Goal: Task Accomplishment & Management: Manage account settings

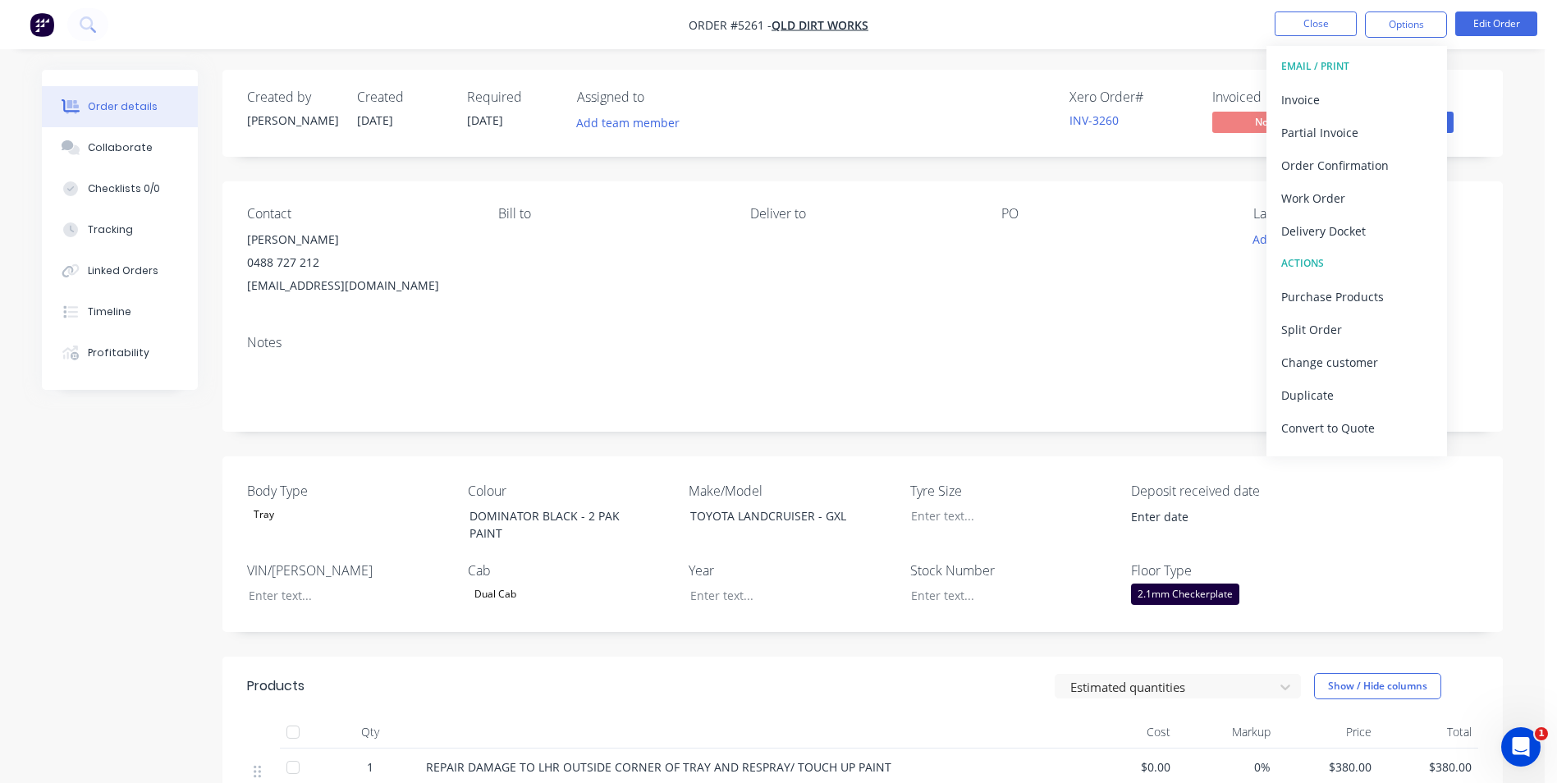
click at [1529, 183] on div "Order details Collaborate Checklists 0/0 Tracking Linked Orders Timeline Profit…" at bounding box center [772, 542] width 1545 height 1084
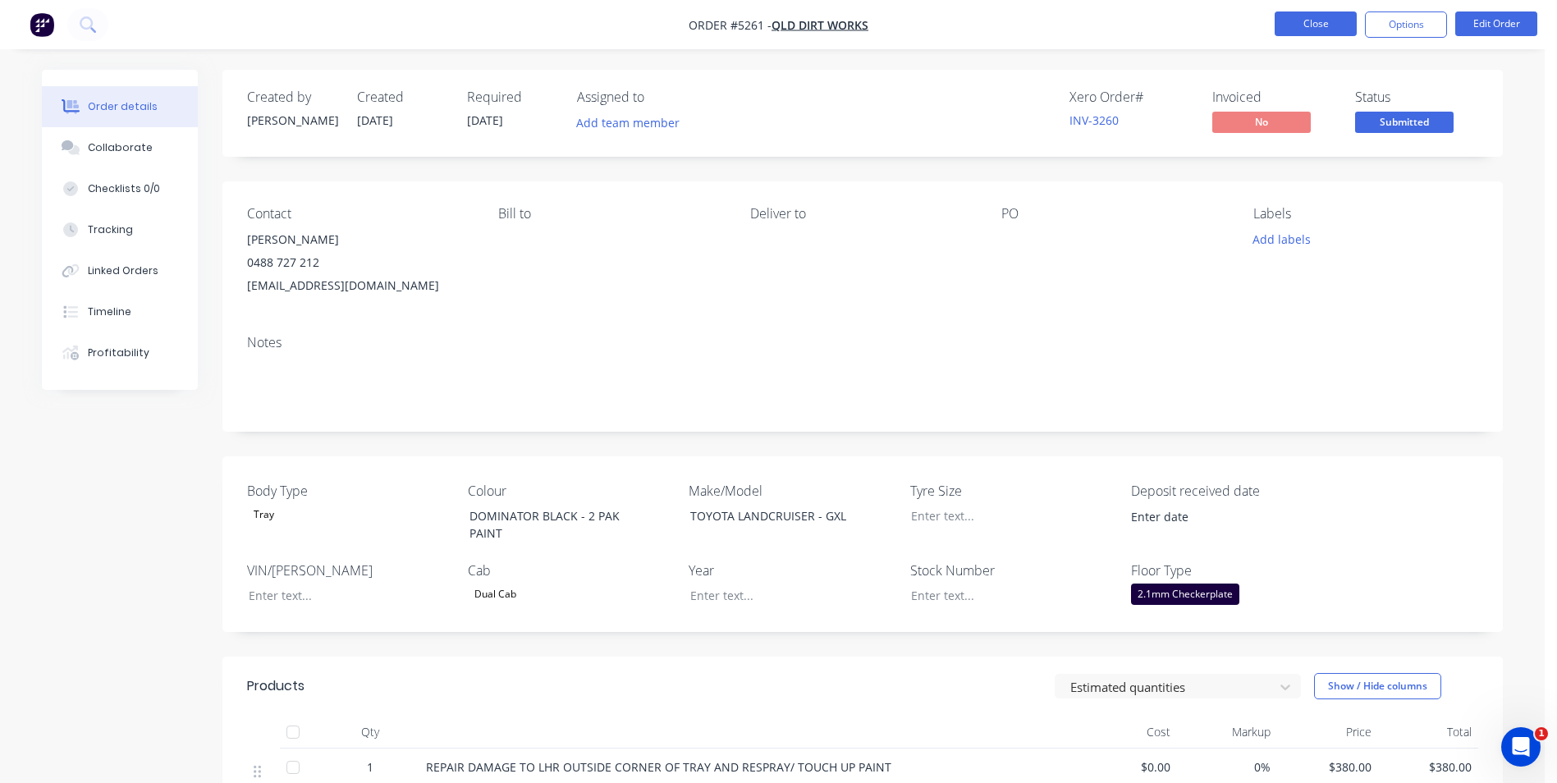
click at [1319, 28] on button "Close" at bounding box center [1316, 23] width 82 height 25
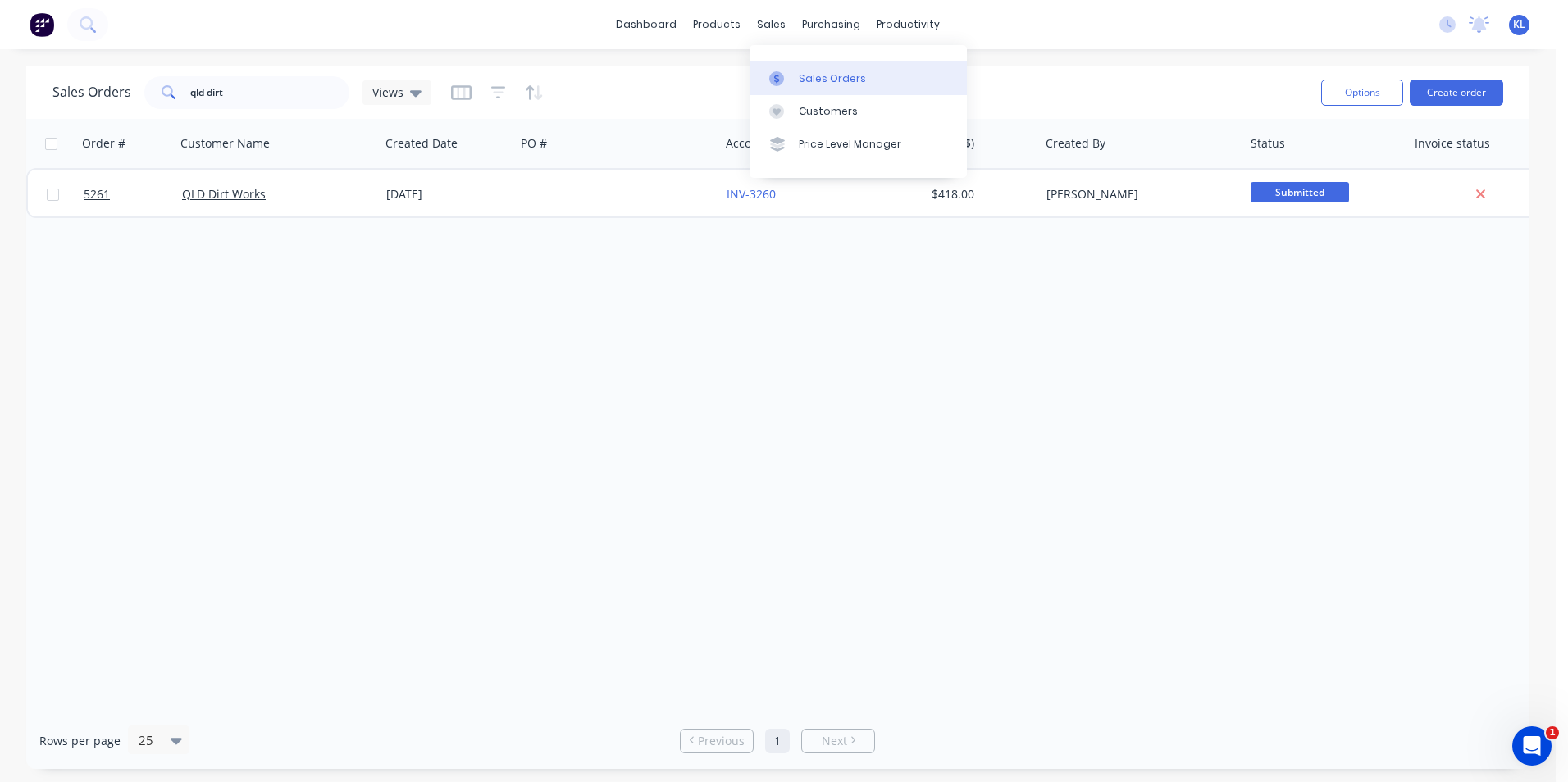
click at [830, 82] on div "Sales Orders" at bounding box center [832, 78] width 67 height 15
drag, startPoint x: 286, startPoint y: 100, endPoint x: 177, endPoint y: 95, distance: 109.1
click at [177, 95] on div "qld dirt" at bounding box center [246, 92] width 205 height 33
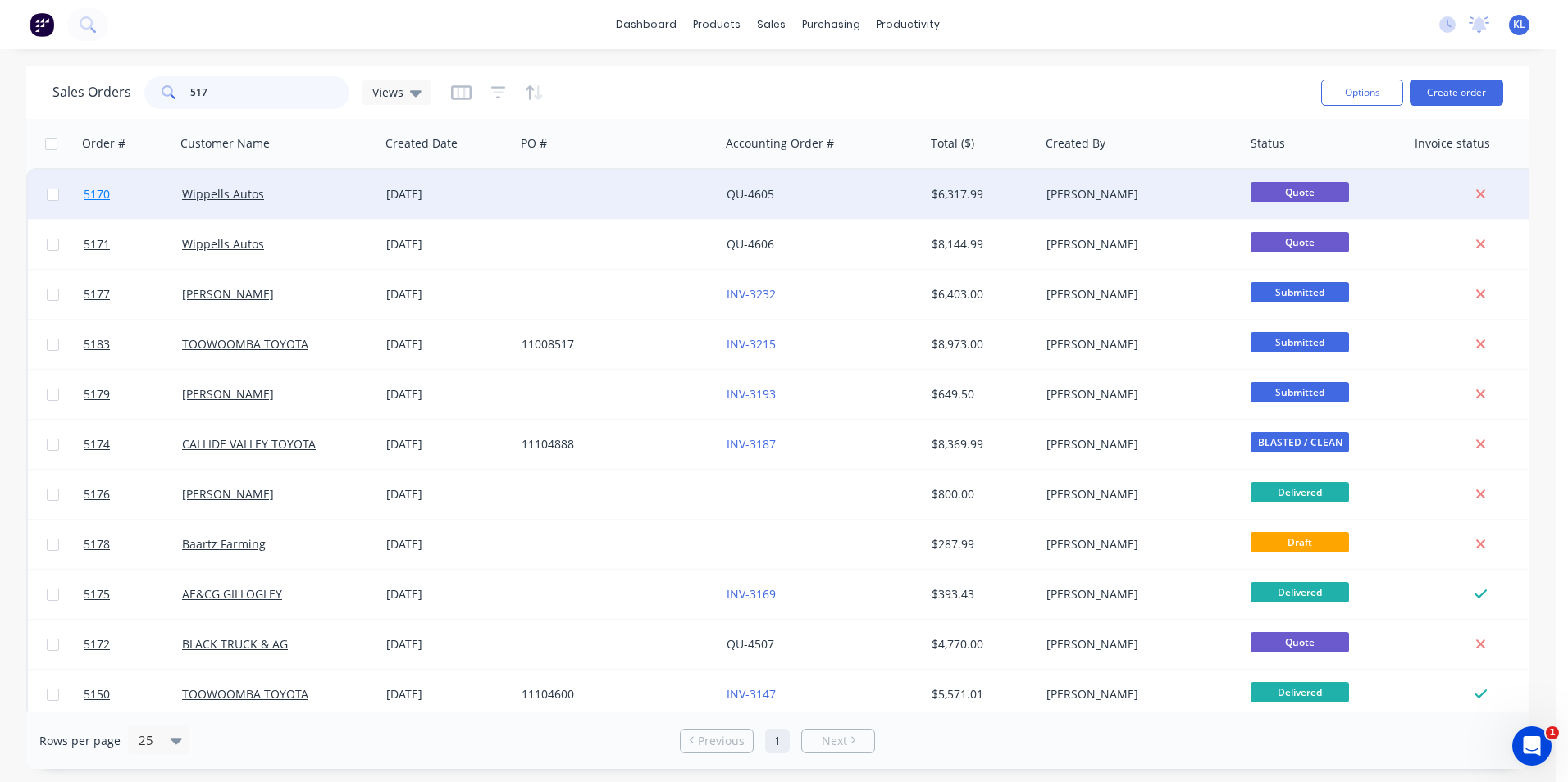
type input "517"
click at [101, 191] on span "5170" at bounding box center [97, 194] width 26 height 16
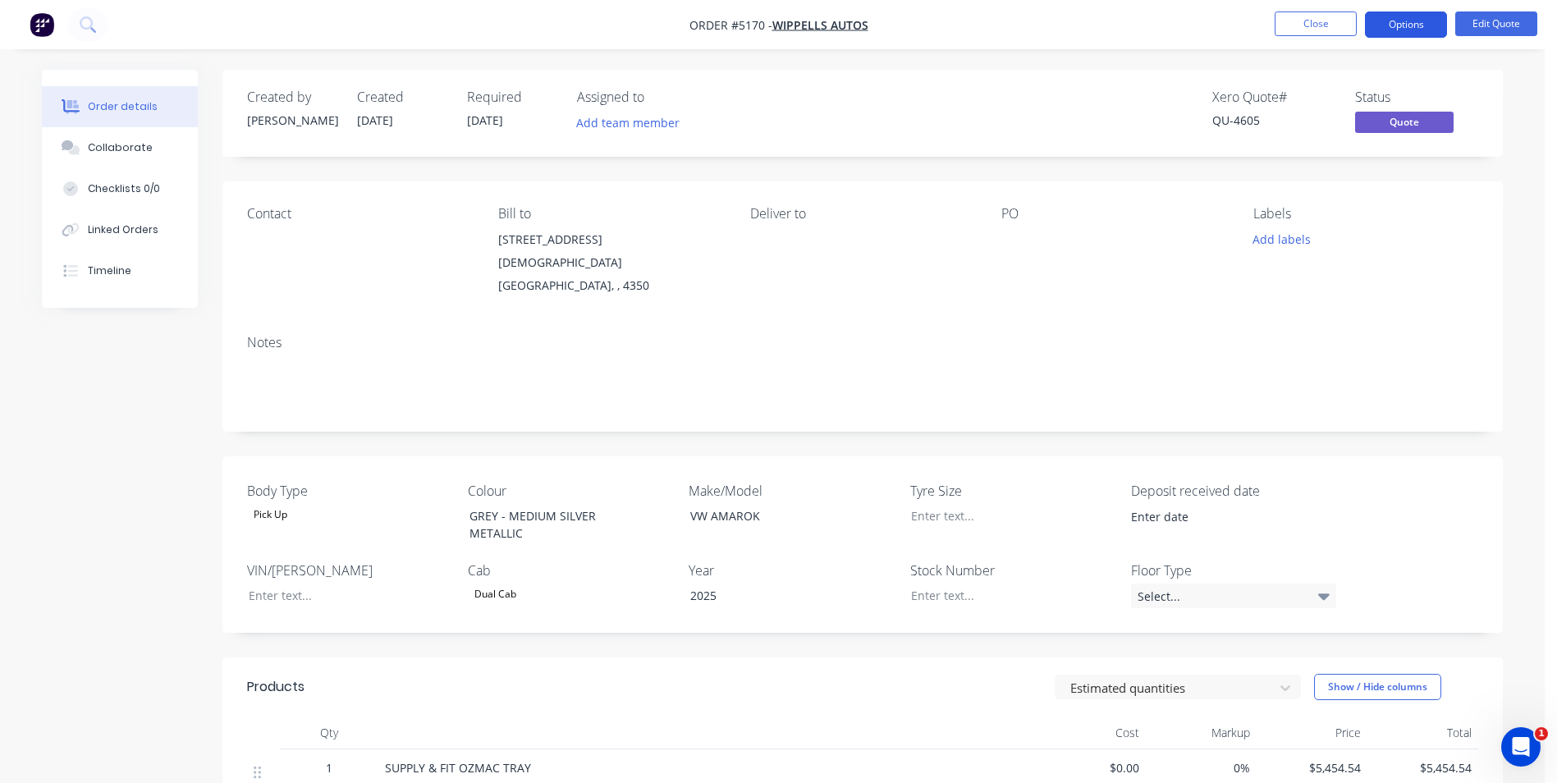
click at [1392, 30] on button "Options" at bounding box center [1406, 24] width 82 height 26
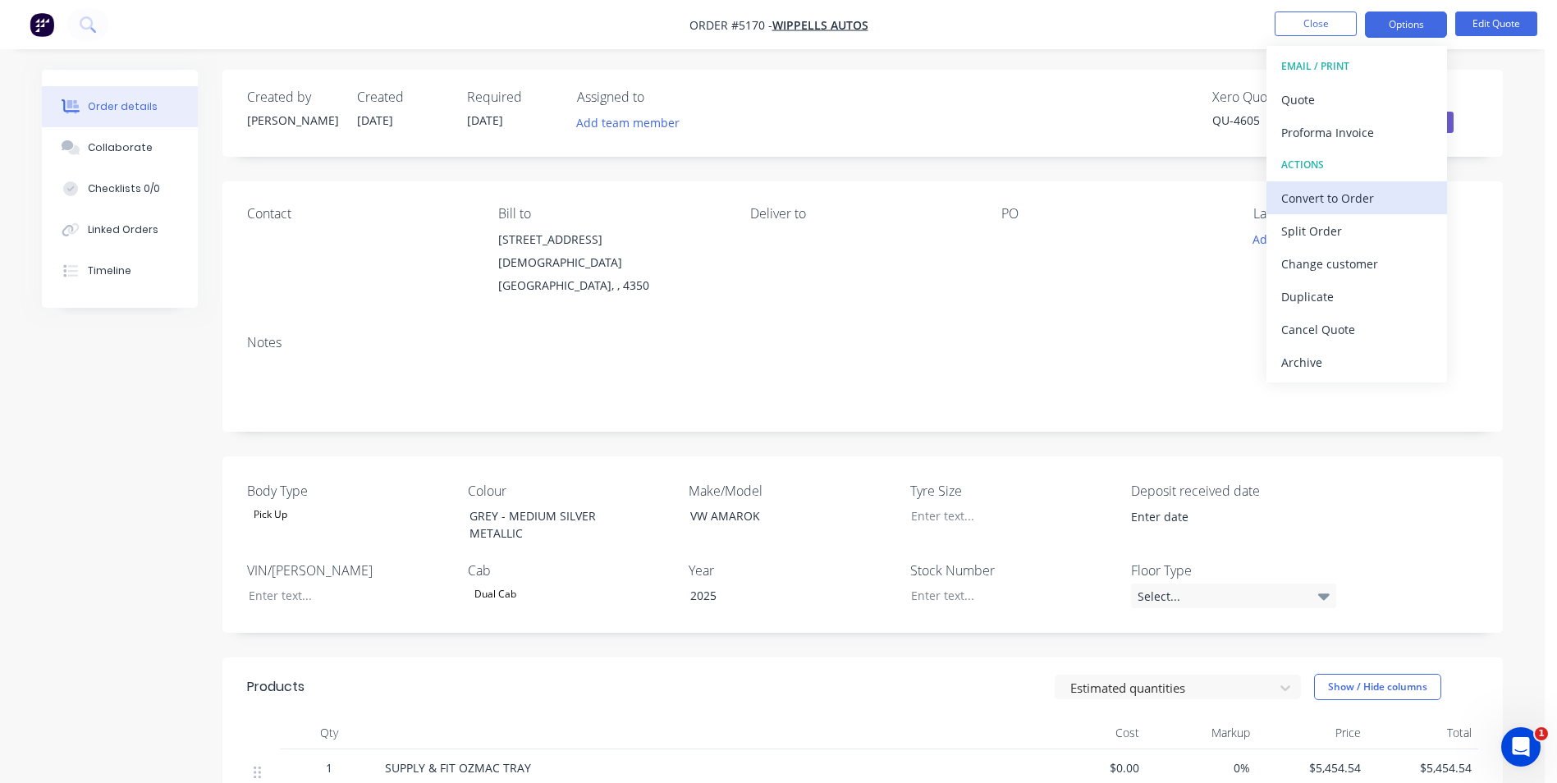
click at [1361, 202] on div "Convert to Order" at bounding box center [1357, 198] width 151 height 24
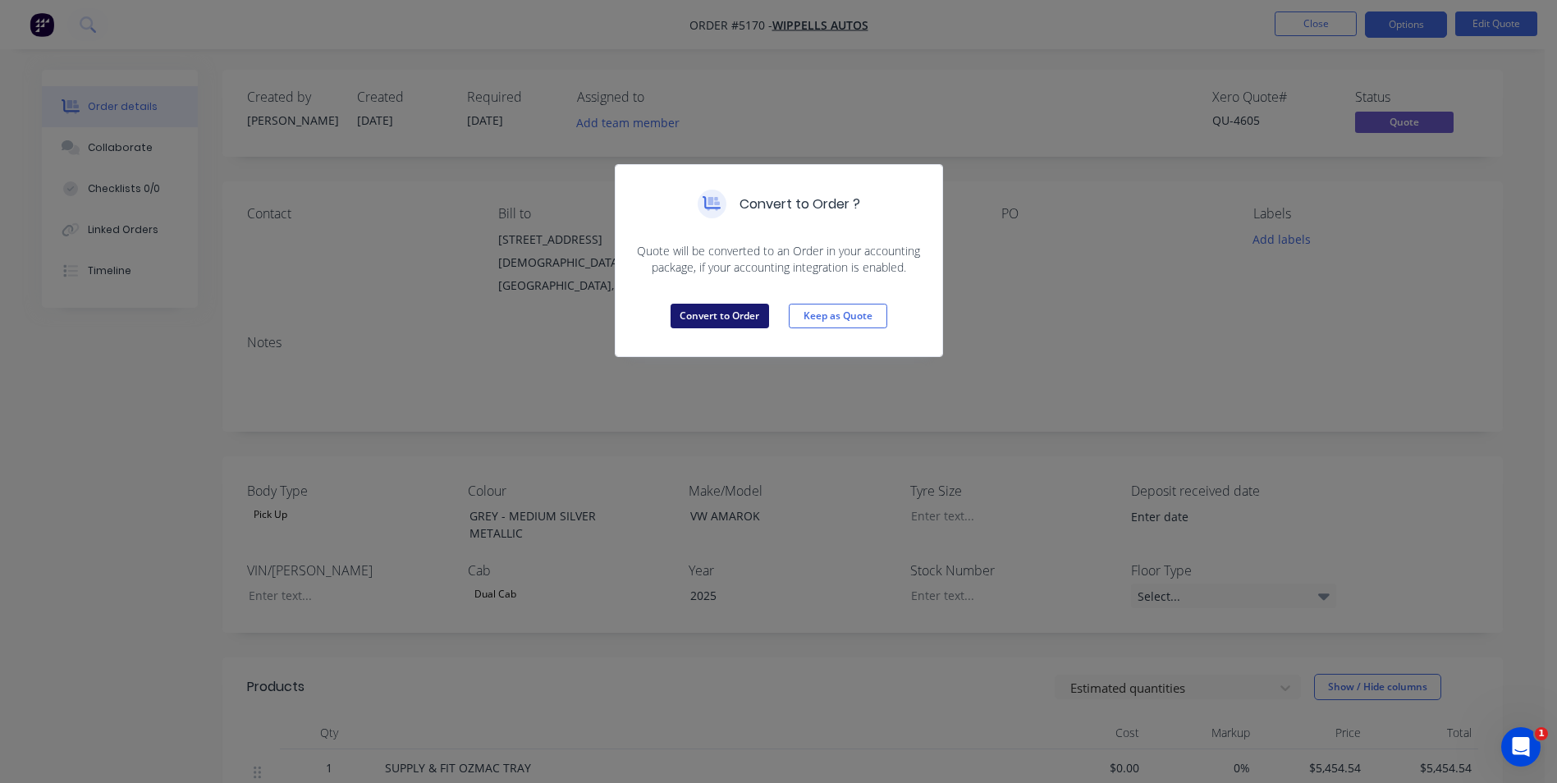
click at [722, 319] on button "Convert to Order" at bounding box center [720, 316] width 99 height 25
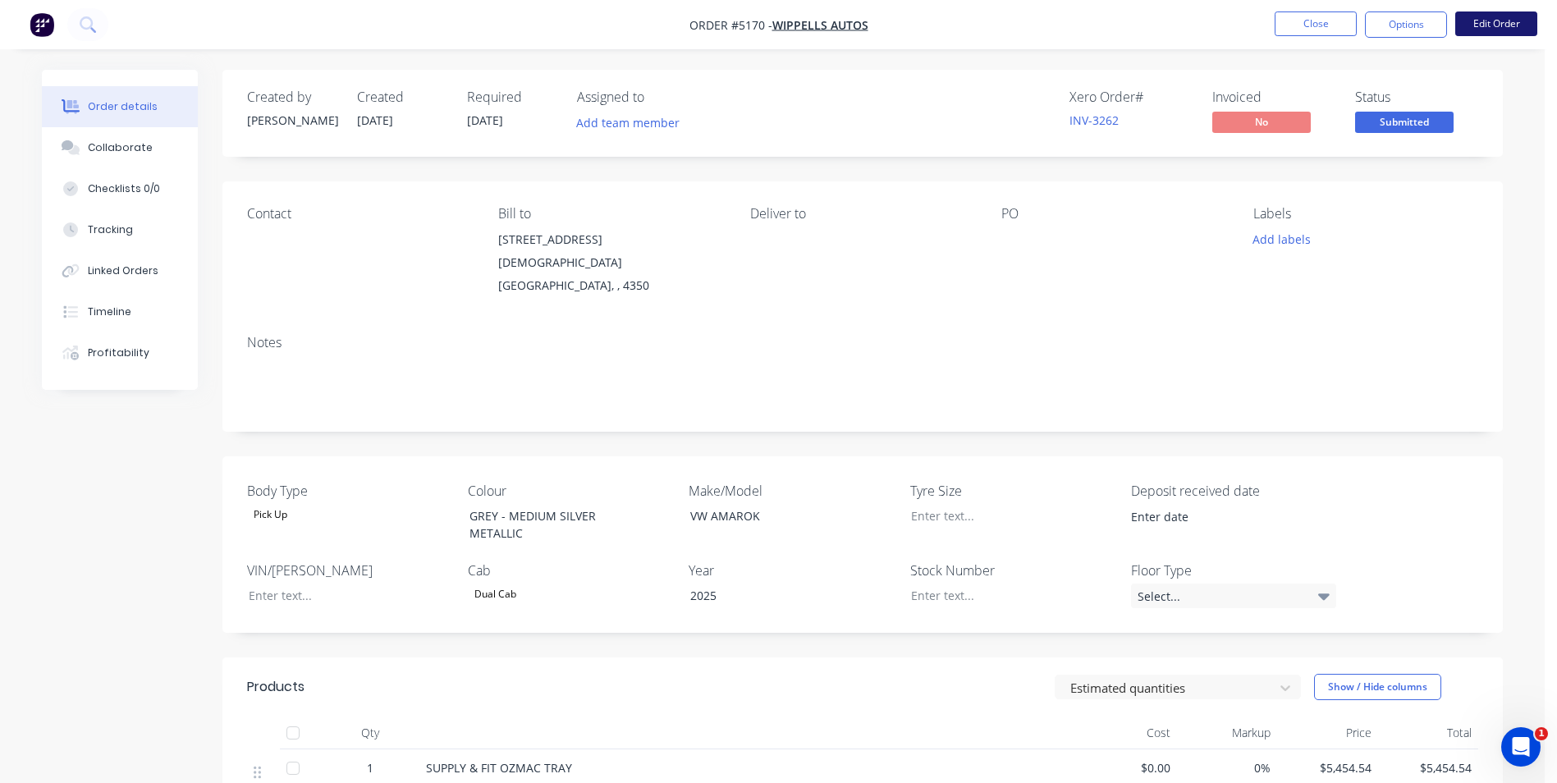
click at [1494, 20] on button "Edit Order" at bounding box center [1497, 23] width 82 height 25
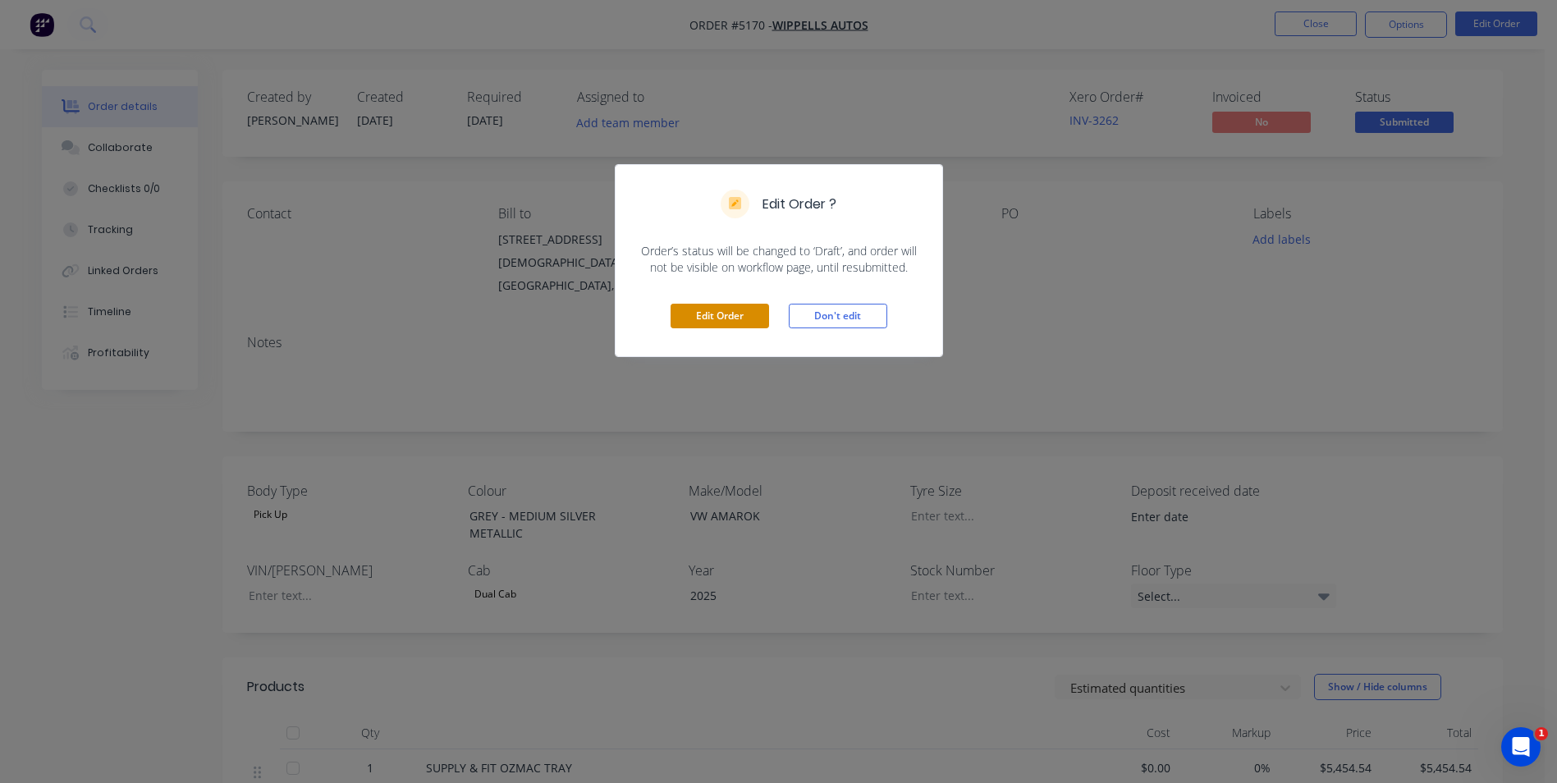
click at [741, 314] on button "Edit Order" at bounding box center [720, 316] width 99 height 25
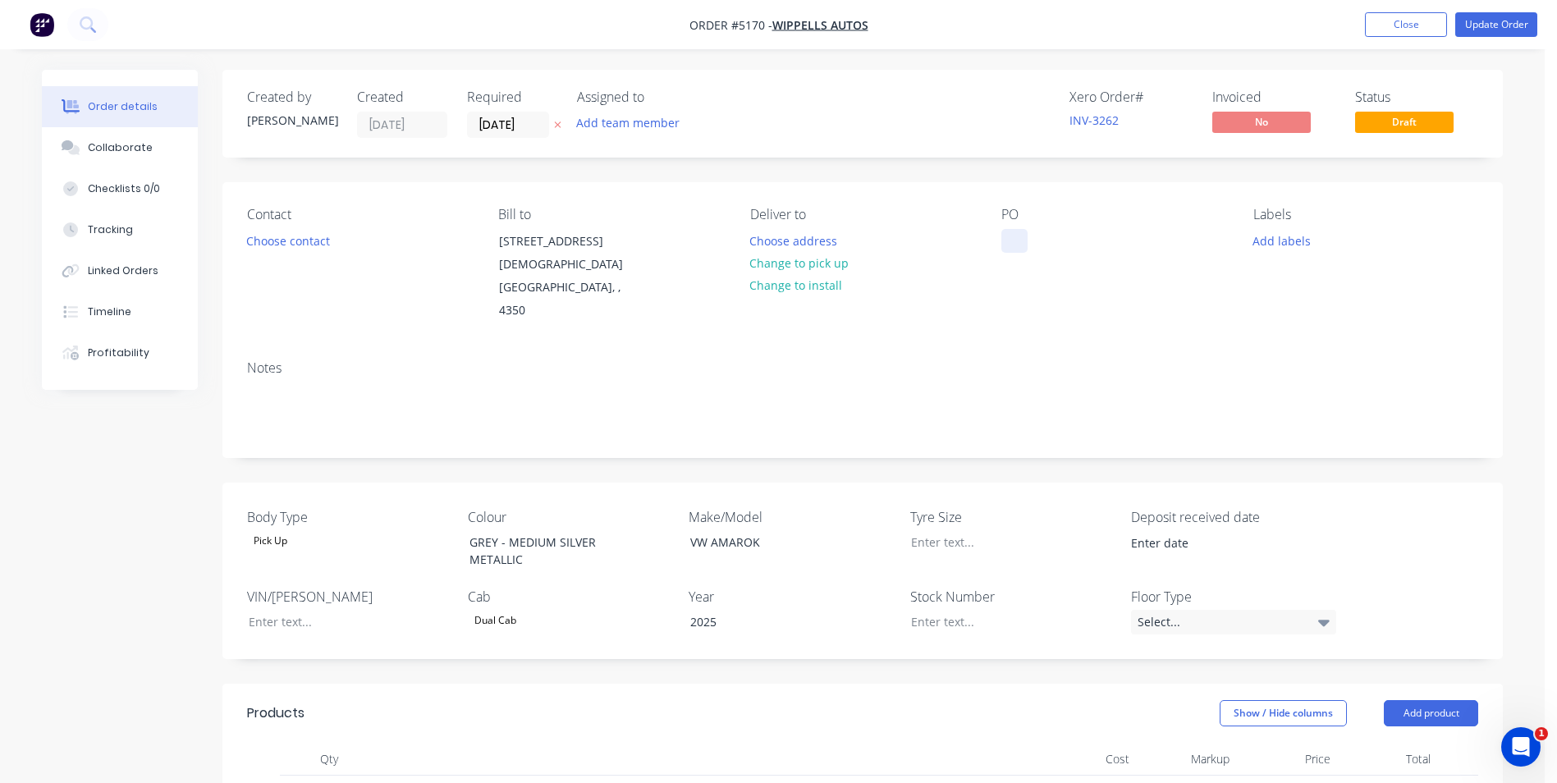
click at [1012, 241] on div at bounding box center [1015, 241] width 26 height 24
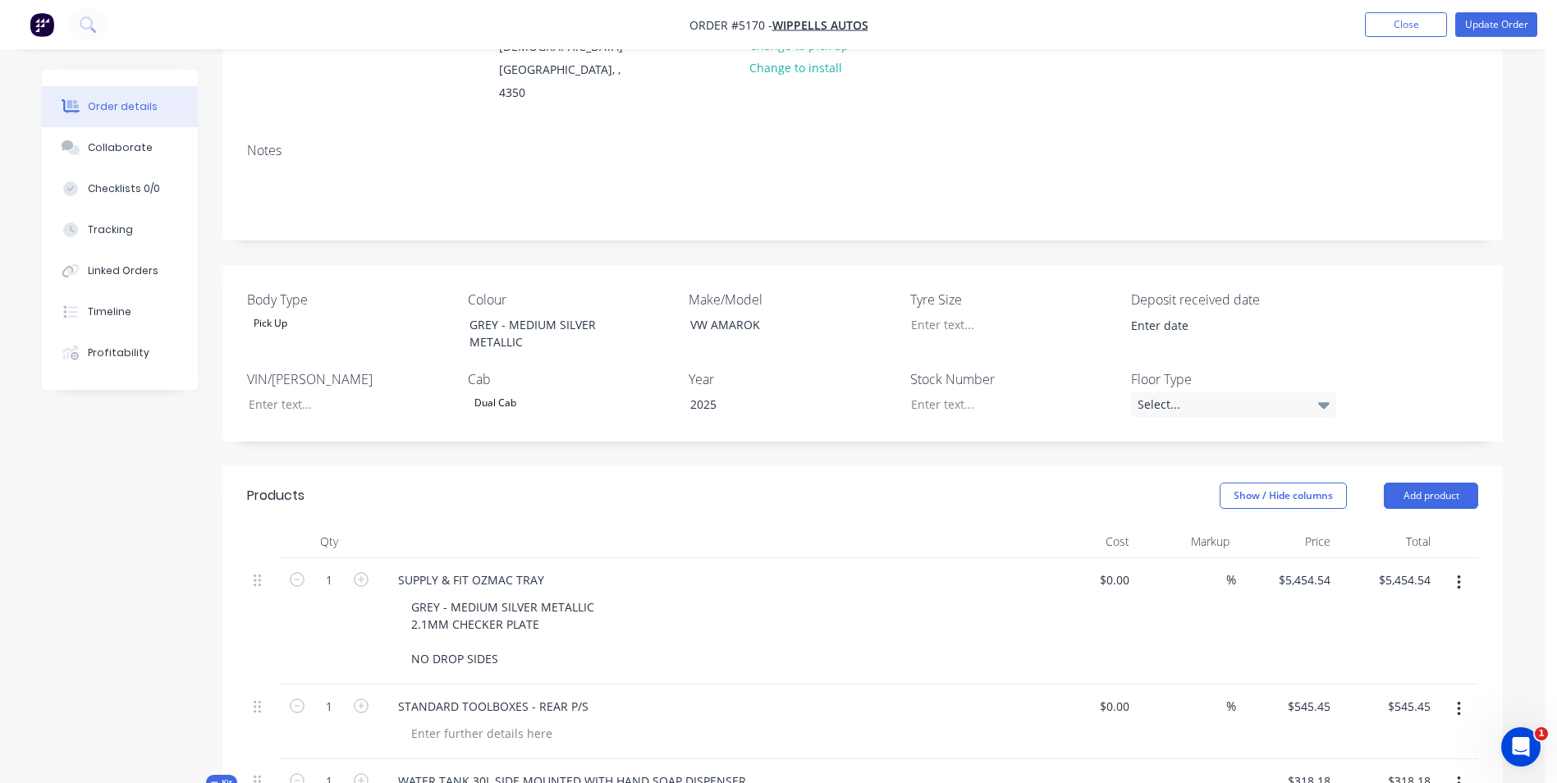
scroll to position [246, 0]
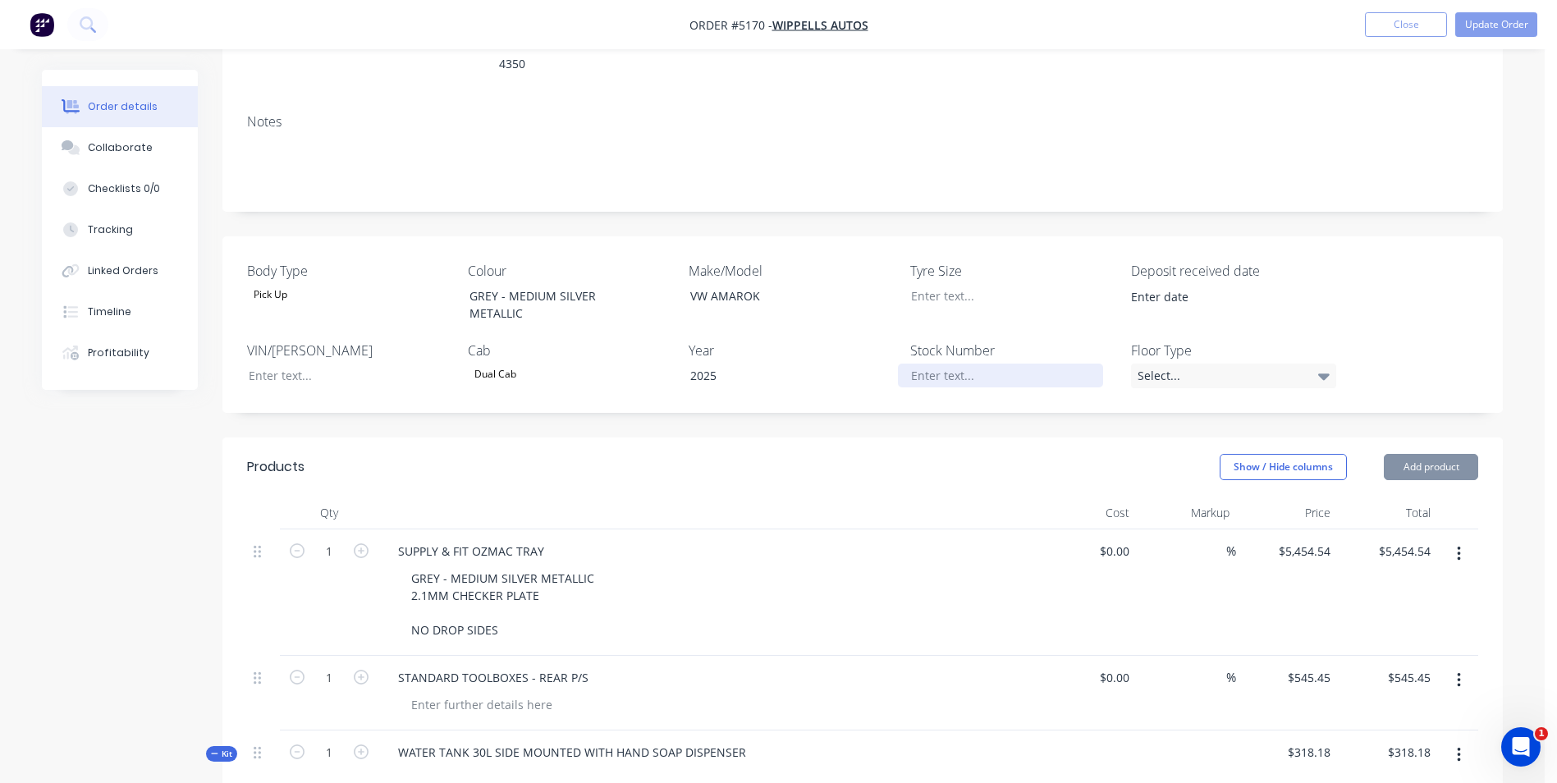
click at [952, 364] on div at bounding box center [1000, 376] width 205 height 24
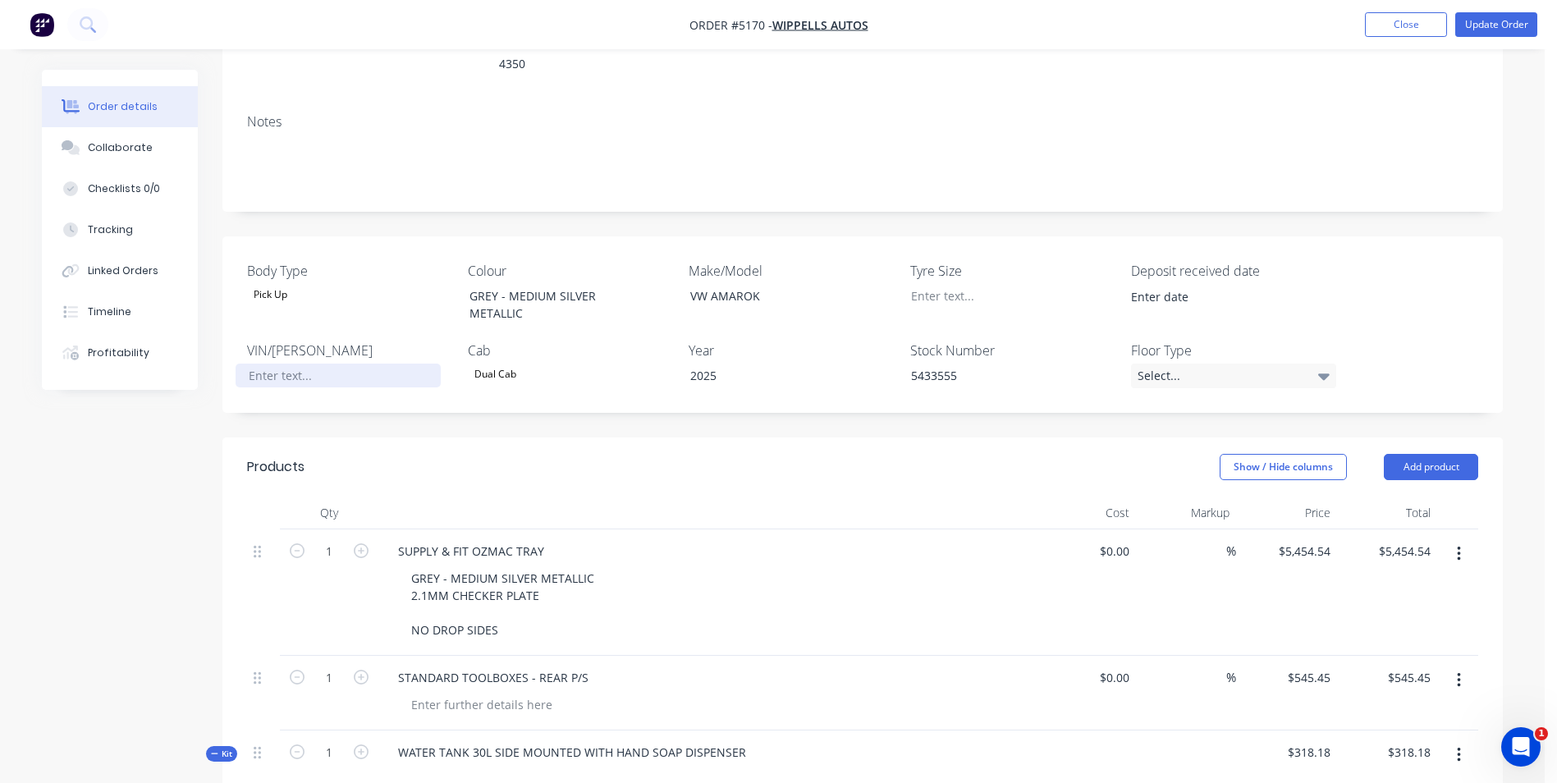
click at [309, 364] on div at bounding box center [338, 376] width 205 height 24
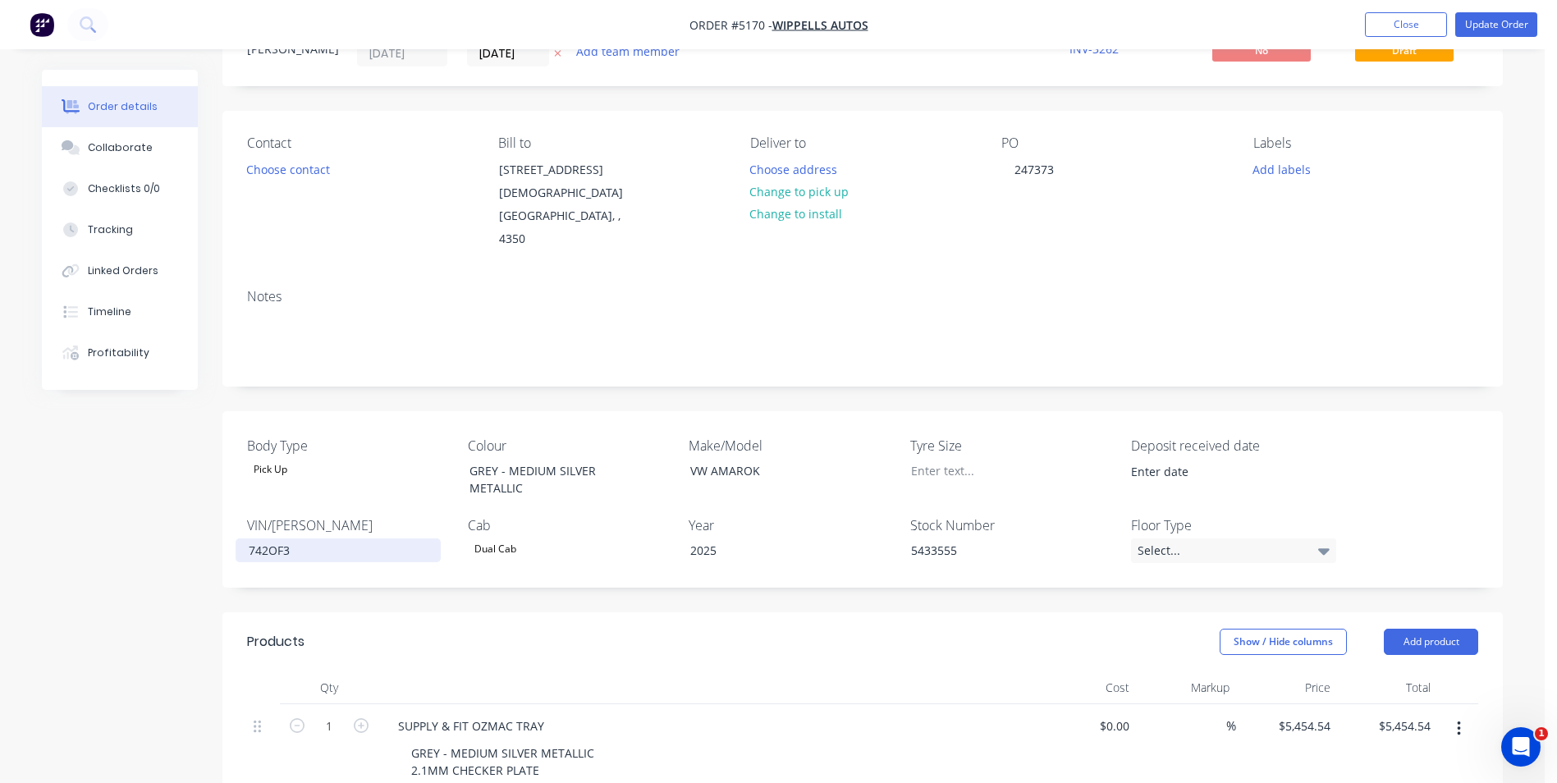
scroll to position [0, 0]
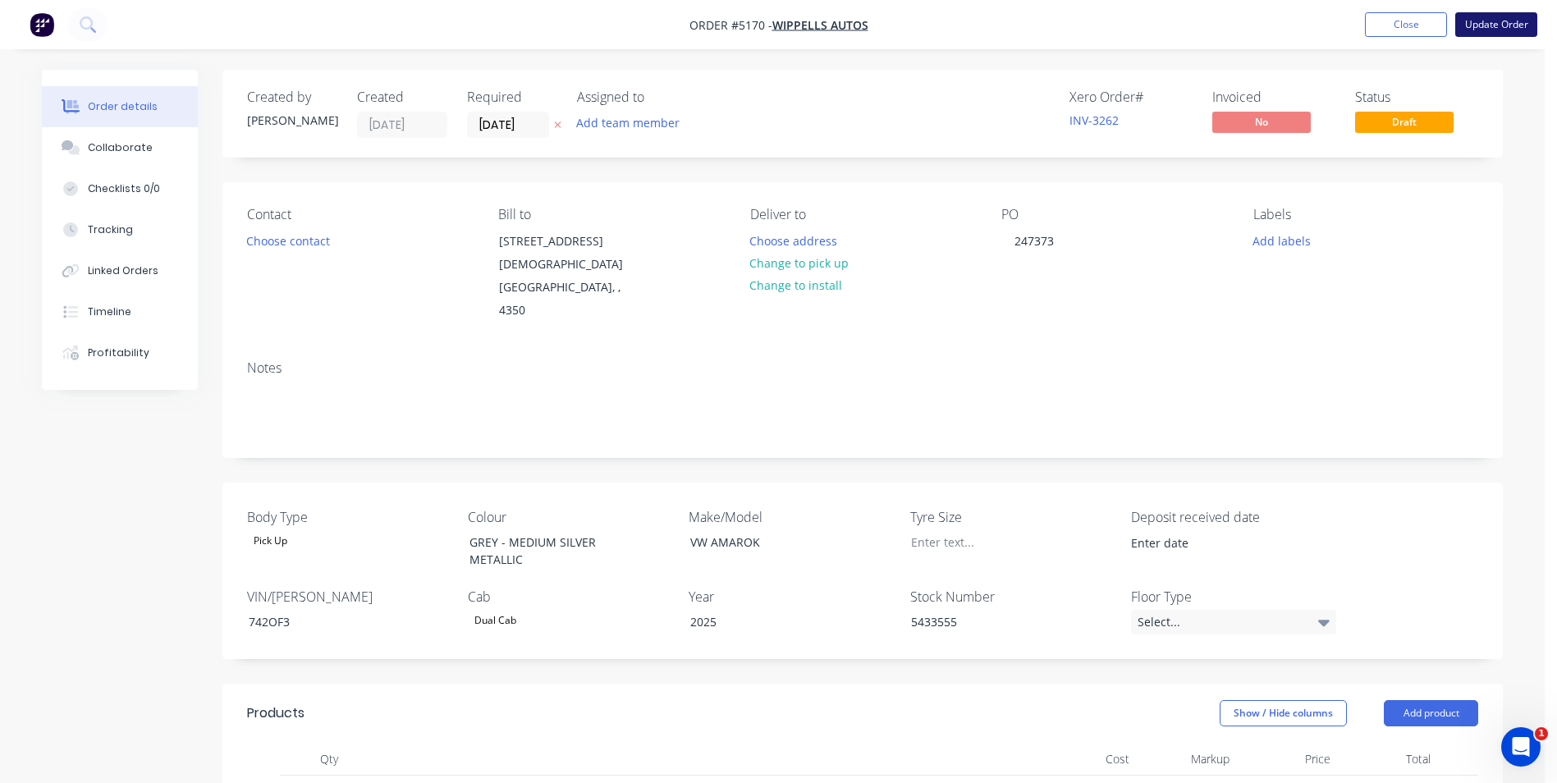
click at [1516, 34] on button "Update Order" at bounding box center [1497, 24] width 82 height 25
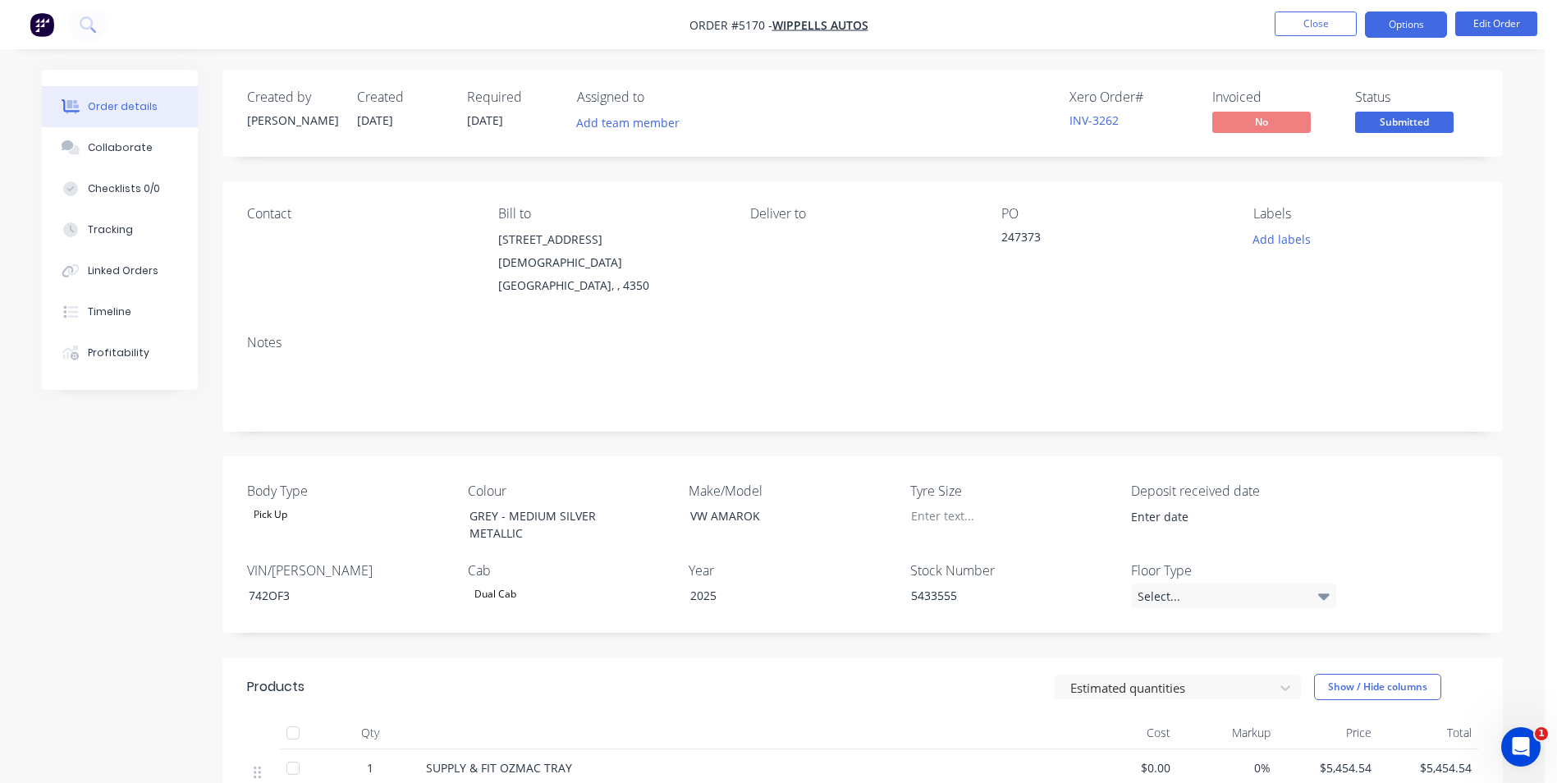
click at [1424, 21] on button "Options" at bounding box center [1406, 24] width 82 height 26
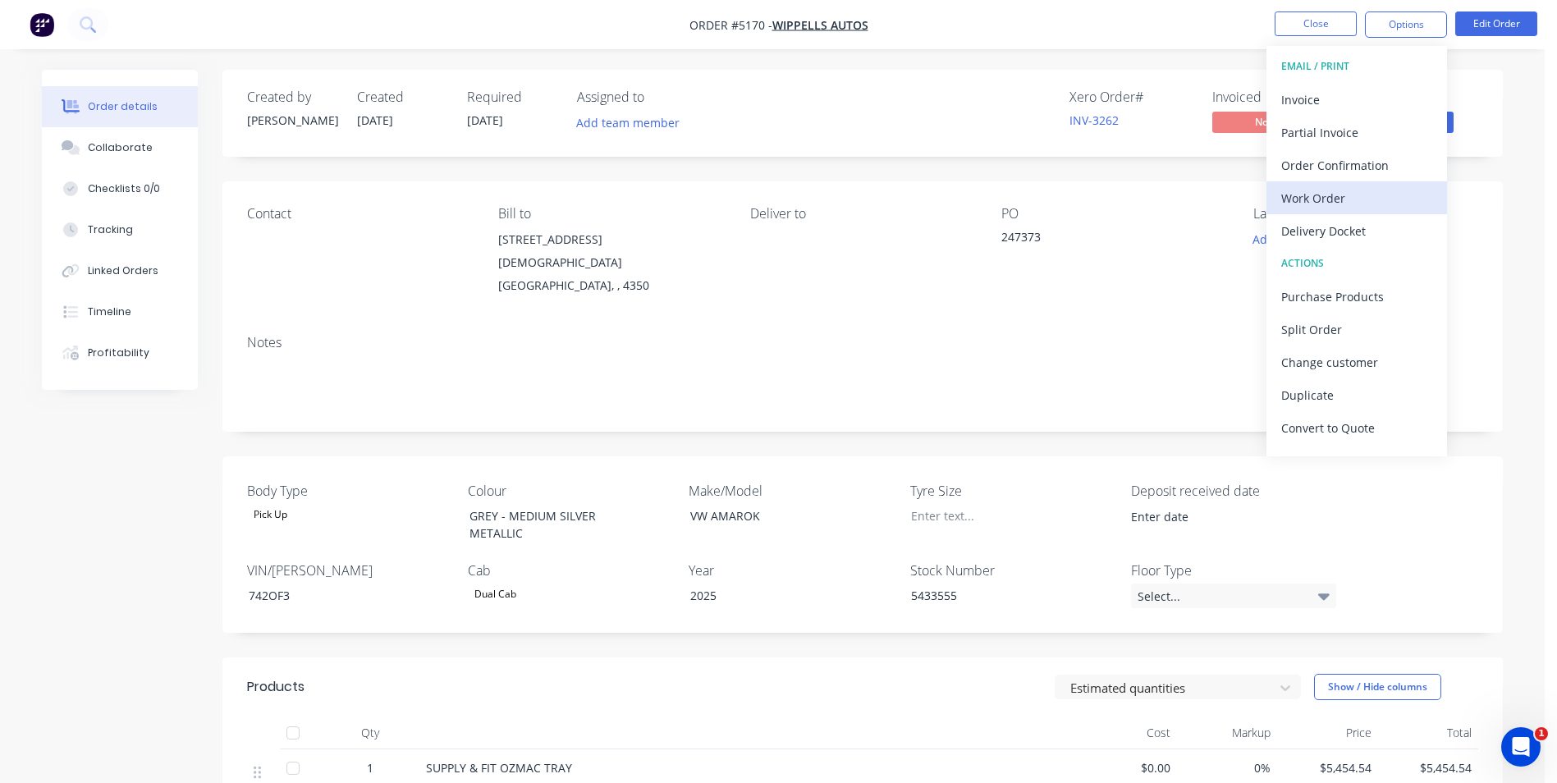
click at [1334, 199] on div "Work Order" at bounding box center [1357, 198] width 151 height 24
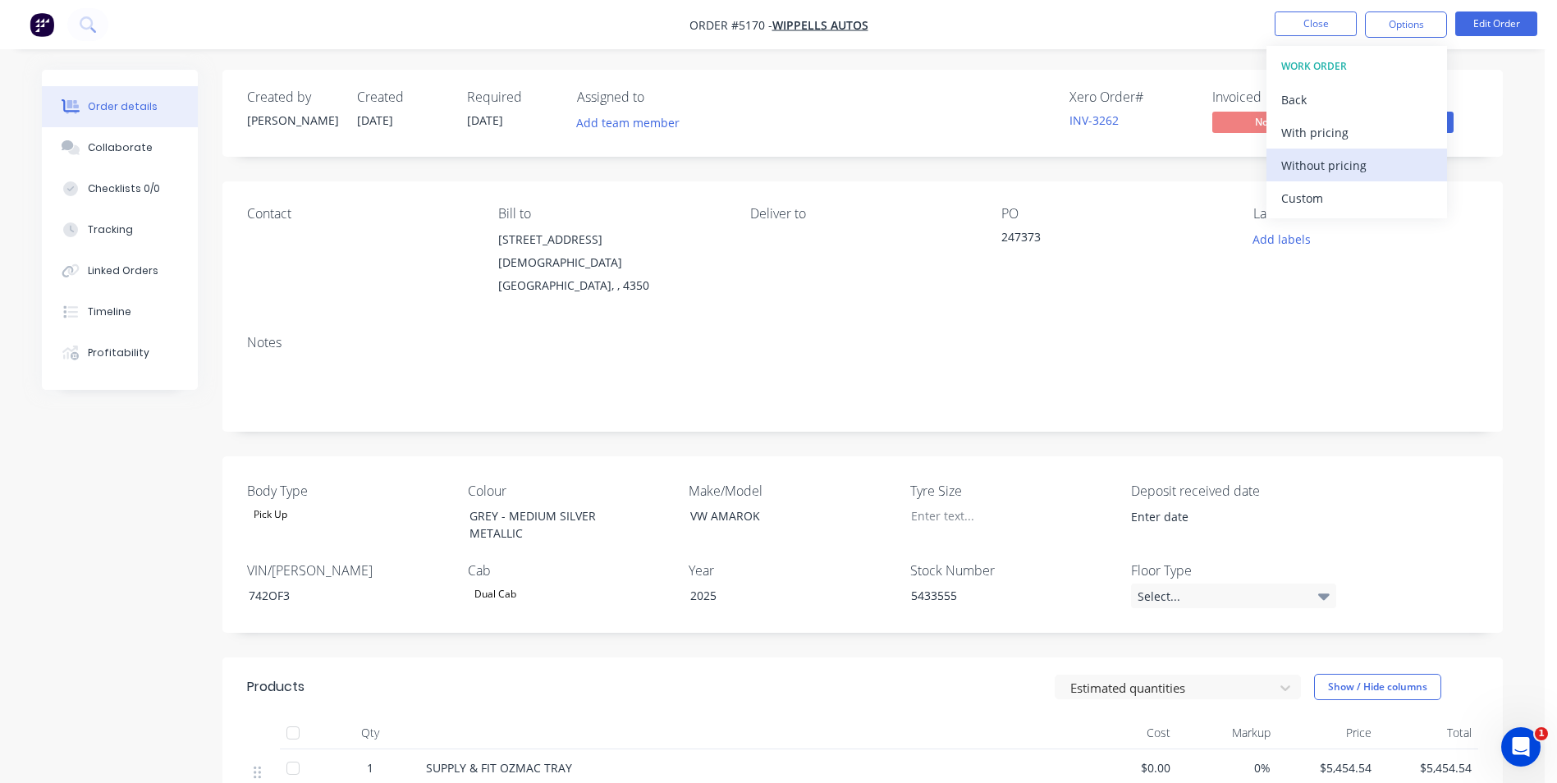
click at [1342, 166] on div "Without pricing" at bounding box center [1357, 166] width 151 height 24
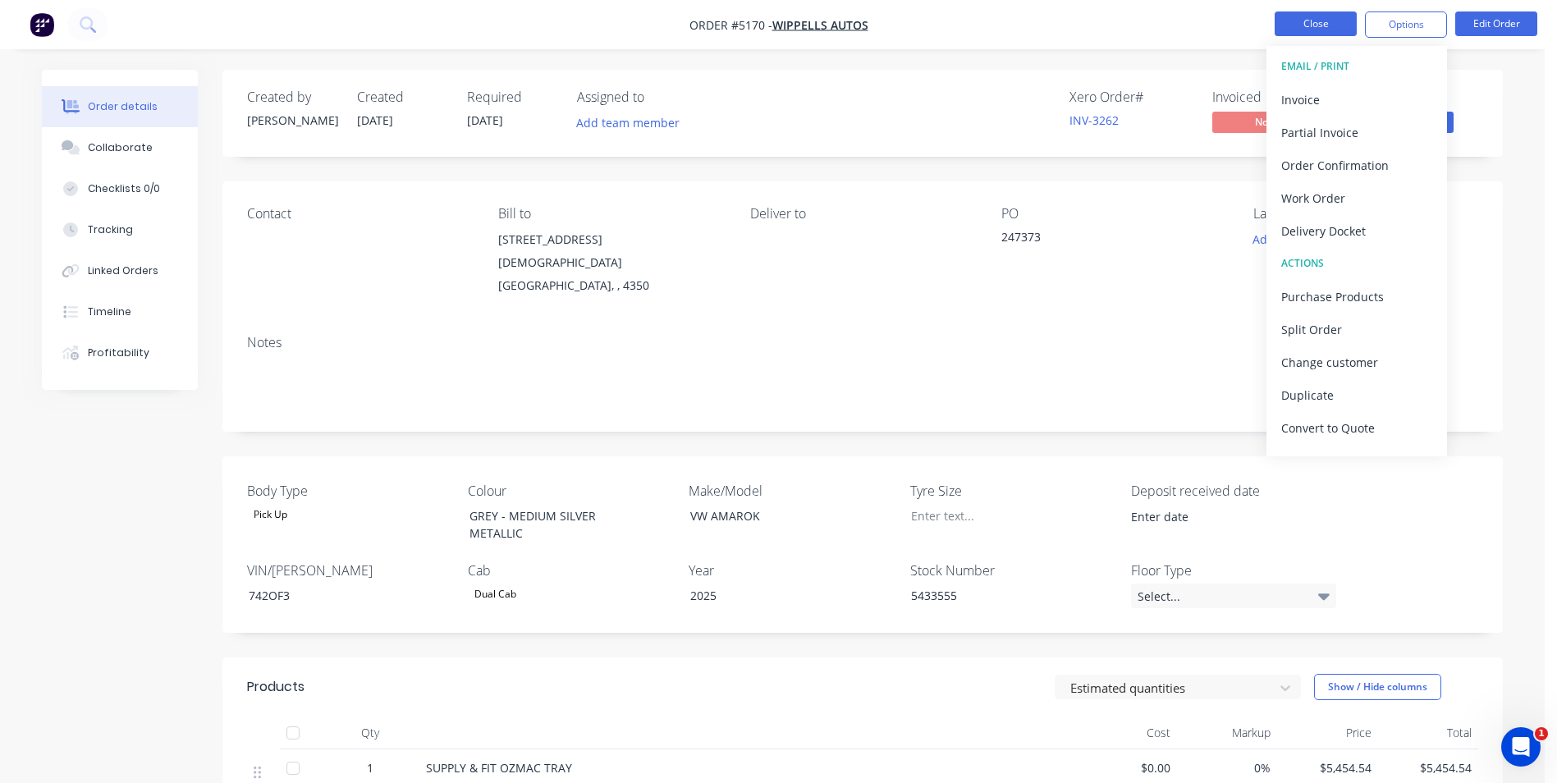
click at [1314, 22] on button "Close" at bounding box center [1316, 23] width 82 height 25
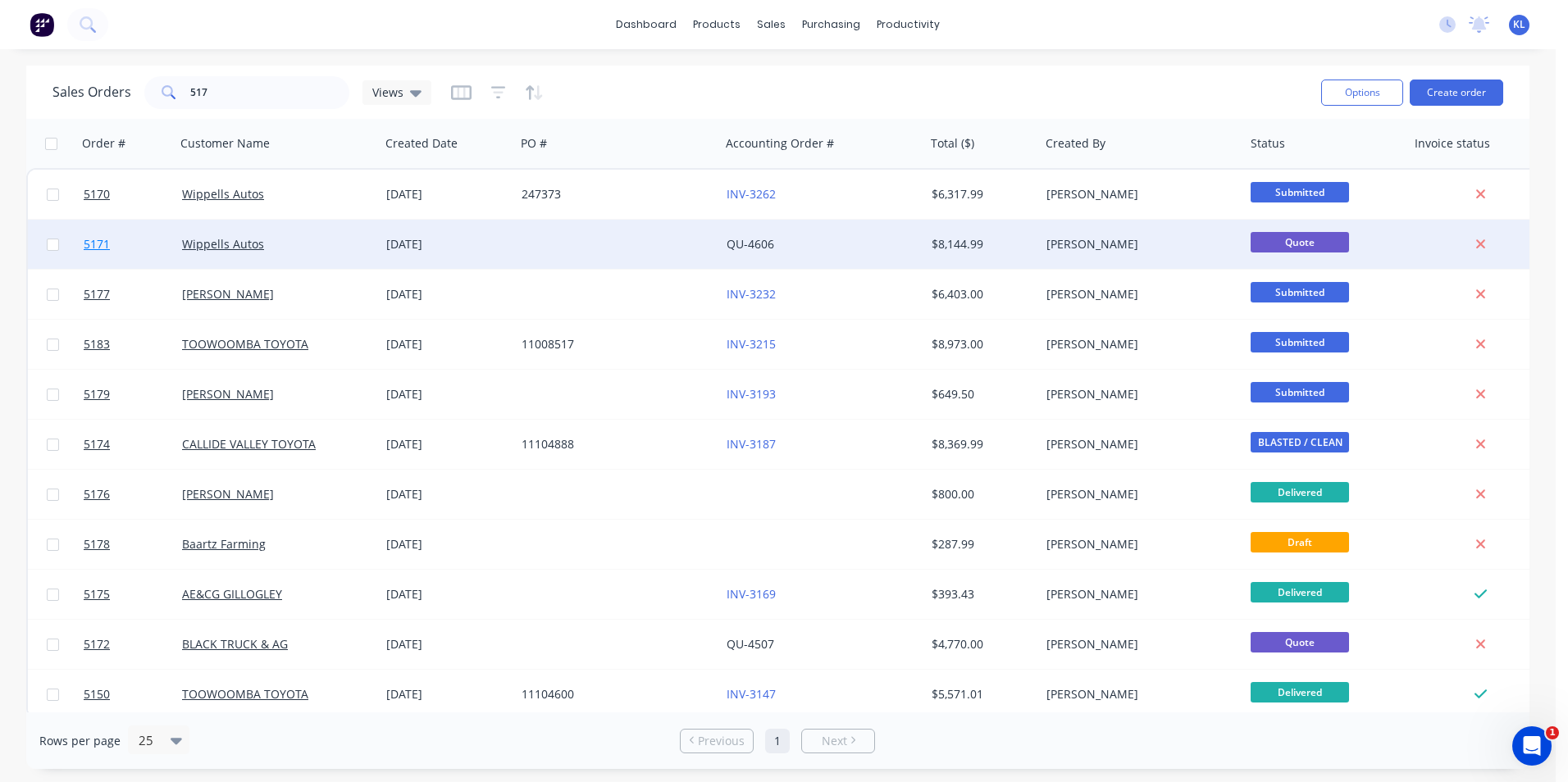
click at [98, 241] on span "5171" at bounding box center [97, 244] width 26 height 16
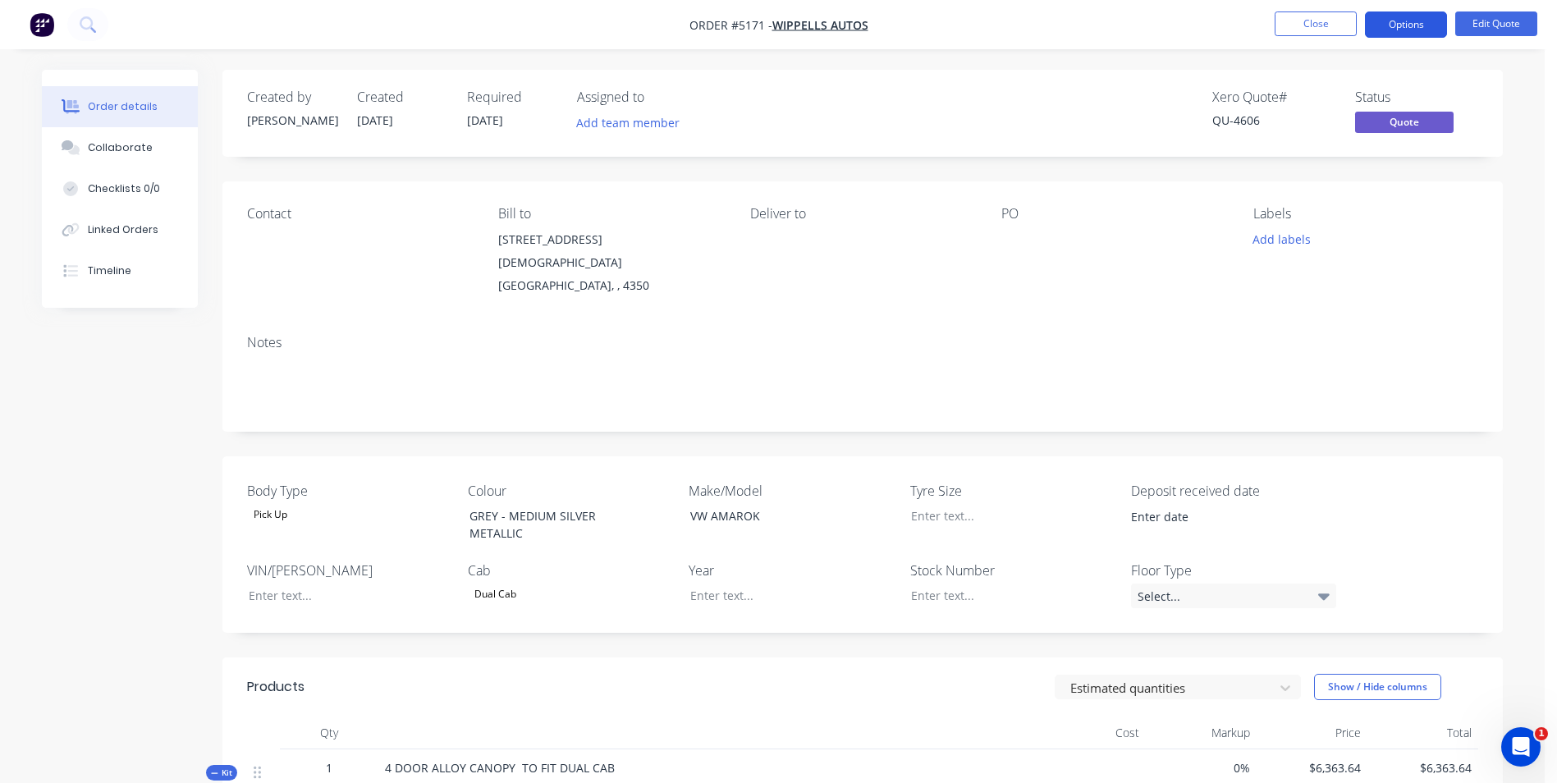
click at [1429, 20] on button "Options" at bounding box center [1406, 24] width 82 height 26
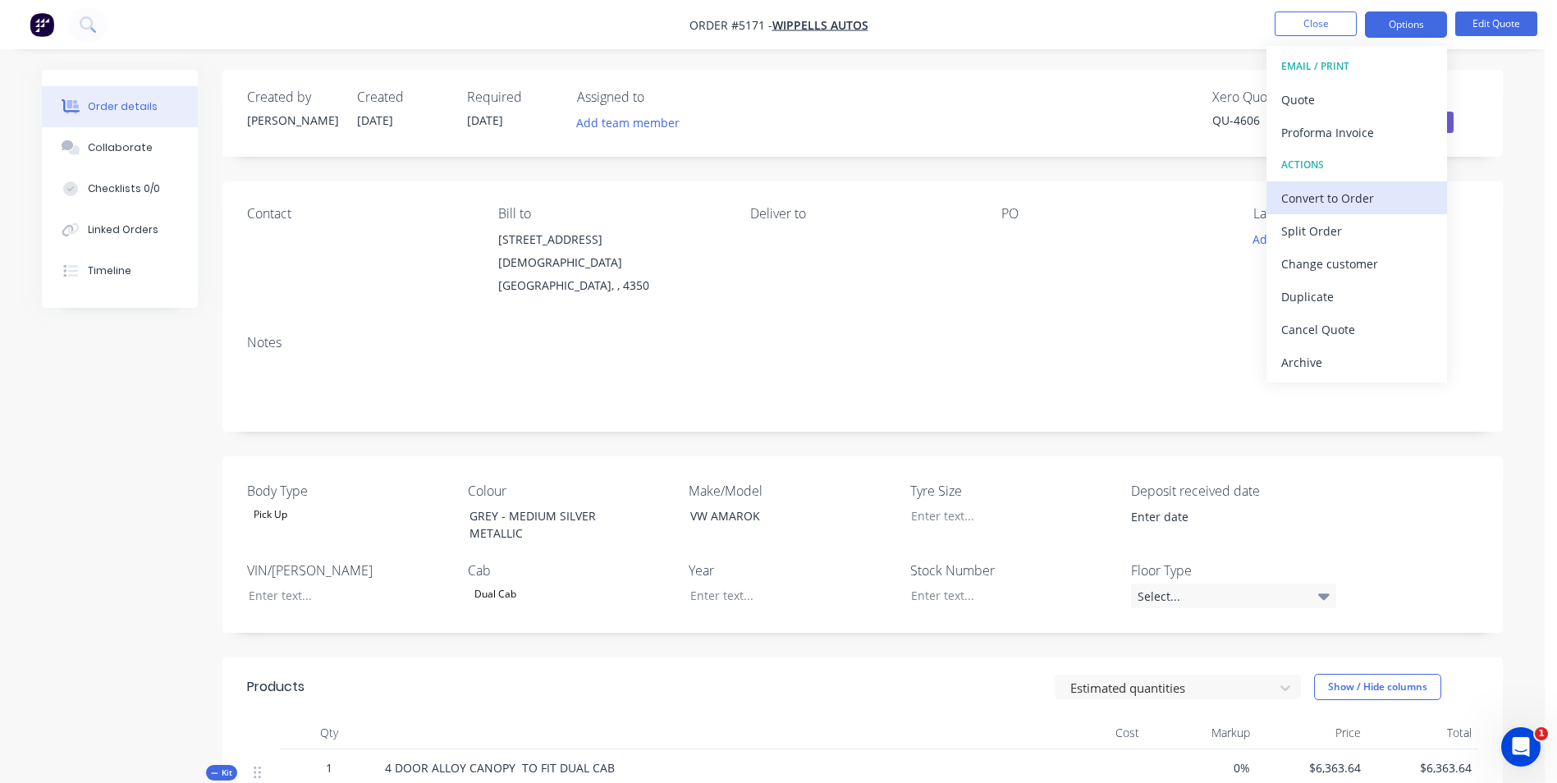
click at [1374, 195] on div "Convert to Order" at bounding box center [1357, 198] width 151 height 24
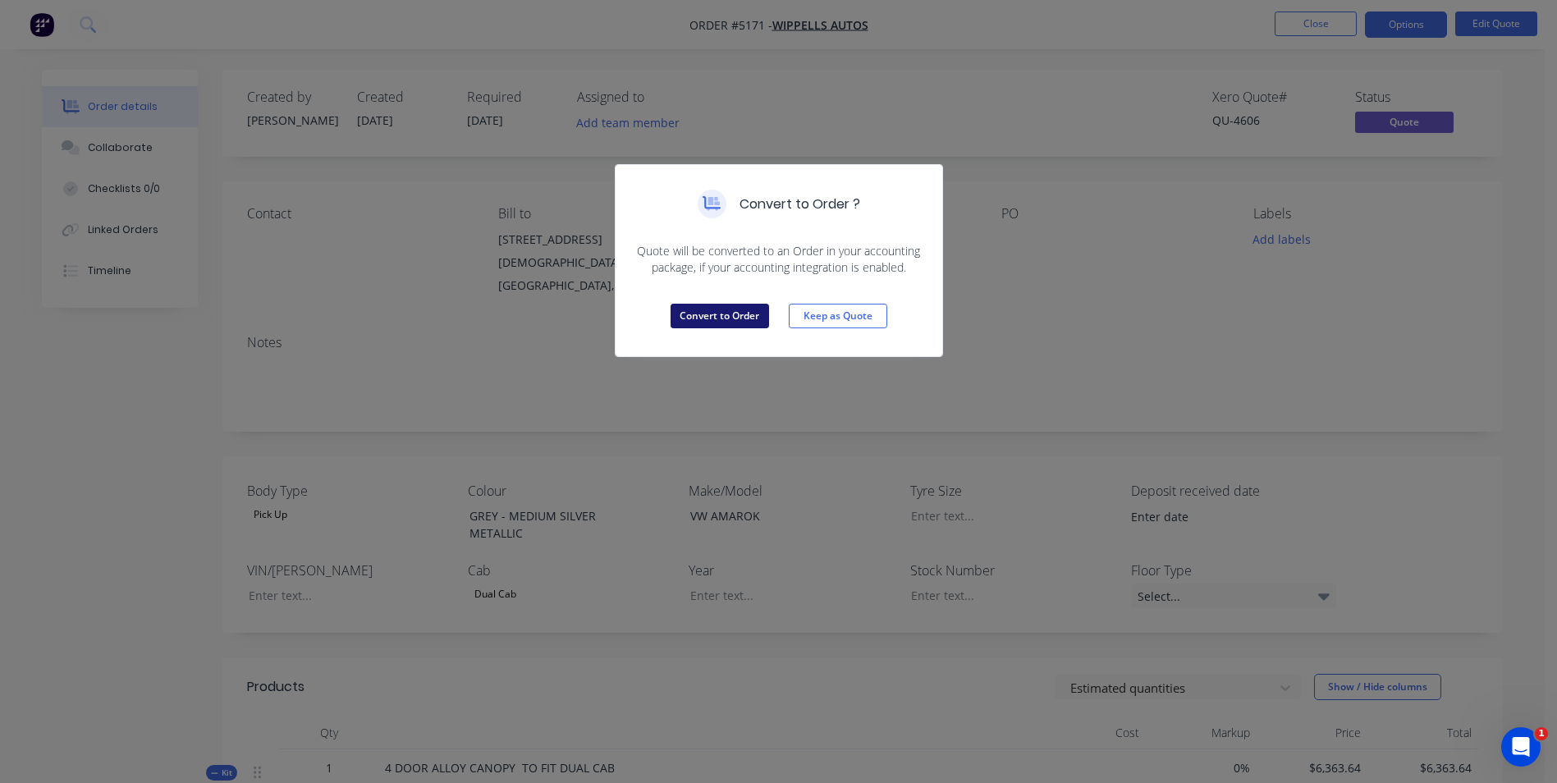
click at [735, 309] on button "Convert to Order" at bounding box center [720, 316] width 99 height 25
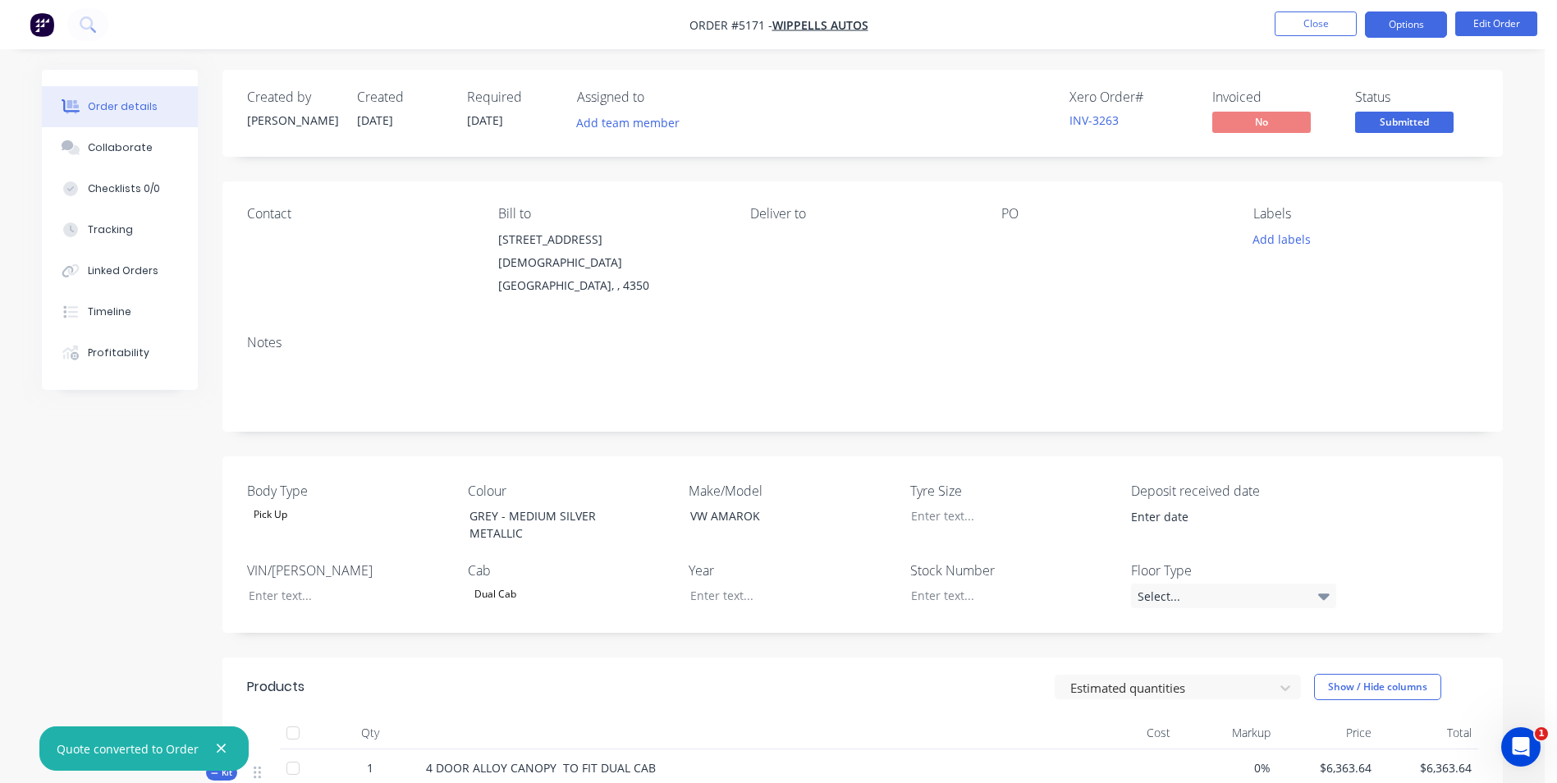
click at [1403, 25] on button "Options" at bounding box center [1406, 24] width 82 height 26
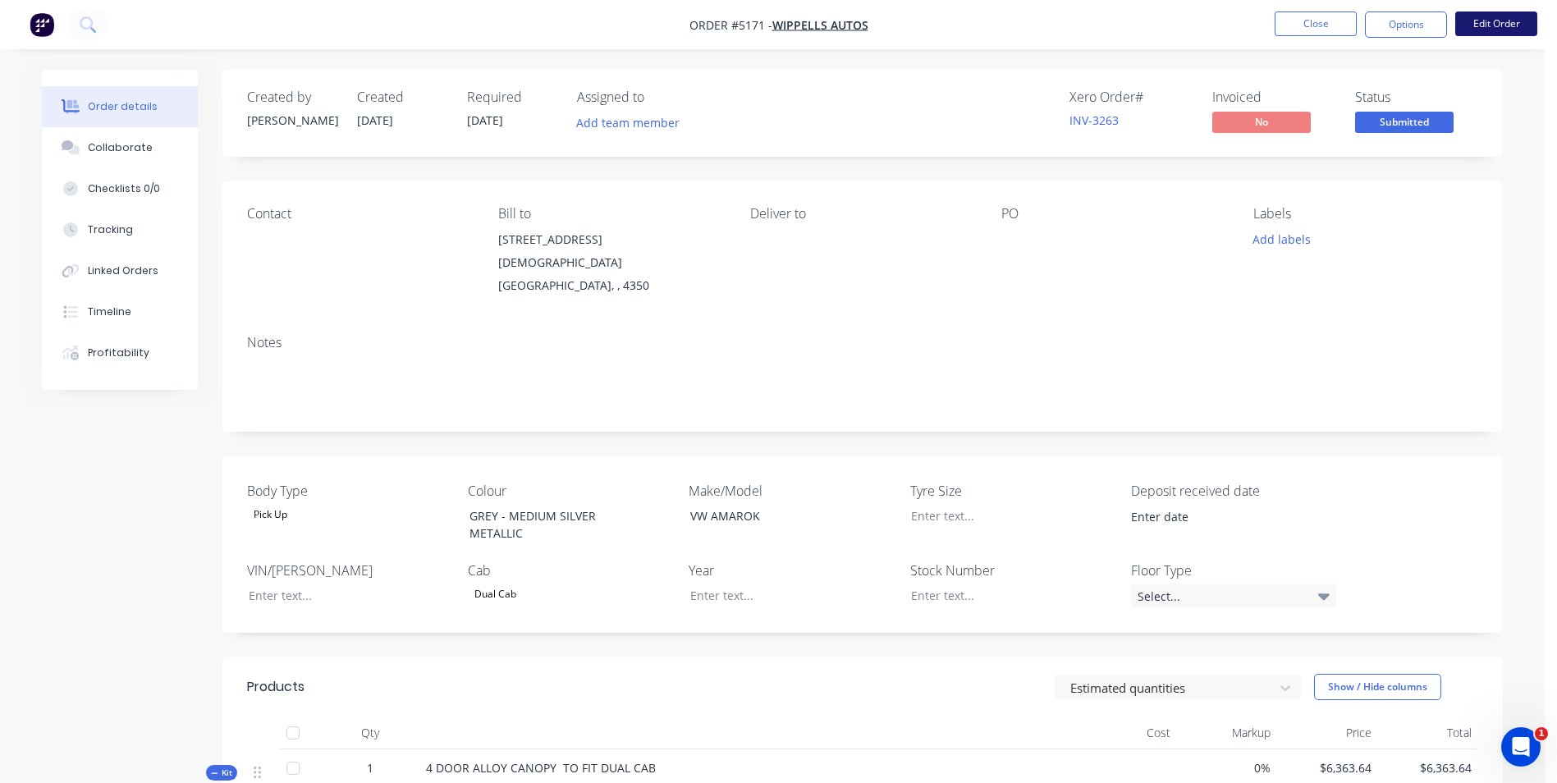
click at [1495, 27] on button "Edit Order" at bounding box center [1497, 23] width 82 height 25
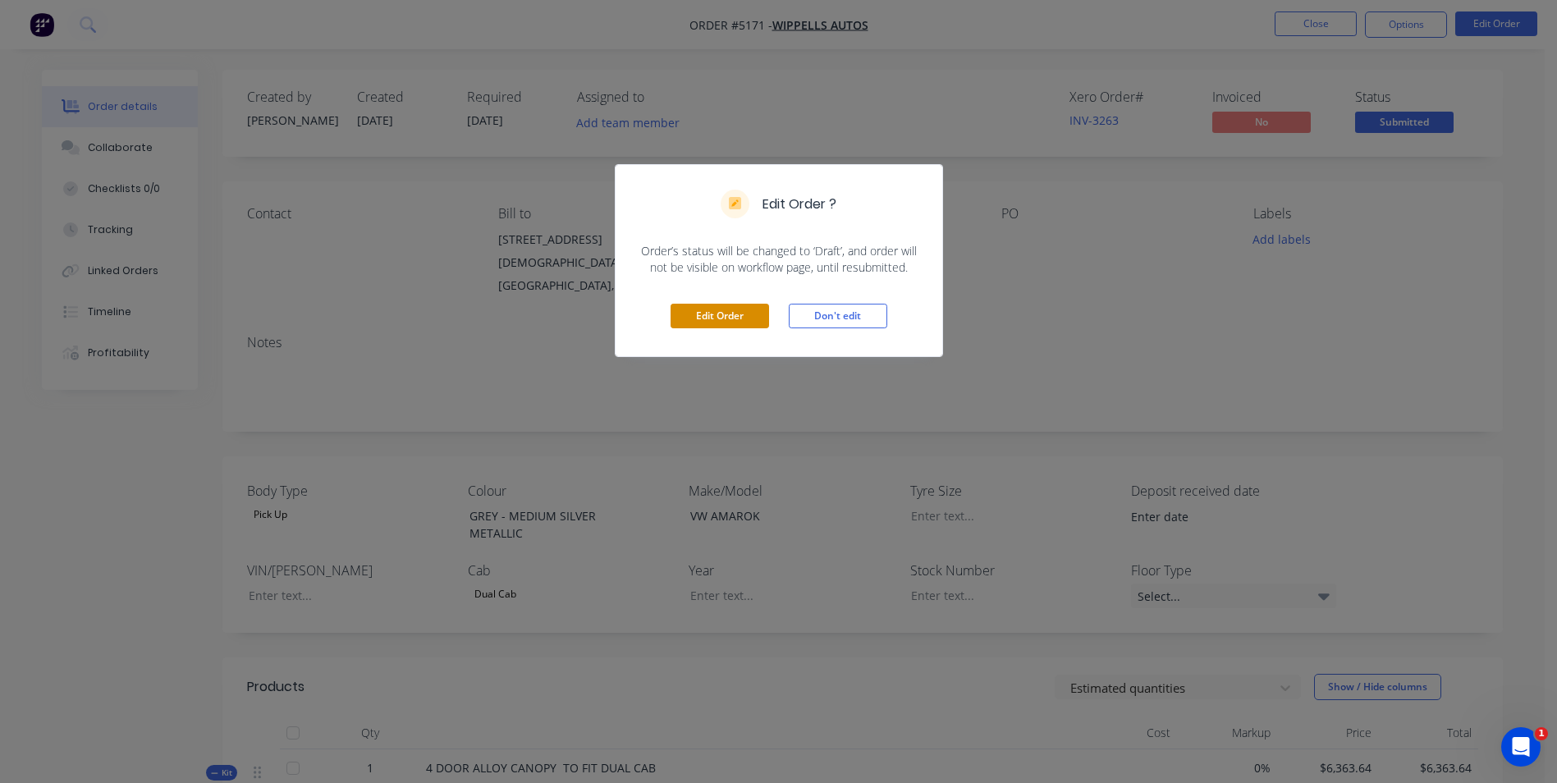
click at [736, 314] on button "Edit Order" at bounding box center [720, 316] width 99 height 25
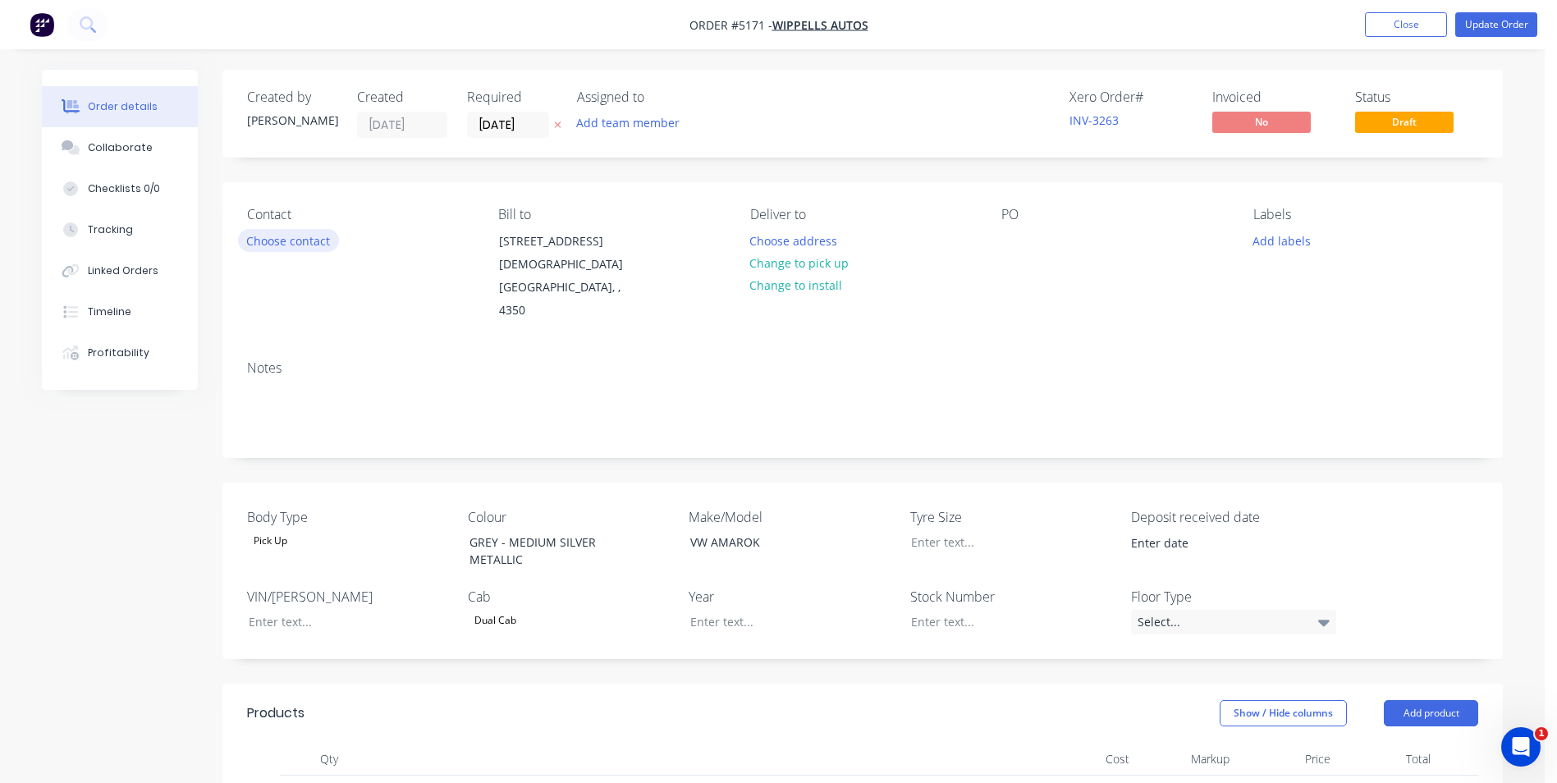
click at [309, 241] on button "Choose contact" at bounding box center [288, 240] width 101 height 22
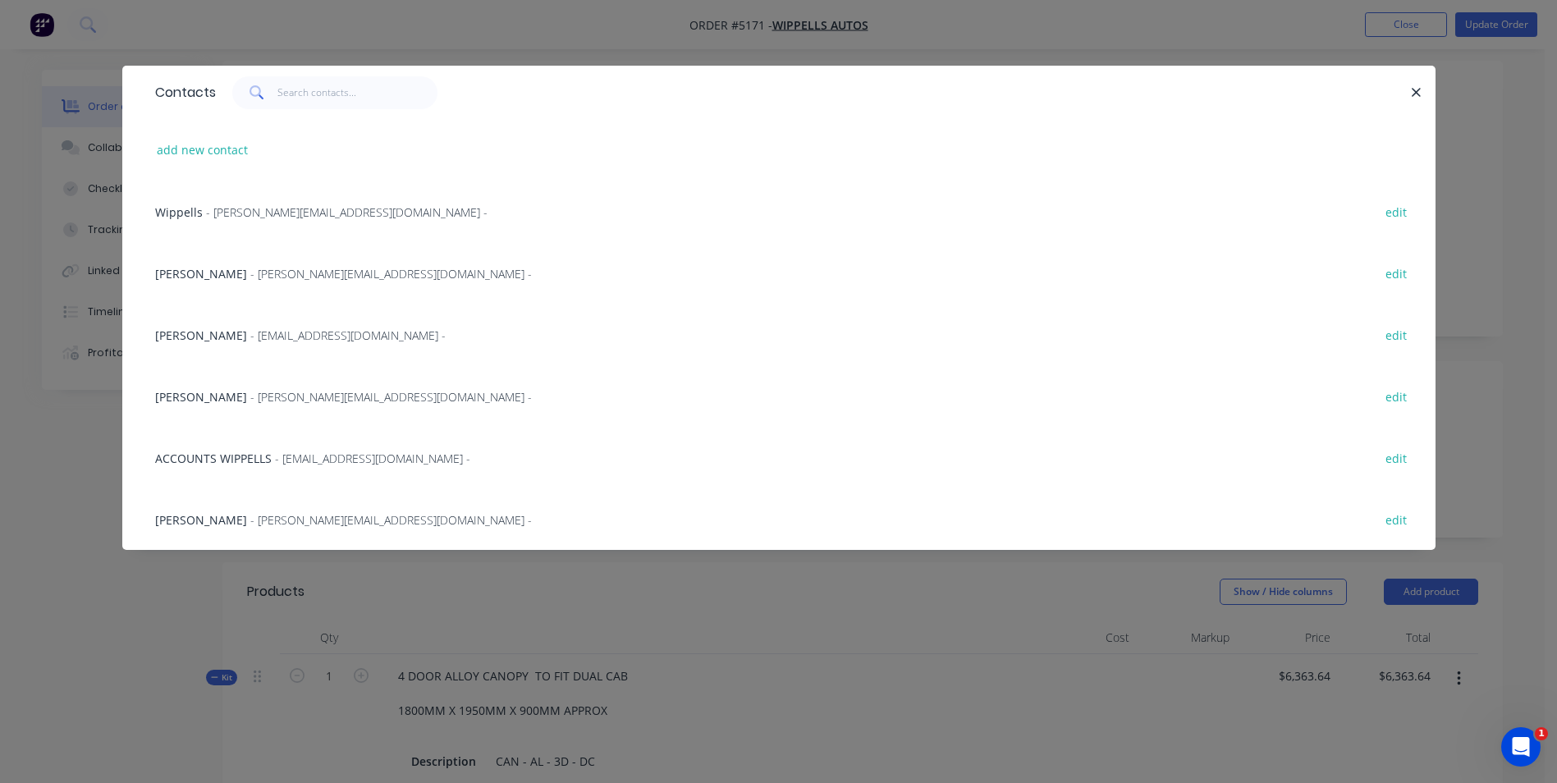
scroll to position [82, 0]
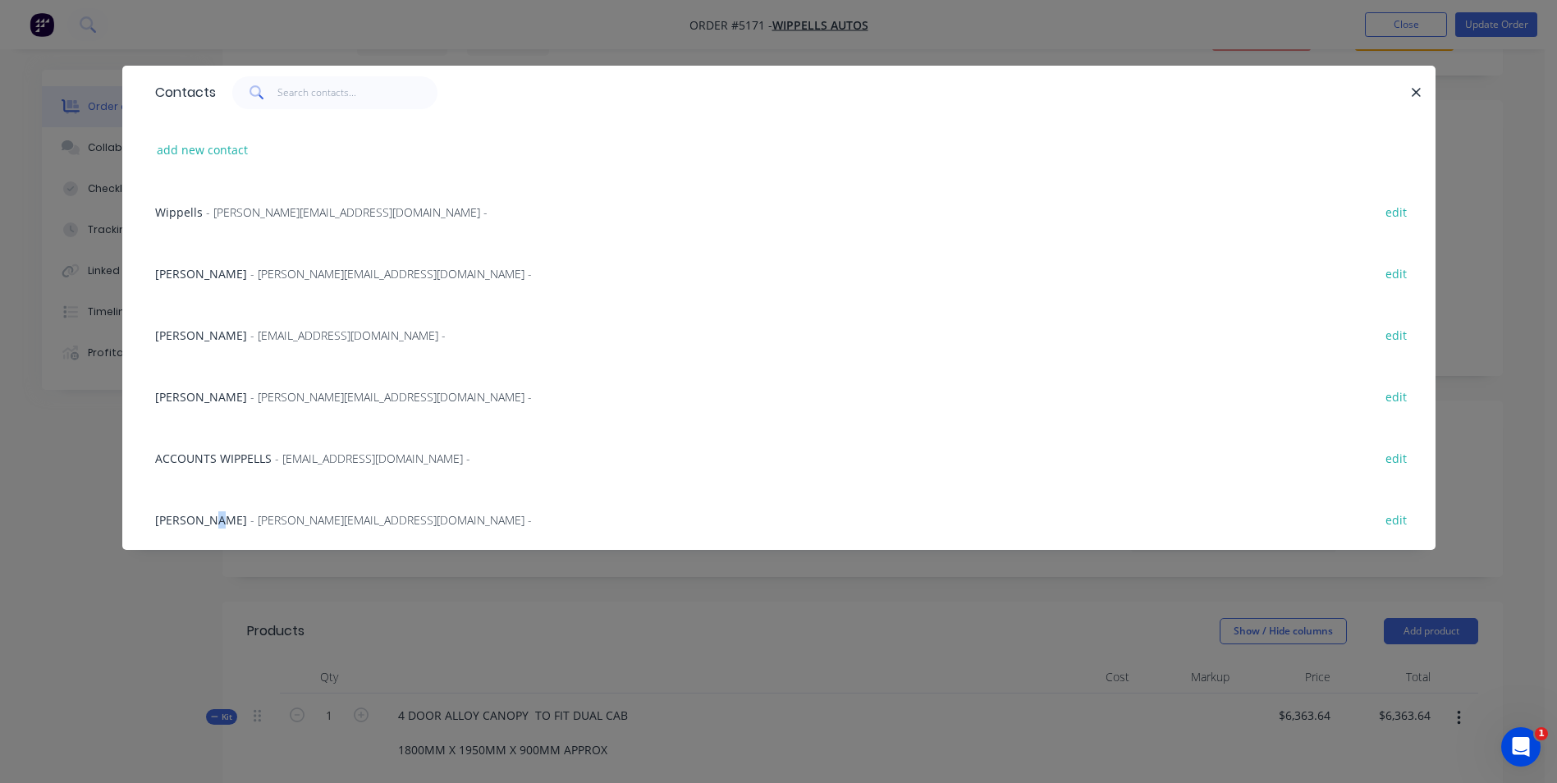
click at [208, 521] on span "[PERSON_NAME]" at bounding box center [201, 520] width 92 height 16
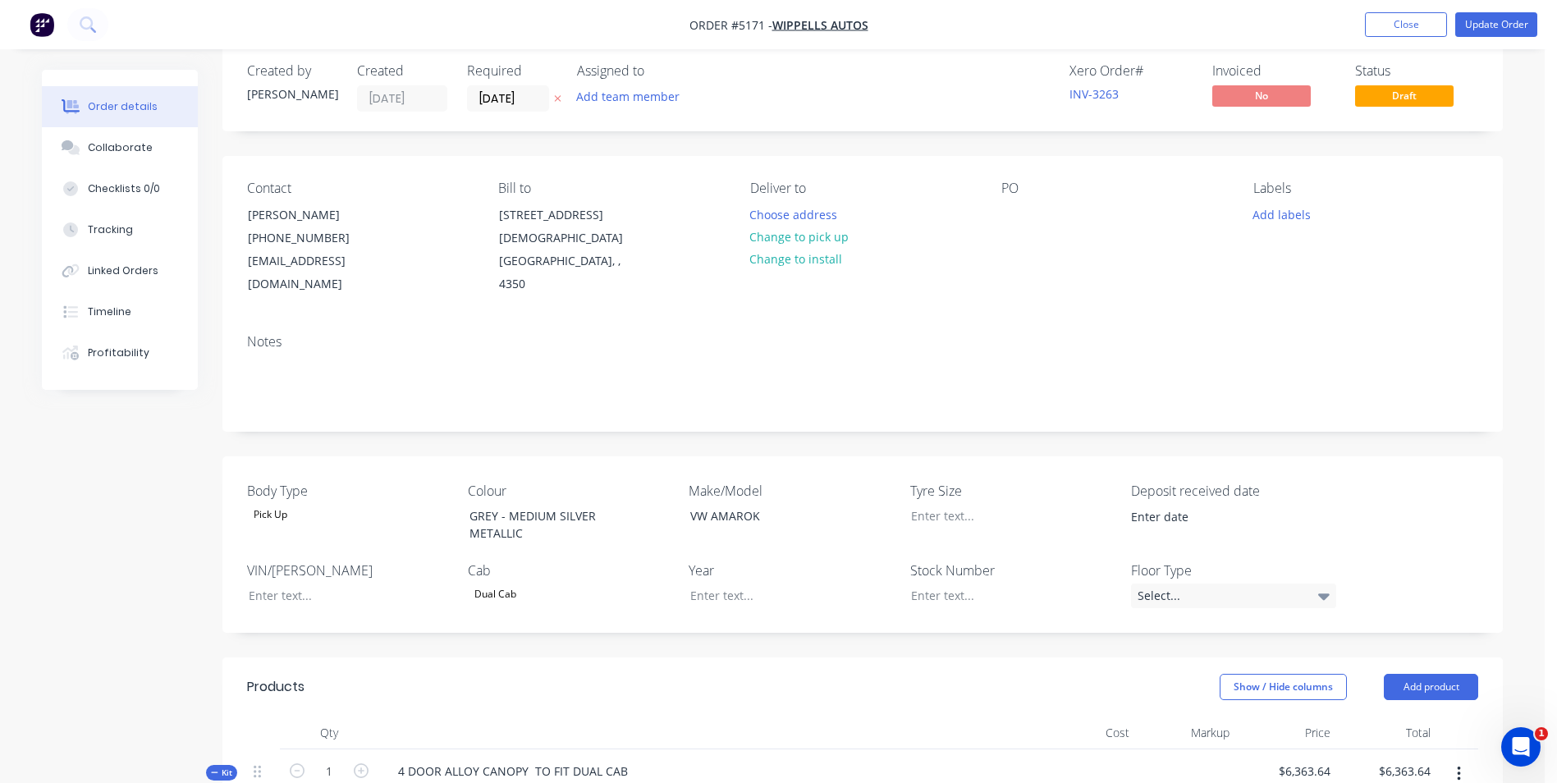
scroll to position [0, 0]
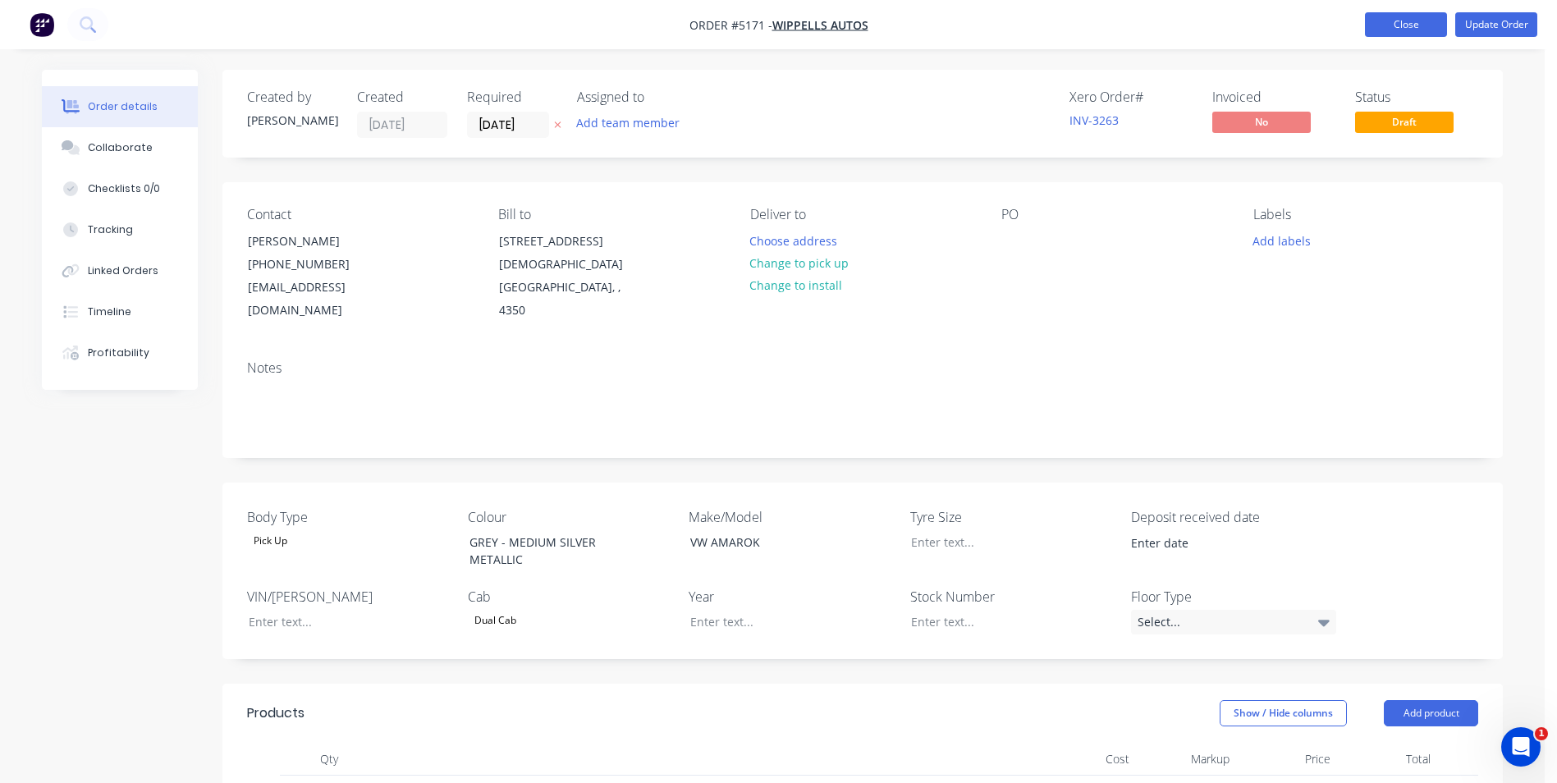
click at [1394, 25] on button "Close" at bounding box center [1406, 24] width 82 height 25
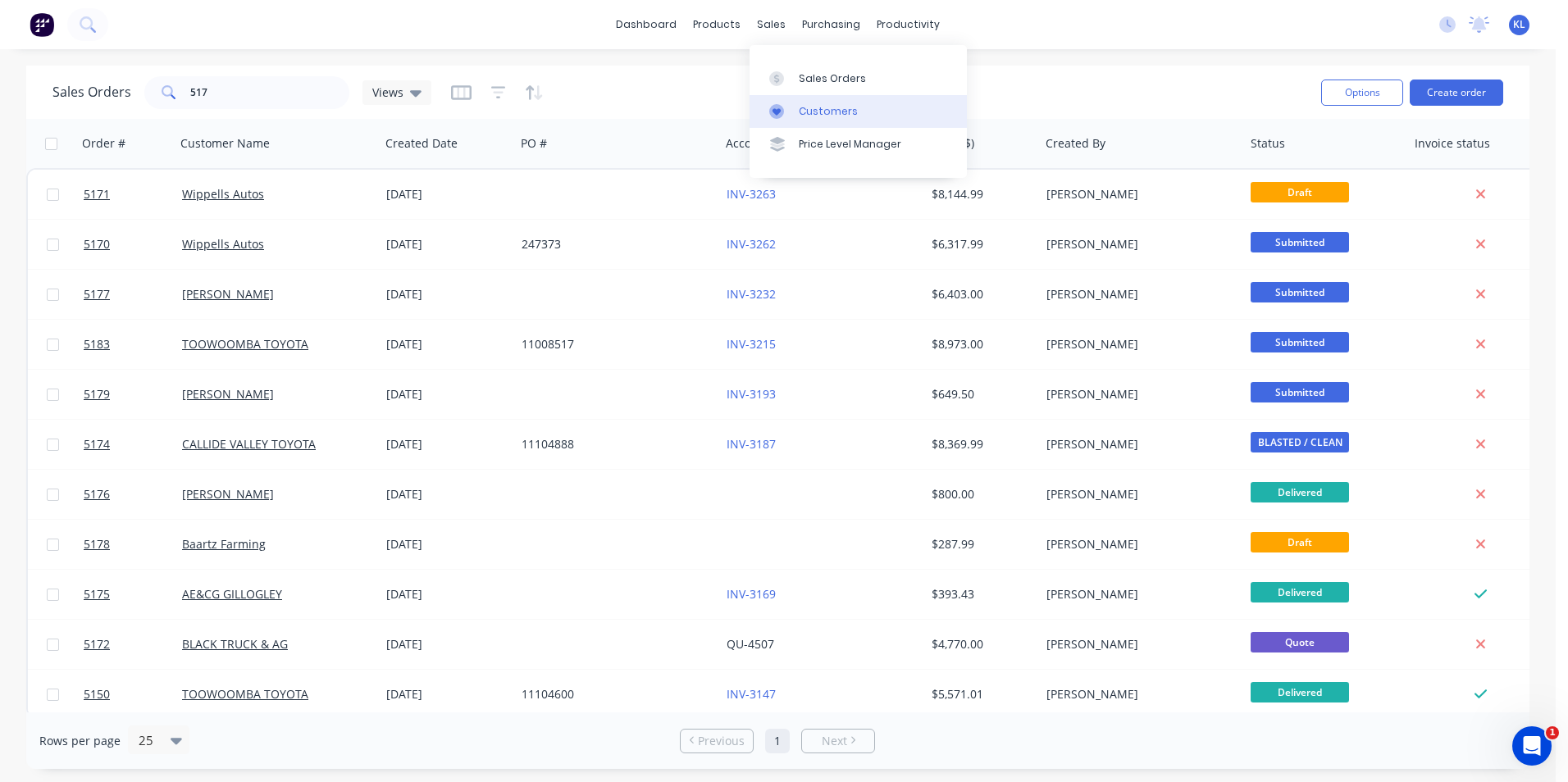
click at [831, 112] on div "Customers" at bounding box center [828, 111] width 59 height 15
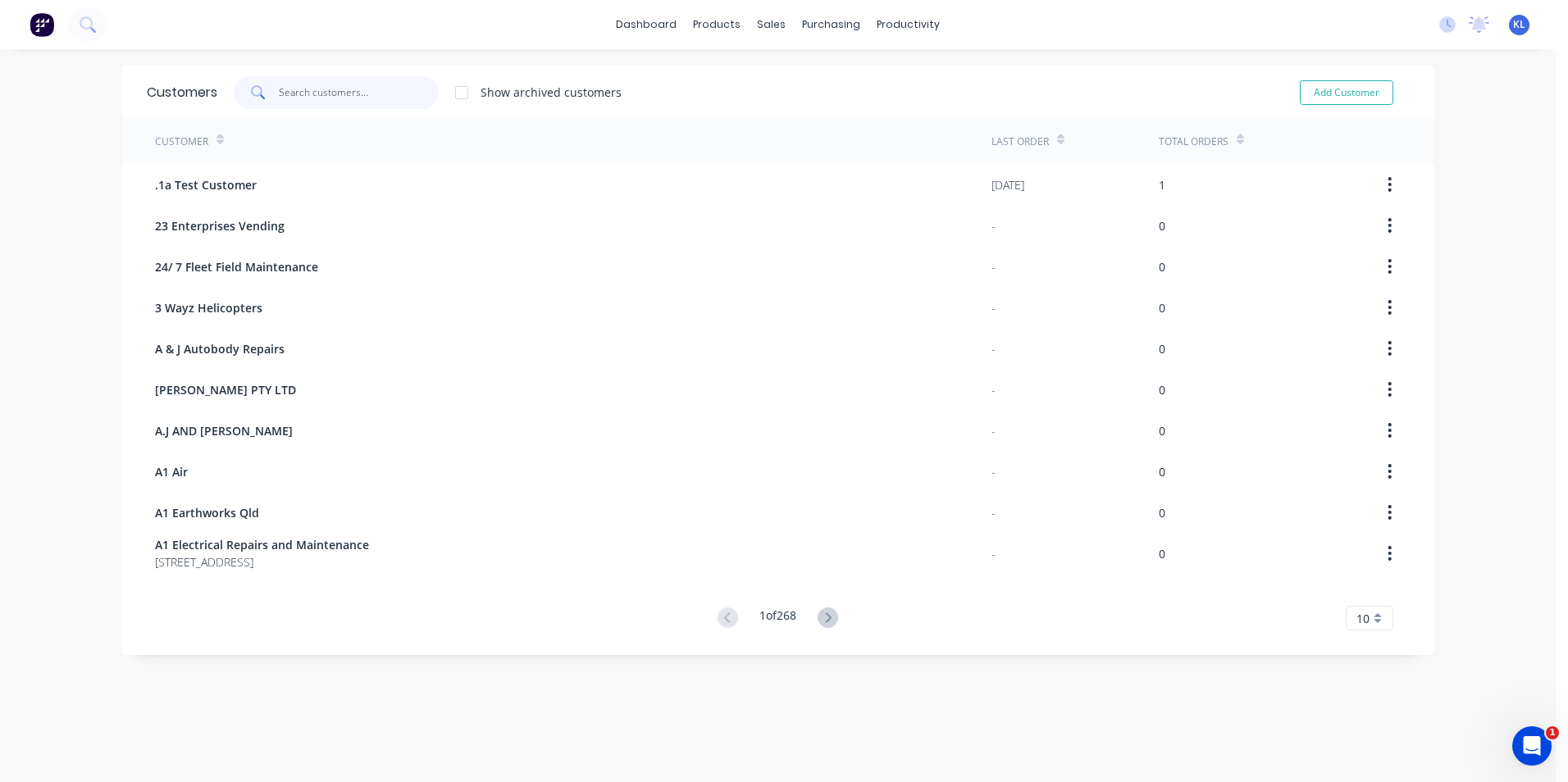
click at [330, 96] on input "text" at bounding box center [359, 92] width 160 height 33
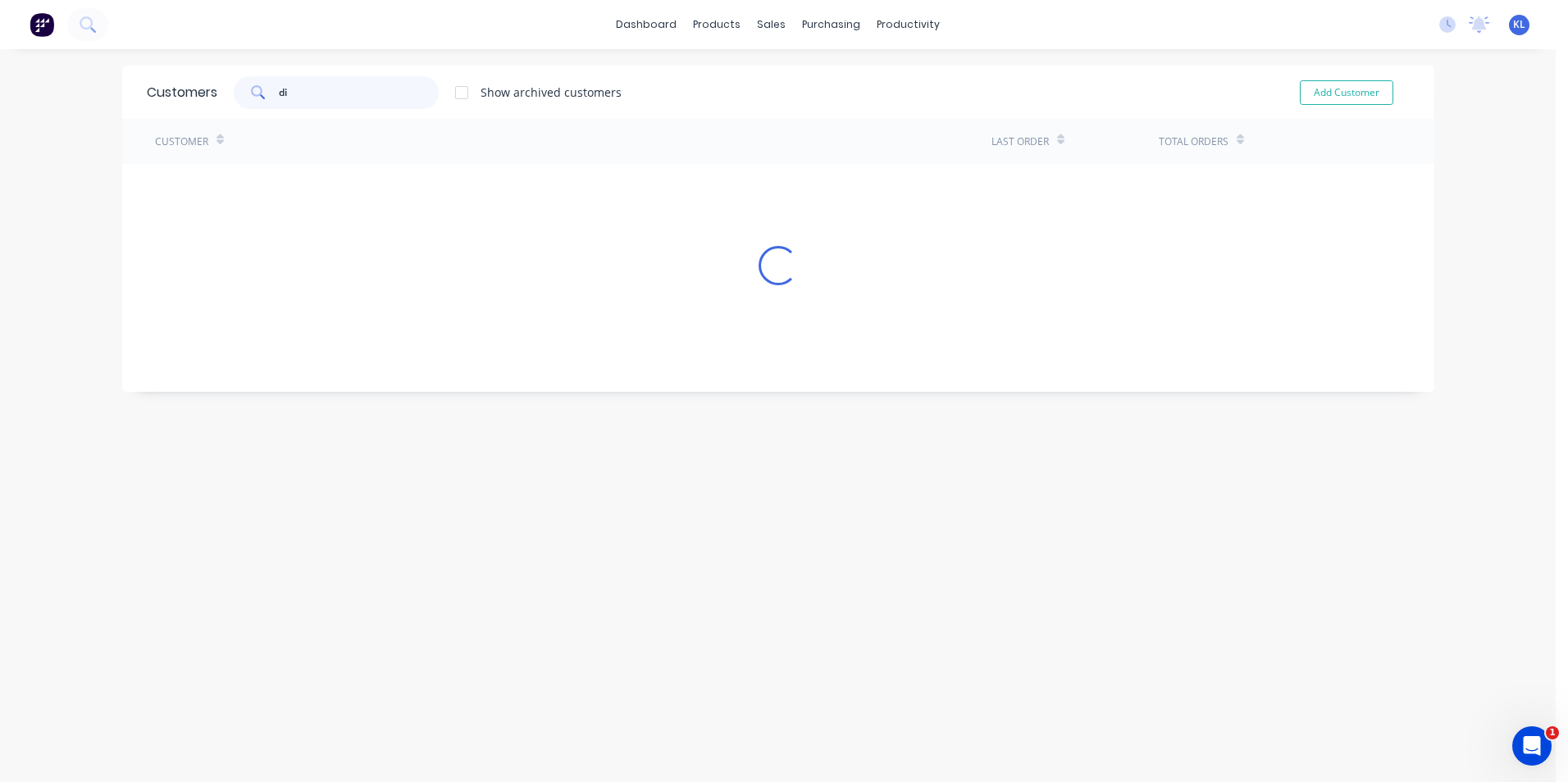
type input "d"
type input "wippell"
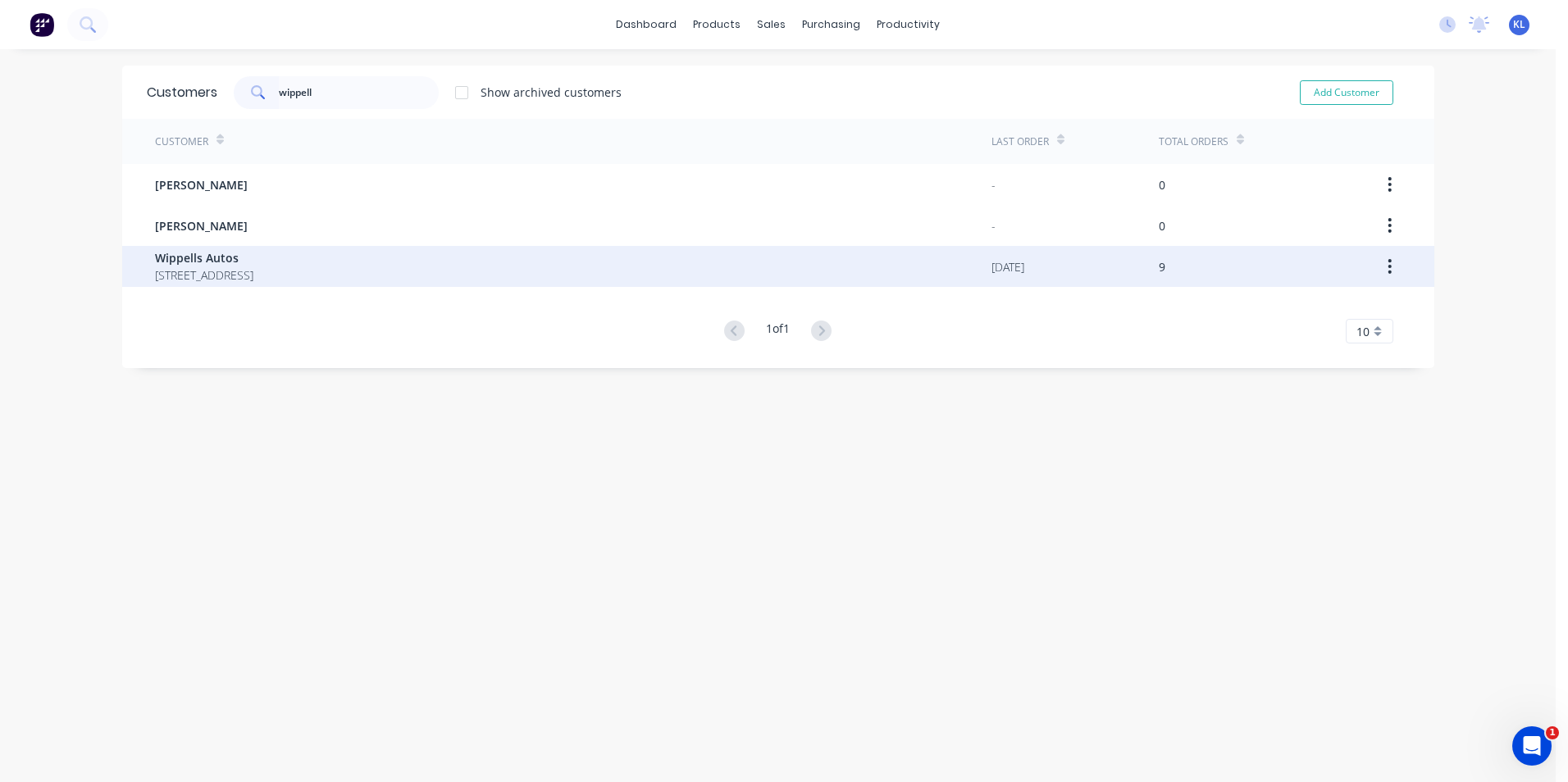
click at [217, 265] on span "Wippells Autos" at bounding box center [204, 258] width 99 height 17
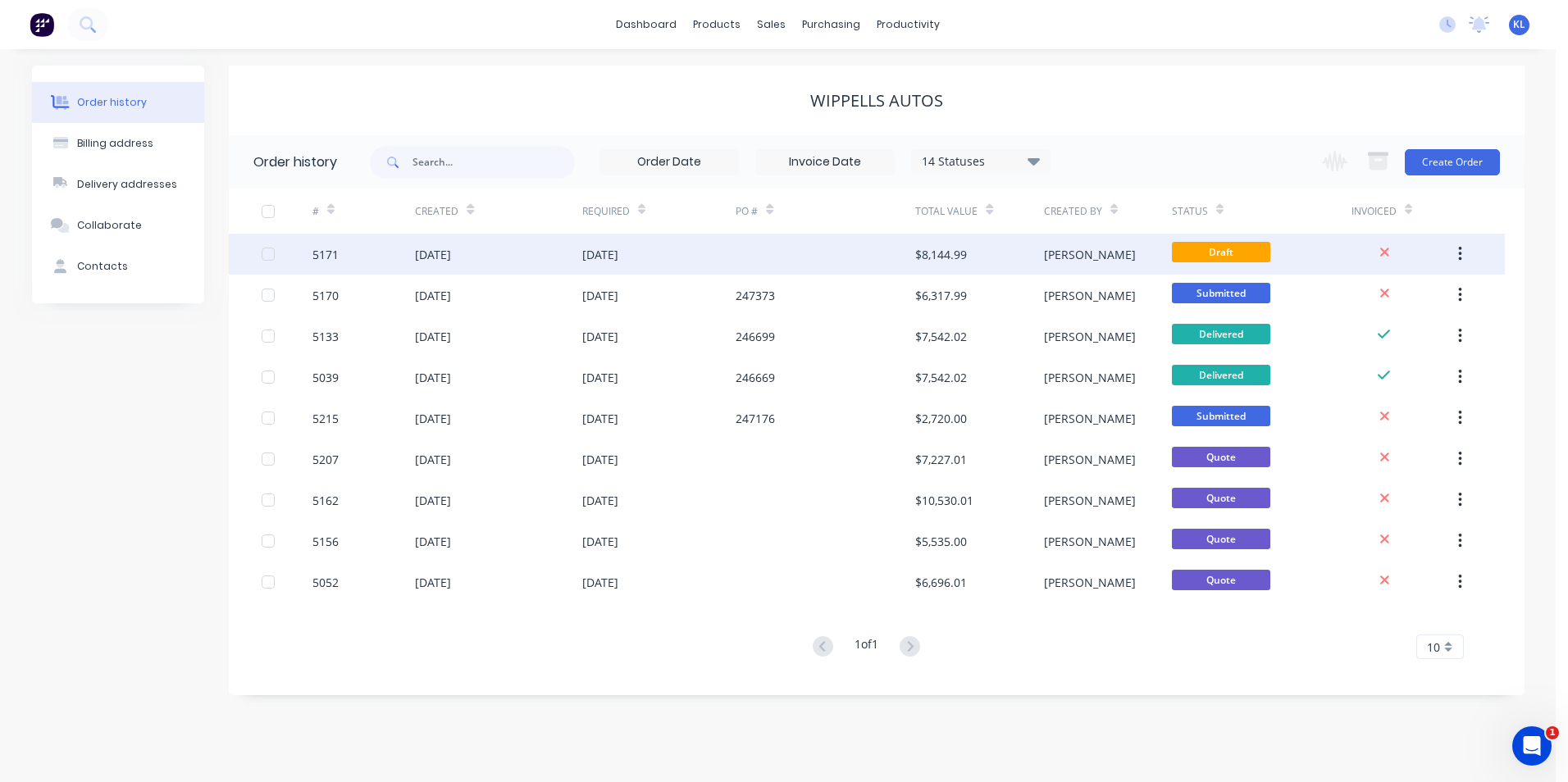
click at [328, 252] on div "5171" at bounding box center [326, 254] width 26 height 17
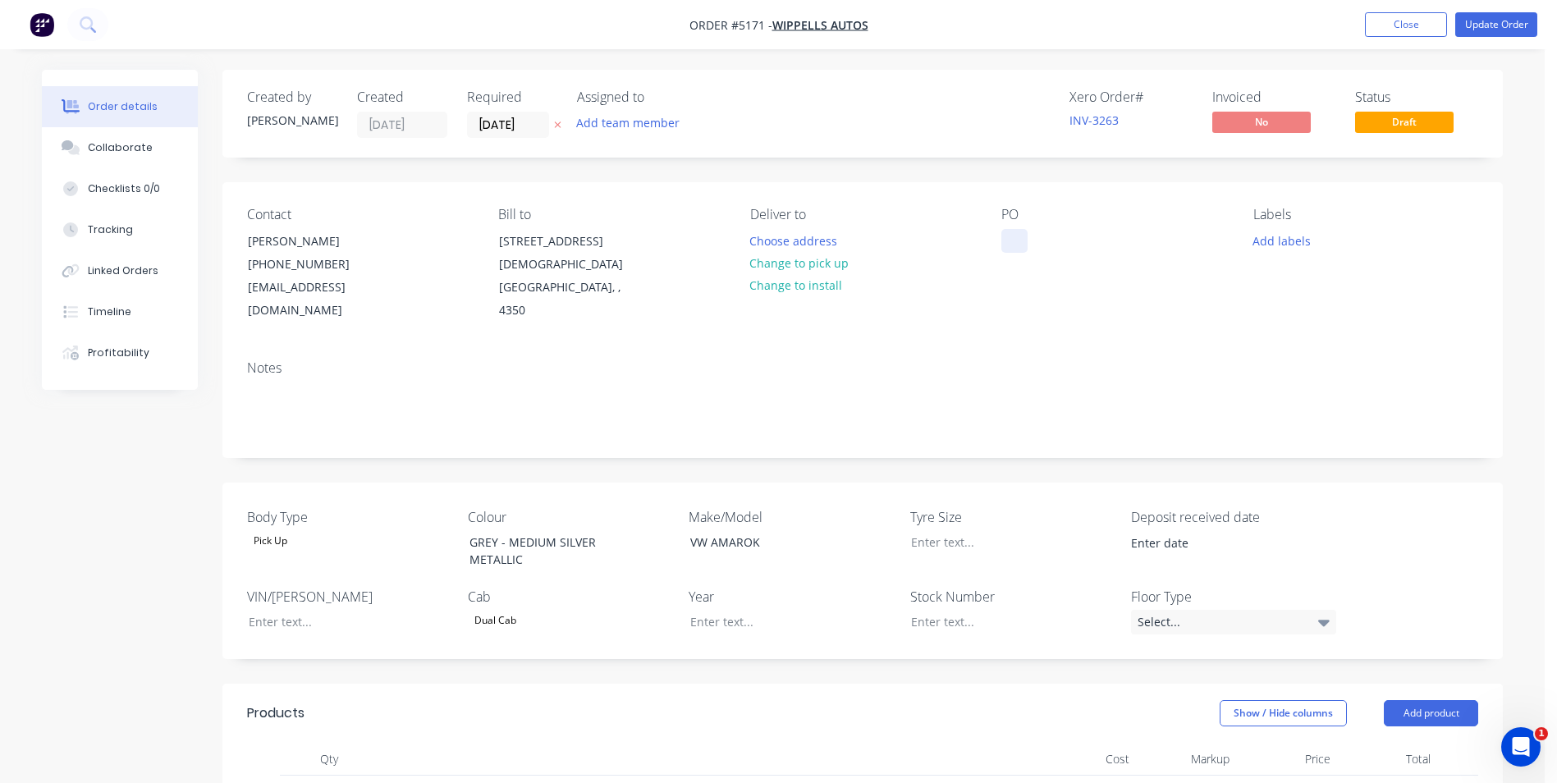
click at [1016, 244] on div at bounding box center [1015, 241] width 26 height 24
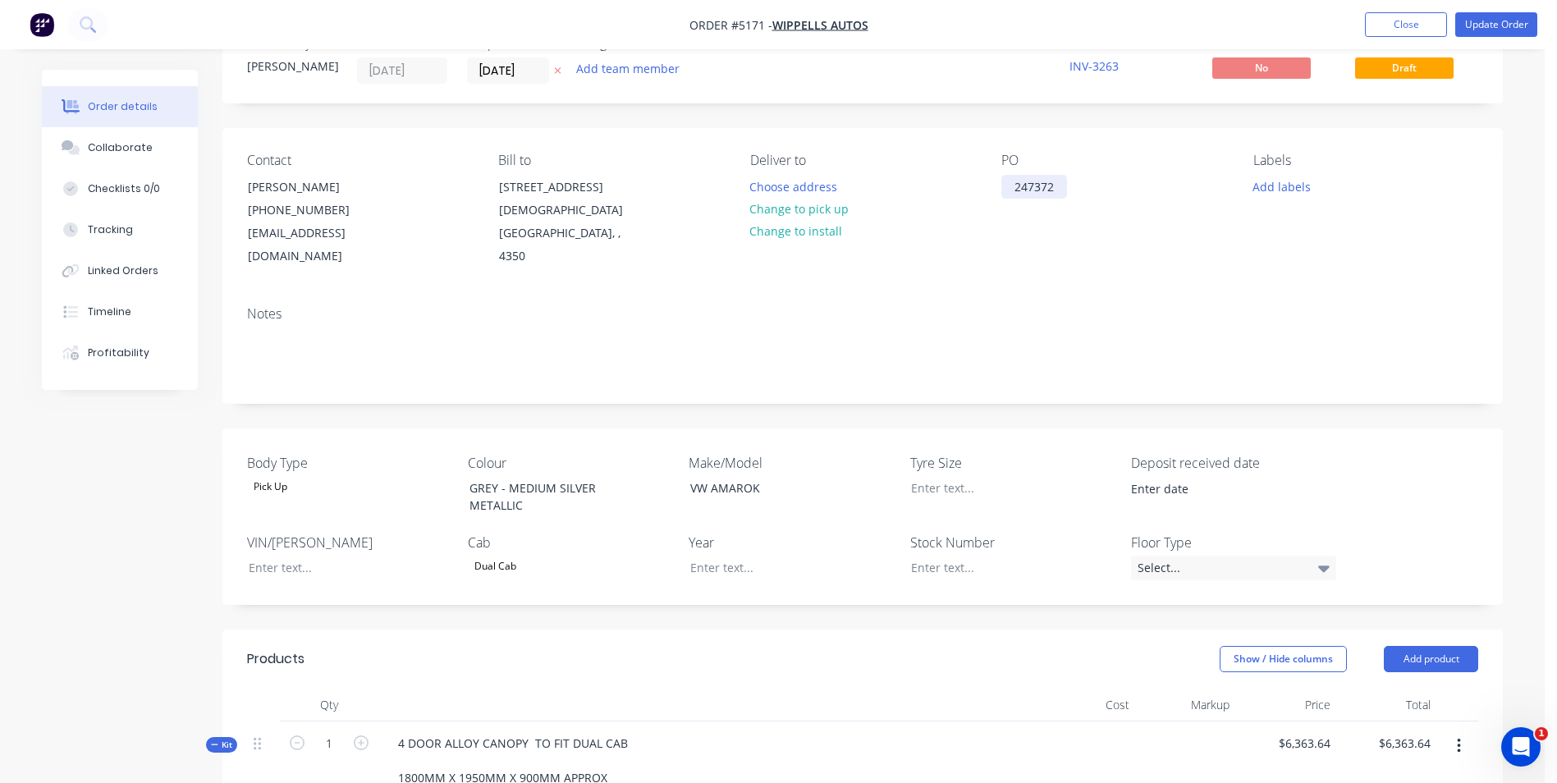
scroll to position [82, 0]
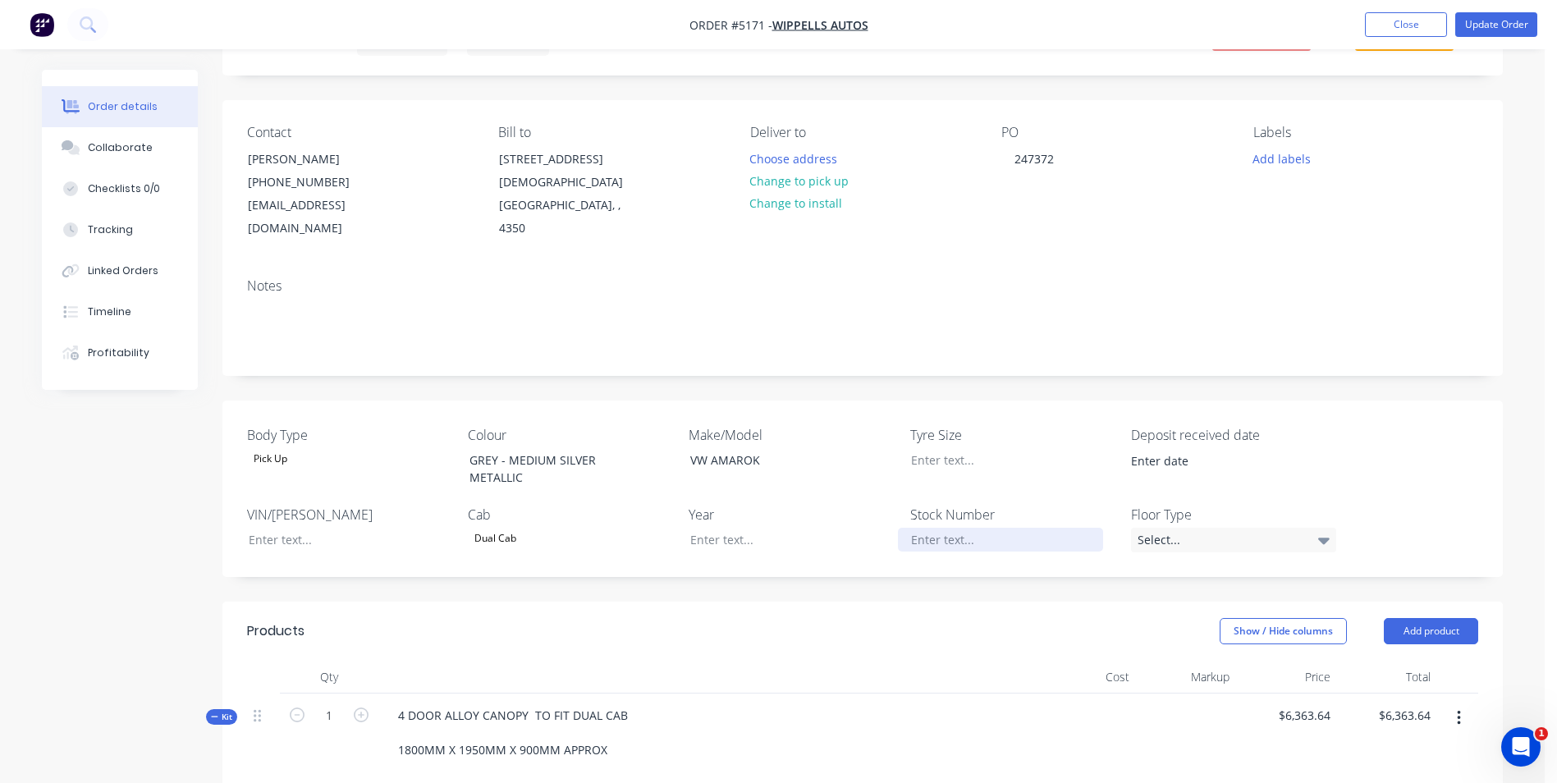
click at [930, 528] on div at bounding box center [1000, 540] width 205 height 24
click at [291, 528] on div at bounding box center [338, 540] width 205 height 24
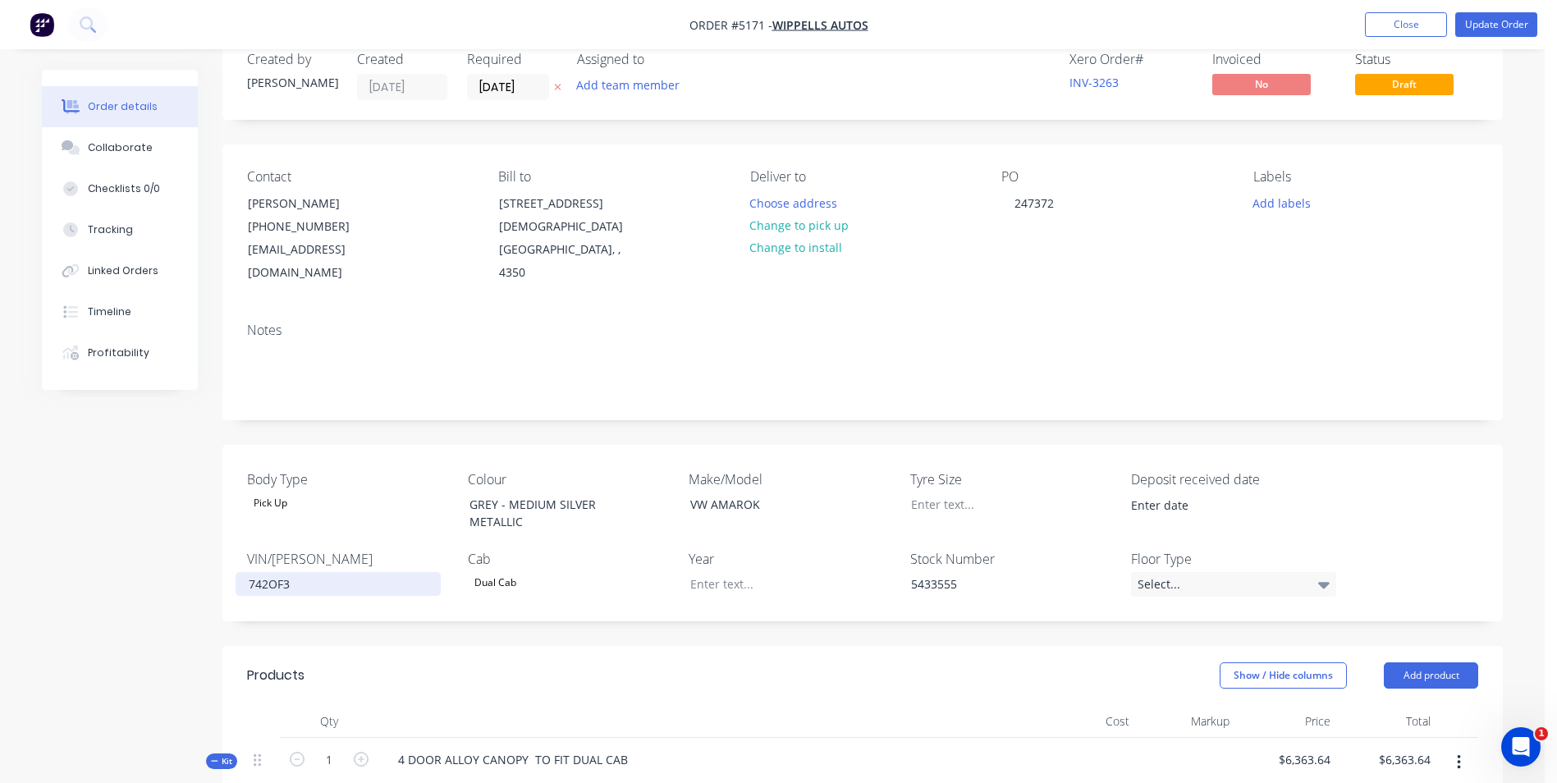
scroll to position [0, 0]
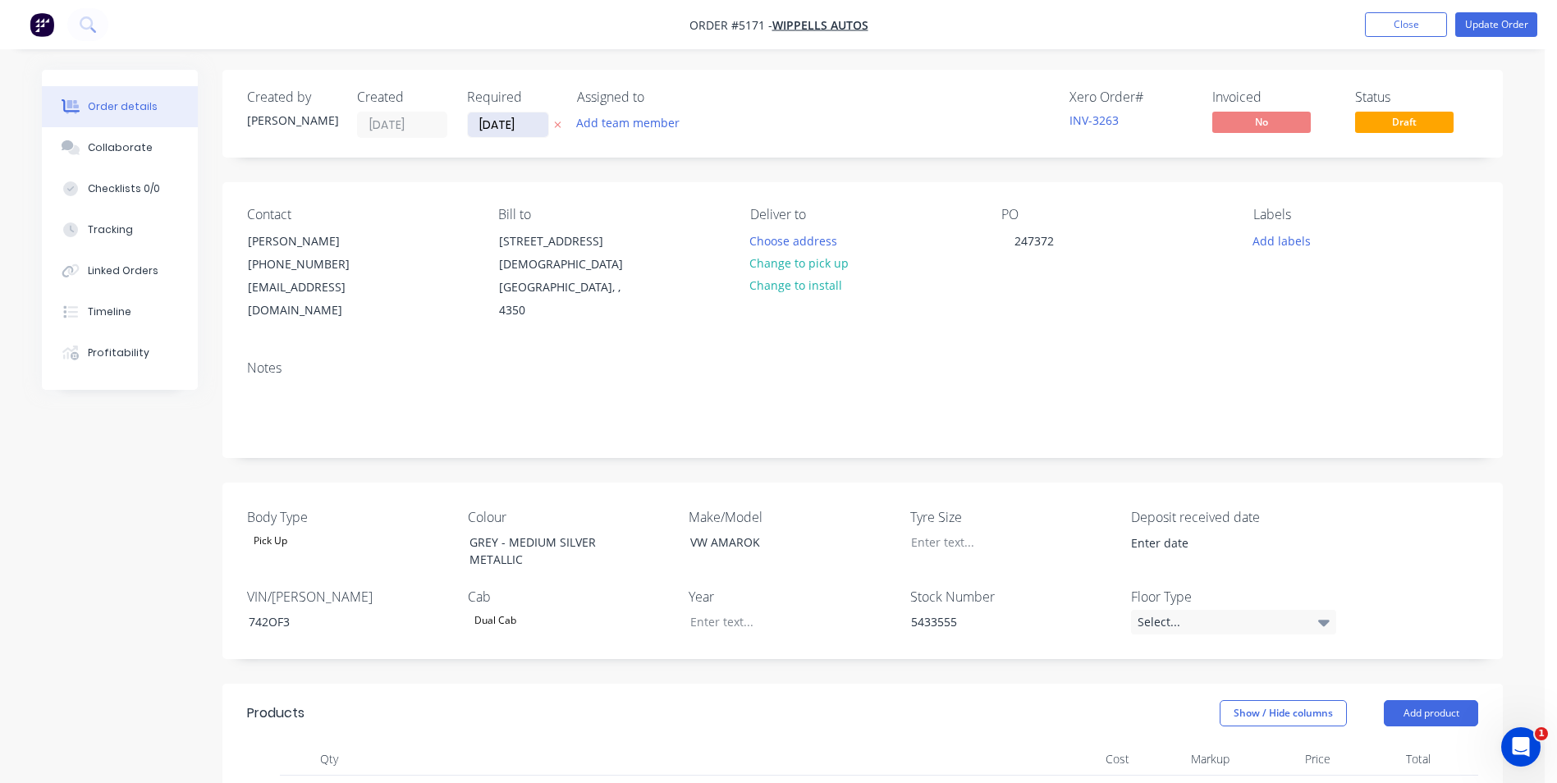
click at [507, 128] on input "[DATE]" at bounding box center [508, 124] width 80 height 25
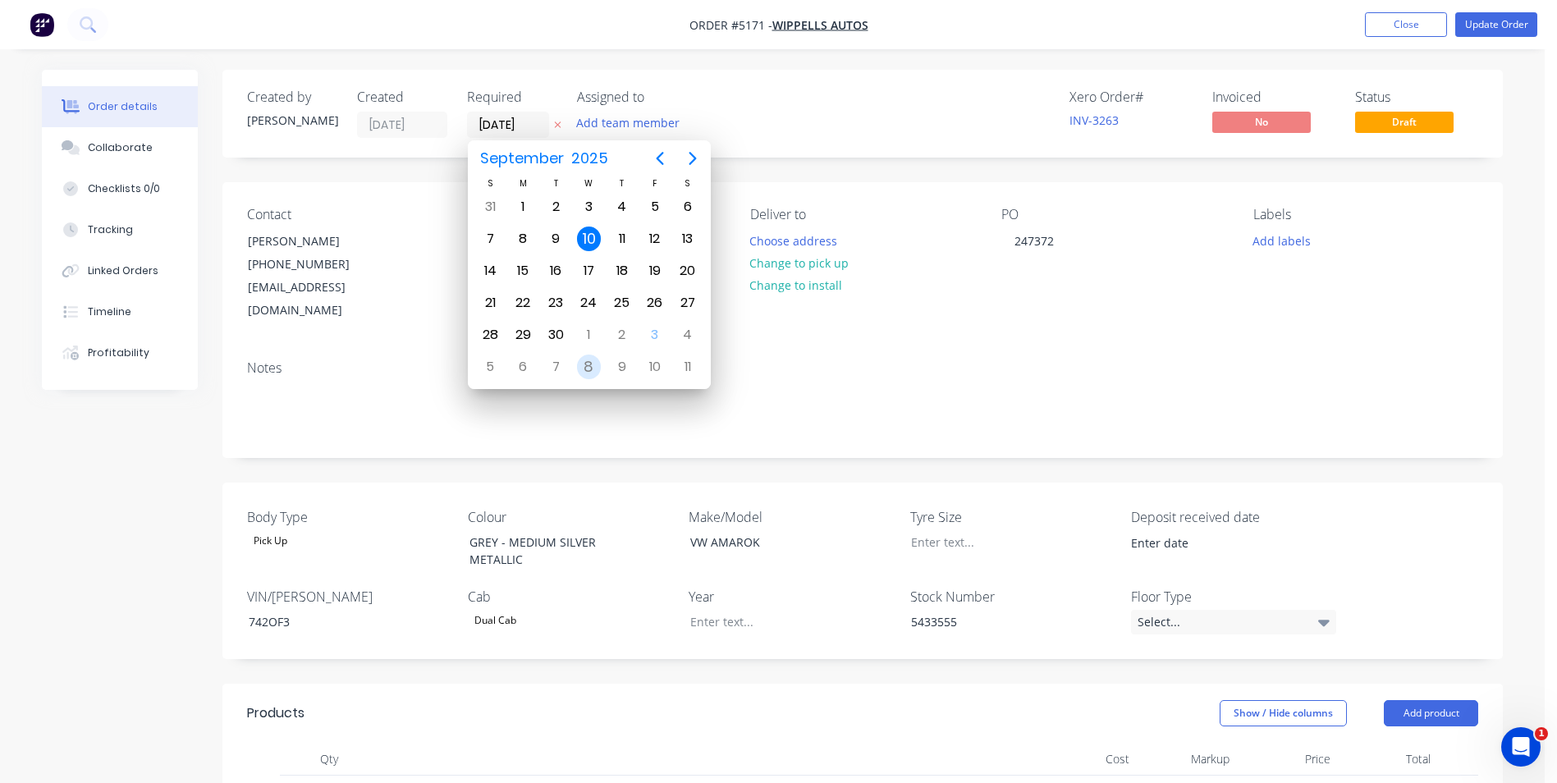
click at [594, 366] on div "8" at bounding box center [589, 367] width 25 height 25
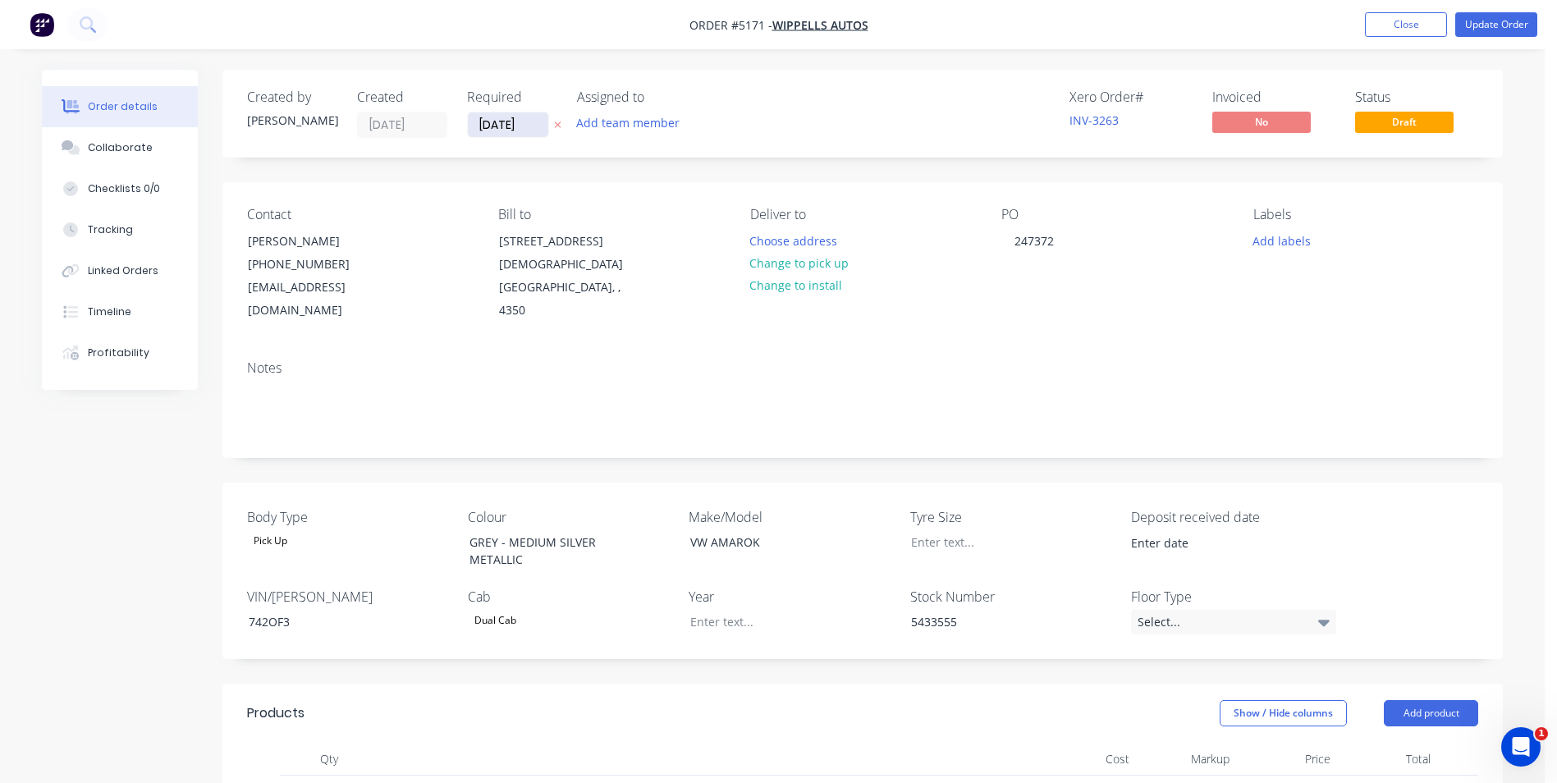
click at [539, 126] on input "[DATE]" at bounding box center [508, 124] width 80 height 25
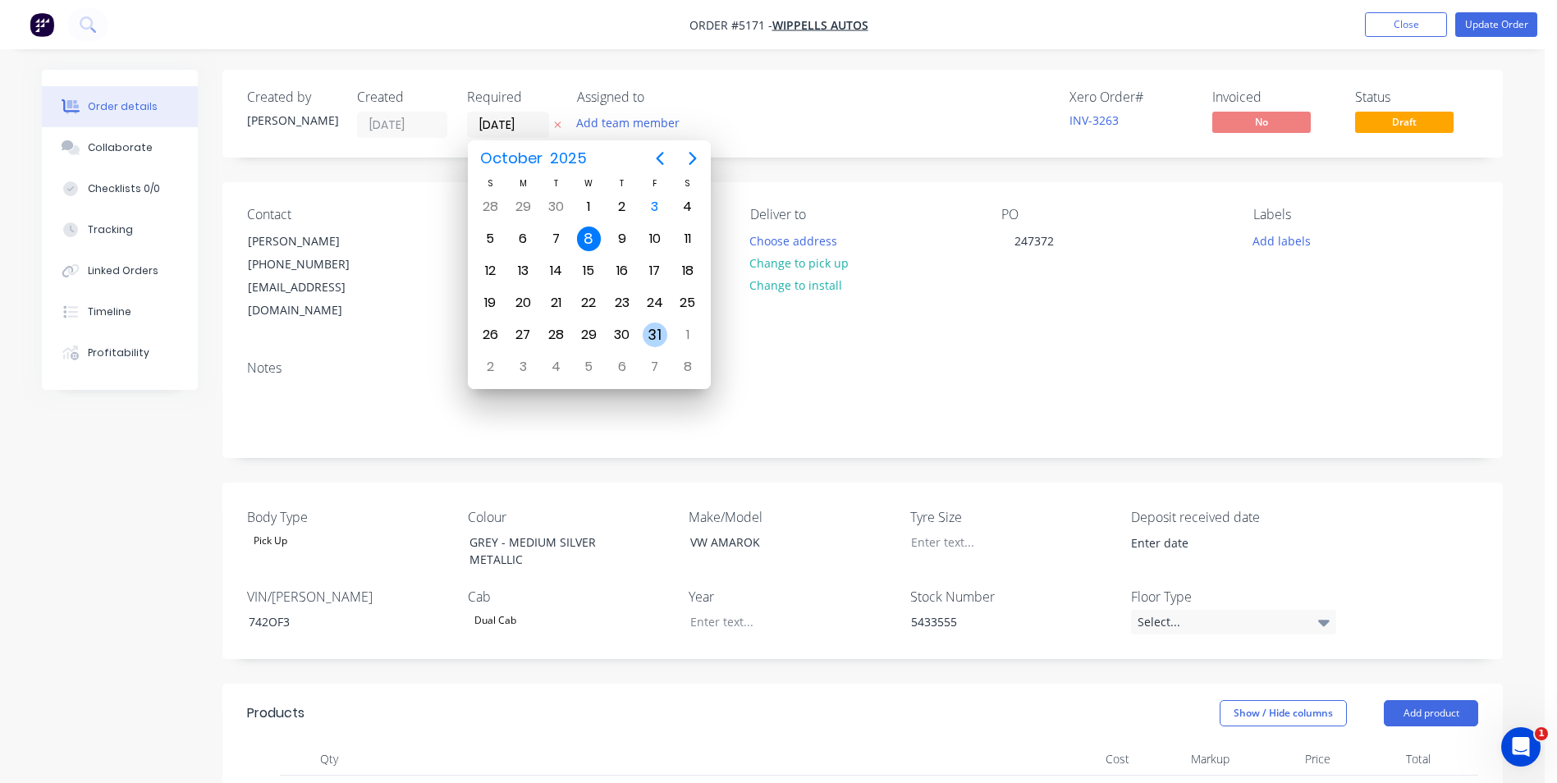
click at [658, 335] on div "31" at bounding box center [655, 335] width 25 height 25
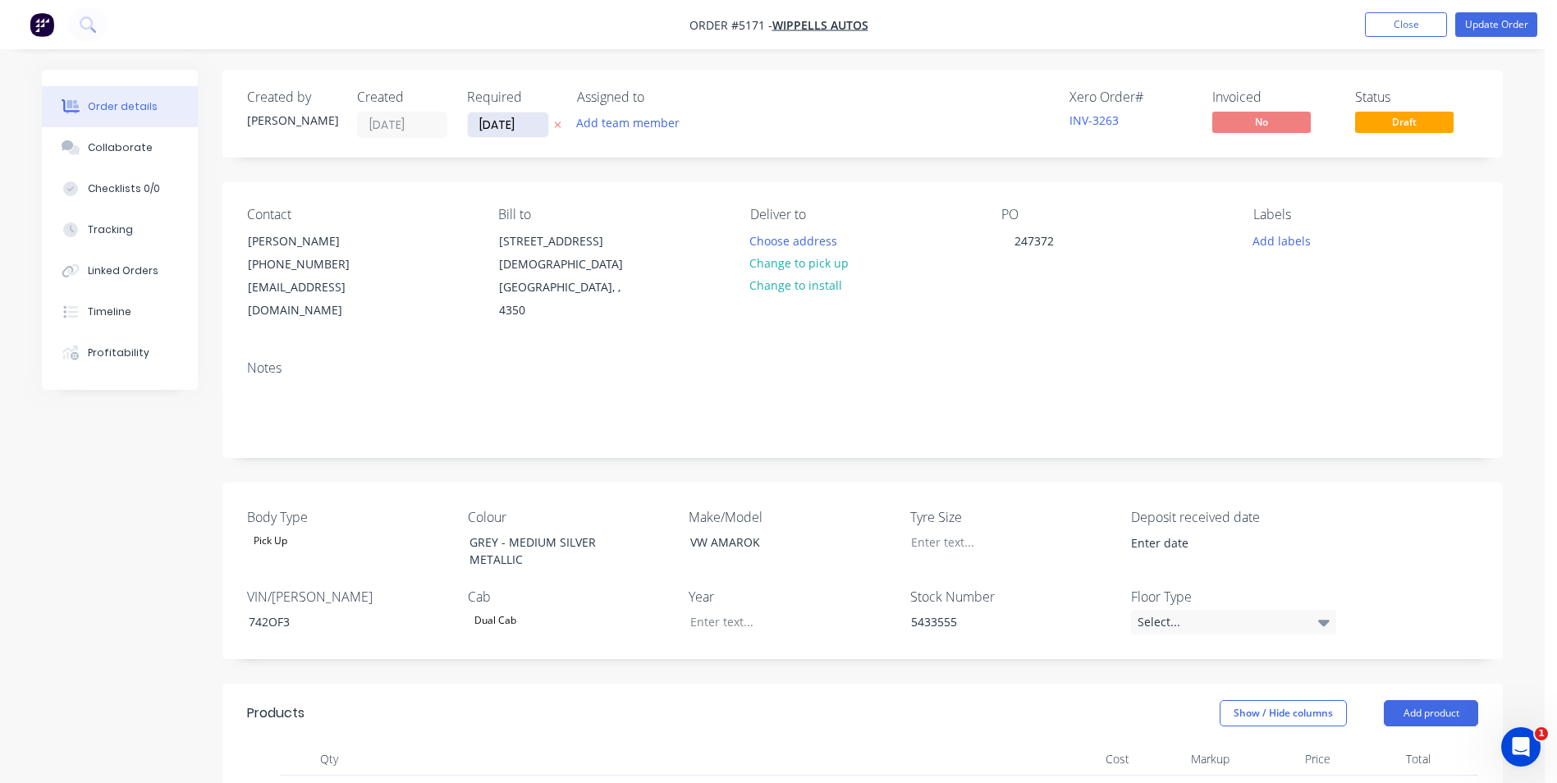
click at [526, 123] on input "[DATE]" at bounding box center [508, 124] width 80 height 25
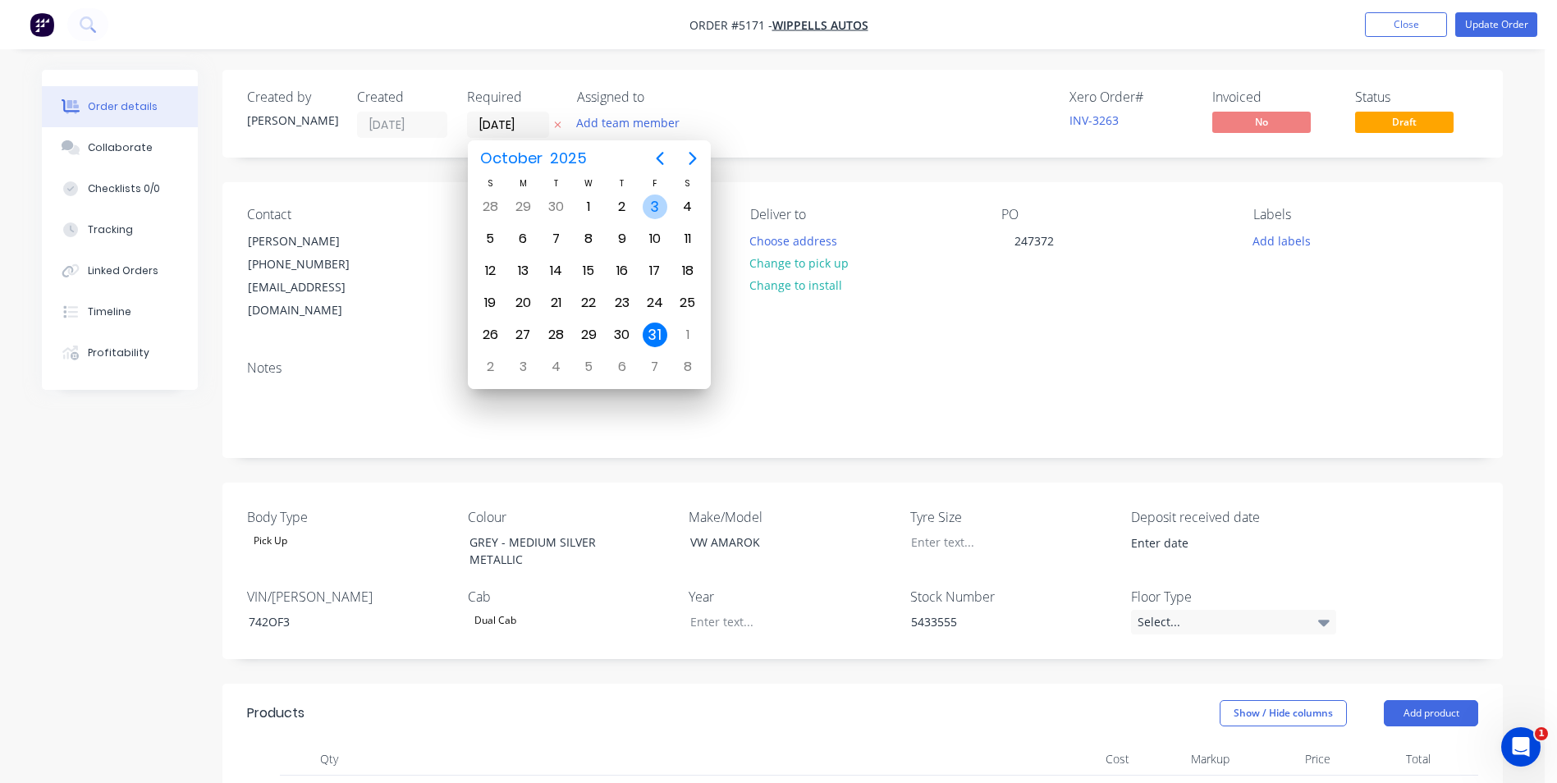
click at [656, 209] on div "3" at bounding box center [655, 207] width 25 height 25
type input "[DATE]"
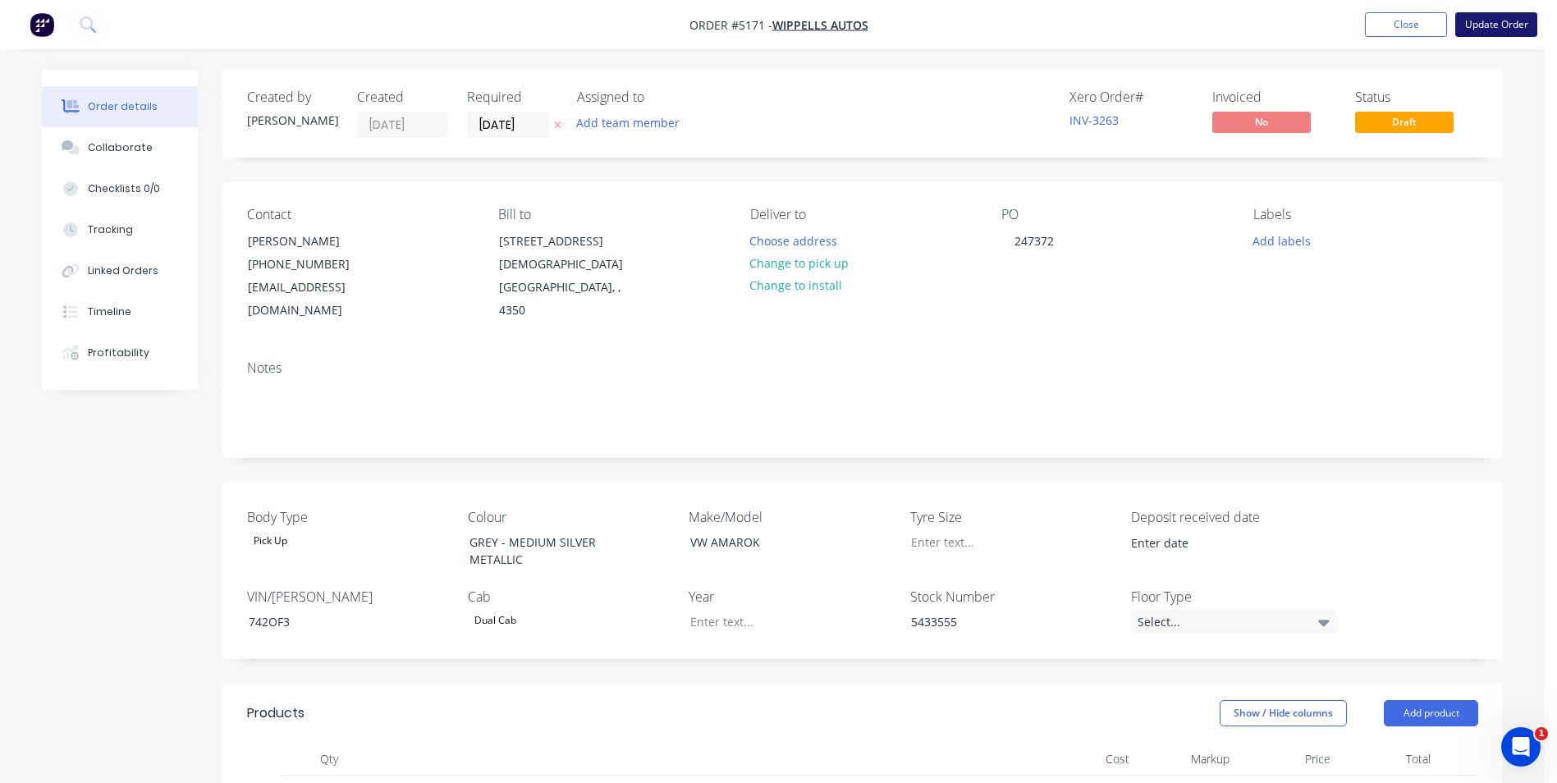
click at [1518, 29] on button "Update Order" at bounding box center [1497, 24] width 82 height 25
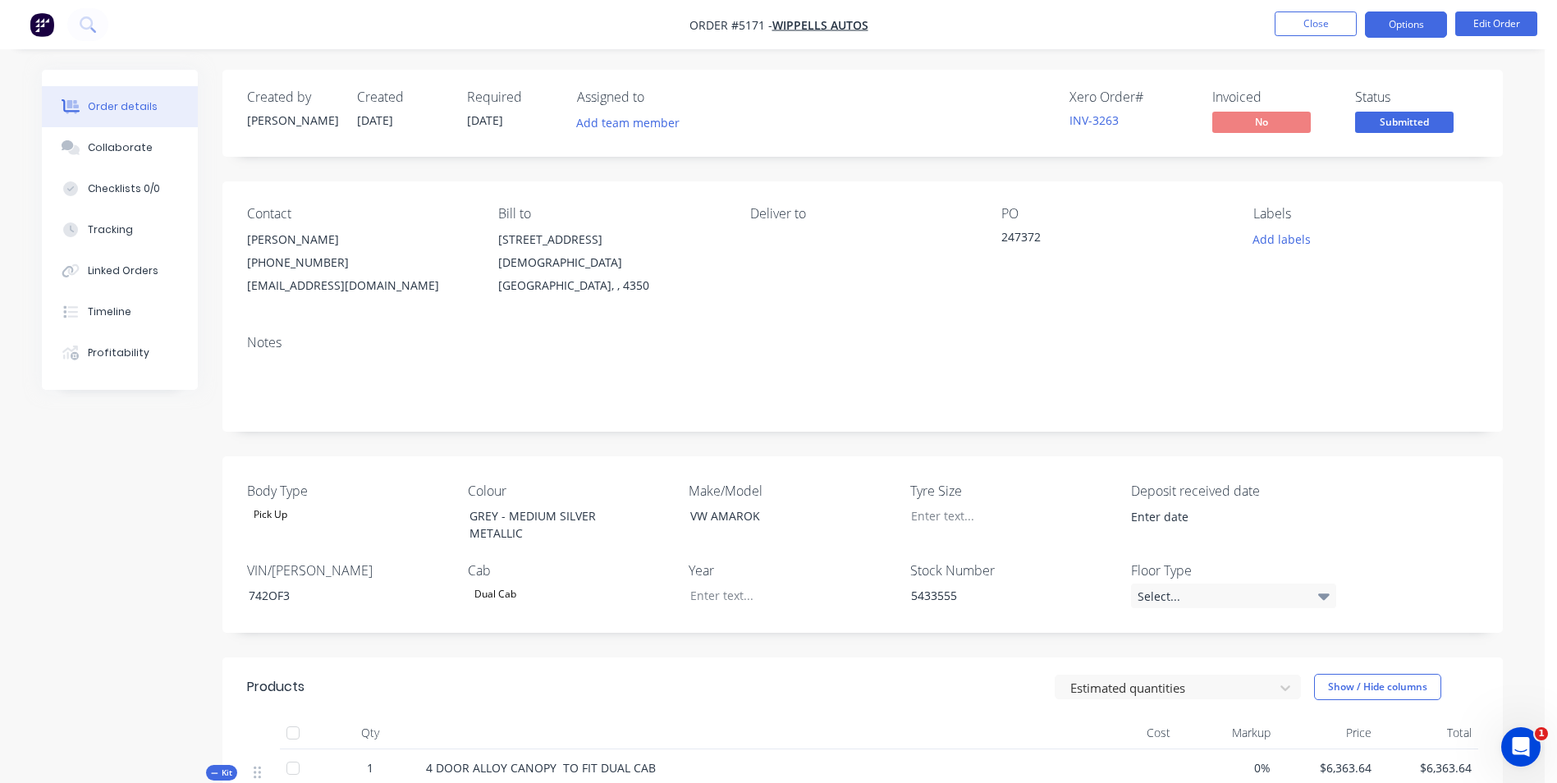
click at [1406, 25] on button "Options" at bounding box center [1406, 24] width 82 height 26
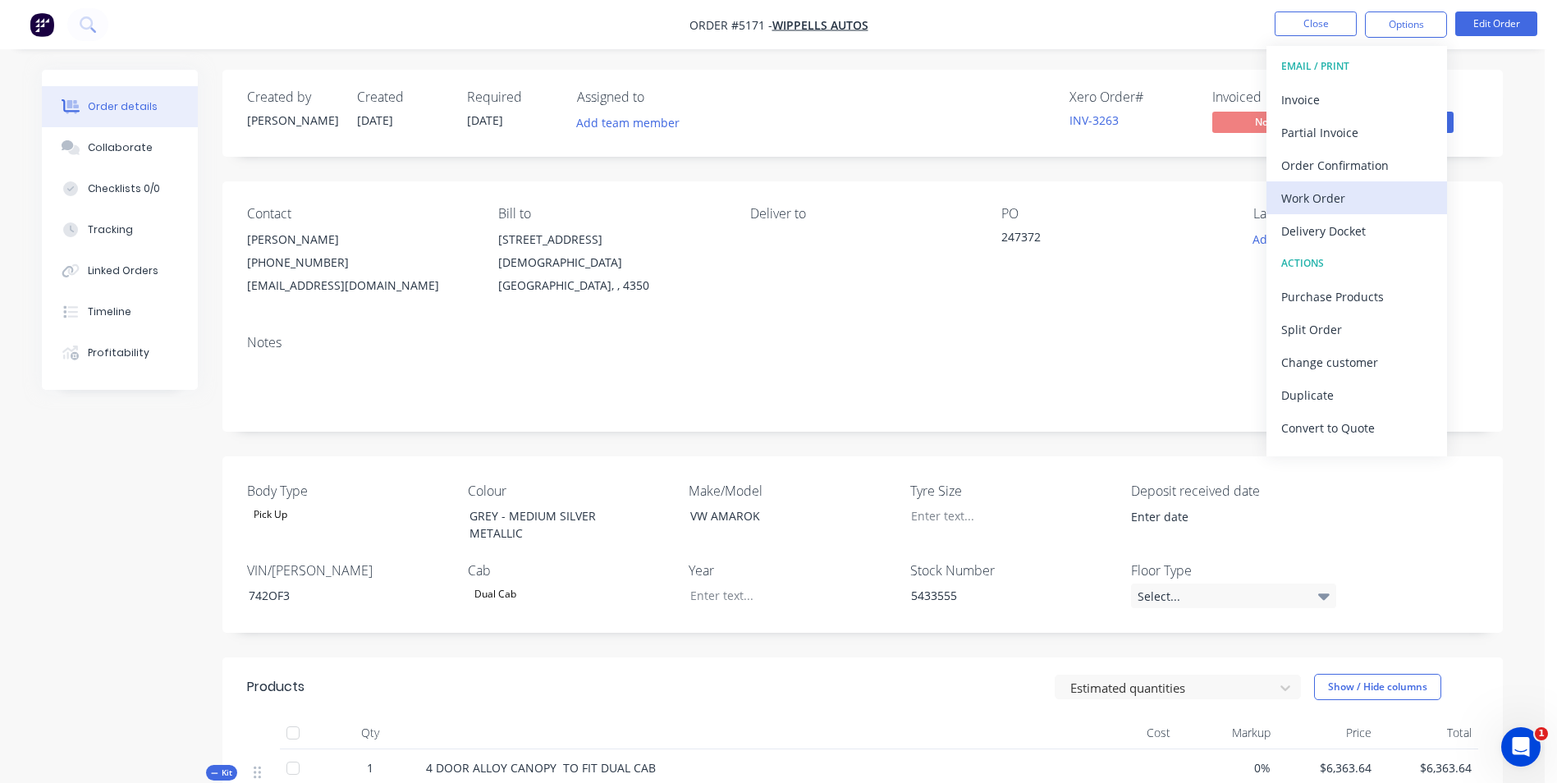
click at [1326, 193] on div "Work Order" at bounding box center [1357, 198] width 151 height 24
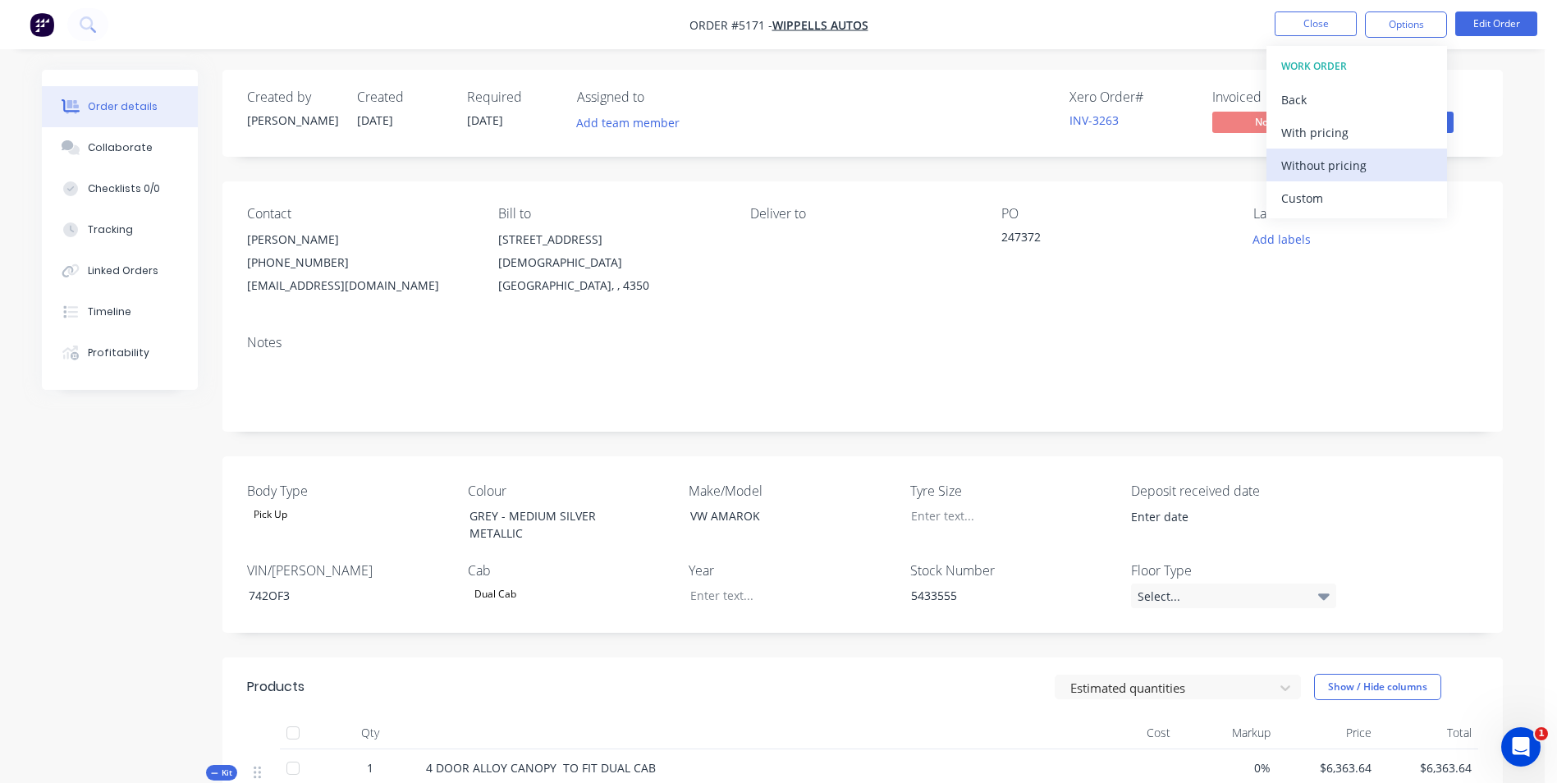
click at [1343, 167] on div "Without pricing" at bounding box center [1357, 166] width 151 height 24
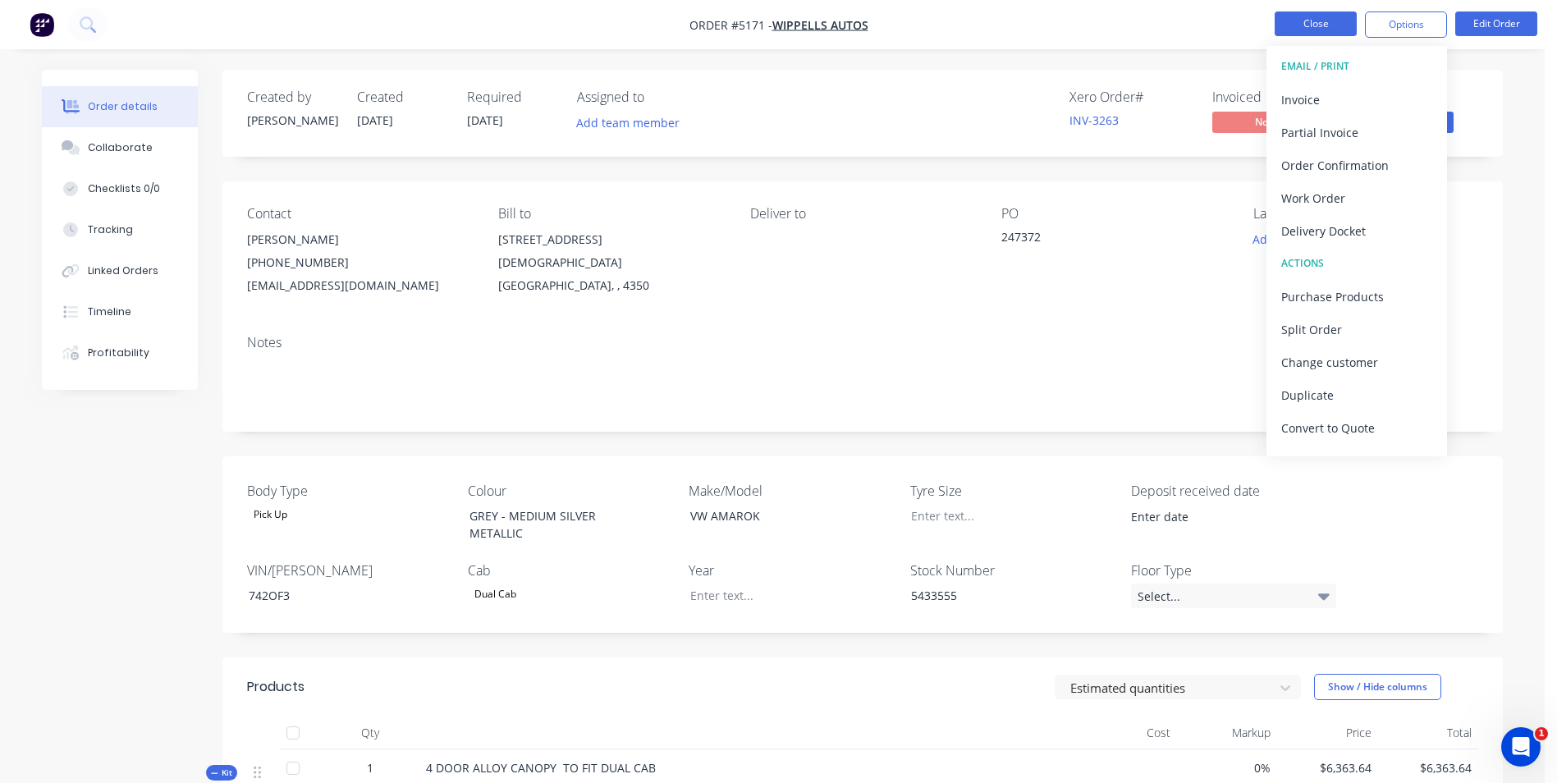
click at [1313, 19] on button "Close" at bounding box center [1316, 23] width 82 height 25
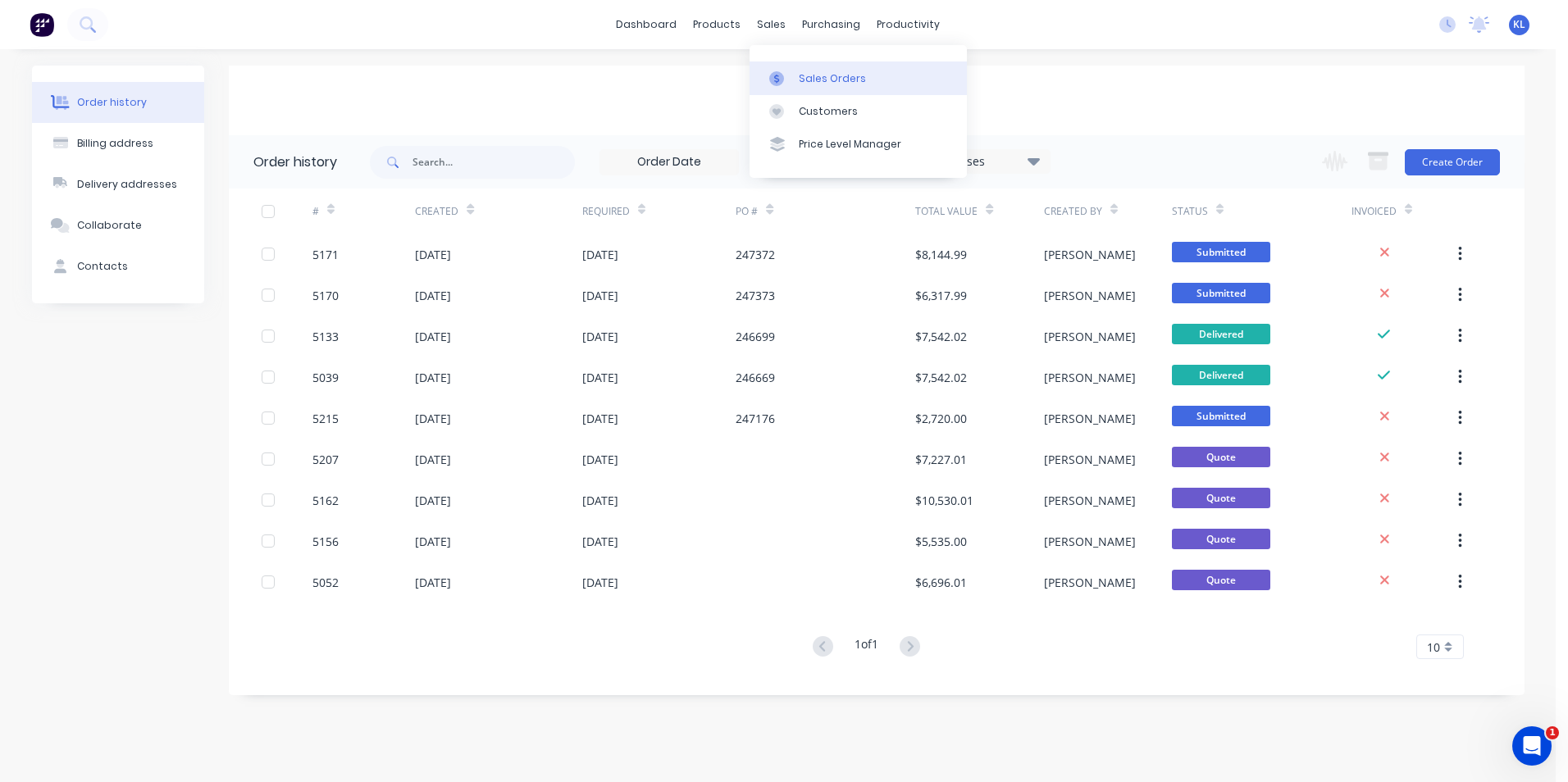
click at [812, 75] on div "Sales Orders" at bounding box center [832, 78] width 67 height 15
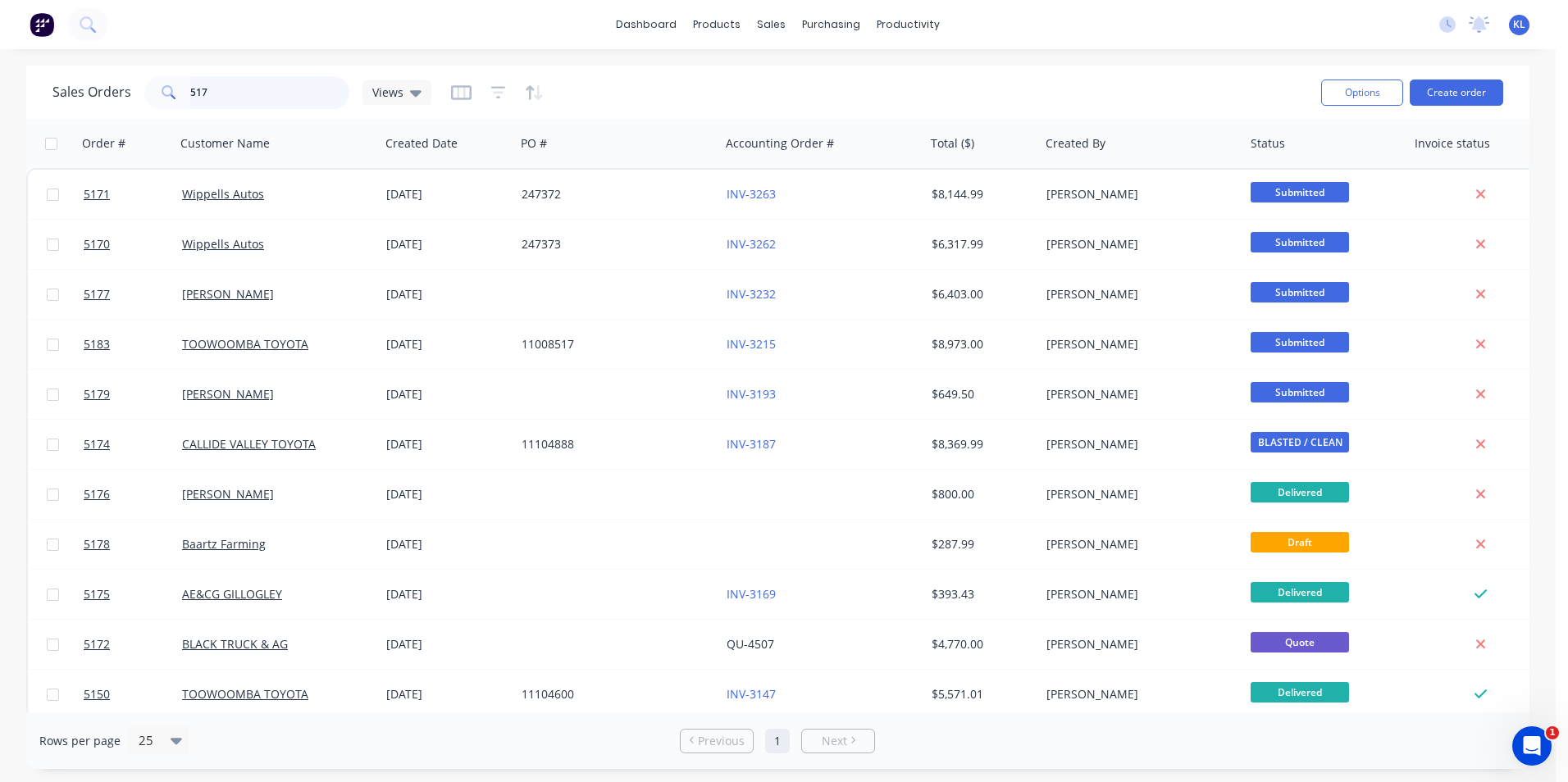
click at [258, 87] on input "517" at bounding box center [270, 92] width 160 height 33
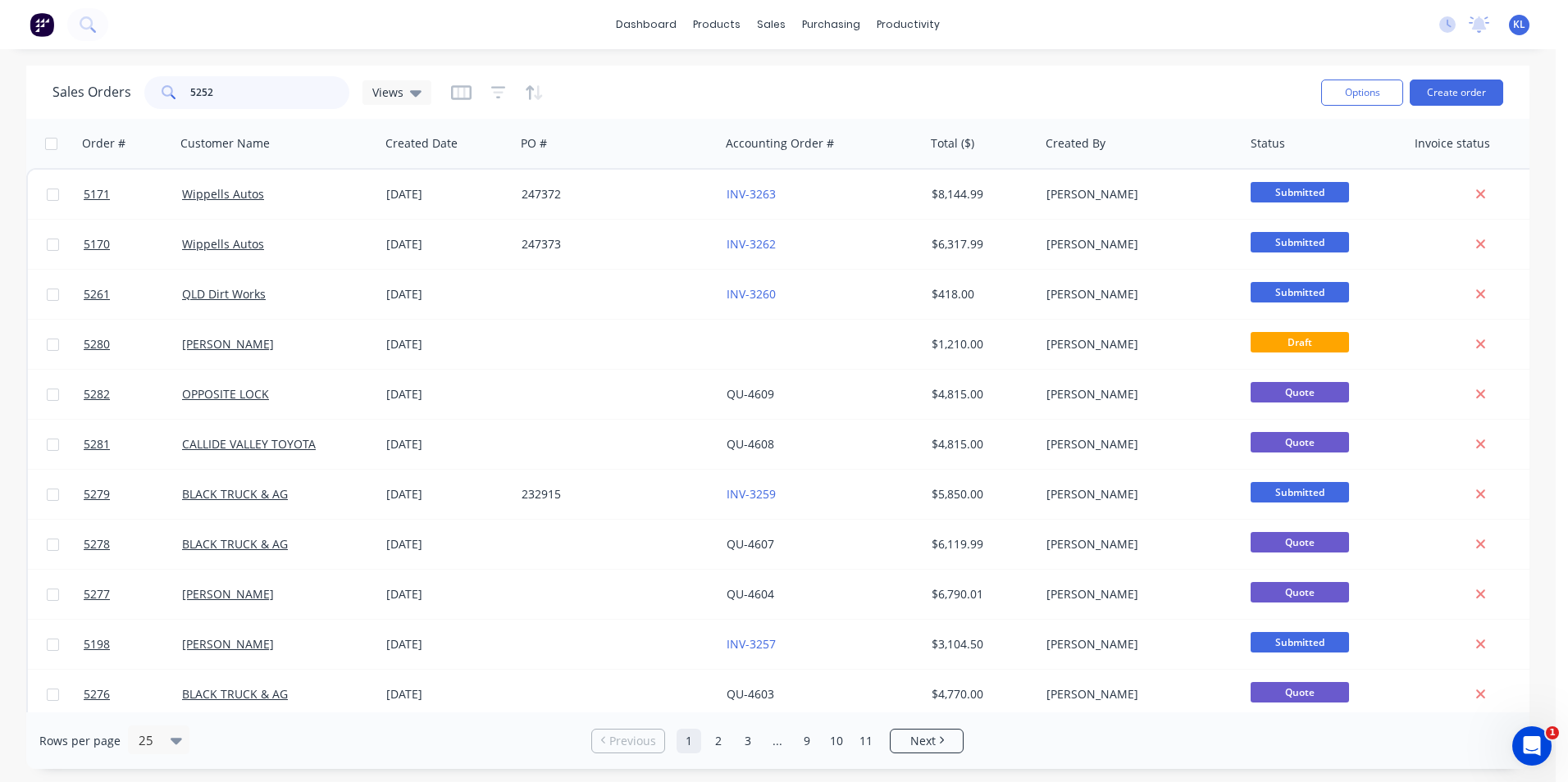
type input "5252"
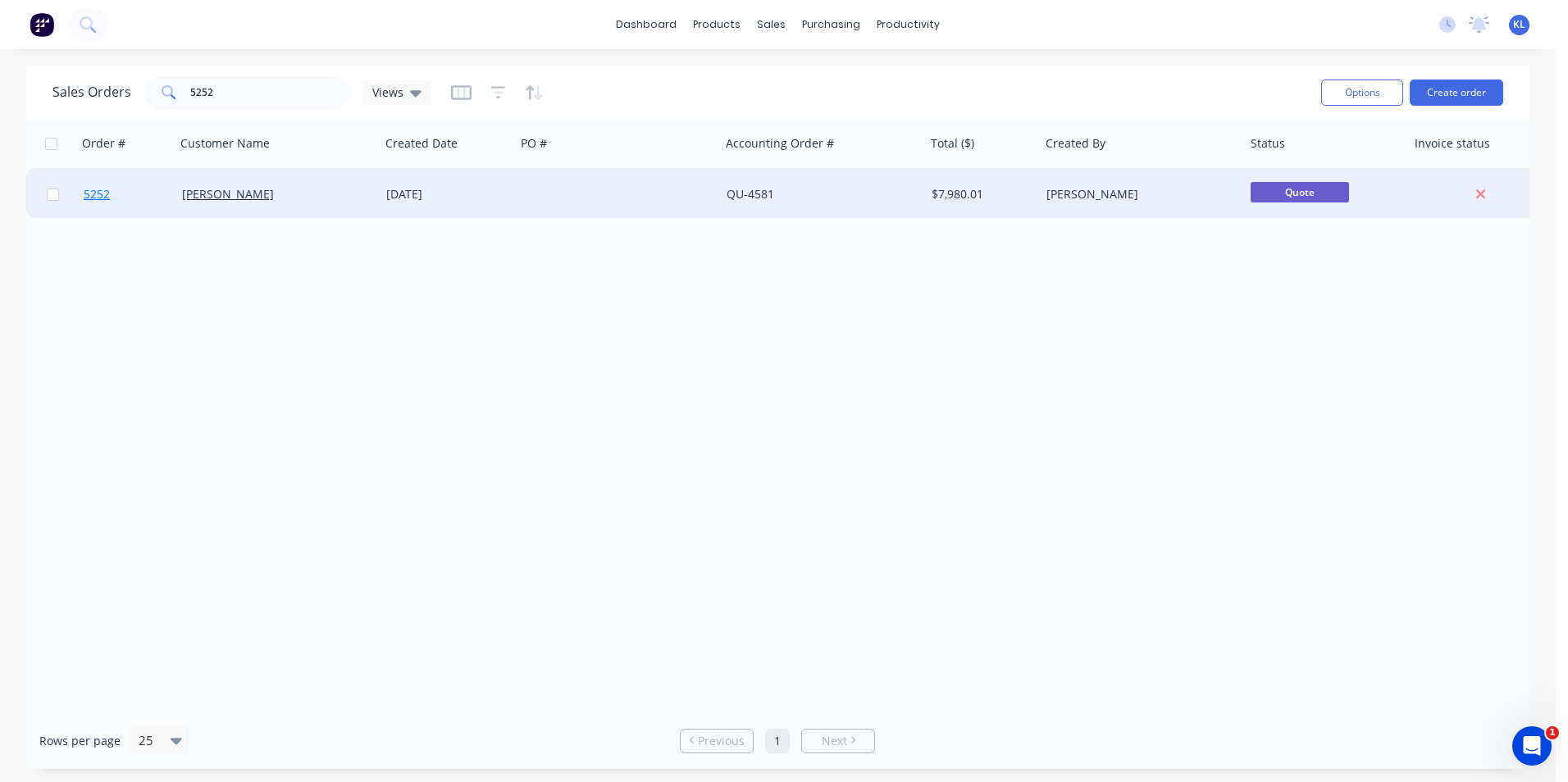
click at [96, 195] on span "5252" at bounding box center [97, 194] width 26 height 16
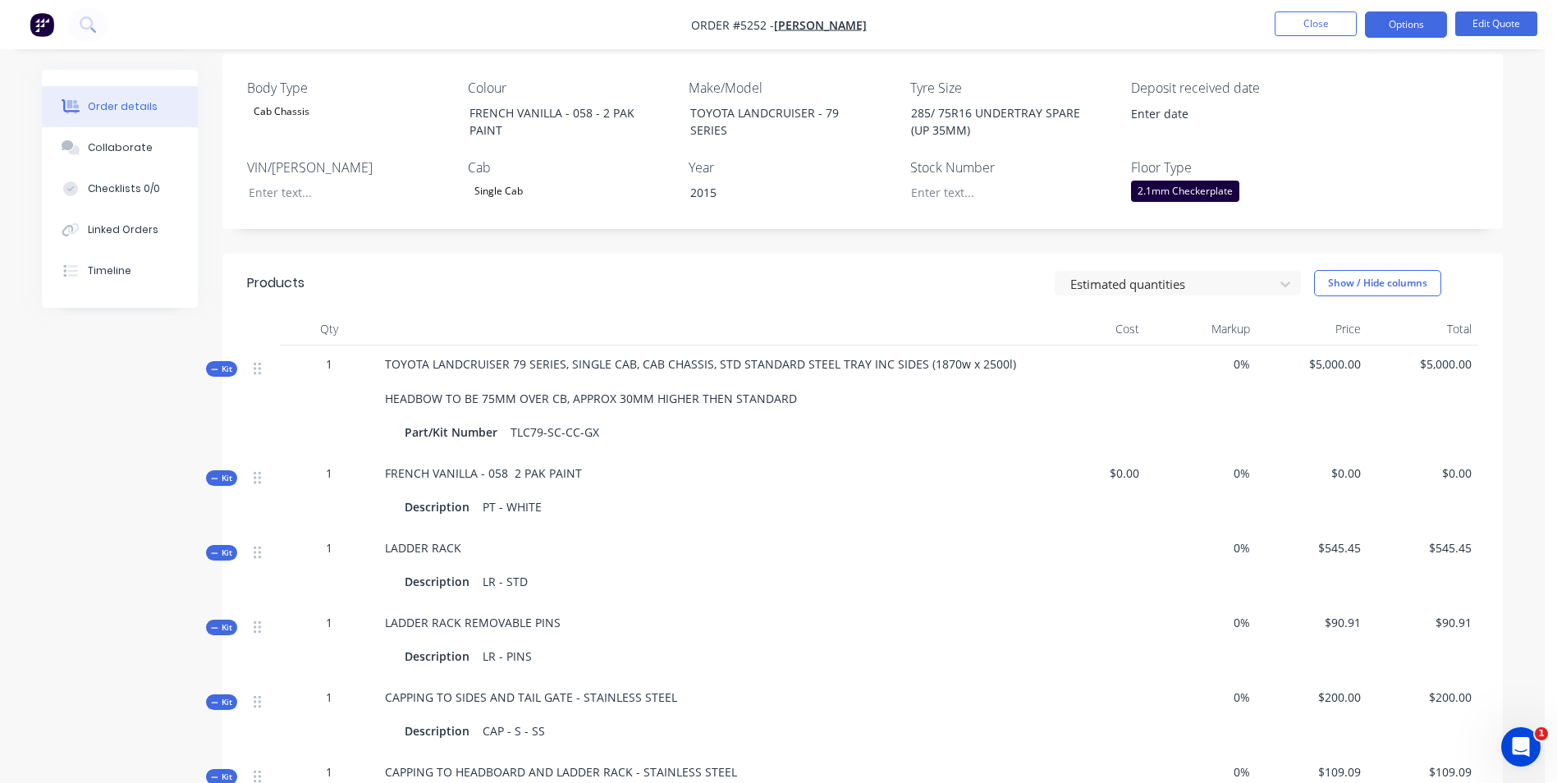
scroll to position [82, 0]
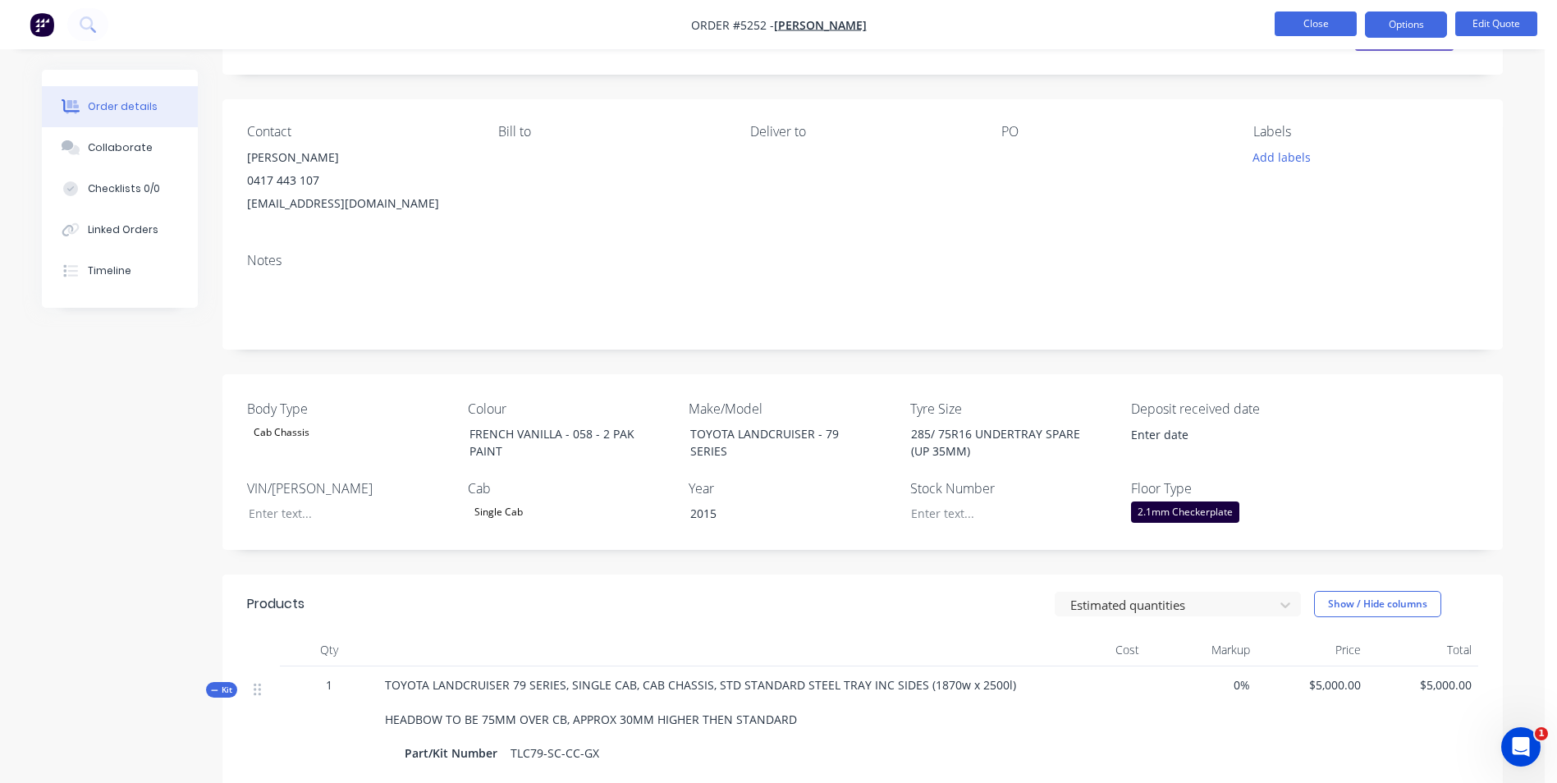
click at [1321, 26] on button "Close" at bounding box center [1316, 23] width 82 height 25
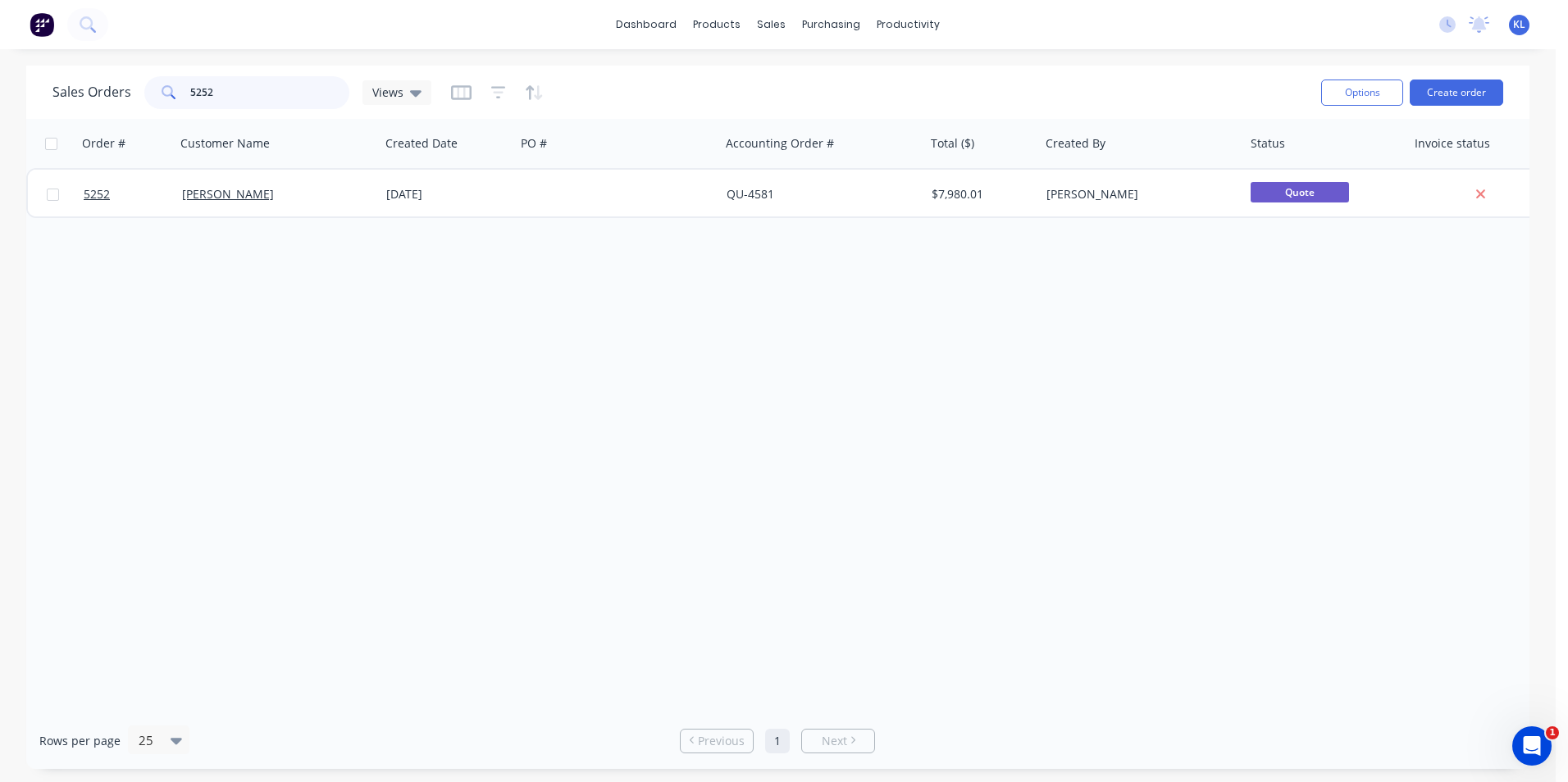
drag, startPoint x: 219, startPoint y: 93, endPoint x: 171, endPoint y: 94, distance: 48.0
click at [171, 94] on div "5252" at bounding box center [246, 92] width 205 height 33
type input "g"
type input "5"
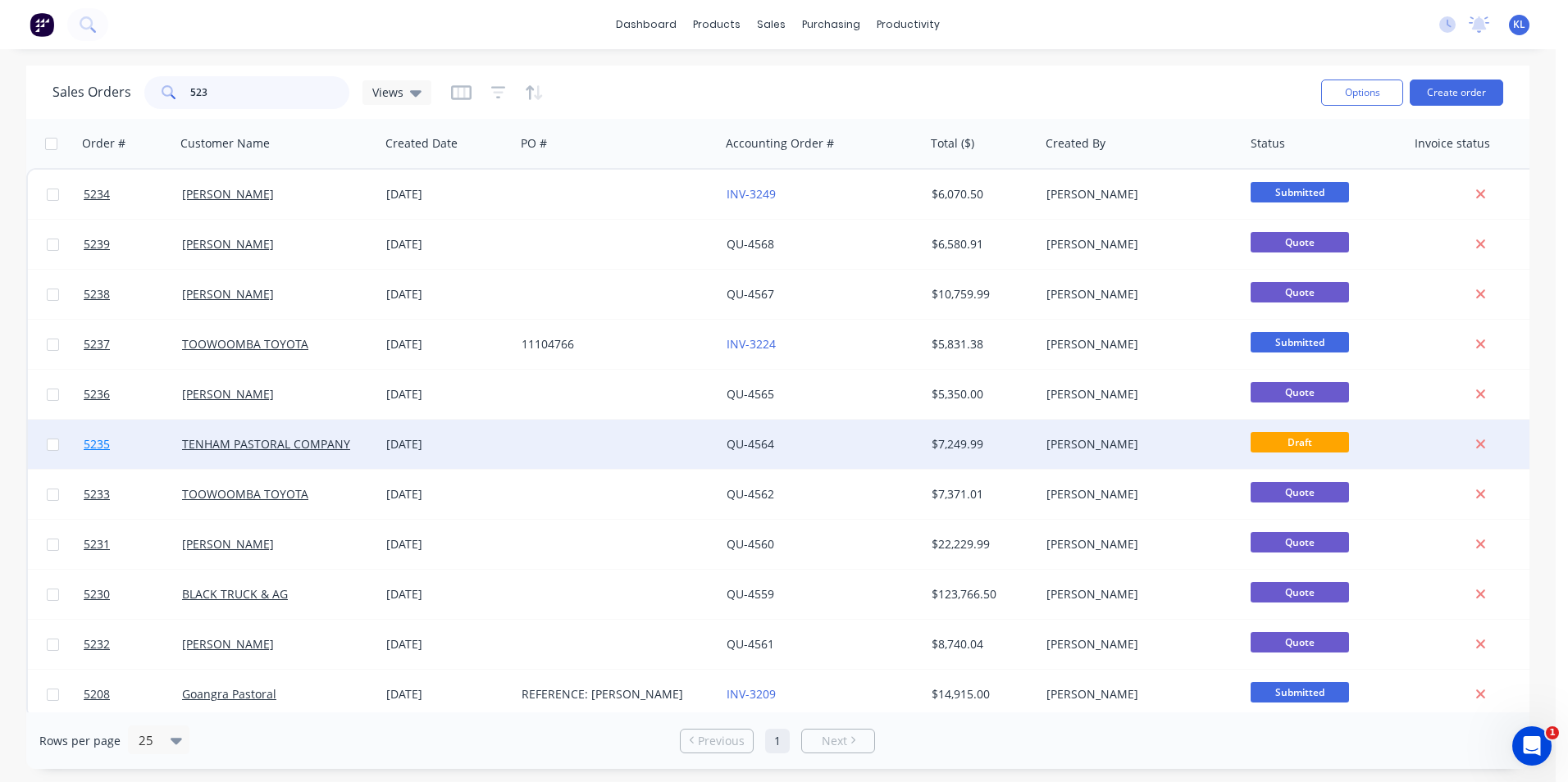
type input "523"
click at [100, 444] on span "5235" at bounding box center [97, 444] width 26 height 16
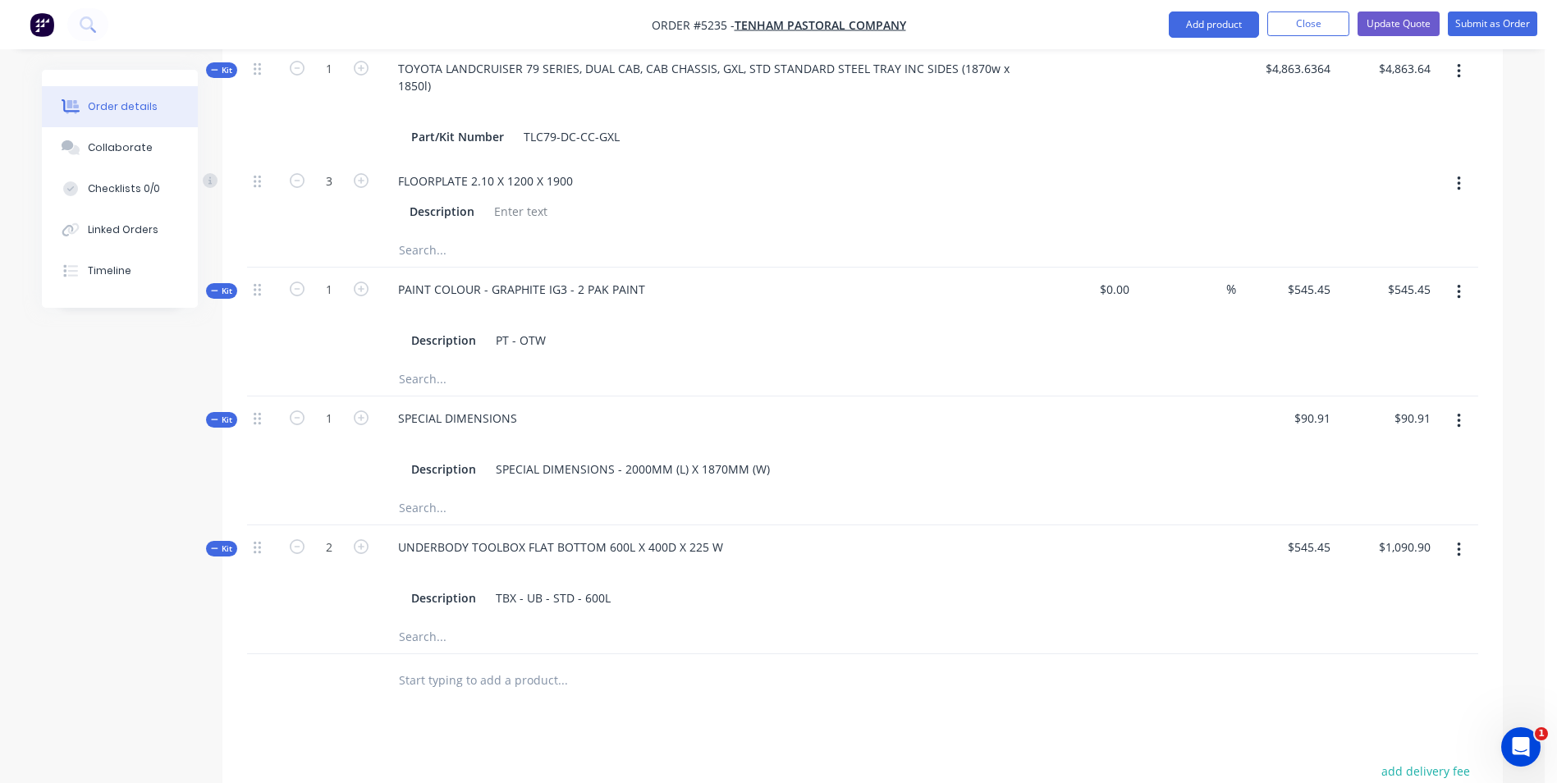
scroll to position [739, 0]
click at [721, 533] on div "UNDERBODY TOOLBOX FLAT BOTTOM 600L X 400D X 225 W" at bounding box center [560, 545] width 351 height 24
click at [1325, 533] on input "545.45" at bounding box center [1315, 545] width 44 height 24
type input "$654.55"
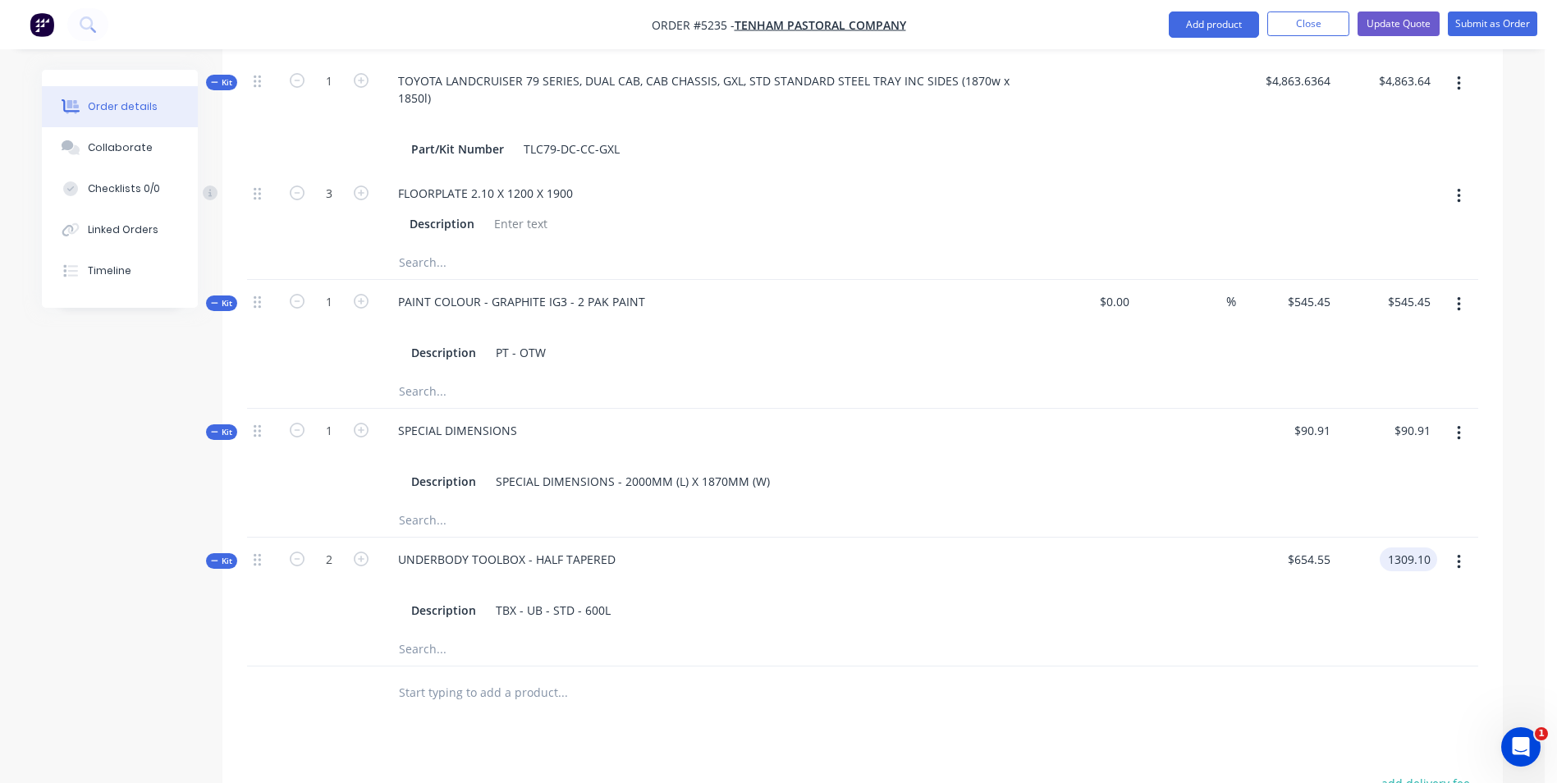
scroll to position [493, 0]
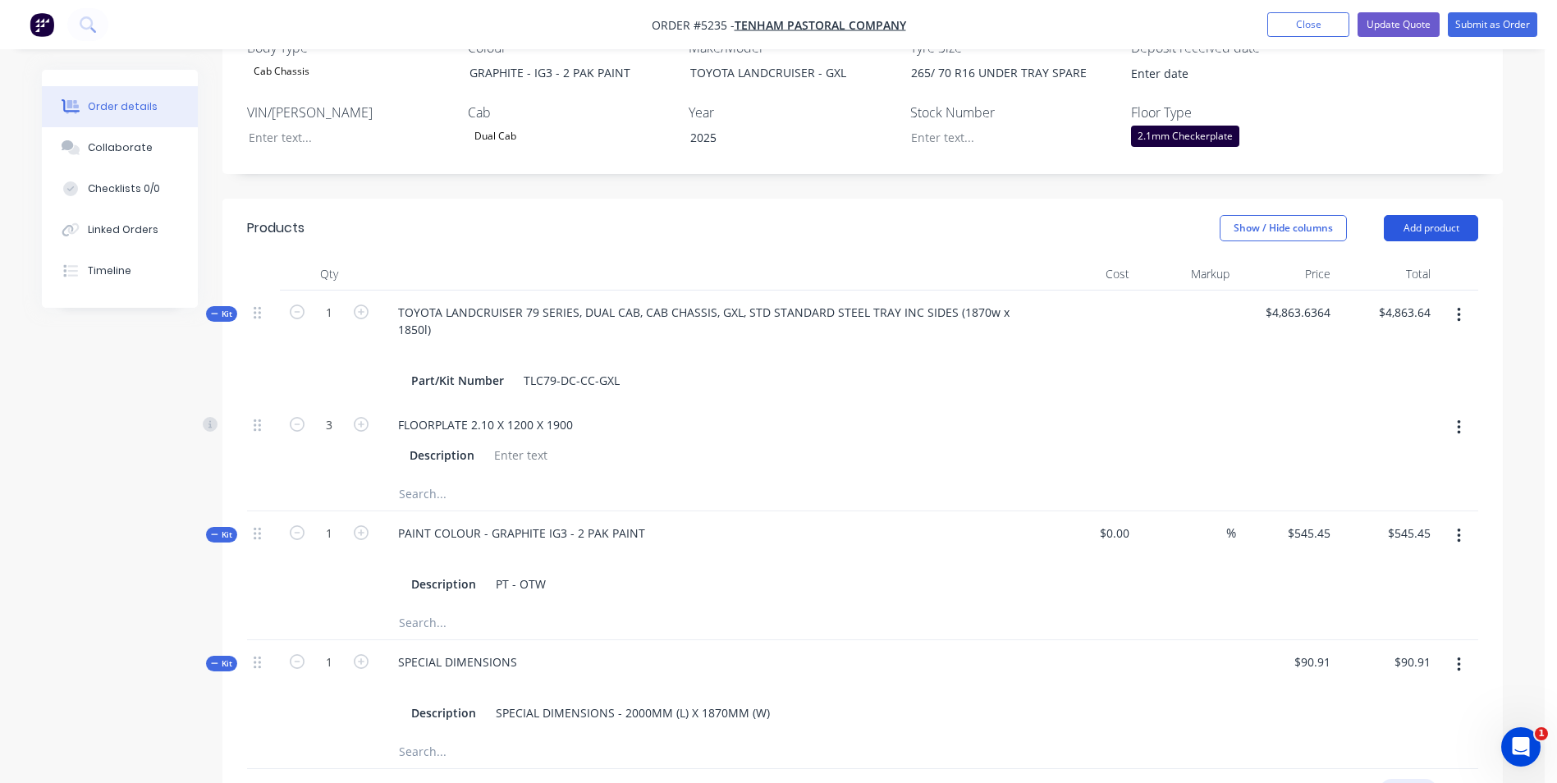
type input "$1,309.10"
click at [1437, 215] on button "Add product" at bounding box center [1431, 228] width 94 height 26
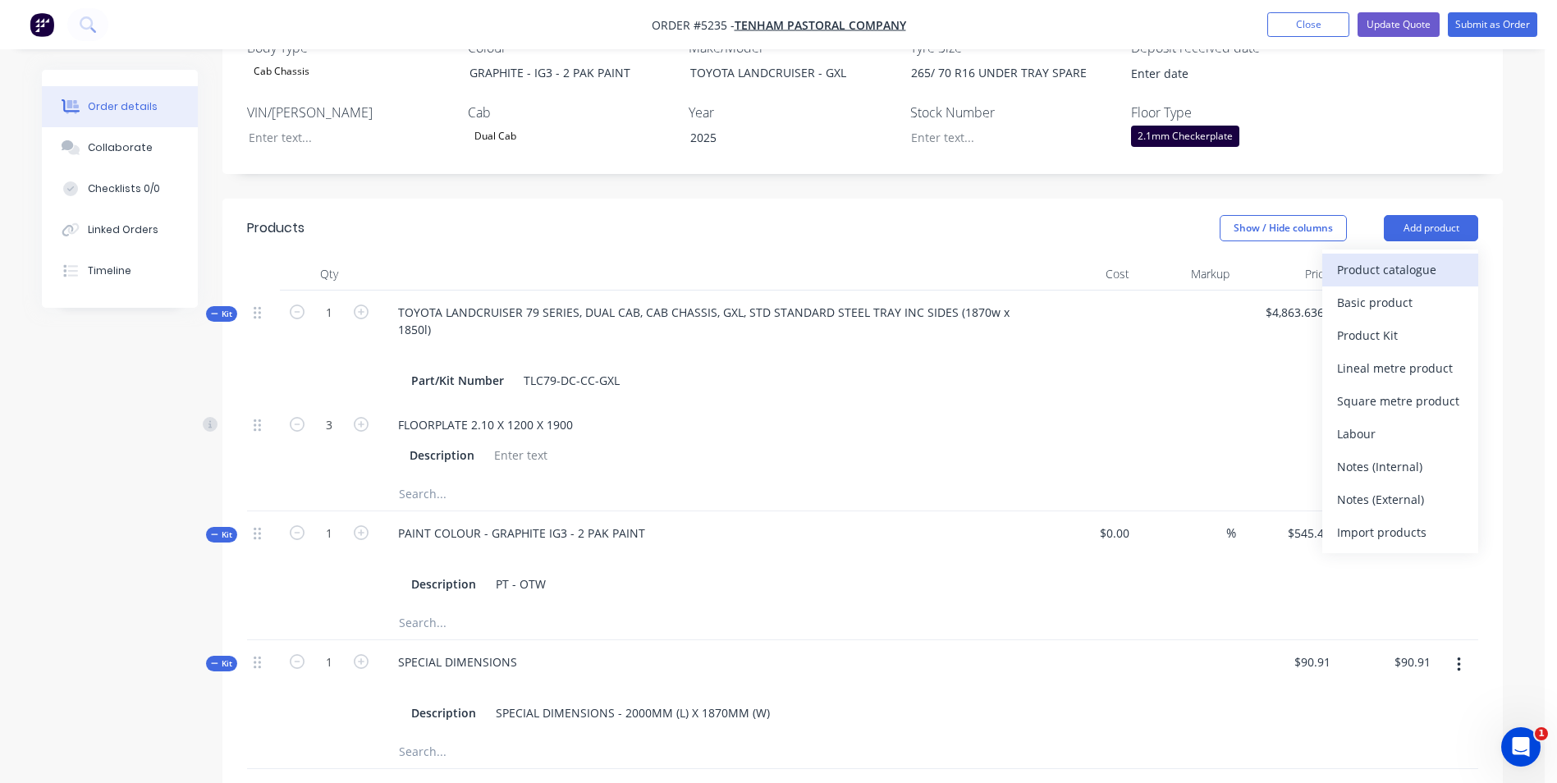
click at [1408, 258] on div "Product catalogue" at bounding box center [1400, 270] width 126 height 24
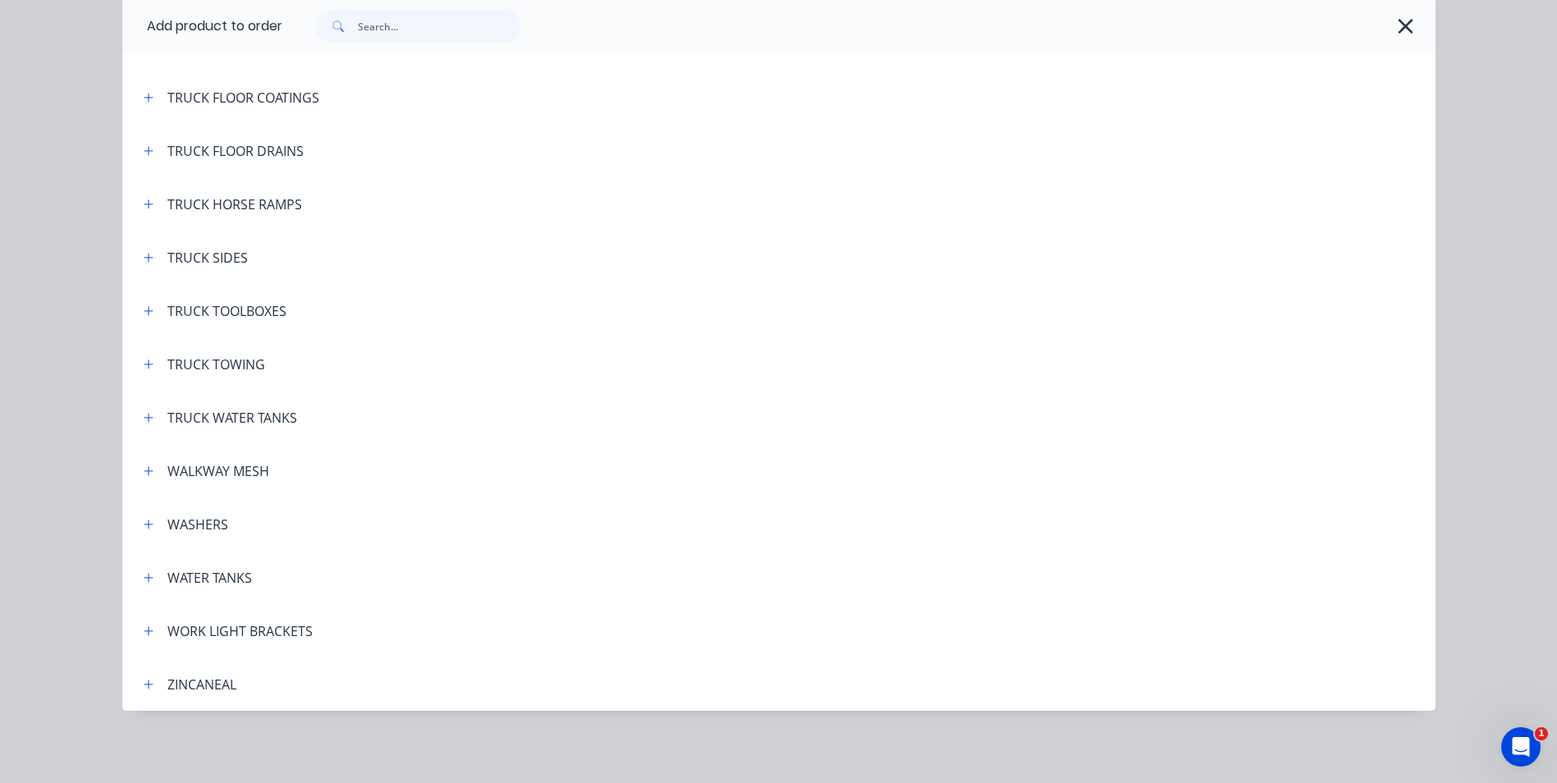
scroll to position [5647, 0]
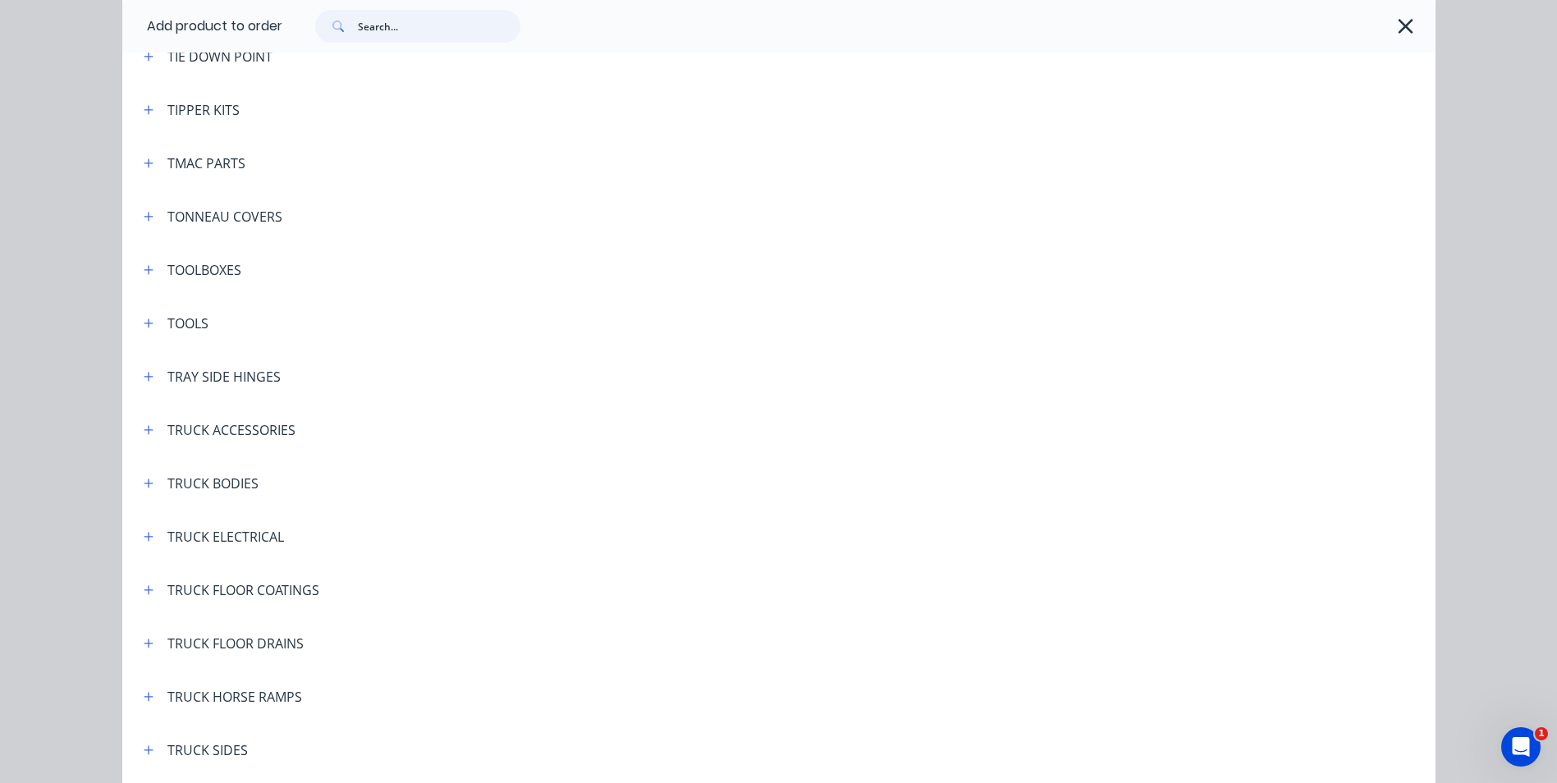
click at [401, 30] on input "text" at bounding box center [439, 26] width 163 height 33
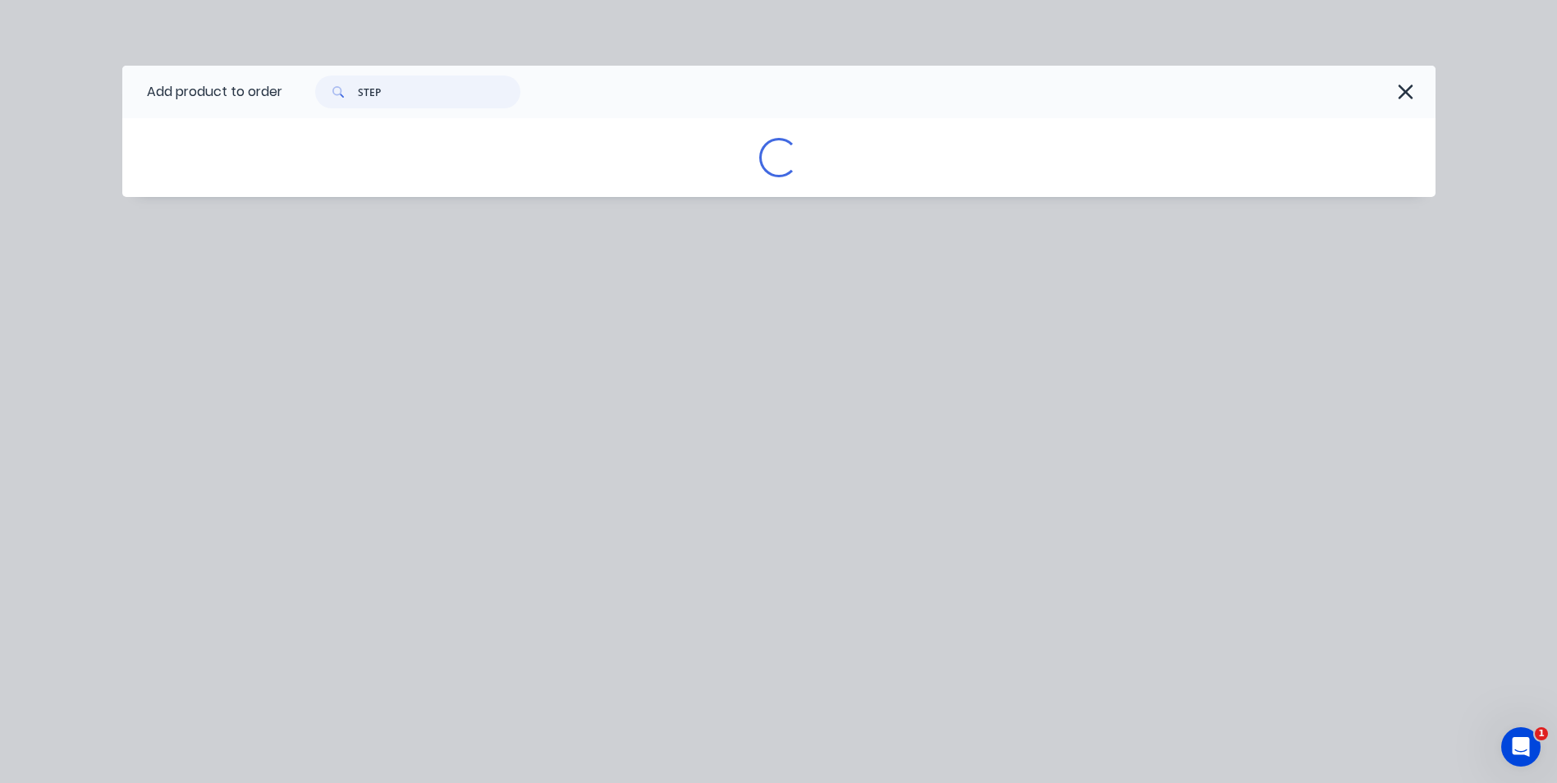
scroll to position [0, 0]
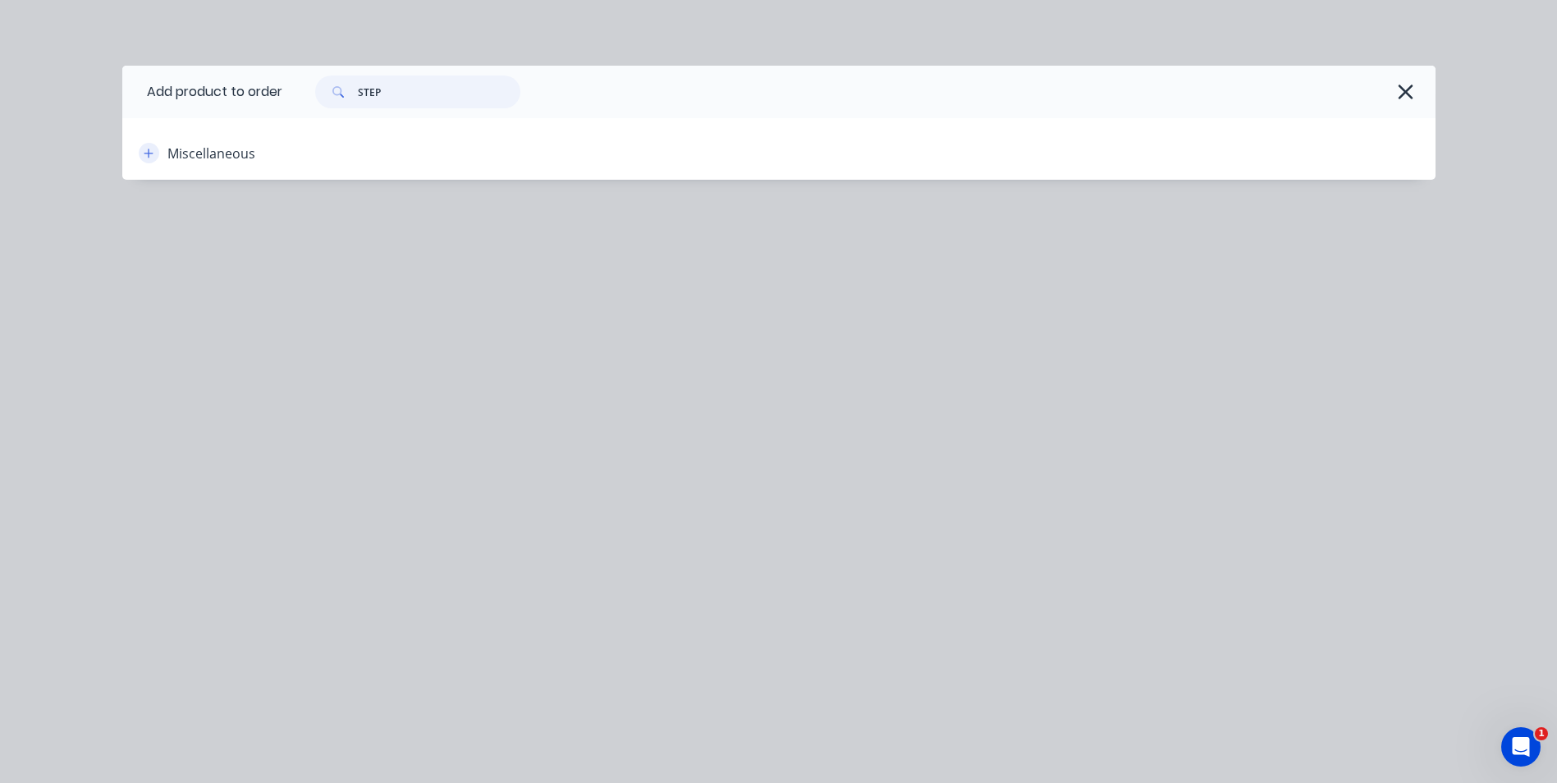
type input "STEP"
click at [155, 154] on button "button" at bounding box center [149, 153] width 21 height 21
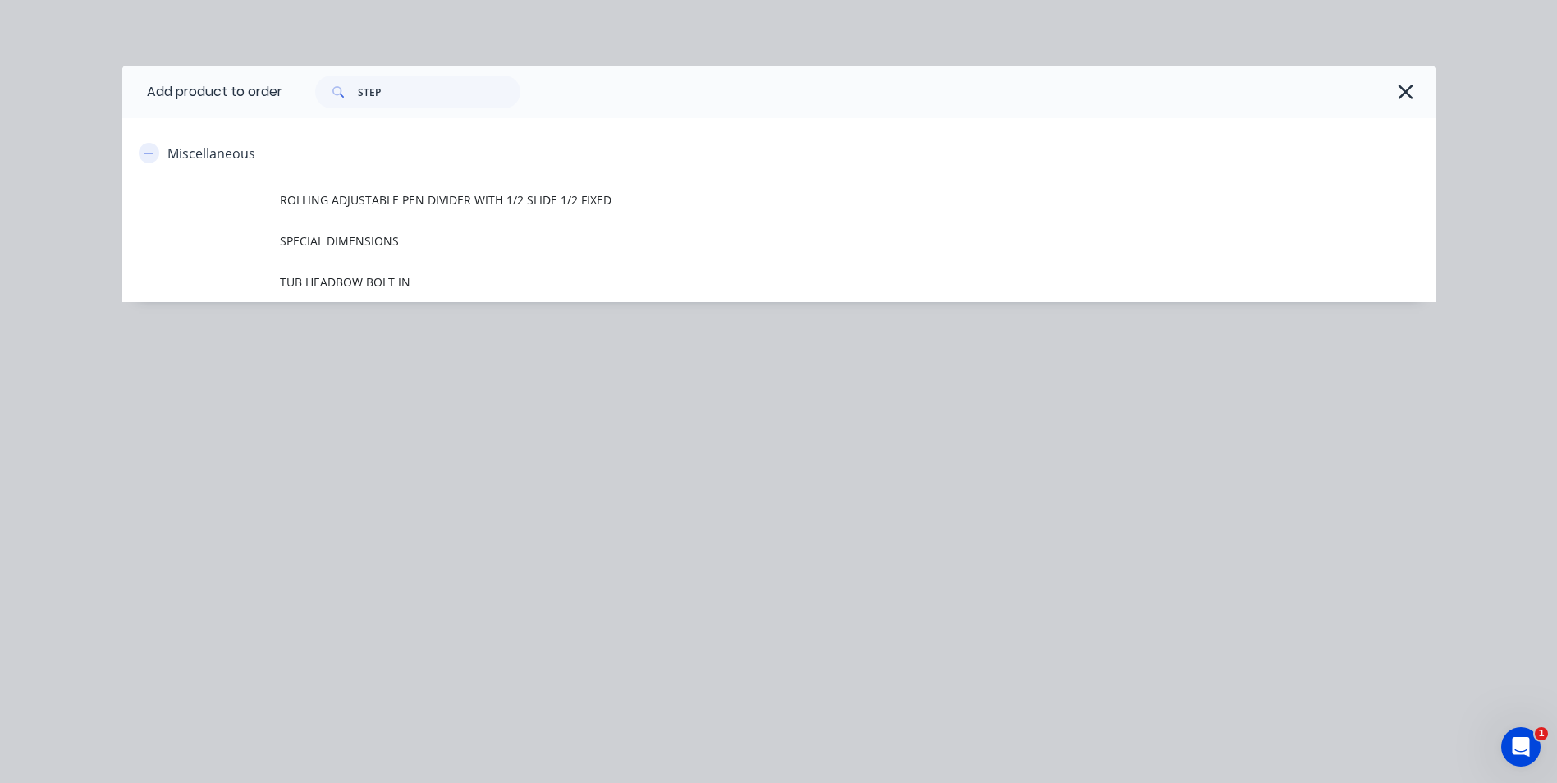
click at [154, 154] on button "button" at bounding box center [149, 153] width 21 height 21
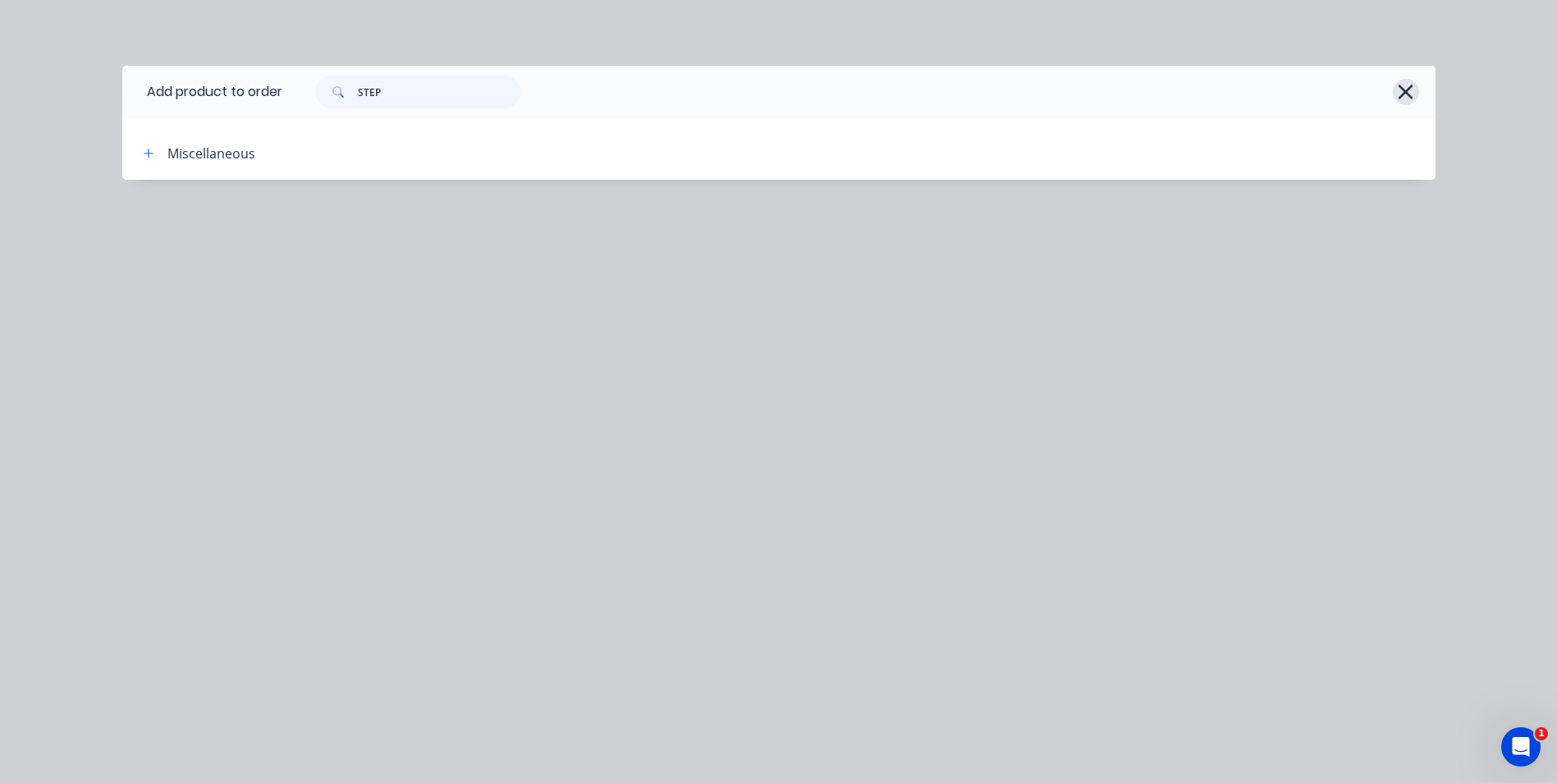
click at [1404, 93] on icon "button" at bounding box center [1406, 92] width 15 height 15
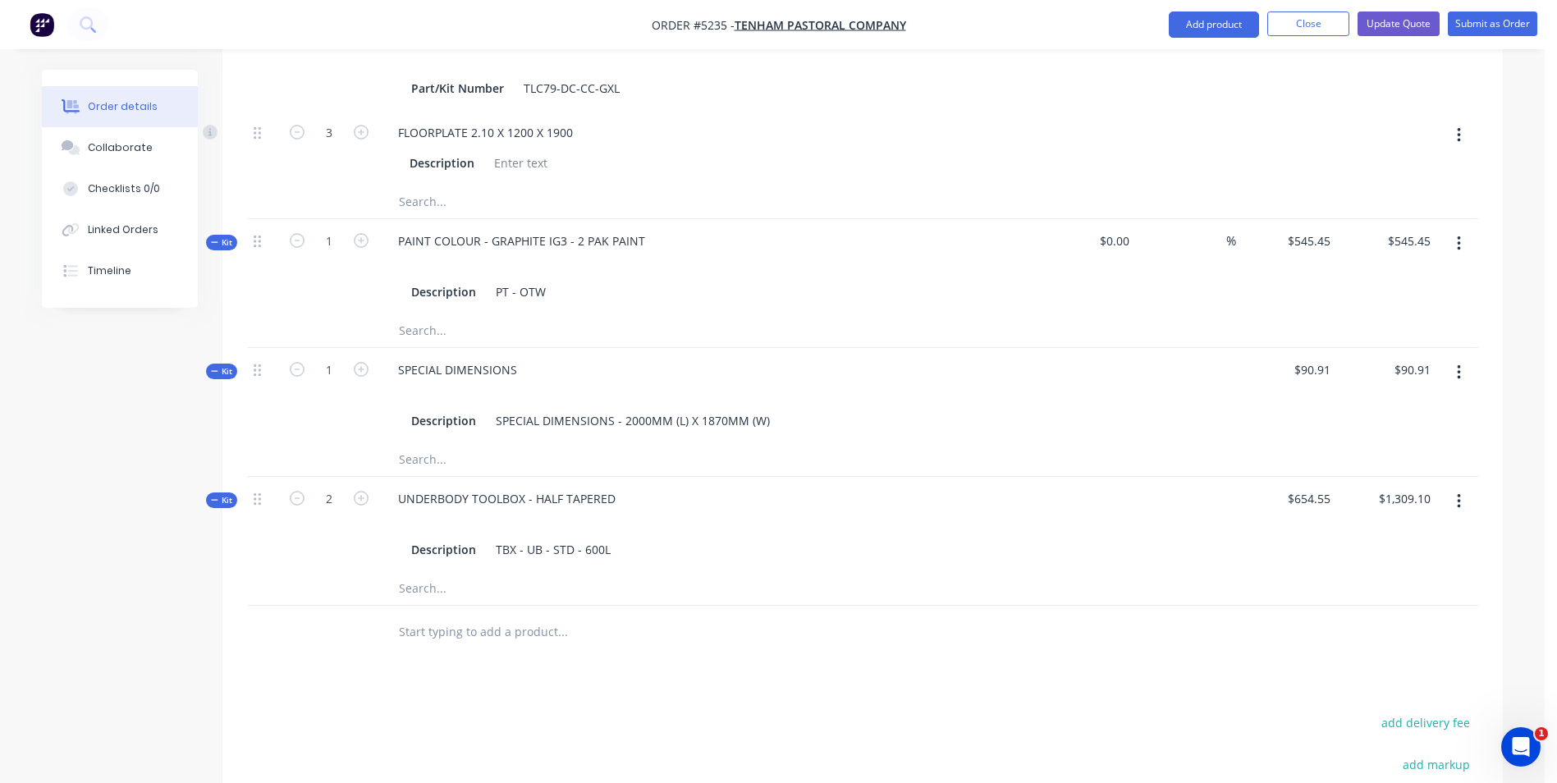
scroll to position [985, 0]
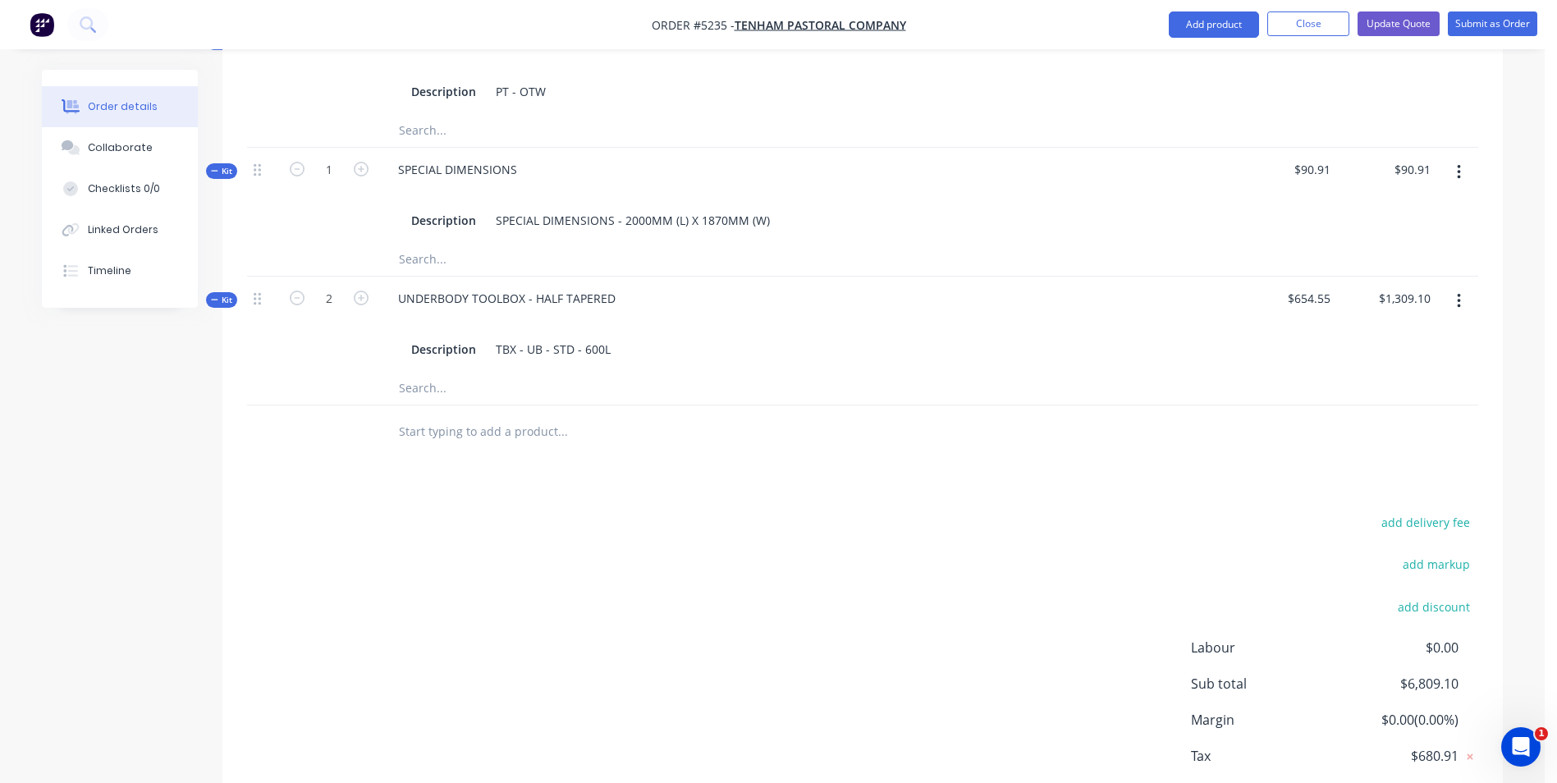
click at [526, 415] on input "text" at bounding box center [562, 431] width 328 height 33
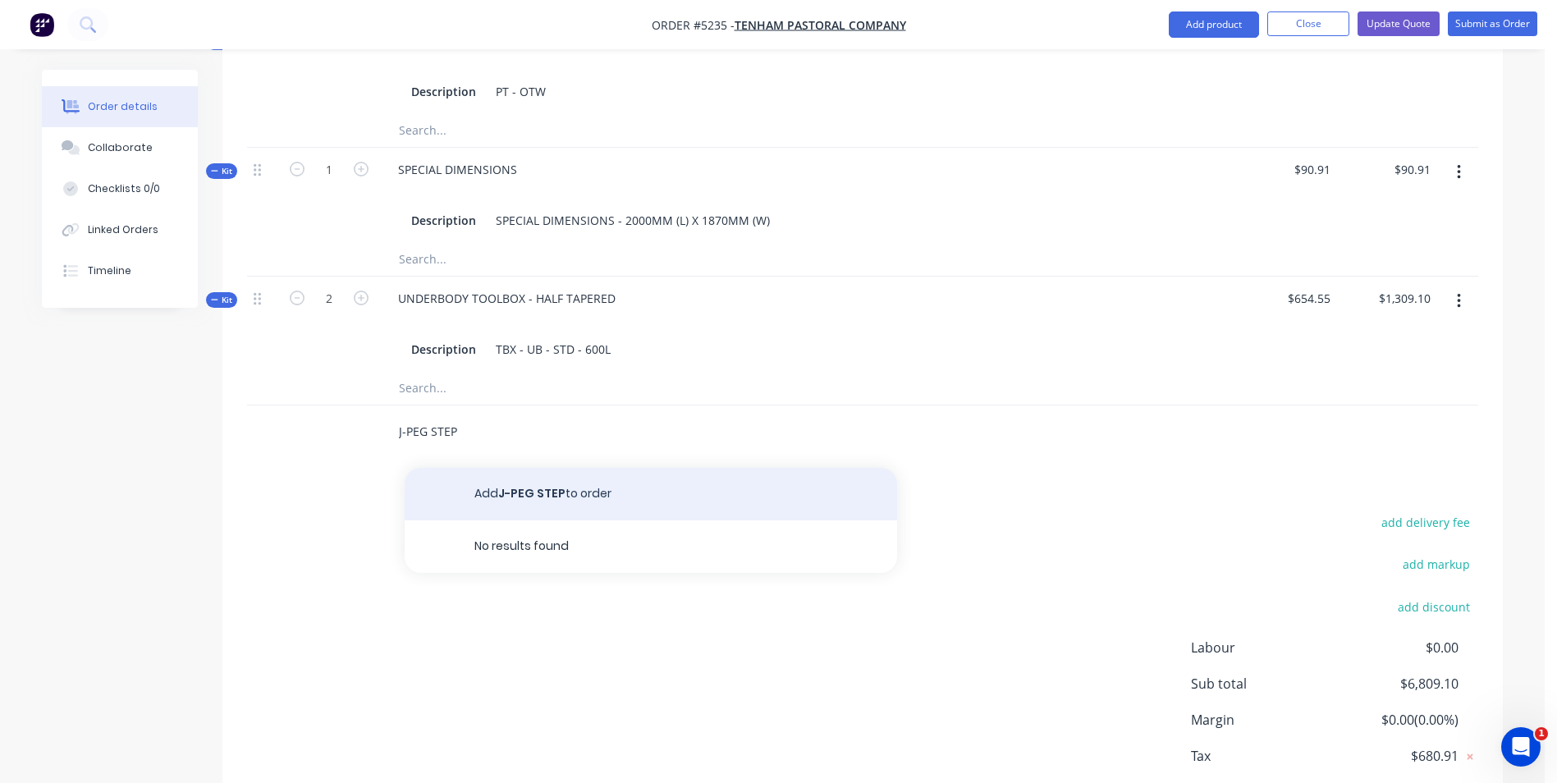
type input "J-PEG STEP"
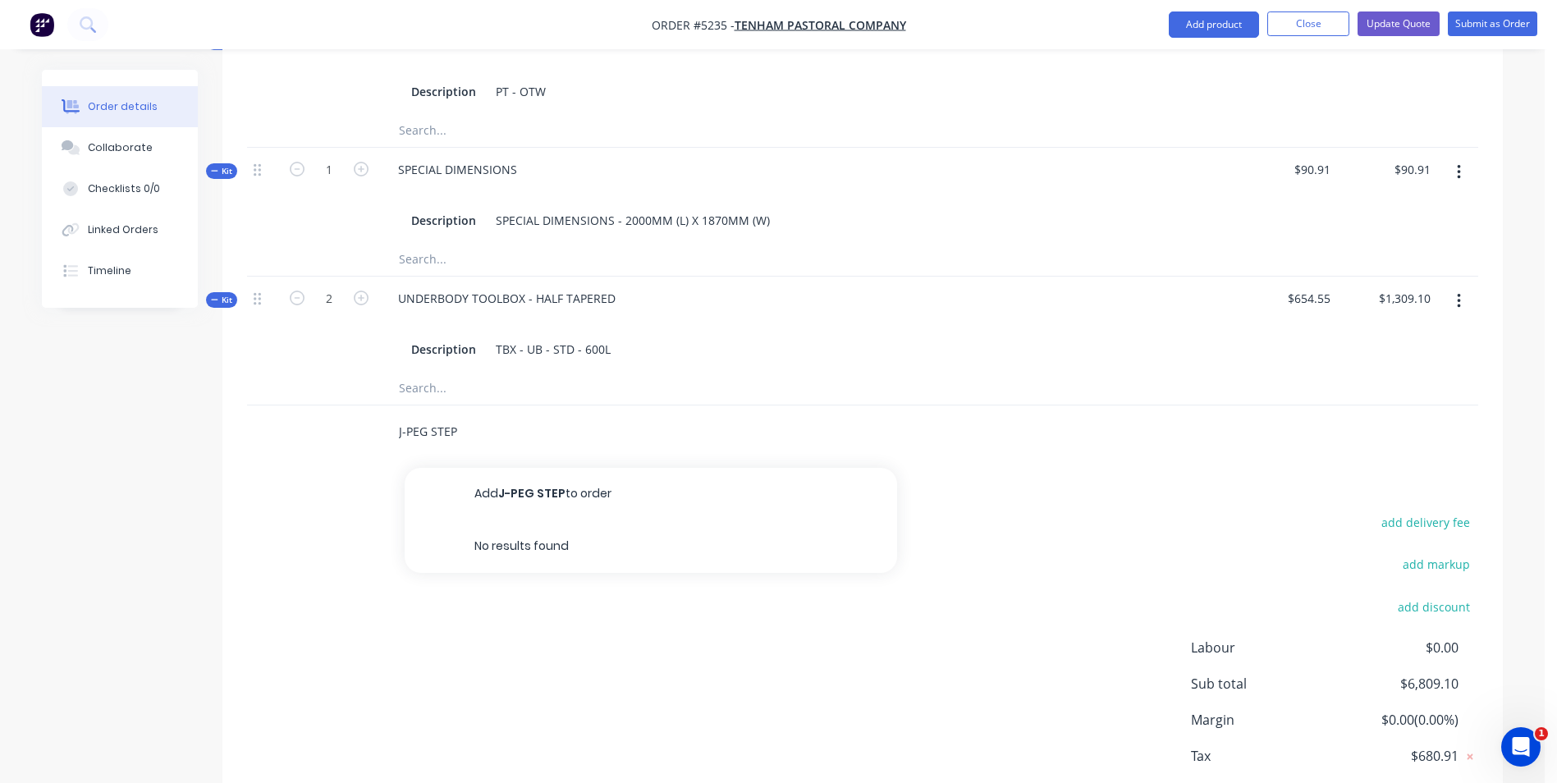
click at [546, 468] on button "Add J-PEG STEP to order" at bounding box center [651, 494] width 493 height 53
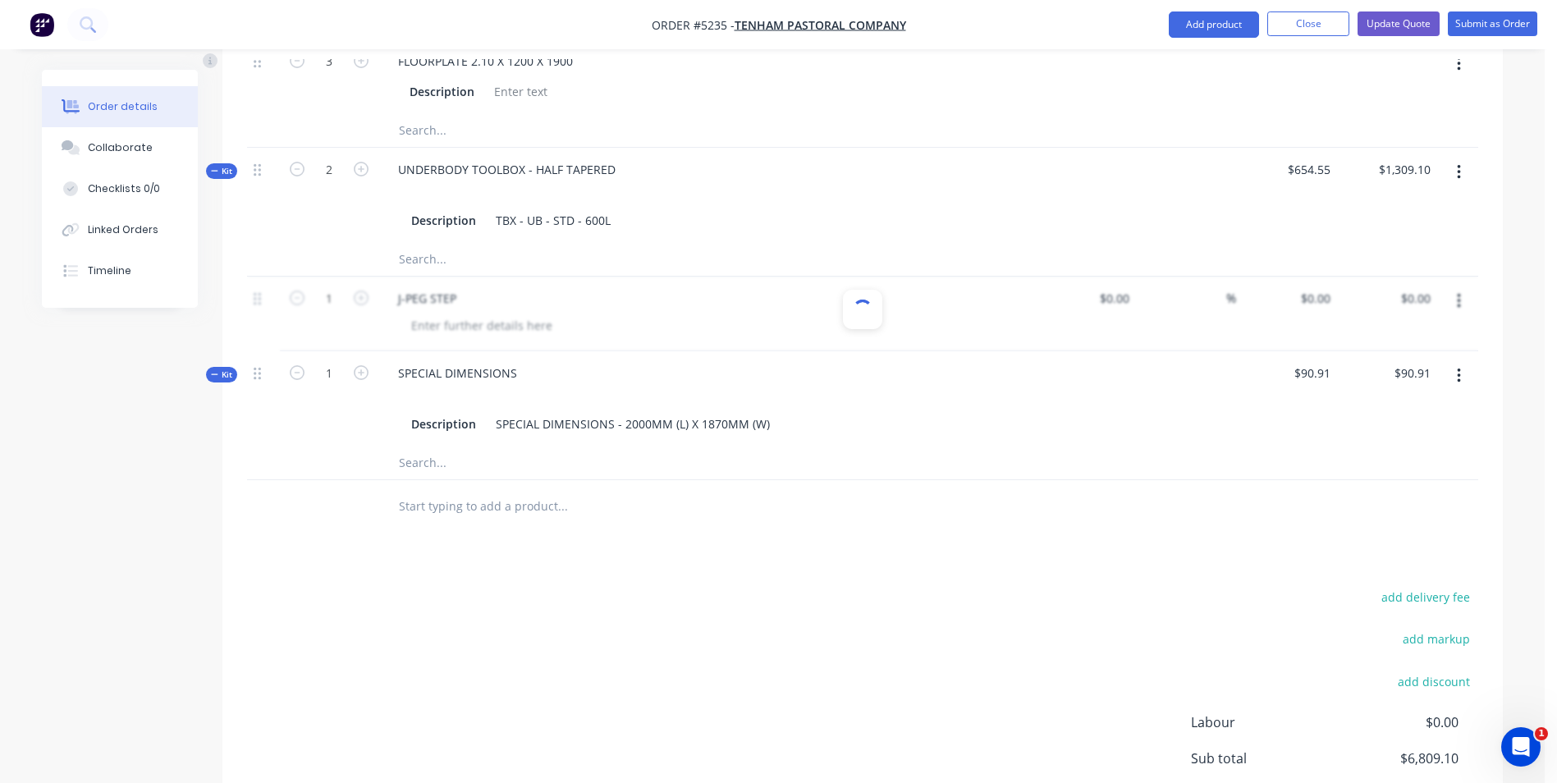
click at [882, 290] on div at bounding box center [862, 309] width 39 height 39
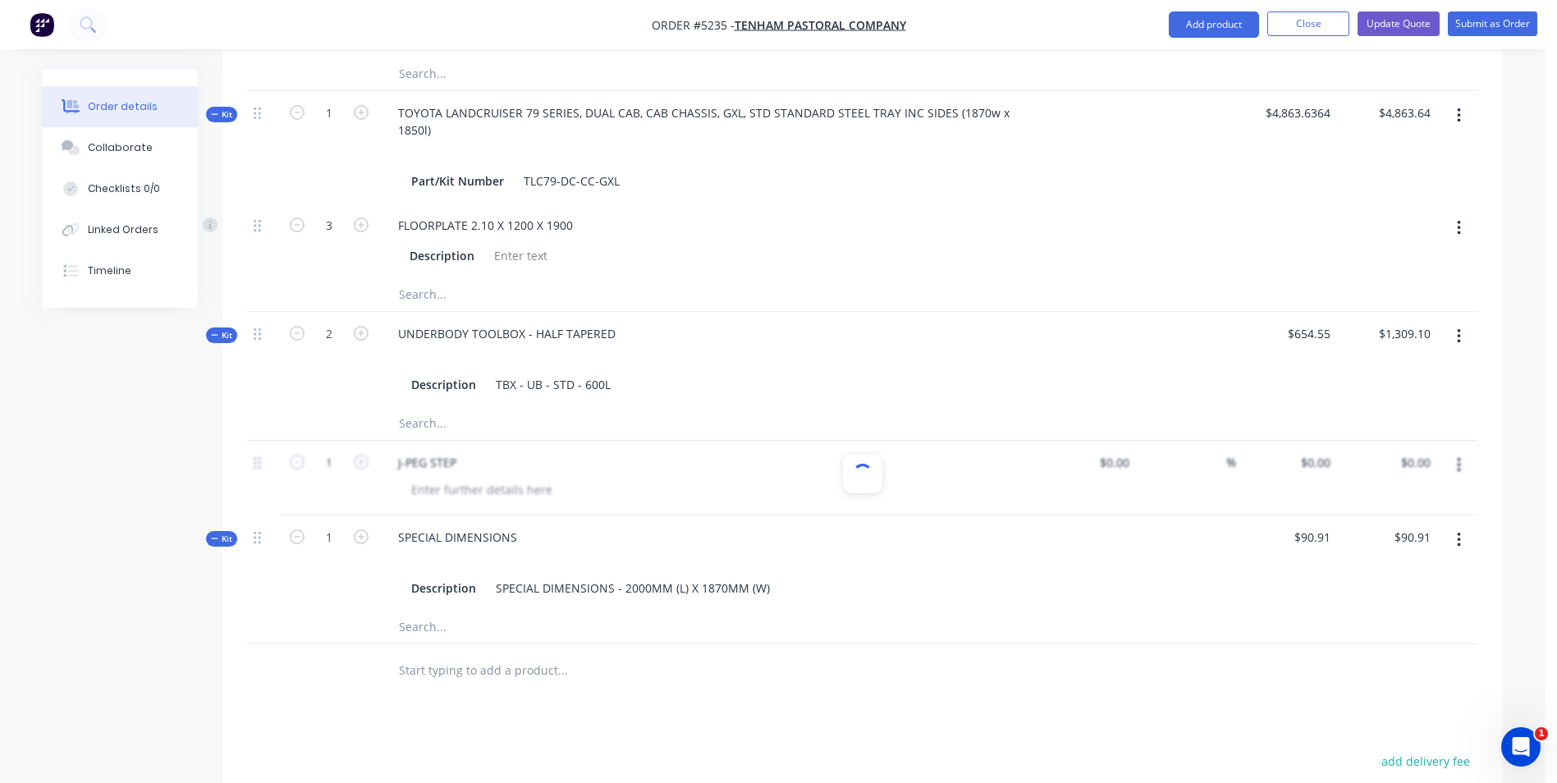
scroll to position [903, 0]
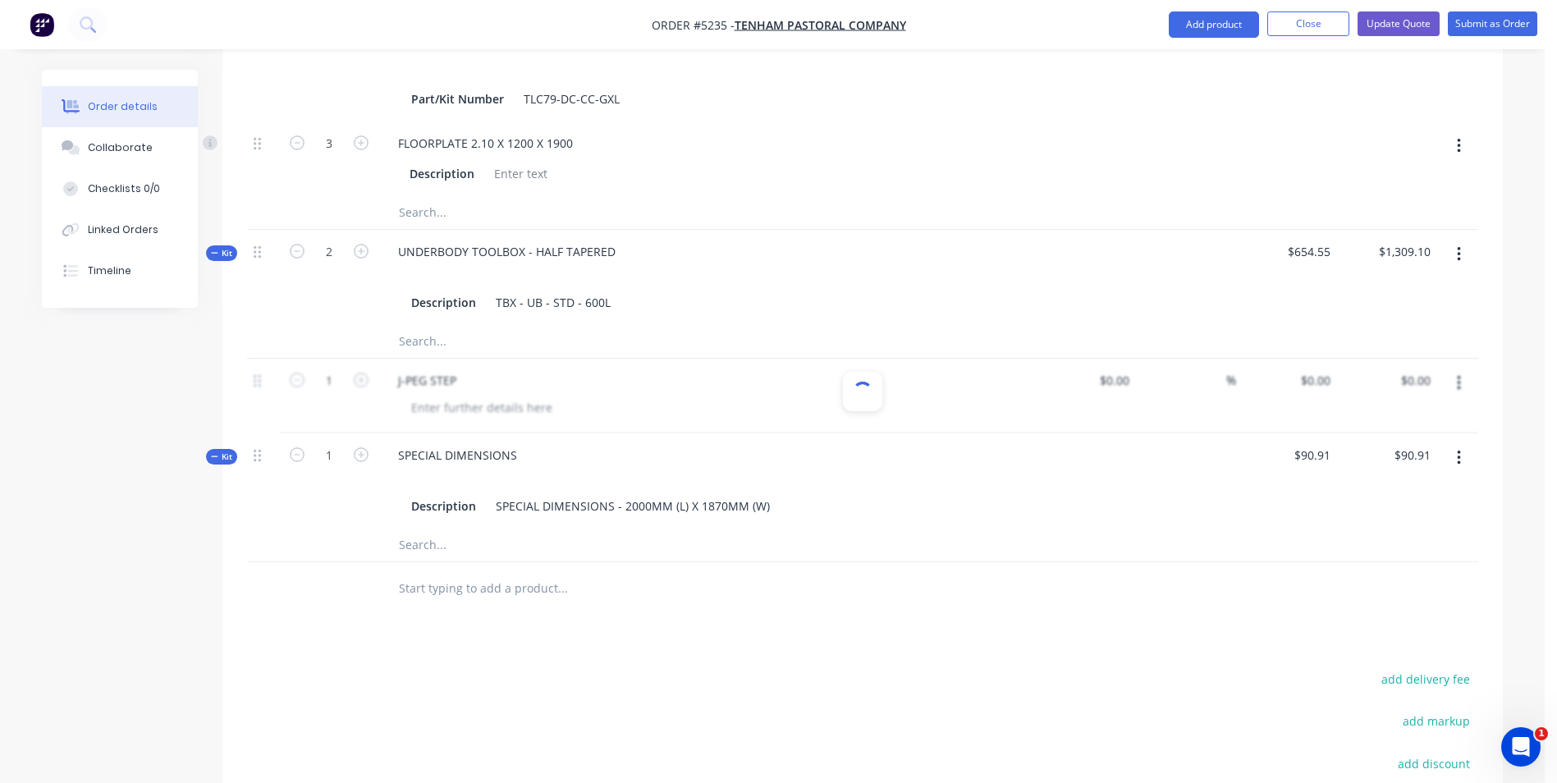
click at [856, 378] on div at bounding box center [863, 391] width 26 height 26
click at [857, 378] on div at bounding box center [862, 390] width 25 height 25
click at [768, 369] on div at bounding box center [863, 396] width 1232 height 75
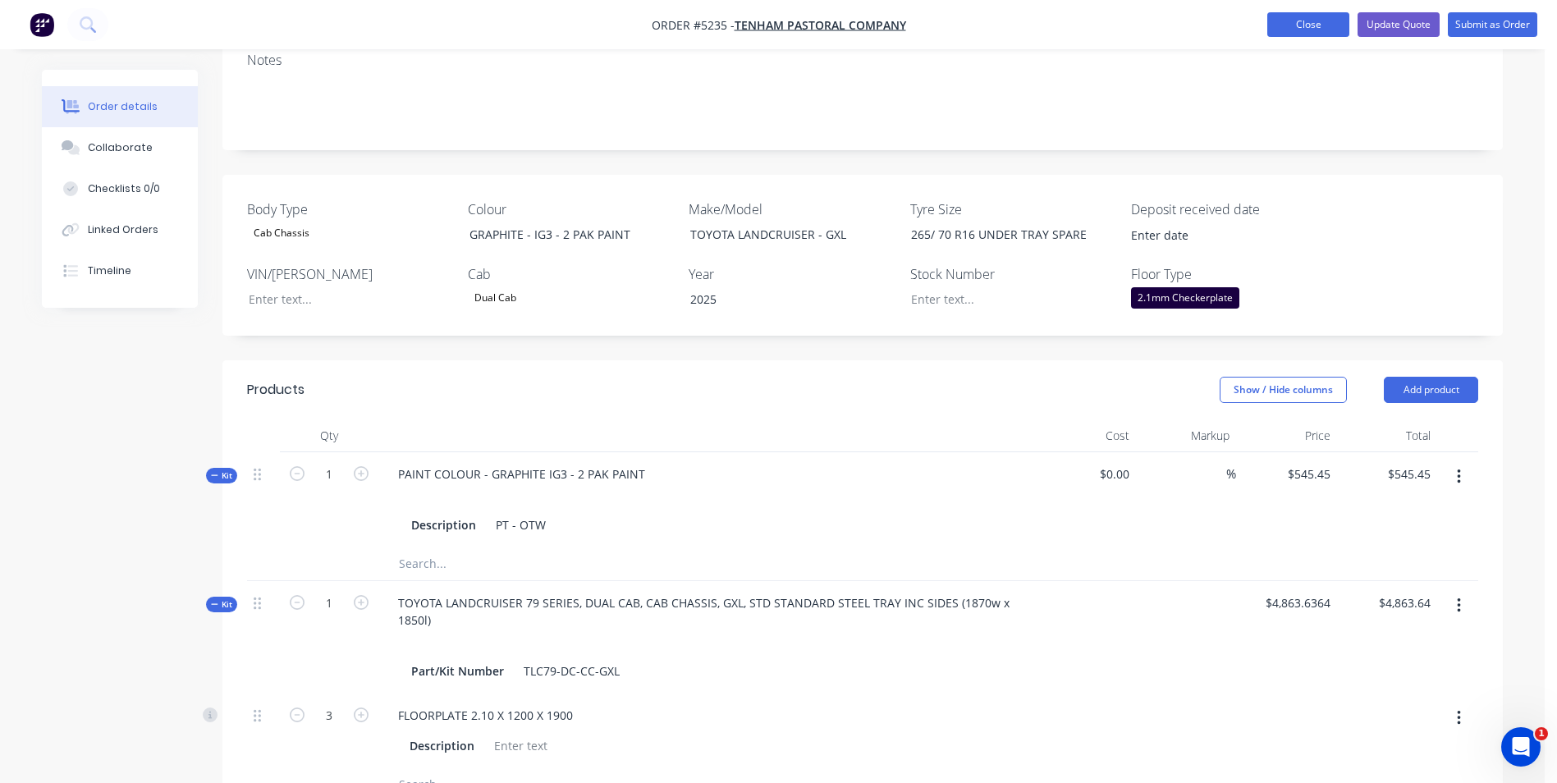
scroll to position [0, 0]
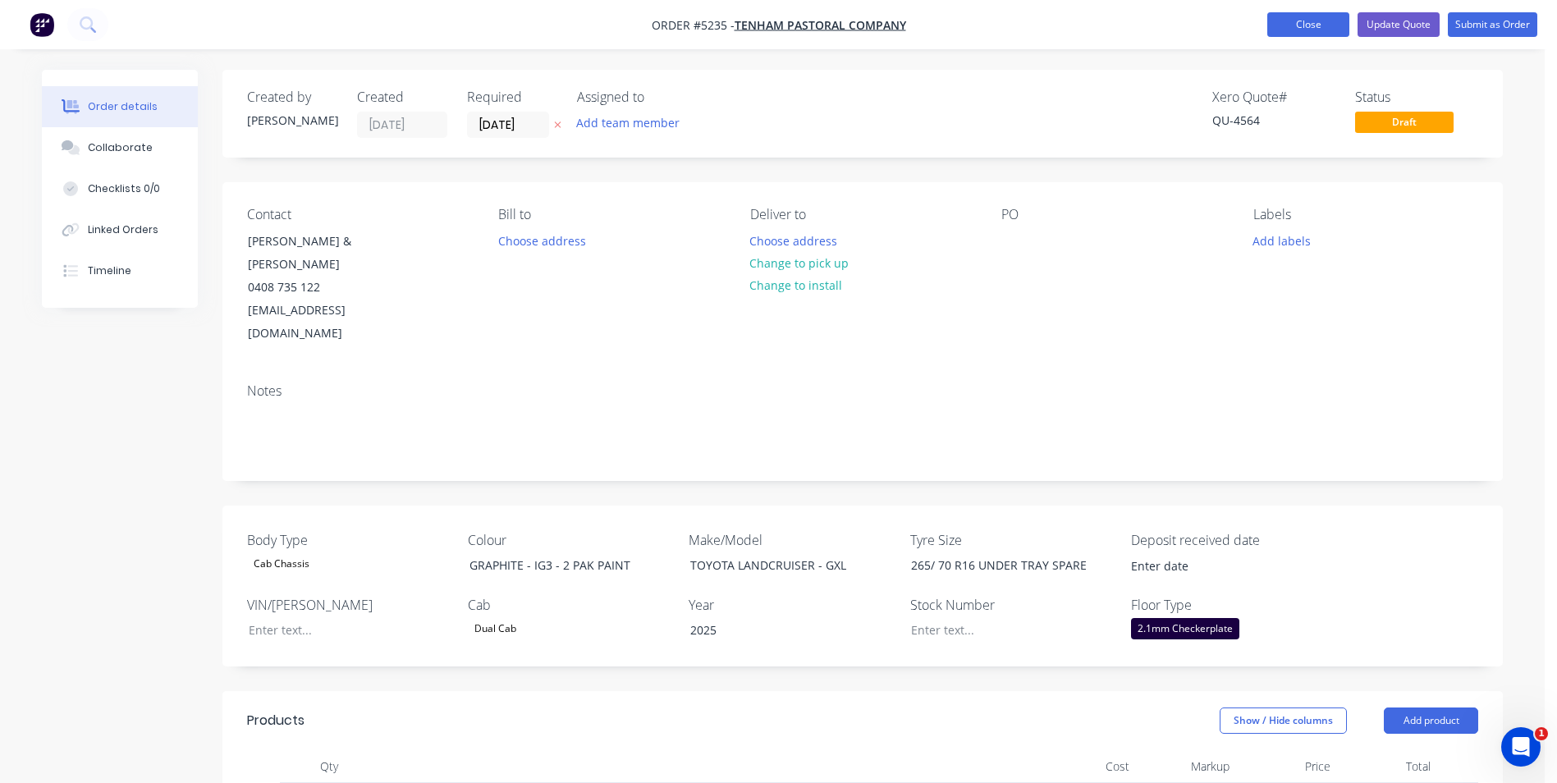
click at [1315, 27] on button "Close" at bounding box center [1309, 24] width 82 height 25
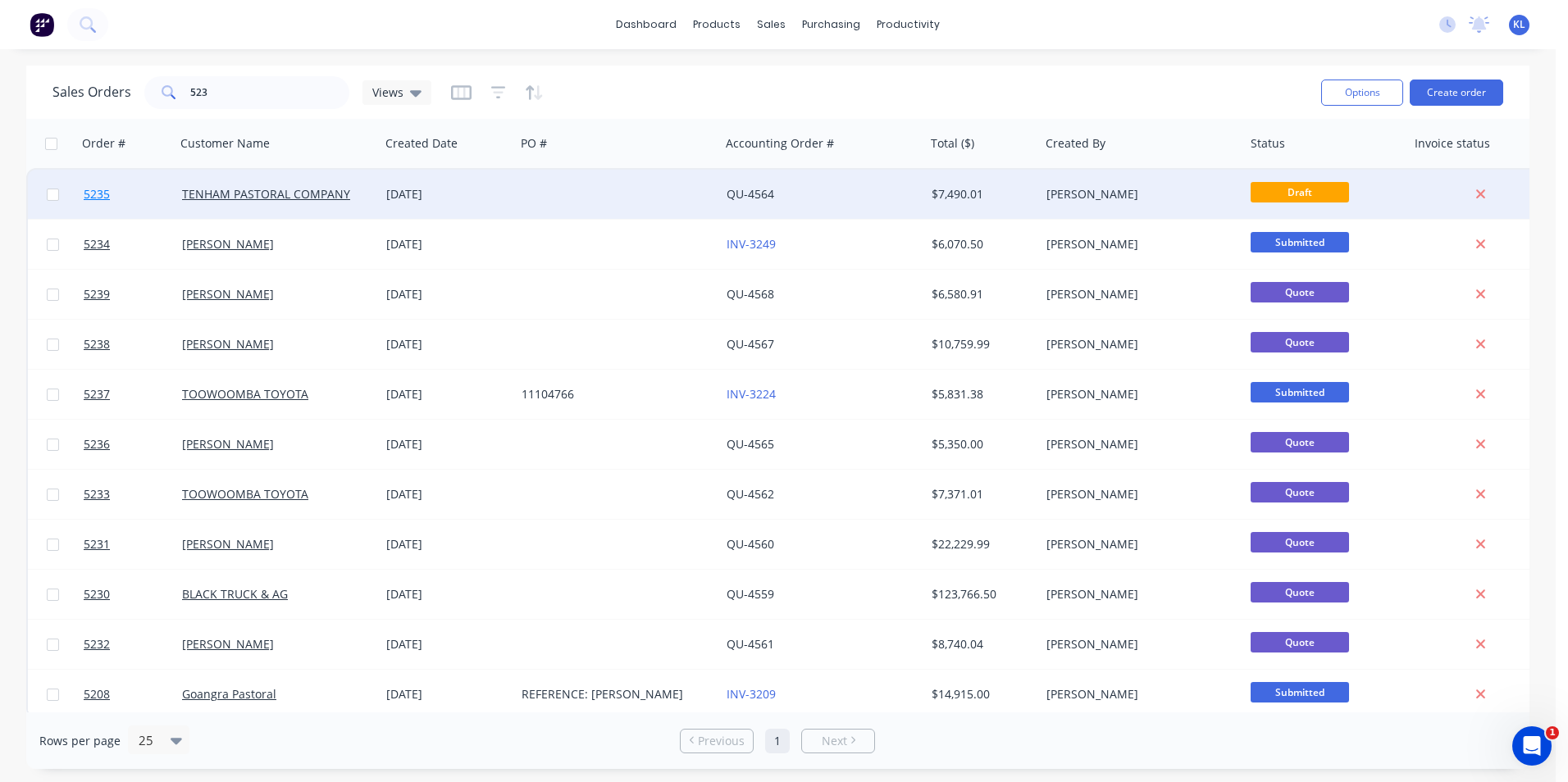
click at [93, 195] on span "5235" at bounding box center [97, 194] width 26 height 16
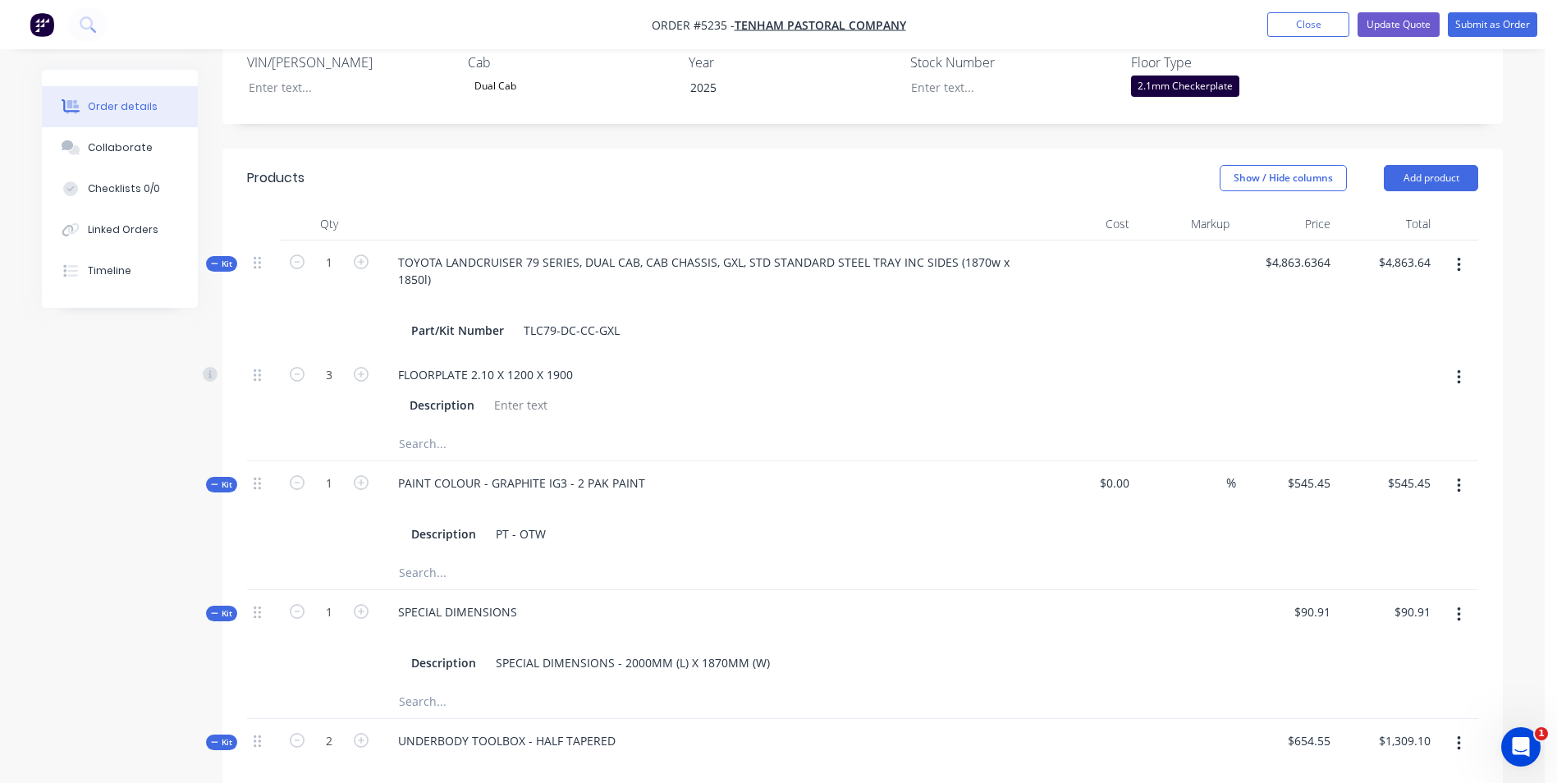
scroll to position [541, 0]
click at [1383, 25] on button "Update Quote" at bounding box center [1399, 24] width 82 height 25
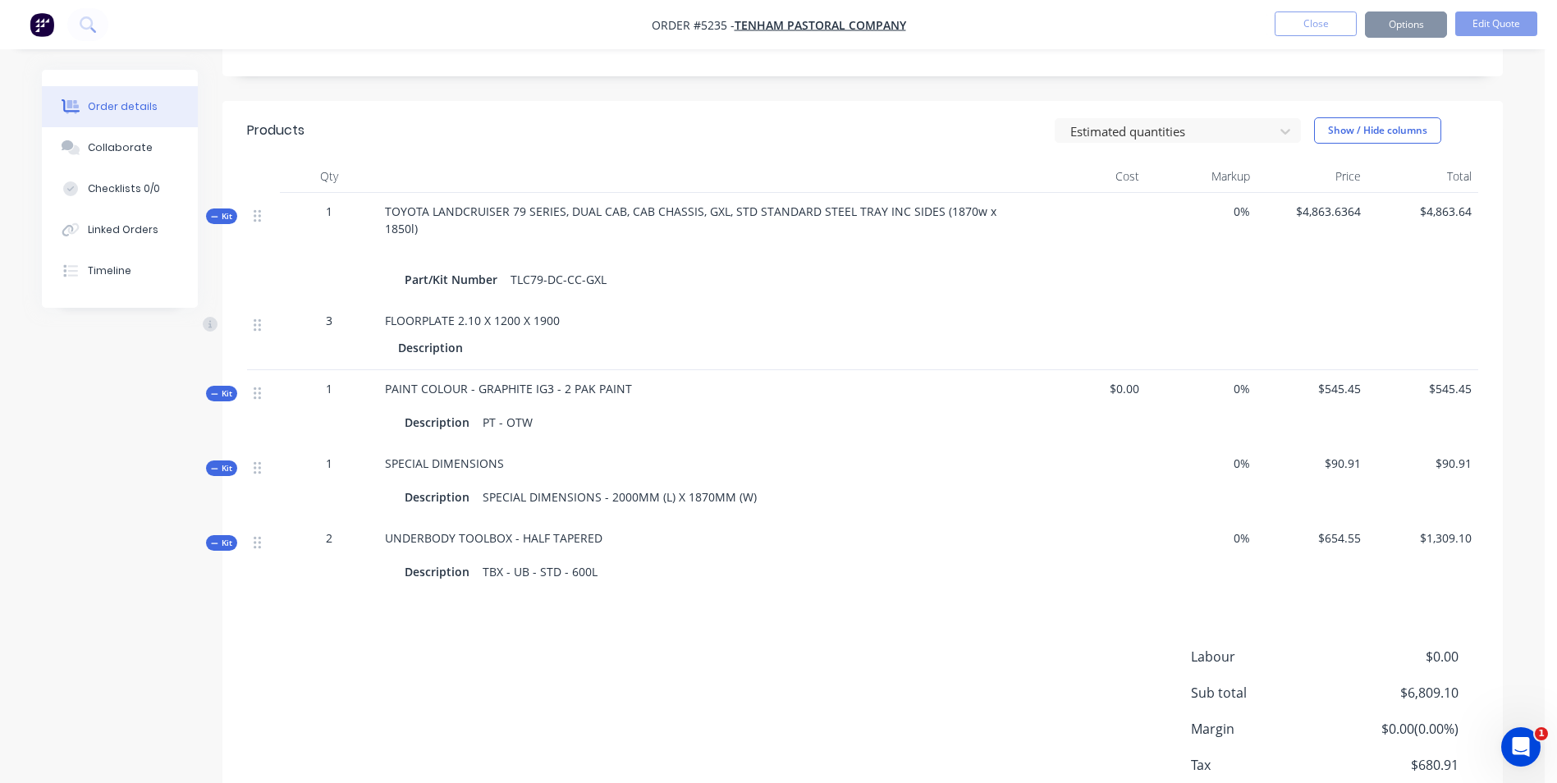
scroll to position [0, 0]
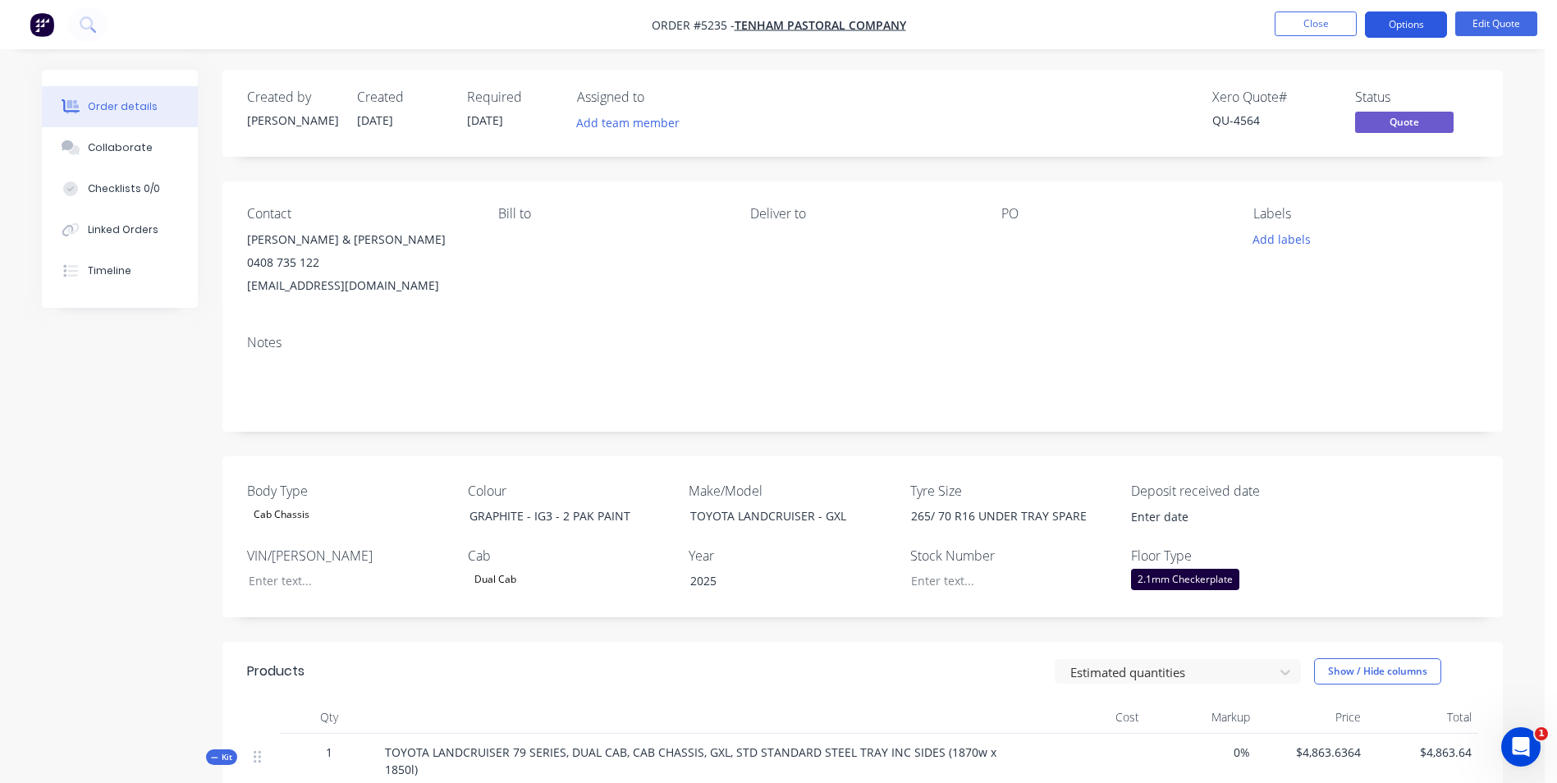
click at [1419, 21] on button "Options" at bounding box center [1406, 24] width 82 height 26
click at [1501, 21] on button "Edit Quote" at bounding box center [1497, 23] width 82 height 25
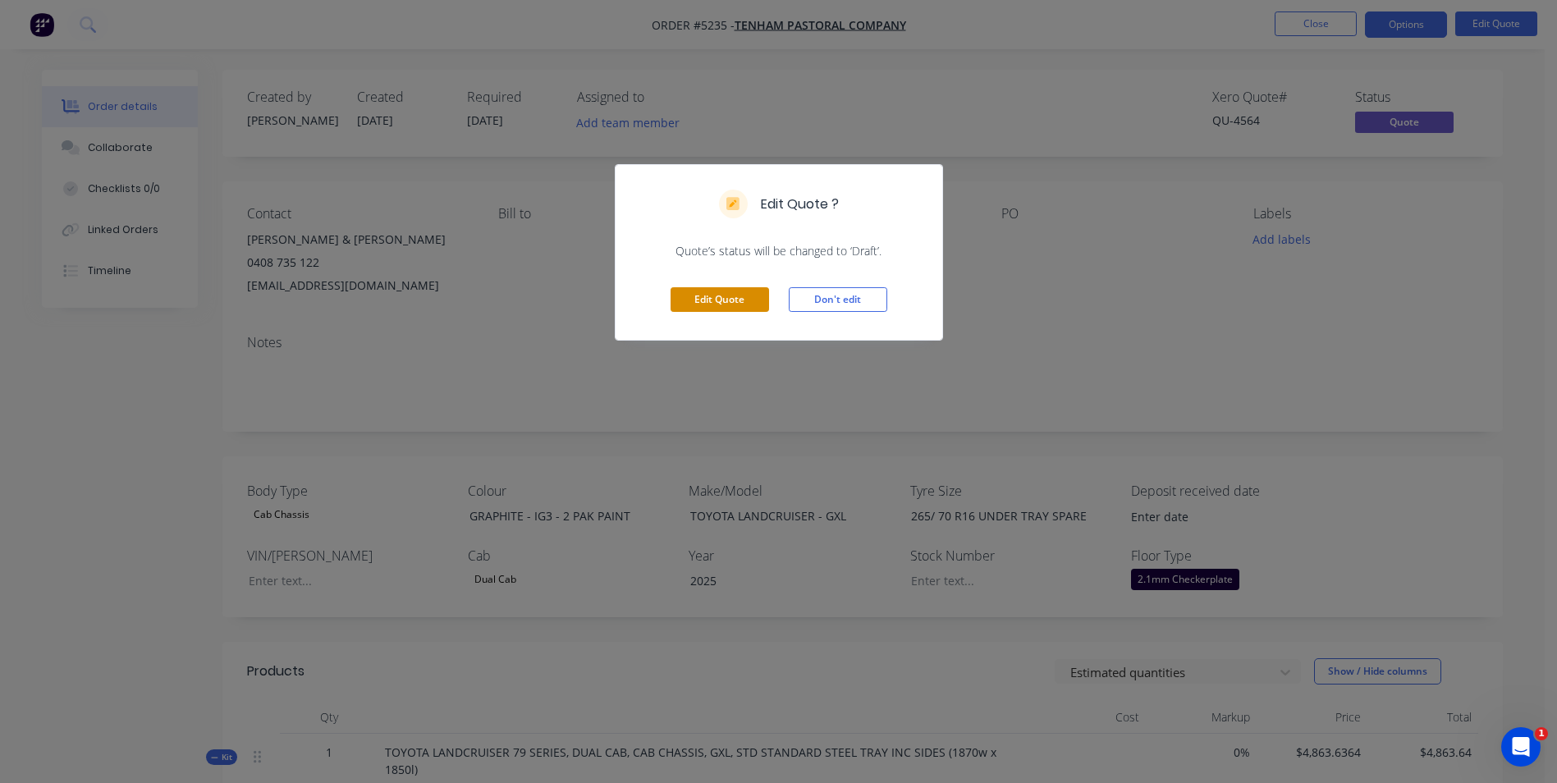
click at [727, 298] on button "Edit Quote" at bounding box center [720, 299] width 99 height 25
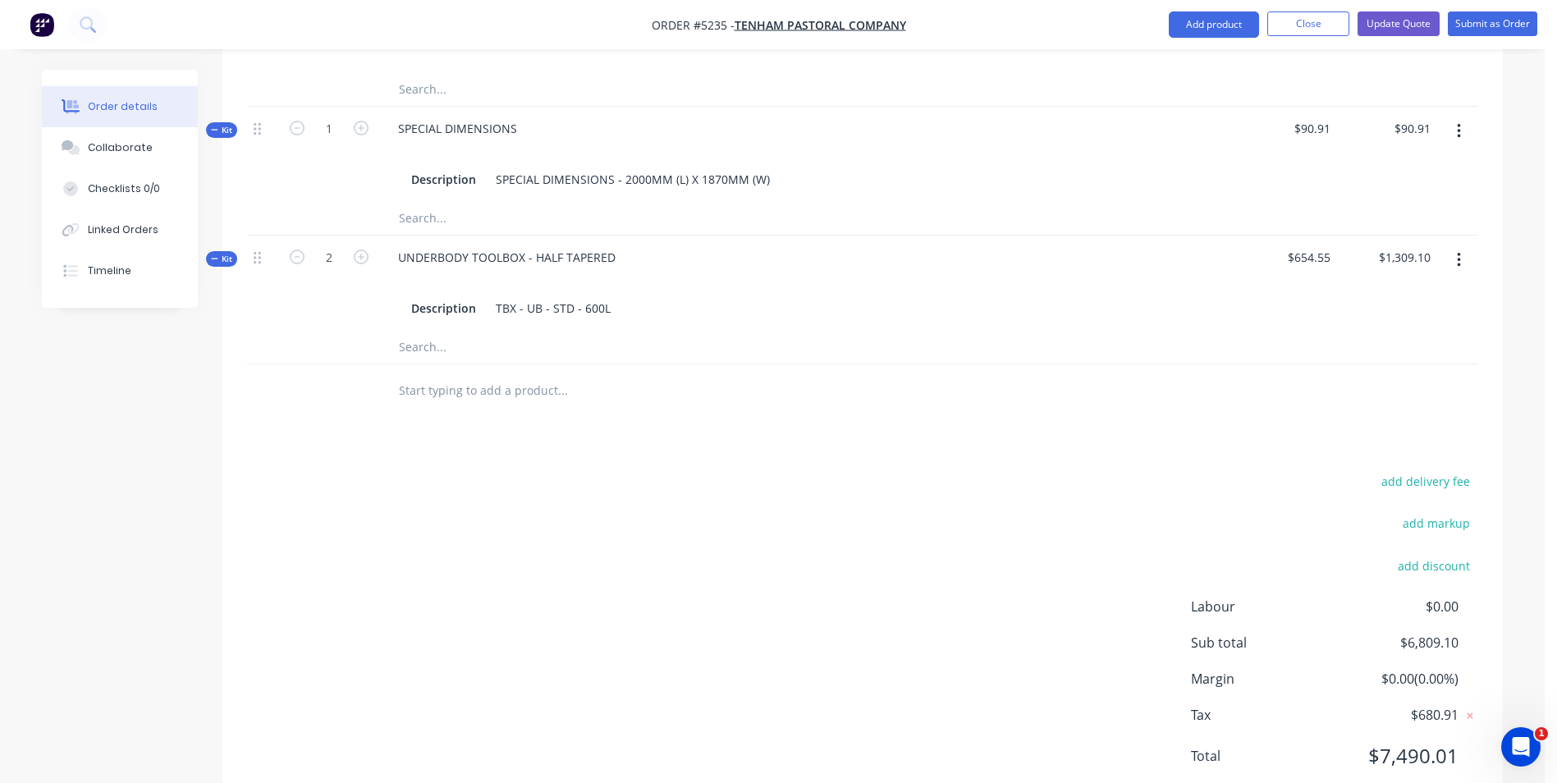
scroll to position [1034, 0]
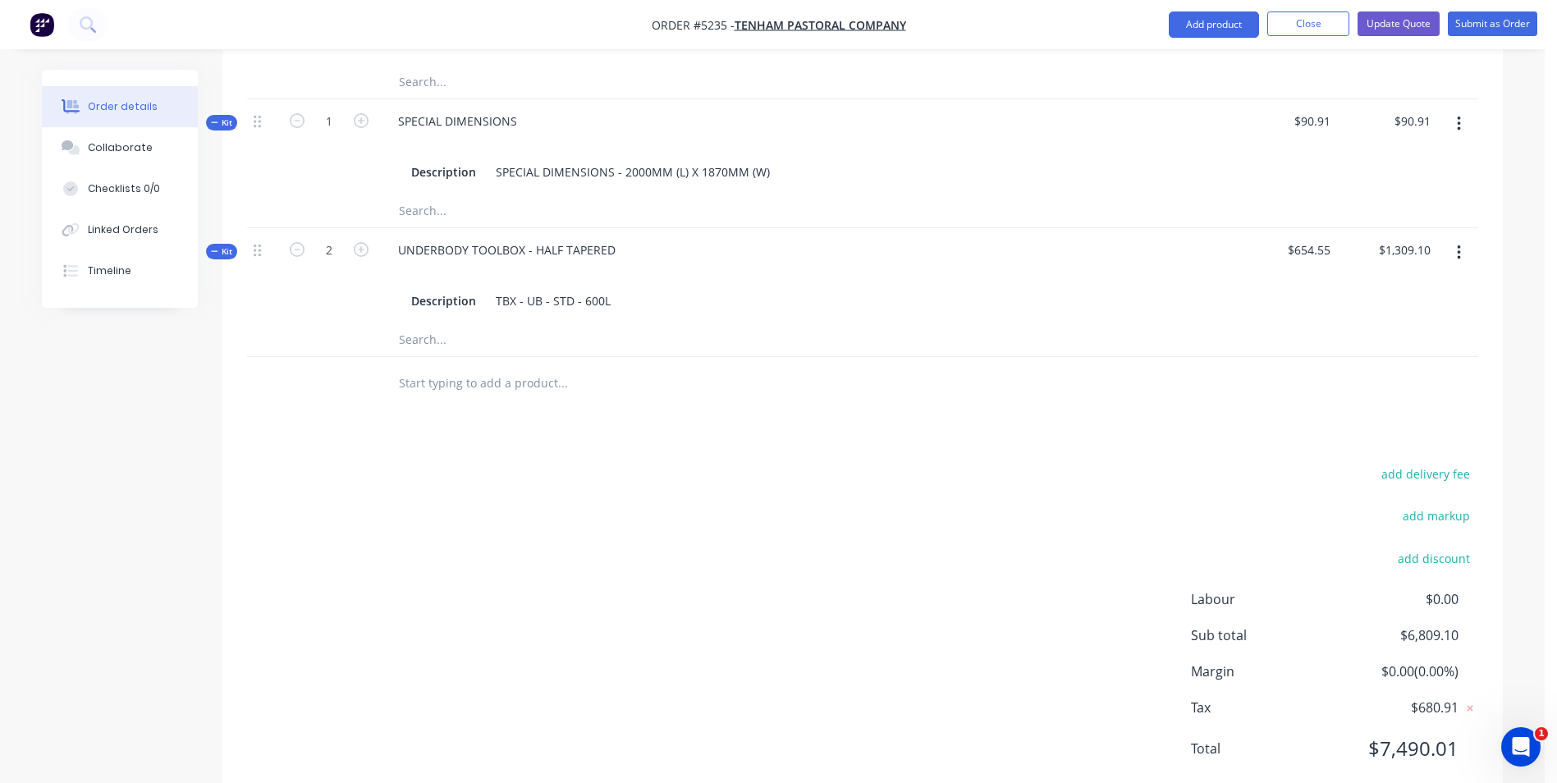
drag, startPoint x: 520, startPoint y: 340, endPoint x: 553, endPoint y: 341, distance: 32.9
click at [520, 367] on input "text" at bounding box center [562, 383] width 328 height 33
type input "J-PEG STEP"
type input "517"
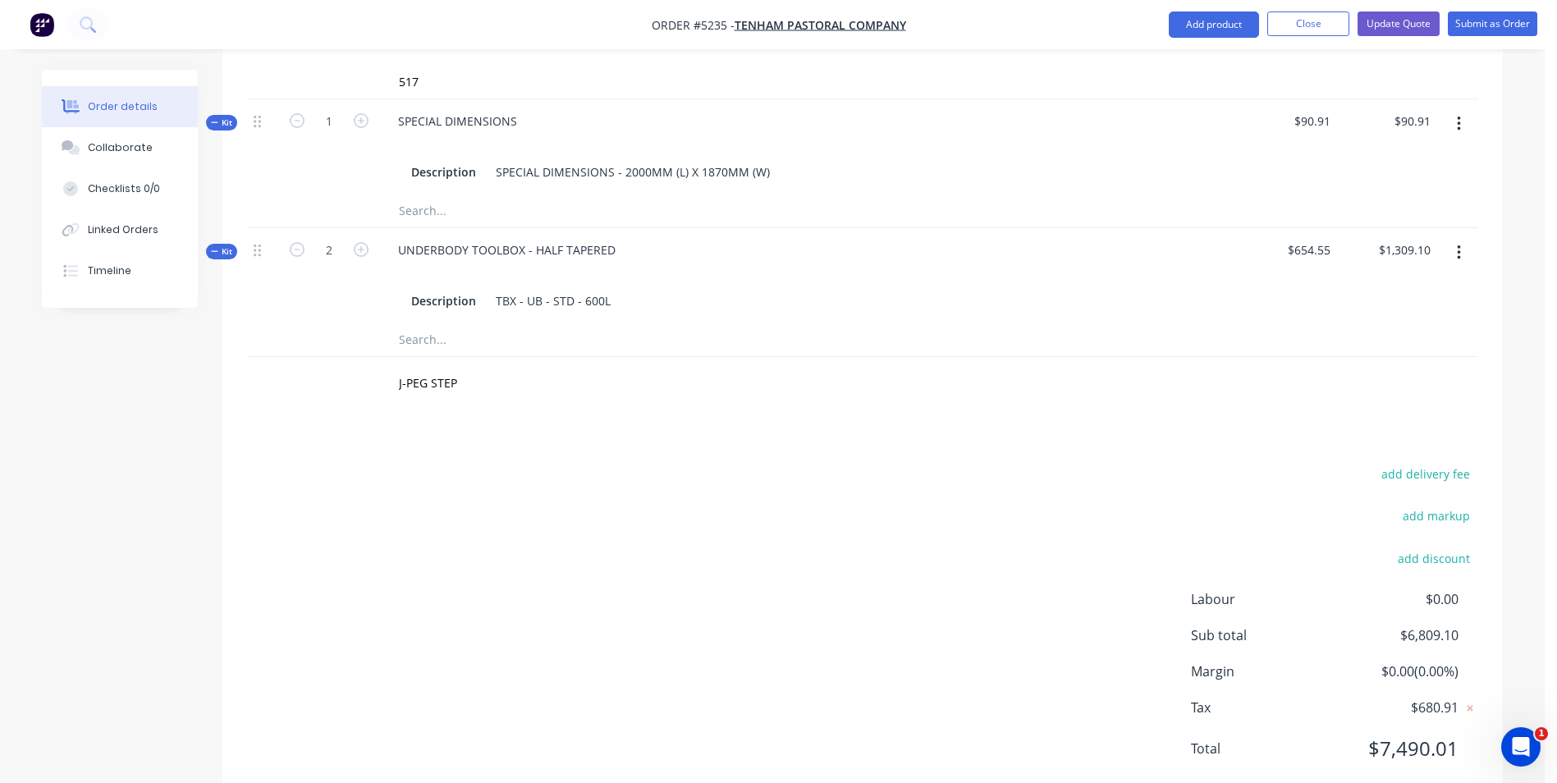
type input "517"
click at [653, 539] on div "add delivery fee add markup add discount Labour $0.00 Sub total $6,809.10 Margi…" at bounding box center [863, 621] width 1232 height 317
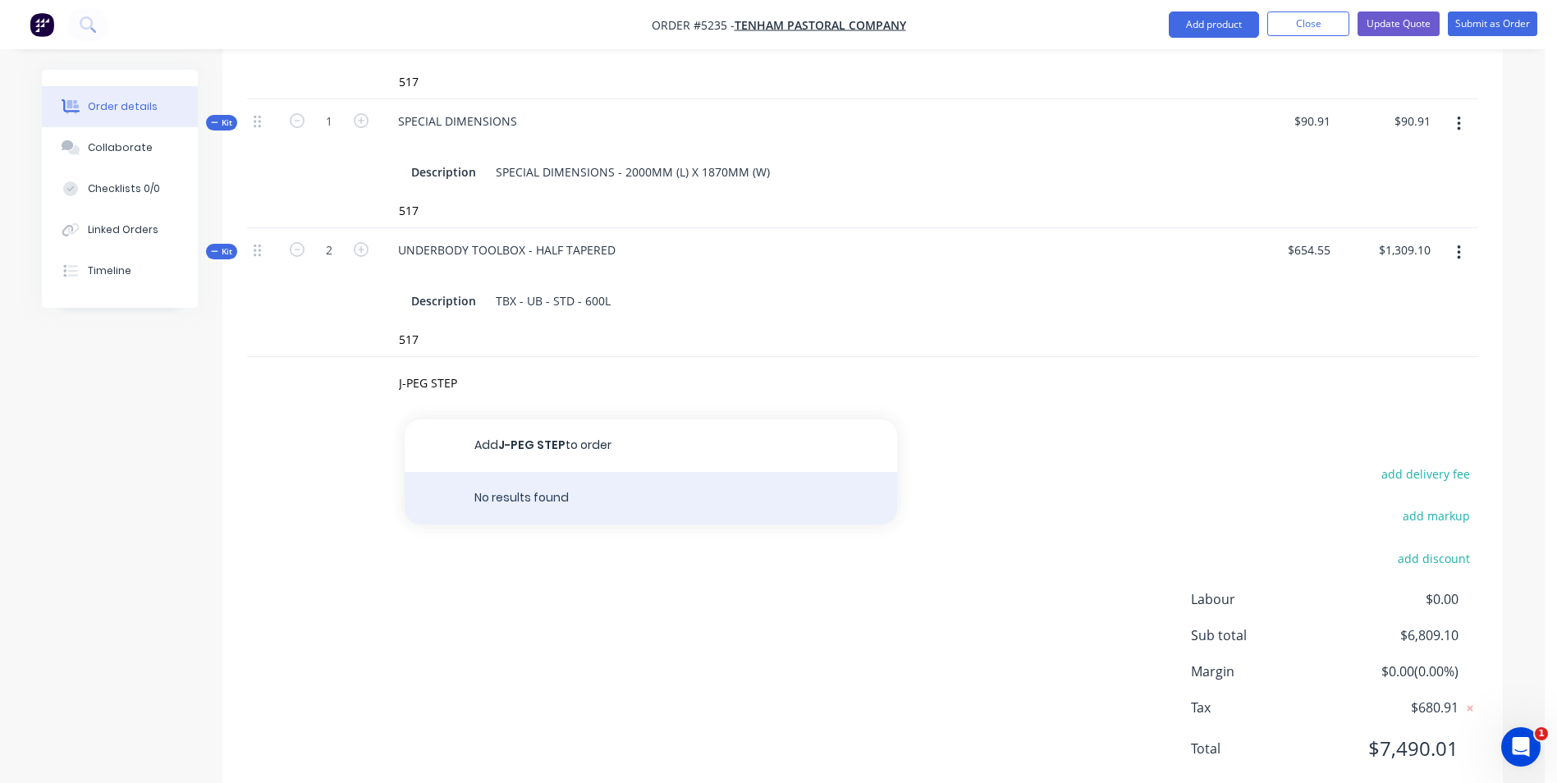
click at [502, 472] on div "No results found" at bounding box center [651, 498] width 493 height 53
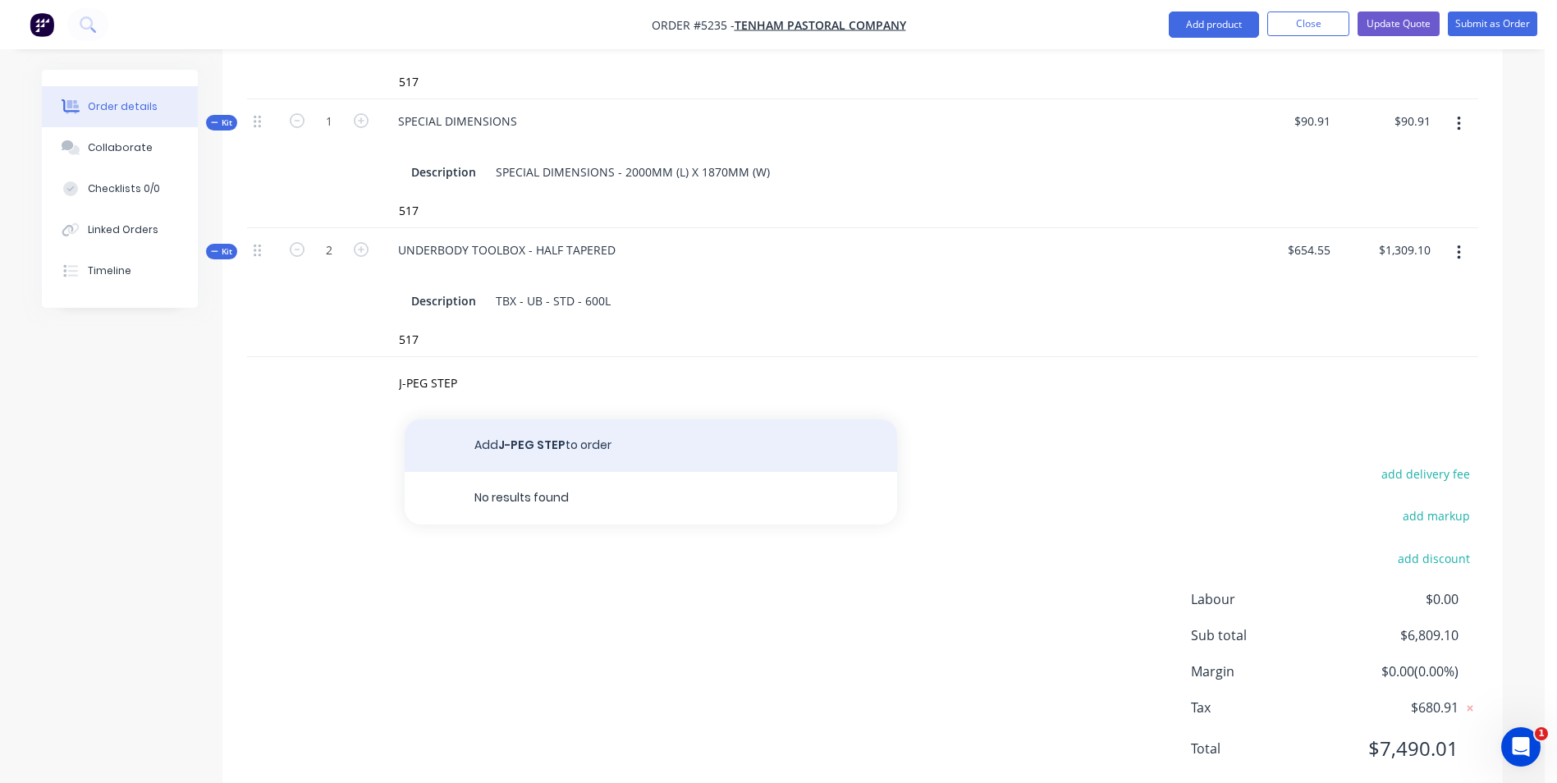
click at [535, 420] on button "Add J-PEG STEP to order" at bounding box center [651, 446] width 493 height 53
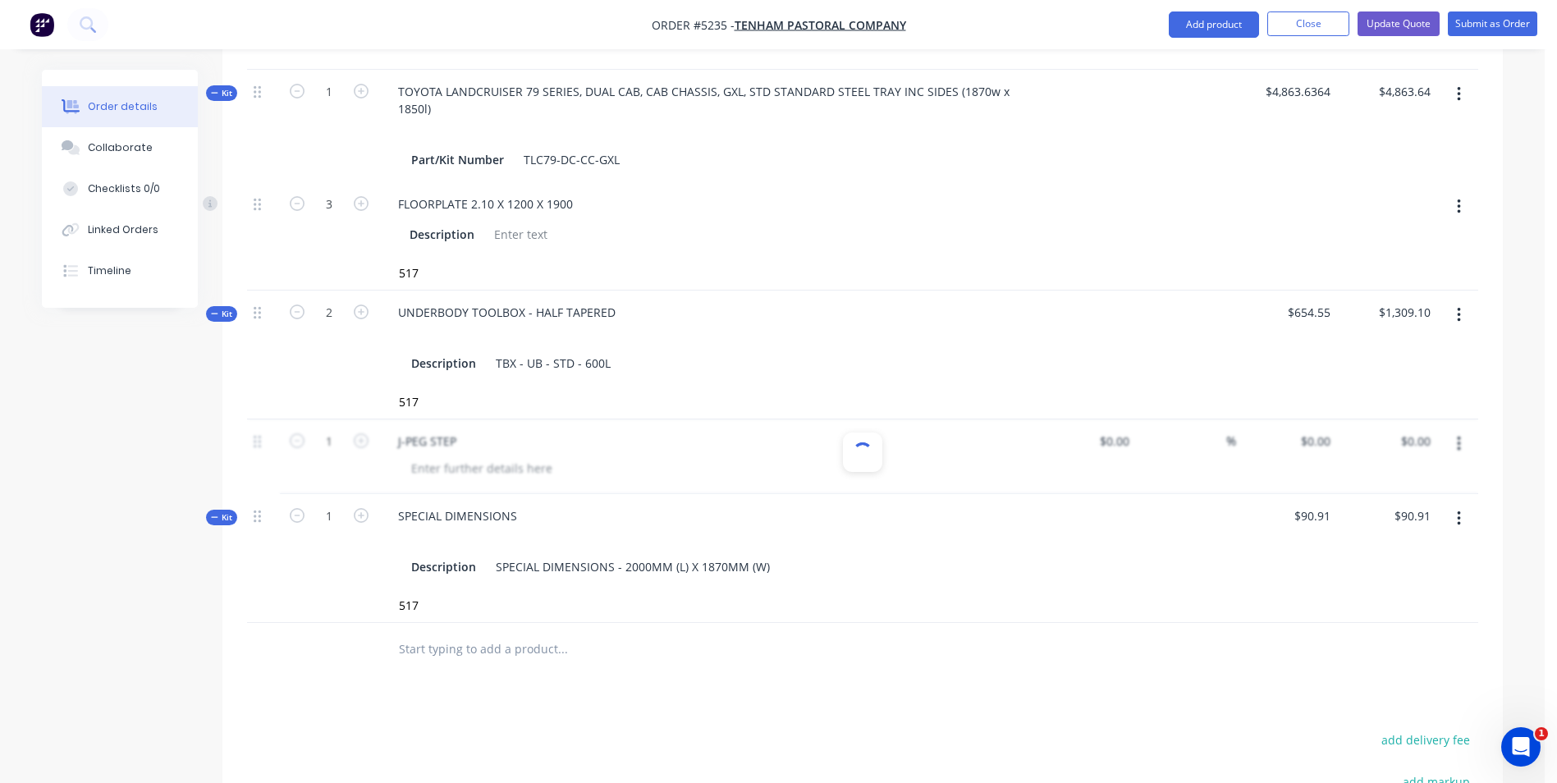
scroll to position [869, 0]
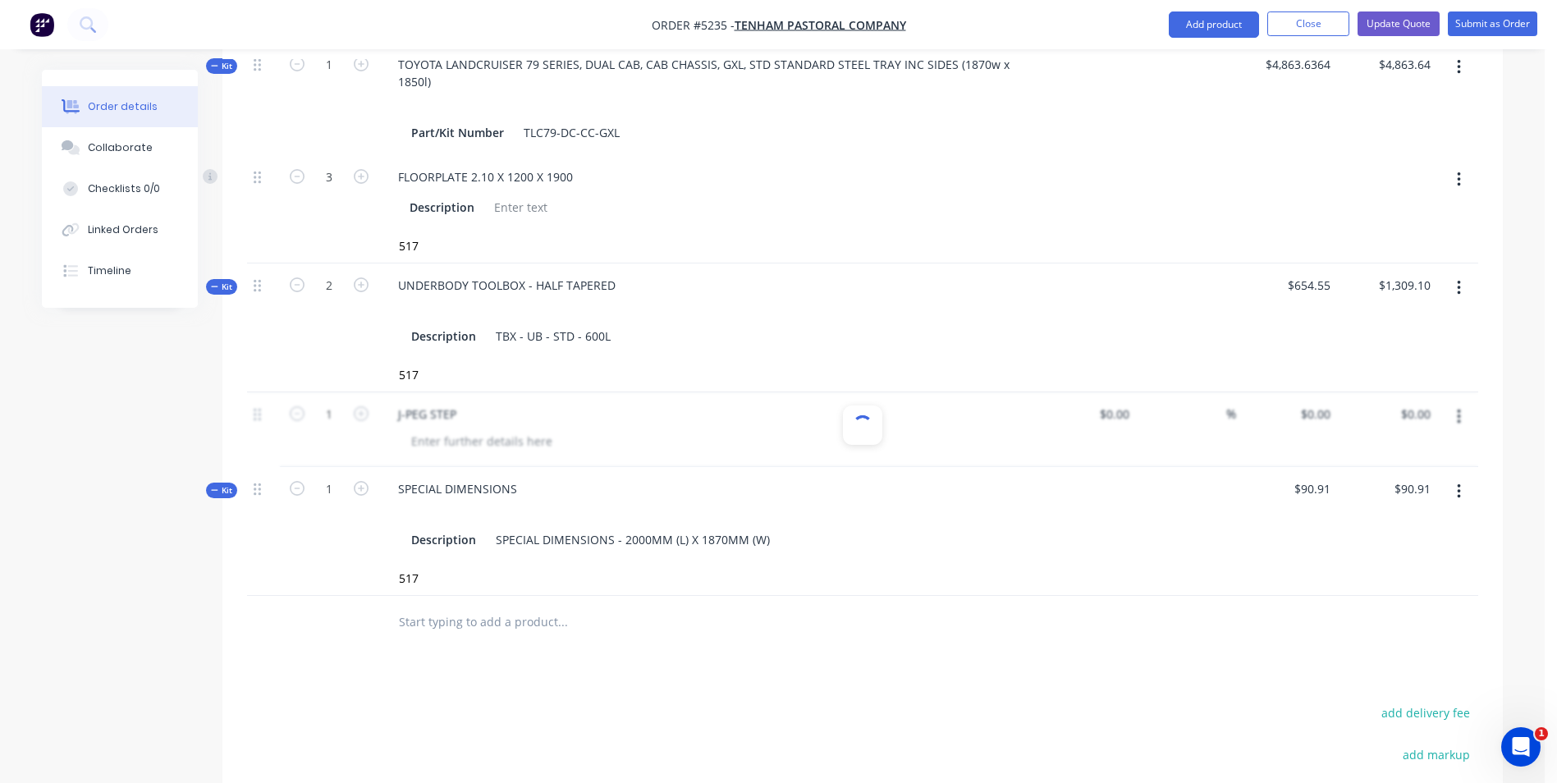
click at [896, 467] on div "SPECIAL DIMENSIONS Description SPECIAL DIMENSIONS - 2000MM (L) X 1870MM (W)" at bounding box center [706, 514] width 657 height 95
click at [897, 467] on div "SPECIAL DIMENSIONS Description SPECIAL DIMENSIONS - 2000MM (L) X 1870MM (W)" at bounding box center [706, 514] width 657 height 95
click at [898, 467] on div "SPECIAL DIMENSIONS Description SPECIAL DIMENSIONS - 2000MM (L) X 1870MM (W)" at bounding box center [706, 514] width 657 height 95
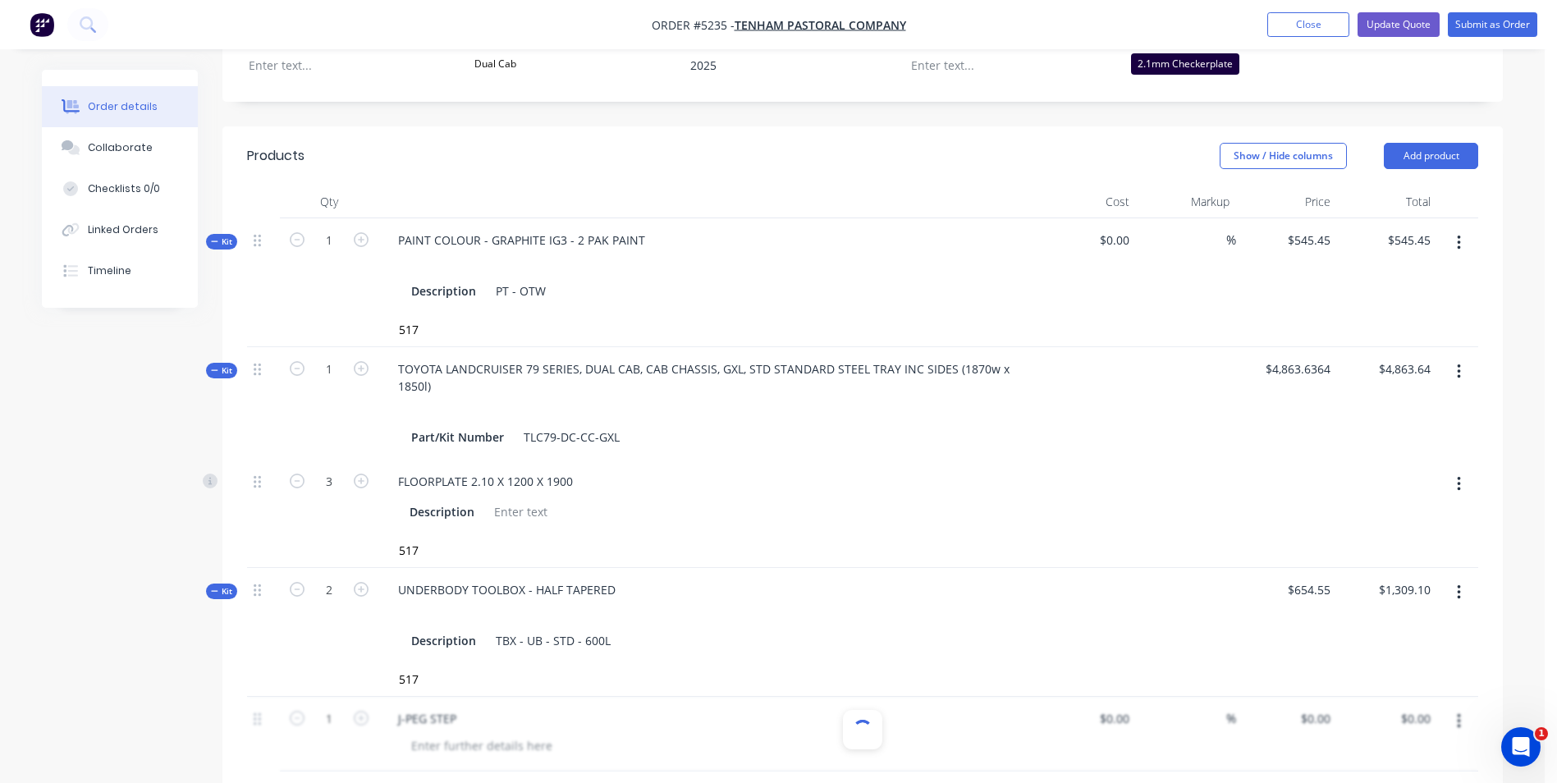
scroll to position [459, 0]
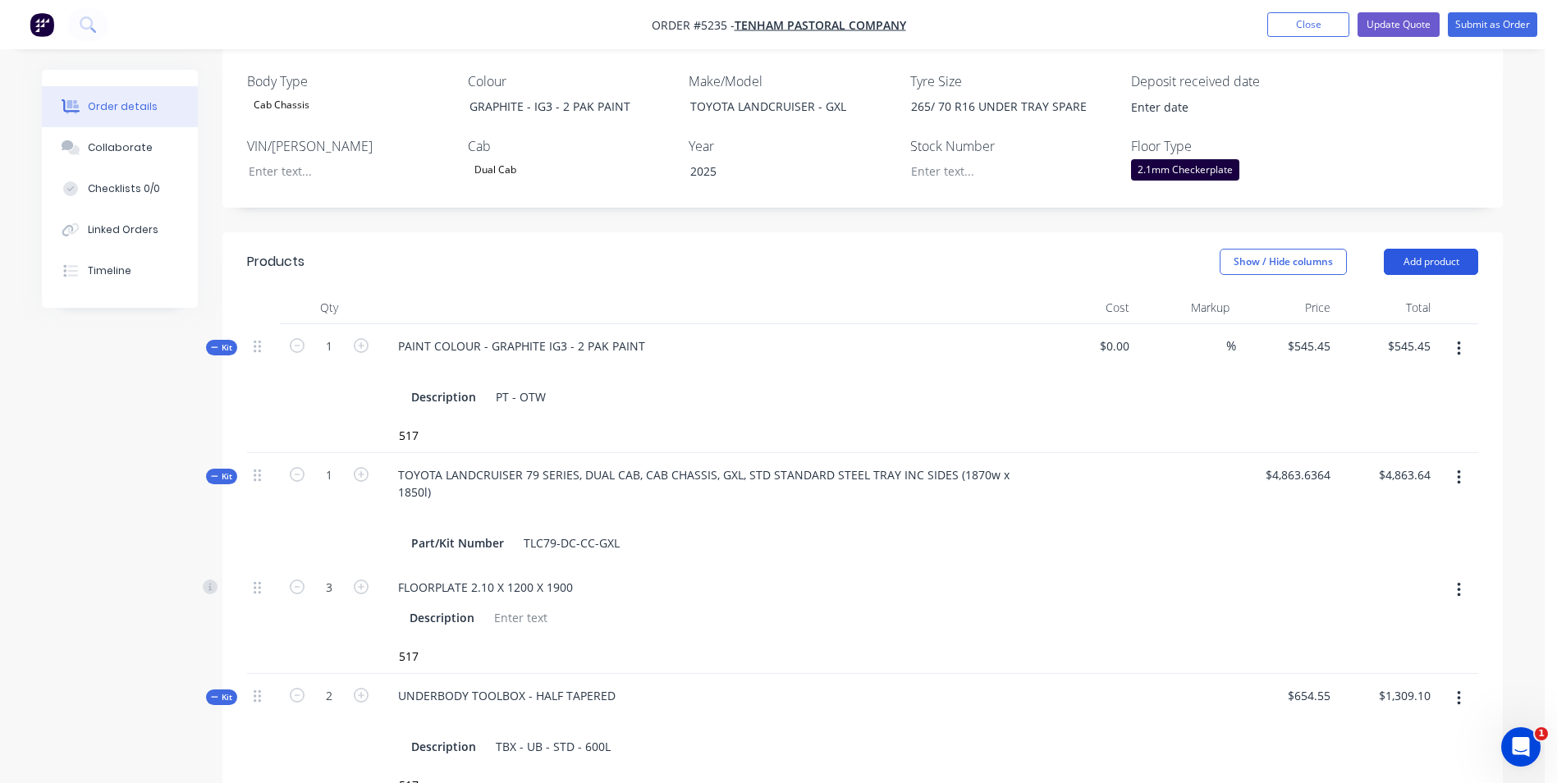
click at [1443, 249] on button "Add product" at bounding box center [1431, 262] width 94 height 26
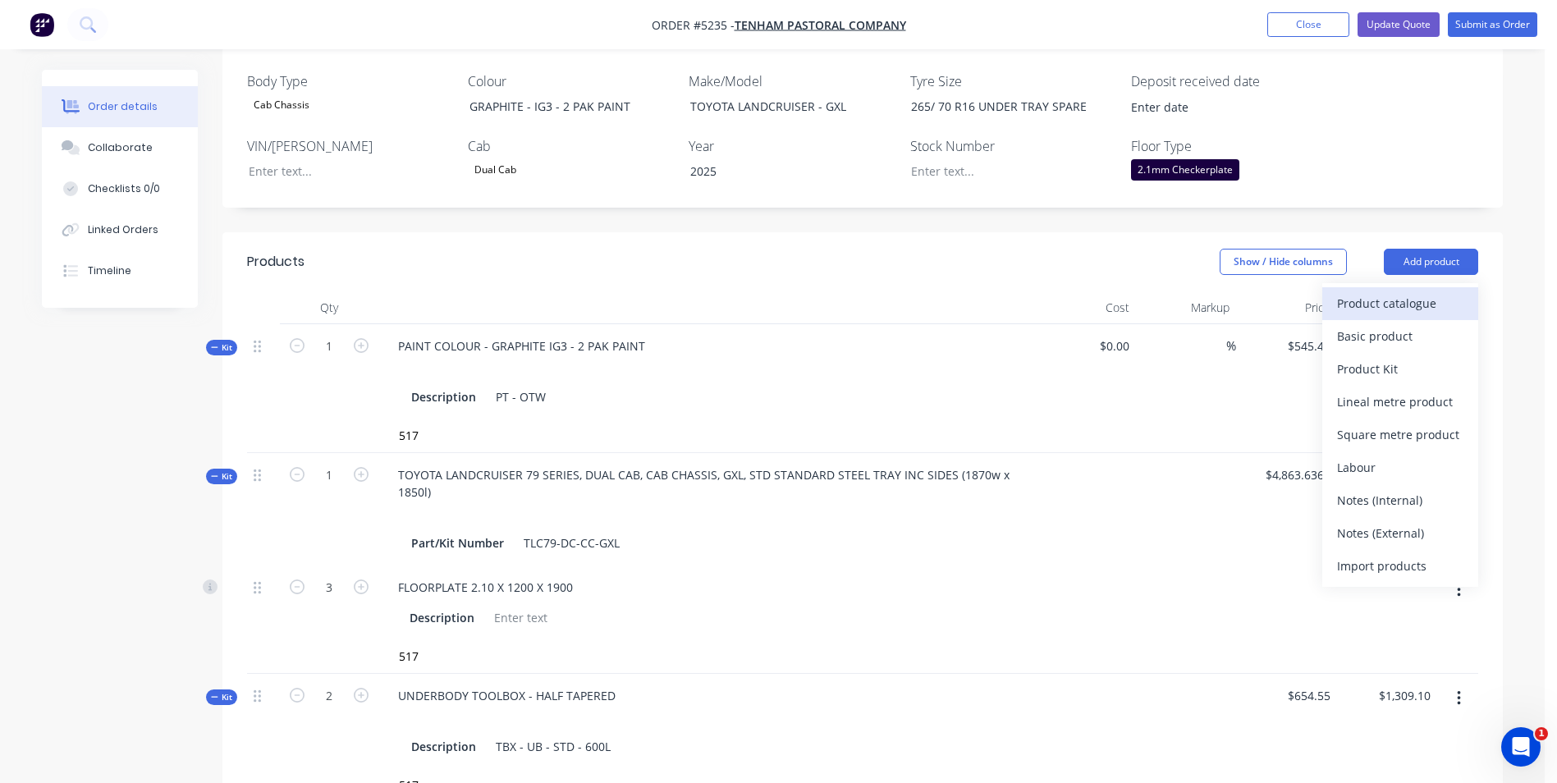
click at [1429, 291] on div "Product catalogue" at bounding box center [1400, 303] width 126 height 24
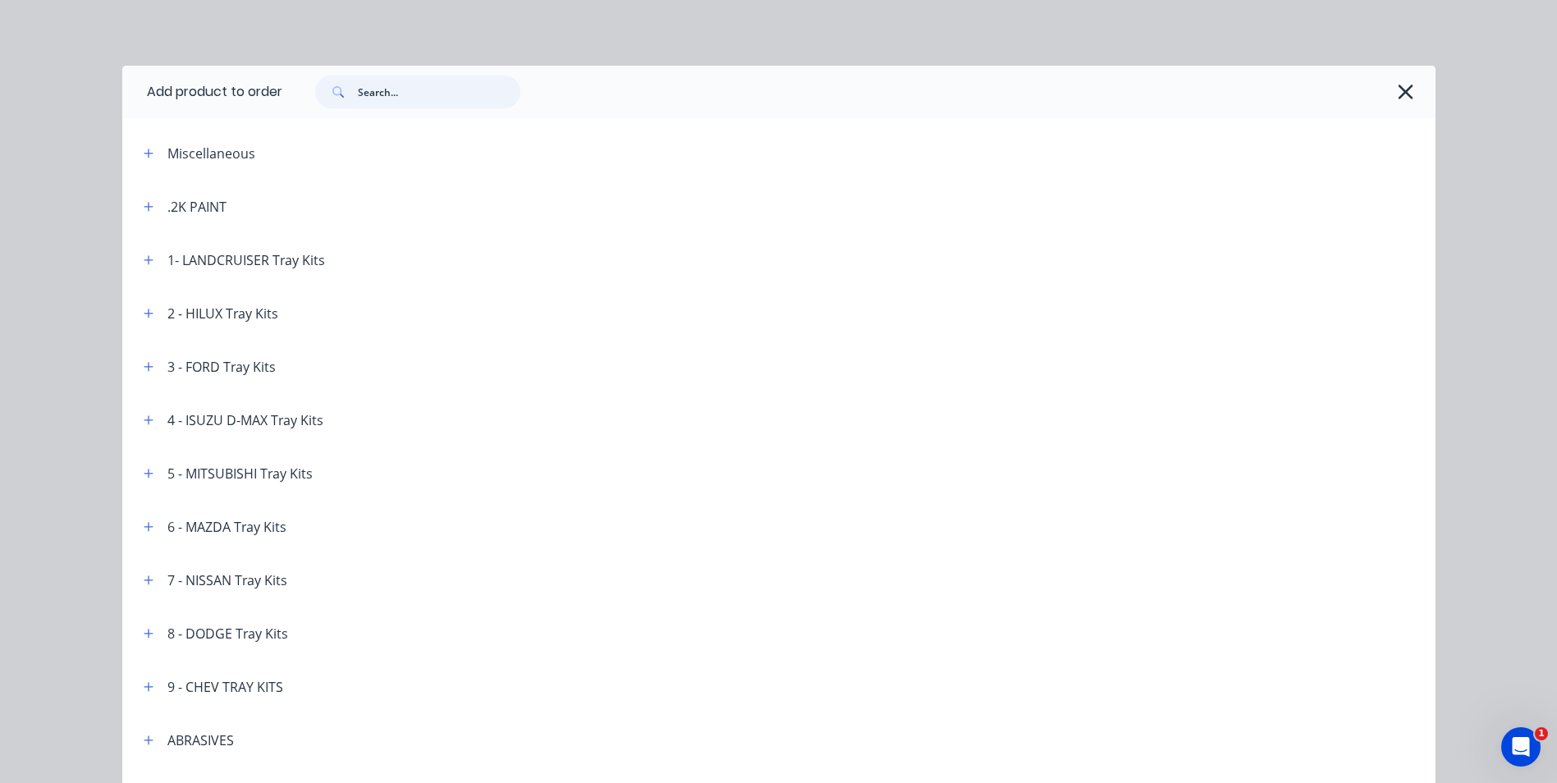
click at [397, 90] on input "text" at bounding box center [439, 92] width 163 height 33
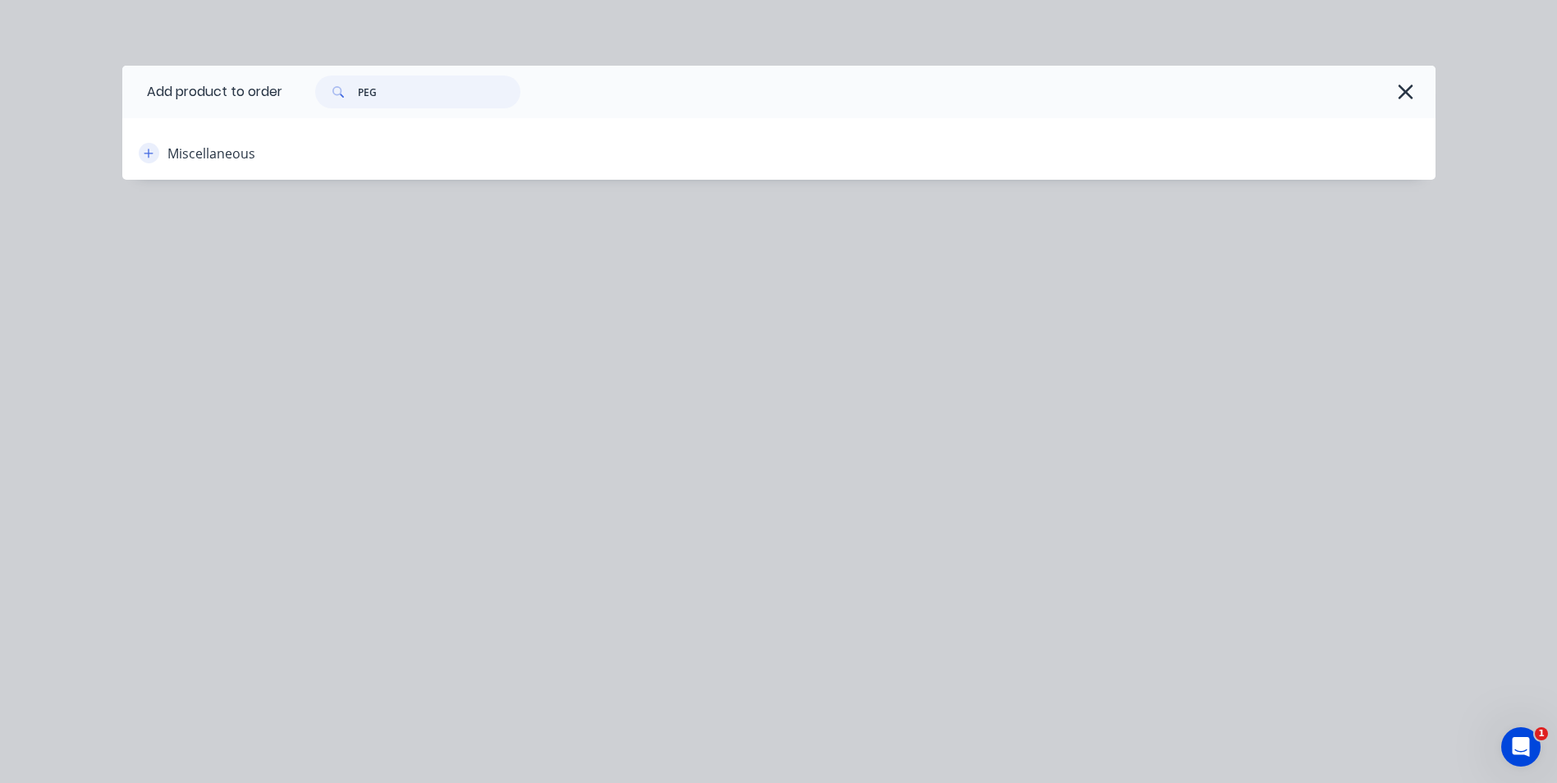
type input "PEG"
click at [144, 157] on icon "button" at bounding box center [149, 153] width 10 height 11
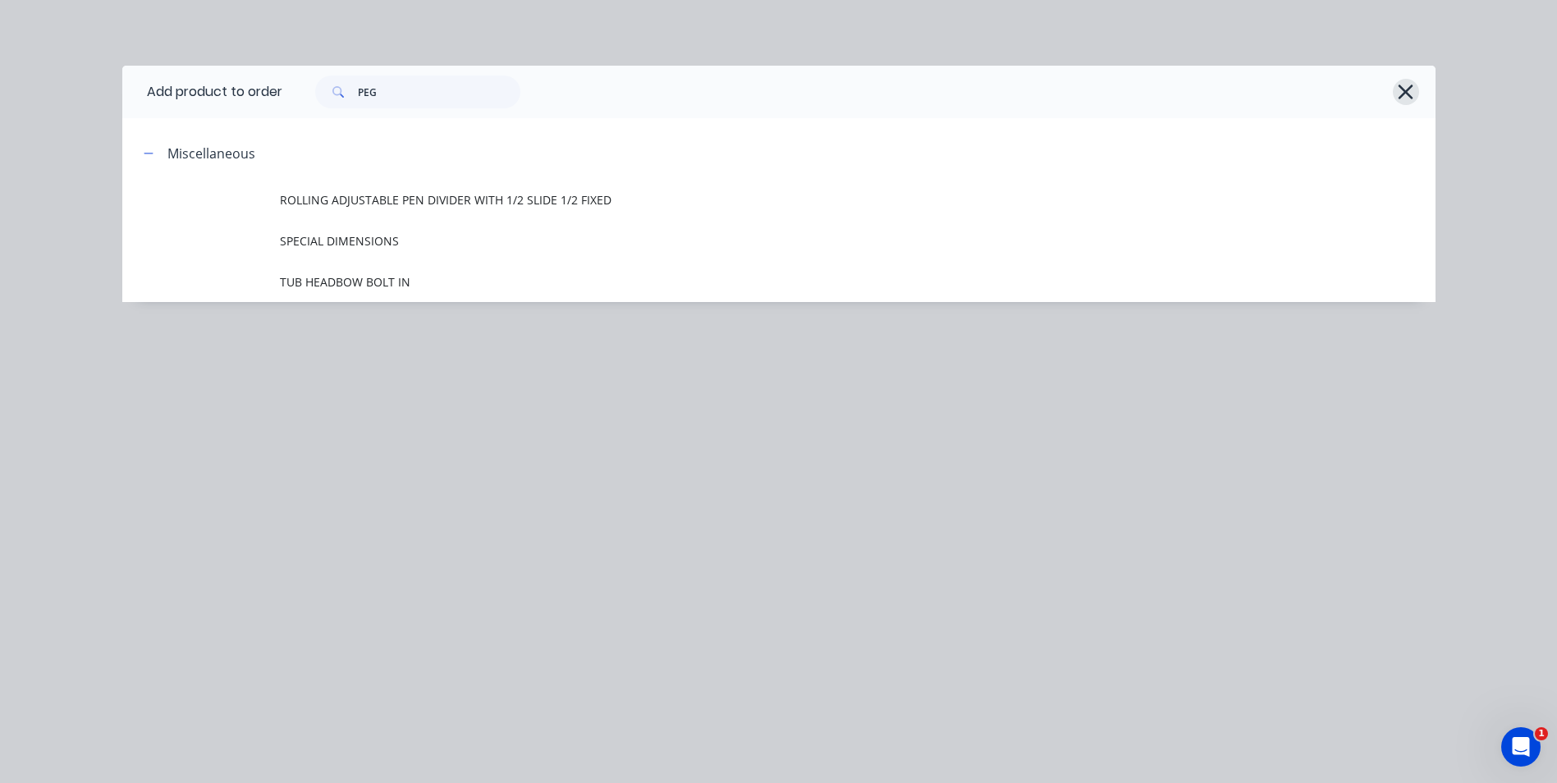
click at [1415, 96] on button "button" at bounding box center [1406, 92] width 26 height 26
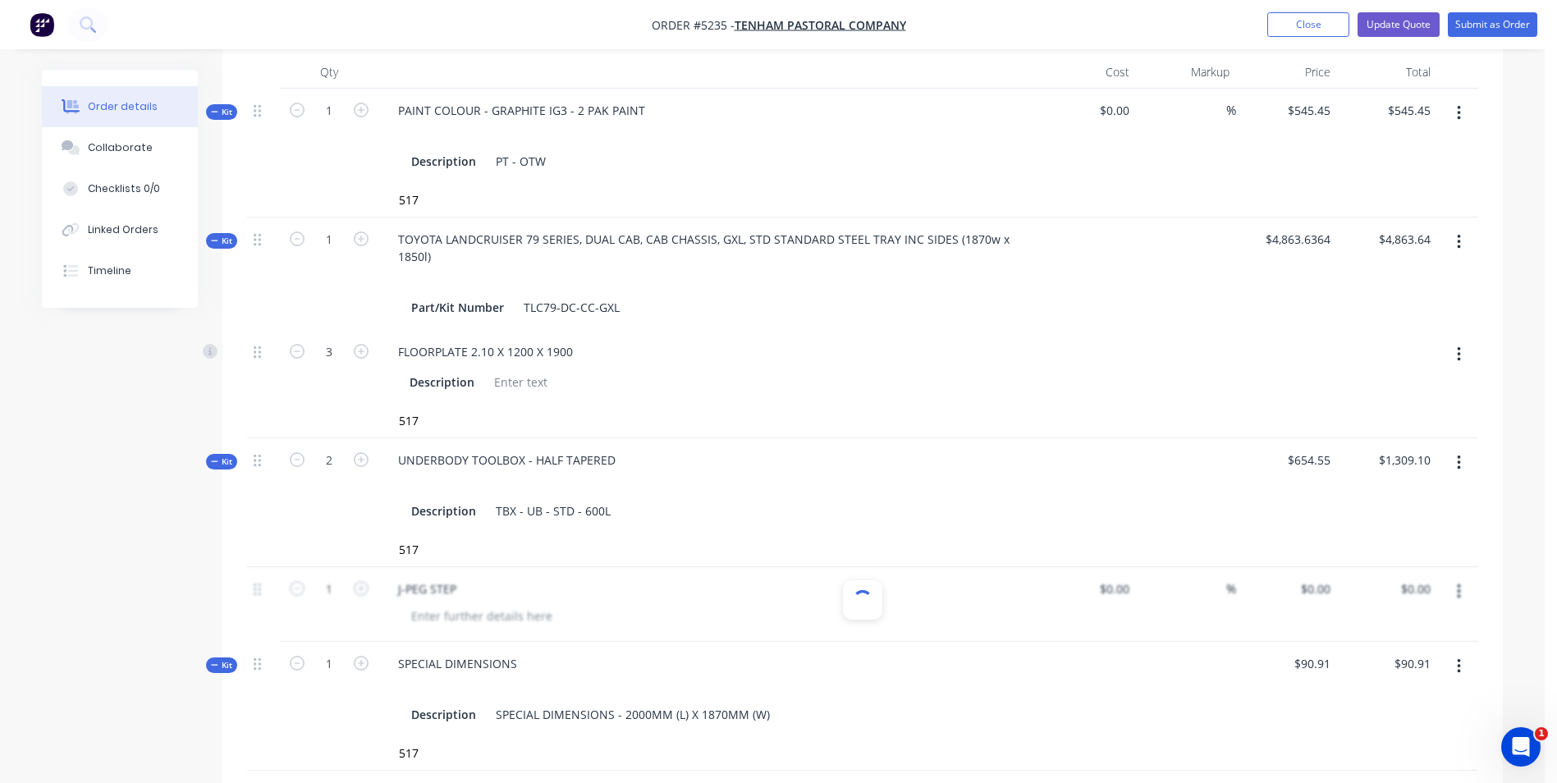
scroll to position [952, 0]
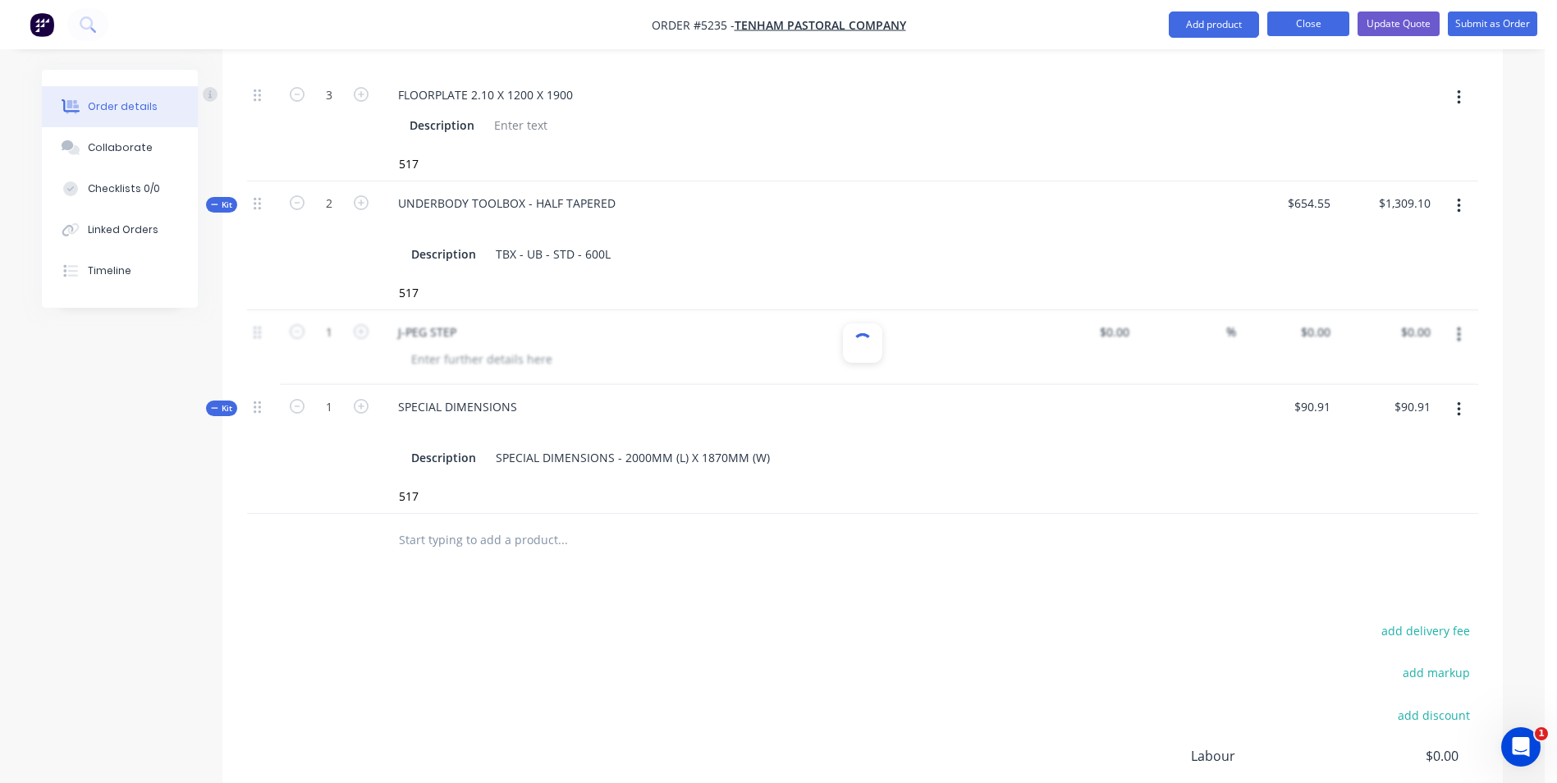
click at [1310, 25] on button "Close" at bounding box center [1309, 23] width 82 height 25
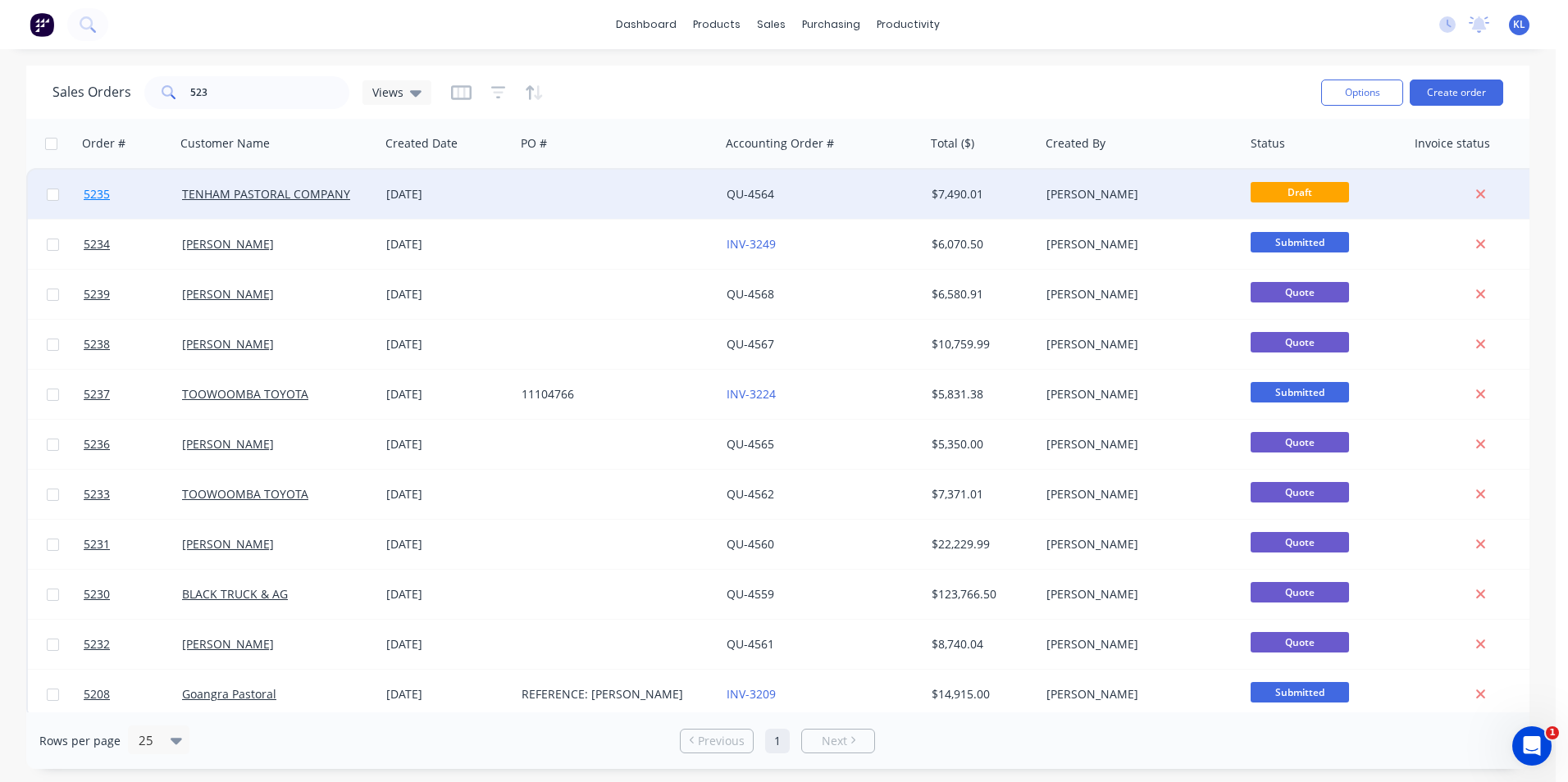
click at [99, 192] on span "5235" at bounding box center [97, 194] width 26 height 16
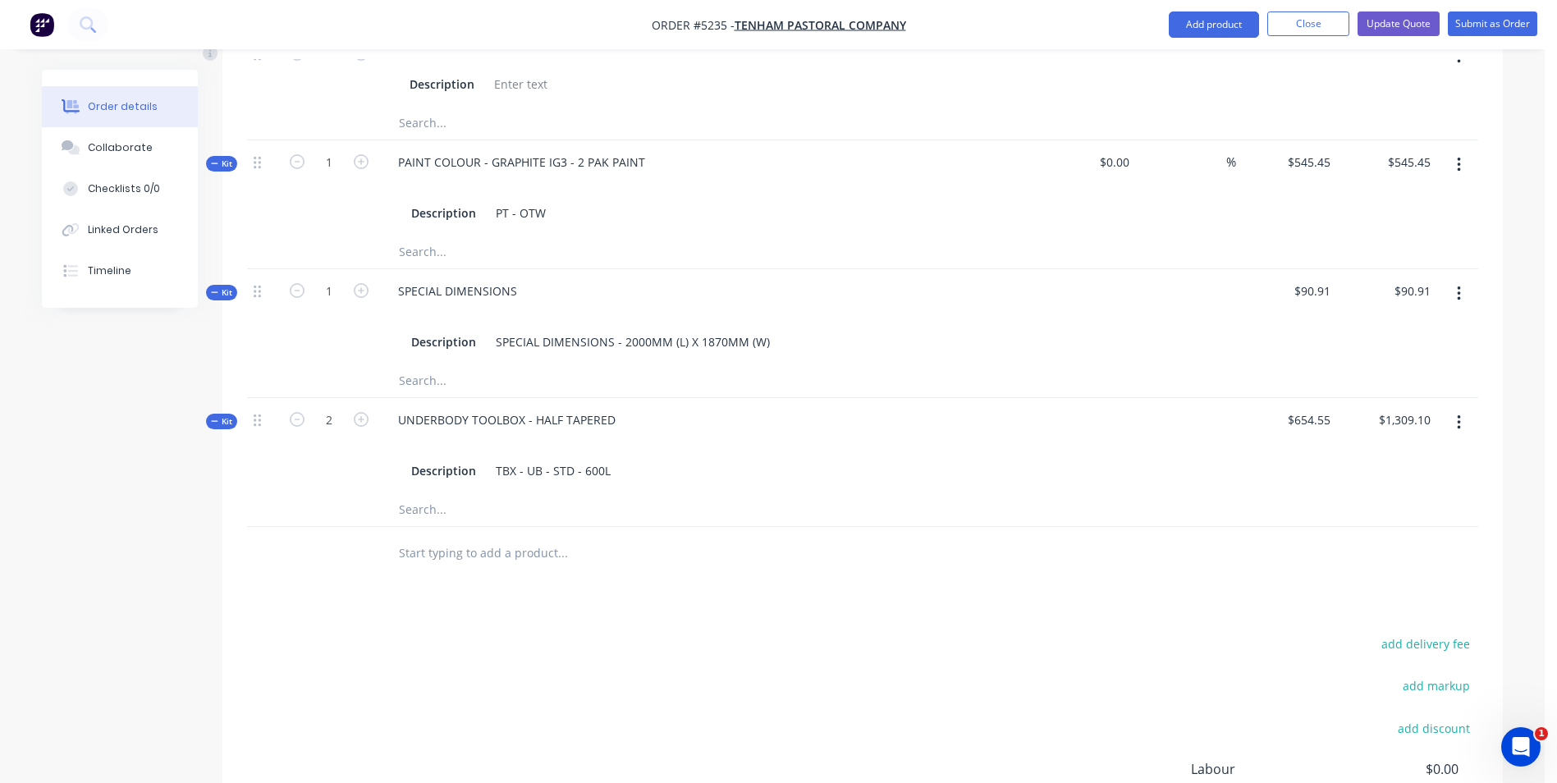
scroll to position [903, 0]
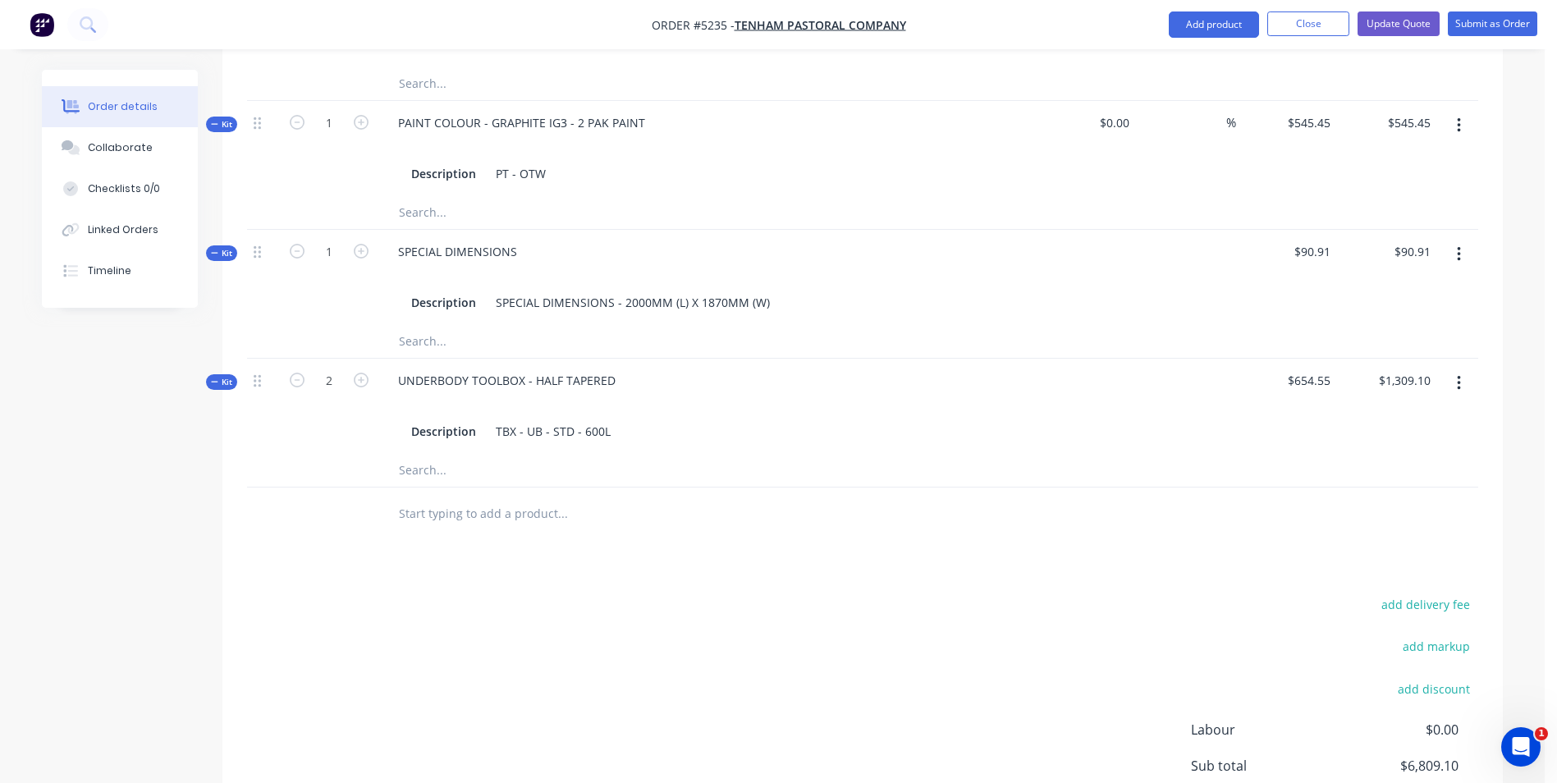
click at [537, 498] on input "text" at bounding box center [562, 514] width 328 height 33
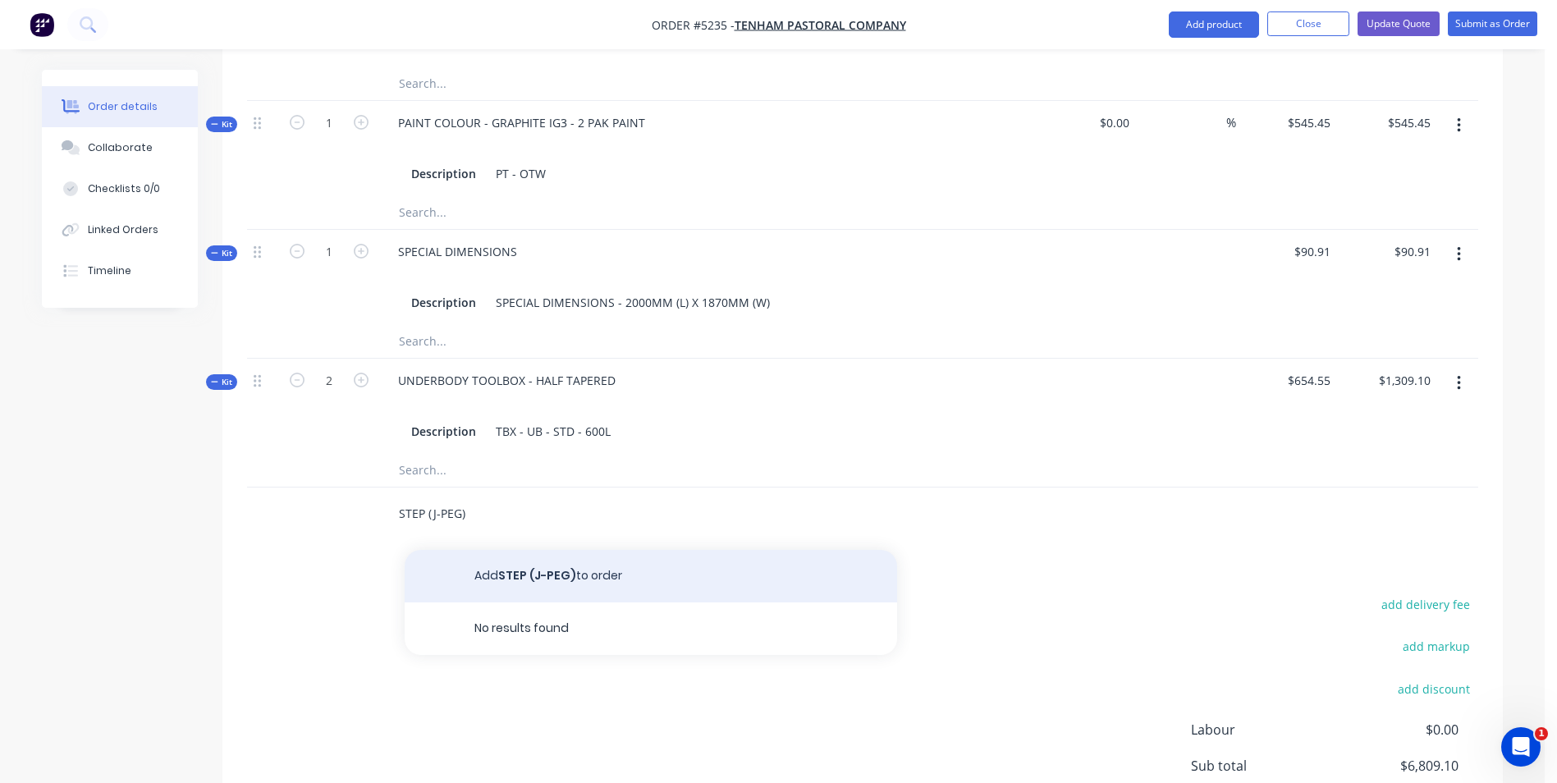
type input "STEP (J-PEG)"
click at [558, 550] on button "Add STEP (J-PEG) to order" at bounding box center [651, 576] width 493 height 53
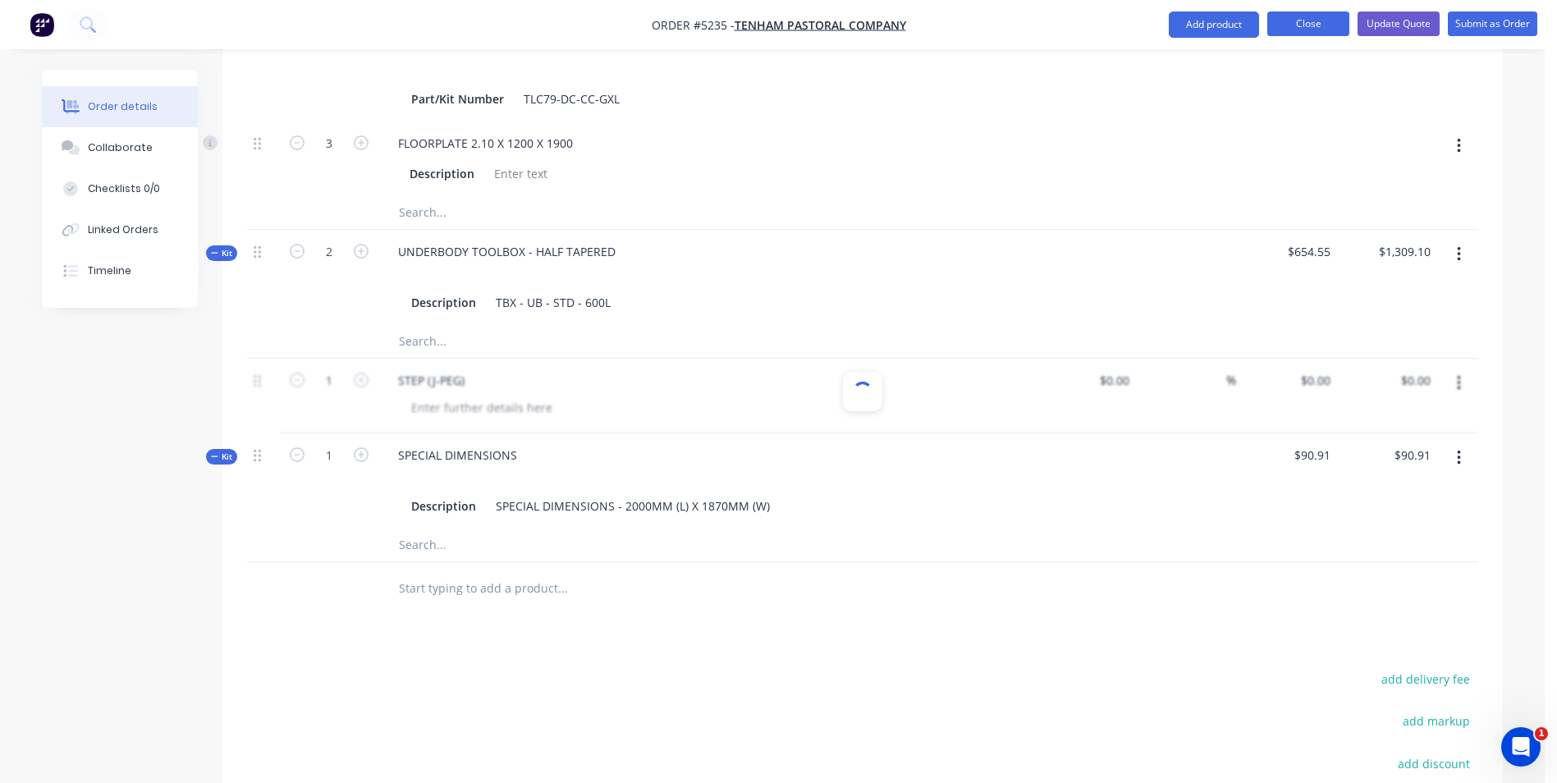
click at [1327, 28] on button "Close" at bounding box center [1309, 23] width 82 height 25
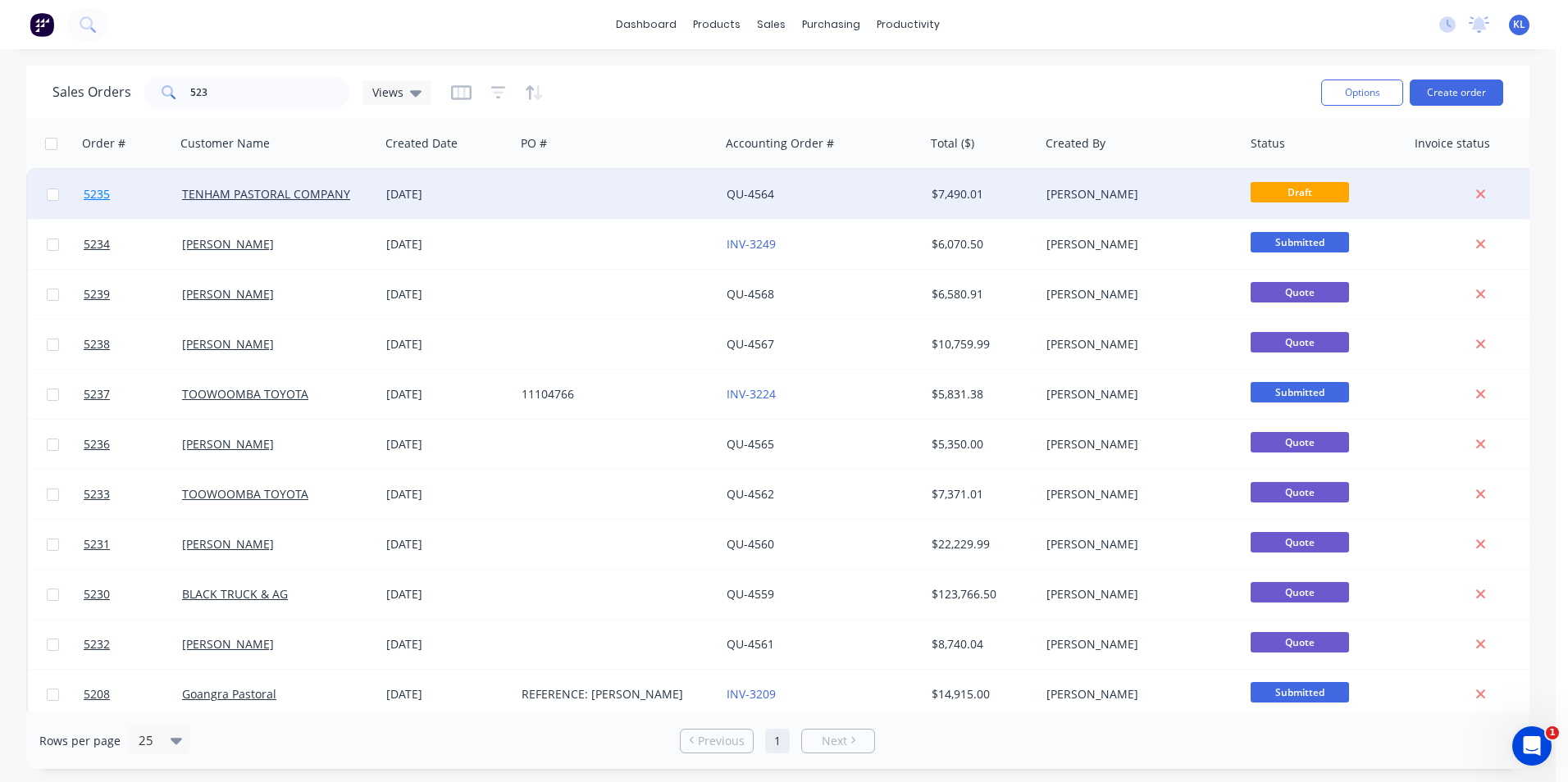
click at [92, 192] on span "5235" at bounding box center [97, 194] width 26 height 16
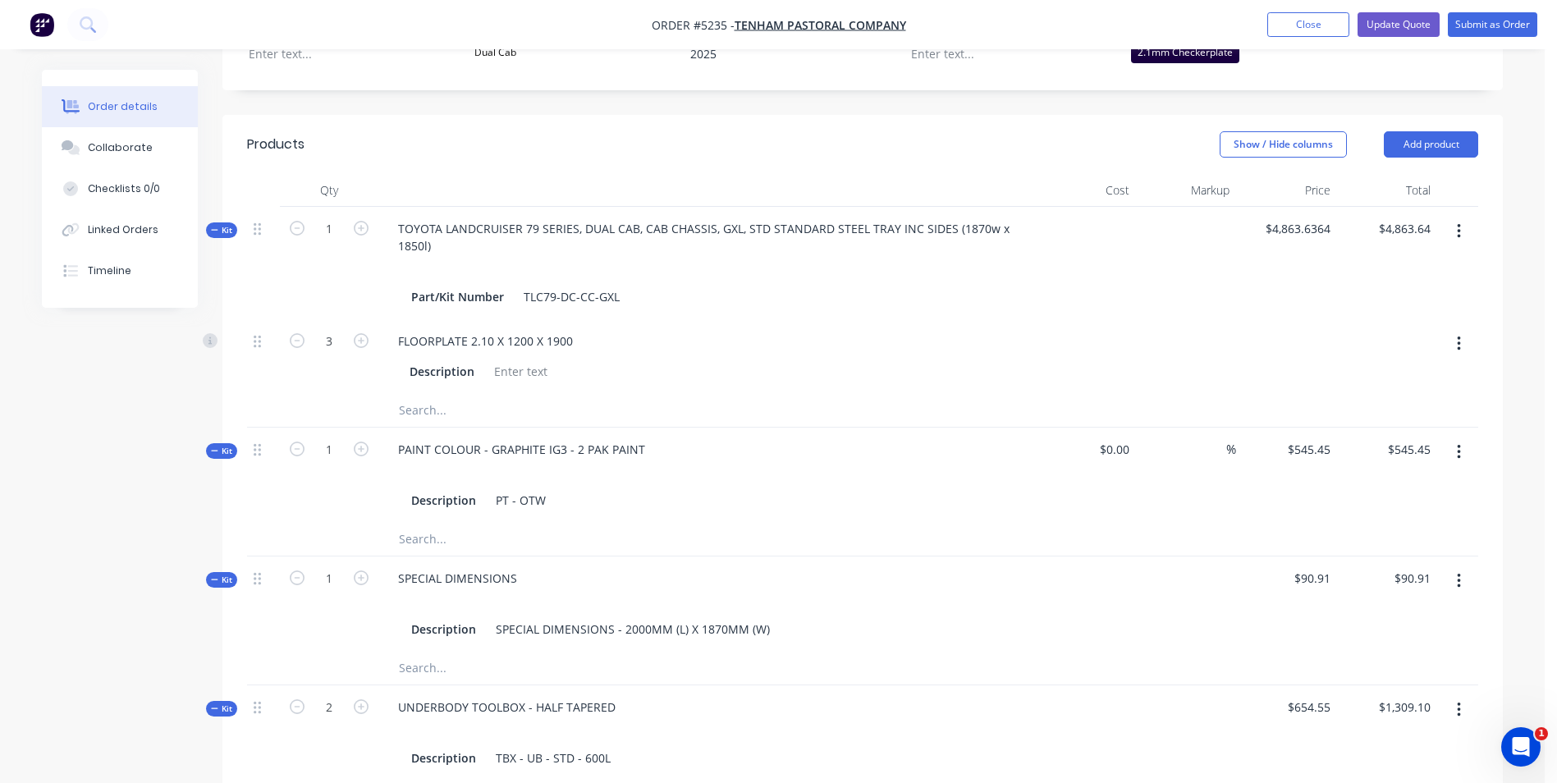
scroll to position [575, 0]
click at [1426, 133] on button "Add product" at bounding box center [1431, 146] width 94 height 26
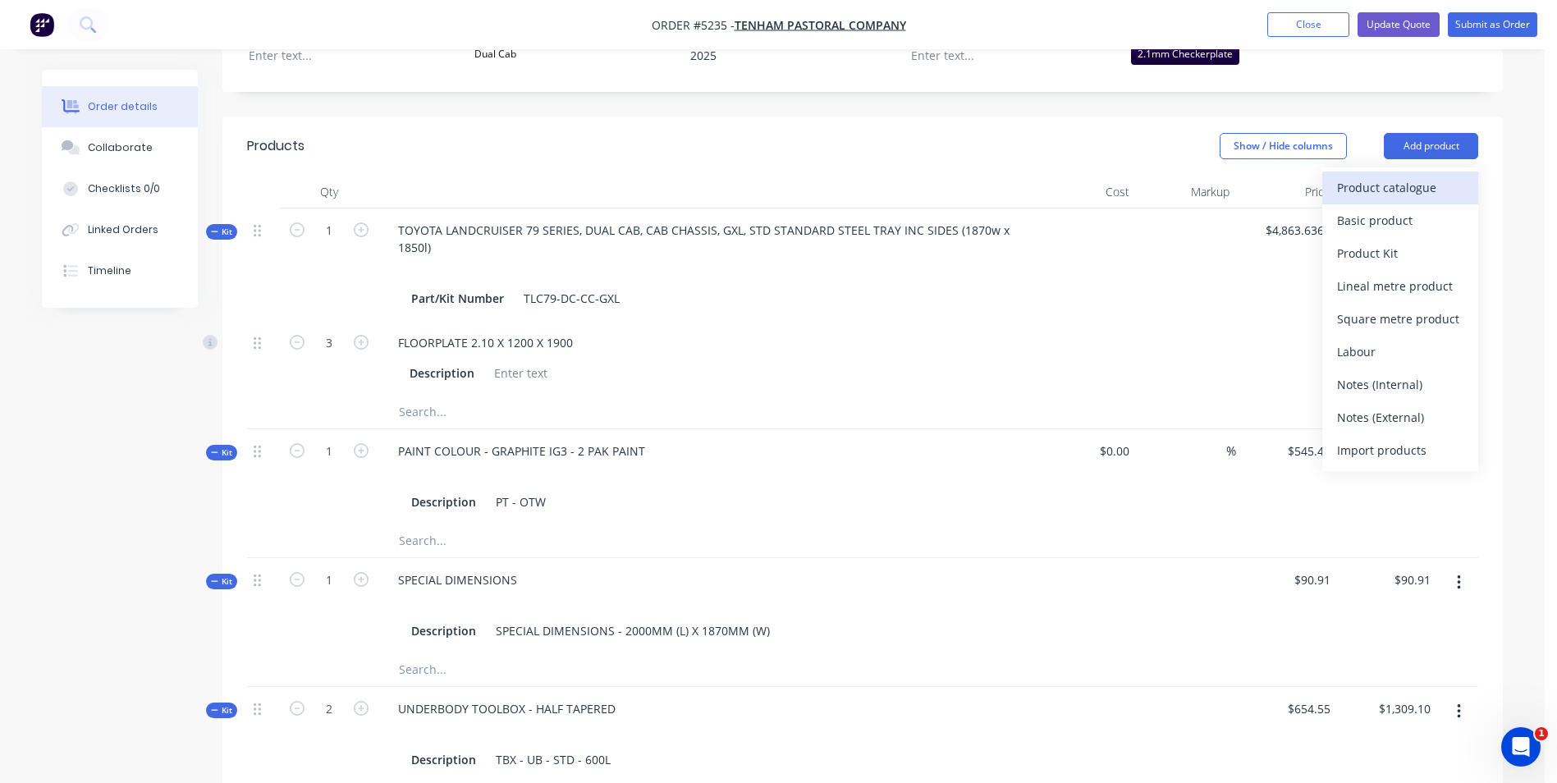
click at [1389, 176] on div "Product catalogue" at bounding box center [1400, 188] width 126 height 24
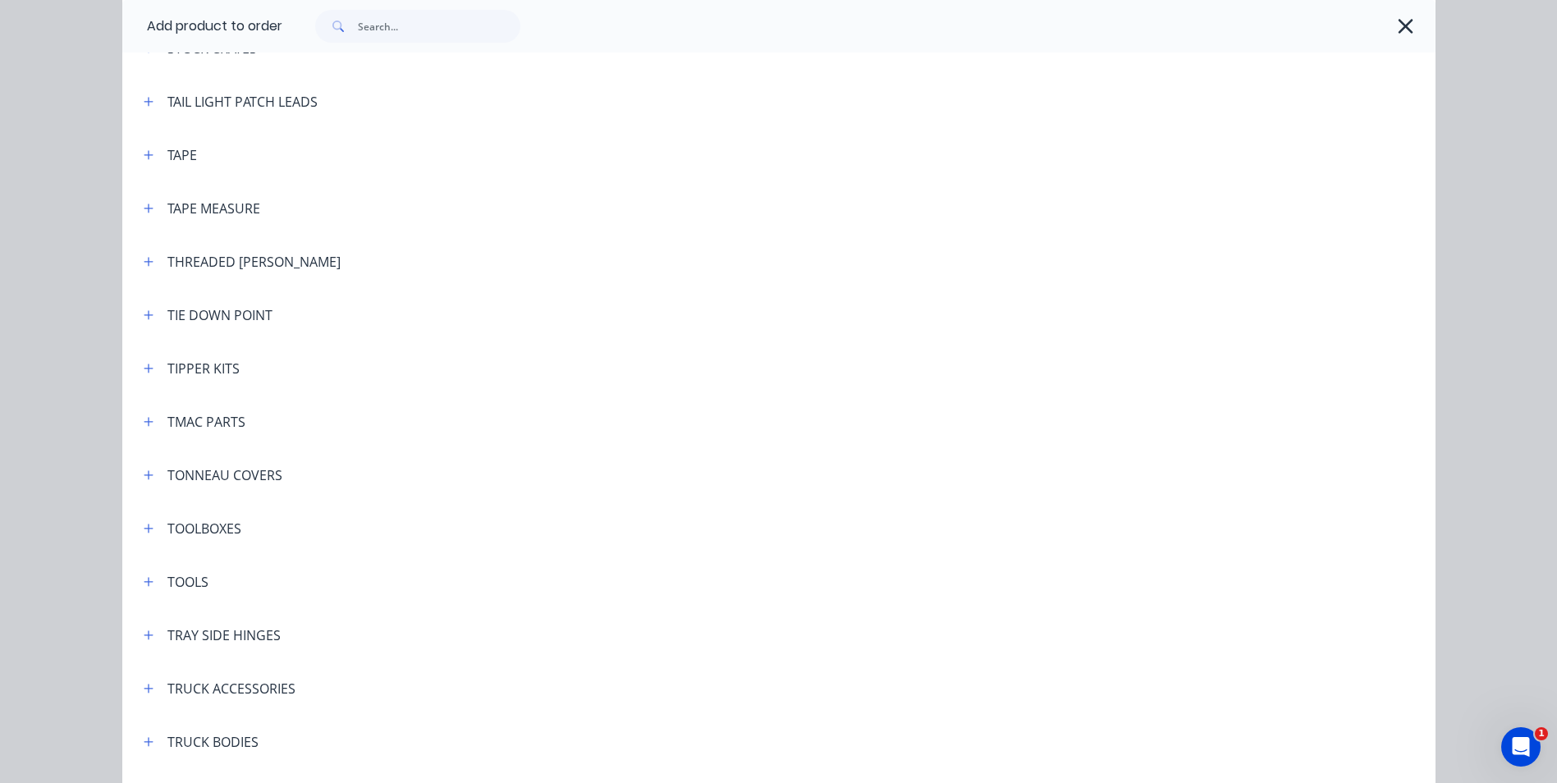
scroll to position [5419, 0]
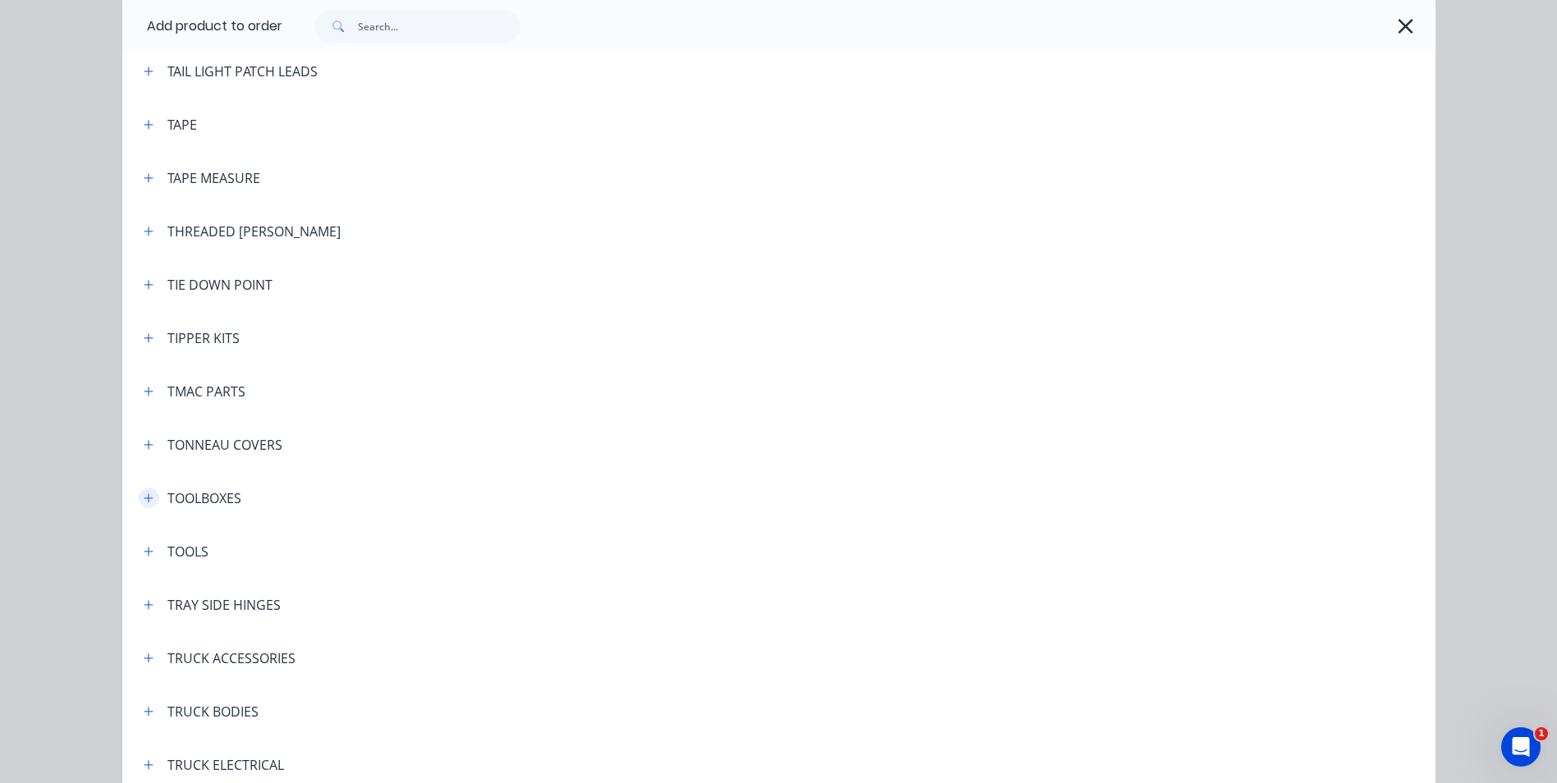
click at [144, 502] on icon "button" at bounding box center [149, 498] width 10 height 11
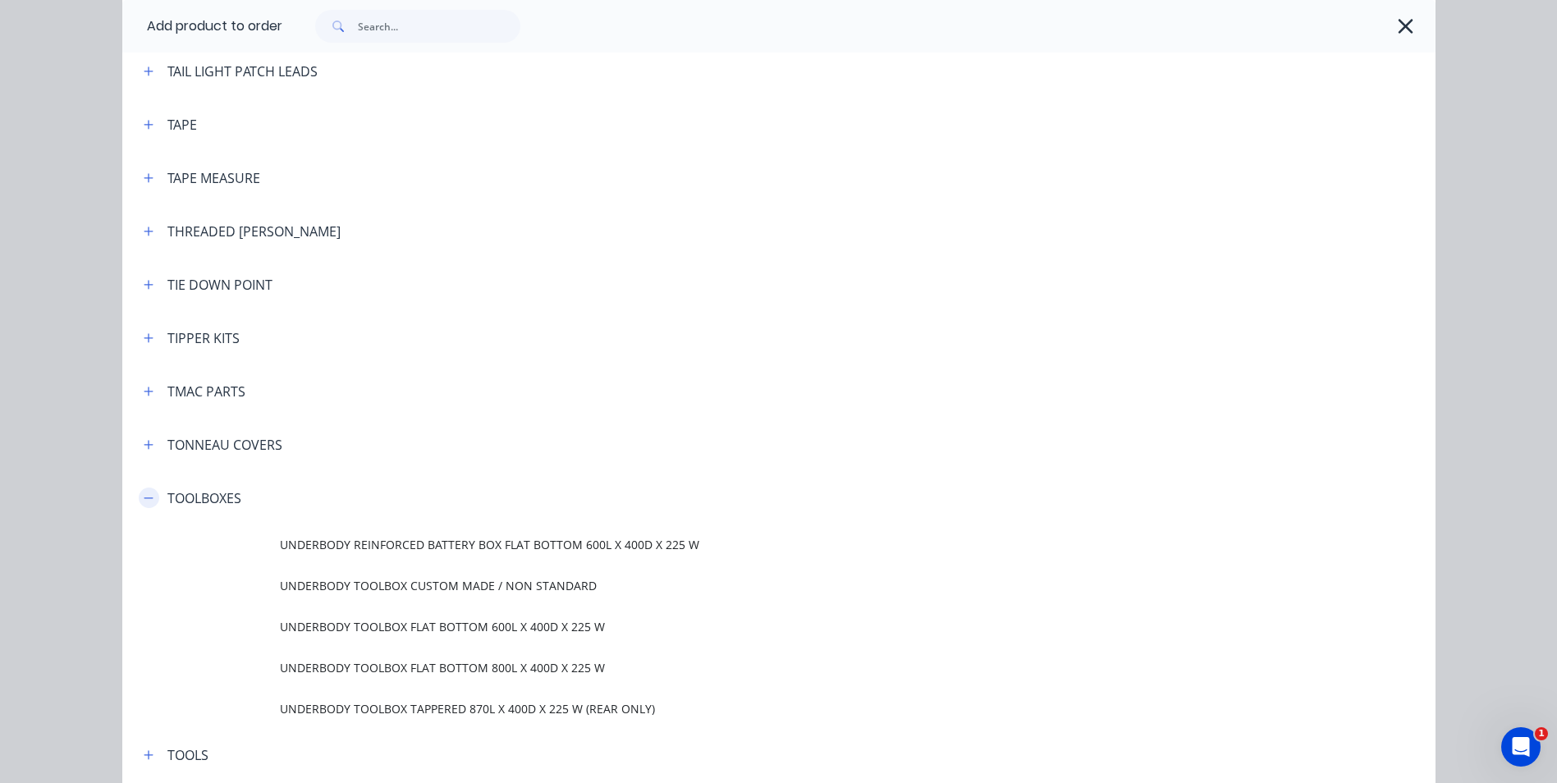
click at [144, 493] on icon "button" at bounding box center [149, 498] width 10 height 11
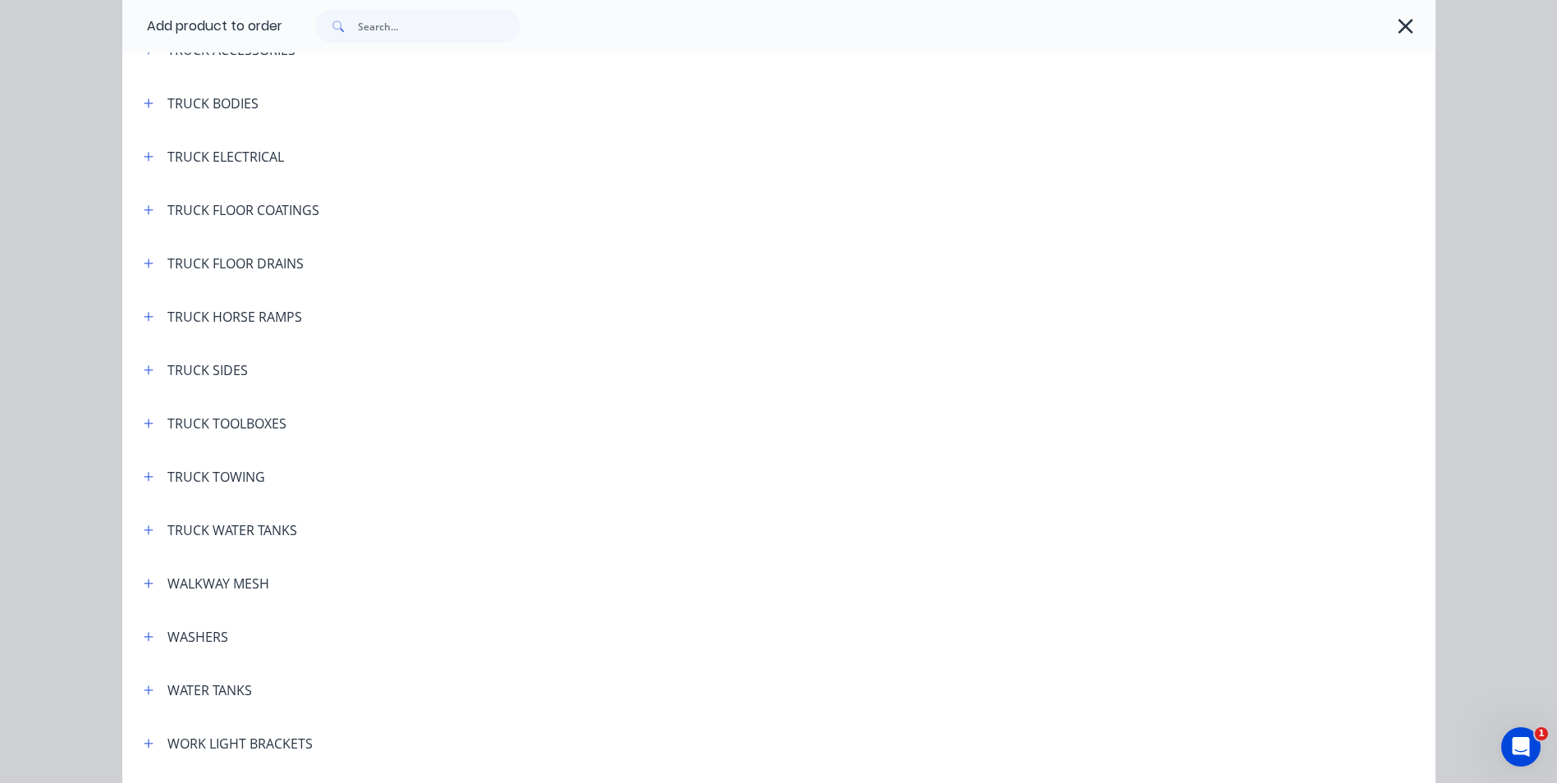
scroll to position [6075, 0]
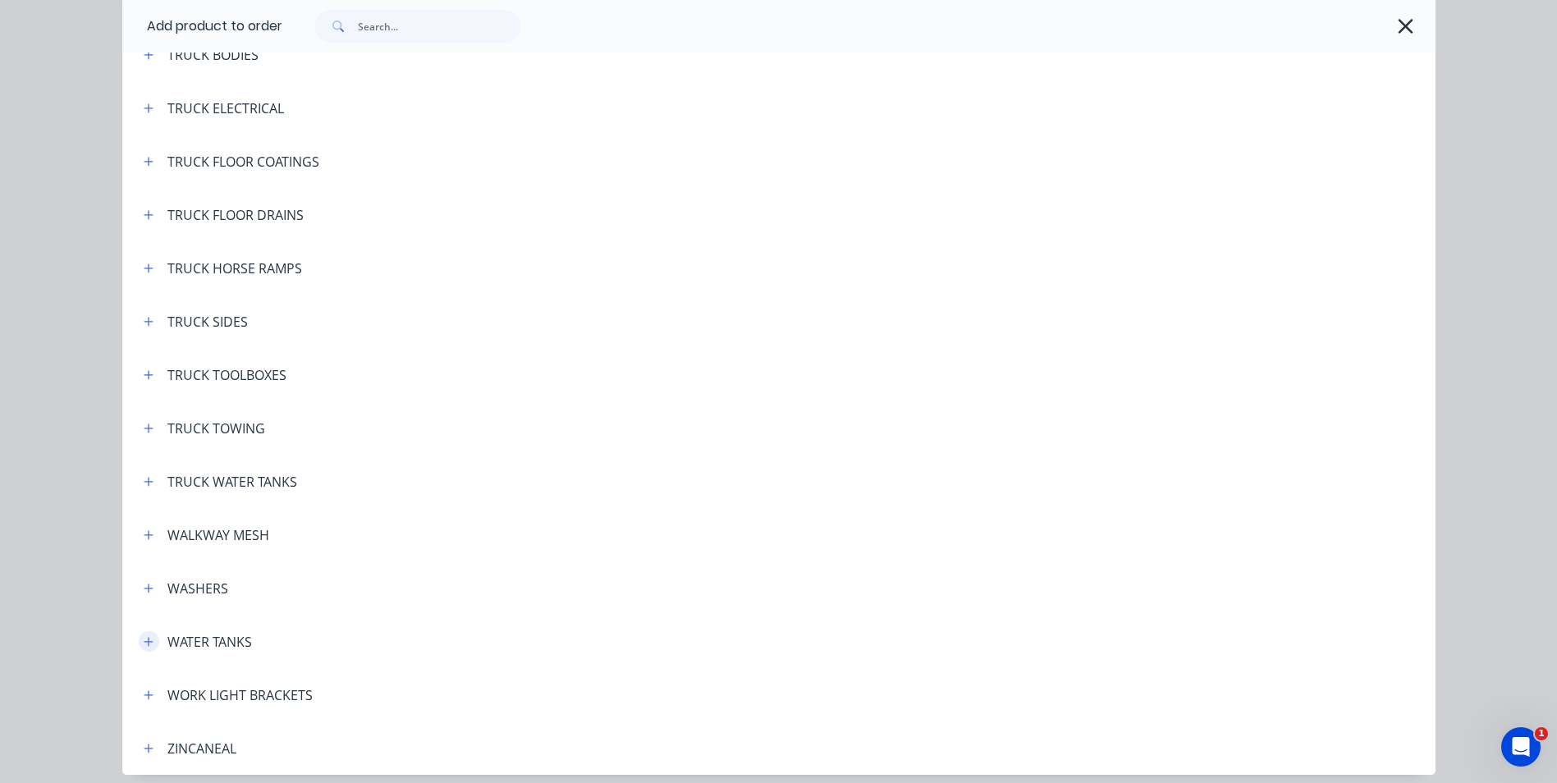
click at [149, 648] on button "button" at bounding box center [149, 641] width 21 height 21
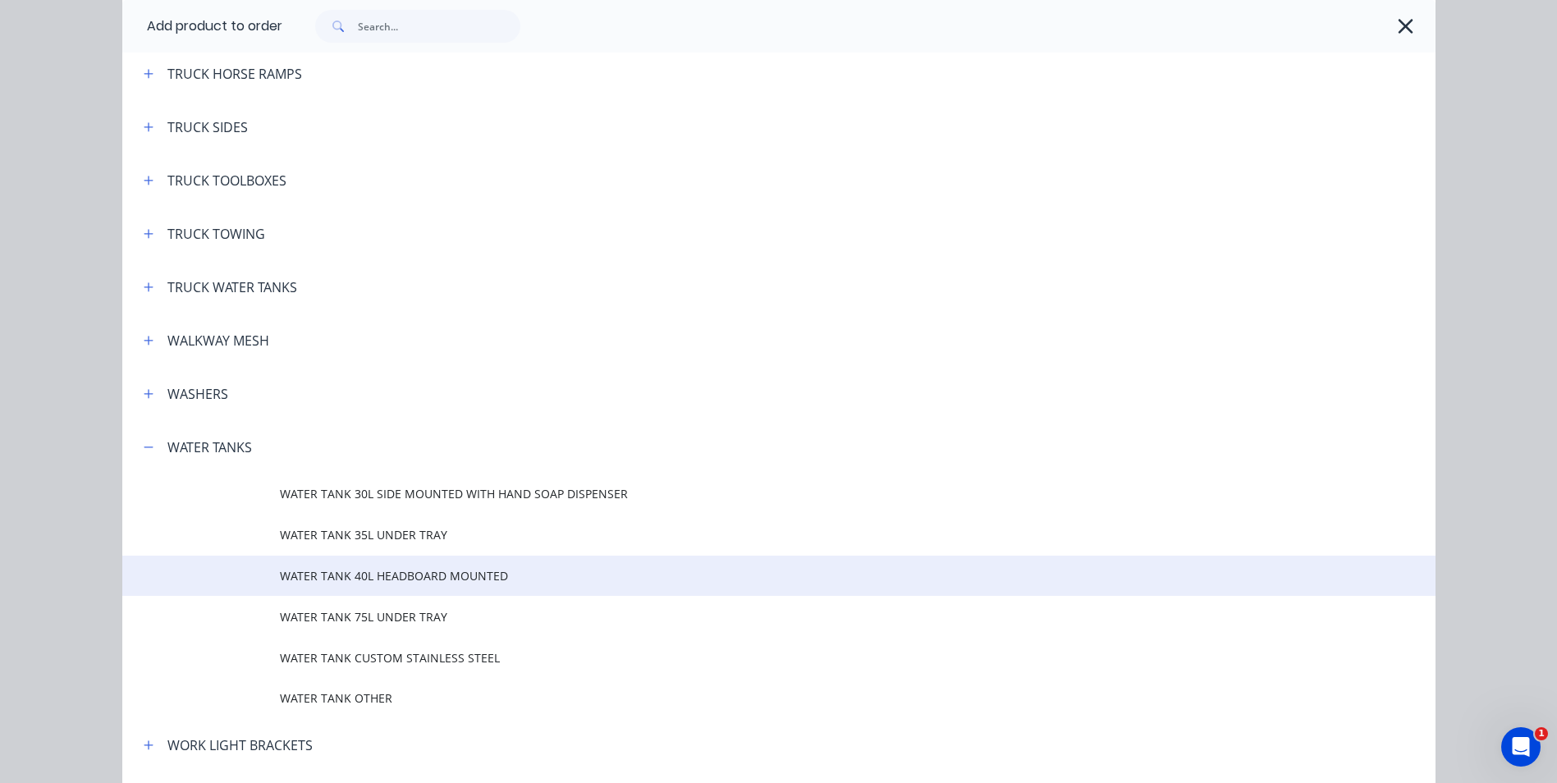
scroll to position [6322, 0]
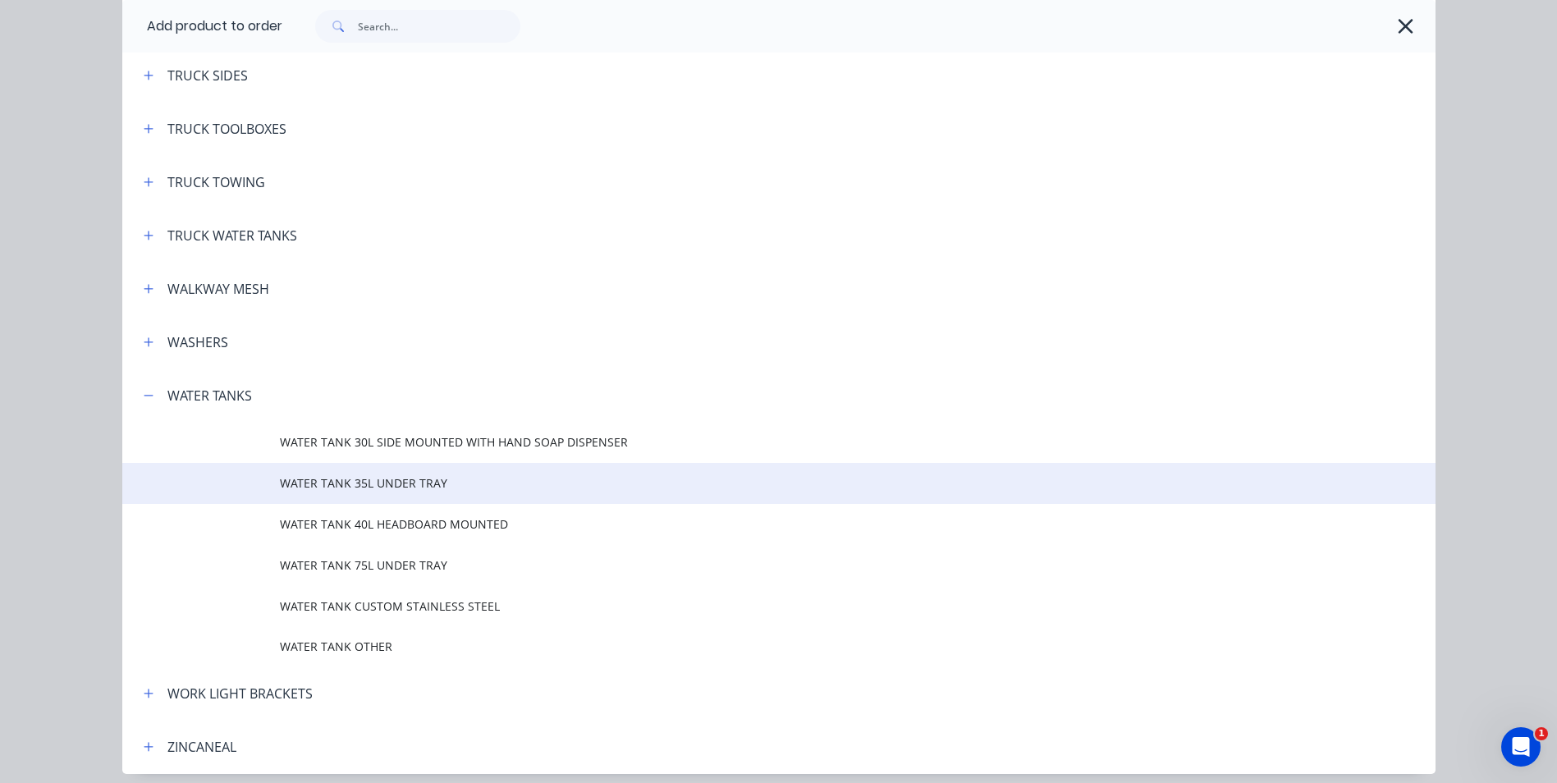
click at [412, 484] on span "WATER TANK 35L UNDER TRAY" at bounding box center [742, 483] width 924 height 17
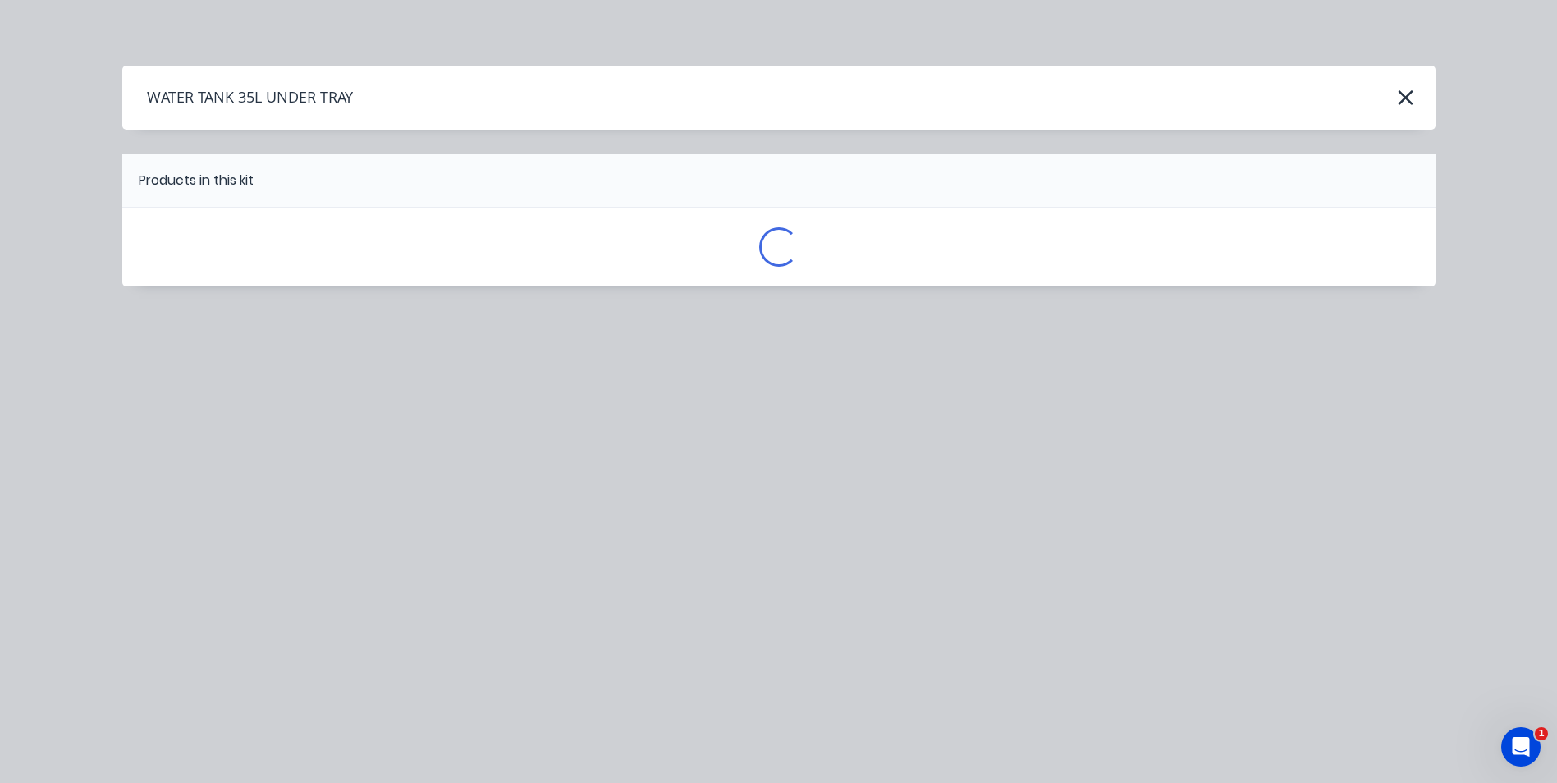
scroll to position [0, 0]
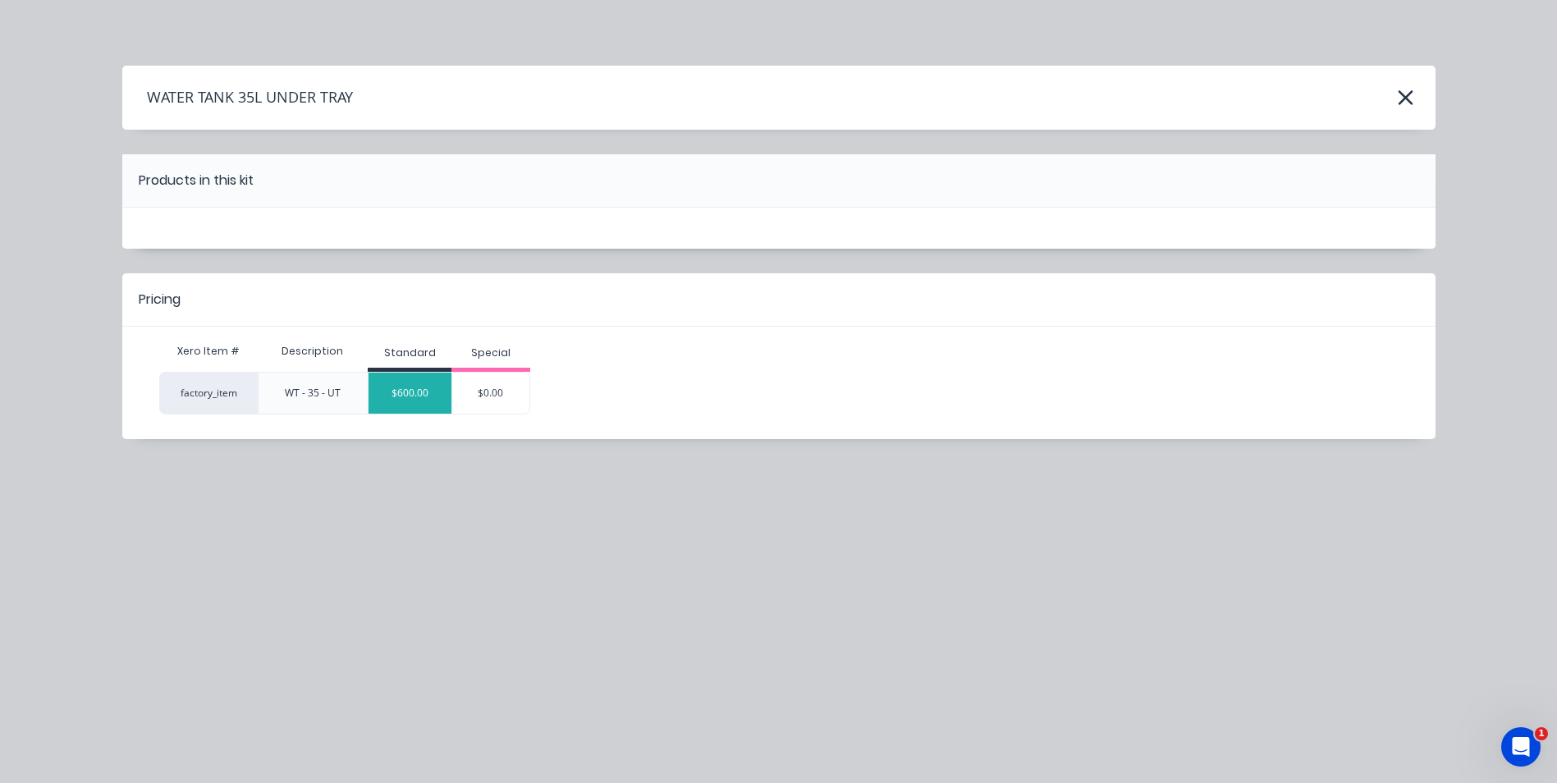
click at [411, 387] on div "$600.00" at bounding box center [410, 393] width 83 height 41
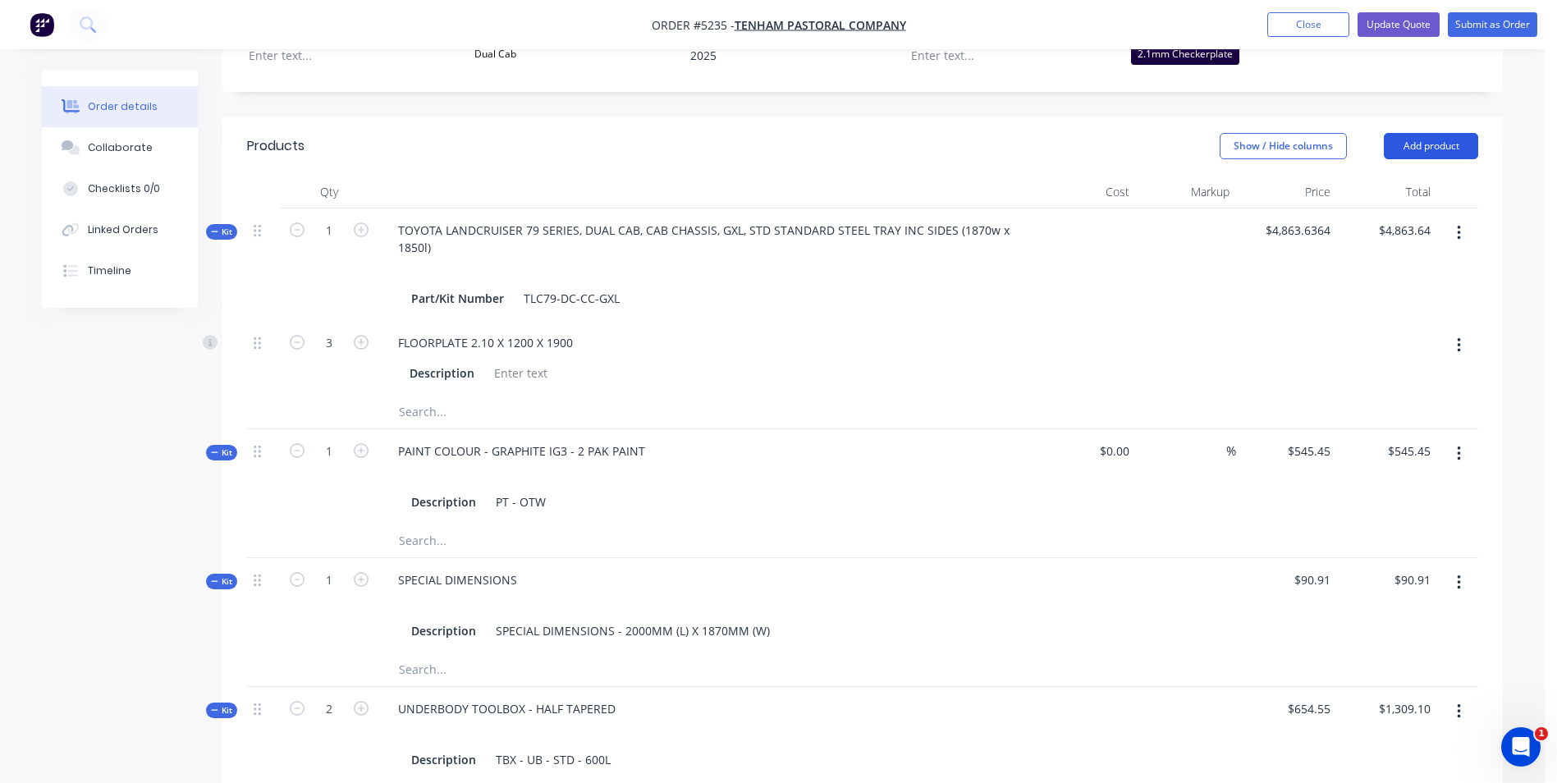
click at [1438, 133] on button "Add product" at bounding box center [1431, 146] width 94 height 26
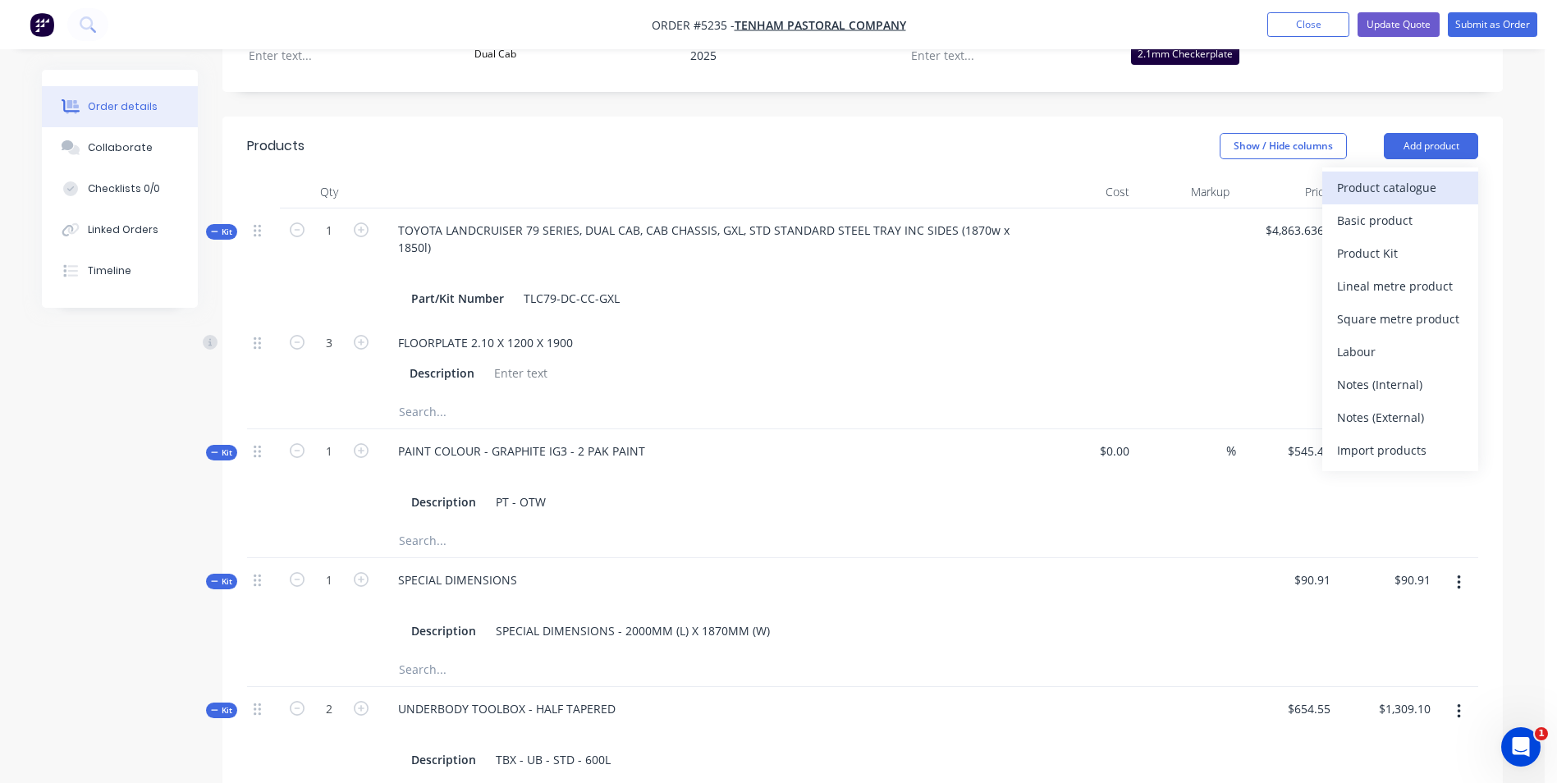
click at [1405, 176] on div "Product catalogue" at bounding box center [1400, 188] width 126 height 24
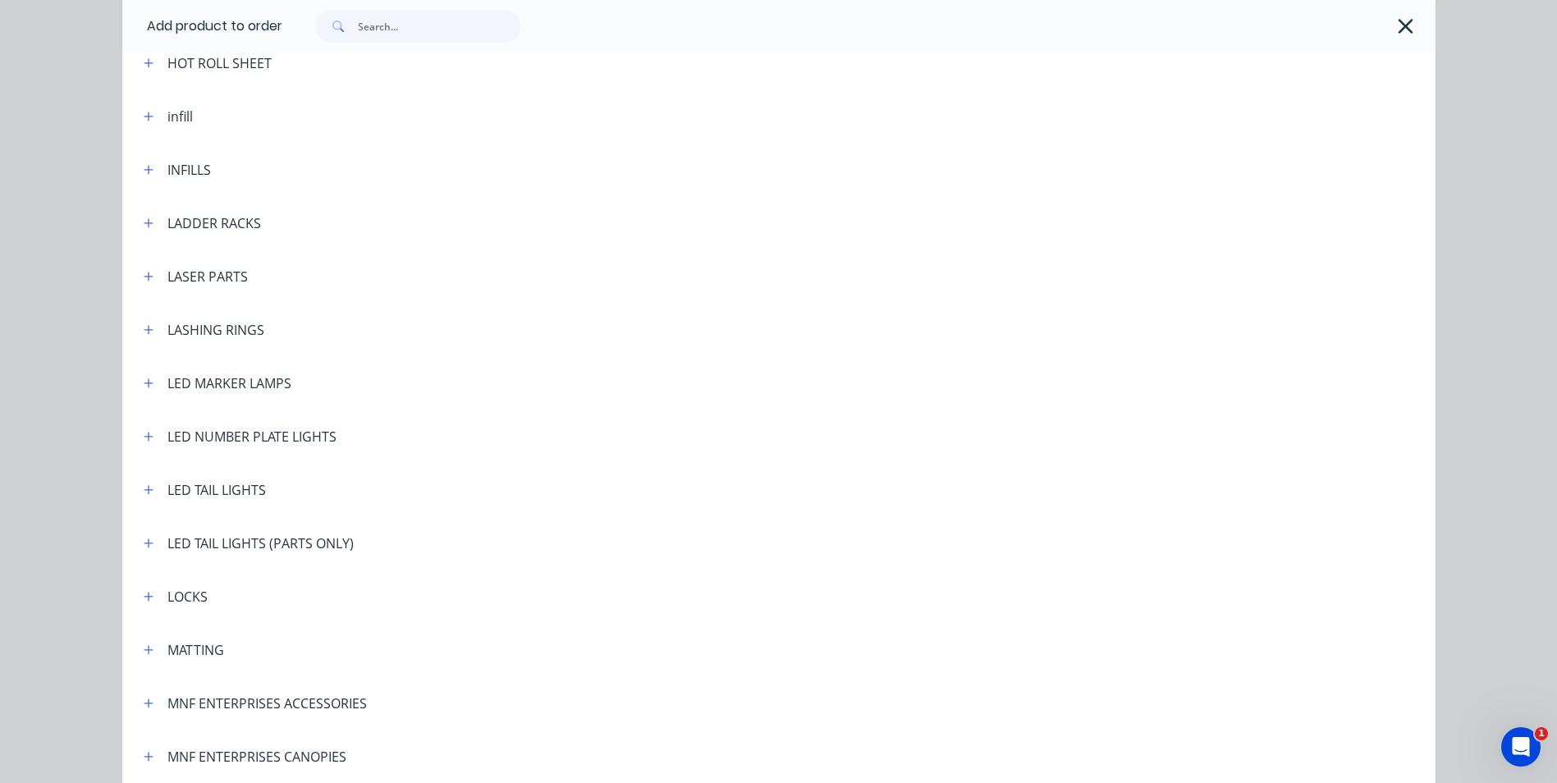
scroll to position [2463, 0]
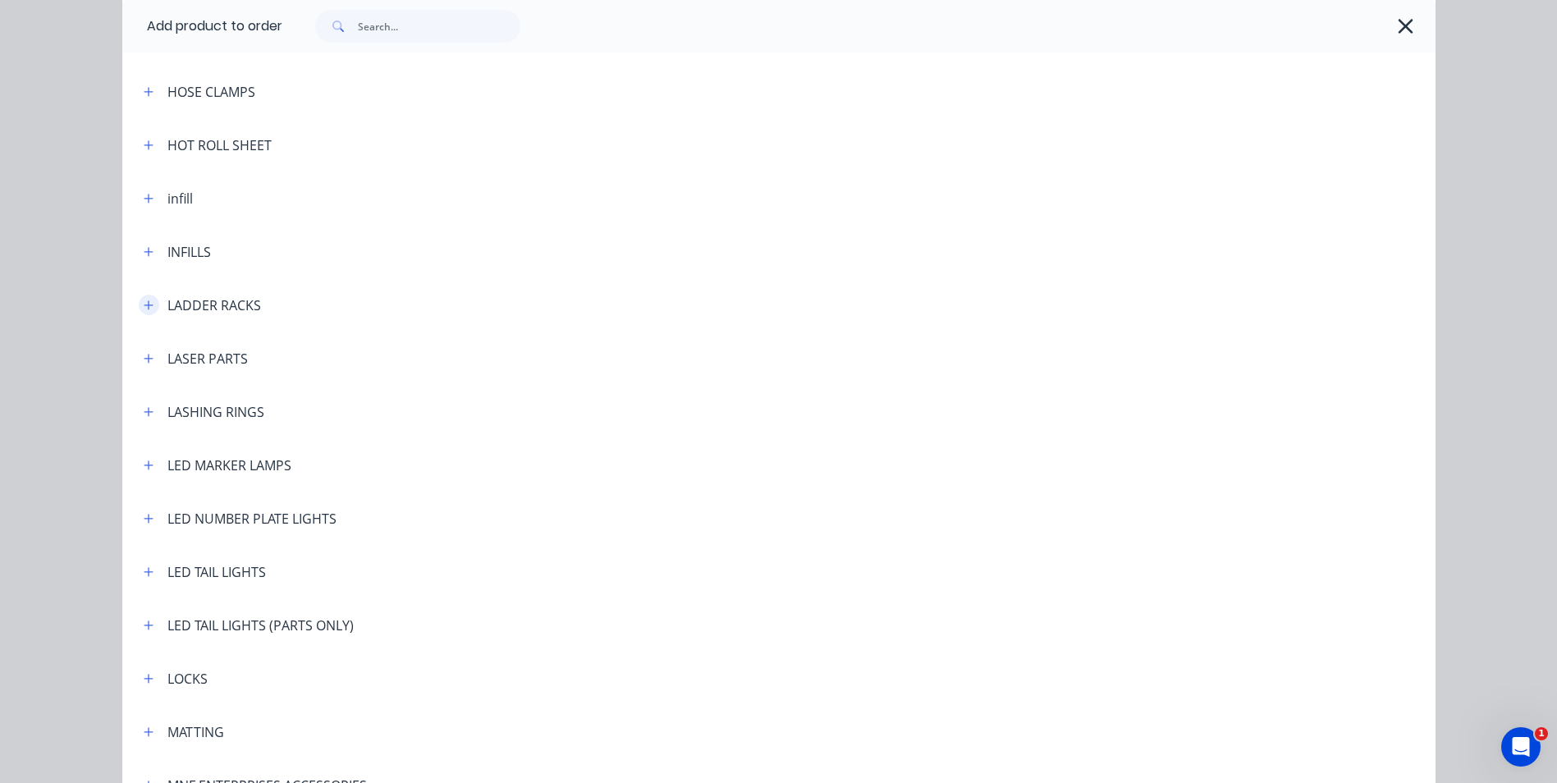
click at [146, 306] on icon "button" at bounding box center [149, 305] width 10 height 11
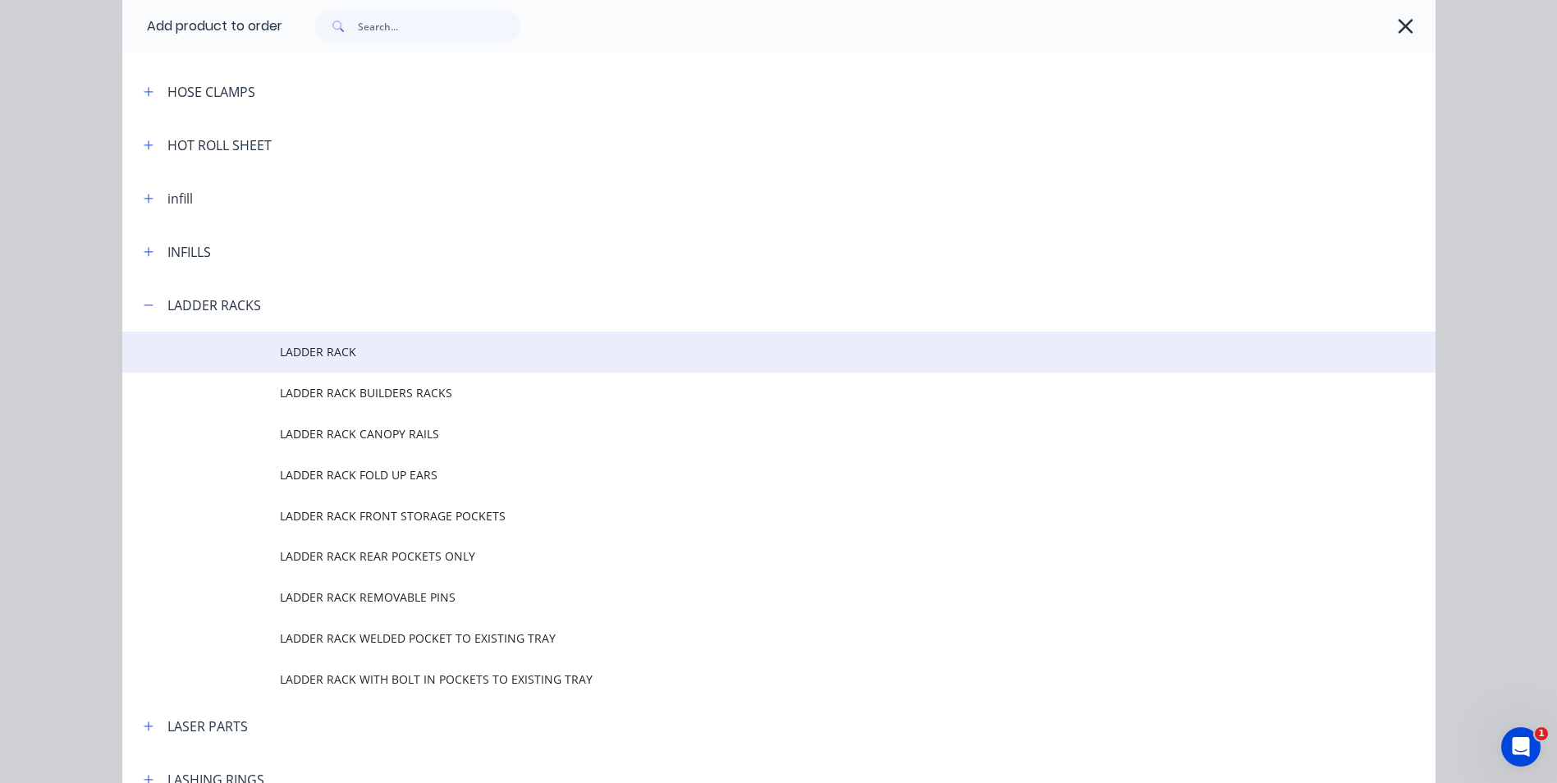
click at [346, 361] on td "LADDER RACK" at bounding box center [858, 352] width 1156 height 41
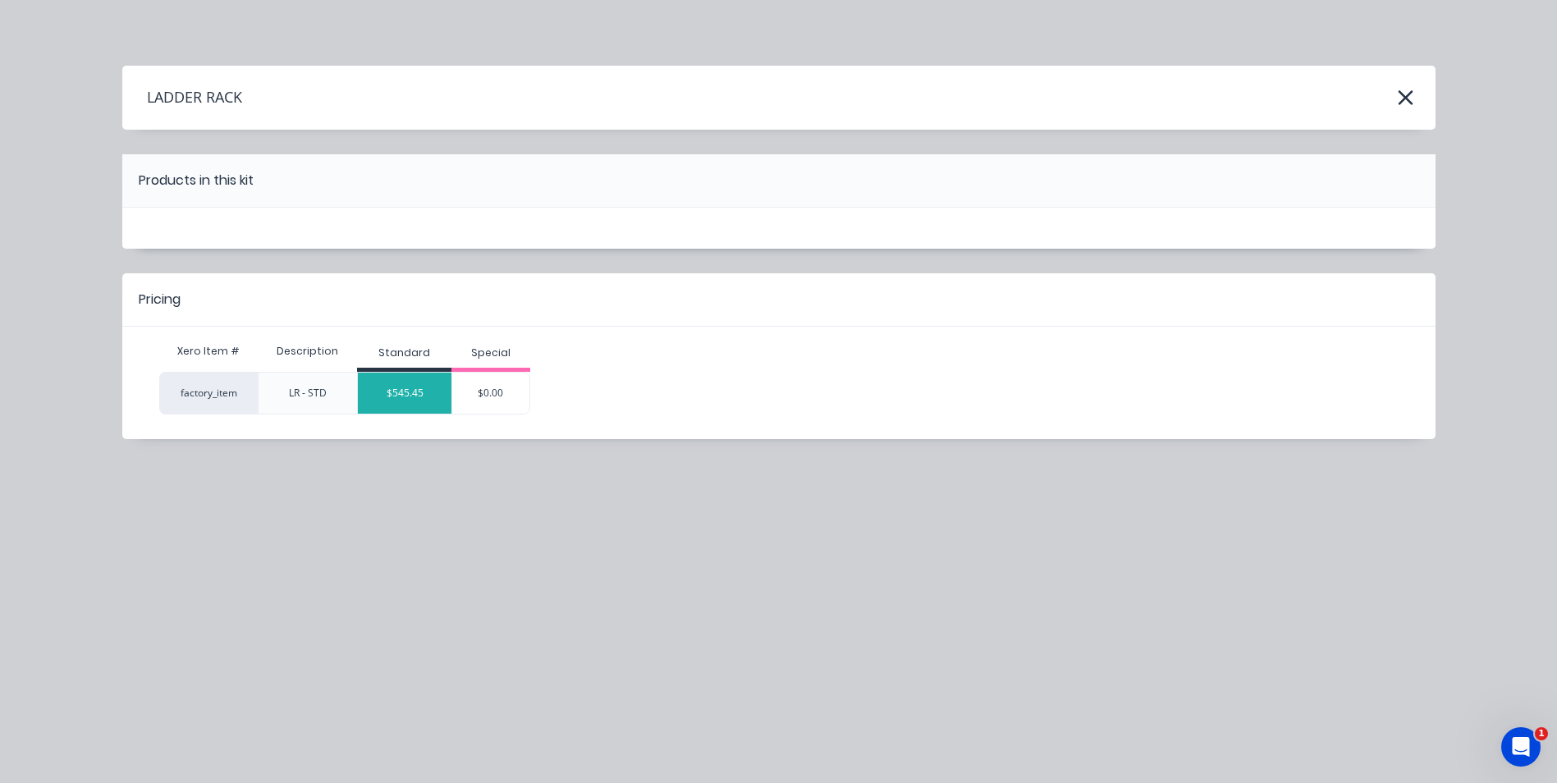
click at [393, 396] on div "$545.45" at bounding box center [405, 393] width 94 height 41
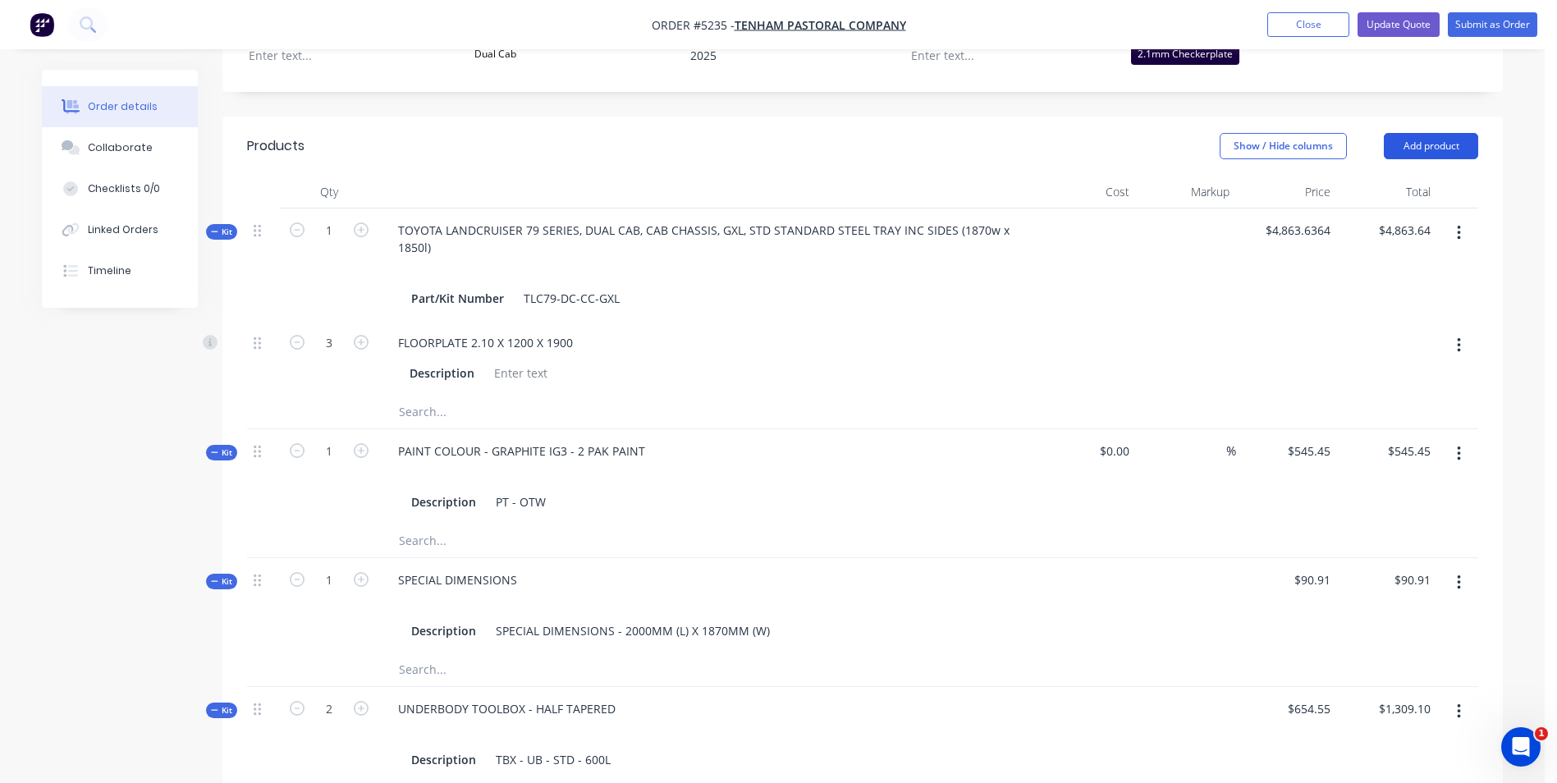
click at [1439, 133] on button "Add product" at bounding box center [1431, 146] width 94 height 26
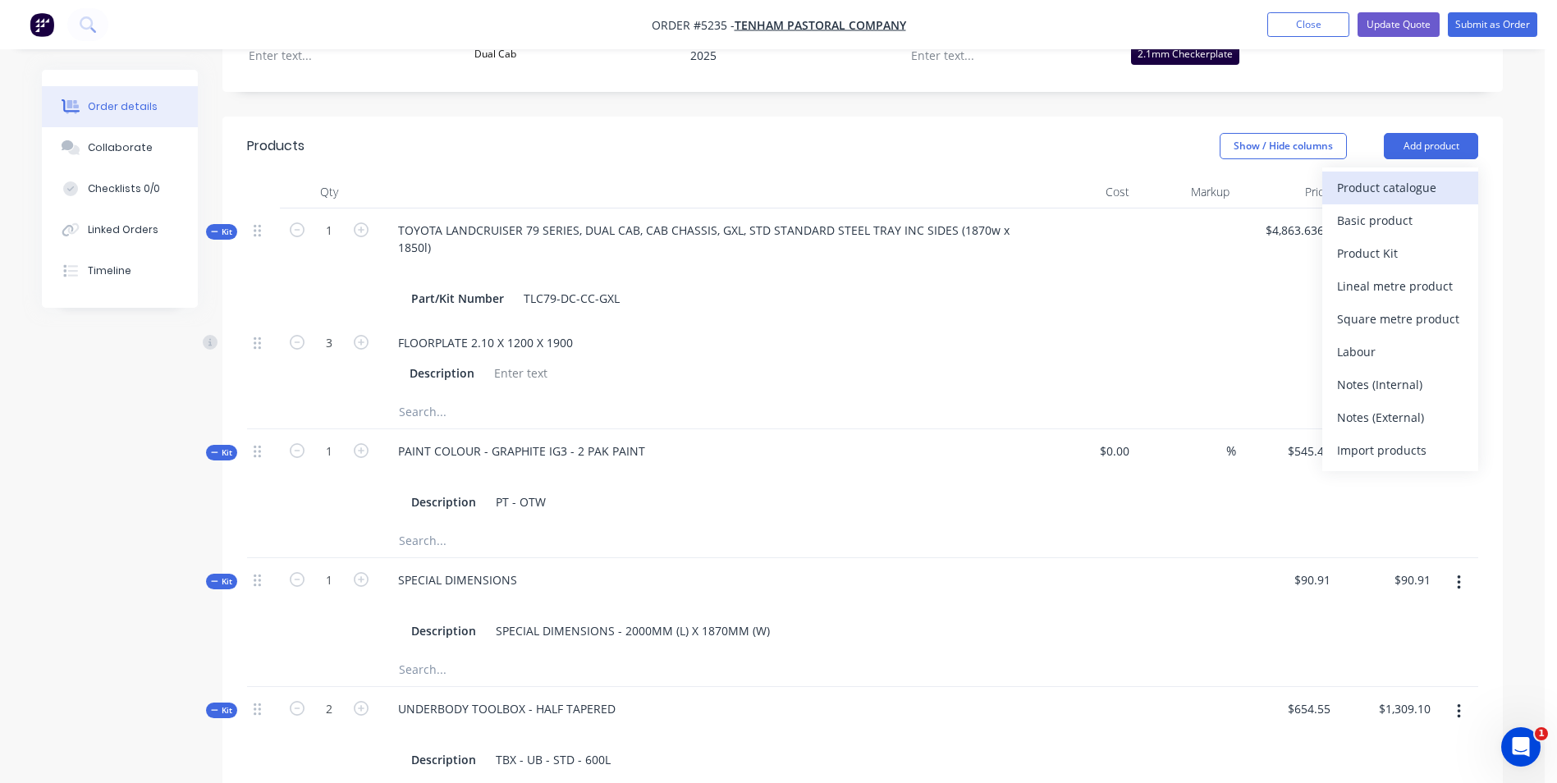
click at [1410, 176] on div "Product catalogue" at bounding box center [1400, 188] width 126 height 24
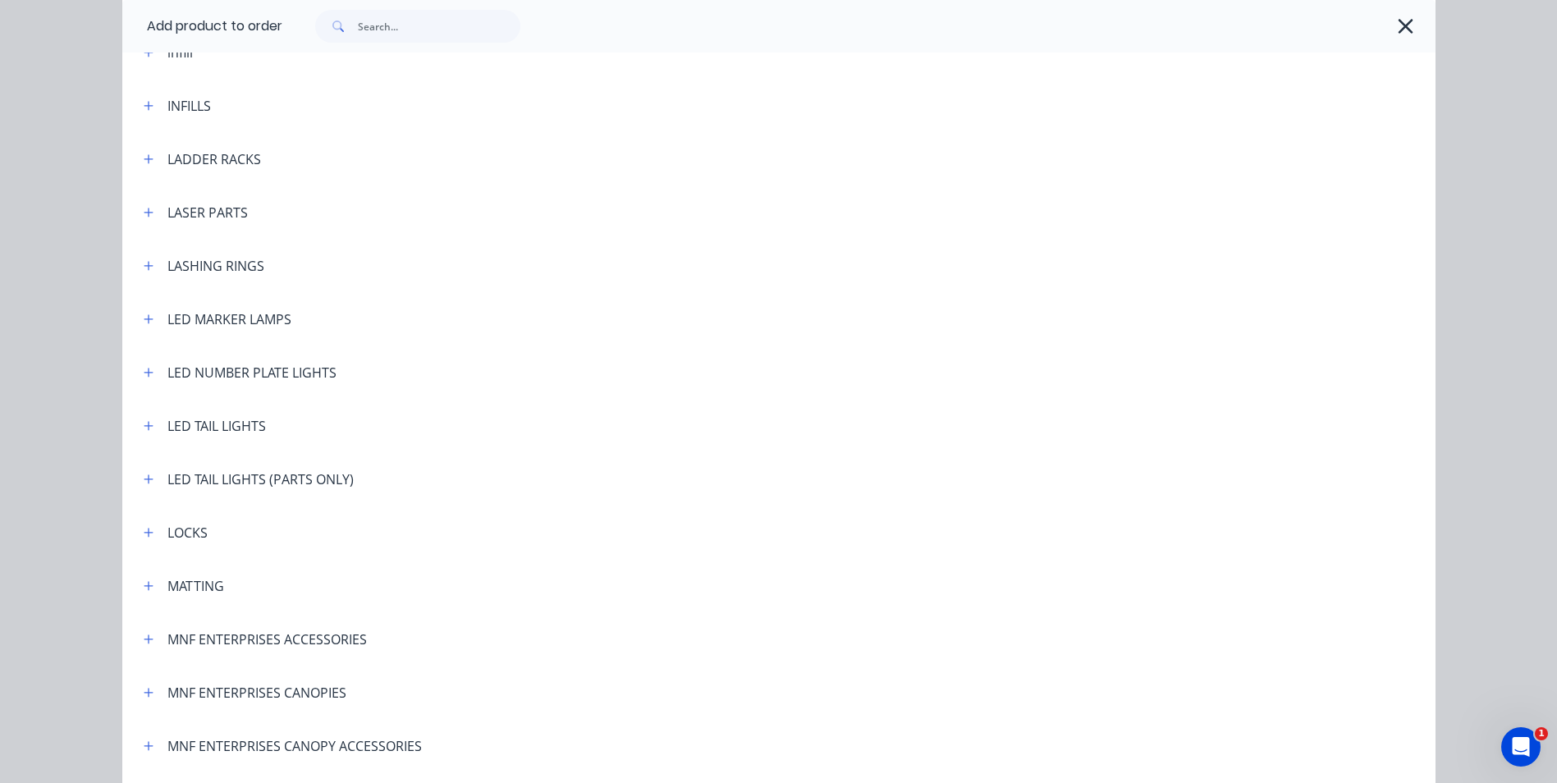
scroll to position [2545, 0]
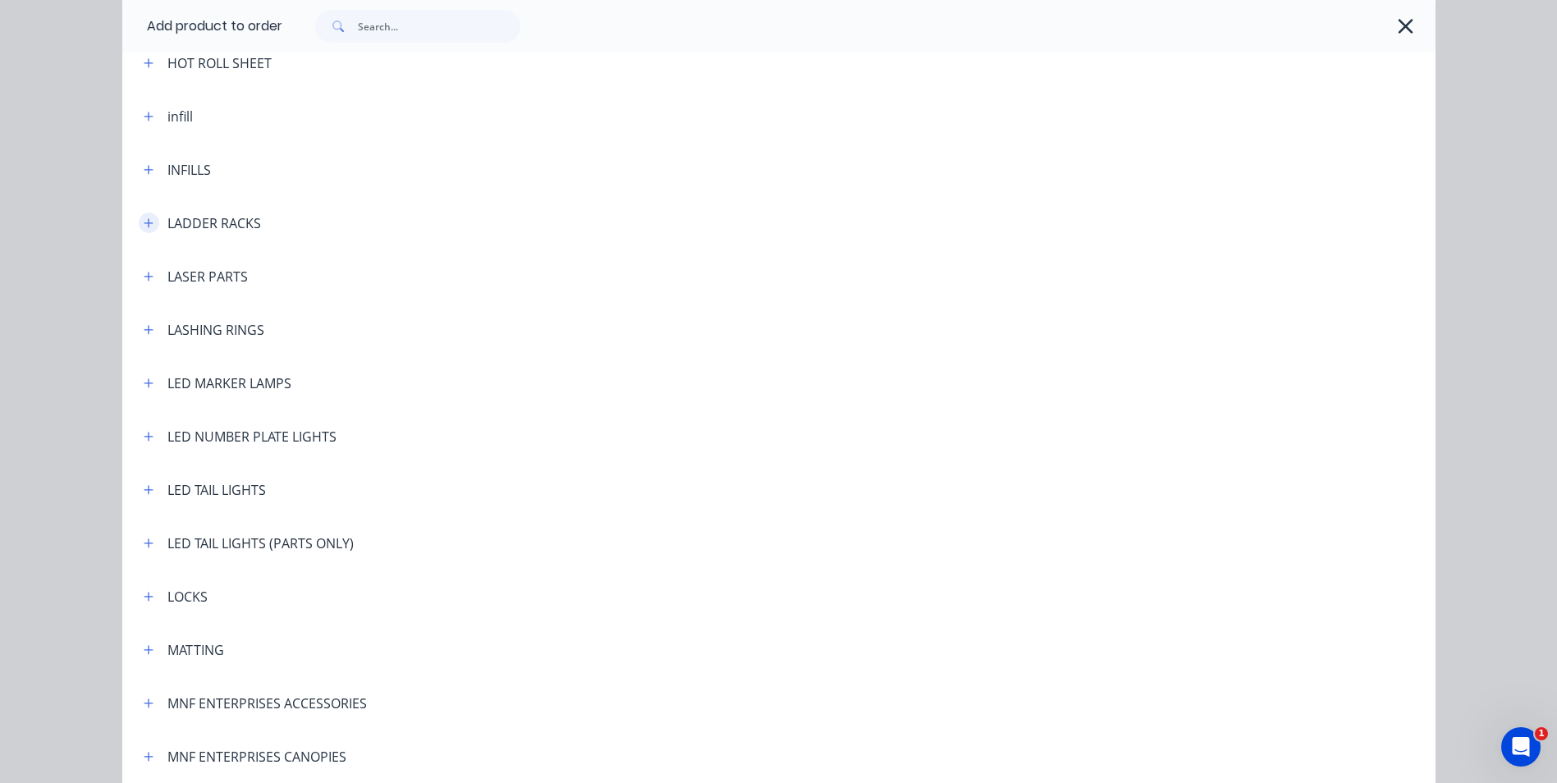
click at [144, 222] on icon "button" at bounding box center [149, 223] width 10 height 11
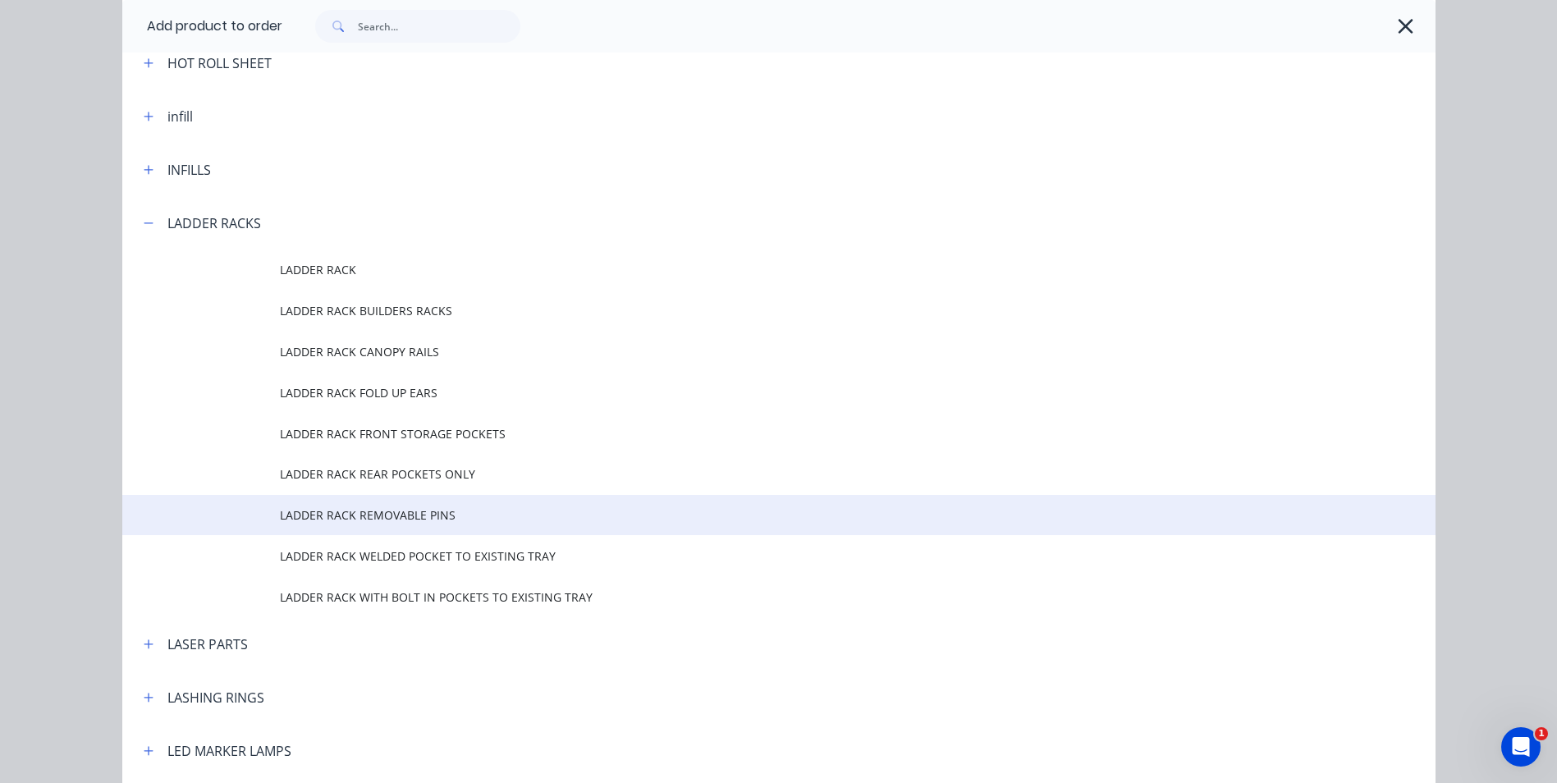
click at [416, 519] on span "LADDER RACK REMOVABLE PINS" at bounding box center [742, 515] width 924 height 17
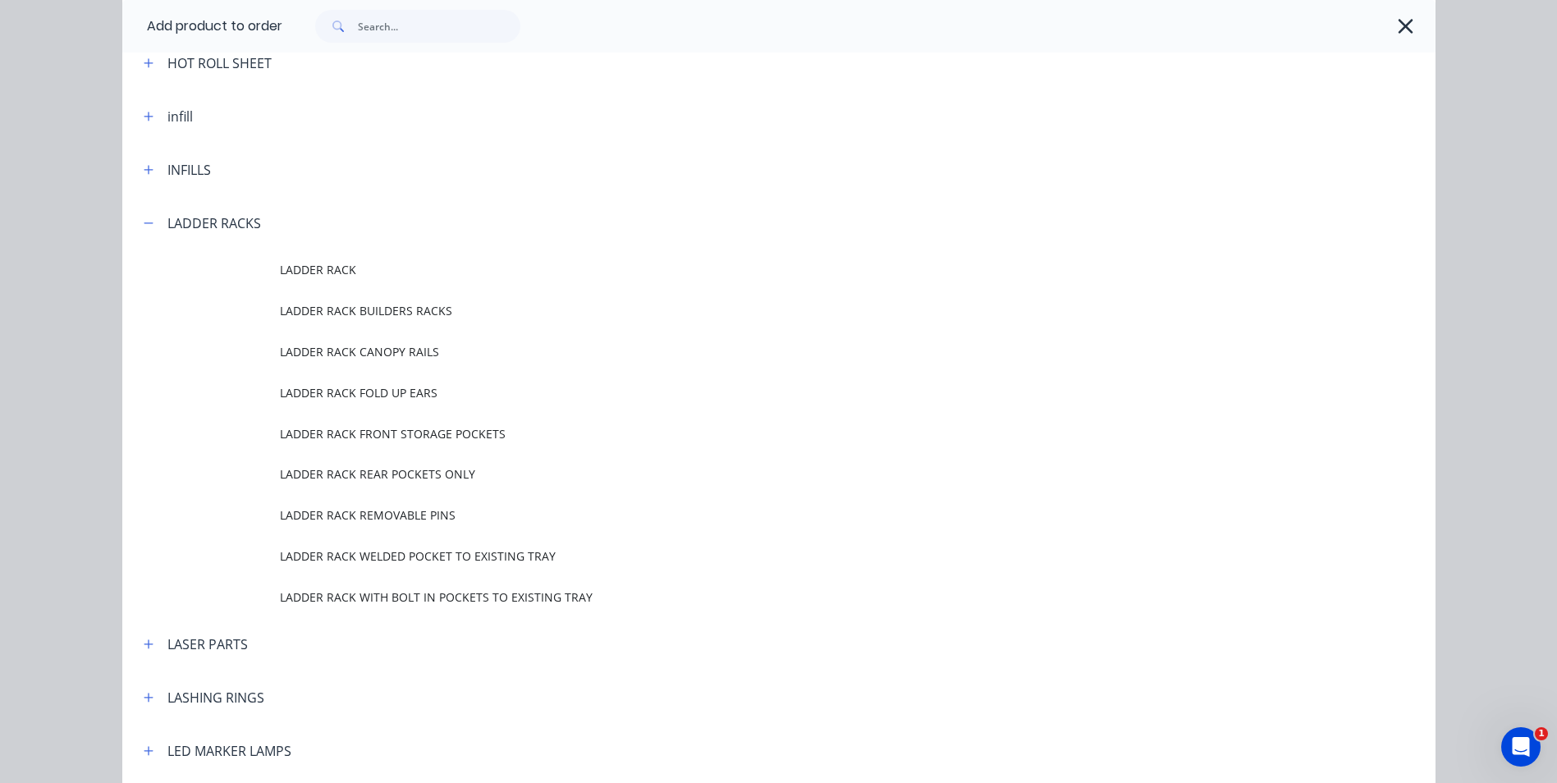
scroll to position [0, 0]
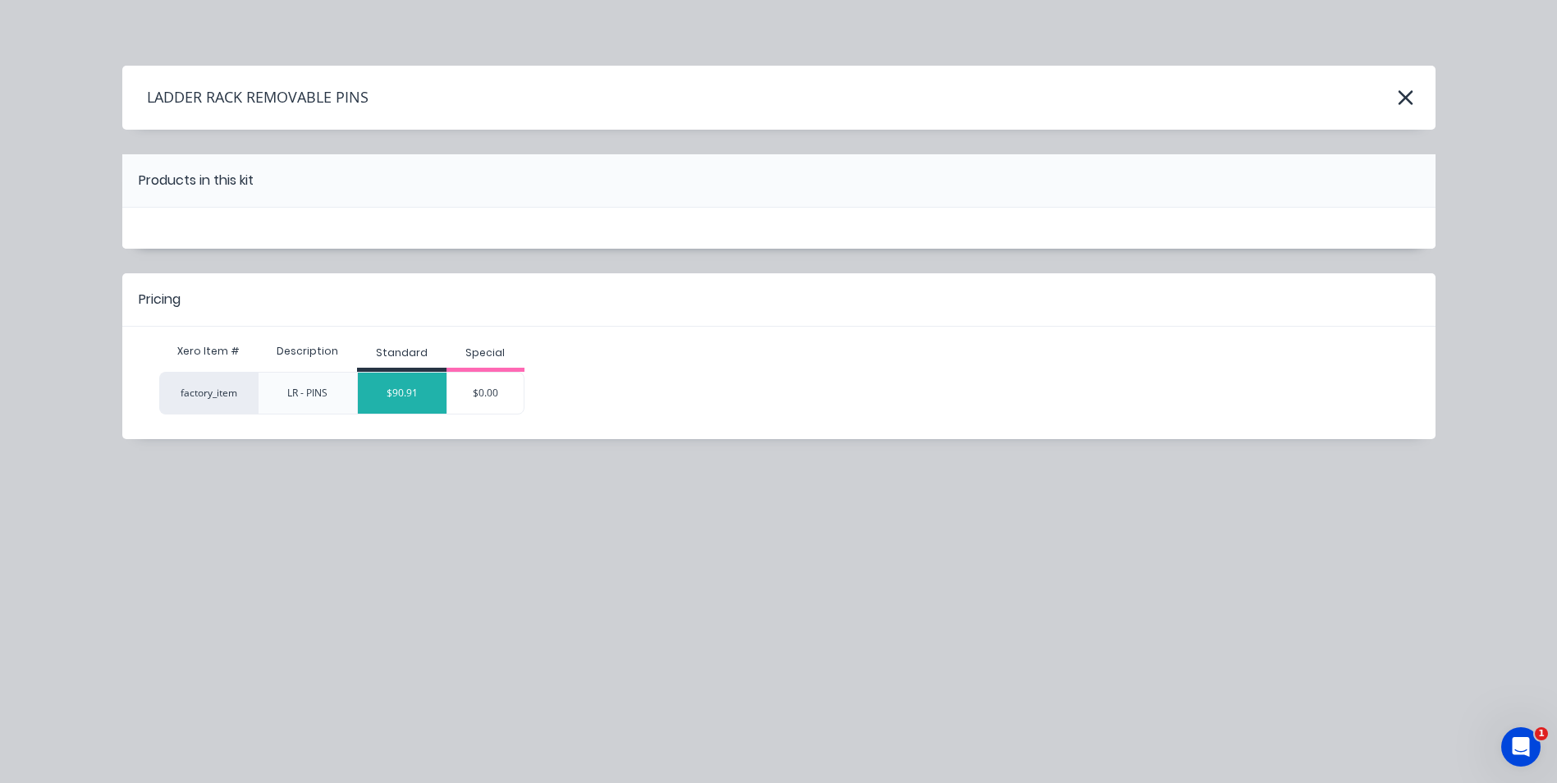
click at [399, 390] on div "$90.91" at bounding box center [402, 393] width 89 height 41
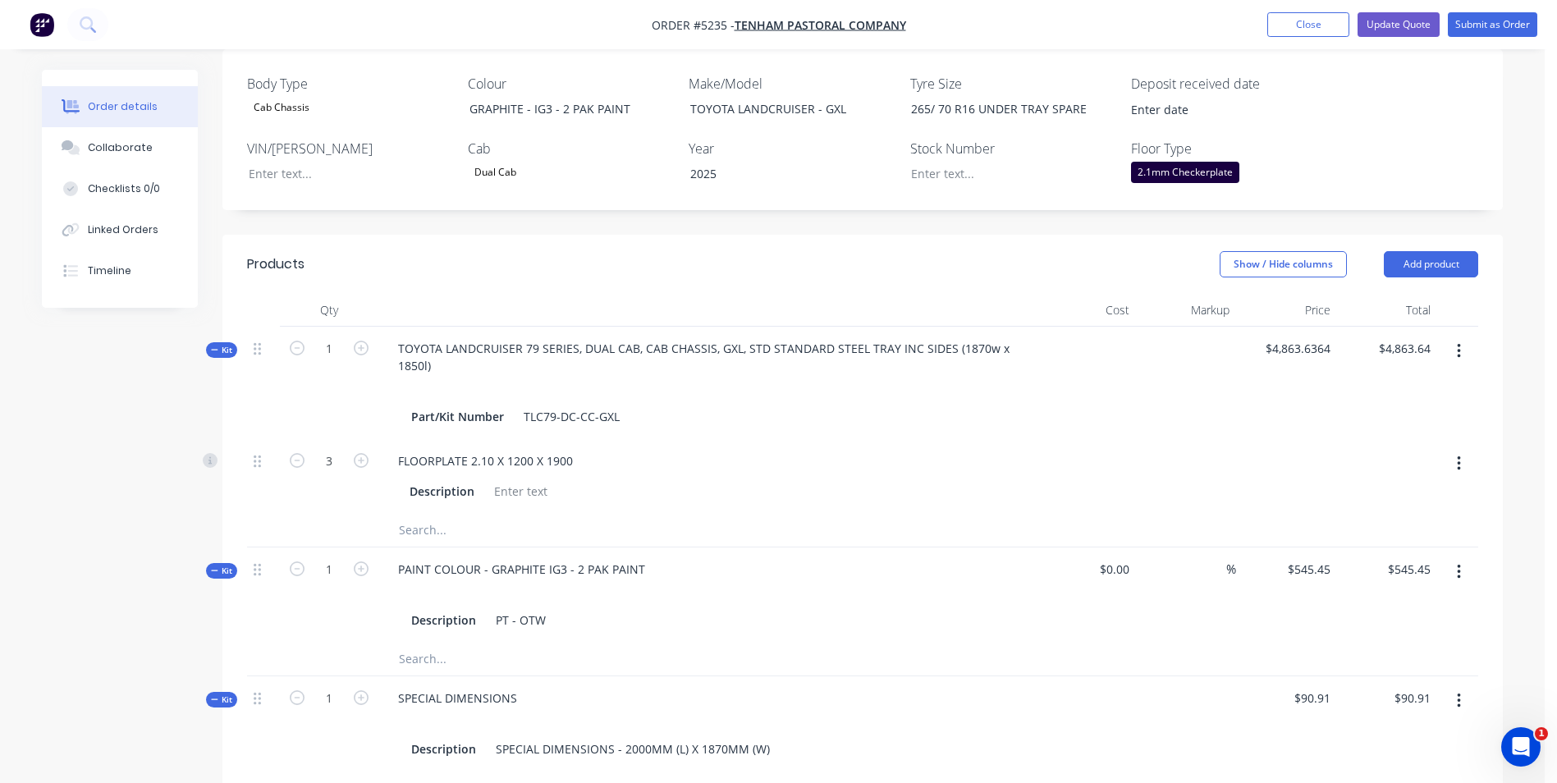
scroll to position [411, 0]
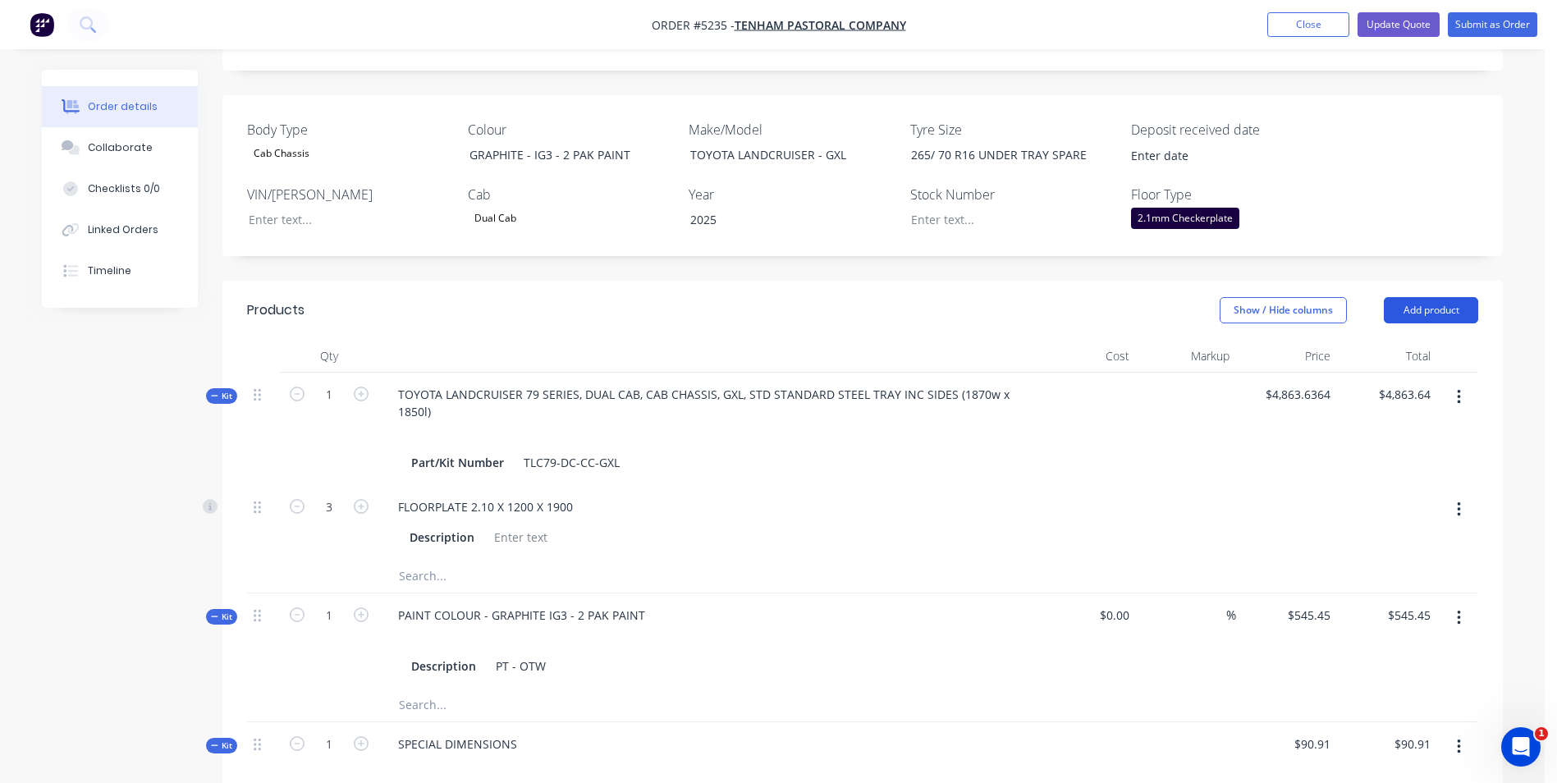
click at [1452, 297] on button "Add product" at bounding box center [1431, 310] width 94 height 26
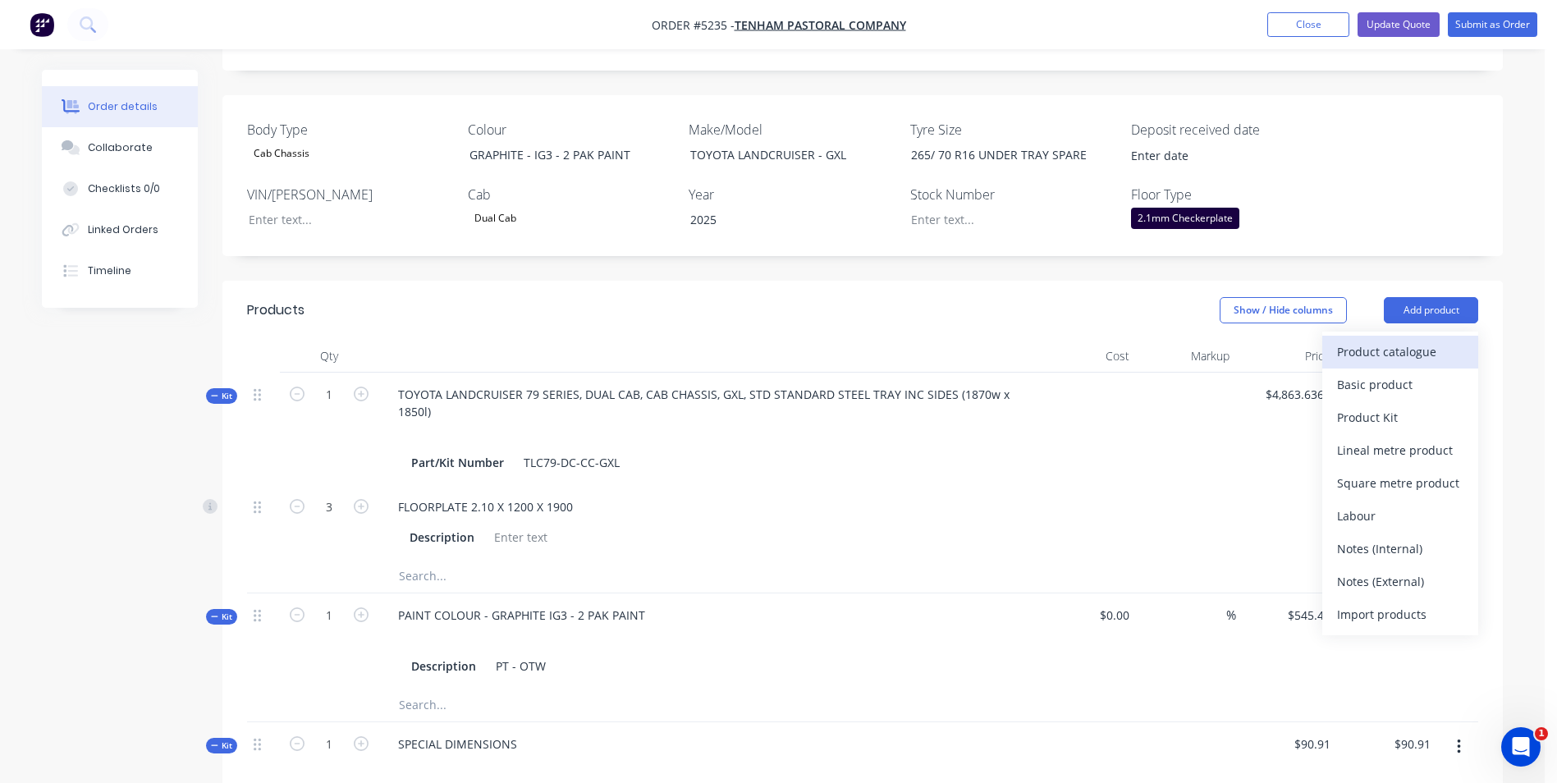
click at [1392, 340] on div "Product catalogue" at bounding box center [1400, 352] width 126 height 24
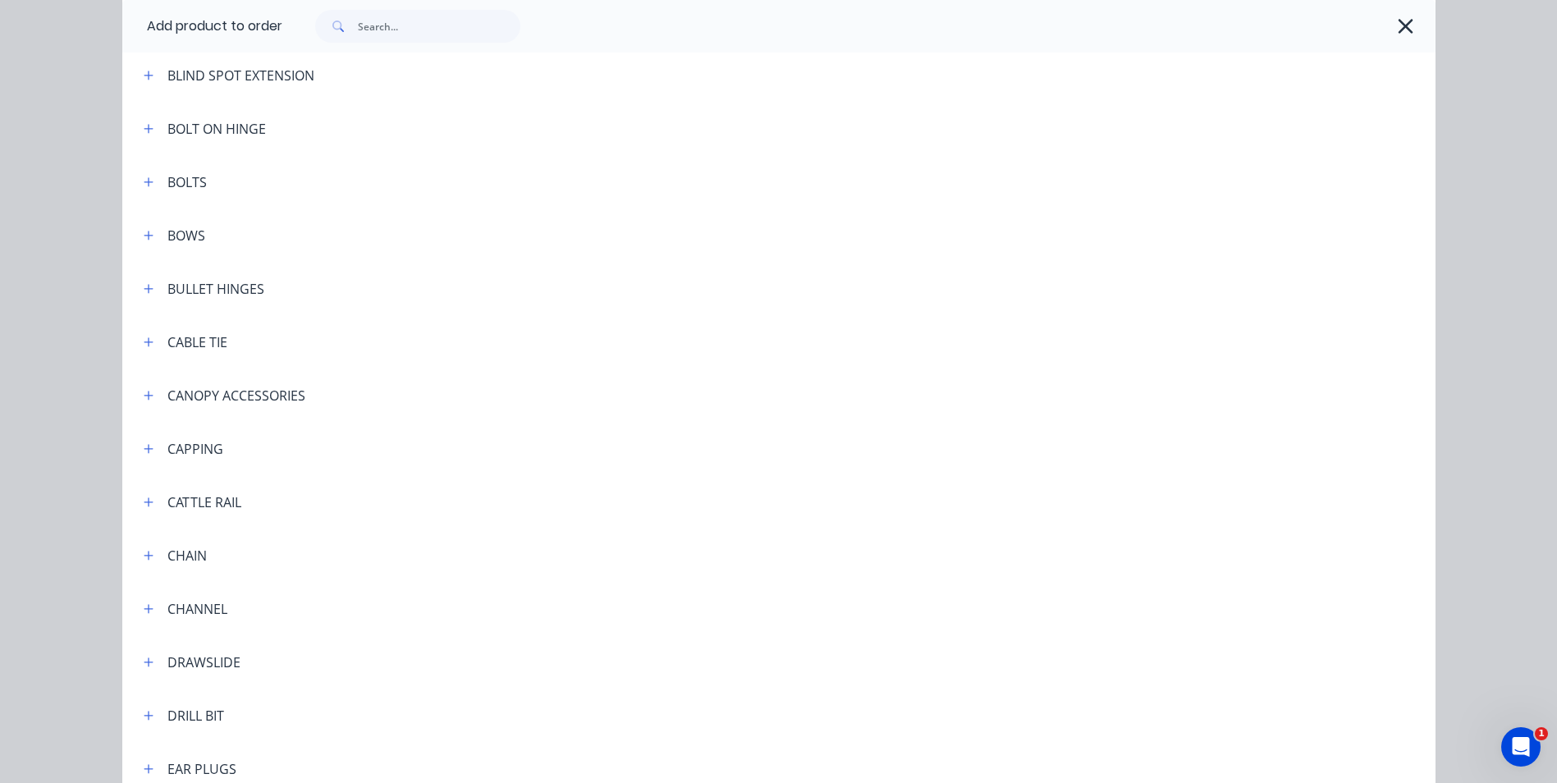
scroll to position [1067, 0]
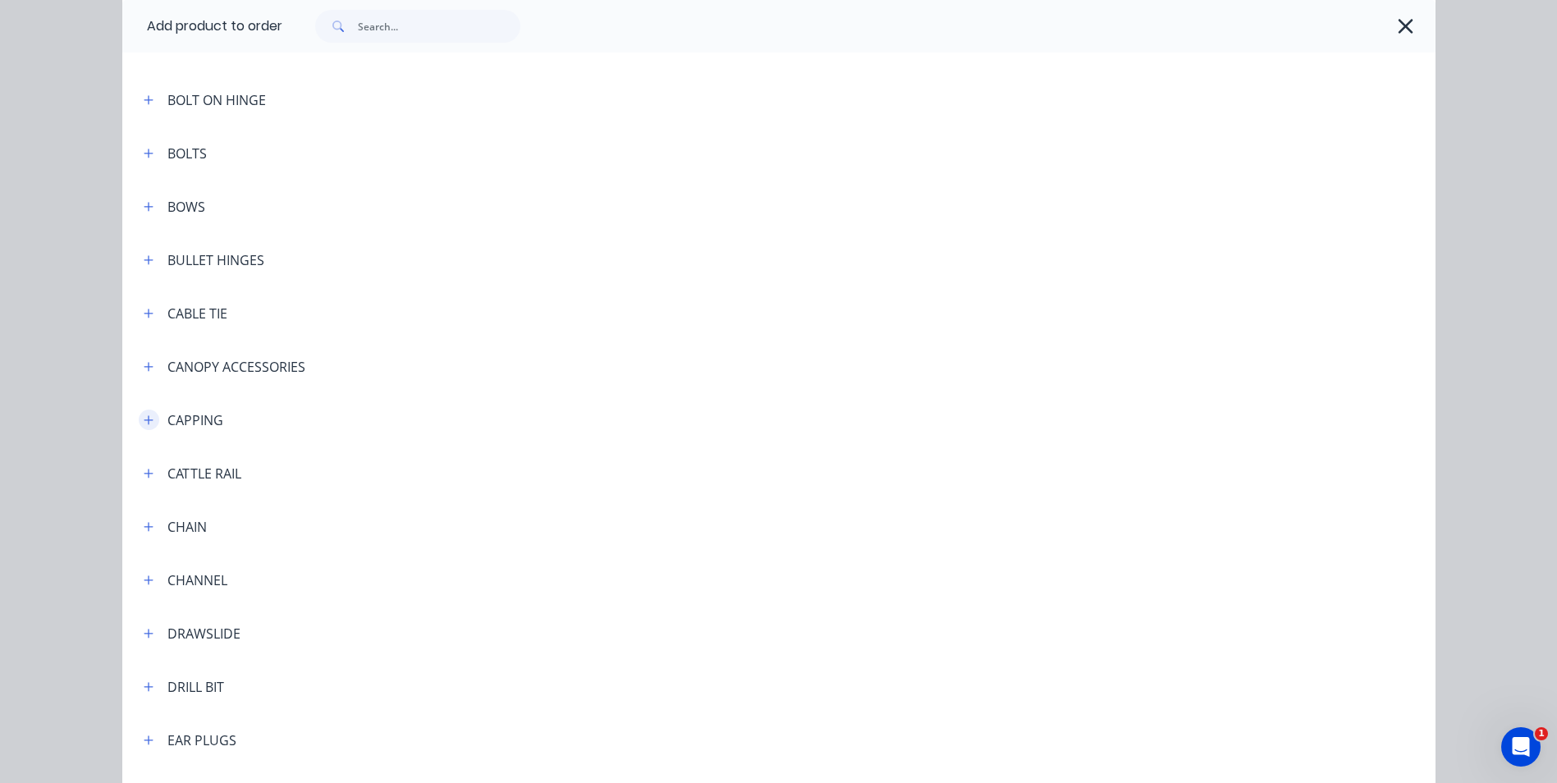
click at [146, 424] on icon "button" at bounding box center [149, 420] width 10 height 11
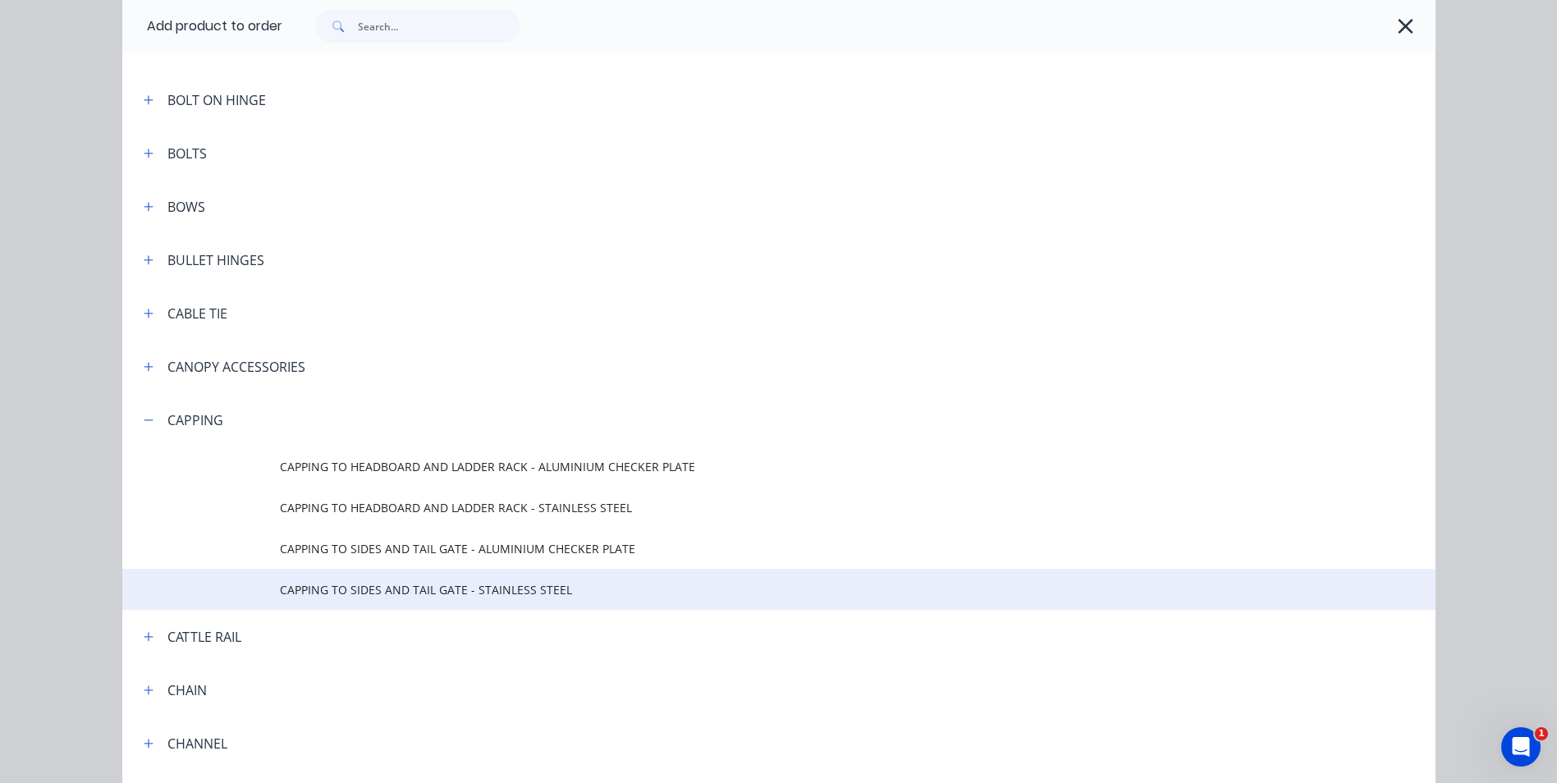
click at [448, 592] on span "CAPPING TO SIDES AND TAIL GATE - STAINLESS STEEL" at bounding box center [742, 589] width 924 height 17
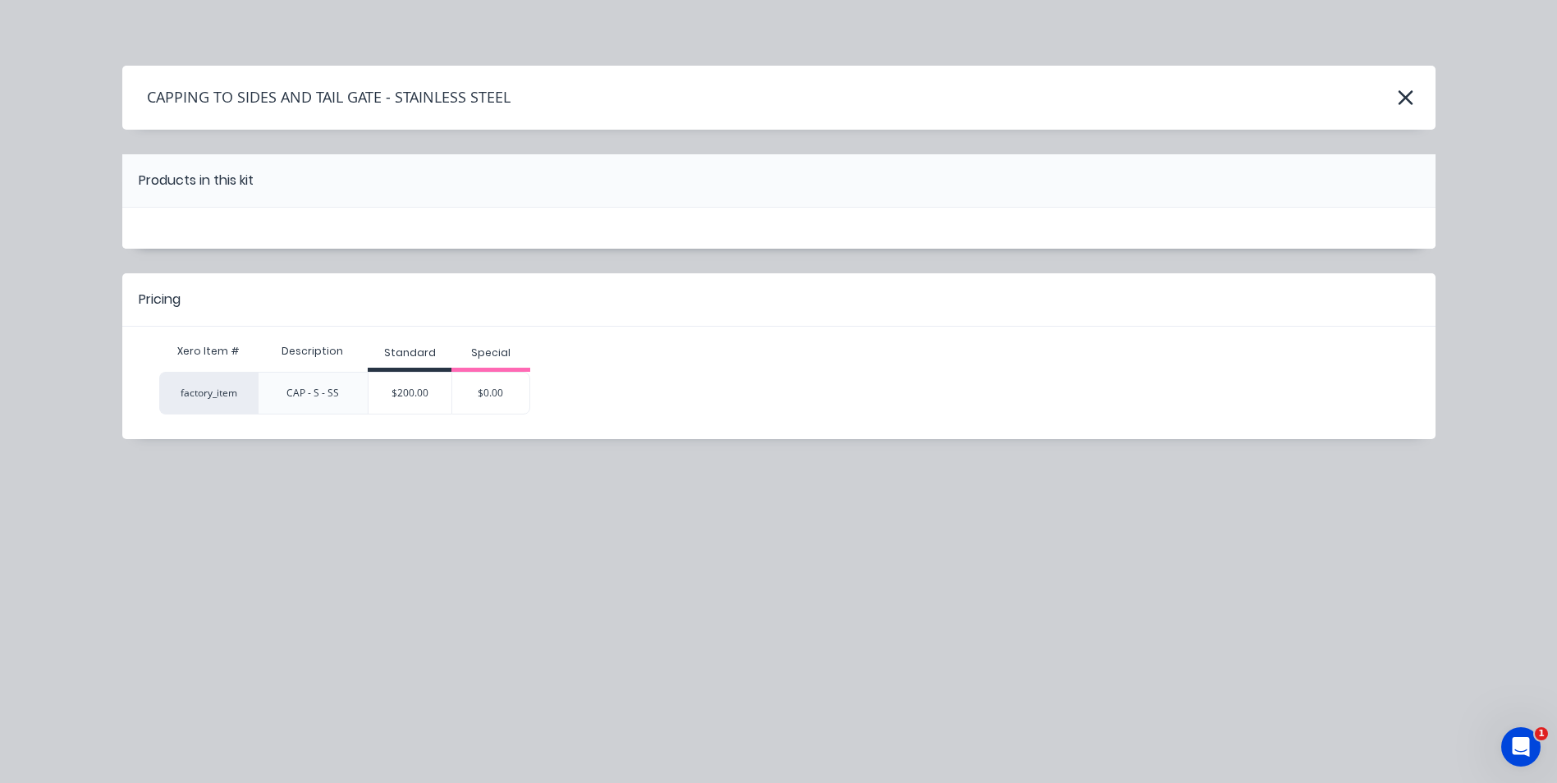
scroll to position [0, 0]
click at [428, 404] on div "$200.00" at bounding box center [410, 393] width 83 height 41
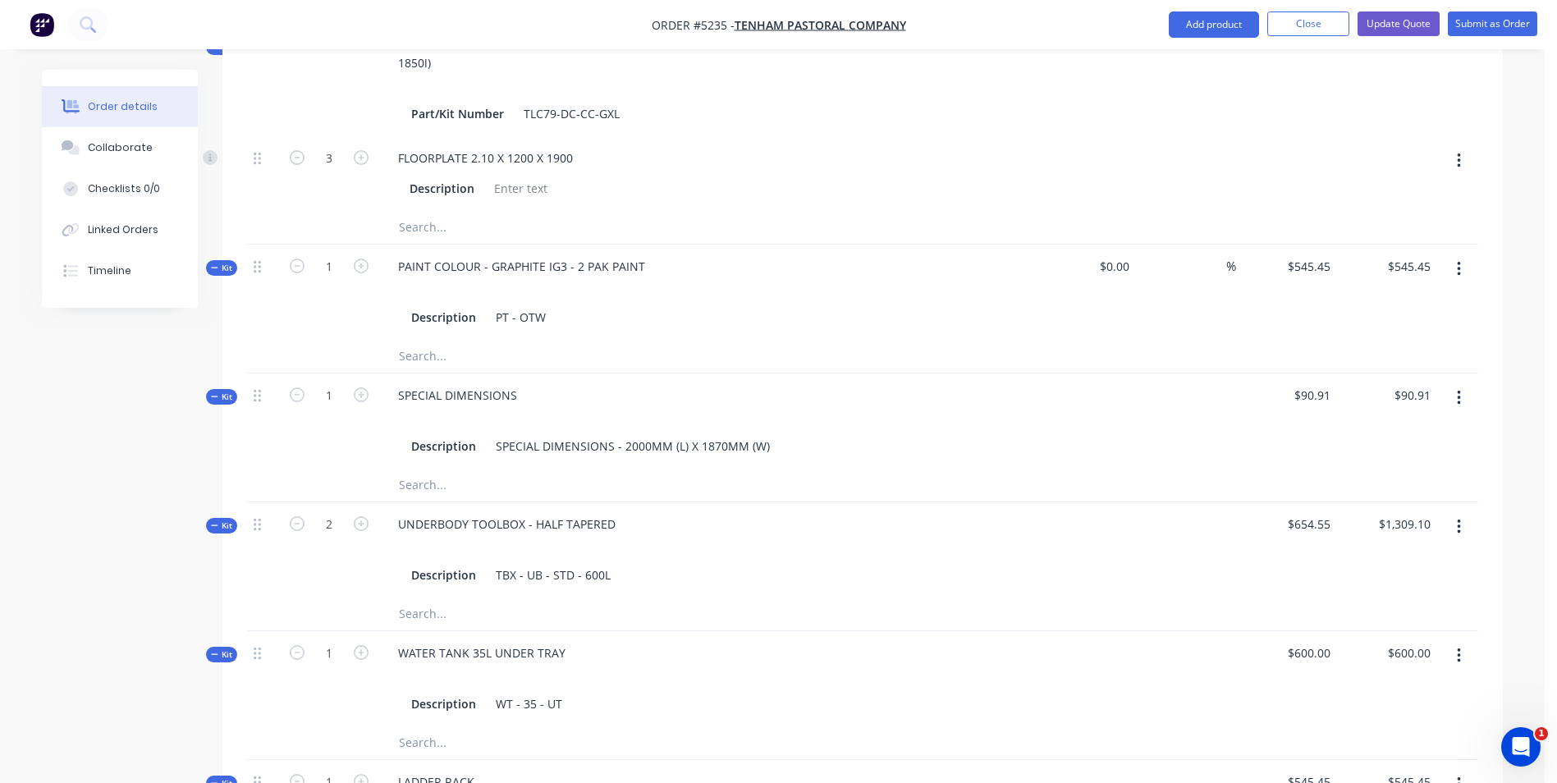
scroll to position [318, 0]
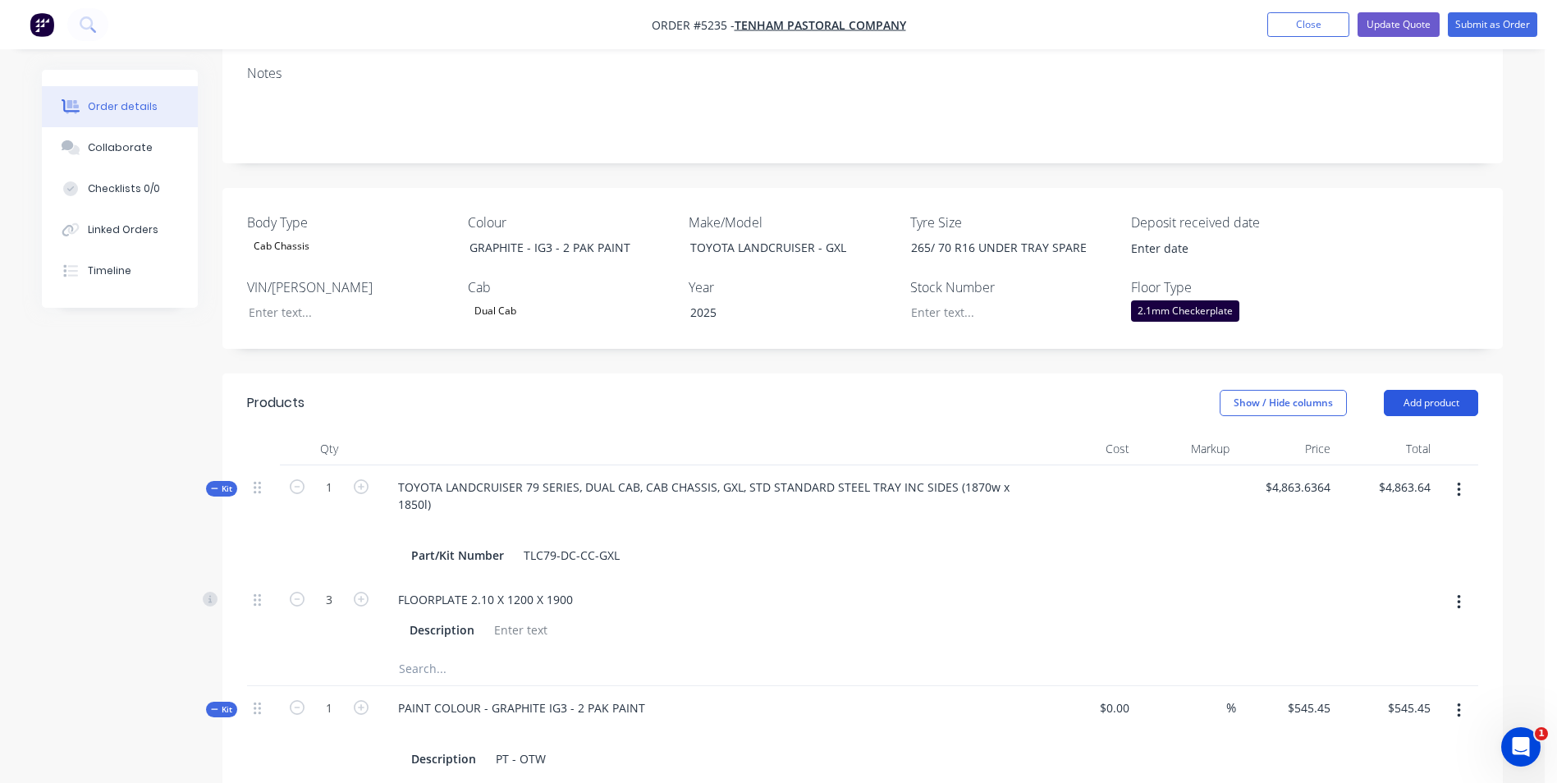
click at [1438, 390] on button "Add product" at bounding box center [1431, 403] width 94 height 26
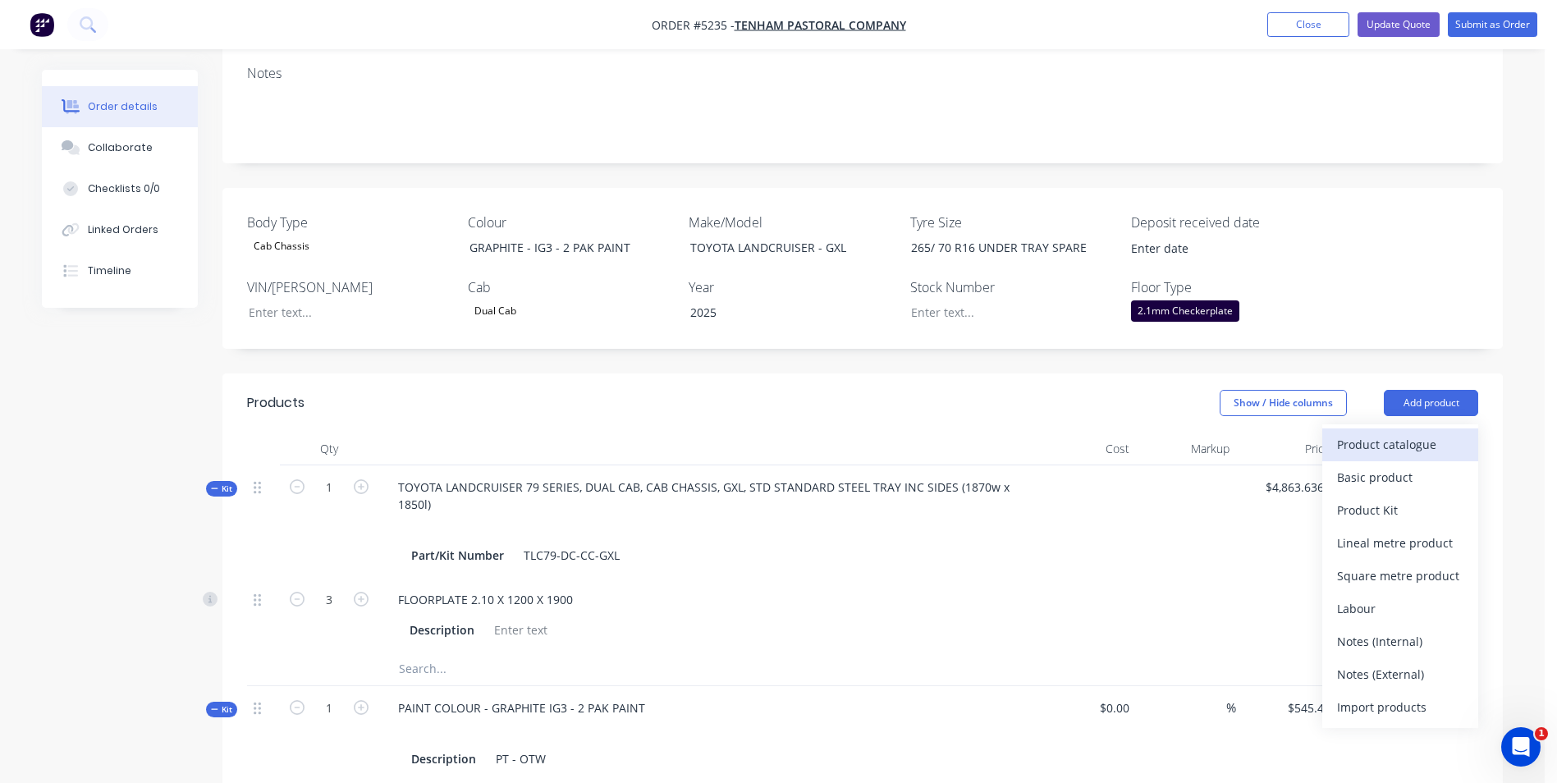
click at [1418, 433] on div "Product catalogue" at bounding box center [1400, 445] width 126 height 24
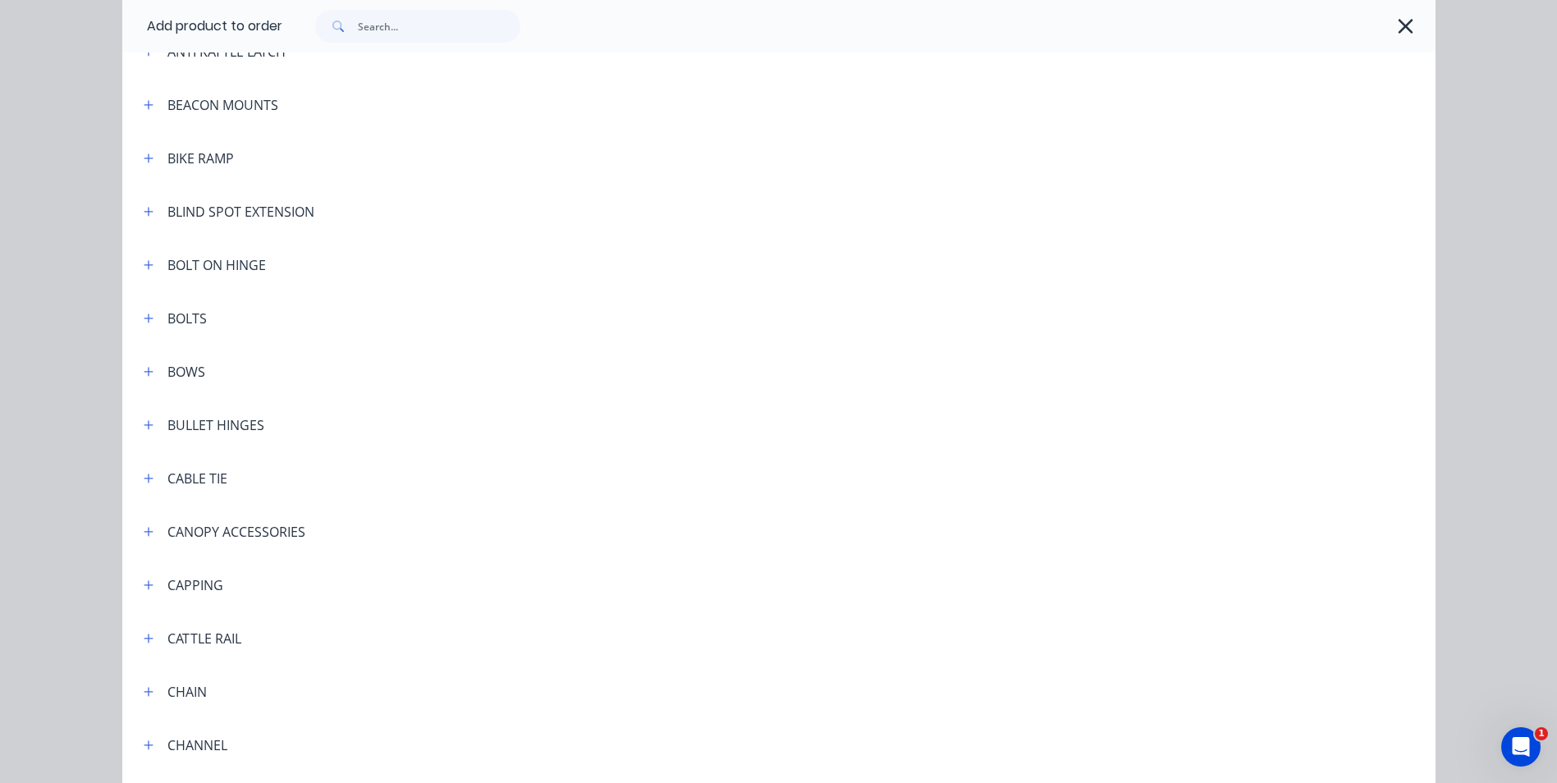
scroll to position [903, 0]
click at [144, 589] on icon "button" at bounding box center [149, 584] width 10 height 11
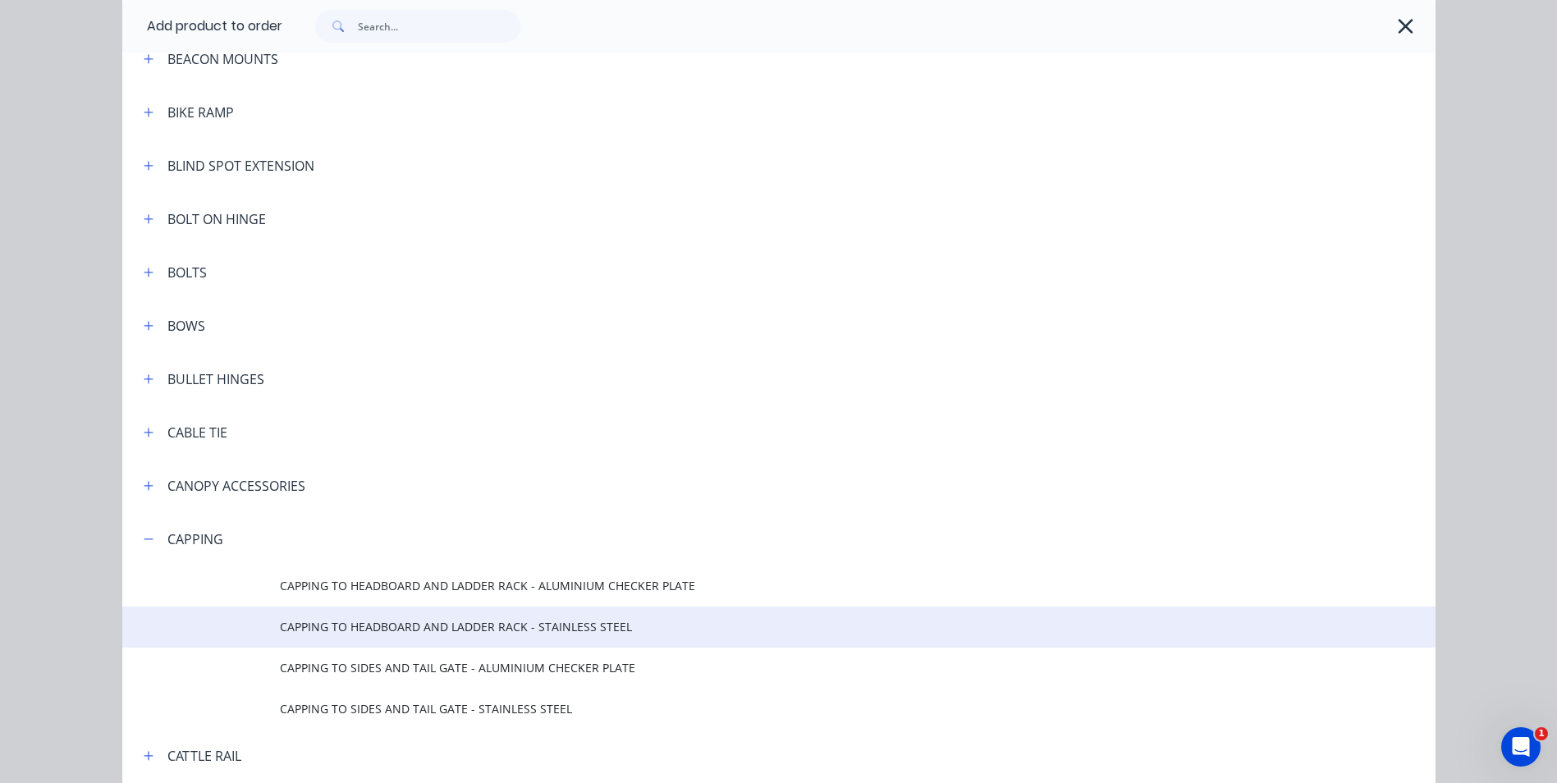
scroll to position [1067, 0]
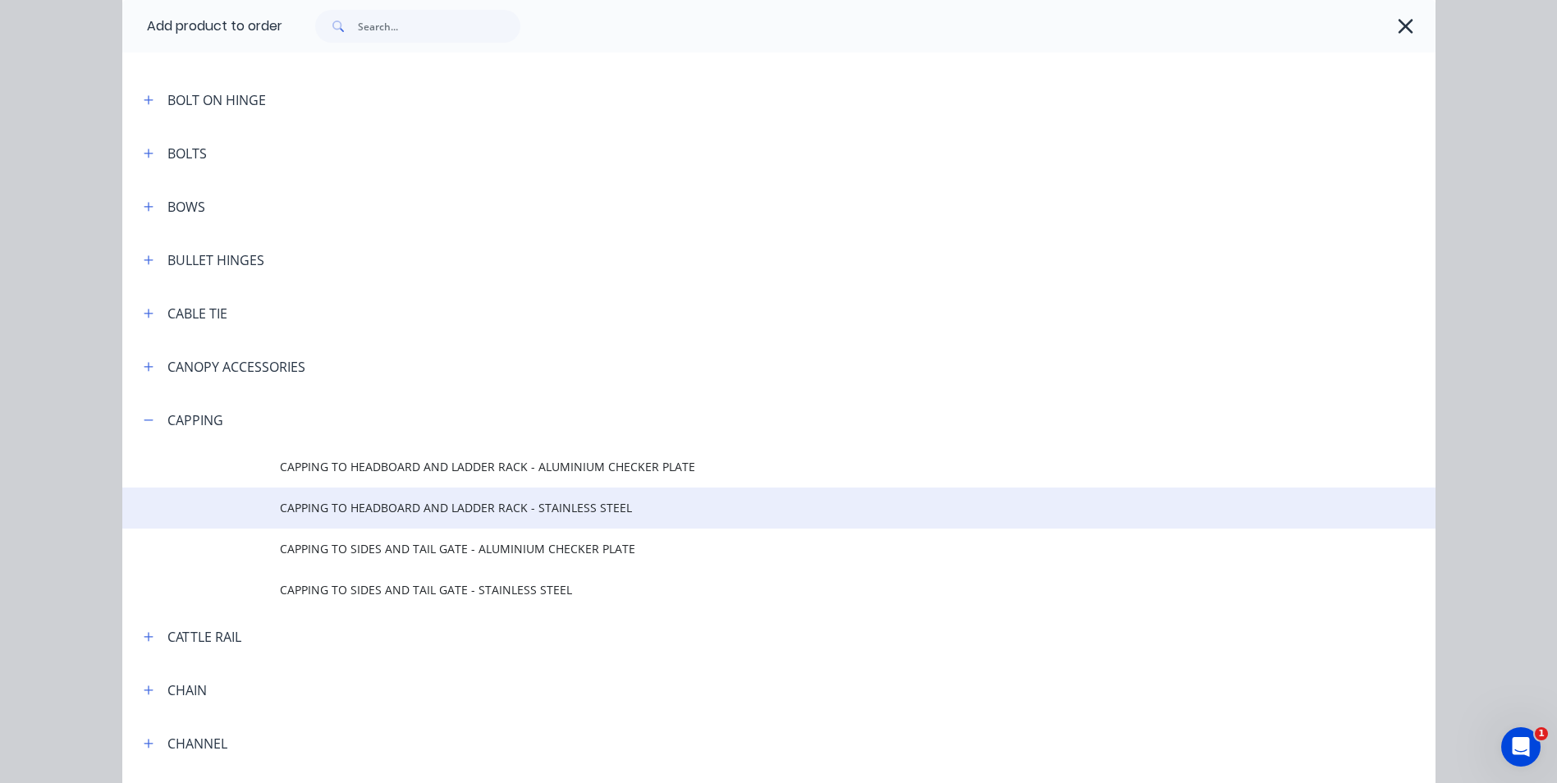
click at [491, 516] on span "CAPPING TO HEADBOARD AND LADDER RACK - STAINLESS STEEL" at bounding box center [742, 507] width 924 height 17
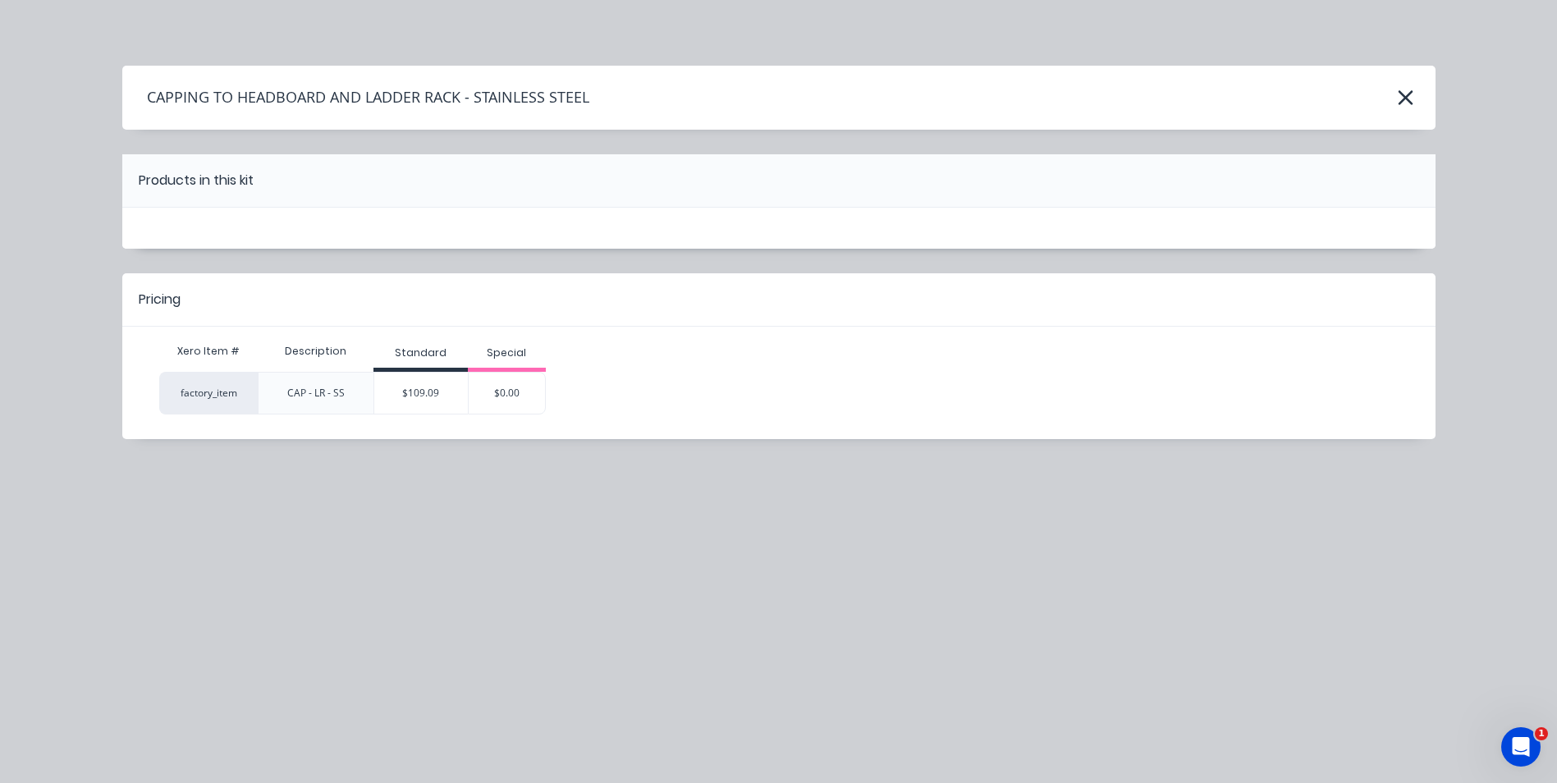
scroll to position [0, 0]
click at [436, 399] on div "$109.09" at bounding box center [421, 393] width 94 height 41
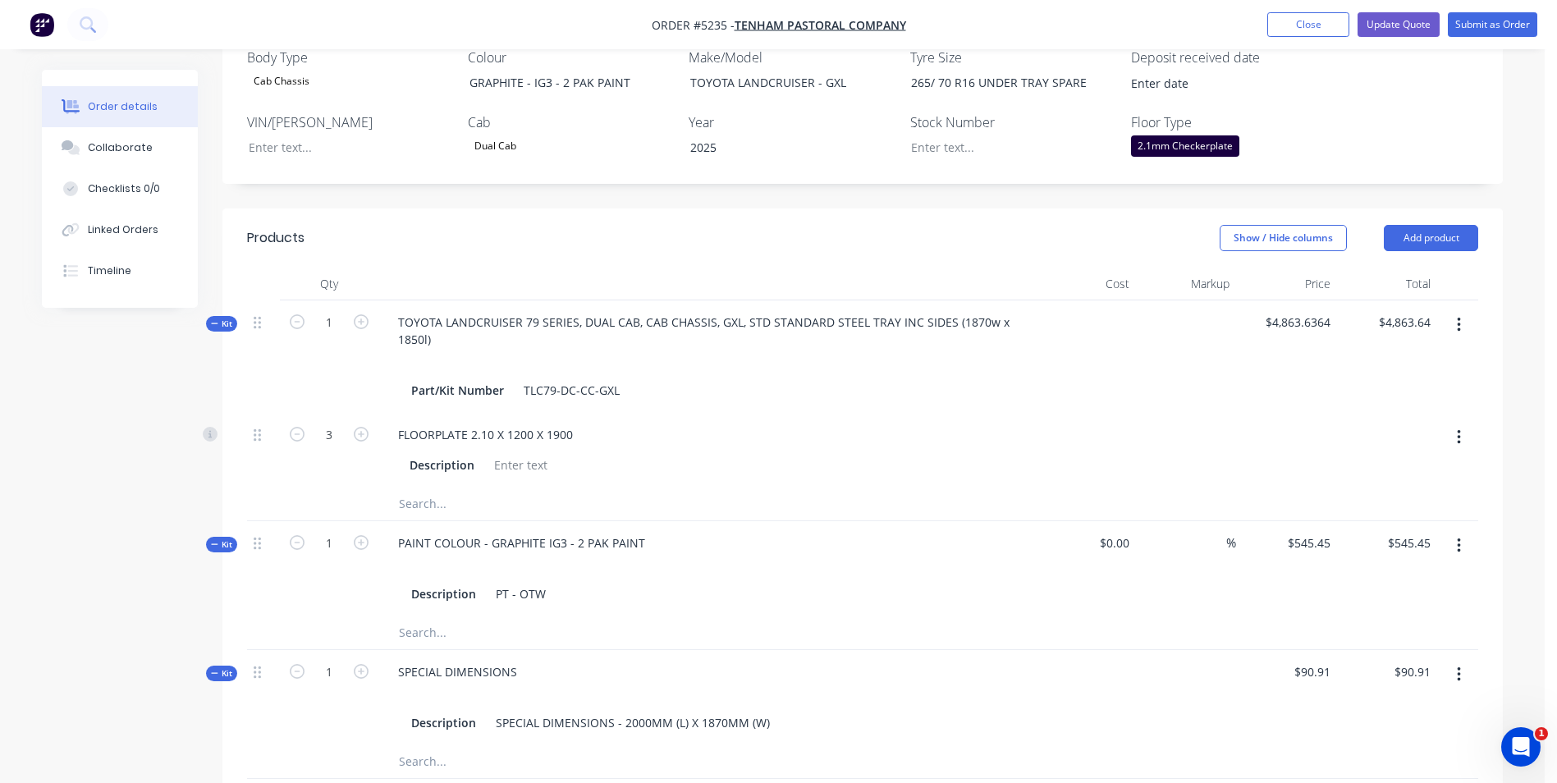
scroll to position [482, 0]
click at [1450, 226] on button "Add product" at bounding box center [1431, 239] width 94 height 26
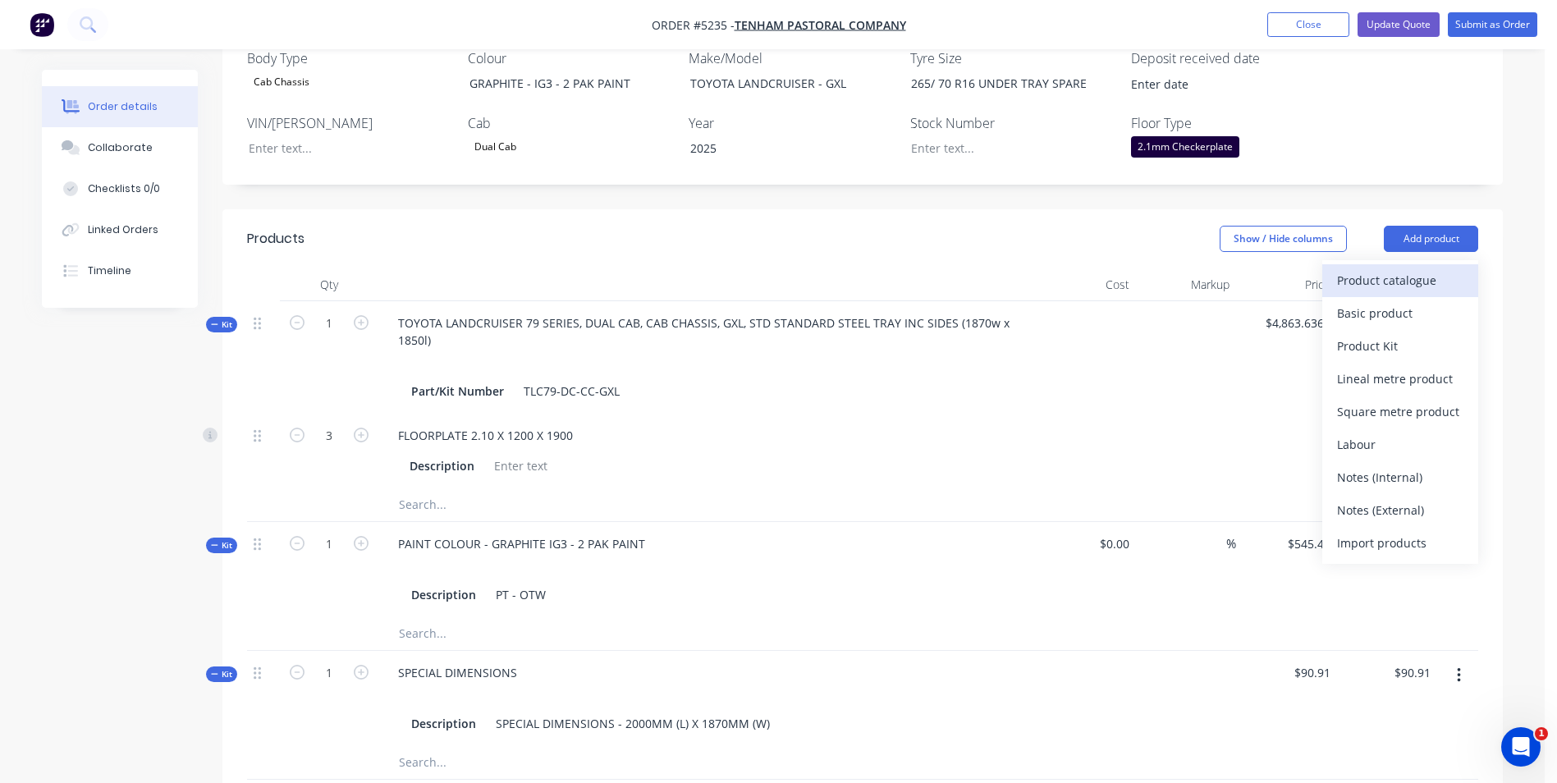
click at [1387, 268] on div "Product catalogue" at bounding box center [1400, 280] width 126 height 24
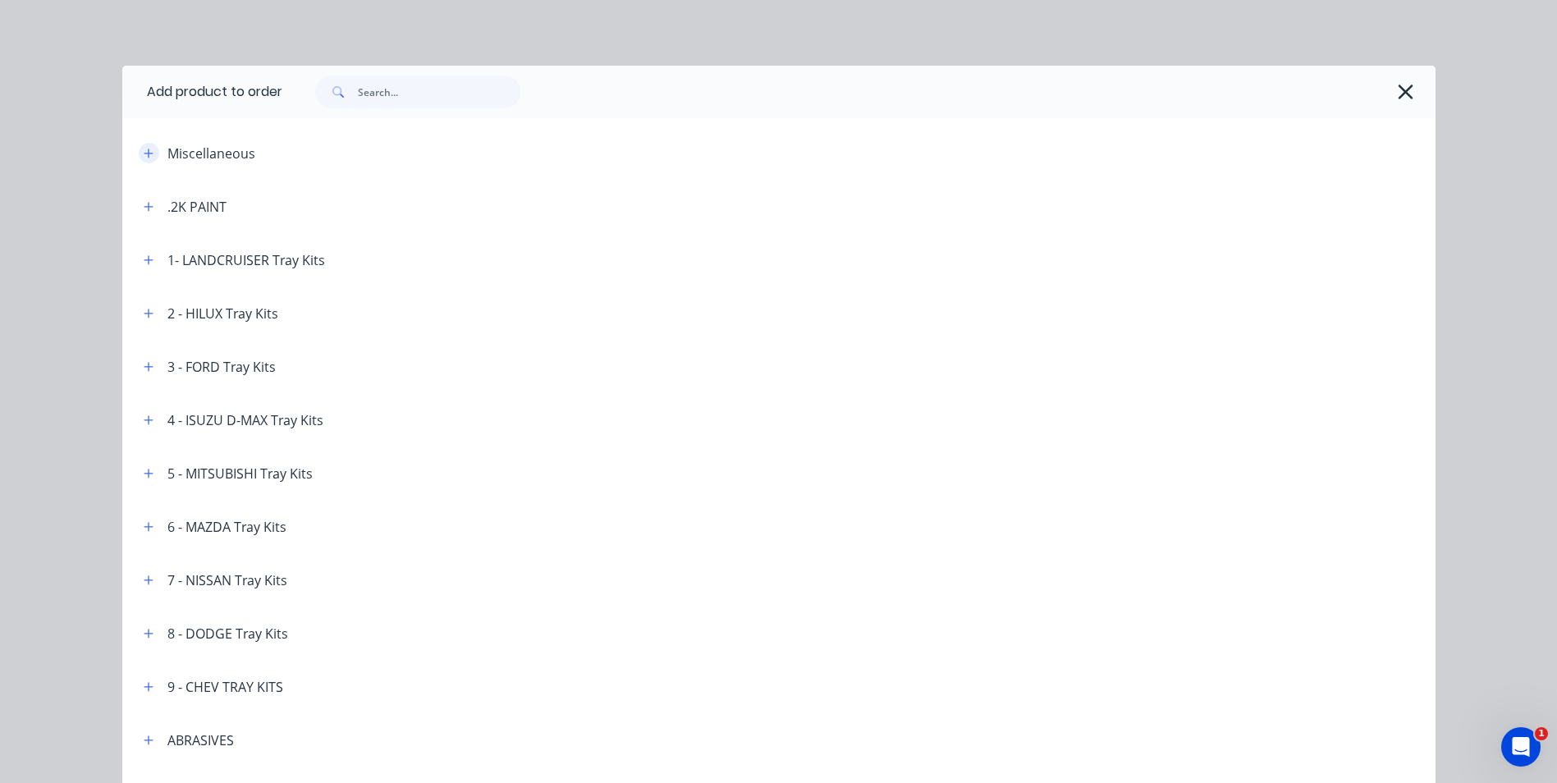
click at [150, 150] on button "button" at bounding box center [149, 153] width 21 height 21
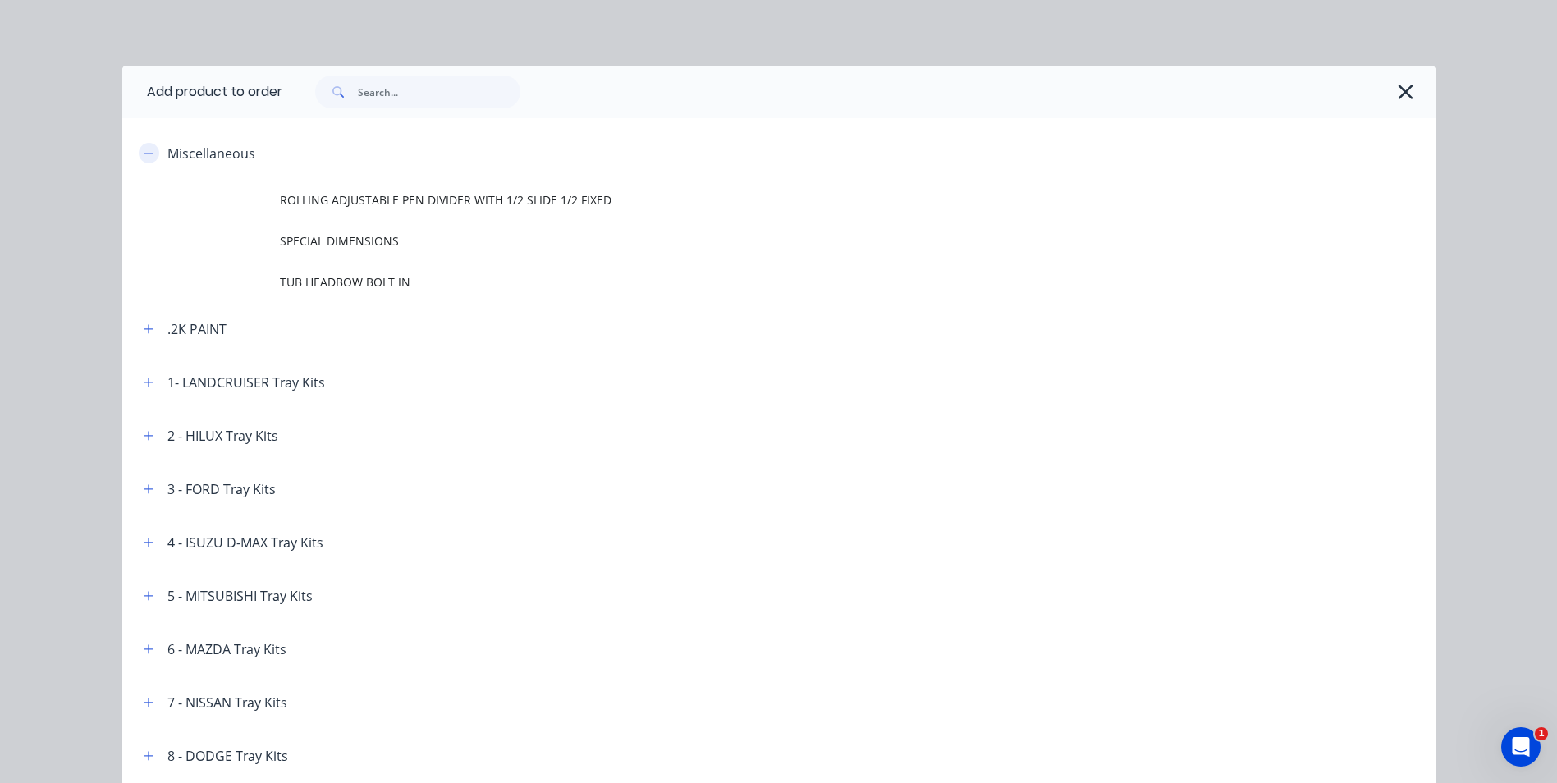
click at [150, 150] on button "button" at bounding box center [149, 153] width 21 height 21
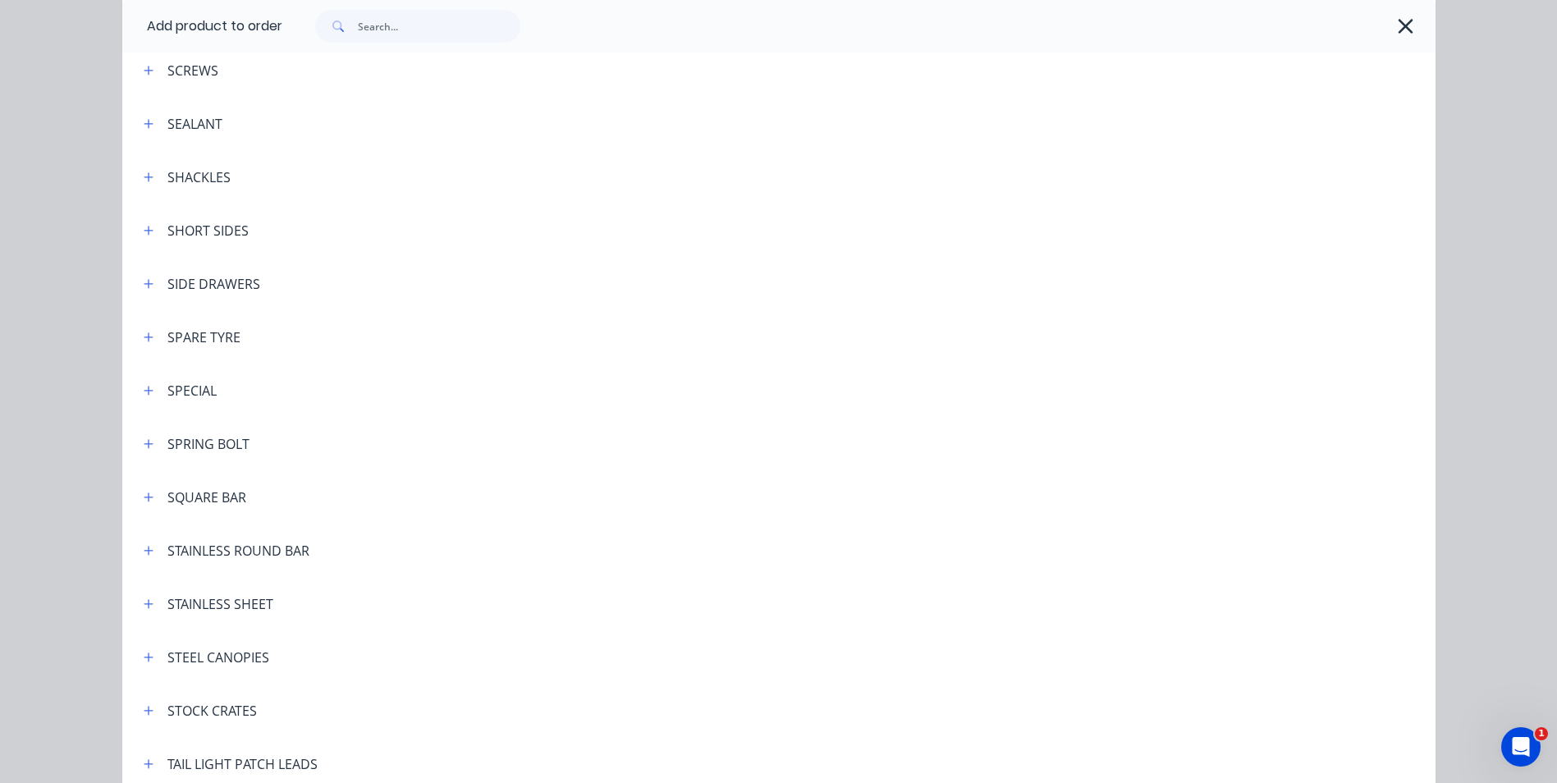
scroll to position [4762, 0]
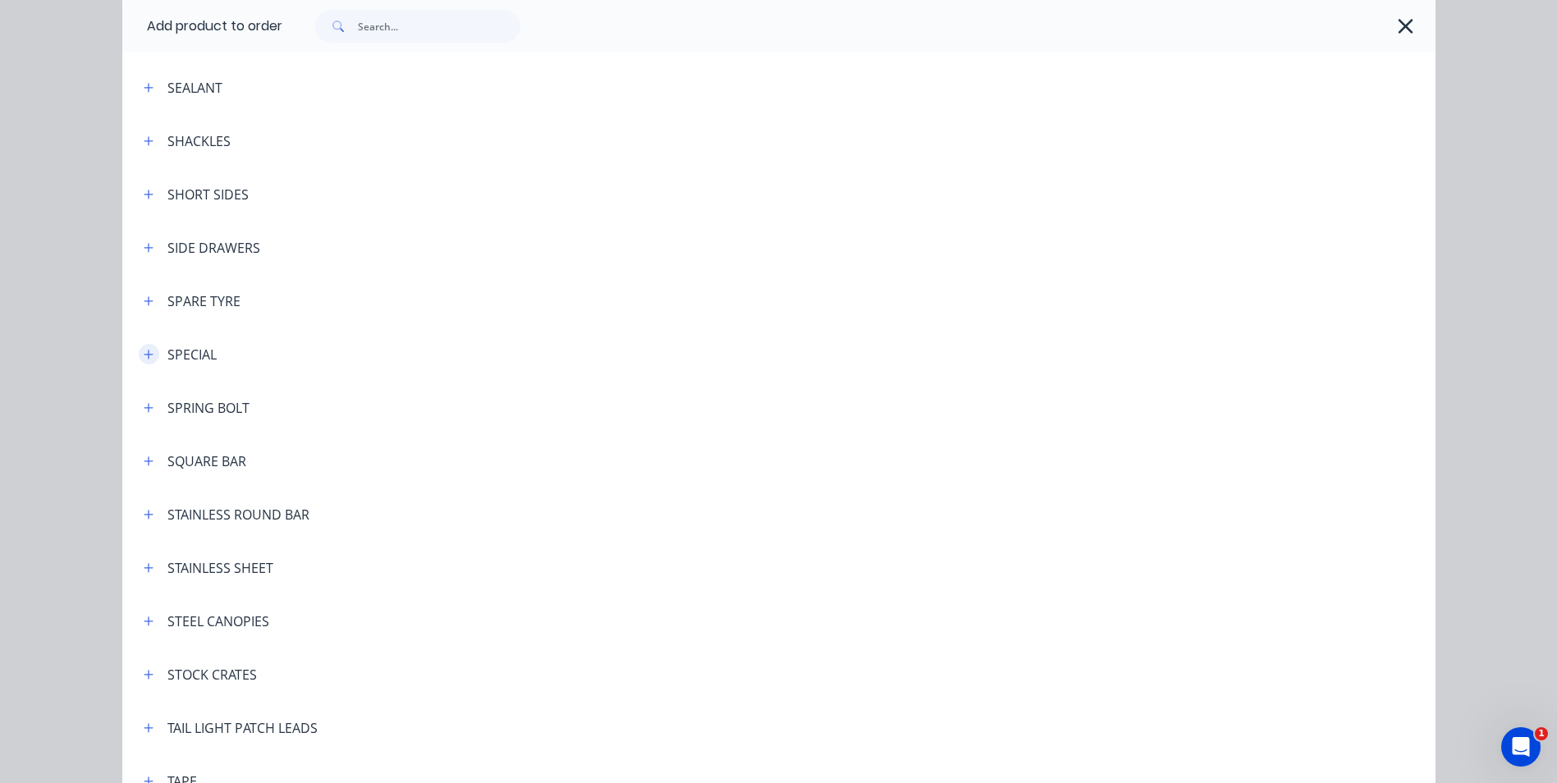
click at [144, 357] on icon "button" at bounding box center [149, 354] width 10 height 11
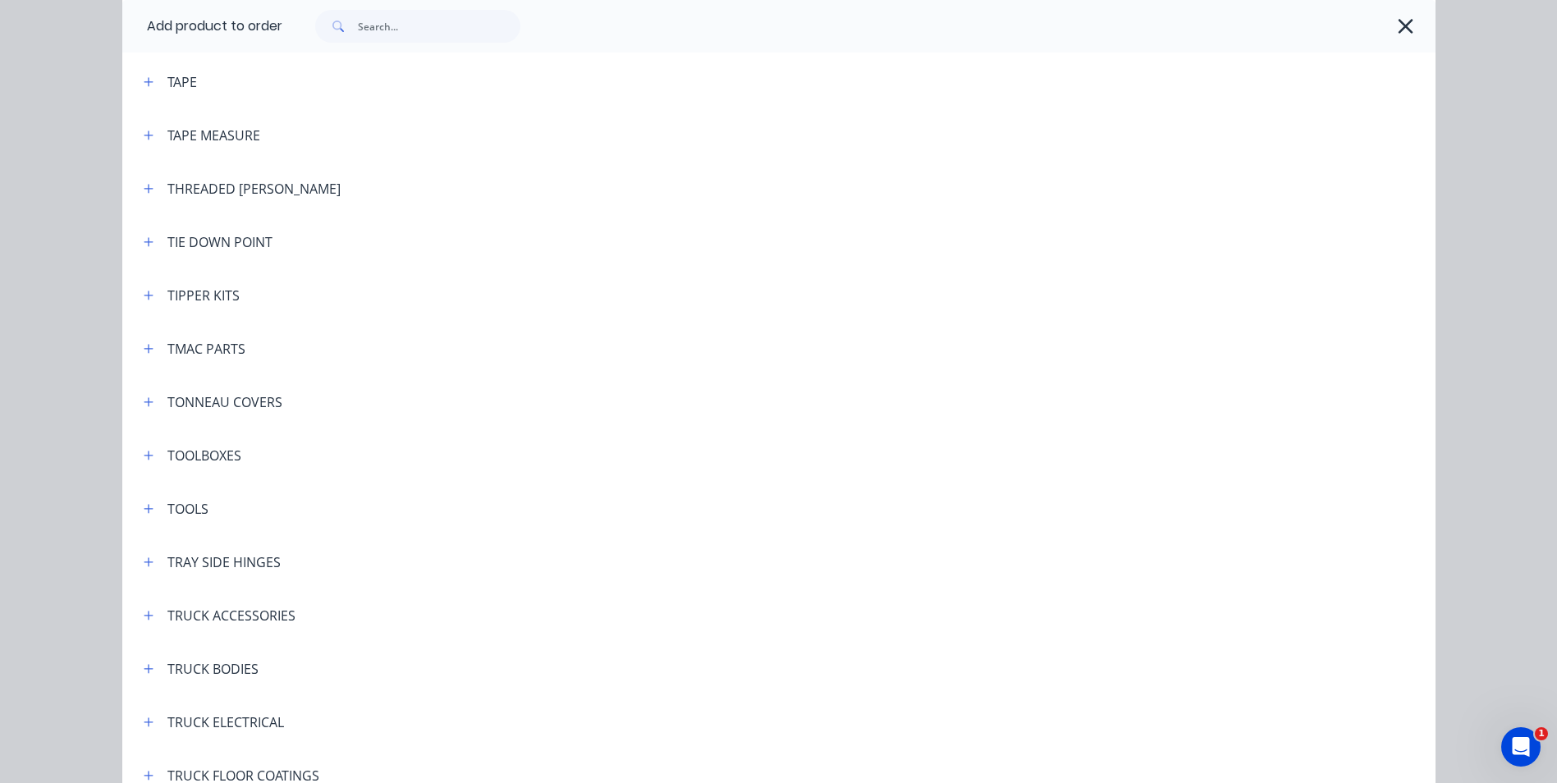
scroll to position [5501, 0]
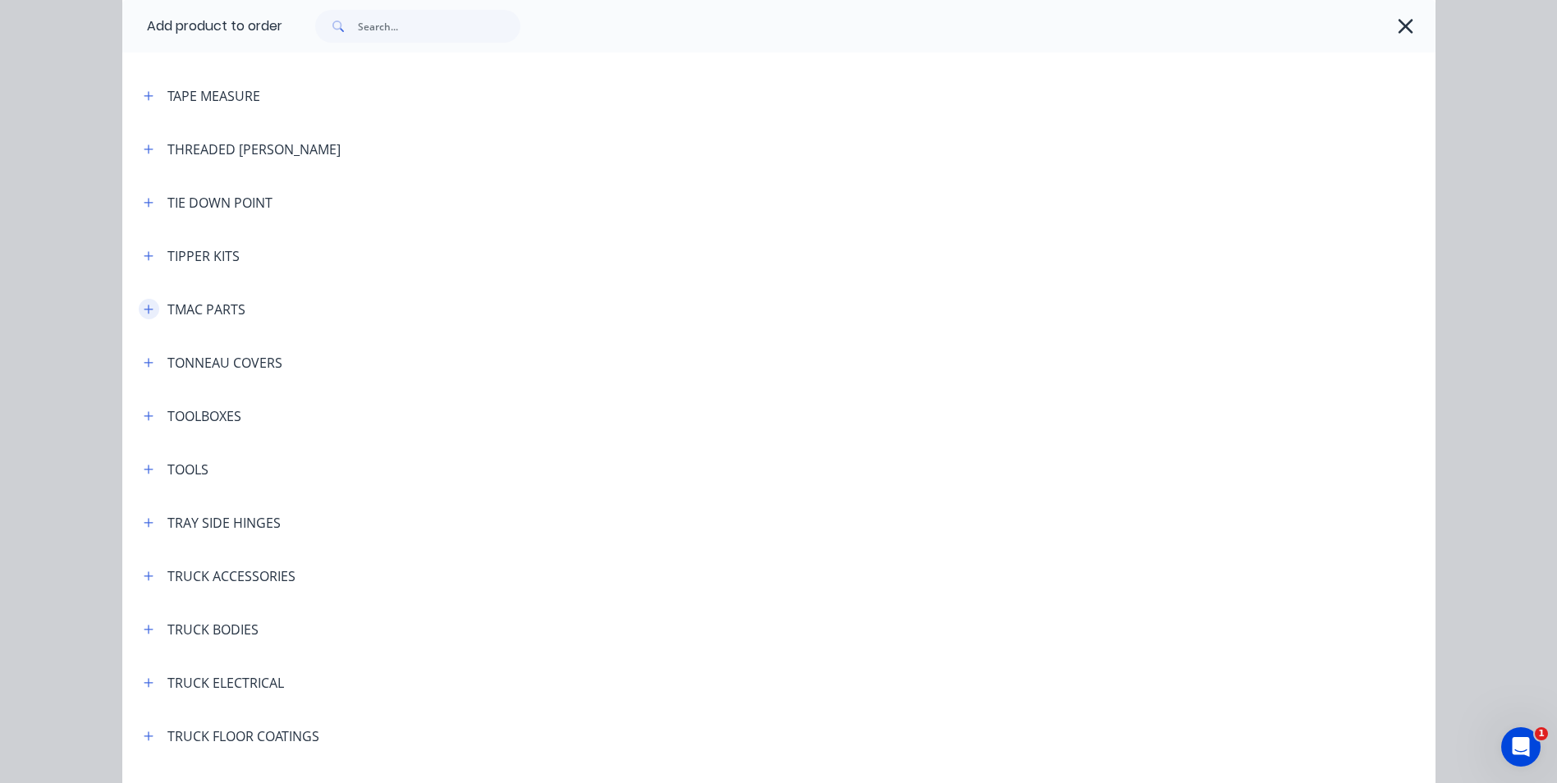
click at [144, 309] on icon "button" at bounding box center [148, 309] width 9 height 9
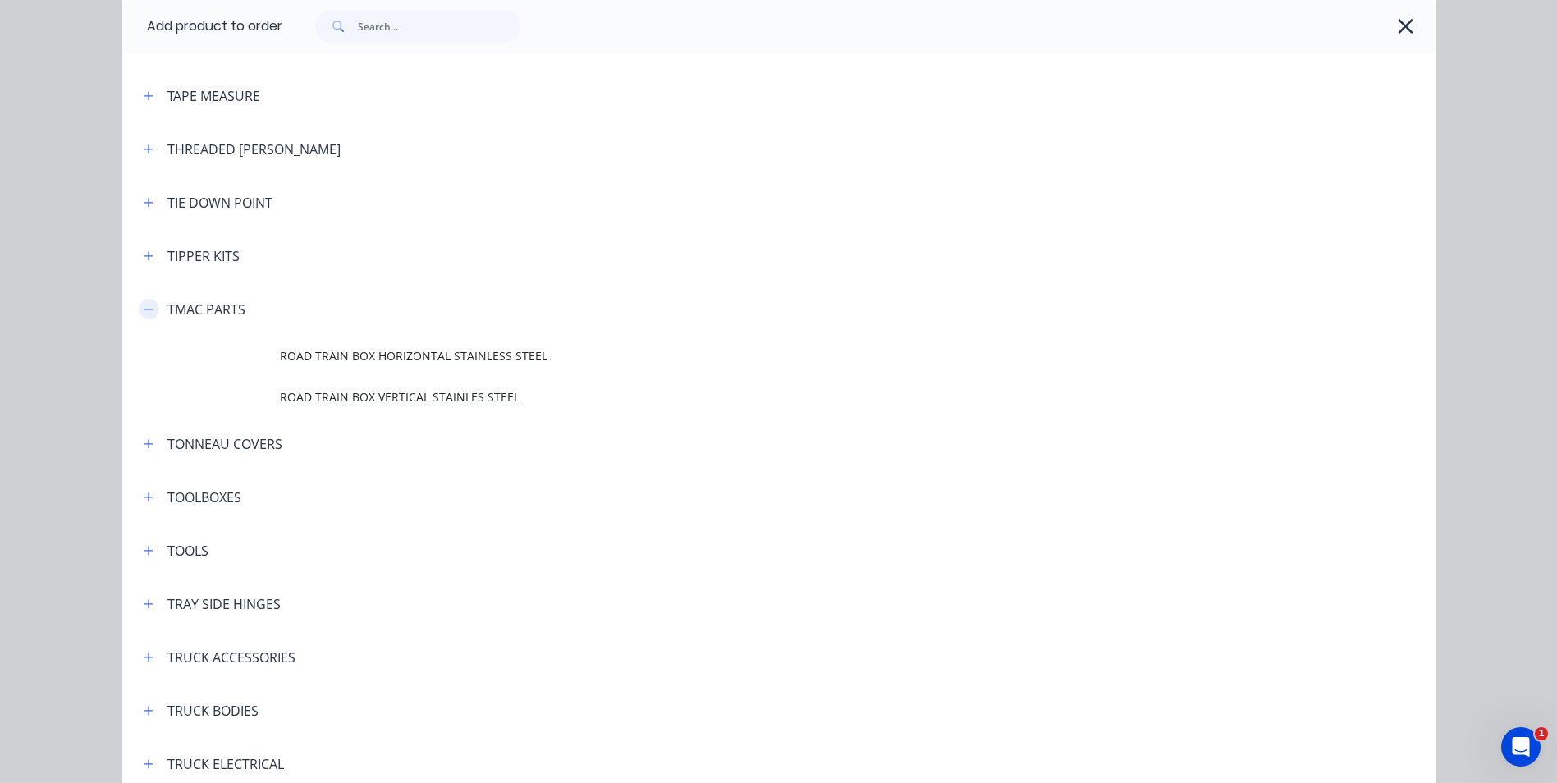
click at [144, 309] on icon "button" at bounding box center [148, 309] width 9 height 1
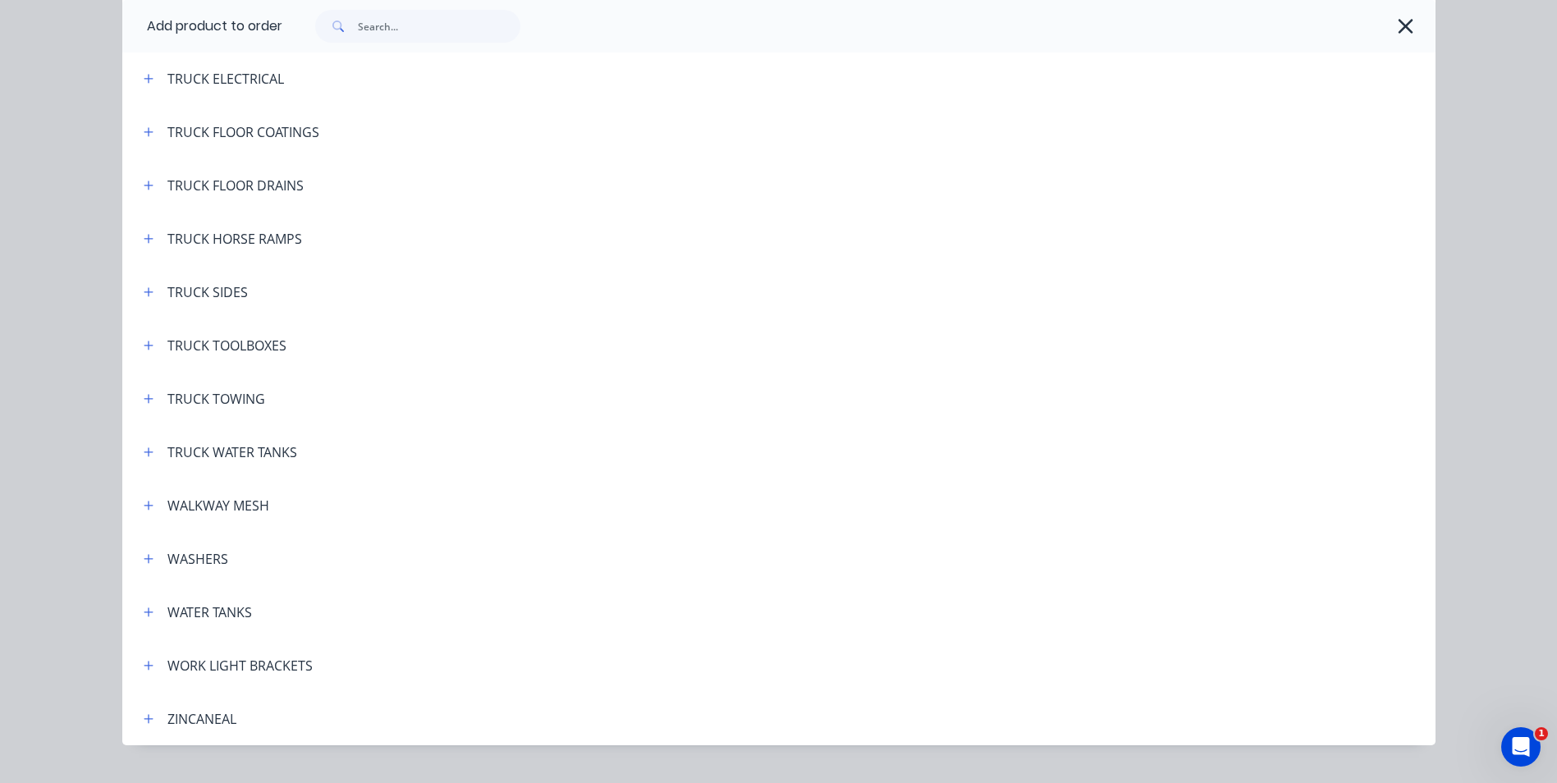
scroll to position [6140, 0]
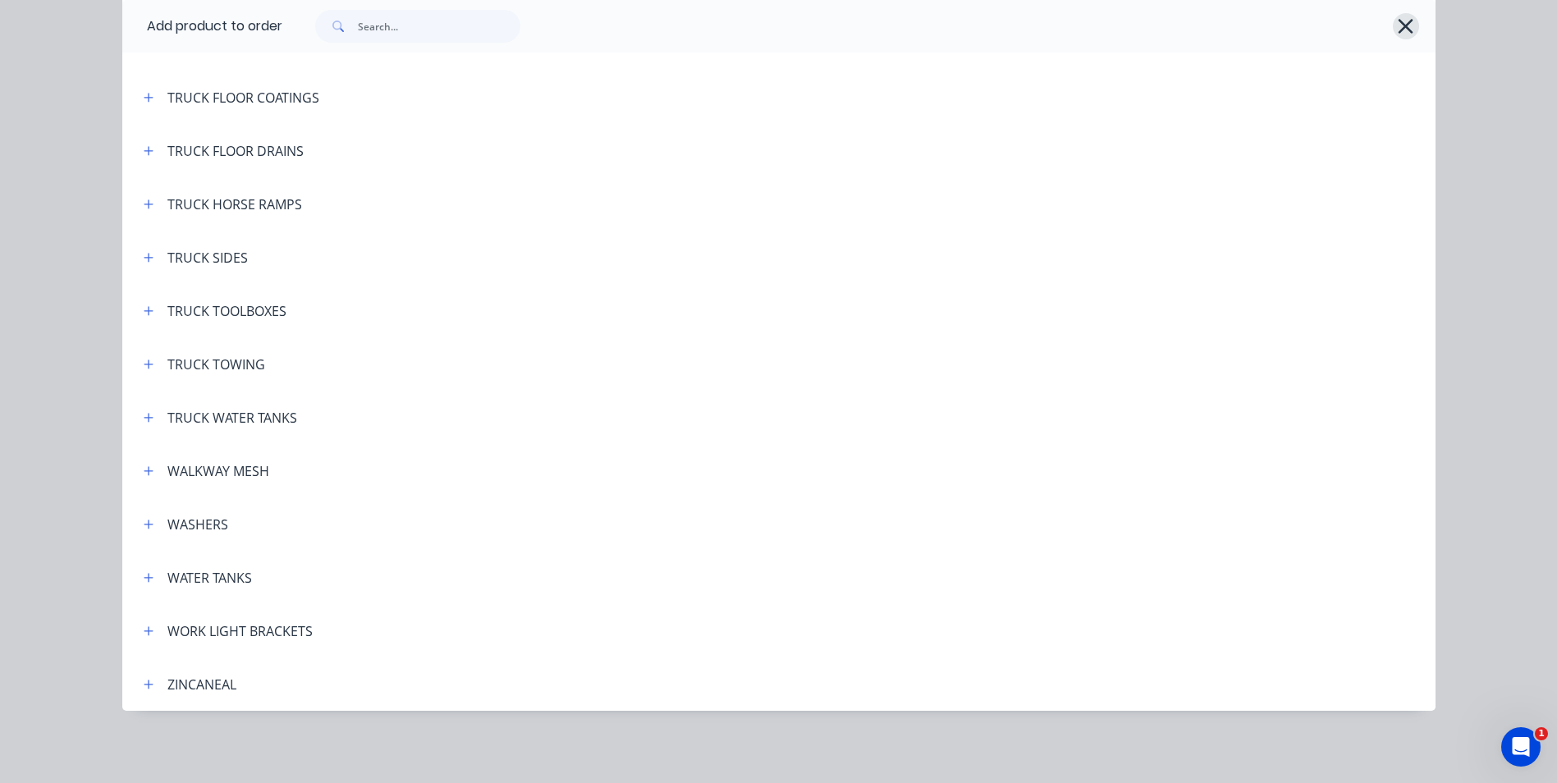
click at [1406, 21] on icon "button" at bounding box center [1406, 26] width 15 height 15
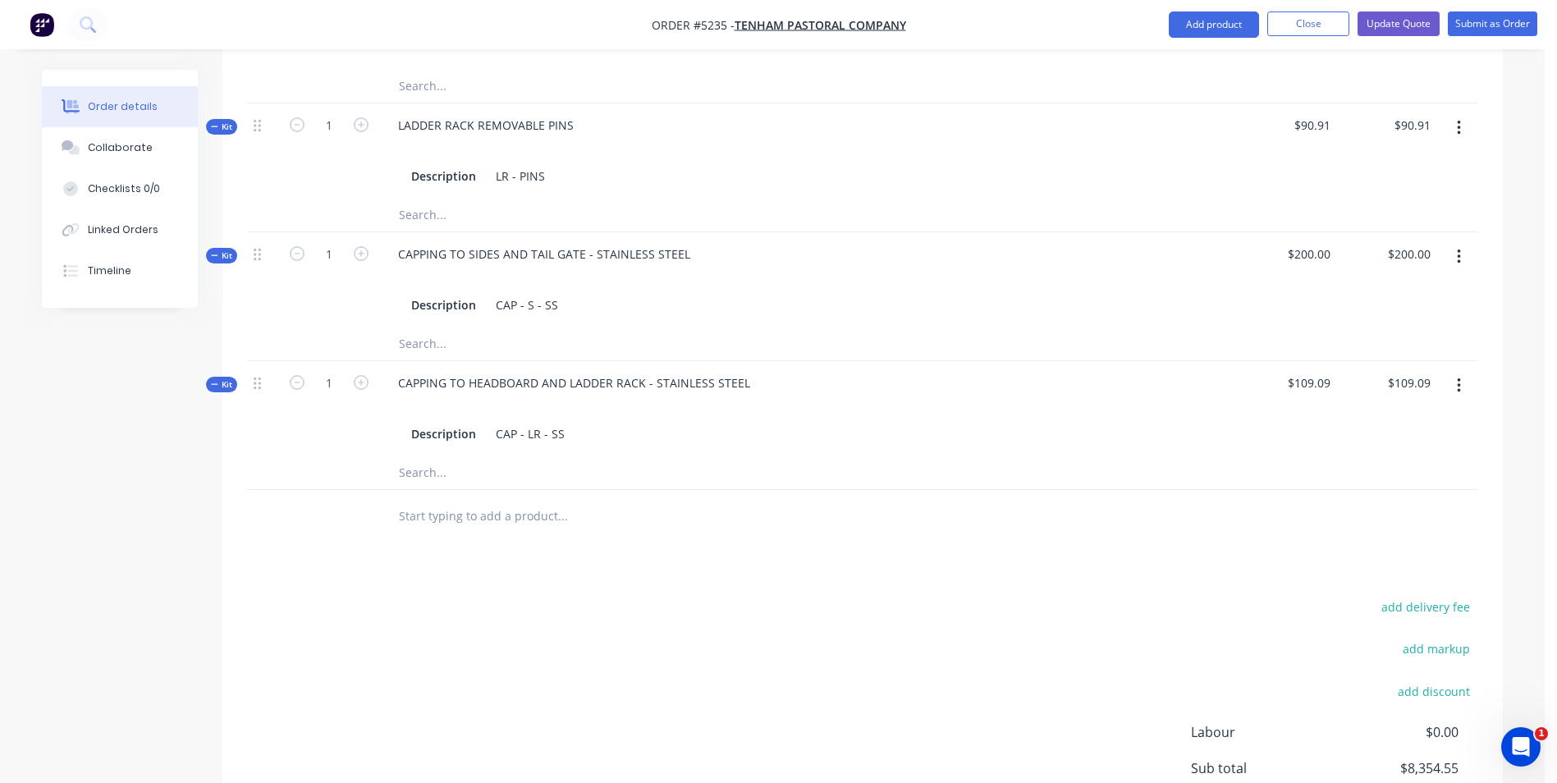
scroll to position [1549, 0]
click at [428, 496] on input "text" at bounding box center [562, 512] width 328 height 33
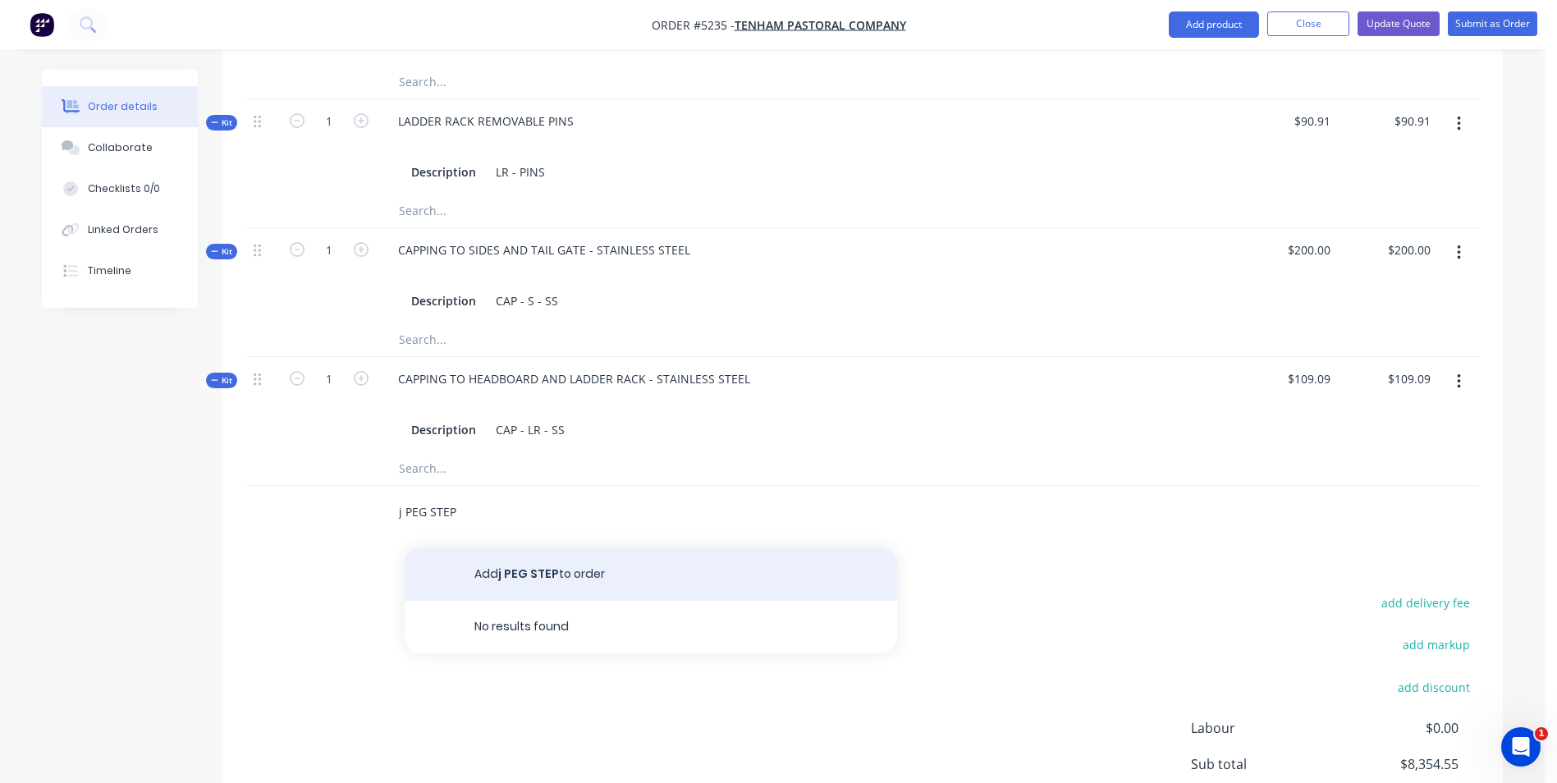
type input "j PEG STEP"
click at [562, 548] on button "Add j PEG STEP to order" at bounding box center [651, 574] width 493 height 53
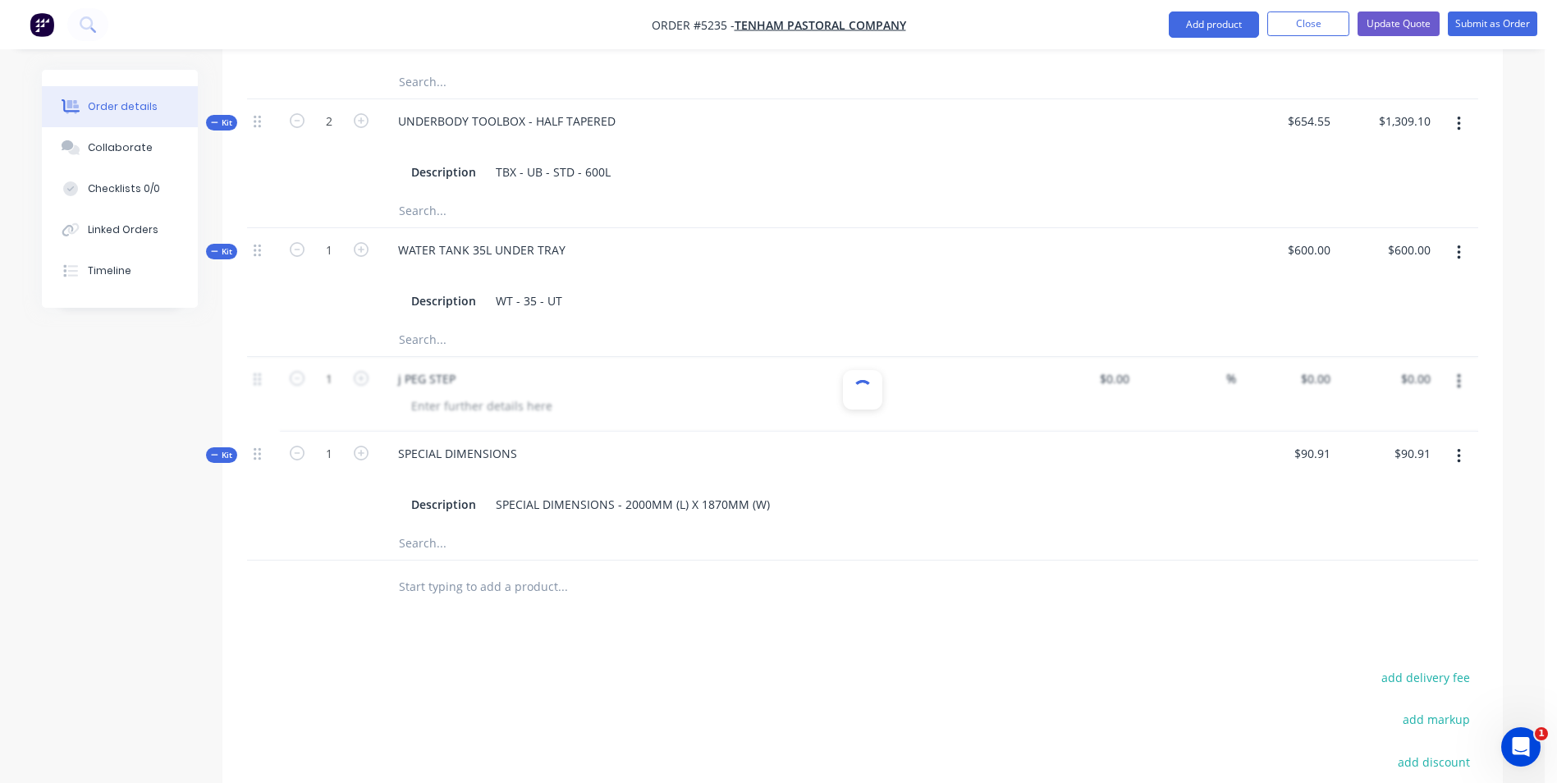
click at [727, 597] on div "Products Show / Hide columns Add product Qty Cost Markup Price Total Kit 1 PAIN…" at bounding box center [862, 75] width 1281 height 1866
click at [1337, 25] on button "Close" at bounding box center [1309, 23] width 82 height 25
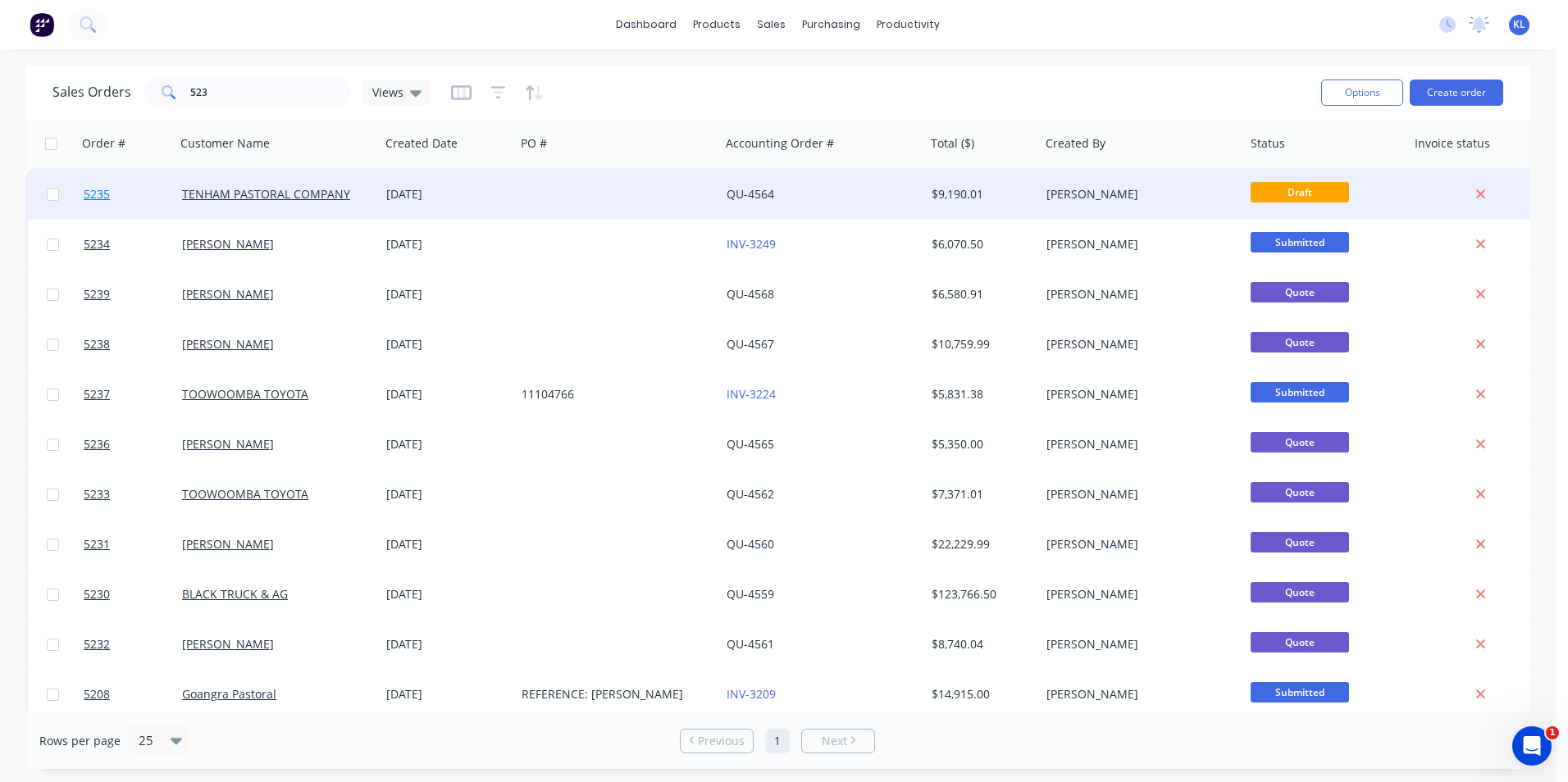
click at [103, 193] on span "5235" at bounding box center [97, 194] width 26 height 16
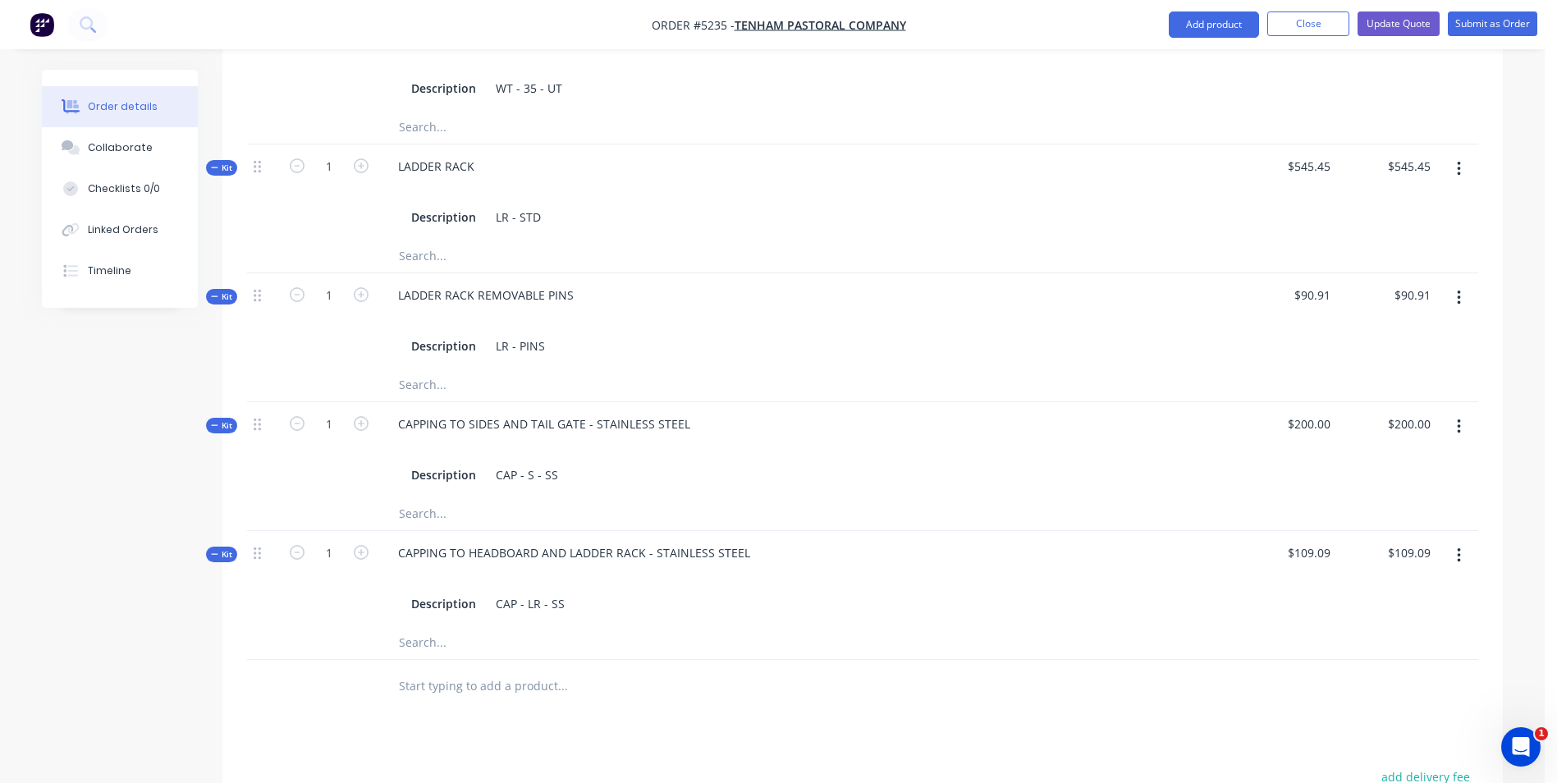
scroll to position [1478, 0]
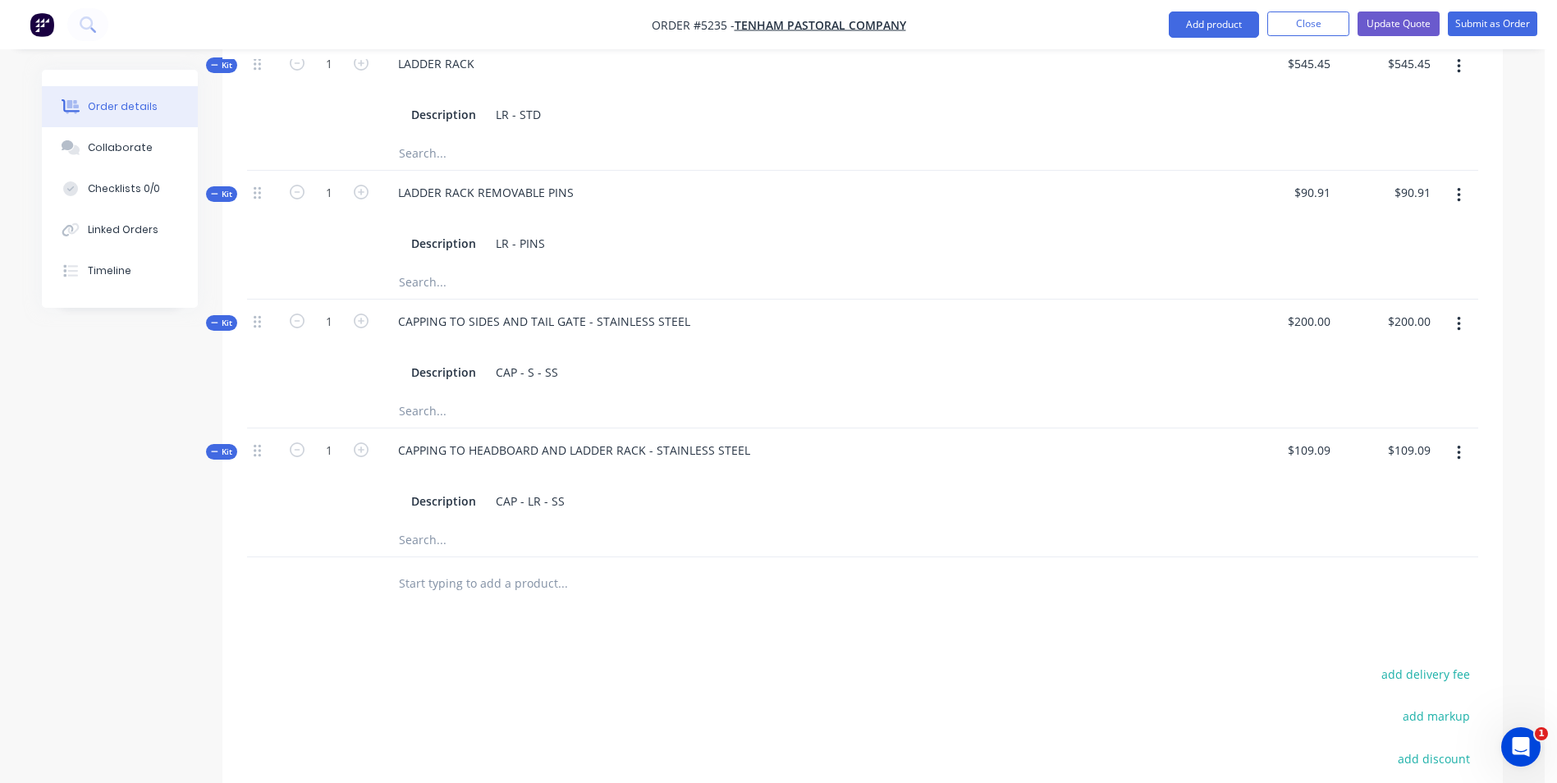
click at [457, 567] on input "text" at bounding box center [562, 583] width 328 height 33
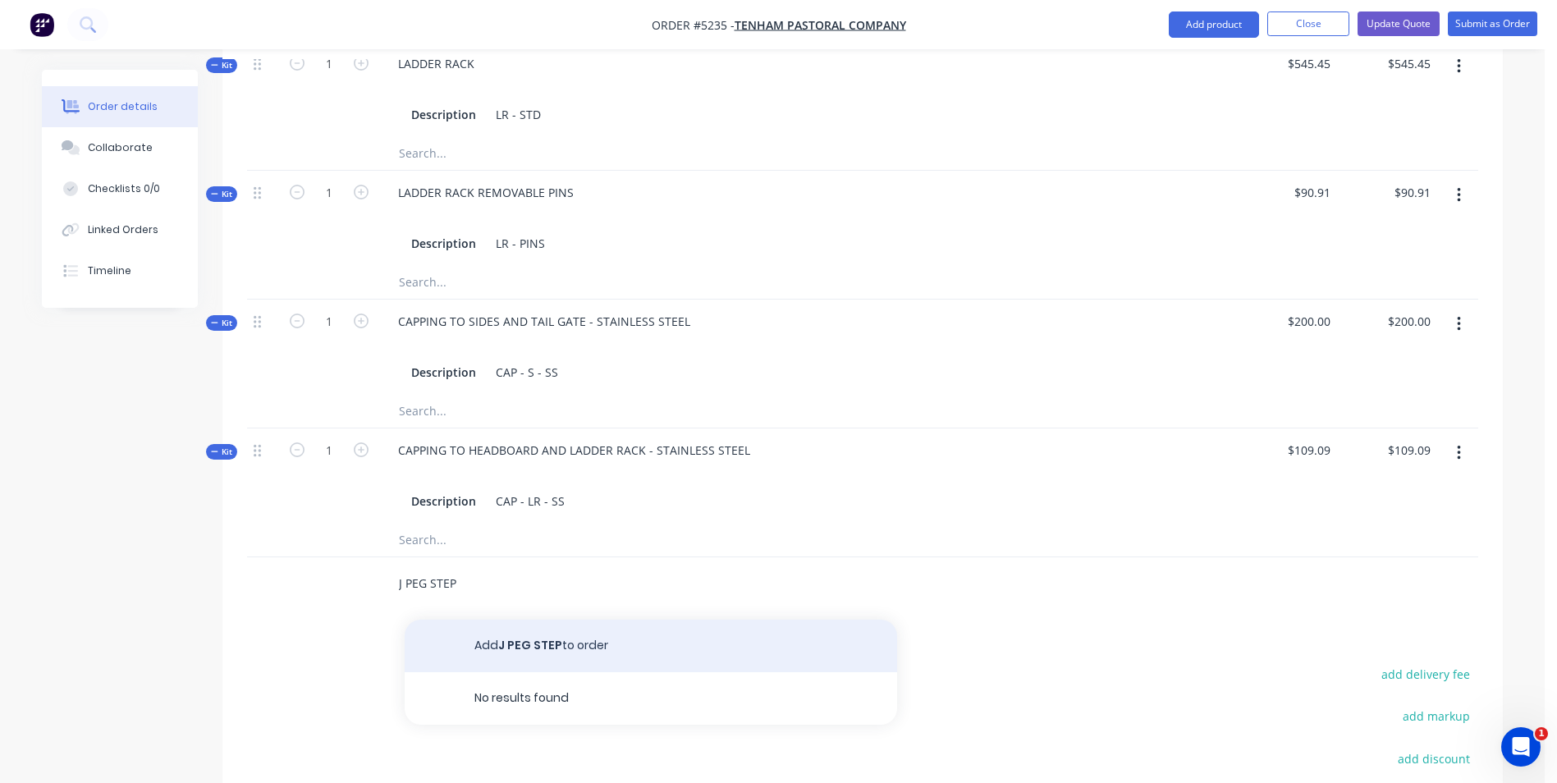
type input "J PEG STEP"
click at [531, 620] on button "Add J PEG STEP to order" at bounding box center [651, 646] width 493 height 53
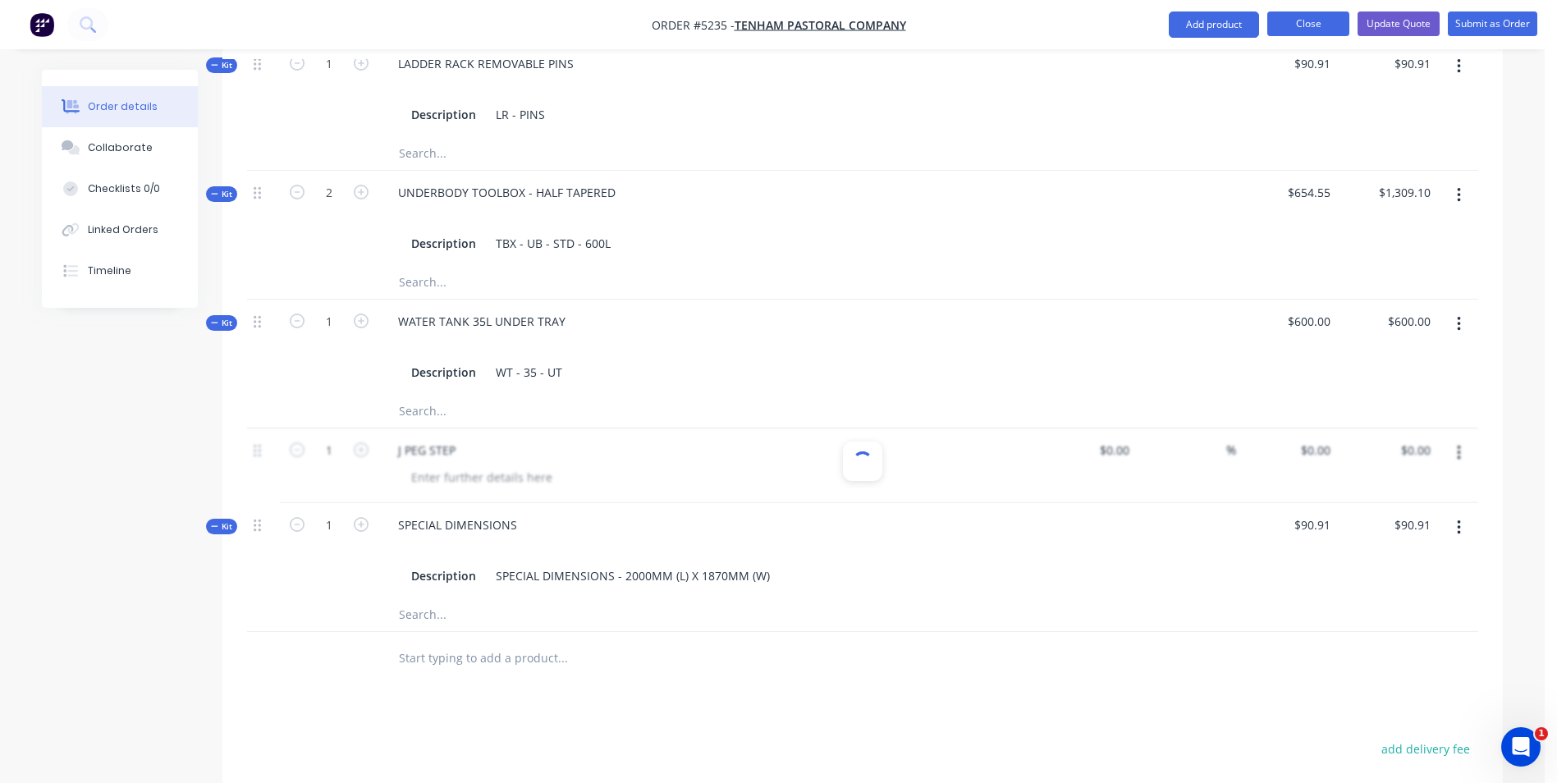
click at [1313, 30] on button "Close" at bounding box center [1309, 23] width 82 height 25
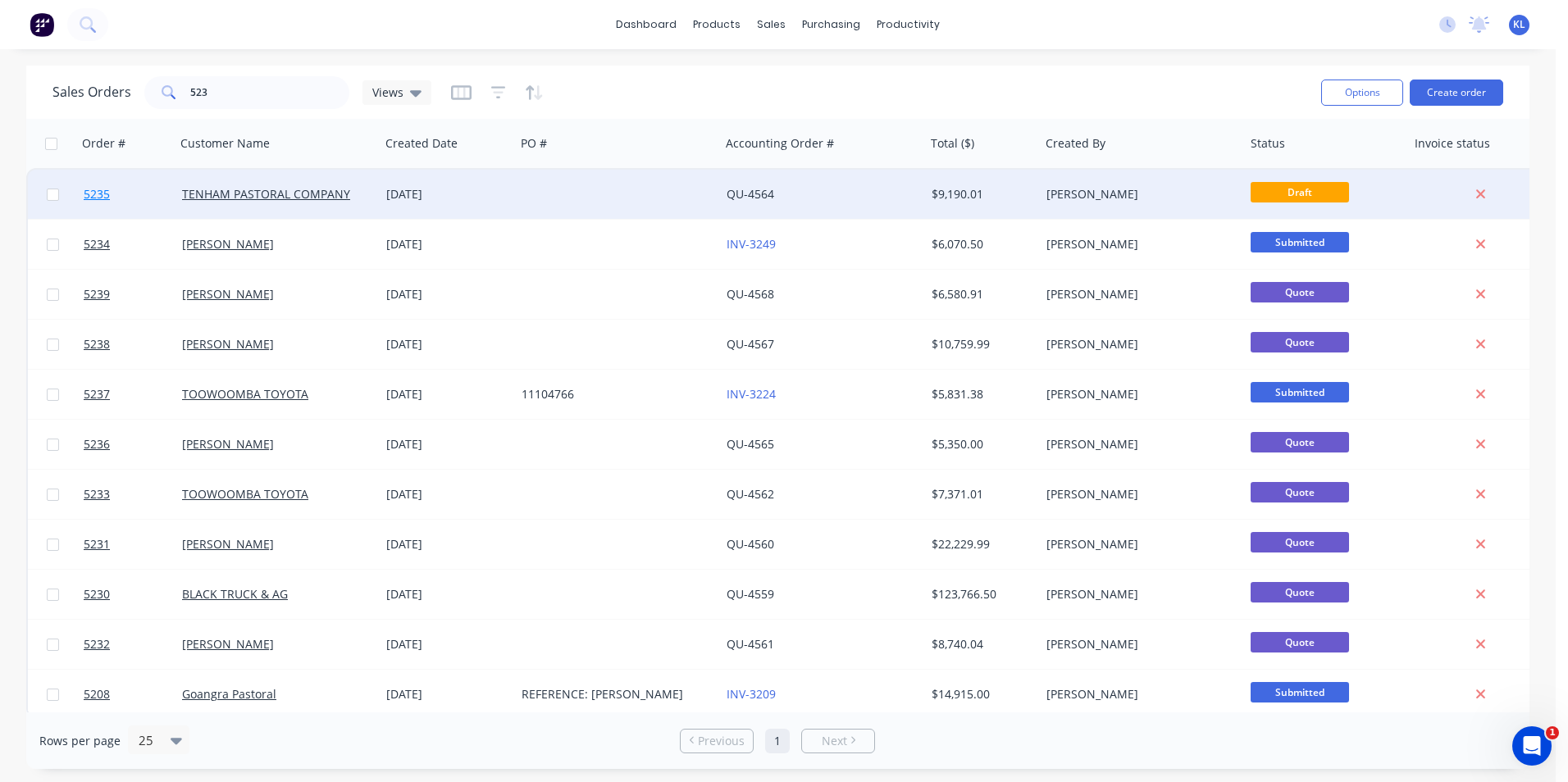
click at [100, 195] on span "5235" at bounding box center [97, 194] width 26 height 16
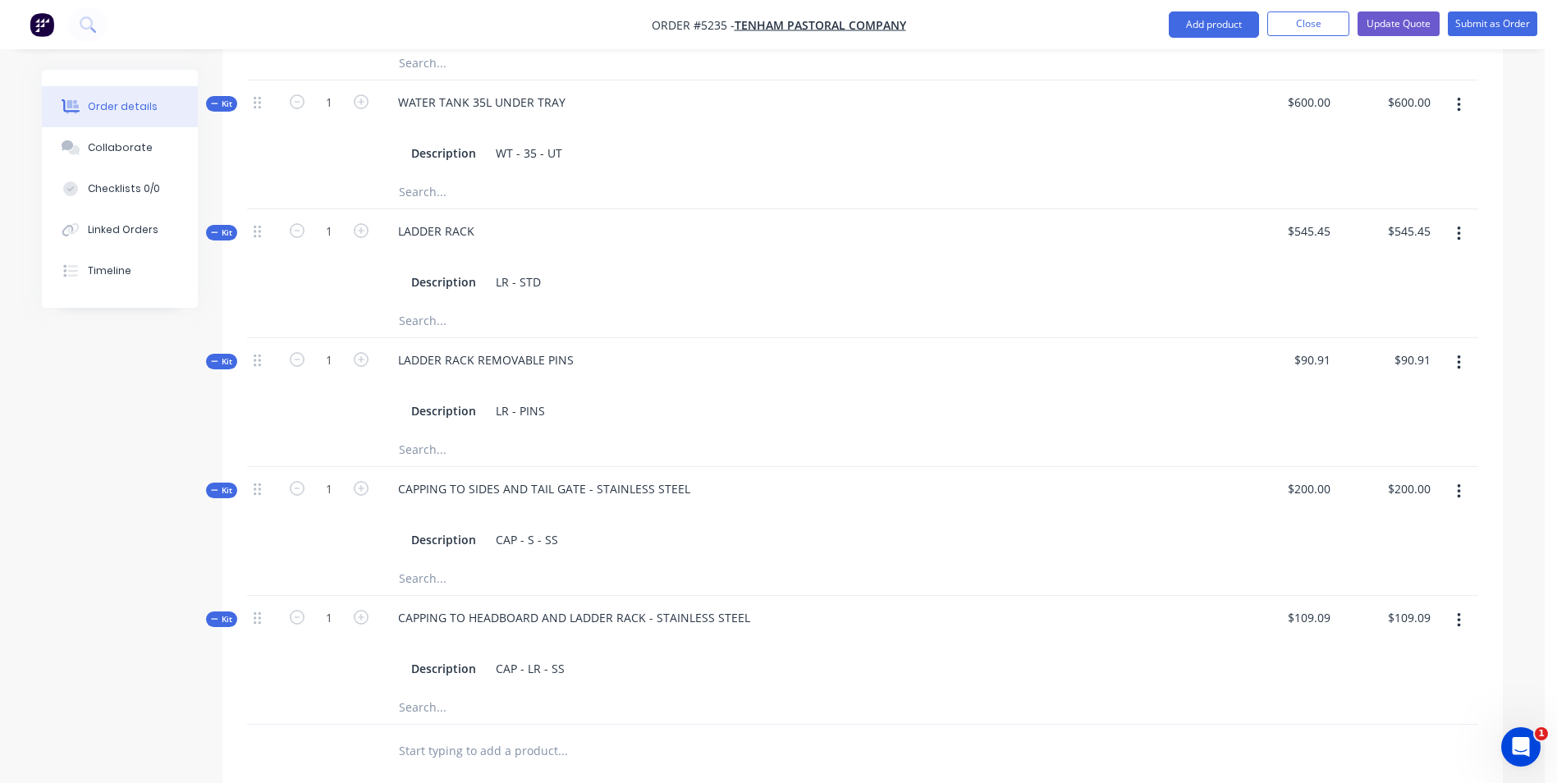
scroll to position [1314, 0]
click at [532, 732] on input "text" at bounding box center [562, 748] width 328 height 33
type input "STEP"
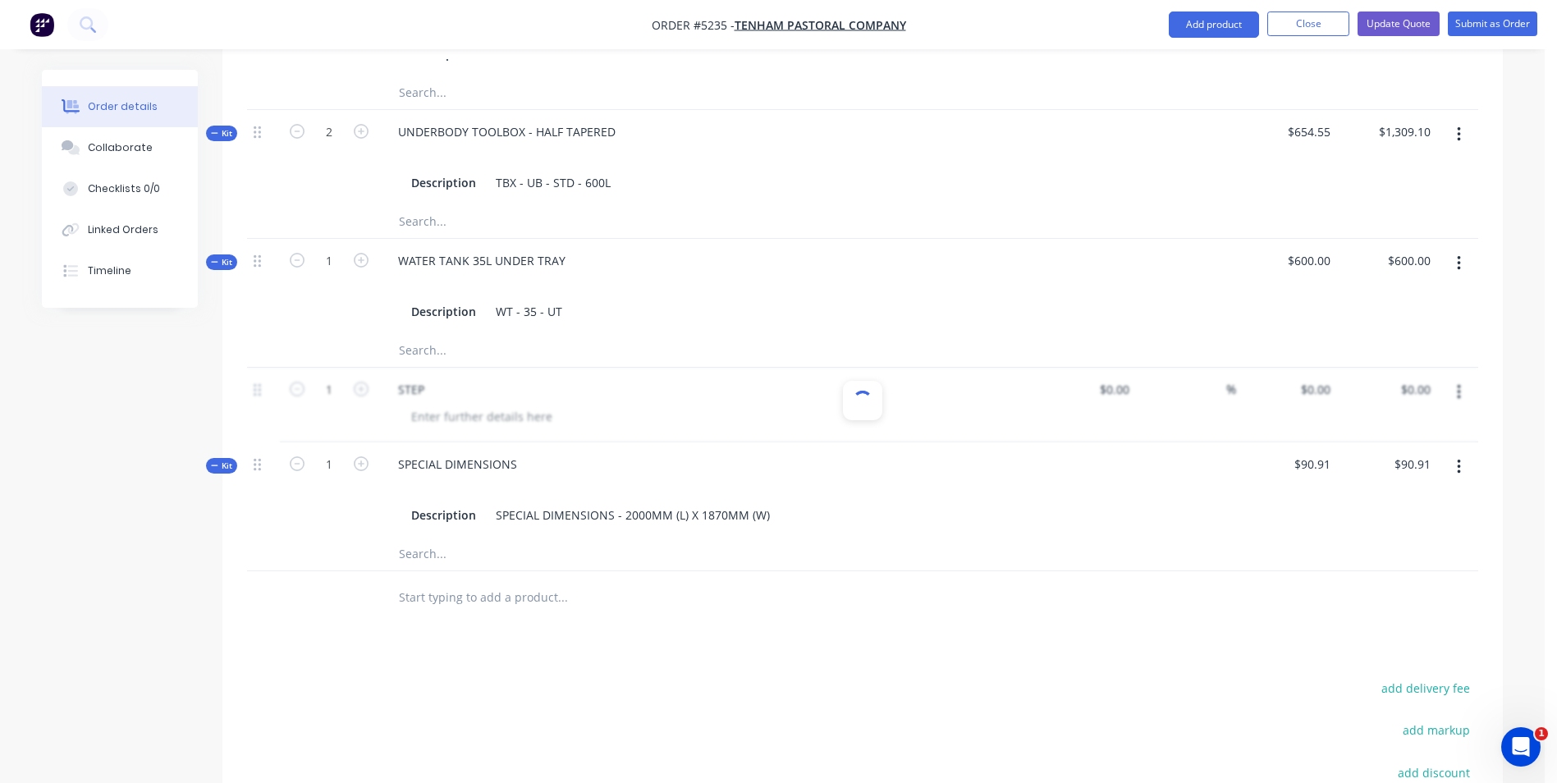
scroll to position [1560, 0]
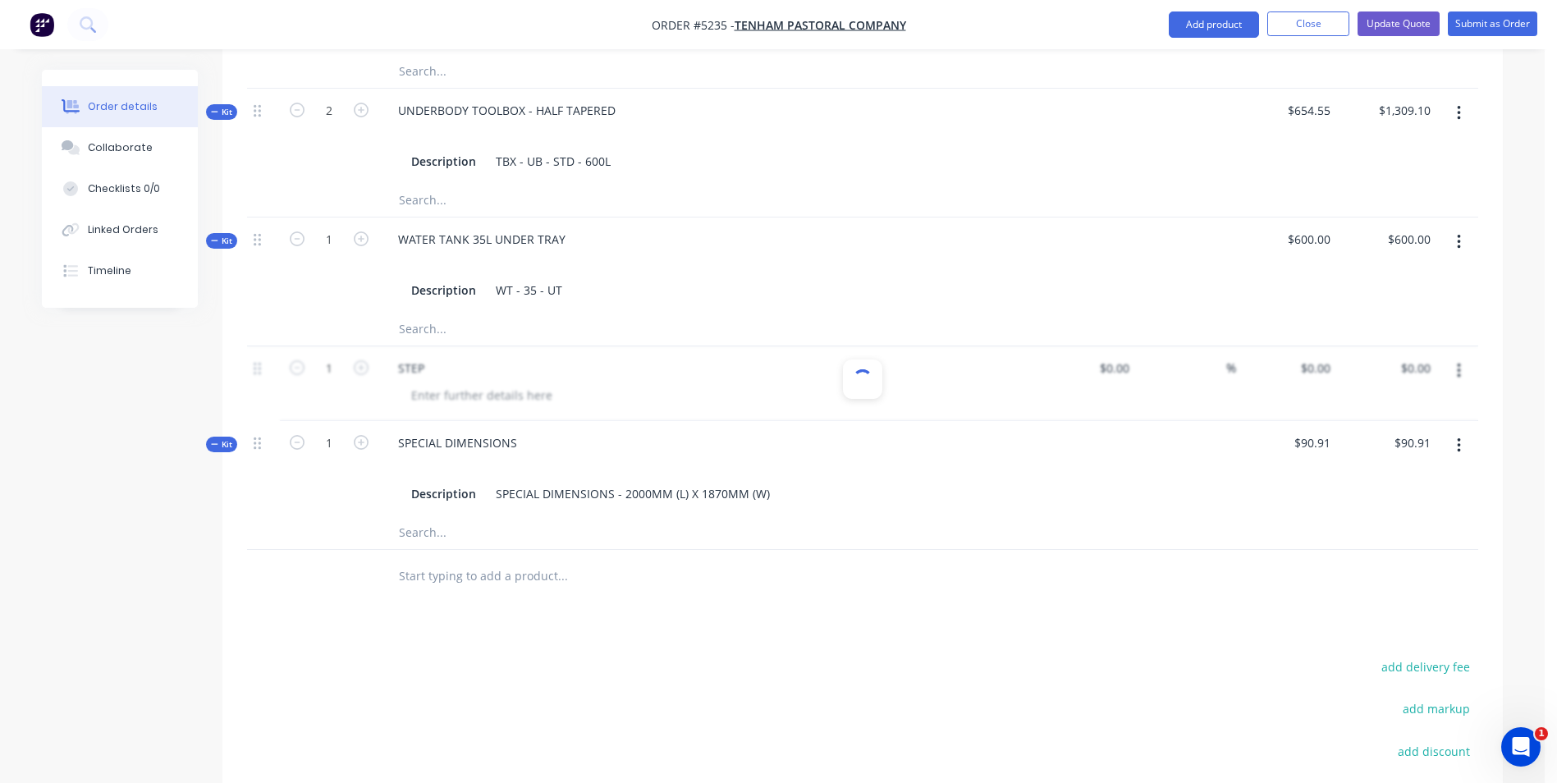
click at [221, 438] on span "Kit" at bounding box center [221, 444] width 21 height 12
click at [223, 438] on span "Kit" at bounding box center [221, 444] width 21 height 12
click at [474, 526] on input "text" at bounding box center [562, 542] width 328 height 33
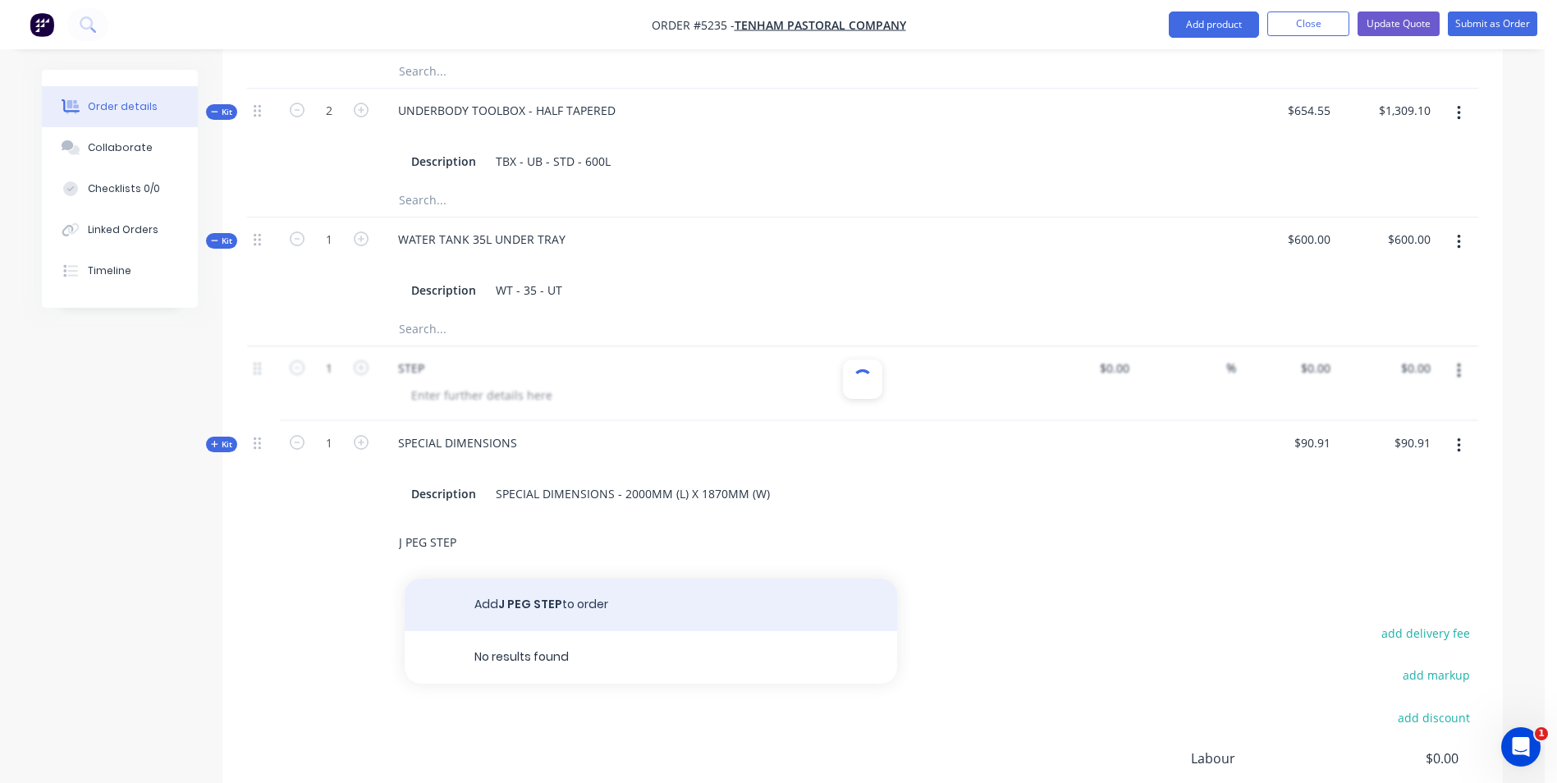
type input "J PEG STEP"
click at [773, 579] on button "Add J PEG STEP to order" at bounding box center [651, 605] width 493 height 53
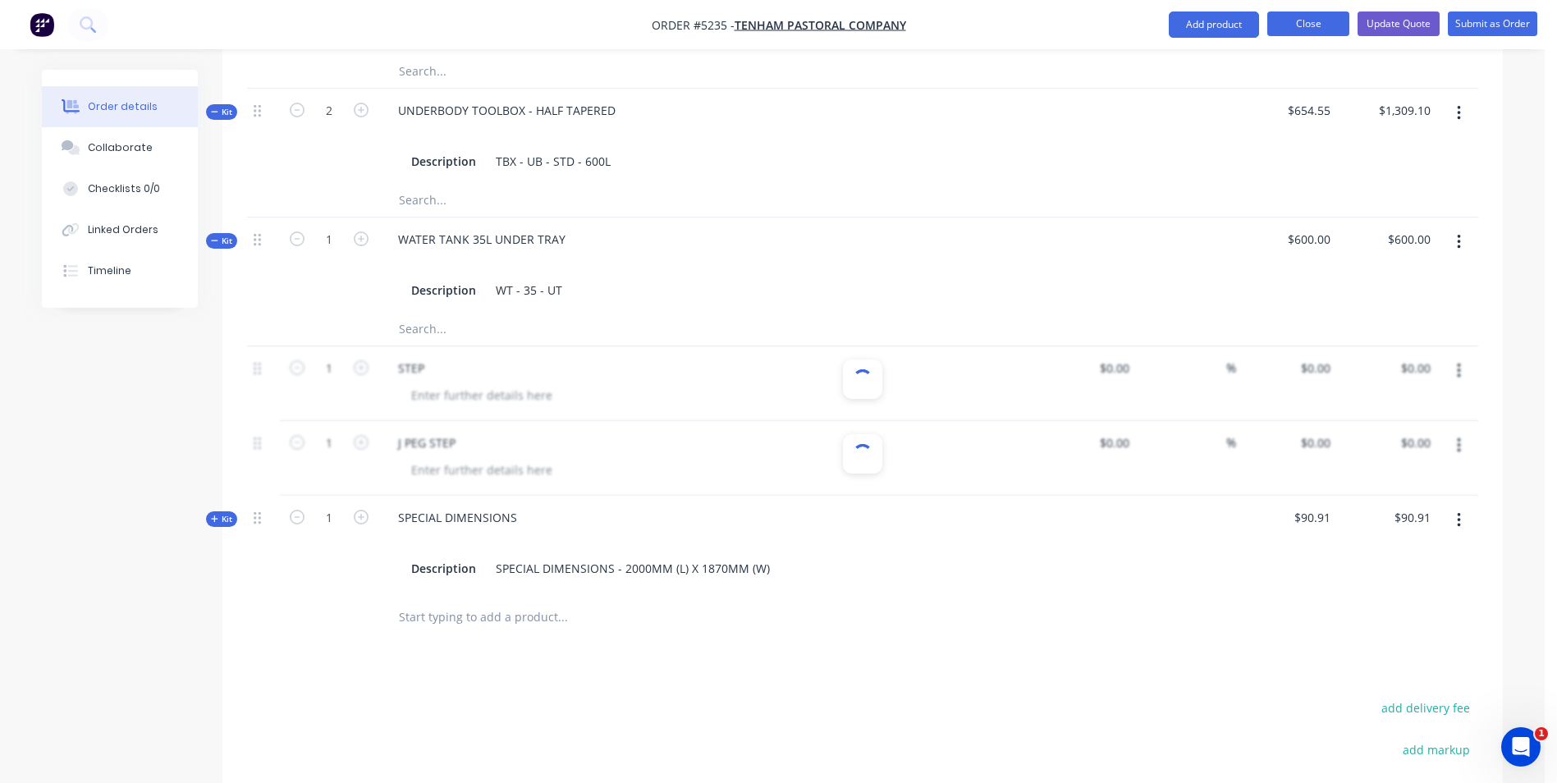
click at [1292, 21] on button "Close" at bounding box center [1309, 23] width 82 height 25
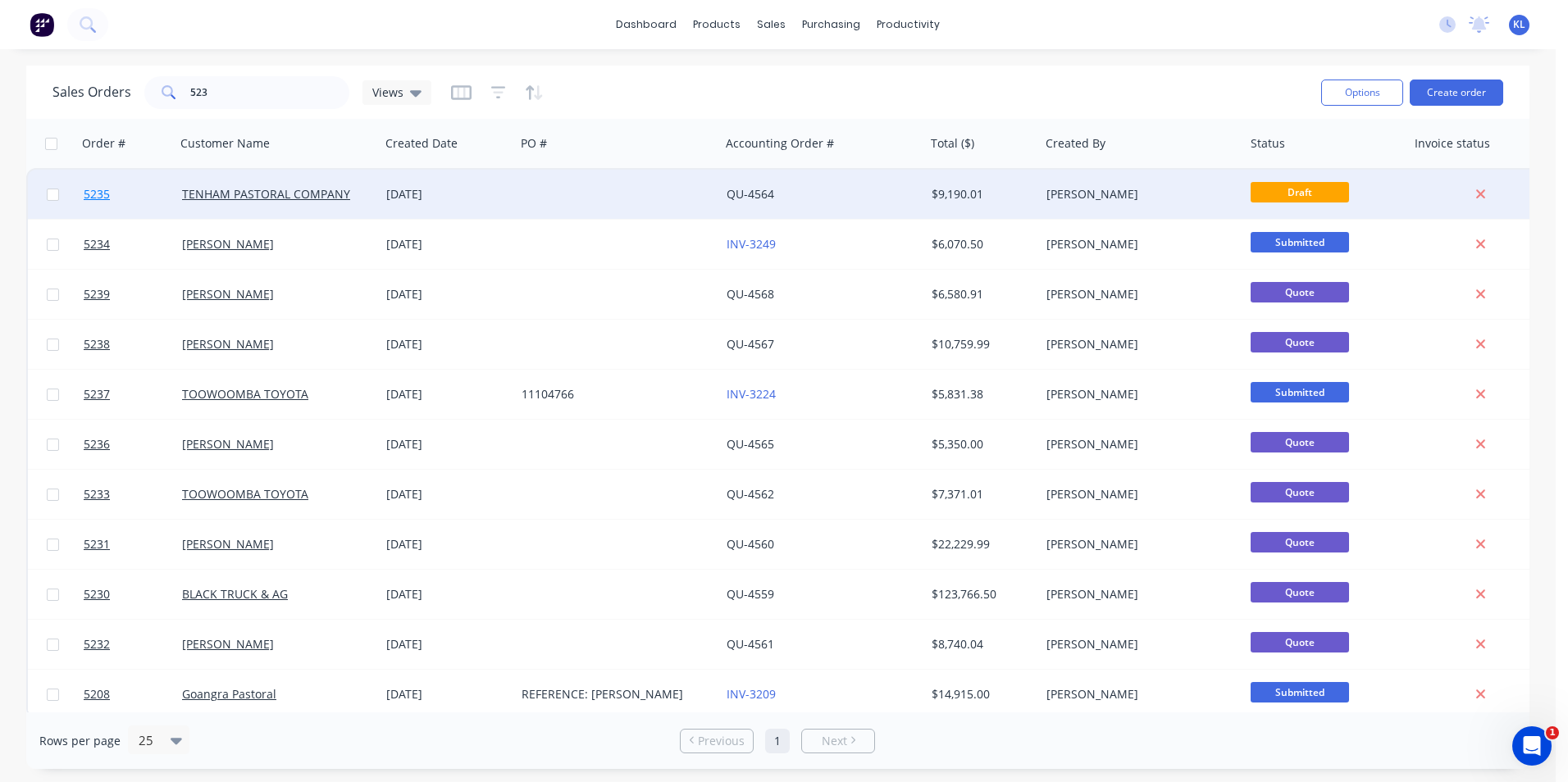
click at [108, 196] on span "5235" at bounding box center [97, 194] width 26 height 16
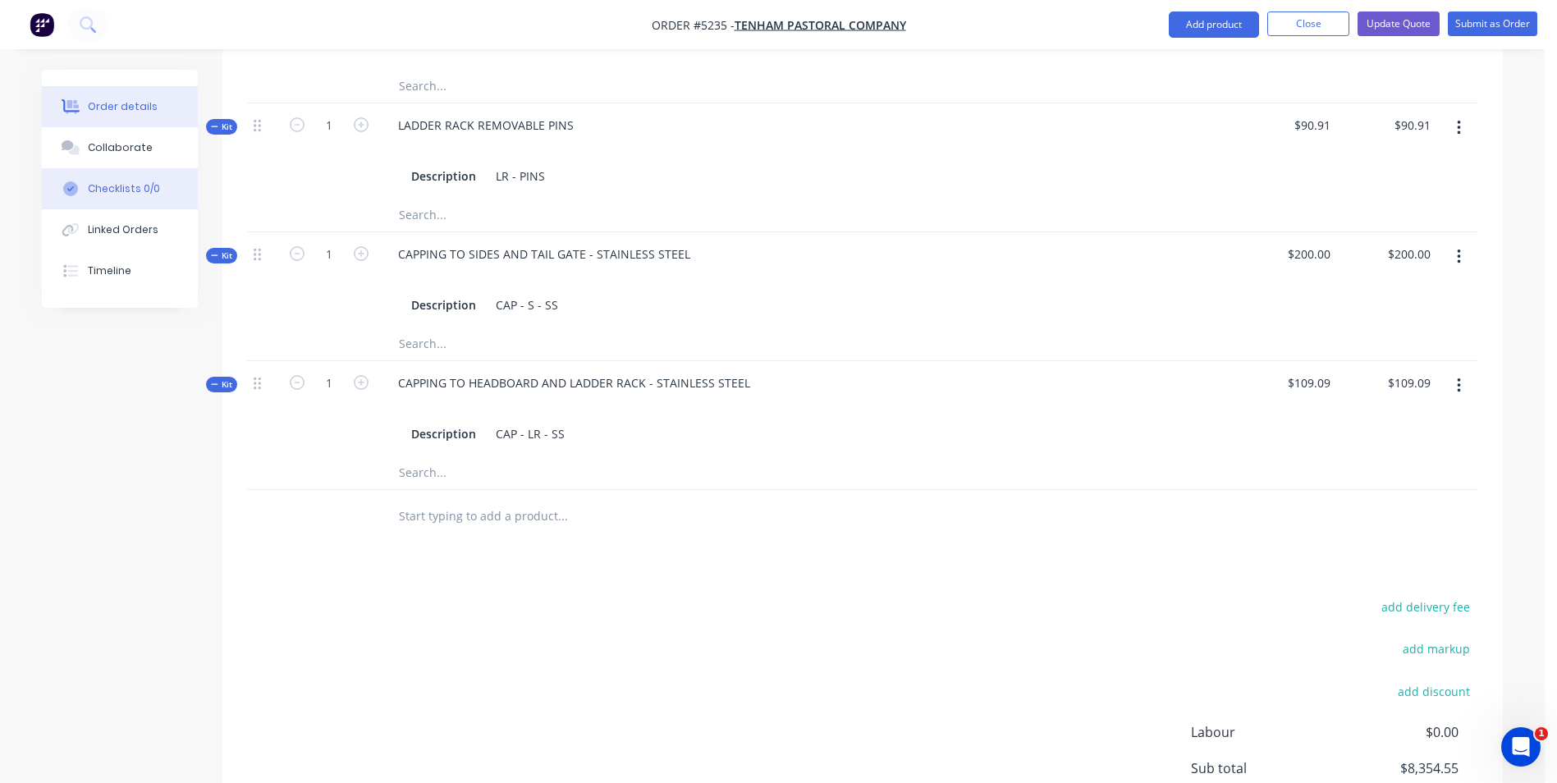
scroll to position [1560, 0]
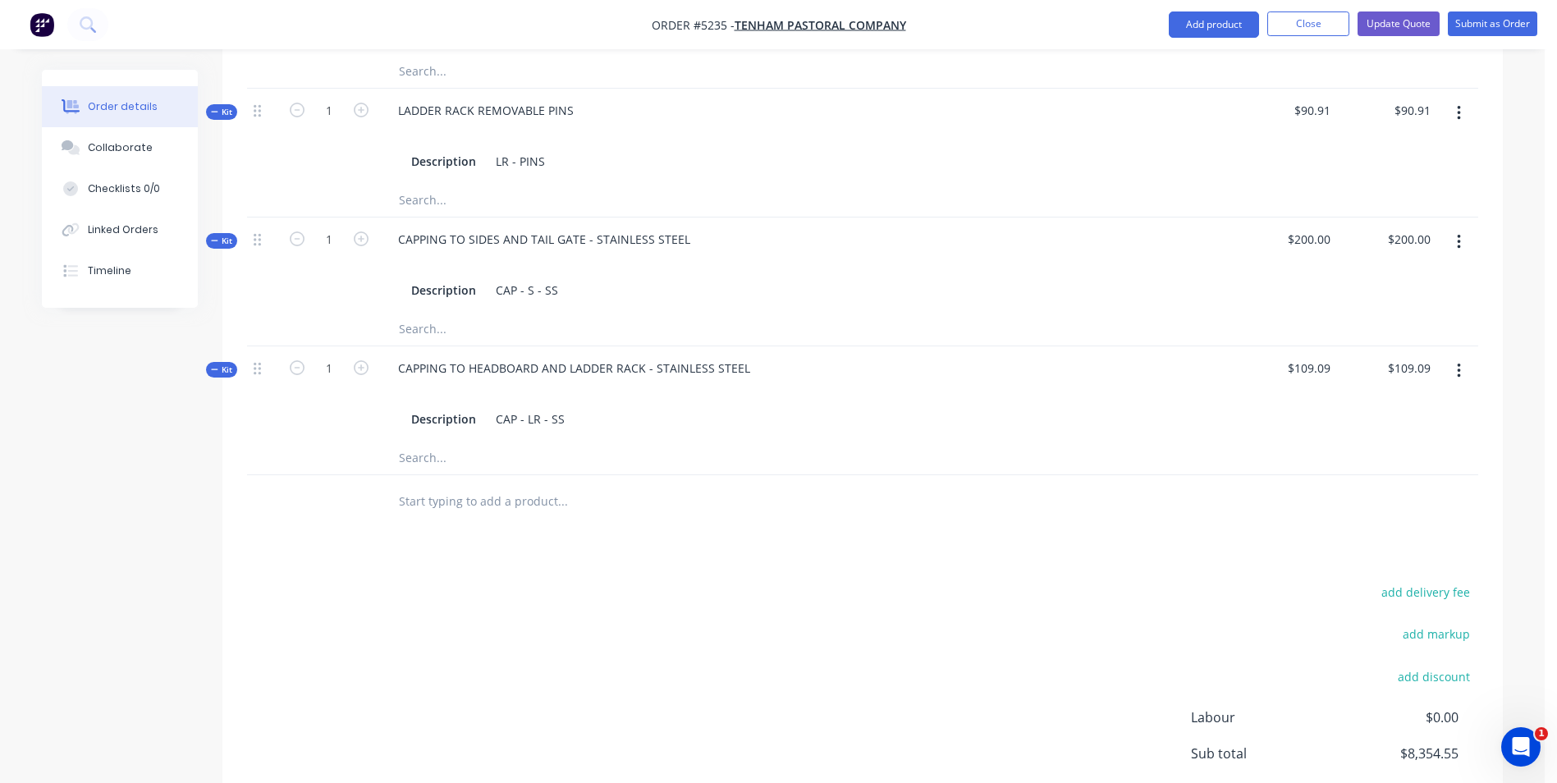
click at [540, 485] on input "text" at bounding box center [562, 501] width 328 height 33
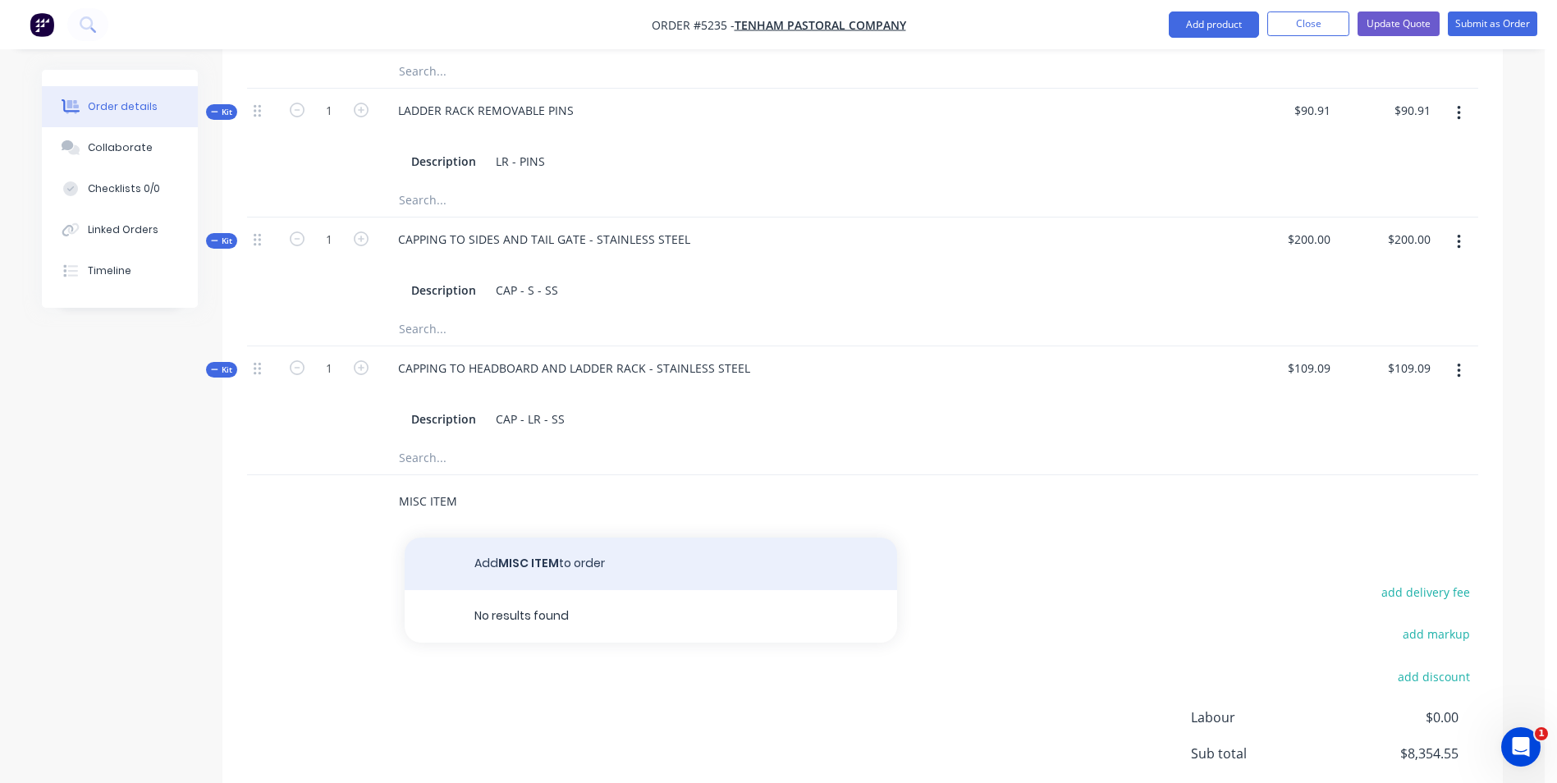
type input "MISC ITEM"
click at [536, 538] on button "Add MISC ITEM to order" at bounding box center [651, 564] width 493 height 53
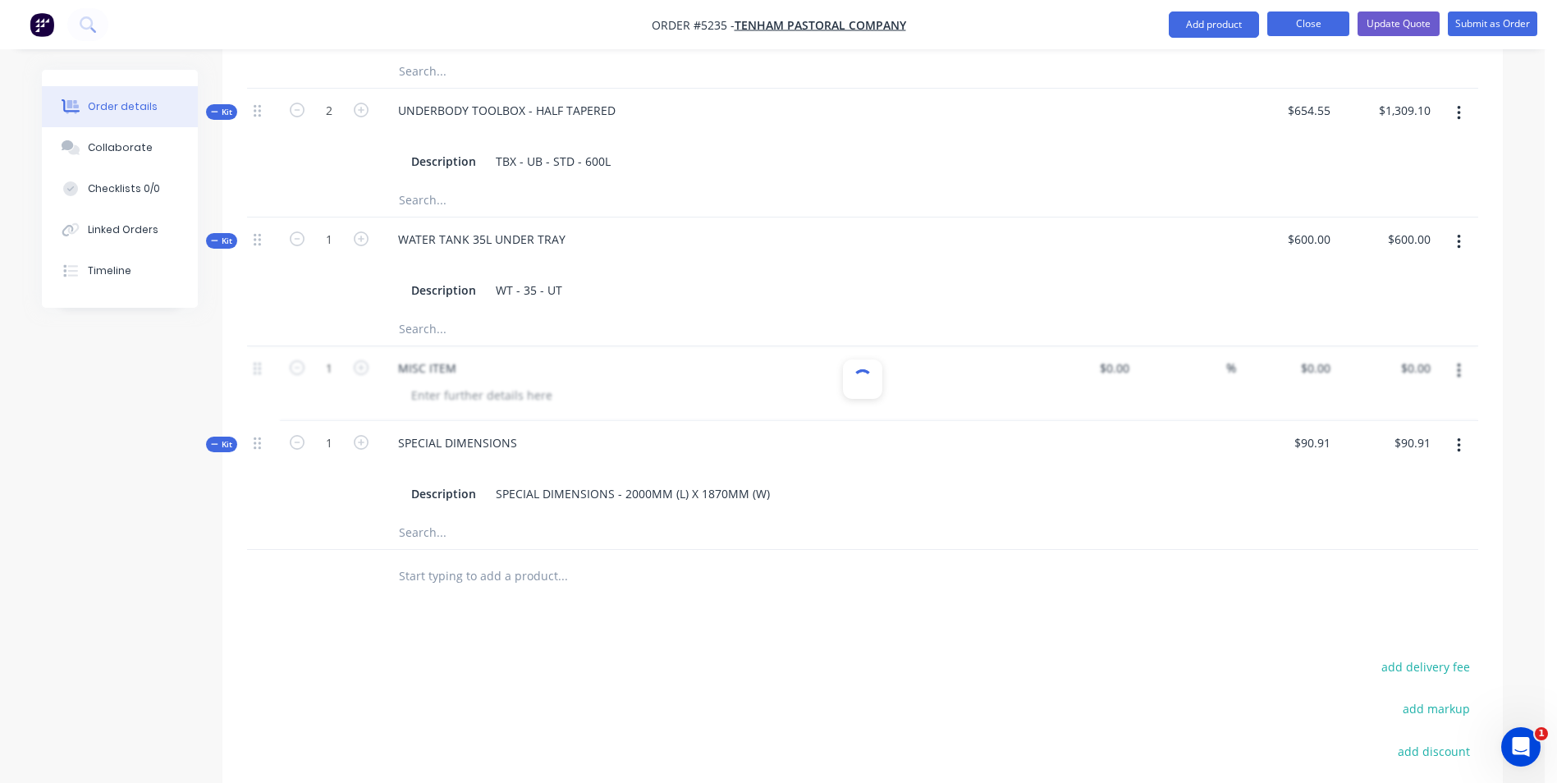
click at [1295, 27] on button "Close" at bounding box center [1309, 23] width 82 height 25
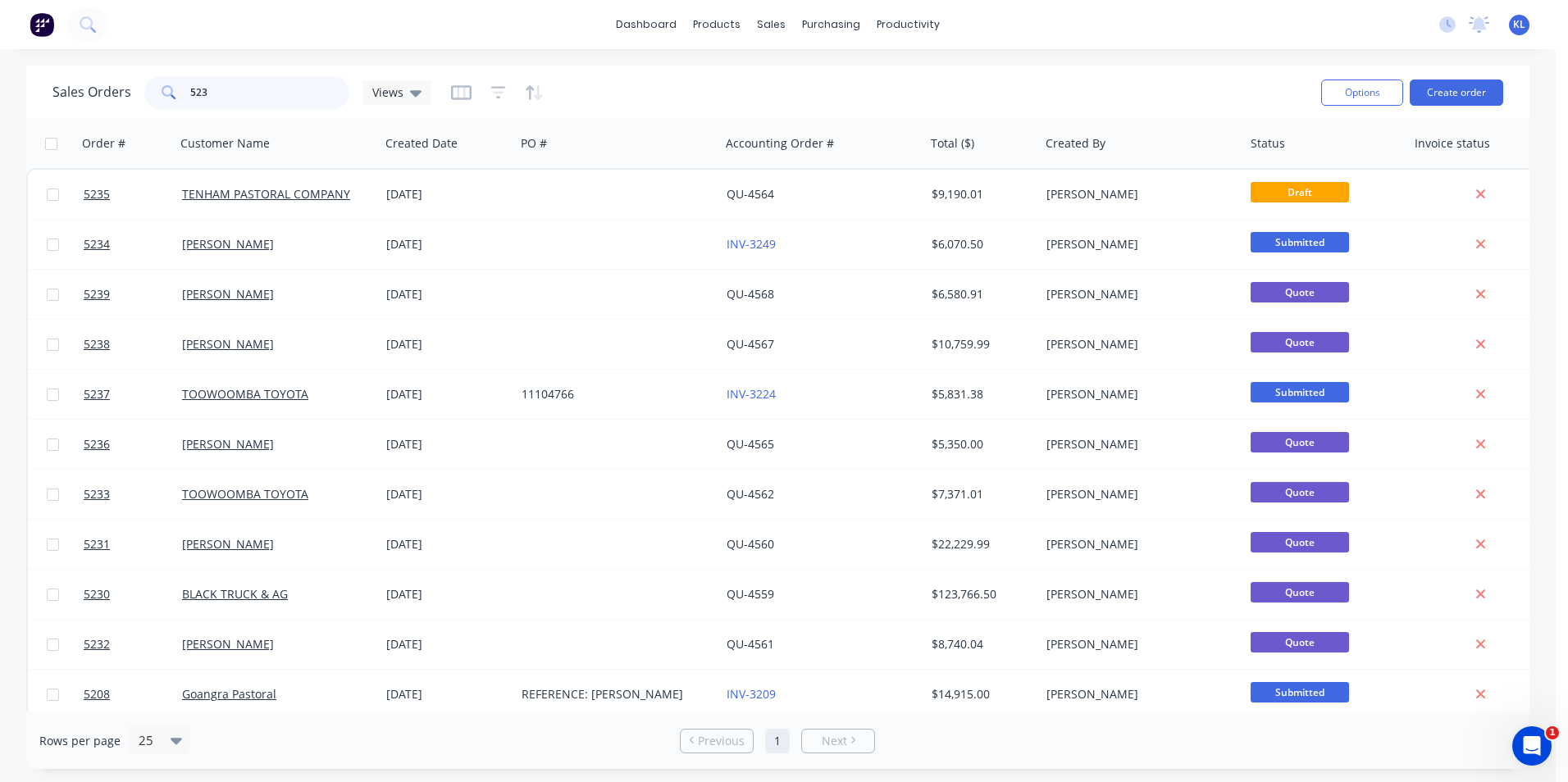
drag, startPoint x: 267, startPoint y: 98, endPoint x: 225, endPoint y: 98, distance: 42.0
click at [225, 98] on input "523" at bounding box center [270, 92] width 160 height 33
click at [832, 112] on div "Customers" at bounding box center [828, 111] width 59 height 15
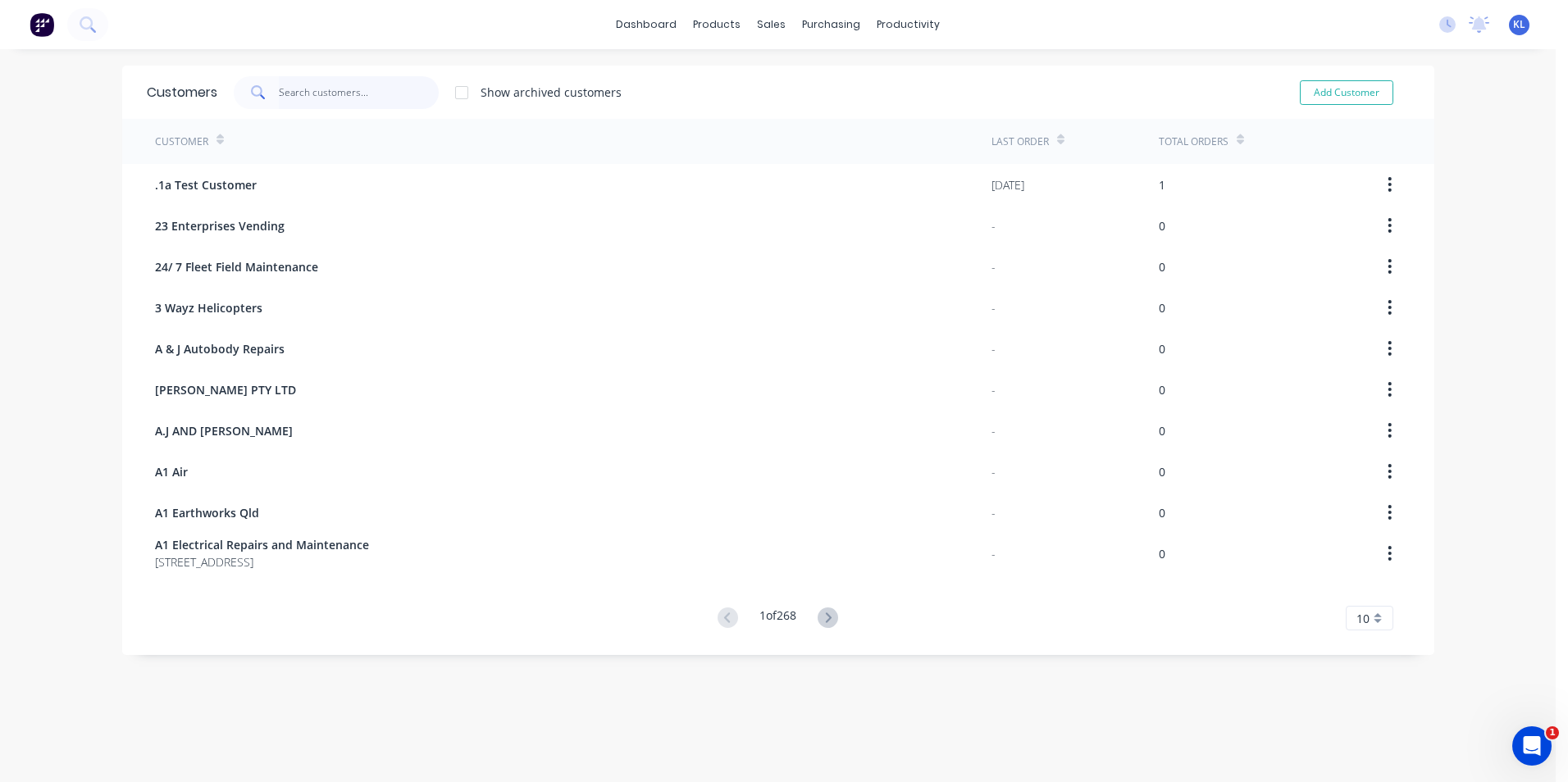
click at [329, 94] on input "text" at bounding box center [359, 92] width 160 height 33
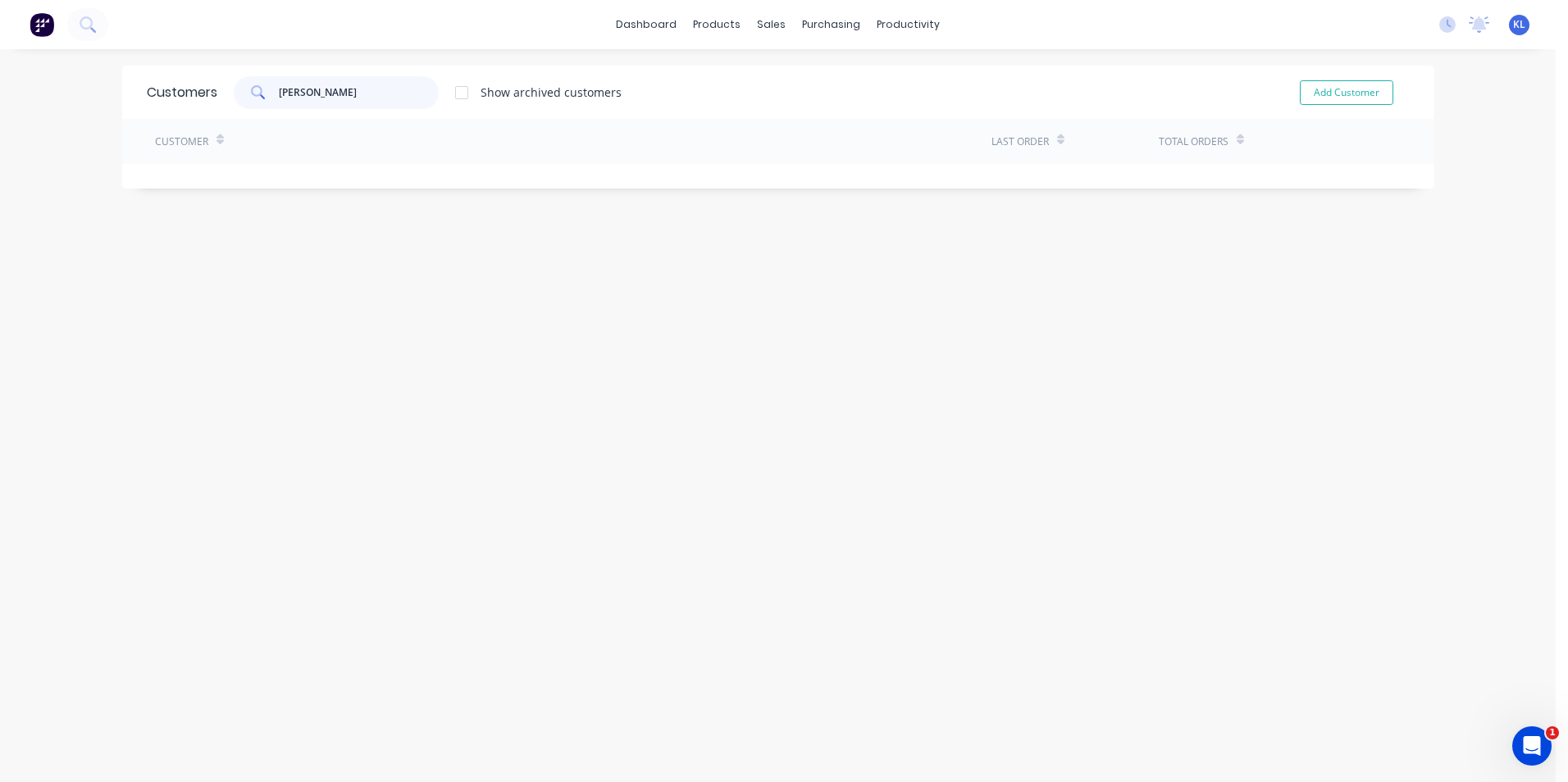
type input "[PERSON_NAME]"
click at [1317, 89] on button "Add Customer" at bounding box center [1346, 92] width 94 height 25
select select "AU"
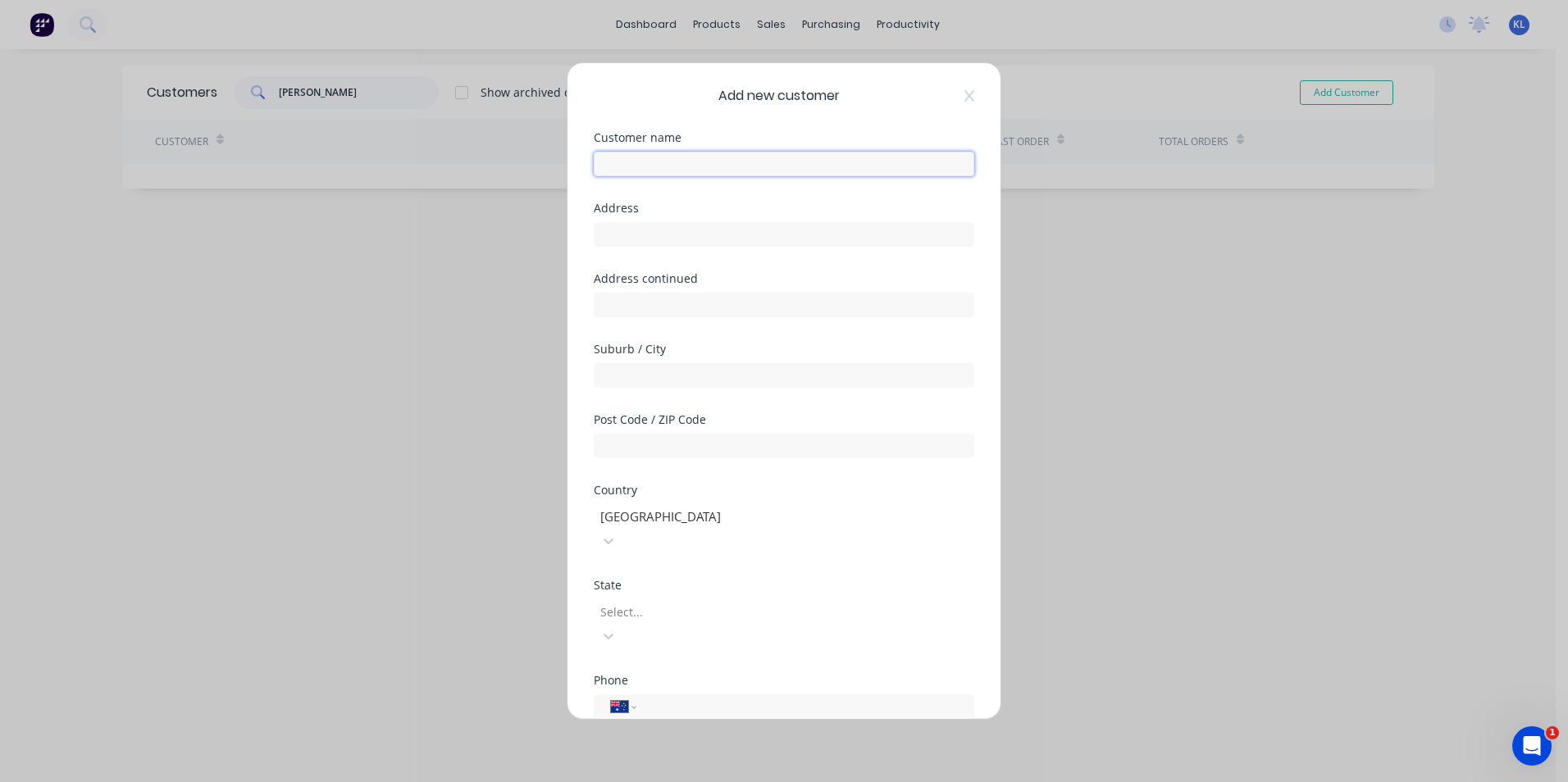
click at [765, 165] on input "text" at bounding box center [783, 164] width 381 height 25
type input "[PERSON_NAME]"
click at [730, 698] on input "tel" at bounding box center [803, 707] width 310 height 19
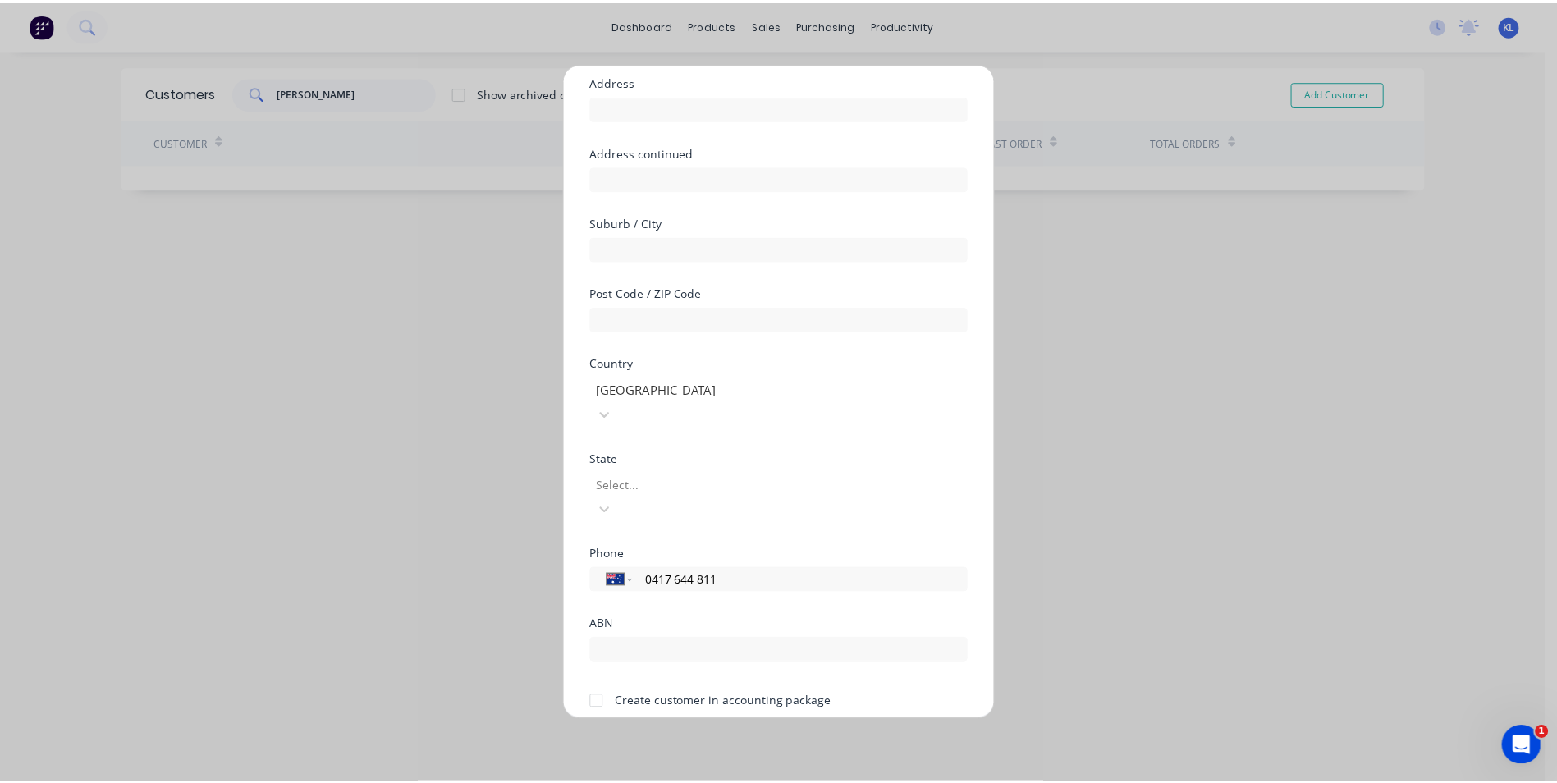
scroll to position [144, 0]
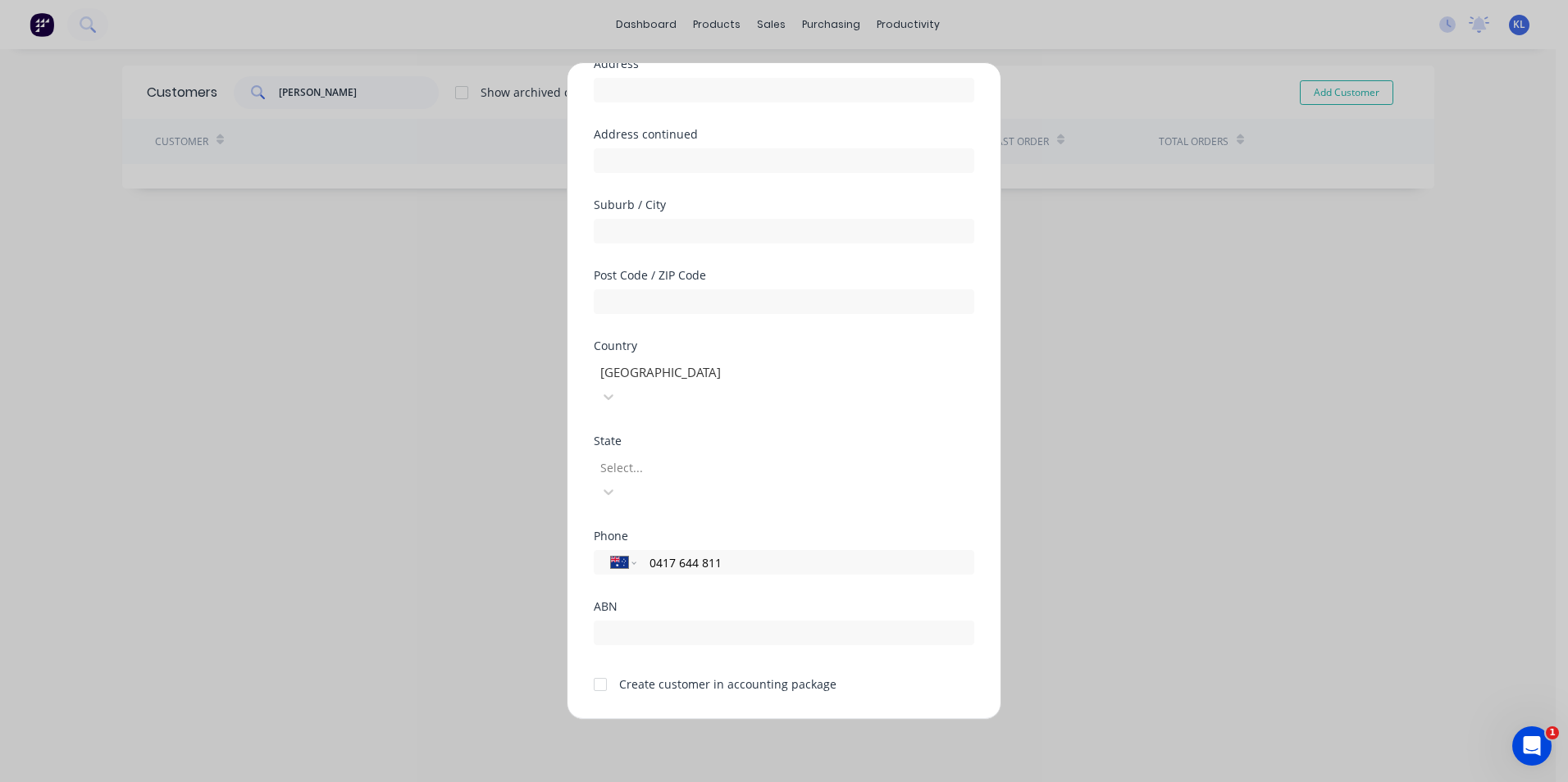
type input "0417 644 811"
click at [605, 668] on div at bounding box center [600, 684] width 33 height 33
click at [738, 719] on button "Save" at bounding box center [732, 732] width 90 height 26
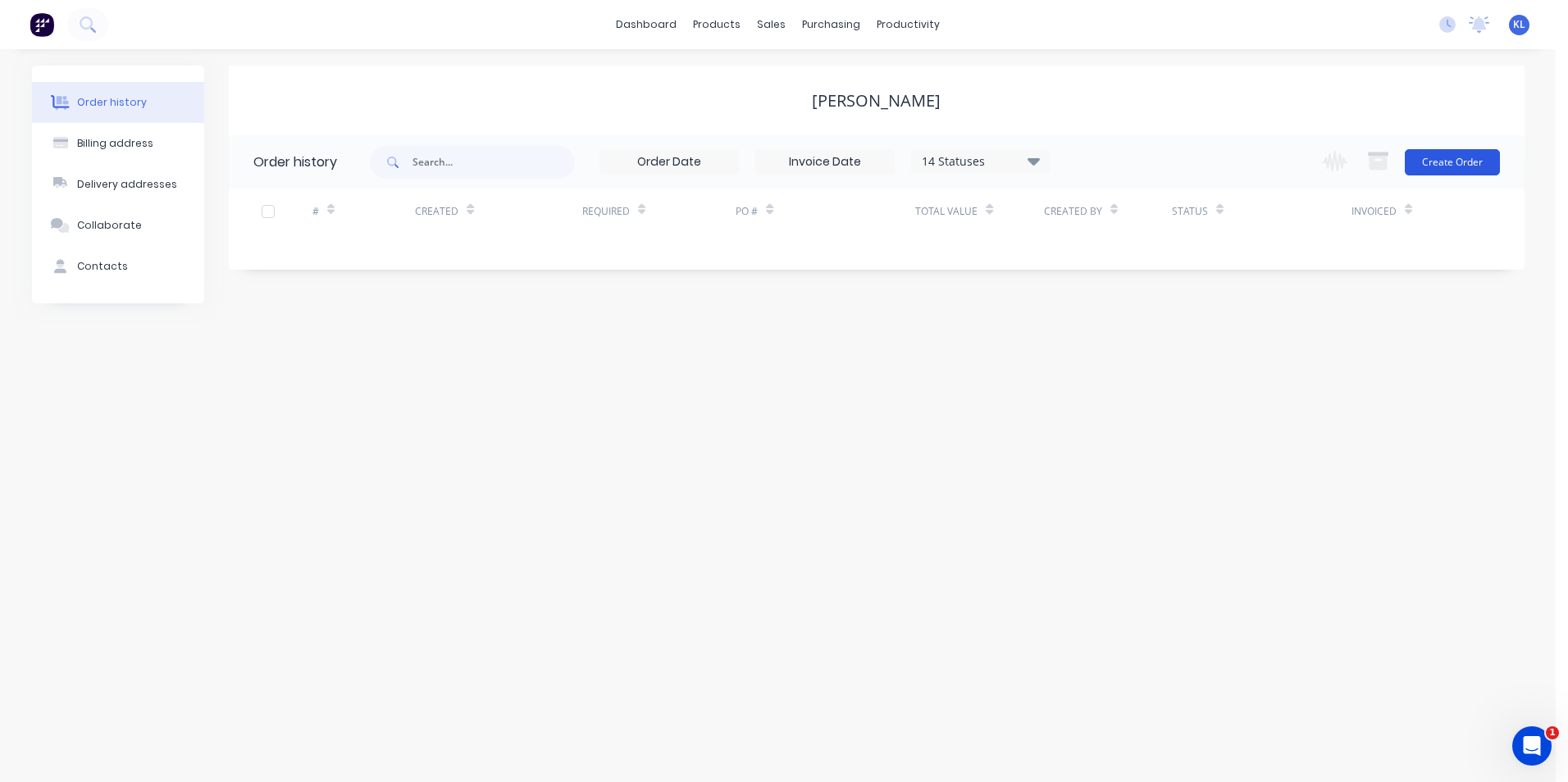
click at [1445, 162] on button "Create Order" at bounding box center [1451, 162] width 95 height 26
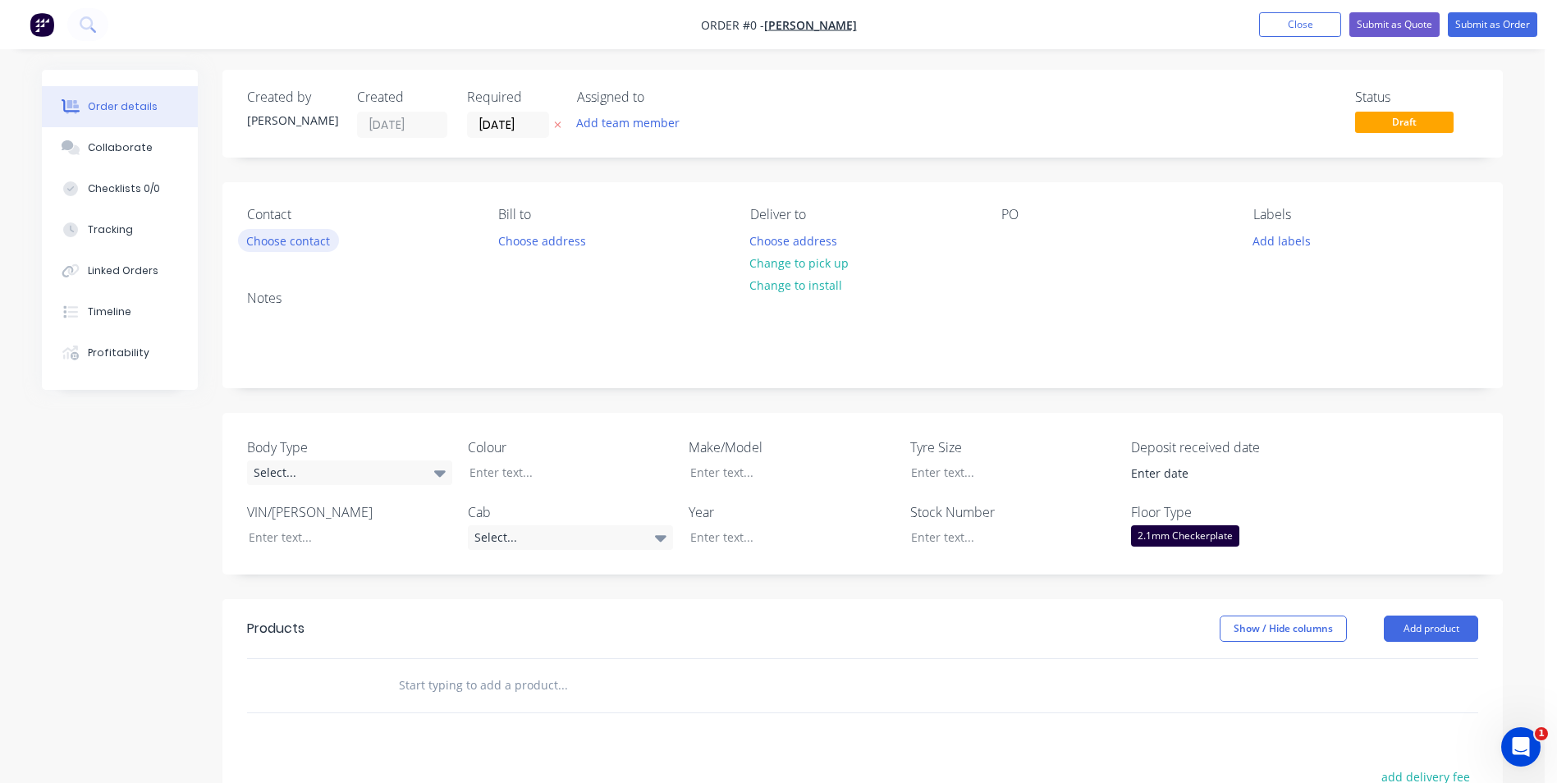
click at [304, 250] on button "Choose contact" at bounding box center [288, 240] width 101 height 22
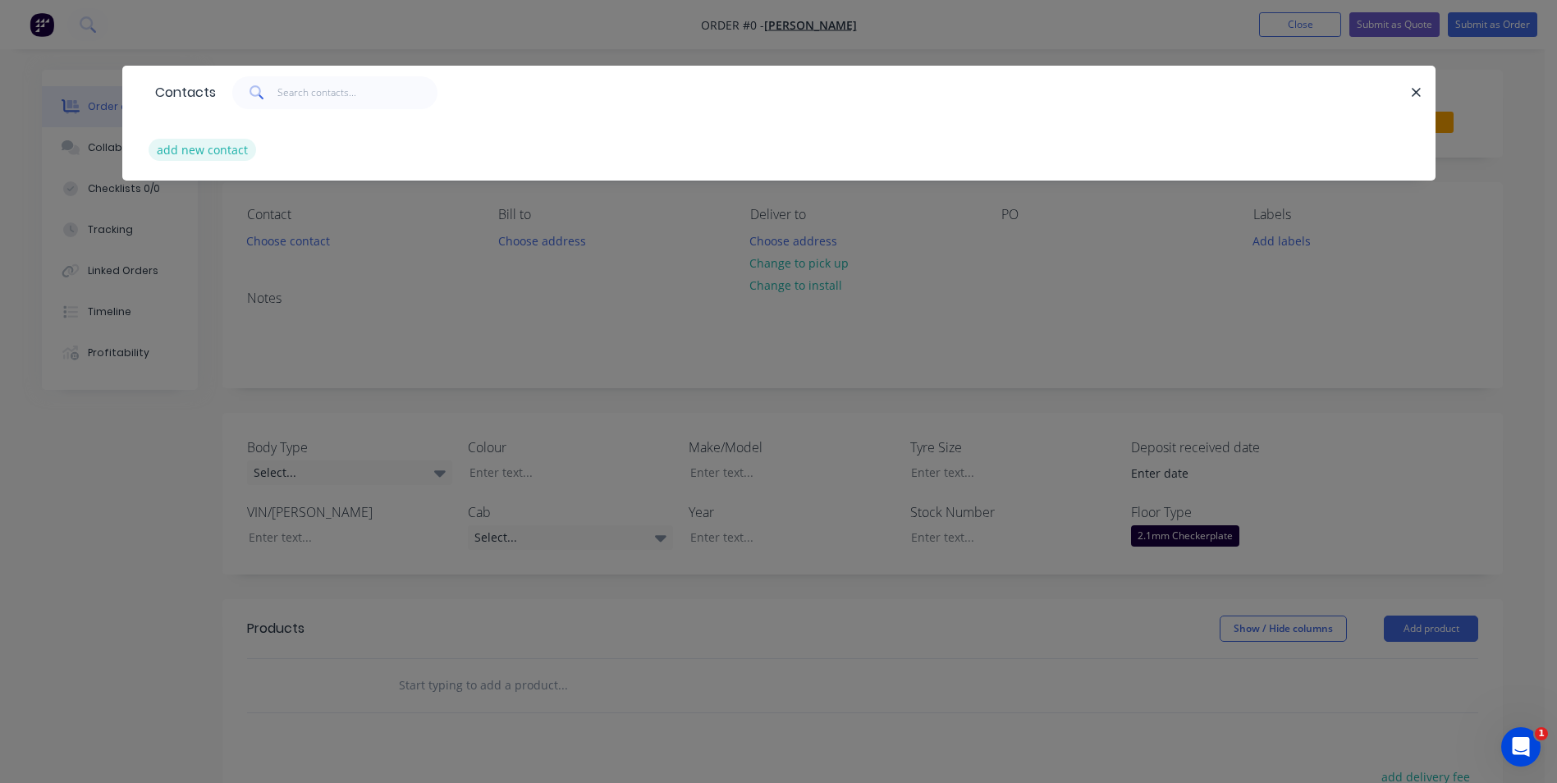
click at [188, 149] on button "add new contact" at bounding box center [203, 150] width 108 height 22
select select "AU"
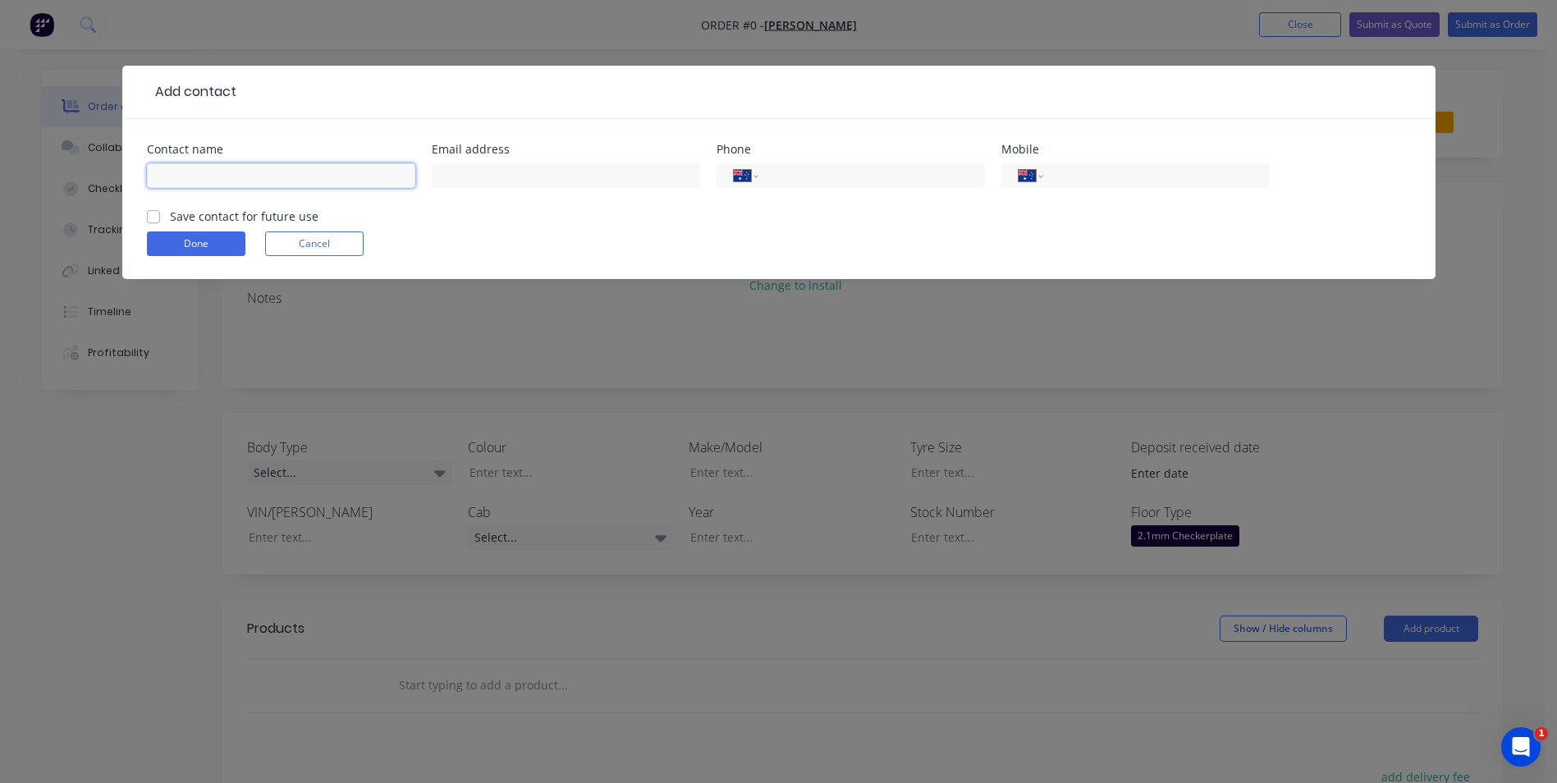
click at [332, 173] on input "text" at bounding box center [281, 175] width 268 height 25
type input "[PERSON_NAME]"
click at [170, 216] on label "Save contact for future use" at bounding box center [244, 216] width 149 height 17
click at [154, 216] on input "Save contact for future use" at bounding box center [153, 216] width 13 height 16
checkbox input "true"
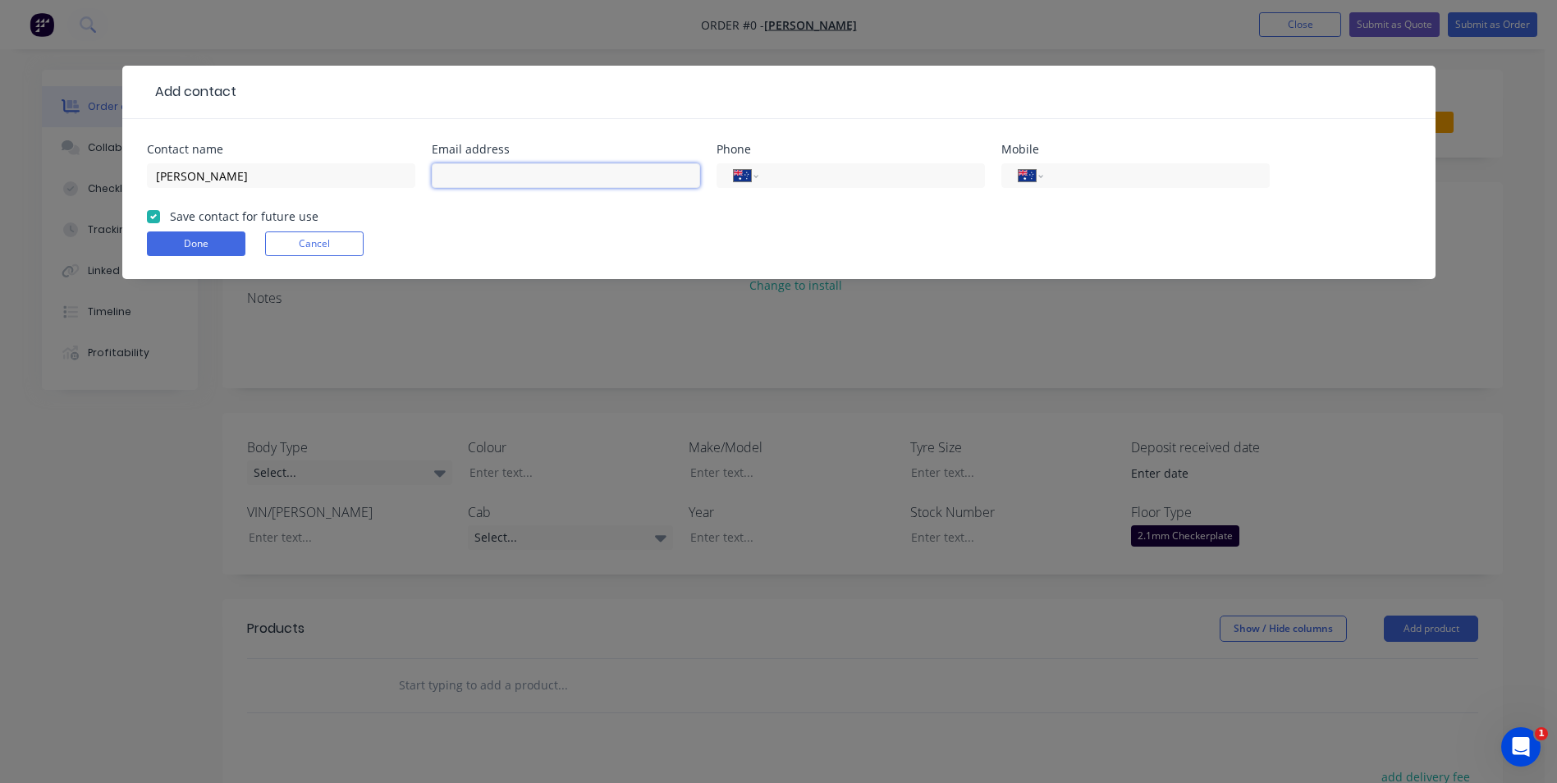
click at [499, 171] on input "text" at bounding box center [566, 175] width 268 height 25
type input "[EMAIL_ADDRESS][DOMAIN_NAME]"
click at [1092, 172] on input "tel" at bounding box center [1153, 176] width 197 height 19
type input "0417 644 811"
click at [198, 243] on button "Done" at bounding box center [196, 244] width 99 height 25
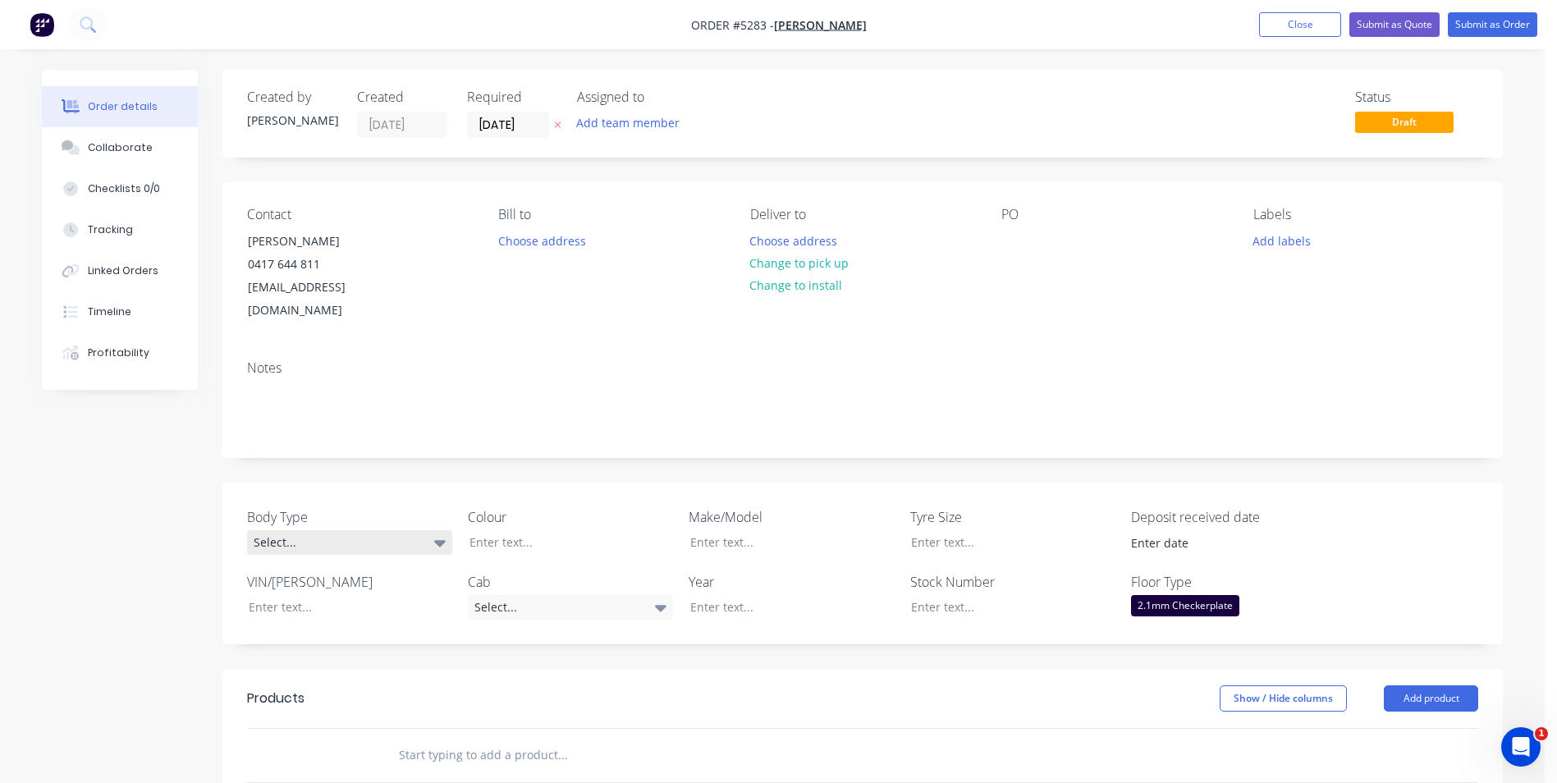
click at [429, 530] on div "Select..." at bounding box center [349, 542] width 205 height 25
click at [374, 584] on button "Cab Chassis" at bounding box center [370, 587] width 246 height 33
click at [520, 530] on div at bounding box center [558, 542] width 205 height 24
click at [658, 599] on icon at bounding box center [660, 608] width 11 height 18
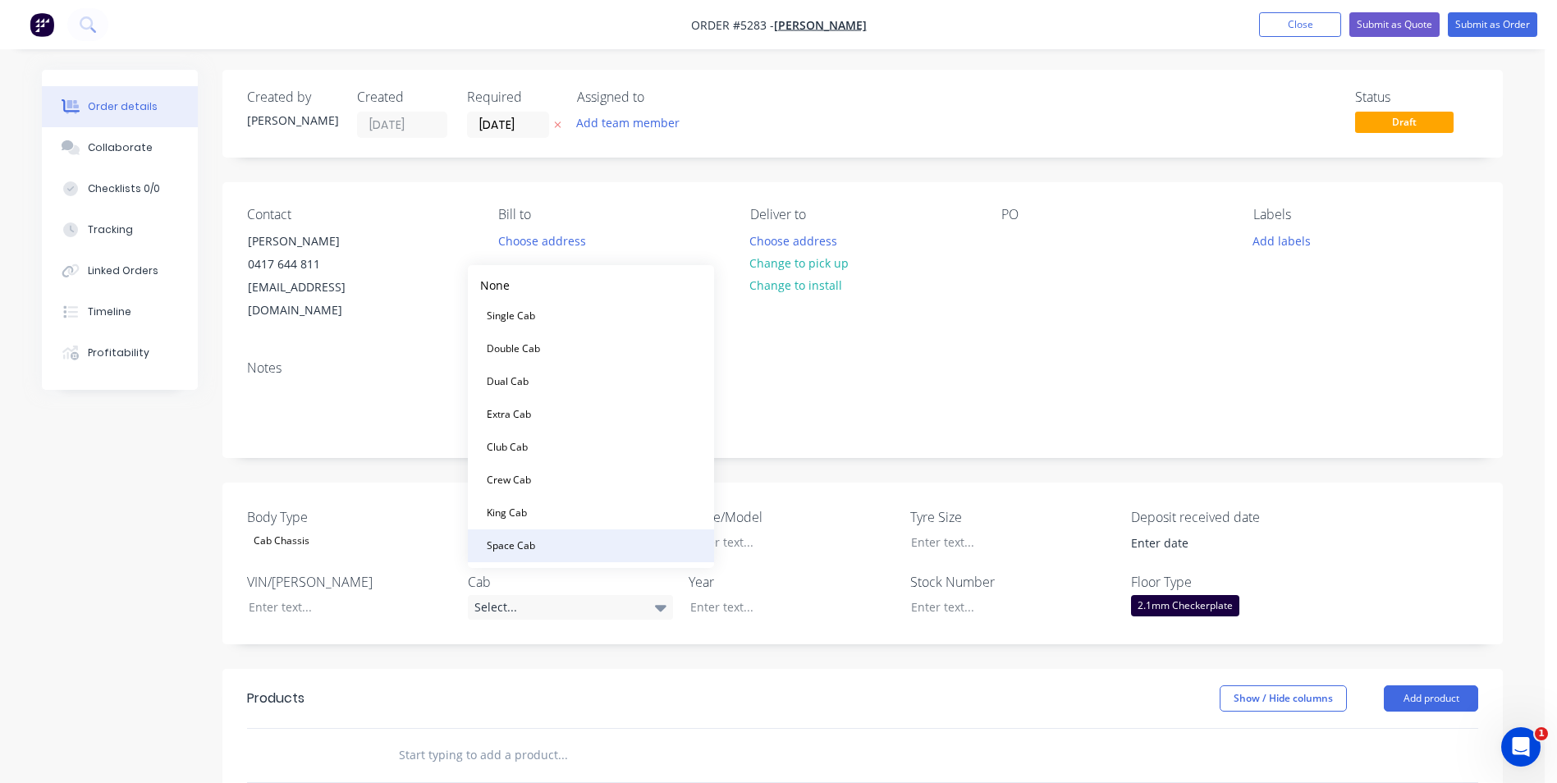
click at [593, 549] on button "Space Cab" at bounding box center [591, 546] width 246 height 33
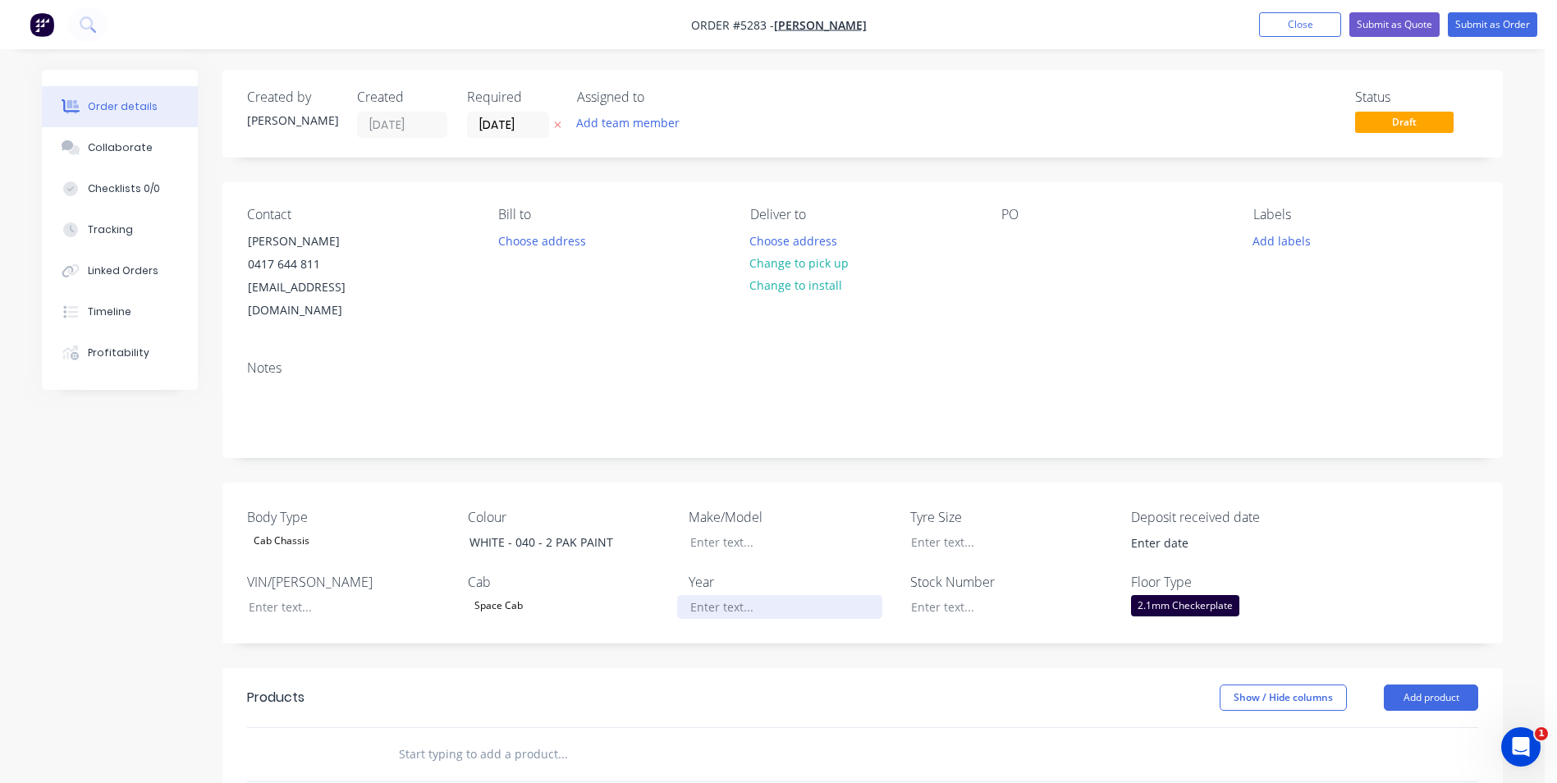
click at [782, 595] on div at bounding box center [779, 607] width 205 height 24
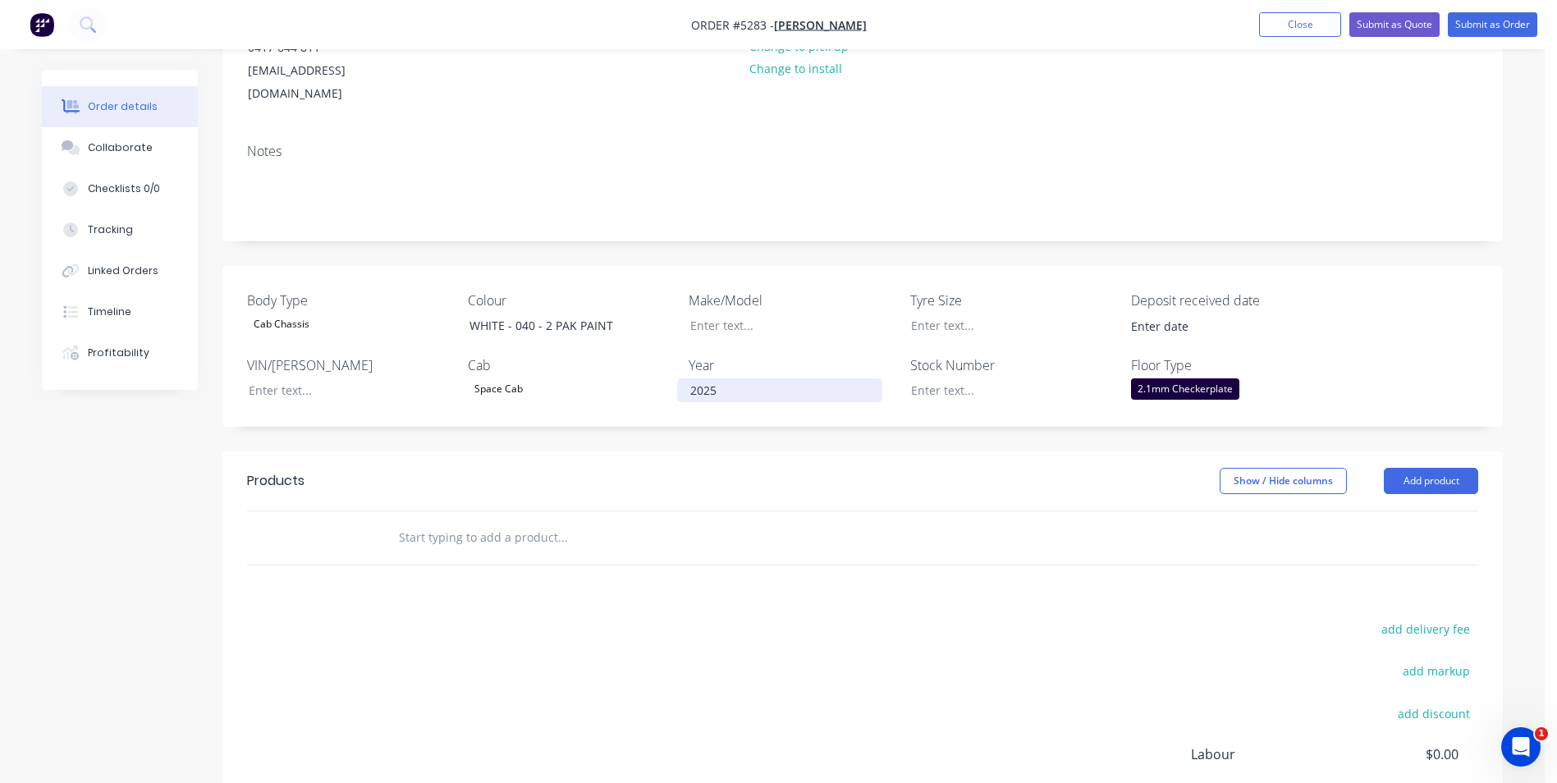
scroll to position [246, 0]
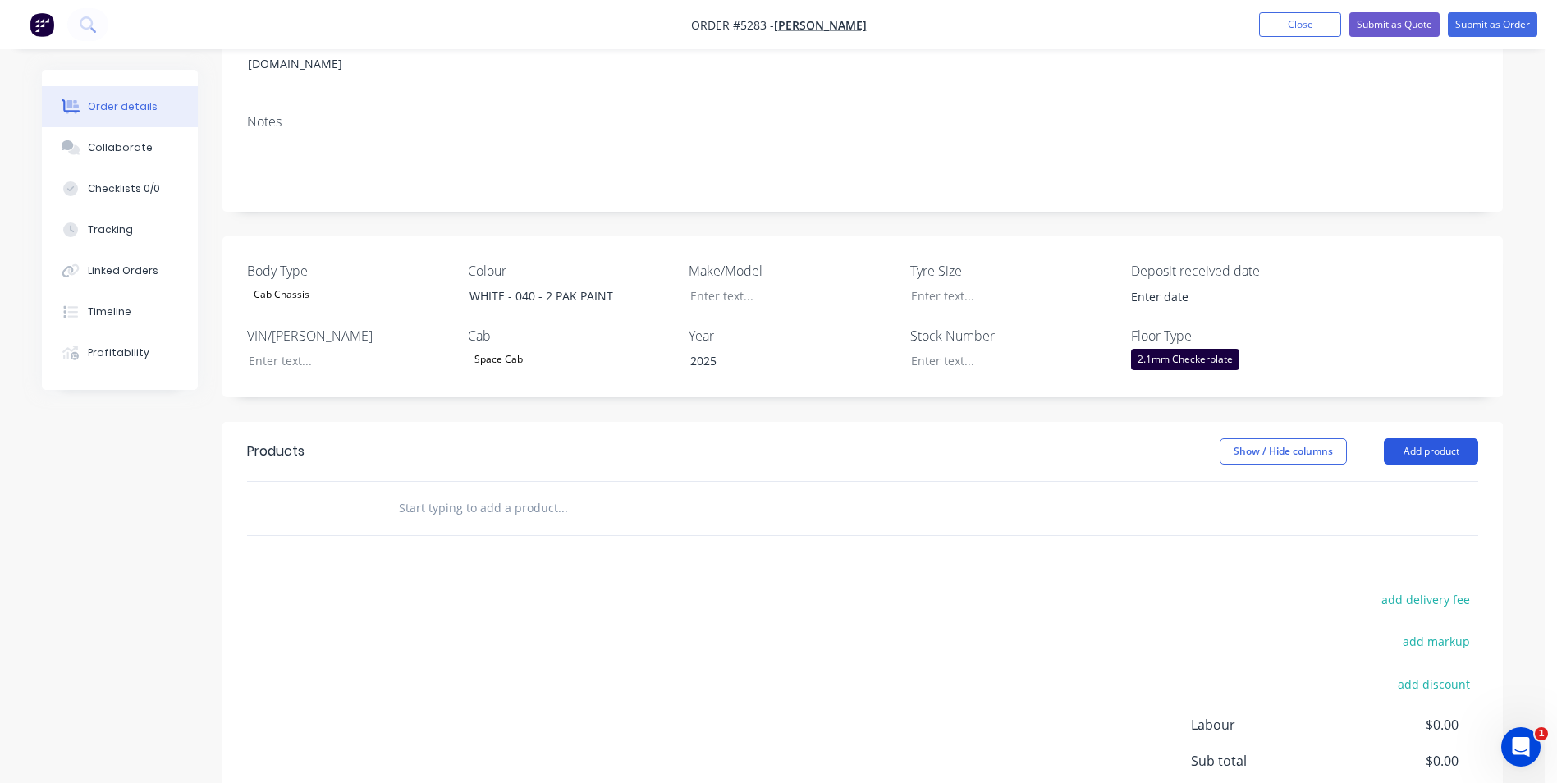
click at [1448, 438] on button "Add product" at bounding box center [1431, 451] width 94 height 26
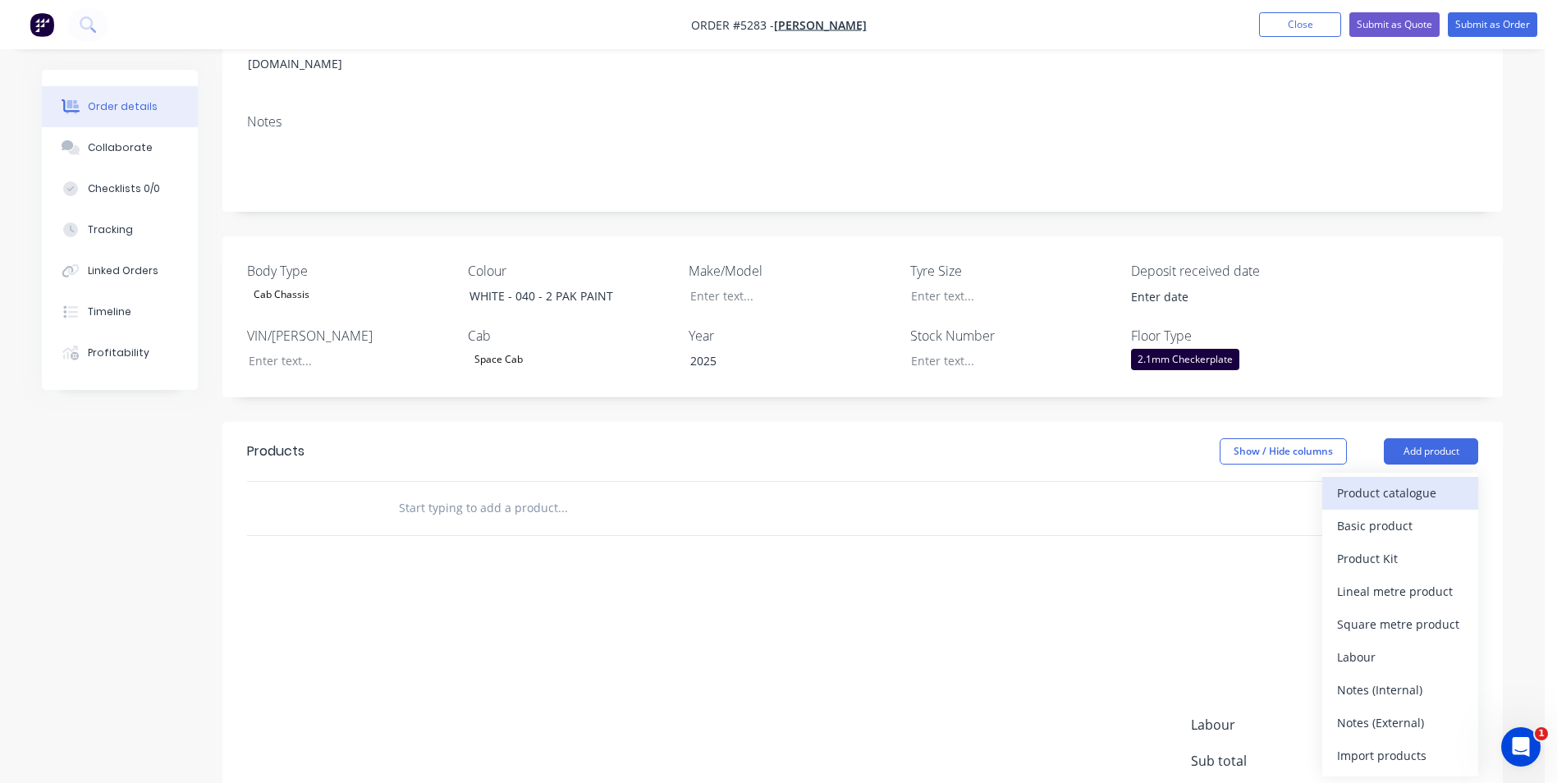
click at [1422, 481] on div "Product catalogue" at bounding box center [1400, 493] width 126 height 24
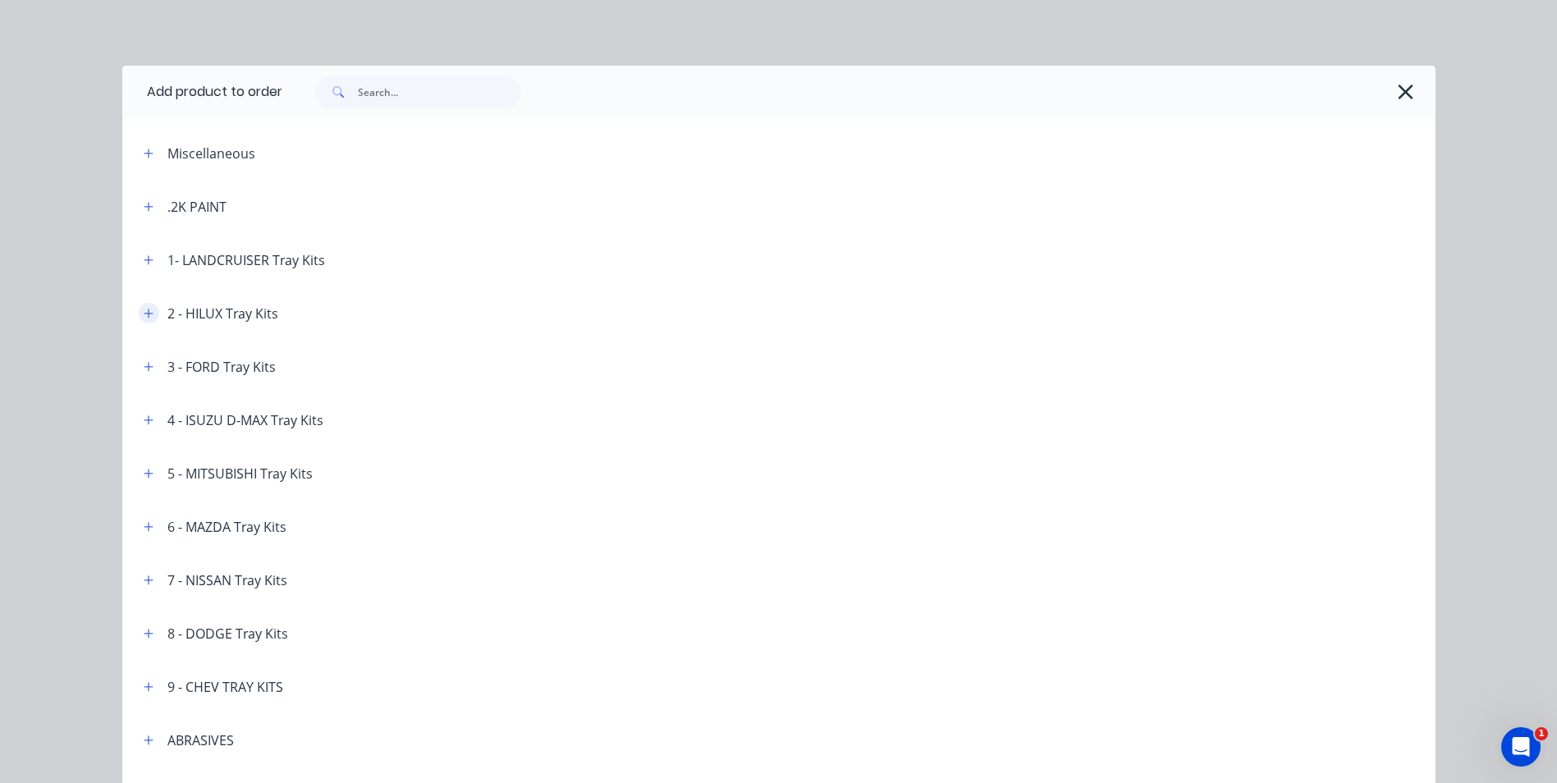
click at [144, 314] on icon "button" at bounding box center [149, 313] width 10 height 11
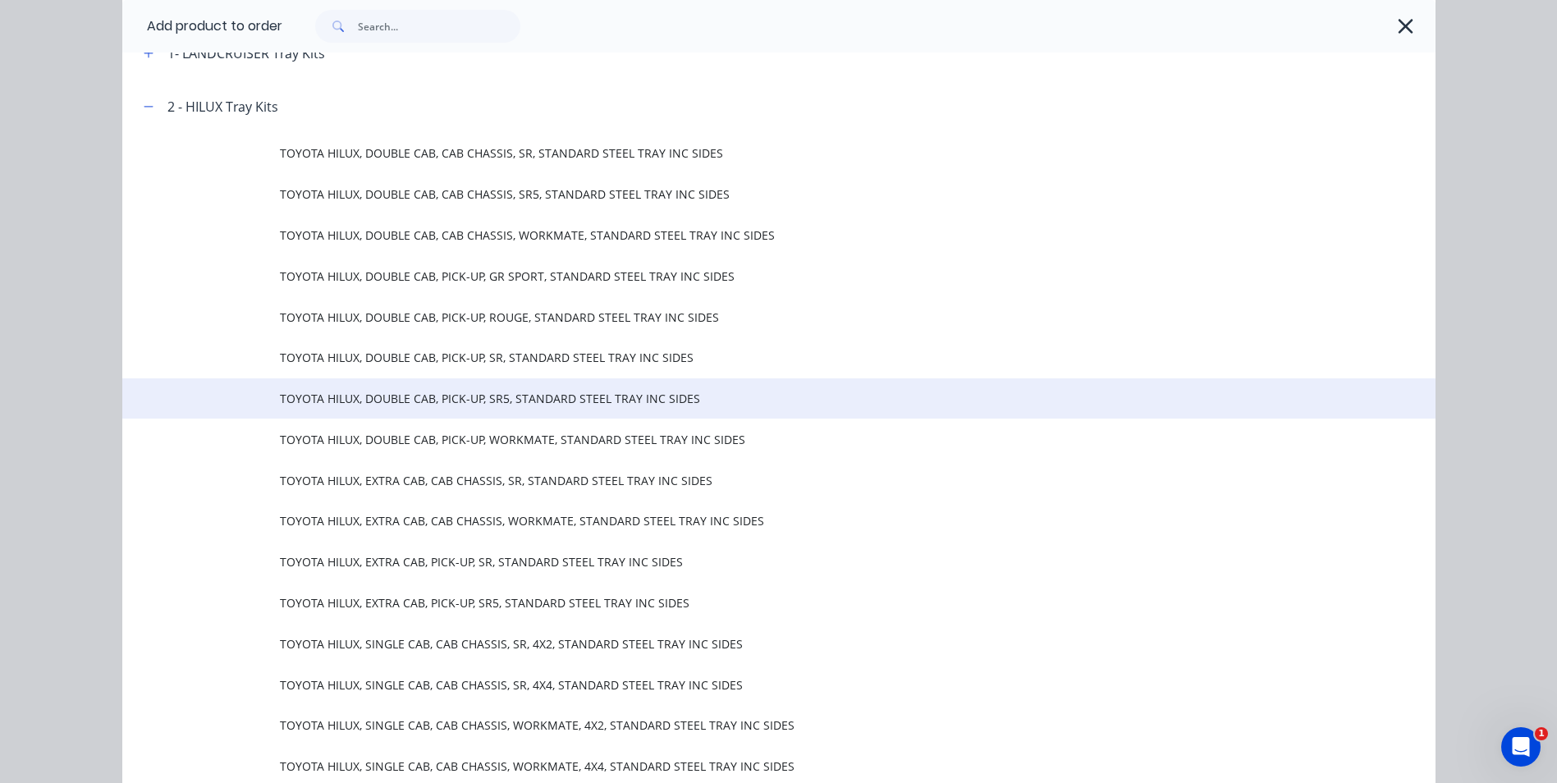
scroll to position [164, 0]
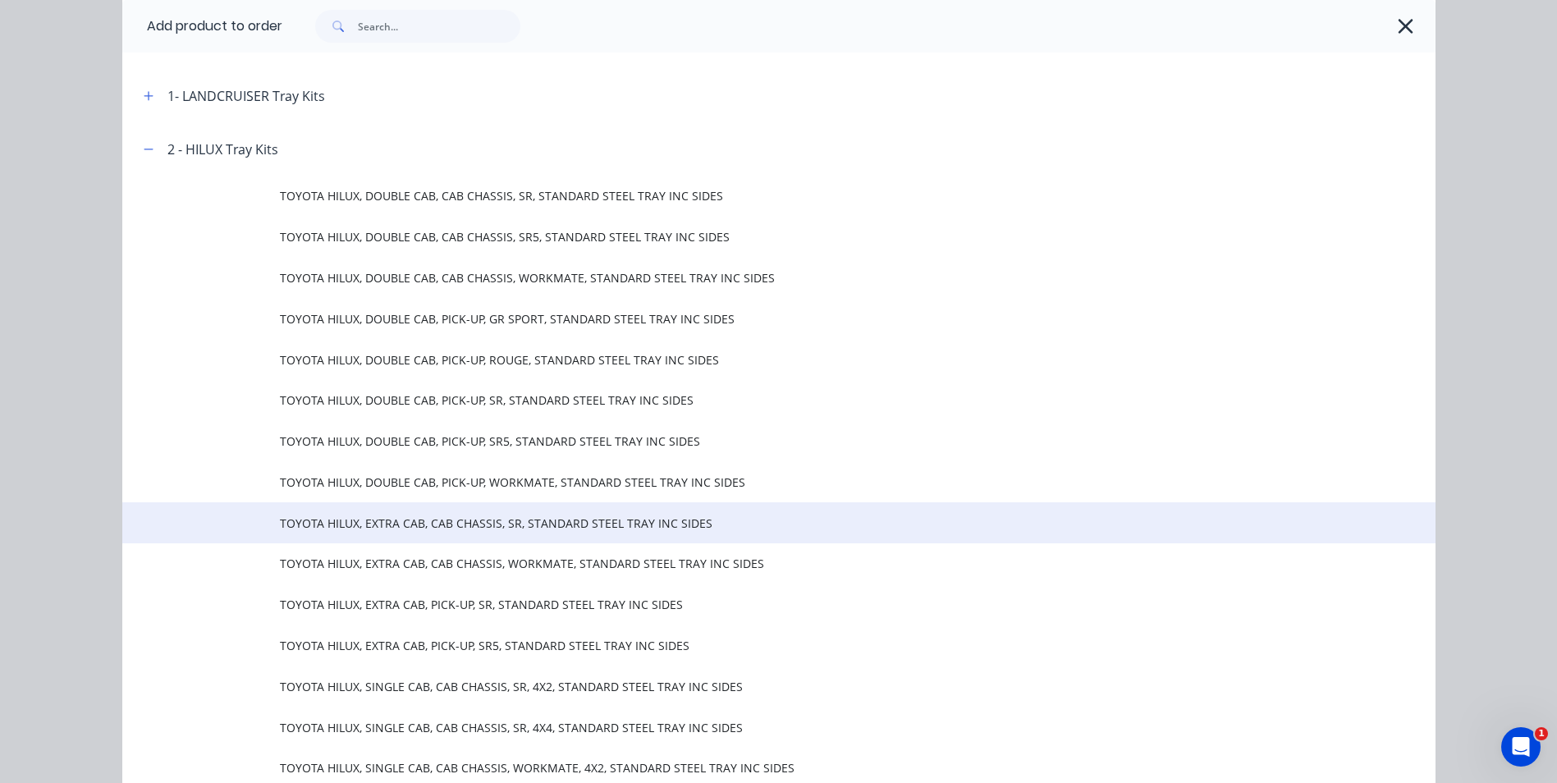
click at [526, 525] on span "TOYOTA HILUX, EXTRA CAB, CAB CHASSIS, SR, STANDARD STEEL TRAY INC SIDES" at bounding box center [742, 523] width 924 height 17
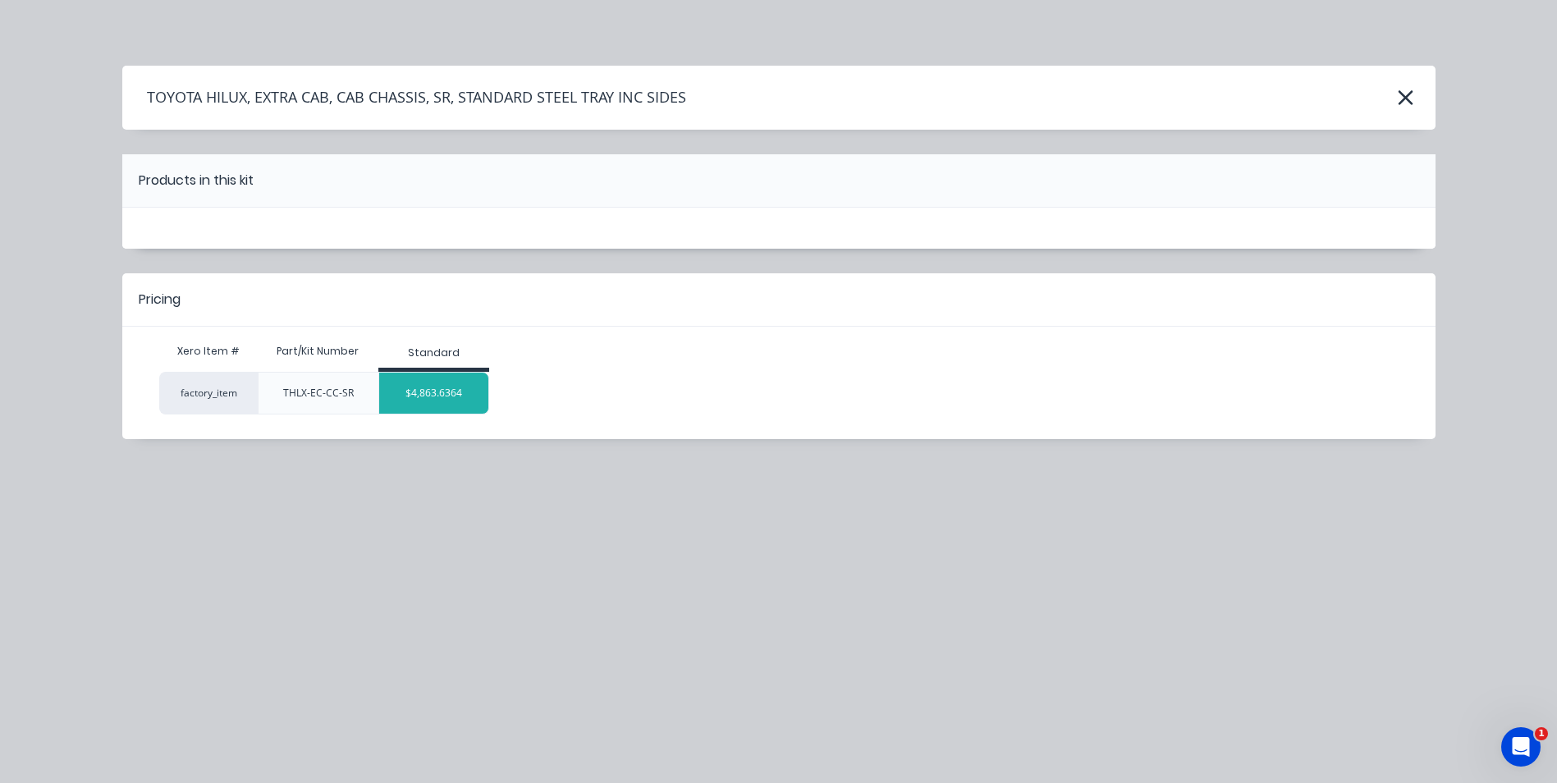
click at [447, 401] on div "$4,863.6364" at bounding box center [433, 393] width 109 height 41
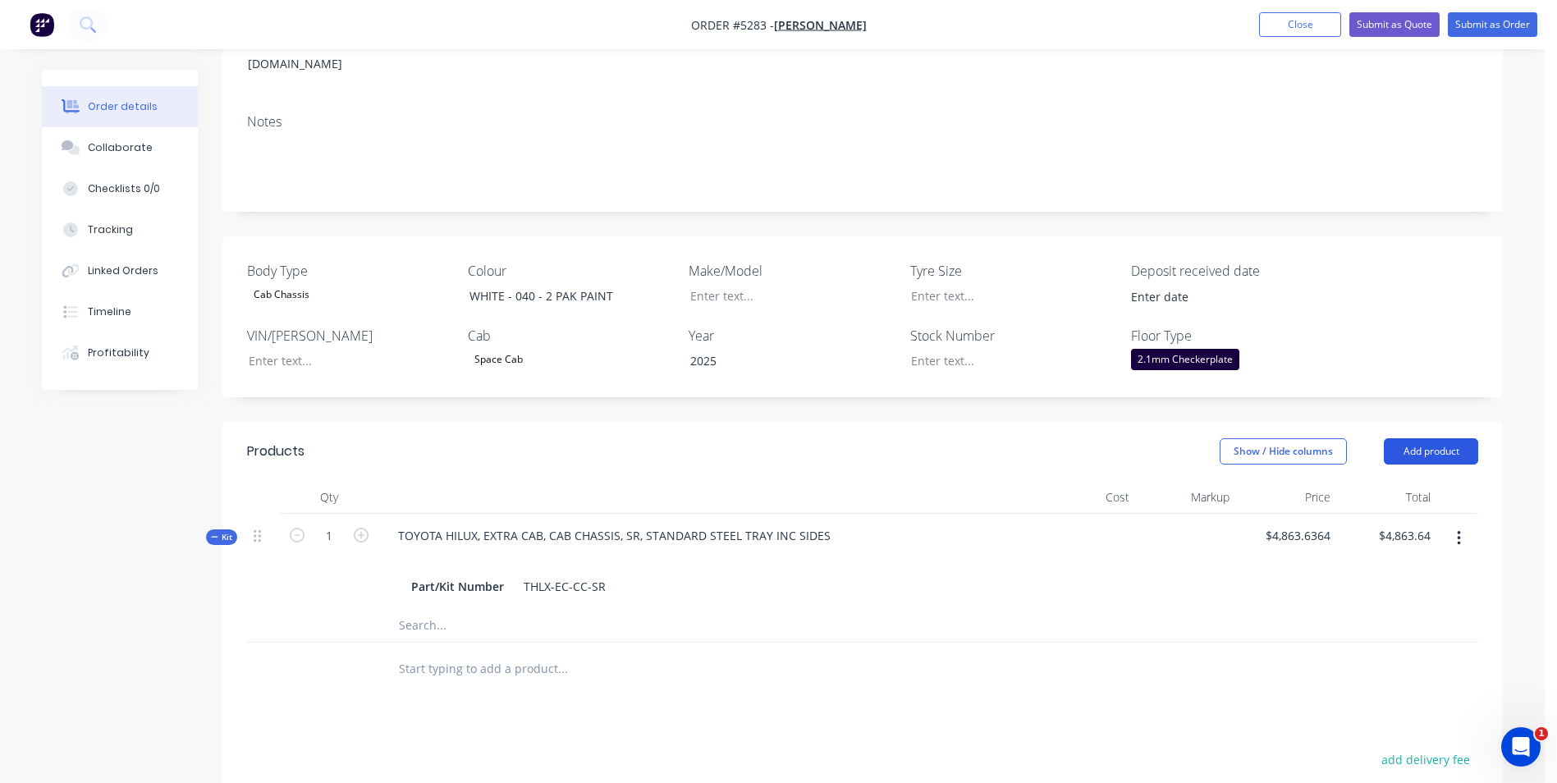
click at [1438, 438] on button "Add product" at bounding box center [1431, 451] width 94 height 26
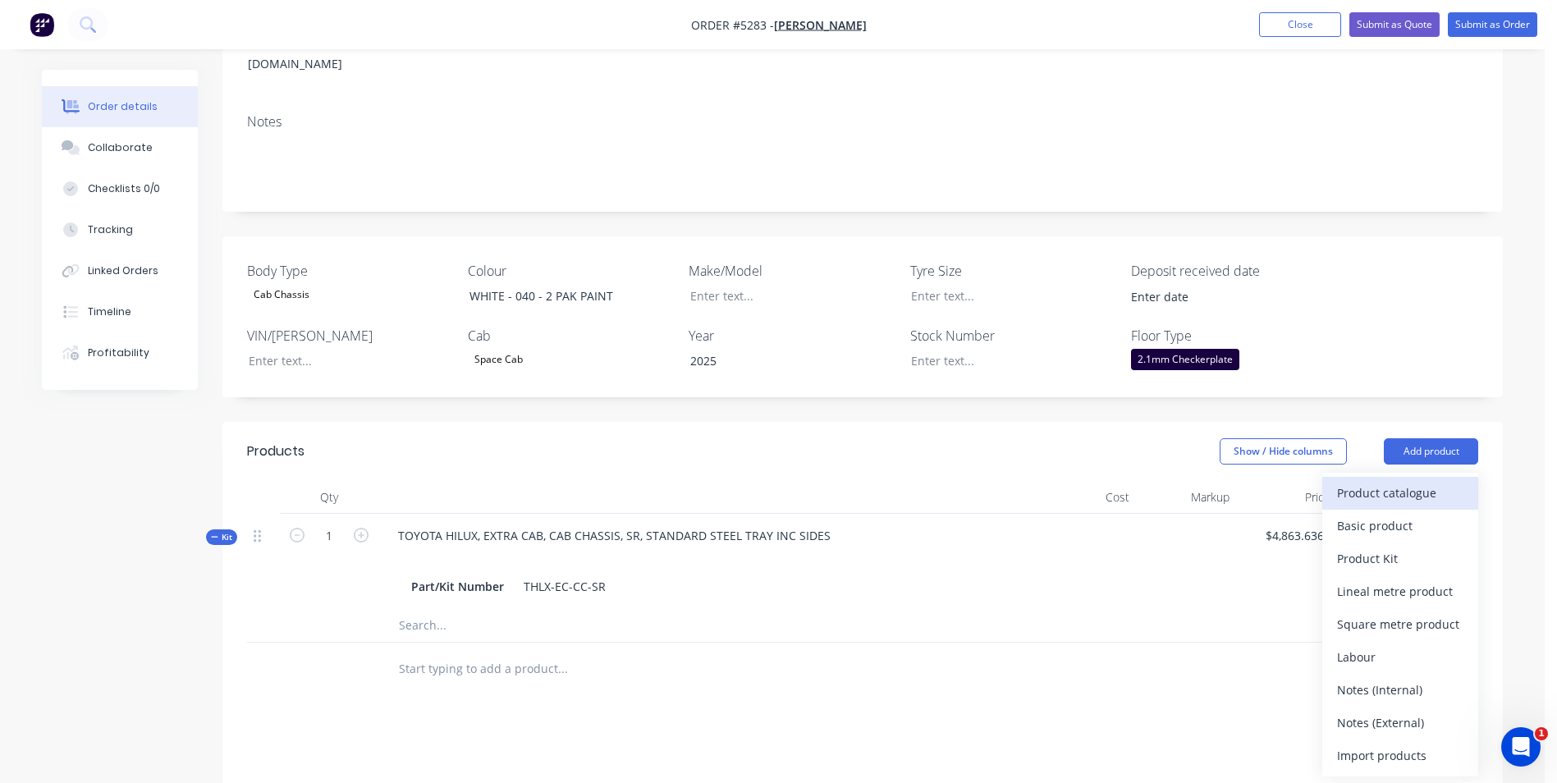
click at [1408, 481] on div "Product catalogue" at bounding box center [1400, 493] width 126 height 24
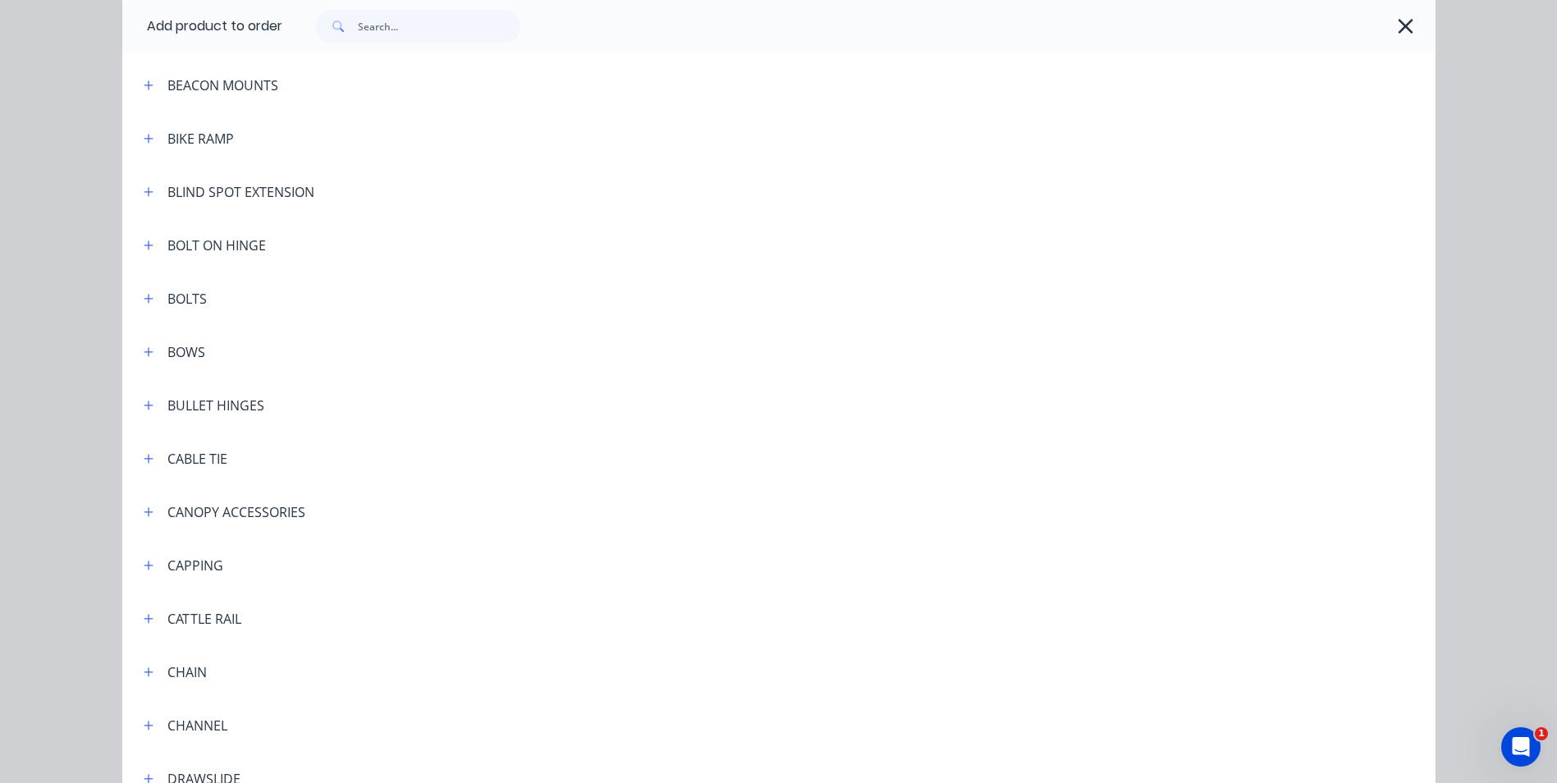
scroll to position [985, 0]
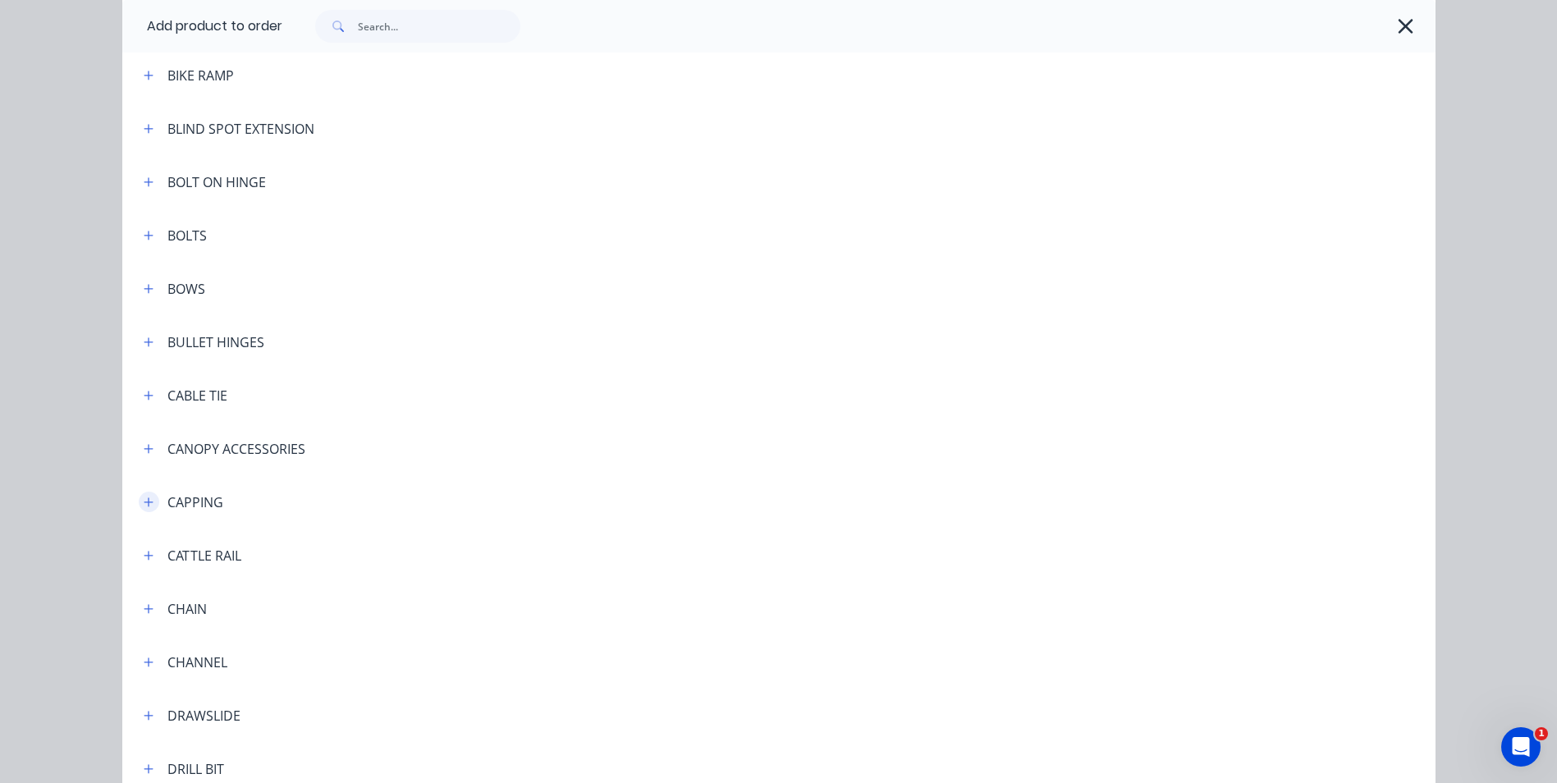
click at [144, 501] on icon "button" at bounding box center [149, 502] width 10 height 11
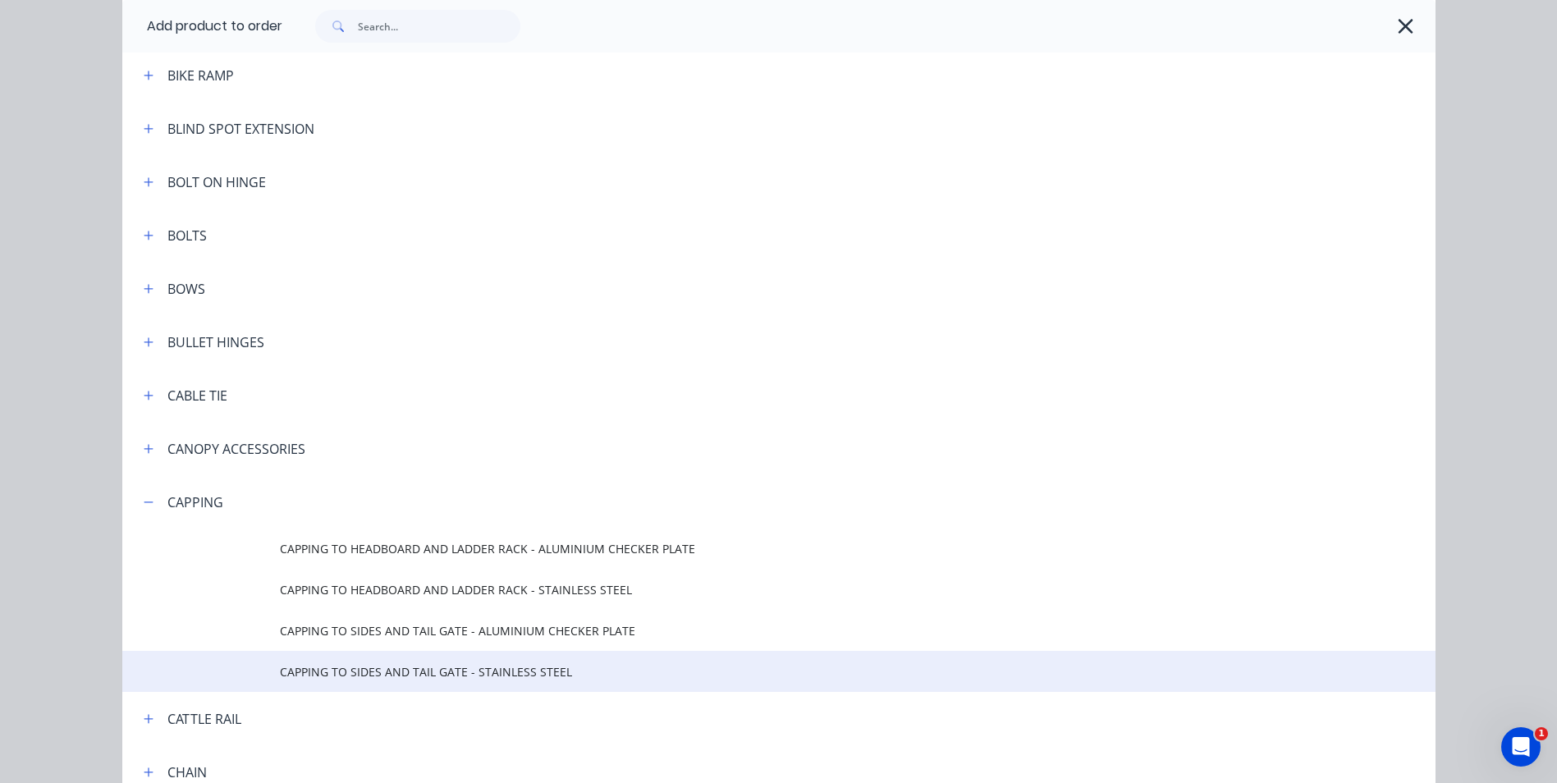
click at [420, 672] on span "CAPPING TO SIDES AND TAIL GATE - STAINLESS STEEL" at bounding box center [742, 671] width 924 height 17
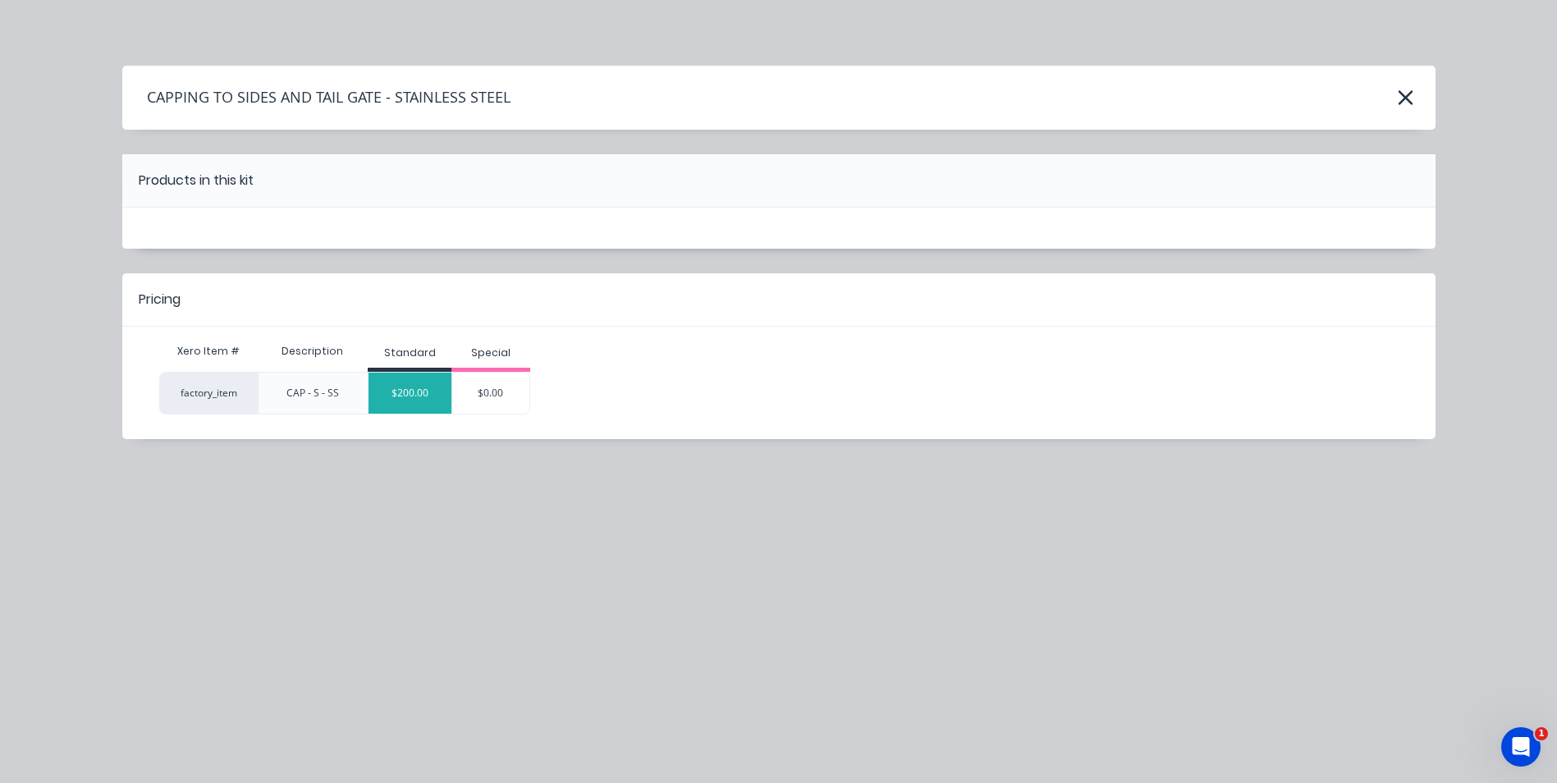
click at [440, 392] on div "$200.00" at bounding box center [410, 393] width 83 height 41
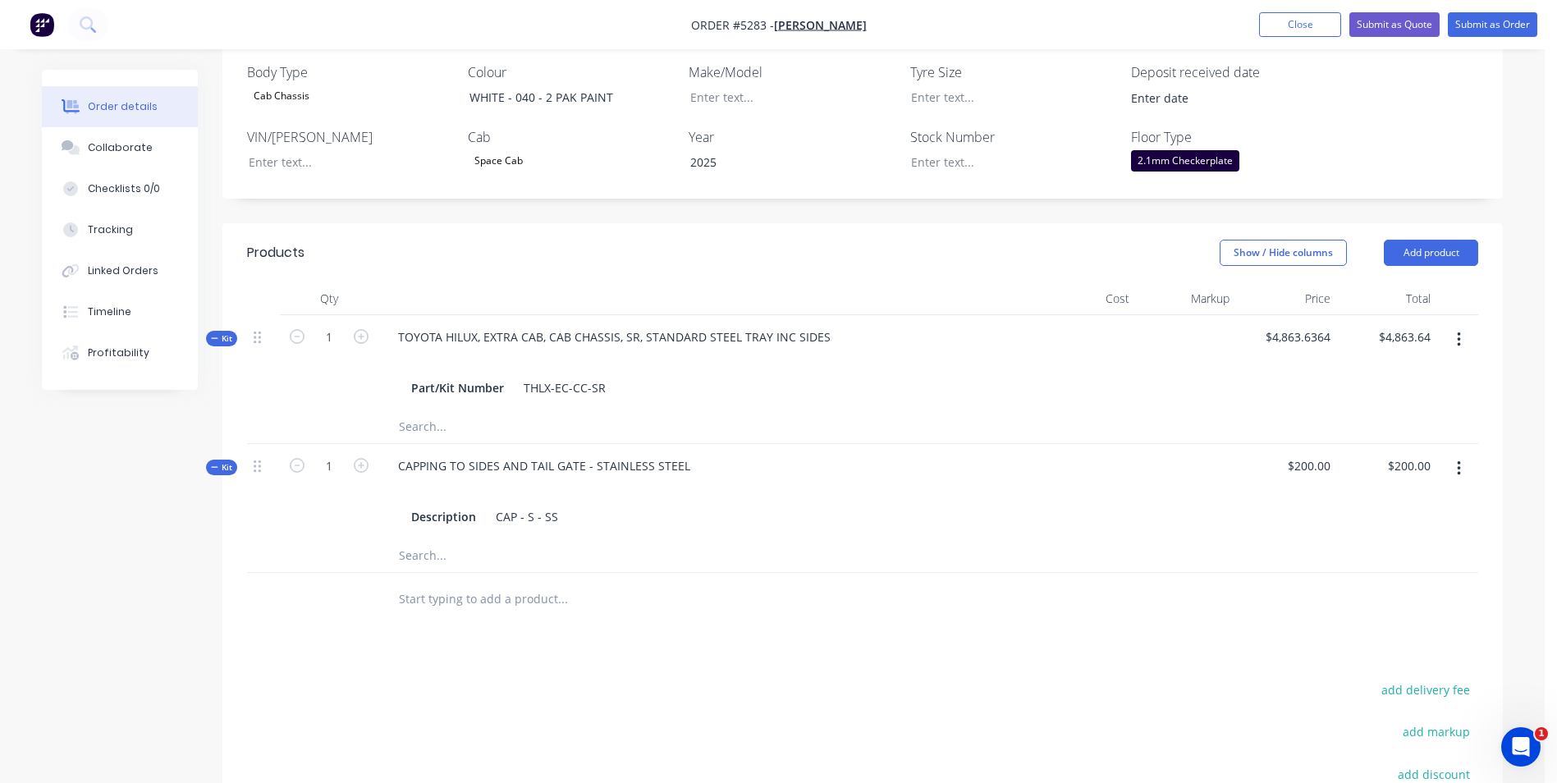
scroll to position [493, 0]
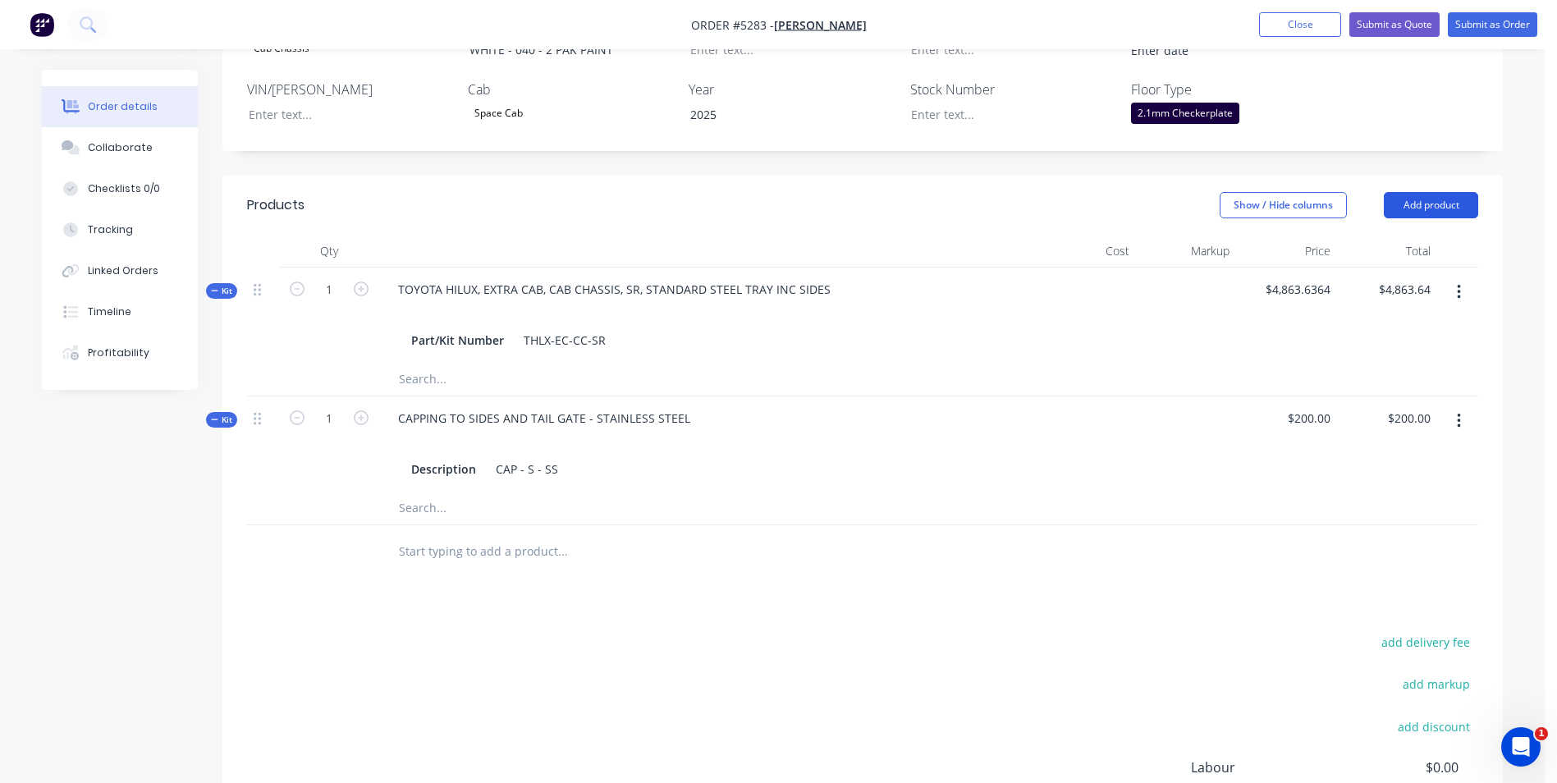
click at [1446, 192] on button "Add product" at bounding box center [1431, 205] width 94 height 26
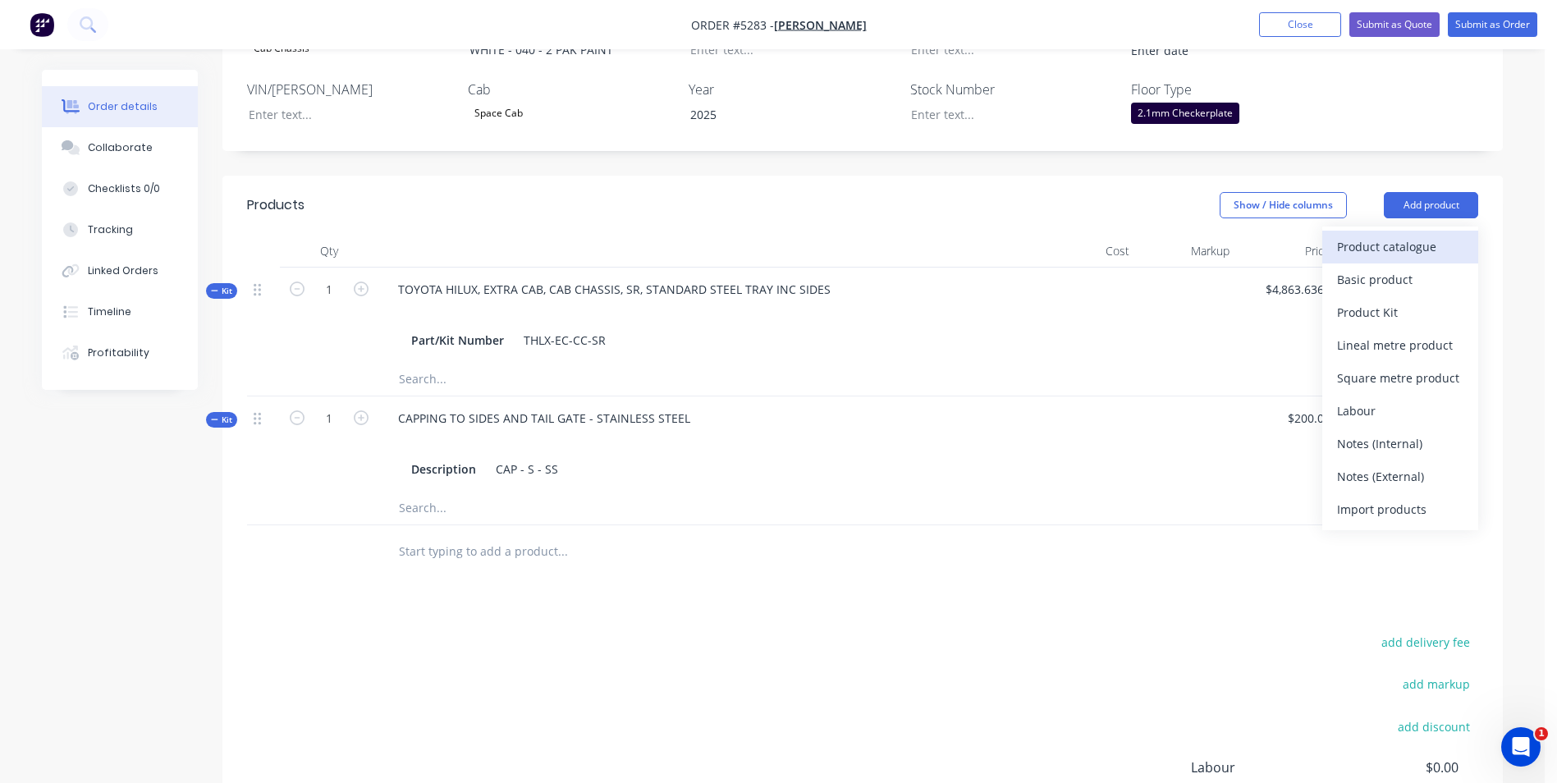
click at [1435, 235] on div "Product catalogue" at bounding box center [1400, 247] width 126 height 24
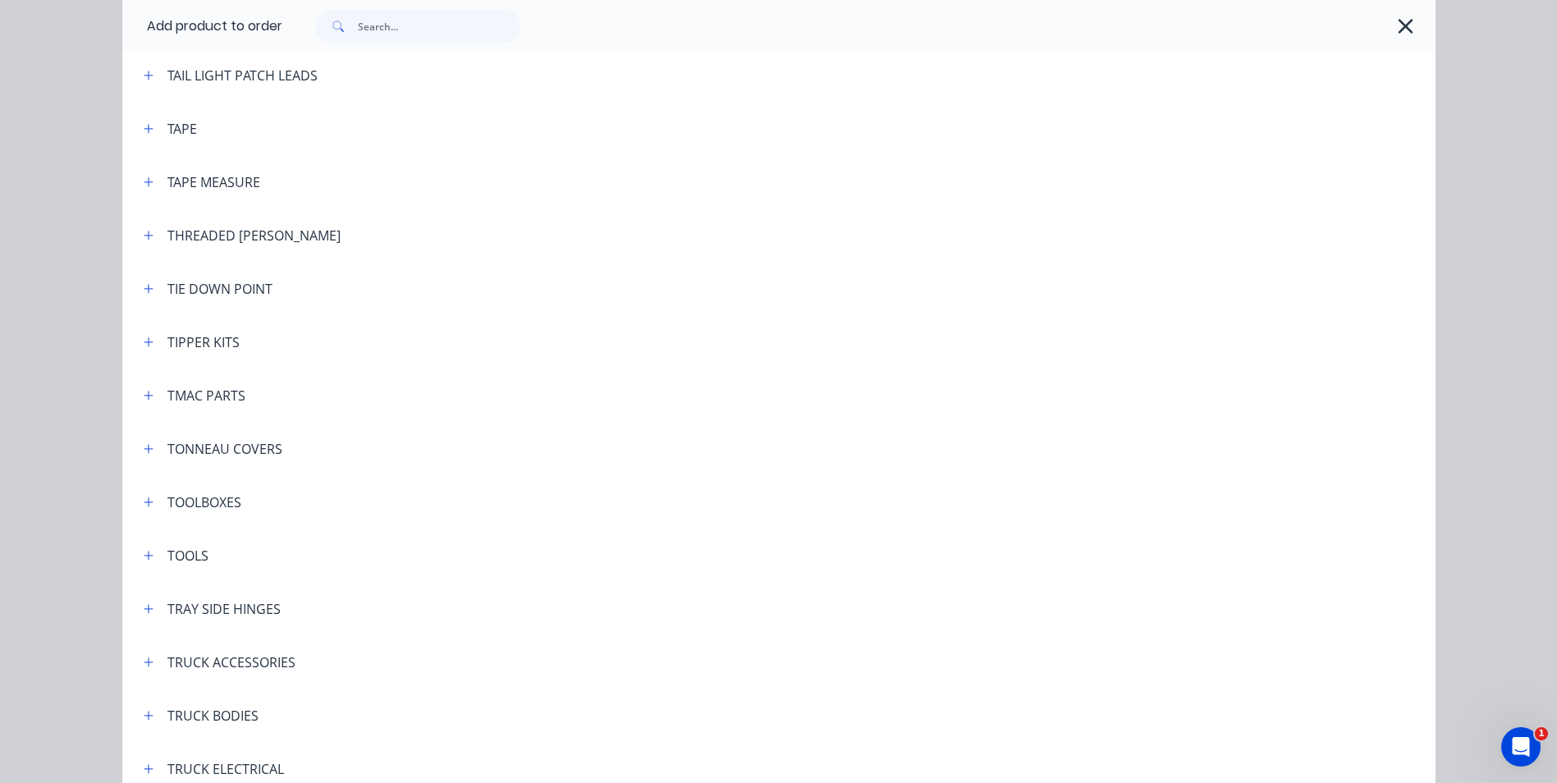
scroll to position [5419, 0]
click at [144, 501] on icon "button" at bounding box center [148, 497] width 9 height 9
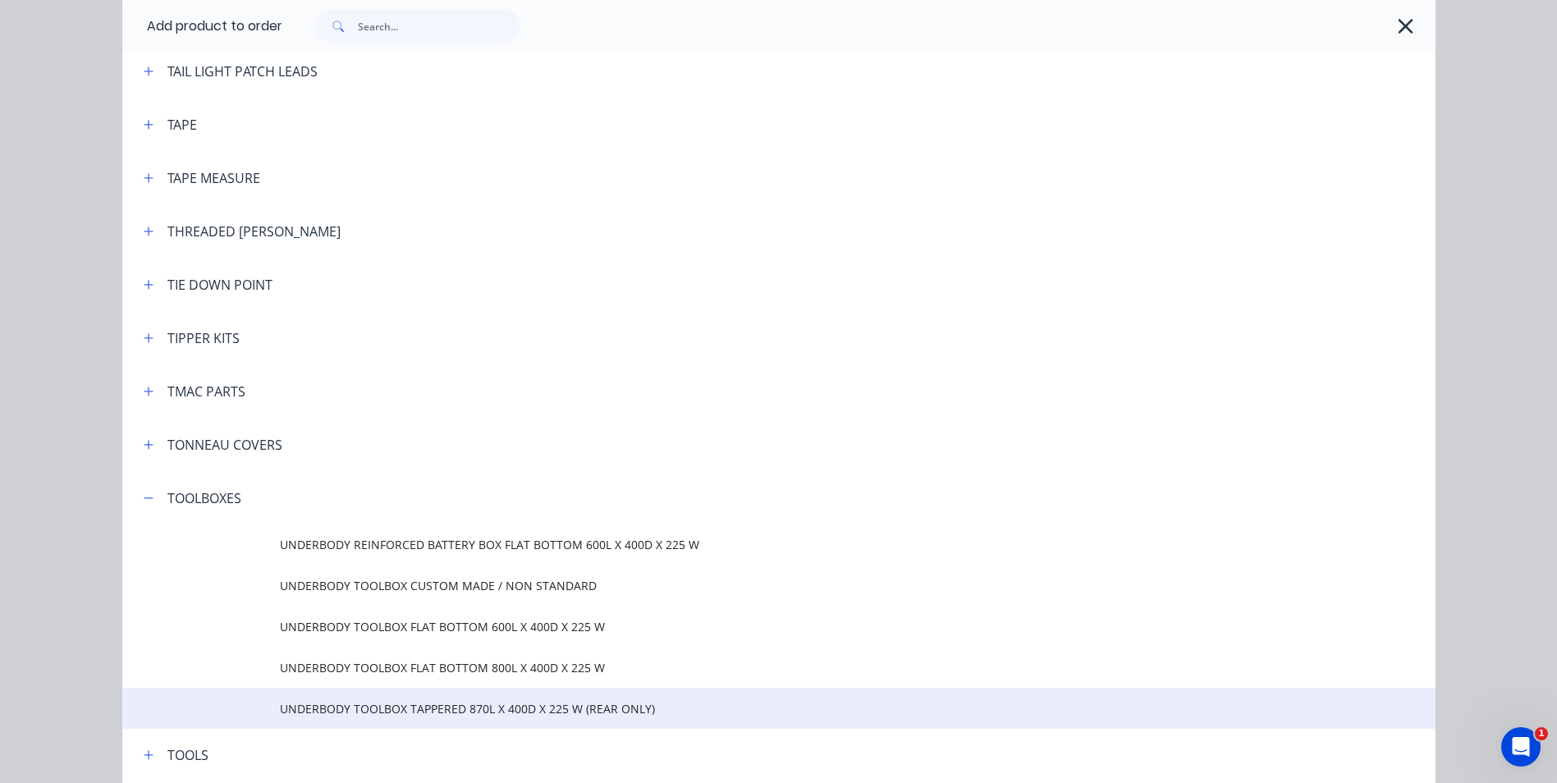
click at [450, 704] on span "UNDERBODY TOOLBOX TAPPERED 870L X 400D X 225 W (REAR ONLY)" at bounding box center [742, 708] width 924 height 17
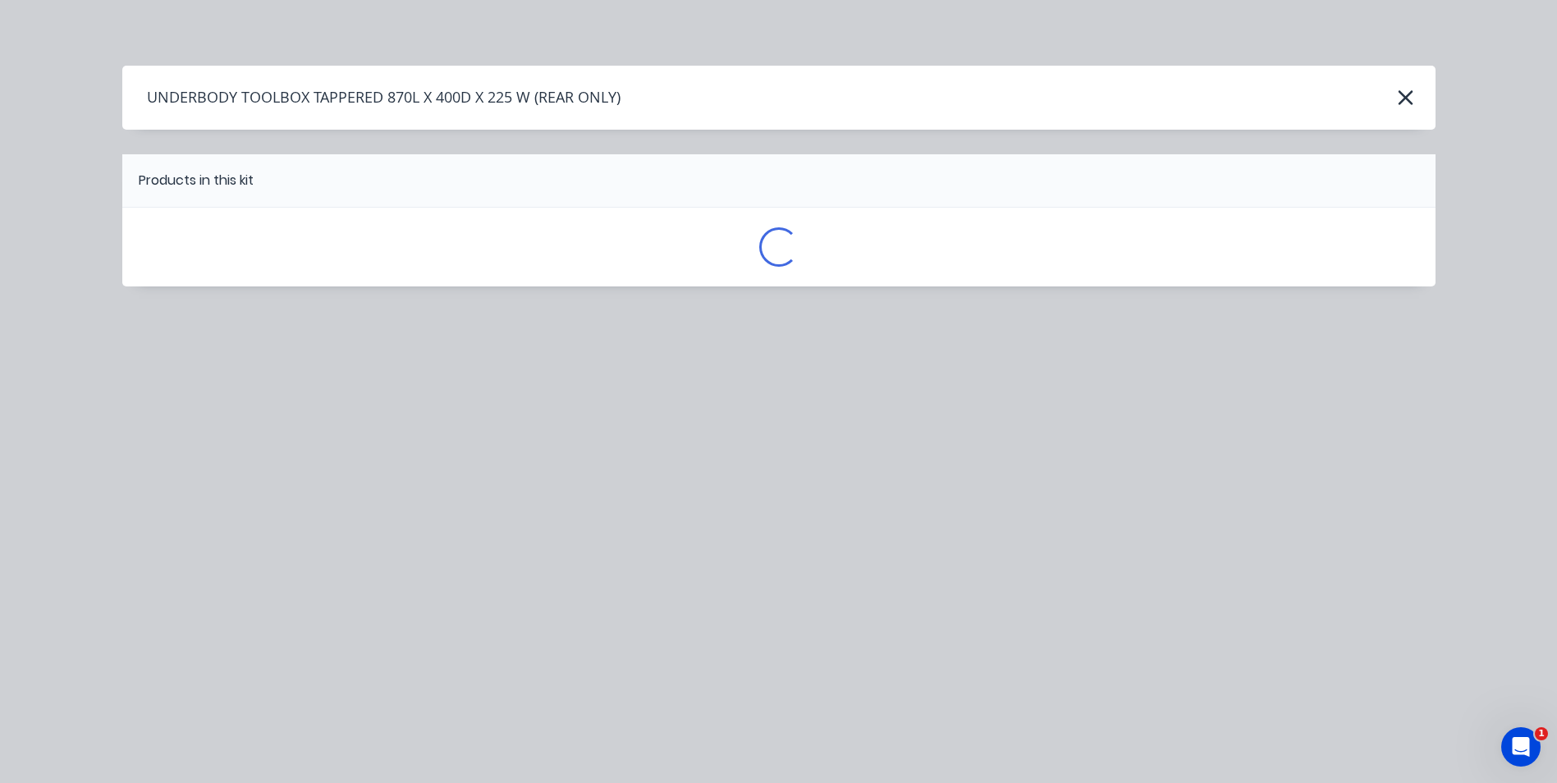
scroll to position [0, 0]
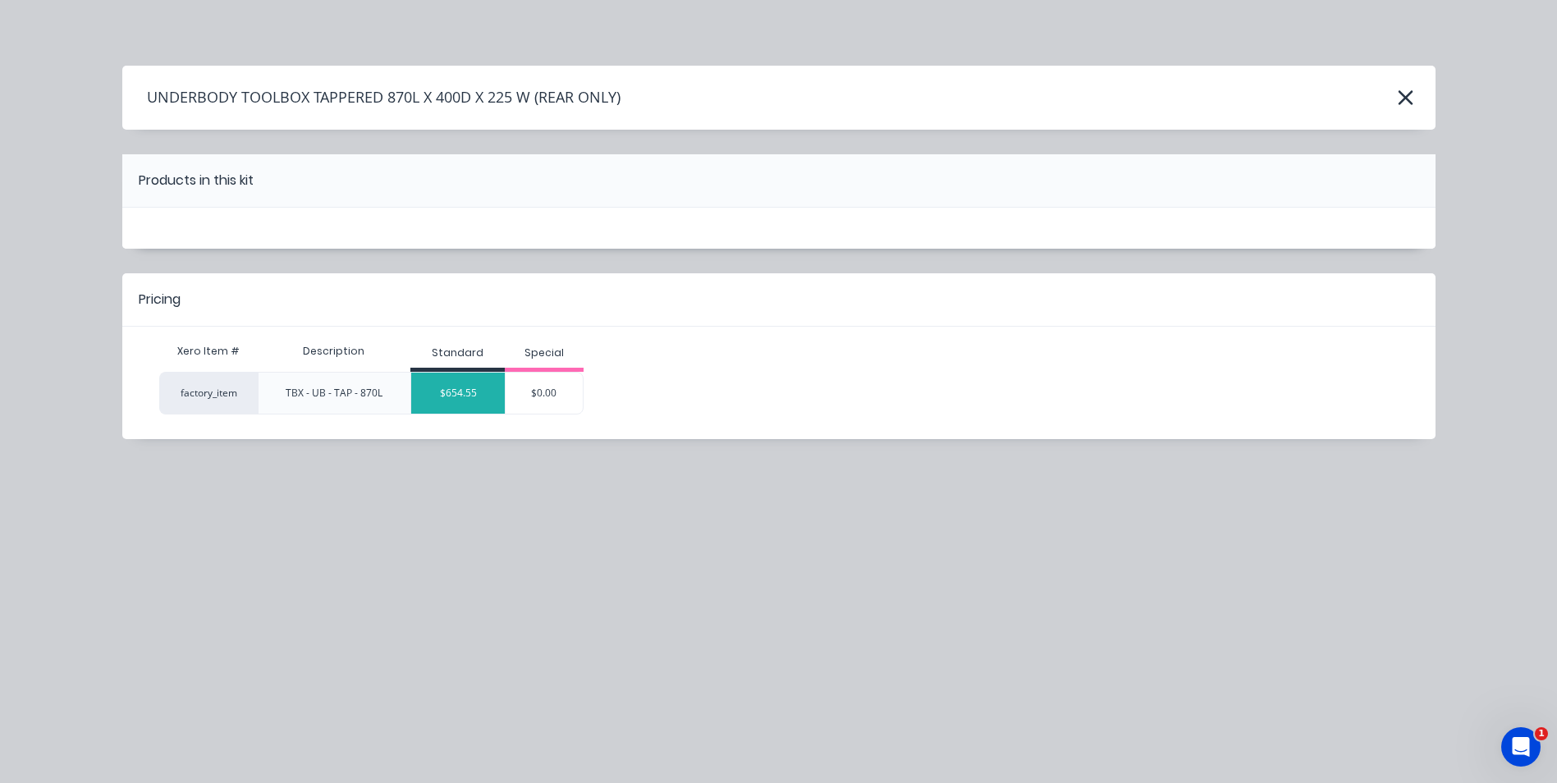
click at [455, 385] on div "$654.55" at bounding box center [458, 393] width 94 height 41
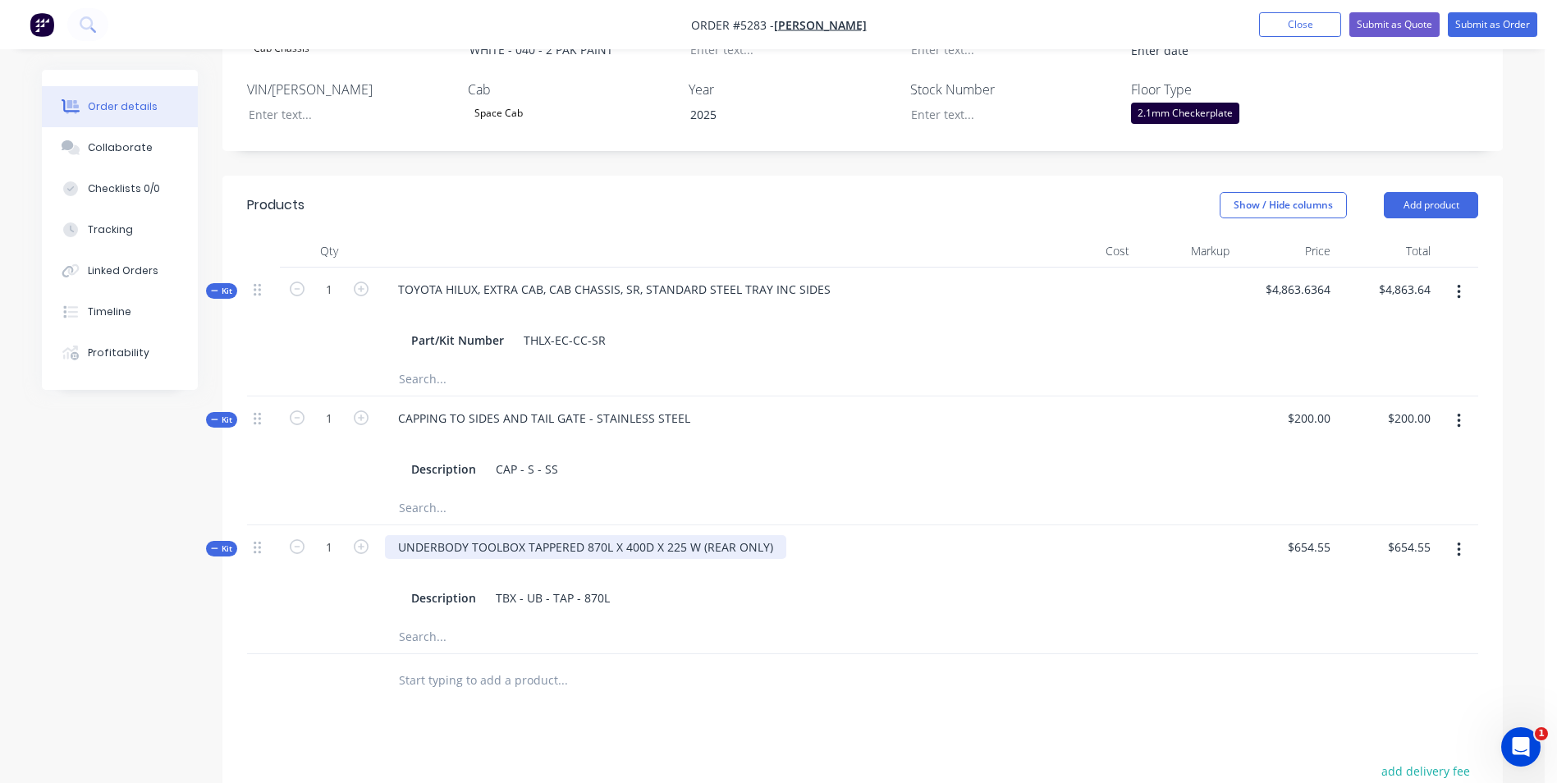
click at [770, 535] on div "UNDERBODY TOOLBOX TAPPERED 870L X 400D X 225 W (REAR ONLY)" at bounding box center [585, 547] width 401 height 24
click at [1424, 192] on button "Add product" at bounding box center [1431, 205] width 94 height 26
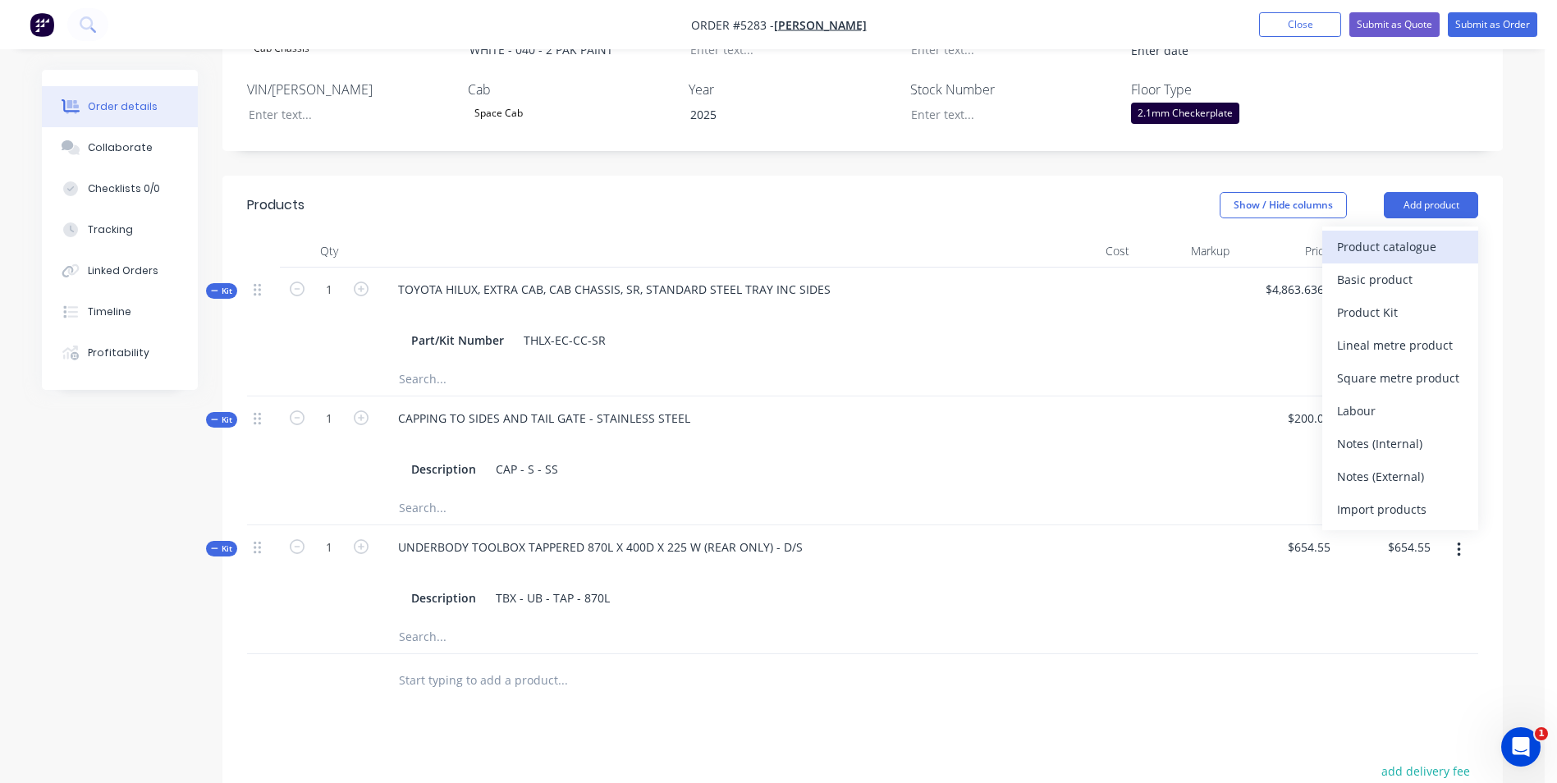
click at [1401, 235] on div "Product catalogue" at bounding box center [1400, 247] width 126 height 24
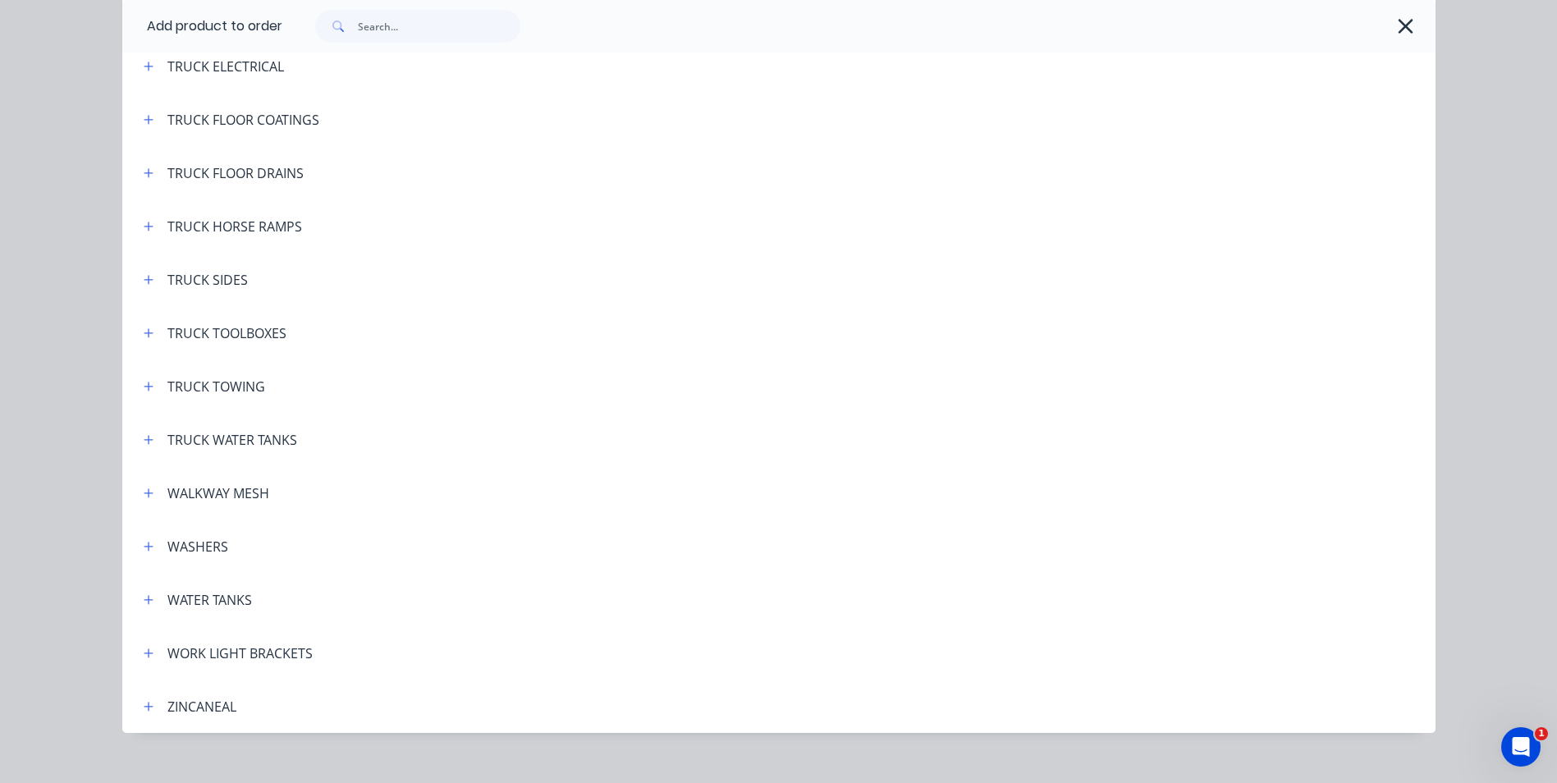
scroll to position [6140, 0]
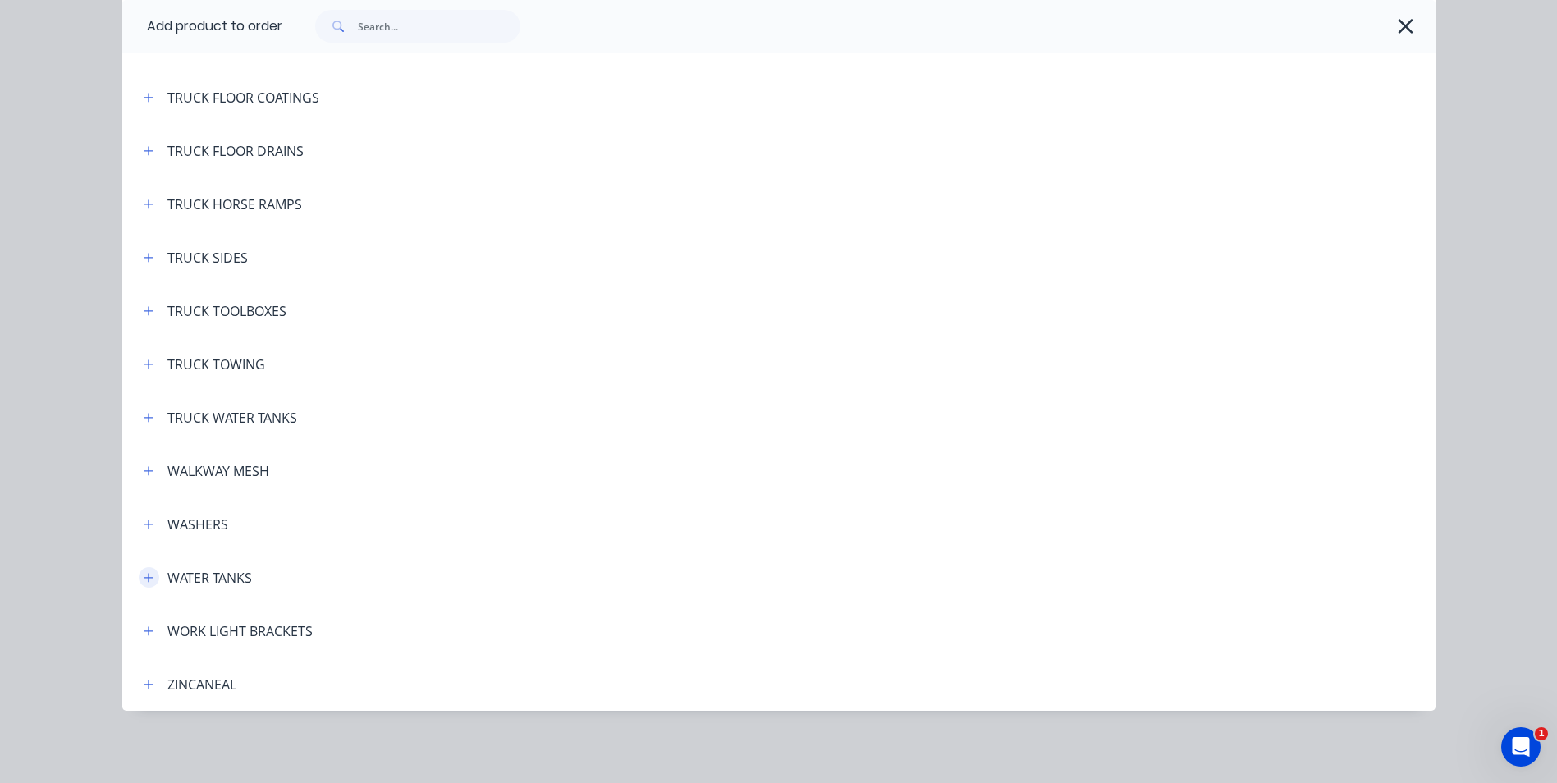
click at [144, 582] on icon "button" at bounding box center [149, 577] width 10 height 11
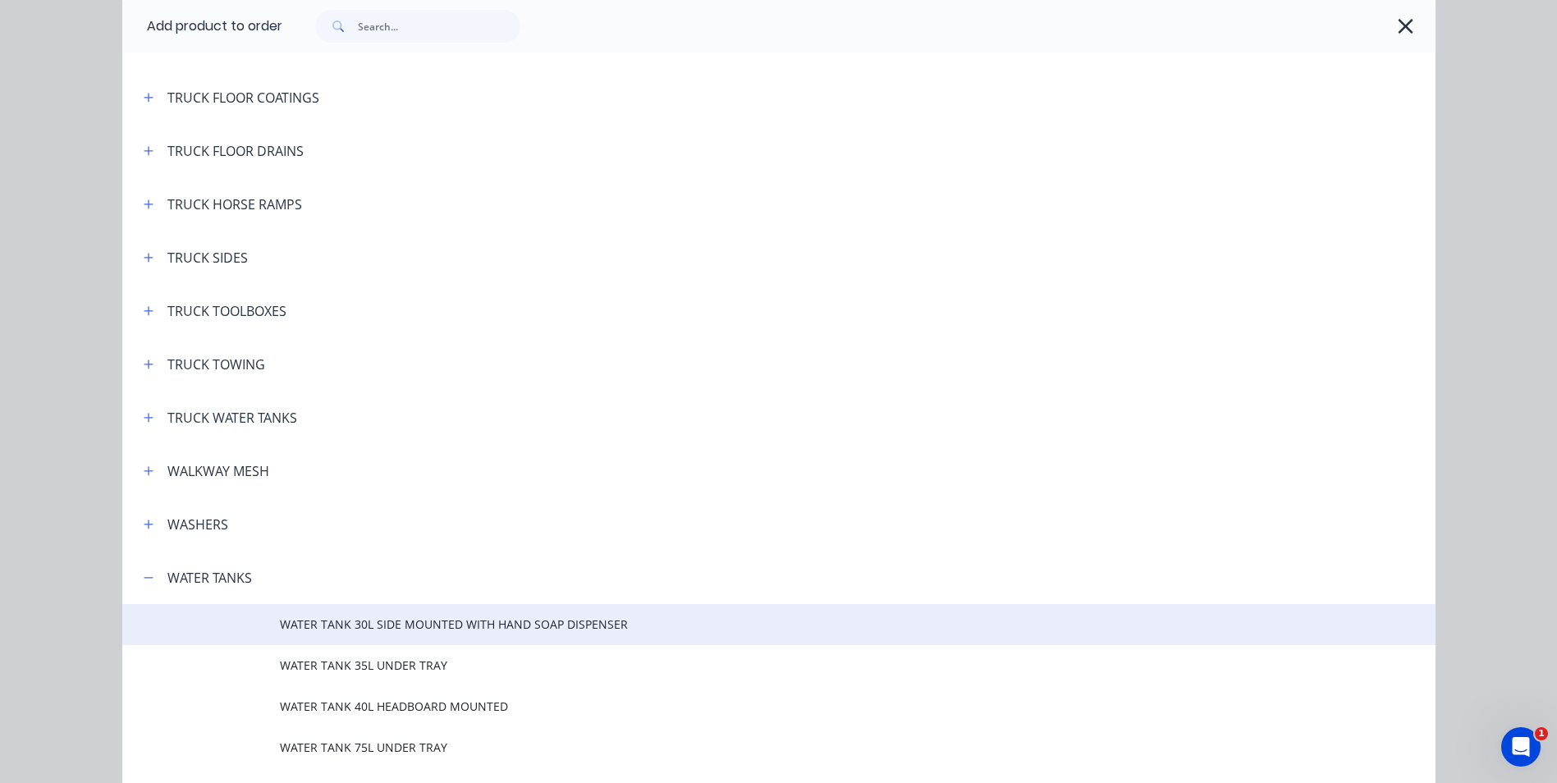
click at [408, 624] on span "WATER TANK 30L SIDE MOUNTED WITH HAND SOAP DISPENSER" at bounding box center [742, 624] width 924 height 17
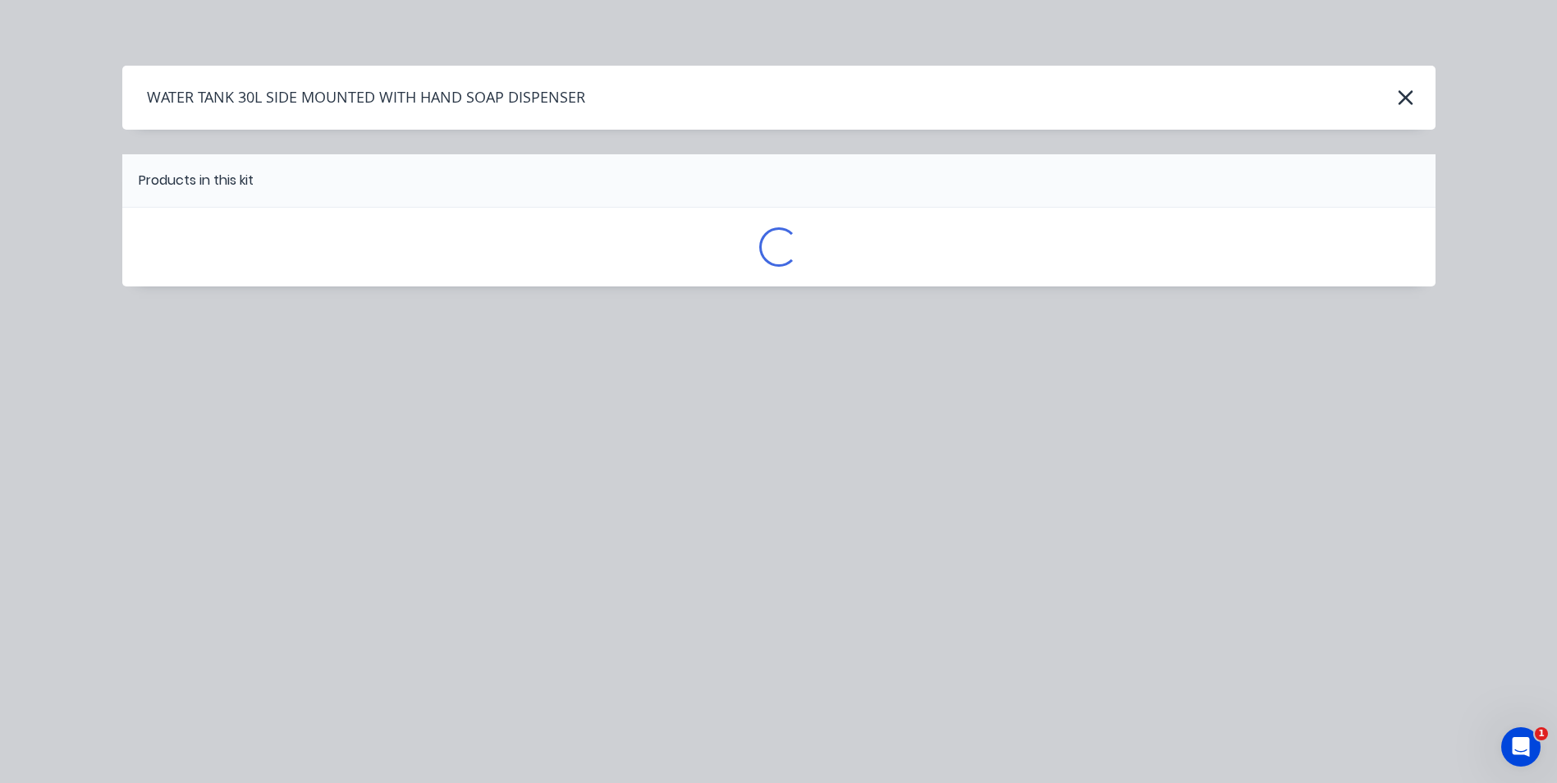
scroll to position [0, 0]
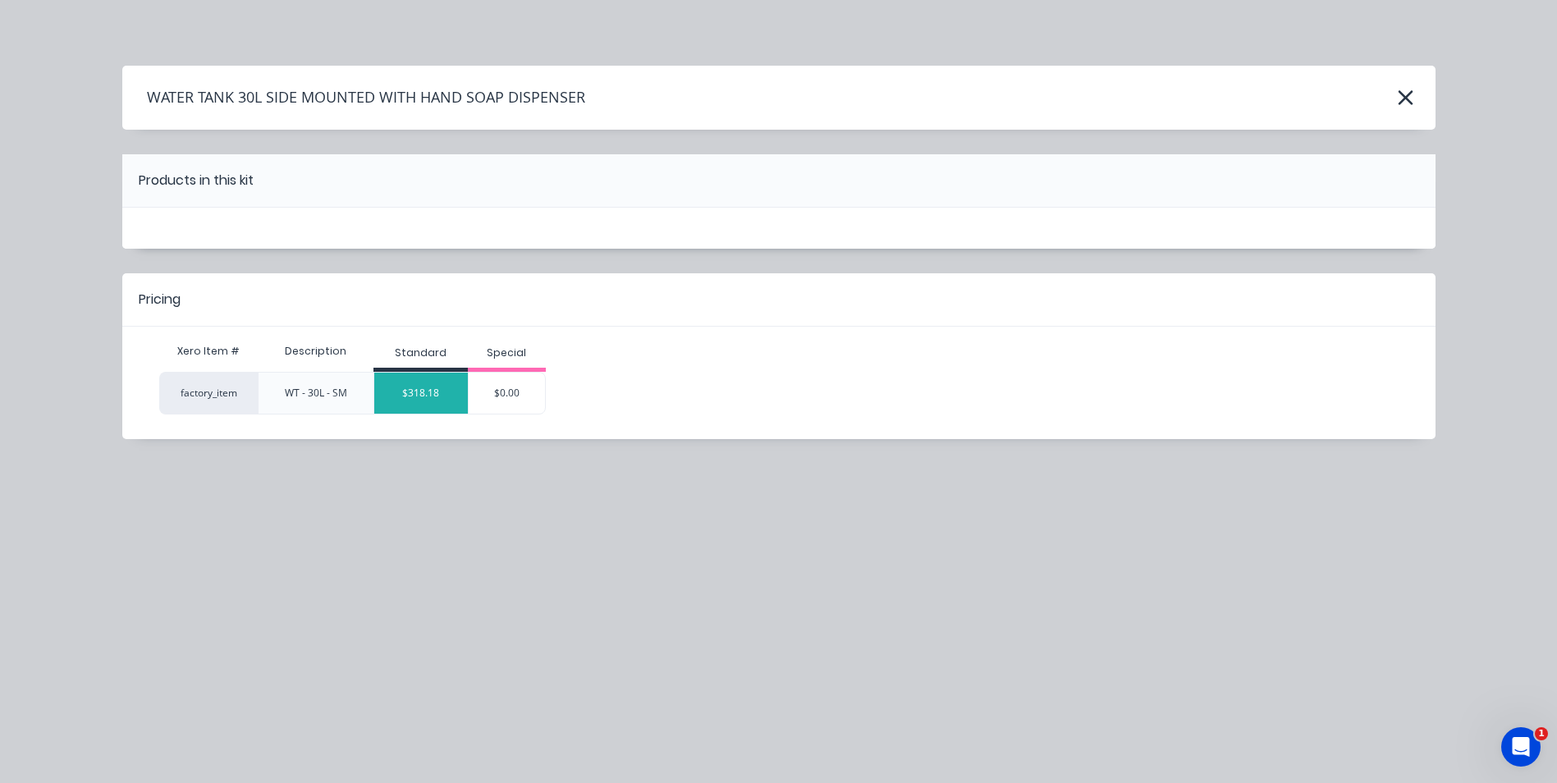
click at [443, 394] on div "$318.18" at bounding box center [421, 393] width 94 height 41
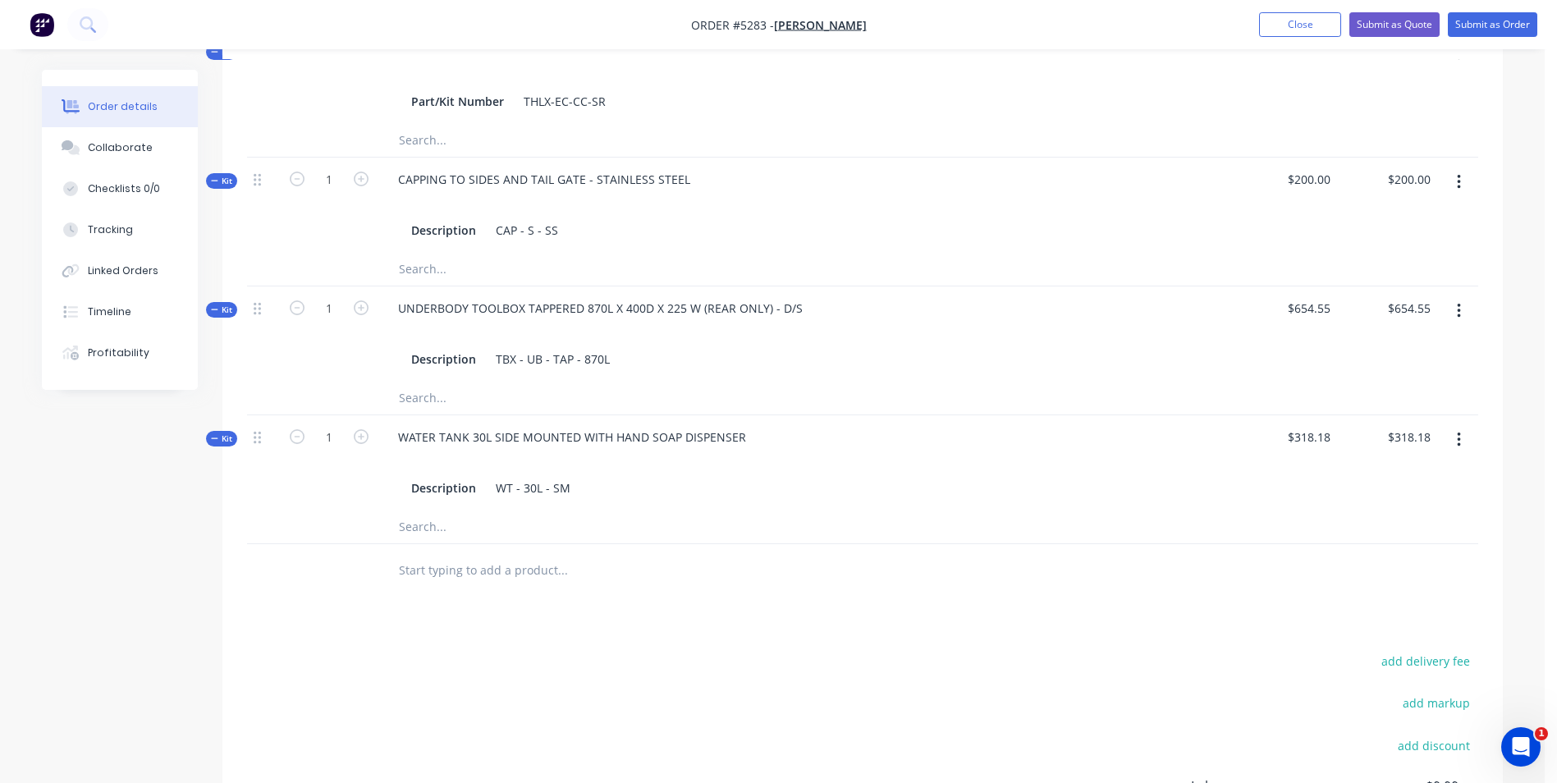
scroll to position [821, 0]
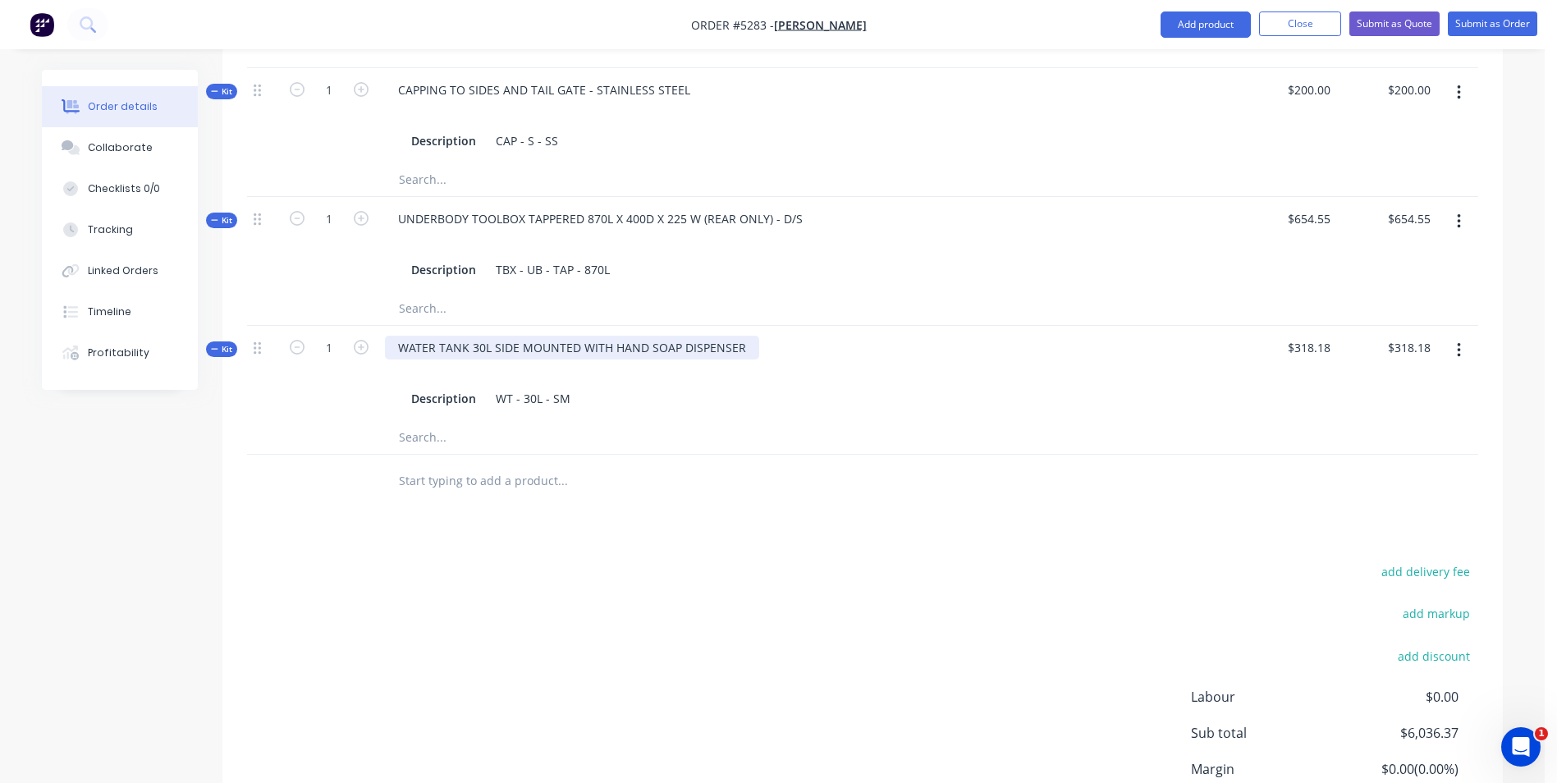
drag, startPoint x: 739, startPoint y: 327, endPoint x: 767, endPoint y: 325, distance: 28.0
click at [740, 336] on div "WATER TANK 30L SIDE MOUNTED WITH HAND SOAP DISPENSER" at bounding box center [572, 348] width 374 height 24
click at [969, 493] on div "Products Show / Hide columns Add product Qty Cost Markup Price Total Kit 1 TOYO…" at bounding box center [862, 374] width 1281 height 1055
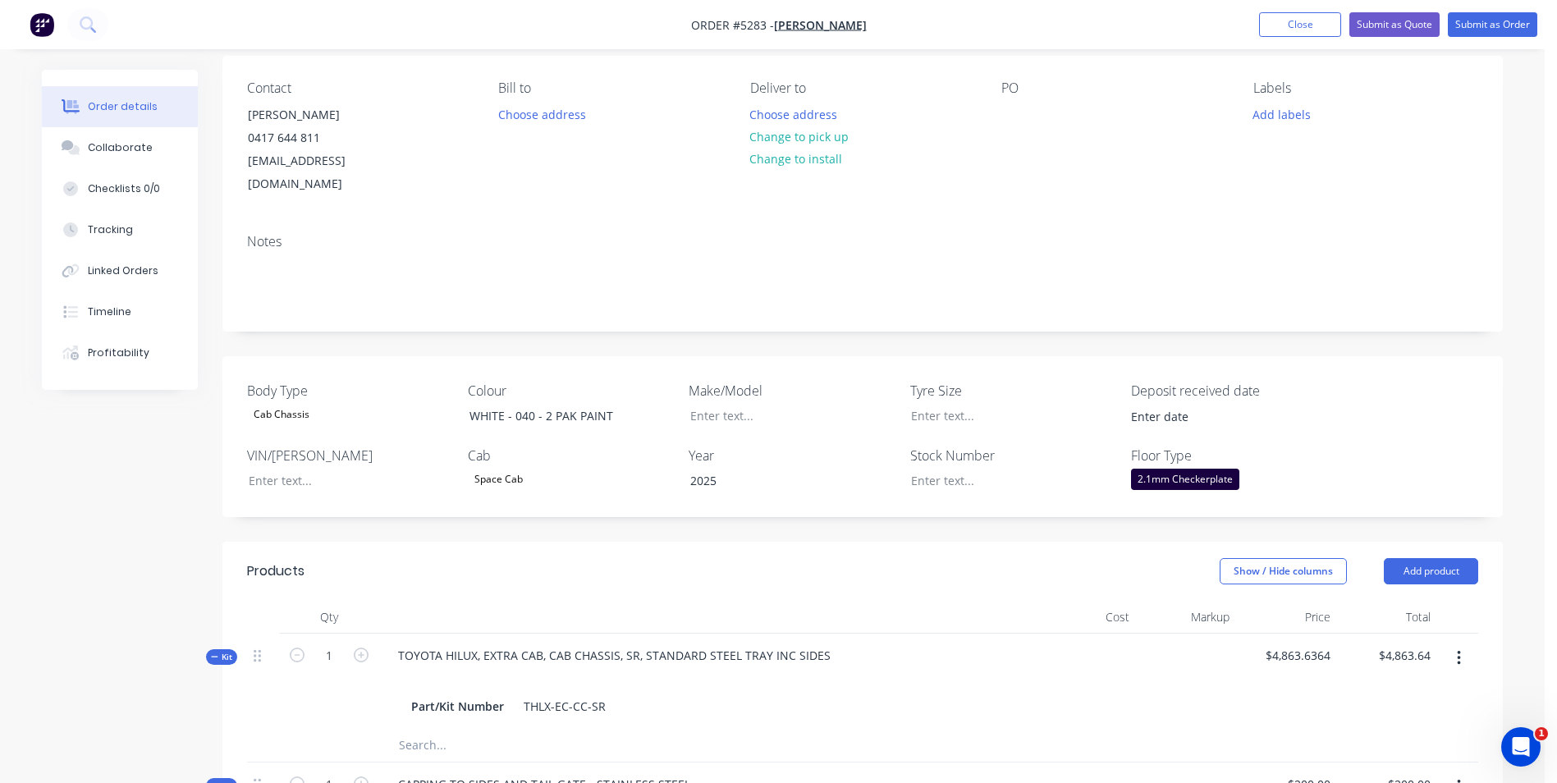
scroll to position [121, 0]
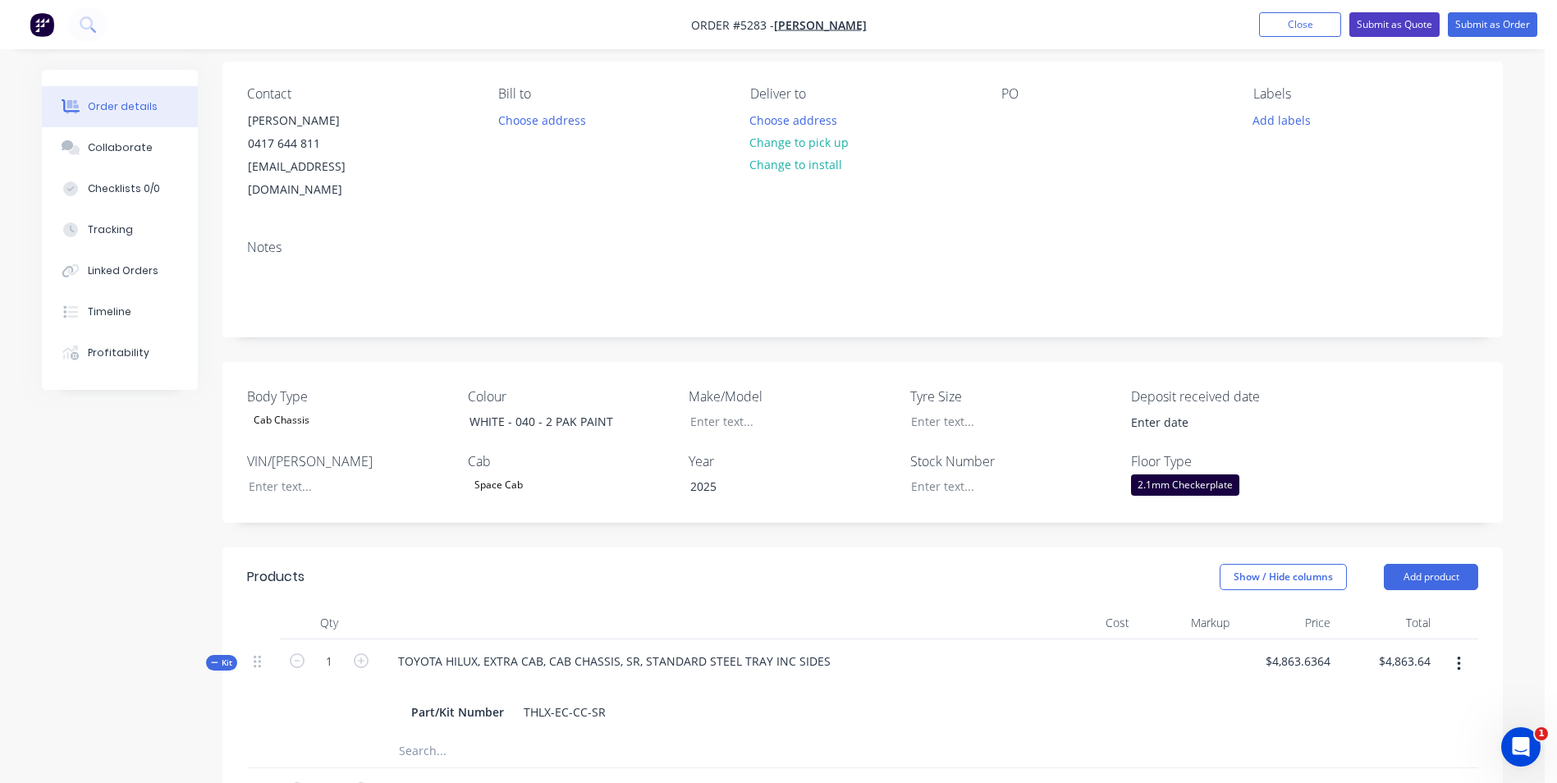
click at [1403, 21] on button "Submit as Quote" at bounding box center [1395, 24] width 90 height 25
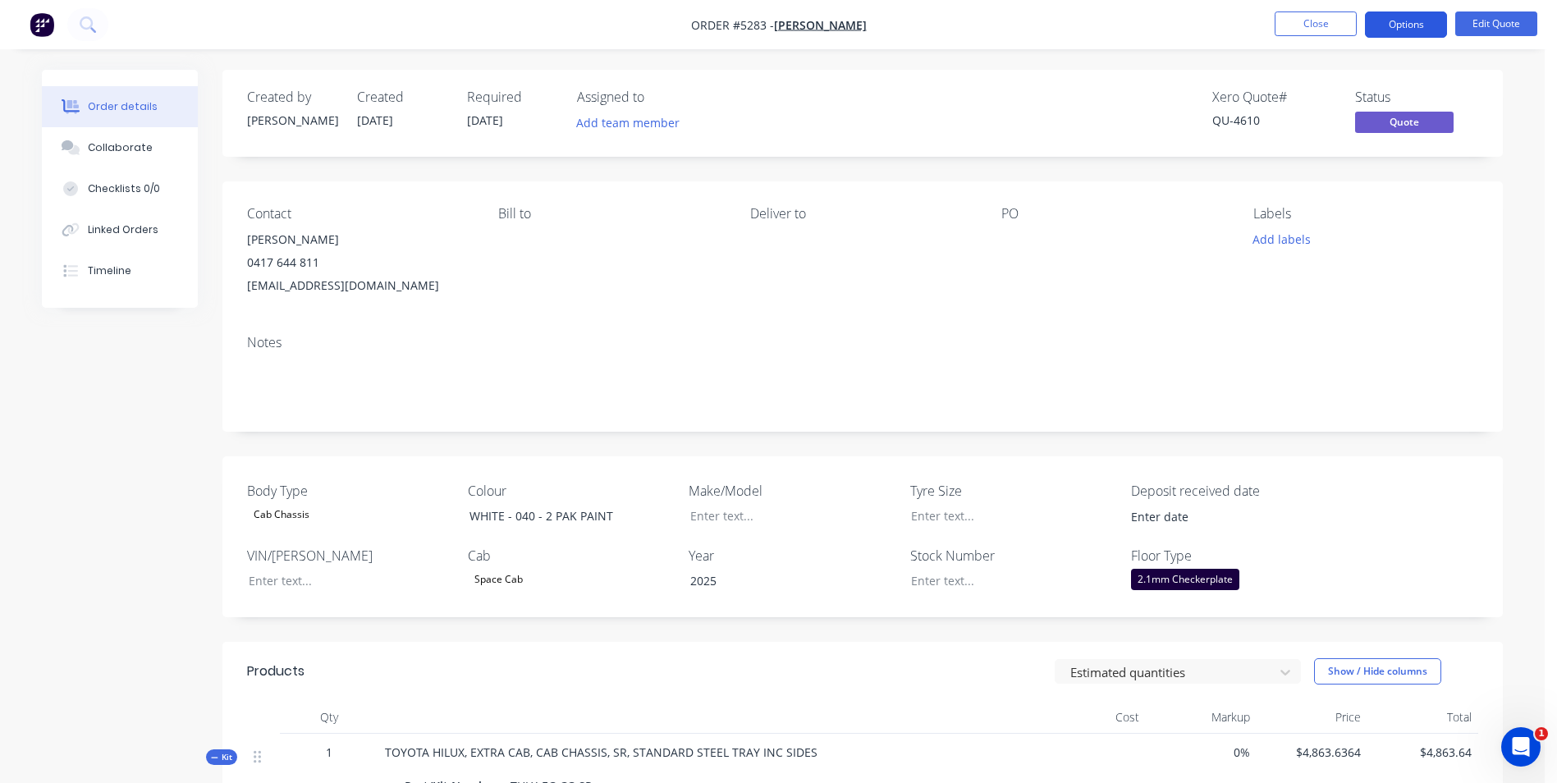
click at [1403, 33] on button "Options" at bounding box center [1406, 24] width 82 height 26
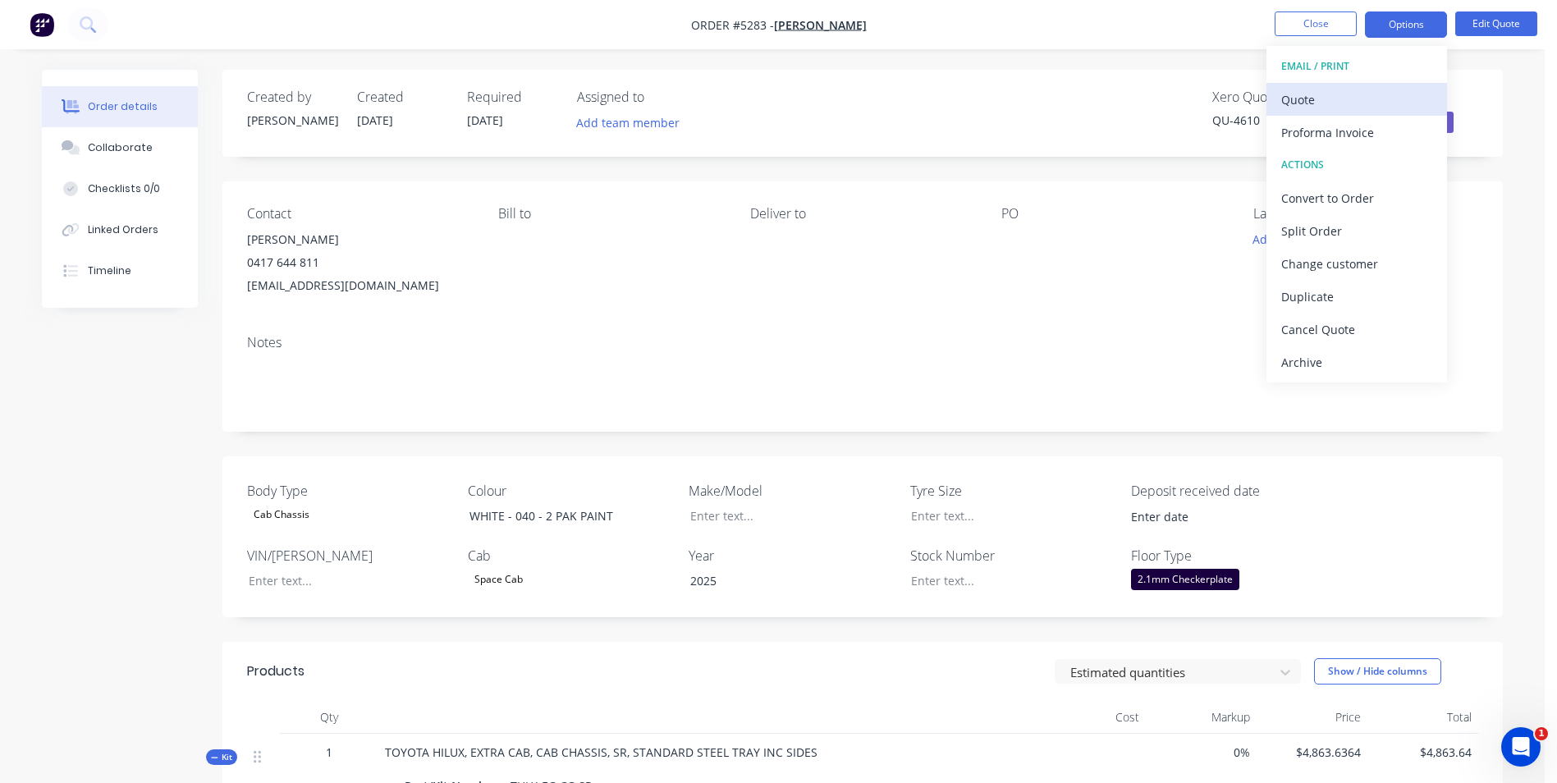
click at [1342, 101] on div "Quote" at bounding box center [1357, 100] width 151 height 24
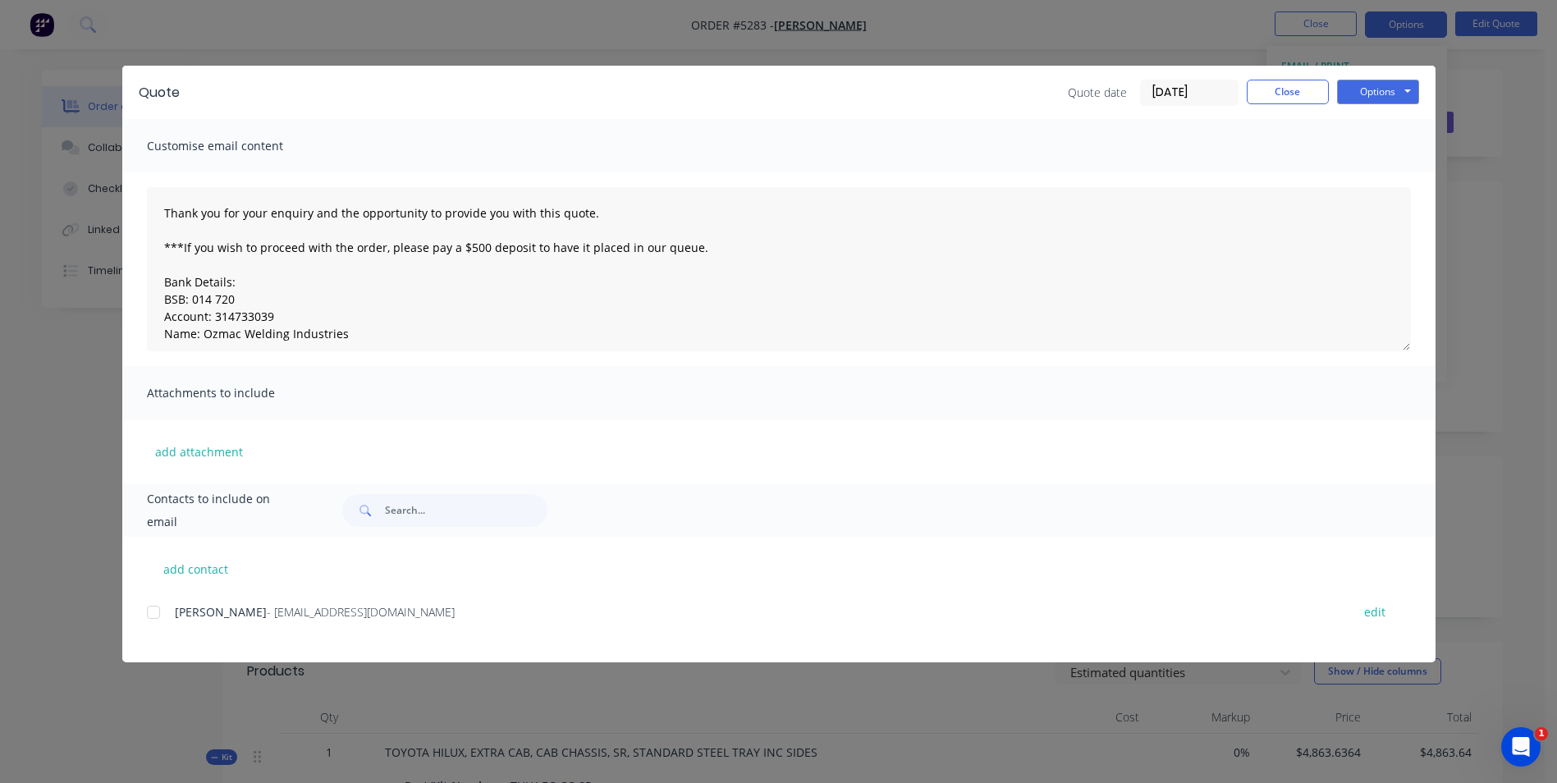
click at [151, 617] on div at bounding box center [153, 612] width 33 height 33
click at [1397, 91] on button "Options" at bounding box center [1378, 92] width 82 height 25
click at [1399, 177] on button "Email" at bounding box center [1389, 175] width 105 height 27
click at [1403, 95] on button "Options" at bounding box center [1378, 92] width 82 height 25
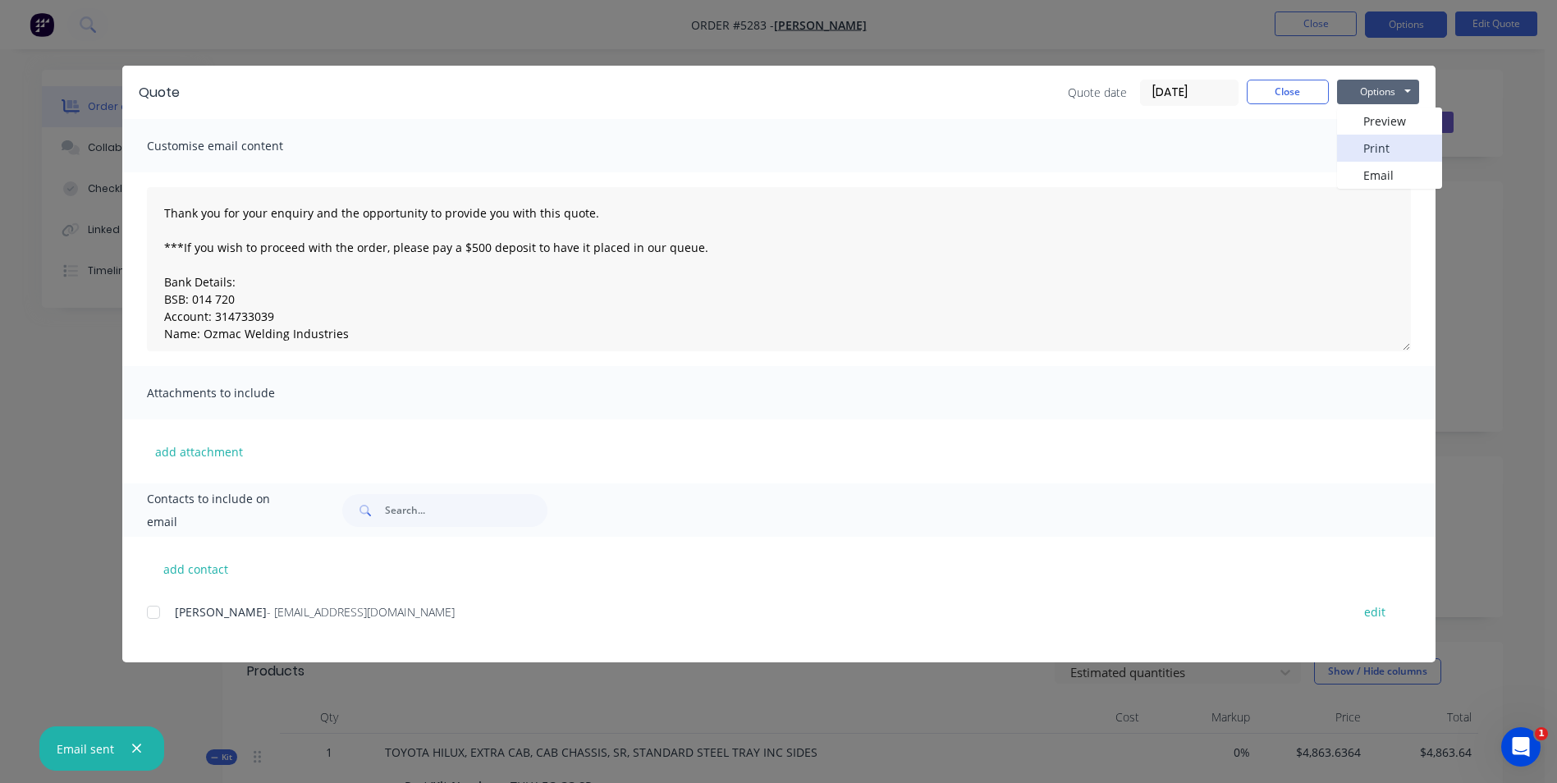
click at [1387, 145] on button "Print" at bounding box center [1389, 148] width 105 height 27
click at [1291, 92] on button "Close" at bounding box center [1288, 92] width 82 height 25
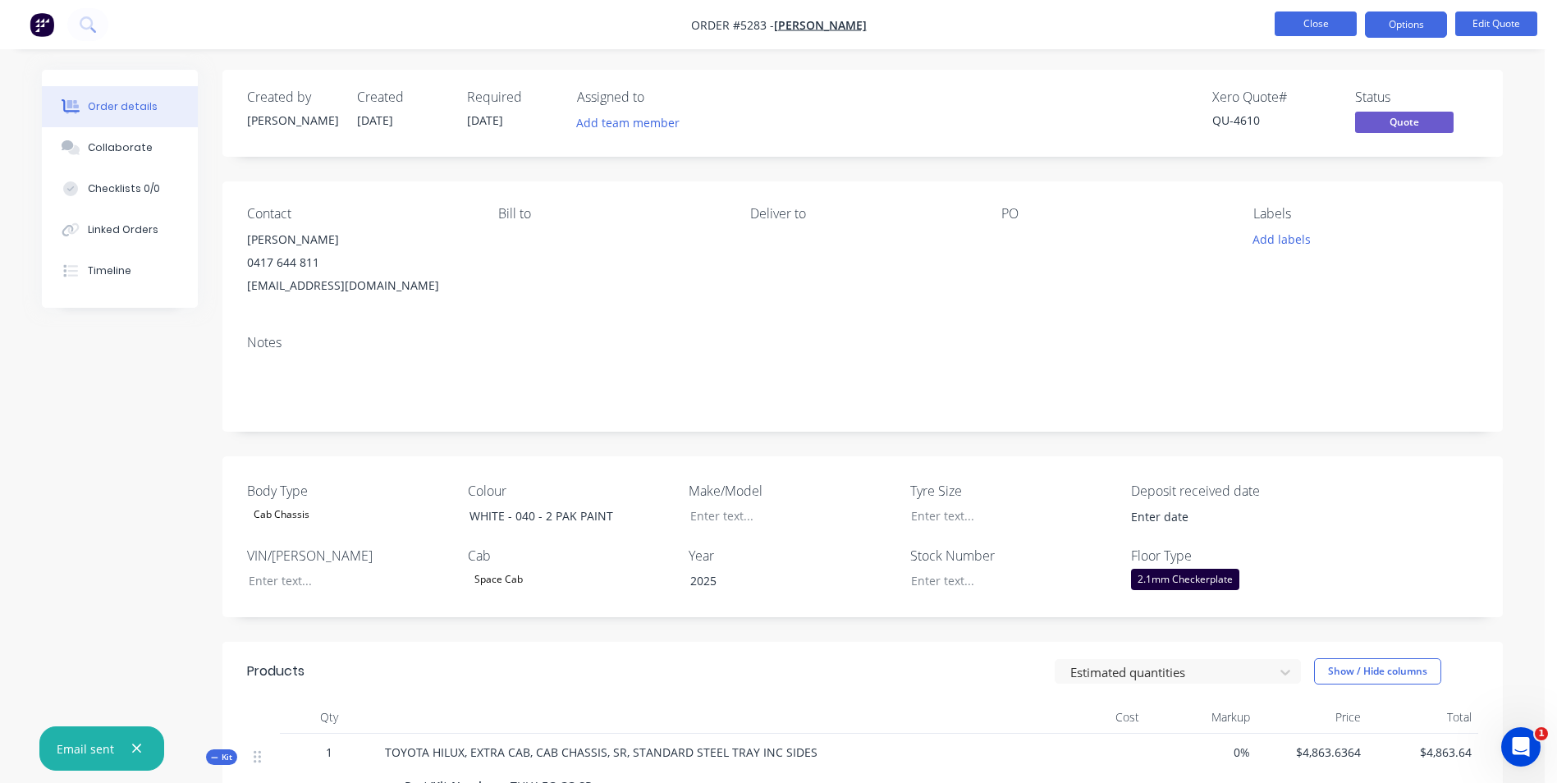
click at [1327, 19] on button "Close" at bounding box center [1316, 23] width 82 height 25
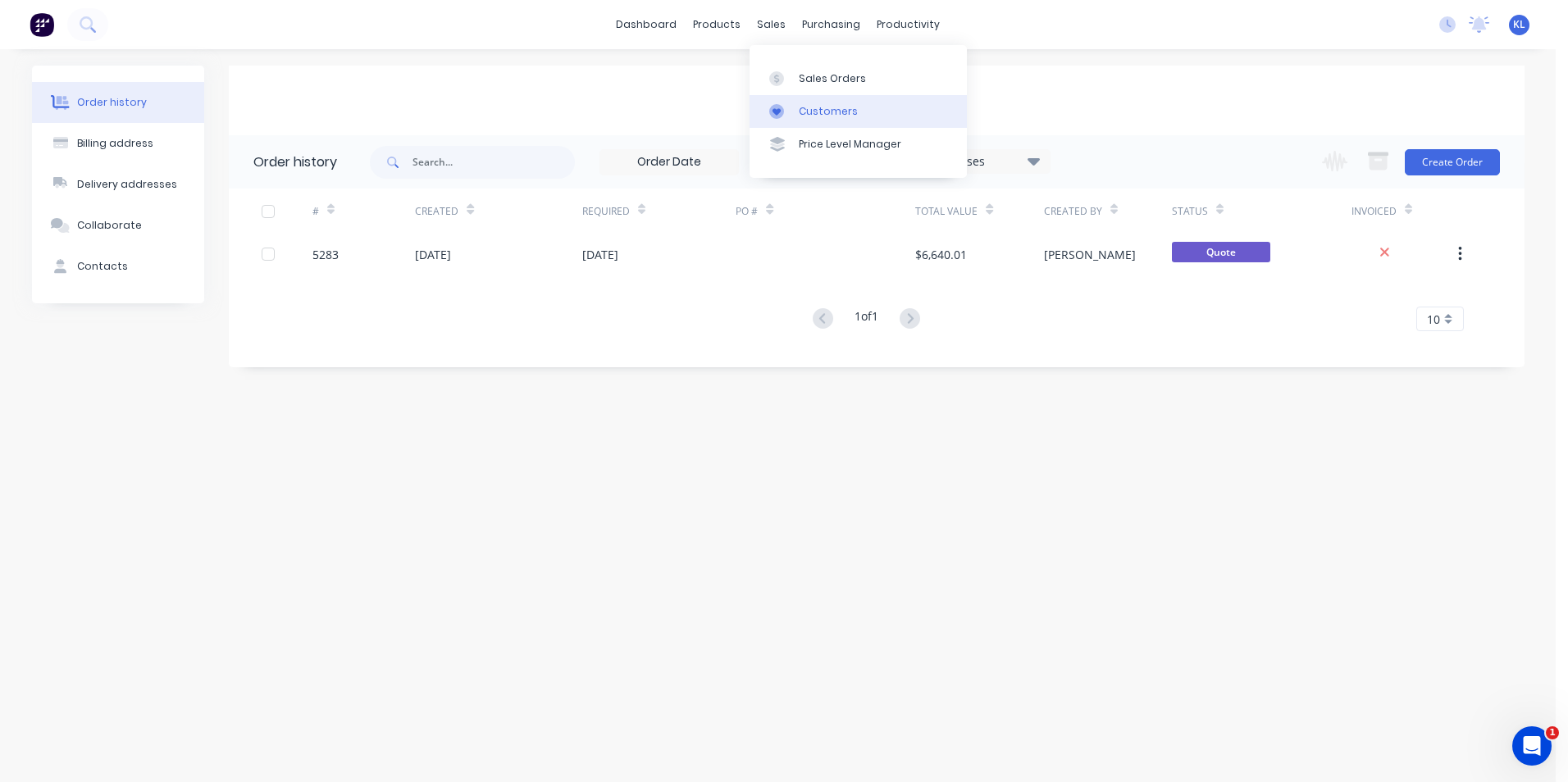
click at [834, 112] on div "Customers" at bounding box center [828, 111] width 59 height 15
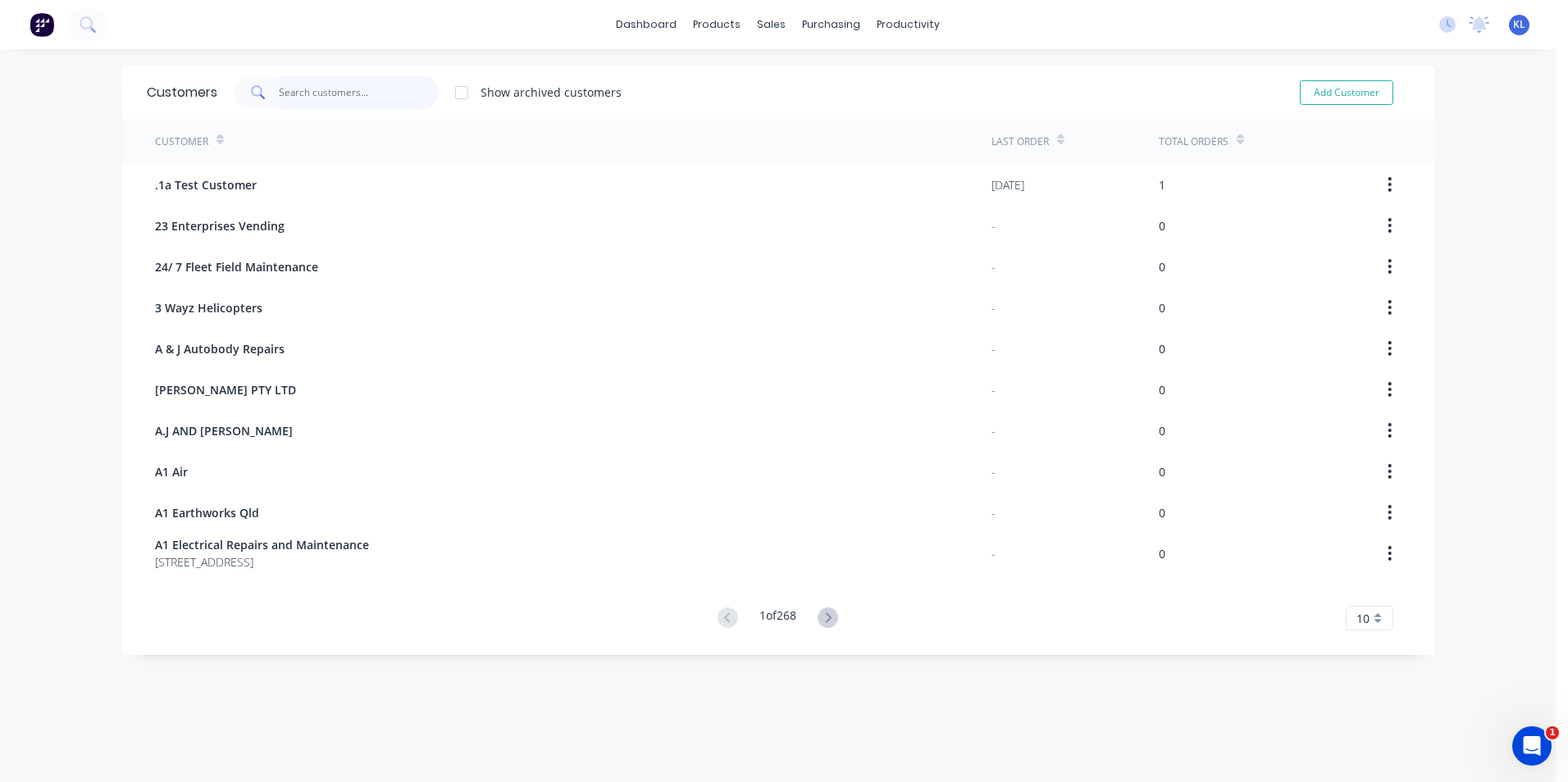
click at [344, 92] on input "text" at bounding box center [359, 92] width 160 height 33
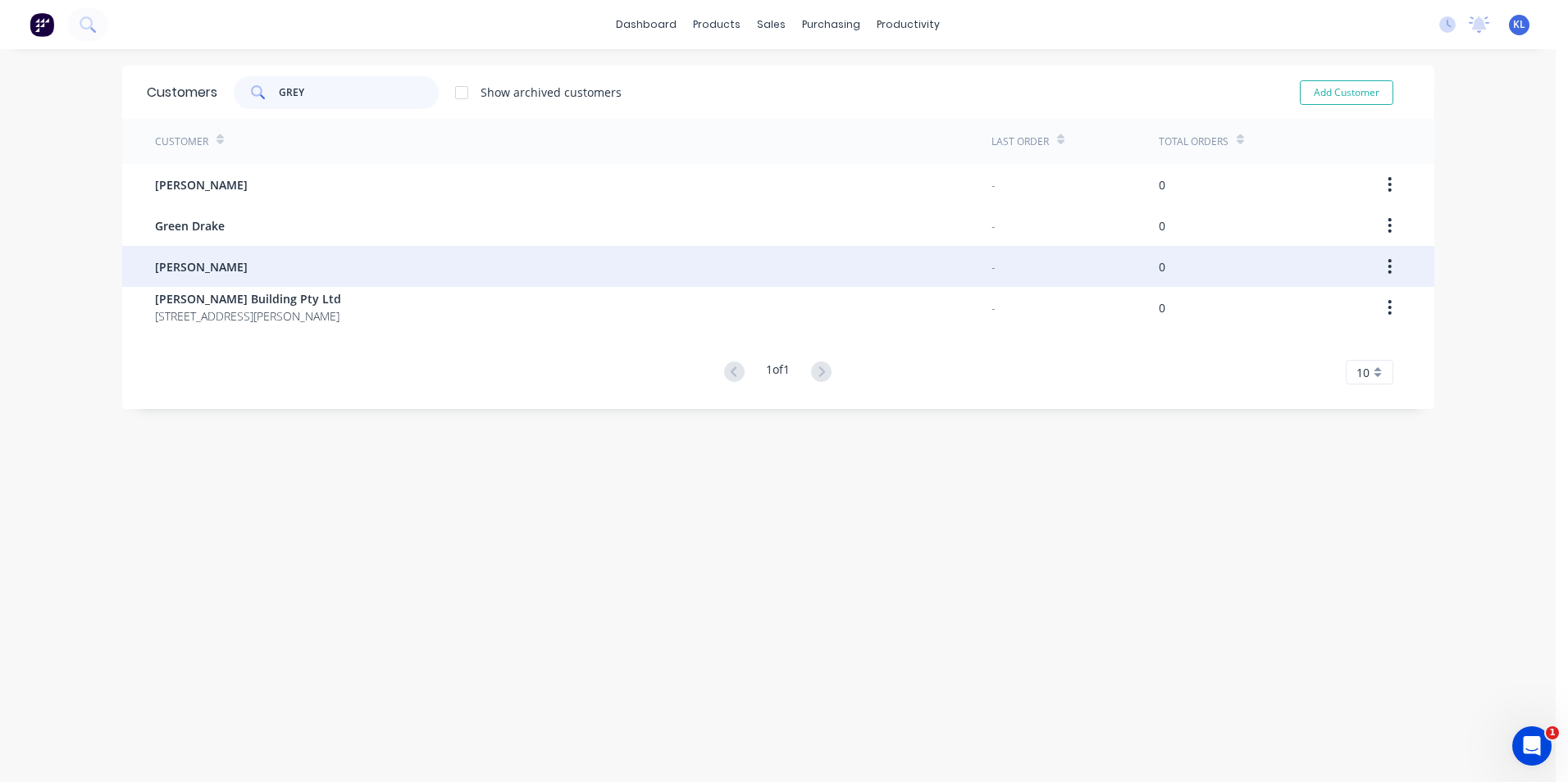
type input "GREY"
click at [177, 273] on span "[PERSON_NAME]" at bounding box center [201, 267] width 93 height 17
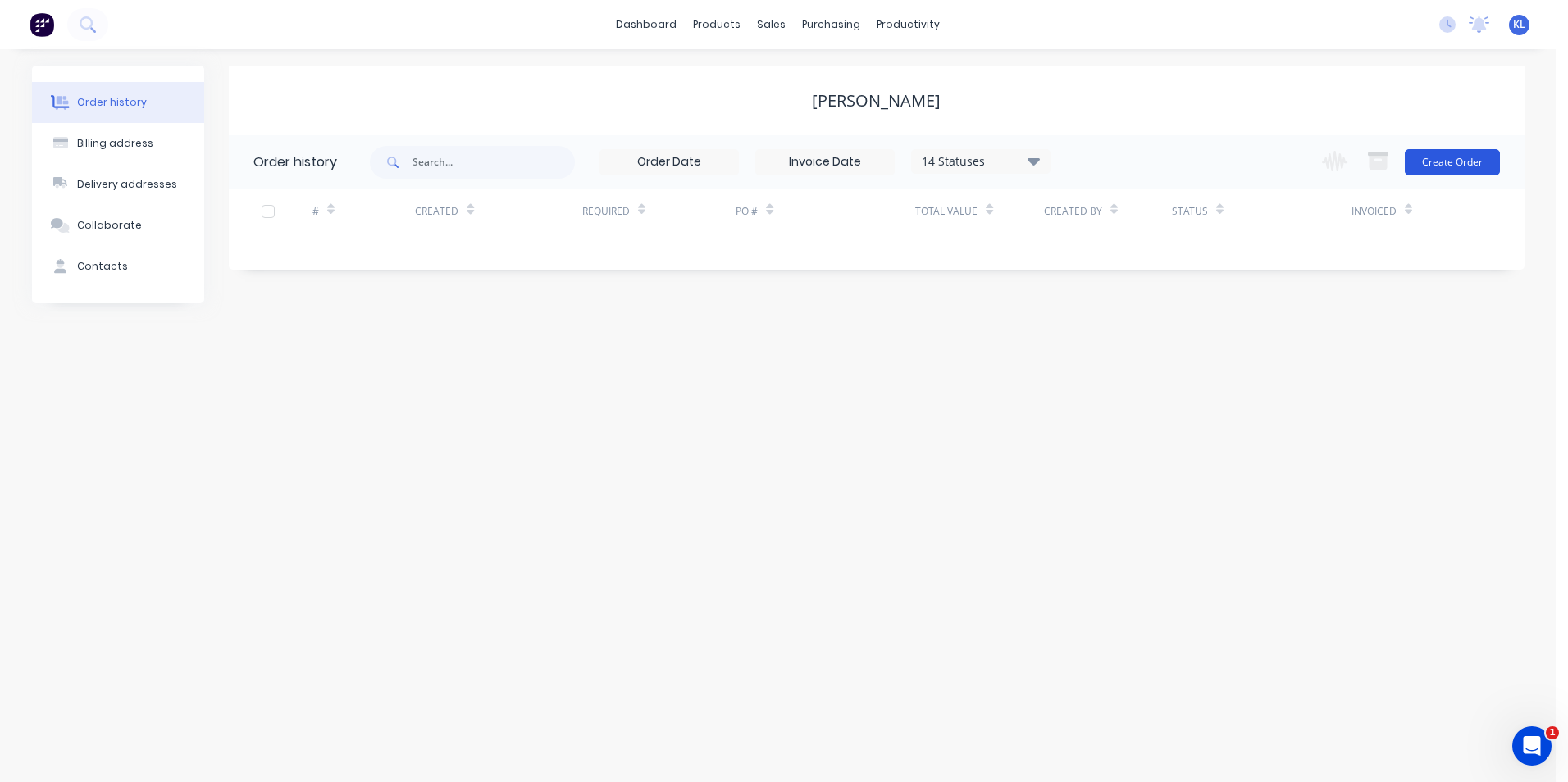
click at [1466, 162] on button "Create Order" at bounding box center [1451, 162] width 95 height 26
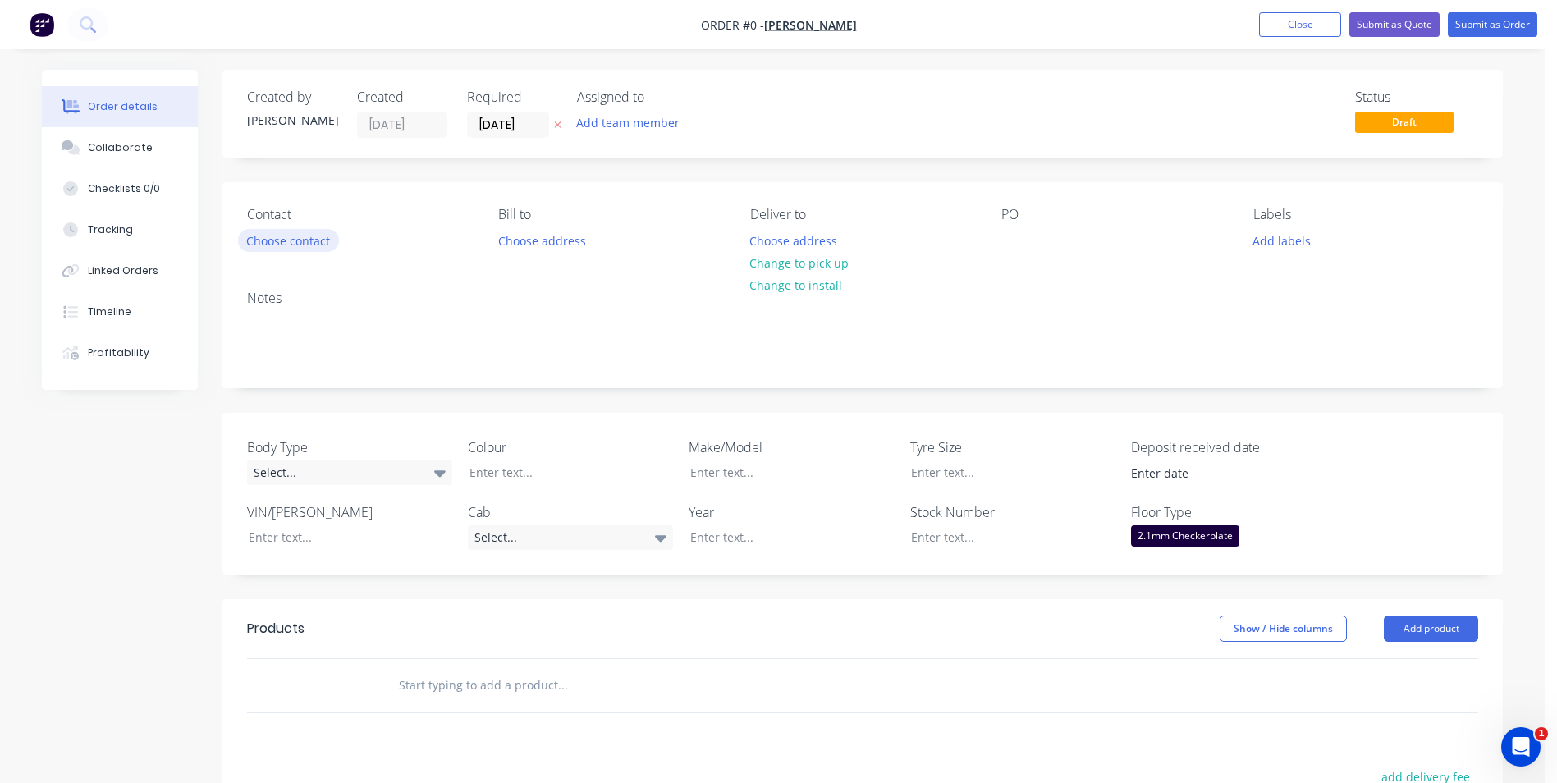
click at [307, 244] on button "Choose contact" at bounding box center [288, 240] width 101 height 22
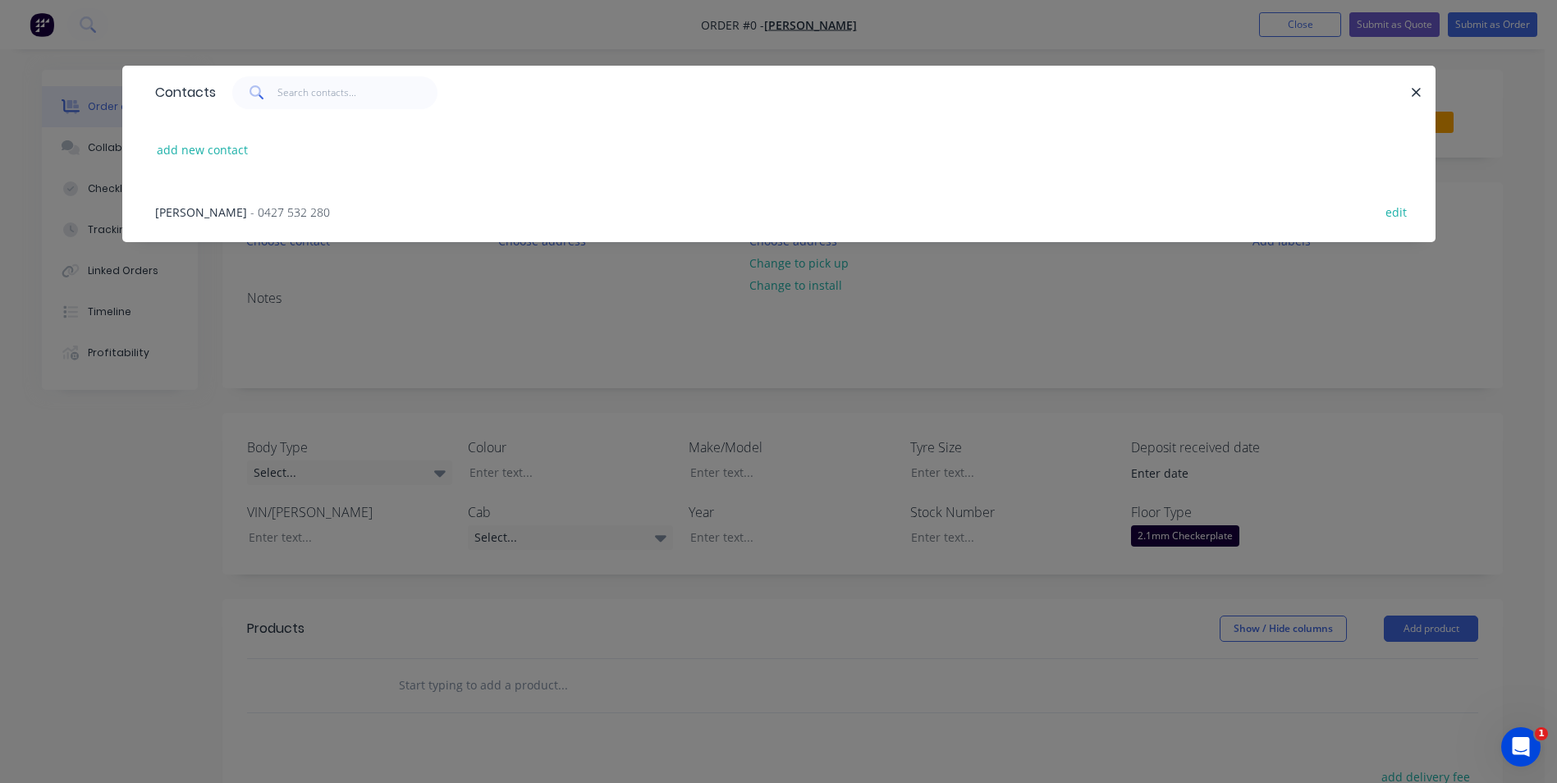
click at [205, 205] on span "[PERSON_NAME]" at bounding box center [201, 212] width 92 height 16
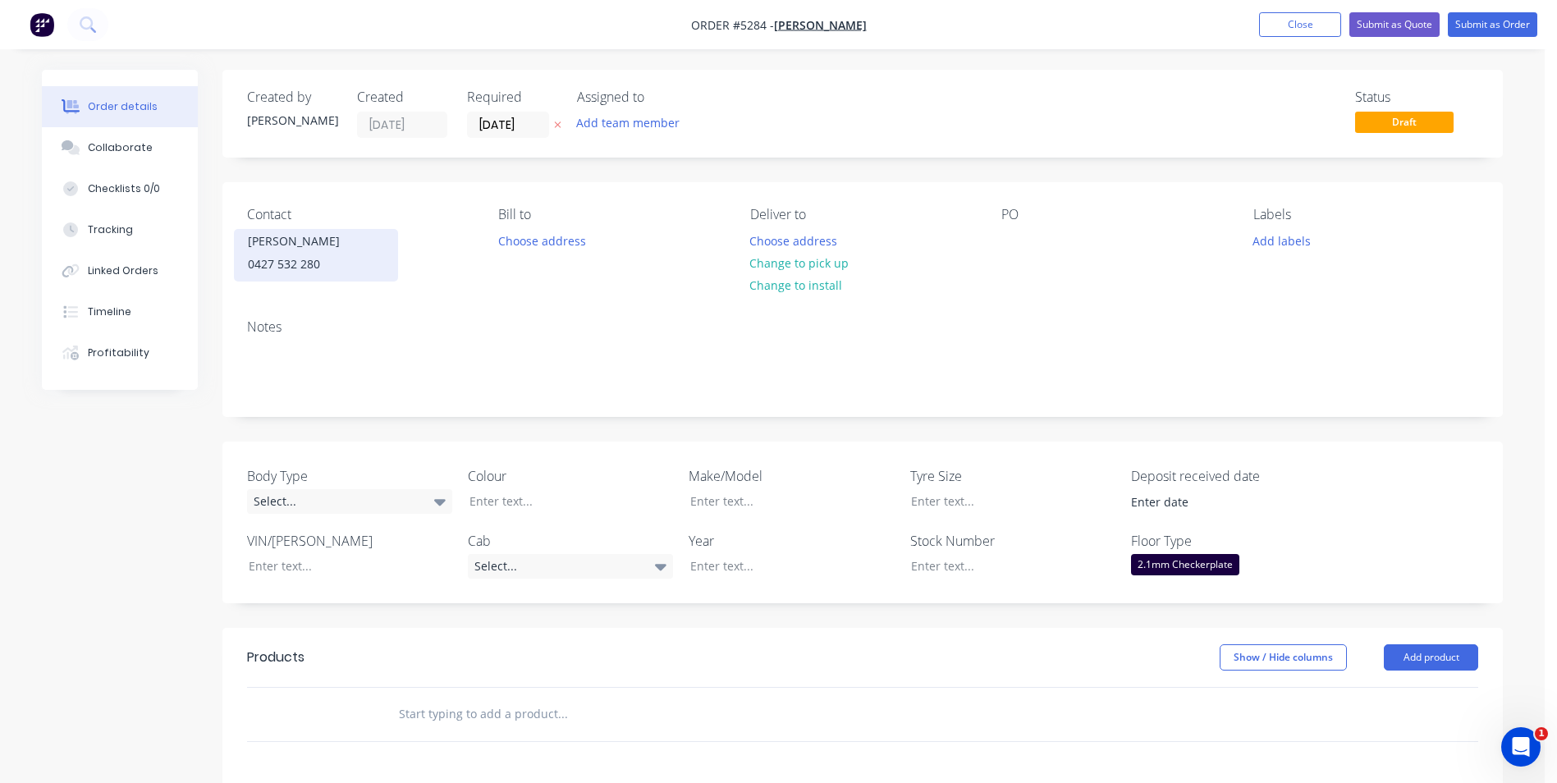
click at [283, 245] on div "[PERSON_NAME]" at bounding box center [316, 241] width 136 height 23
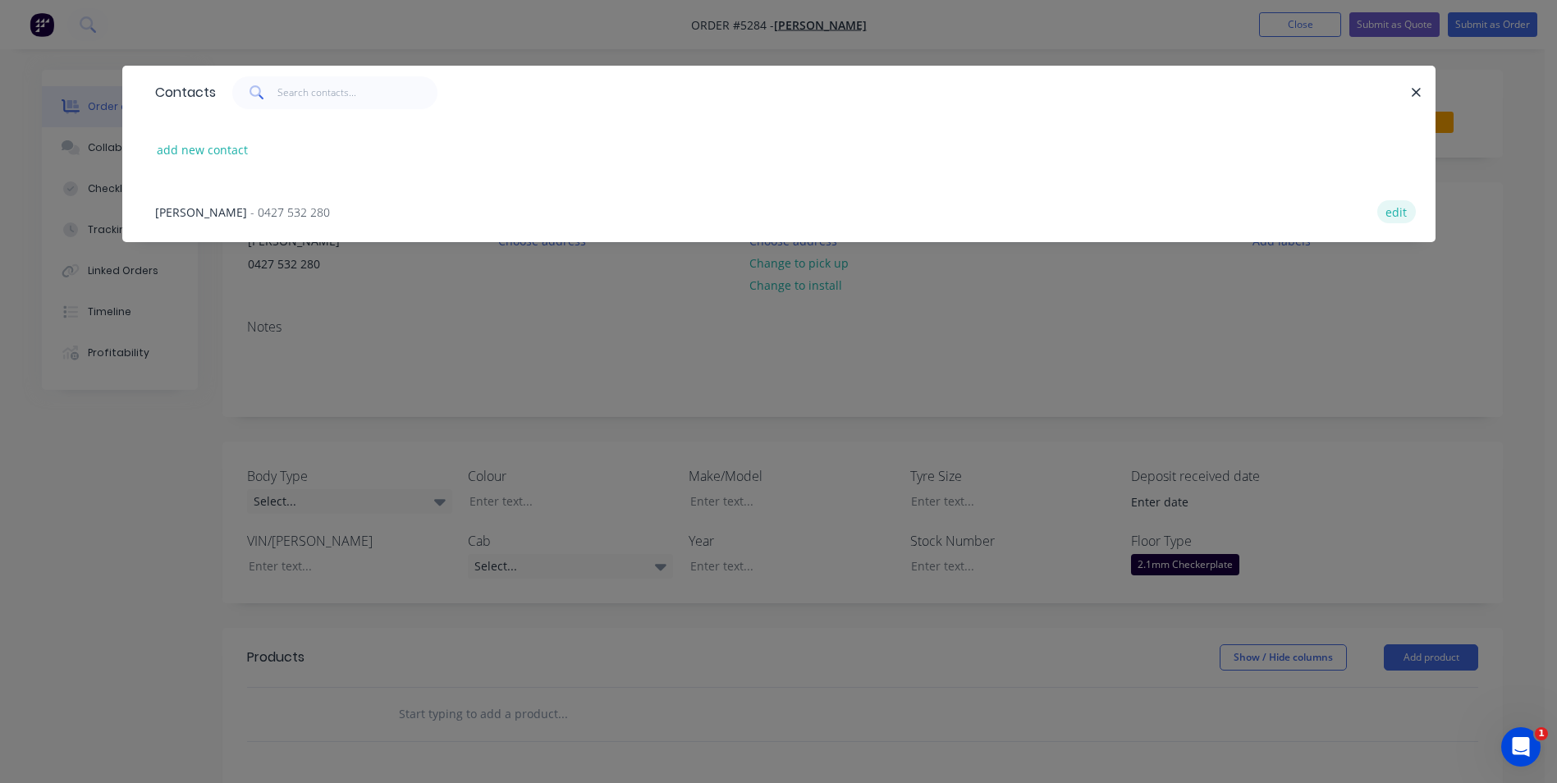
click at [1396, 212] on button "edit" at bounding box center [1397, 211] width 39 height 22
select select "AU"
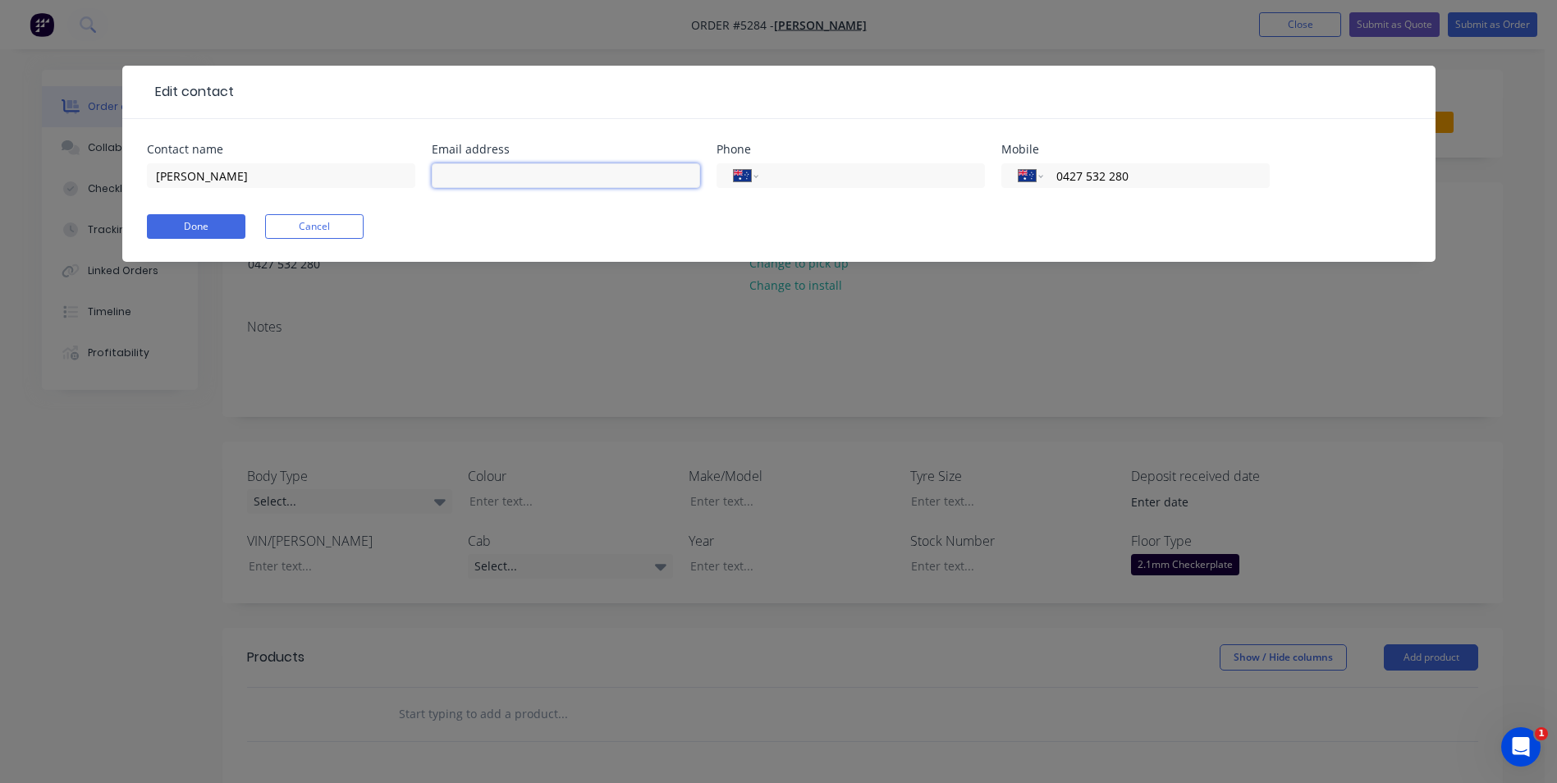
click at [525, 168] on input "text" at bounding box center [566, 175] width 268 height 25
type input "G"
type input "[EMAIL_ADDRESS][DOMAIN_NAME]"
click at [204, 223] on button "Done" at bounding box center [196, 226] width 99 height 25
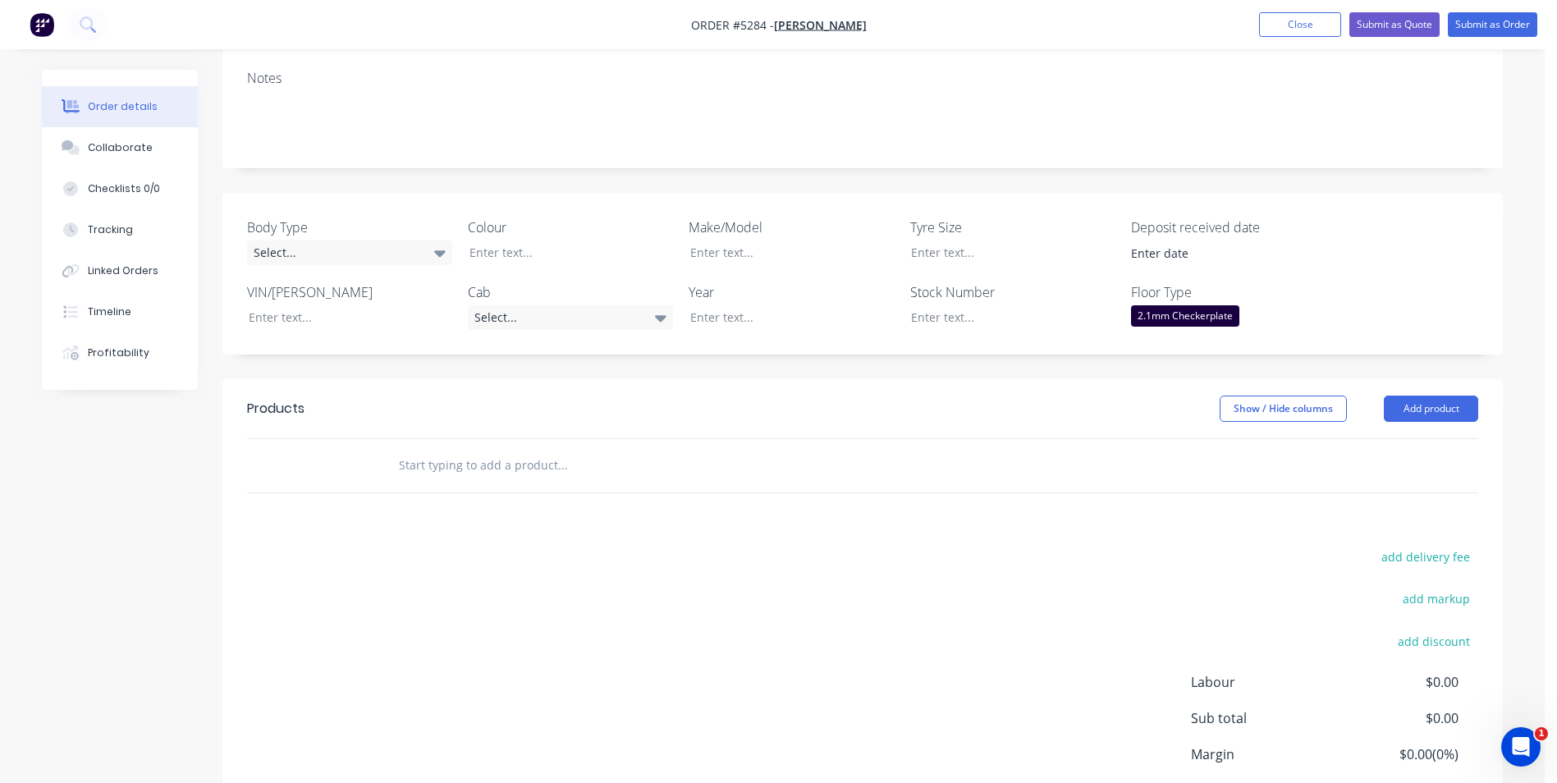
scroll to position [328, 0]
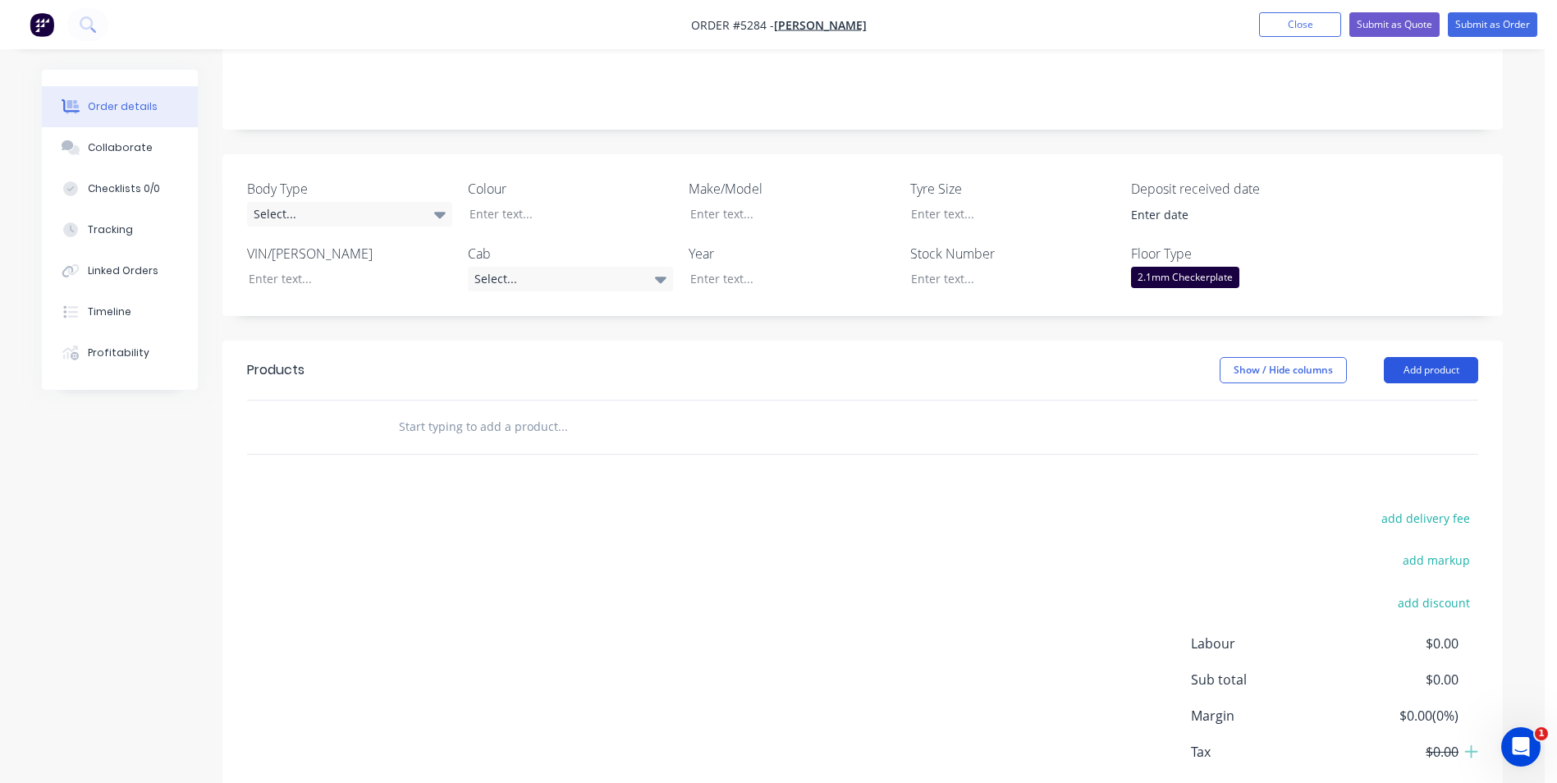
click at [1447, 357] on button "Add product" at bounding box center [1431, 370] width 94 height 26
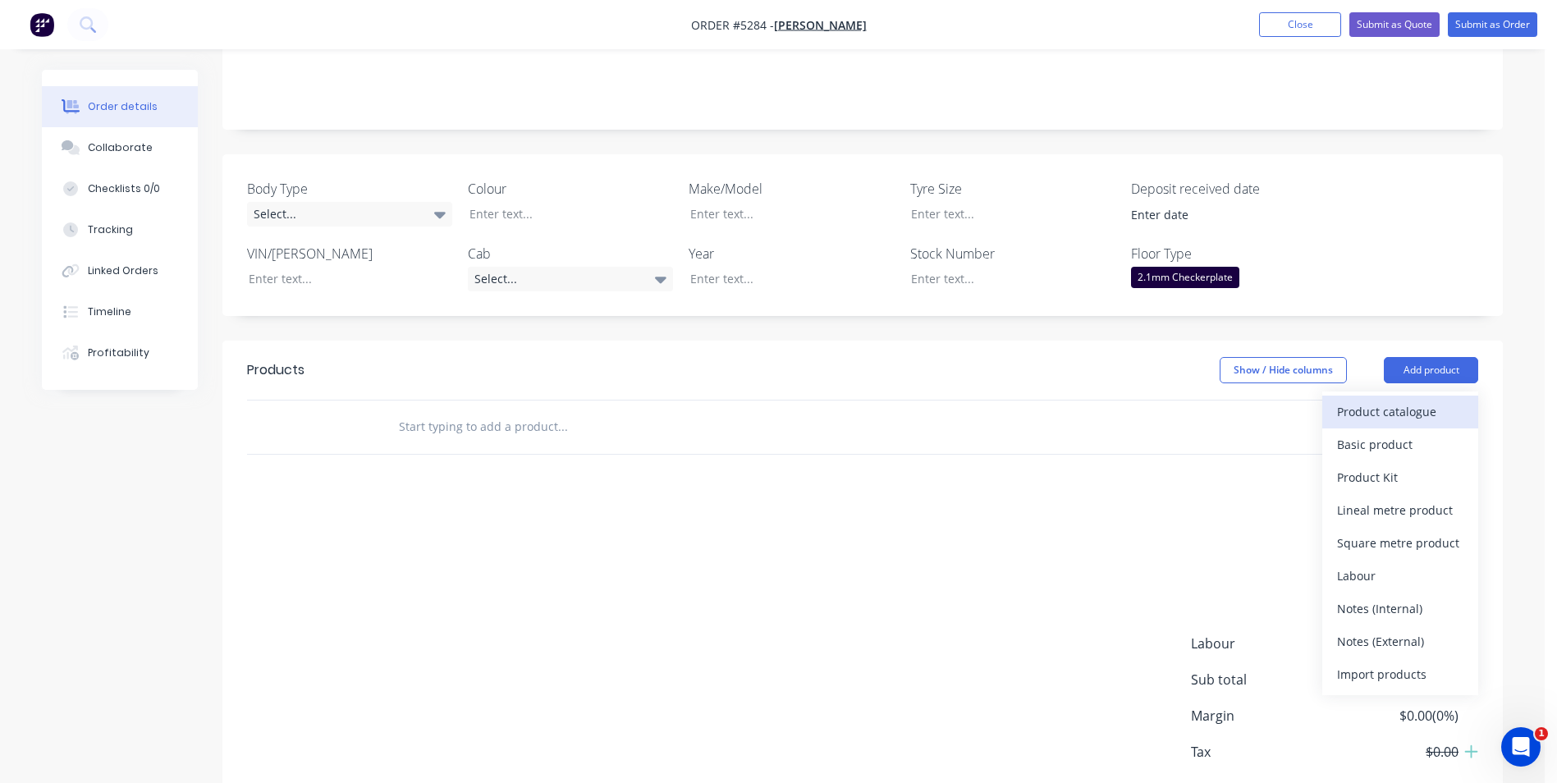
click at [1420, 400] on div "Product catalogue" at bounding box center [1400, 412] width 126 height 24
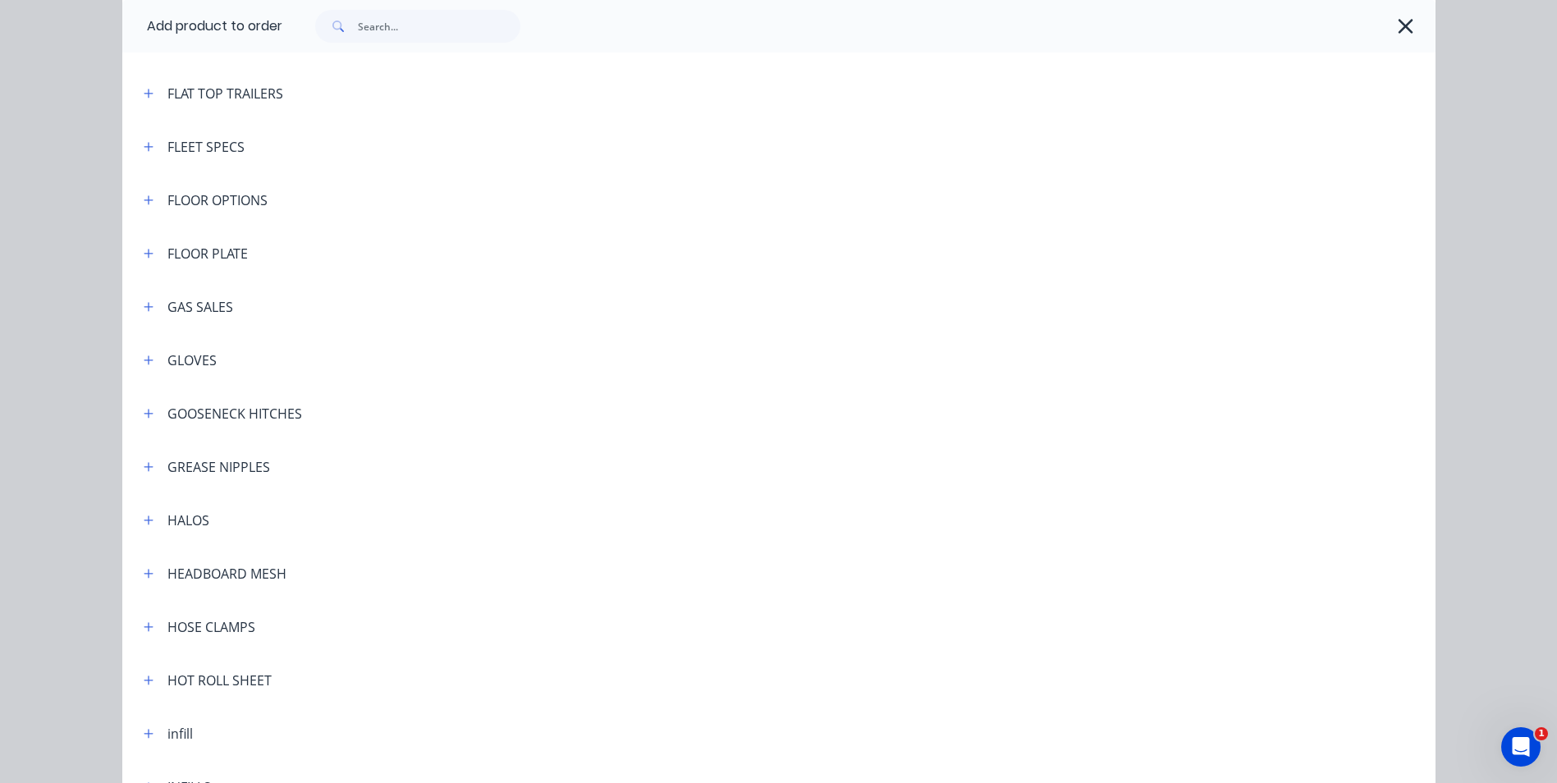
scroll to position [1888, 0]
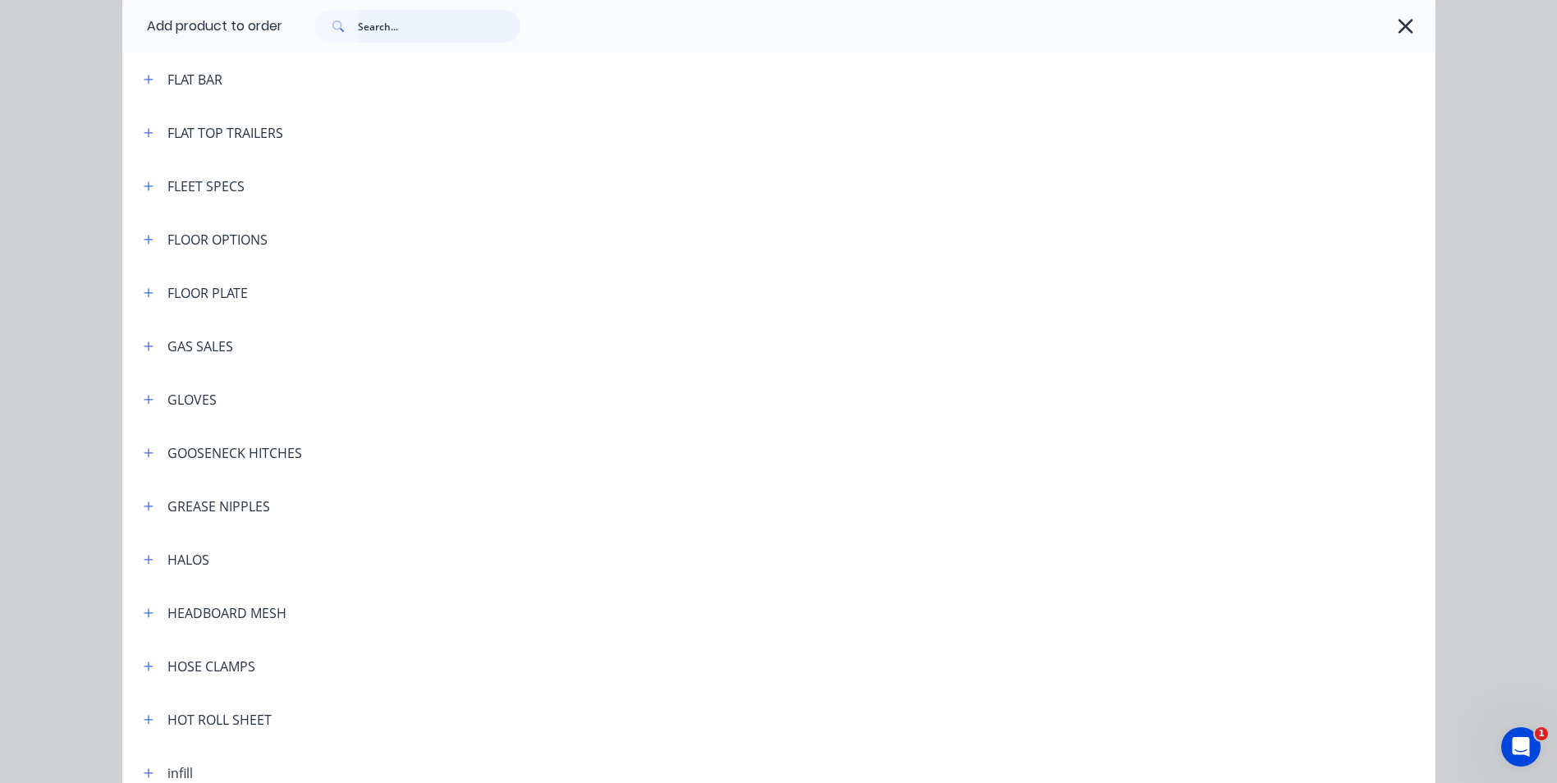
click at [386, 24] on input "text" at bounding box center [439, 26] width 163 height 33
type input "mud"
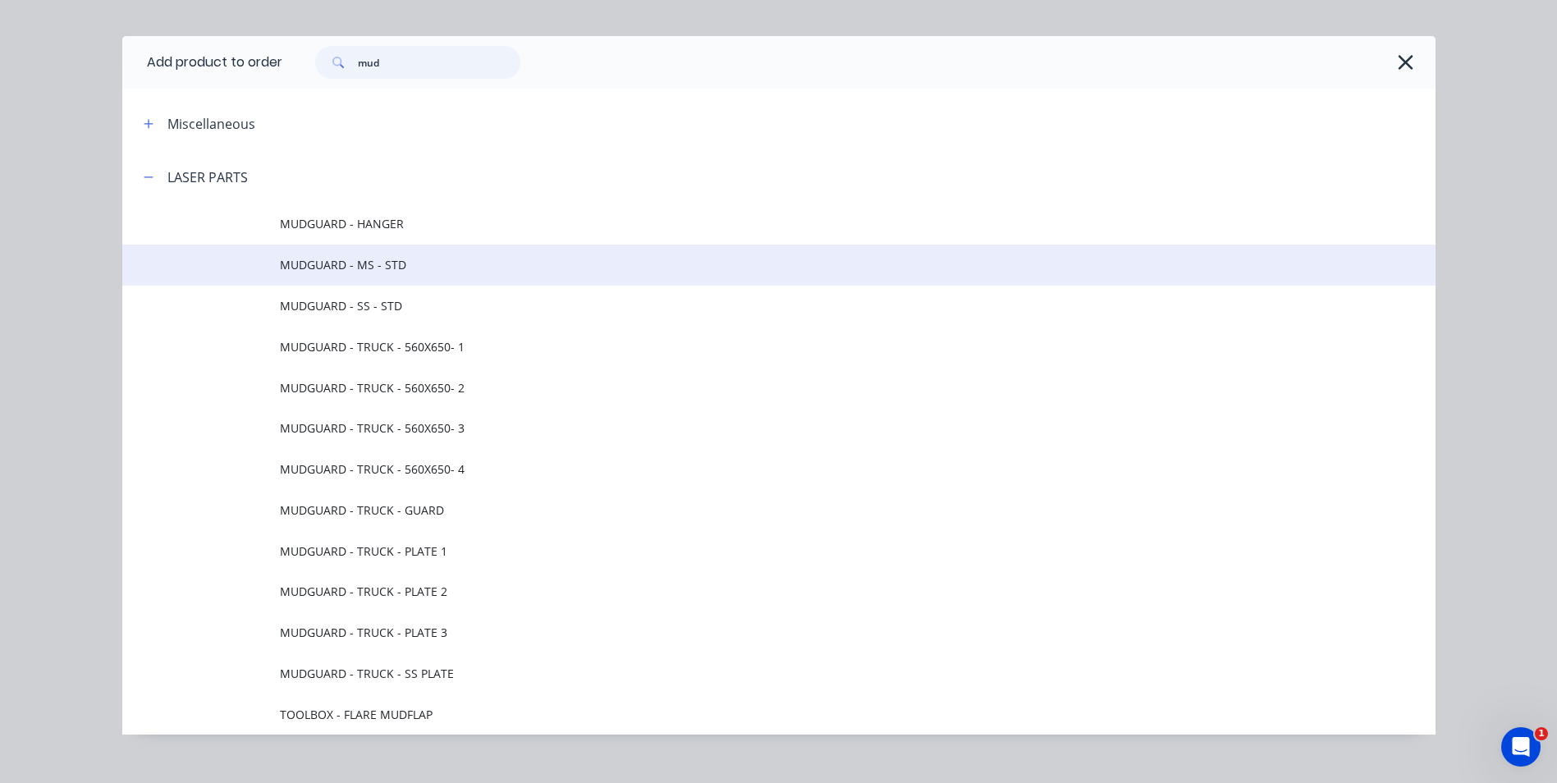
scroll to position [53, 0]
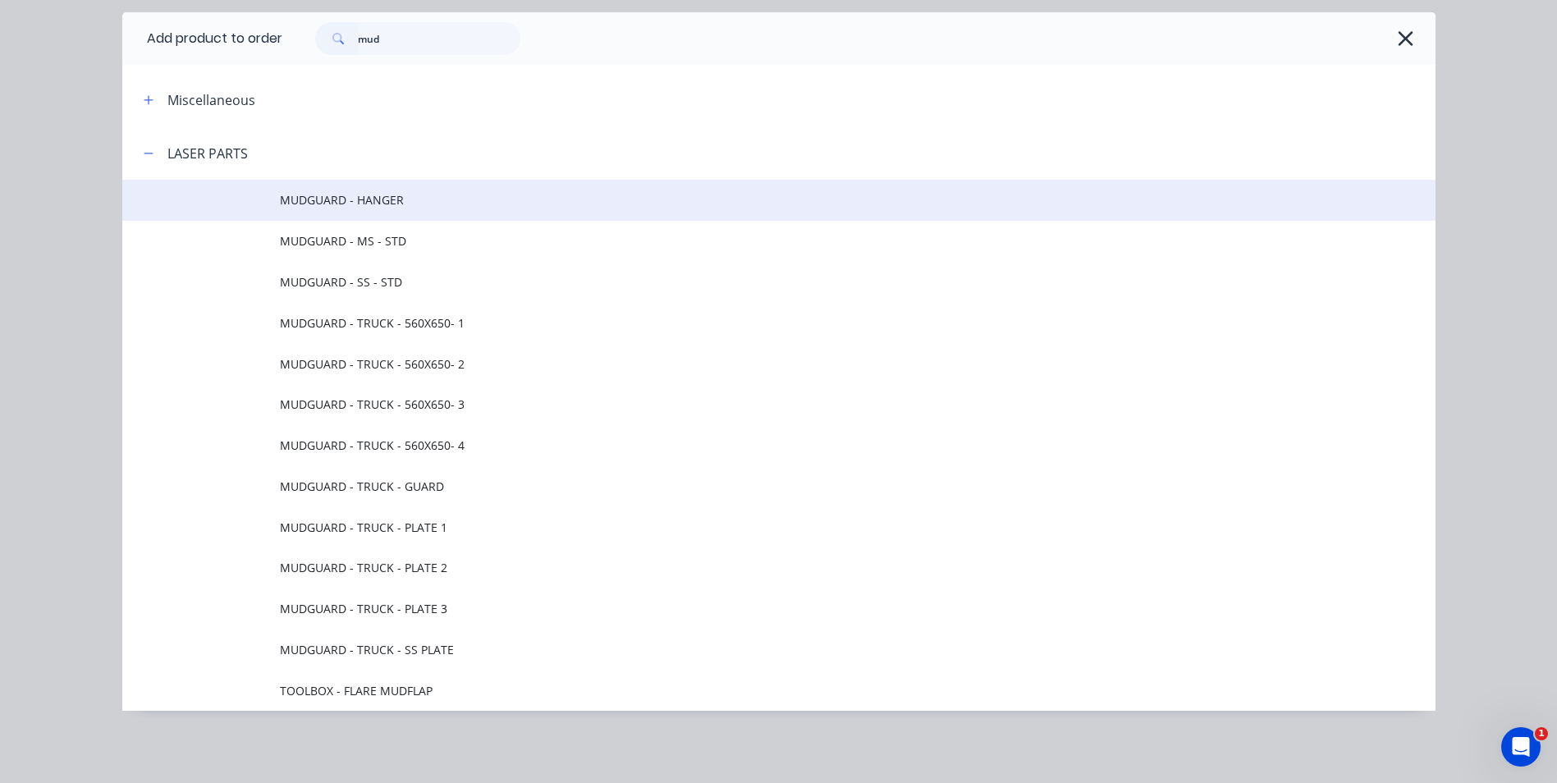
click at [363, 204] on span "MUDGUARD - HANGER" at bounding box center [742, 199] width 924 height 17
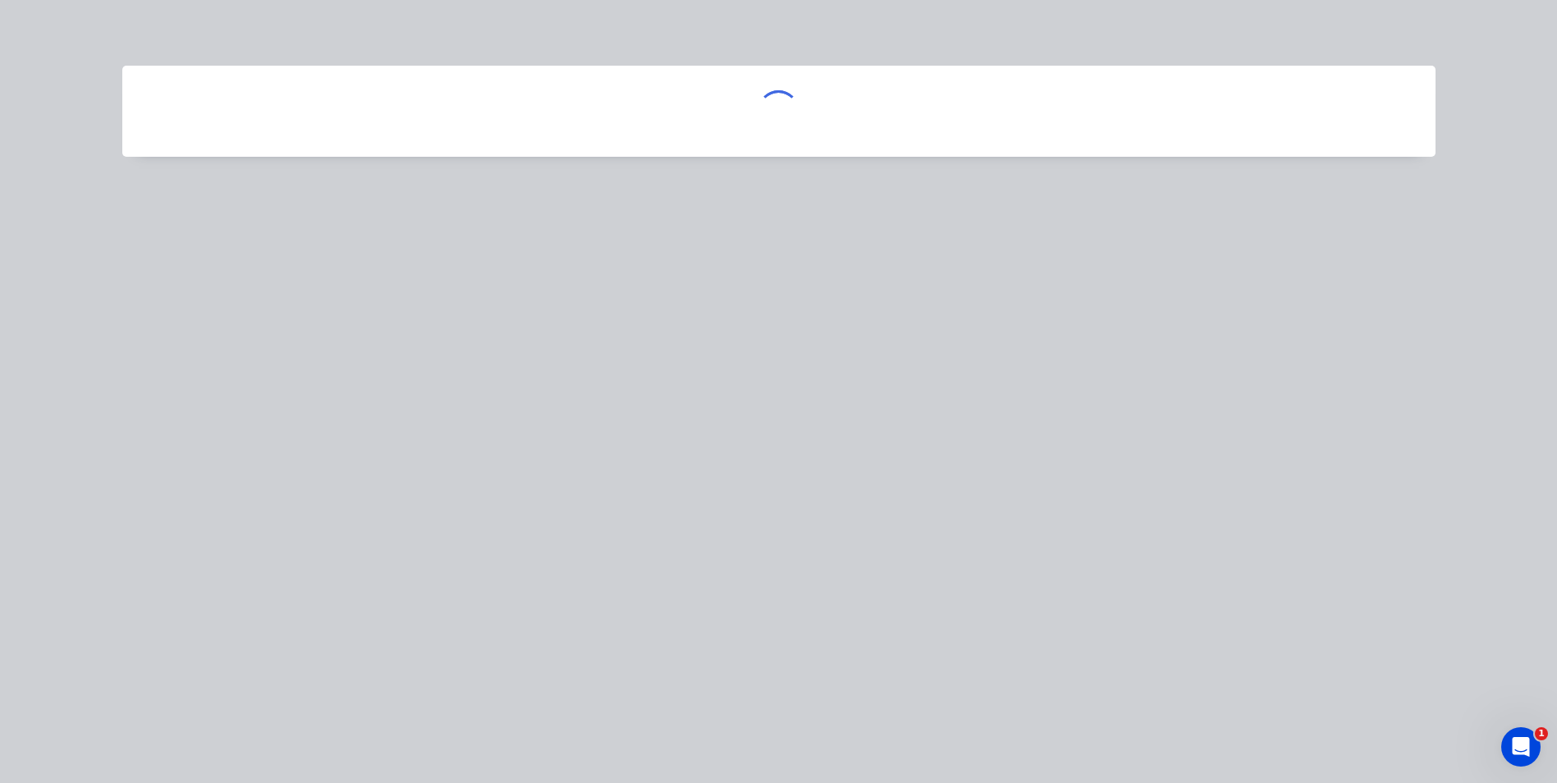
scroll to position [0, 0]
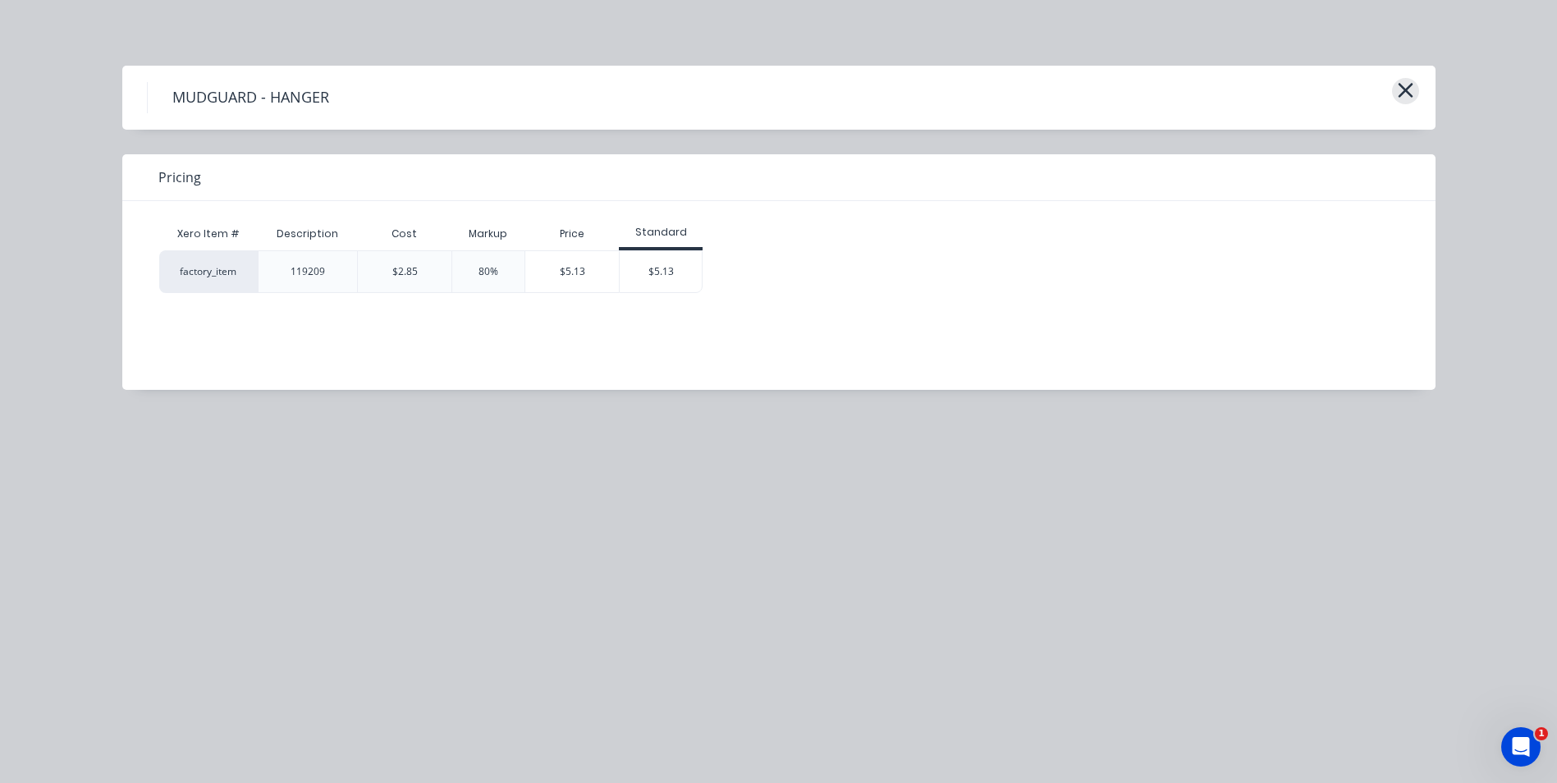
click at [1406, 94] on icon "button" at bounding box center [1405, 90] width 17 height 23
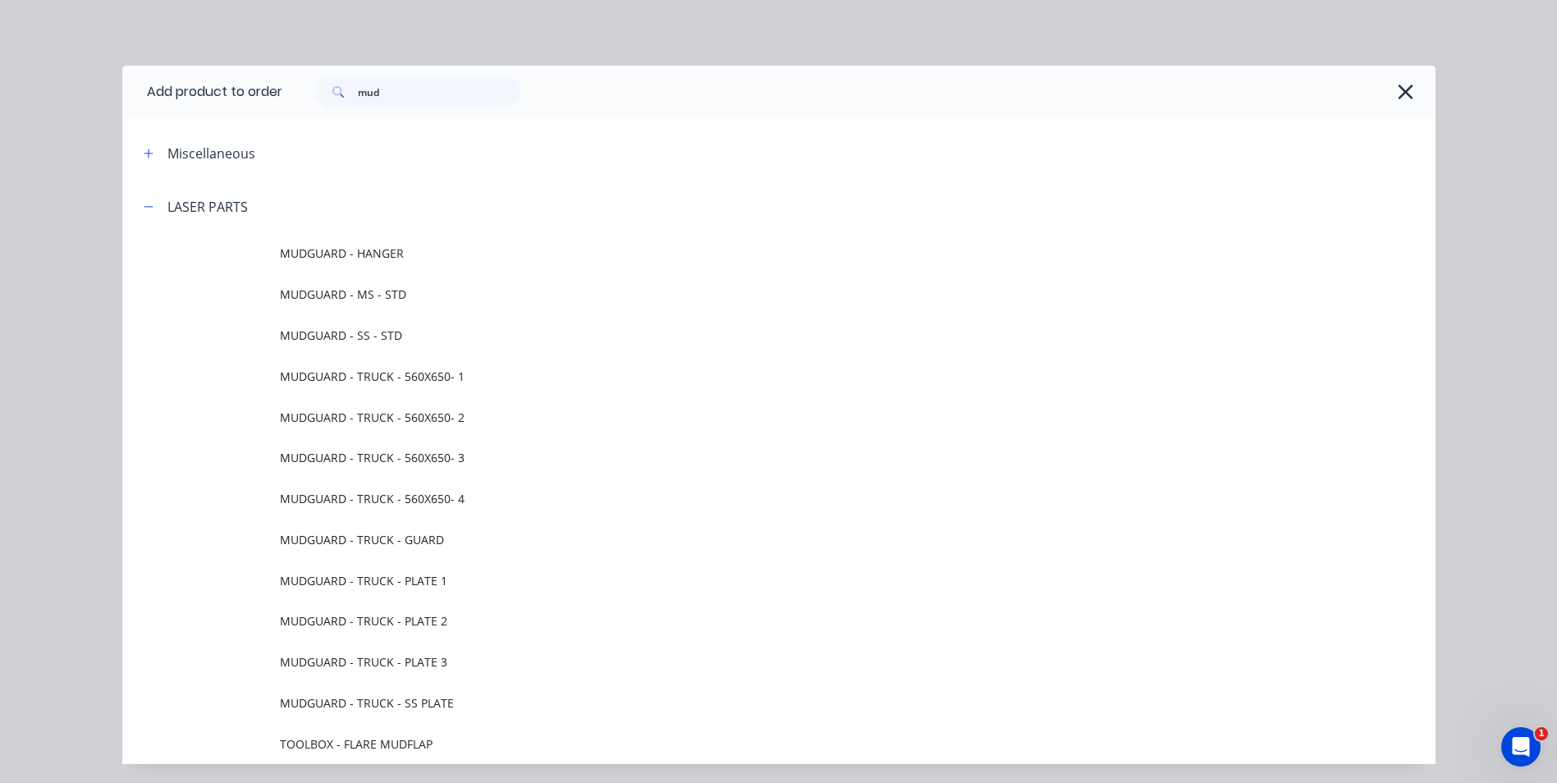
scroll to position [53, 0]
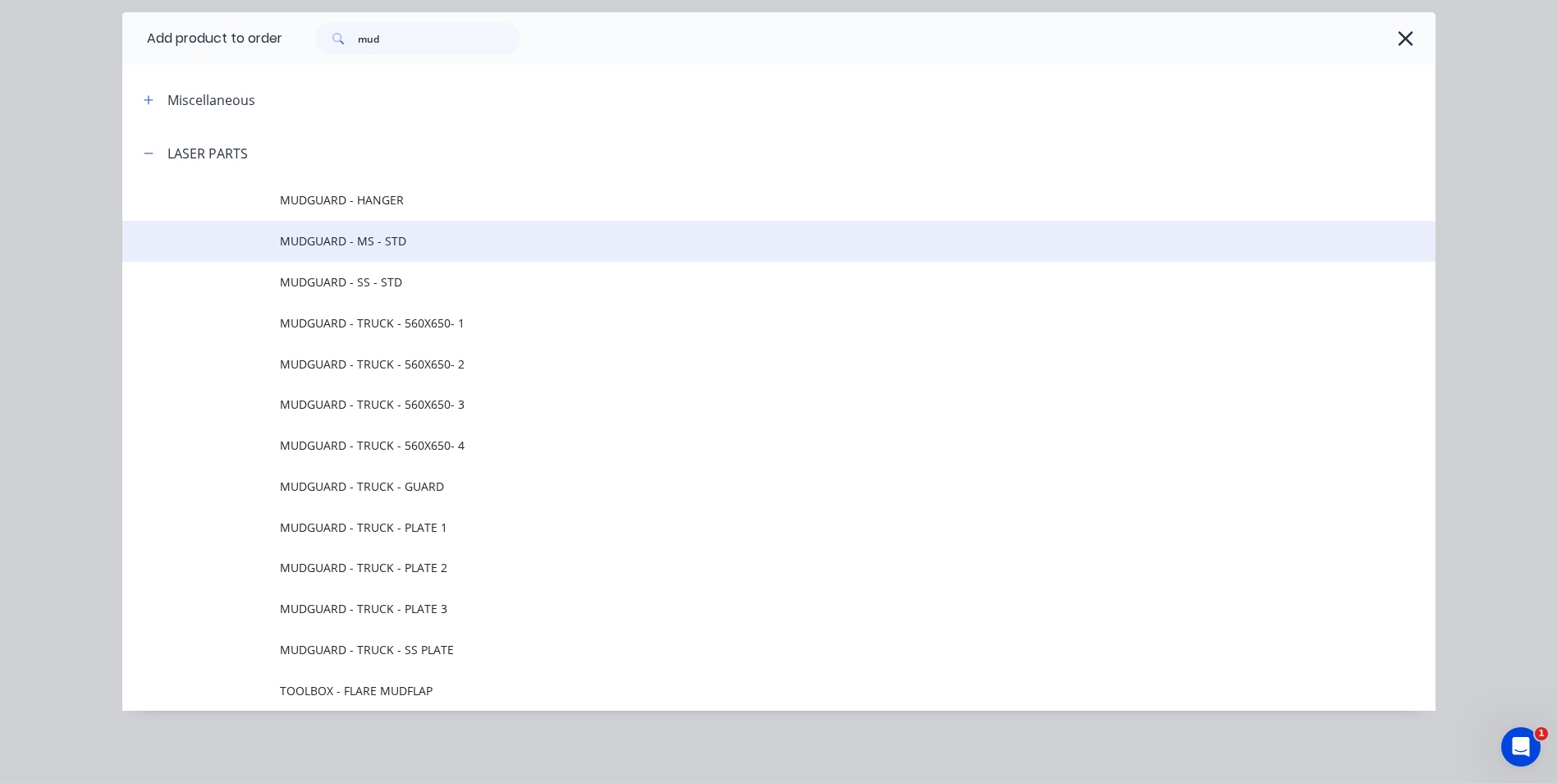
click at [406, 241] on span "MUDGUARD - MS - STD" at bounding box center [742, 240] width 924 height 17
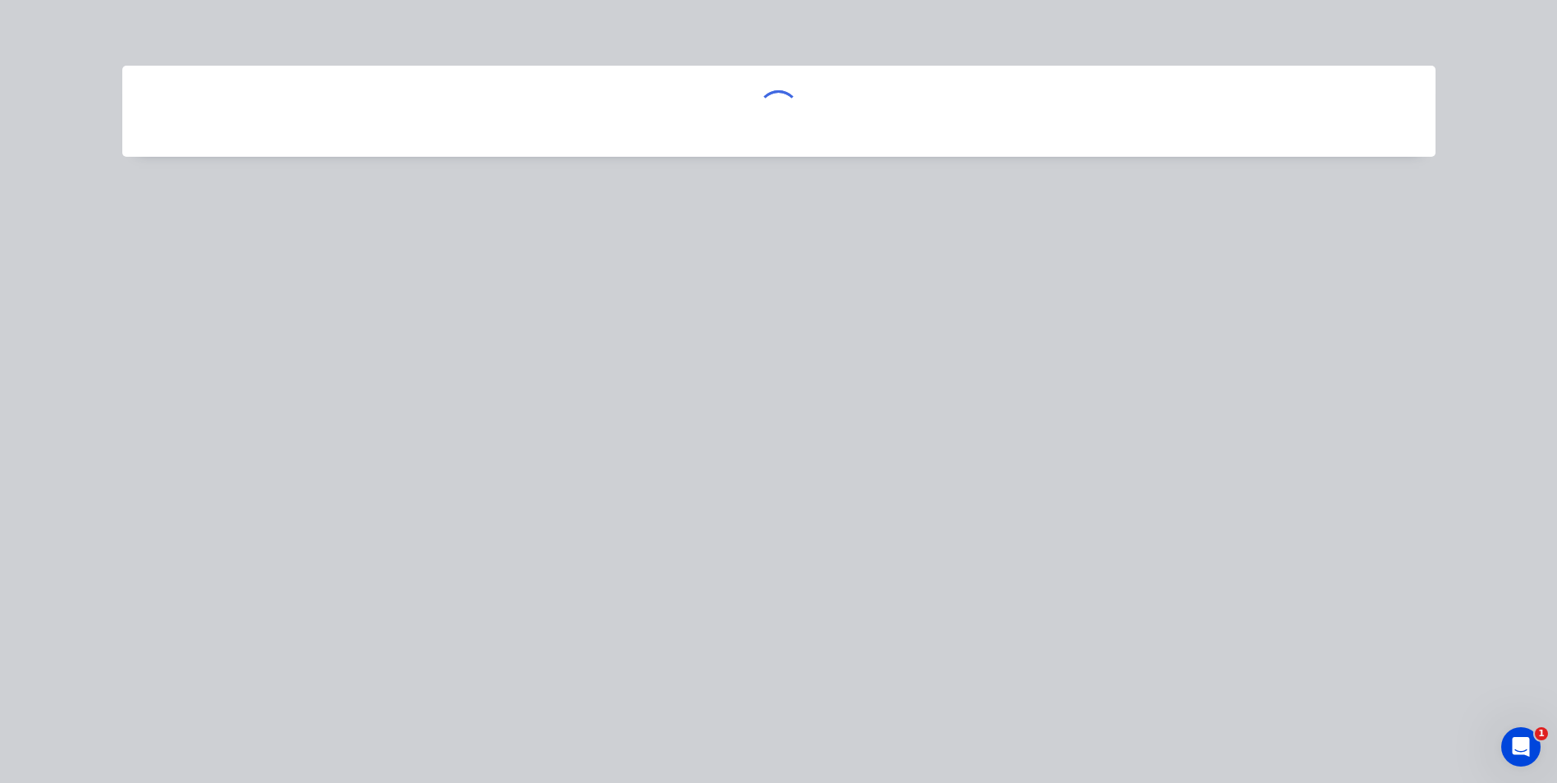
scroll to position [0, 0]
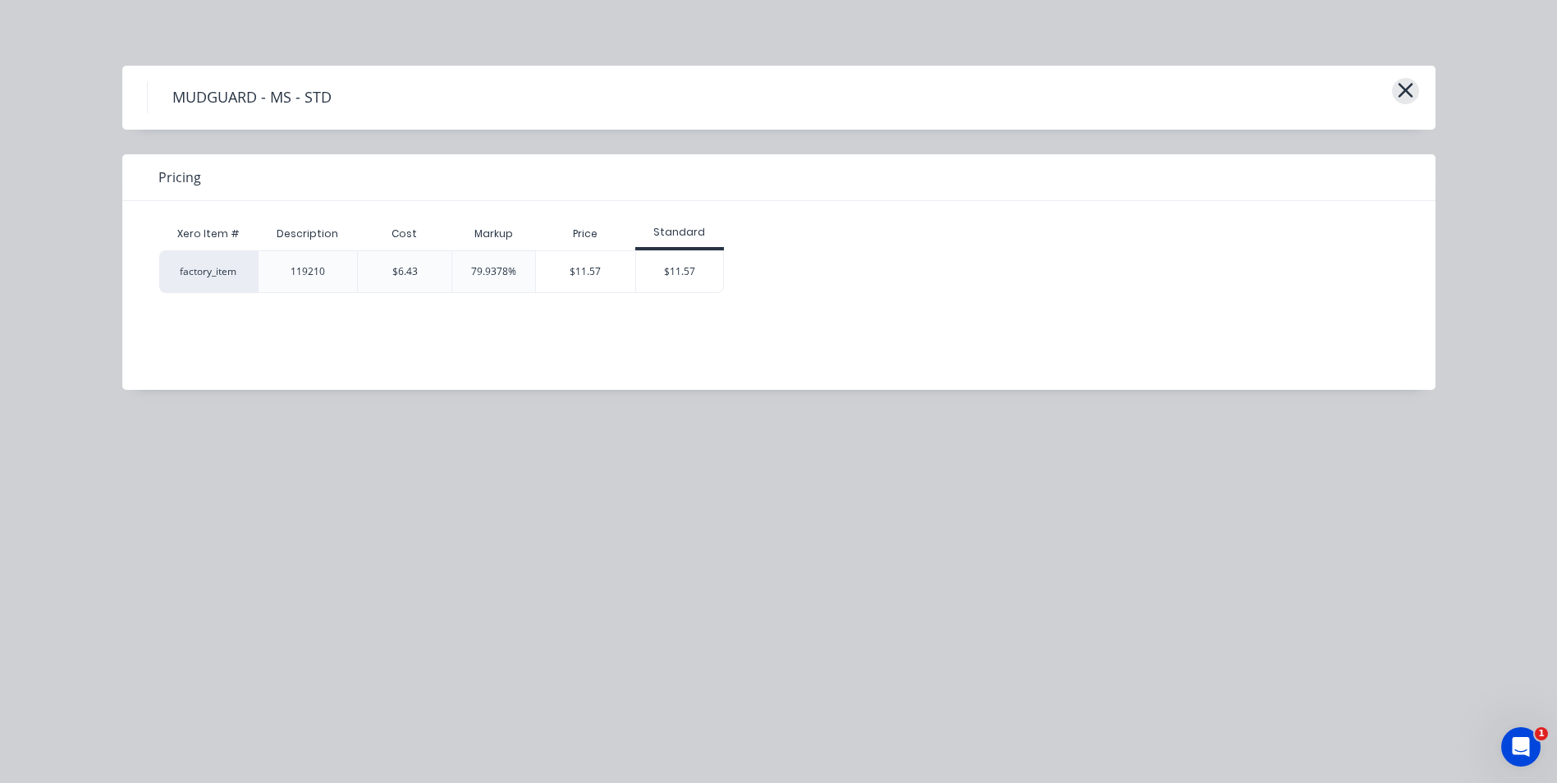
click at [1398, 87] on icon "button" at bounding box center [1405, 90] width 17 height 23
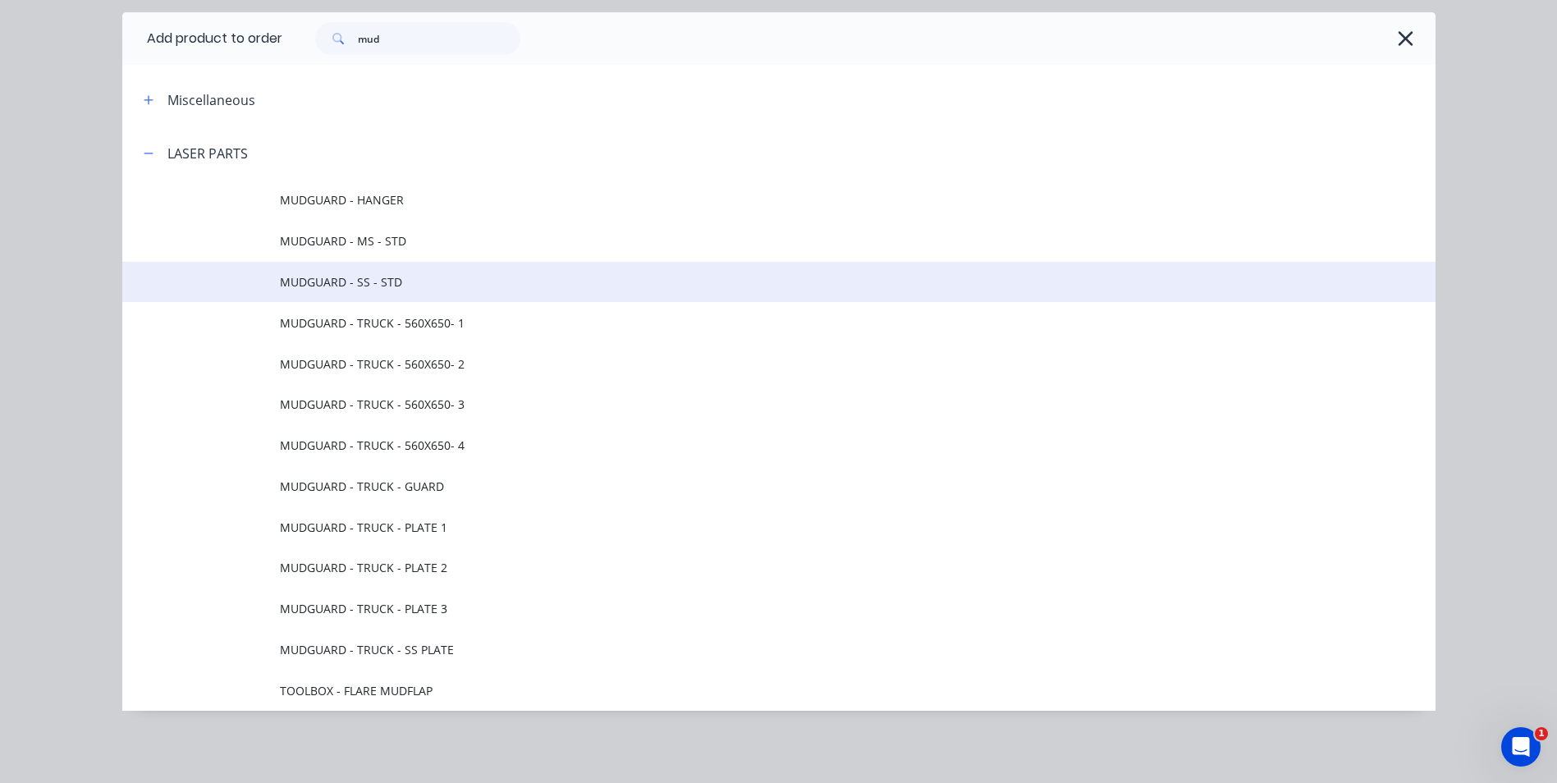
click at [481, 289] on span "MUDGUARD - SS - STD" at bounding box center [742, 281] width 924 height 17
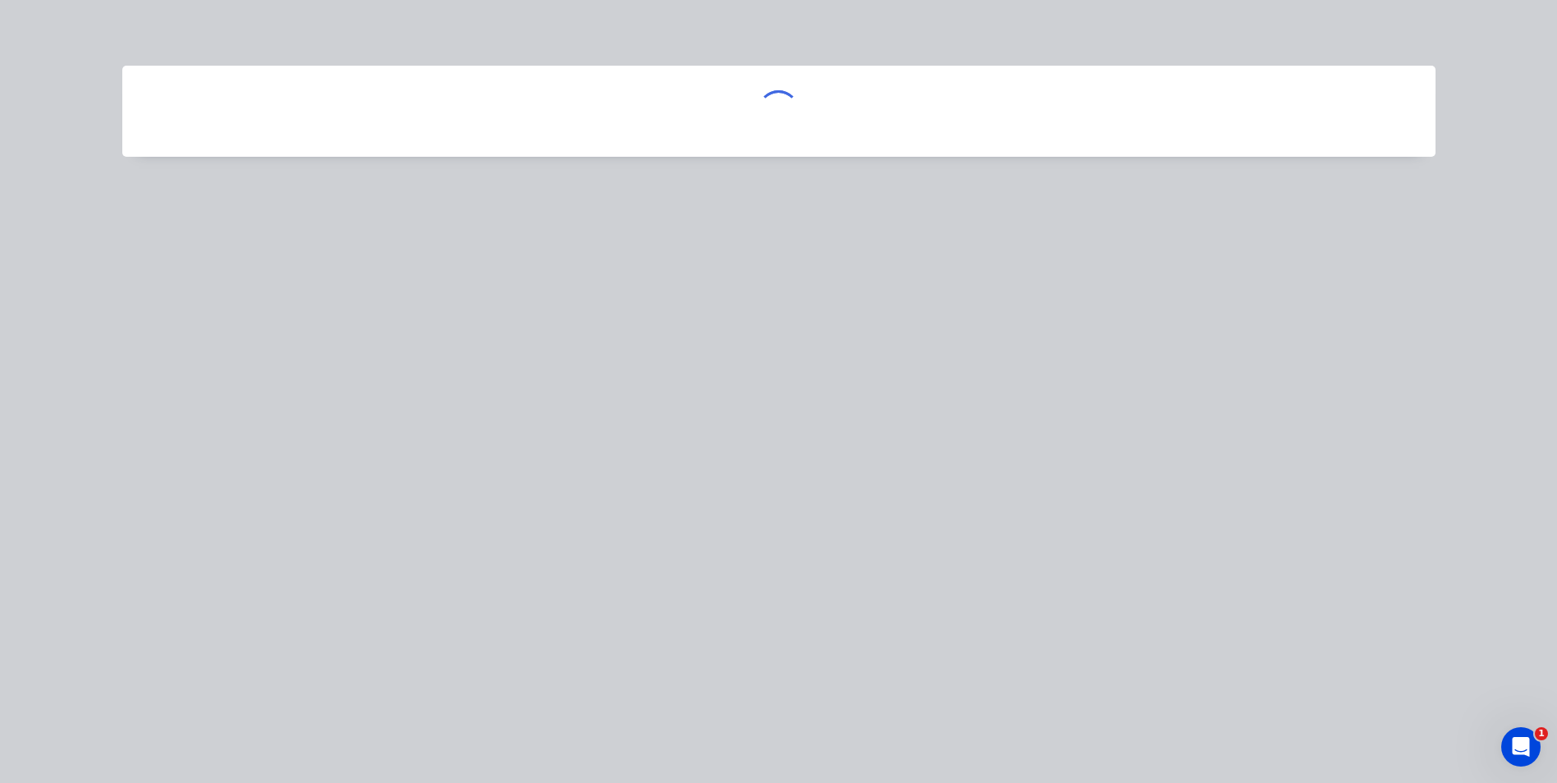
scroll to position [0, 0]
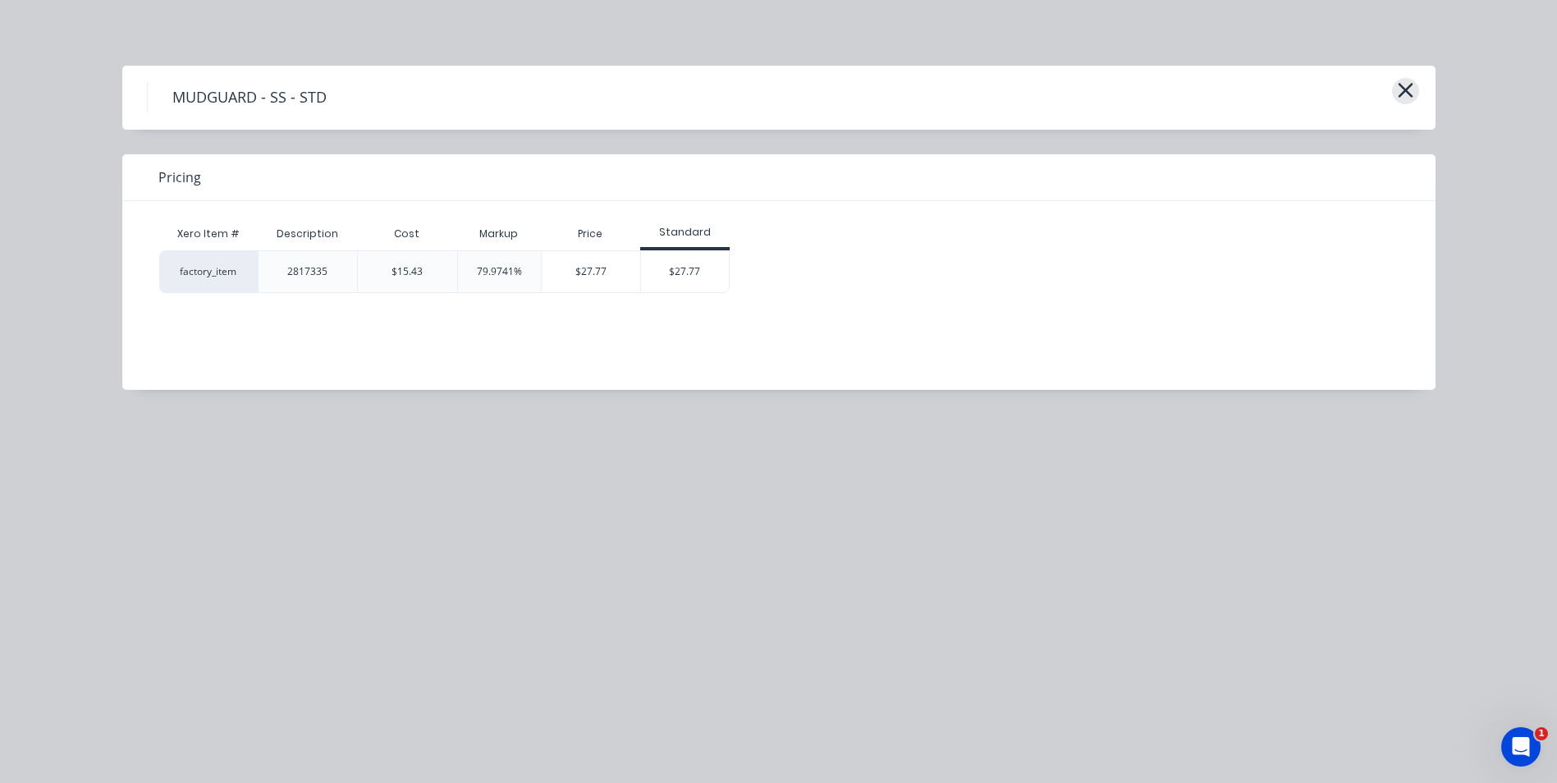
click at [1410, 89] on icon "button" at bounding box center [1405, 90] width 17 height 23
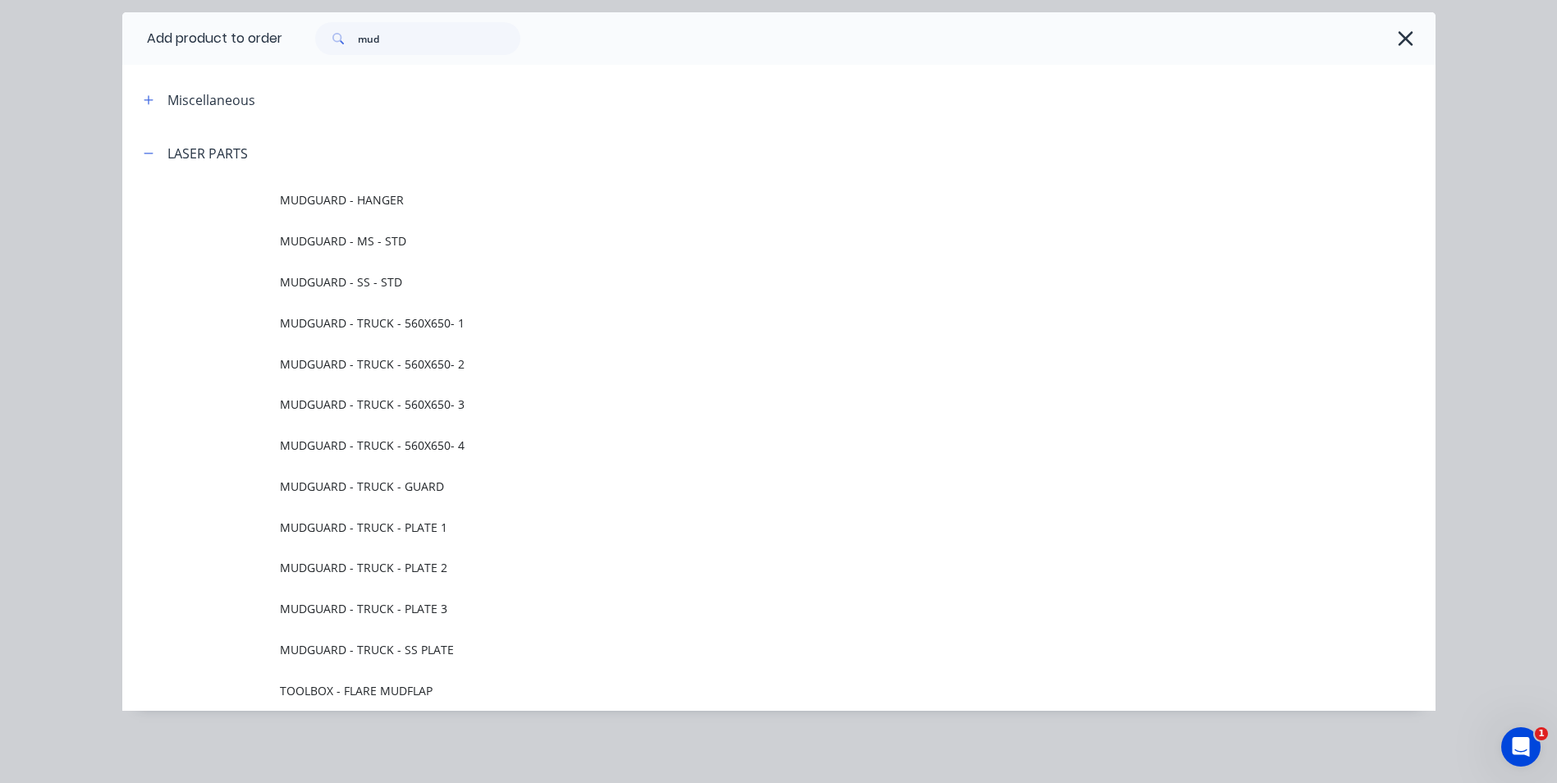
click at [311, 334] on td "MUDGUARD - TRUCK - 560X650- 1" at bounding box center [858, 322] width 1156 height 41
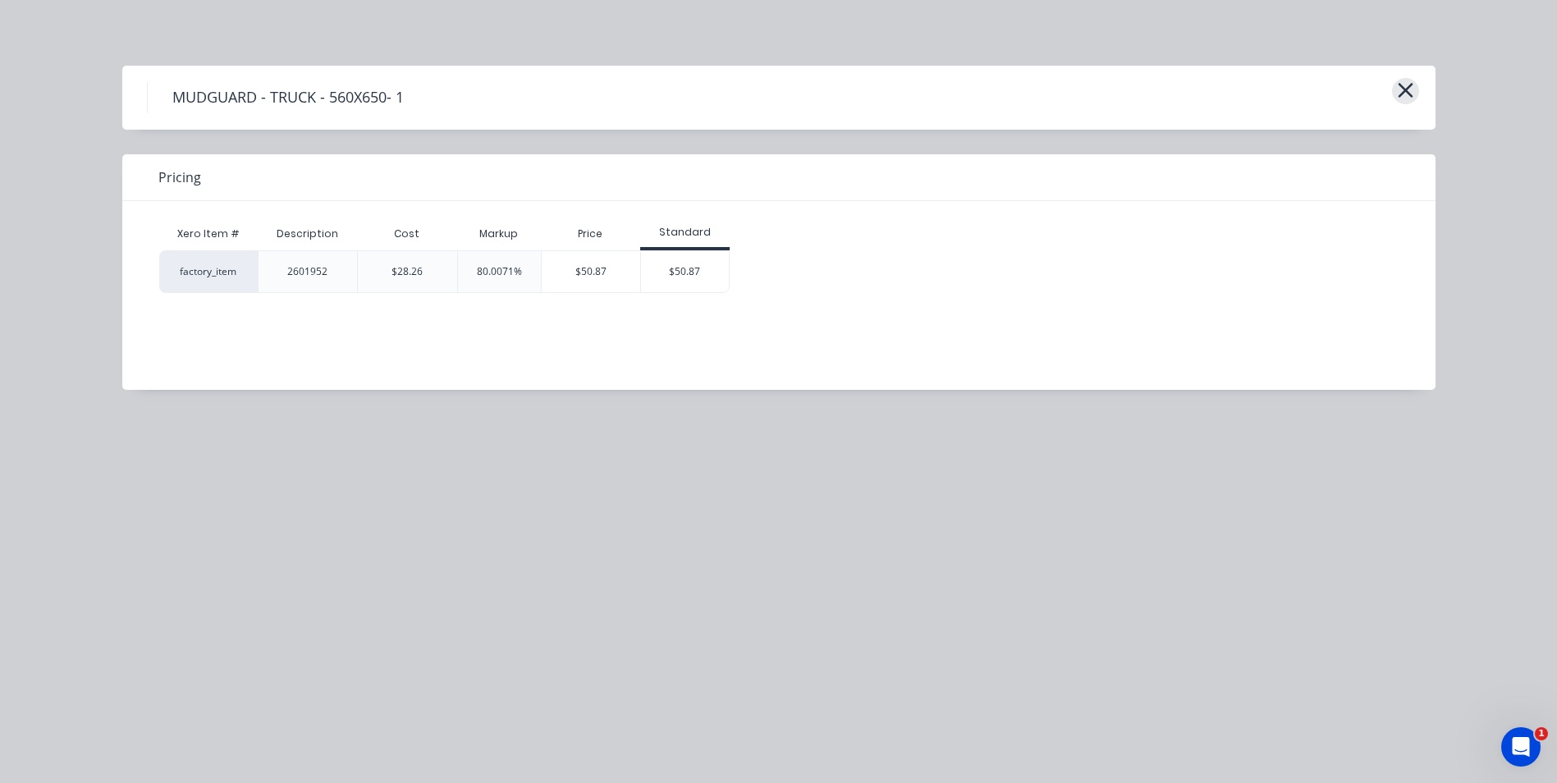
click at [1407, 89] on icon "button" at bounding box center [1405, 90] width 15 height 15
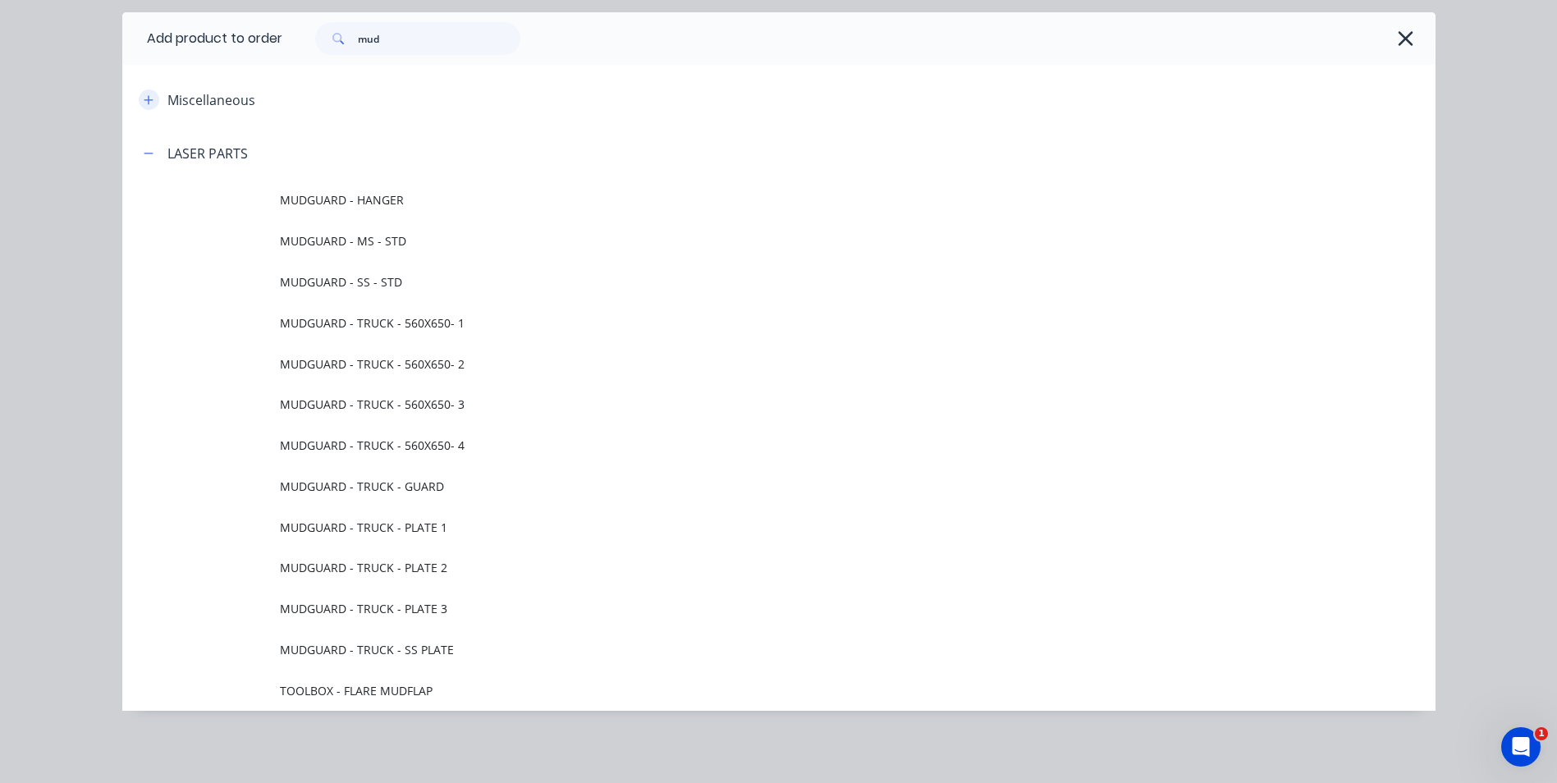
click at [144, 96] on icon "button" at bounding box center [149, 99] width 10 height 11
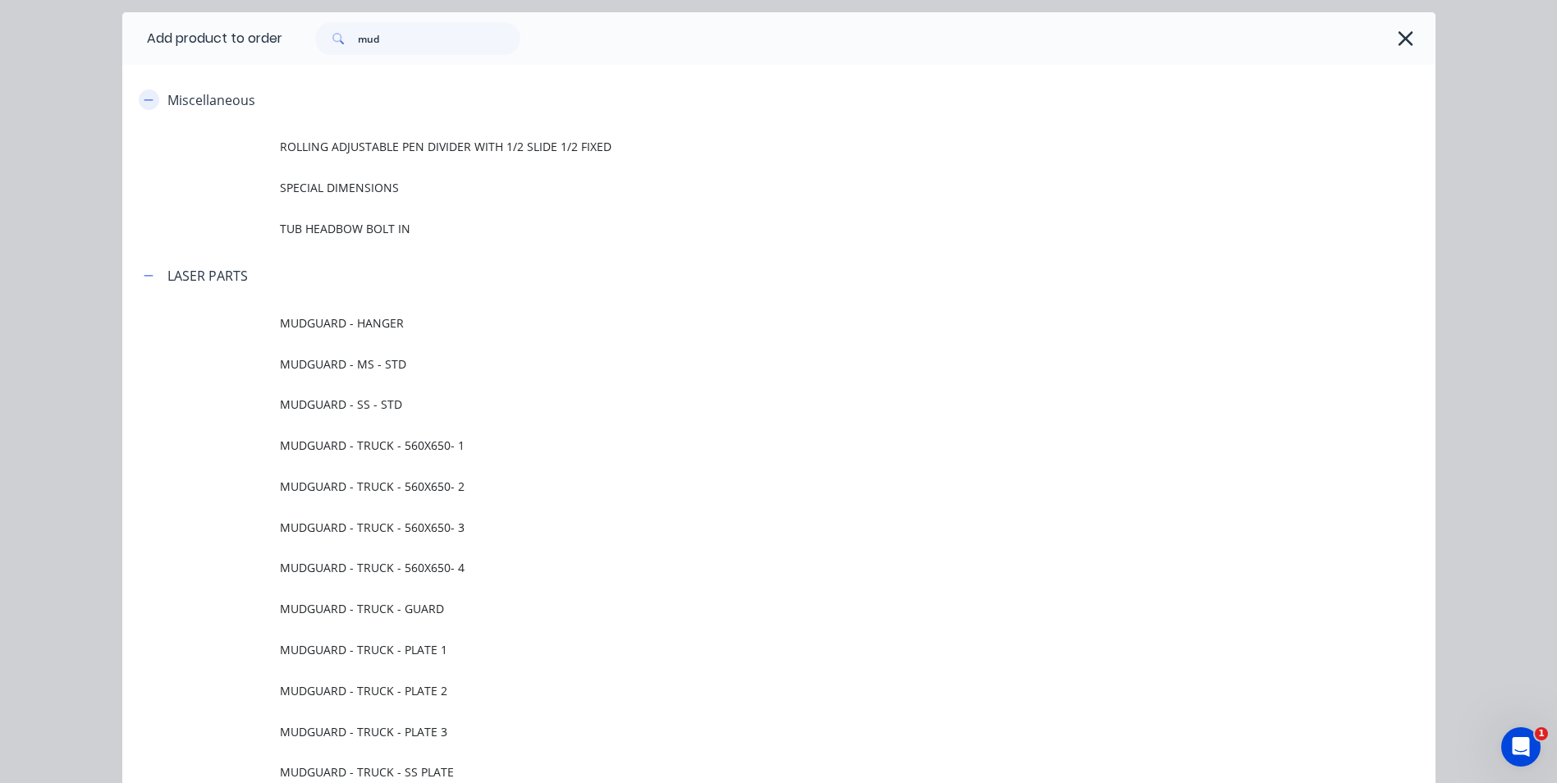
click at [144, 97] on icon "button" at bounding box center [149, 99] width 10 height 11
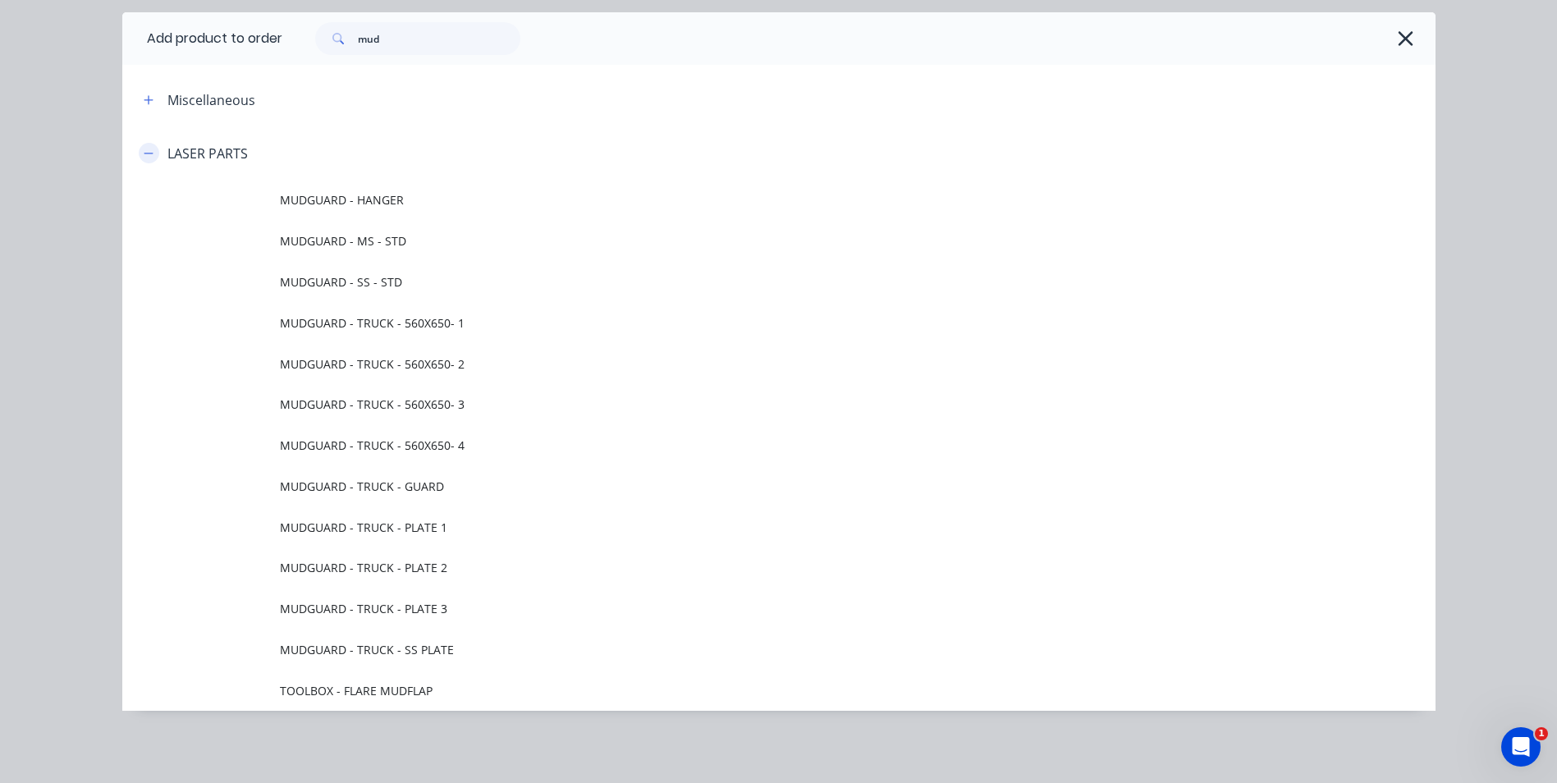
click at [139, 154] on button "button" at bounding box center [149, 153] width 21 height 21
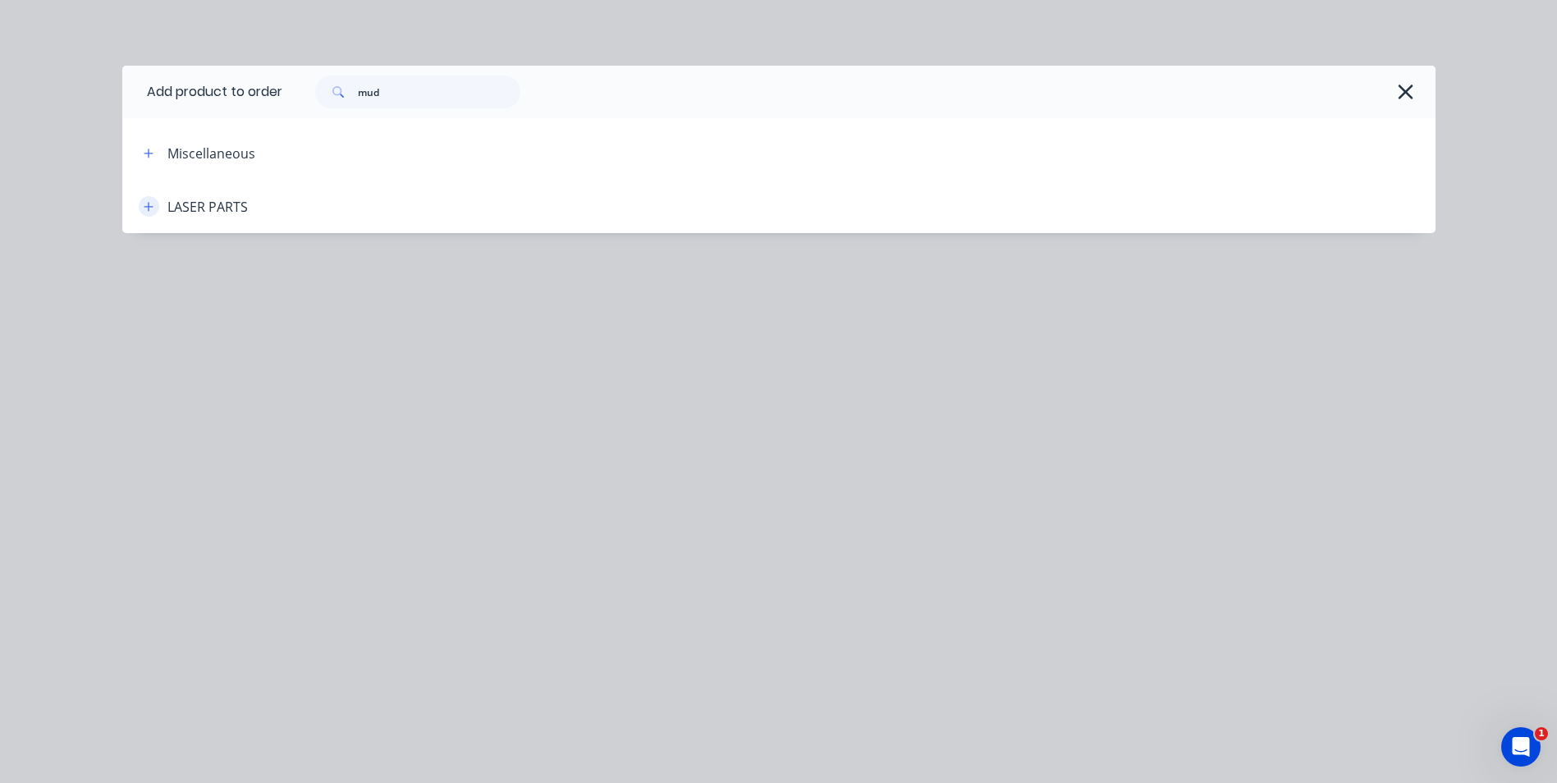
scroll to position [0, 0]
click at [155, 208] on button "button" at bounding box center [149, 206] width 21 height 21
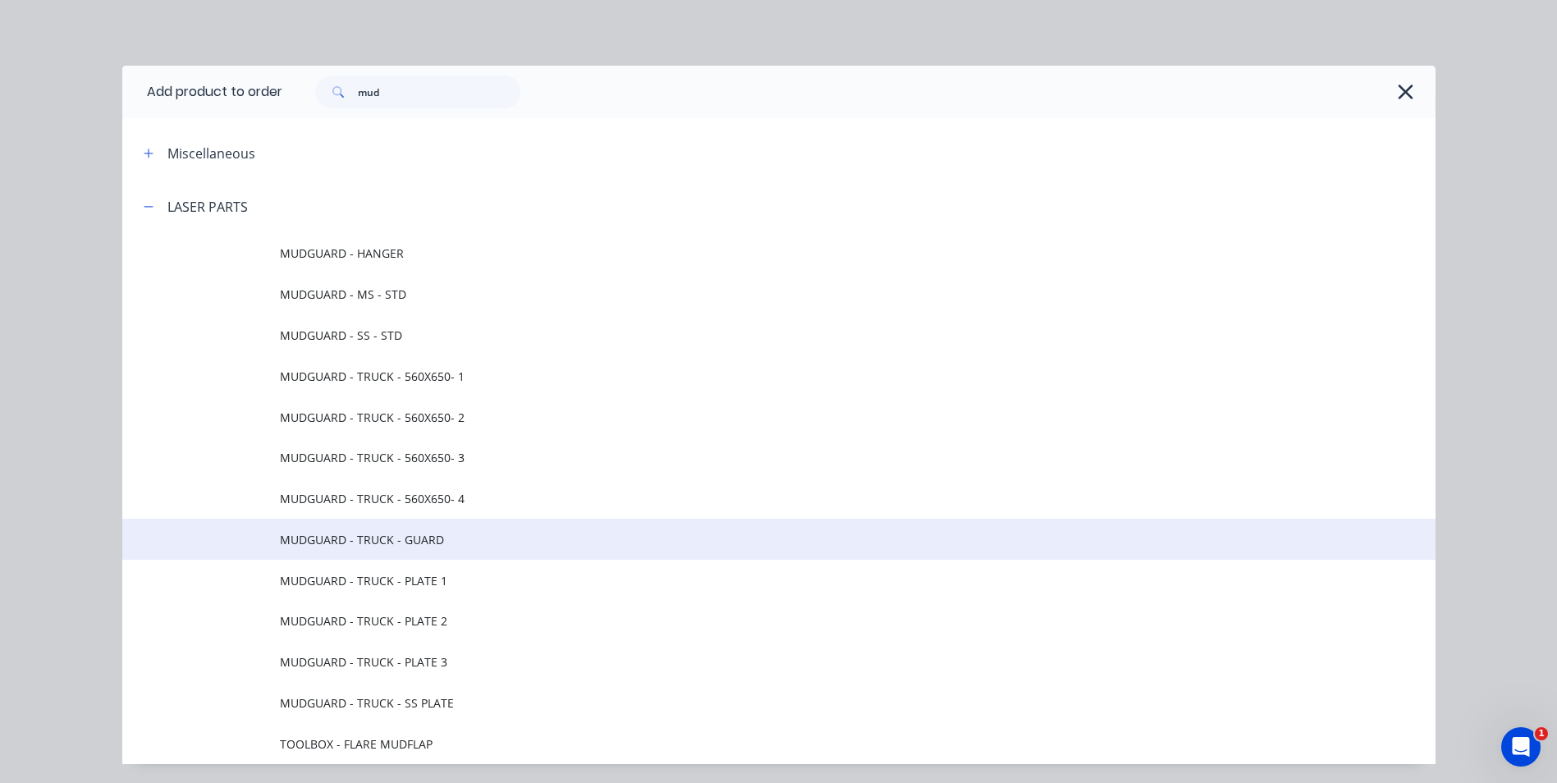
scroll to position [53, 0]
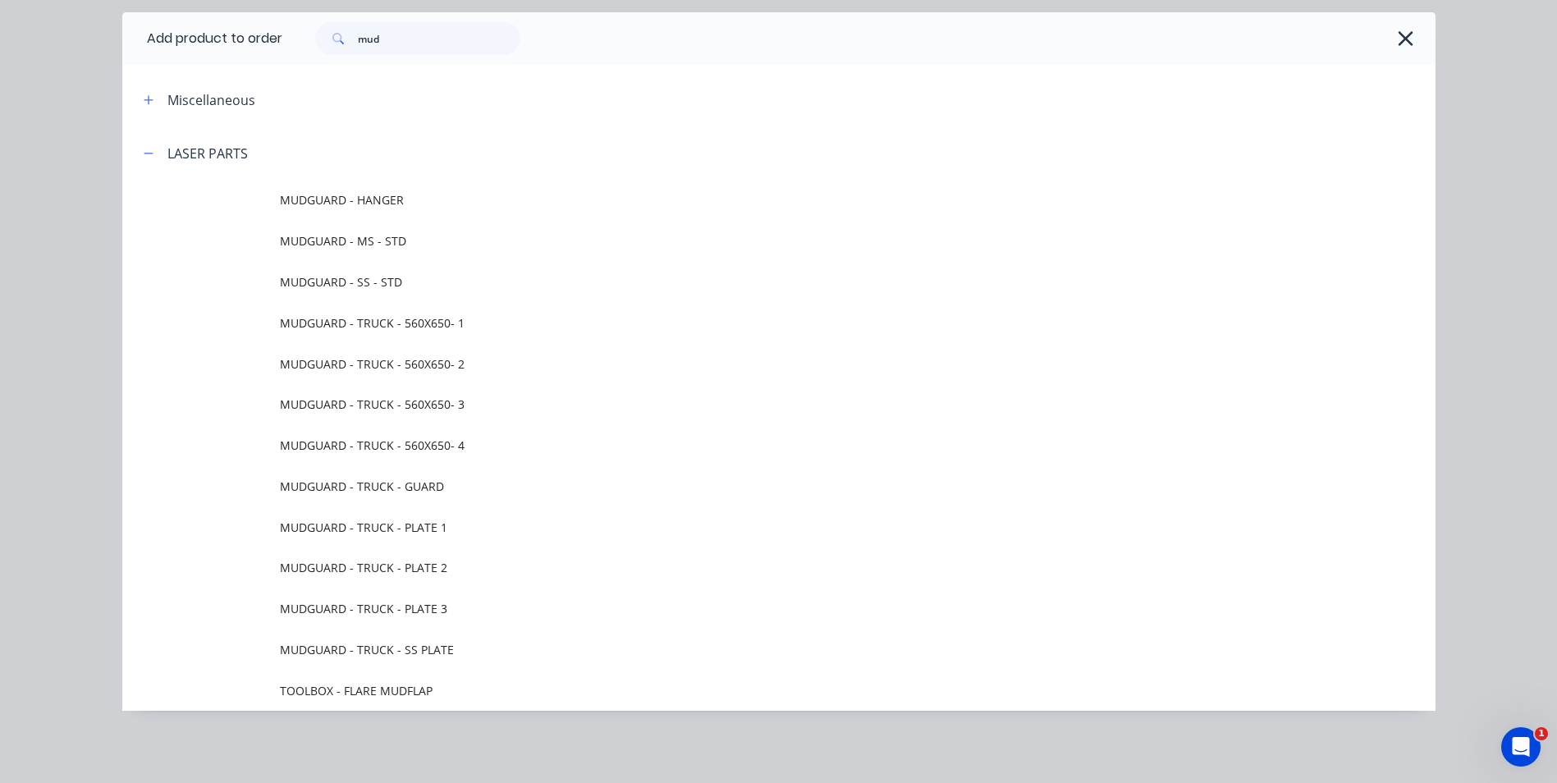
click at [409, 689] on span "TOOLBOX - FLARE MUDFLAP" at bounding box center [742, 690] width 924 height 17
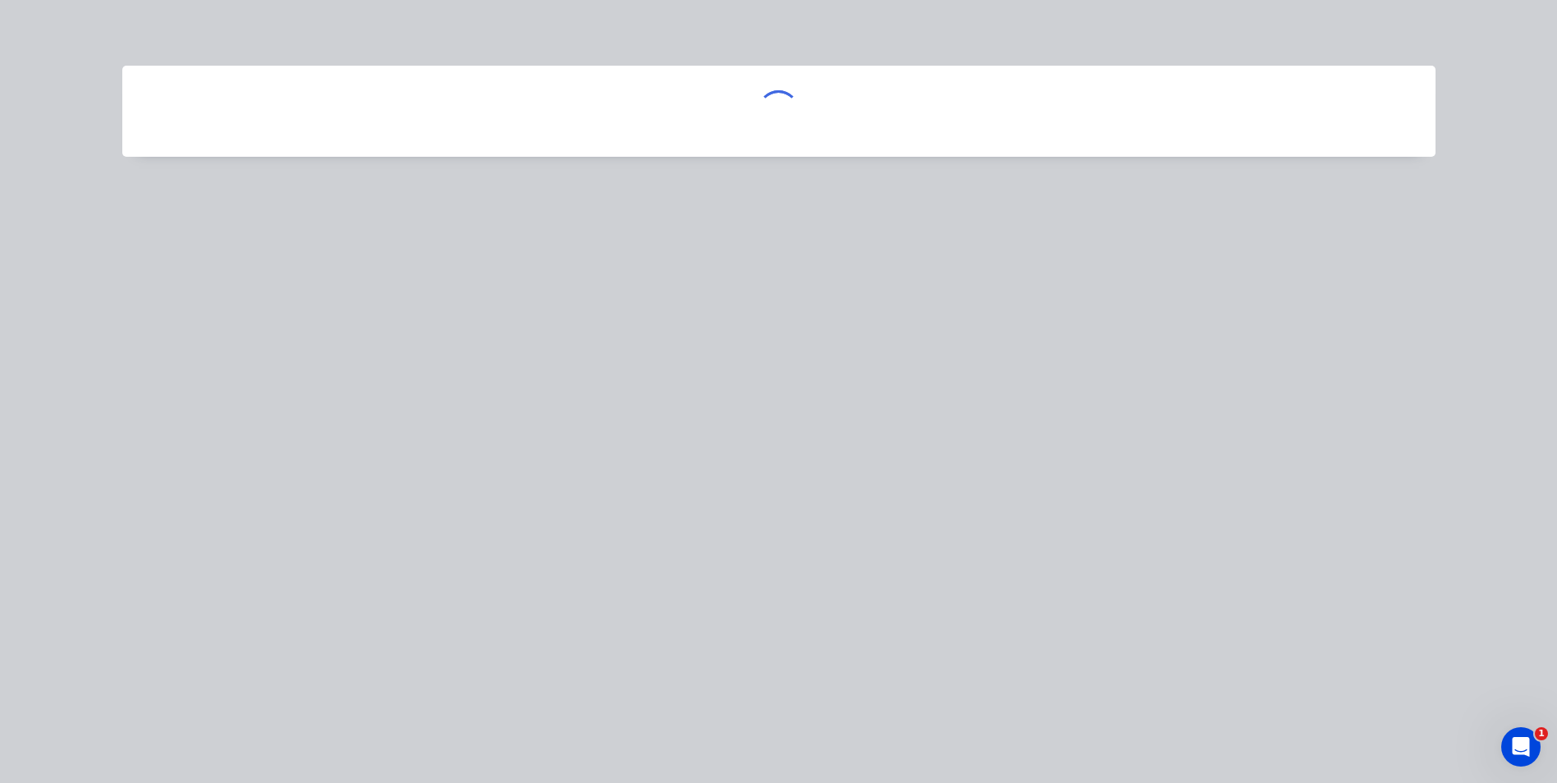
scroll to position [0, 0]
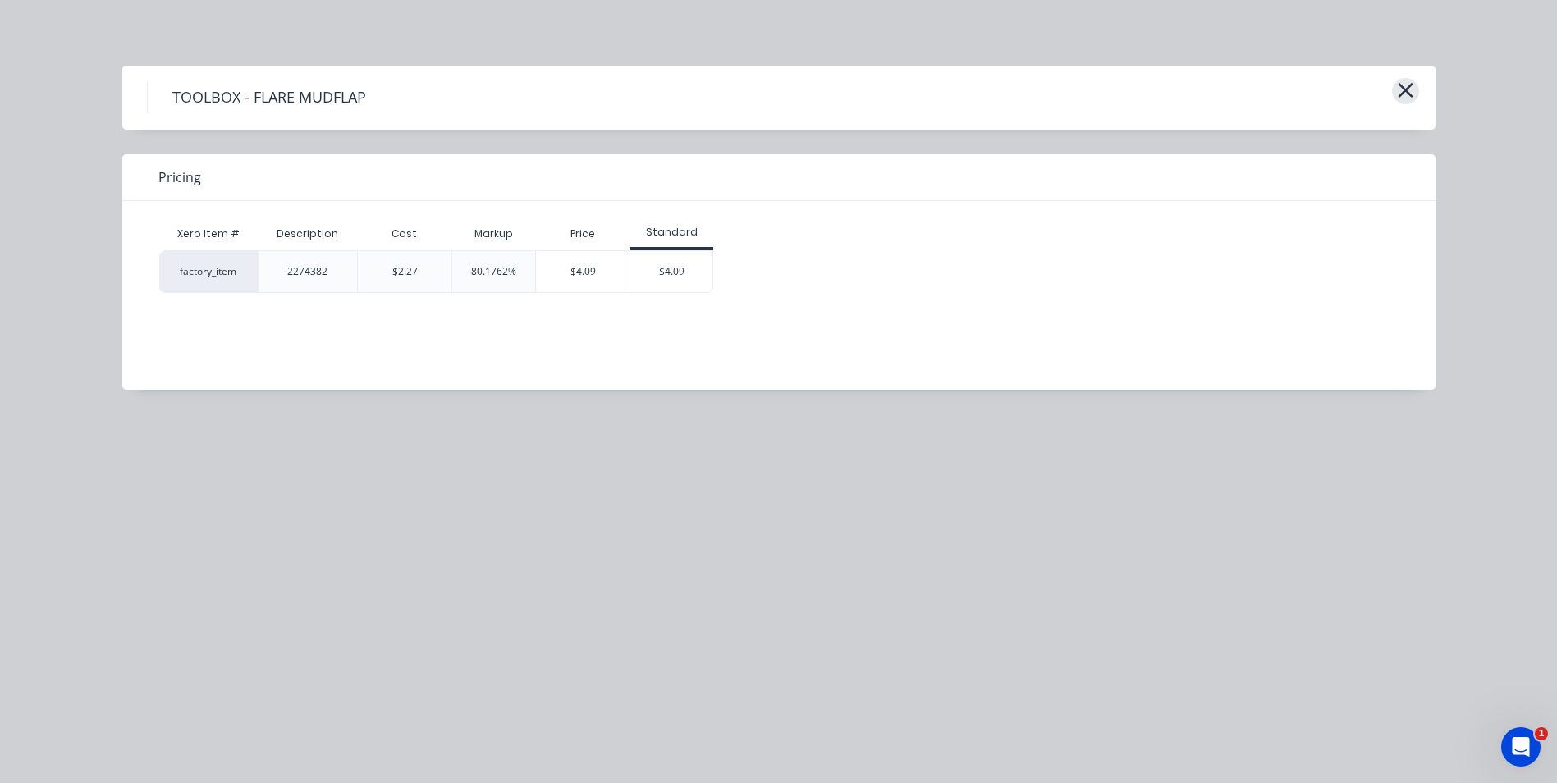
click at [1415, 86] on button "button" at bounding box center [1405, 91] width 27 height 26
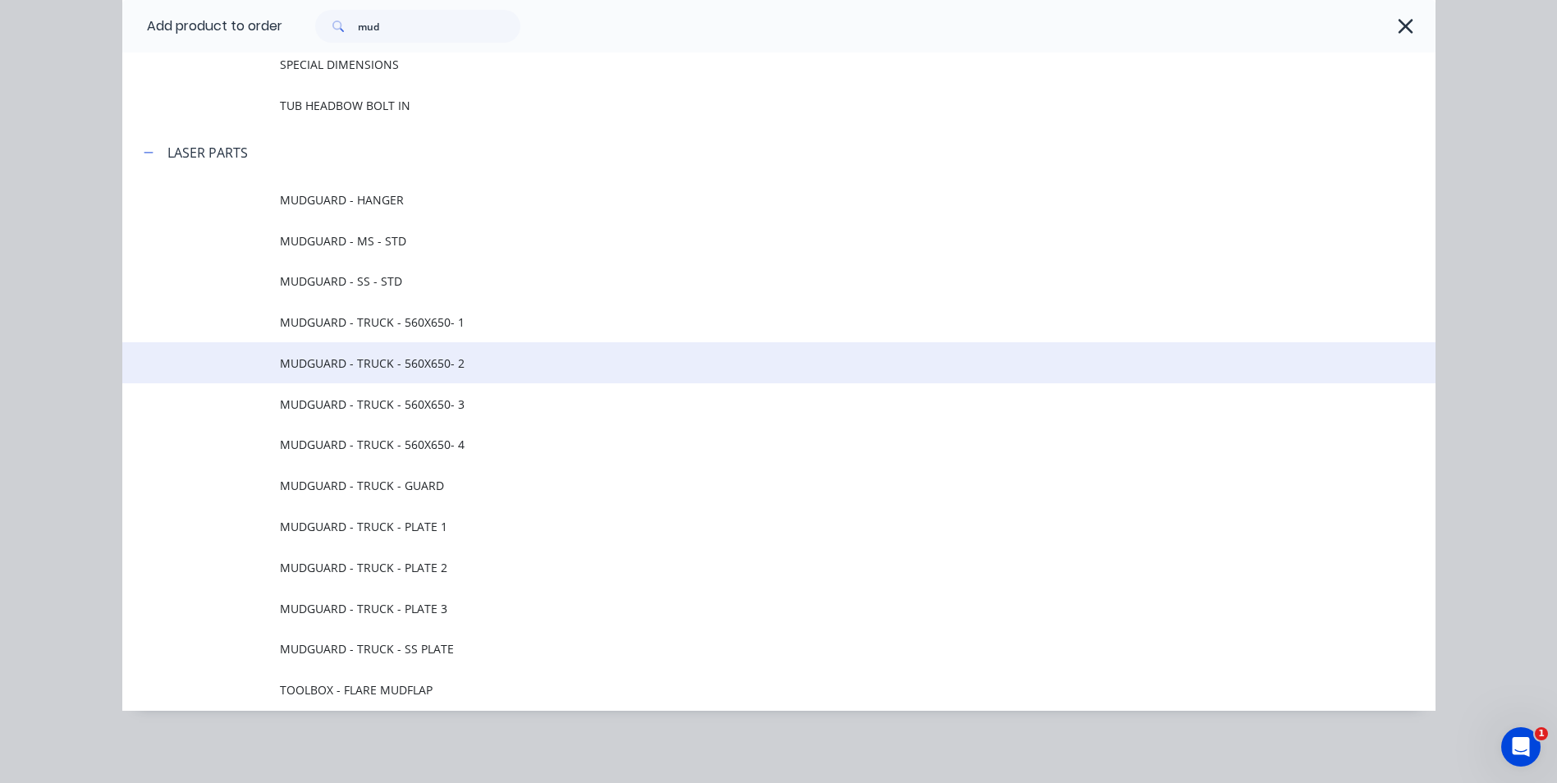
click at [519, 369] on span "MUDGUARD - TRUCK - 560X650- 2" at bounding box center [742, 363] width 924 height 17
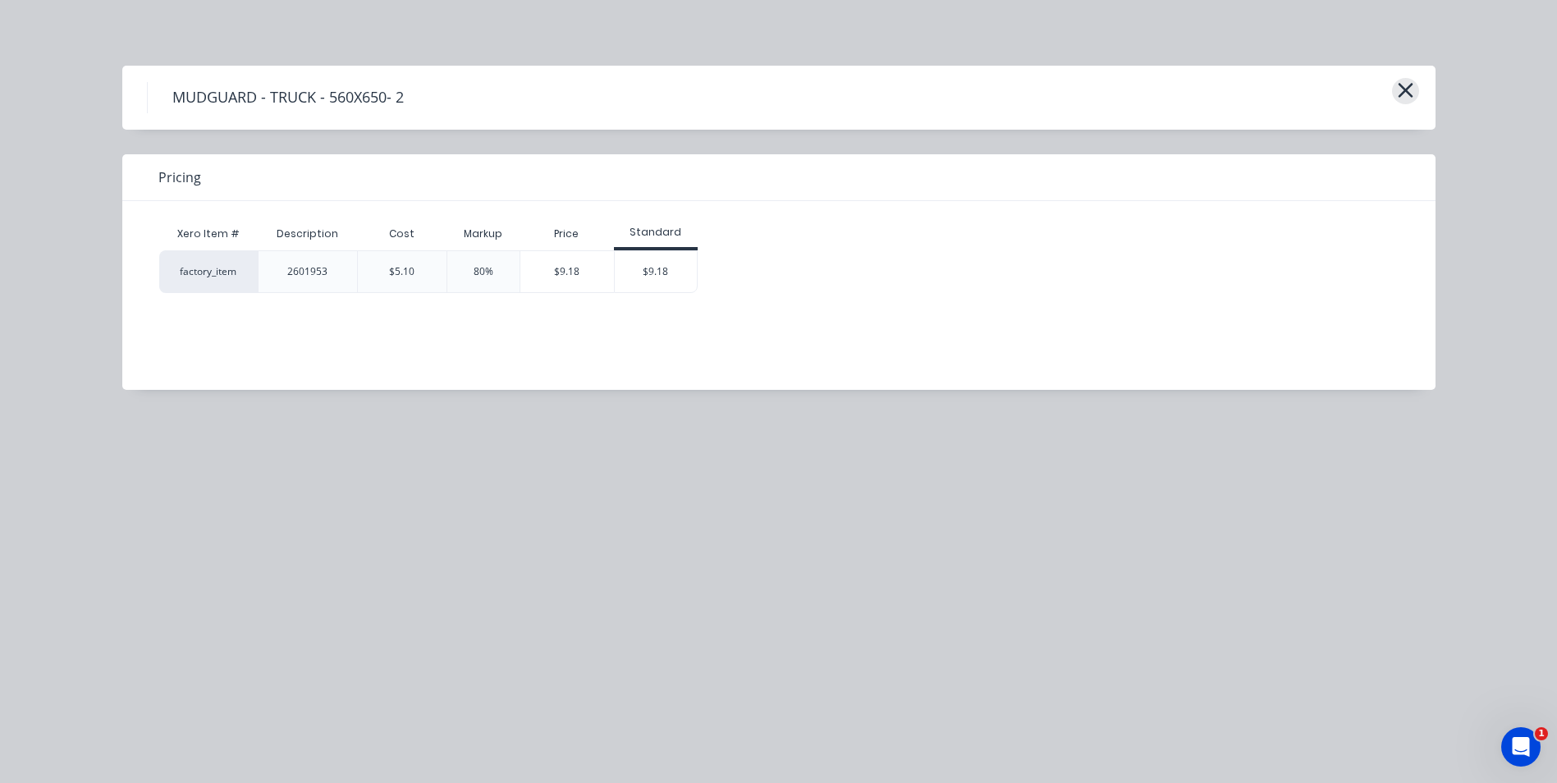
click at [1411, 94] on icon "button" at bounding box center [1405, 90] width 17 height 23
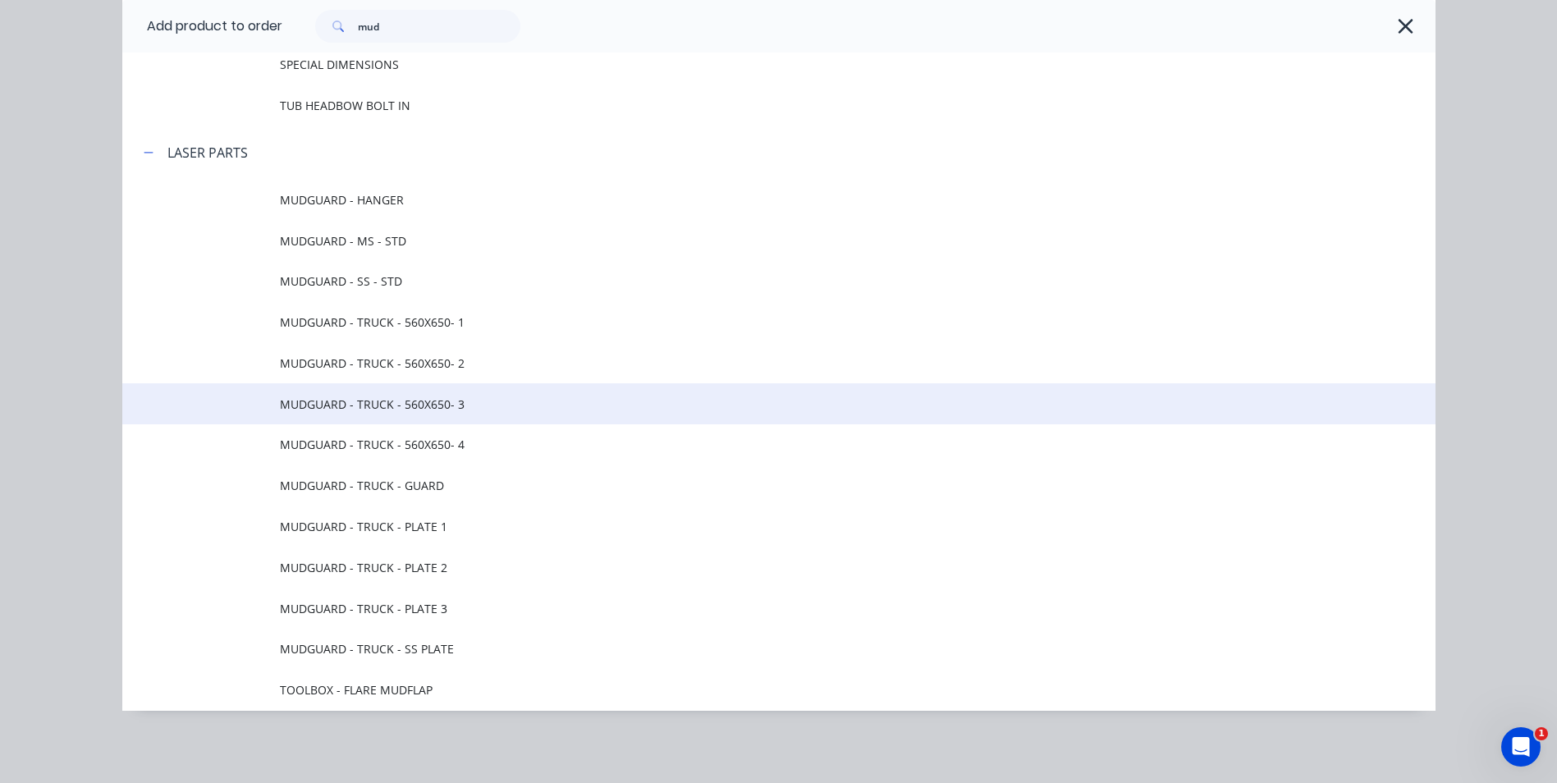
click at [461, 417] on td "MUDGUARD - TRUCK - 560X650- 3" at bounding box center [858, 403] width 1156 height 41
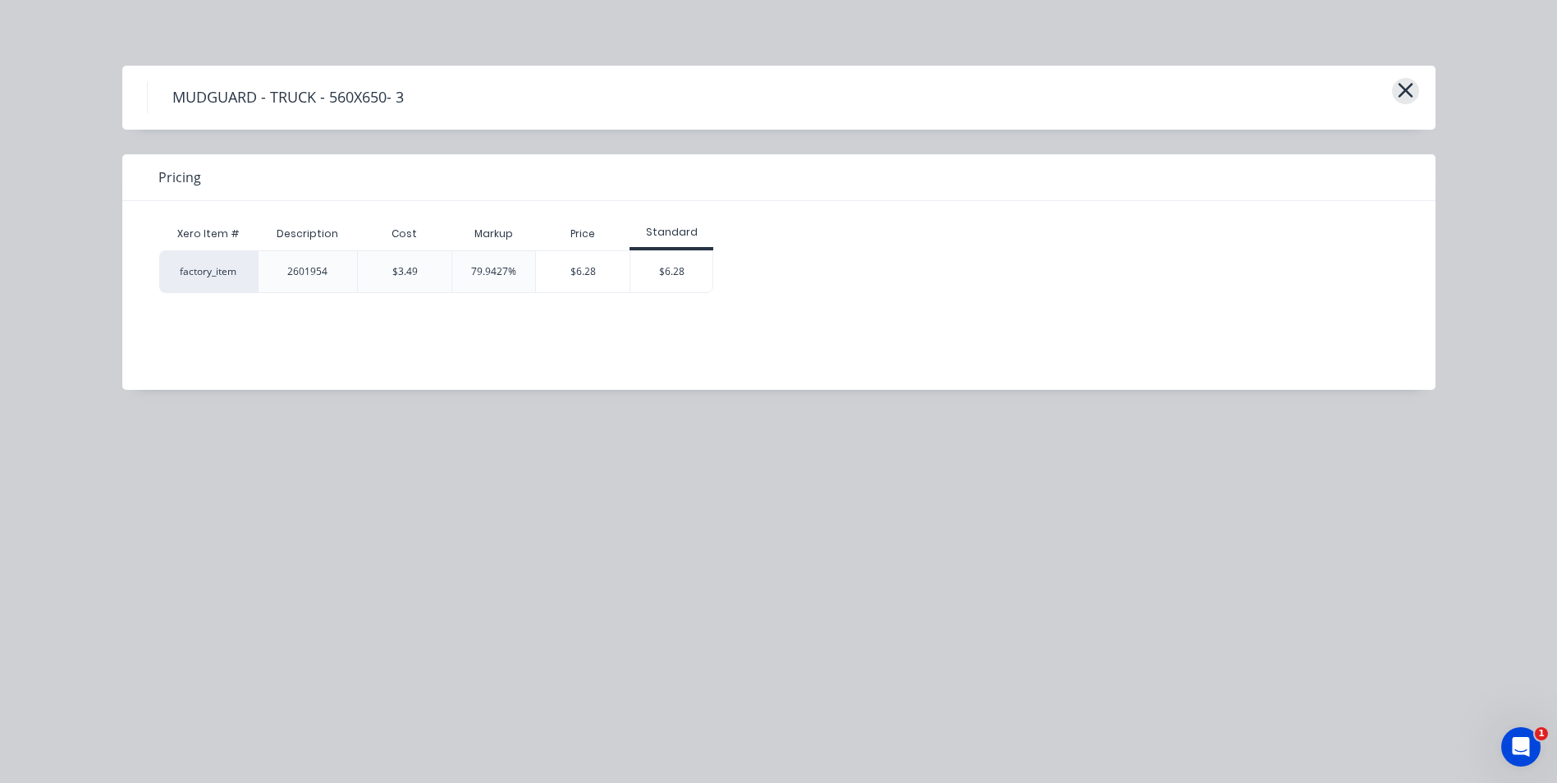
click at [1397, 90] on icon "button" at bounding box center [1405, 90] width 17 height 23
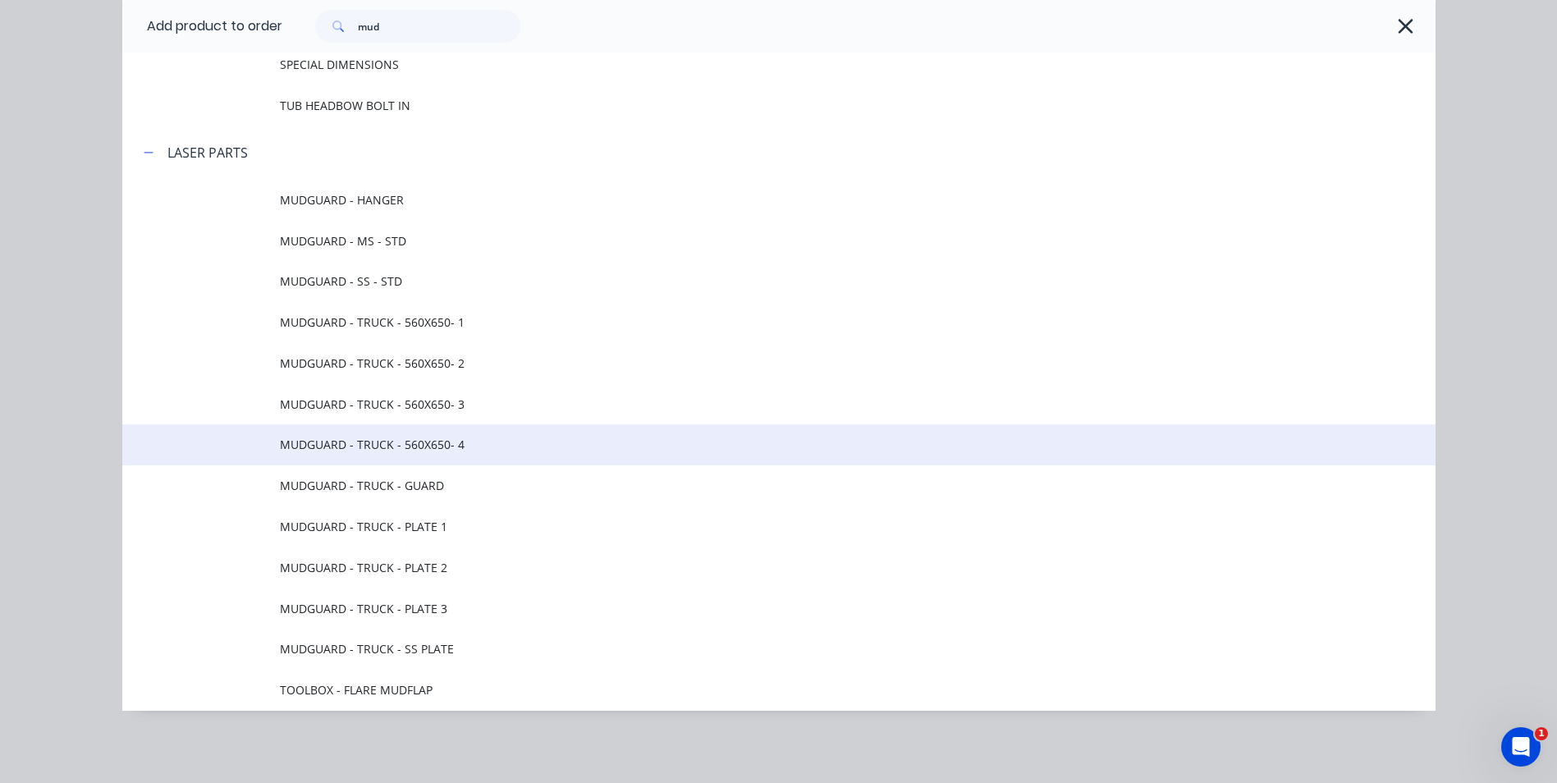
click at [414, 455] on td "MUDGUARD - TRUCK - 560X650- 4" at bounding box center [858, 444] width 1156 height 41
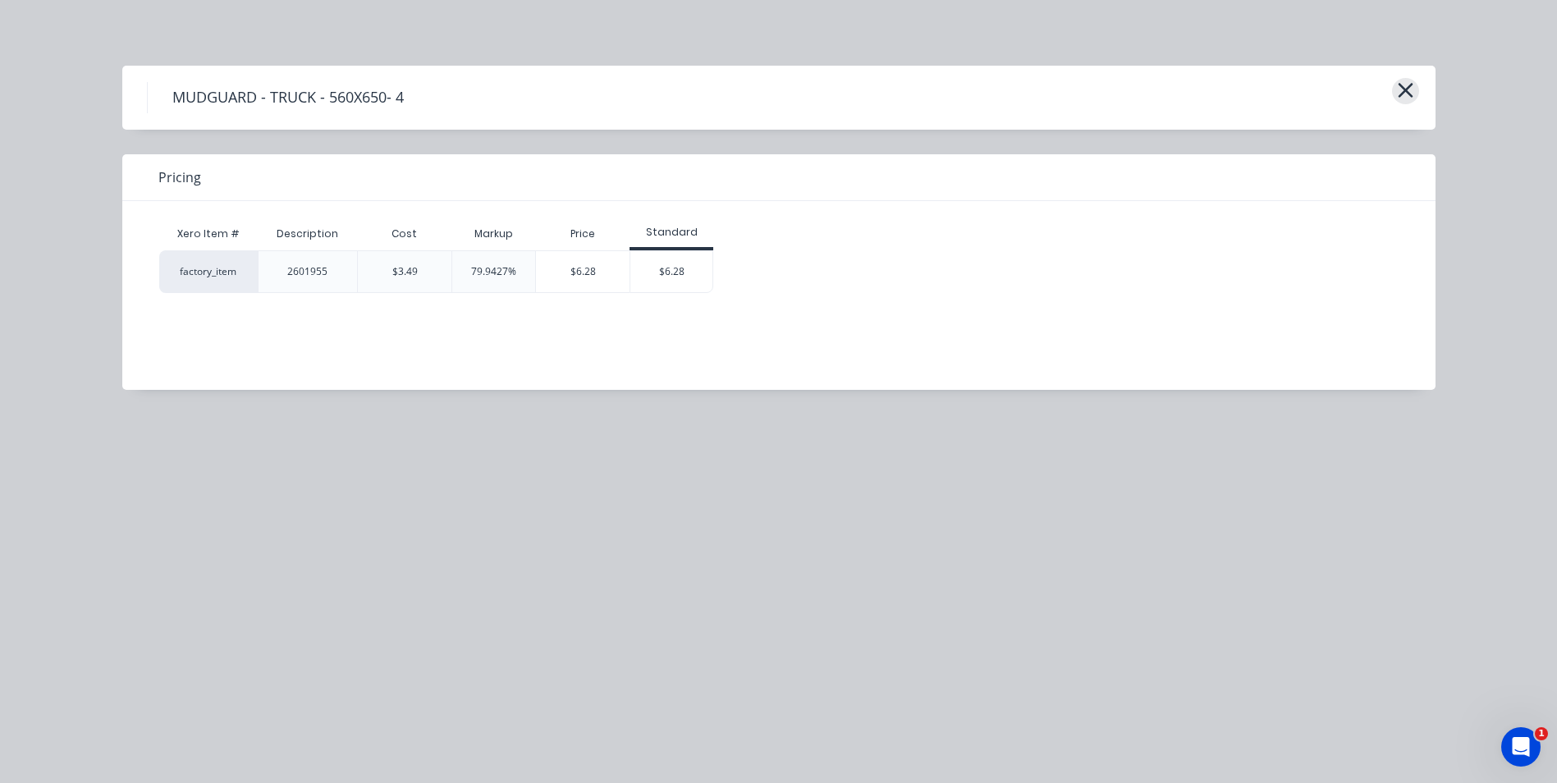
click at [1409, 98] on icon "button" at bounding box center [1405, 90] width 17 height 23
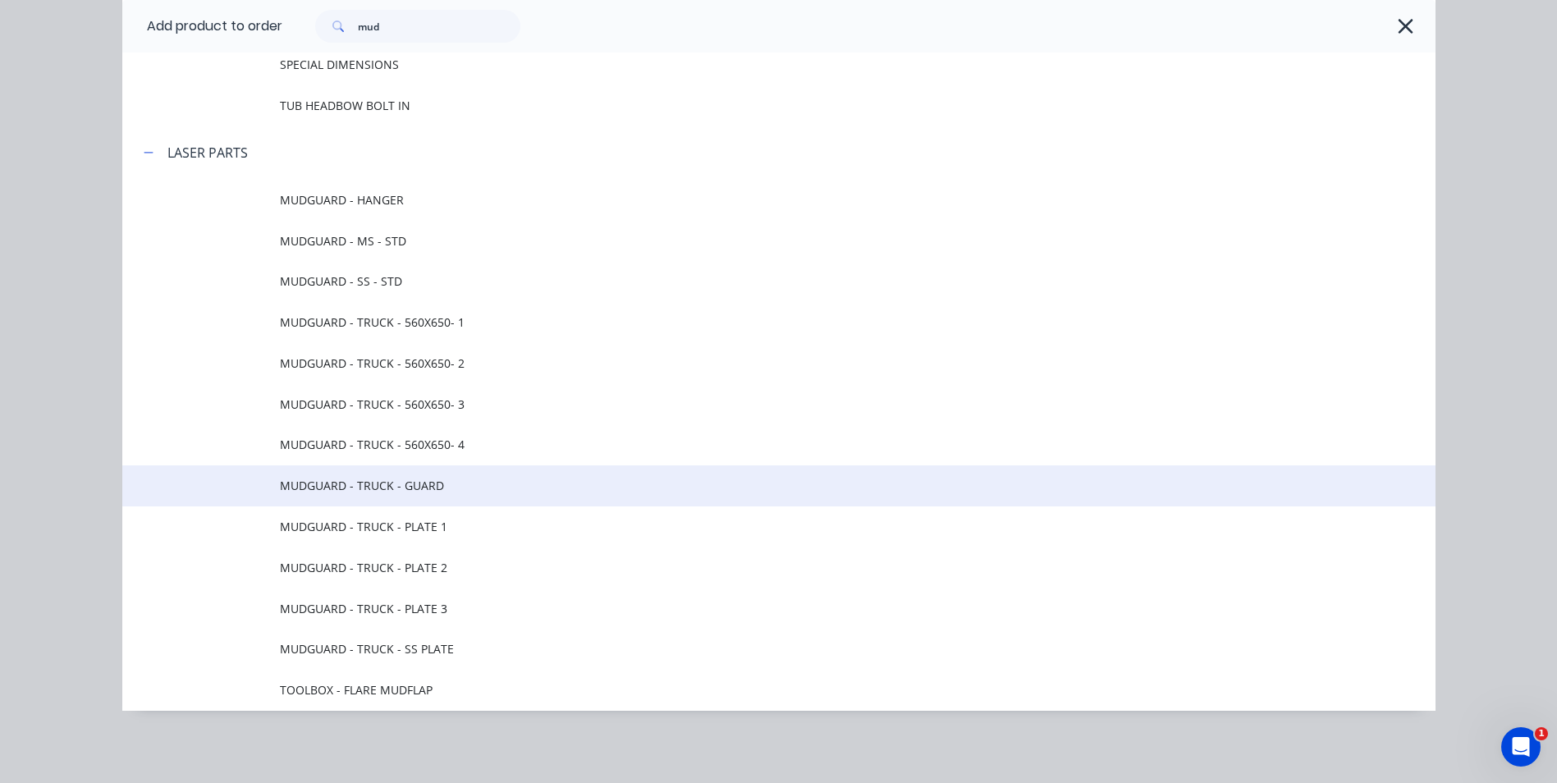
click at [467, 489] on span "MUDGUARD - TRUCK - GUARD" at bounding box center [742, 485] width 924 height 17
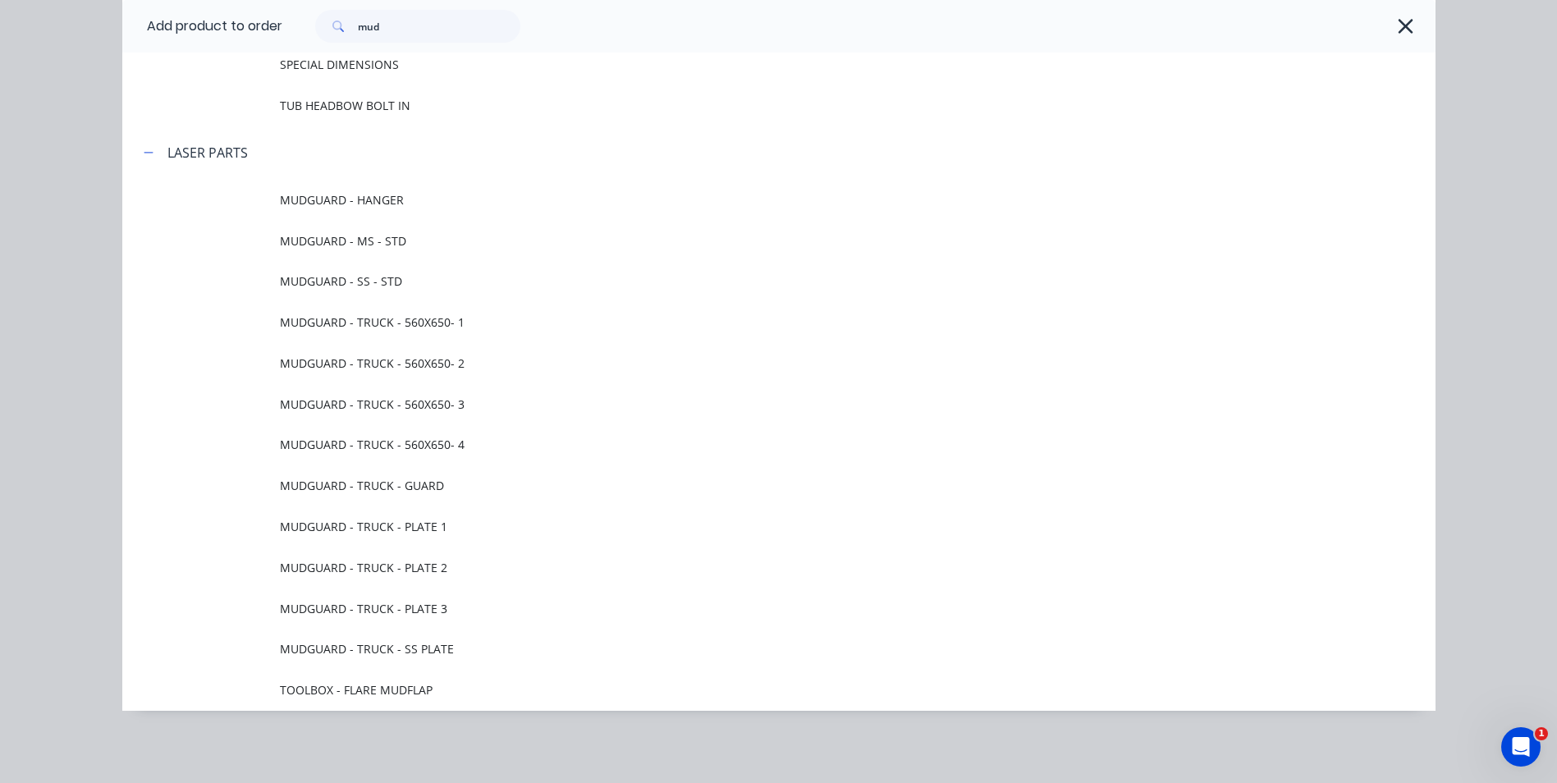
scroll to position [0, 0]
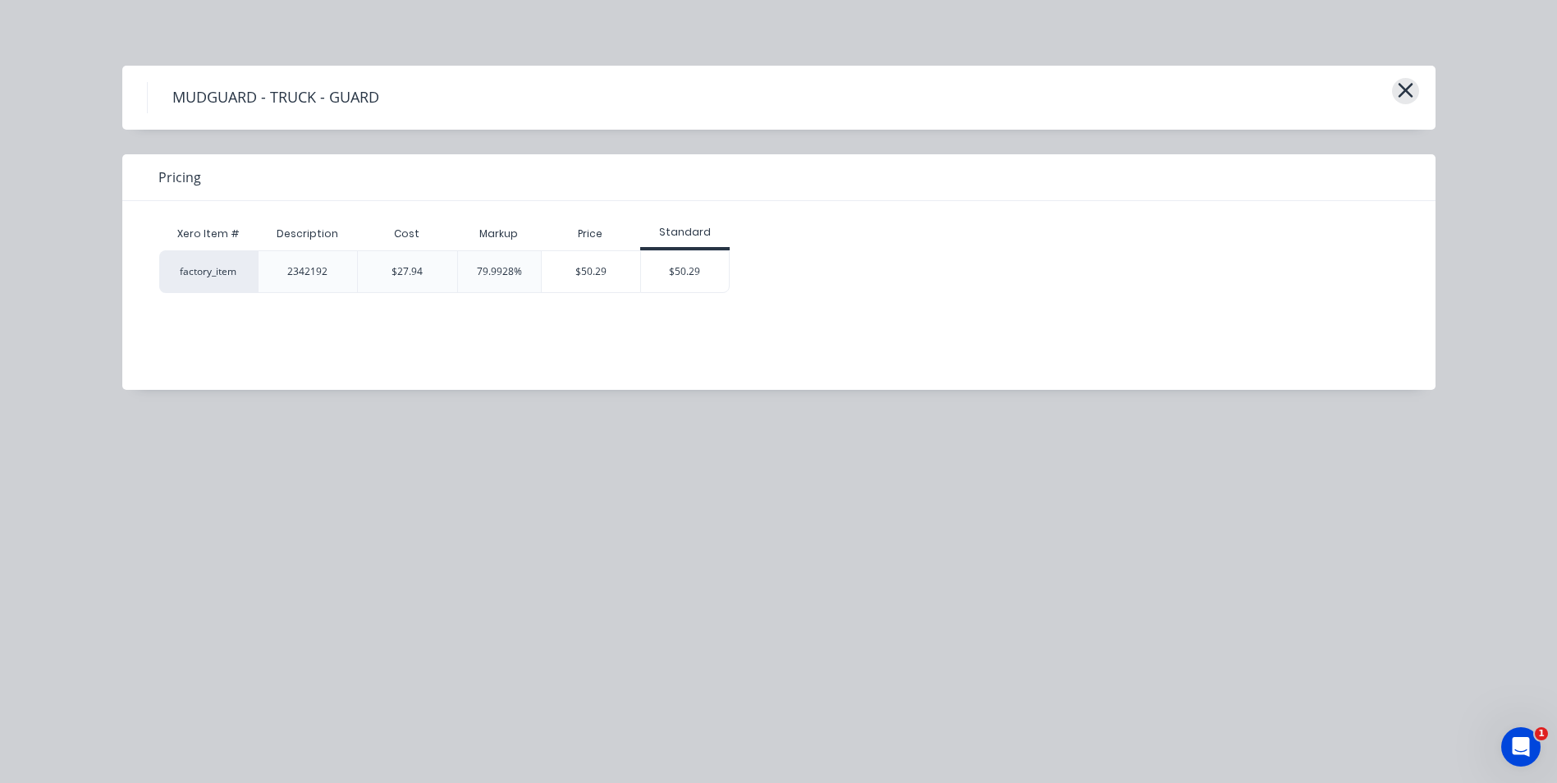
click at [1406, 100] on icon "button" at bounding box center [1405, 90] width 17 height 23
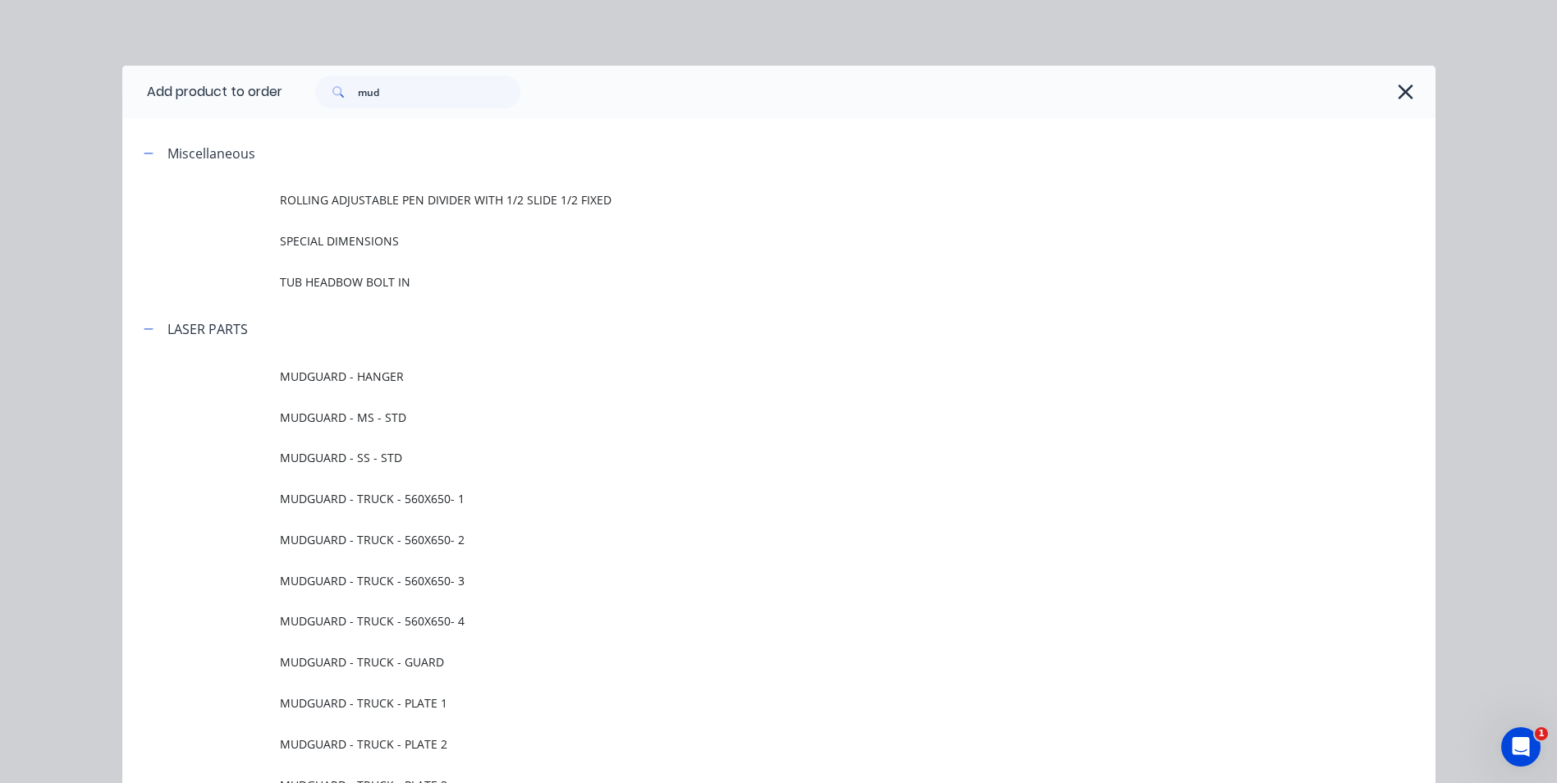
scroll to position [177, 0]
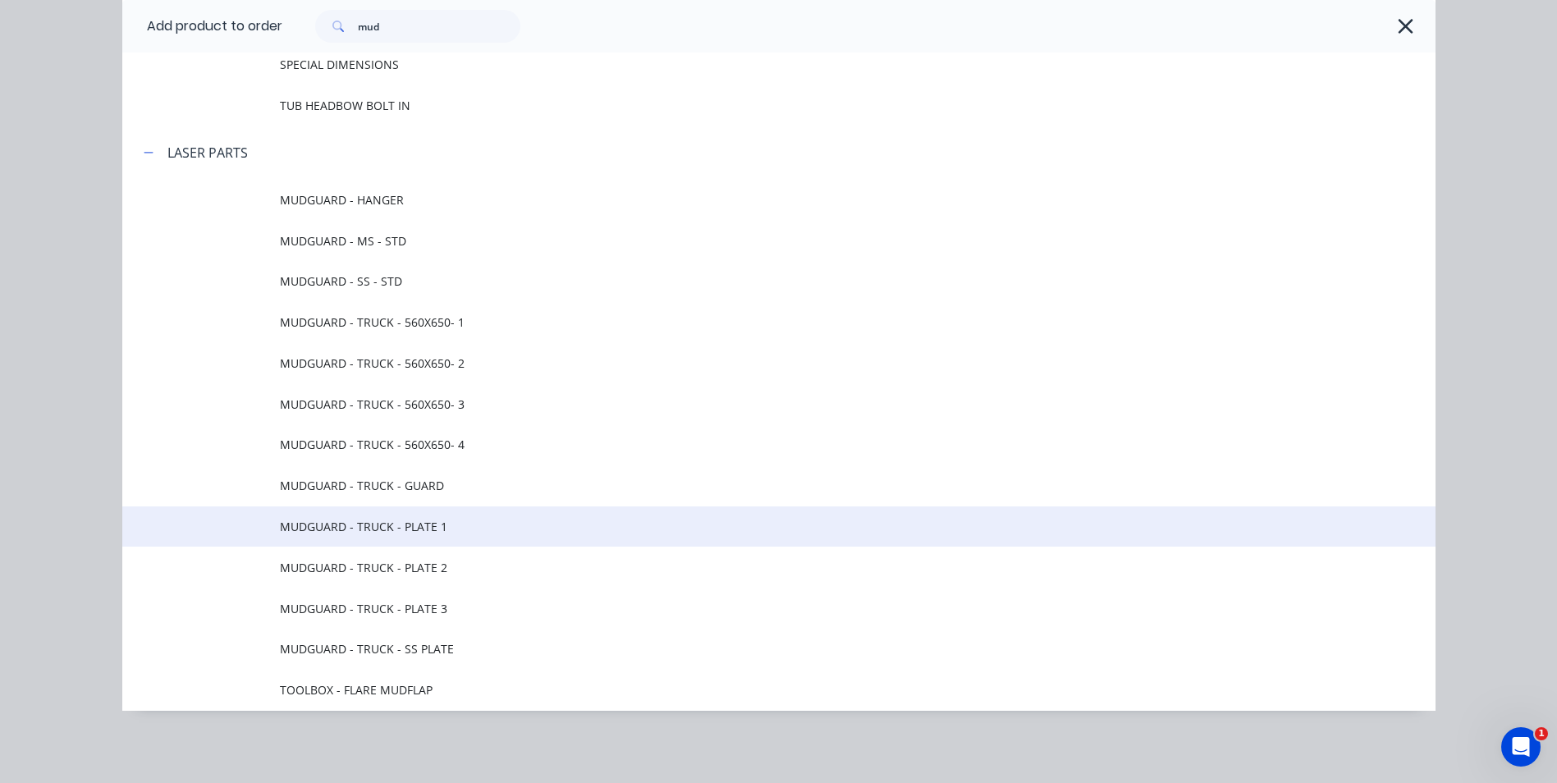
click at [505, 533] on span "MUDGUARD - TRUCK - PLATE 1" at bounding box center [742, 526] width 924 height 17
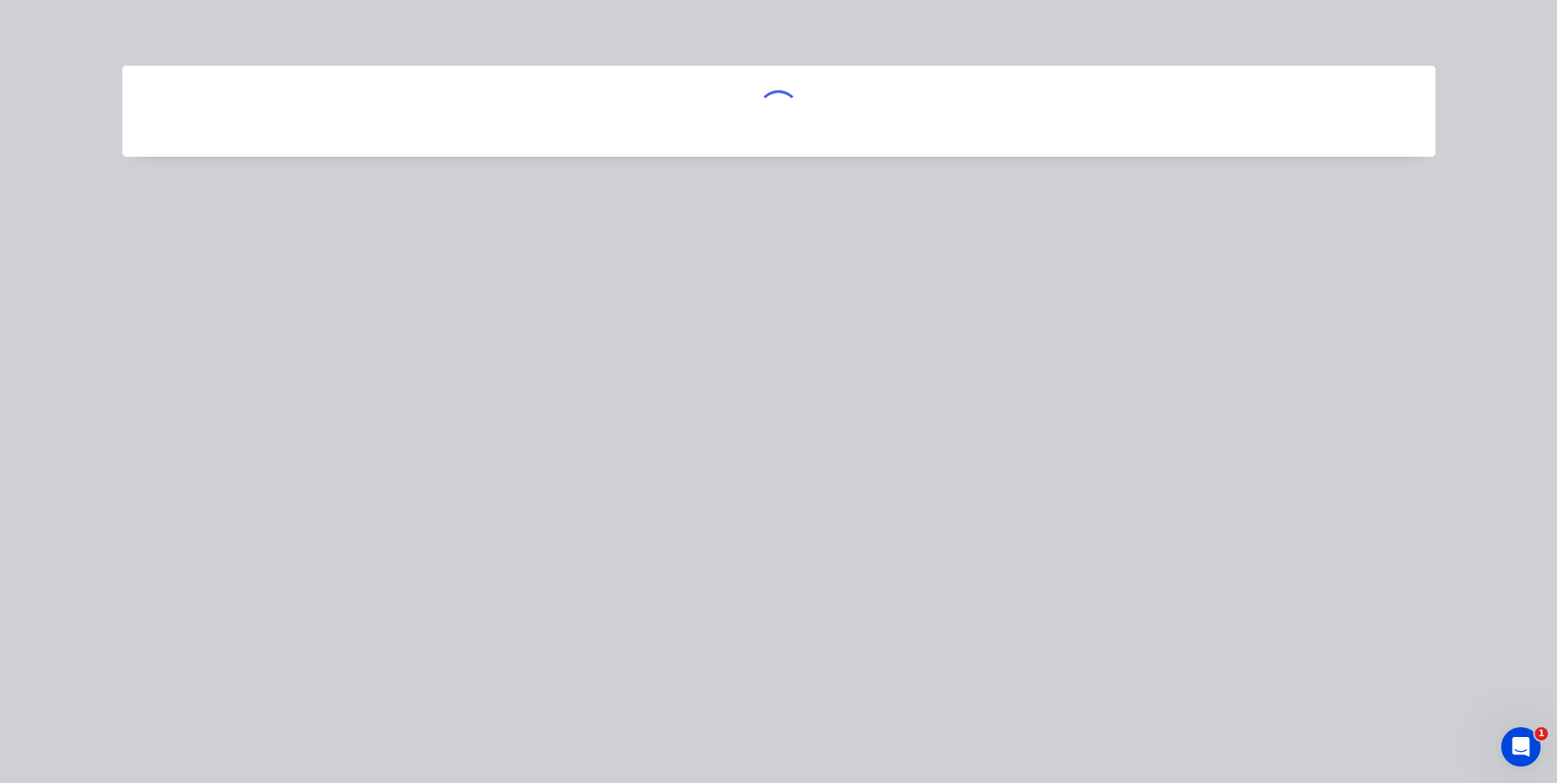
scroll to position [0, 0]
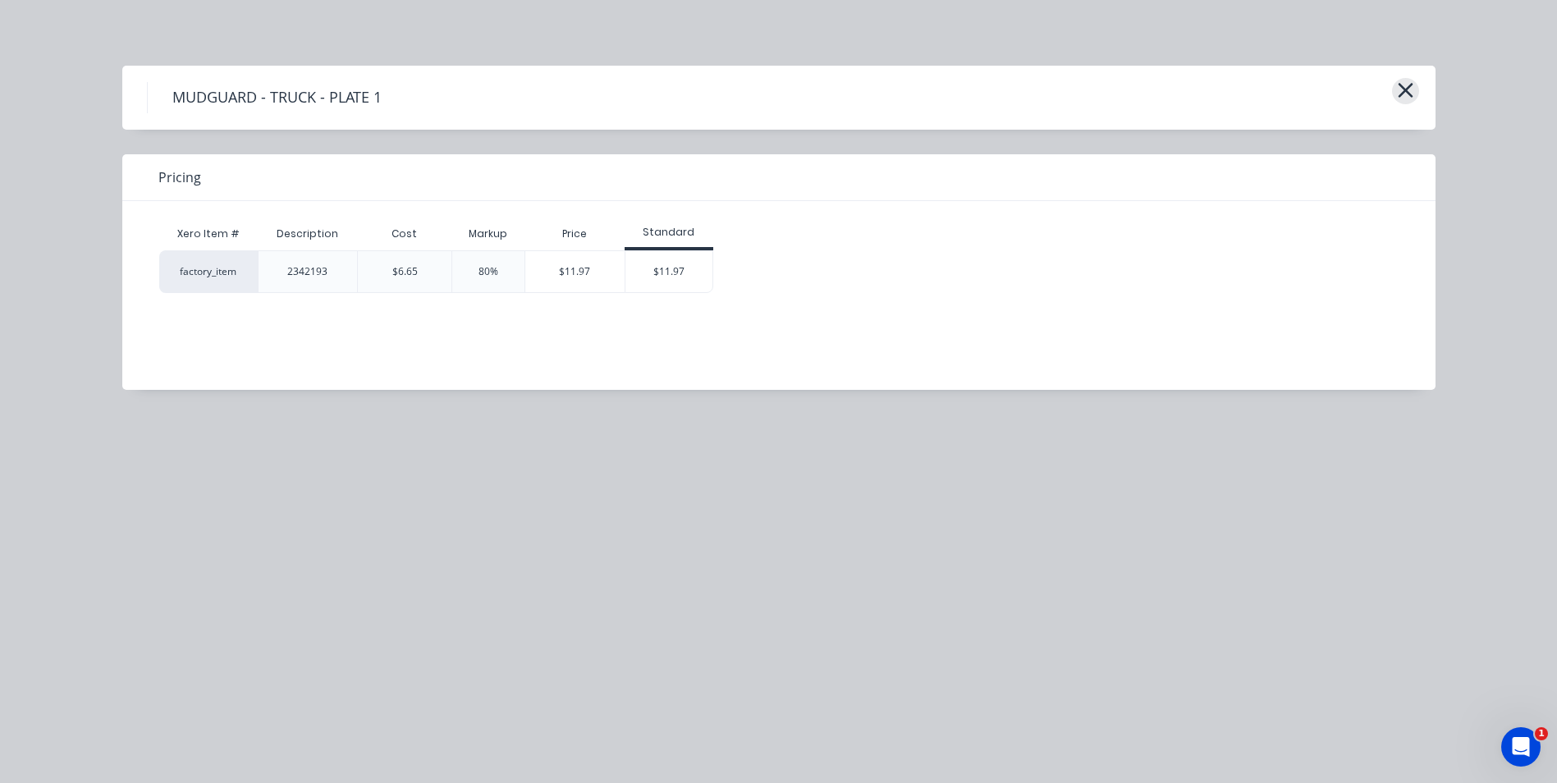
click at [1407, 94] on icon "button" at bounding box center [1405, 90] width 17 height 23
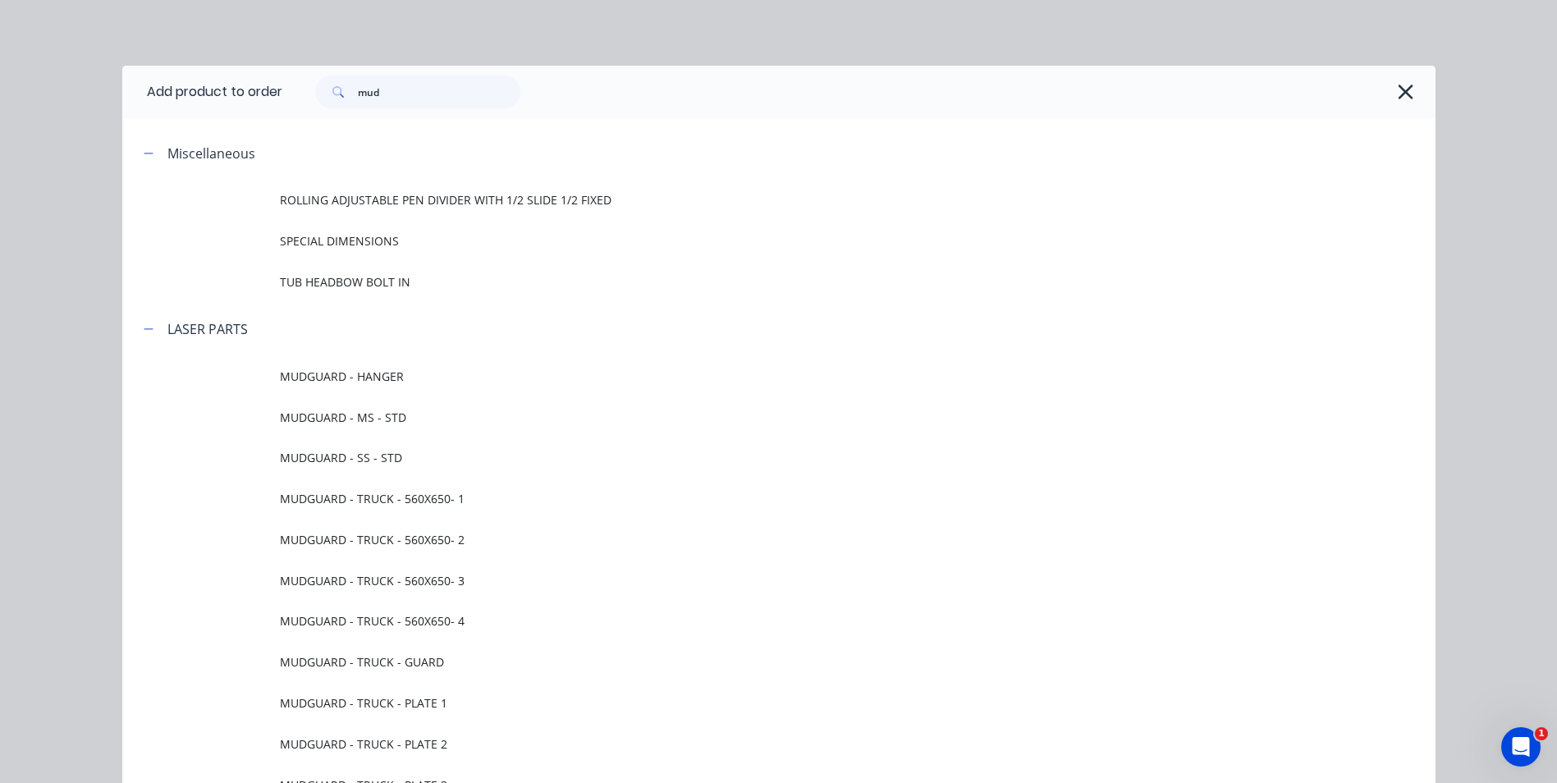
scroll to position [177, 0]
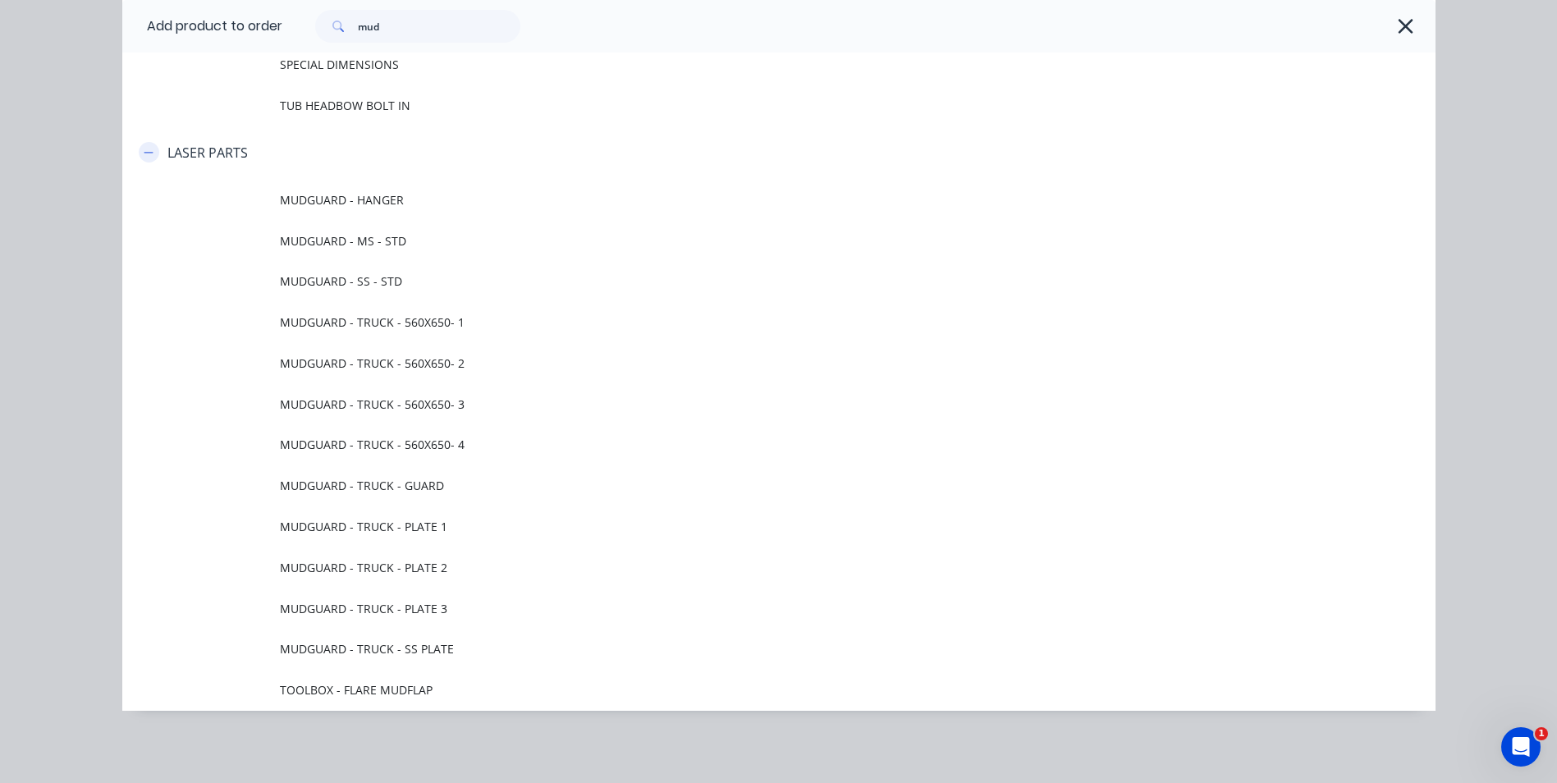
click at [146, 150] on icon "button" at bounding box center [149, 152] width 10 height 11
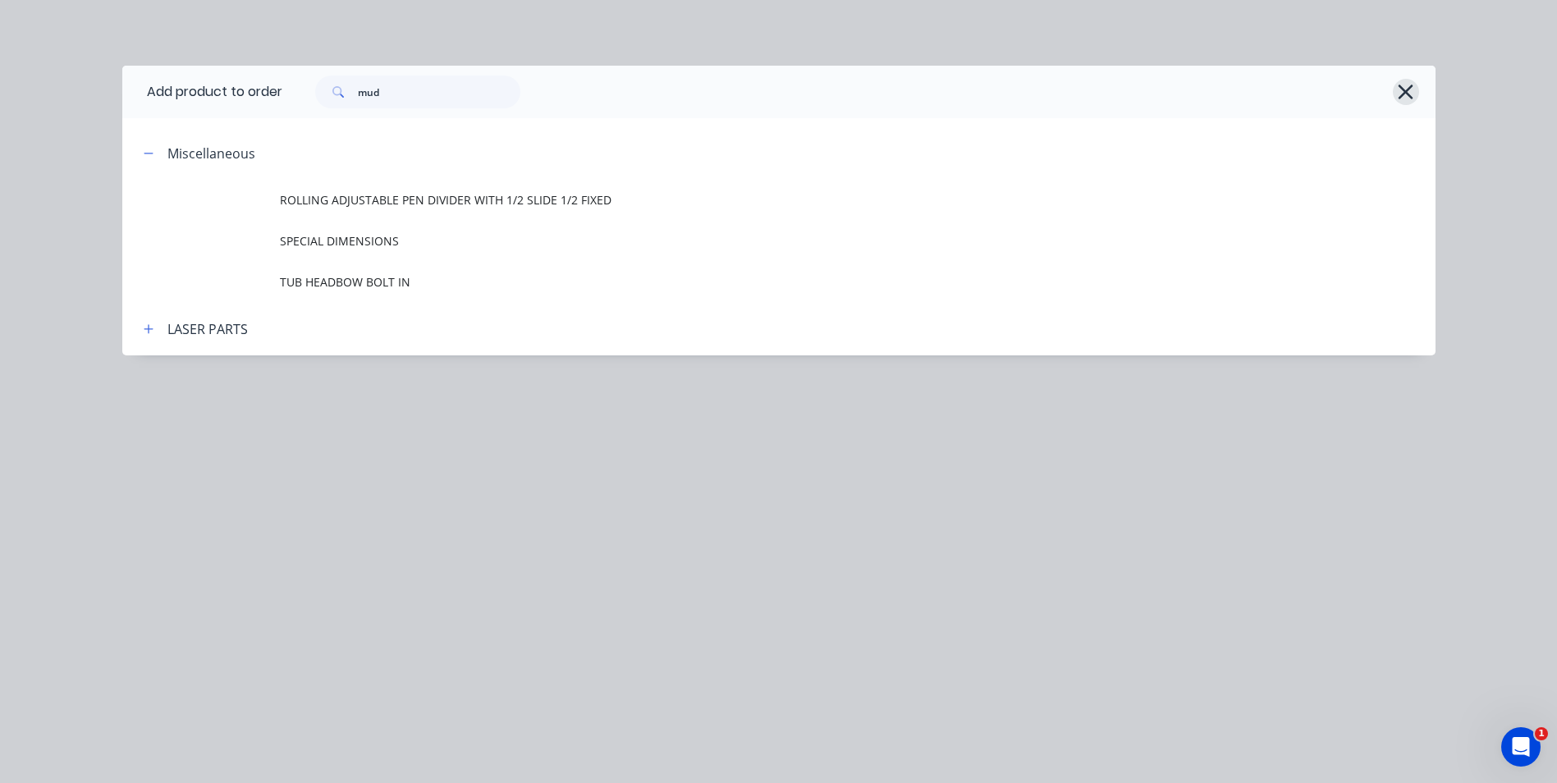
click at [1416, 90] on button "button" at bounding box center [1406, 92] width 26 height 26
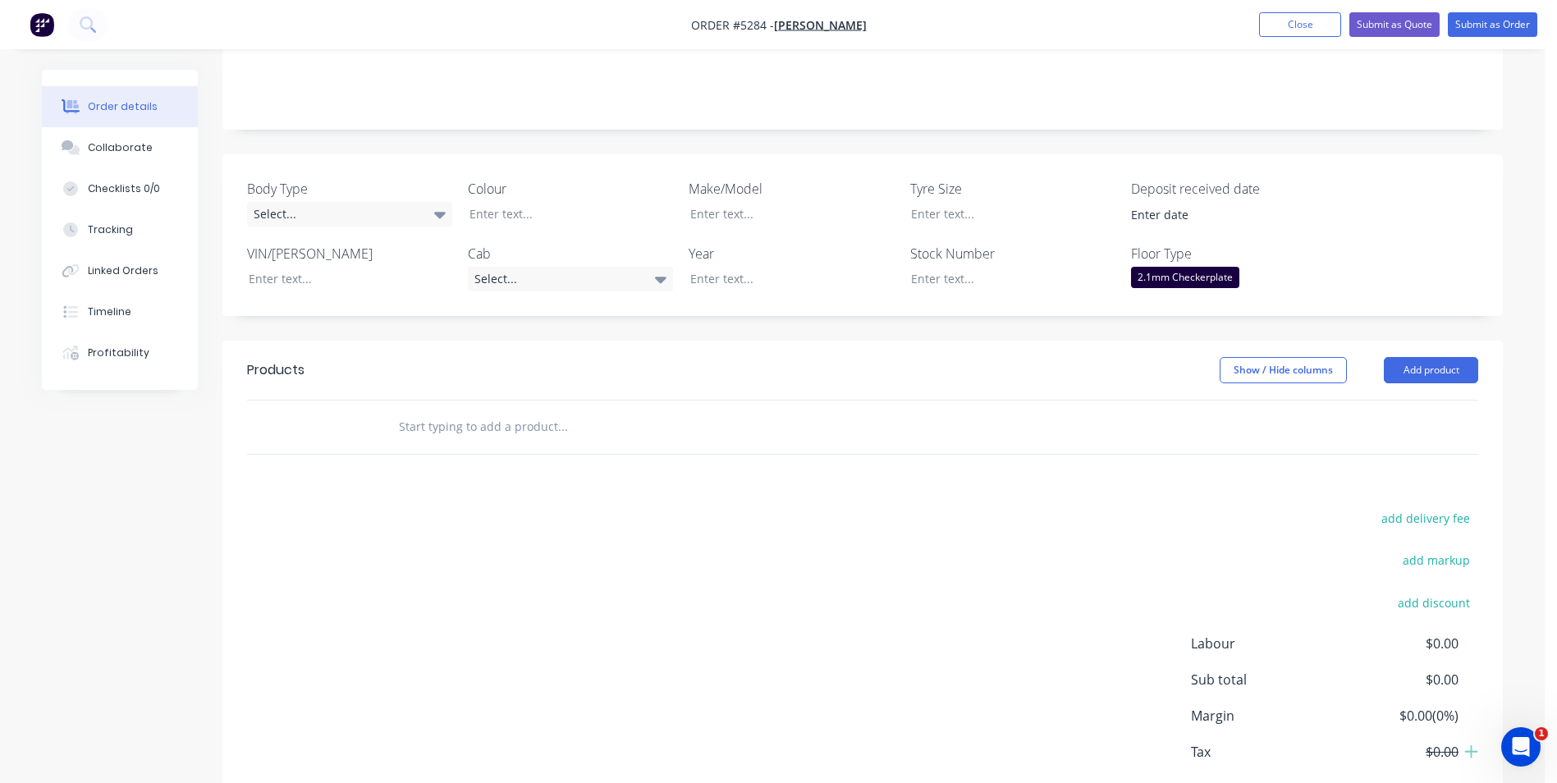
click at [486, 411] on input "text" at bounding box center [562, 427] width 328 height 33
type input "s"
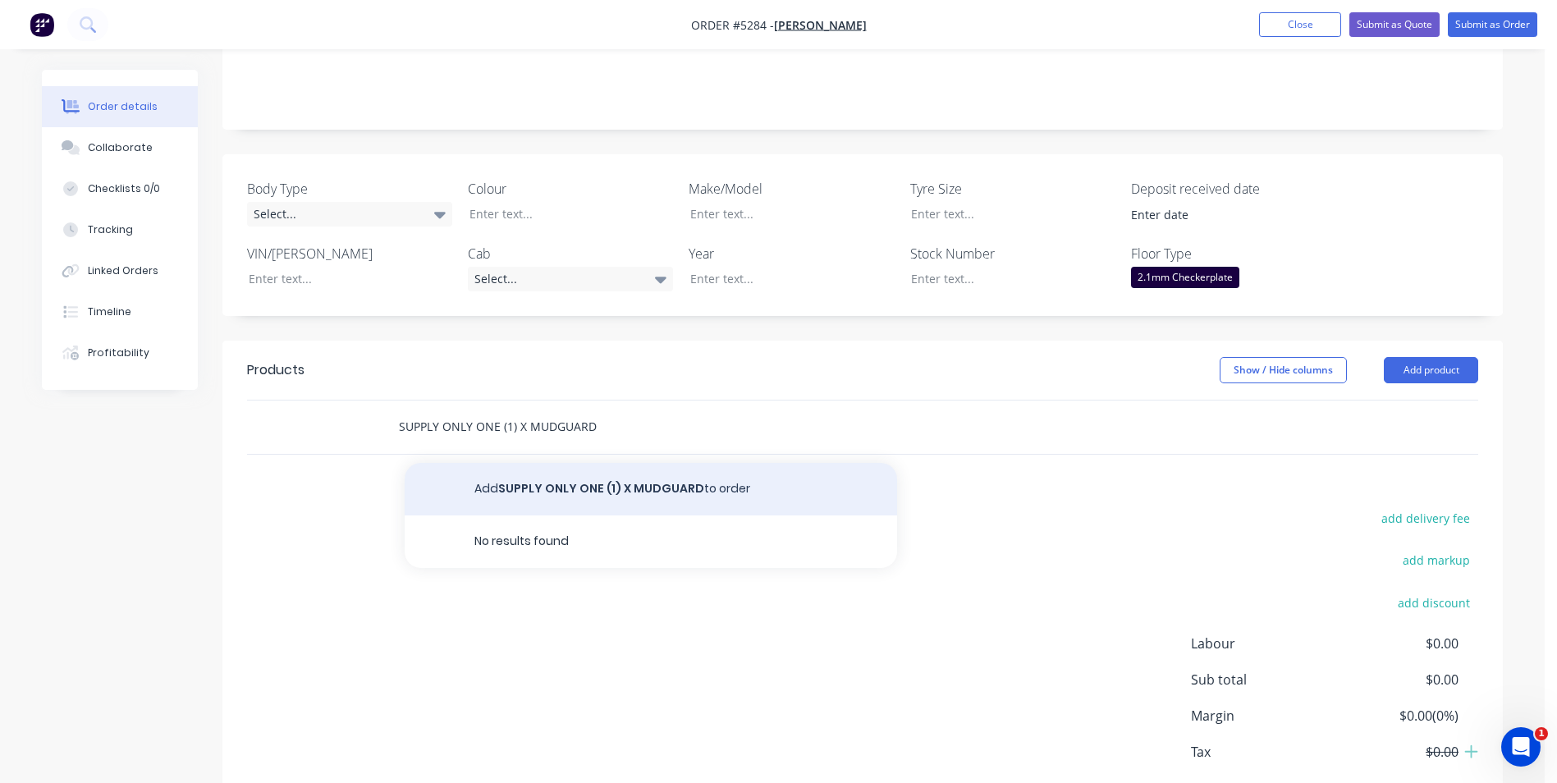
type input "SUPPLY ONLY ONE (1) X MUDGUARD"
click at [727, 463] on button "Add SUPPLY ONLY ONE (1) X MUDGUARD to order" at bounding box center [651, 489] width 493 height 53
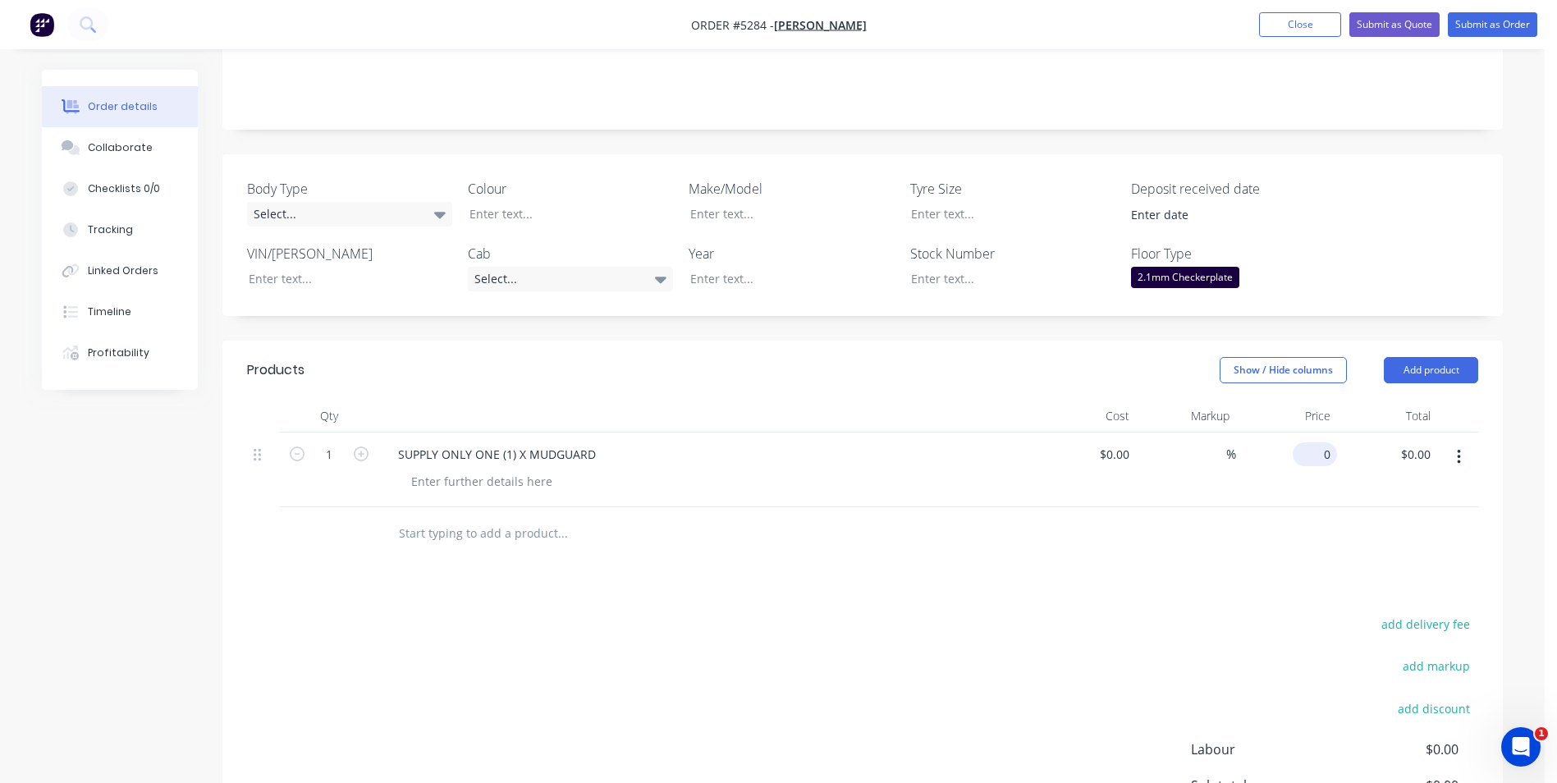
click at [1315, 443] on div "0 $0.00" at bounding box center [1315, 455] width 44 height 24
type input "$318.18"
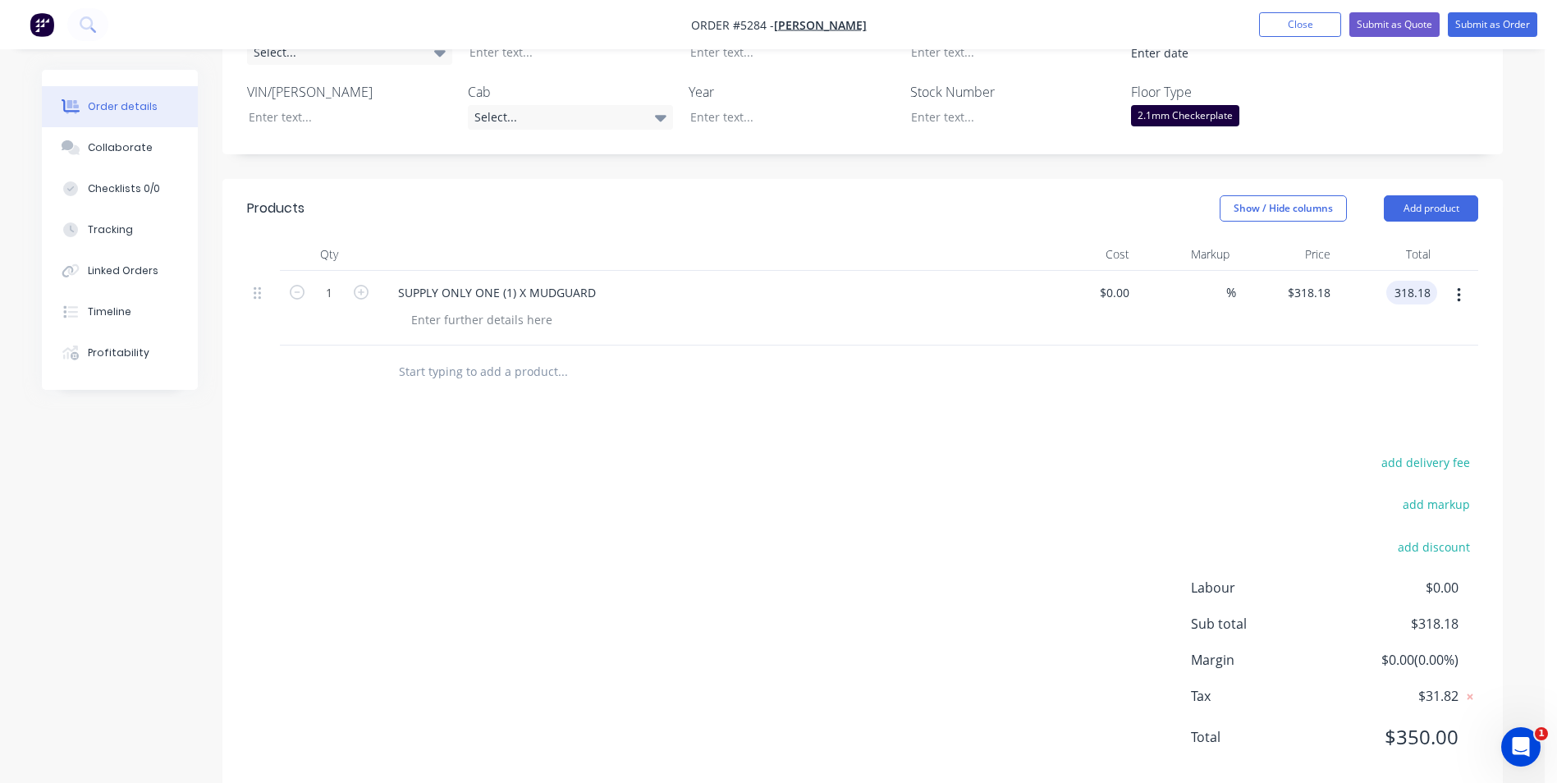
scroll to position [502, 0]
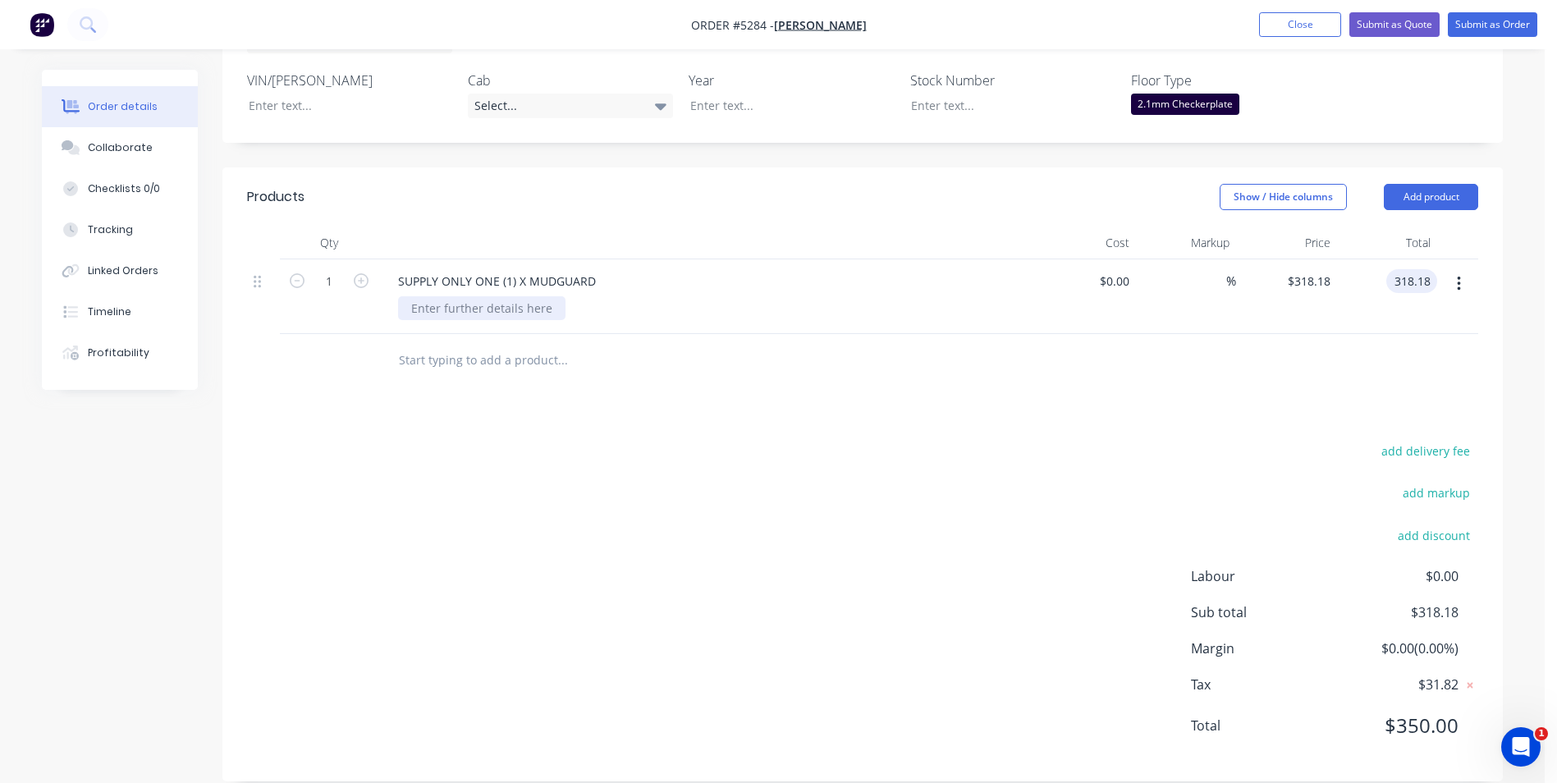
type input "$318.18"
click at [512, 296] on div at bounding box center [481, 308] width 167 height 24
click at [479, 296] on div at bounding box center [481, 308] width 167 height 24
click at [802, 440] on div "add delivery fee add markup add discount Labour $0.00 Sub total $318.18 Margin …" at bounding box center [863, 598] width 1232 height 317
click at [1397, 23] on button "Submit as Quote" at bounding box center [1395, 24] width 90 height 25
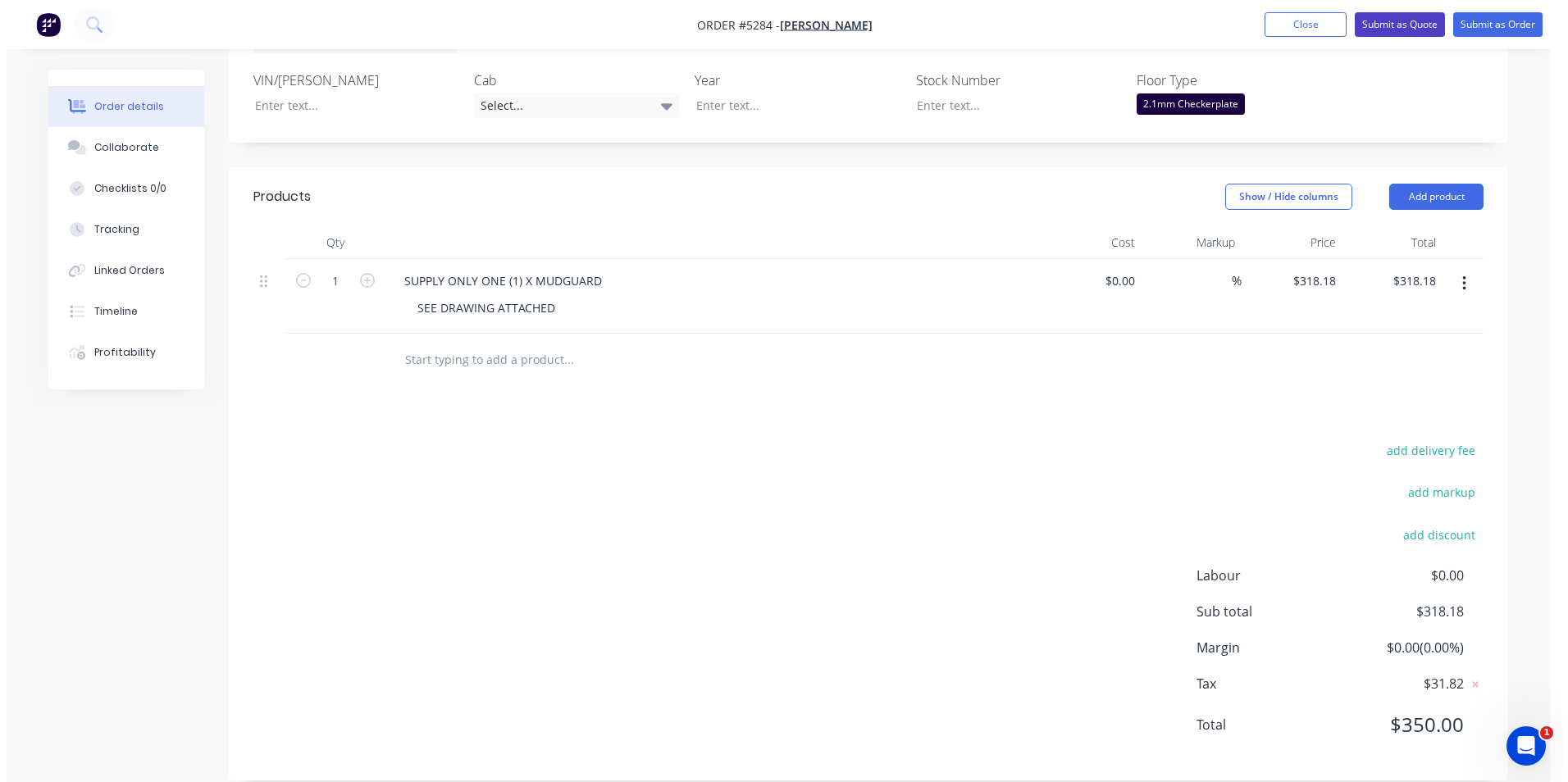
scroll to position [0, 0]
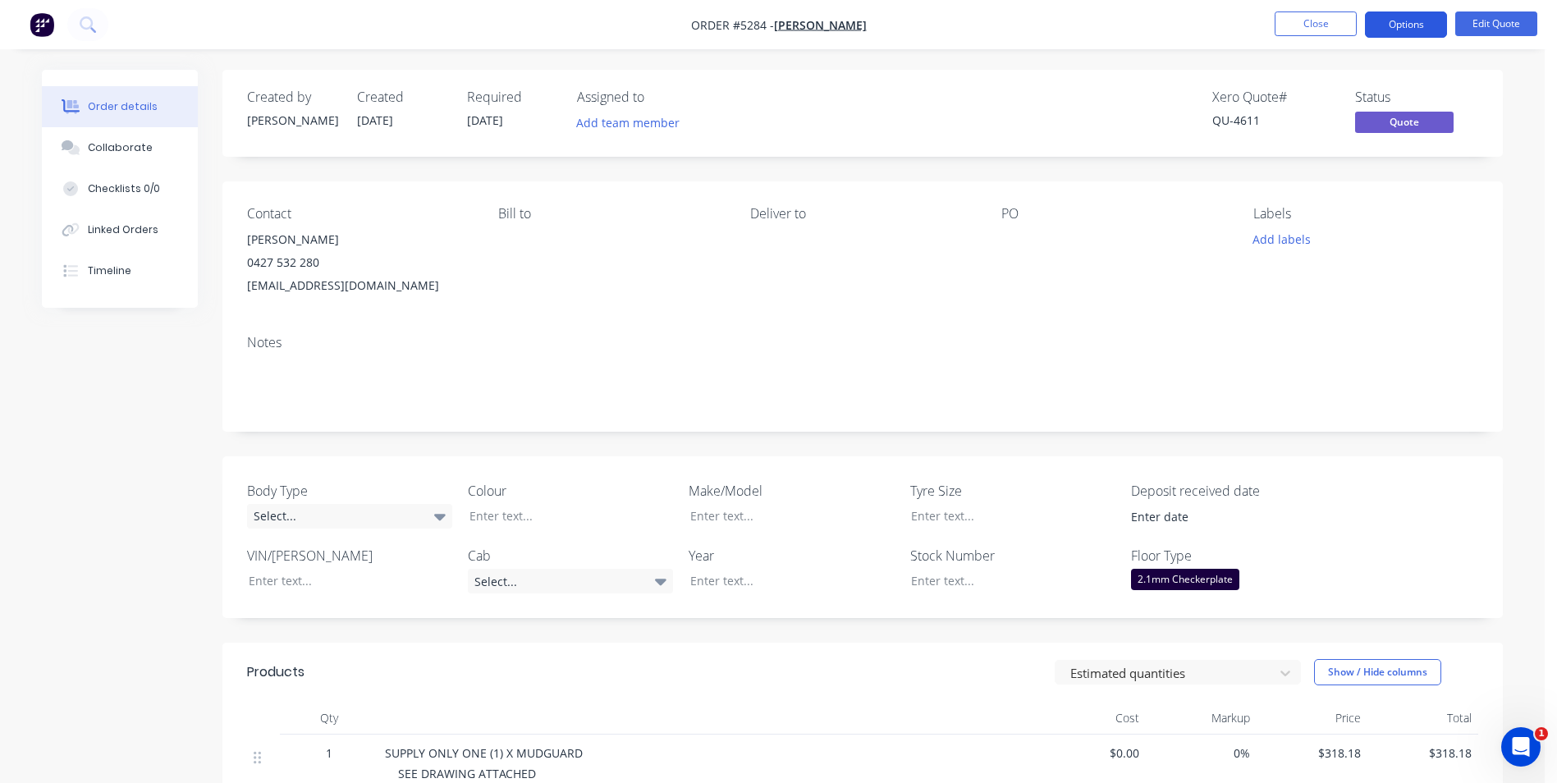
click at [1403, 27] on button "Options" at bounding box center [1406, 24] width 82 height 26
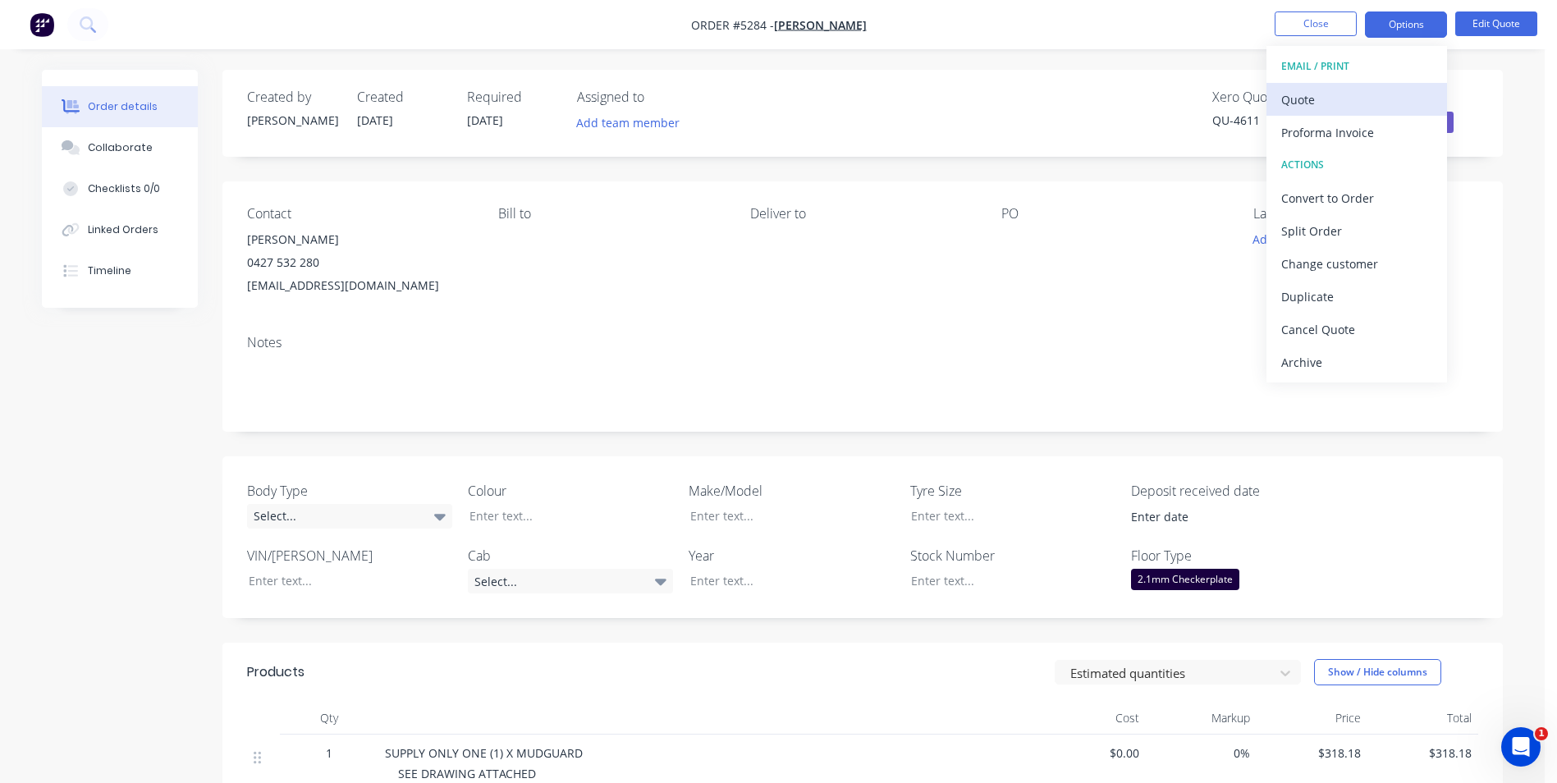
click at [1340, 98] on div "Quote" at bounding box center [1357, 100] width 151 height 24
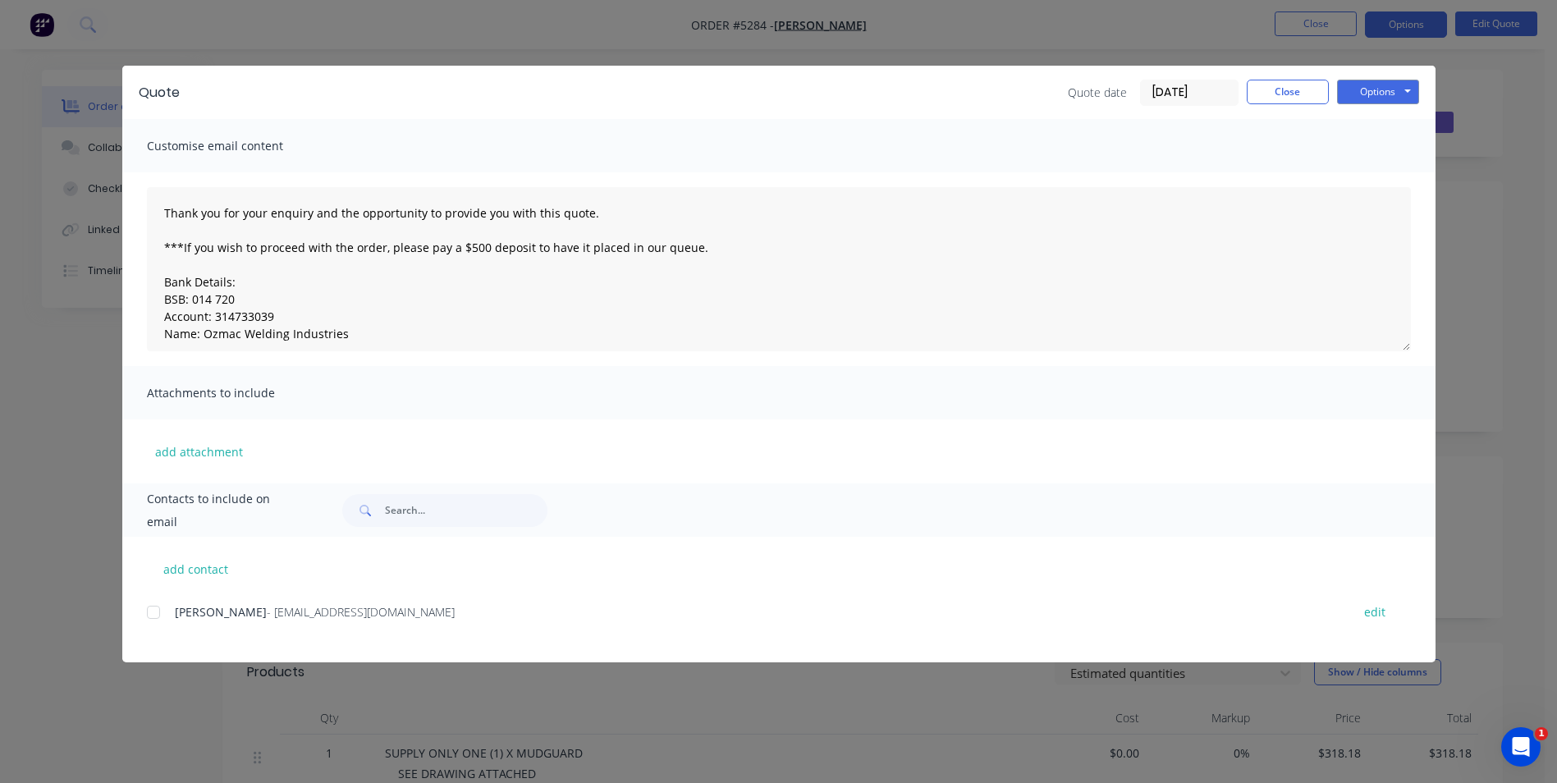
click at [151, 611] on div at bounding box center [153, 612] width 33 height 33
click at [1378, 86] on button "Options" at bounding box center [1378, 92] width 82 height 25
click at [1378, 175] on button "Email" at bounding box center [1389, 175] width 105 height 27
click at [1389, 93] on button "Options" at bounding box center [1378, 92] width 82 height 25
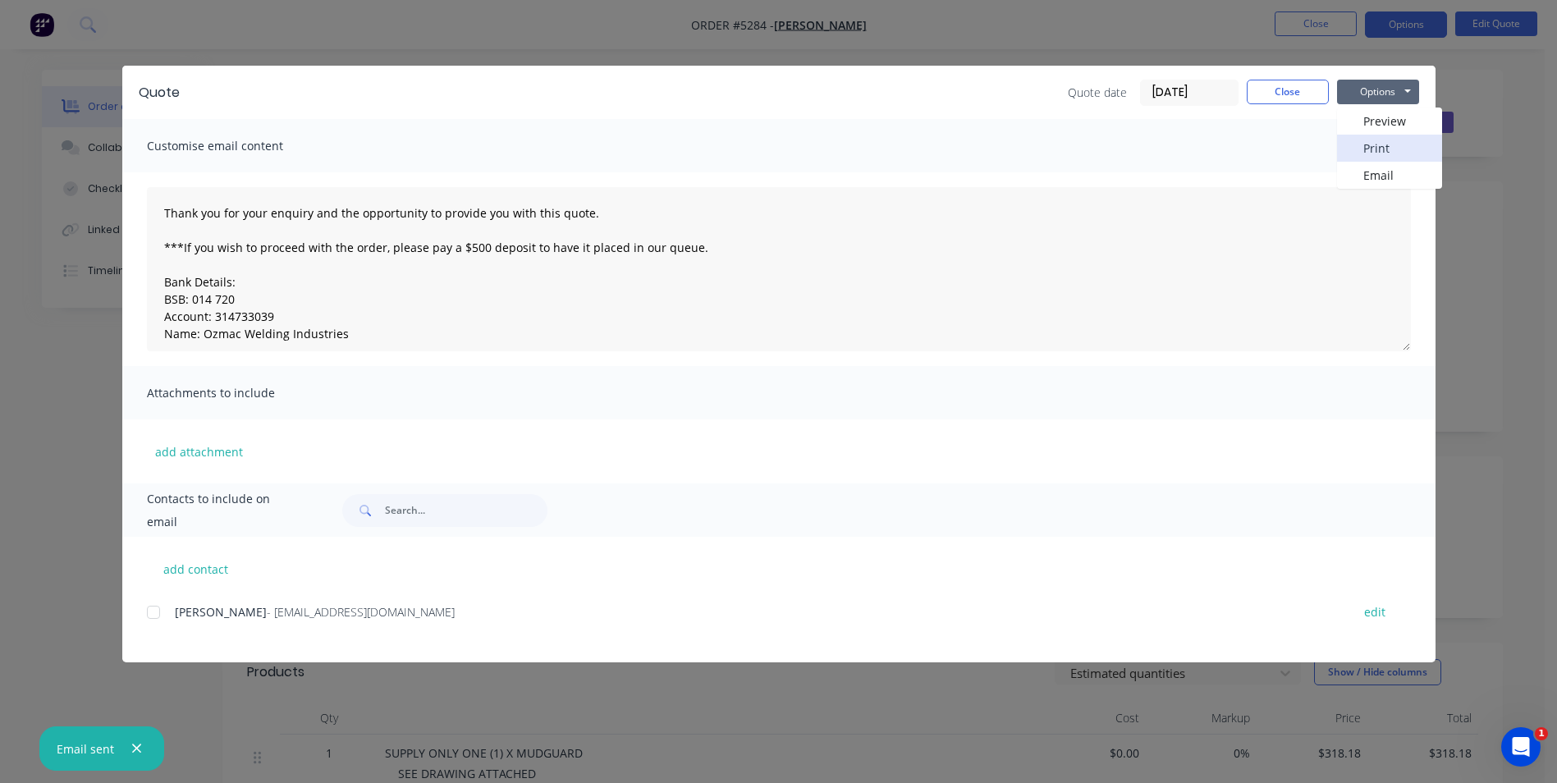
click at [1374, 143] on button "Print" at bounding box center [1389, 148] width 105 height 27
click at [1272, 89] on button "Close" at bounding box center [1288, 92] width 82 height 25
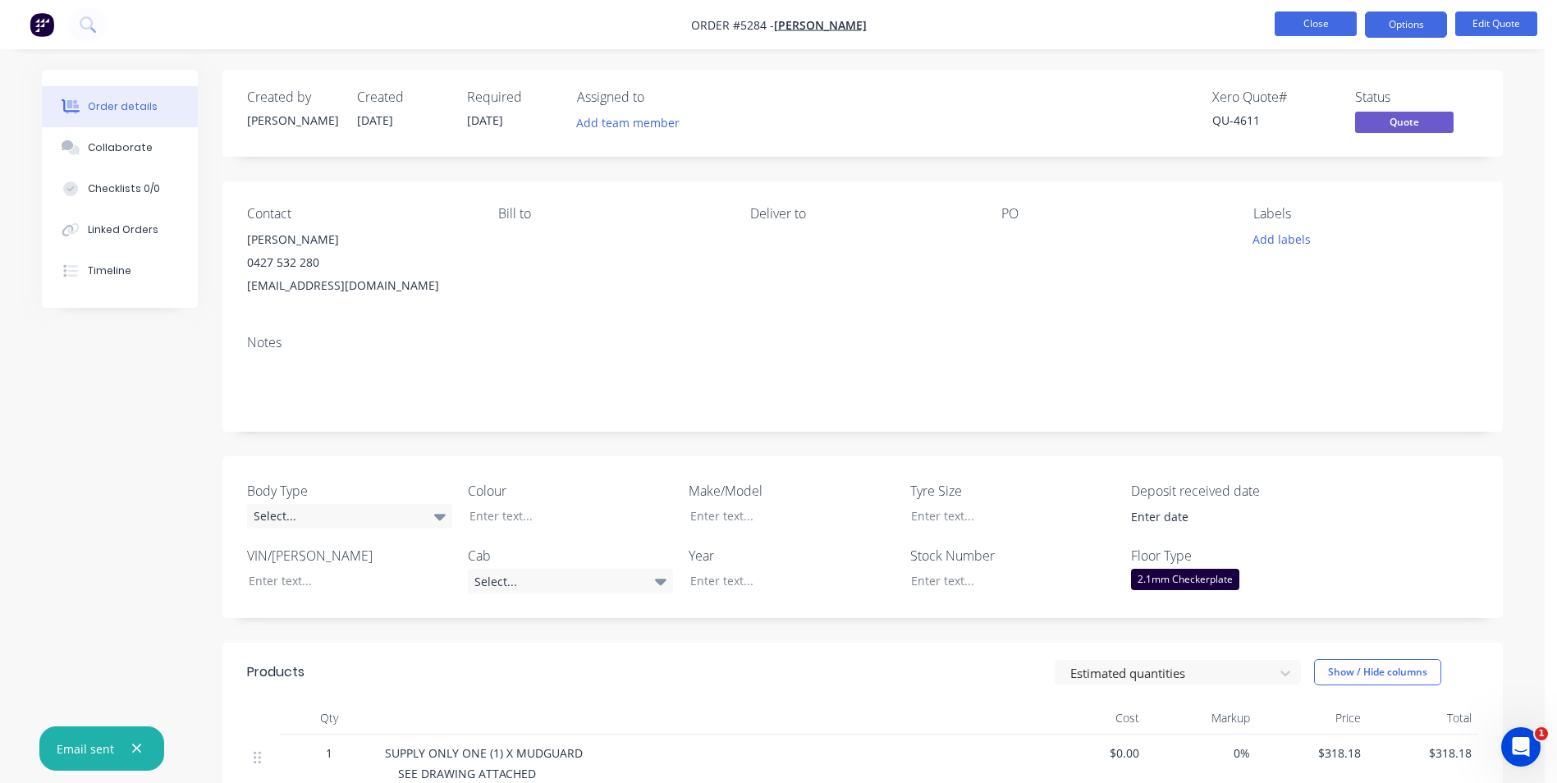
click at [1329, 28] on button "Close" at bounding box center [1316, 23] width 82 height 25
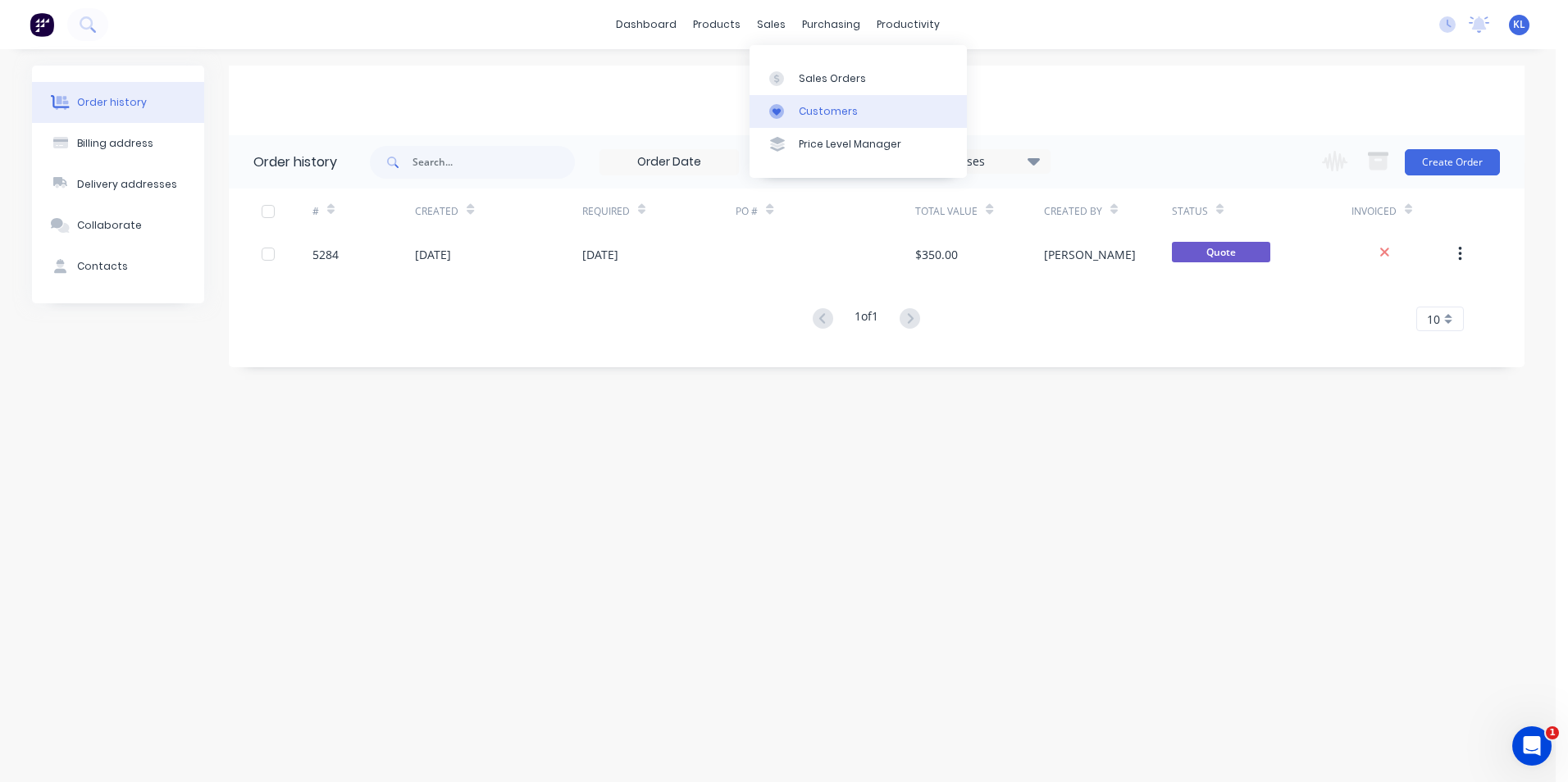
click at [831, 107] on div "Customers" at bounding box center [828, 111] width 59 height 15
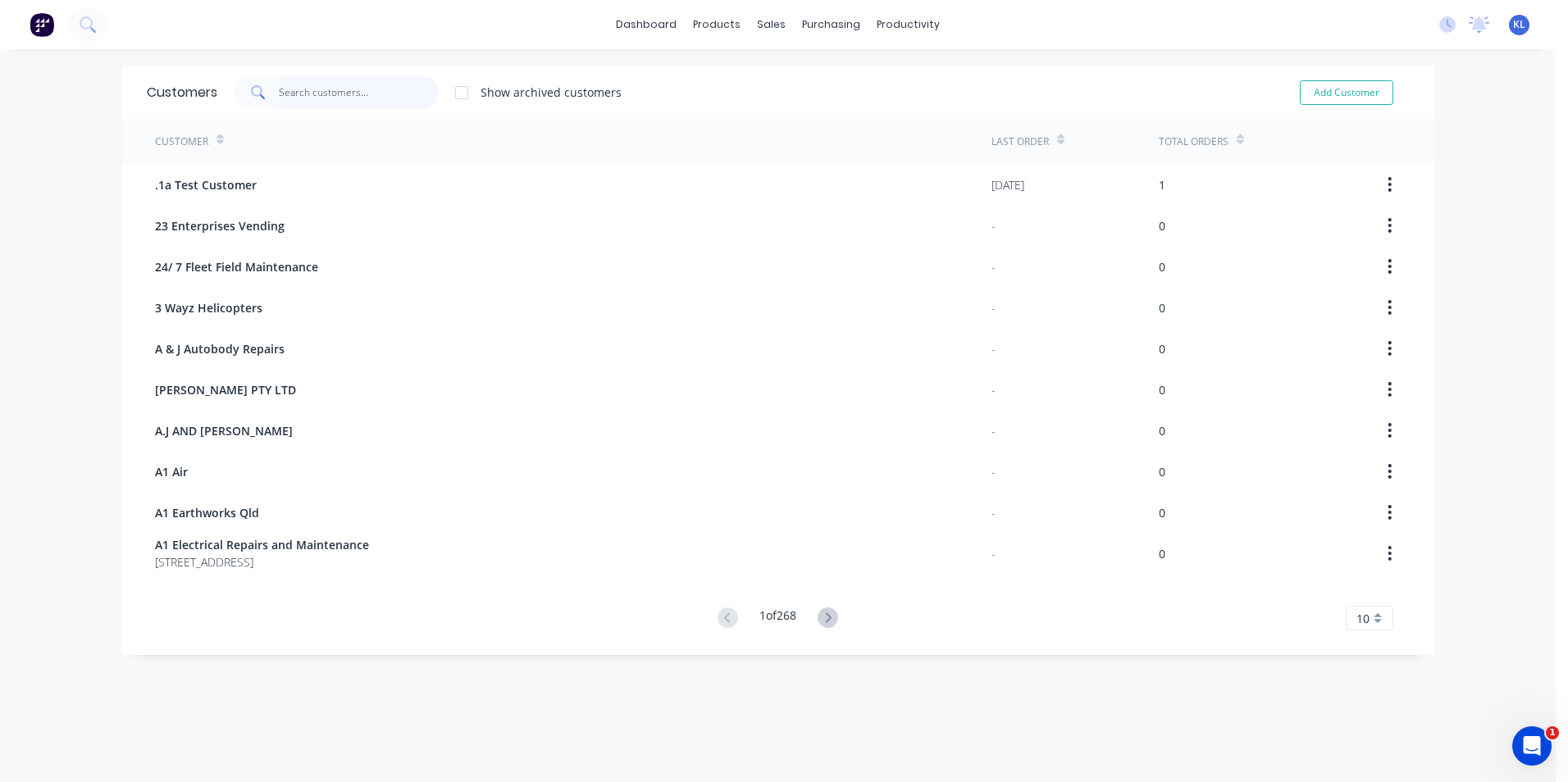
click at [333, 100] on input "text" at bounding box center [359, 92] width 160 height 33
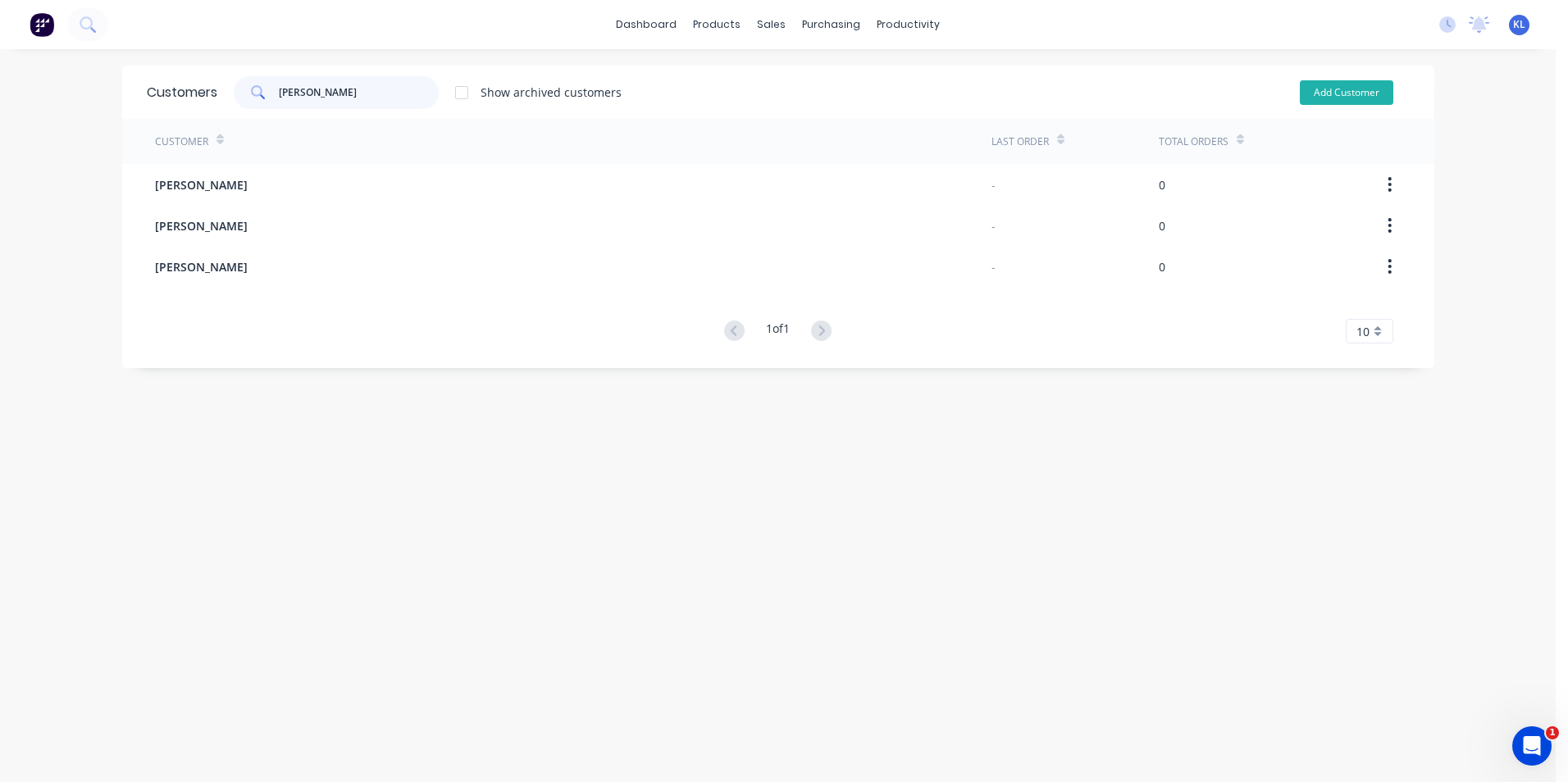
type input "[PERSON_NAME]"
click at [1313, 89] on button "Add Customer" at bounding box center [1346, 92] width 94 height 25
select select "AU"
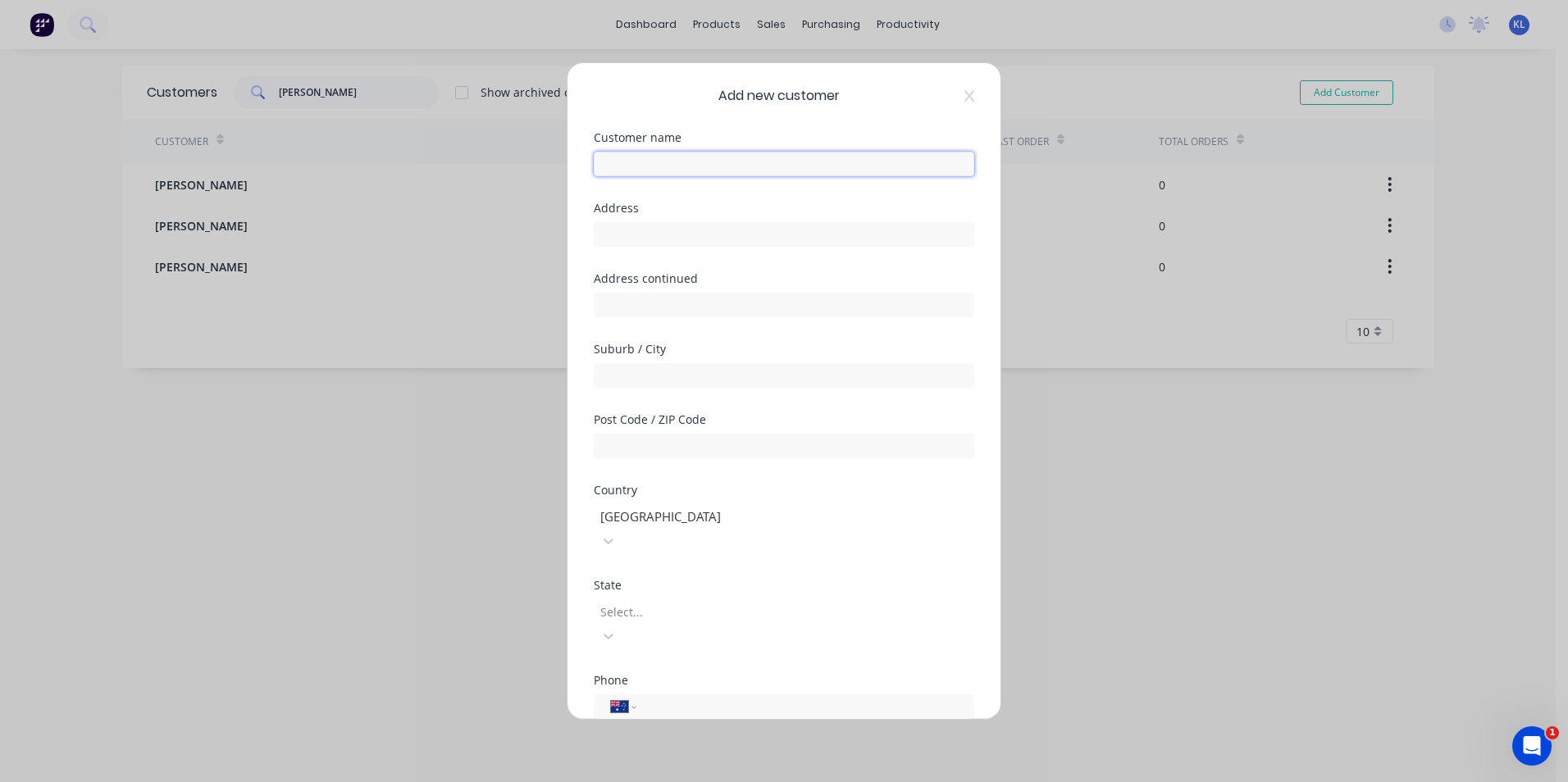
click at [734, 167] on input "text" at bounding box center [783, 164] width 381 height 25
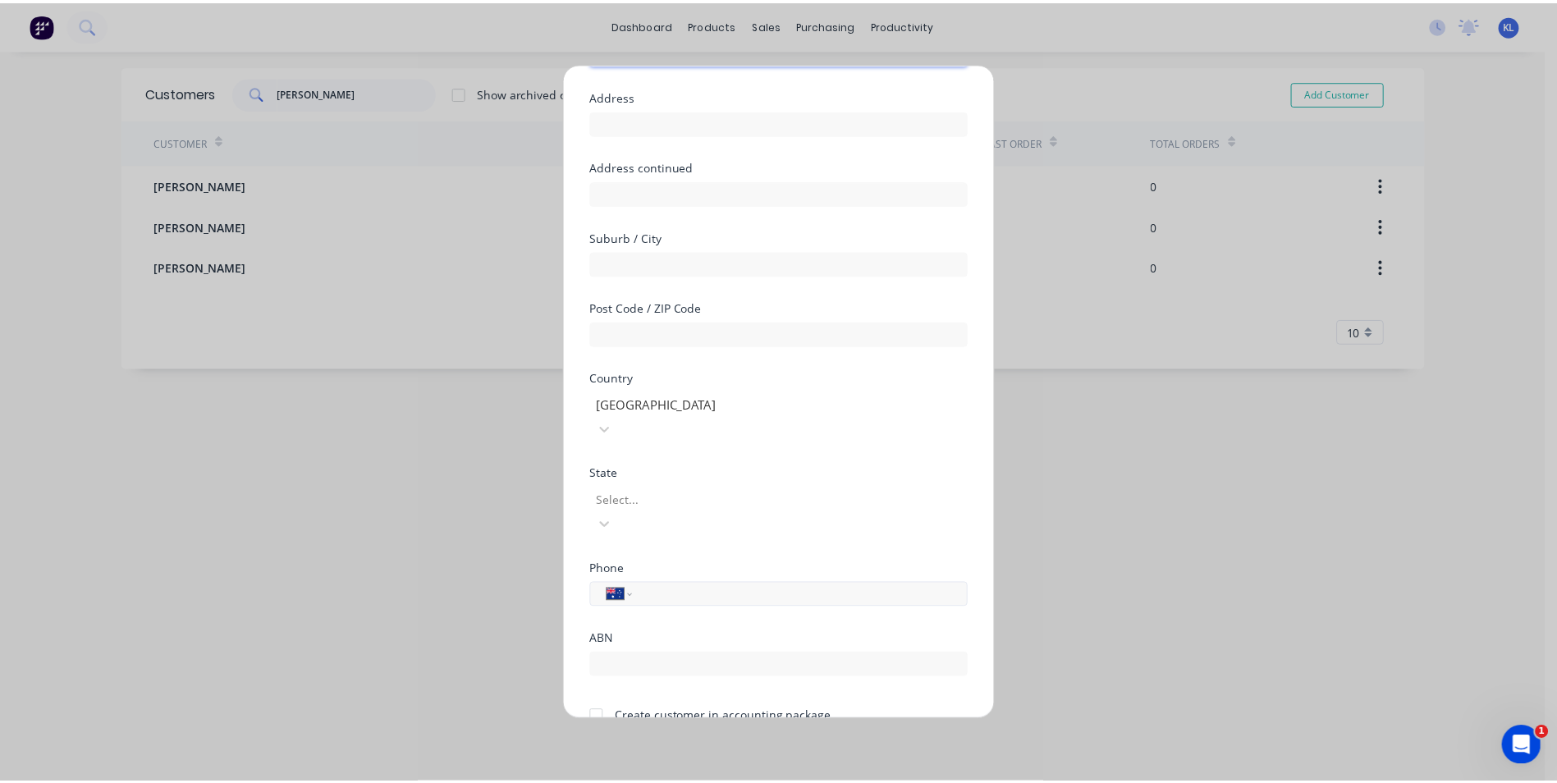
scroll to position [144, 0]
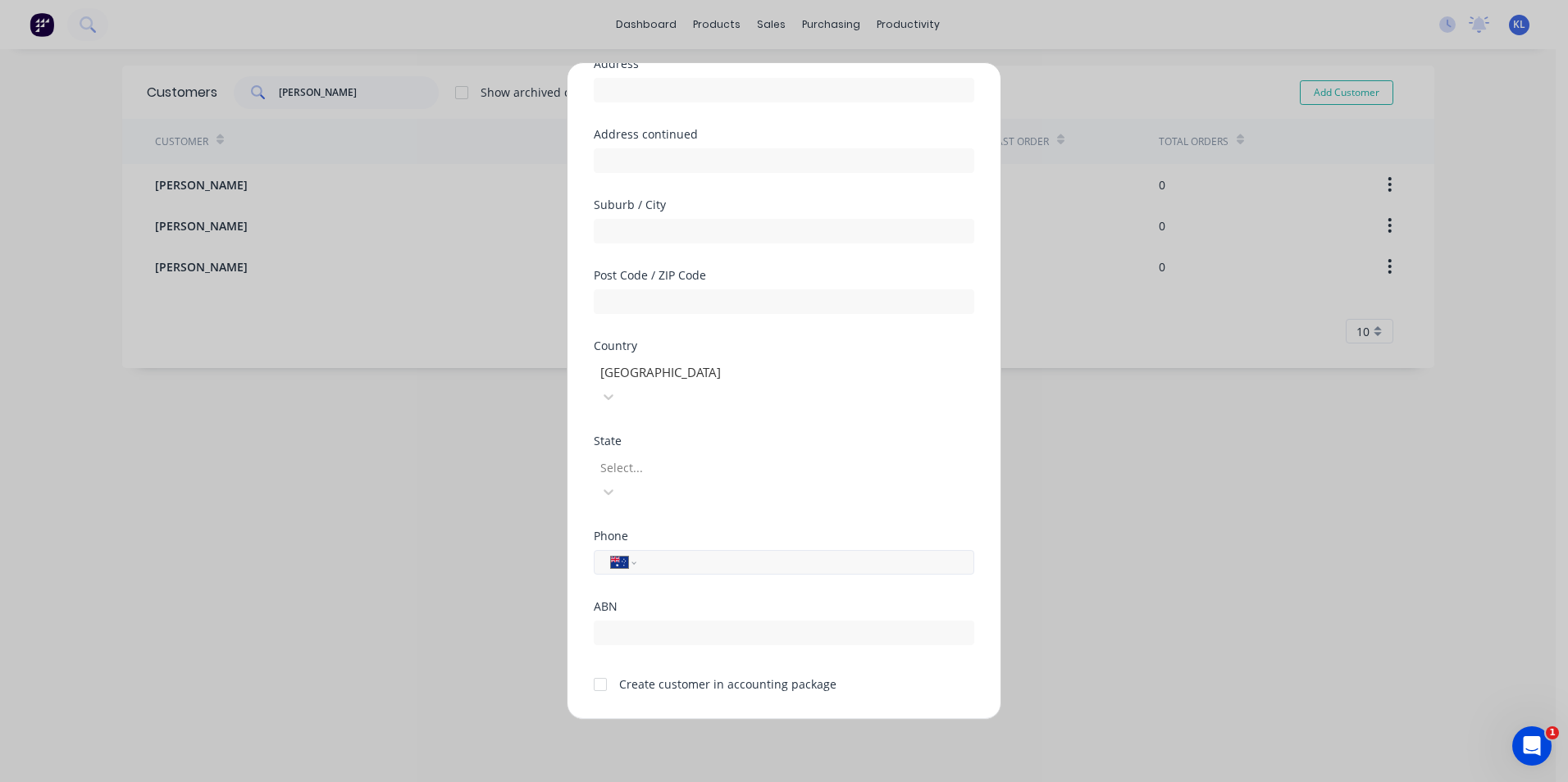
type input "[PERSON_NAME]"
click at [727, 553] on input "tel" at bounding box center [803, 562] width 310 height 19
type input "0438 808 913"
click at [600, 668] on div at bounding box center [600, 684] width 33 height 33
click at [732, 719] on button "Save" at bounding box center [732, 732] width 90 height 26
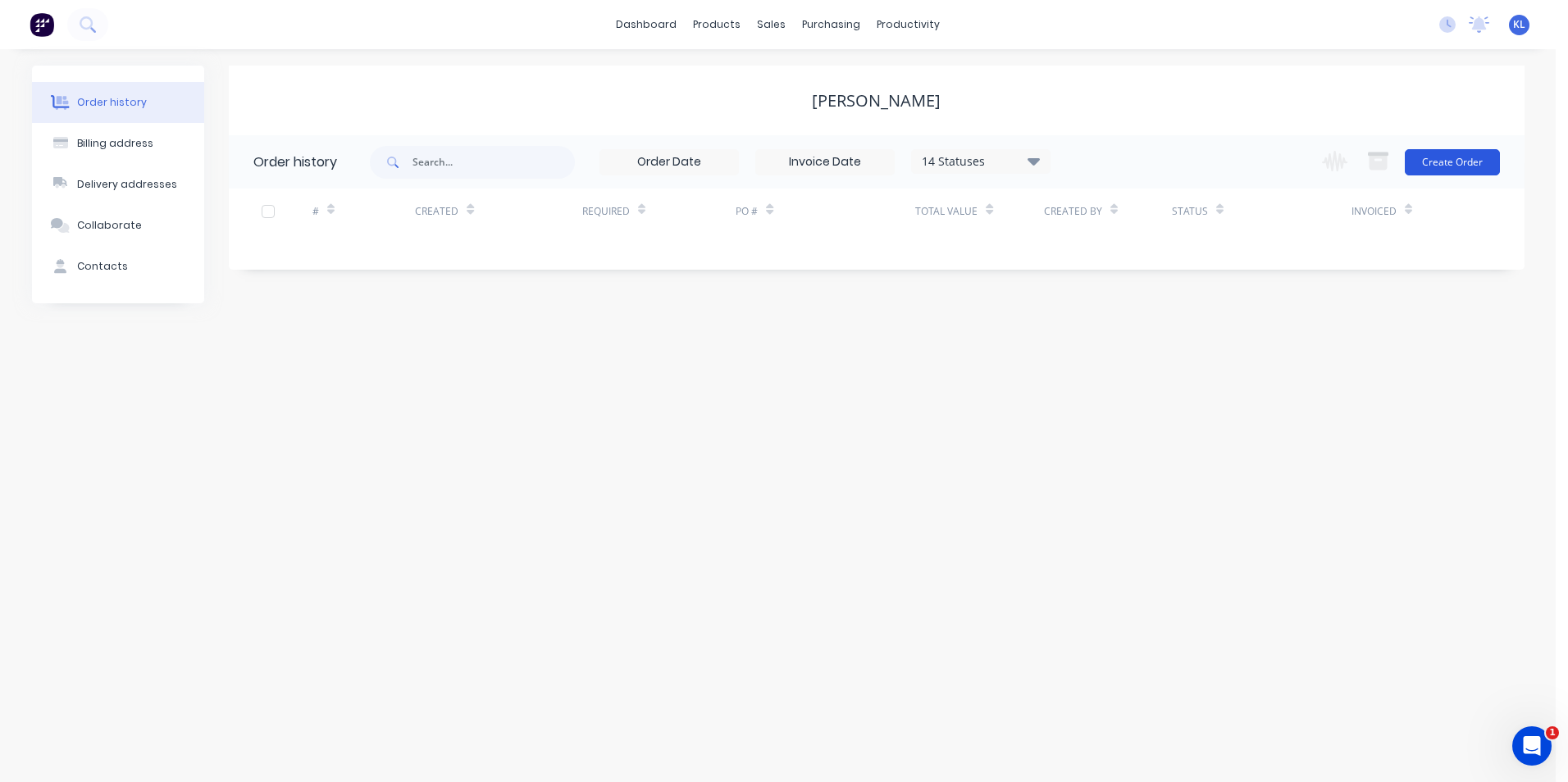
click at [1473, 158] on button "Create Order" at bounding box center [1451, 162] width 95 height 26
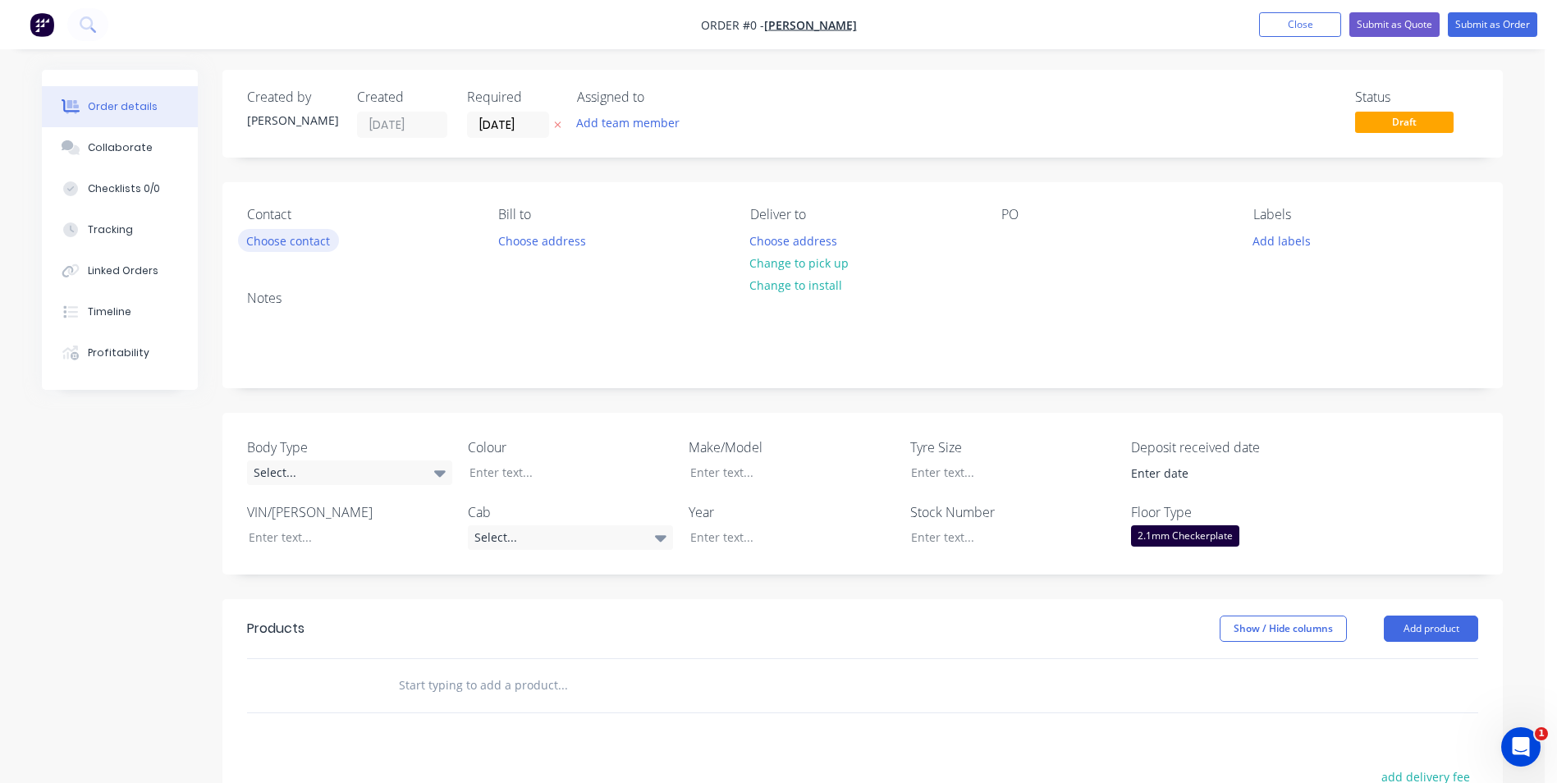
click at [313, 238] on button "Choose contact" at bounding box center [288, 240] width 101 height 22
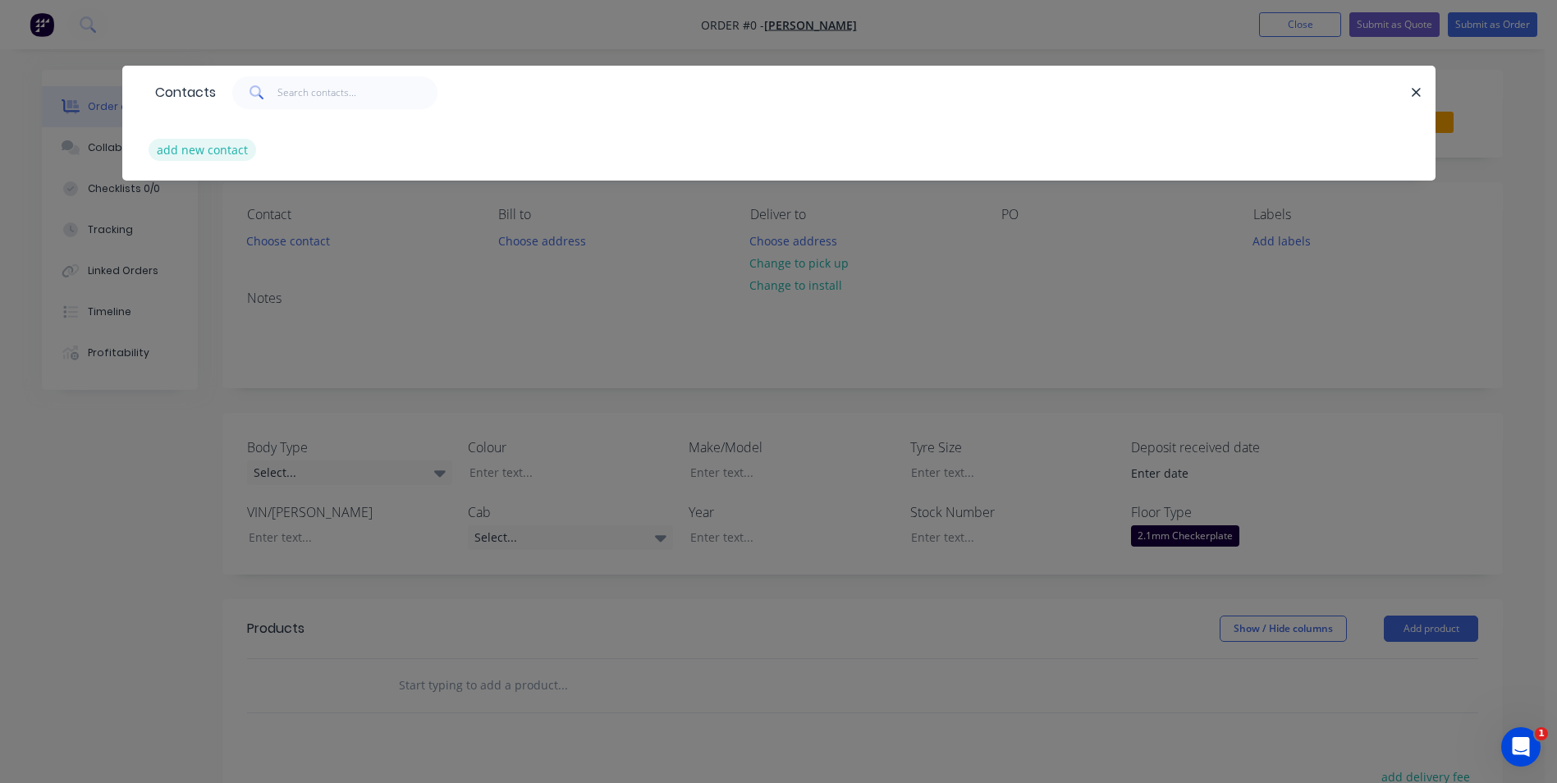
click at [192, 153] on button "add new contact" at bounding box center [203, 150] width 108 height 22
select select "AU"
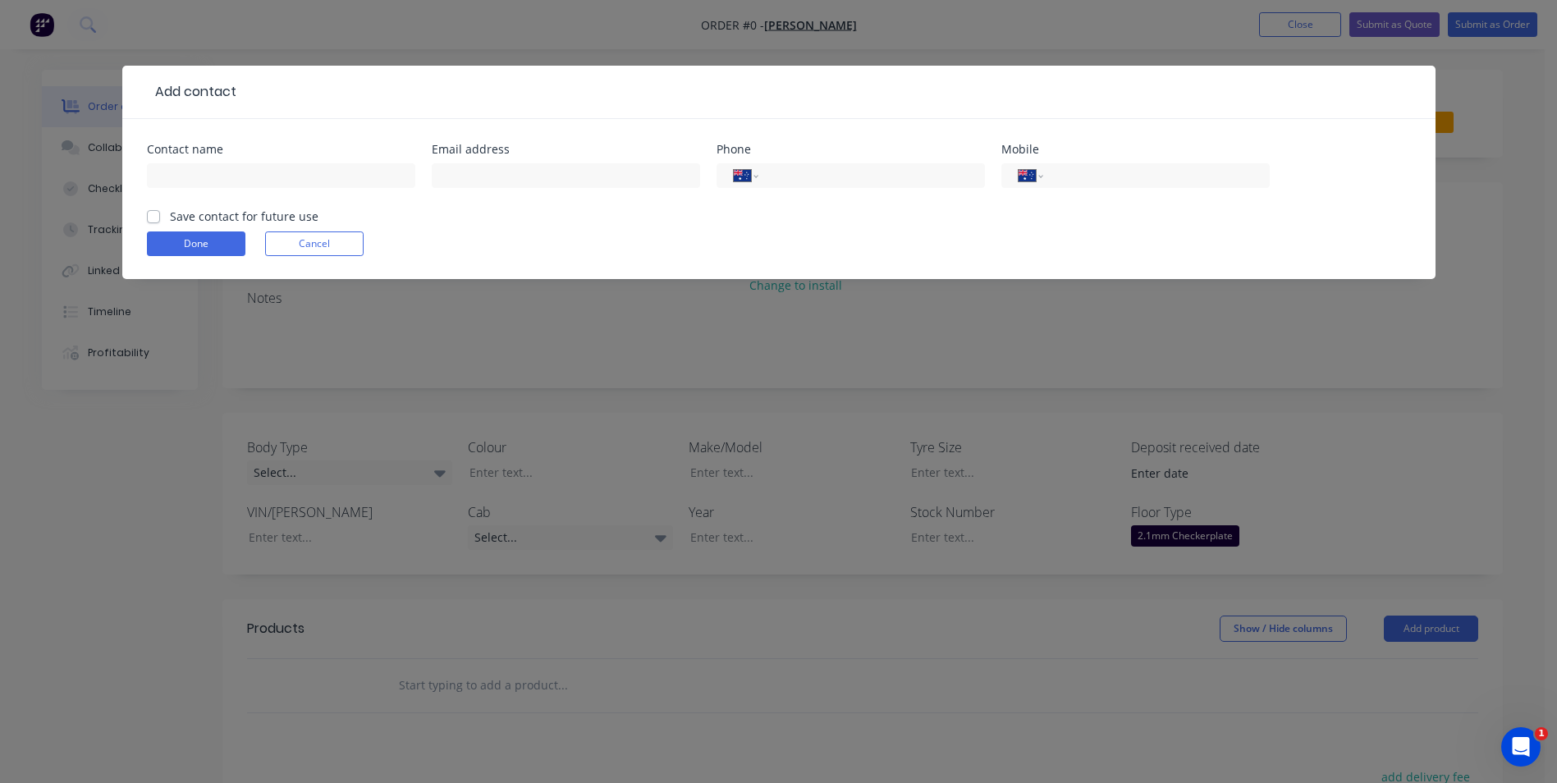
click at [170, 215] on label "Save contact for future use" at bounding box center [244, 216] width 149 height 17
click at [151, 215] on input "Save contact for future use" at bounding box center [153, 216] width 13 height 16
checkbox input "true"
click at [269, 175] on input "text" at bounding box center [281, 175] width 268 height 25
type input "[PERSON_NAME]"
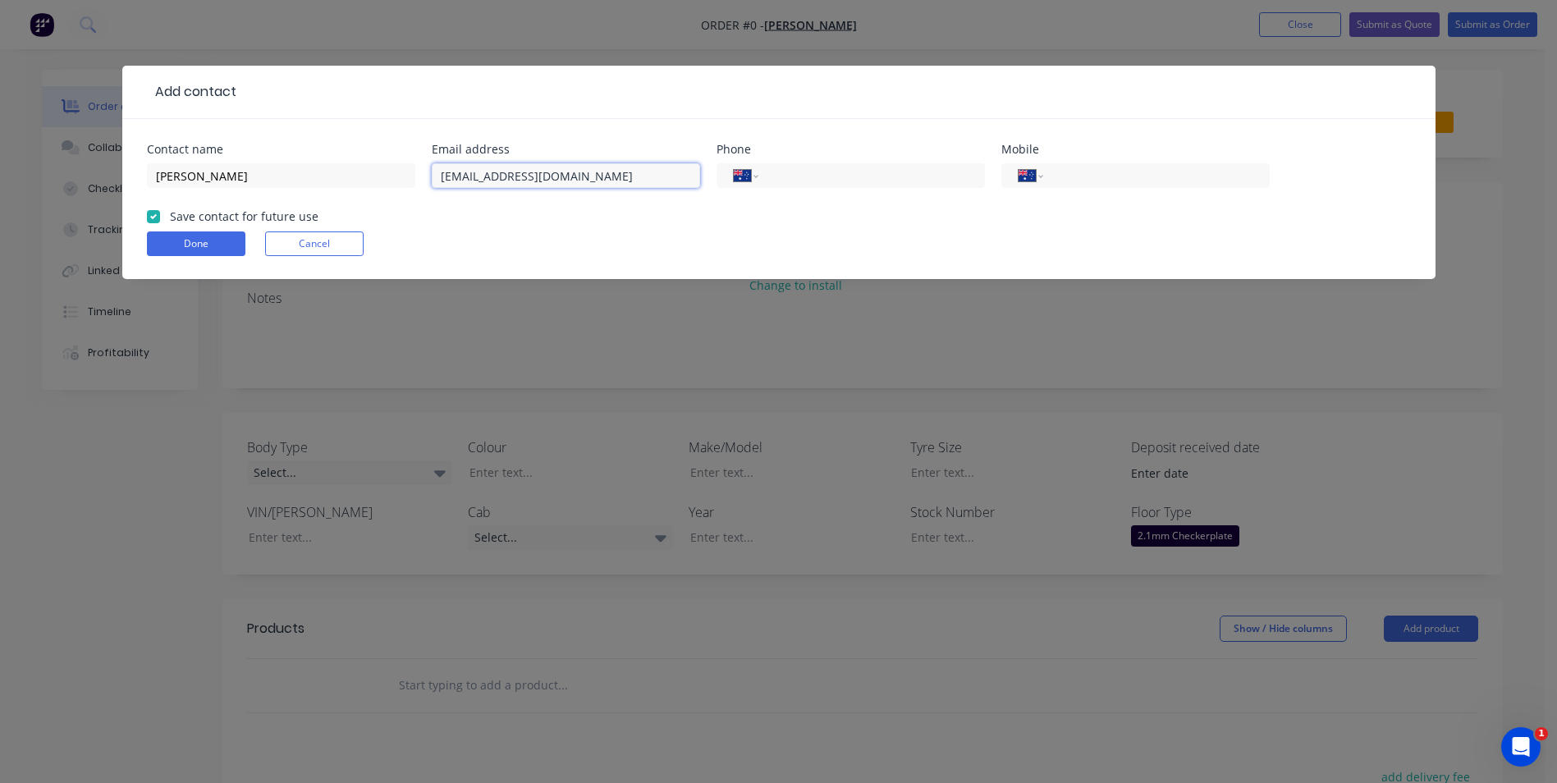
type input "[EMAIL_ADDRESS][DOMAIN_NAME]"
type input "0438 808 913"
click at [200, 243] on button "Done" at bounding box center [196, 244] width 99 height 25
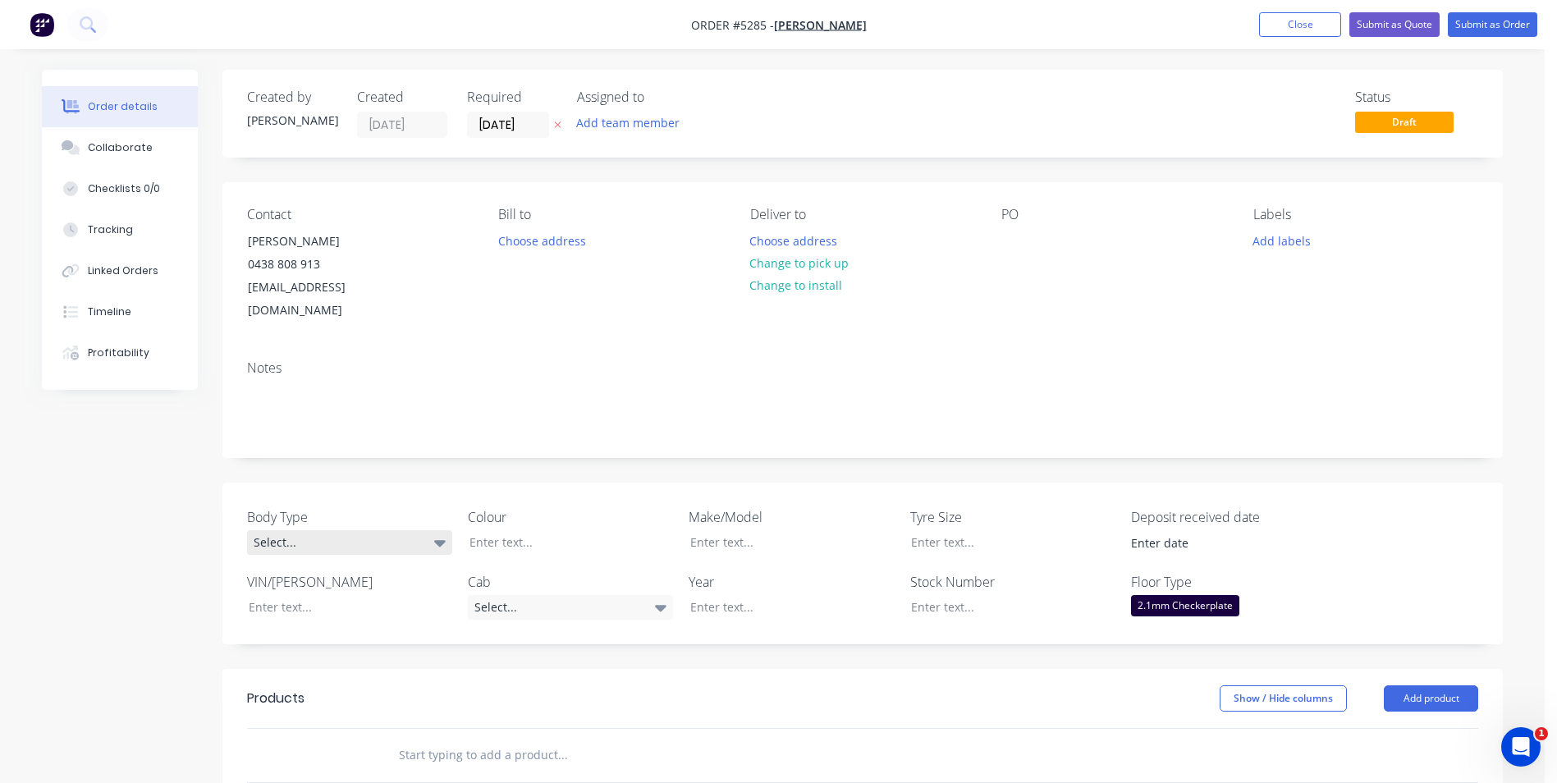
click at [413, 530] on div "Select..." at bounding box center [349, 542] width 205 height 25
click at [351, 597] on button "Cab Chassis" at bounding box center [370, 587] width 246 height 33
click at [535, 530] on div at bounding box center [558, 542] width 205 height 24
click at [659, 605] on icon at bounding box center [660, 608] width 11 height 7
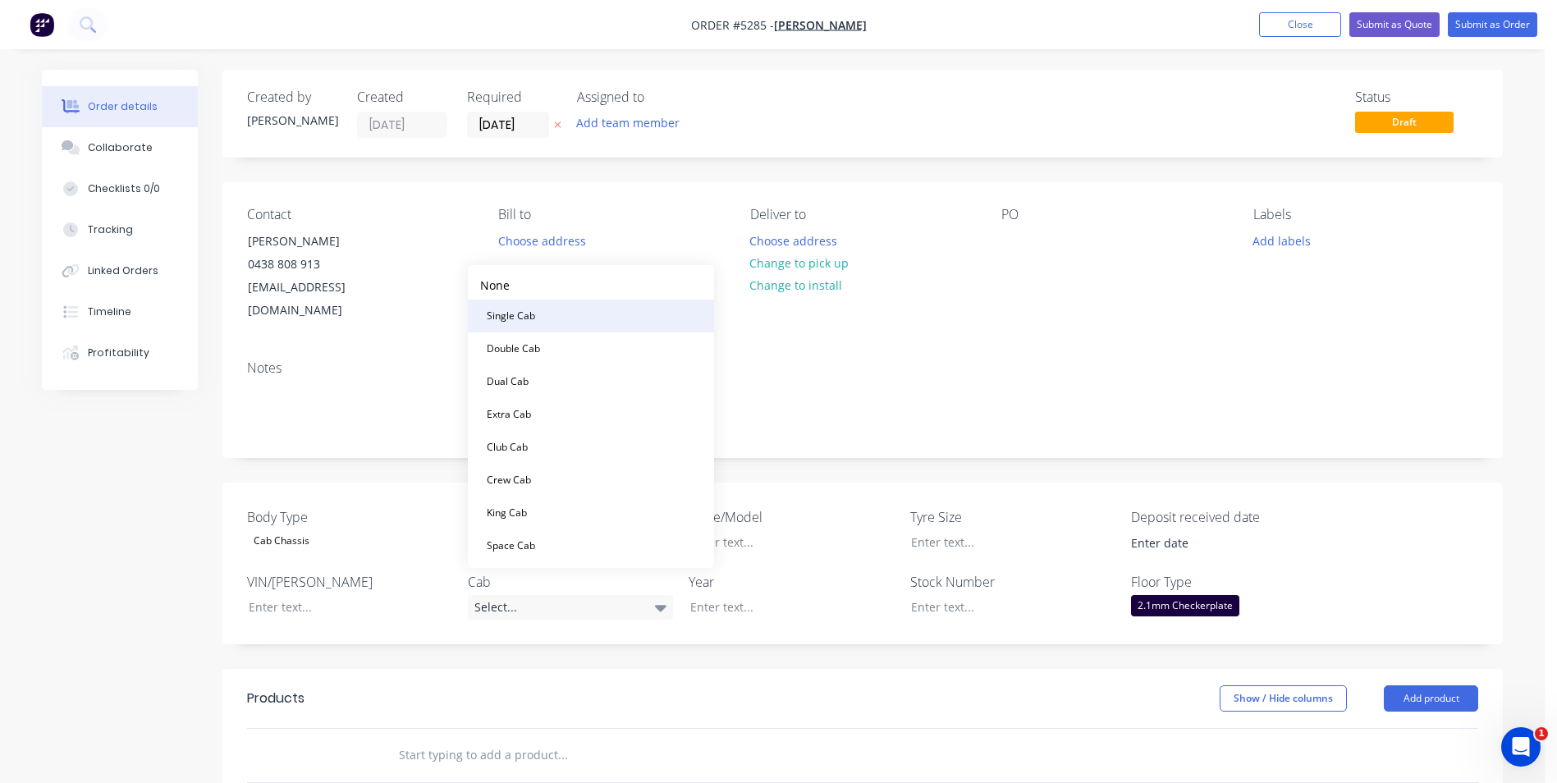
click at [585, 317] on button "Single Cab" at bounding box center [591, 316] width 246 height 33
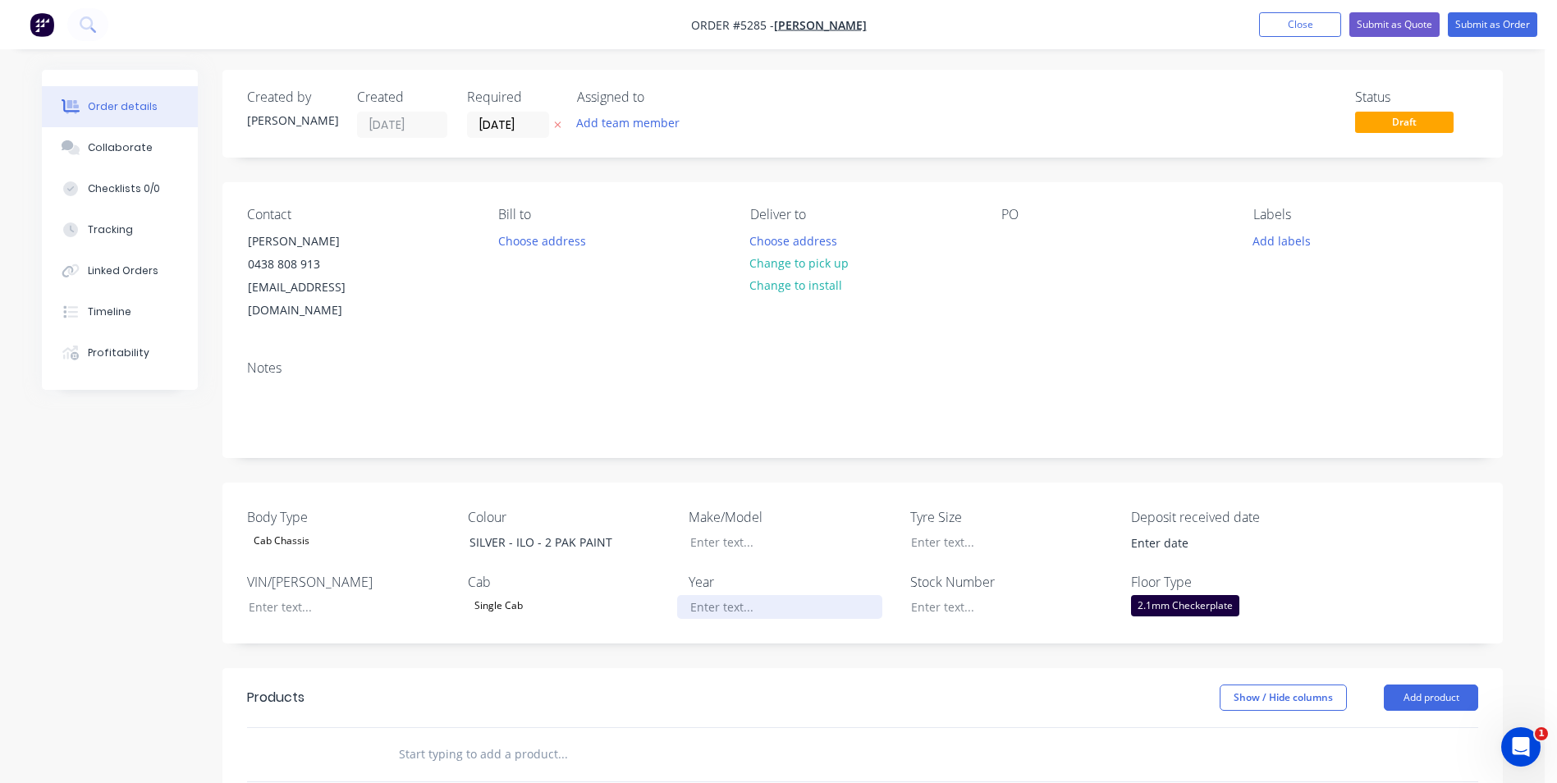
click at [783, 595] on div at bounding box center [779, 607] width 205 height 24
click at [763, 530] on div at bounding box center [779, 542] width 205 height 24
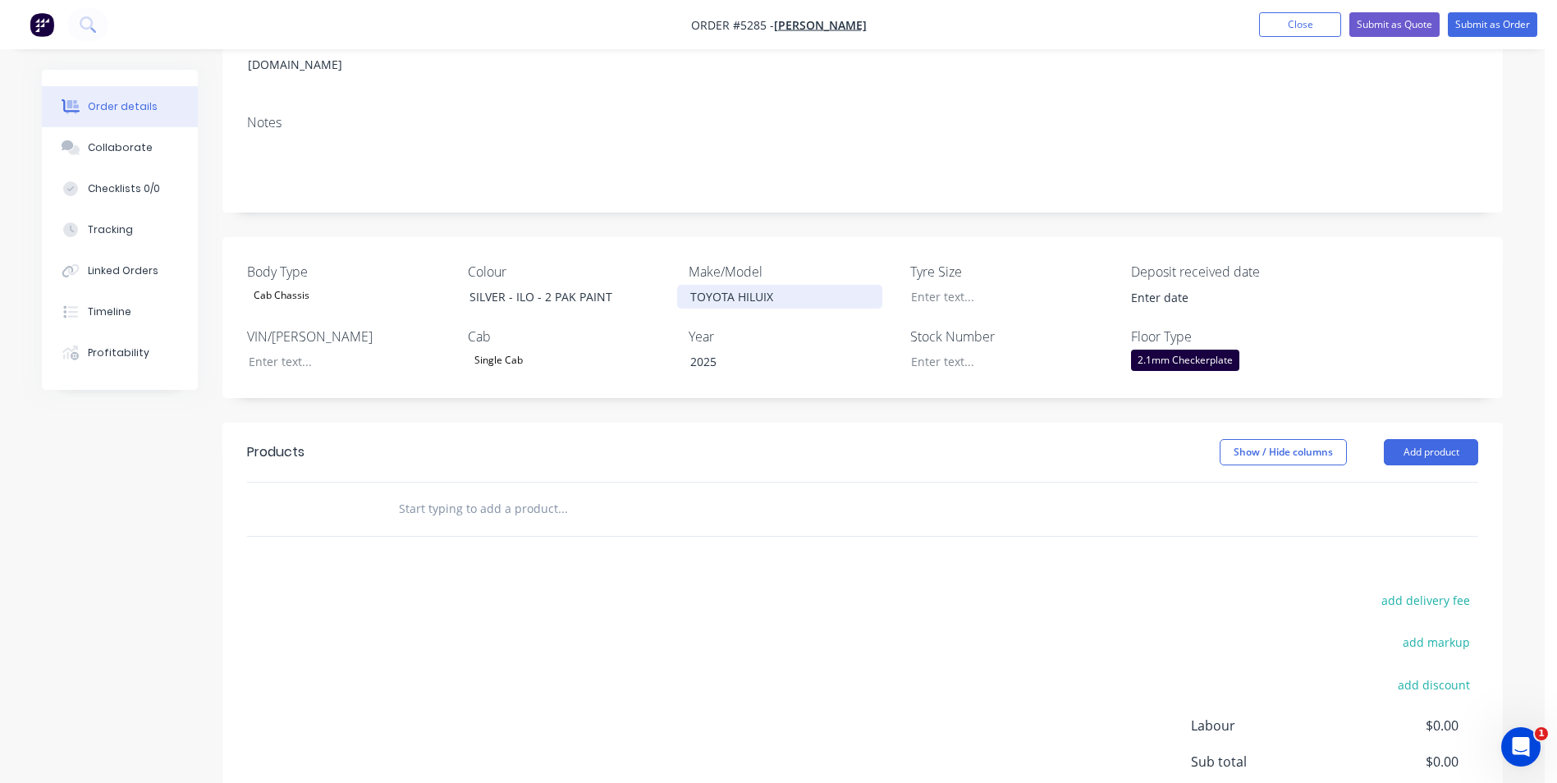
scroll to position [246, 0]
click at [1438, 438] on button "Add product" at bounding box center [1431, 451] width 94 height 26
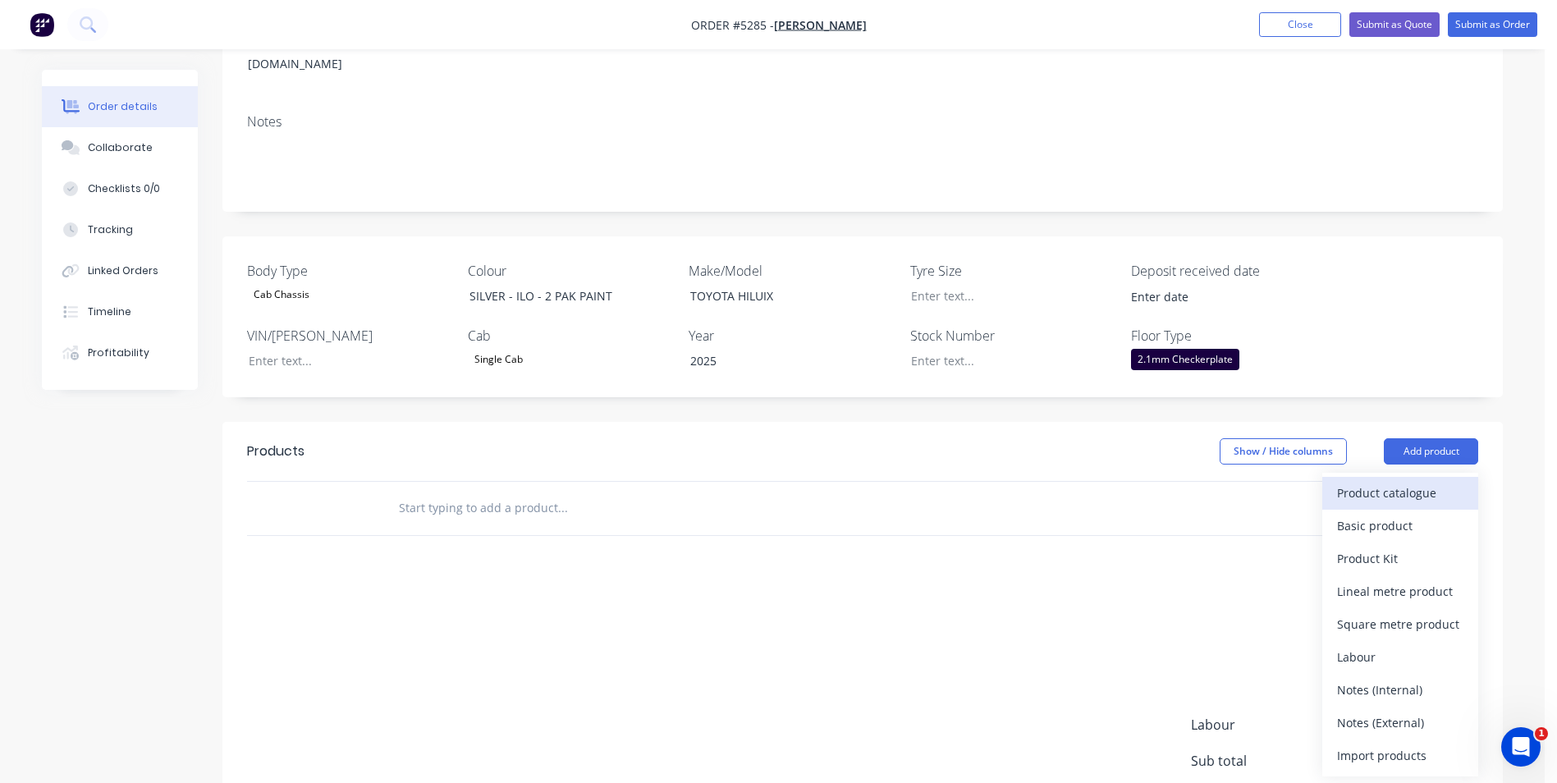
click at [1392, 481] on div "Product catalogue" at bounding box center [1400, 493] width 126 height 24
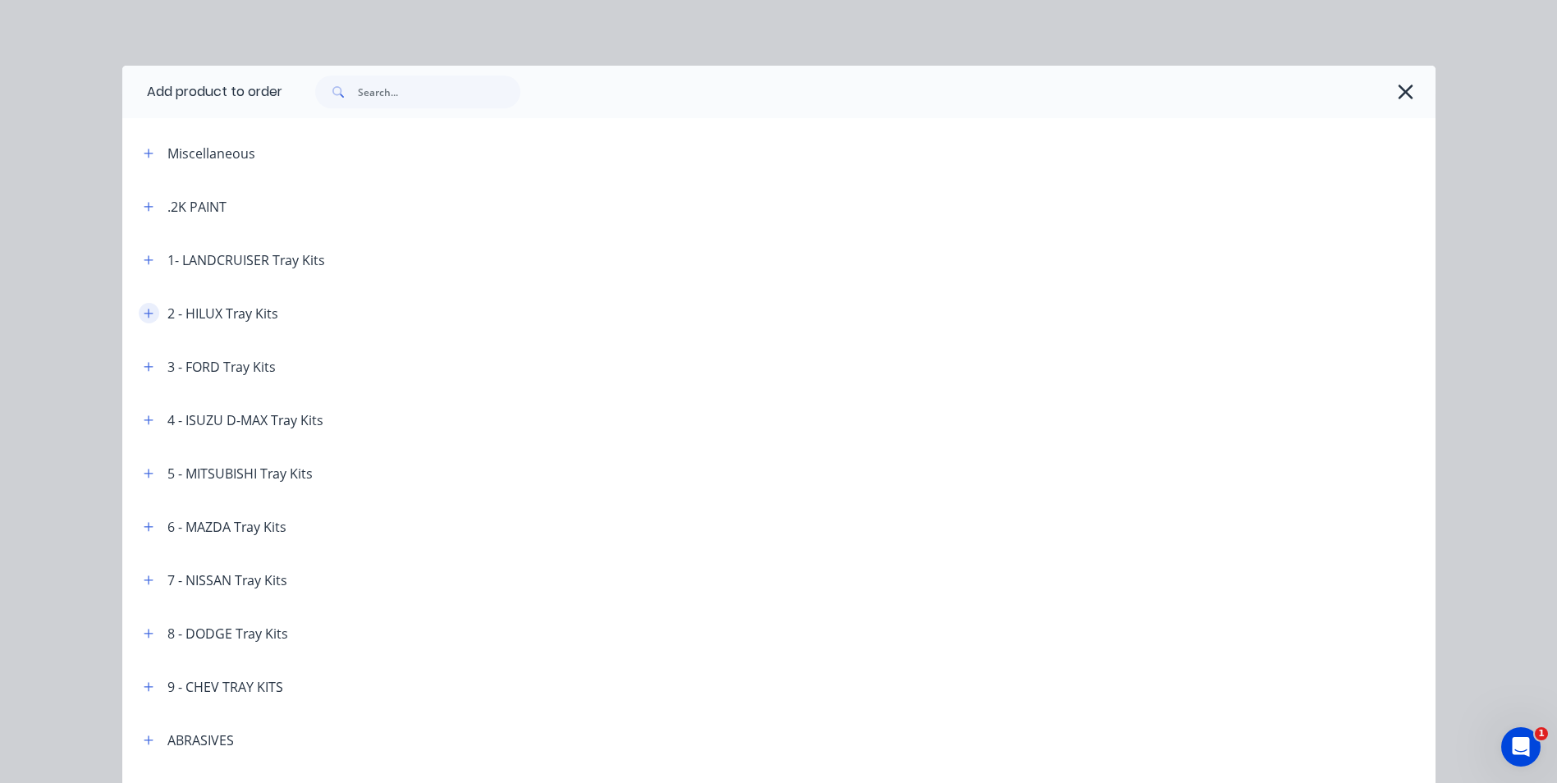
click at [144, 313] on icon "button" at bounding box center [149, 313] width 10 height 11
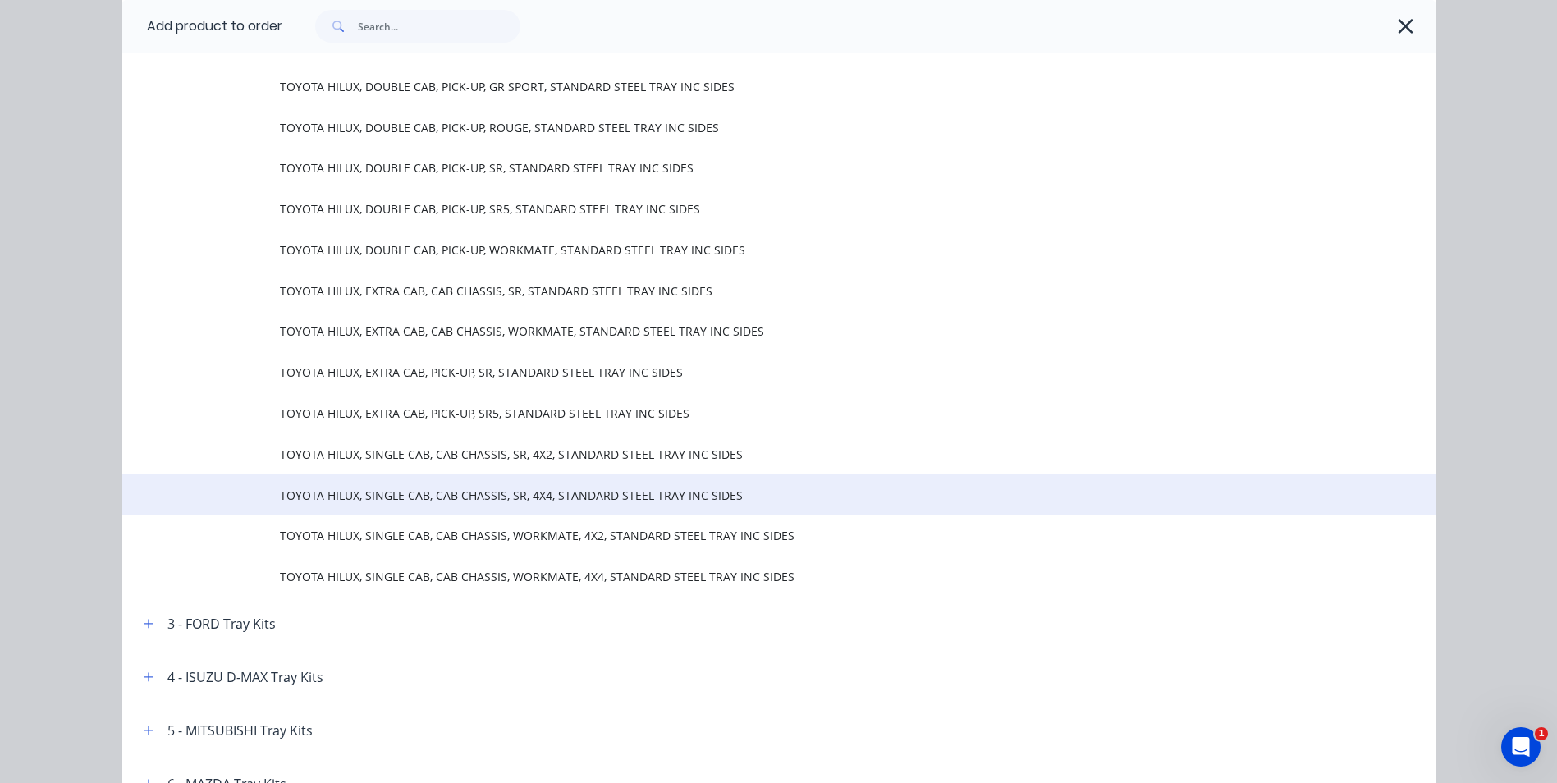
scroll to position [411, 0]
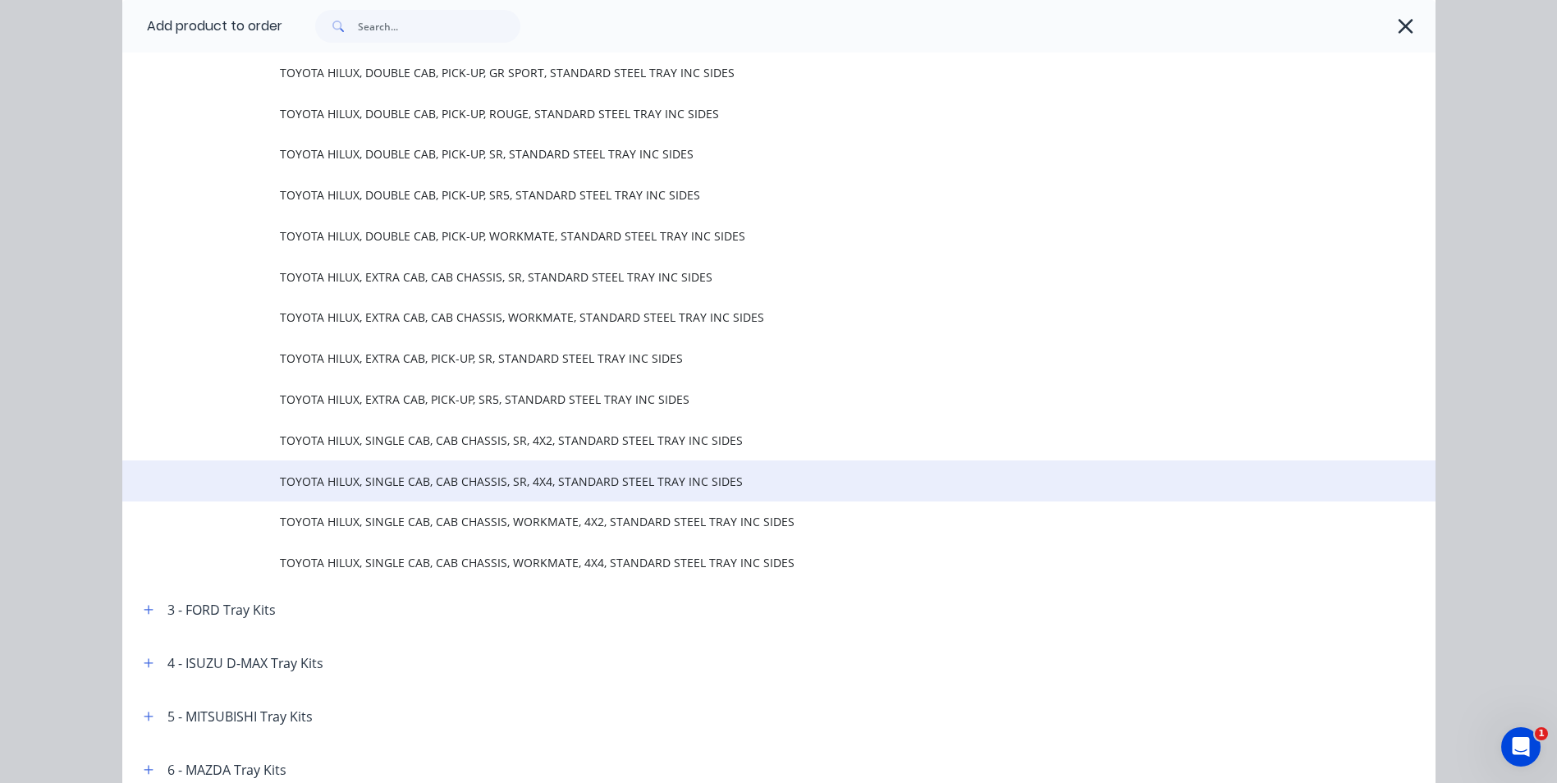
click at [562, 481] on span "TOYOTA HILUX, SINGLE CAB, CAB CHASSIS, SR, 4X4, STANDARD STEEL TRAY INC SIDES" at bounding box center [742, 481] width 924 height 17
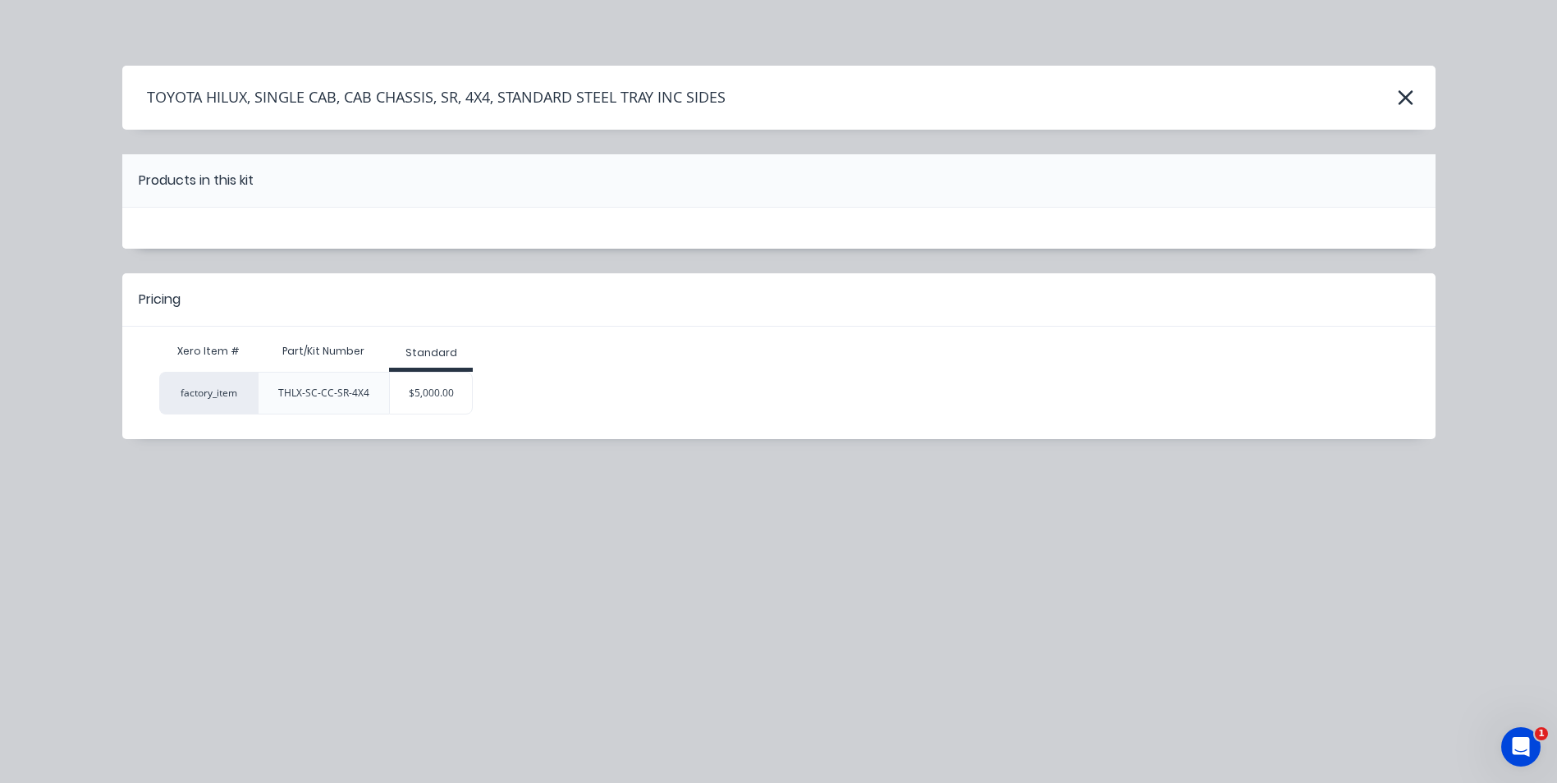
click at [427, 411] on div "$5,000.00" at bounding box center [431, 393] width 82 height 41
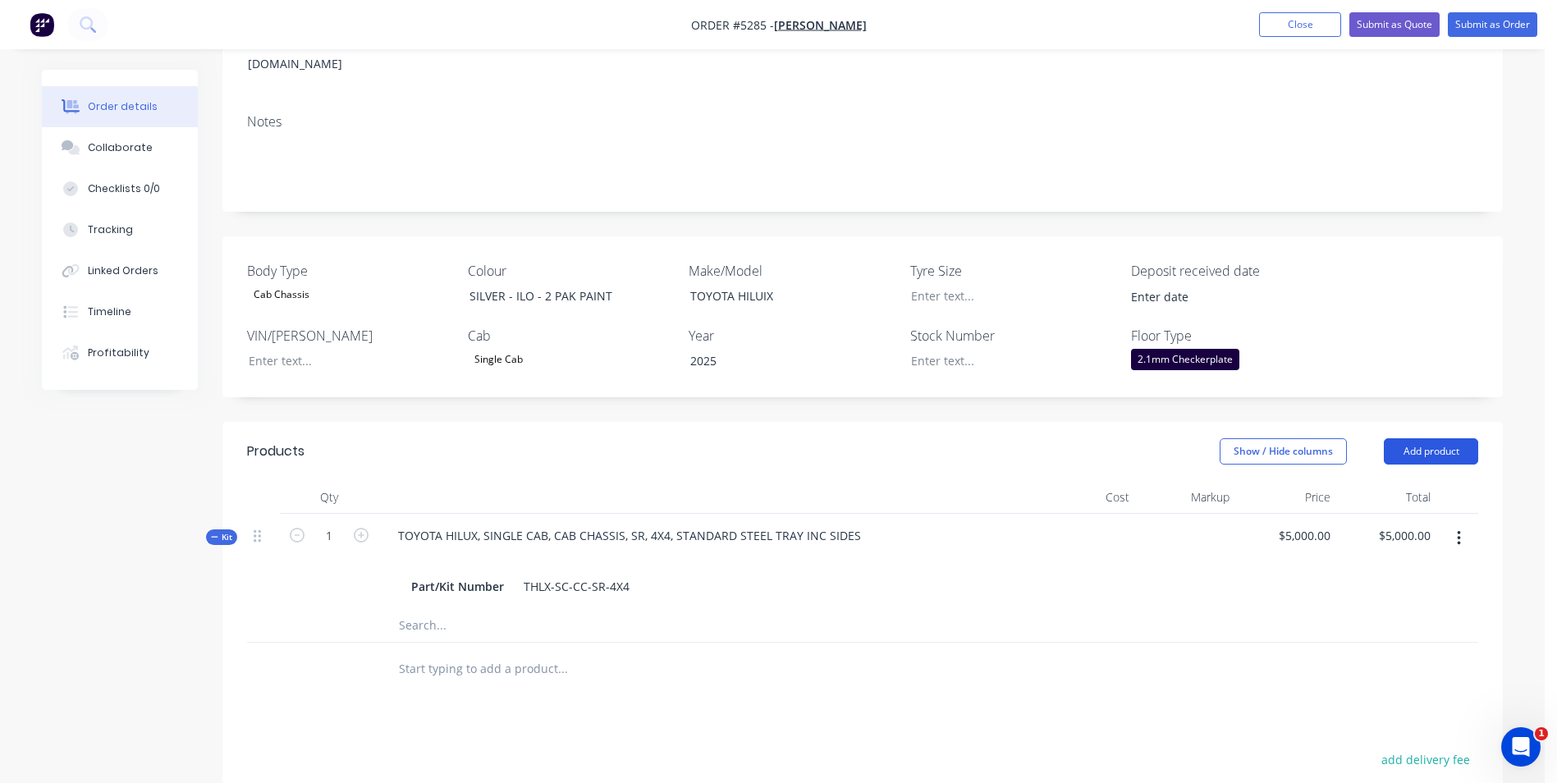
click at [1435, 438] on button "Add product" at bounding box center [1431, 451] width 94 height 26
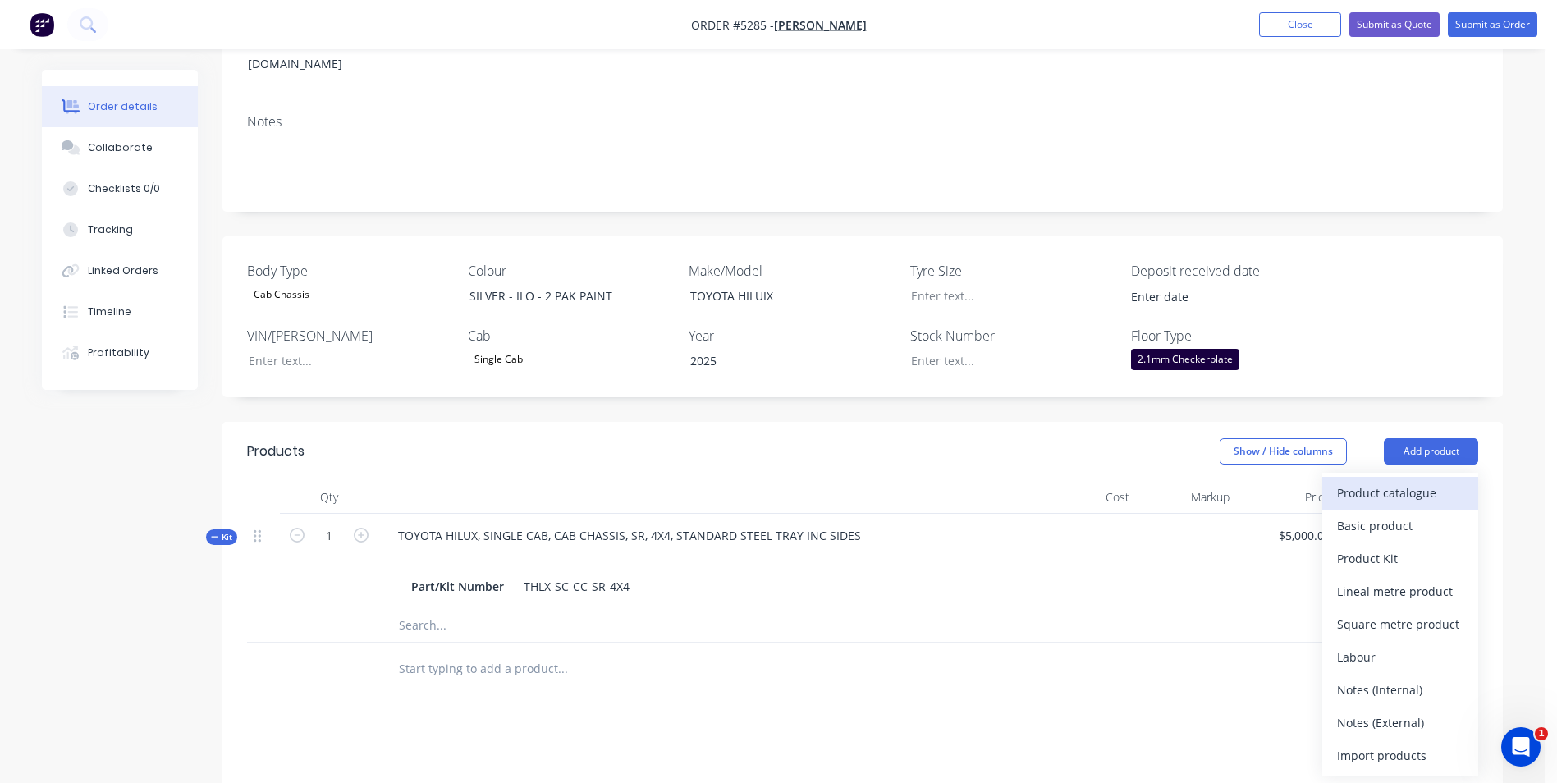
click at [1425, 481] on div "Product catalogue" at bounding box center [1400, 493] width 126 height 24
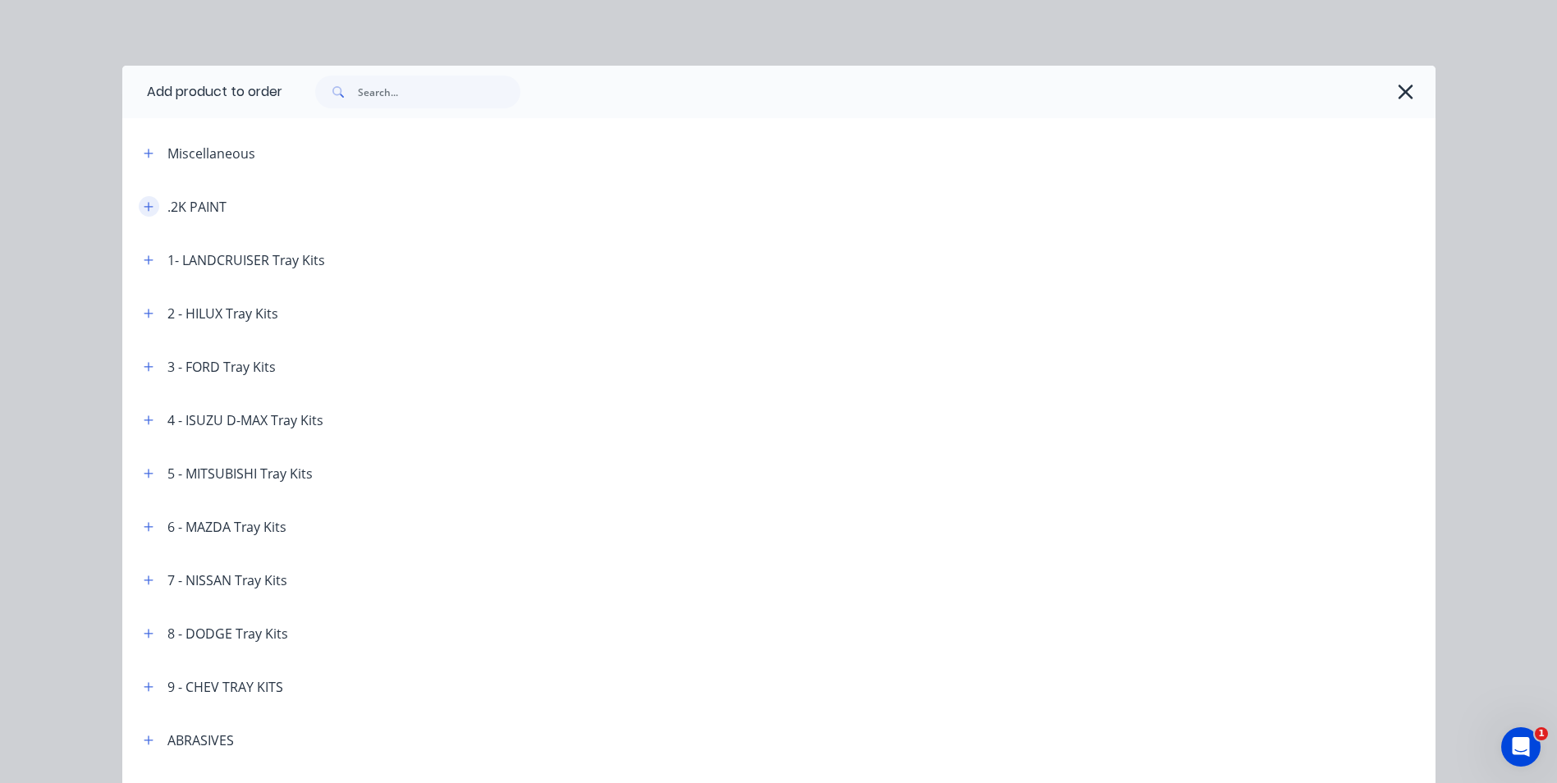
click at [144, 206] on icon "button" at bounding box center [148, 206] width 9 height 9
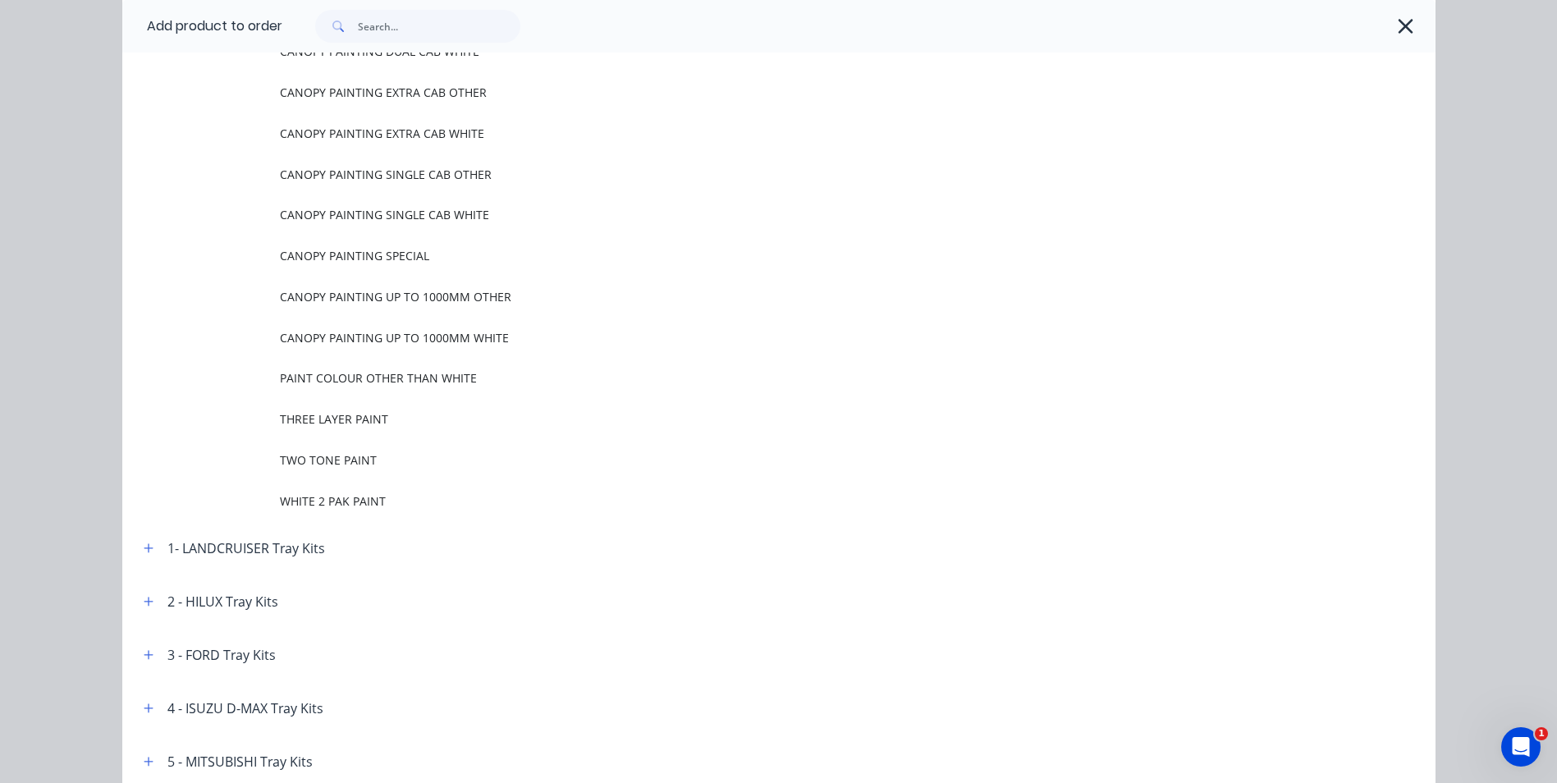
scroll to position [328, 0]
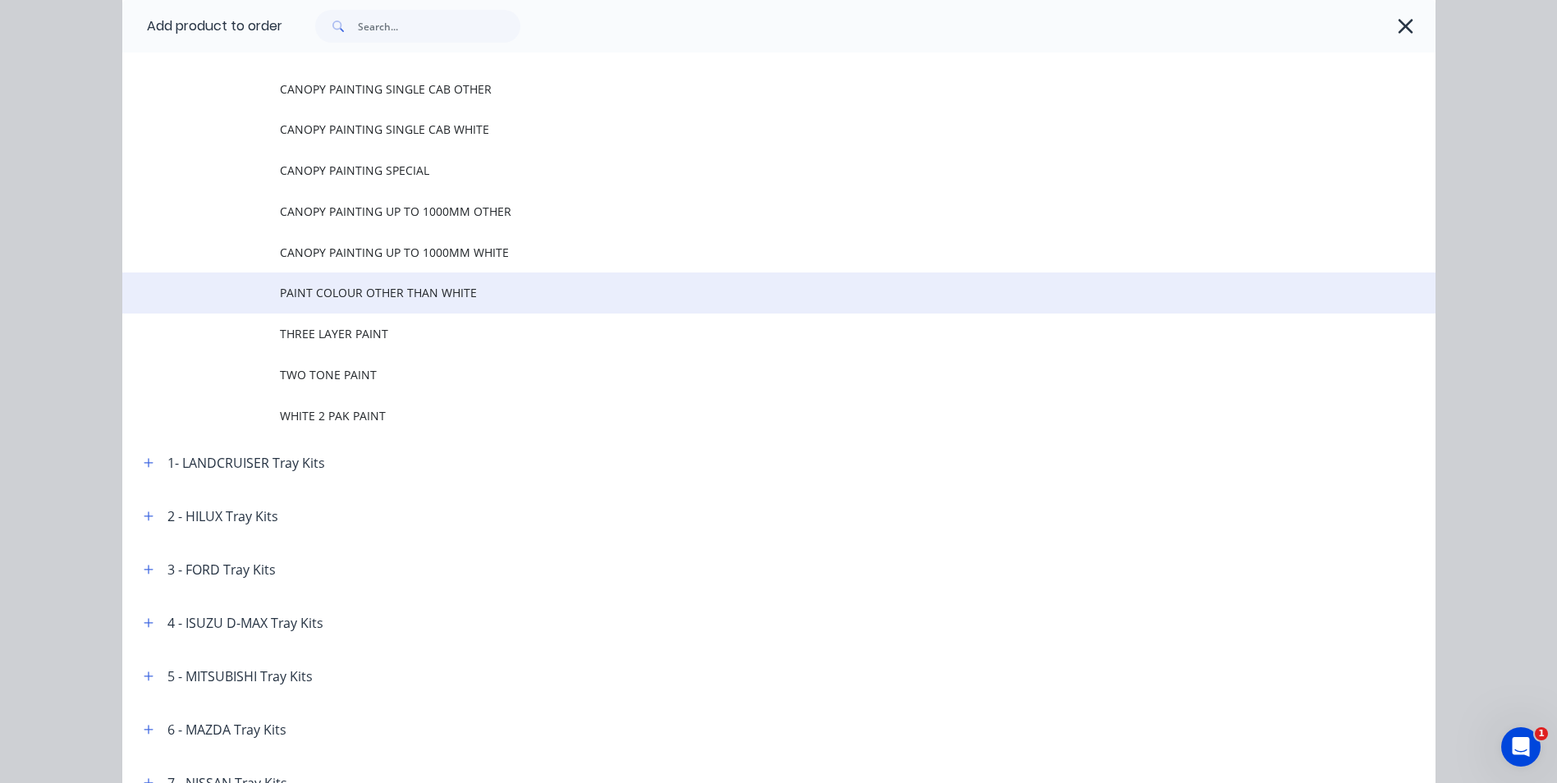
click at [370, 298] on span "PAINT COLOUR OTHER THAN WHITE" at bounding box center [742, 292] width 924 height 17
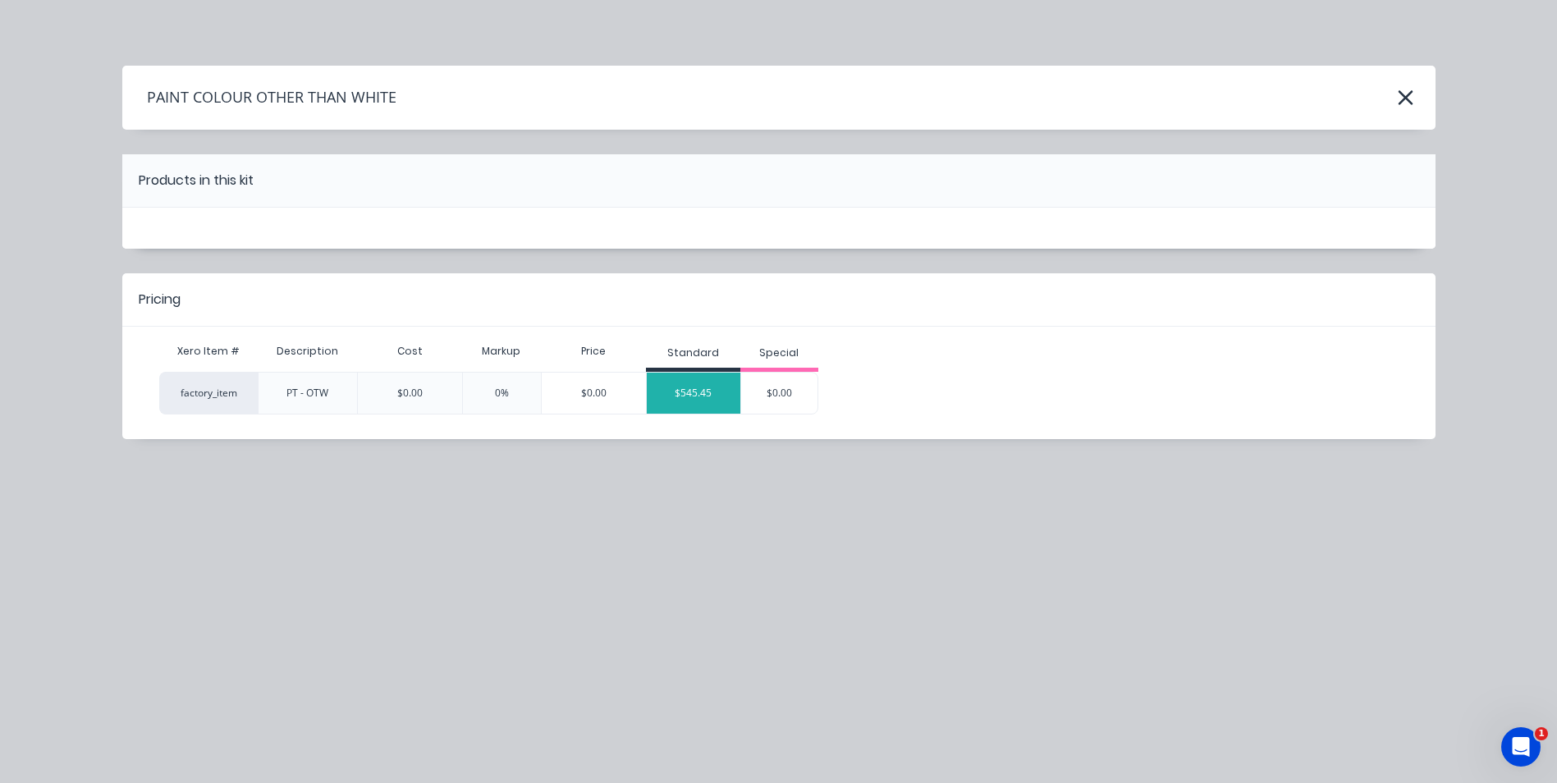
click at [709, 406] on div "$545.45" at bounding box center [694, 393] width 94 height 41
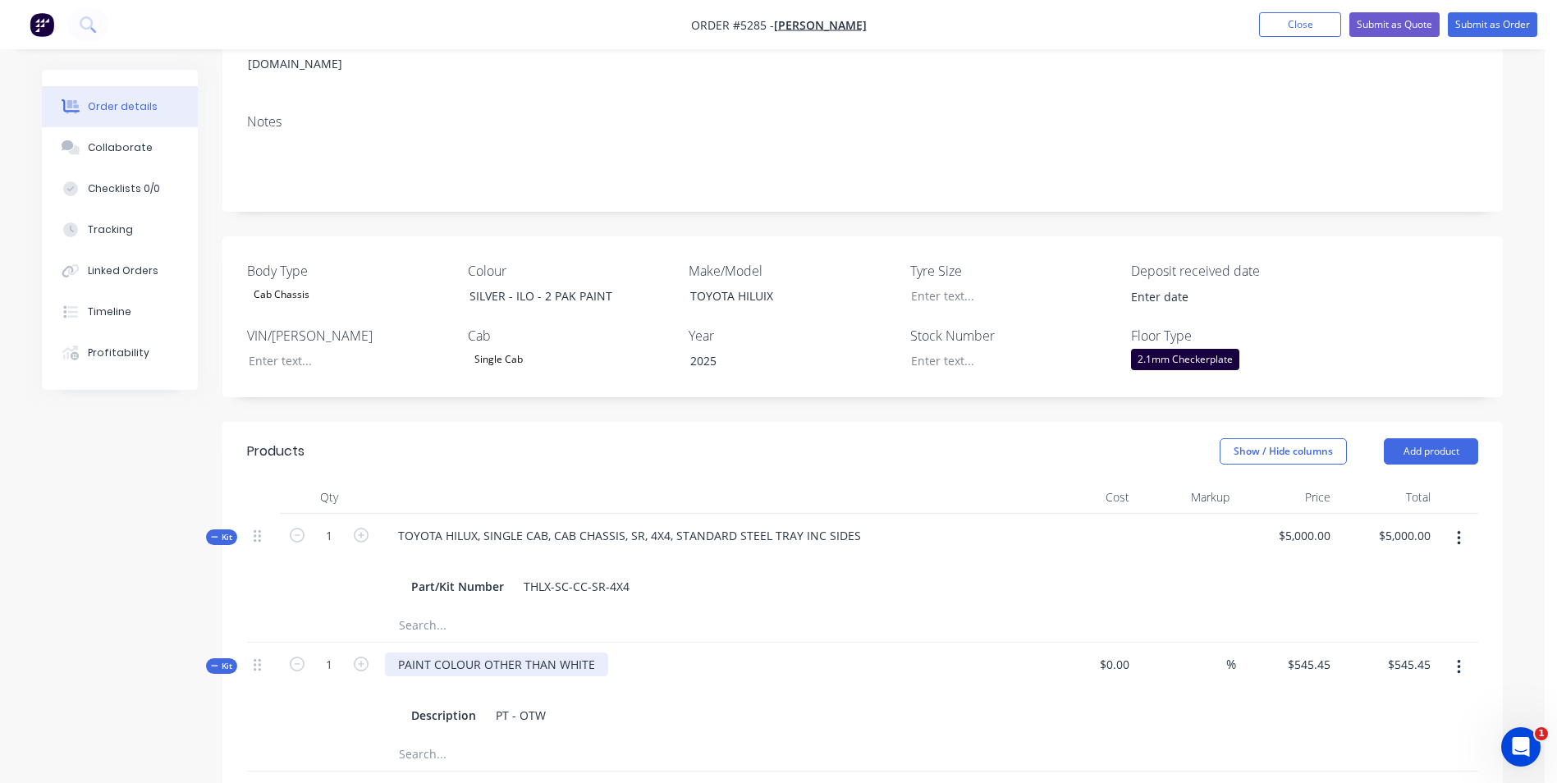
click at [595, 653] on div "PAINT COLOUR OTHER THAN WHITE" at bounding box center [496, 665] width 223 height 24
click at [1439, 438] on button "Add product" at bounding box center [1431, 451] width 94 height 26
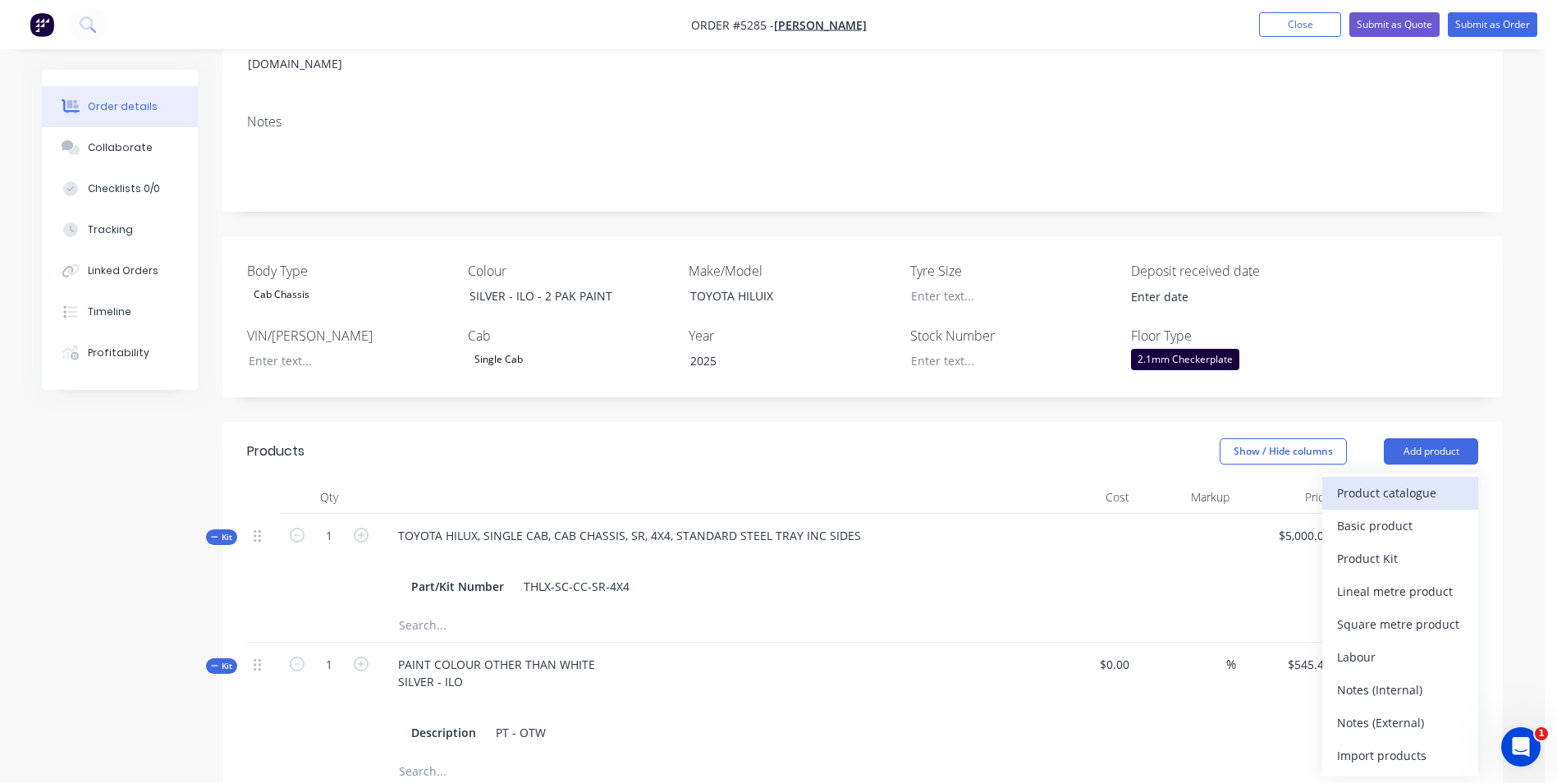
click at [1433, 481] on div "Product catalogue" at bounding box center [1400, 493] width 126 height 24
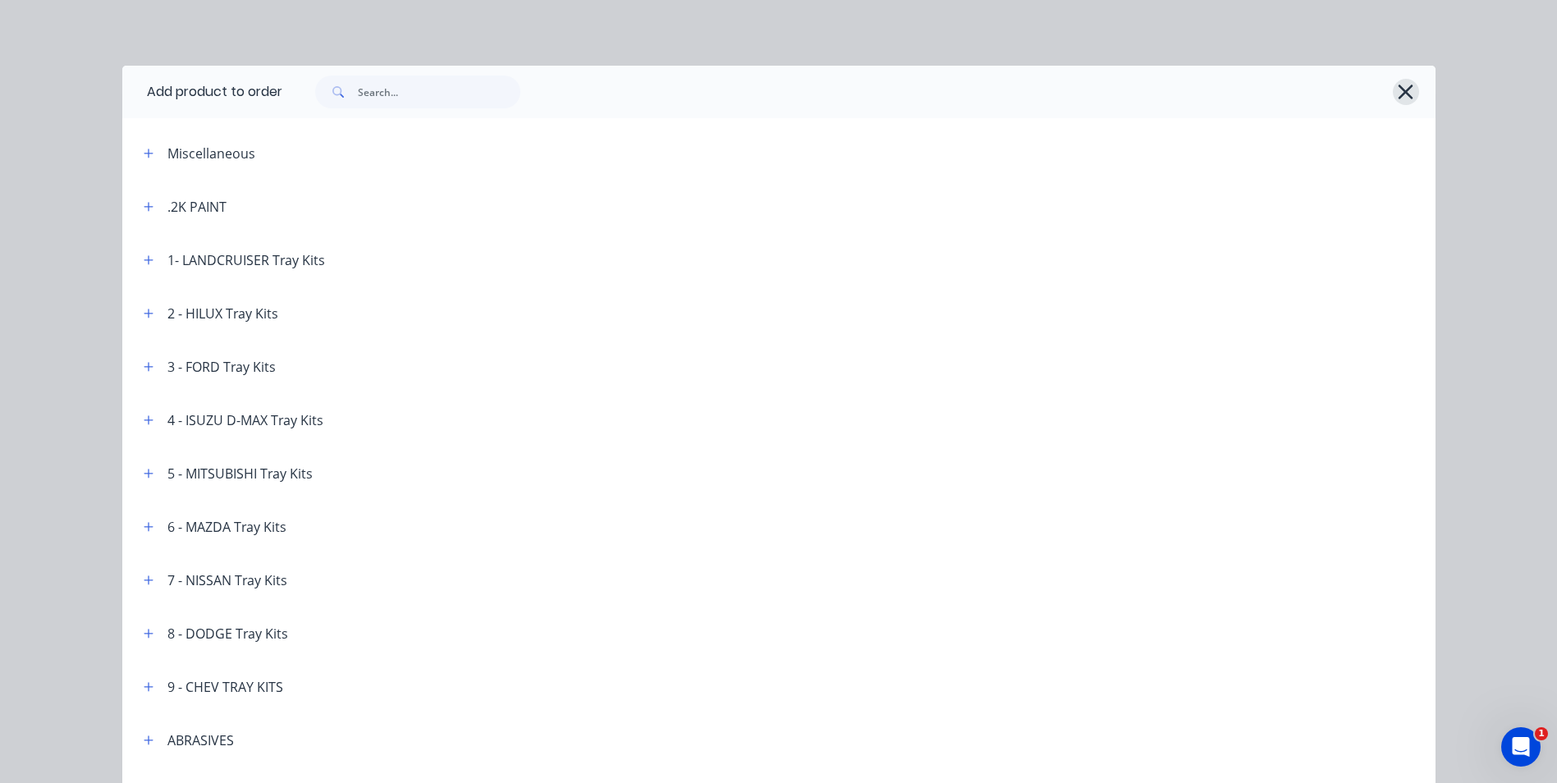
click at [1405, 94] on icon "button" at bounding box center [1405, 91] width 17 height 23
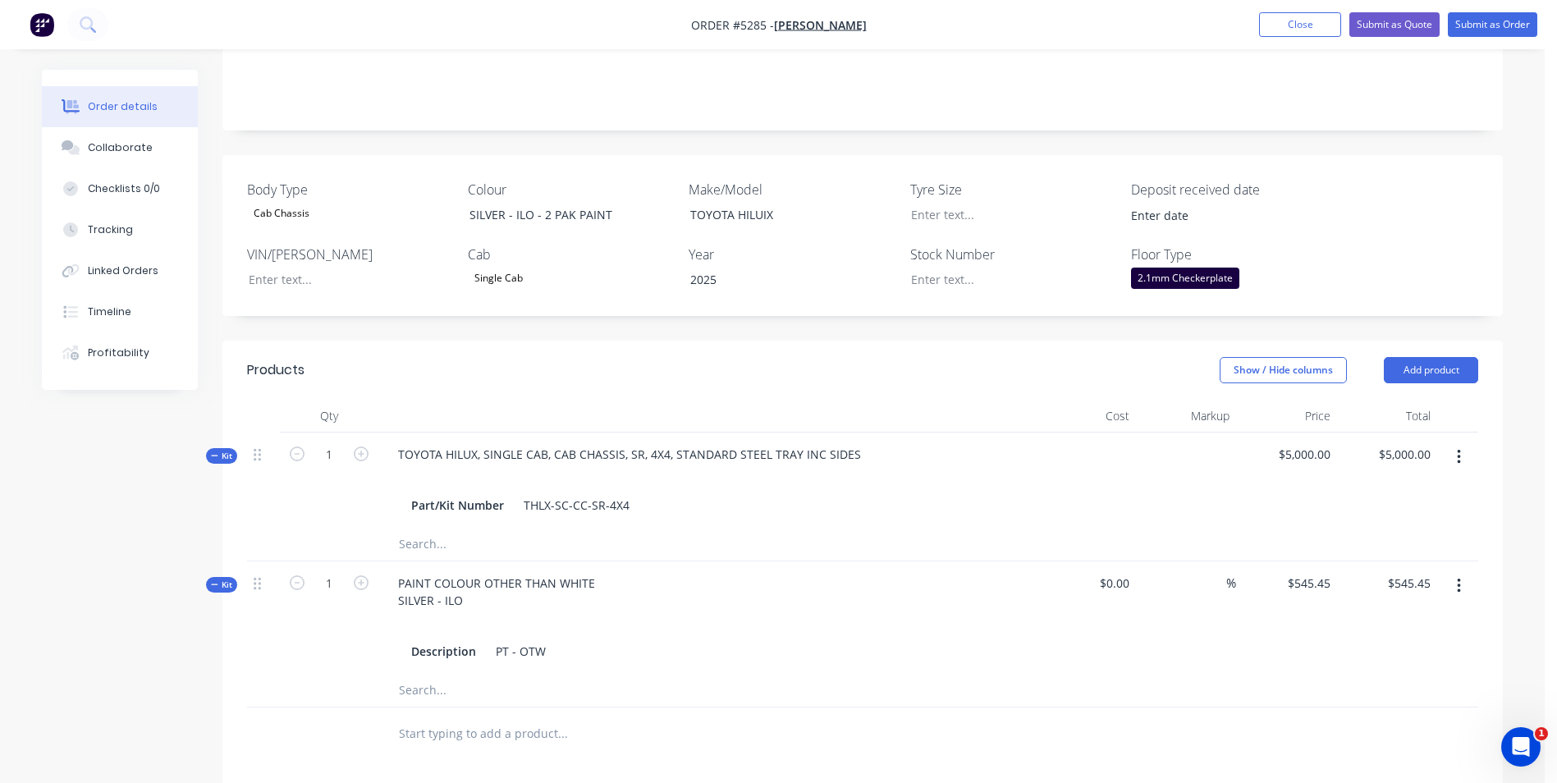
scroll to position [328, 0]
click at [1461, 356] on button "Add product" at bounding box center [1431, 369] width 94 height 26
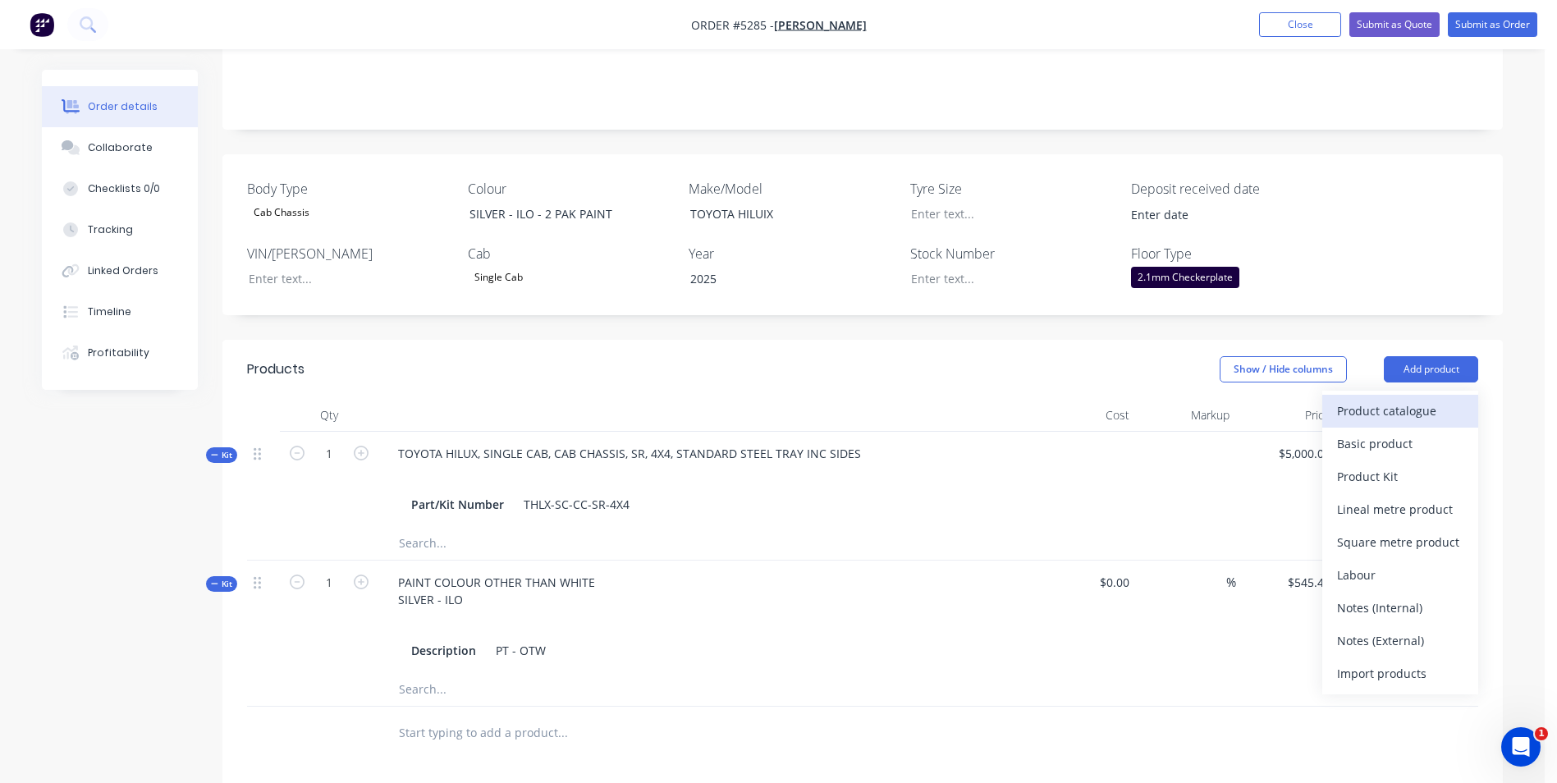
click at [1441, 399] on div "Product catalogue" at bounding box center [1400, 411] width 126 height 24
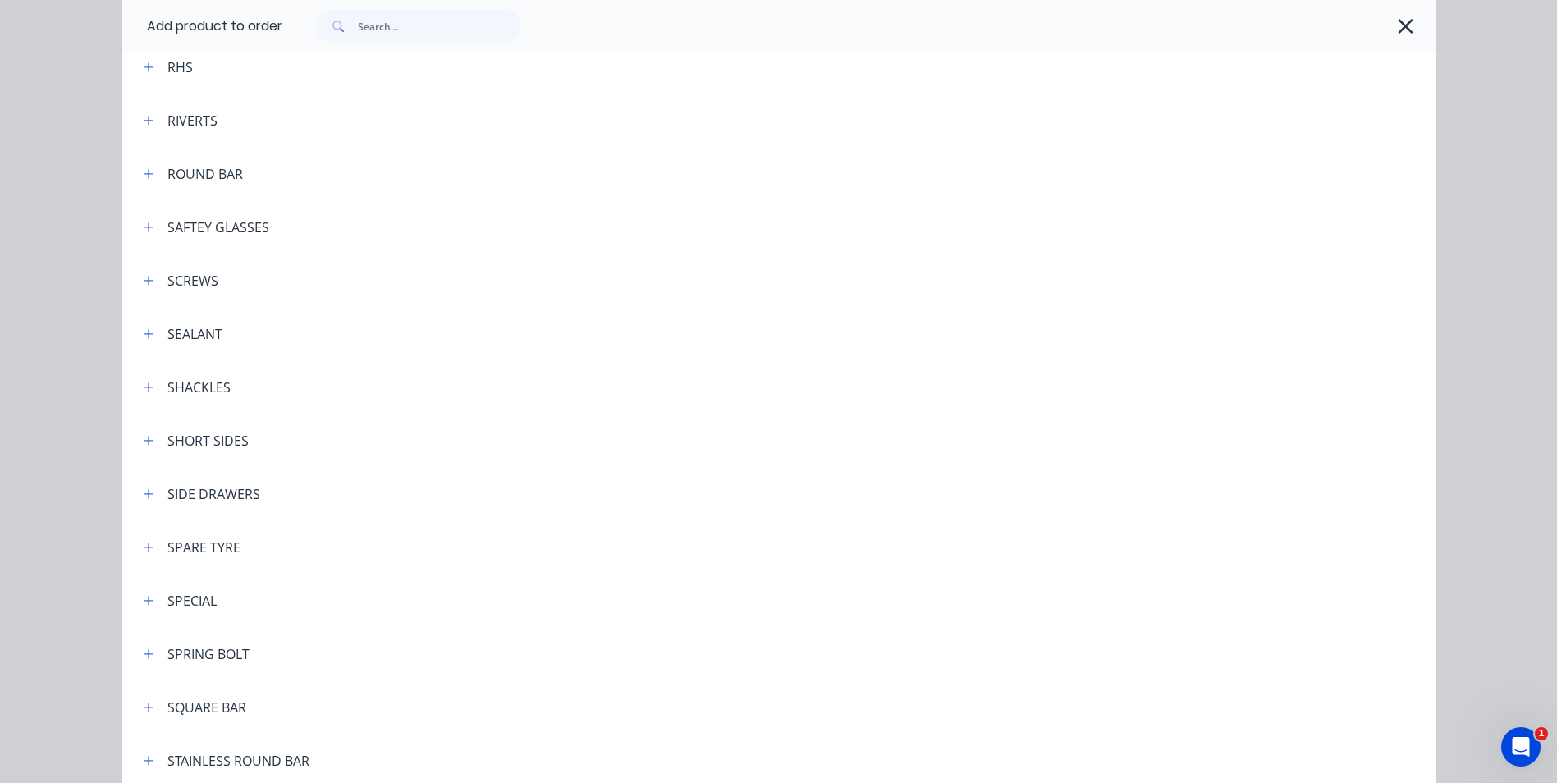
scroll to position [4598, 0]
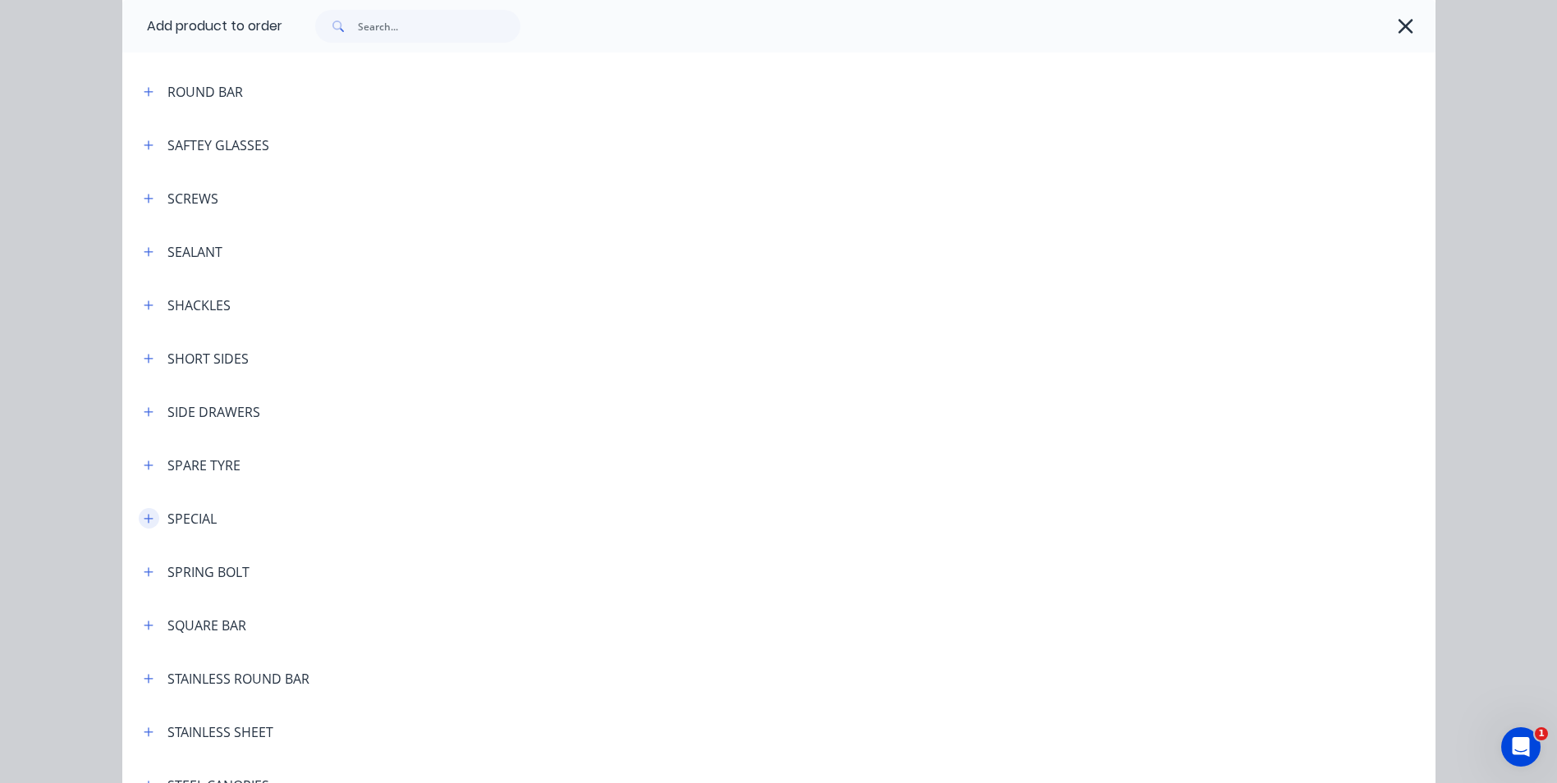
click at [144, 522] on icon "button" at bounding box center [148, 518] width 9 height 9
click at [144, 522] on icon "button" at bounding box center [149, 518] width 10 height 11
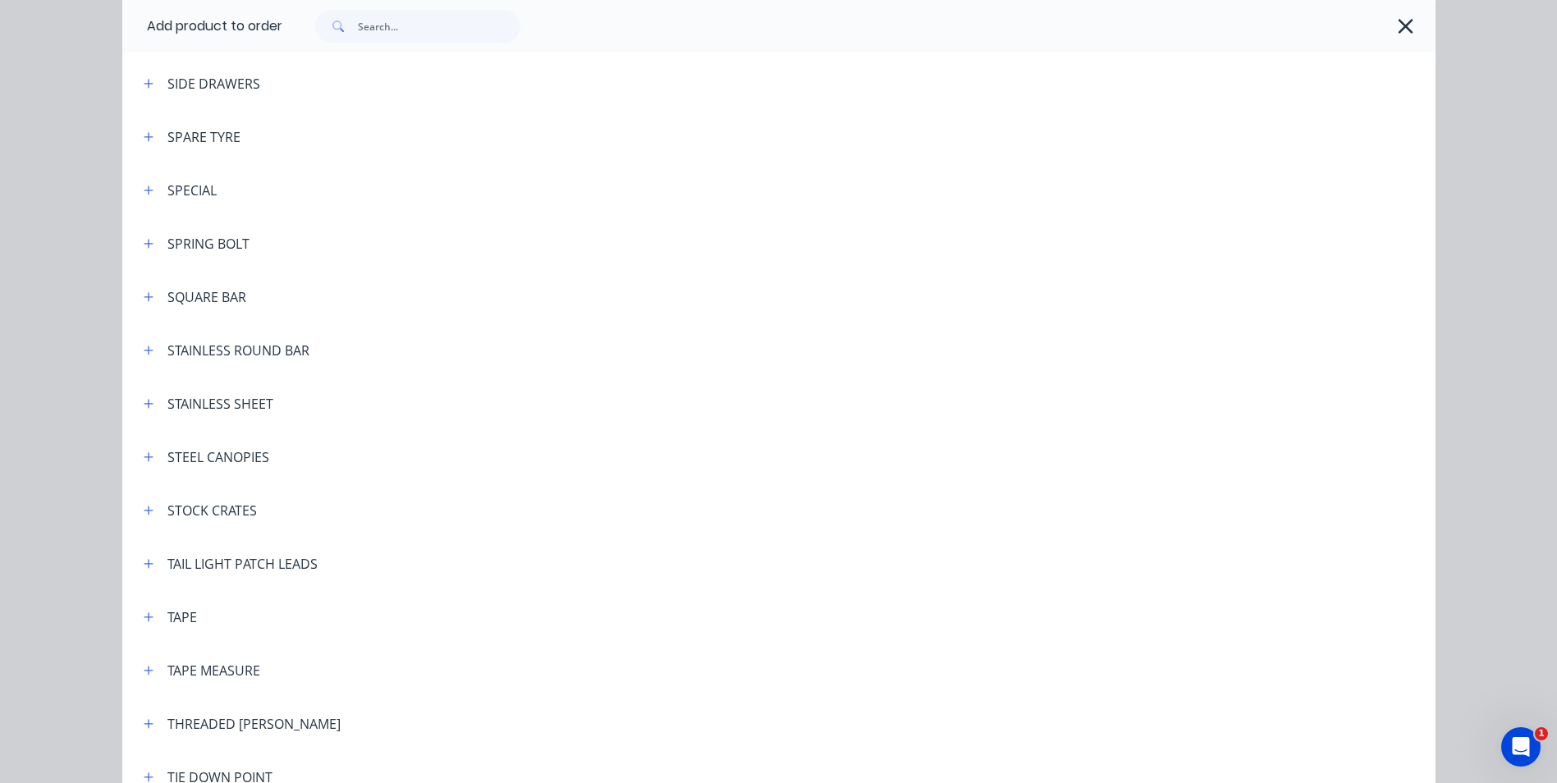
scroll to position [4516, 0]
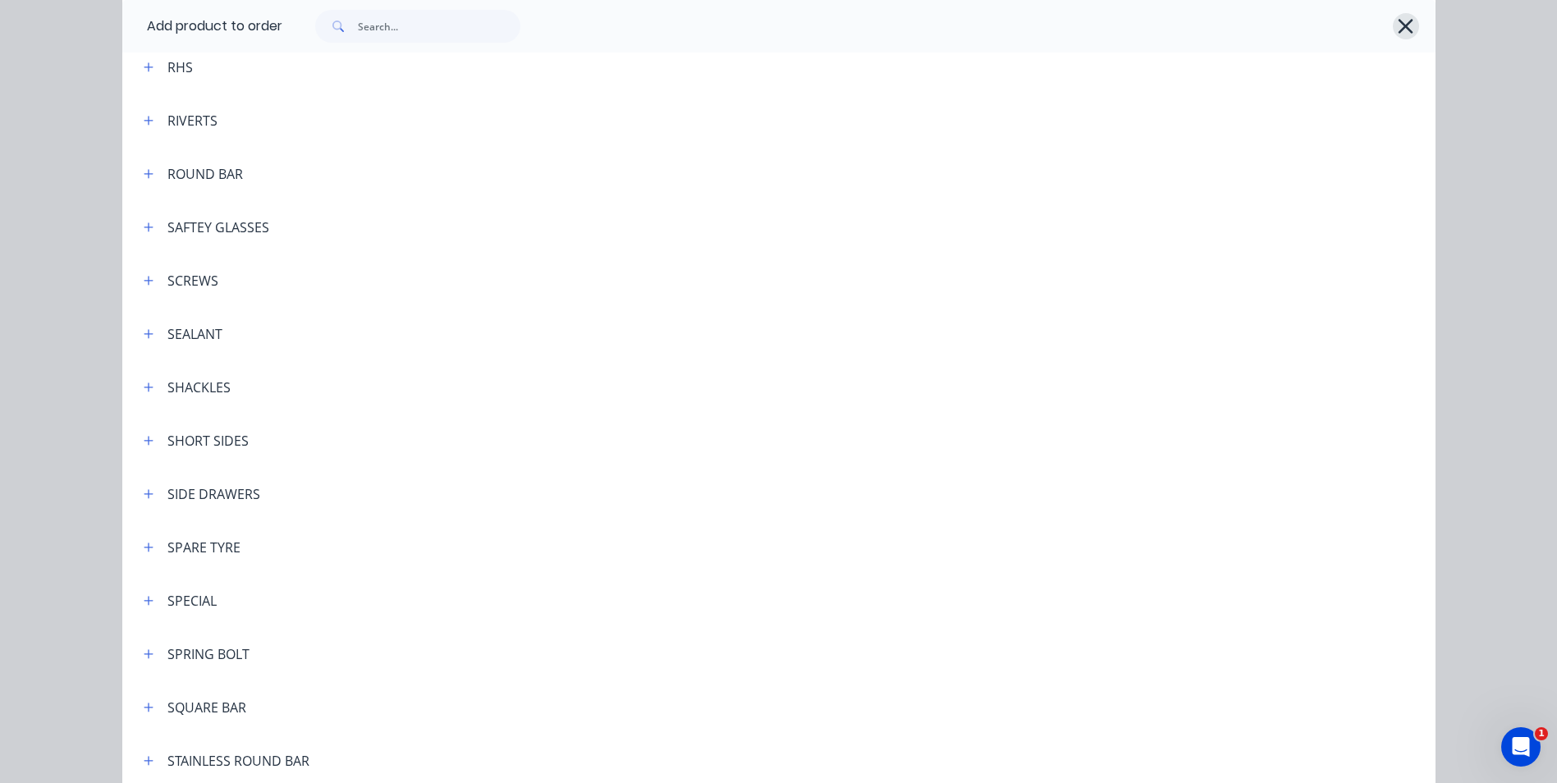
click at [1406, 31] on icon "button" at bounding box center [1406, 26] width 15 height 15
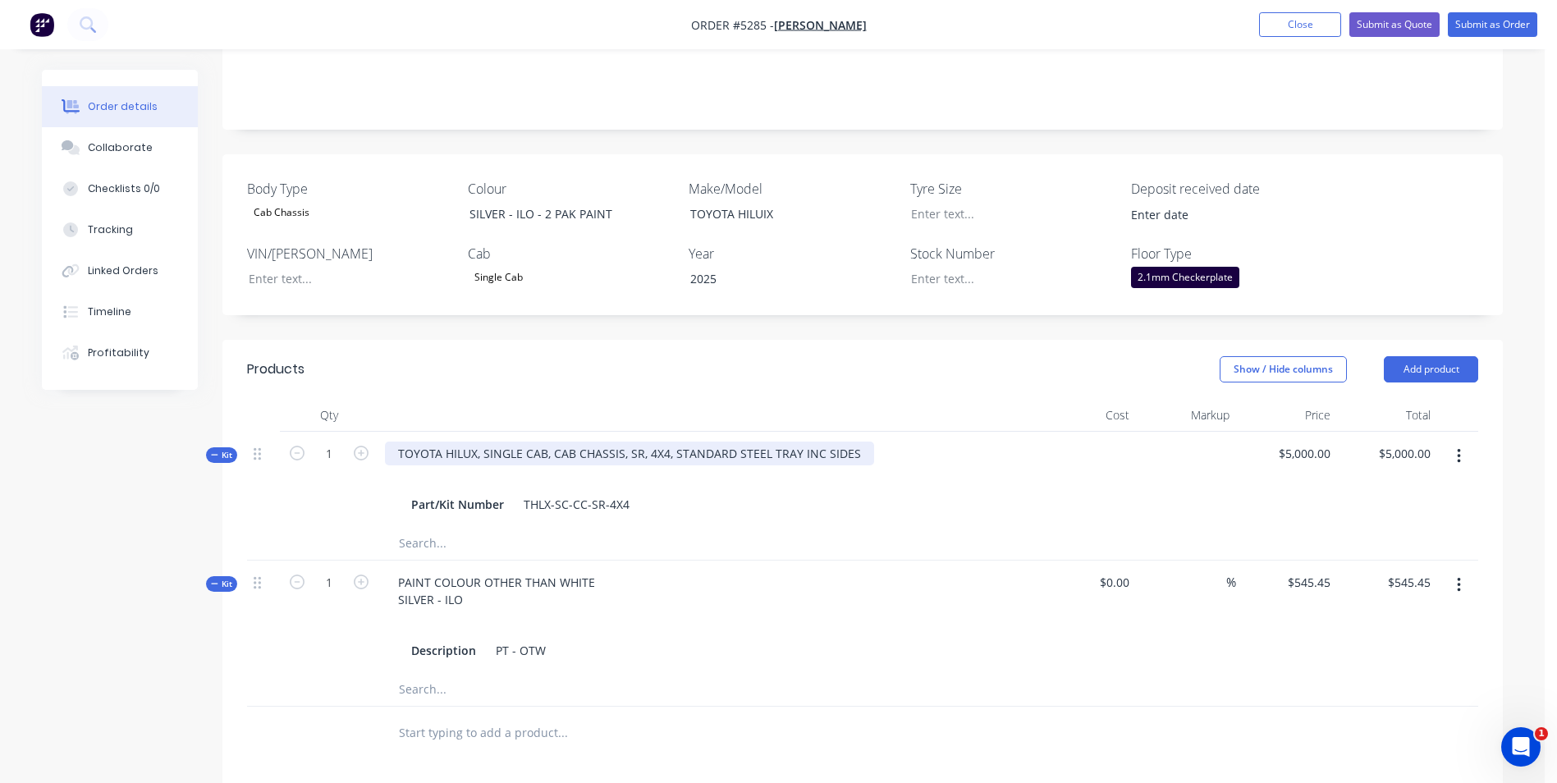
click at [860, 442] on div "TOYOTA HILUX, SINGLE CAB, CAB CHASSIS, SR, 4X4, STANDARD STEEL TRAY INC SIDES" at bounding box center [629, 454] width 489 height 24
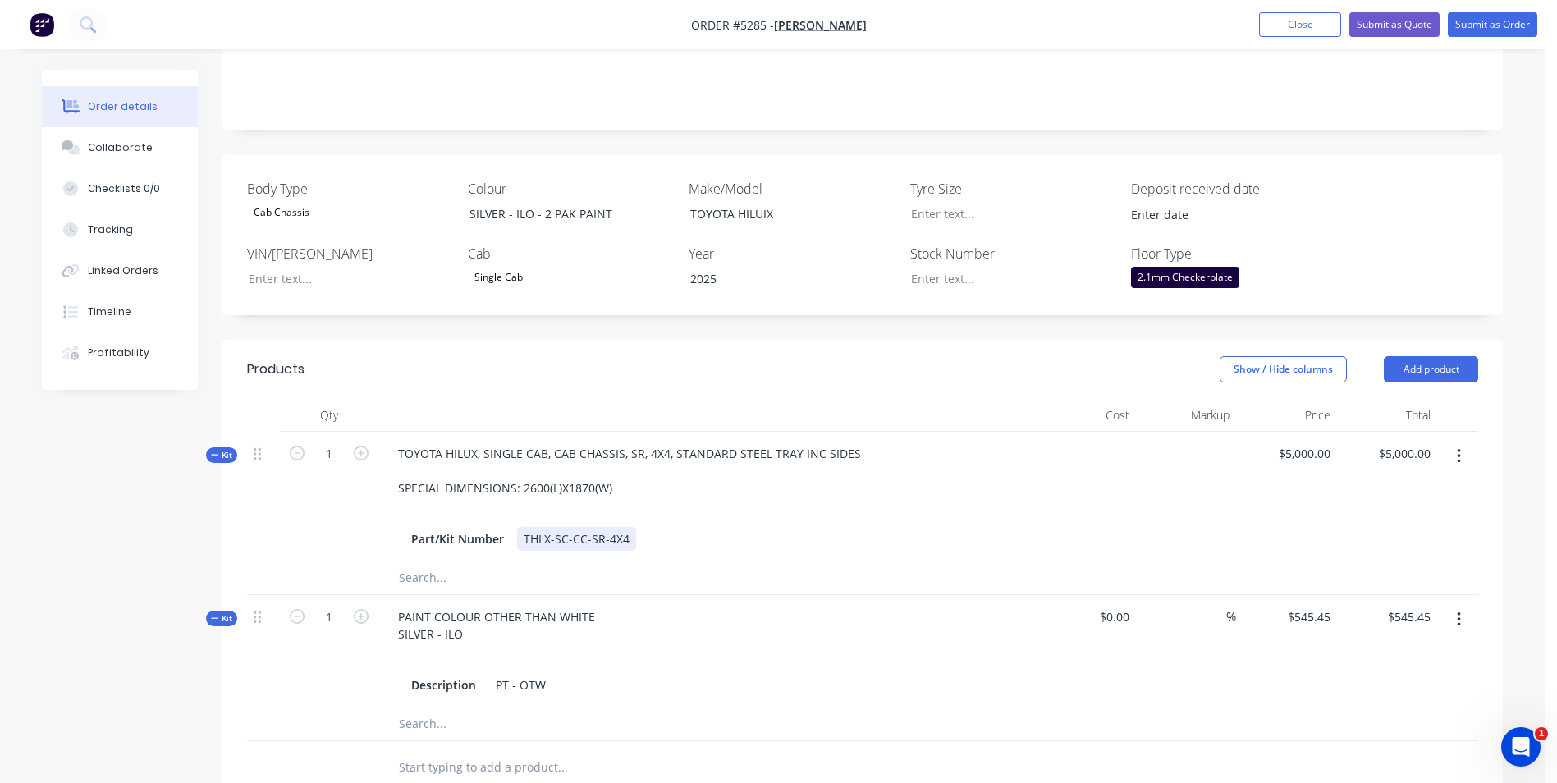
click at [1025, 527] on div "Part/Kit Number THLX-SC-CC-SR-4X4" at bounding box center [707, 539] width 644 height 24
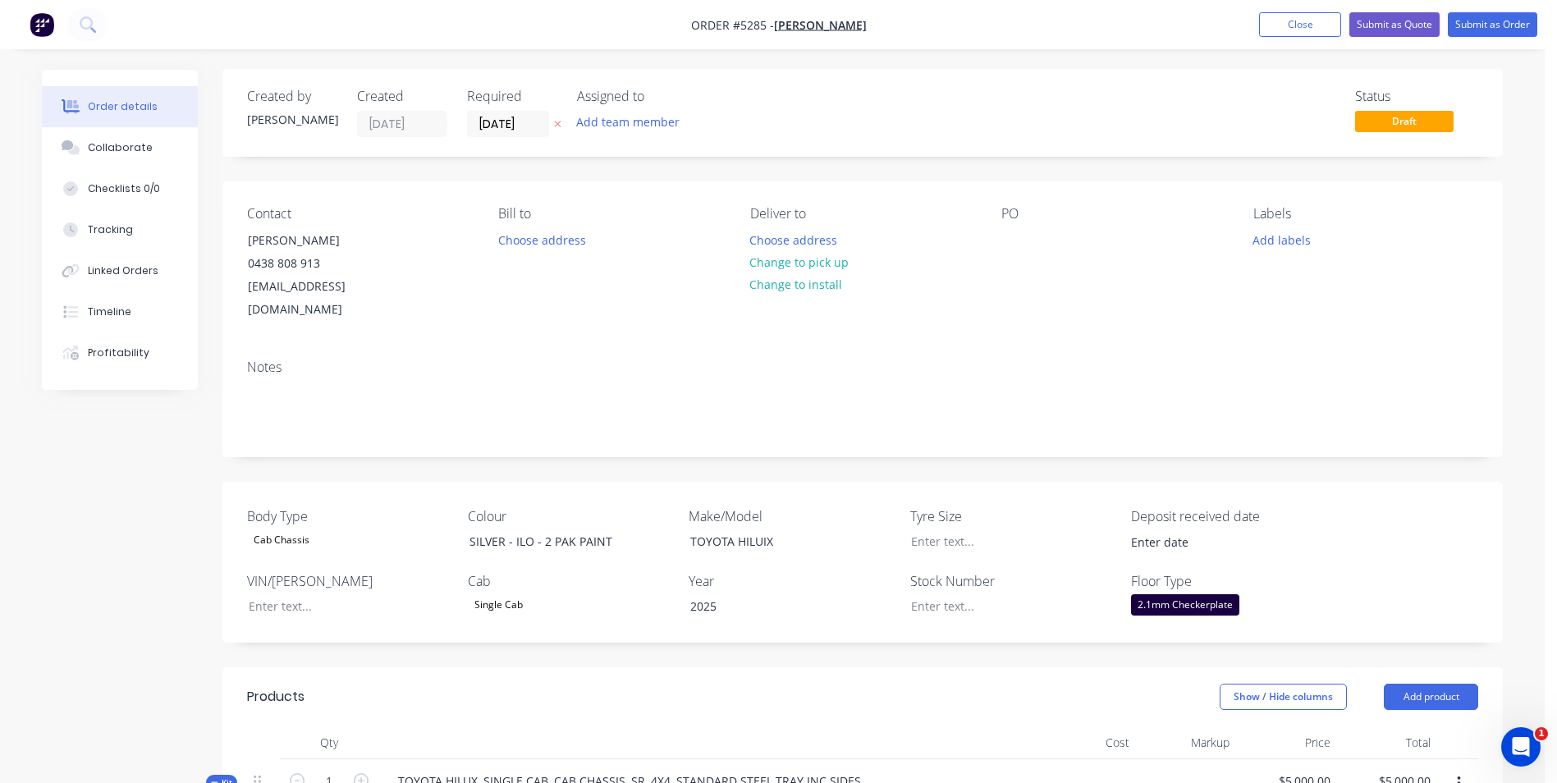
scroll to position [0, 0]
click at [1391, 30] on button "Submit as Quote" at bounding box center [1395, 24] width 90 height 25
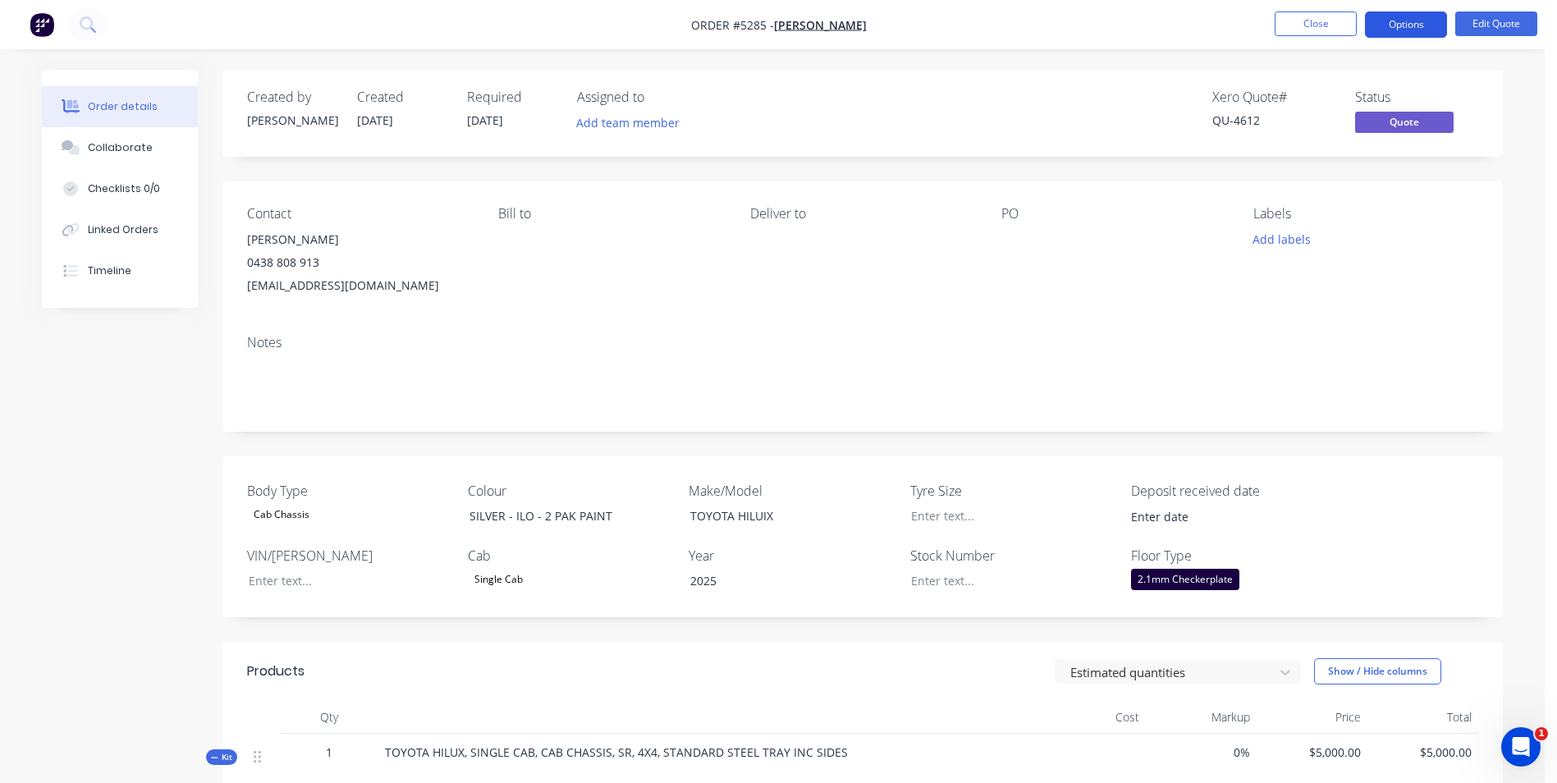
click at [1411, 30] on button "Options" at bounding box center [1406, 24] width 82 height 26
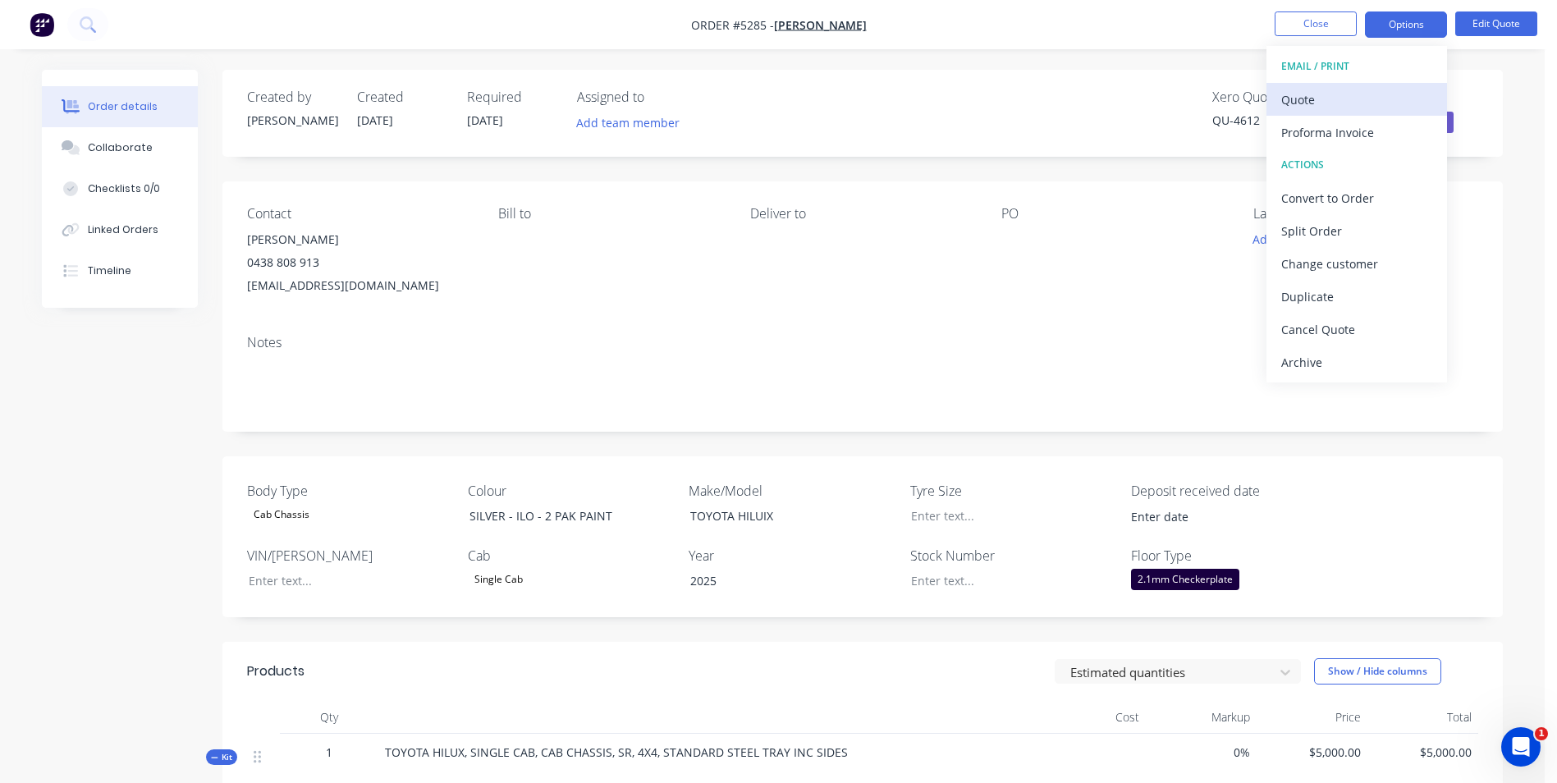
click at [1329, 97] on div "Quote" at bounding box center [1357, 100] width 151 height 24
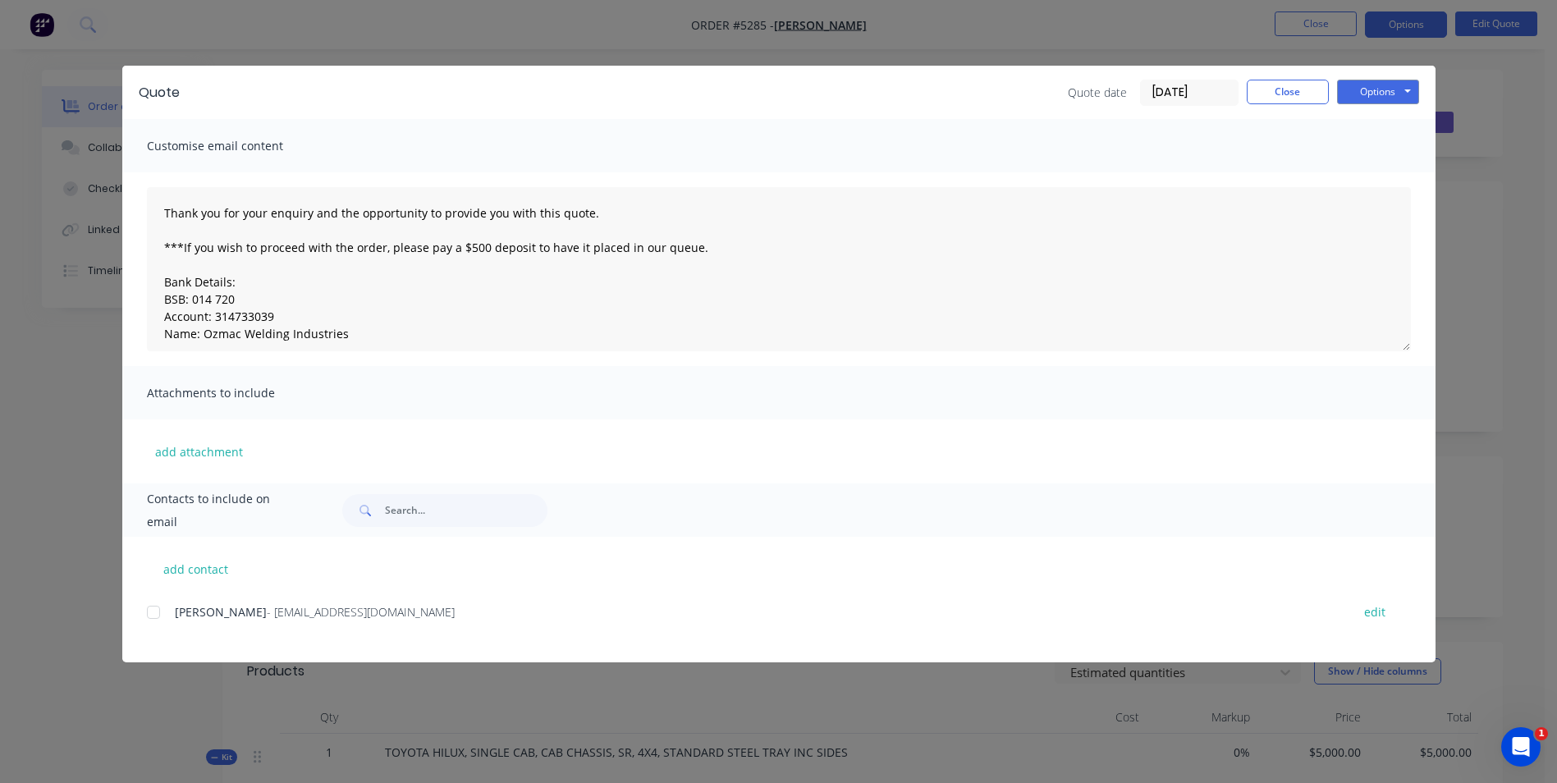
click at [154, 612] on div at bounding box center [153, 612] width 33 height 33
click at [1380, 93] on button "Options" at bounding box center [1378, 92] width 82 height 25
click at [1390, 174] on button "Email" at bounding box center [1389, 175] width 105 height 27
click at [1378, 95] on button "Options" at bounding box center [1378, 92] width 82 height 25
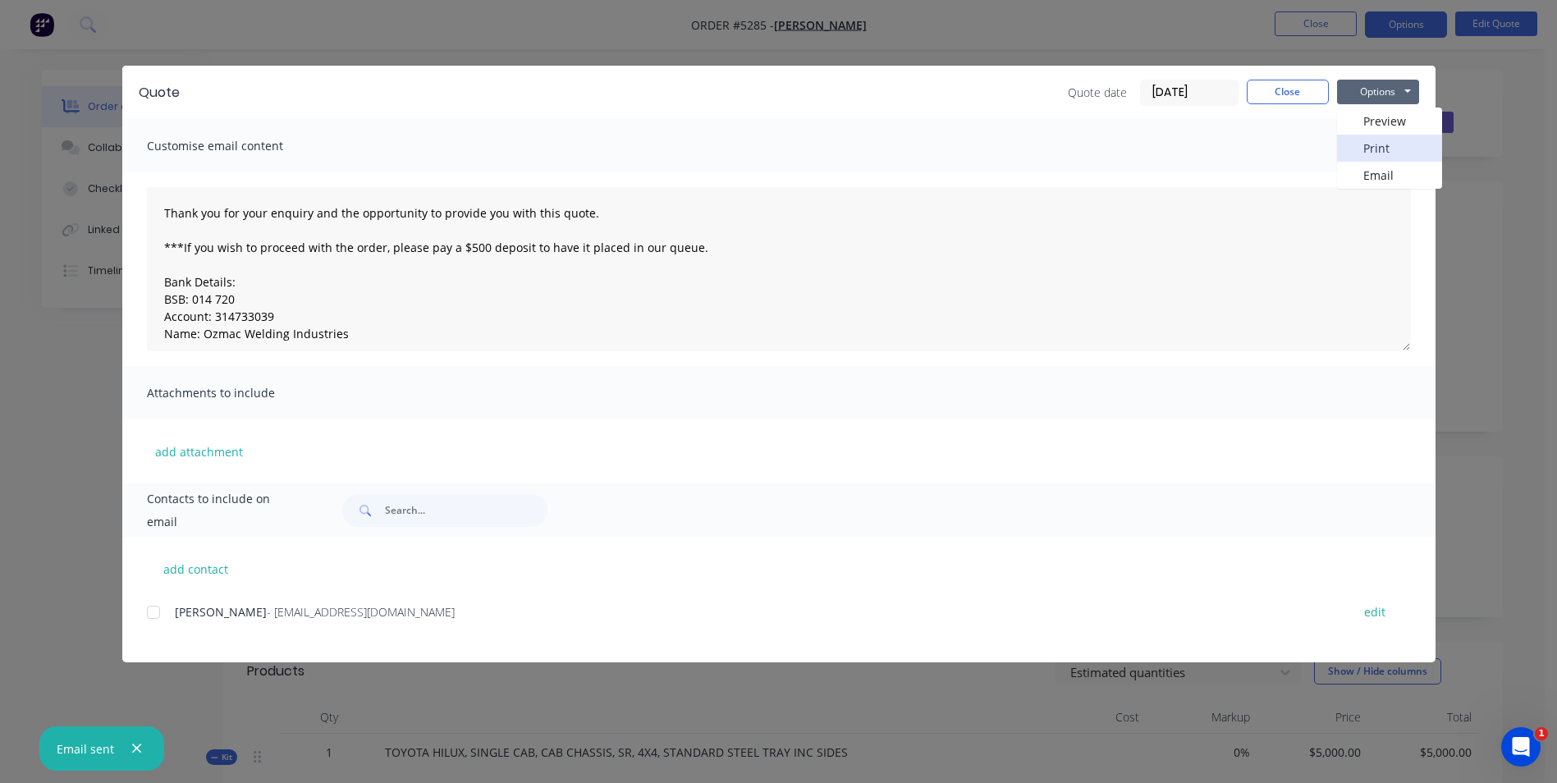
click at [1386, 140] on button "Print" at bounding box center [1389, 148] width 105 height 27
click at [1310, 95] on button "Close" at bounding box center [1288, 92] width 82 height 25
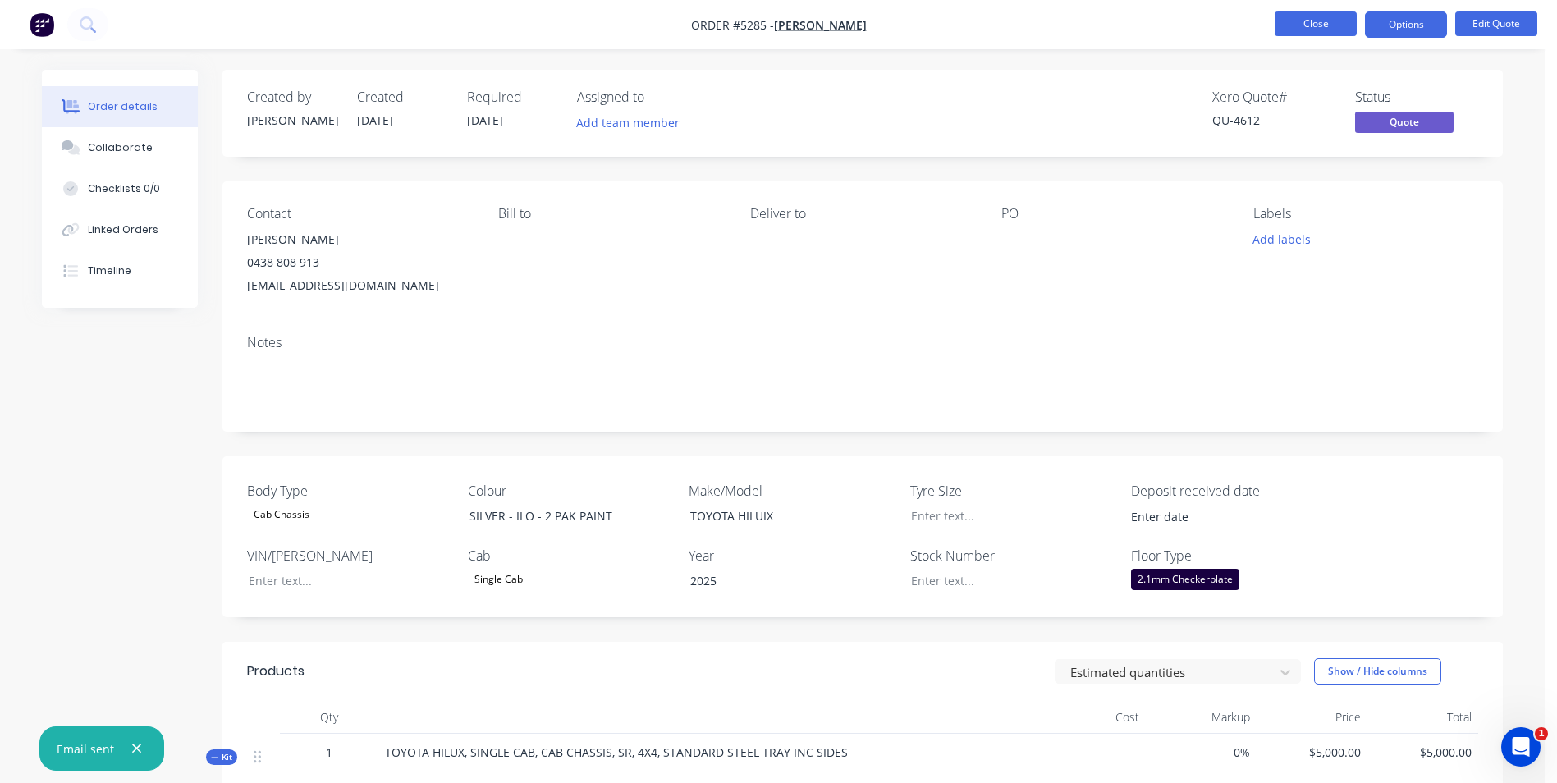
click at [1341, 30] on button "Close" at bounding box center [1316, 23] width 82 height 25
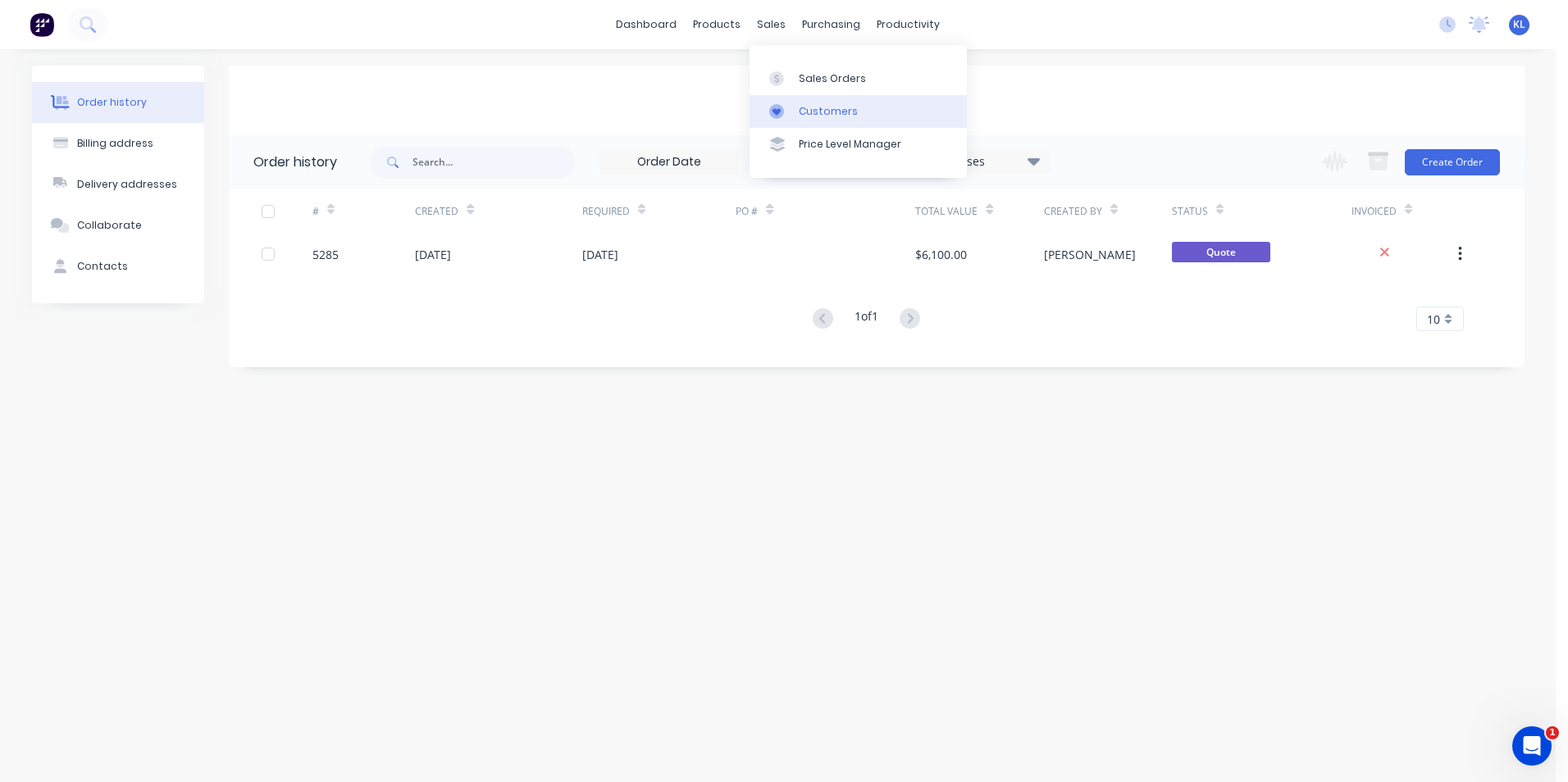
click at [834, 111] on div "Customers" at bounding box center [828, 111] width 59 height 15
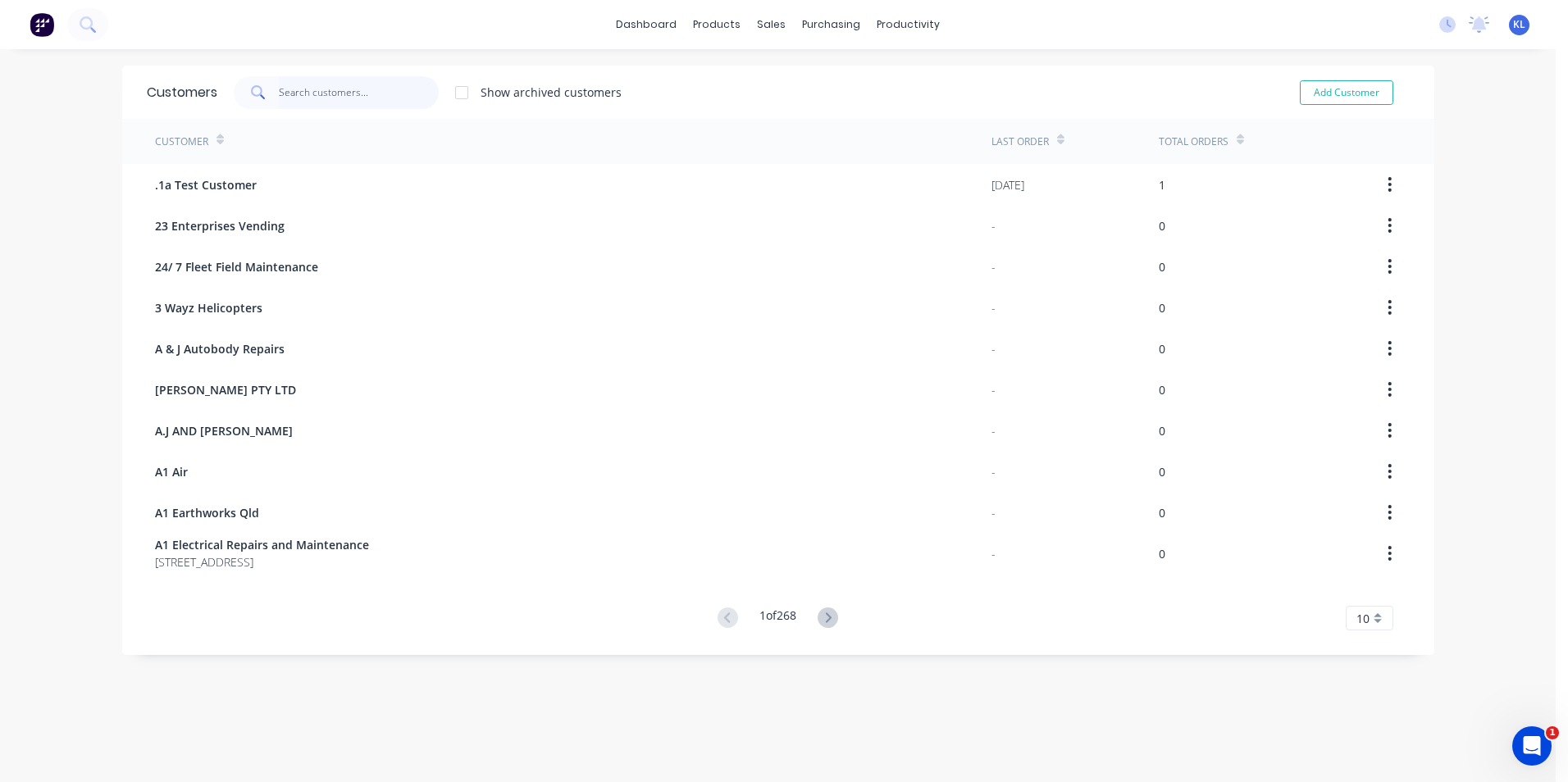
click at [319, 94] on input "text" at bounding box center [359, 92] width 160 height 33
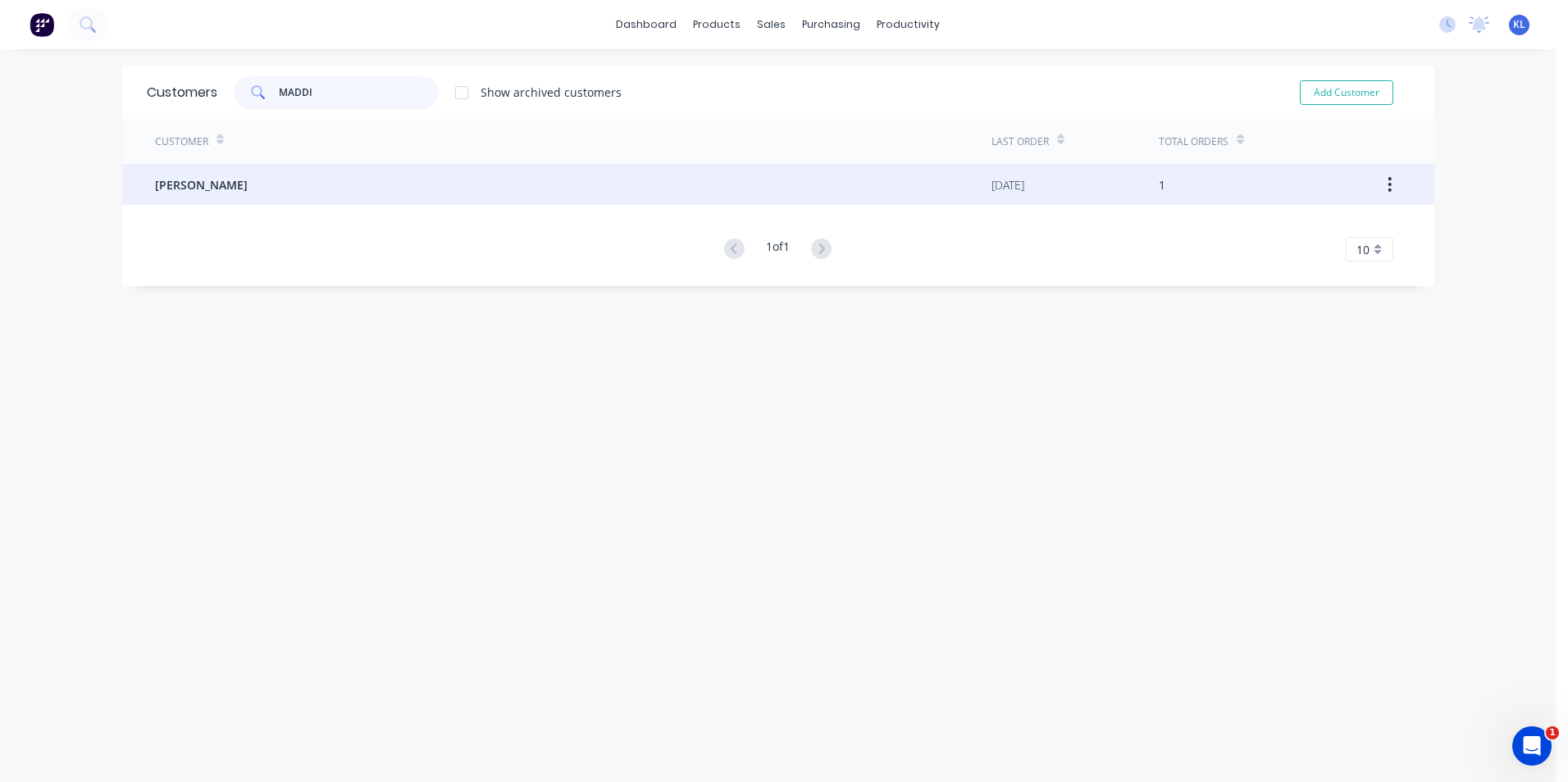
type input "MADDI"
click at [210, 195] on div "[PERSON_NAME]" at bounding box center [572, 184] width 836 height 41
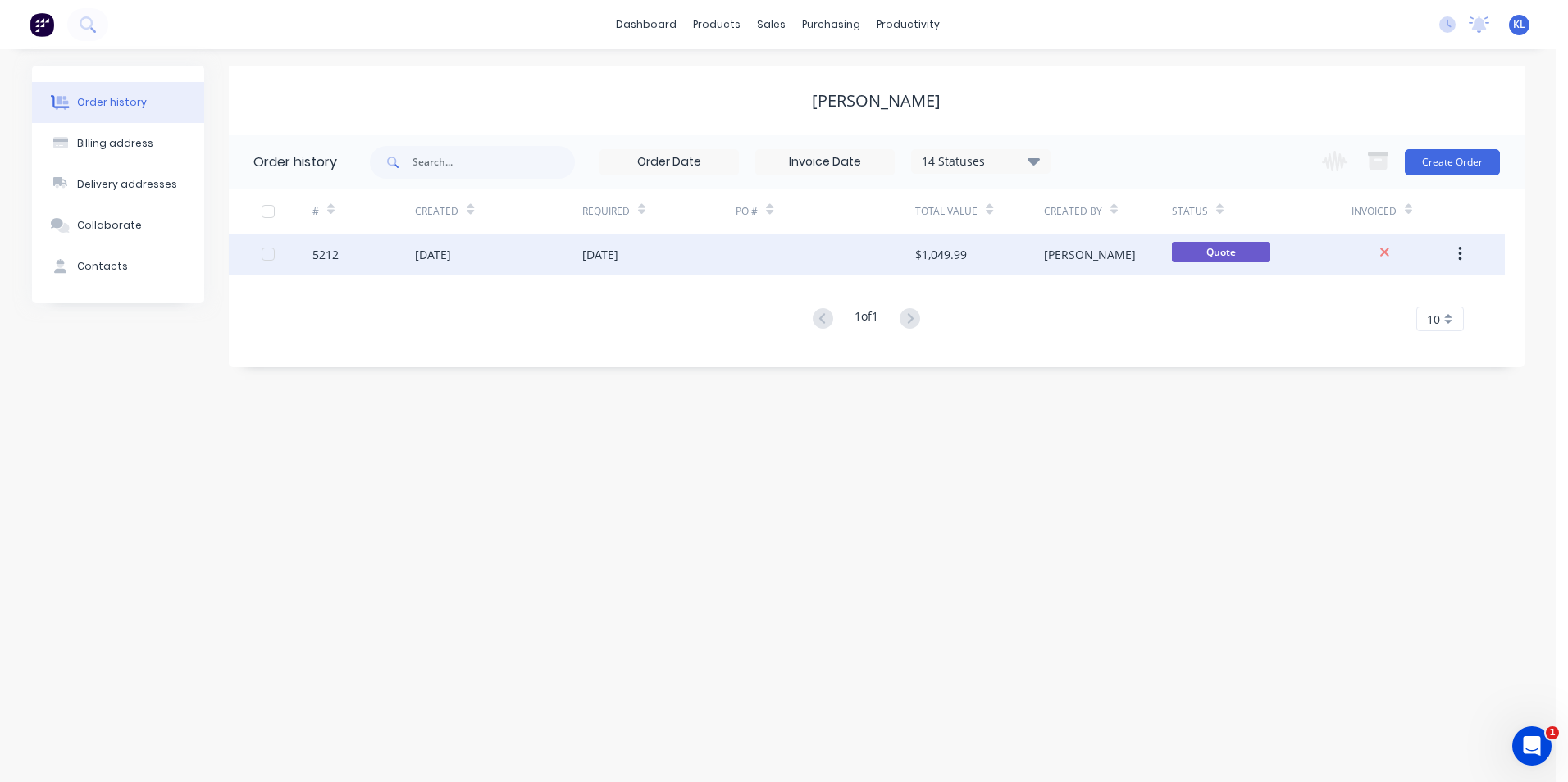
click at [319, 253] on div "5212" at bounding box center [326, 254] width 26 height 17
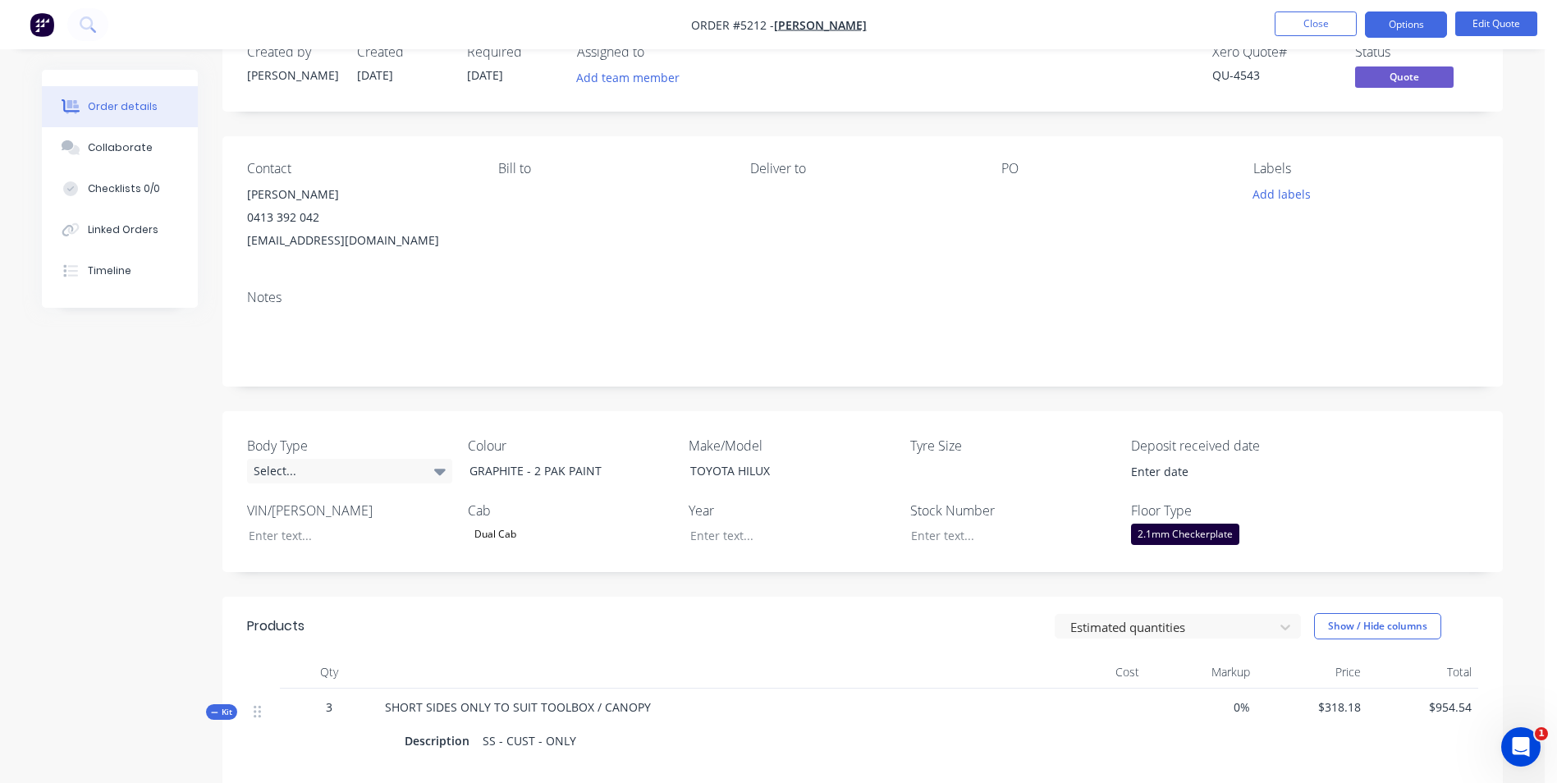
scroll to position [82, 0]
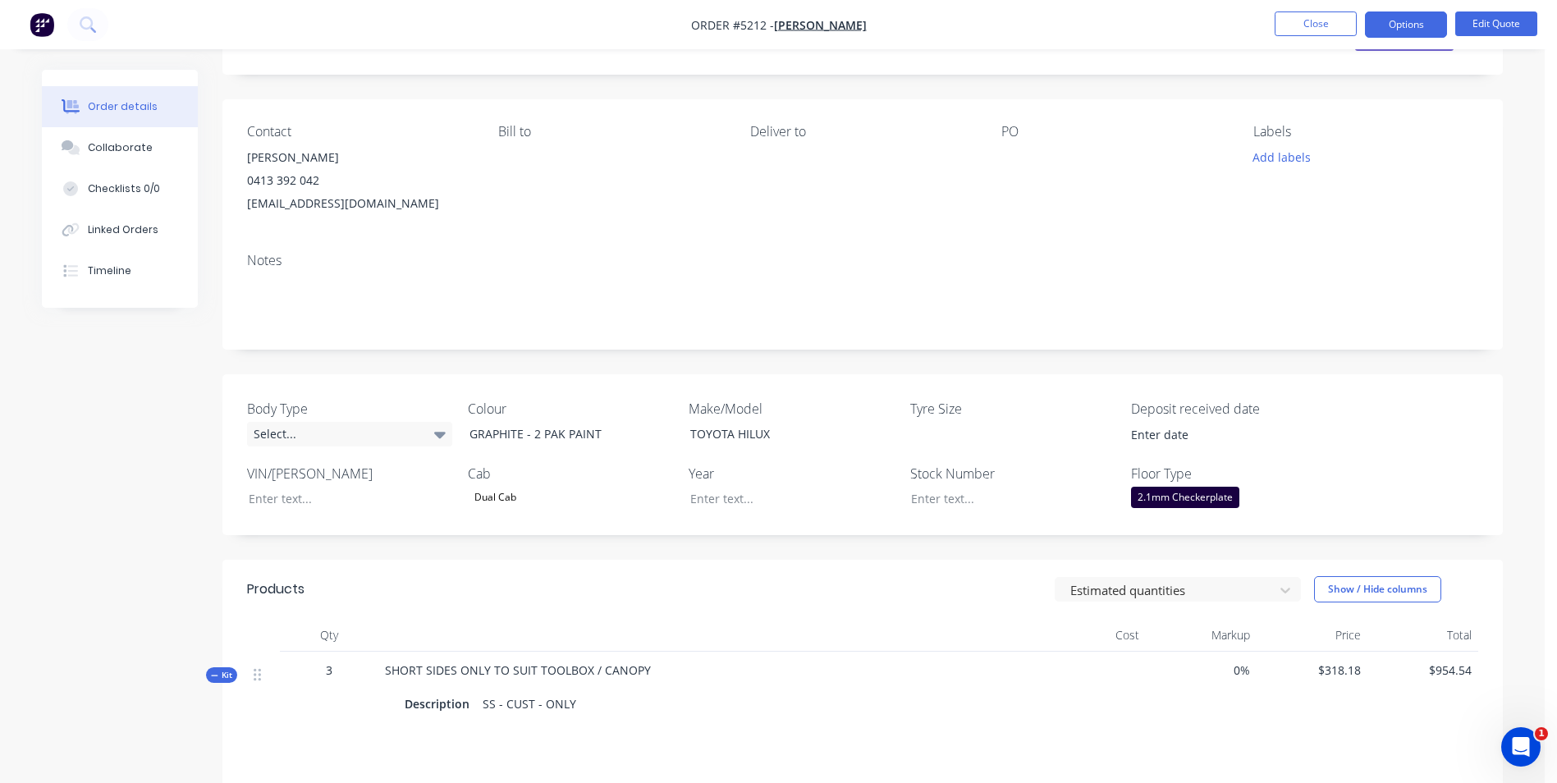
click at [362, 200] on div "[EMAIL_ADDRESS][DOMAIN_NAME]" at bounding box center [359, 203] width 225 height 23
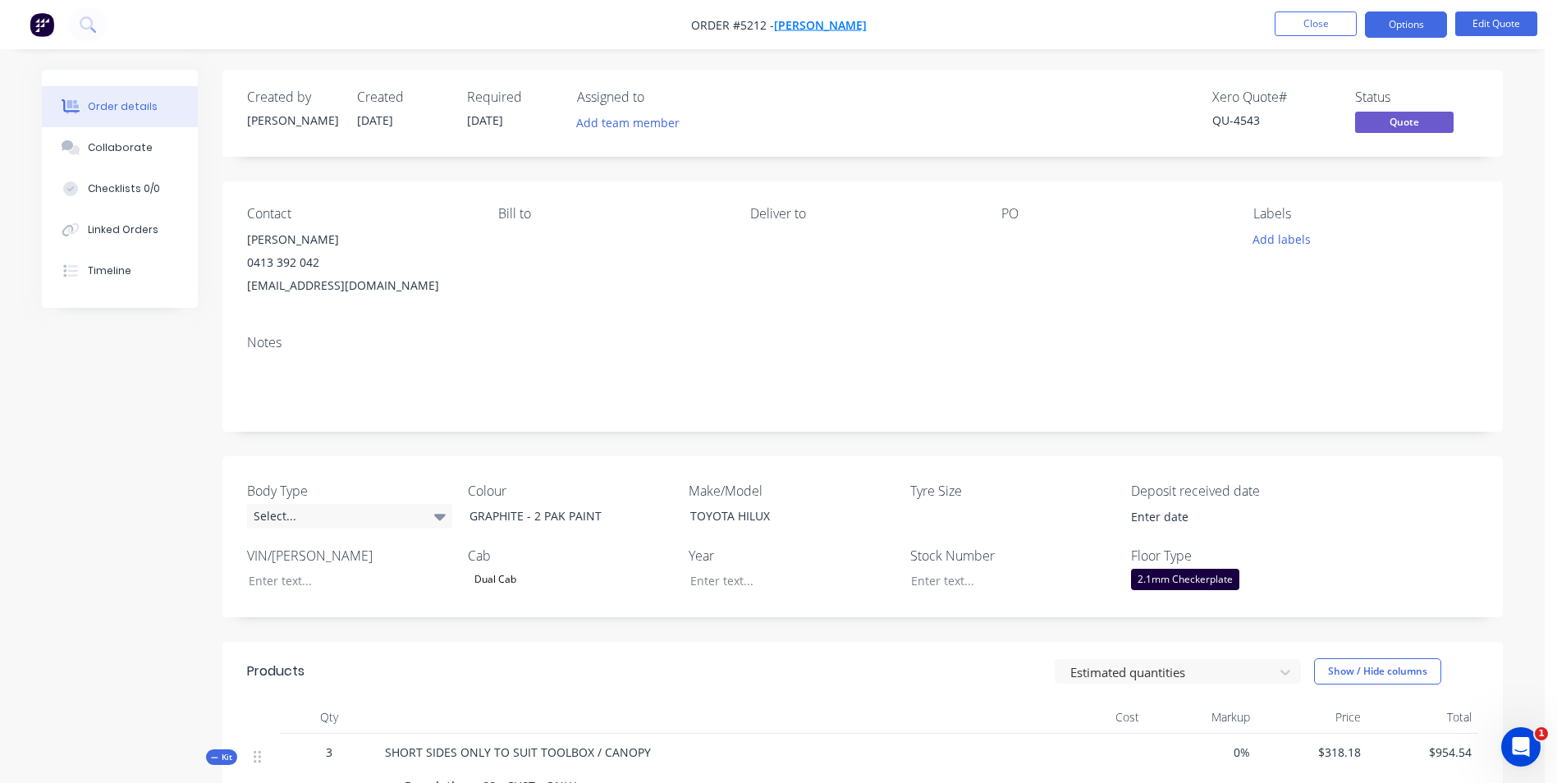
click at [844, 25] on span "[PERSON_NAME]" at bounding box center [820, 25] width 93 height 16
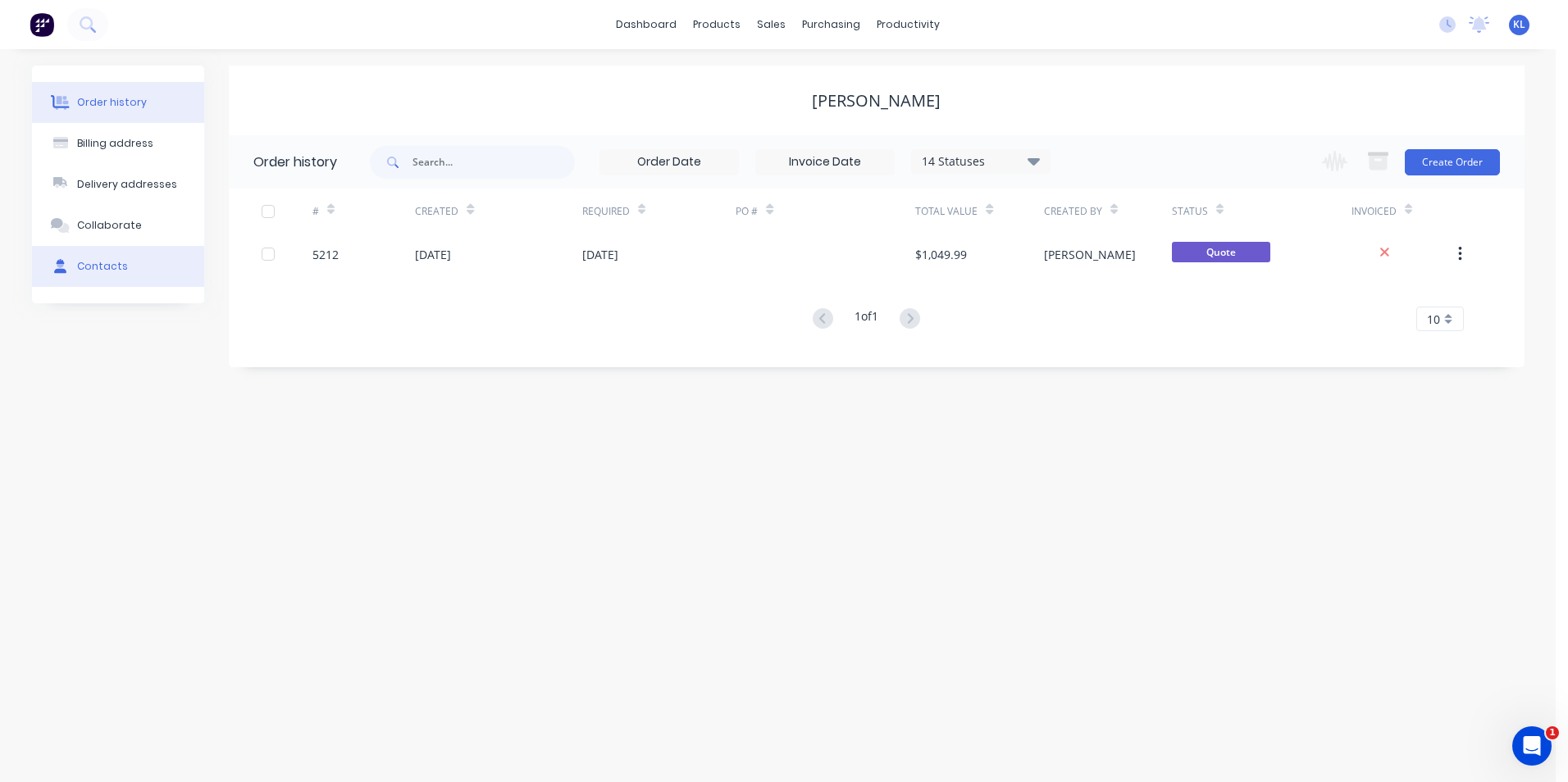
click at [114, 273] on div "Contacts" at bounding box center [102, 266] width 51 height 15
select select "AU"
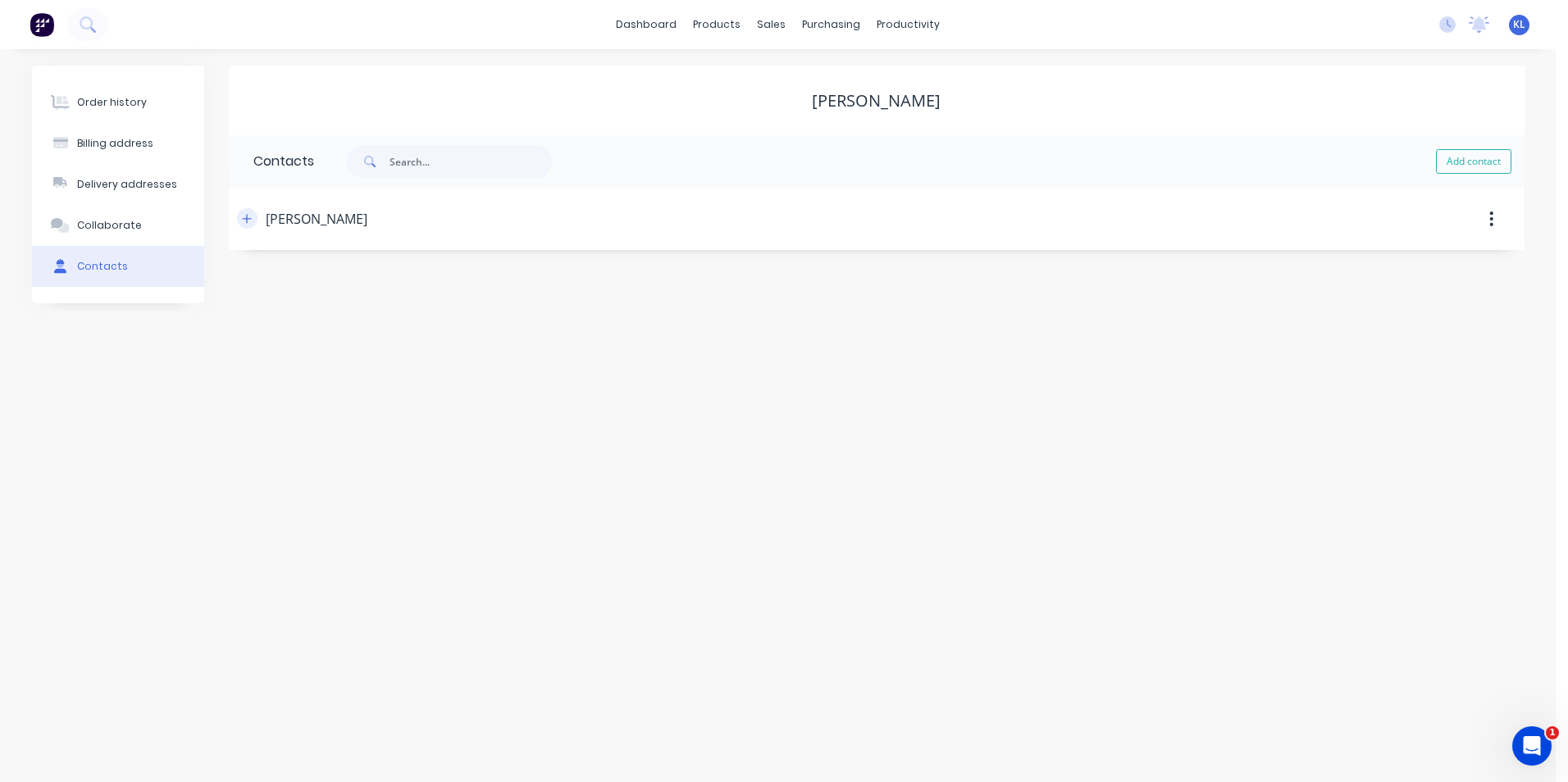
click at [244, 221] on icon "button" at bounding box center [247, 218] width 10 height 11
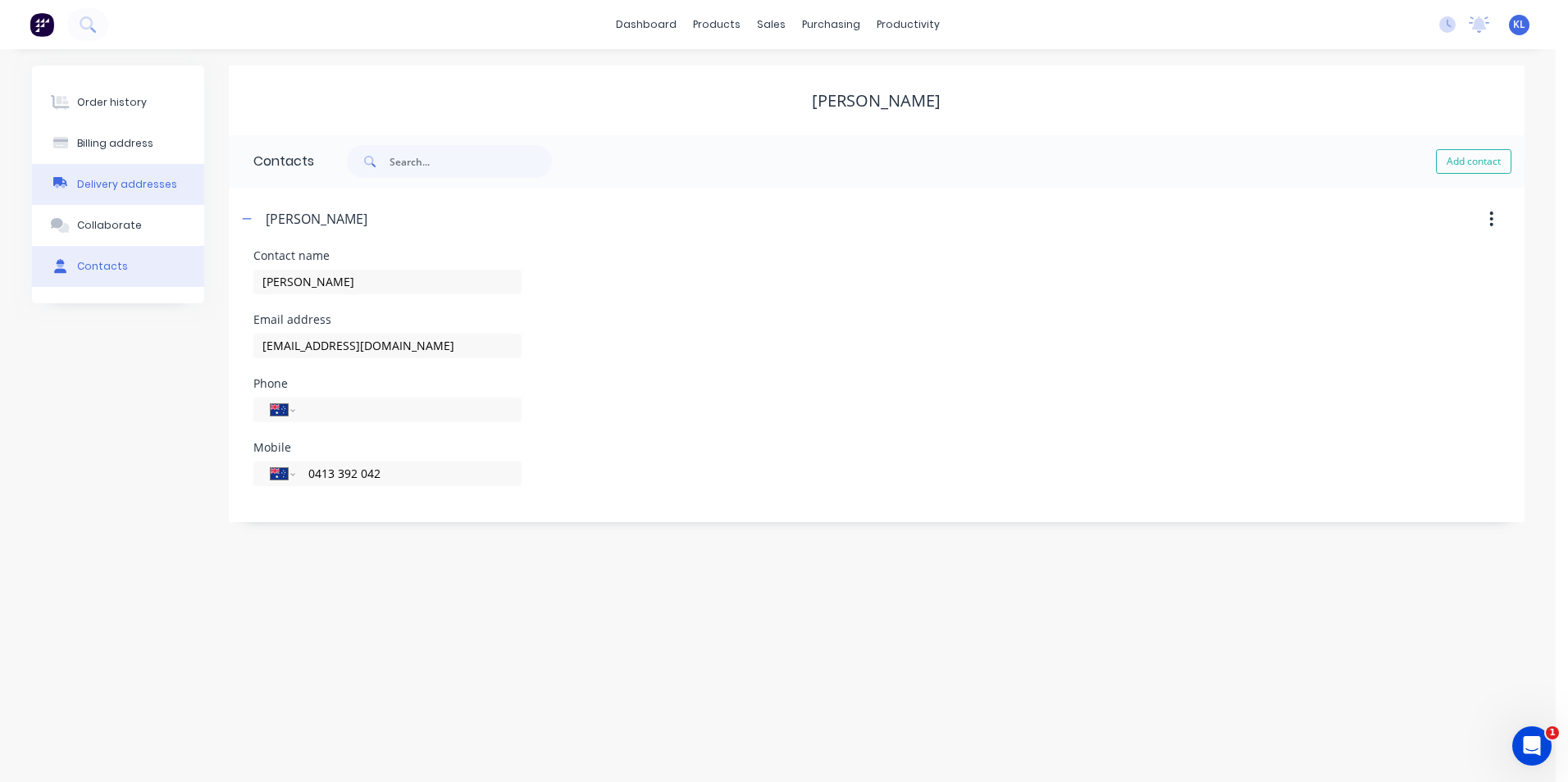
click at [119, 179] on div "Delivery addresses" at bounding box center [127, 184] width 100 height 15
select select "AU"
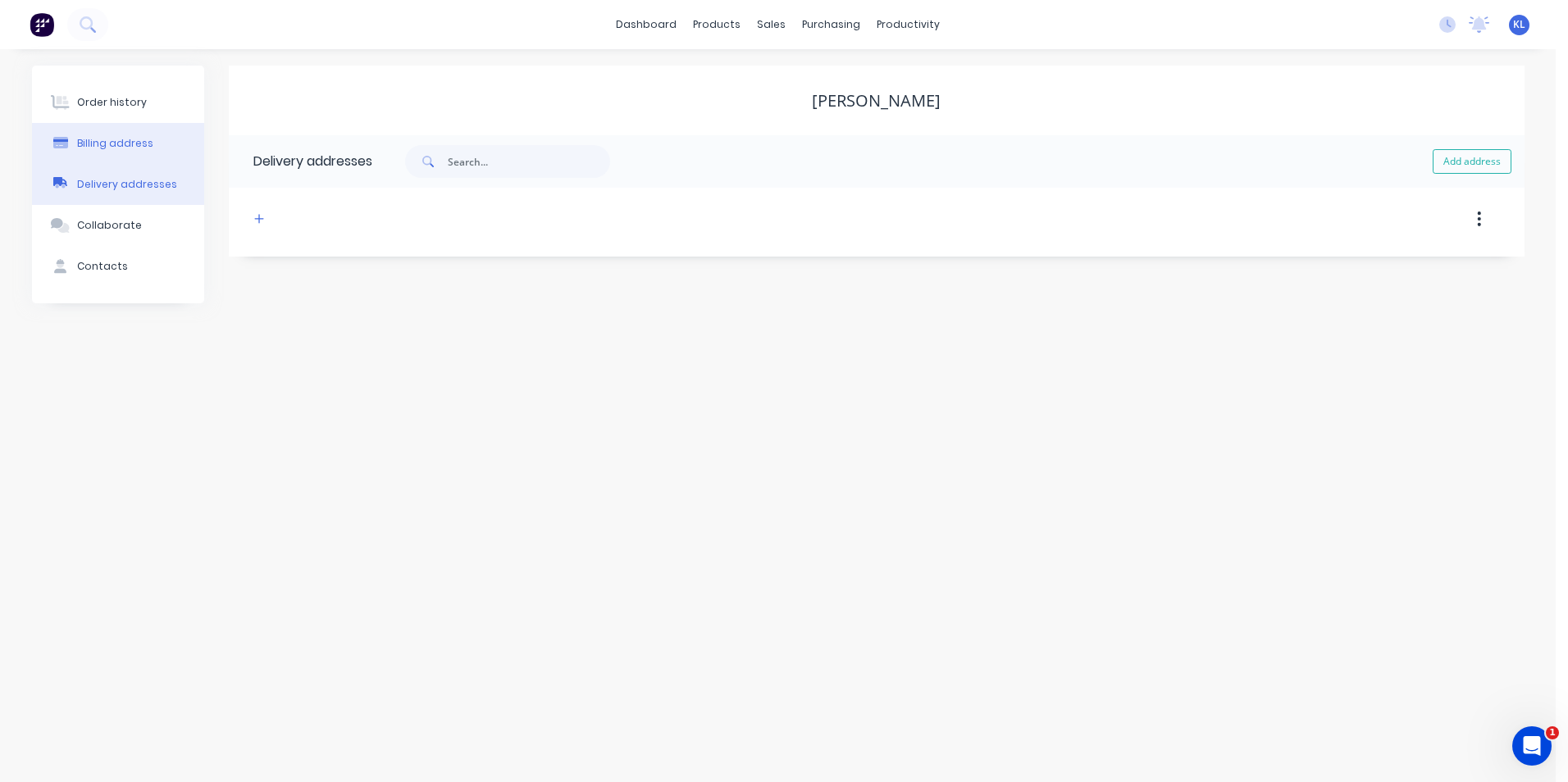
click at [126, 144] on div "Billing address" at bounding box center [115, 143] width 76 height 15
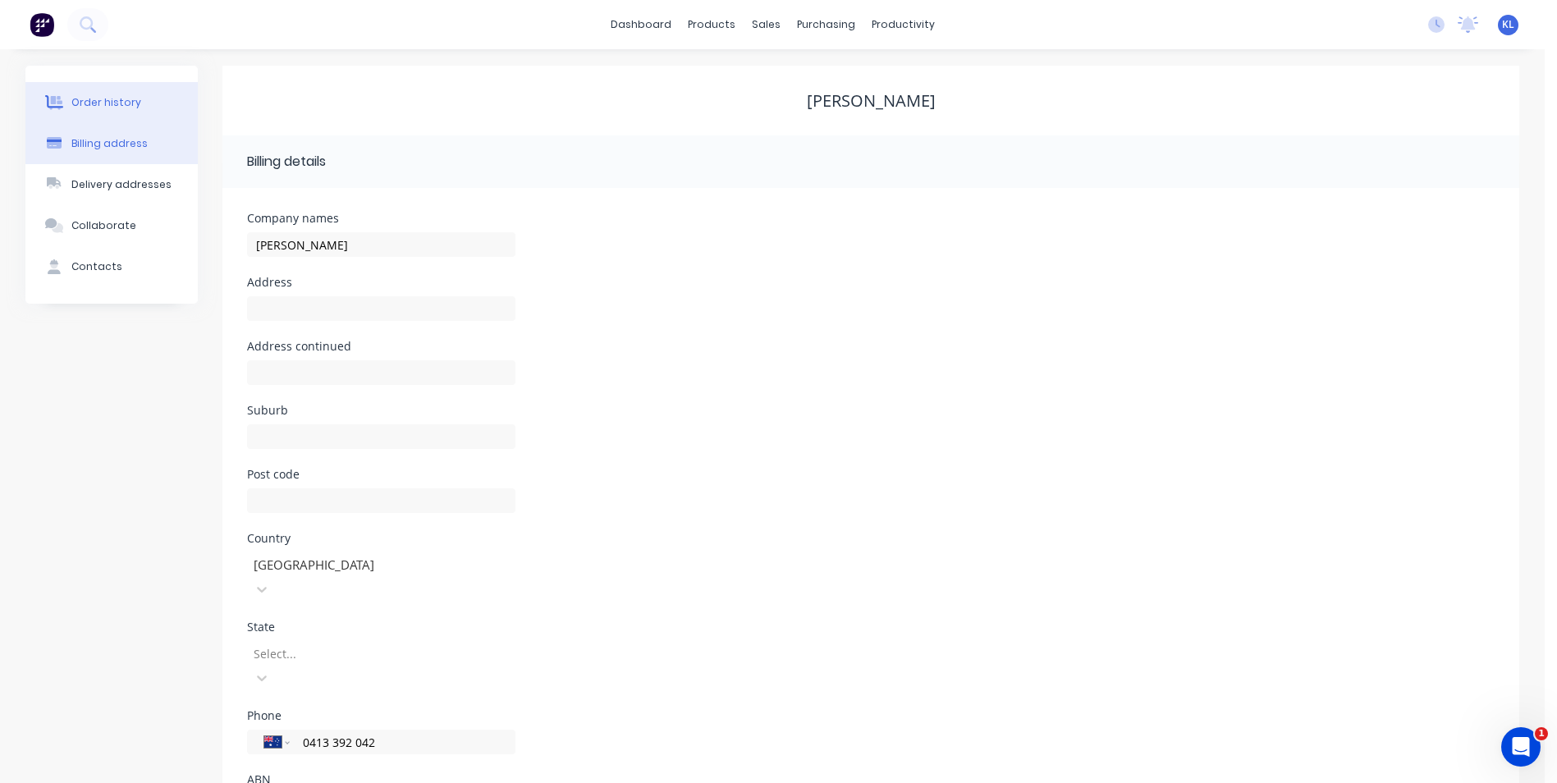
click at [123, 103] on div "Order history" at bounding box center [106, 102] width 70 height 15
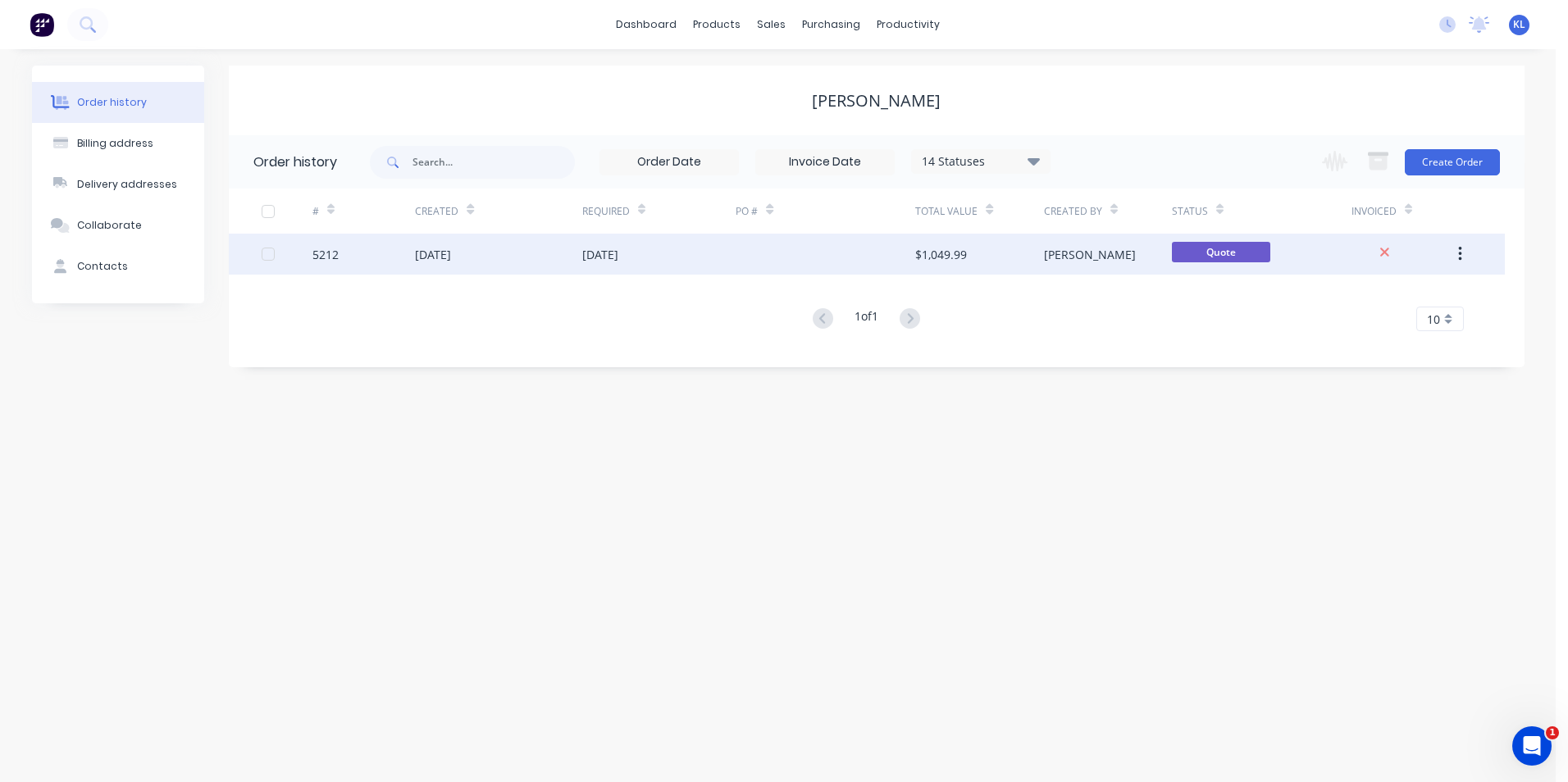
click at [326, 259] on div "5212" at bounding box center [326, 254] width 26 height 17
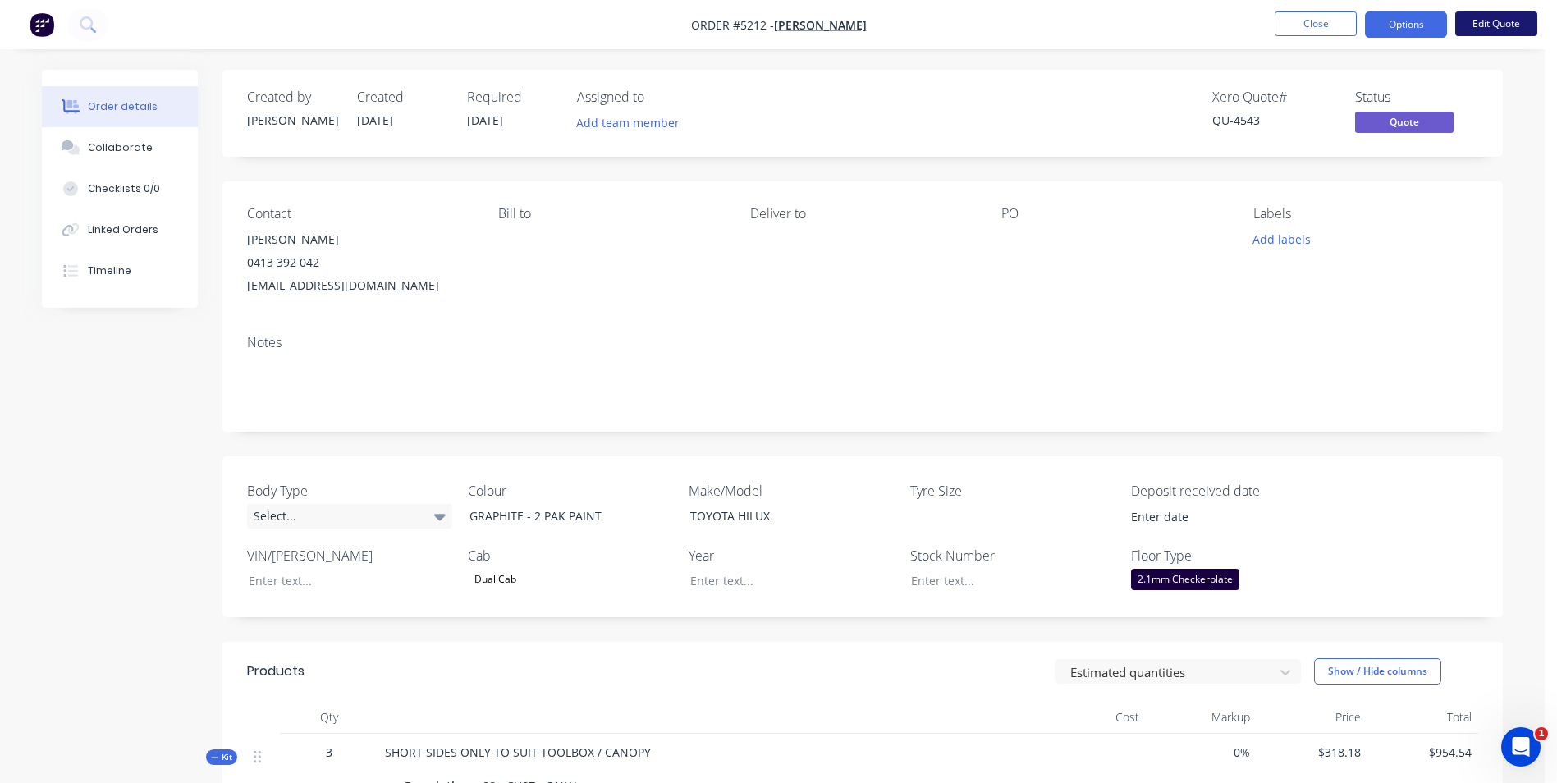
click at [1511, 13] on button "Edit Quote" at bounding box center [1497, 23] width 82 height 25
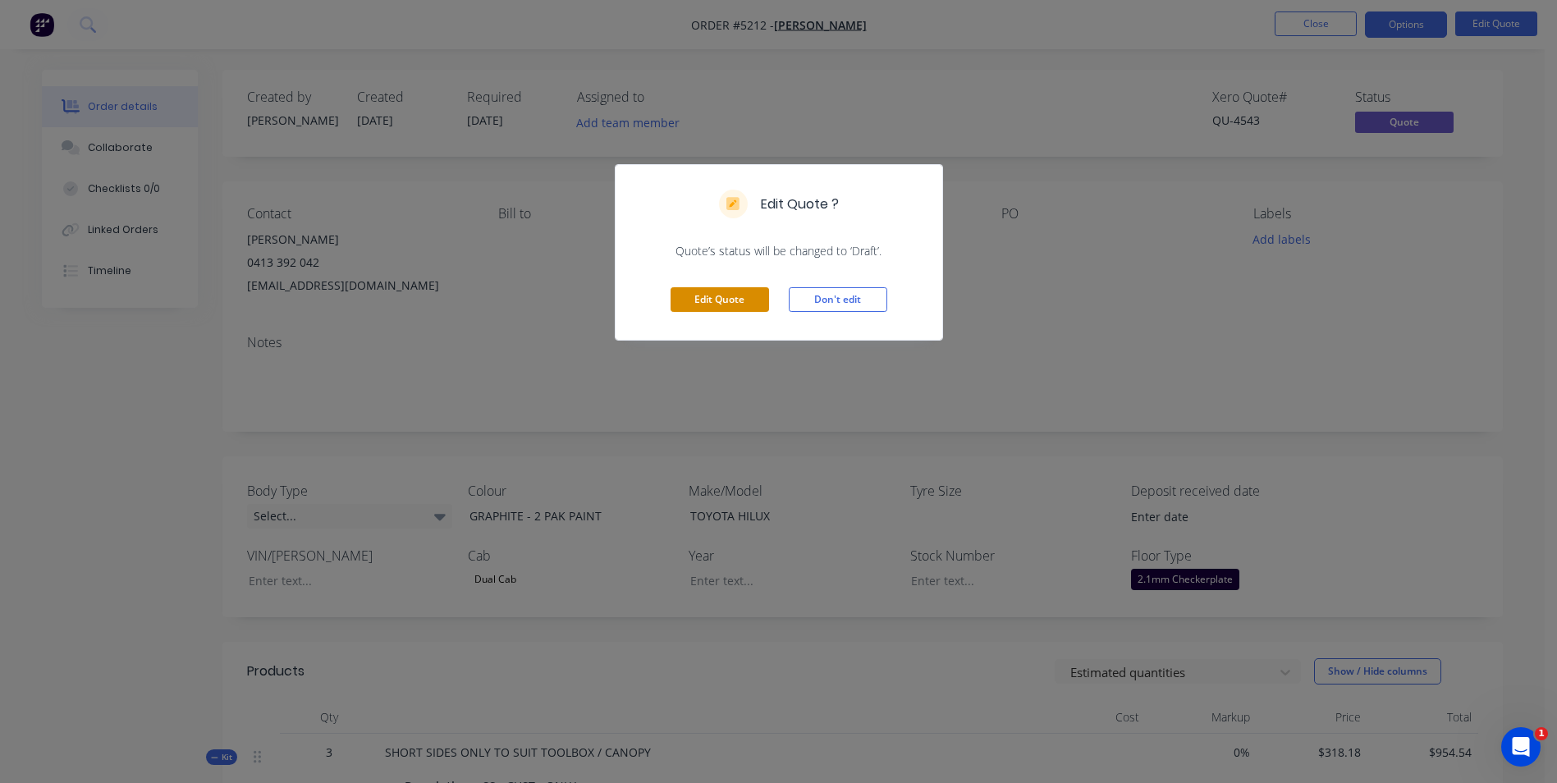
click at [731, 300] on button "Edit Quote" at bounding box center [720, 299] width 99 height 25
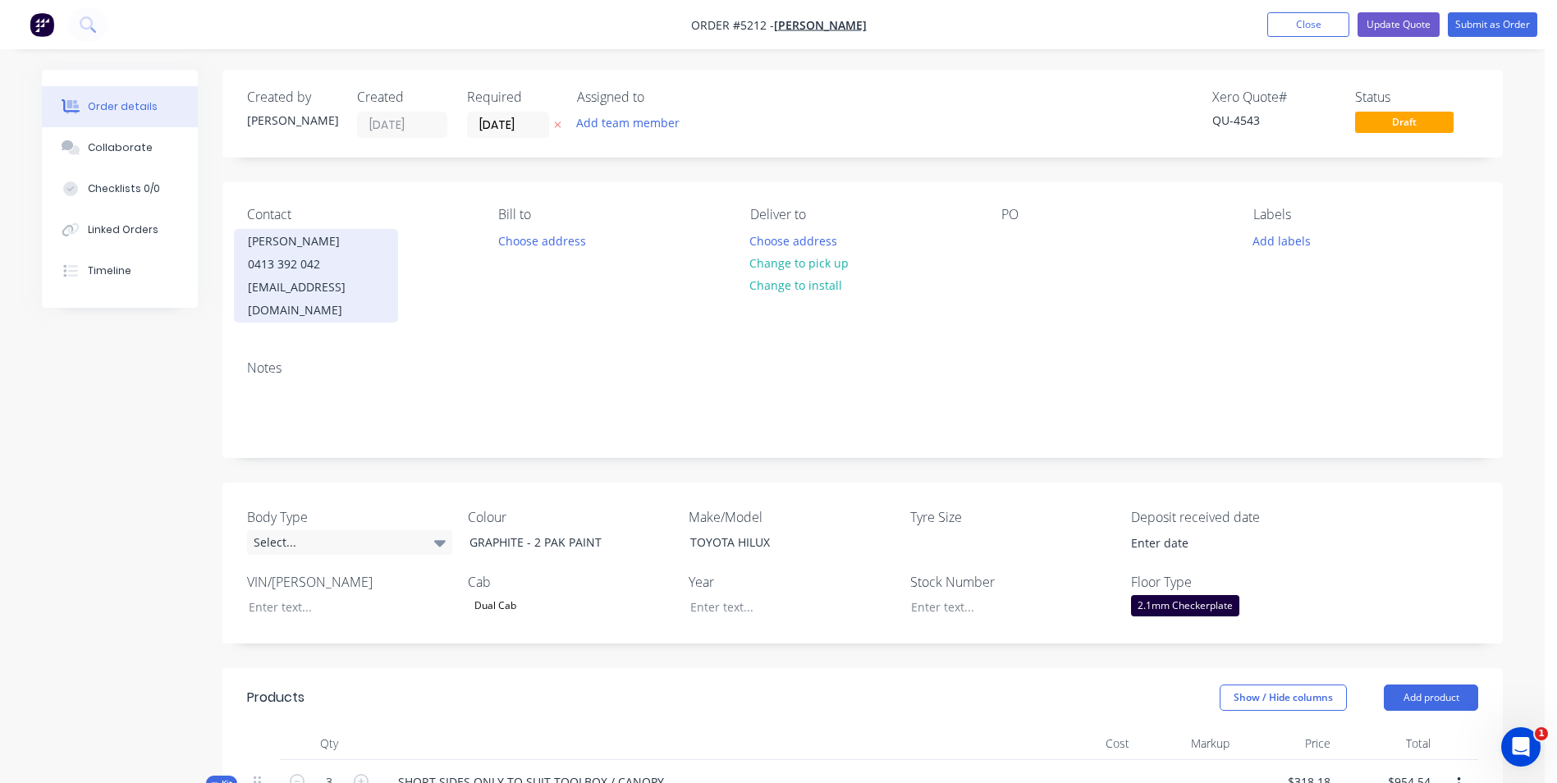
click at [324, 308] on div "[EMAIL_ADDRESS][DOMAIN_NAME]" at bounding box center [316, 299] width 136 height 46
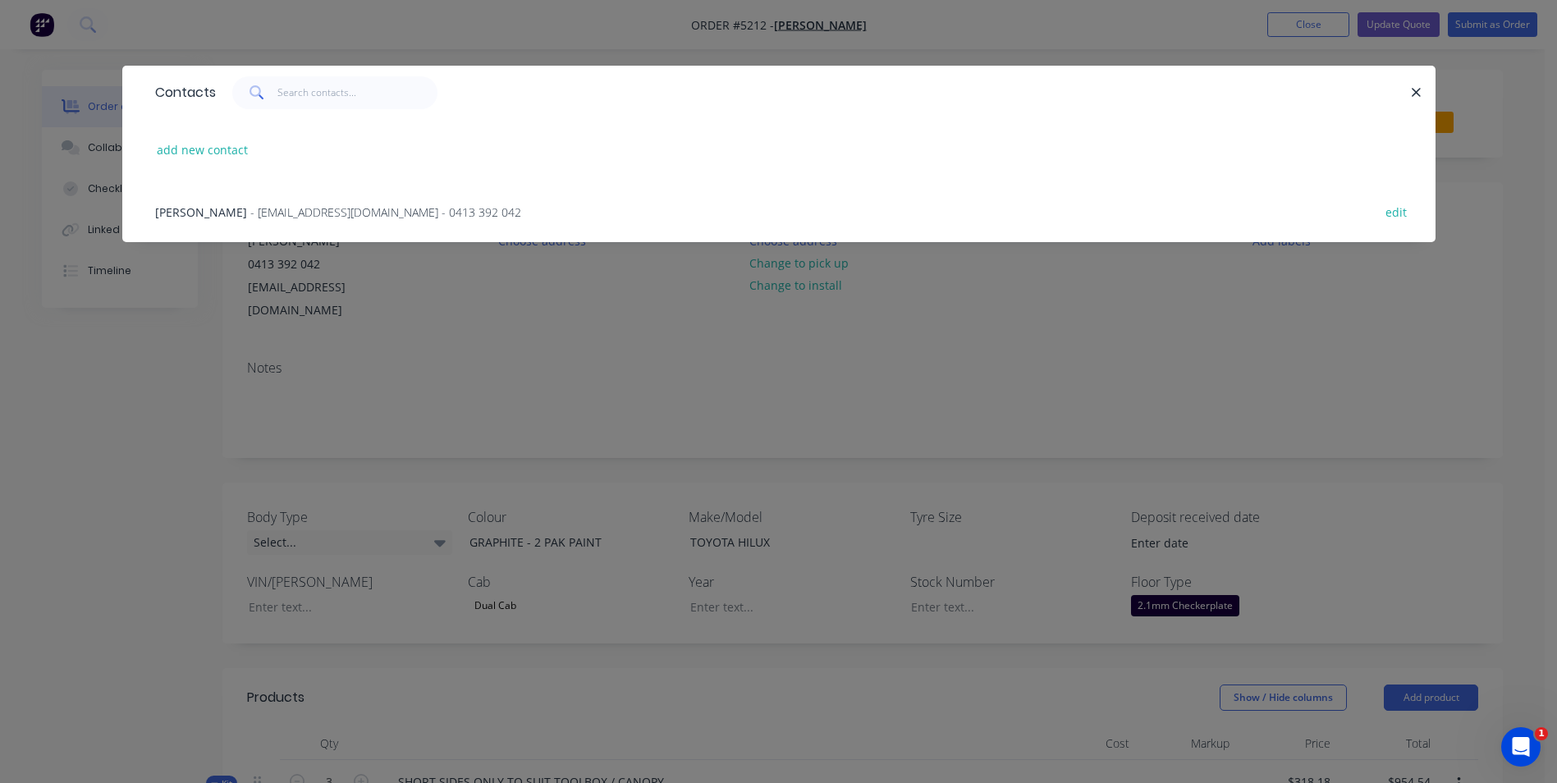
click at [389, 210] on span "- [EMAIL_ADDRESS][DOMAIN_NAME] - 0413 392 042" at bounding box center [385, 212] width 271 height 16
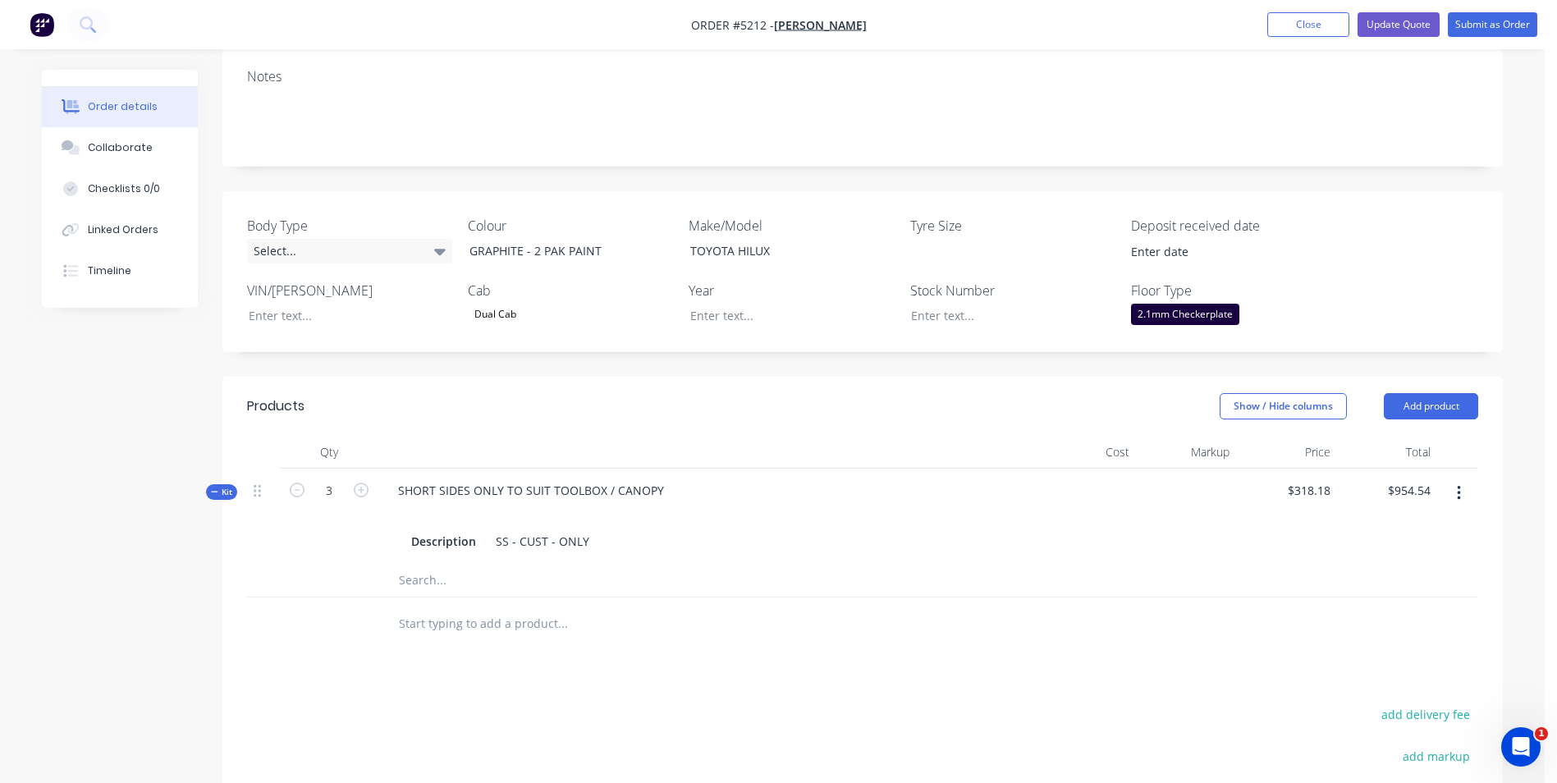
scroll to position [328, 0]
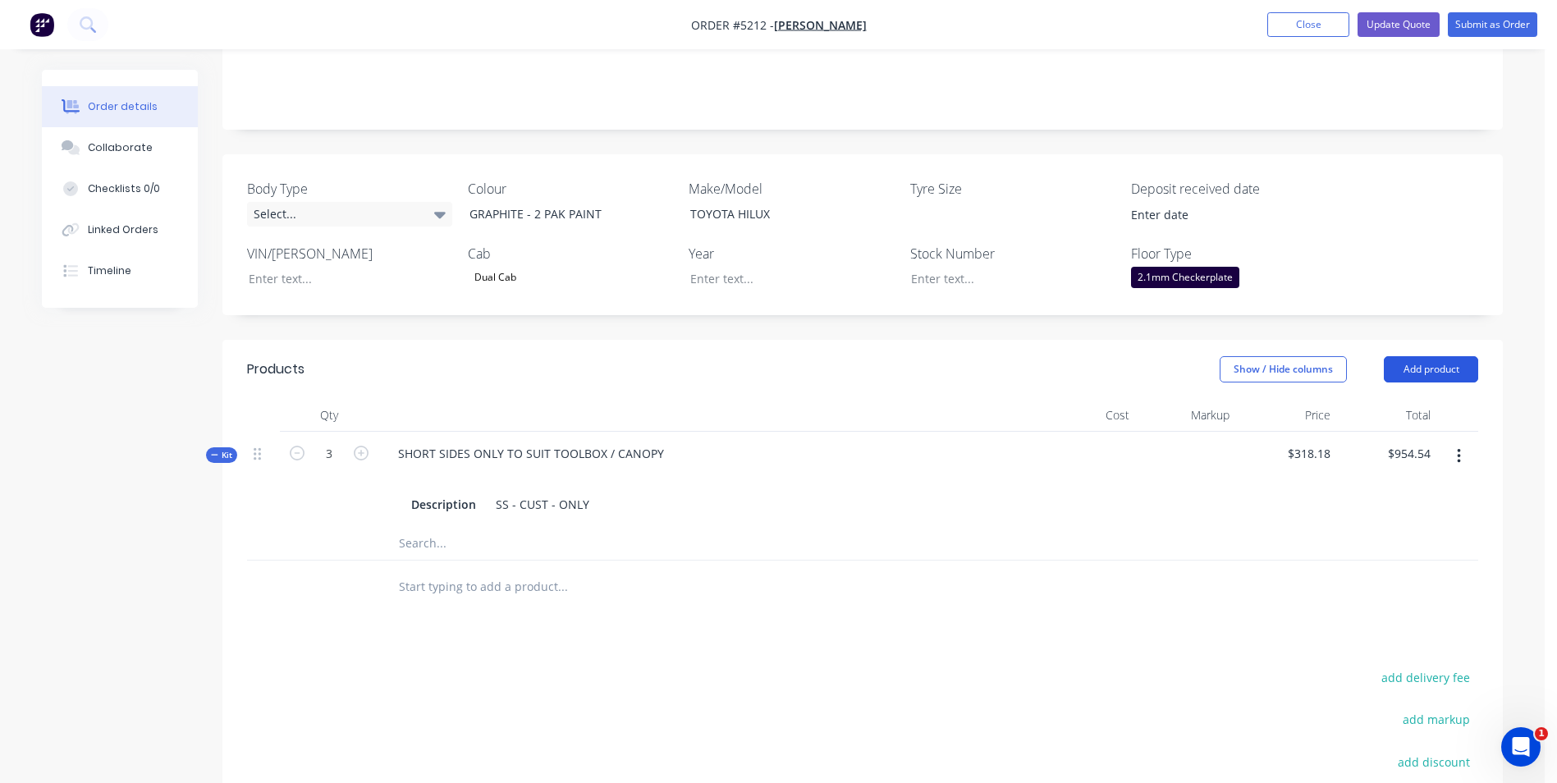
click at [1410, 356] on button "Add product" at bounding box center [1431, 369] width 94 height 26
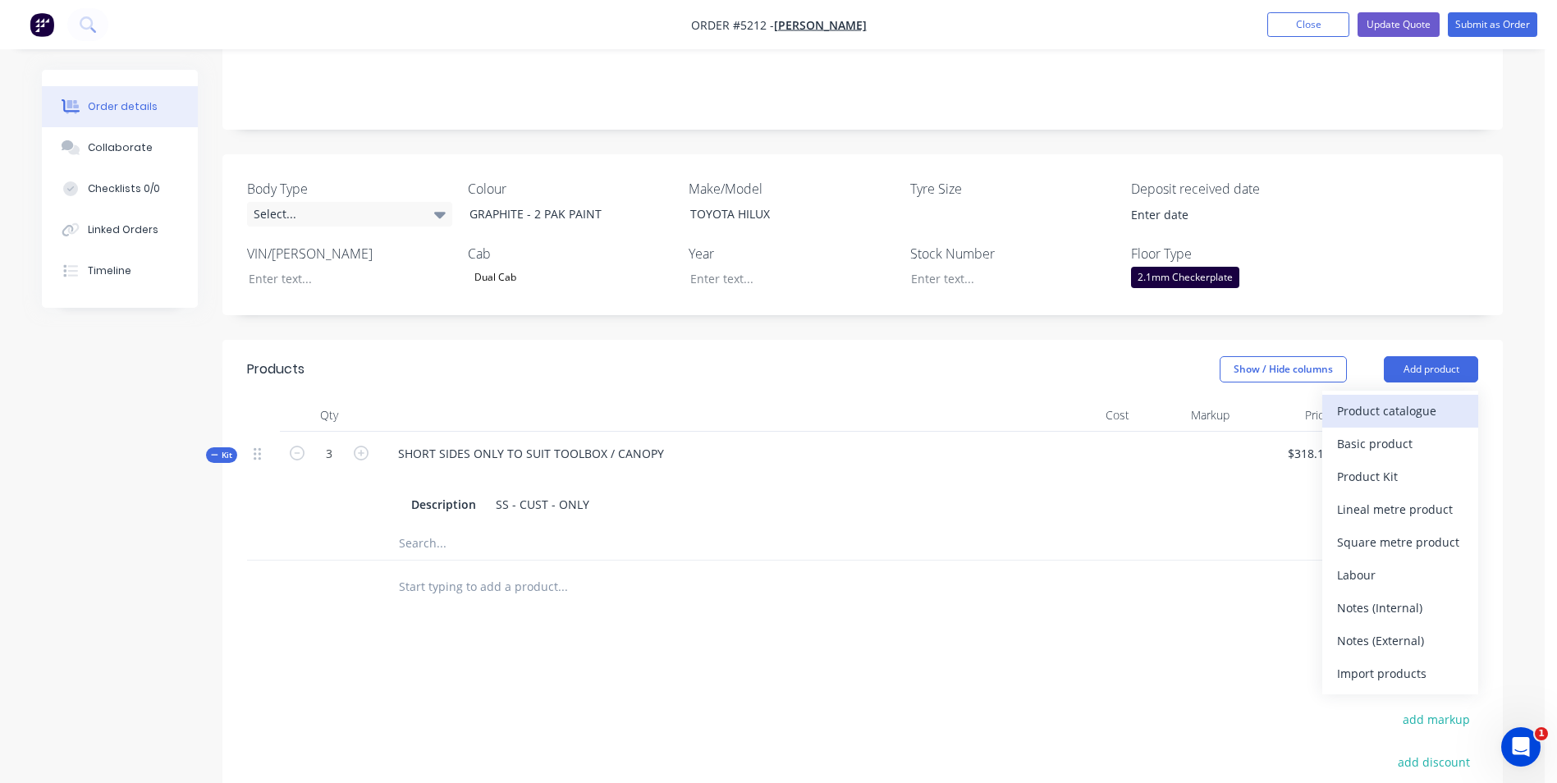
click at [1403, 399] on div "Product catalogue" at bounding box center [1400, 411] width 126 height 24
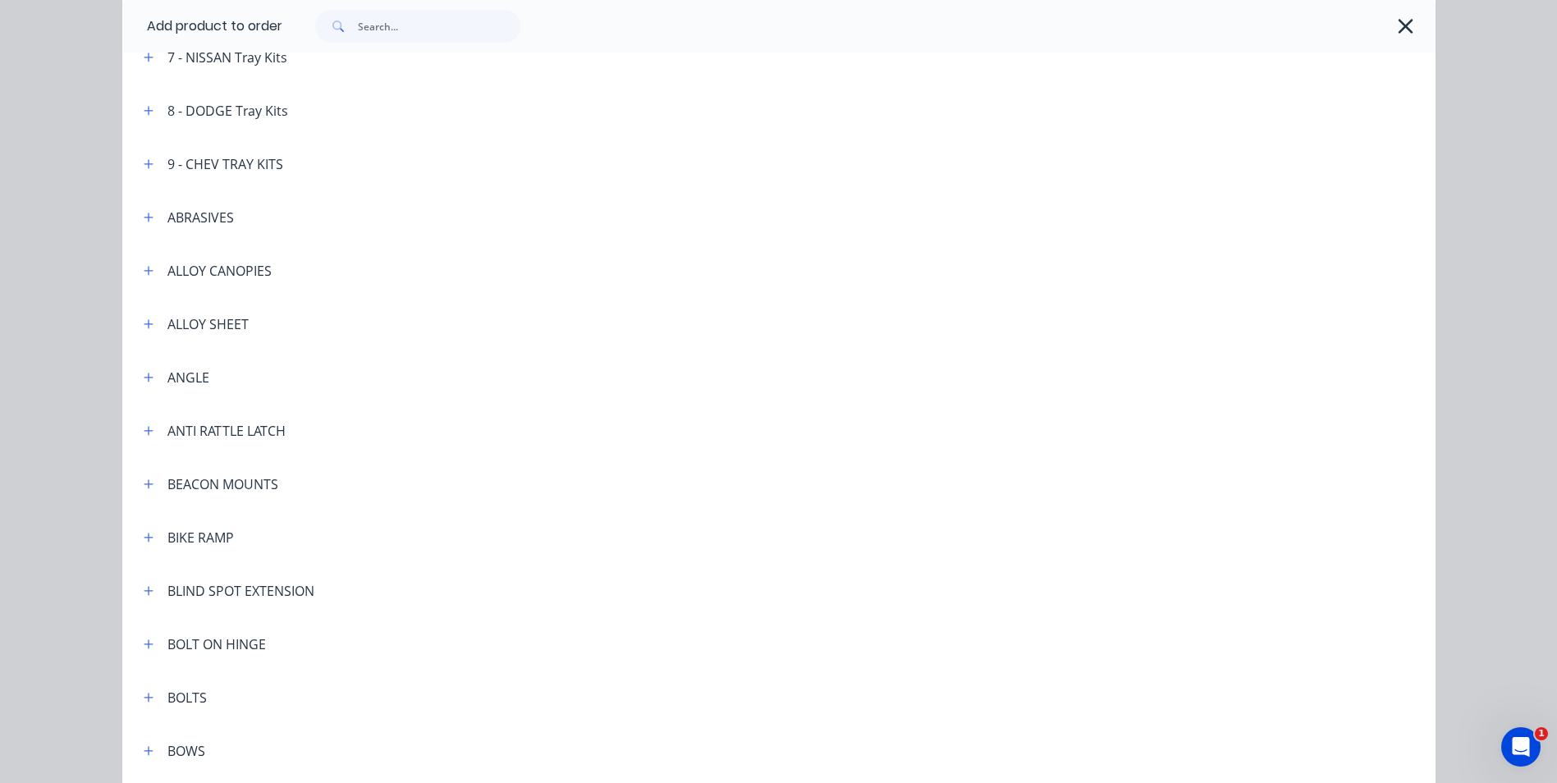
scroll to position [575, 0]
click at [144, 216] on icon "button" at bounding box center [149, 218] width 10 height 11
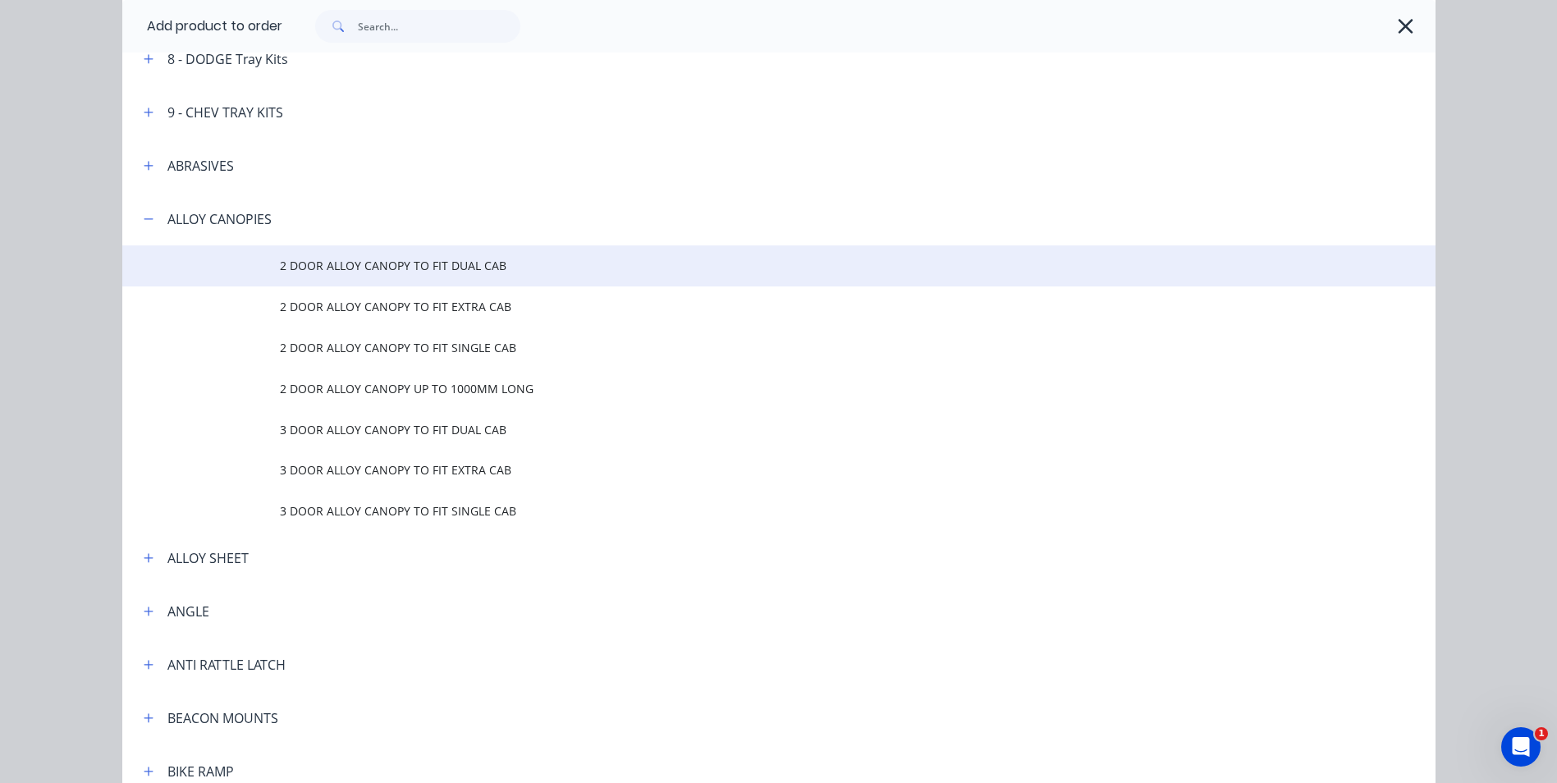
click at [367, 263] on span "2 DOOR ALLOY CANOPY TO FIT DUAL CAB" at bounding box center [742, 265] width 924 height 17
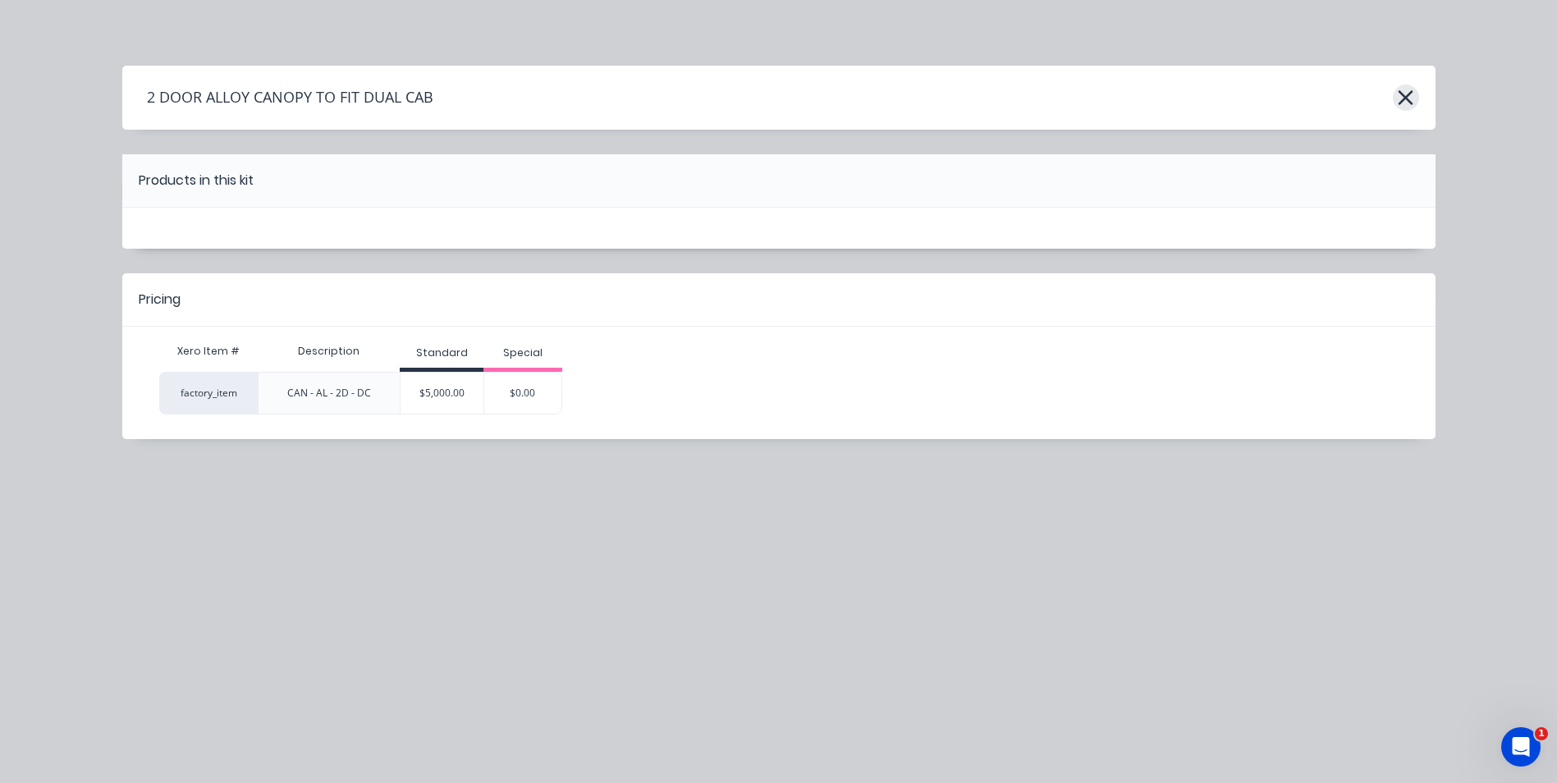
click at [1407, 101] on icon "button" at bounding box center [1405, 97] width 17 height 23
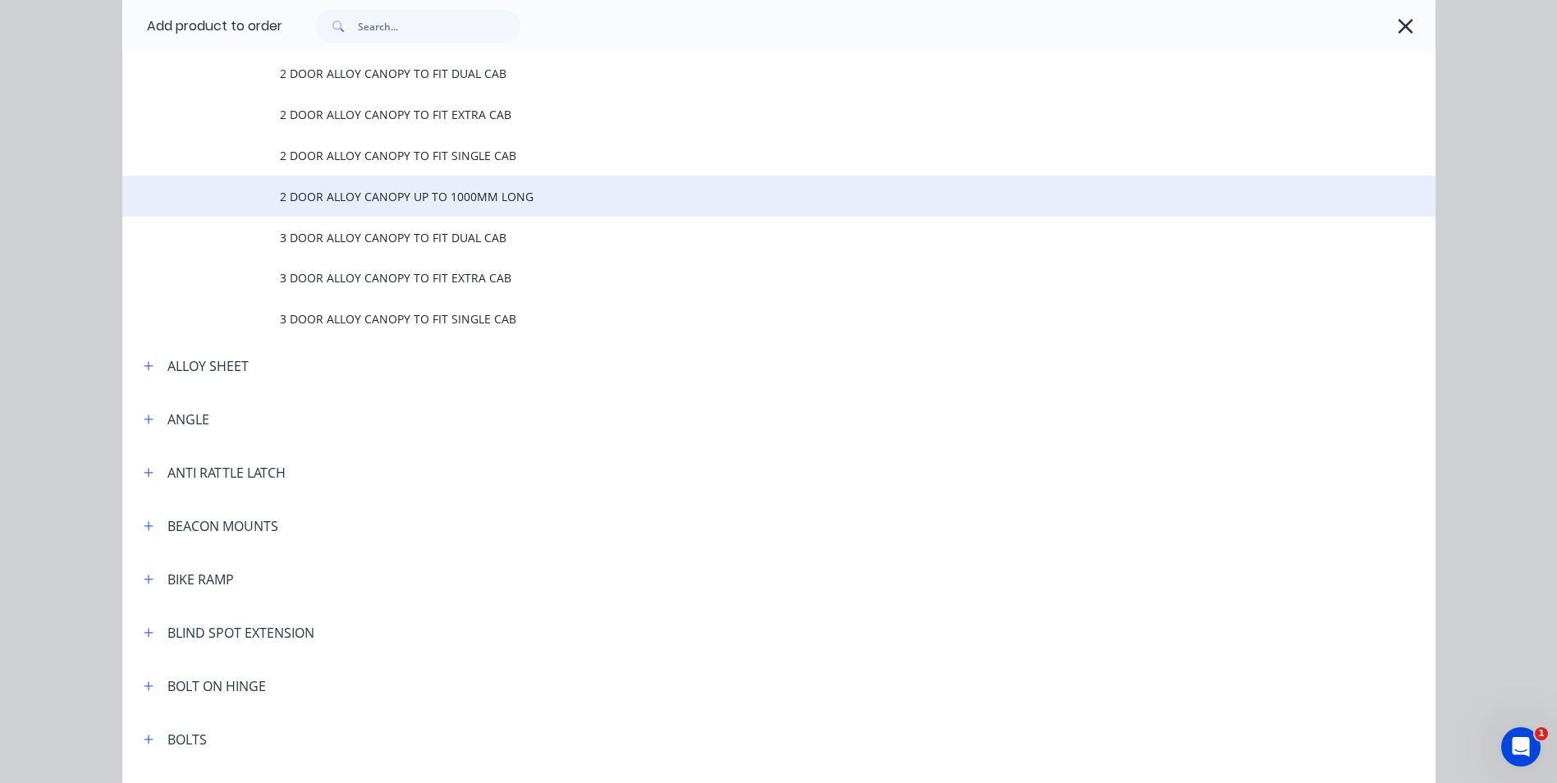
click at [489, 199] on span "2 DOOR ALLOY CANOPY UP TO 1000MM LONG" at bounding box center [742, 196] width 924 height 17
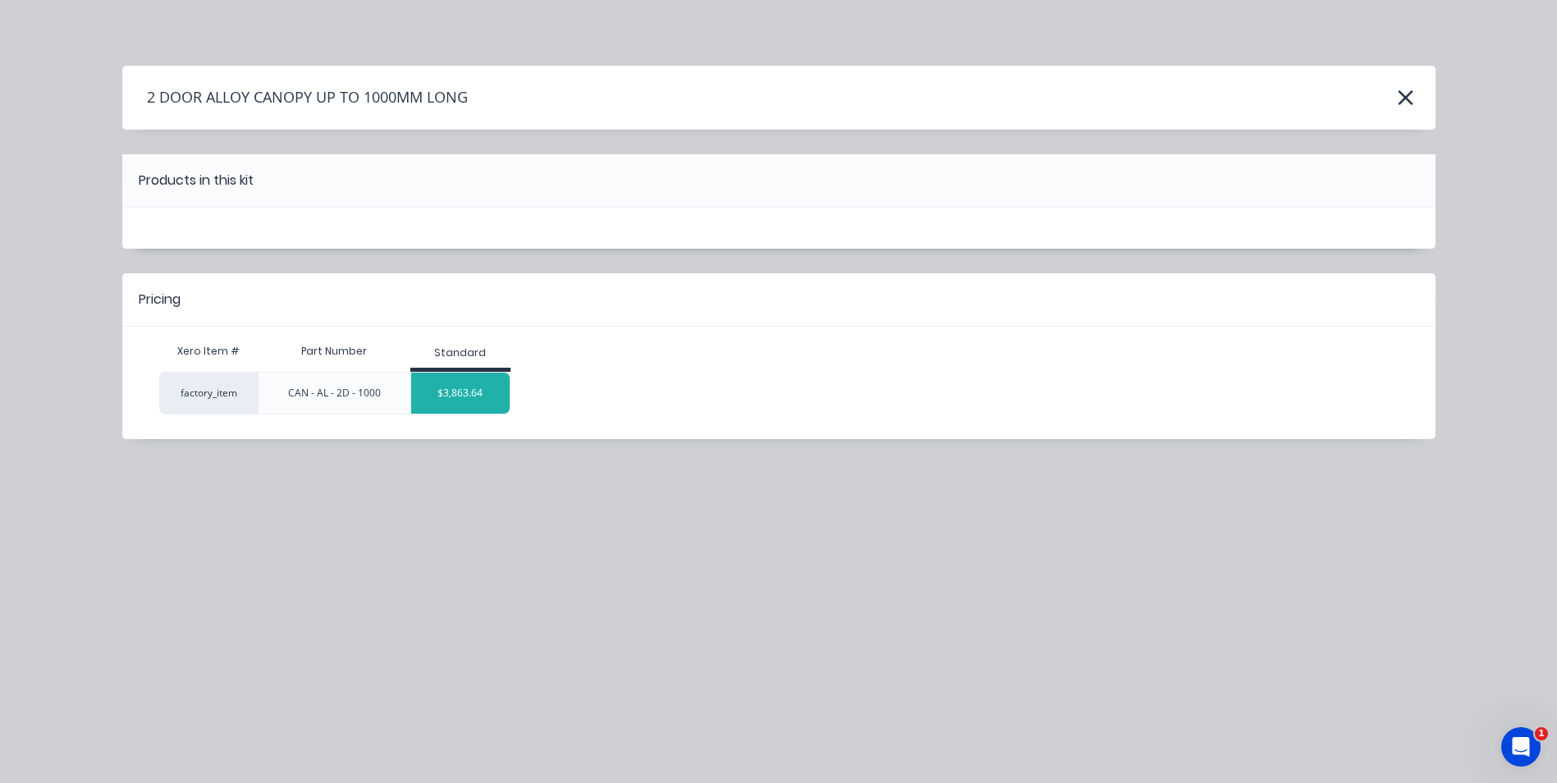
click at [470, 394] on div "$3,863.64" at bounding box center [460, 393] width 99 height 41
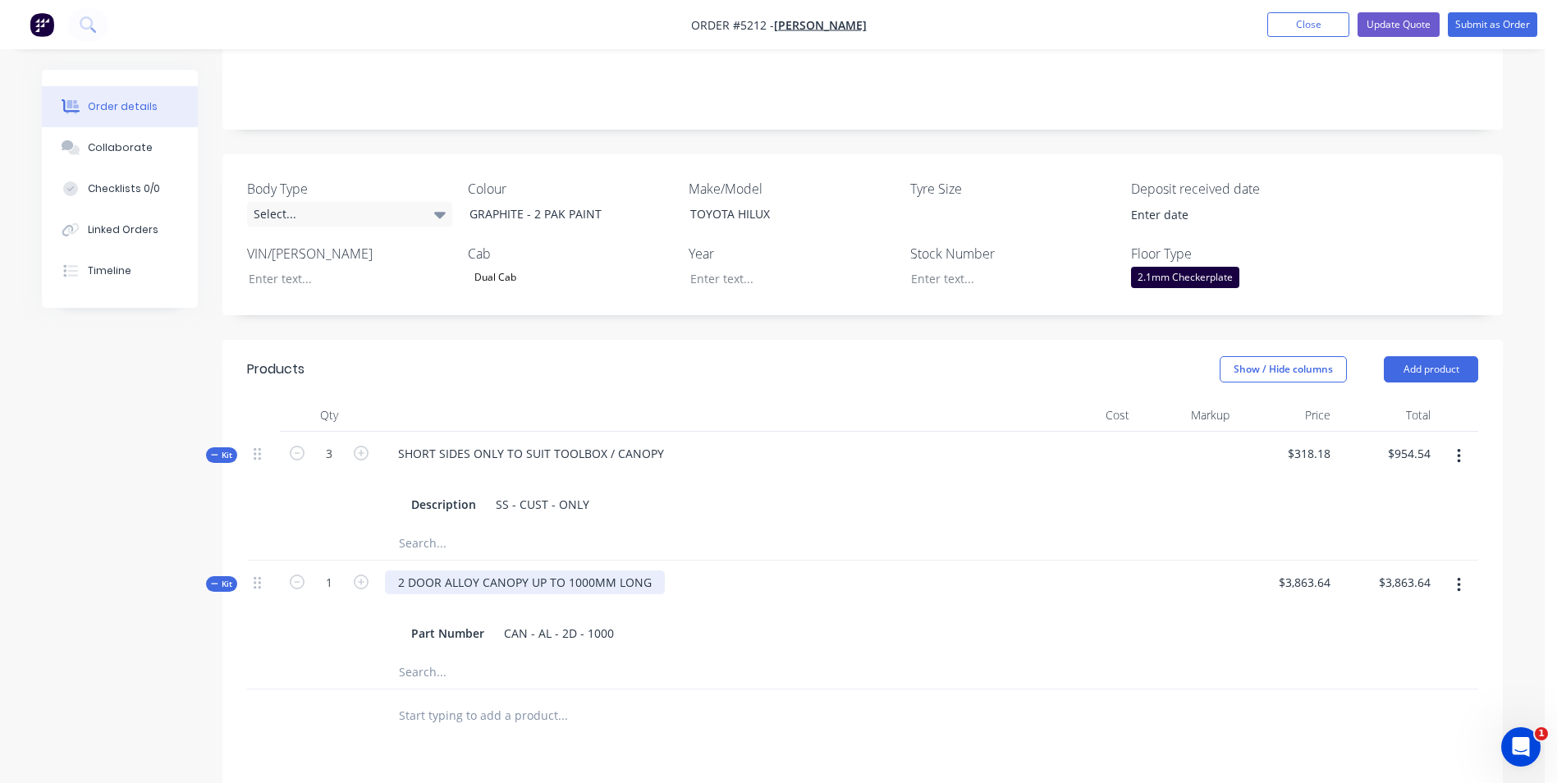
click at [658, 571] on div "2 DOOR ALLOY CANOPY UP TO 1000MM LONG" at bounding box center [525, 583] width 280 height 24
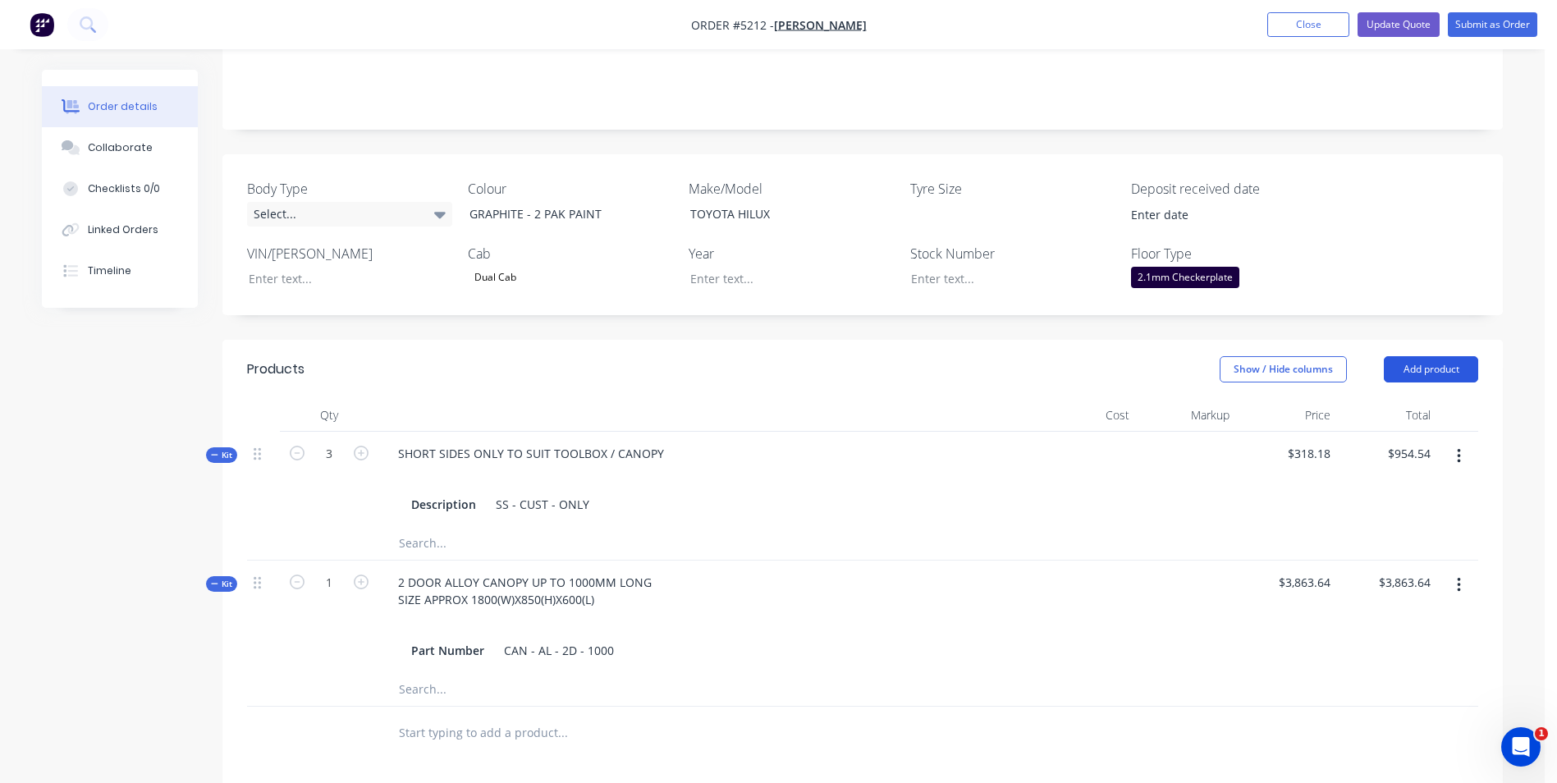
click at [1441, 356] on button "Add product" at bounding box center [1431, 369] width 94 height 26
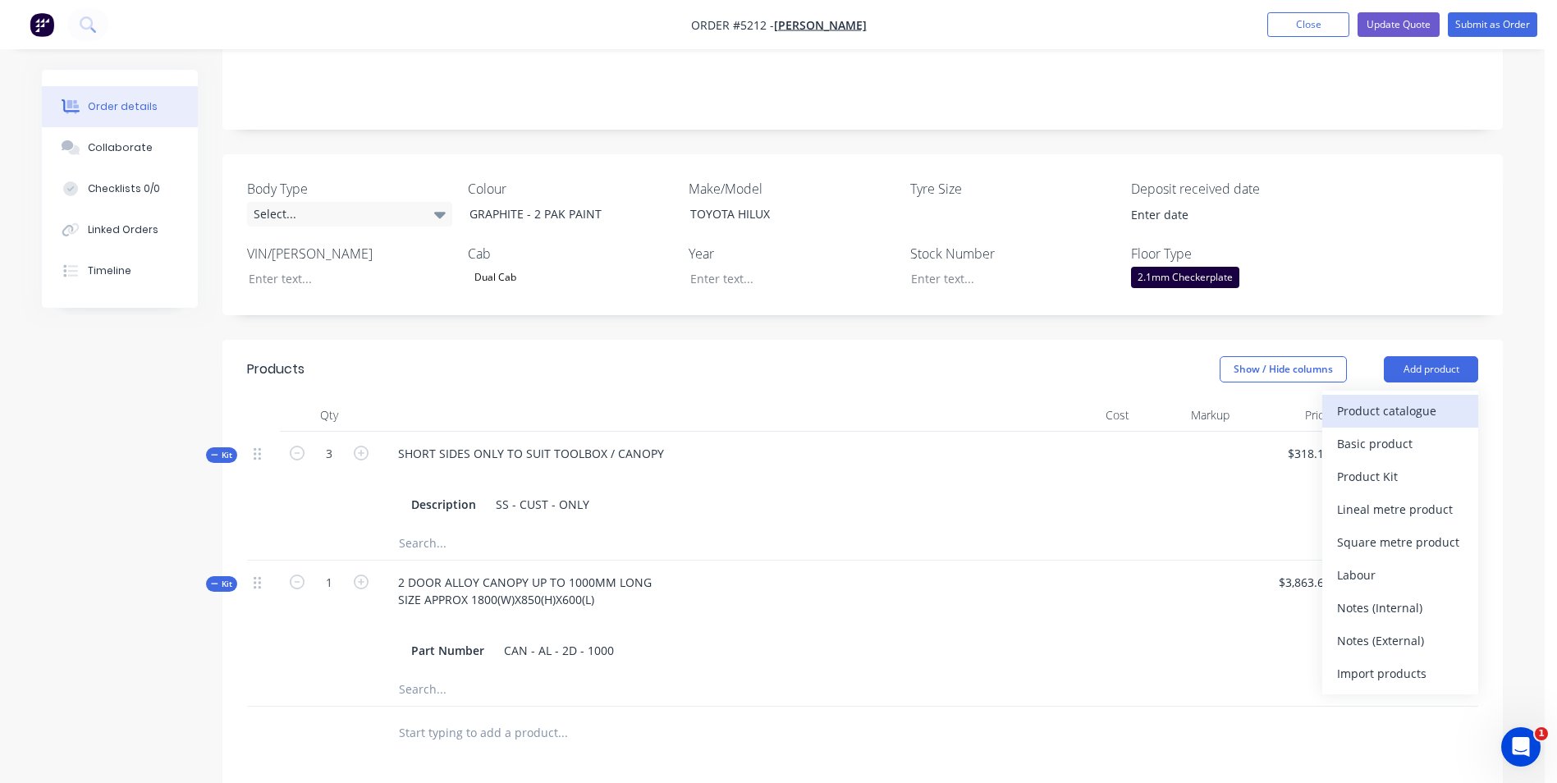
click at [1410, 399] on div "Product catalogue" at bounding box center [1400, 411] width 126 height 24
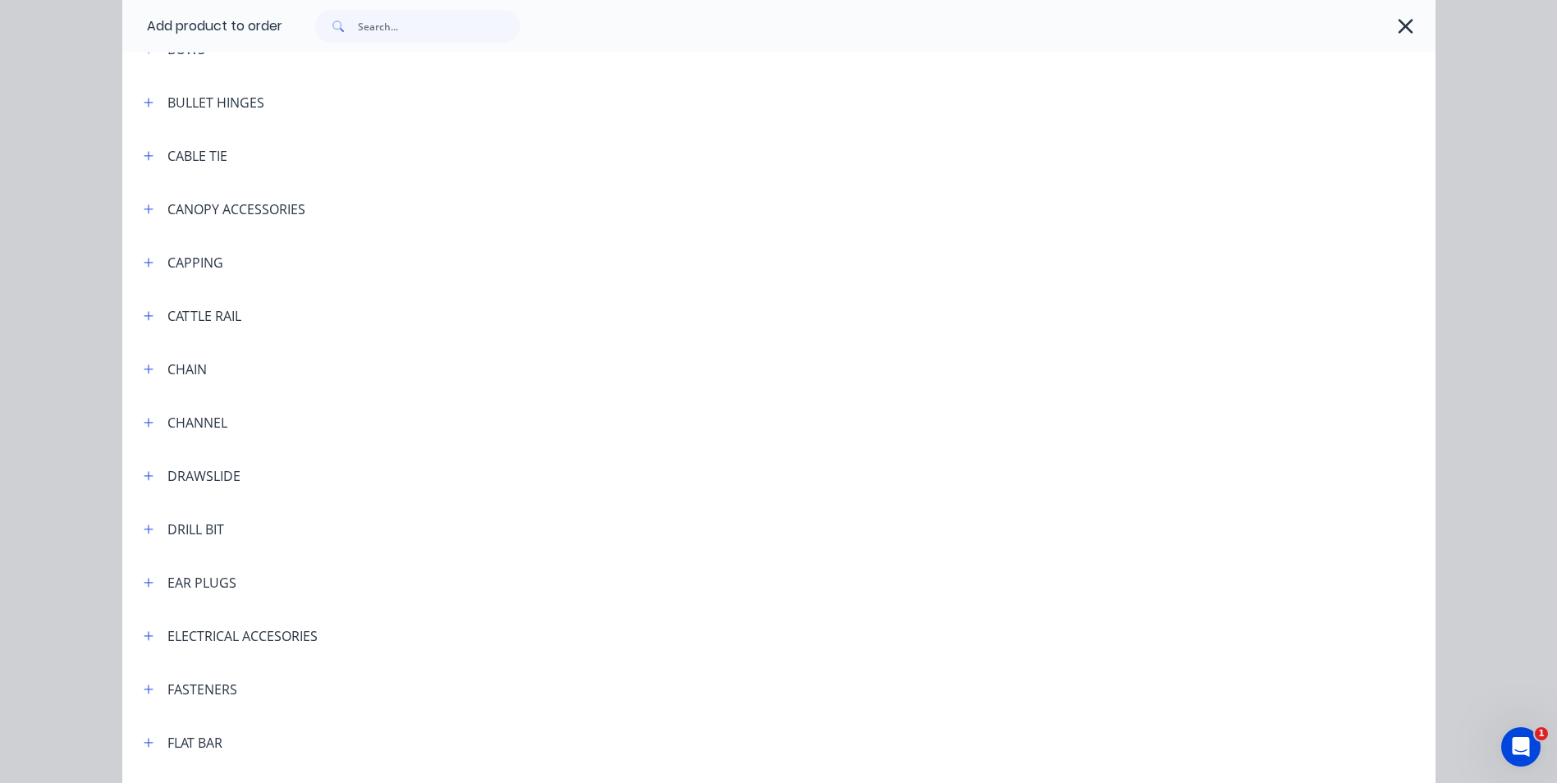
scroll to position [1232, 0]
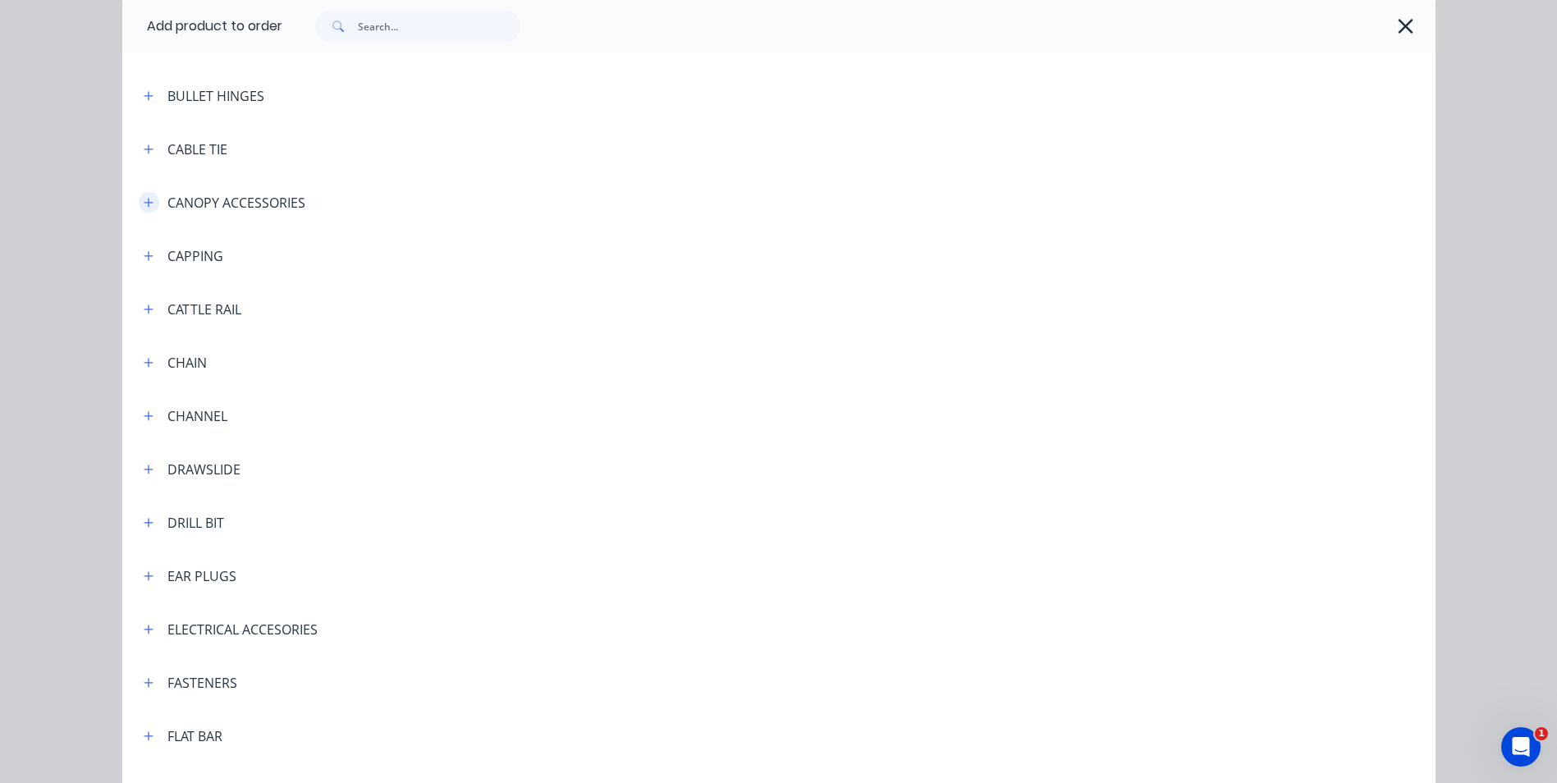
click at [149, 209] on button "button" at bounding box center [149, 202] width 21 height 21
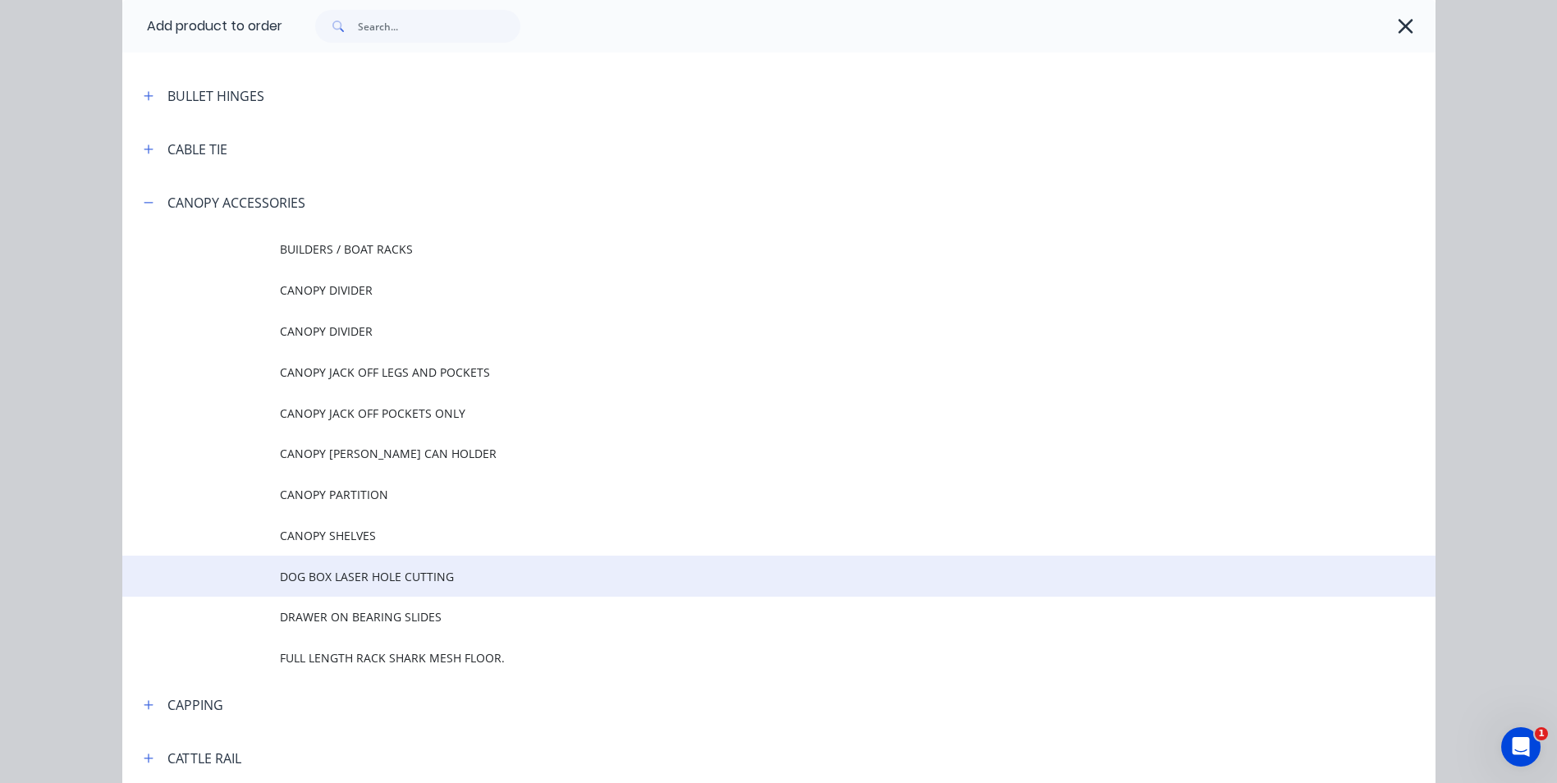
click at [363, 577] on span "DOG BOX LASER HOLE CUTTING" at bounding box center [742, 576] width 924 height 17
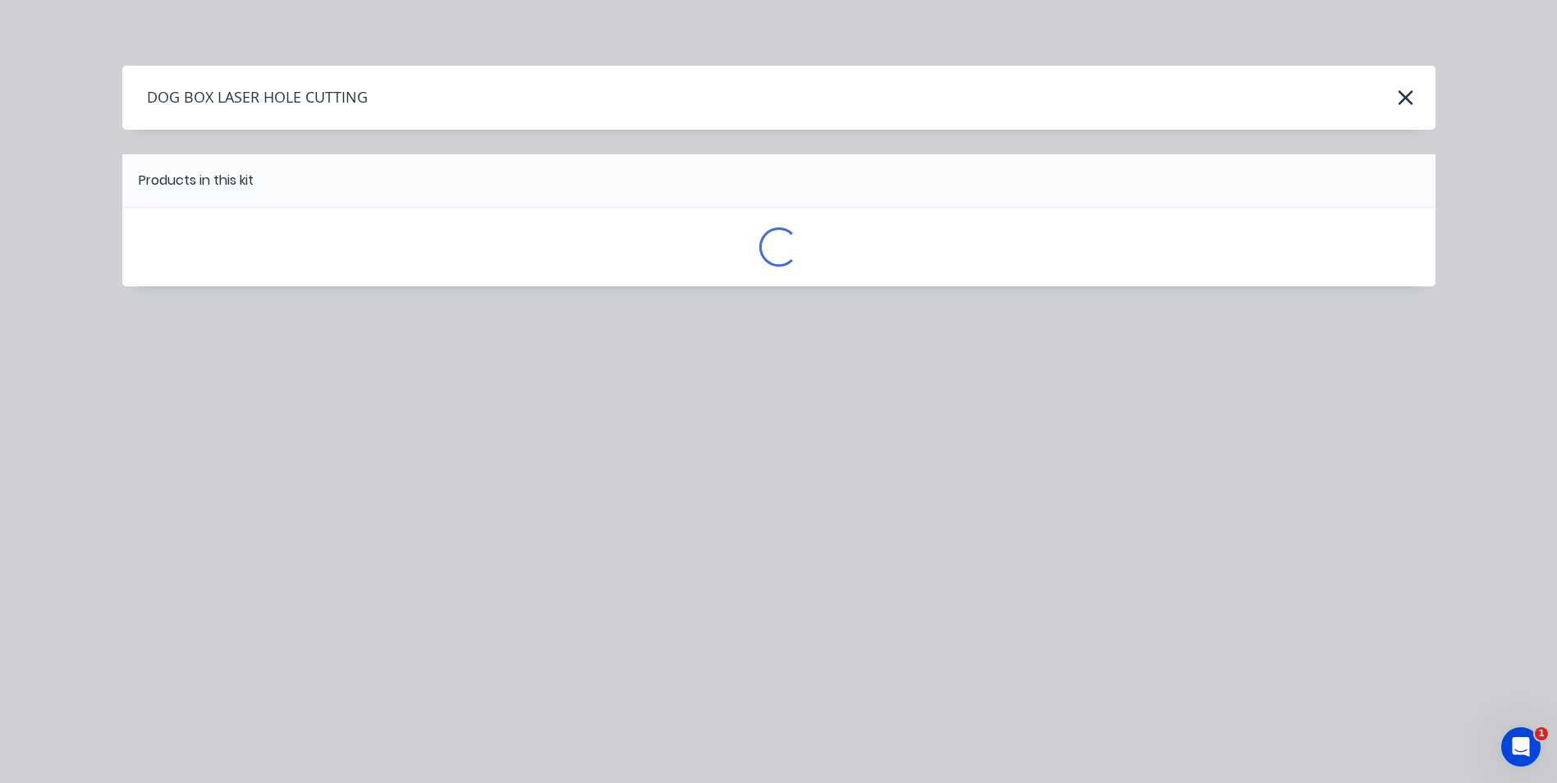
scroll to position [0, 0]
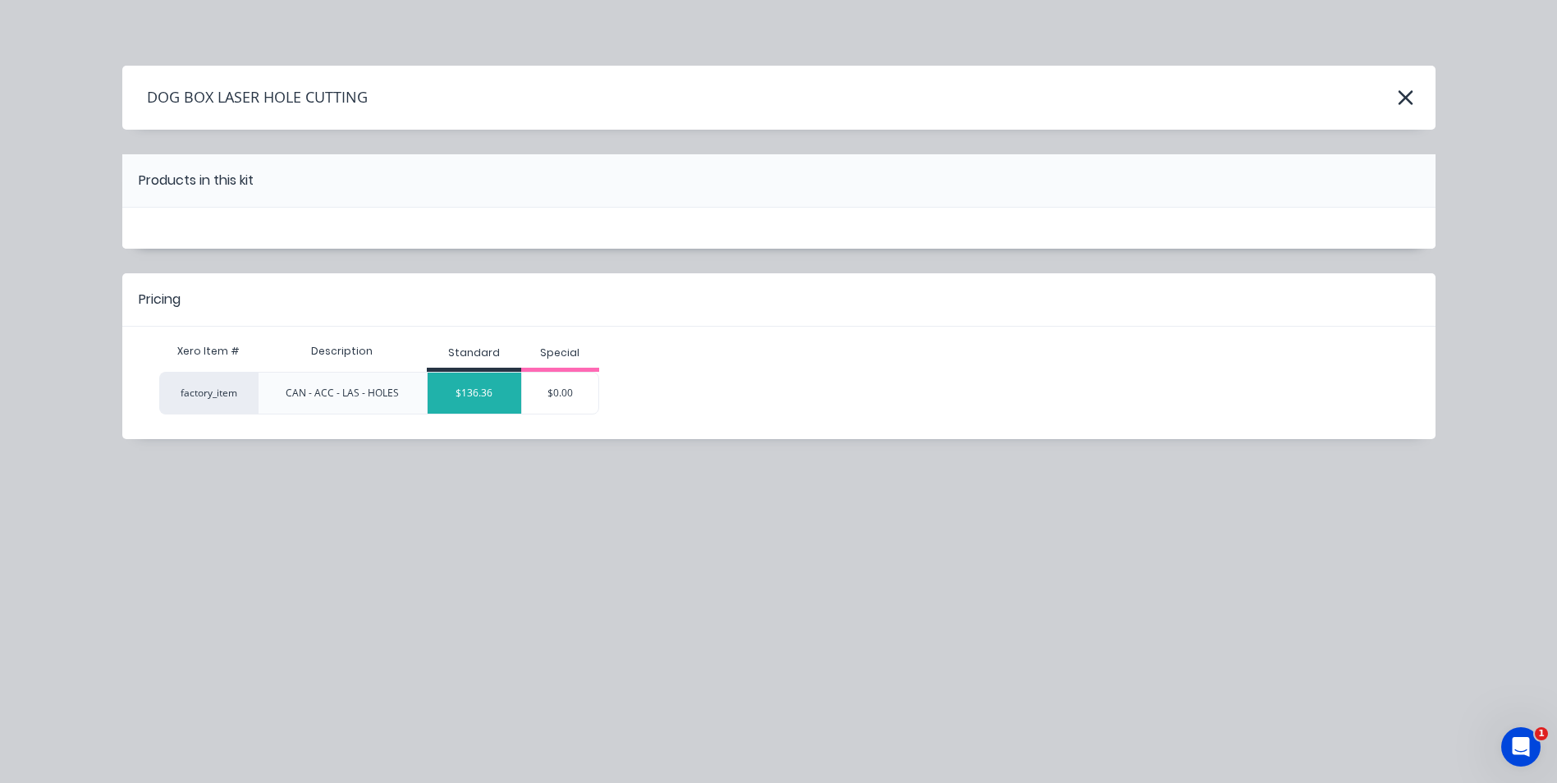
click at [502, 388] on div "$136.36" at bounding box center [475, 393] width 94 height 41
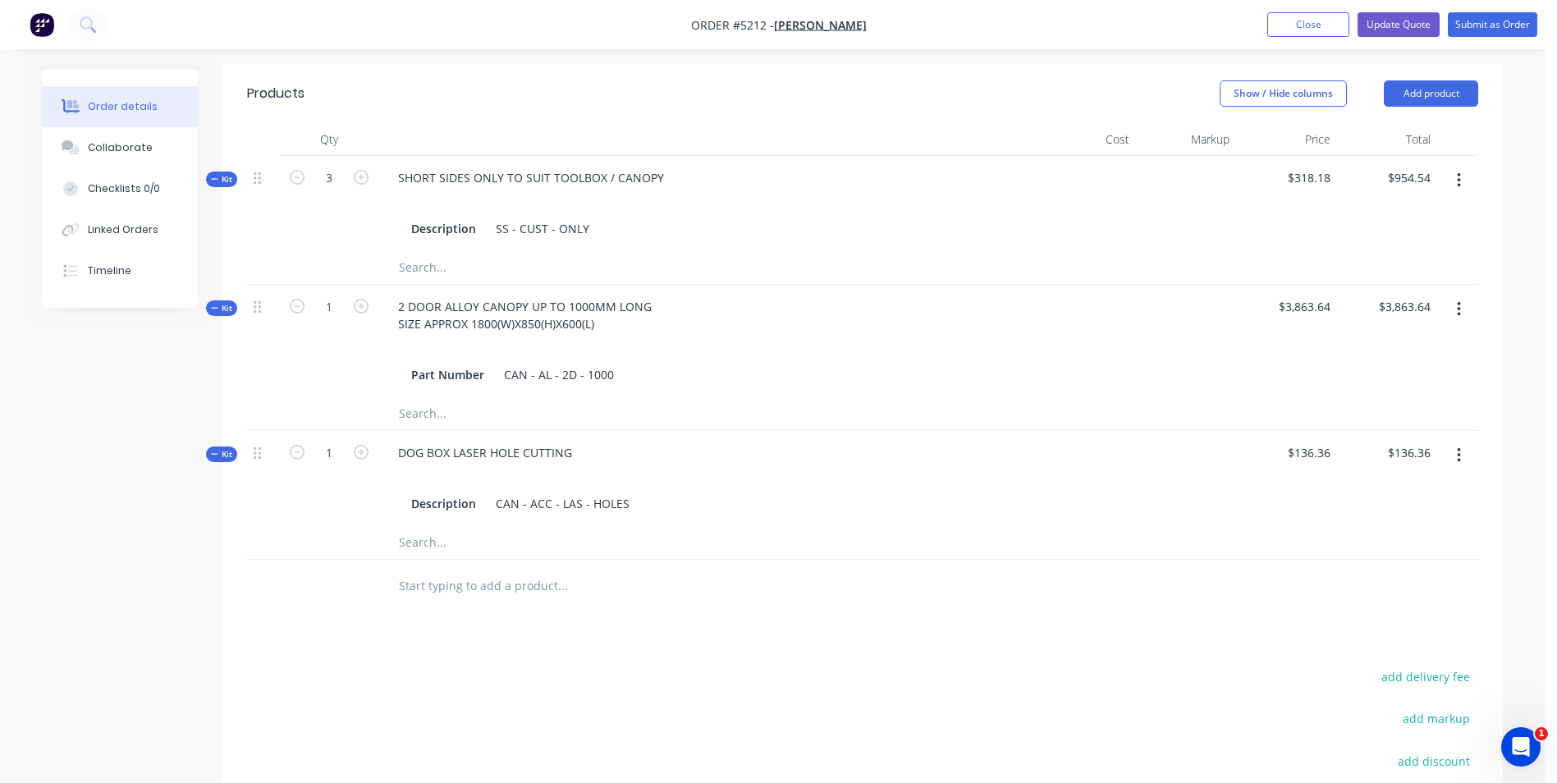
scroll to position [657, 0]
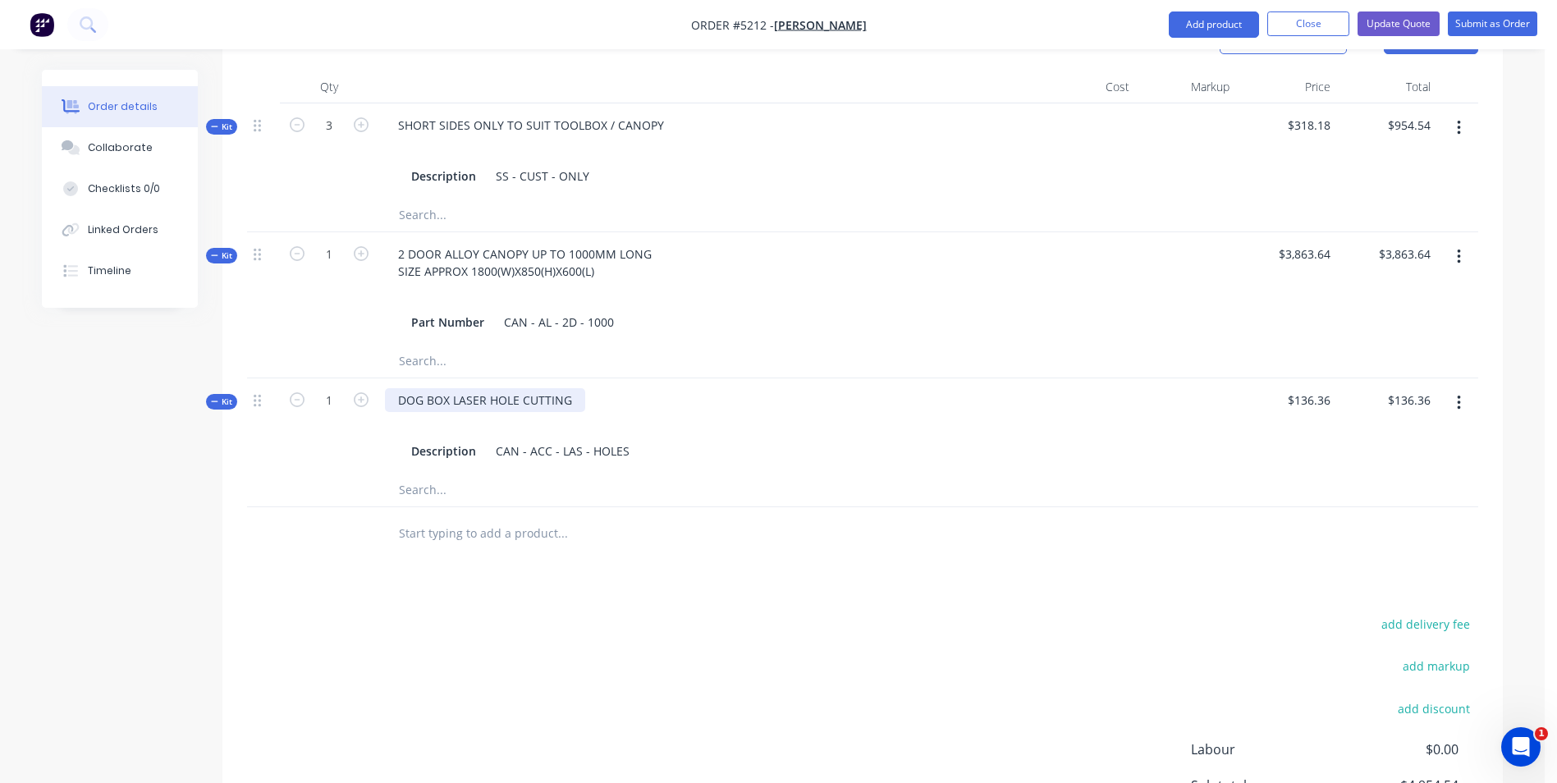
click at [576, 388] on div "DOG BOX LASER HOLE CUTTING" at bounding box center [485, 400] width 200 height 24
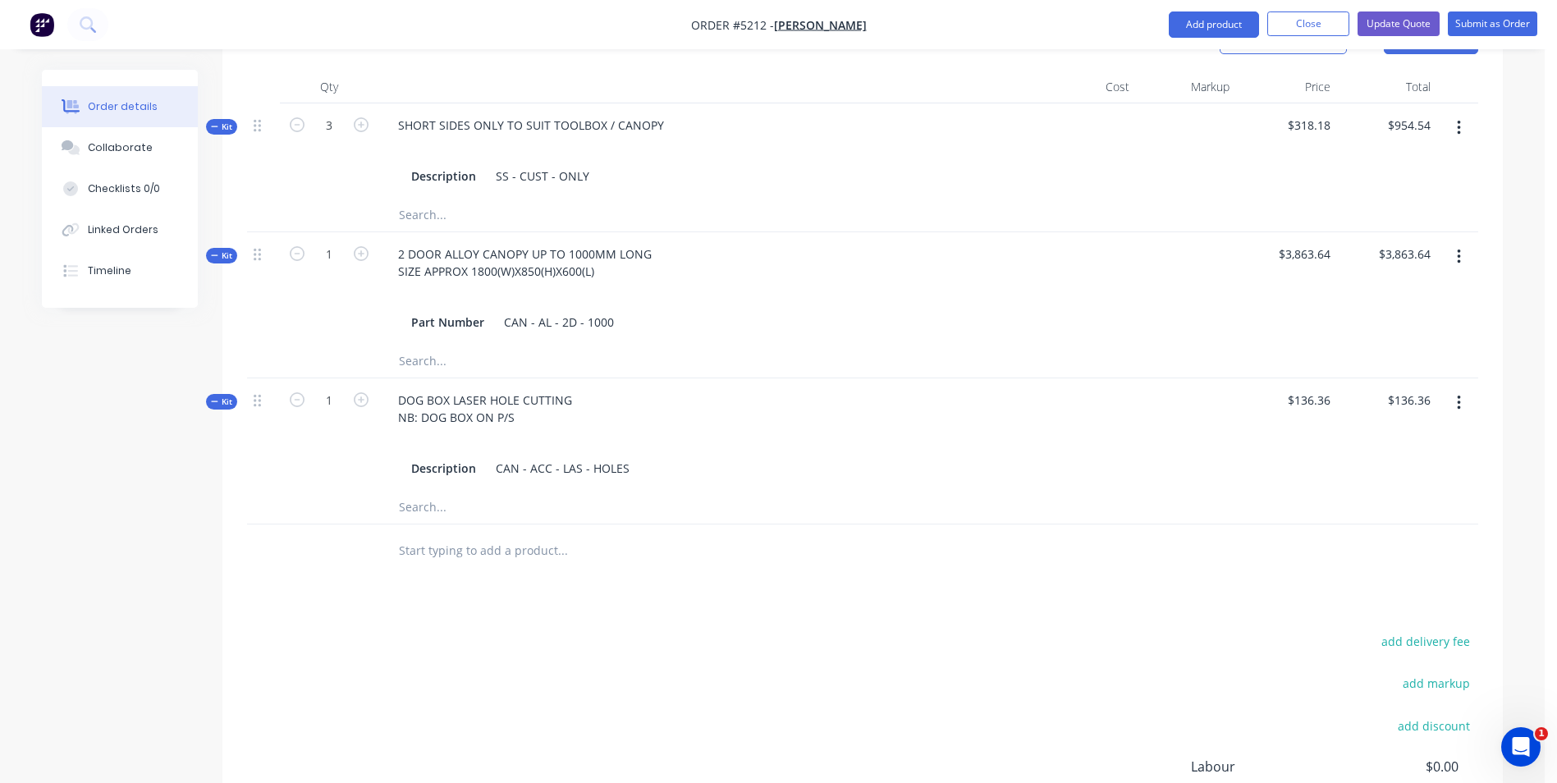
click at [1121, 563] on div "Products Show / Hide columns Add product Qty Cost Markup Price Total Kit 3 SHOR…" at bounding box center [862, 491] width 1281 height 961
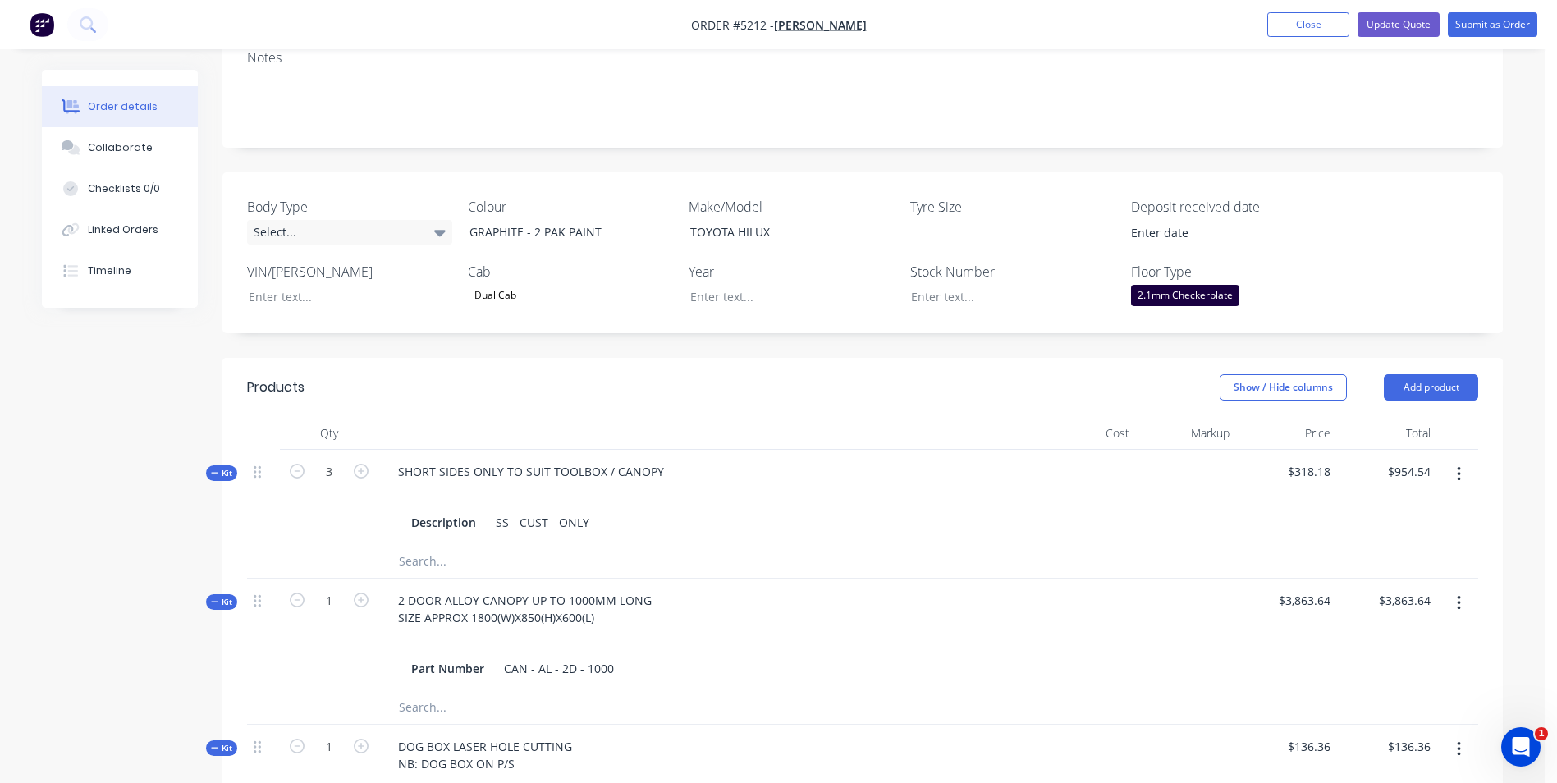
scroll to position [246, 0]
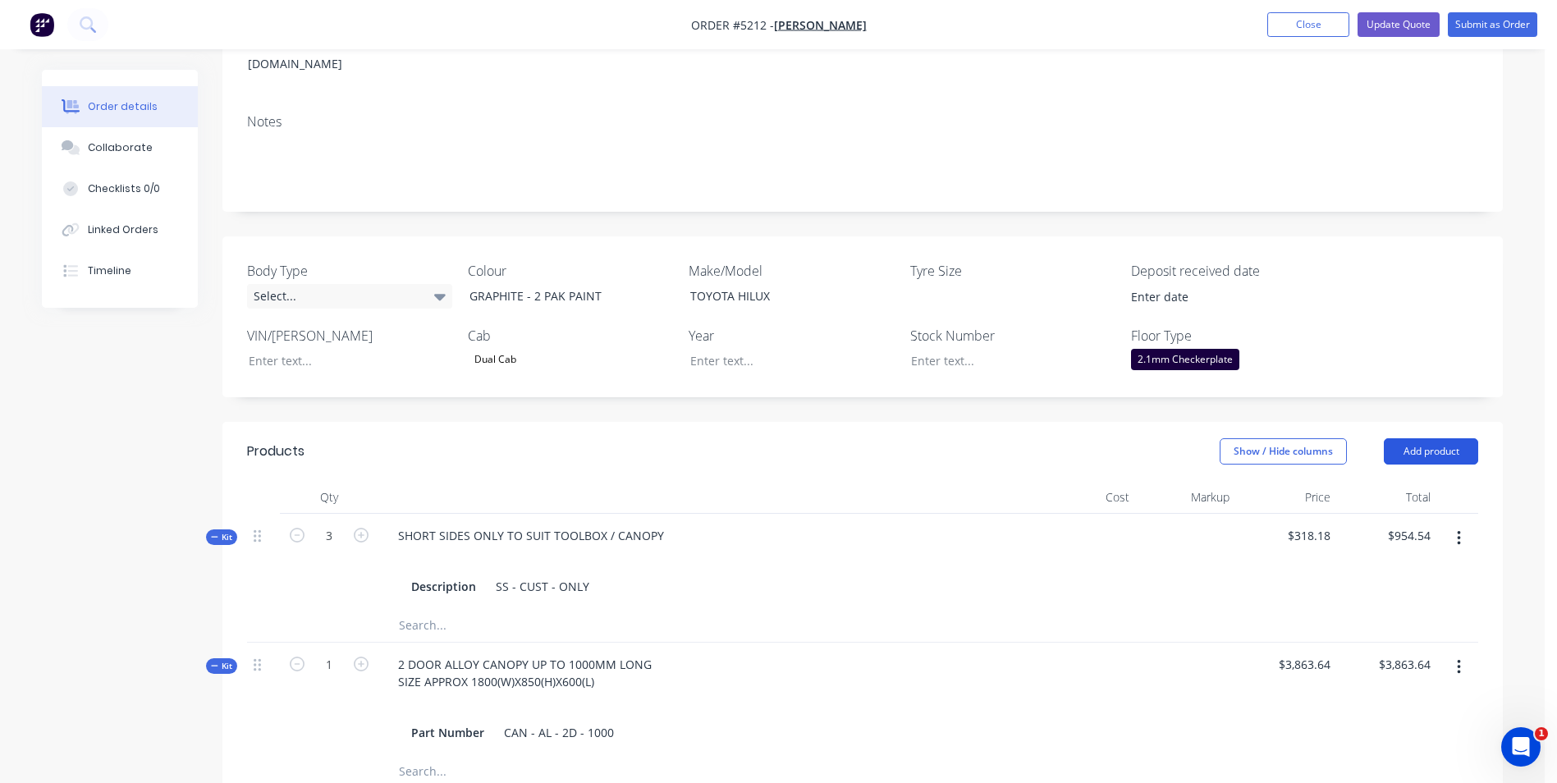
click at [1438, 438] on button "Add product" at bounding box center [1431, 451] width 94 height 26
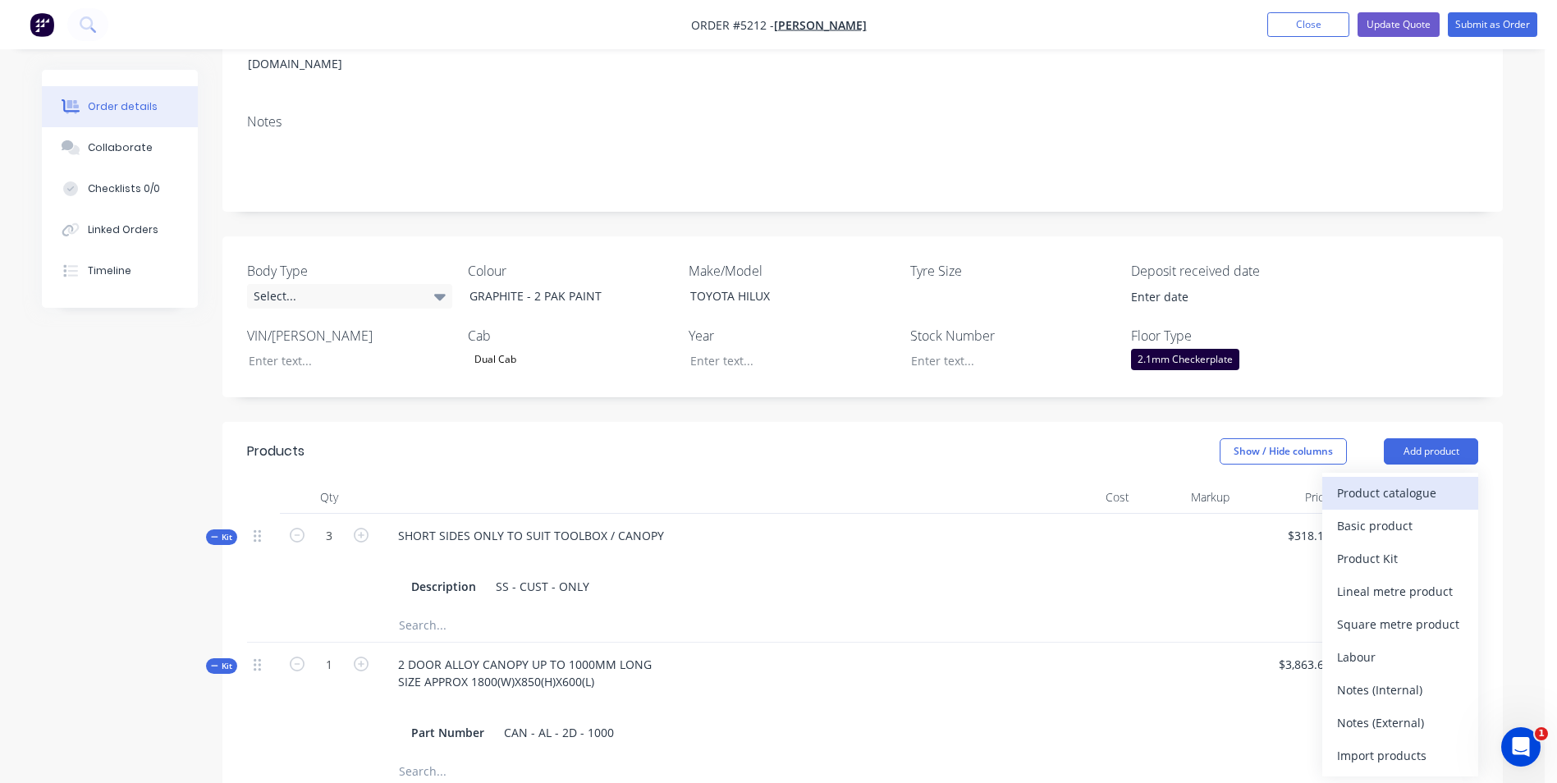
click at [1378, 481] on div "Product catalogue" at bounding box center [1400, 493] width 126 height 24
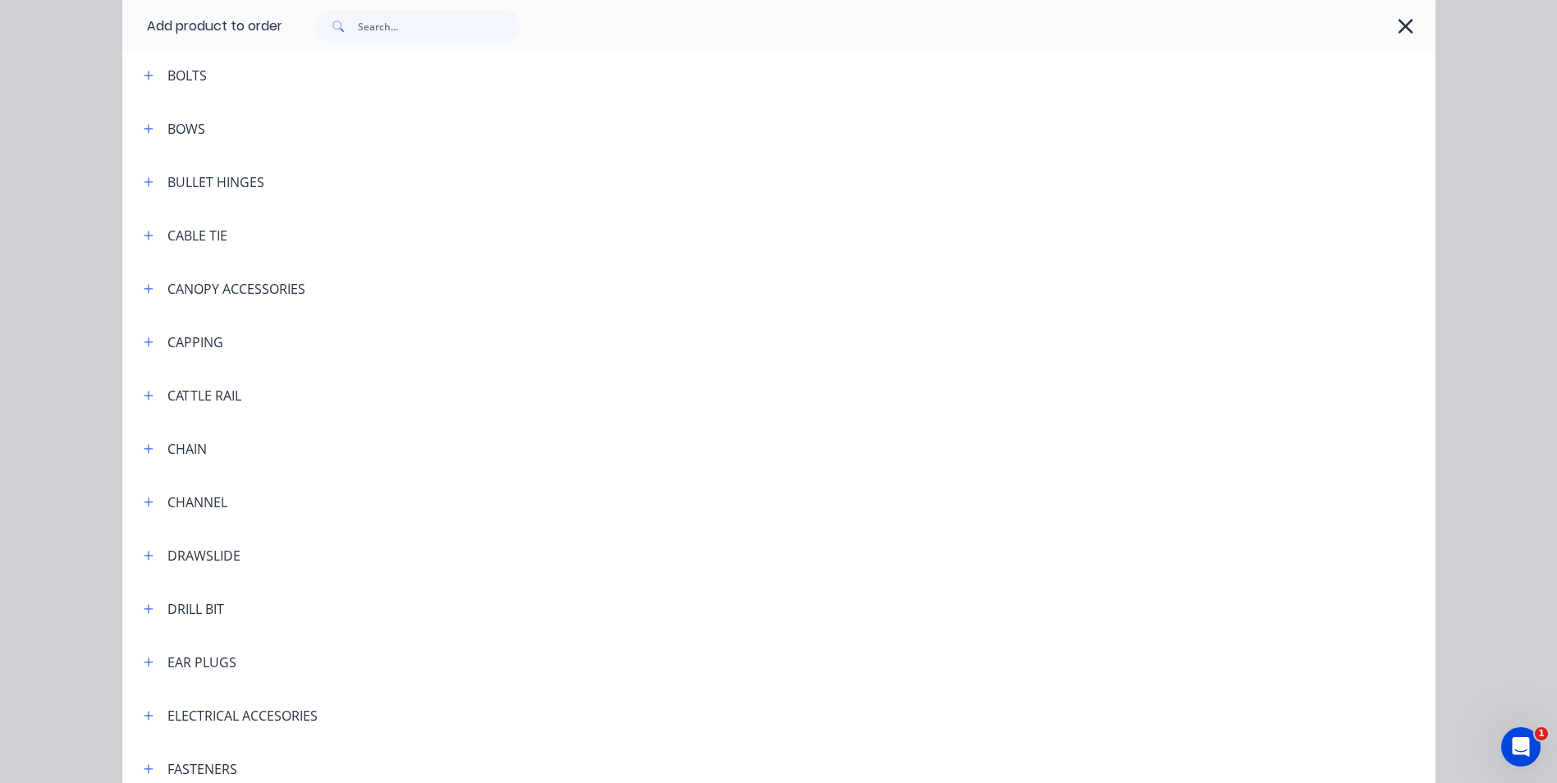
scroll to position [1149, 0]
click at [139, 285] on button "button" at bounding box center [149, 284] width 21 height 21
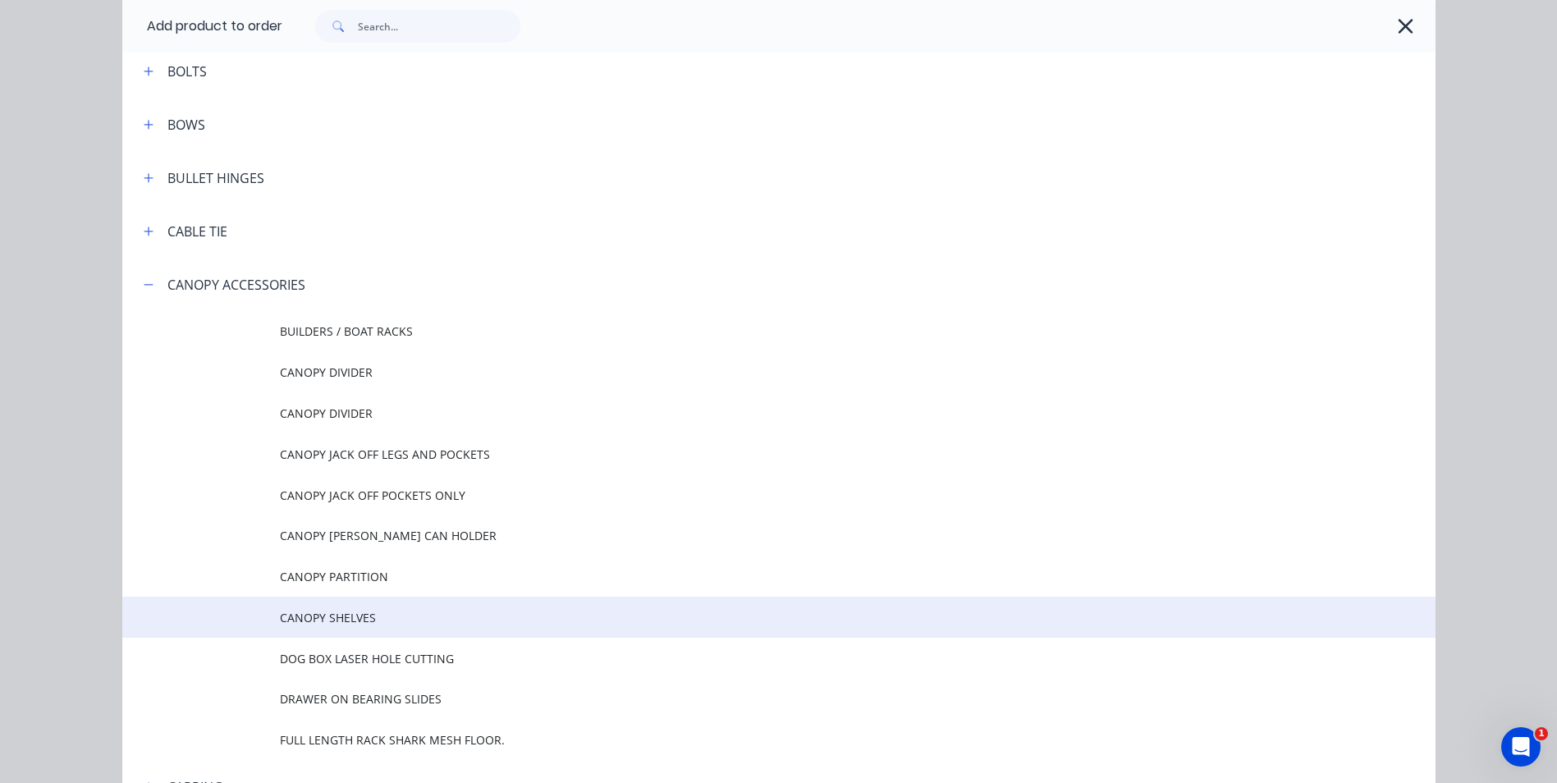
scroll to position [1232, 0]
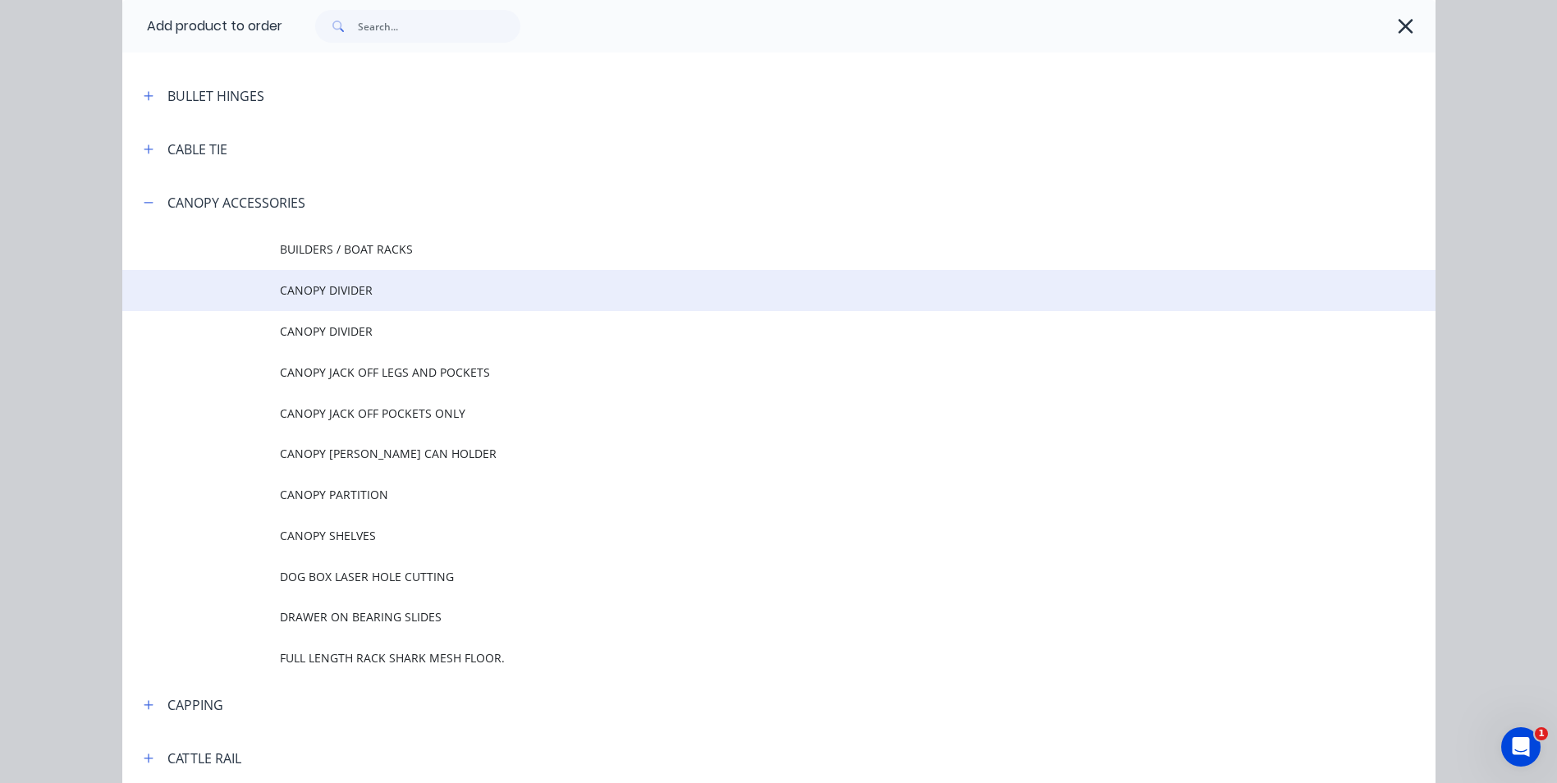
click at [360, 293] on span "CANOPY DIVIDER" at bounding box center [742, 290] width 924 height 17
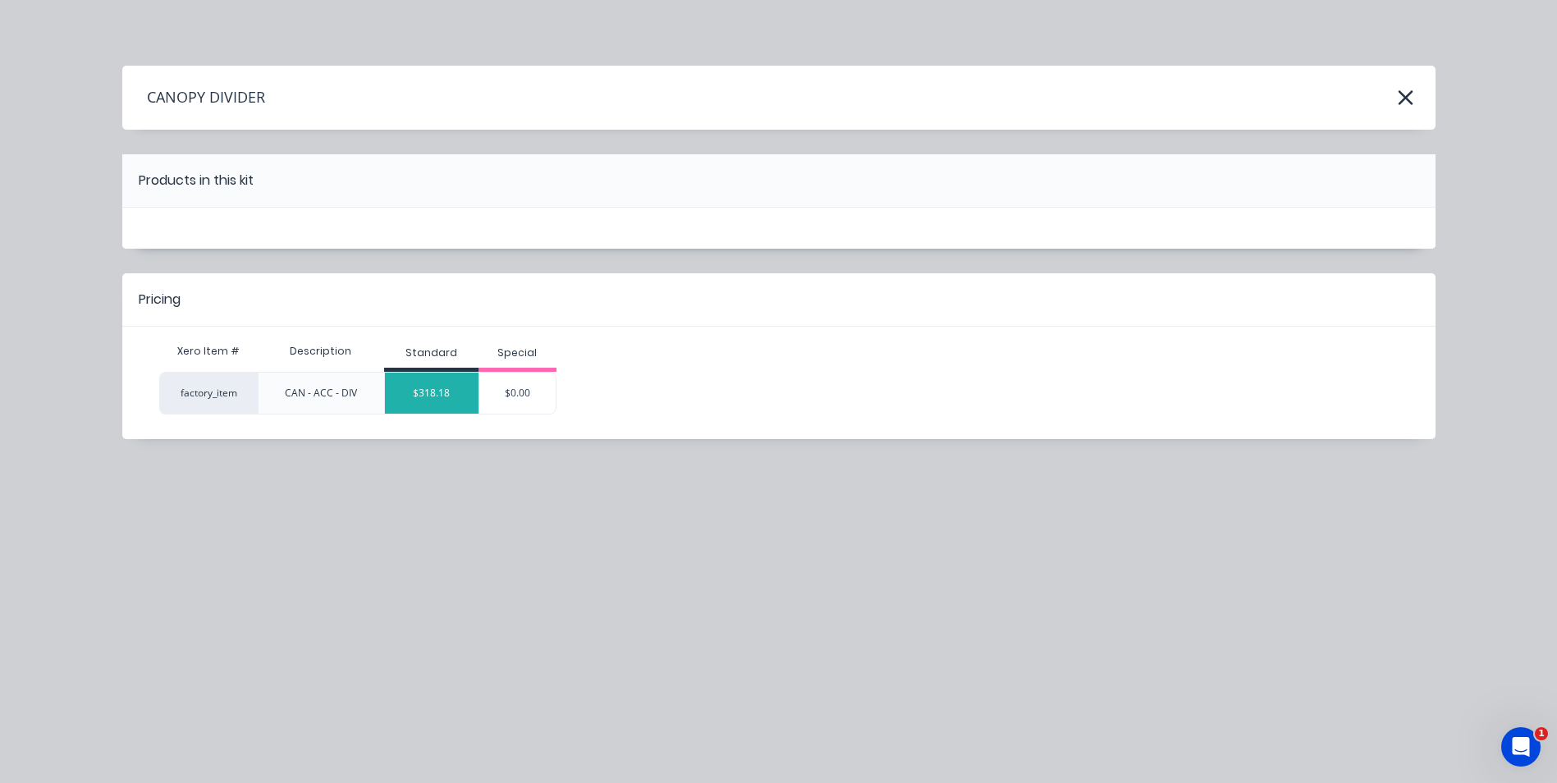
click at [418, 394] on div "$318.18" at bounding box center [432, 393] width 94 height 41
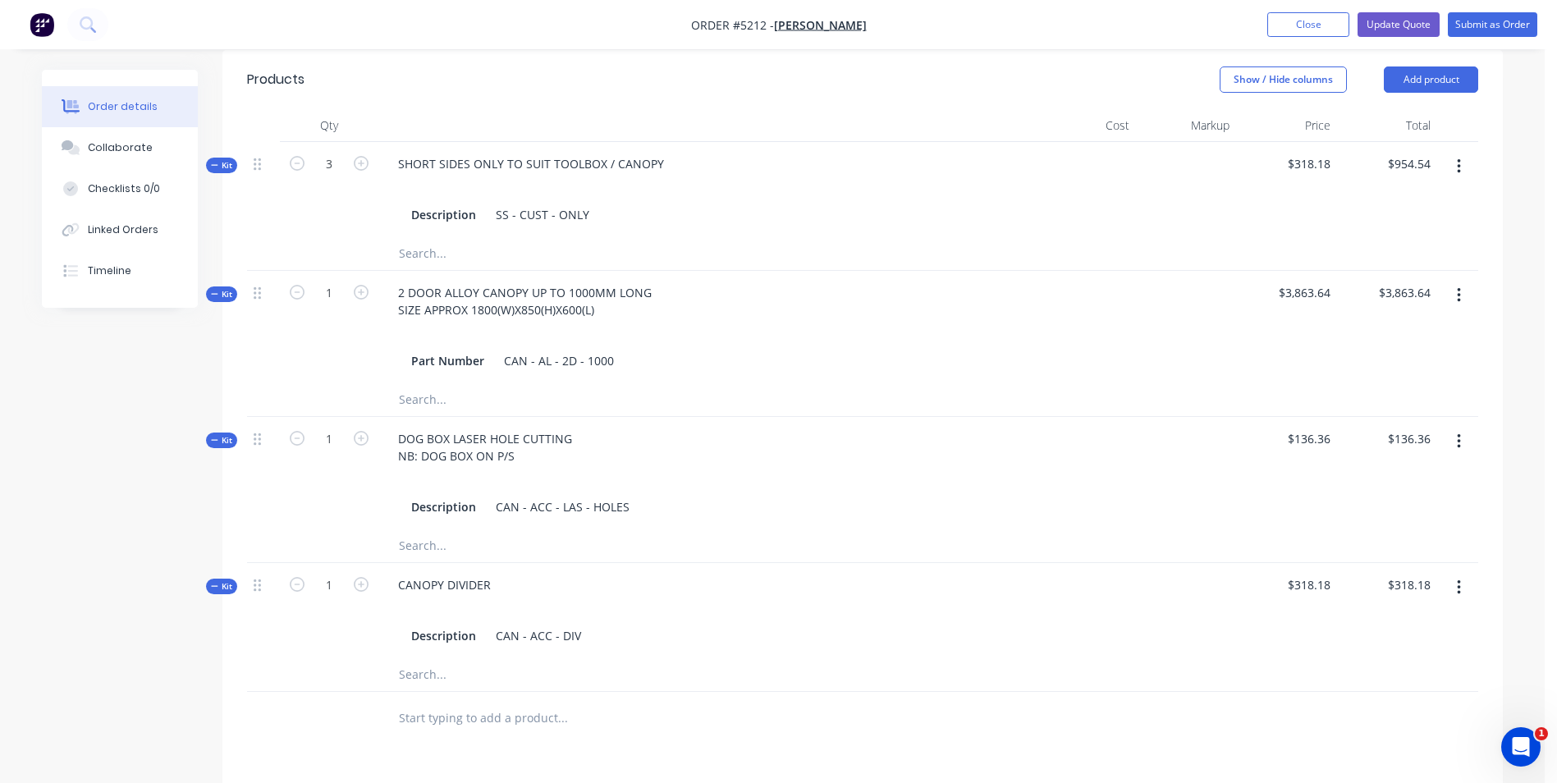
scroll to position [657, 0]
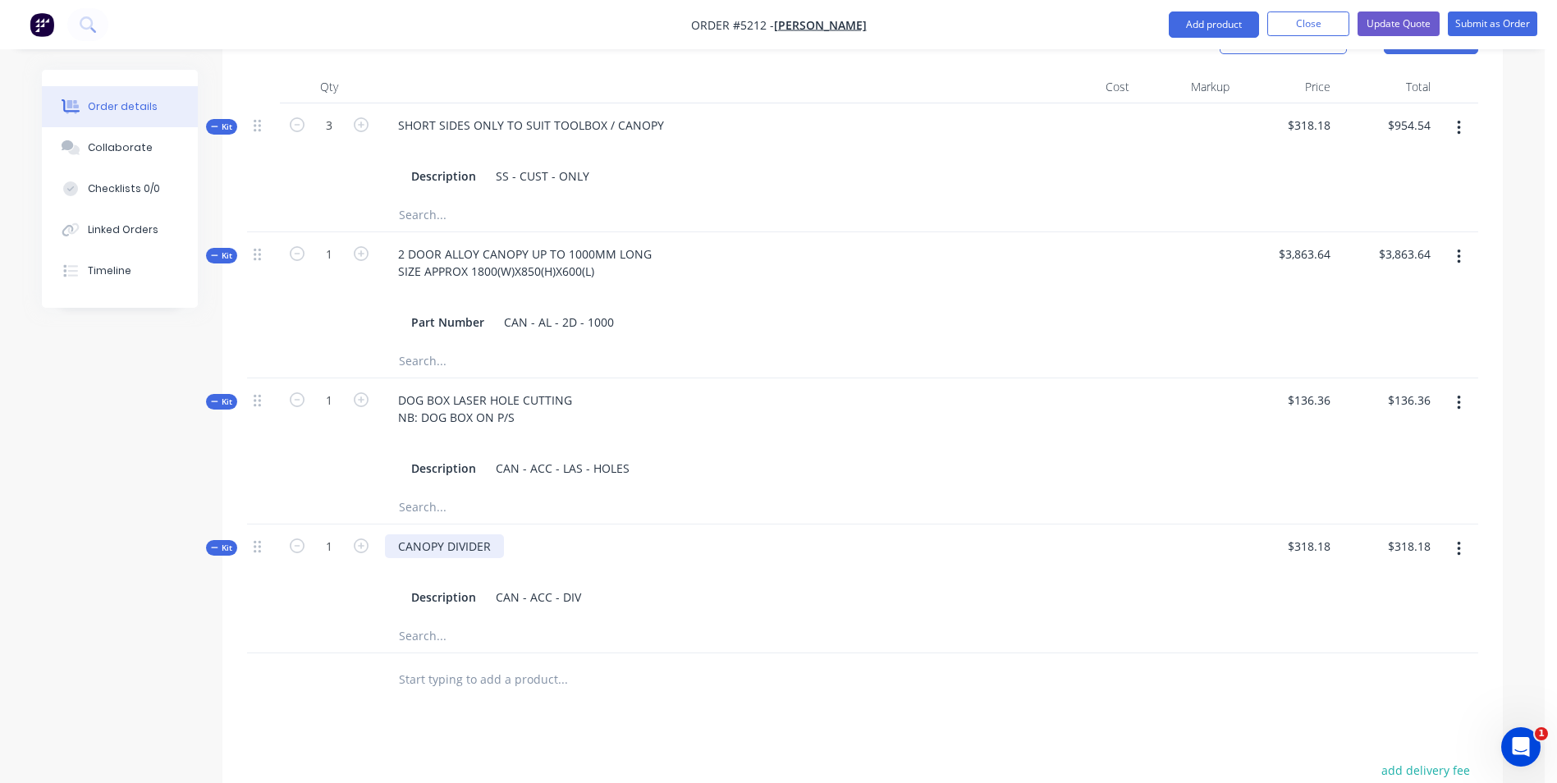
click at [495, 534] on div "CANOPY DIVIDER" at bounding box center [444, 546] width 119 height 24
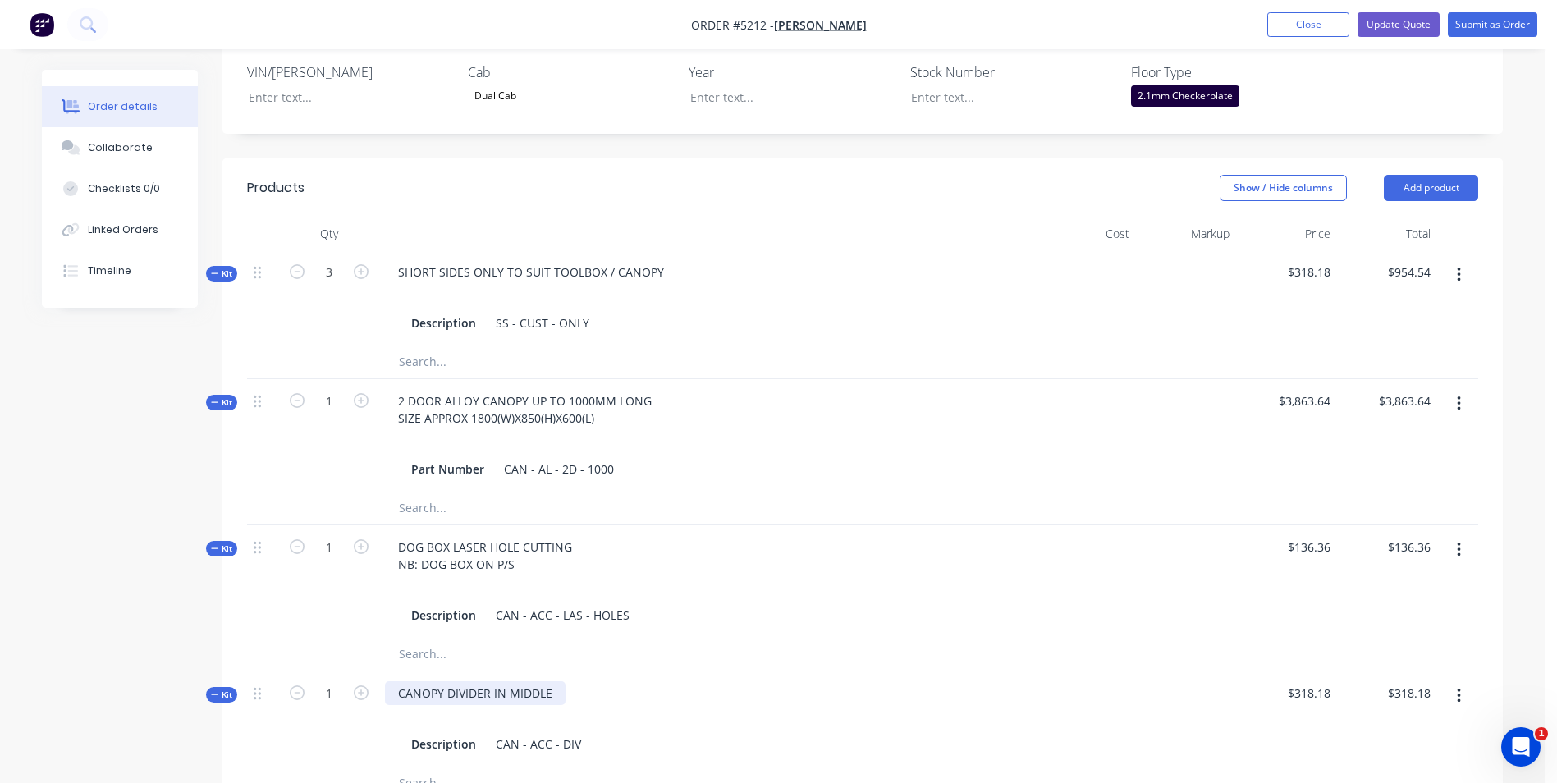
scroll to position [493, 0]
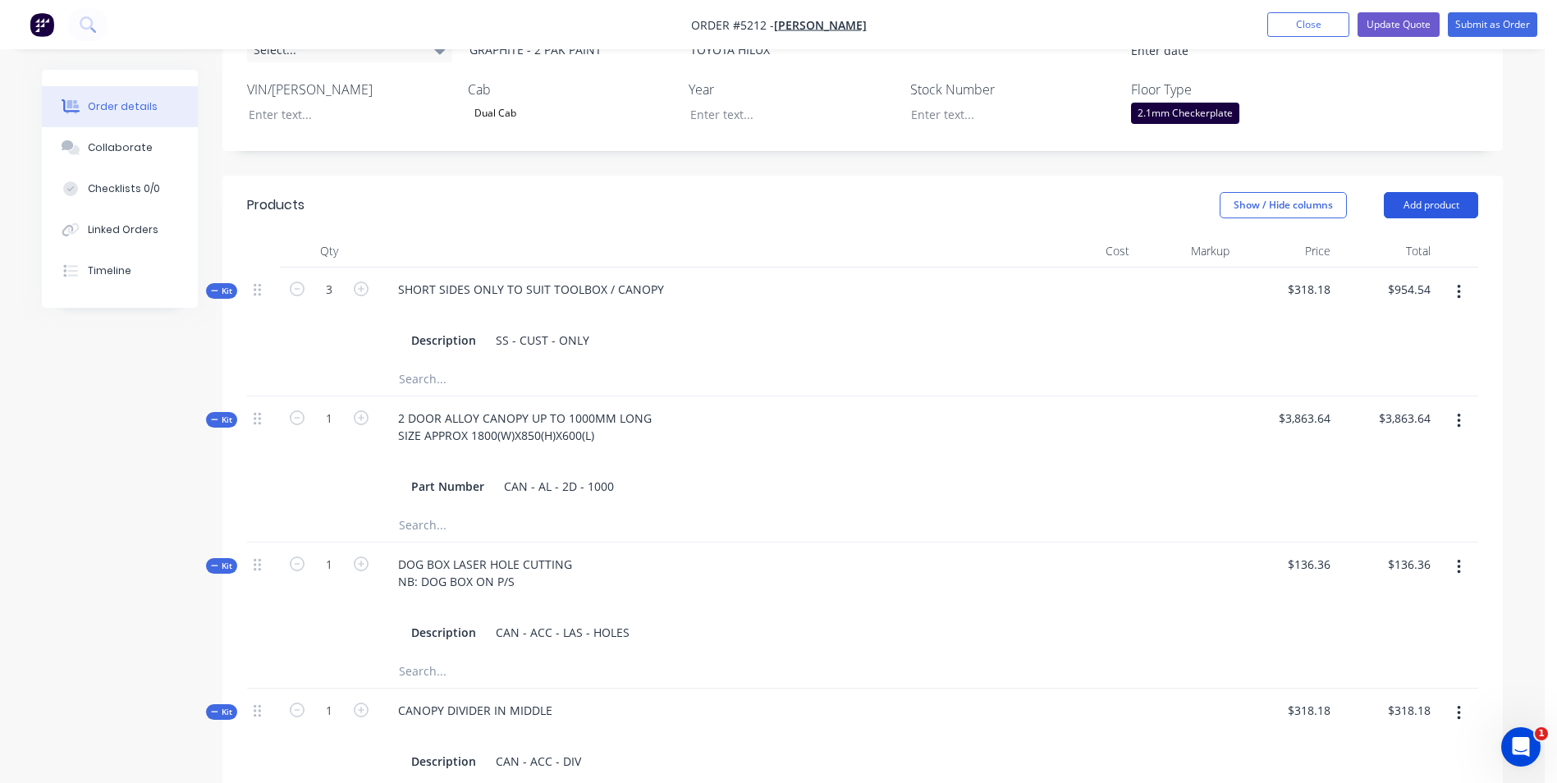
click at [1444, 192] on button "Add product" at bounding box center [1431, 205] width 94 height 26
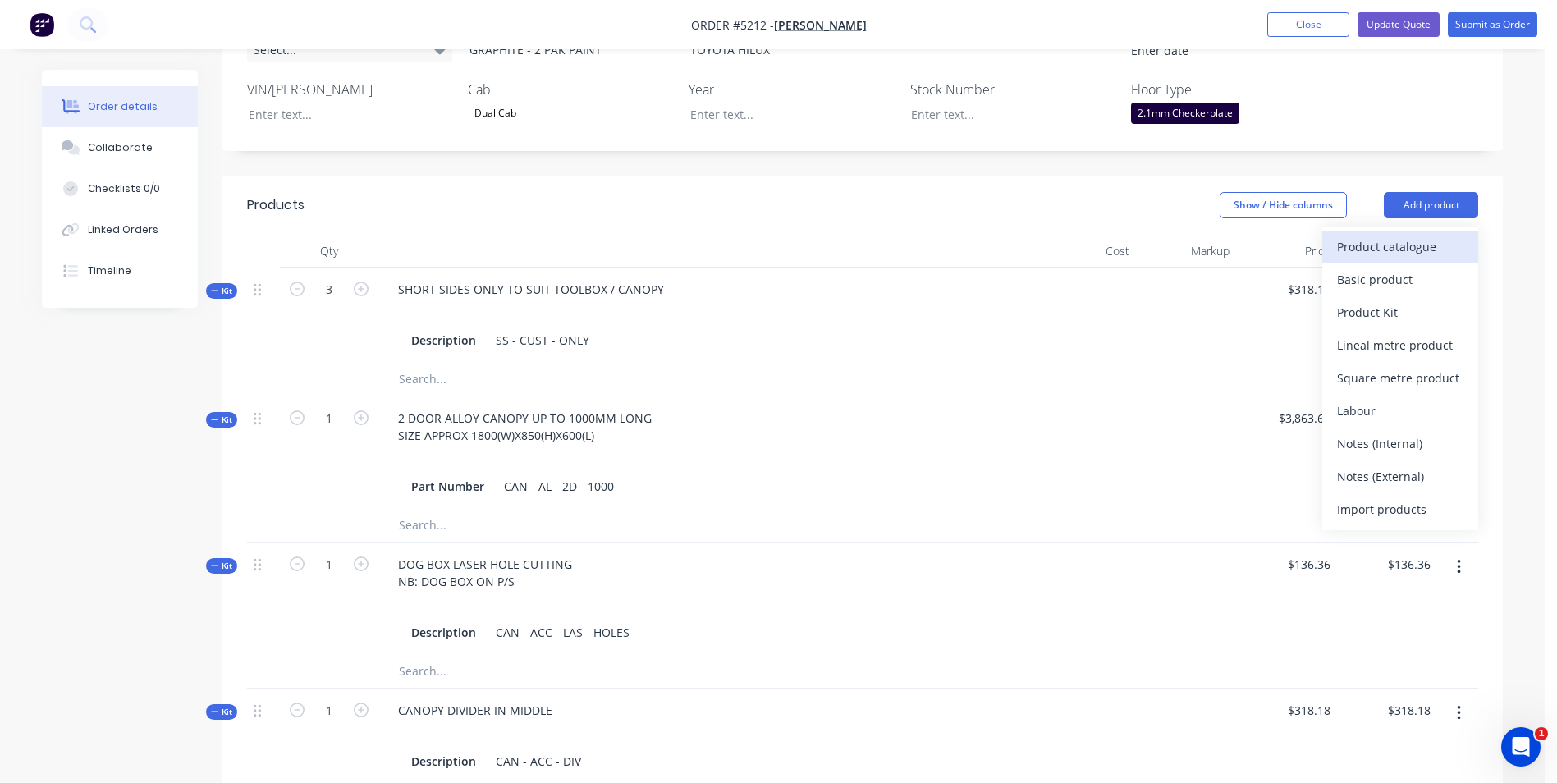
click at [1438, 235] on div "Product catalogue" at bounding box center [1400, 247] width 126 height 24
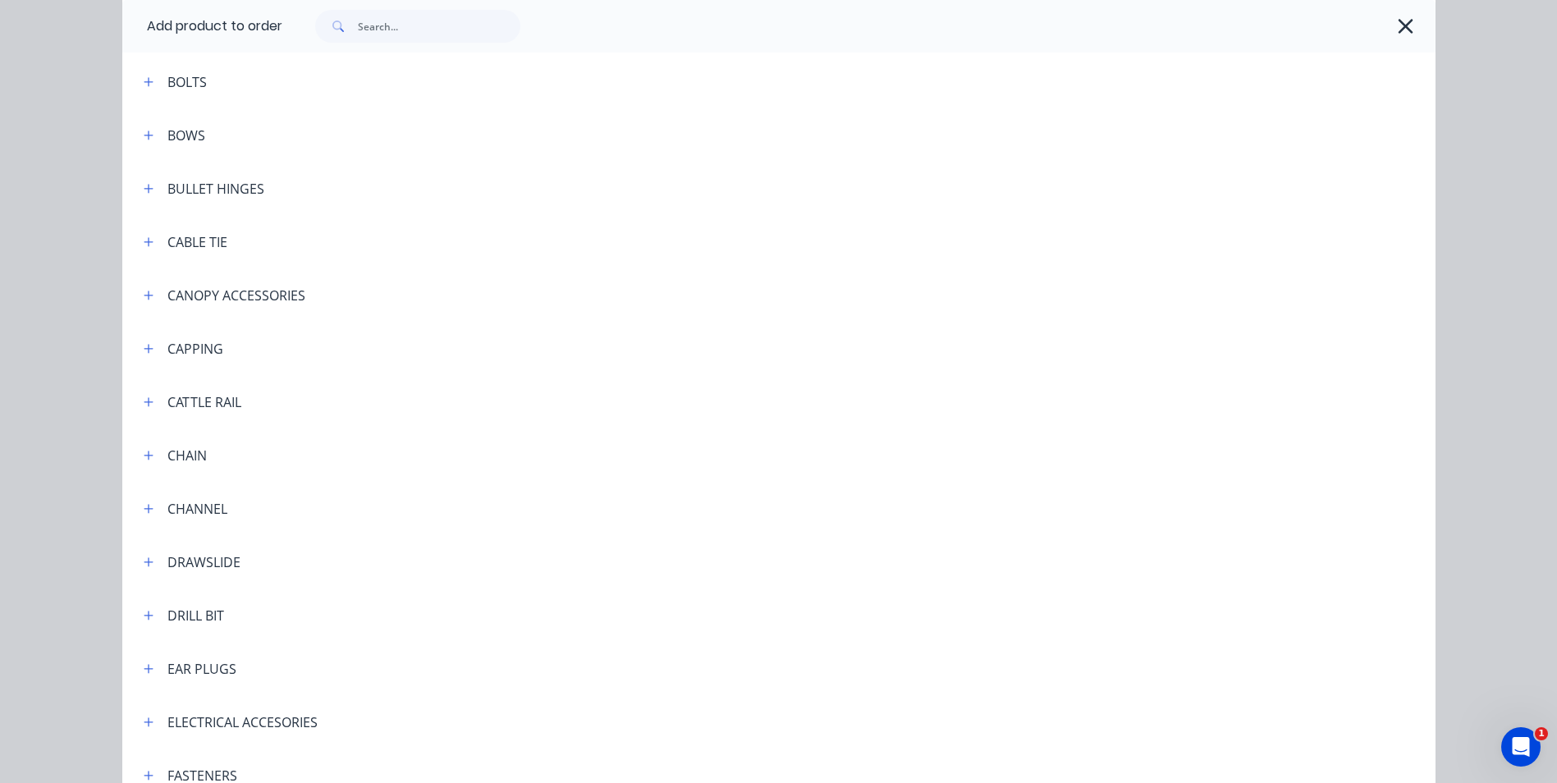
scroll to position [1149, 0]
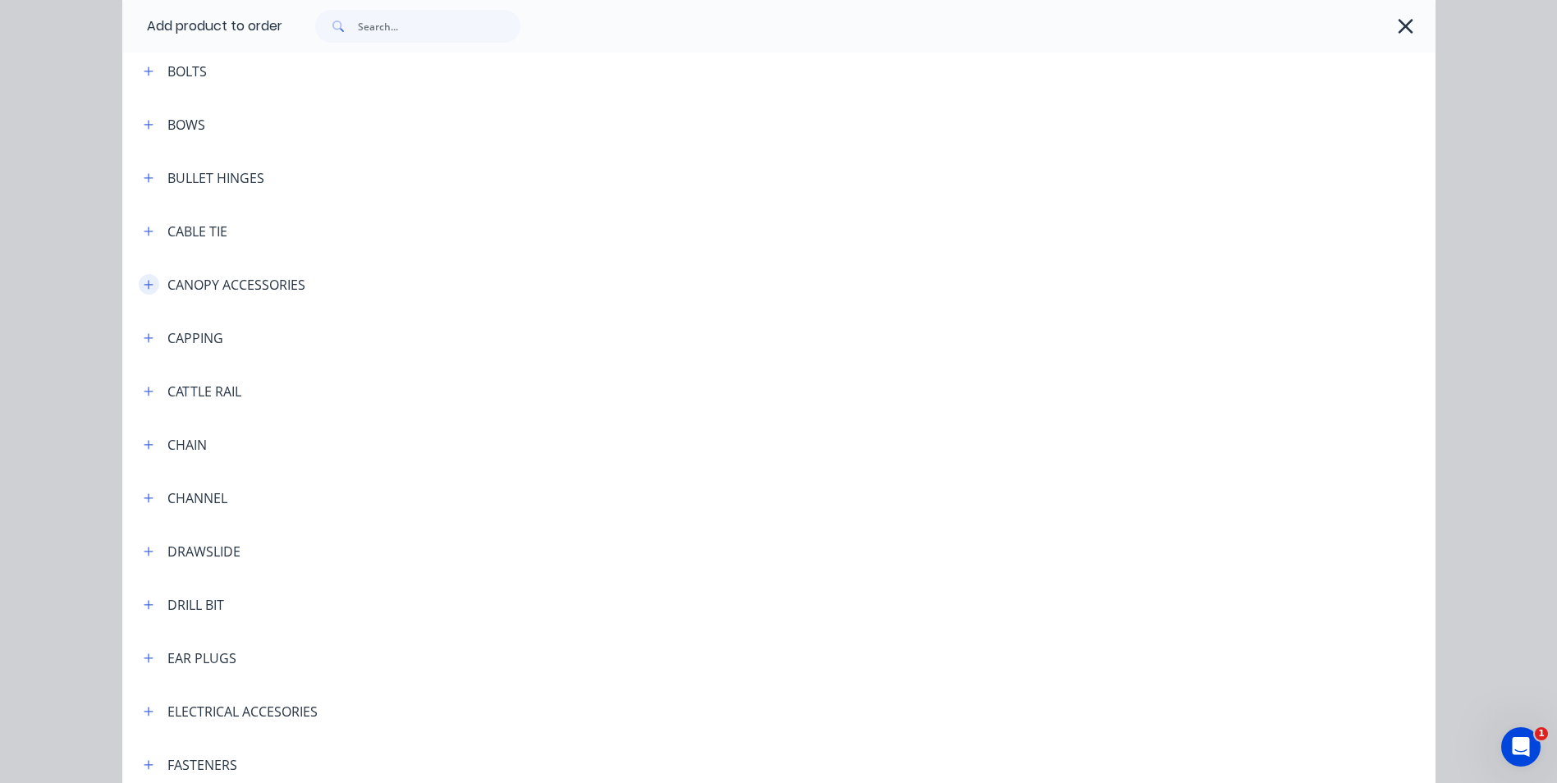
click at [144, 282] on icon "button" at bounding box center [148, 284] width 9 height 9
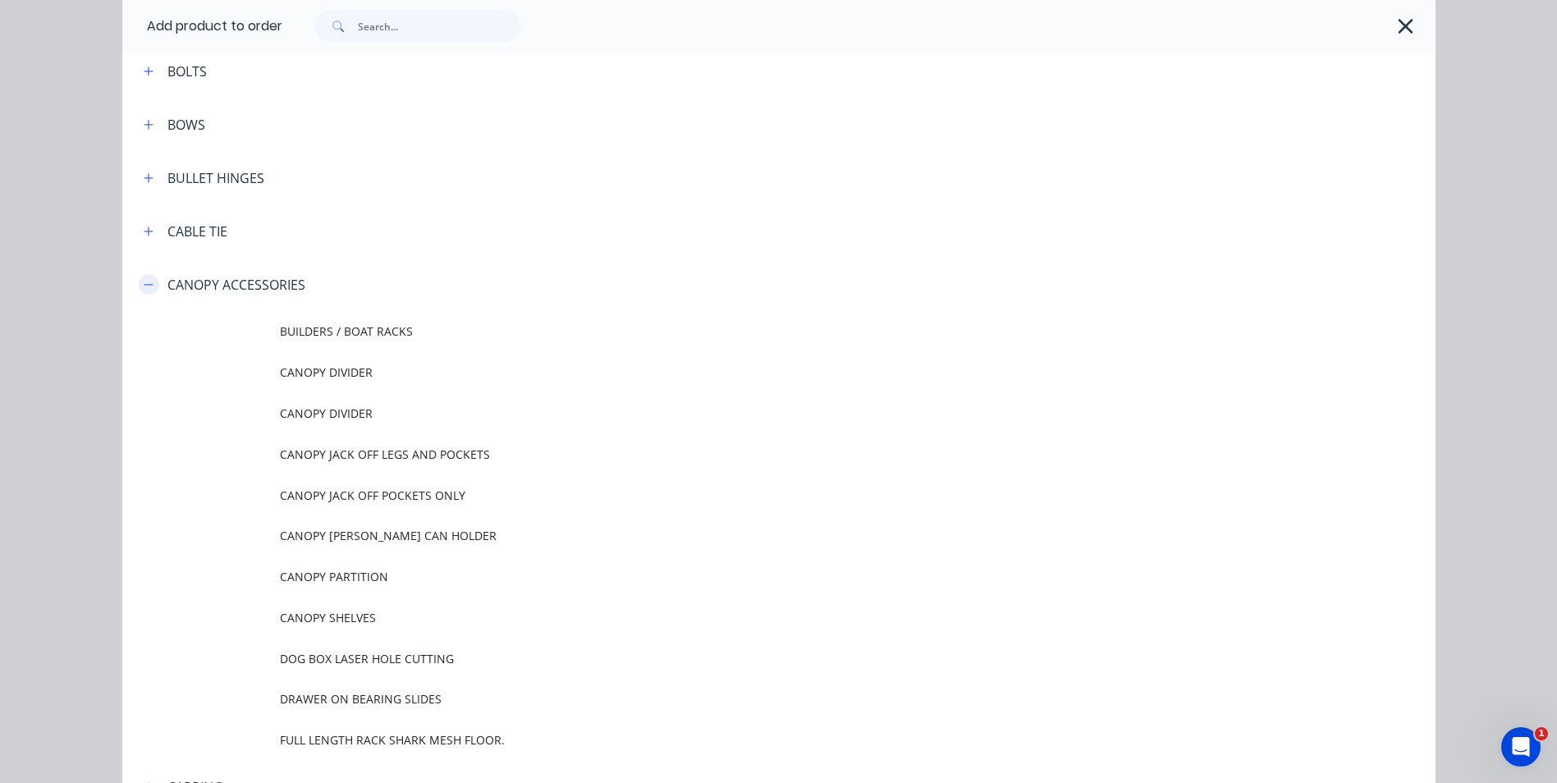
click at [144, 282] on icon "button" at bounding box center [149, 284] width 10 height 11
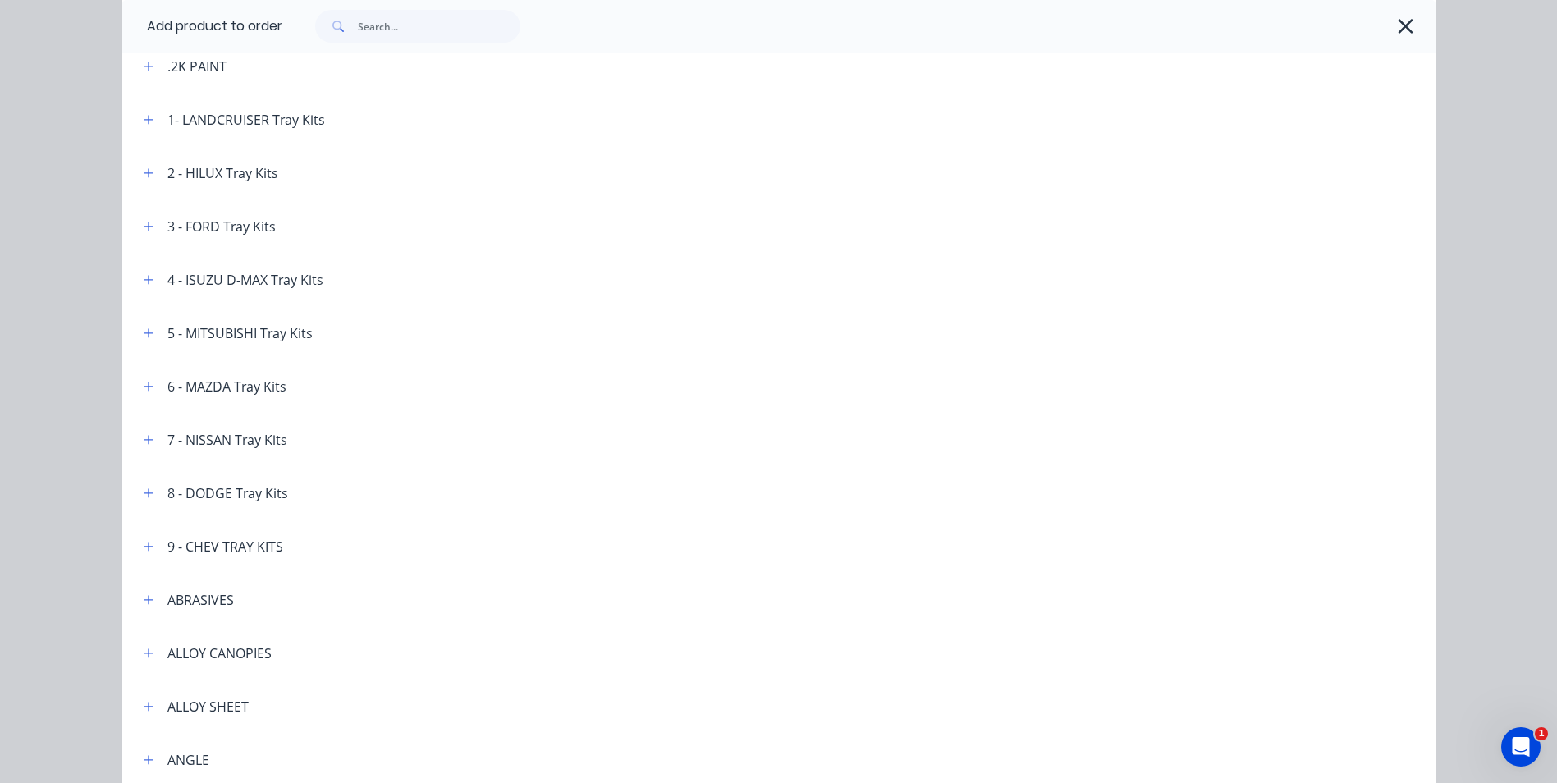
scroll to position [0, 0]
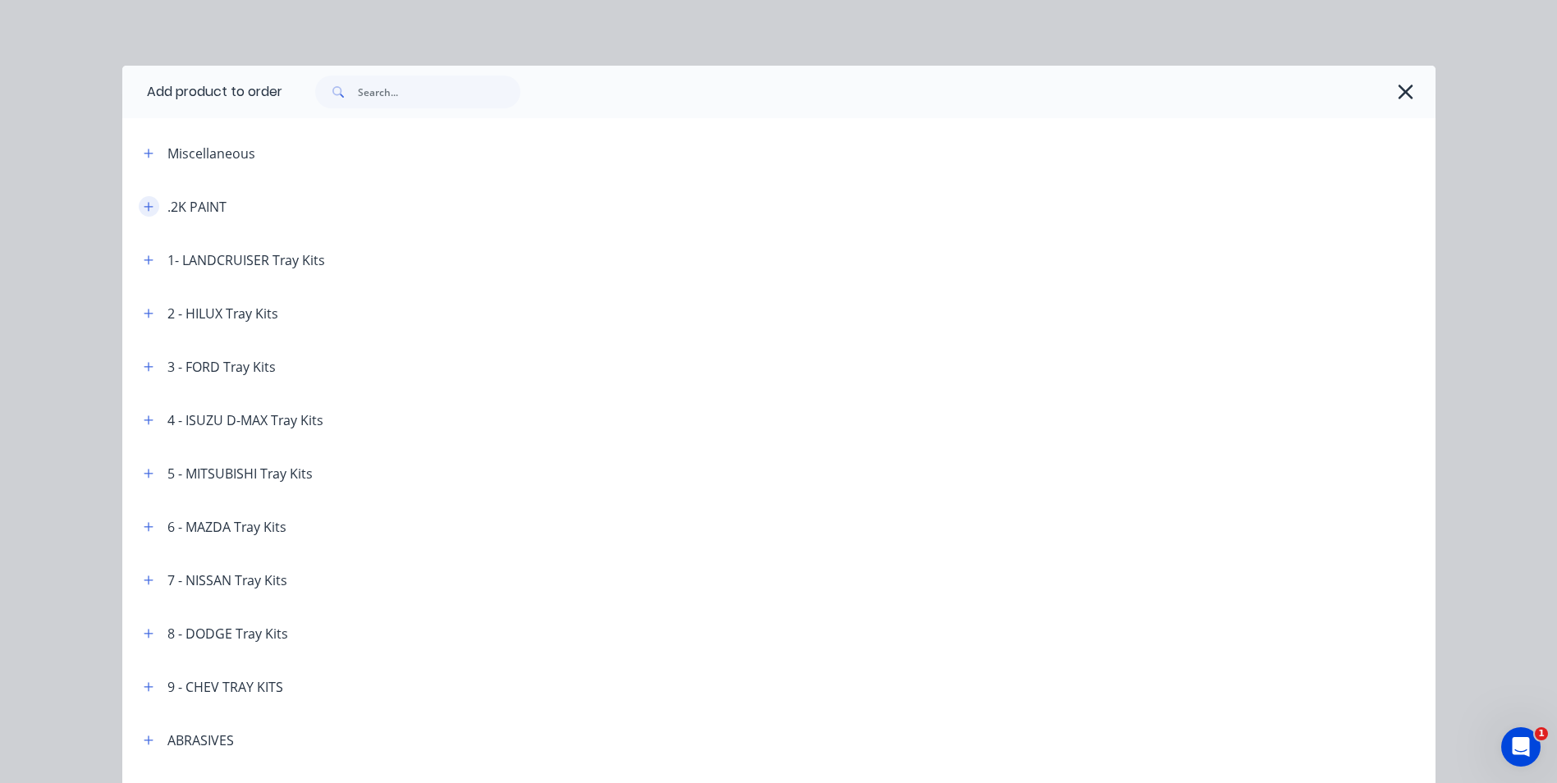
click at [148, 207] on button "button" at bounding box center [149, 206] width 21 height 21
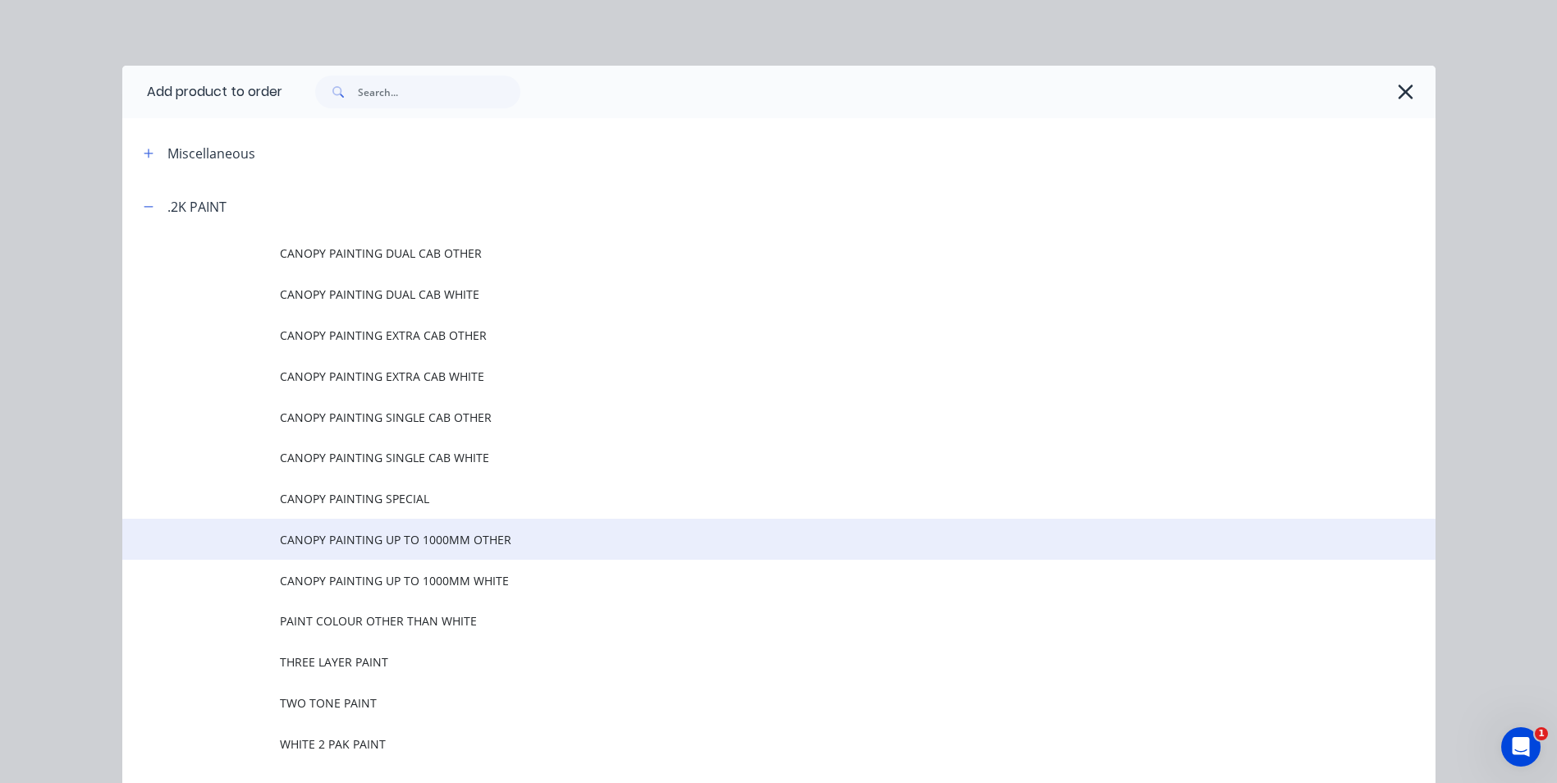
click at [472, 537] on span "CANOPY PAINTING UP TO 1000MM OTHER" at bounding box center [742, 539] width 924 height 17
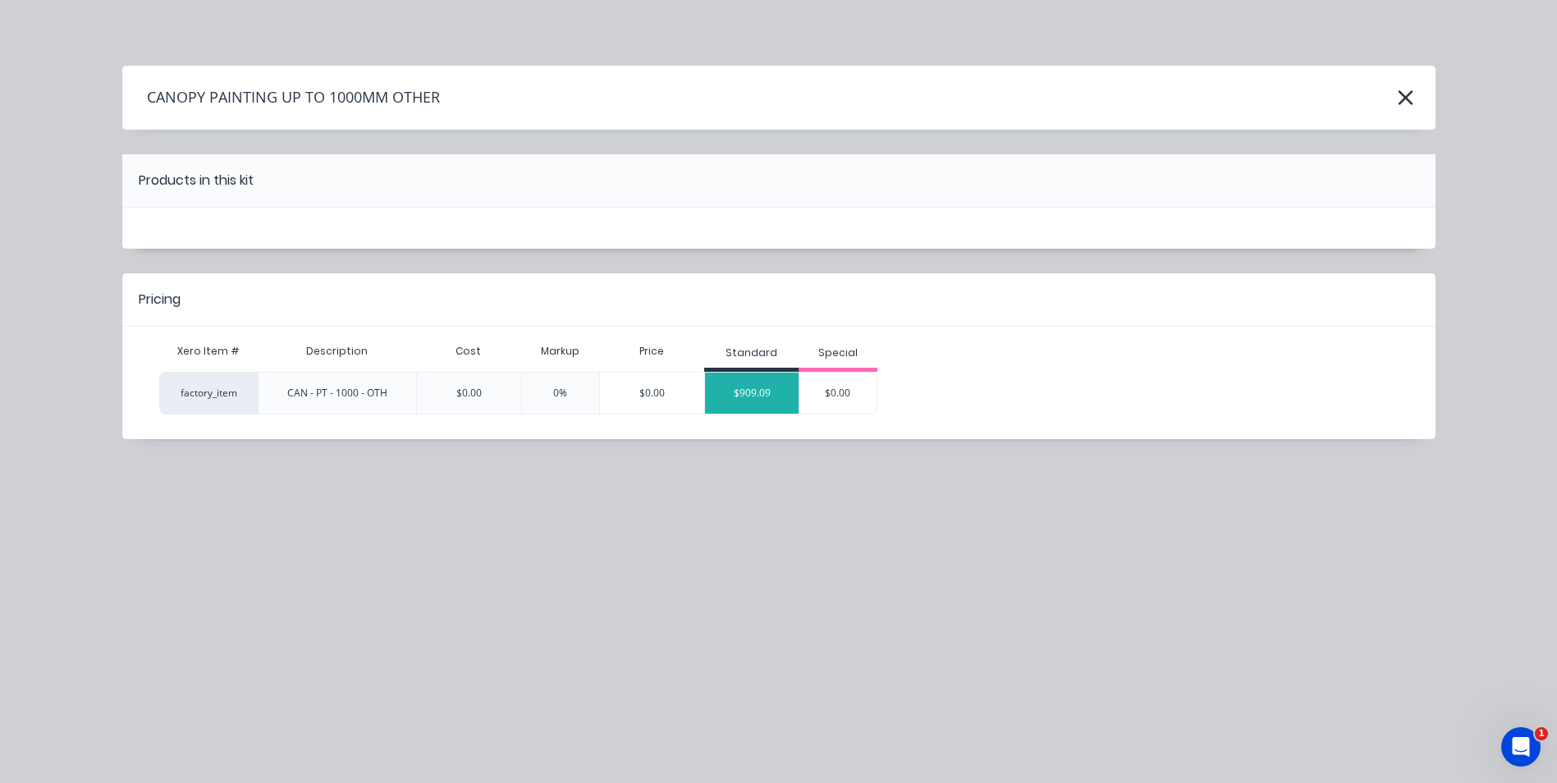
click at [762, 399] on div "$909.09" at bounding box center [752, 393] width 94 height 41
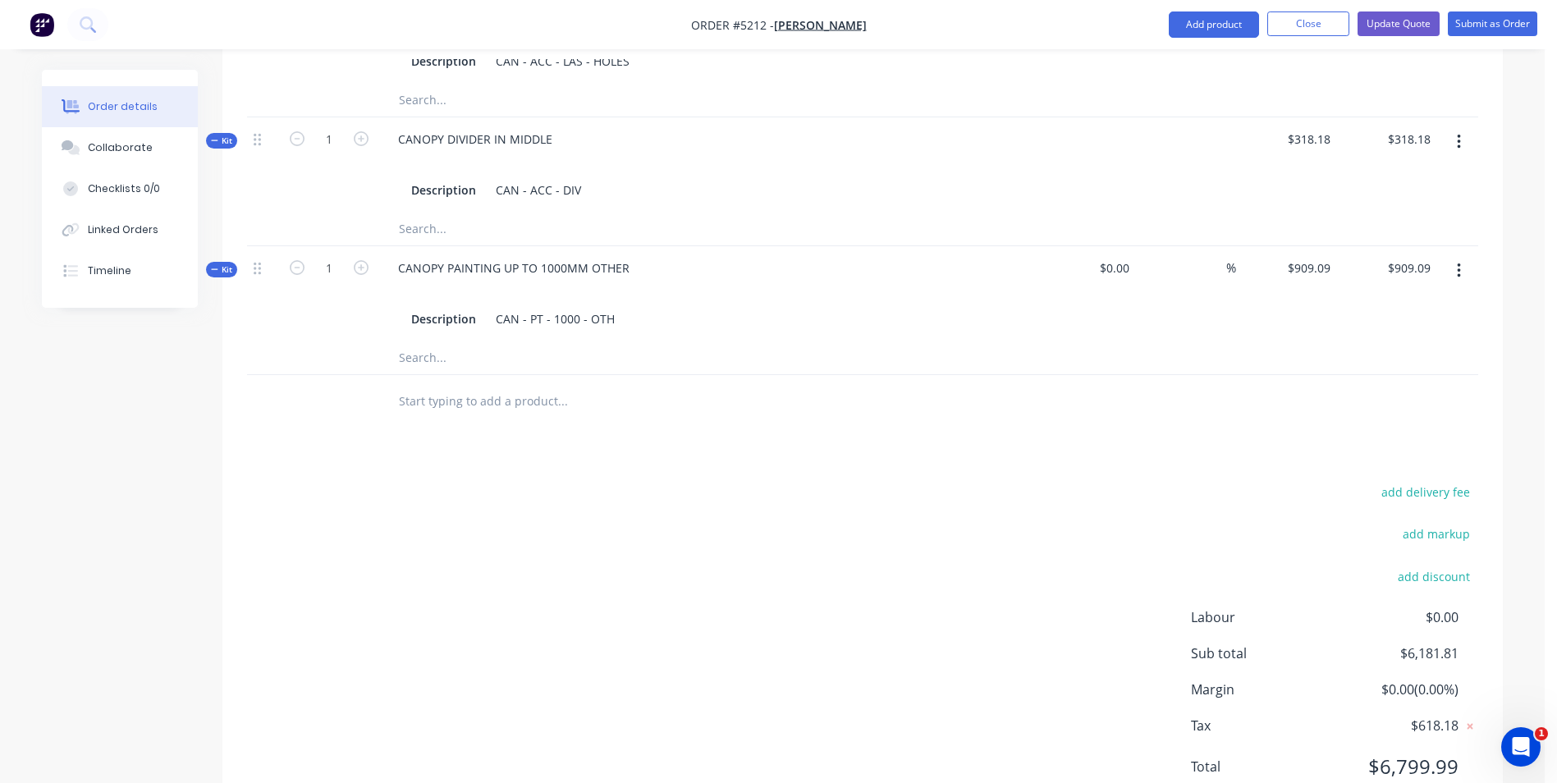
scroll to position [1067, 0]
click at [631, 253] on div "CANOPY PAINTING UP TO 1000MM OTHER" at bounding box center [514, 265] width 258 height 24
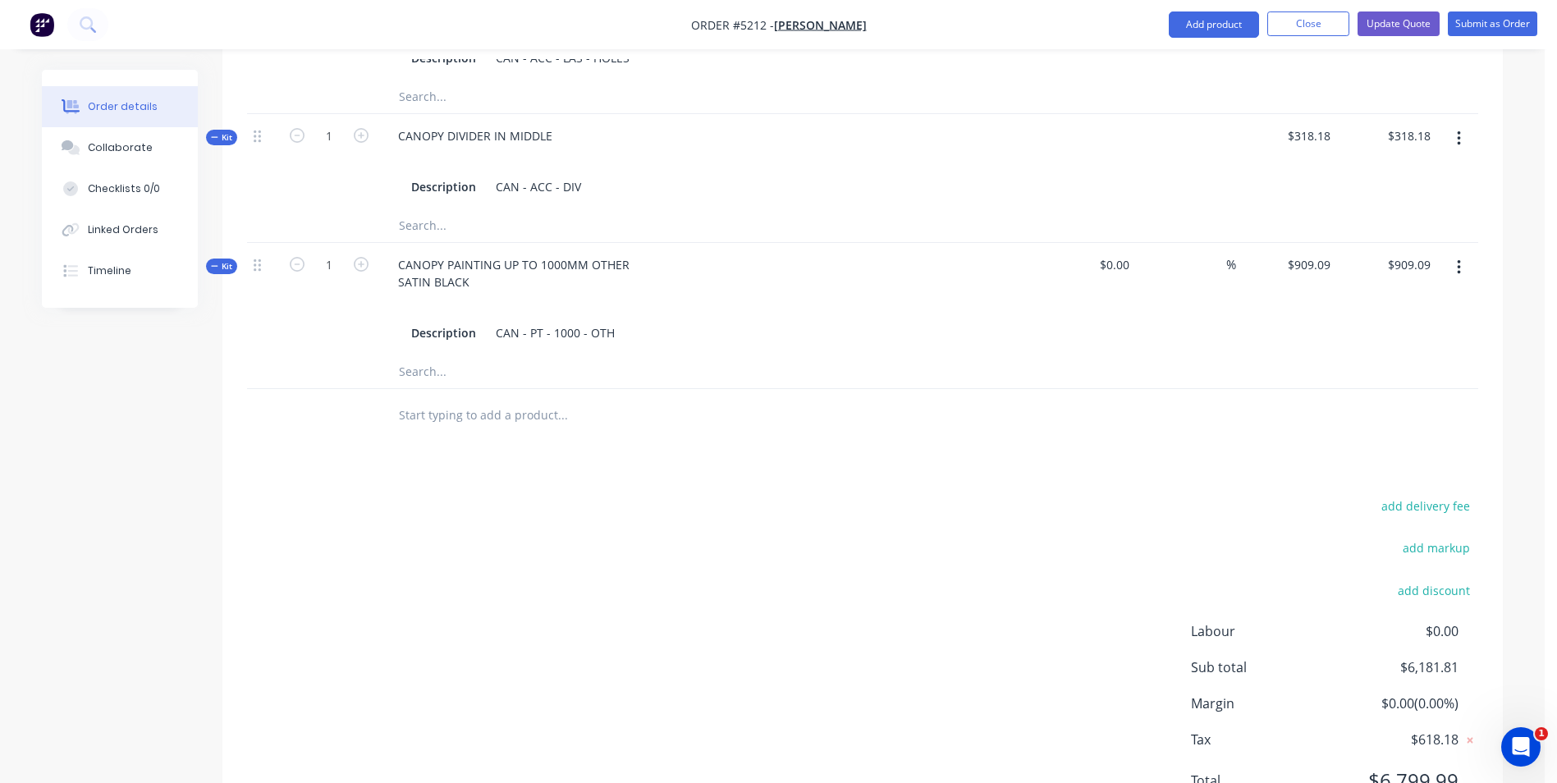
click at [808, 530] on div "add delivery fee add markup add discount Labour $0.00 Sub total $6,181.81 Margi…" at bounding box center [863, 653] width 1232 height 317
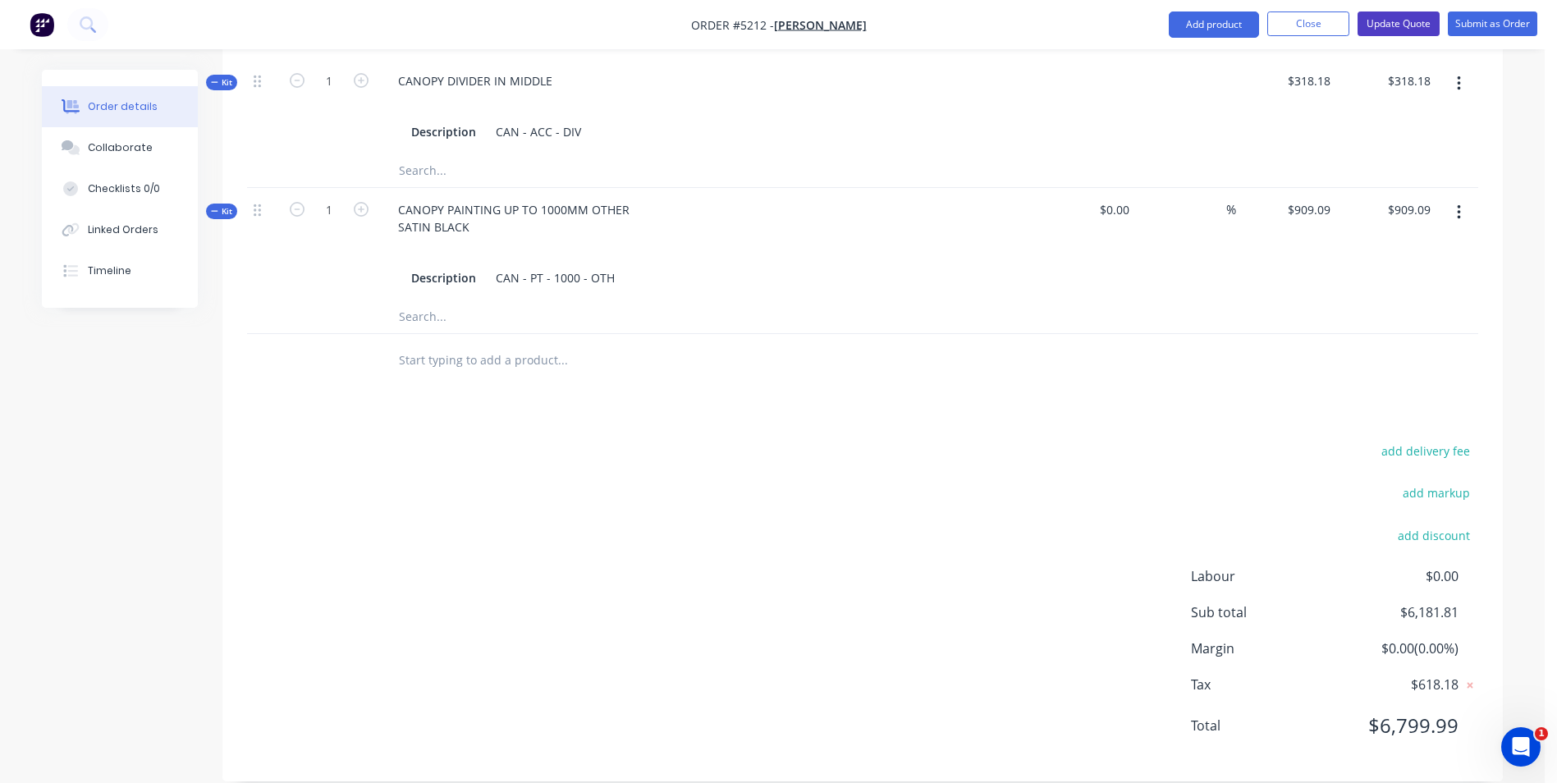
click at [1395, 28] on button "Update Quote" at bounding box center [1399, 23] width 82 height 25
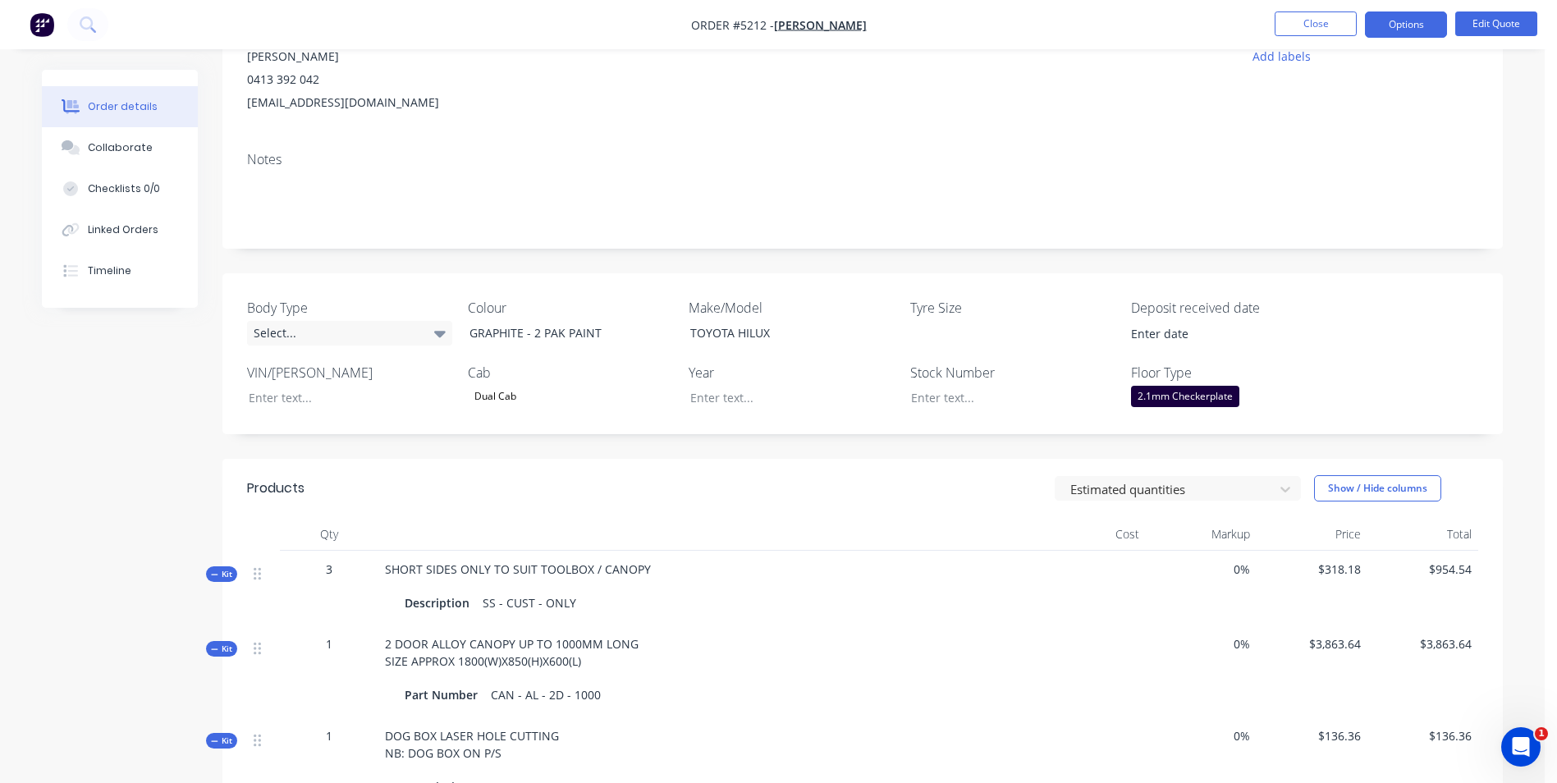
scroll to position [94, 0]
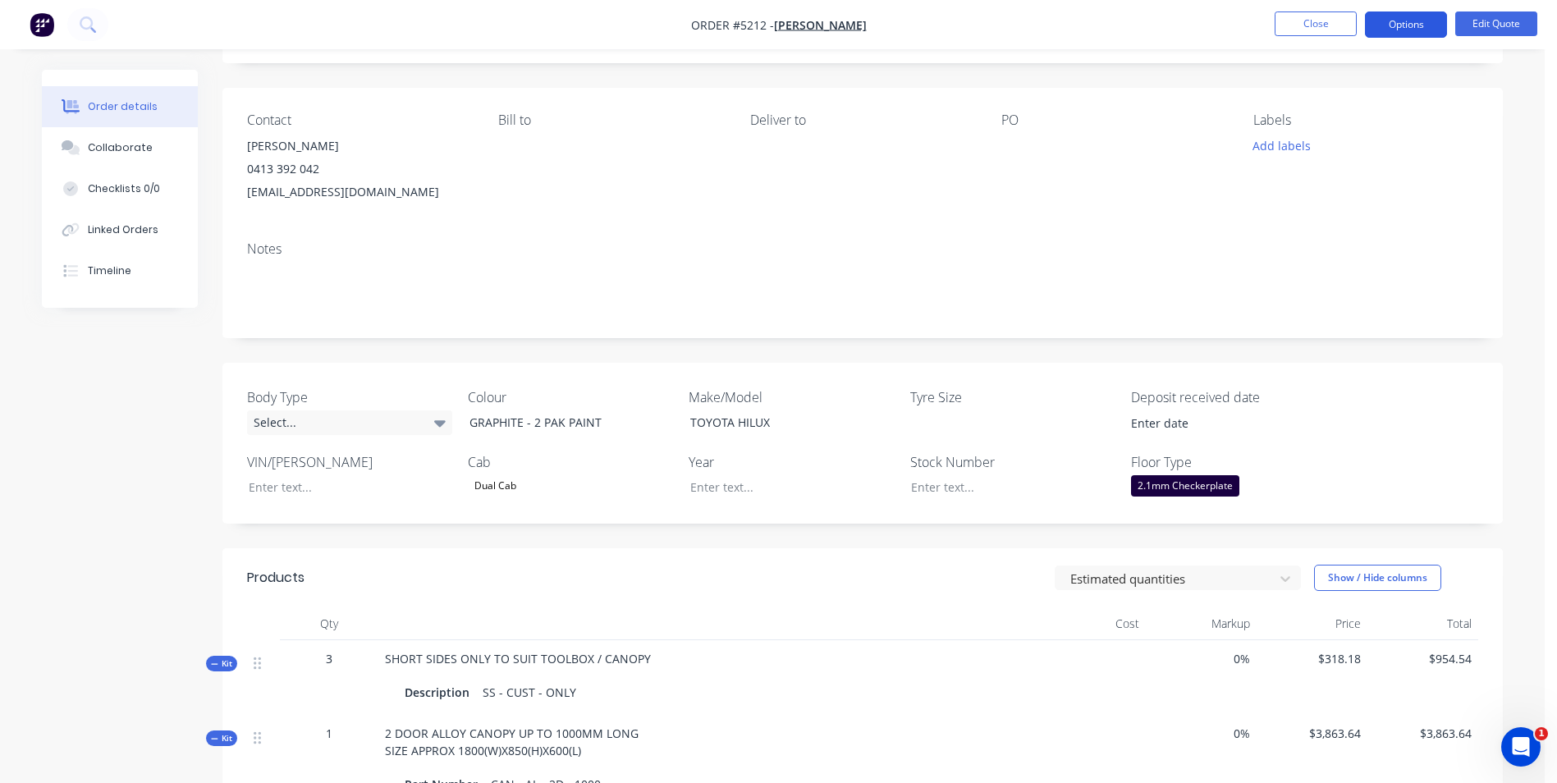
click at [1393, 22] on button "Options" at bounding box center [1406, 24] width 82 height 26
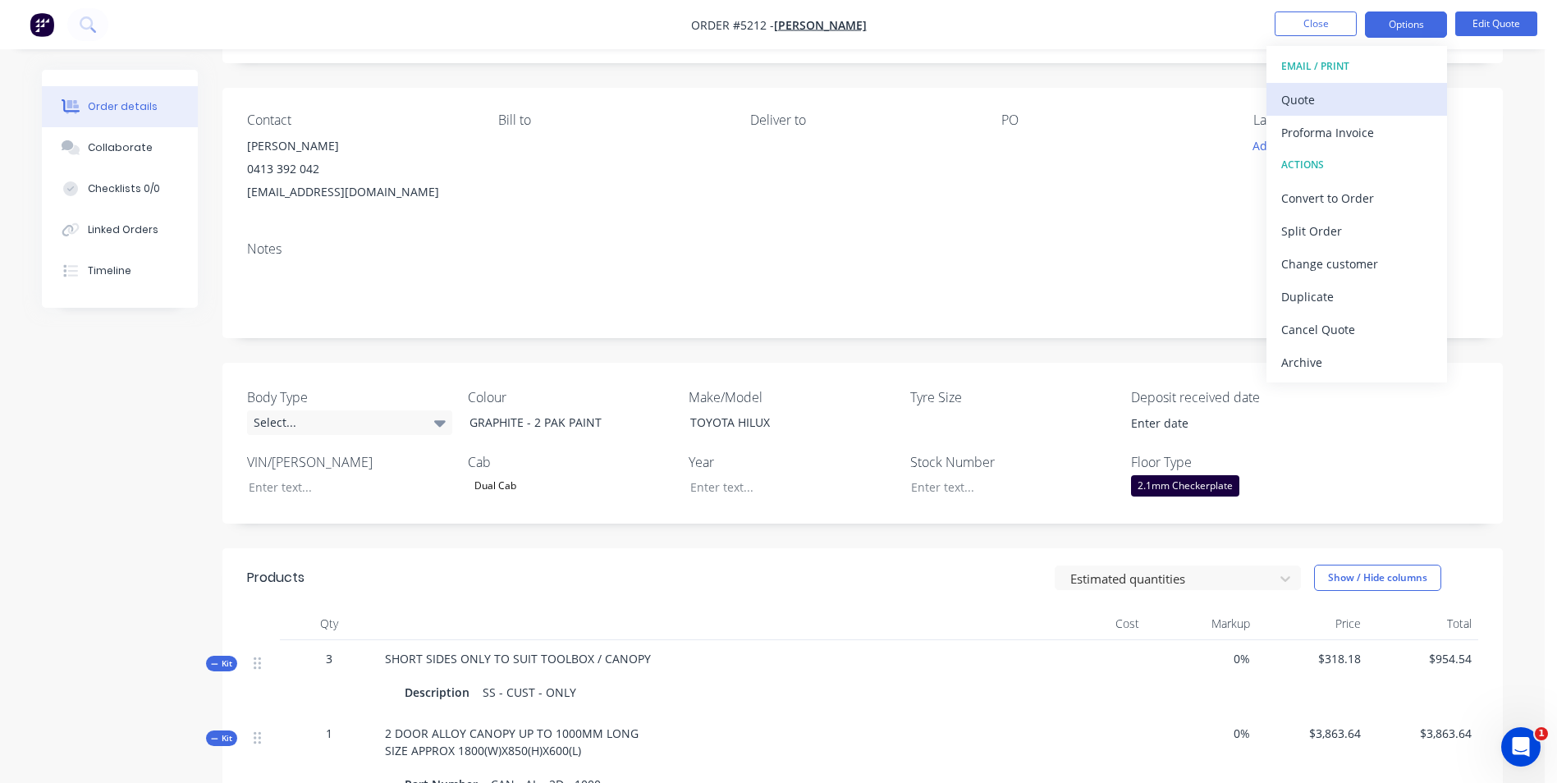
click at [1339, 99] on div "Quote" at bounding box center [1357, 100] width 151 height 24
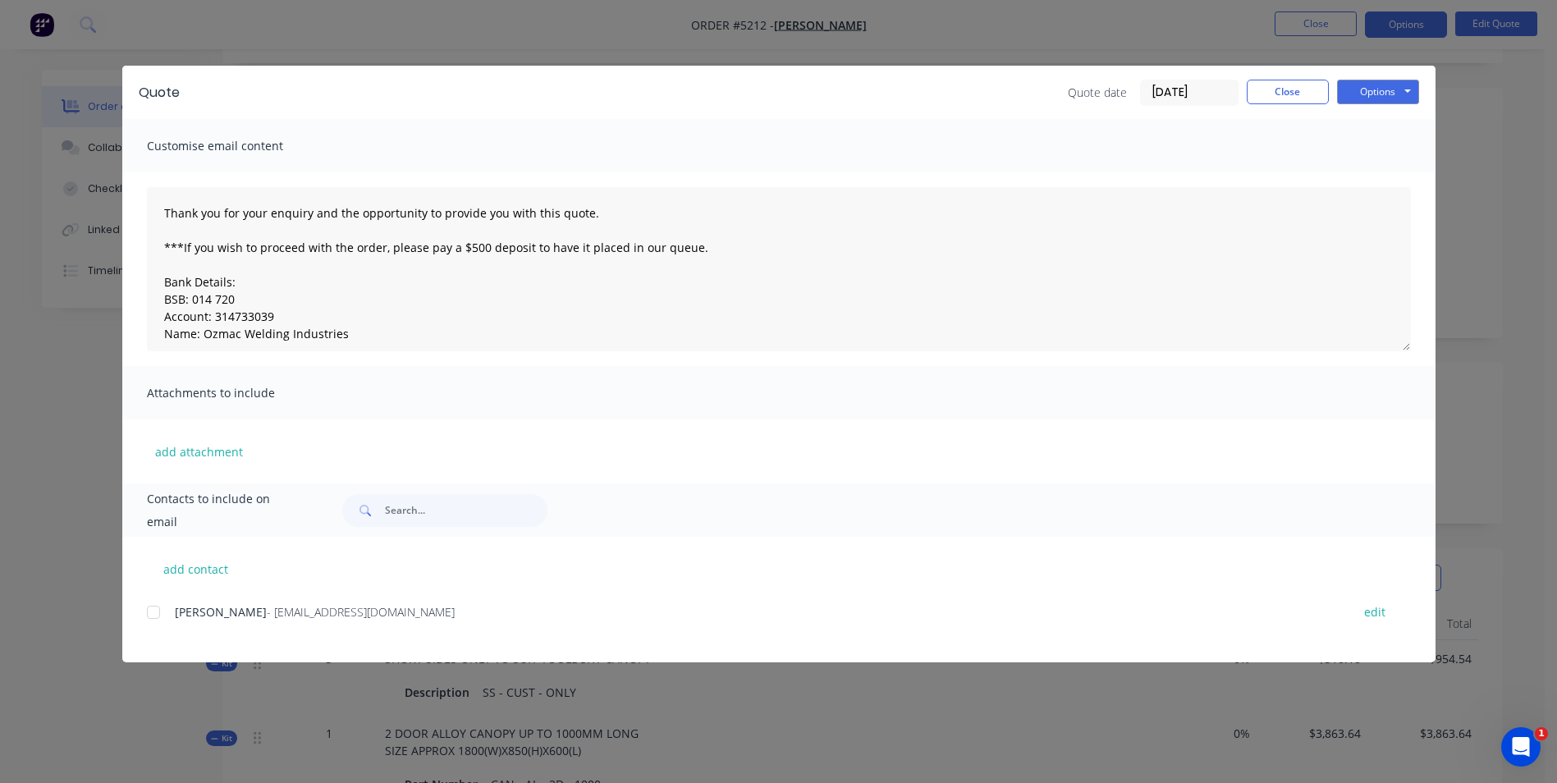
click at [154, 608] on div at bounding box center [153, 612] width 33 height 33
click at [1379, 94] on button "Options" at bounding box center [1378, 92] width 82 height 25
click at [1386, 177] on button "Email" at bounding box center [1389, 175] width 105 height 27
click at [1392, 91] on button "Options" at bounding box center [1378, 92] width 82 height 25
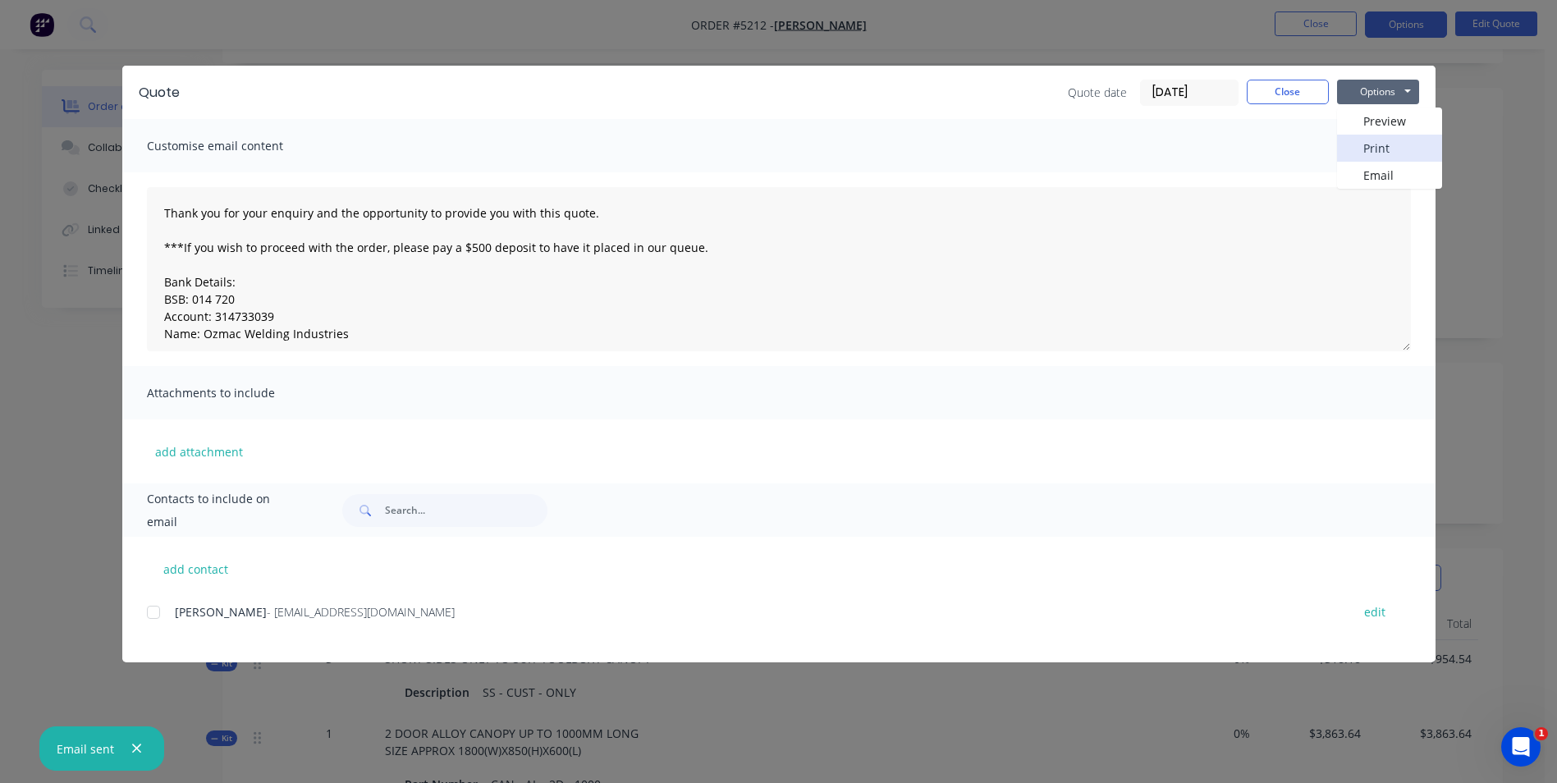
click at [1391, 149] on button "Print" at bounding box center [1389, 148] width 105 height 27
click at [1310, 93] on button "Close" at bounding box center [1288, 92] width 82 height 25
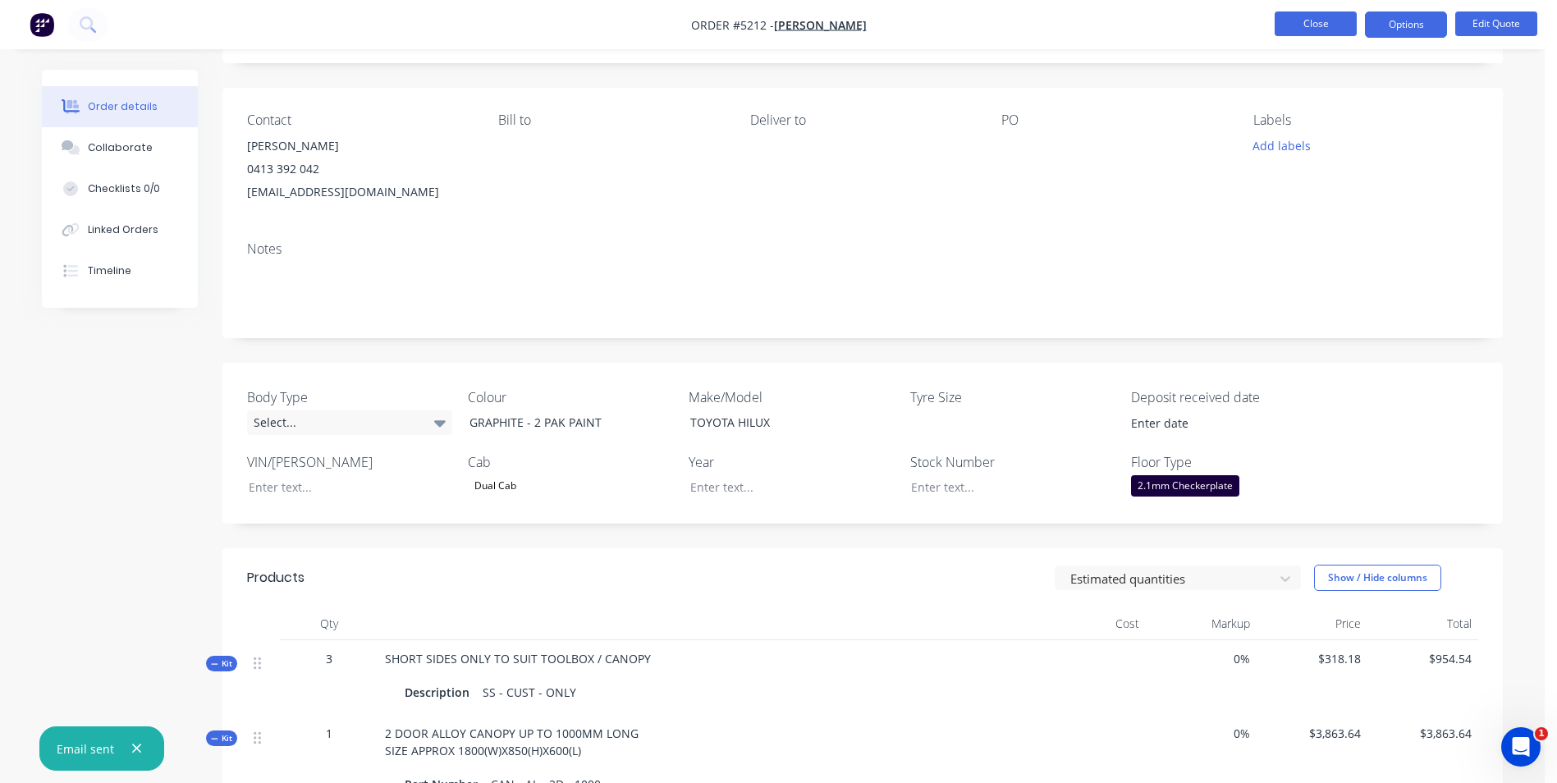
click at [1331, 20] on button "Close" at bounding box center [1316, 23] width 82 height 25
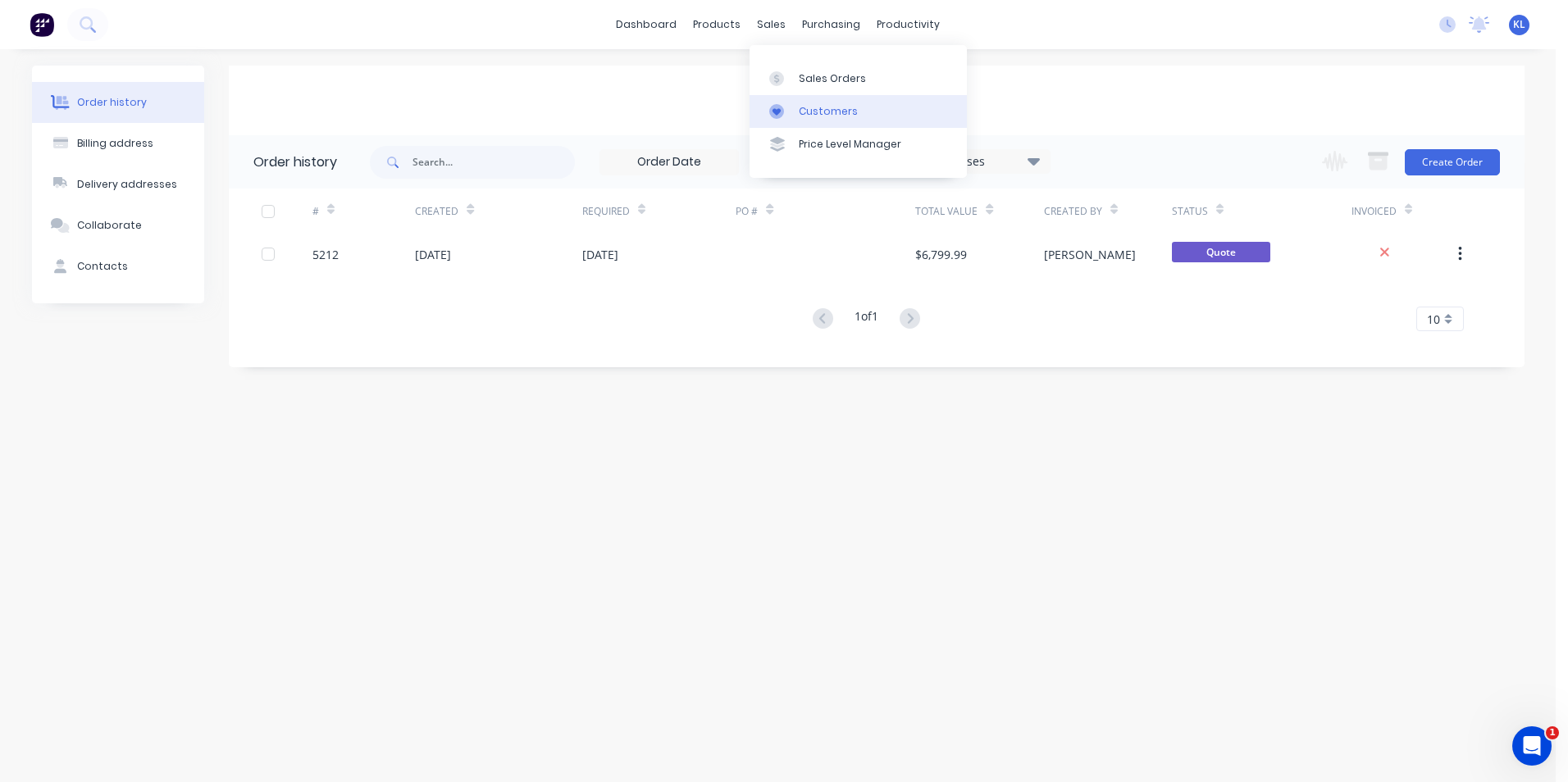
click at [836, 108] on div "Customers" at bounding box center [828, 111] width 59 height 15
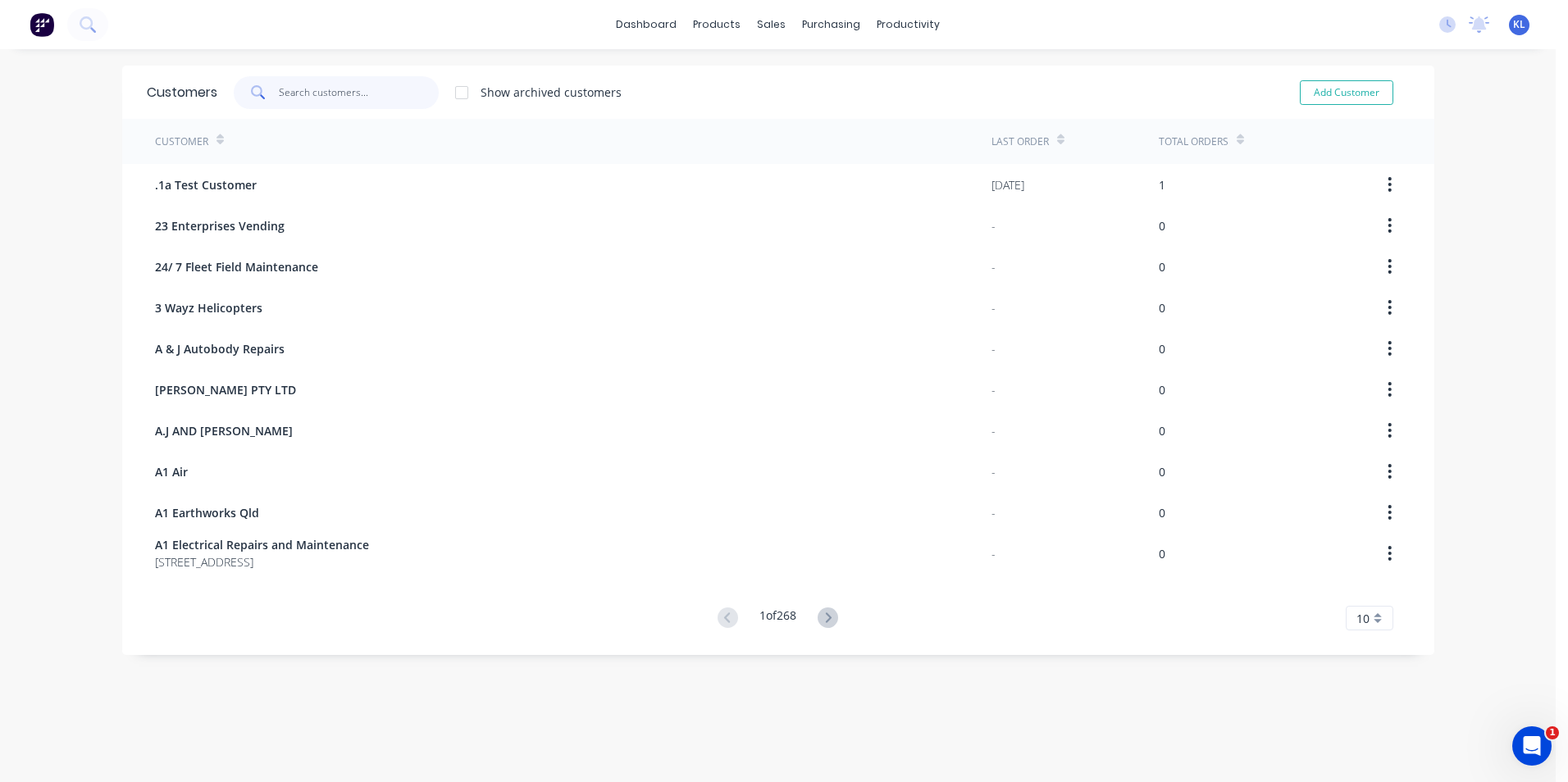
click at [326, 85] on input "text" at bounding box center [359, 92] width 160 height 33
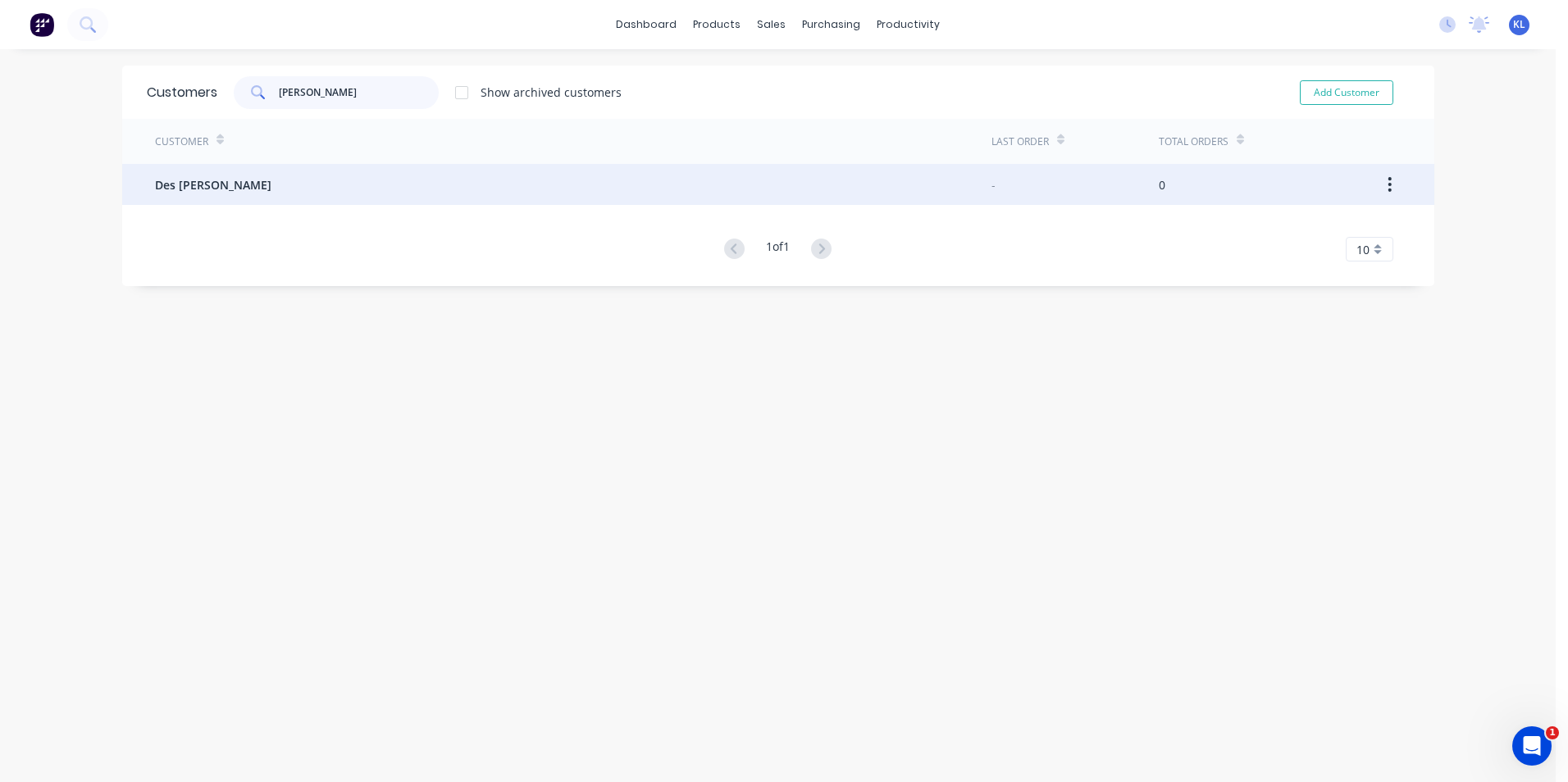
type input "[PERSON_NAME]"
click at [203, 178] on span "Des [PERSON_NAME]" at bounding box center [213, 185] width 117 height 17
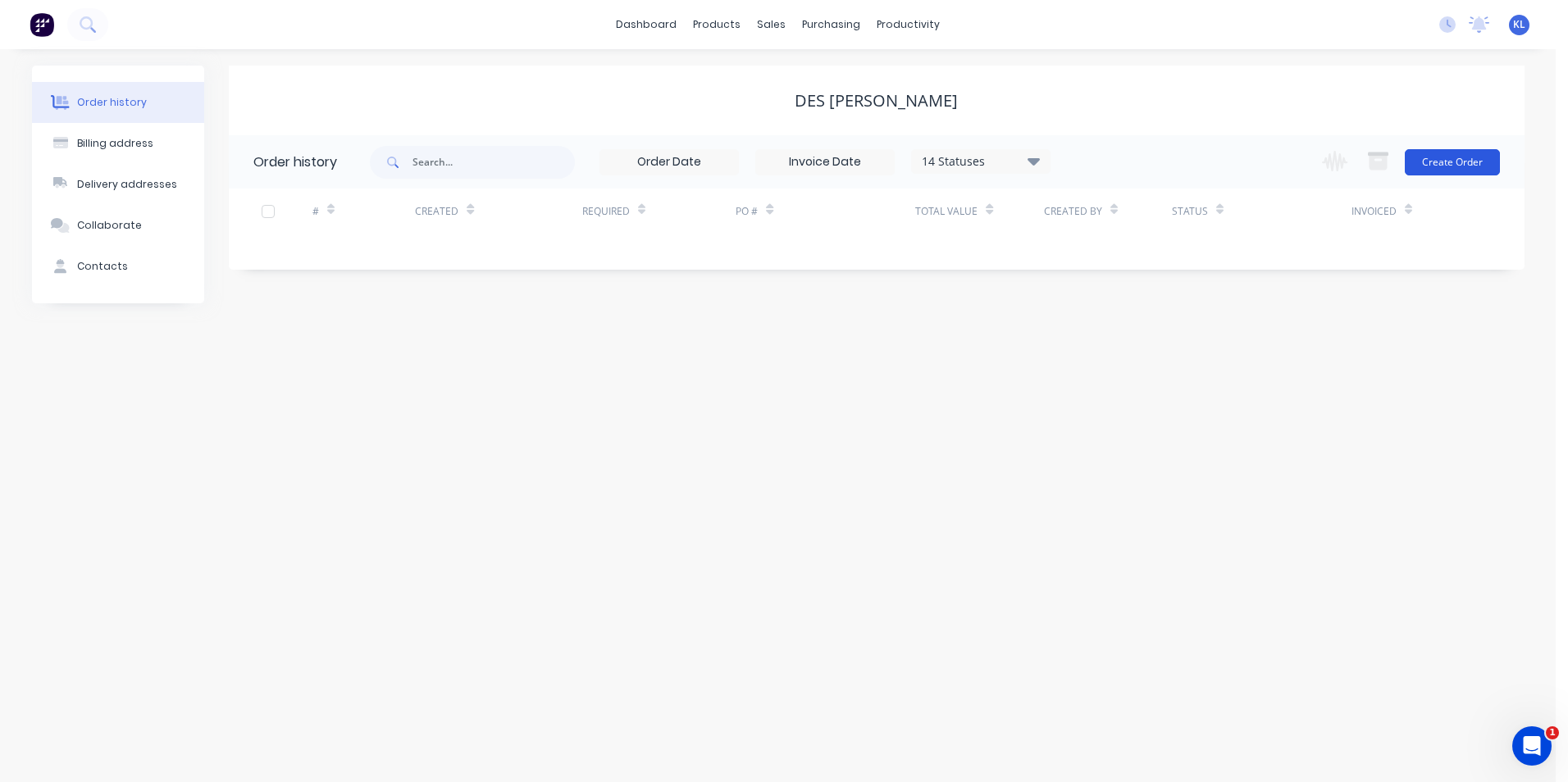
click at [1470, 167] on button "Create Order" at bounding box center [1451, 162] width 95 height 26
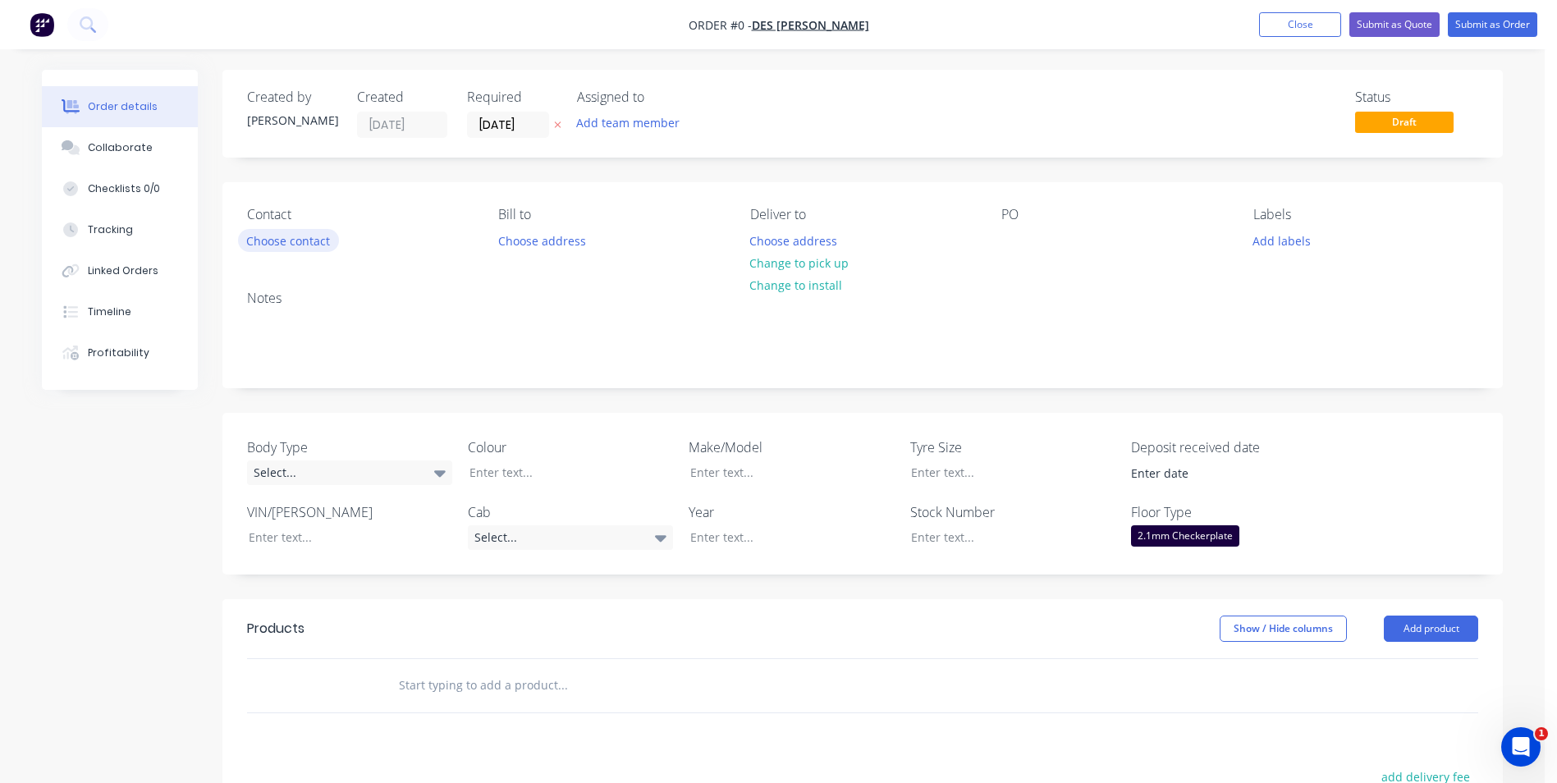
click at [305, 242] on button "Choose contact" at bounding box center [288, 240] width 101 height 22
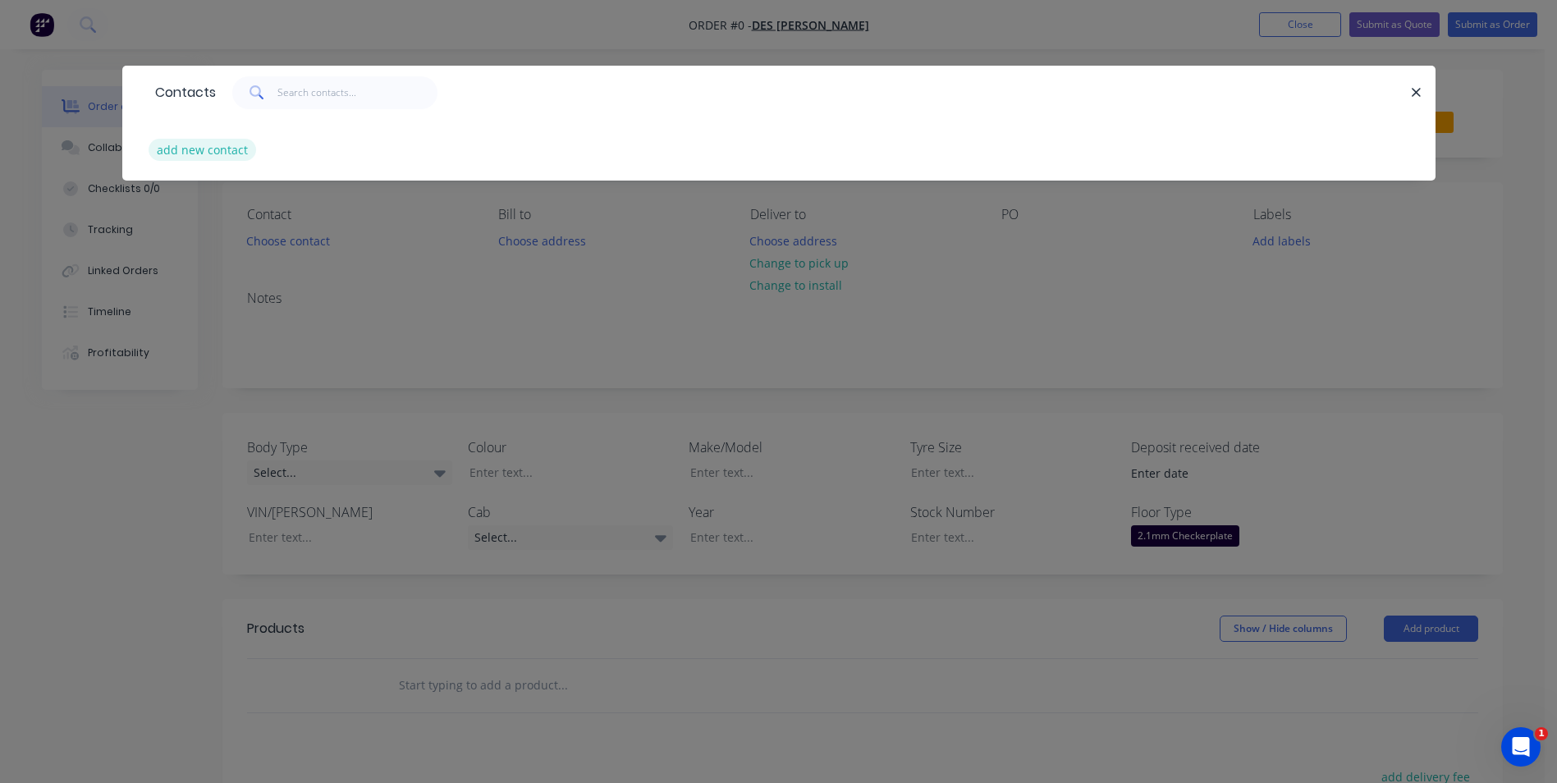
click at [208, 145] on button "add new contact" at bounding box center [203, 150] width 108 height 22
select select "AU"
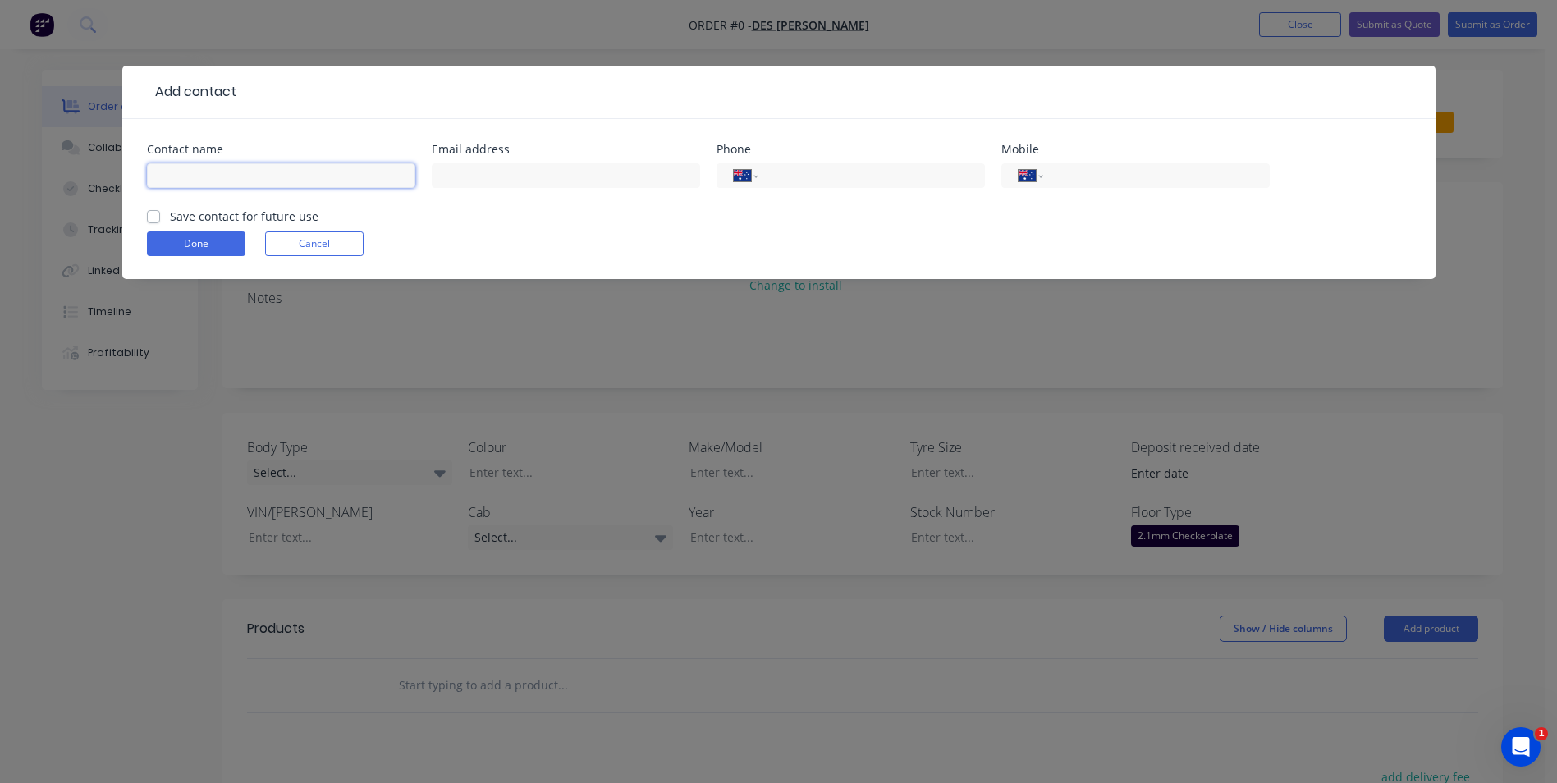
click at [310, 185] on input "text" at bounding box center [281, 175] width 268 height 25
type input "DES [PERSON_NAME]"
click at [170, 216] on label "Save contact for future use" at bounding box center [244, 216] width 149 height 17
click at [158, 216] on input "Save contact for future use" at bounding box center [153, 216] width 13 height 16
checkbox input "true"
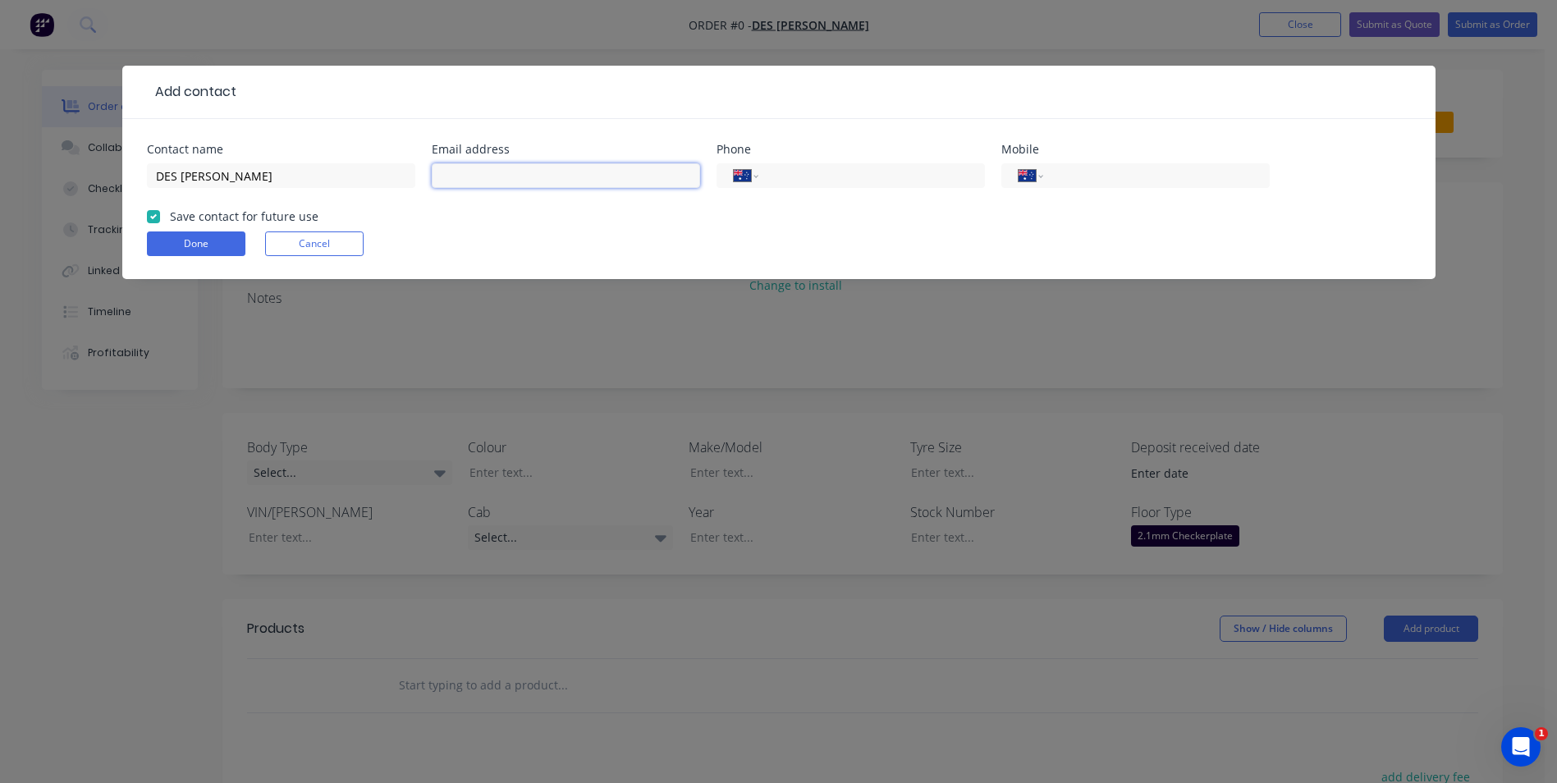
click at [624, 179] on input "text" at bounding box center [566, 175] width 268 height 25
type input "NONE"
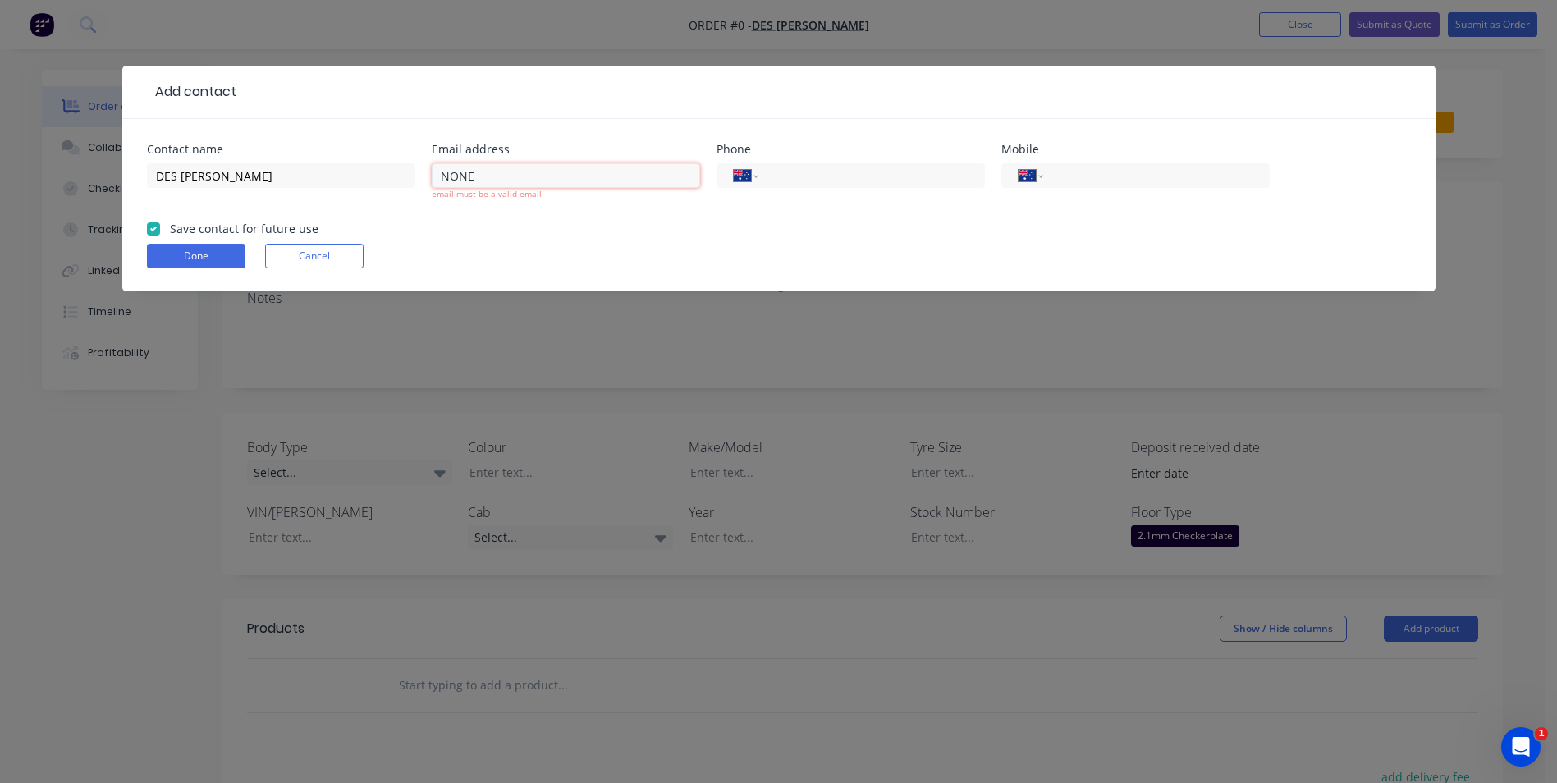
drag, startPoint x: 642, startPoint y: 169, endPoint x: 431, endPoint y: 158, distance: 211.3
click at [432, 158] on div "Email address NONE email must be a valid email" at bounding box center [566, 182] width 268 height 76
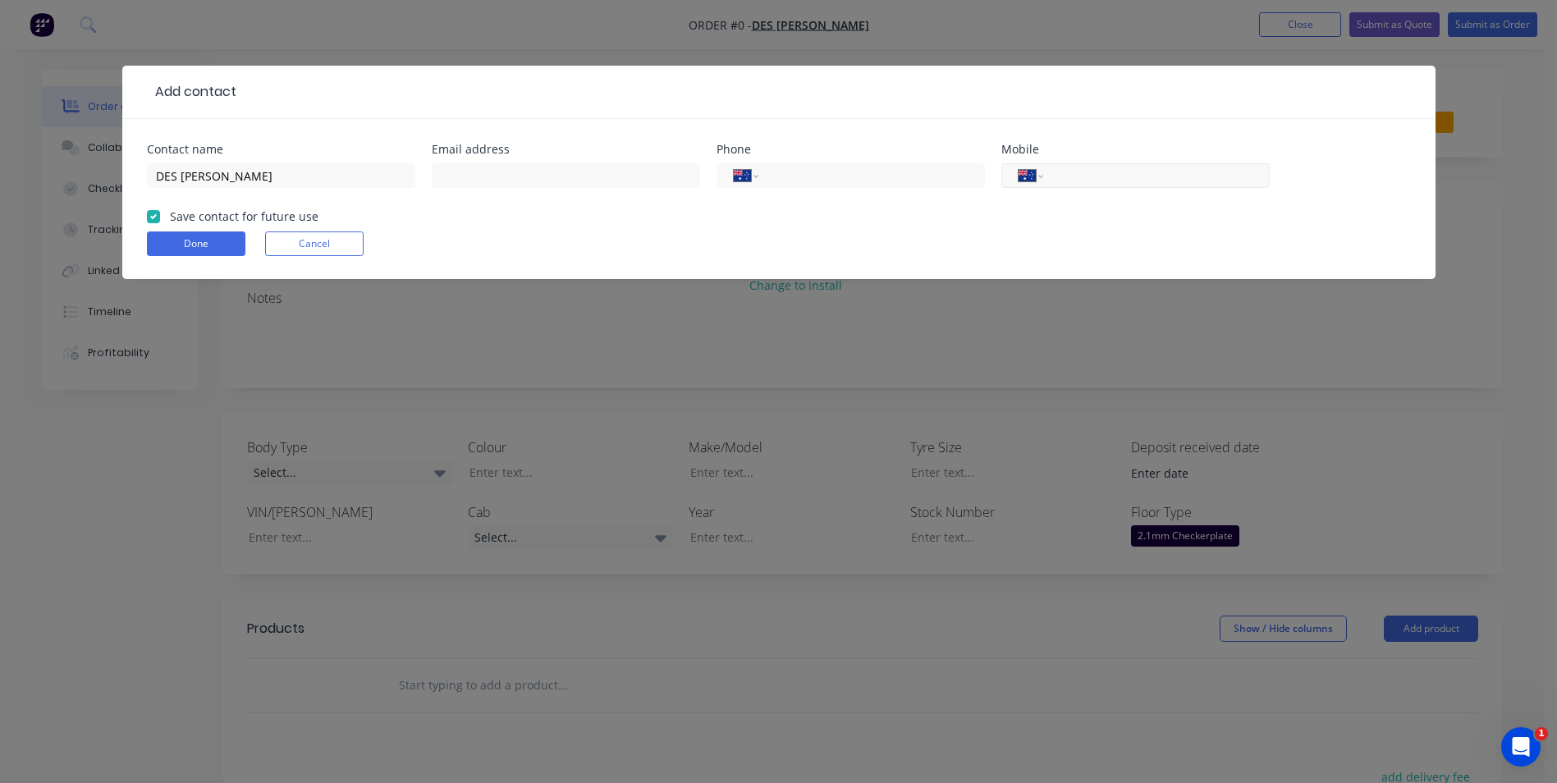
click at [1157, 169] on input "tel" at bounding box center [1153, 176] width 197 height 19
type input "0428 742 744"
click at [186, 231] on form "Contact name [GEOGRAPHIC_DATA][PERSON_NAME] Email address Phone International […" at bounding box center [779, 211] width 1264 height 135
click at [191, 244] on button "Done" at bounding box center [196, 244] width 99 height 25
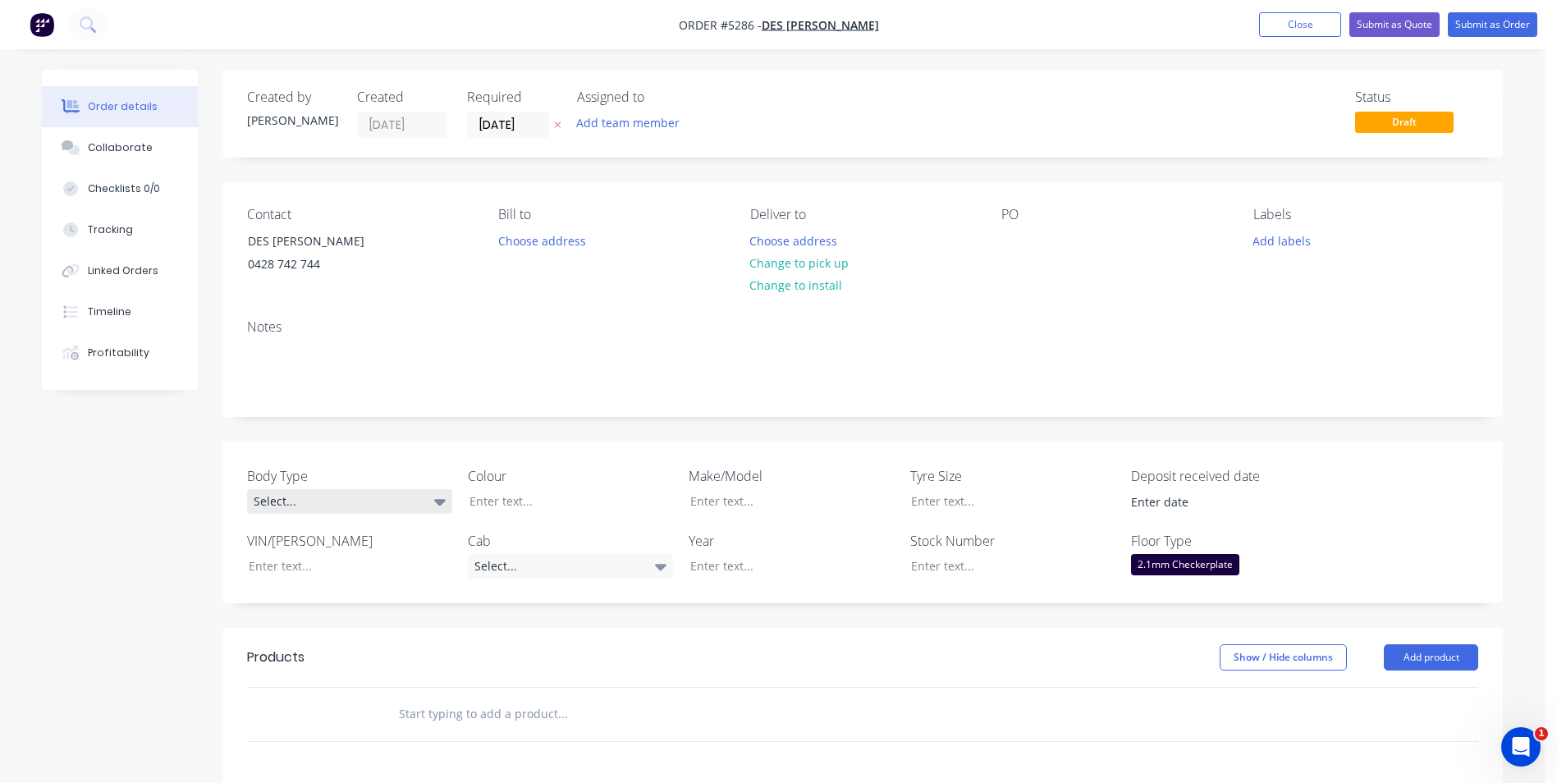
click at [422, 500] on div "Select..." at bounding box center [349, 501] width 205 height 25
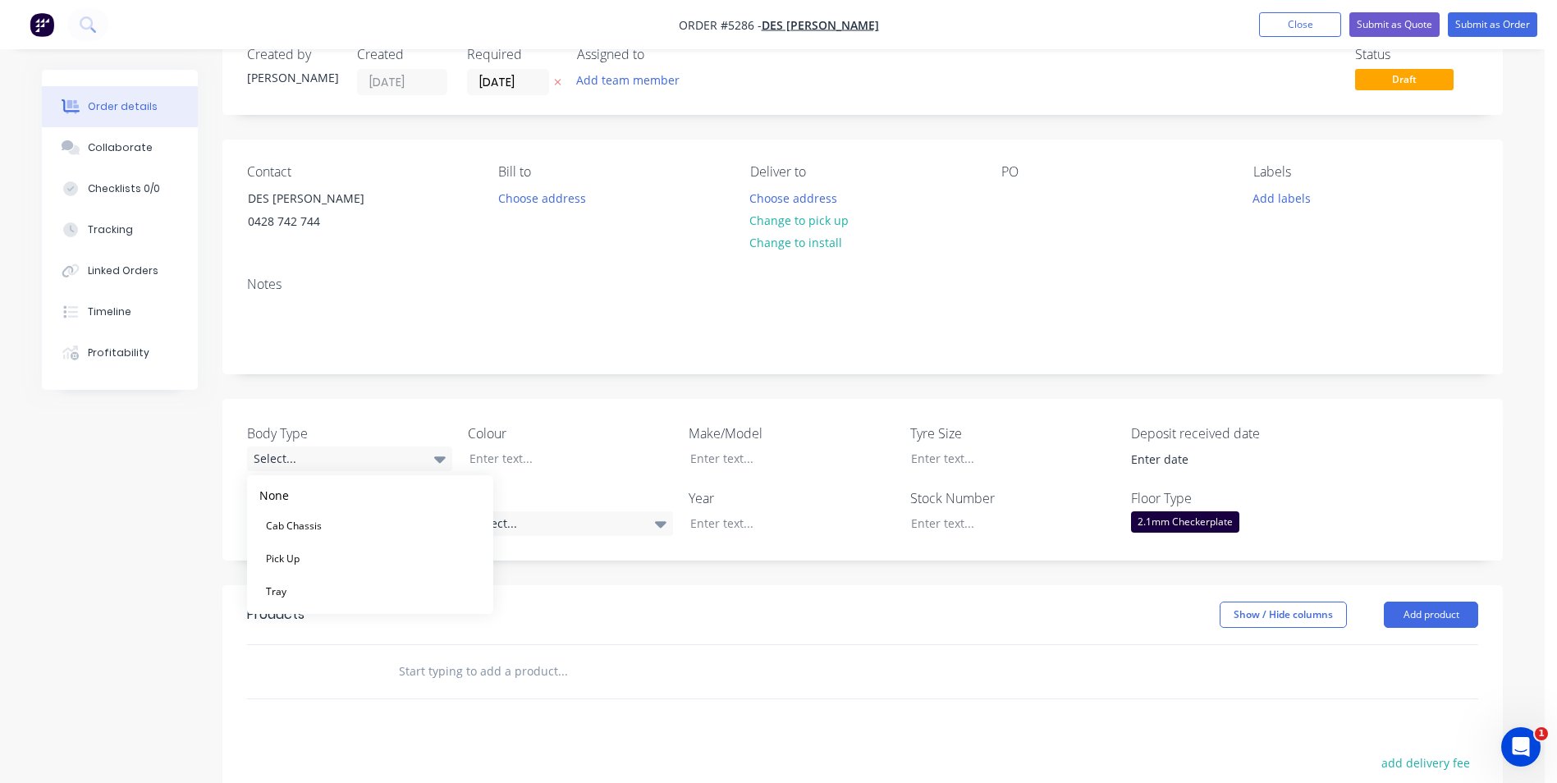
scroll to position [82, 0]
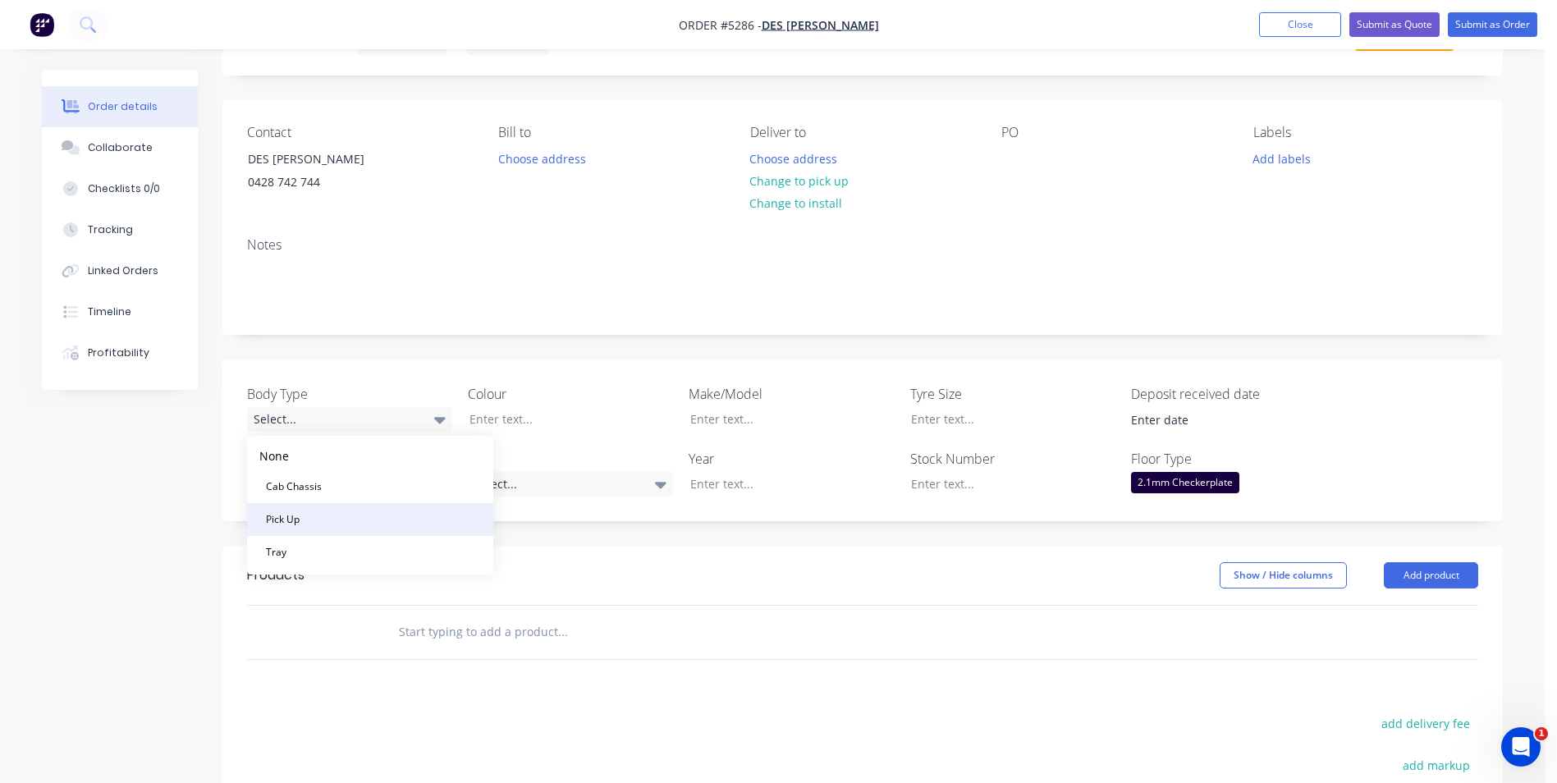
click at [379, 521] on button "Pick Up" at bounding box center [370, 519] width 246 height 33
click at [790, 420] on div at bounding box center [779, 419] width 205 height 24
click at [733, 479] on div at bounding box center [779, 484] width 205 height 24
click at [666, 479] on icon at bounding box center [660, 484] width 11 height 18
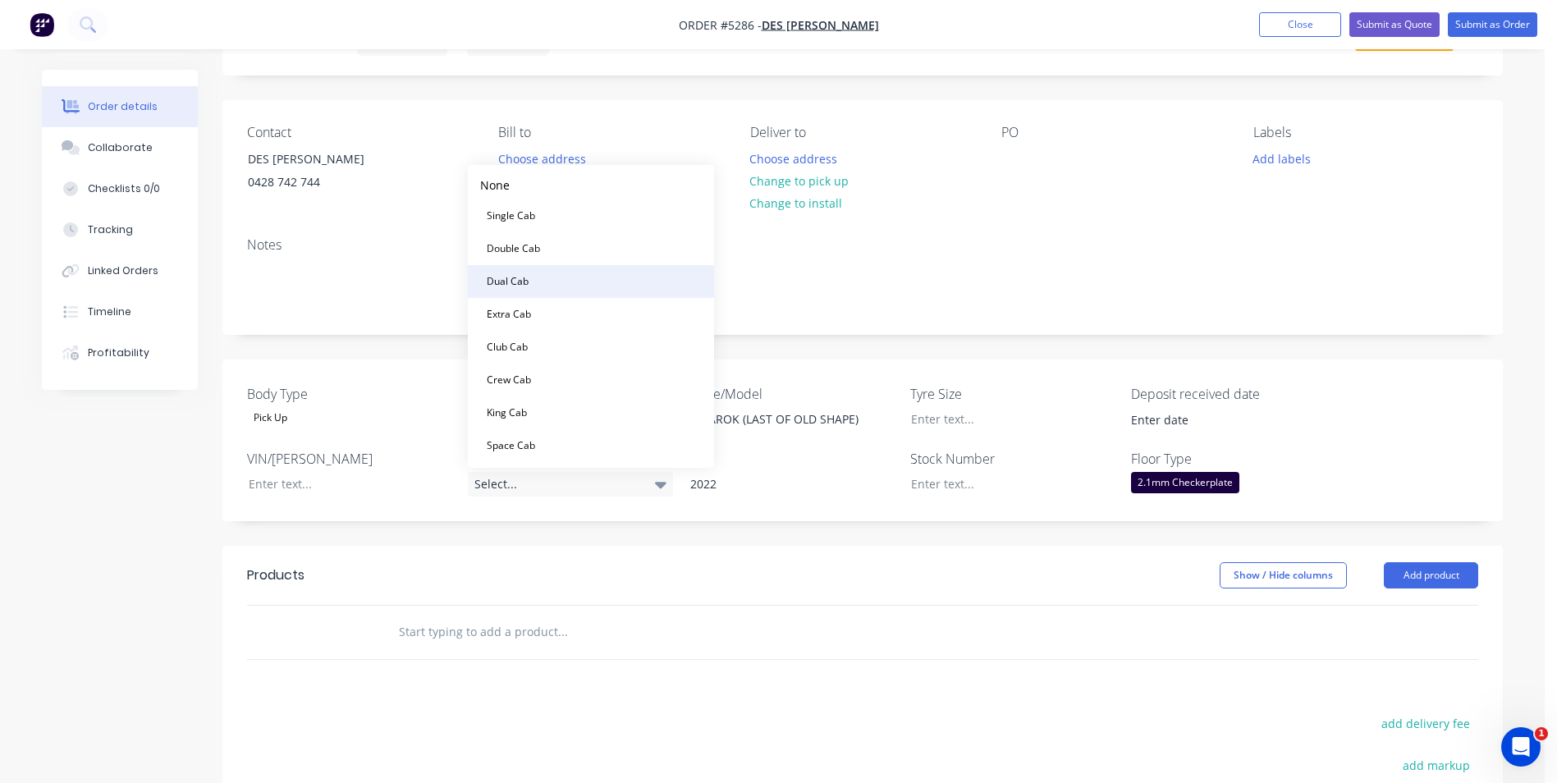
click at [606, 278] on button "Dual Cab" at bounding box center [591, 281] width 246 height 33
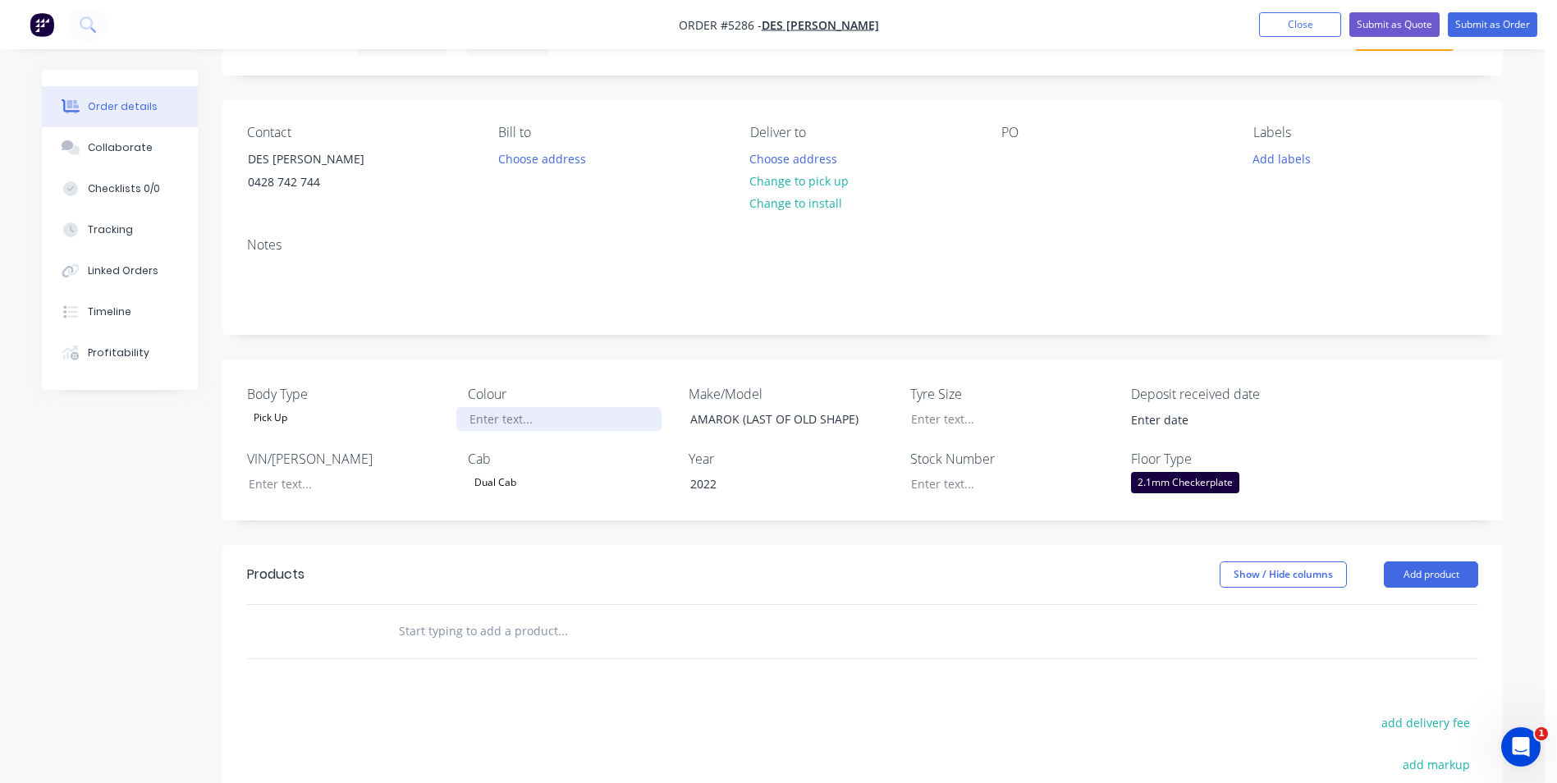
click at [505, 410] on div at bounding box center [558, 419] width 205 height 24
click at [1450, 575] on button "Add product" at bounding box center [1431, 575] width 94 height 26
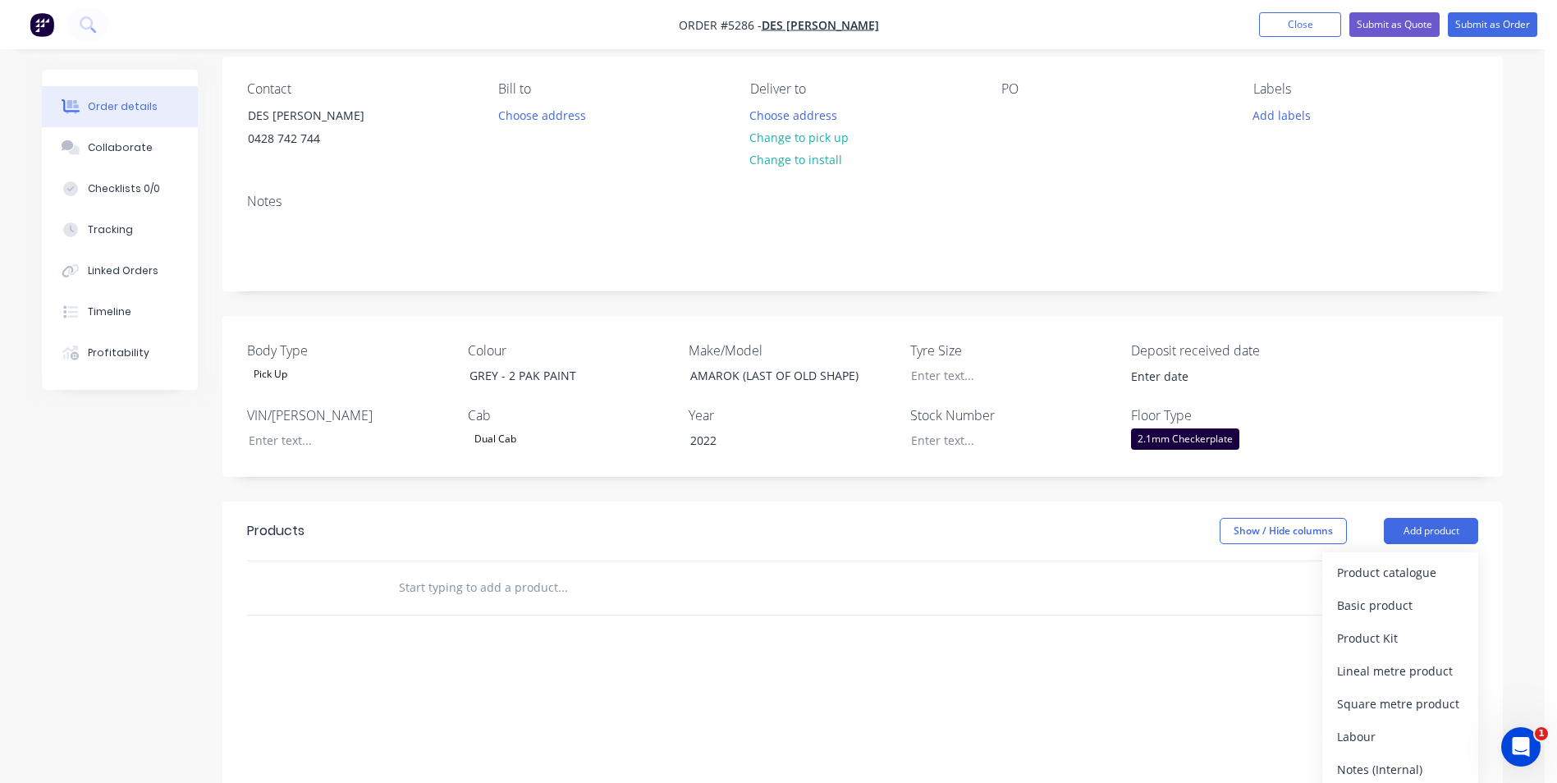
scroll to position [164, 0]
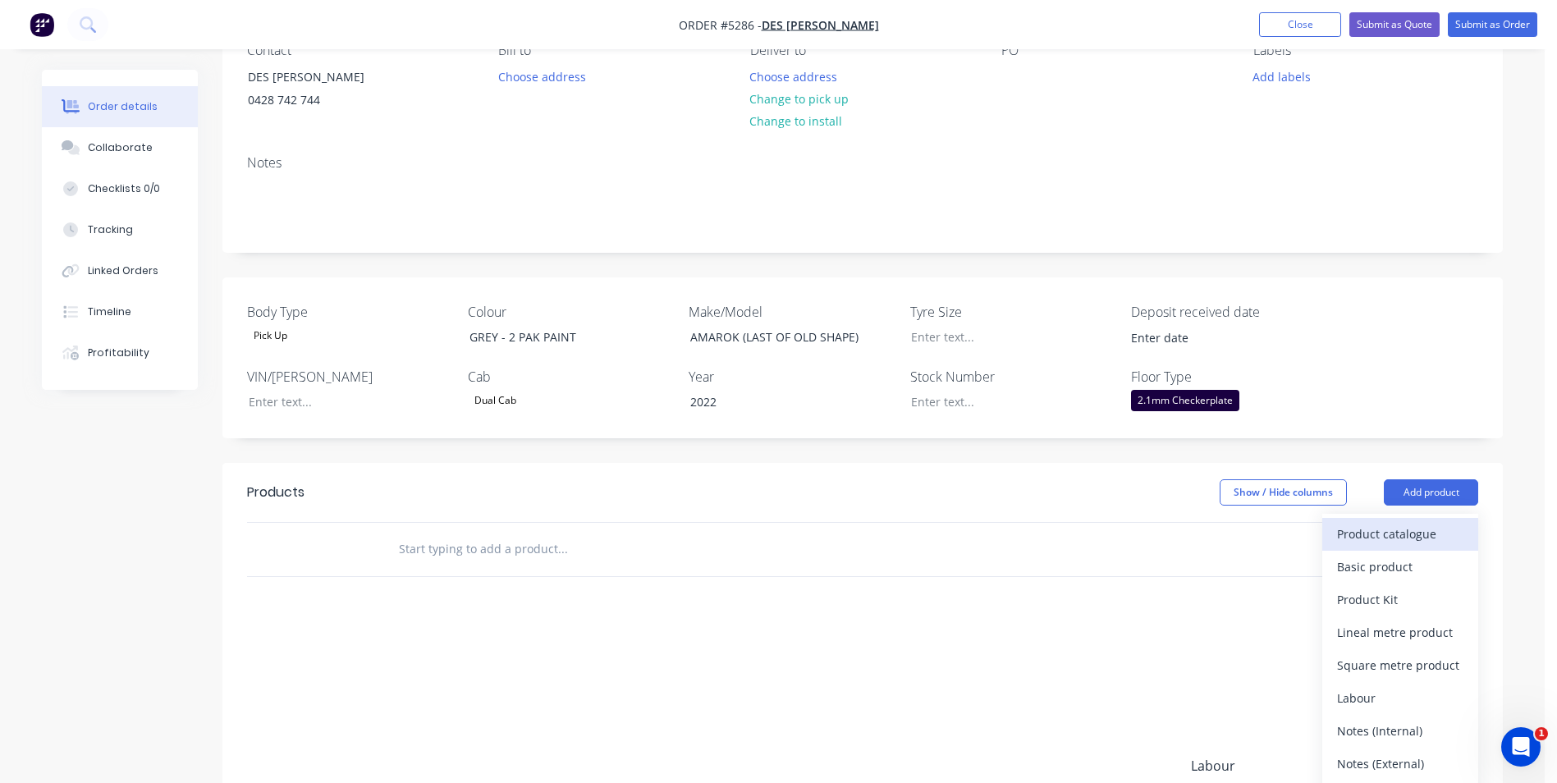
click at [1416, 538] on div "Product catalogue" at bounding box center [1400, 534] width 126 height 24
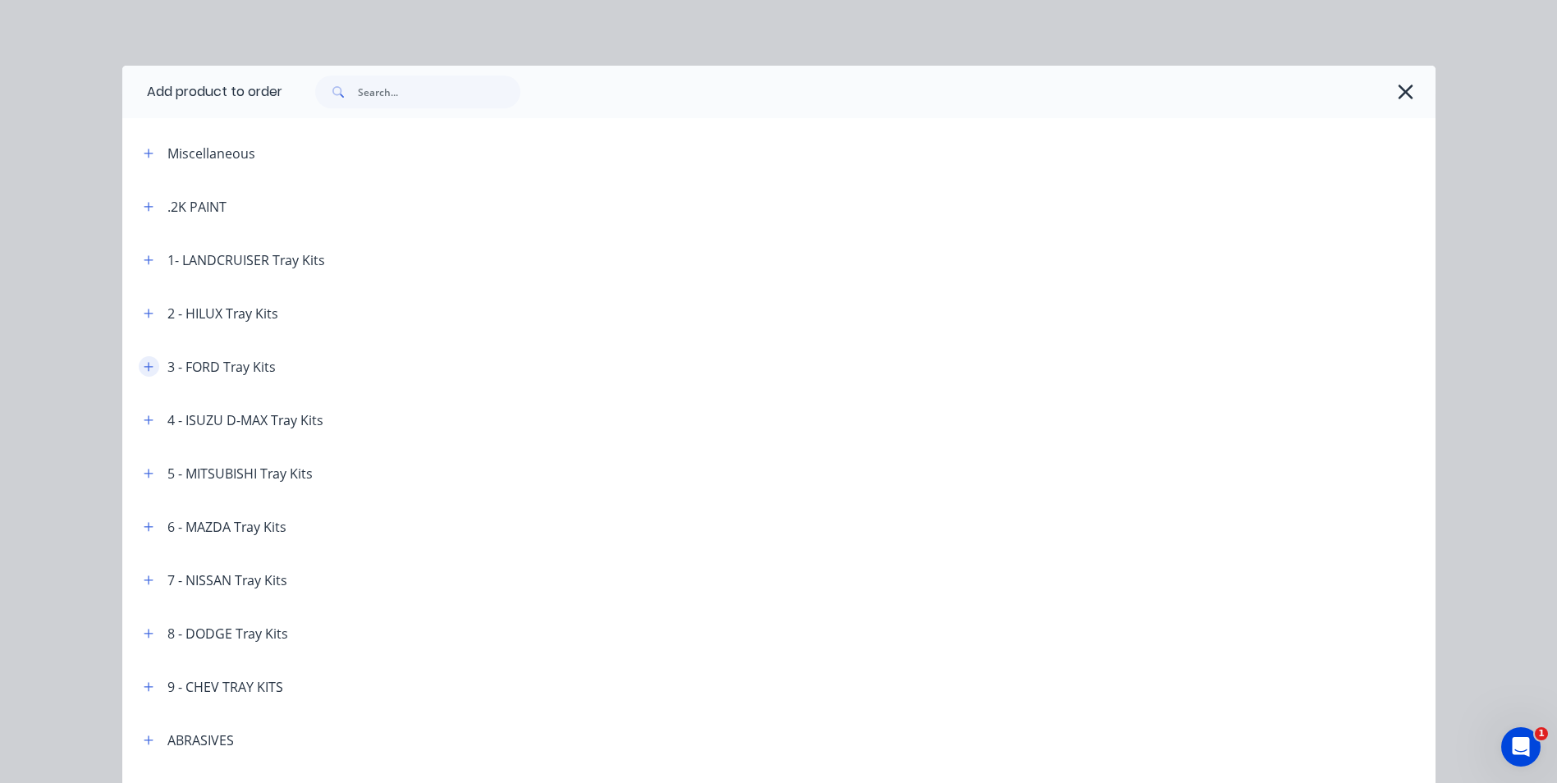
click at [144, 370] on icon "button" at bounding box center [149, 366] width 10 height 11
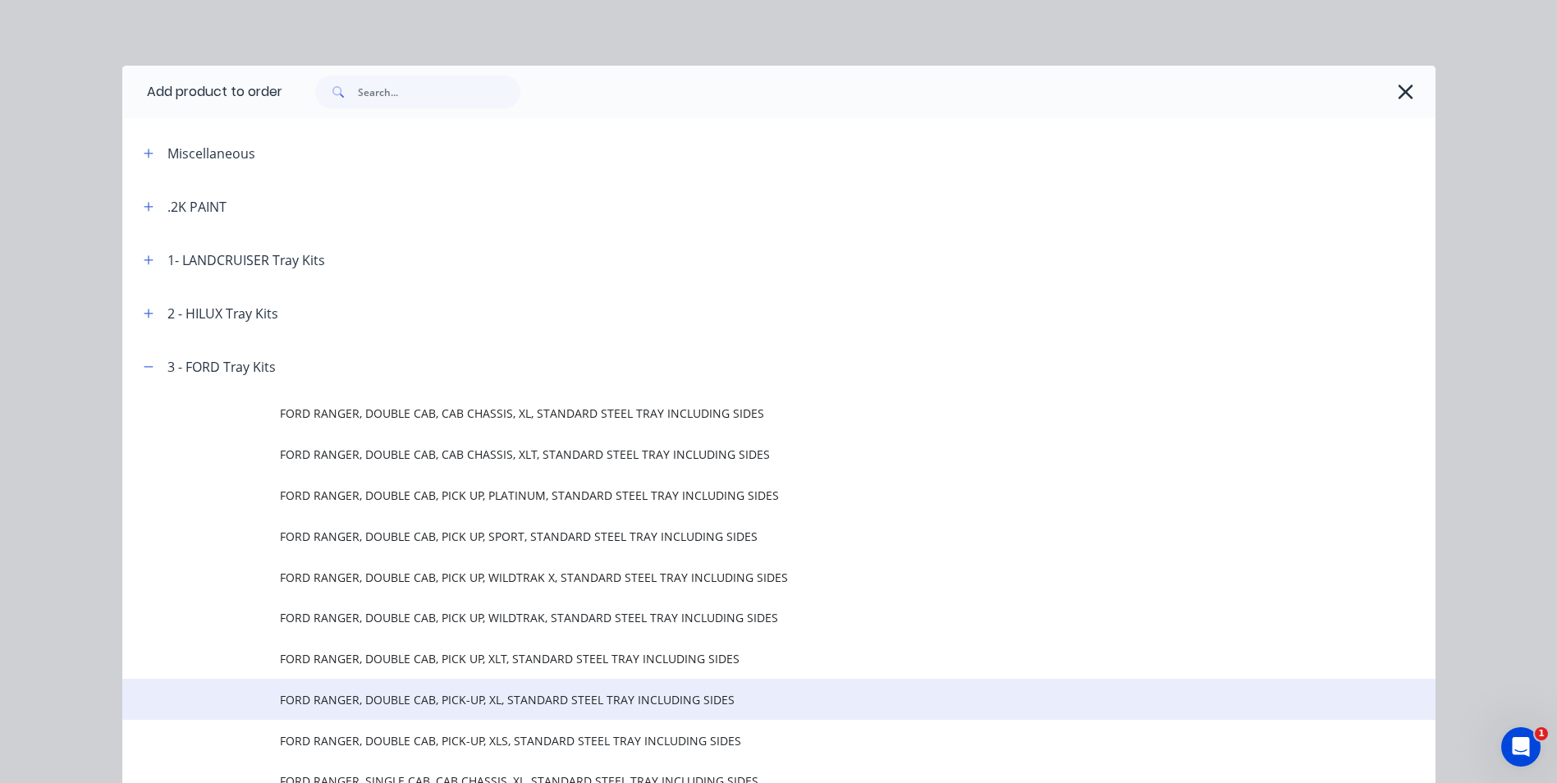
click at [484, 704] on span "FORD RANGER, DOUBLE CAB, PICK-UP, XL, STANDARD STEEL TRAY INCLUDING SIDES" at bounding box center [742, 699] width 924 height 17
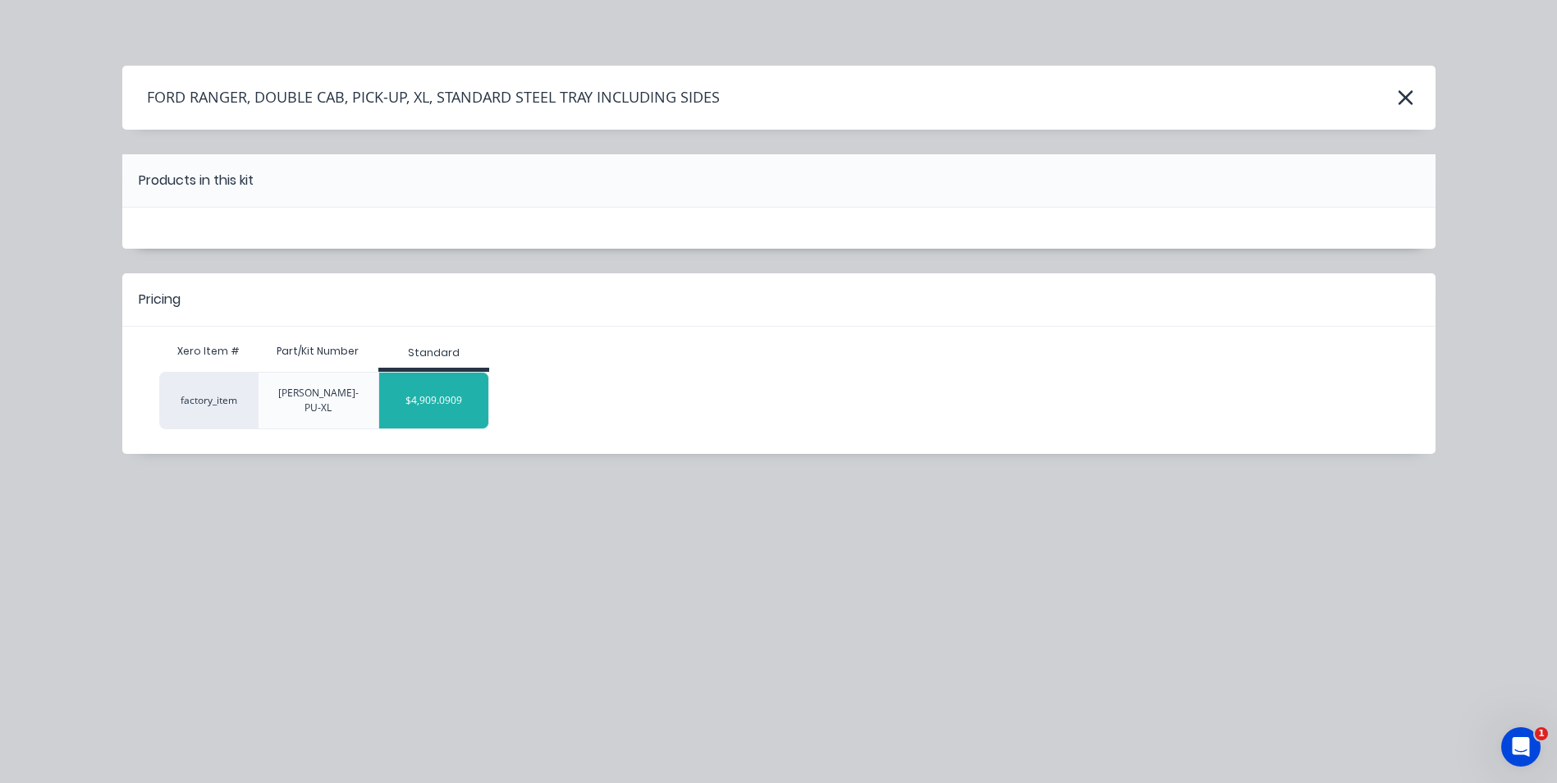
click at [426, 395] on div "$4,909.0909" at bounding box center [433, 400] width 109 height 41
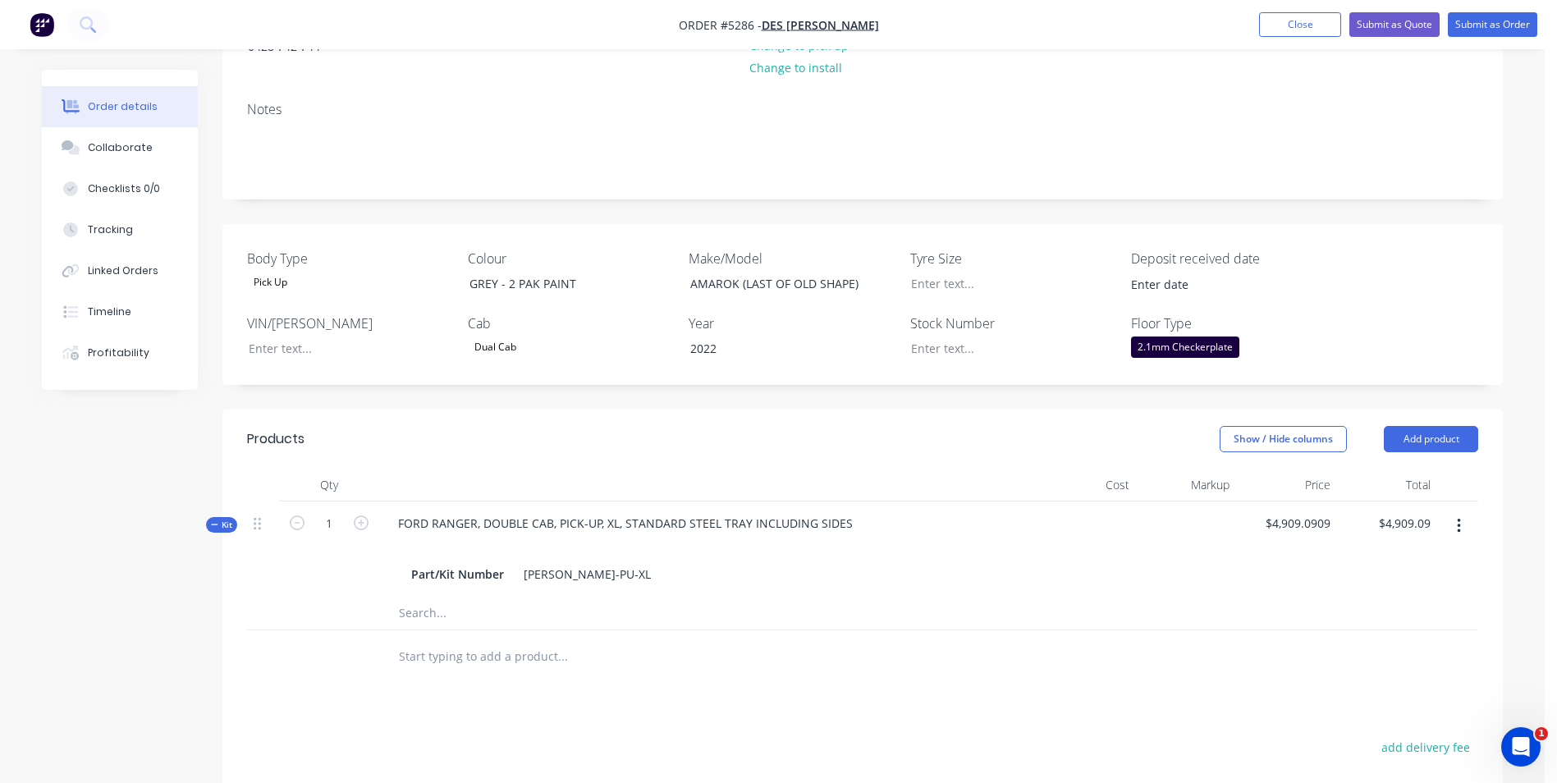
scroll to position [246, 0]
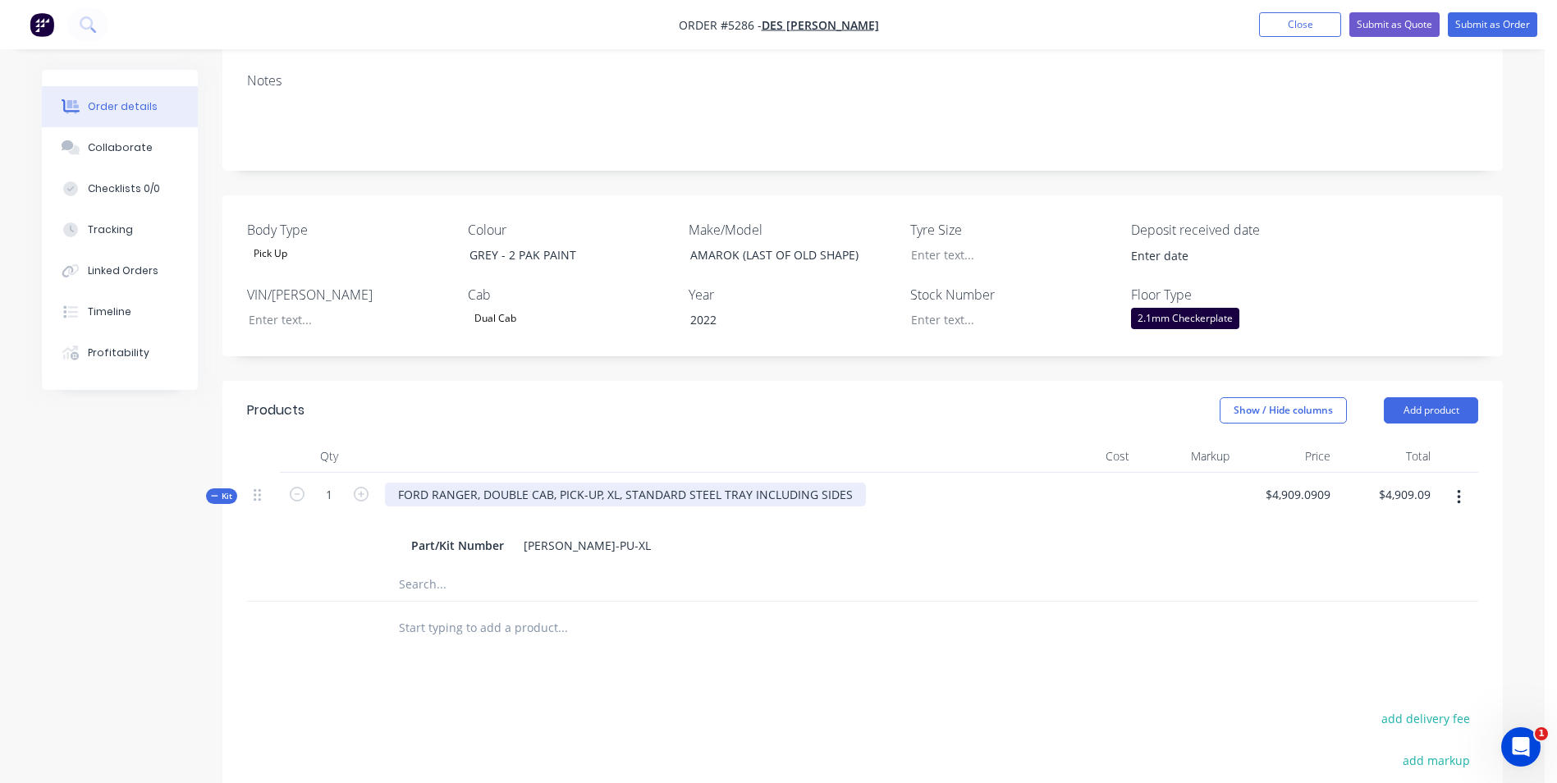
click at [854, 502] on div "FORD RANGER, DOUBLE CAB, PICK-UP, XL, STANDARD STEEL TRAY INCLUDING SIDES" at bounding box center [625, 495] width 481 height 24
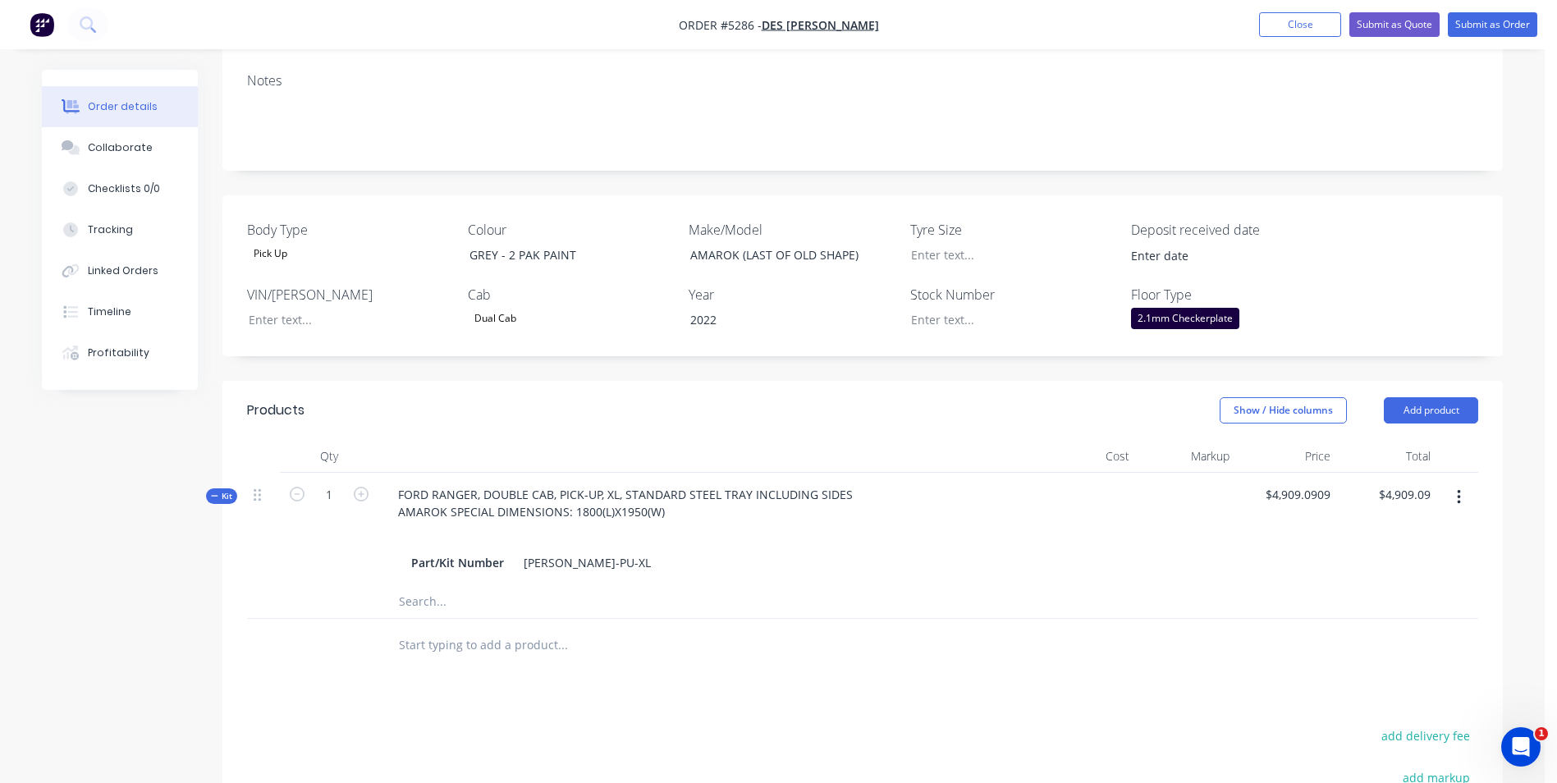
click at [1107, 623] on div at bounding box center [863, 645] width 1232 height 53
click at [1424, 411] on button "Add product" at bounding box center [1431, 410] width 94 height 26
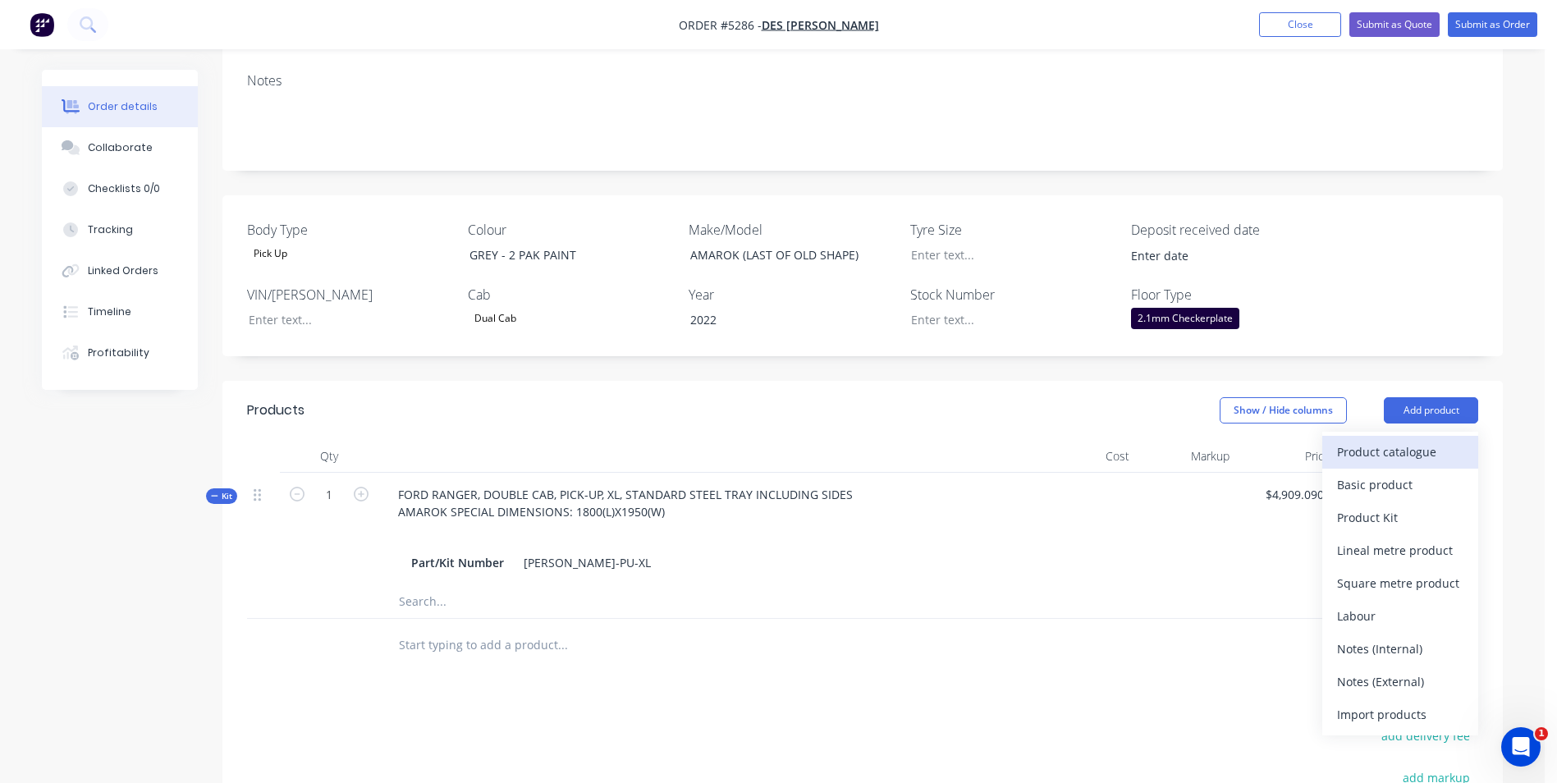
click at [1397, 450] on div "Product catalogue" at bounding box center [1400, 452] width 126 height 24
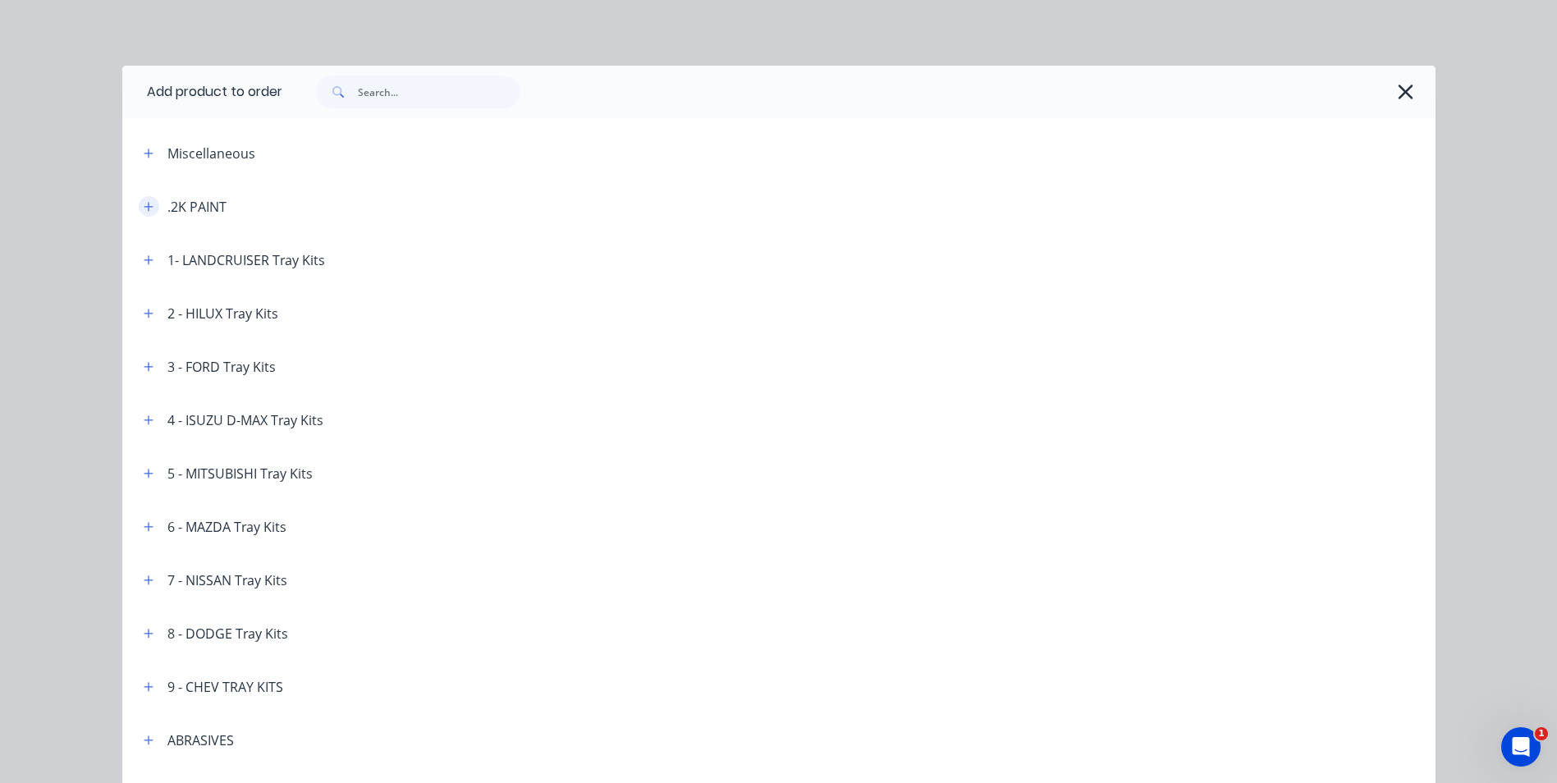
click at [144, 204] on icon "button" at bounding box center [149, 206] width 10 height 11
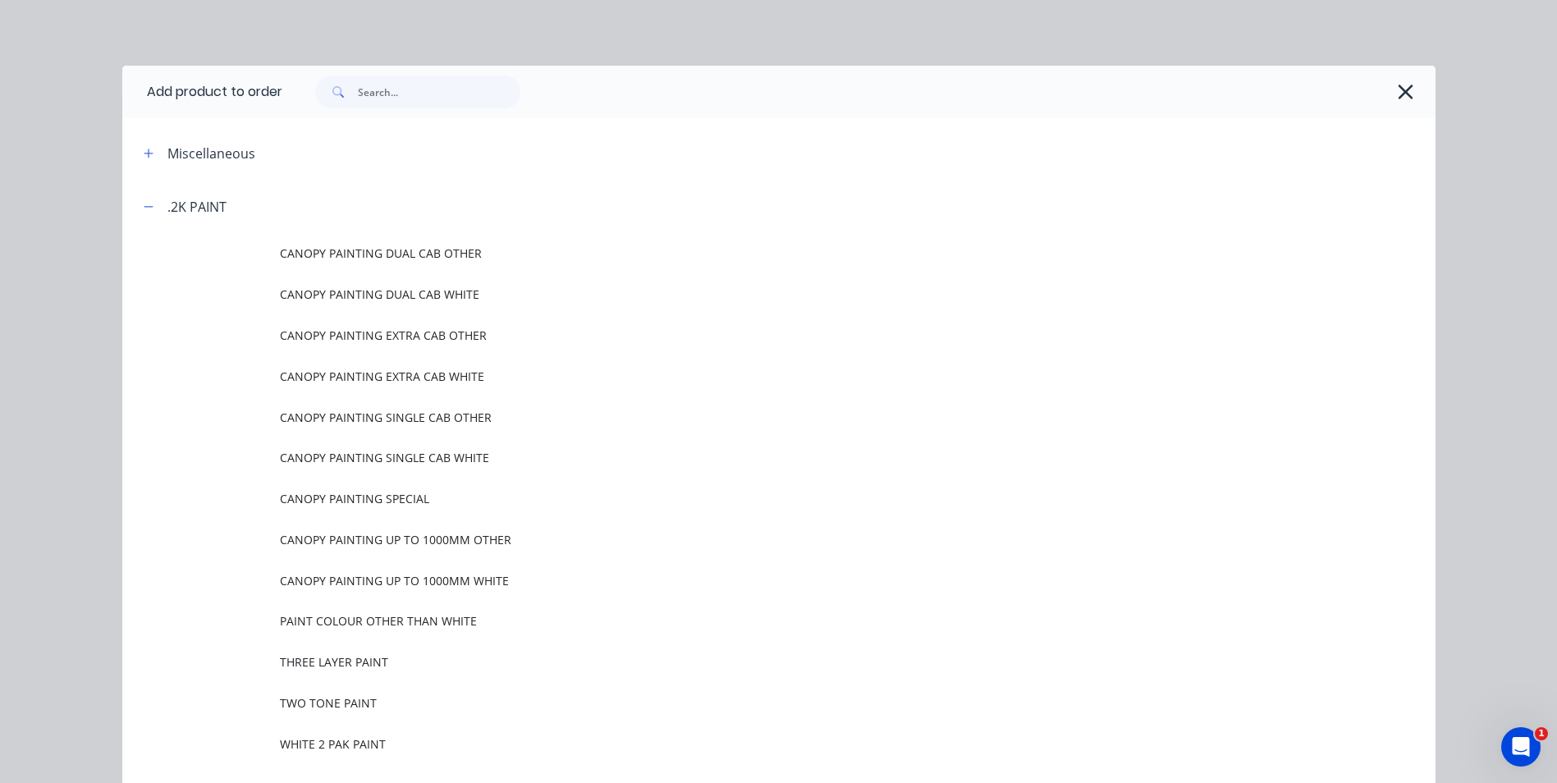
click at [371, 621] on span "PAINT COLOUR OTHER THAN WHITE" at bounding box center [742, 620] width 924 height 17
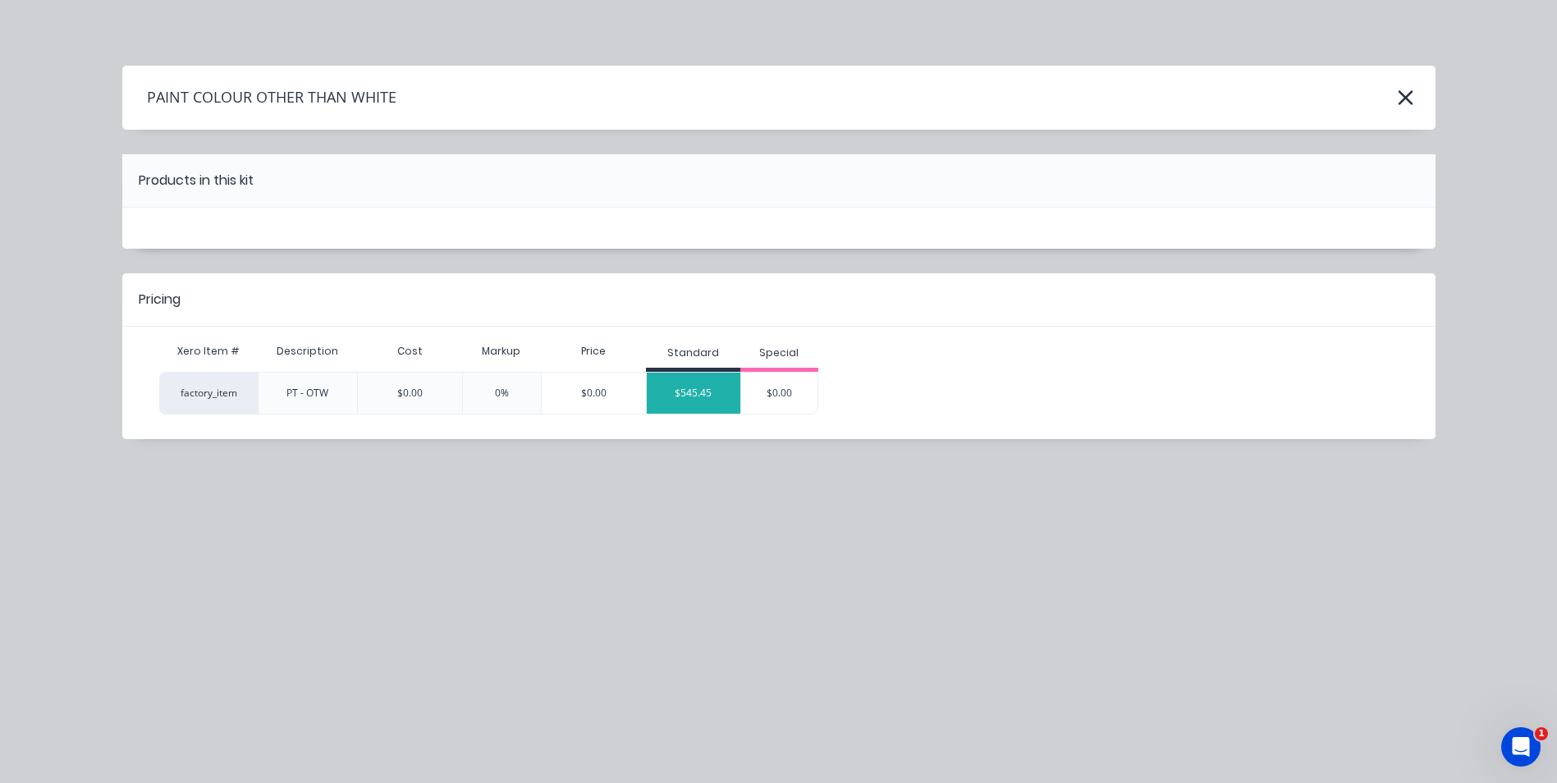
click at [687, 405] on div "$545.45" at bounding box center [694, 393] width 94 height 41
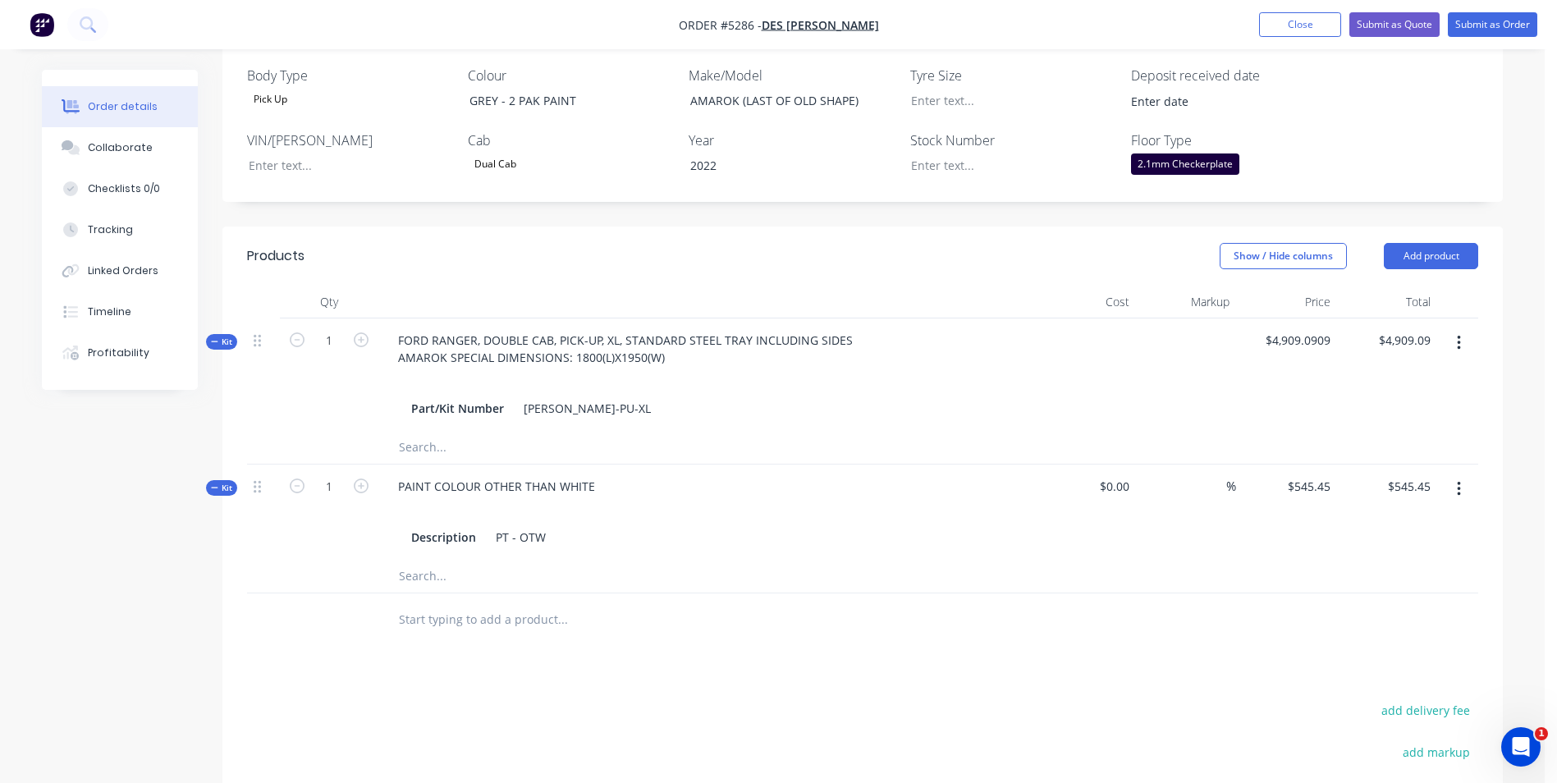
scroll to position [411, 0]
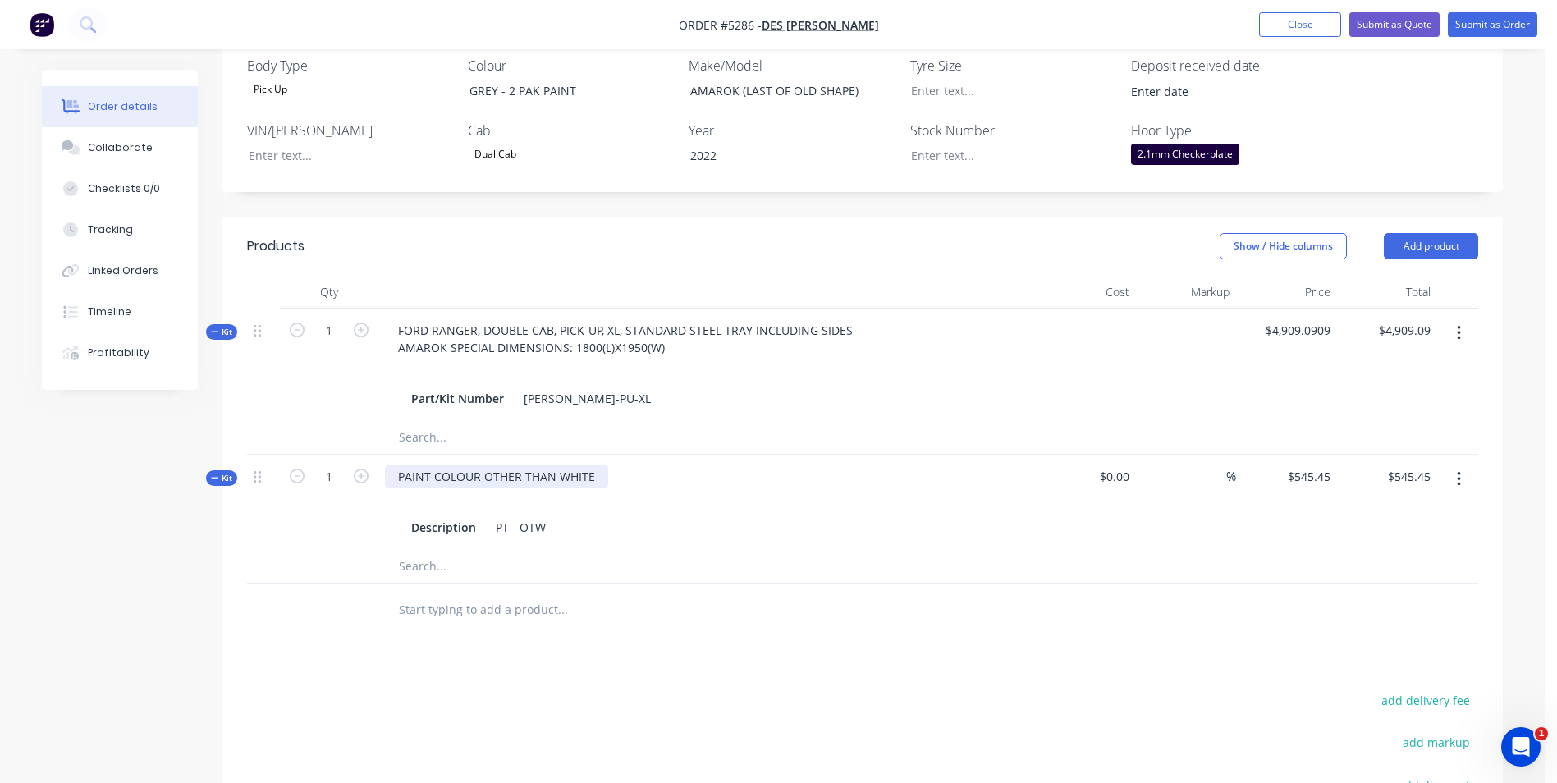
click at [598, 478] on div "PAINT COLOUR OTHER THAN WHITE" at bounding box center [496, 477] width 223 height 24
drag, startPoint x: 785, startPoint y: 640, endPoint x: 935, endPoint y: 548, distance: 176.6
click at [785, 639] on div "Products Show / Hide columns Add product Qty Cost Markup Price Total Kit 1 FORD…" at bounding box center [862, 624] width 1281 height 814
click at [1433, 243] on button "Add product" at bounding box center [1431, 246] width 94 height 26
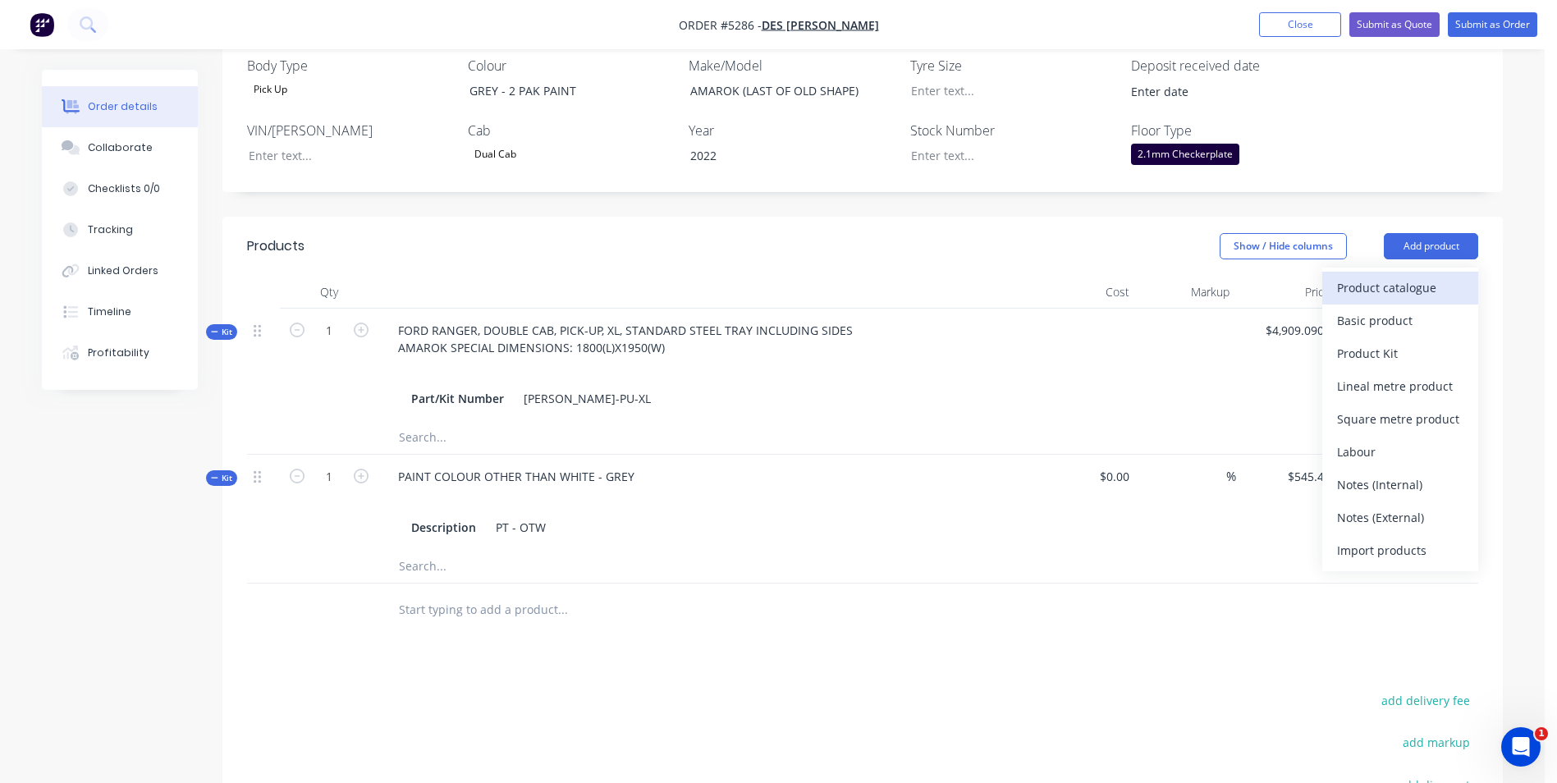
click at [1427, 287] on div "Product catalogue" at bounding box center [1400, 288] width 126 height 24
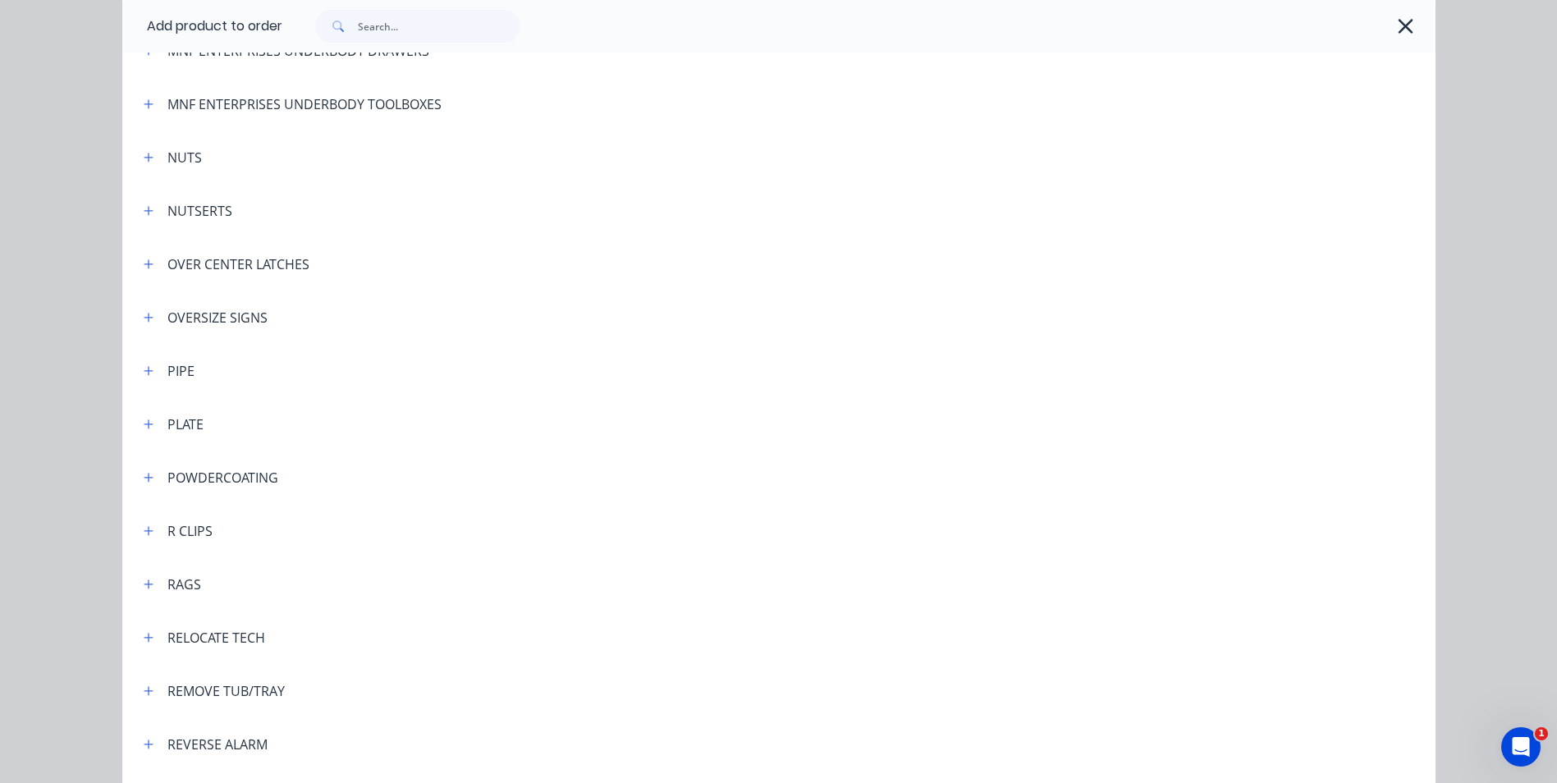
scroll to position [4023, 0]
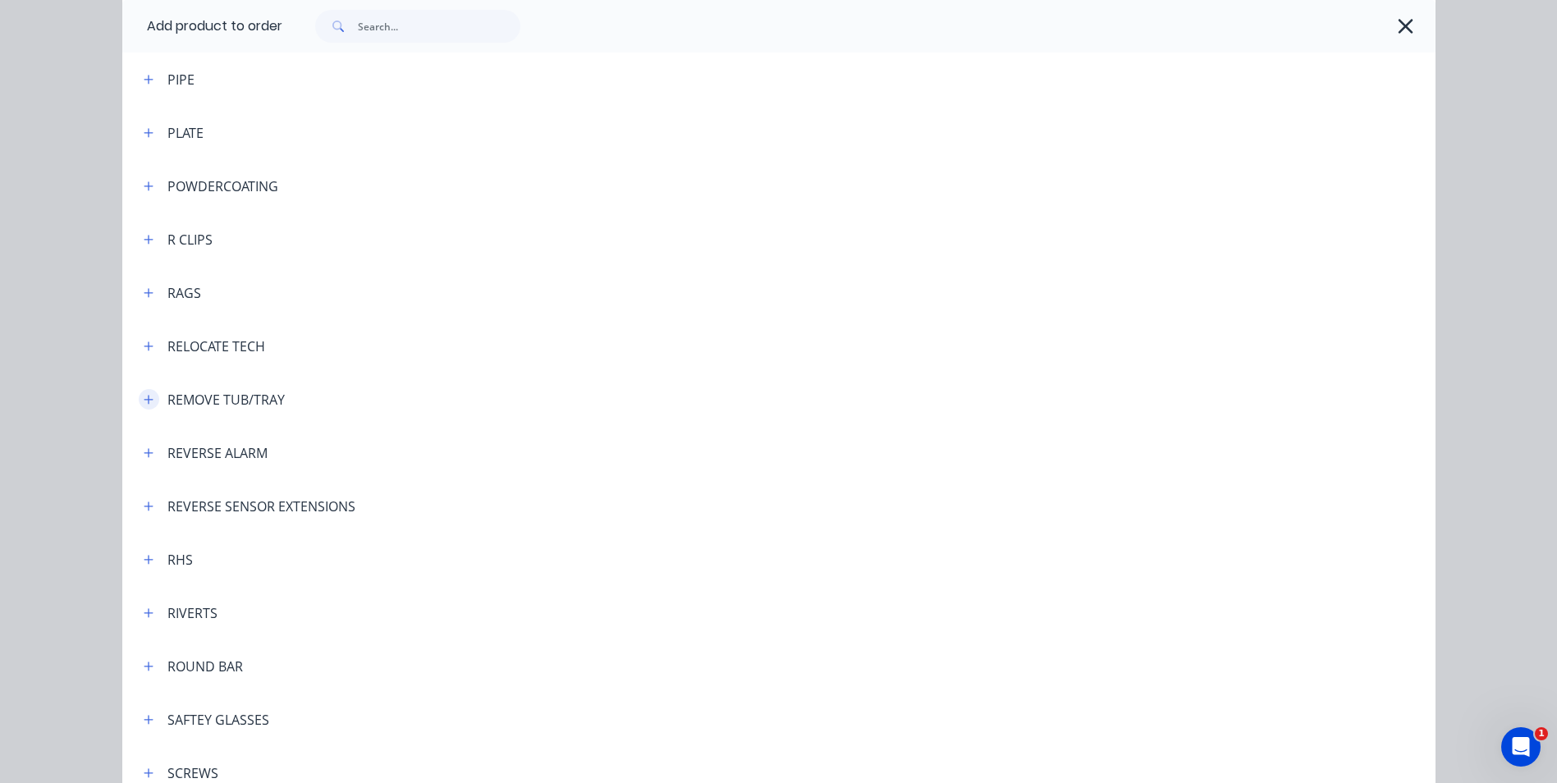
click at [145, 401] on icon "button" at bounding box center [149, 399] width 10 height 11
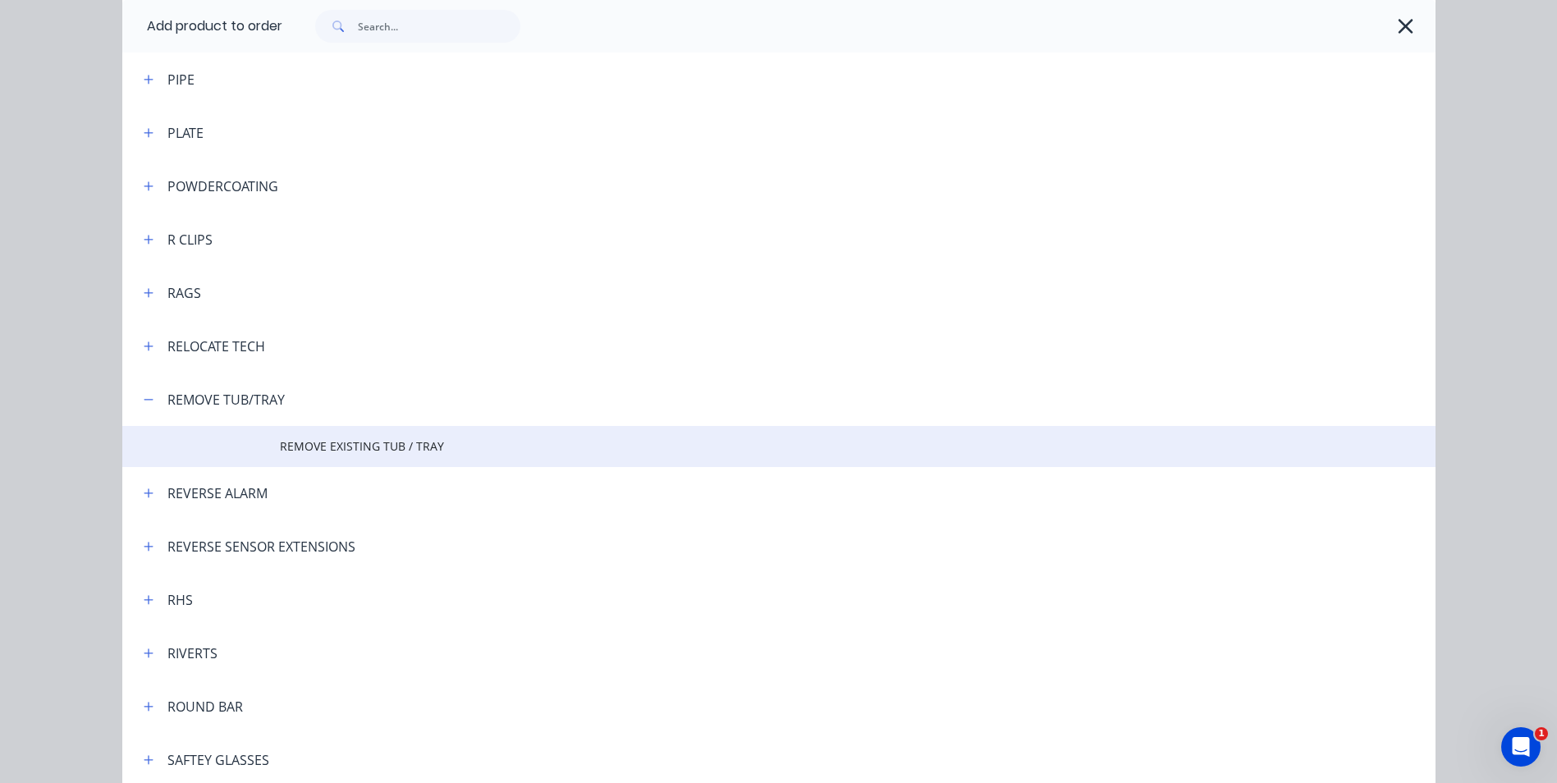
click at [350, 452] on span "REMOVE EXISTING TUB / TRAY" at bounding box center [742, 446] width 924 height 17
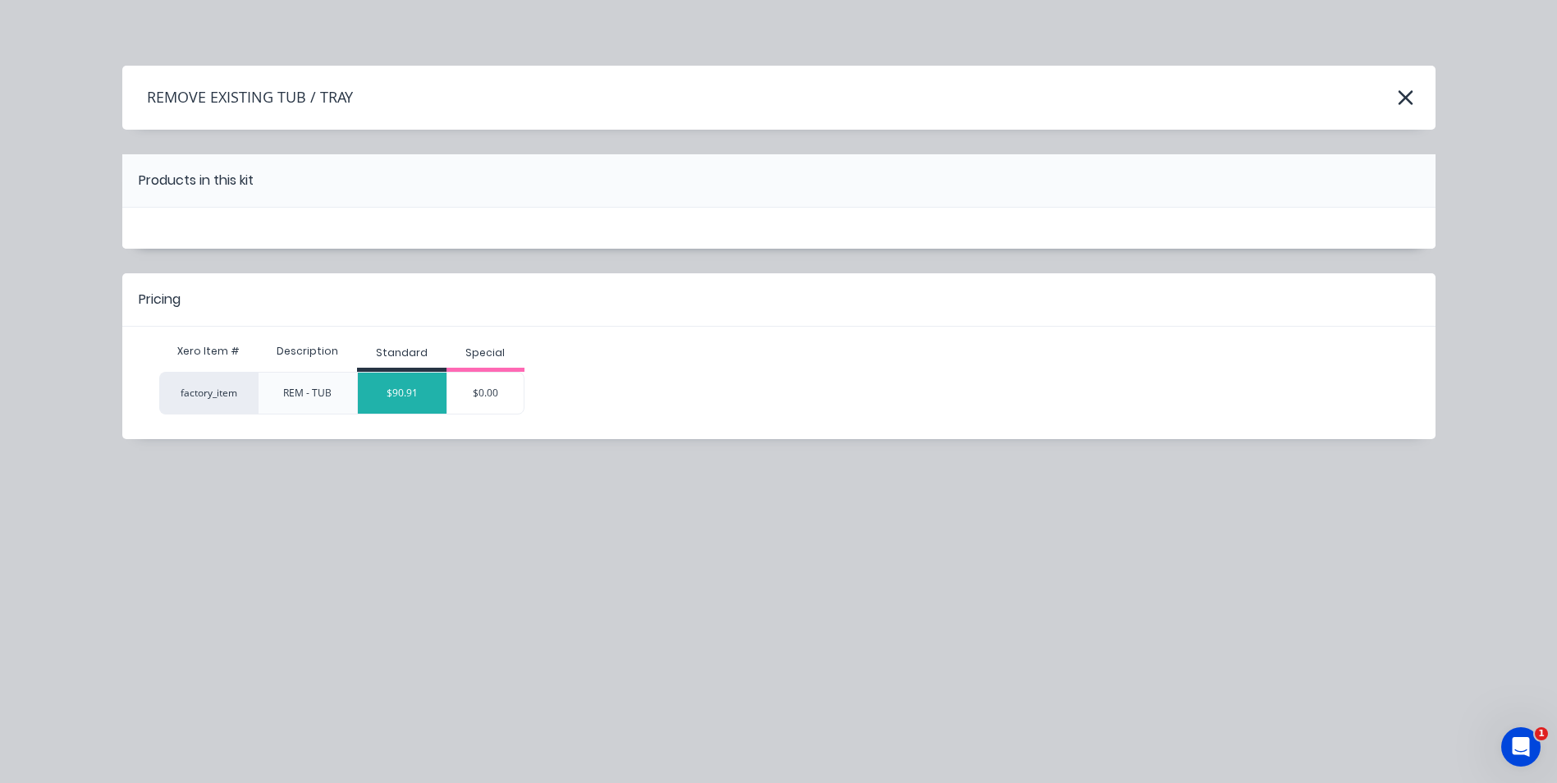
click at [402, 389] on div "$90.91" at bounding box center [402, 393] width 89 height 41
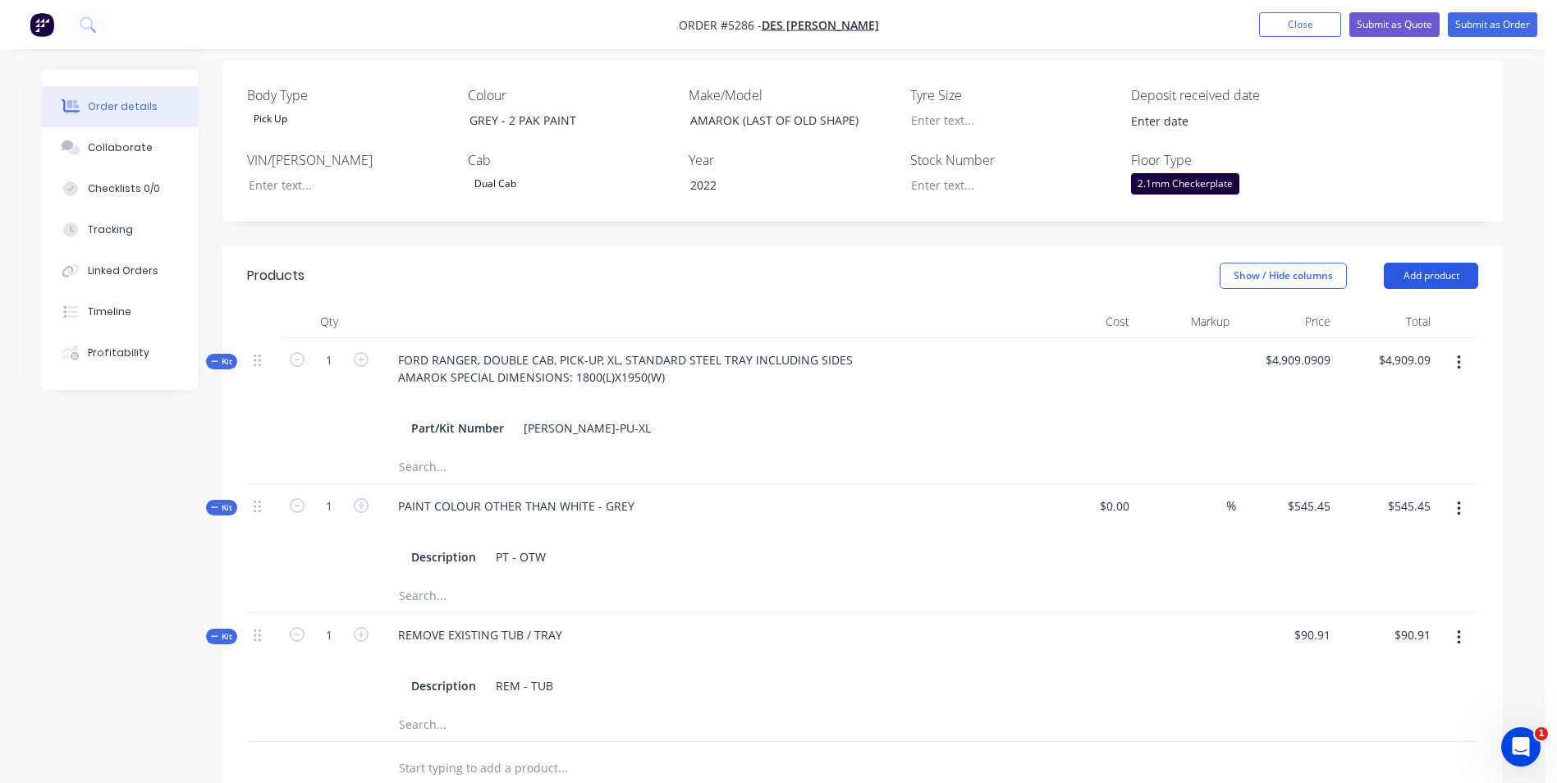
scroll to position [328, 0]
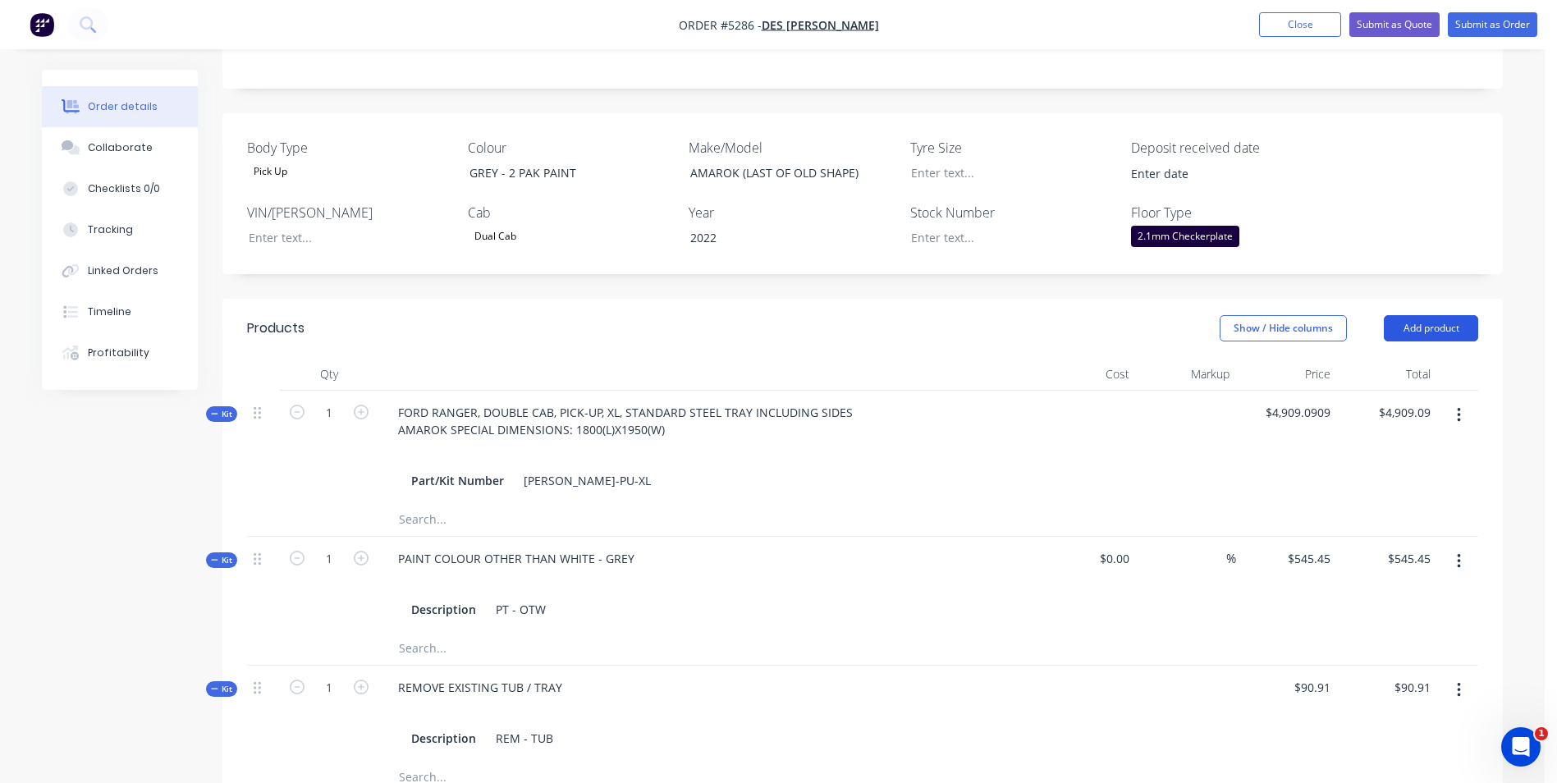
click at [1467, 331] on button "Add product" at bounding box center [1431, 328] width 94 height 26
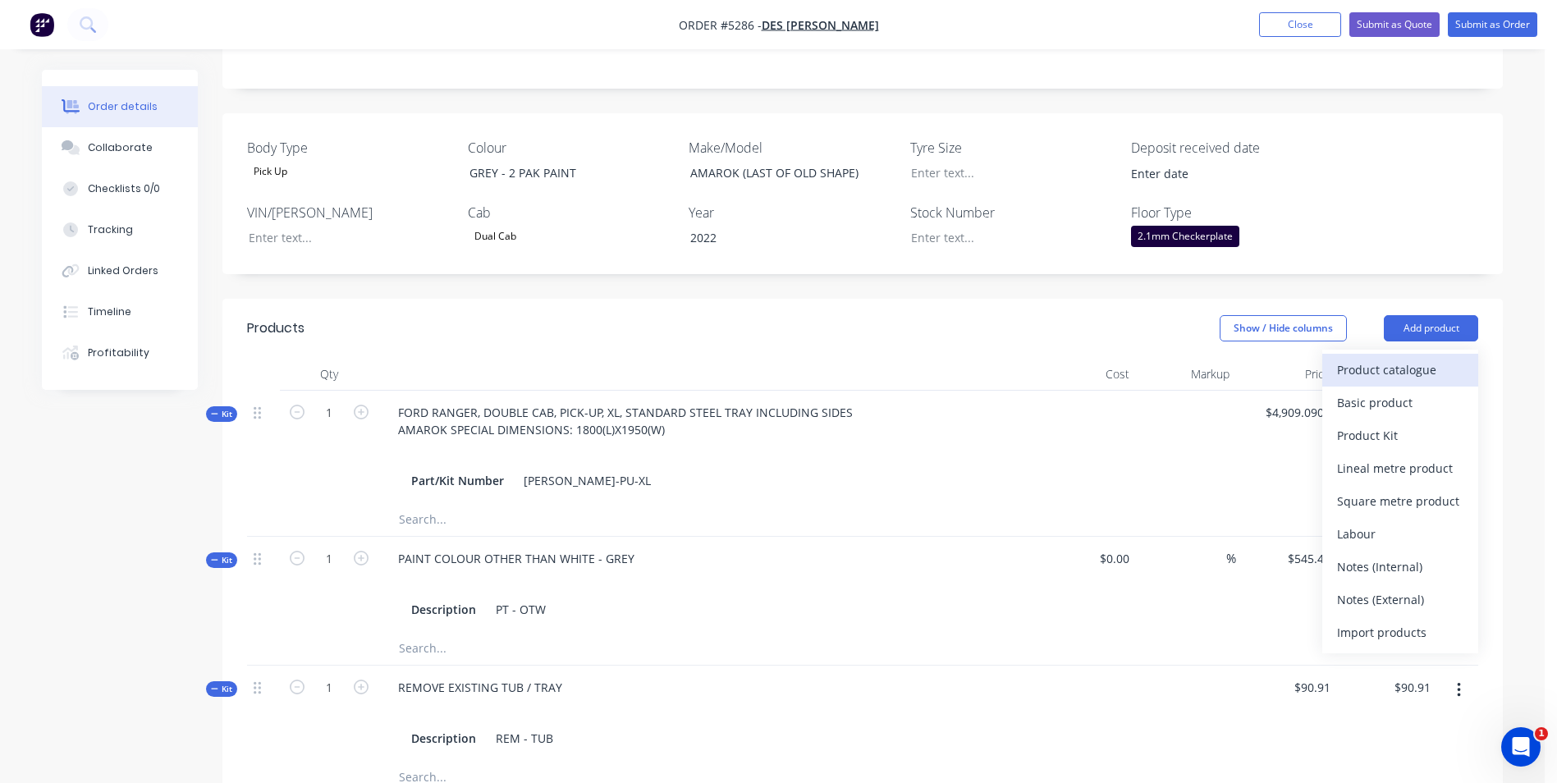
click at [1454, 365] on div "Product catalogue" at bounding box center [1400, 370] width 126 height 24
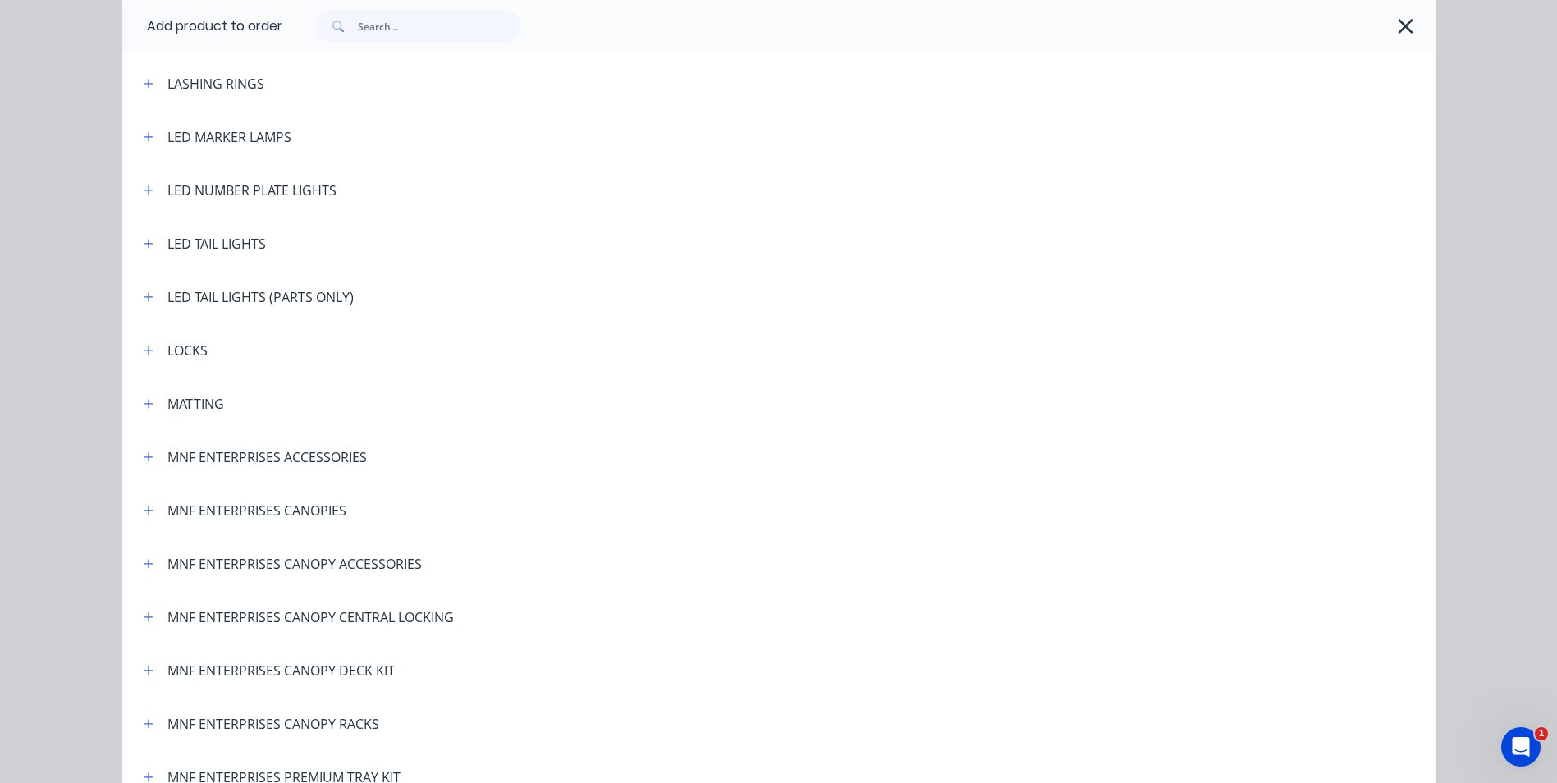
scroll to position [2709, 0]
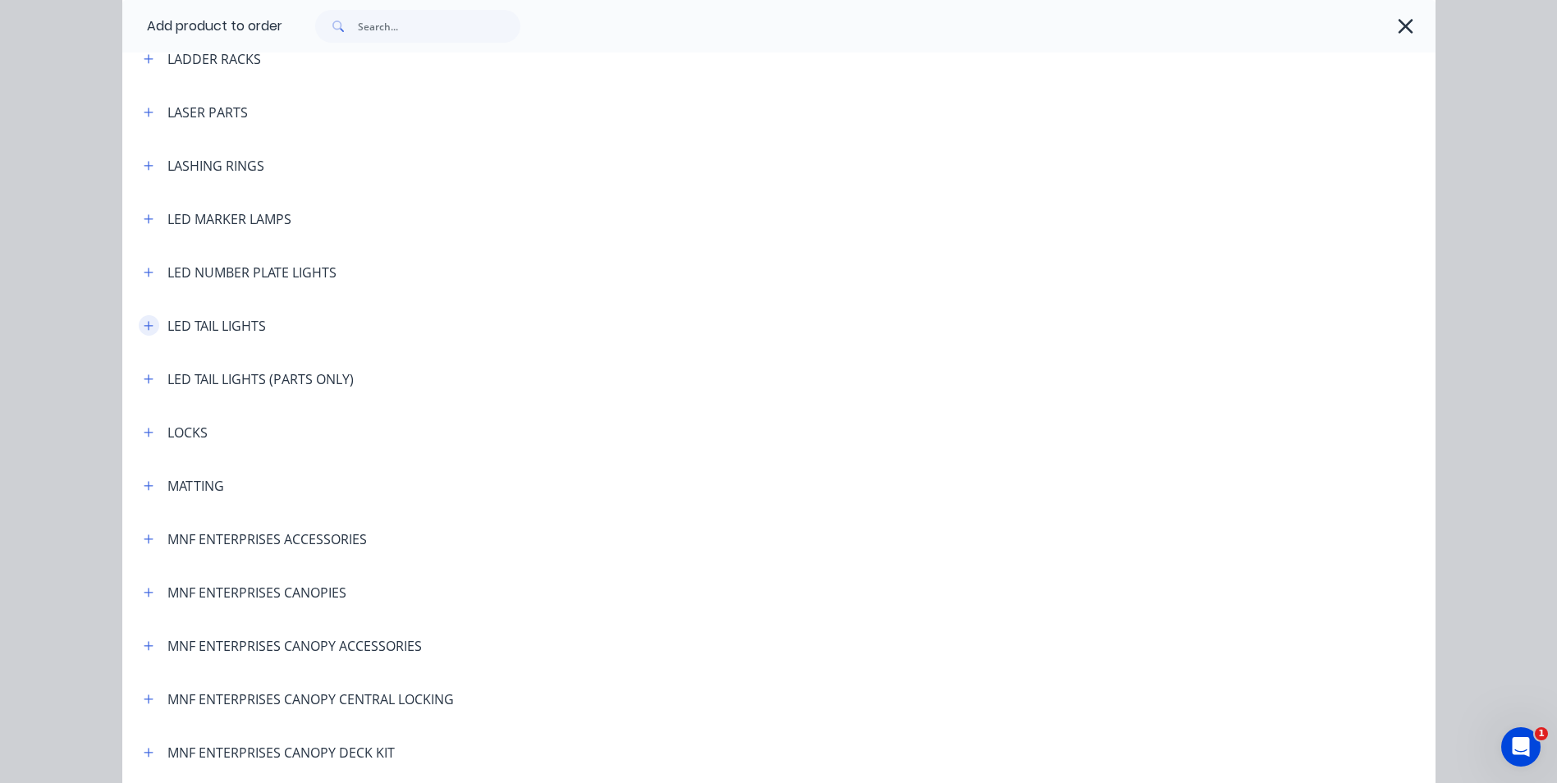
click at [145, 322] on icon "button" at bounding box center [149, 325] width 10 height 11
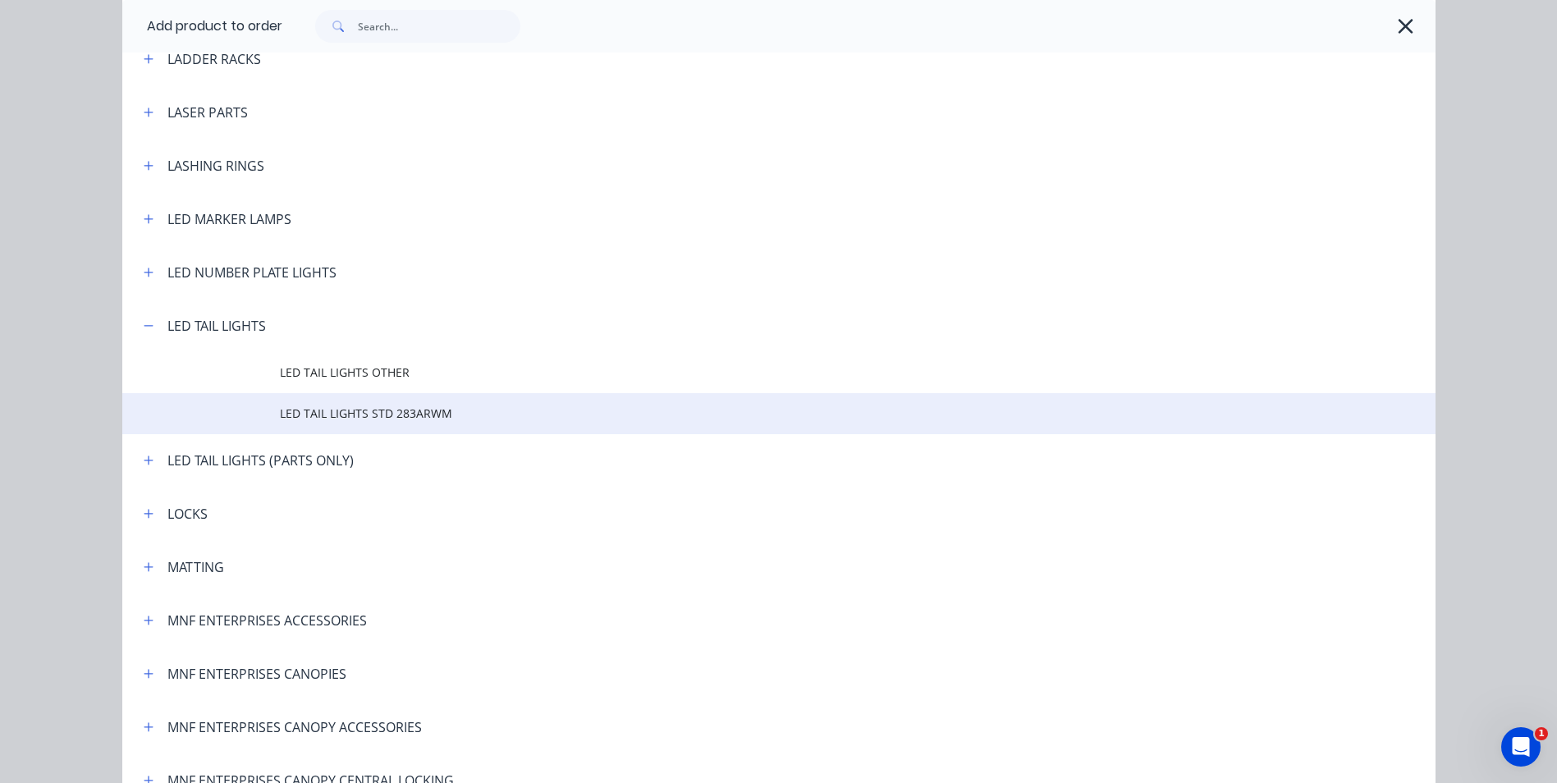
click at [388, 415] on span "LED TAIL LIGHTS STD 283ARWM" at bounding box center [742, 413] width 924 height 17
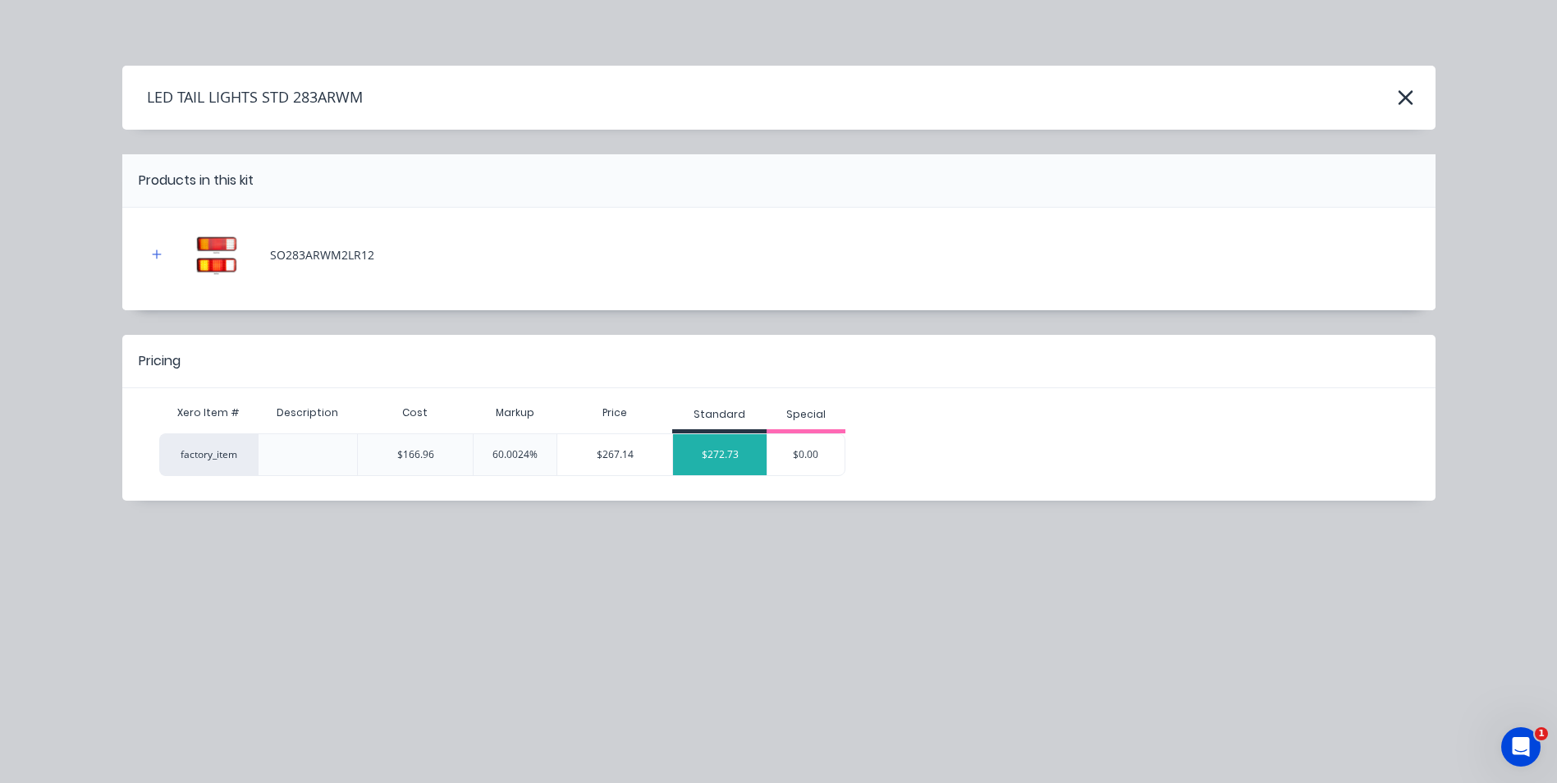
click at [745, 450] on div "$272.73" at bounding box center [720, 454] width 94 height 41
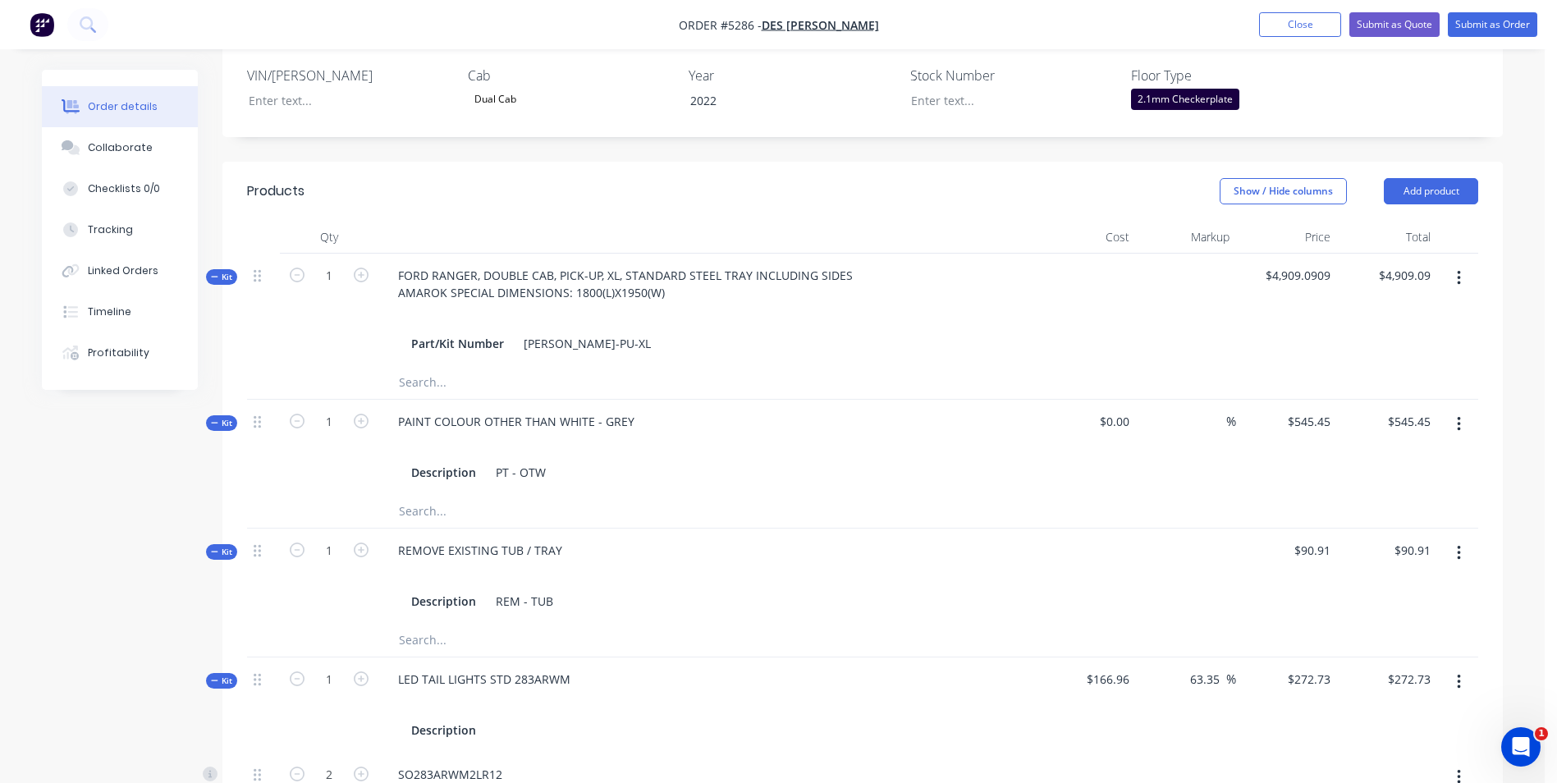
scroll to position [411, 0]
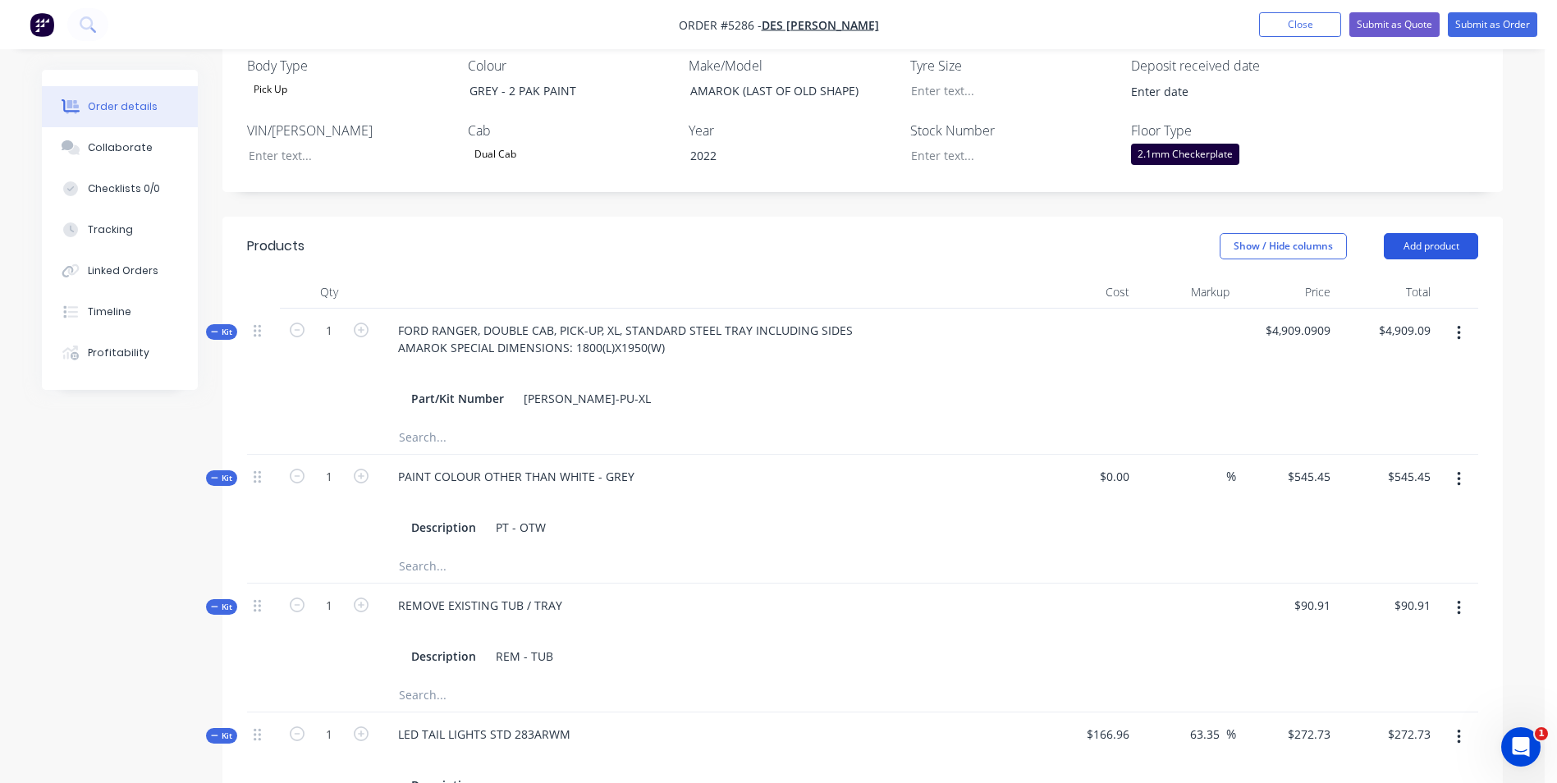
click at [1433, 249] on button "Add product" at bounding box center [1431, 246] width 94 height 26
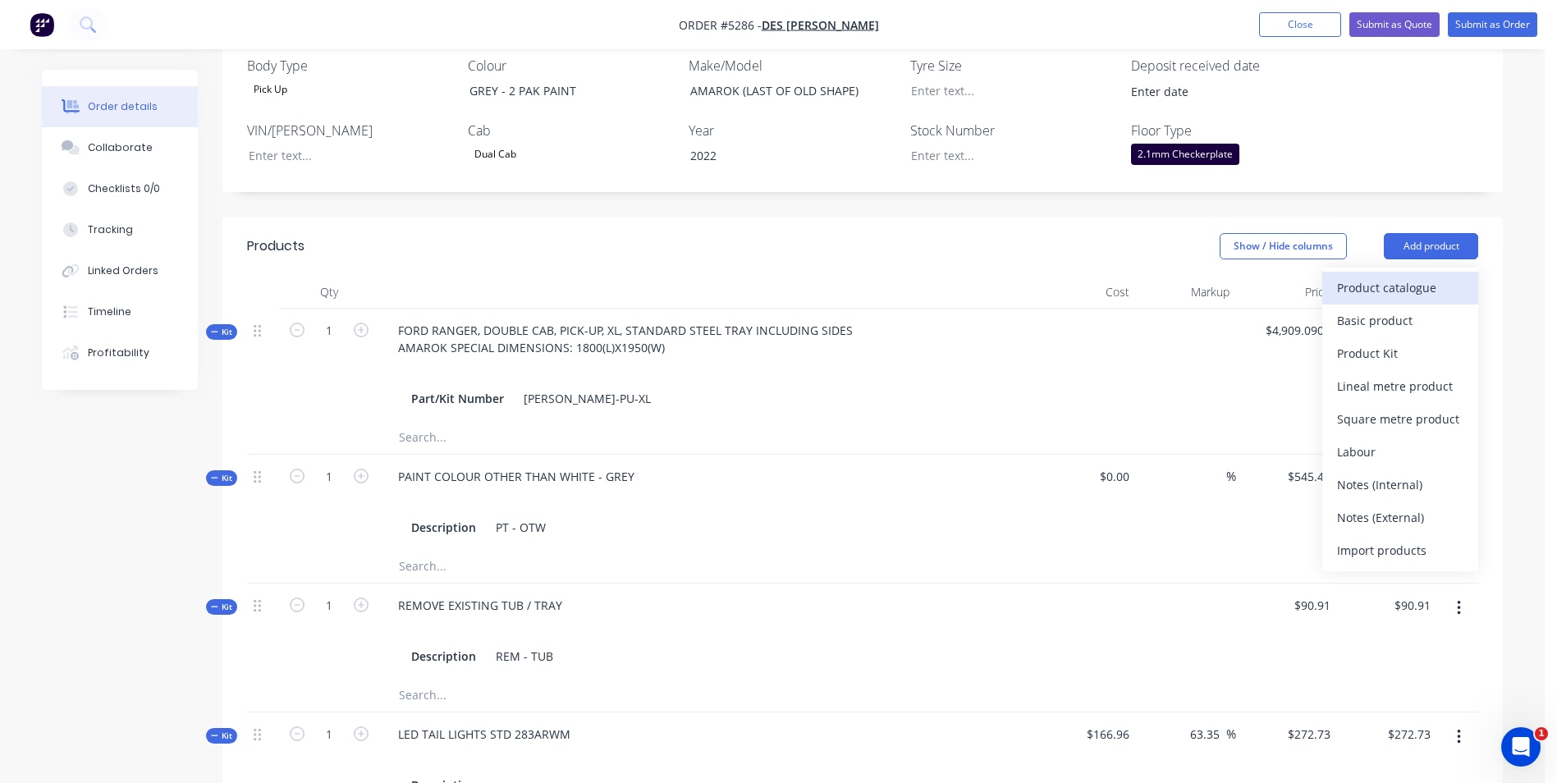
click at [1407, 293] on div "Product catalogue" at bounding box center [1400, 288] width 126 height 24
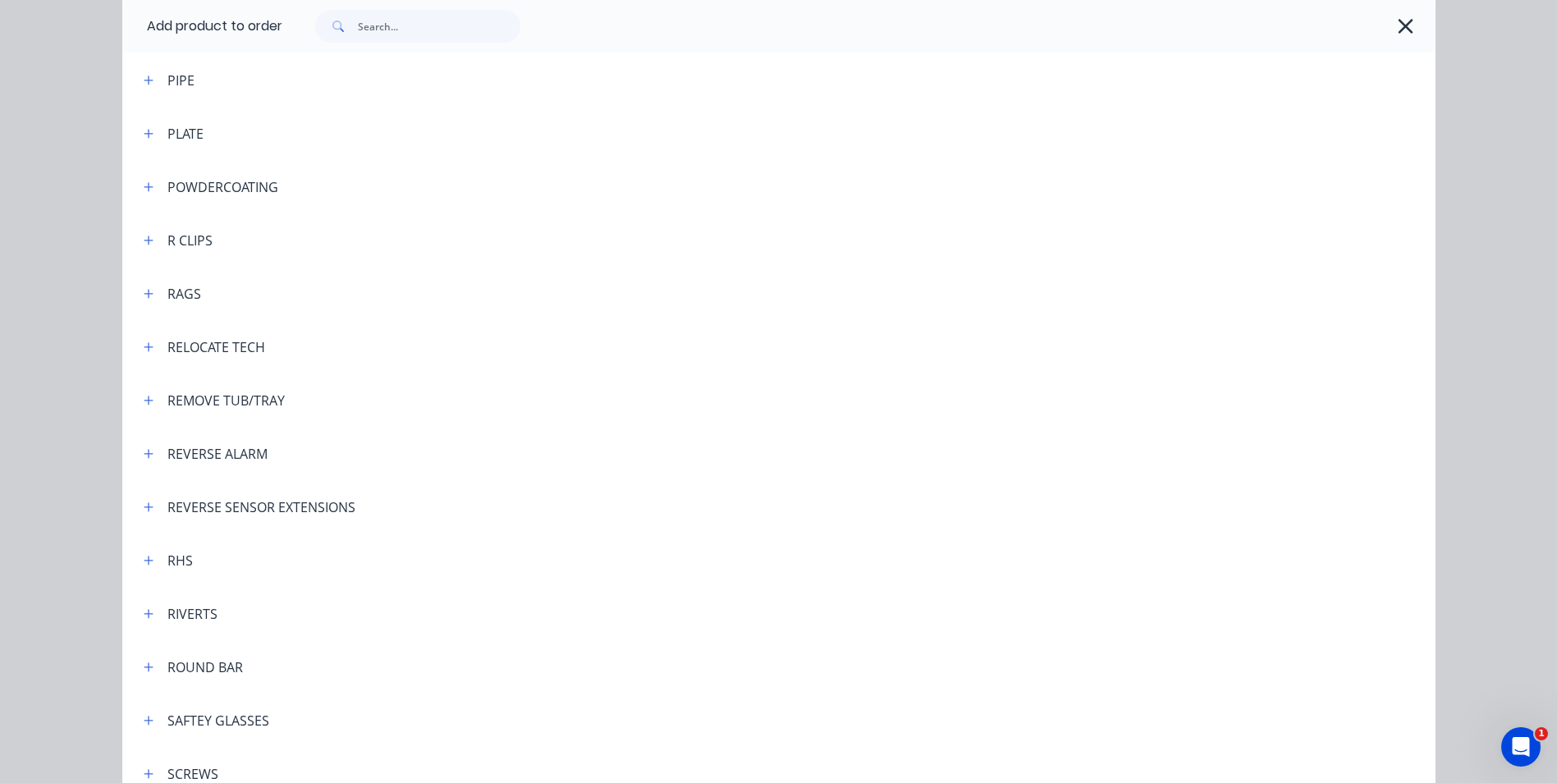
scroll to position [4023, 0]
click at [144, 349] on icon "button" at bounding box center [149, 346] width 10 height 11
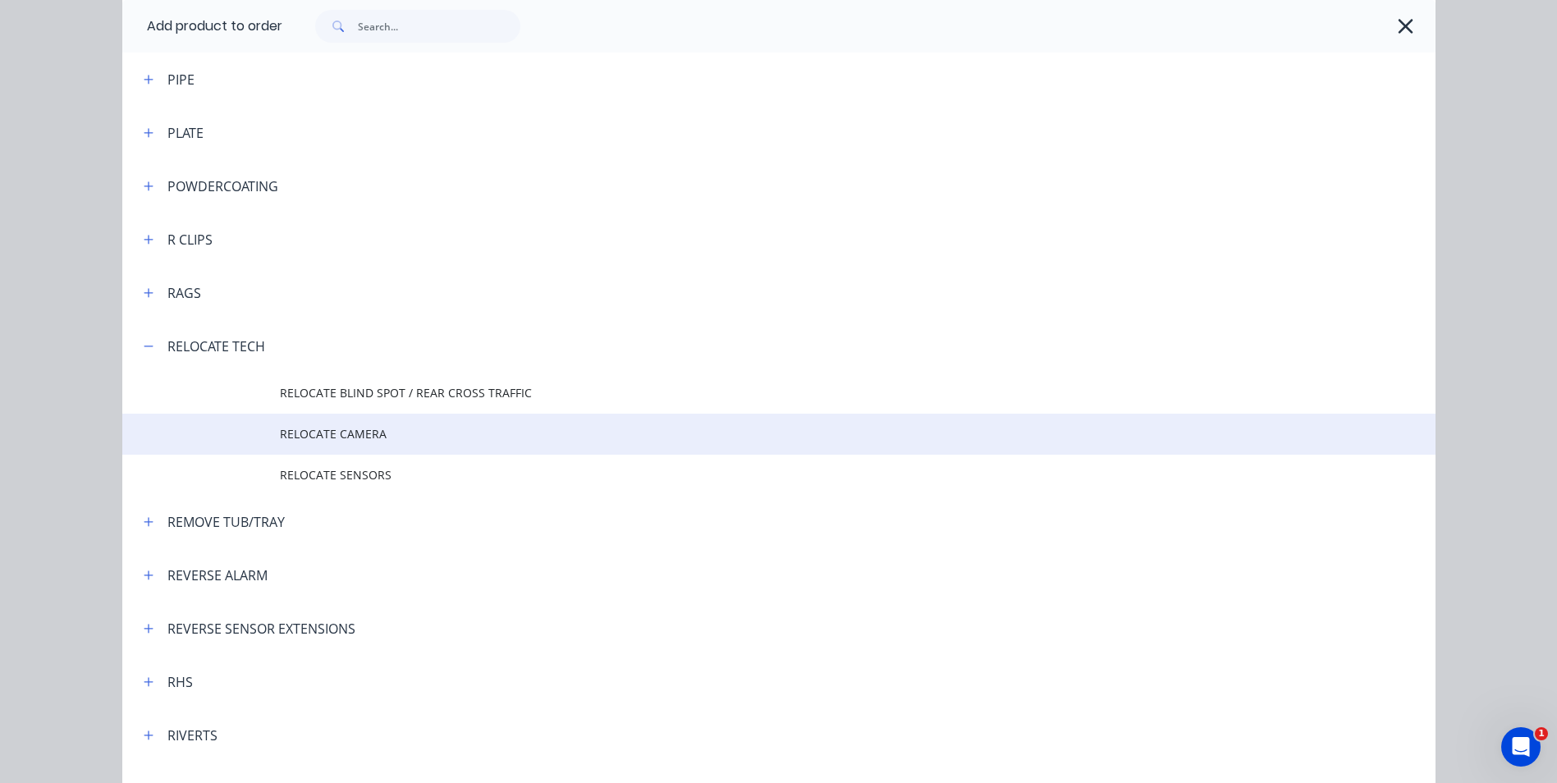
click at [360, 430] on span "RELOCATE CAMERA" at bounding box center [742, 433] width 924 height 17
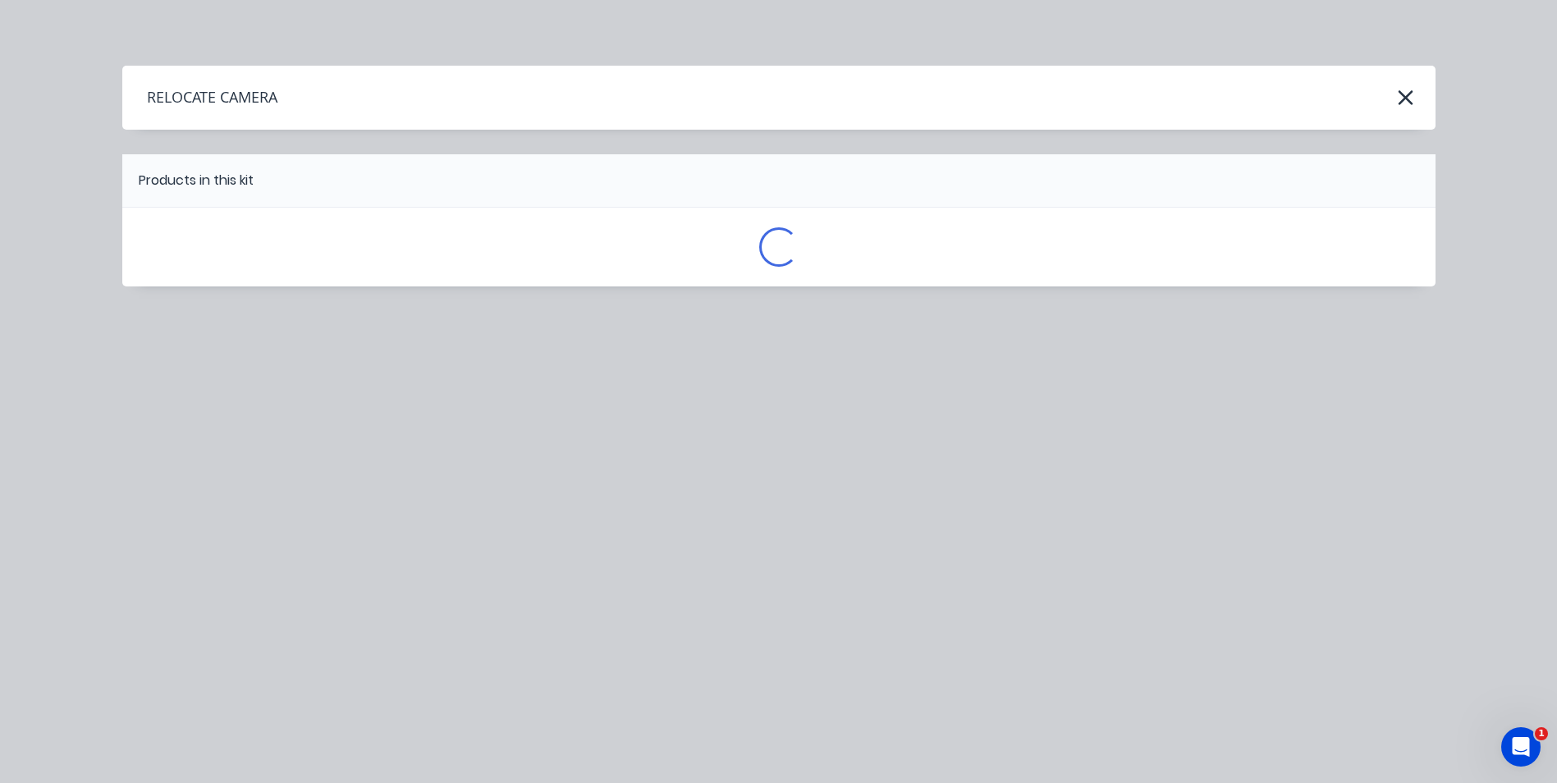
scroll to position [0, 0]
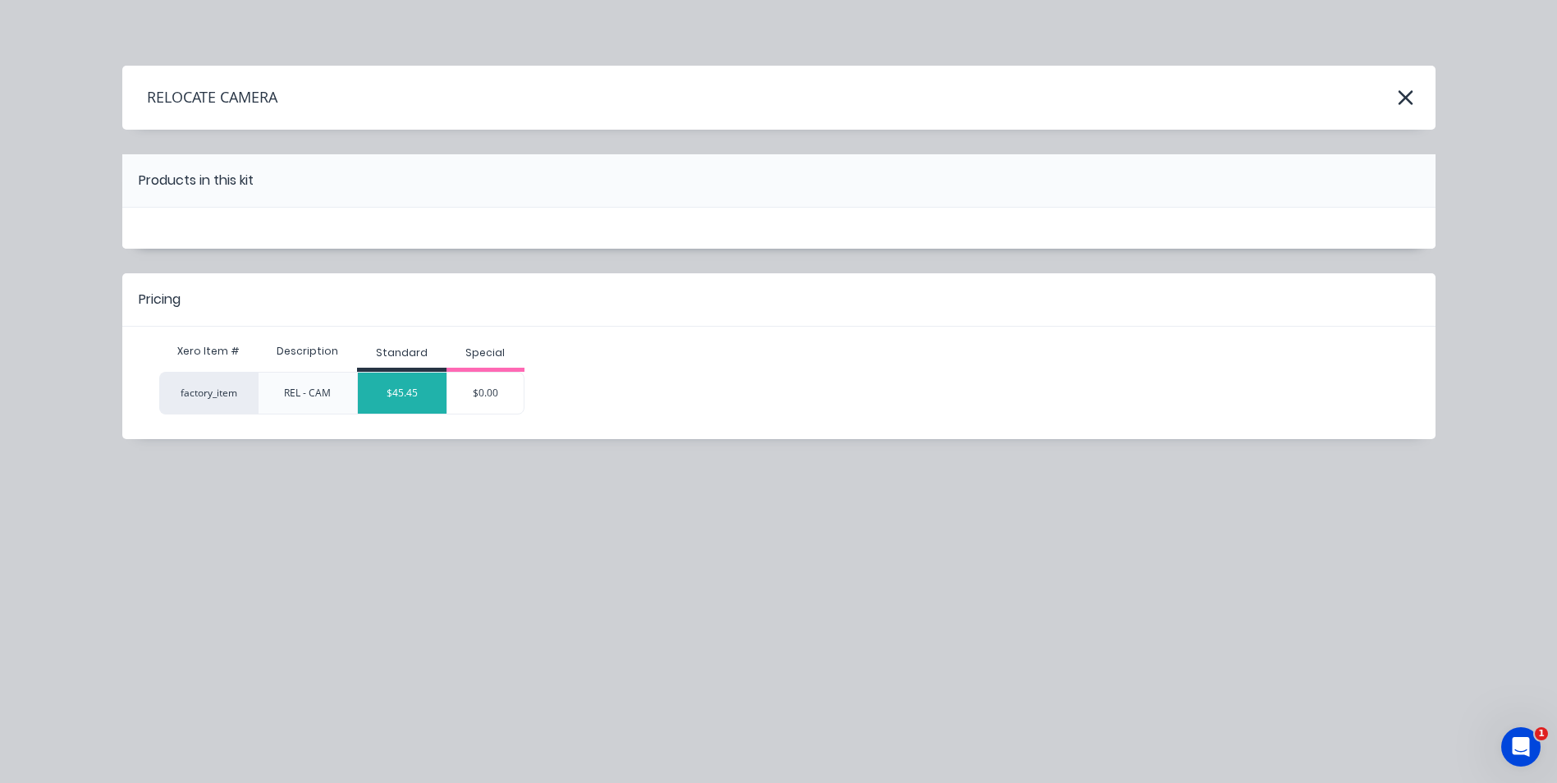
click at [392, 404] on div "$45.45" at bounding box center [402, 393] width 89 height 41
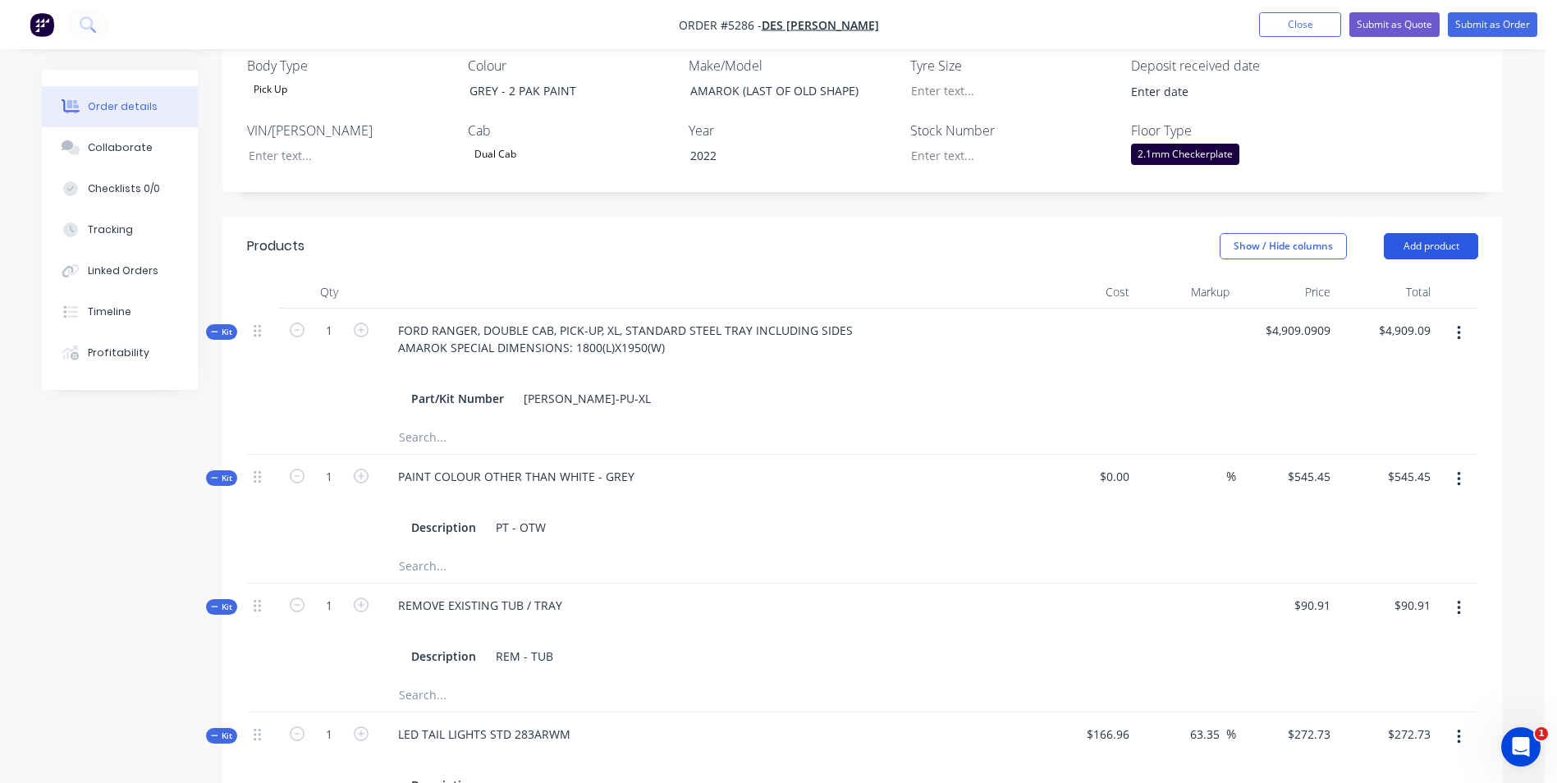
click at [1427, 245] on button "Add product" at bounding box center [1431, 246] width 94 height 26
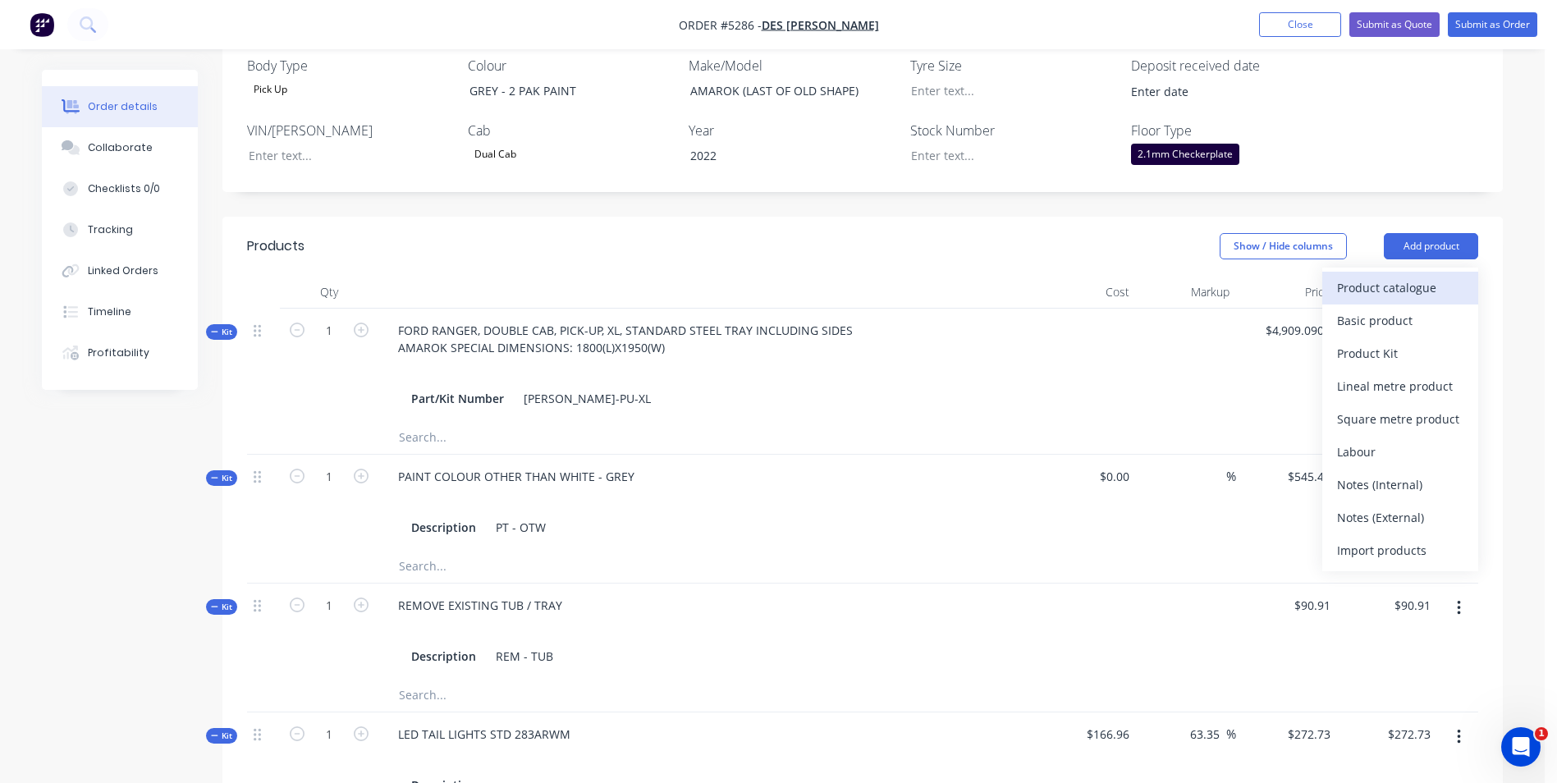
click at [1418, 287] on div "Product catalogue" at bounding box center [1400, 288] width 126 height 24
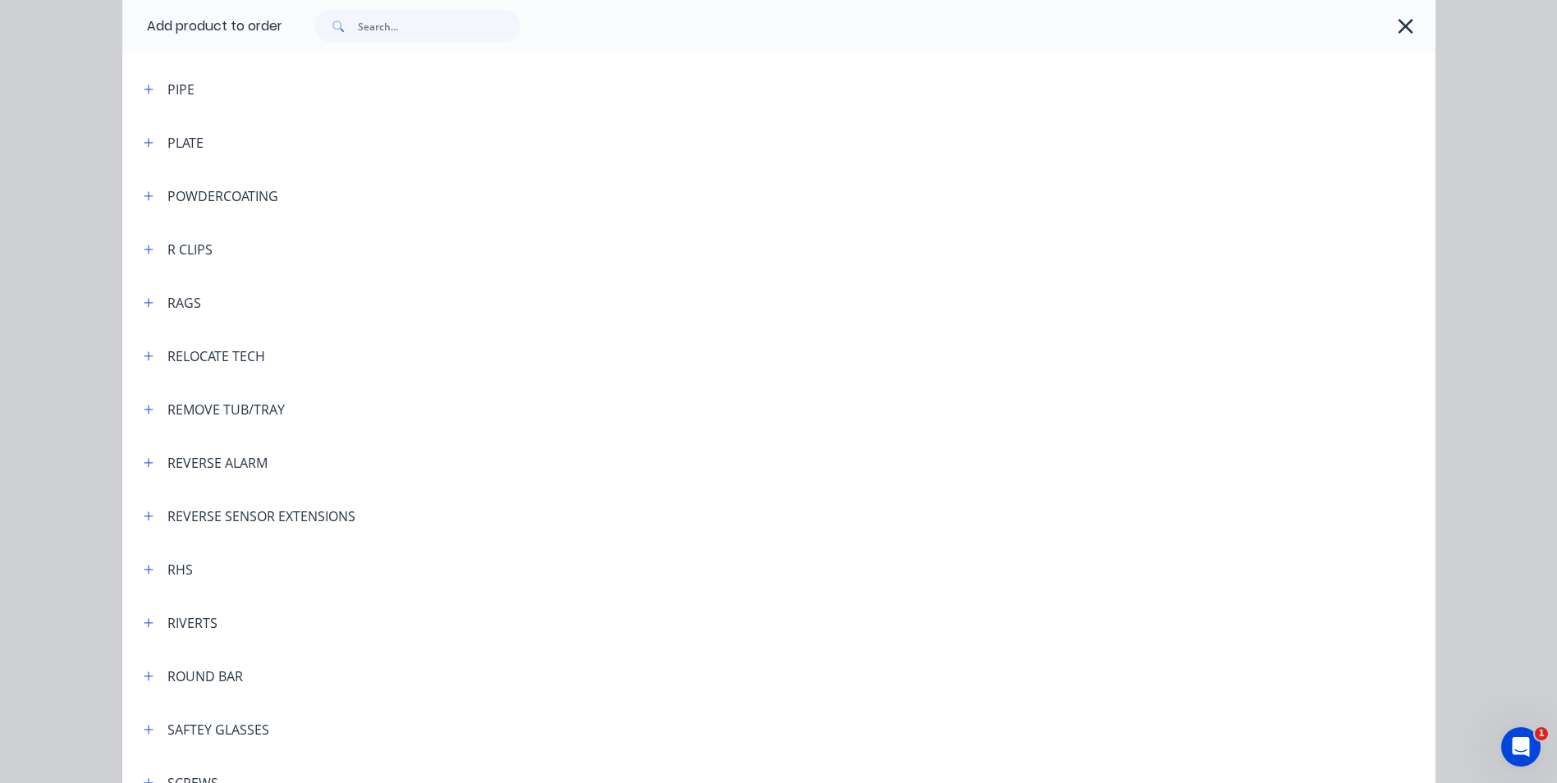
scroll to position [4023, 0]
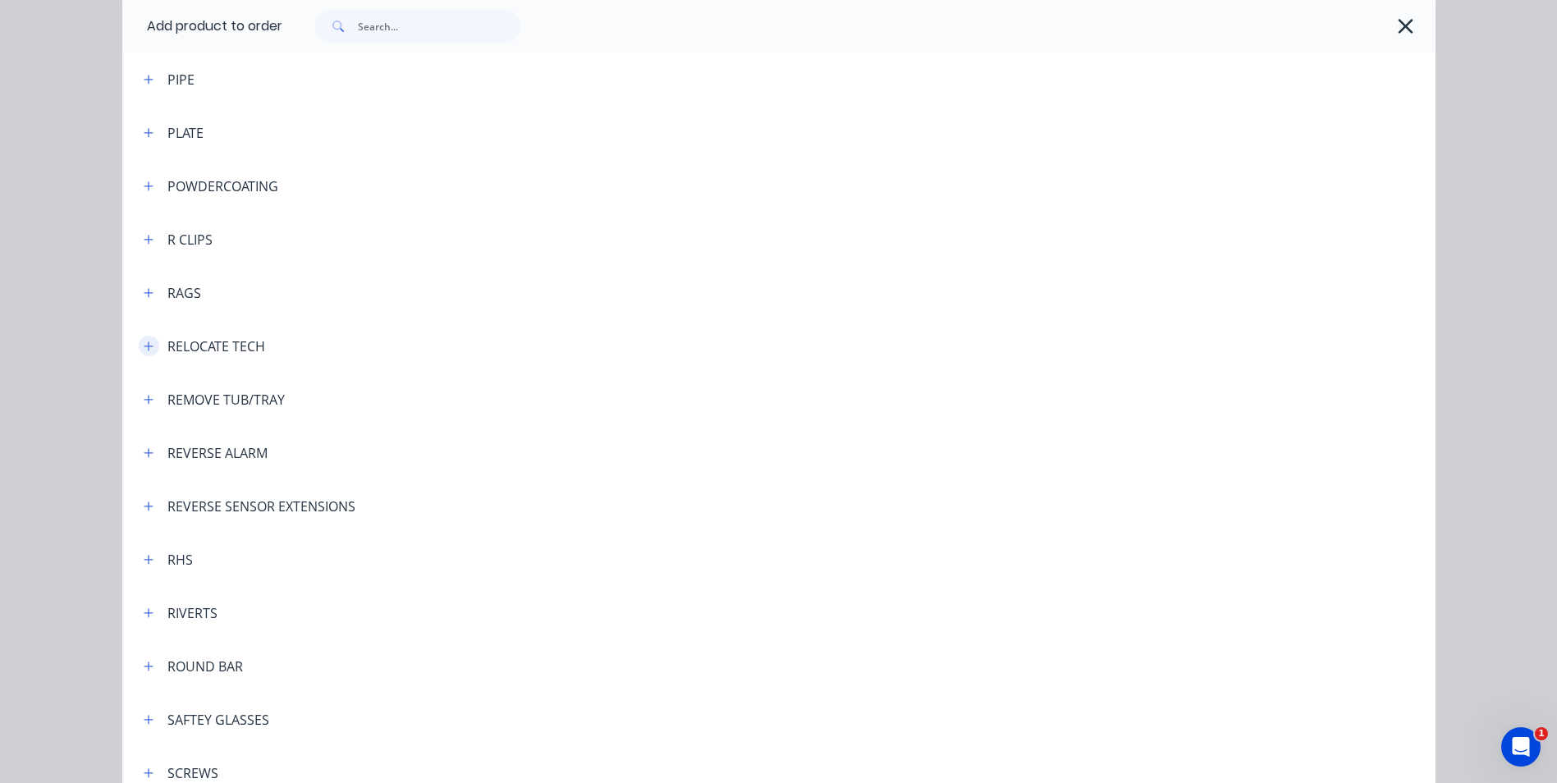
click at [144, 341] on icon "button" at bounding box center [149, 346] width 10 height 11
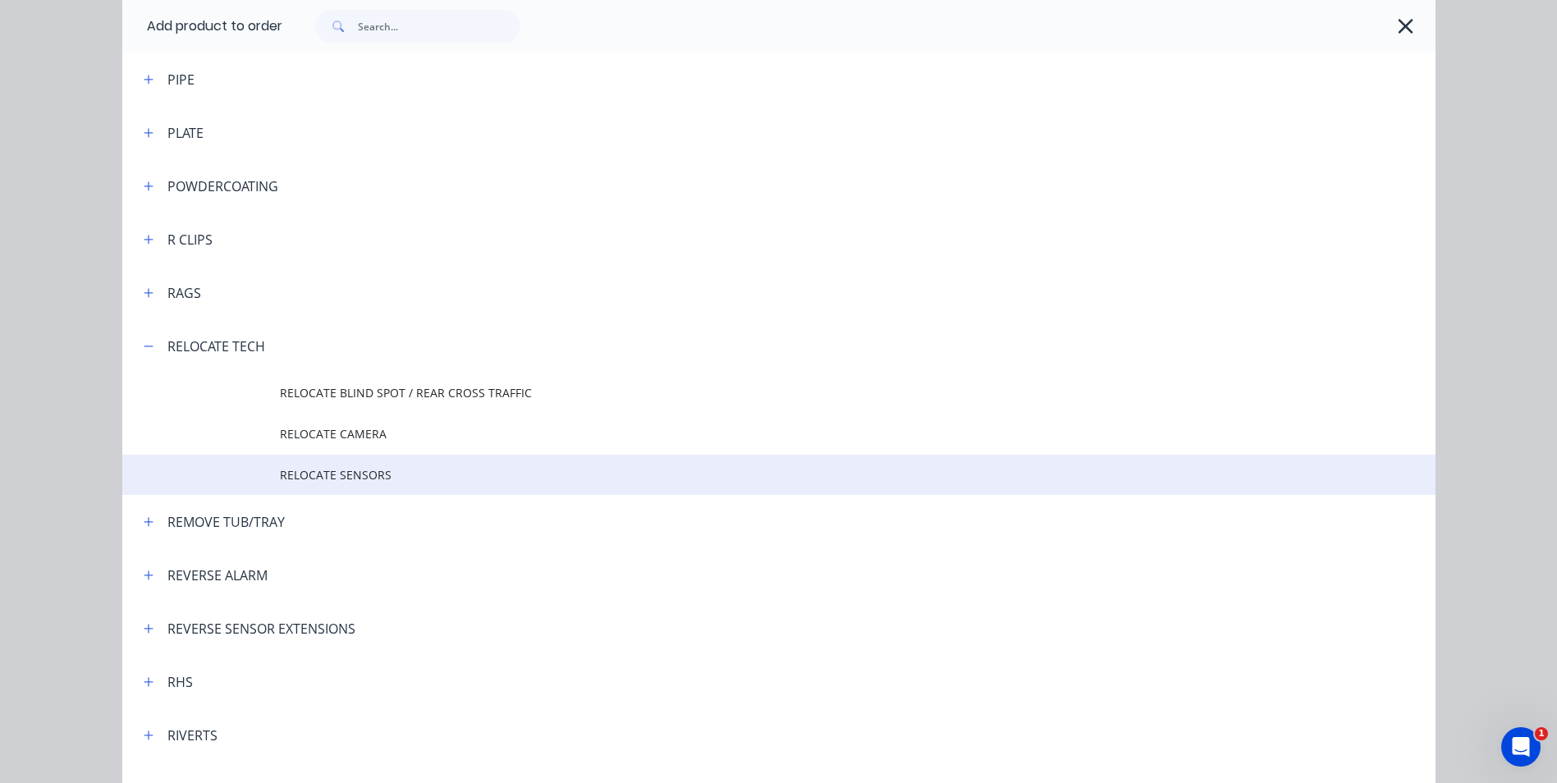
click at [358, 477] on span "RELOCATE SENSORS" at bounding box center [742, 474] width 924 height 17
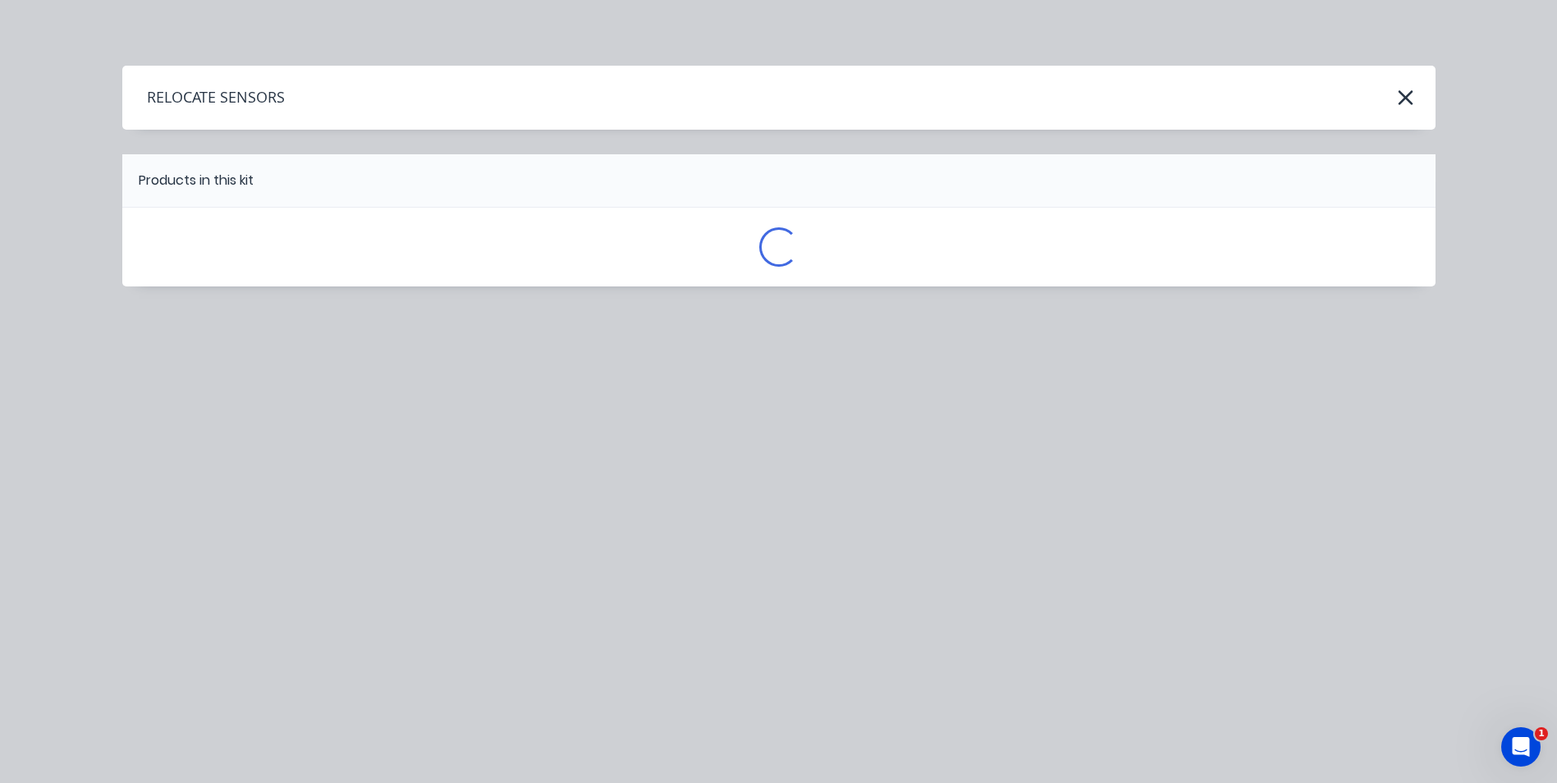
scroll to position [0, 0]
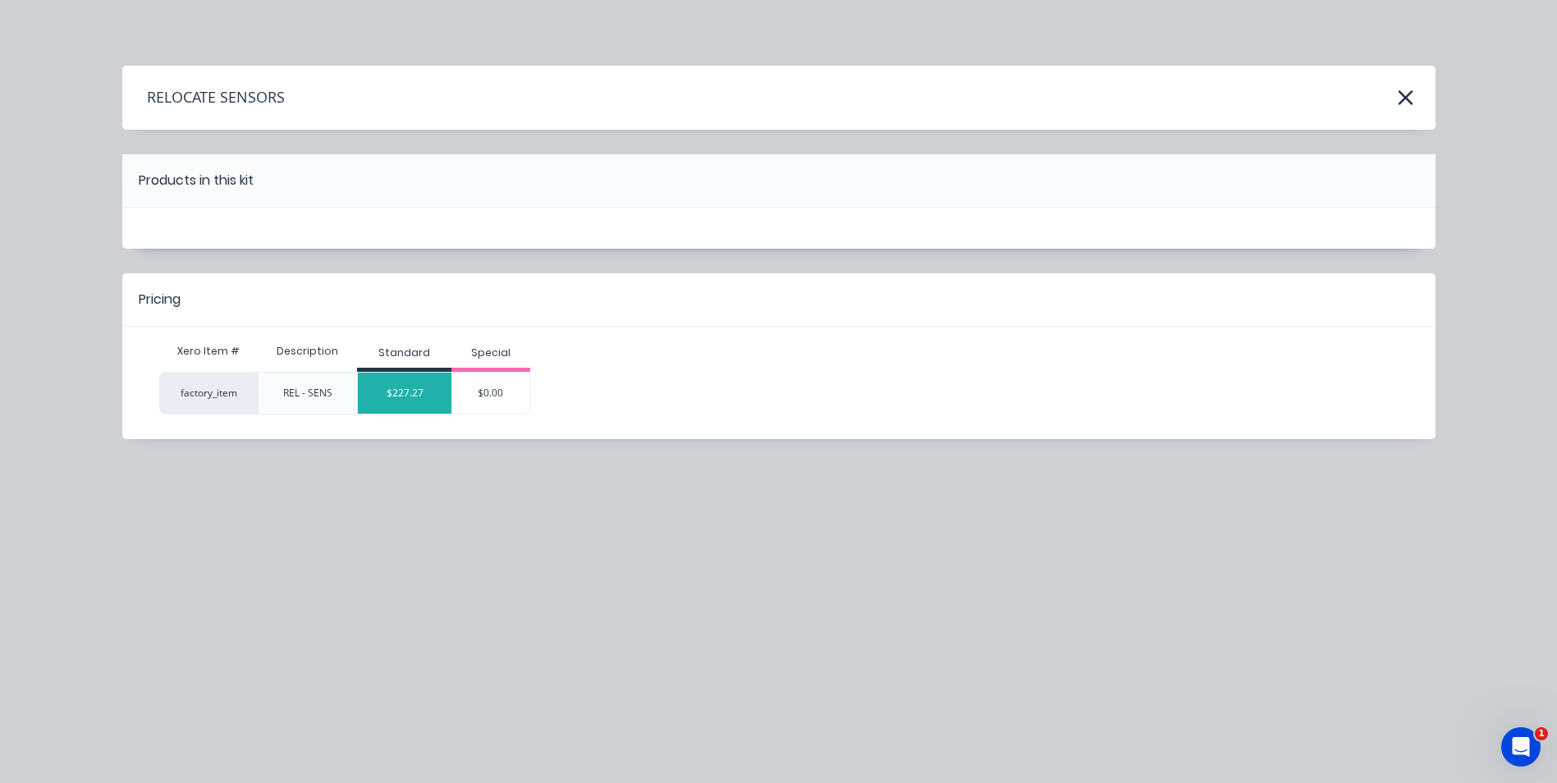
click at [418, 390] on div "$227.27" at bounding box center [405, 393] width 94 height 41
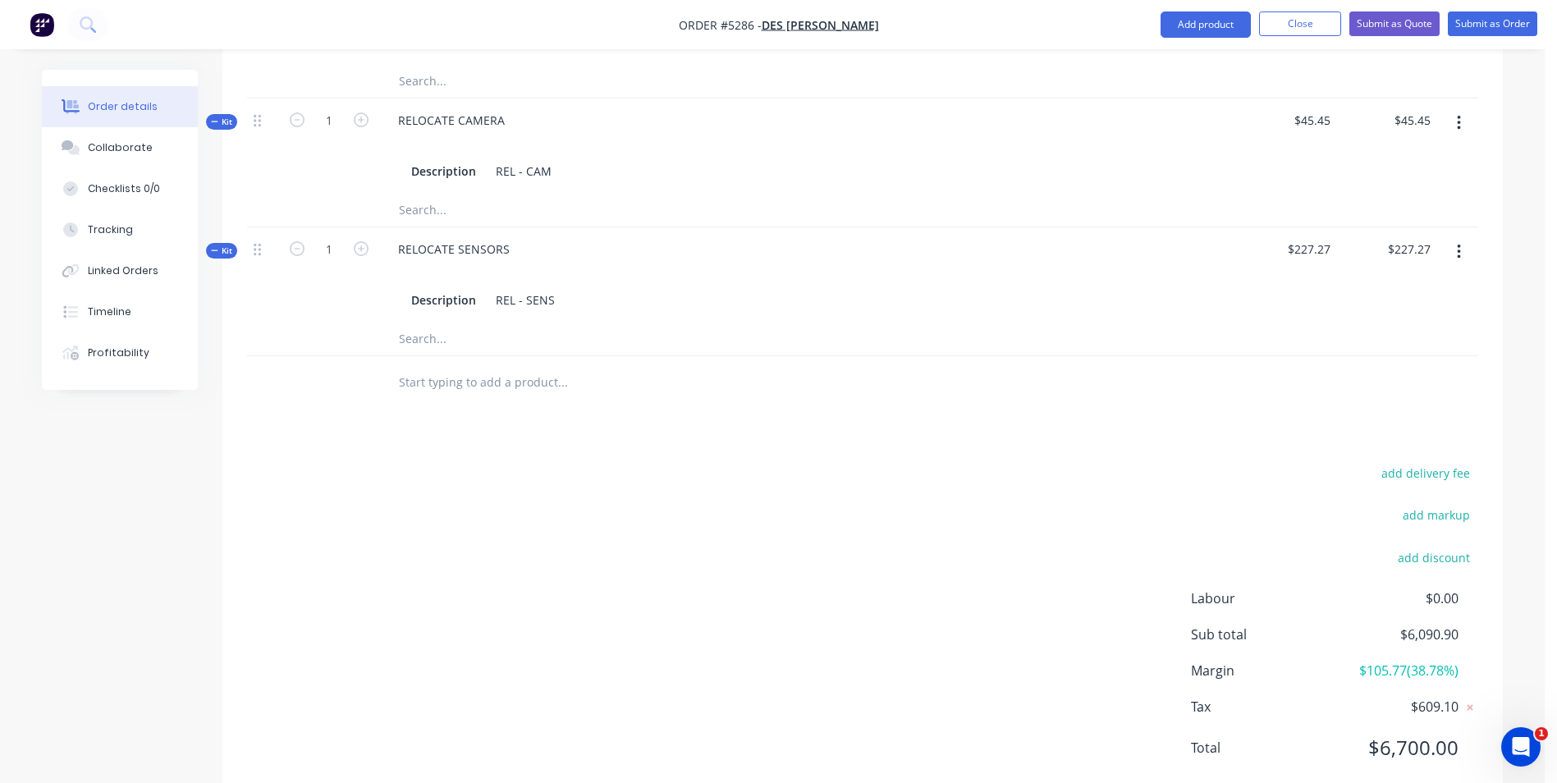
scroll to position [1291, 0]
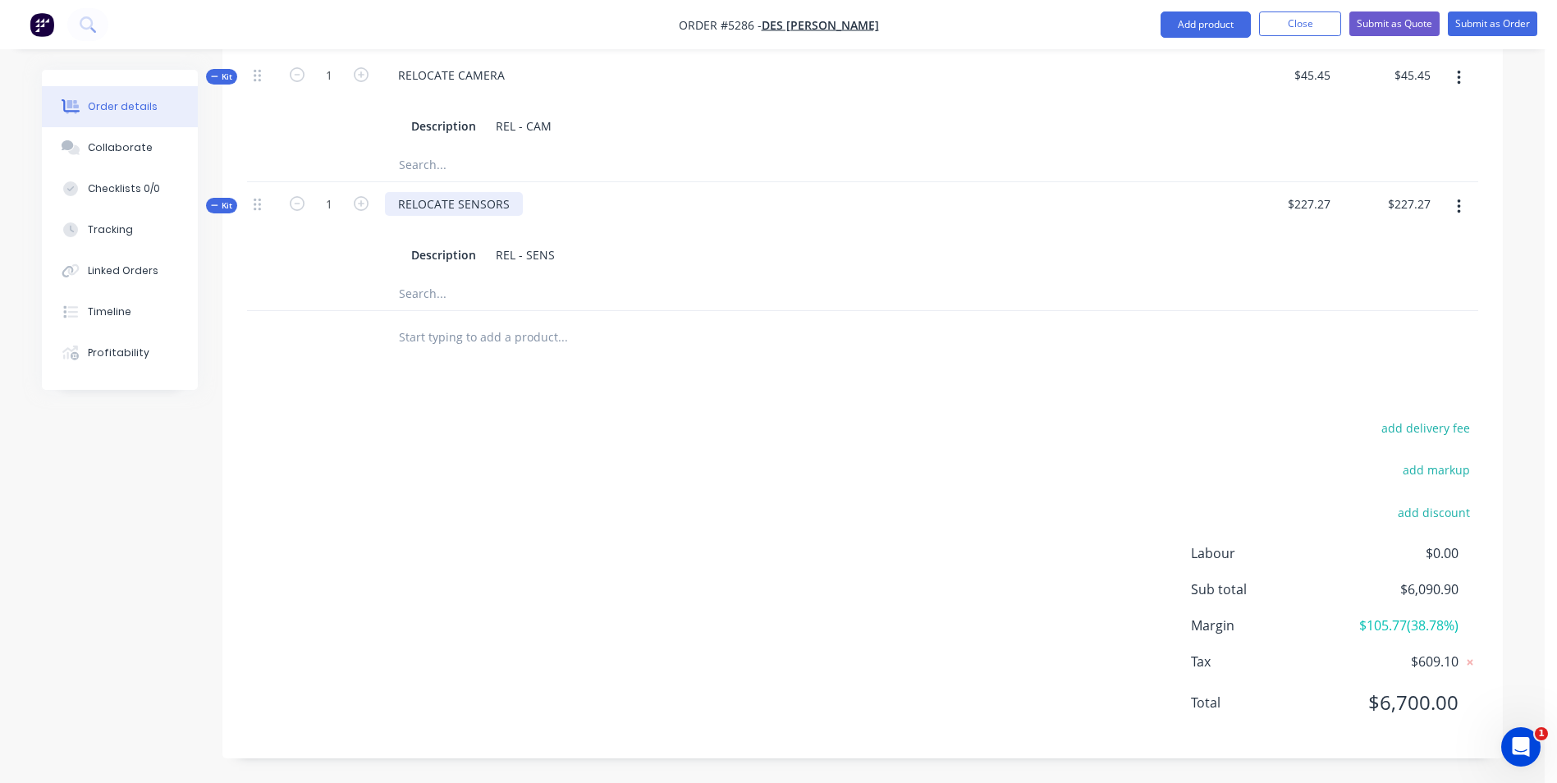
click at [511, 205] on div "RELOCATE SENSORS" at bounding box center [454, 204] width 138 height 24
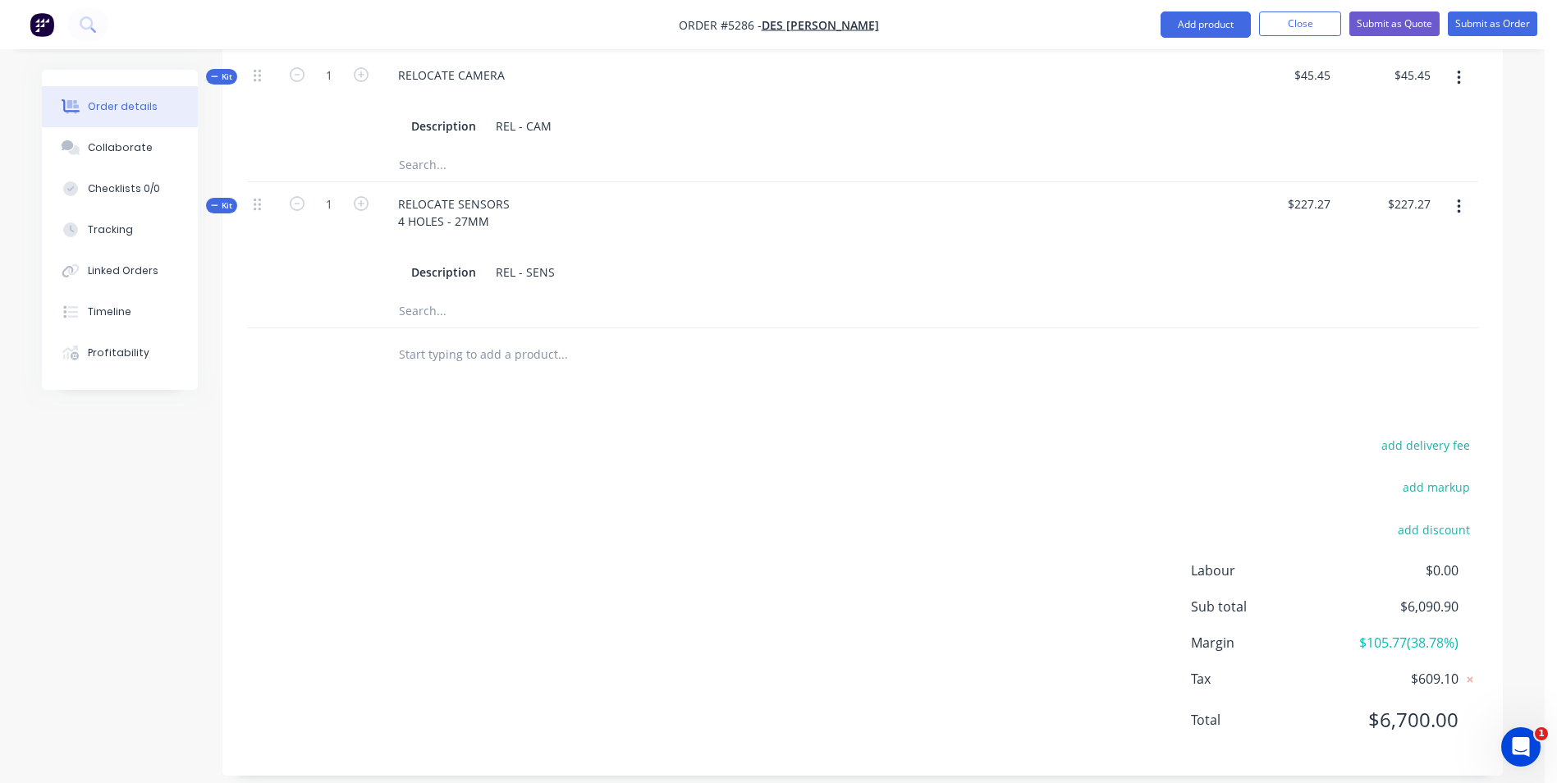
click at [768, 391] on div "Products Show / Hide columns Add product Qty Cost Markup Price Total Kit 1 FORD…" at bounding box center [862, 56] width 1281 height 1439
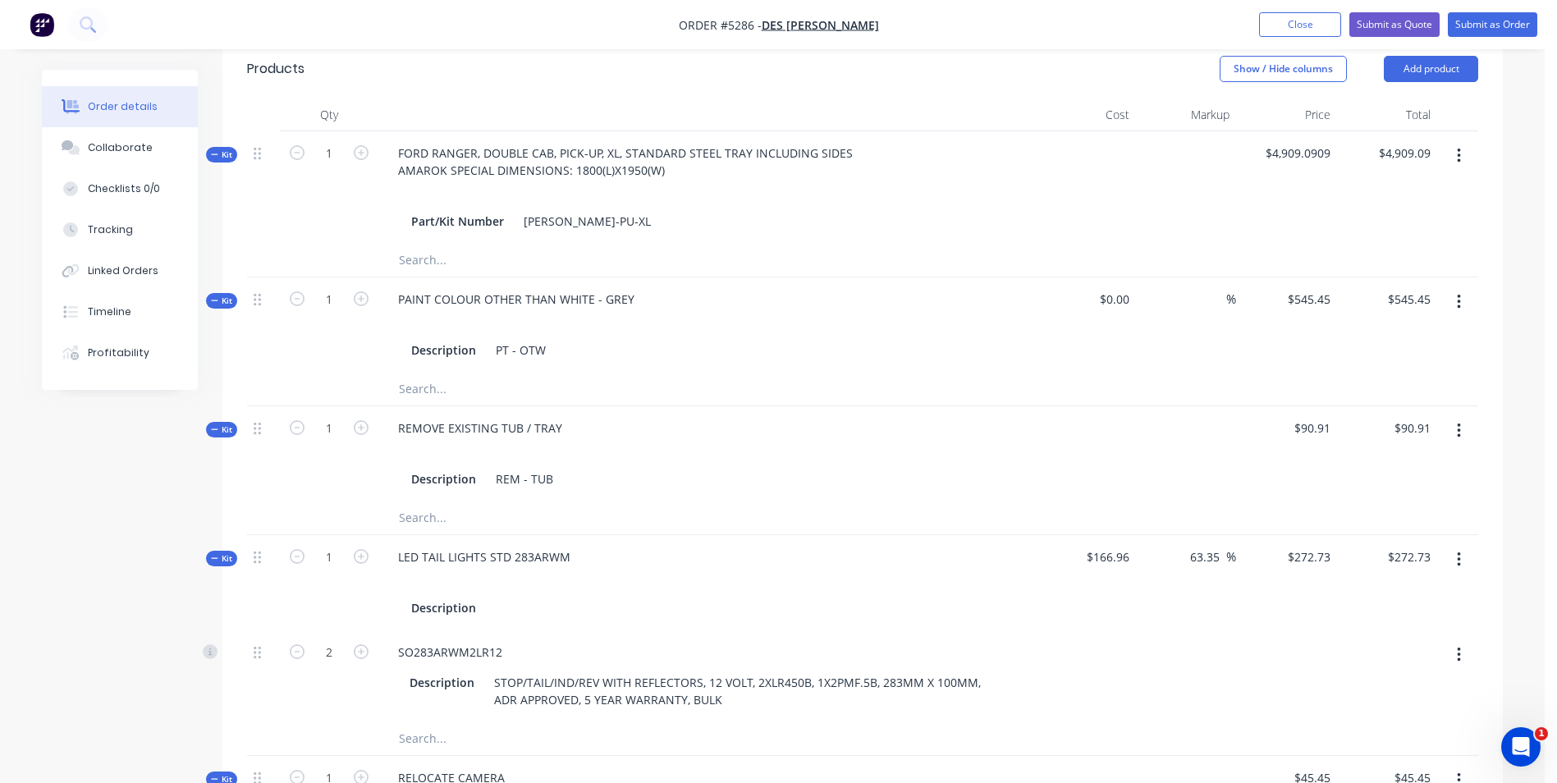
scroll to position [470, 0]
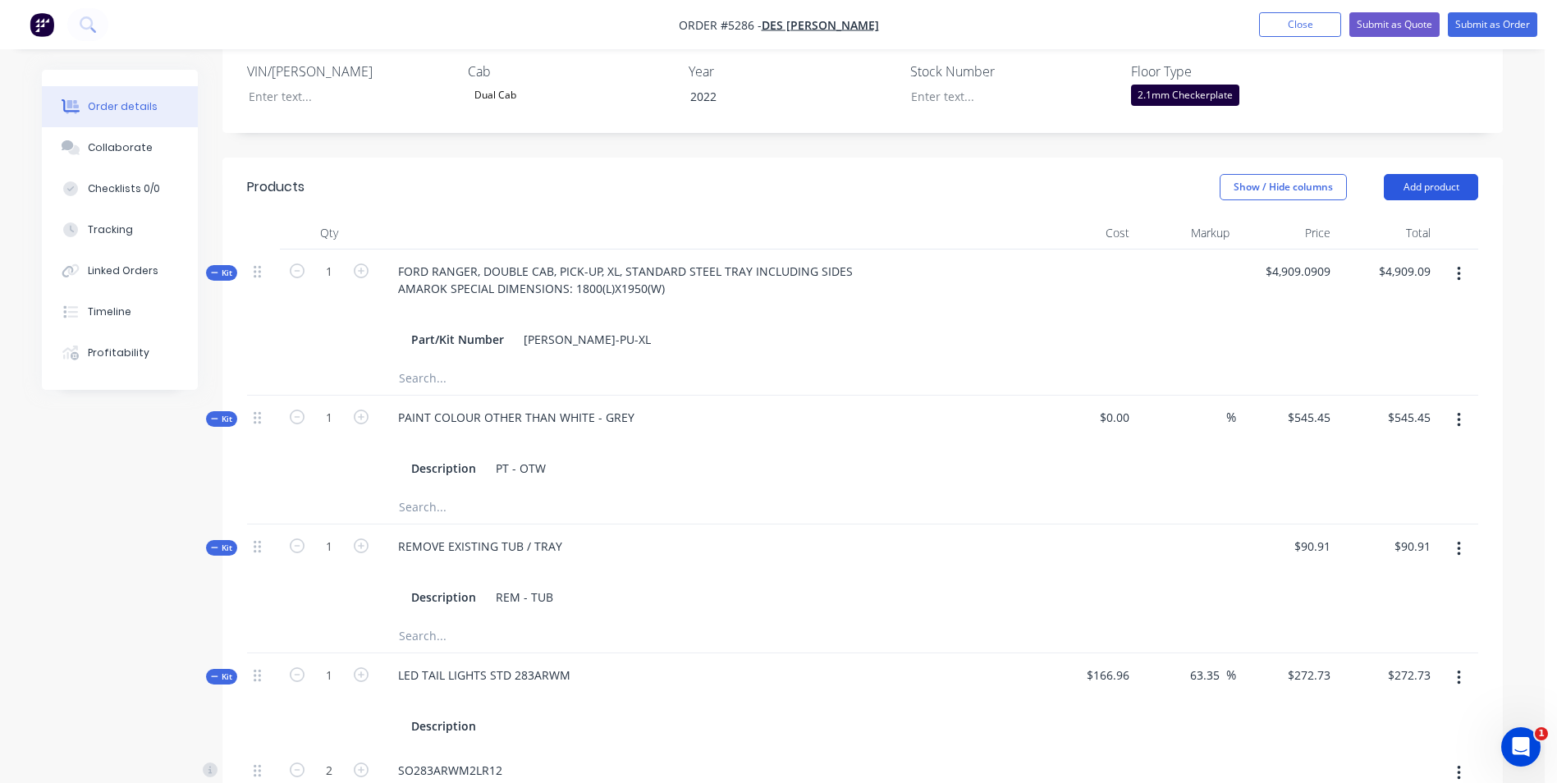
click at [1463, 184] on button "Add product" at bounding box center [1431, 187] width 94 height 26
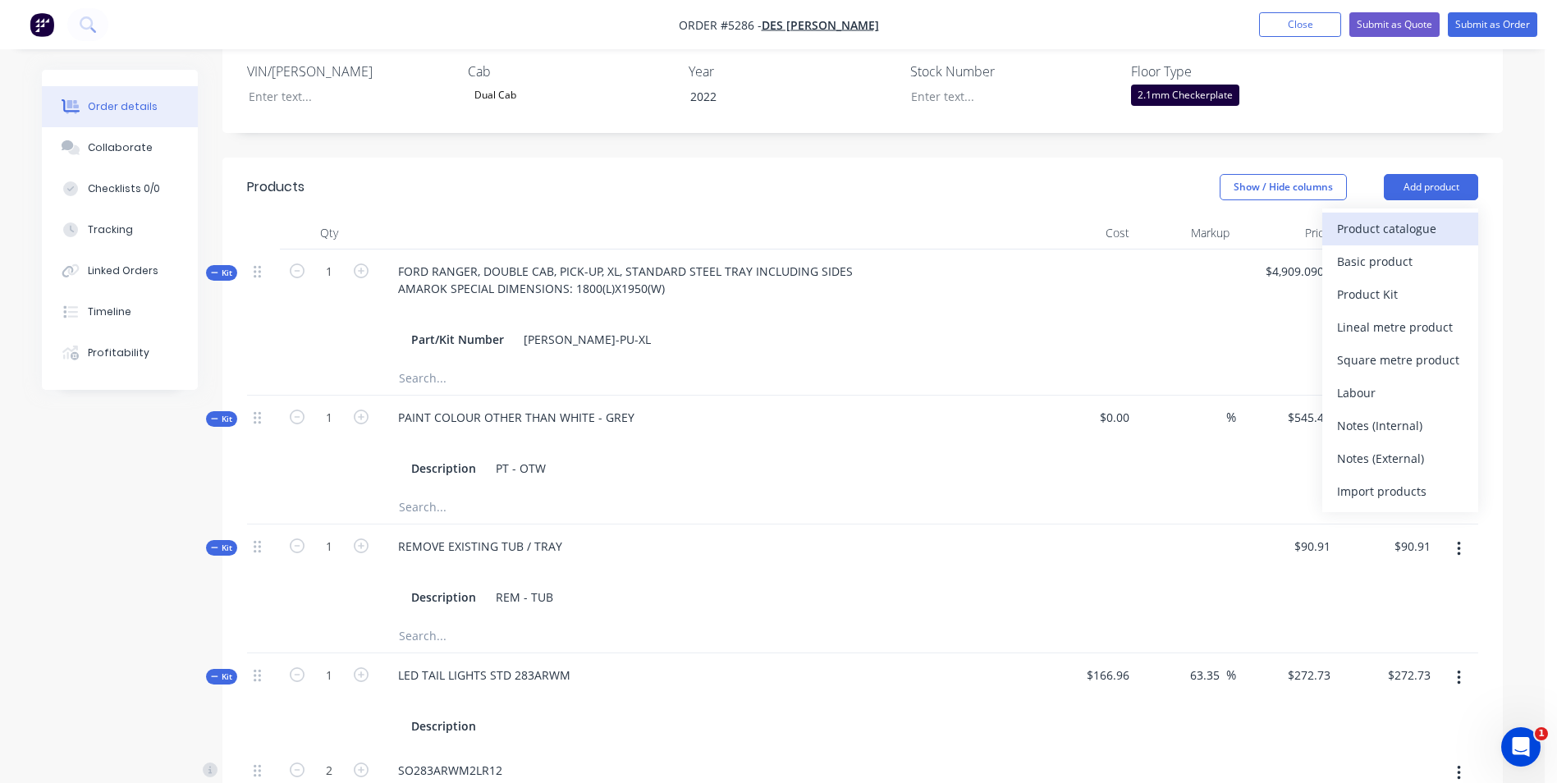
click at [1435, 234] on div "Product catalogue" at bounding box center [1400, 229] width 126 height 24
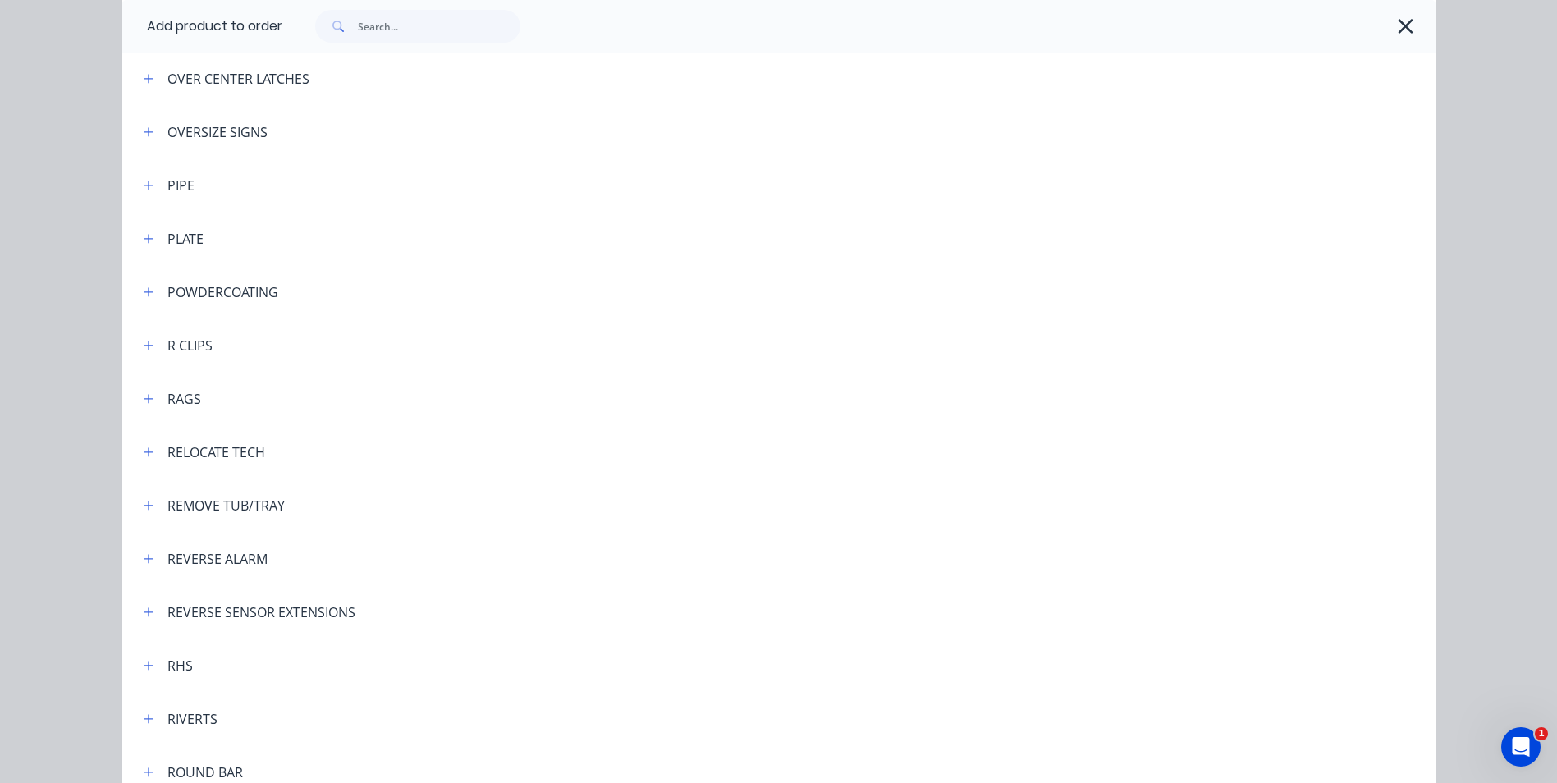
scroll to position [4023, 0]
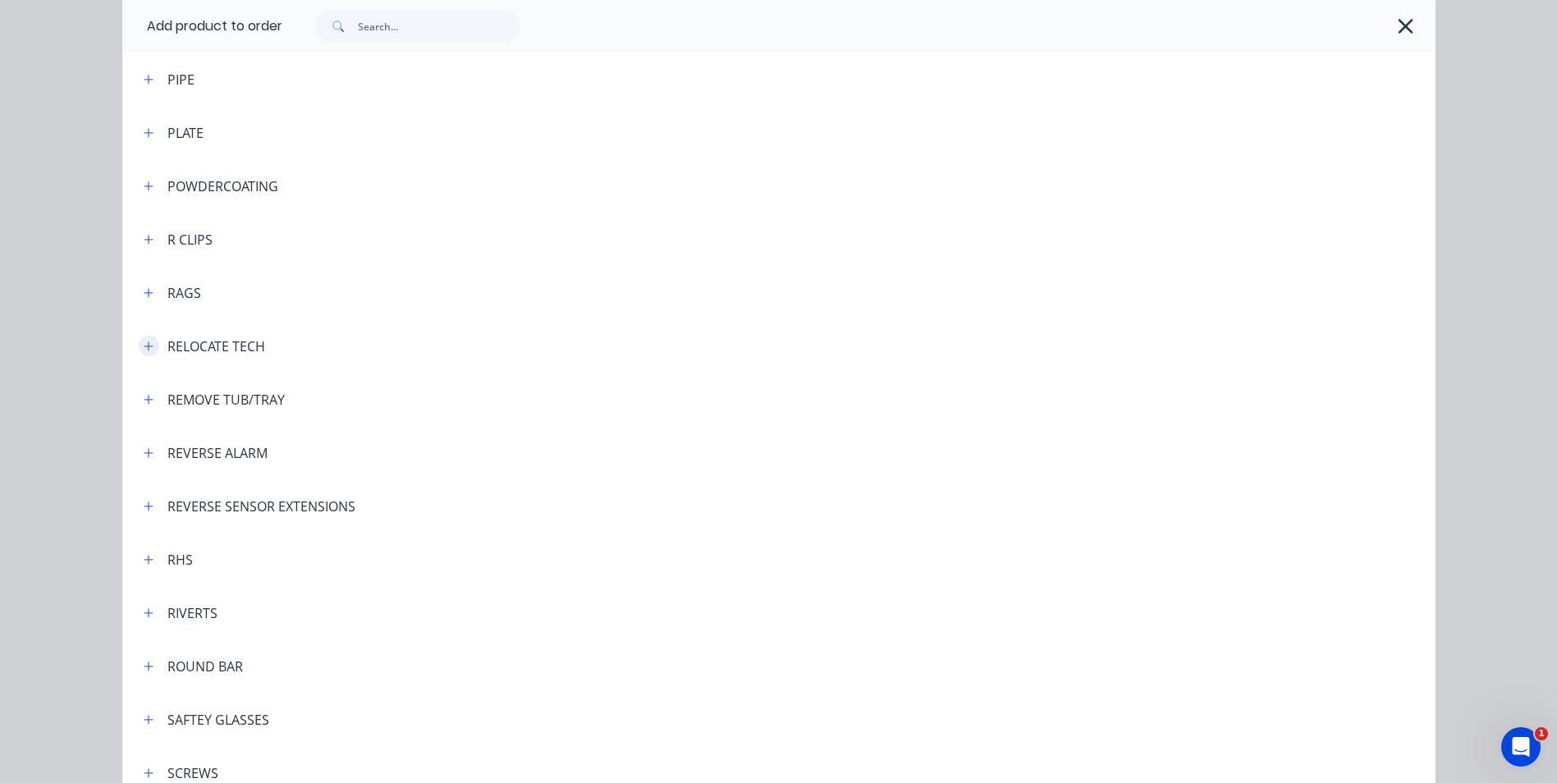
click at [144, 350] on icon "button" at bounding box center [148, 346] width 9 height 9
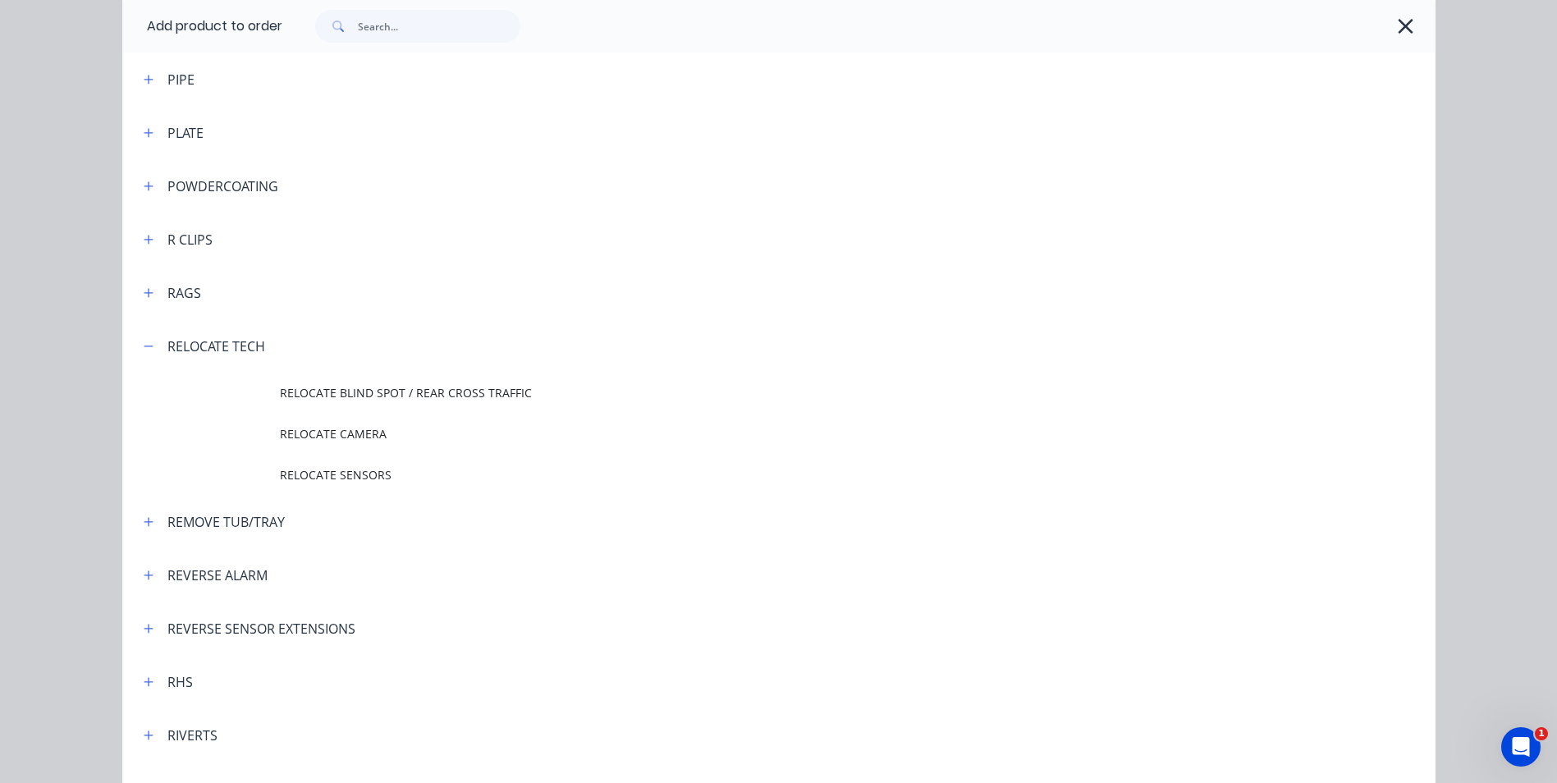
click at [460, 396] on span "RELOCATE BLIND SPOT / REAR CROSS TRAFFIC" at bounding box center [742, 392] width 924 height 17
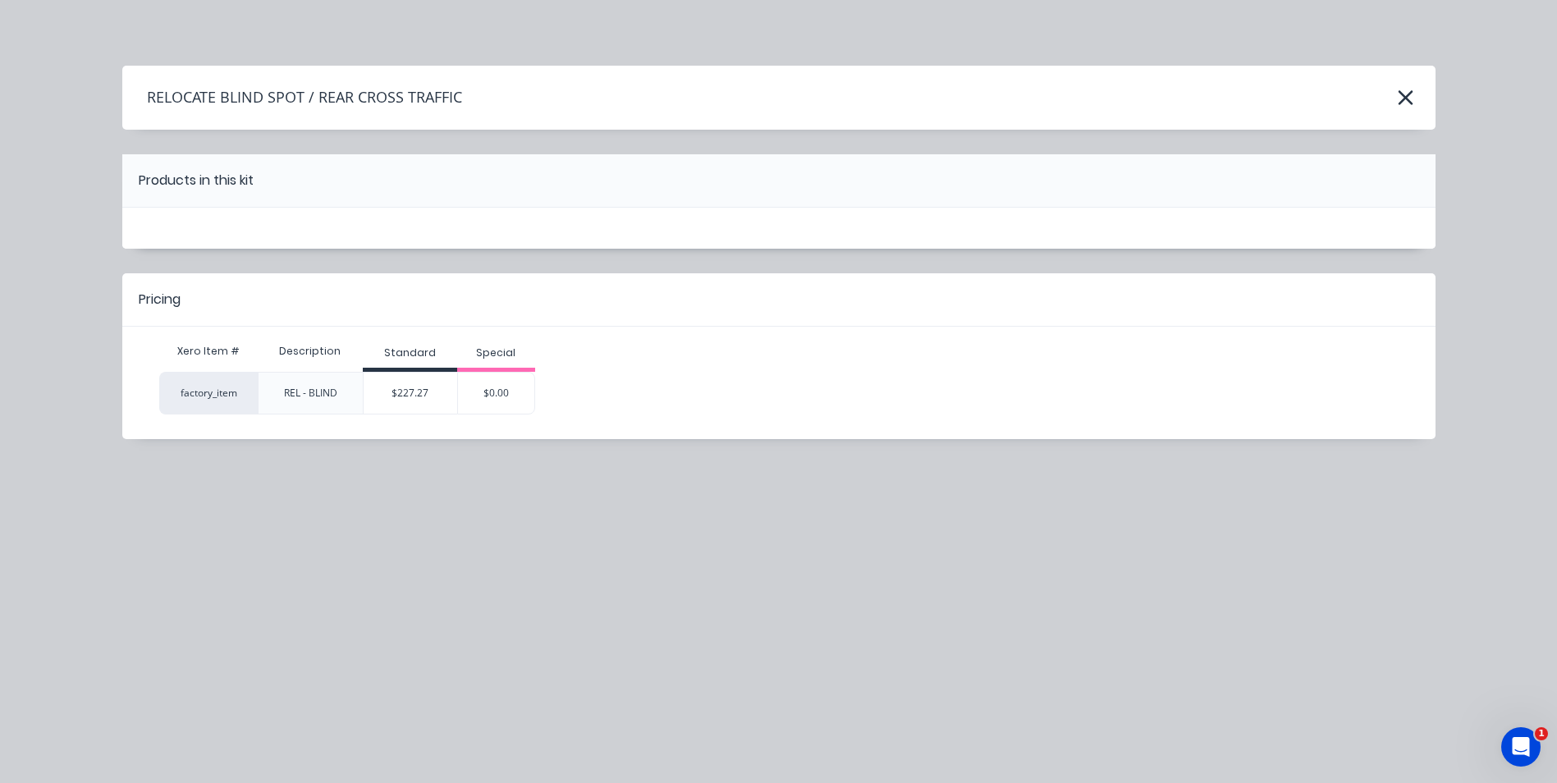
scroll to position [0, 0]
click at [434, 391] on div "$227.27" at bounding box center [411, 393] width 94 height 41
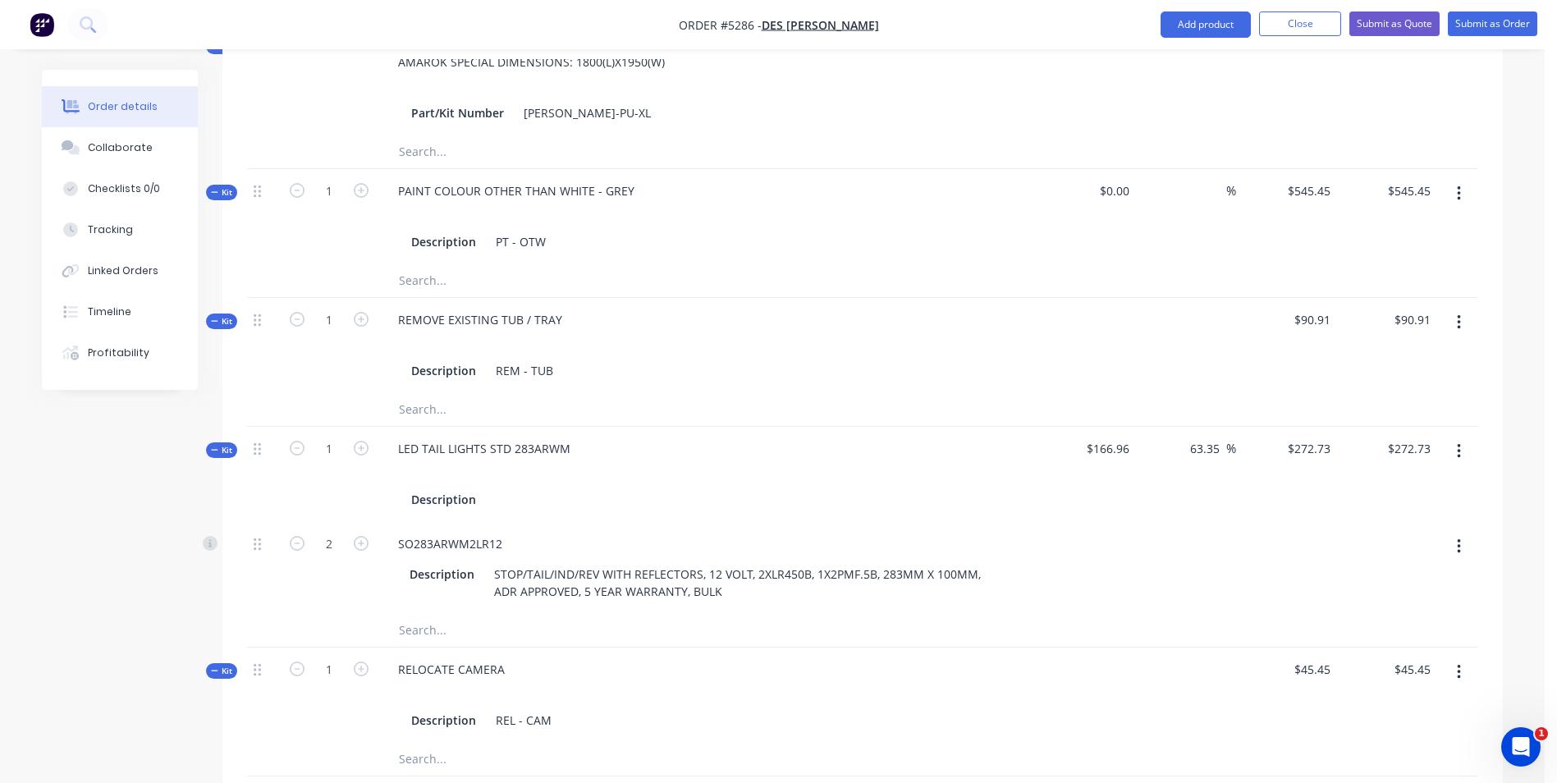
scroll to position [369, 0]
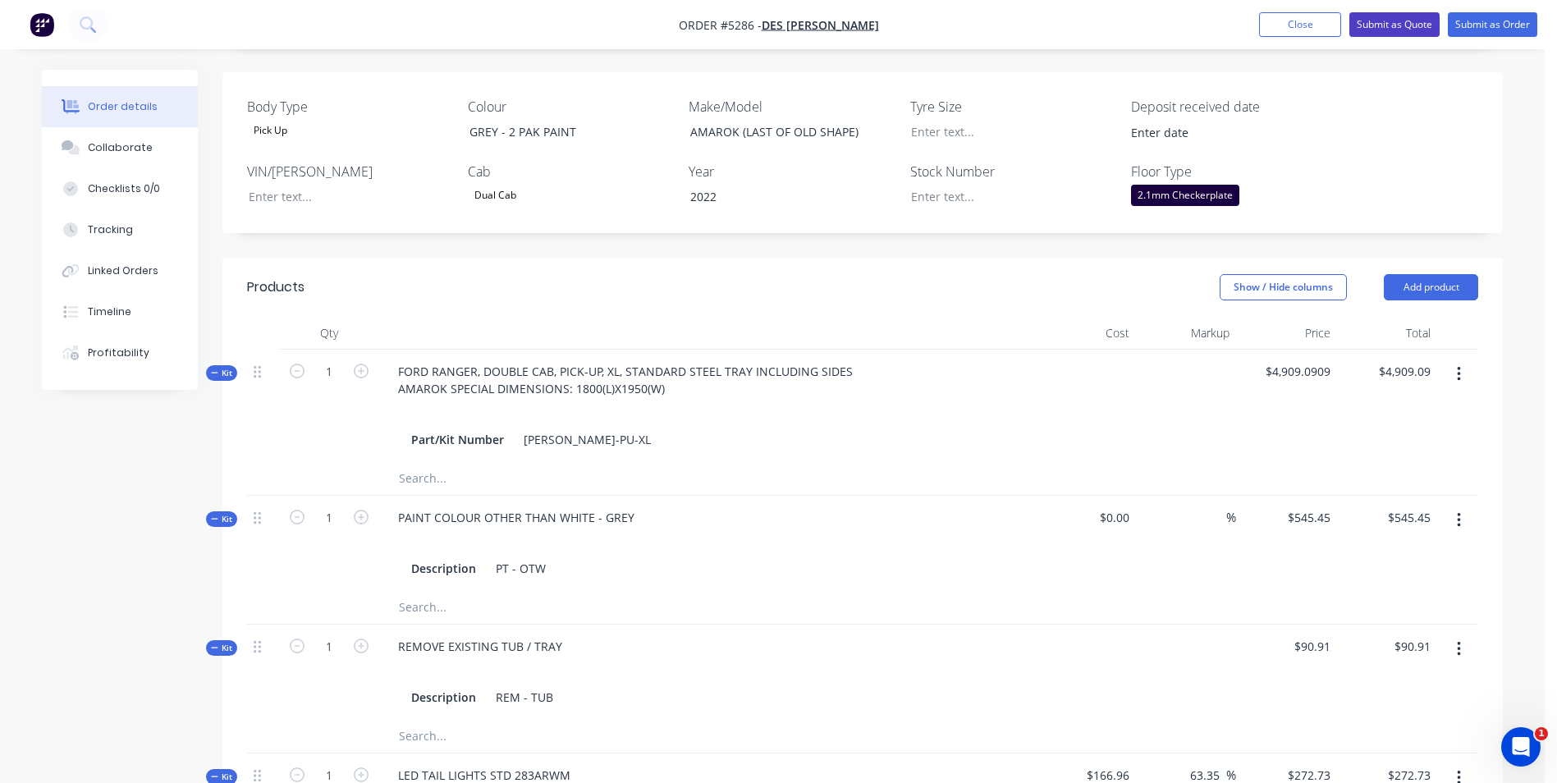
click at [1404, 22] on button "Submit as Quote" at bounding box center [1395, 24] width 90 height 25
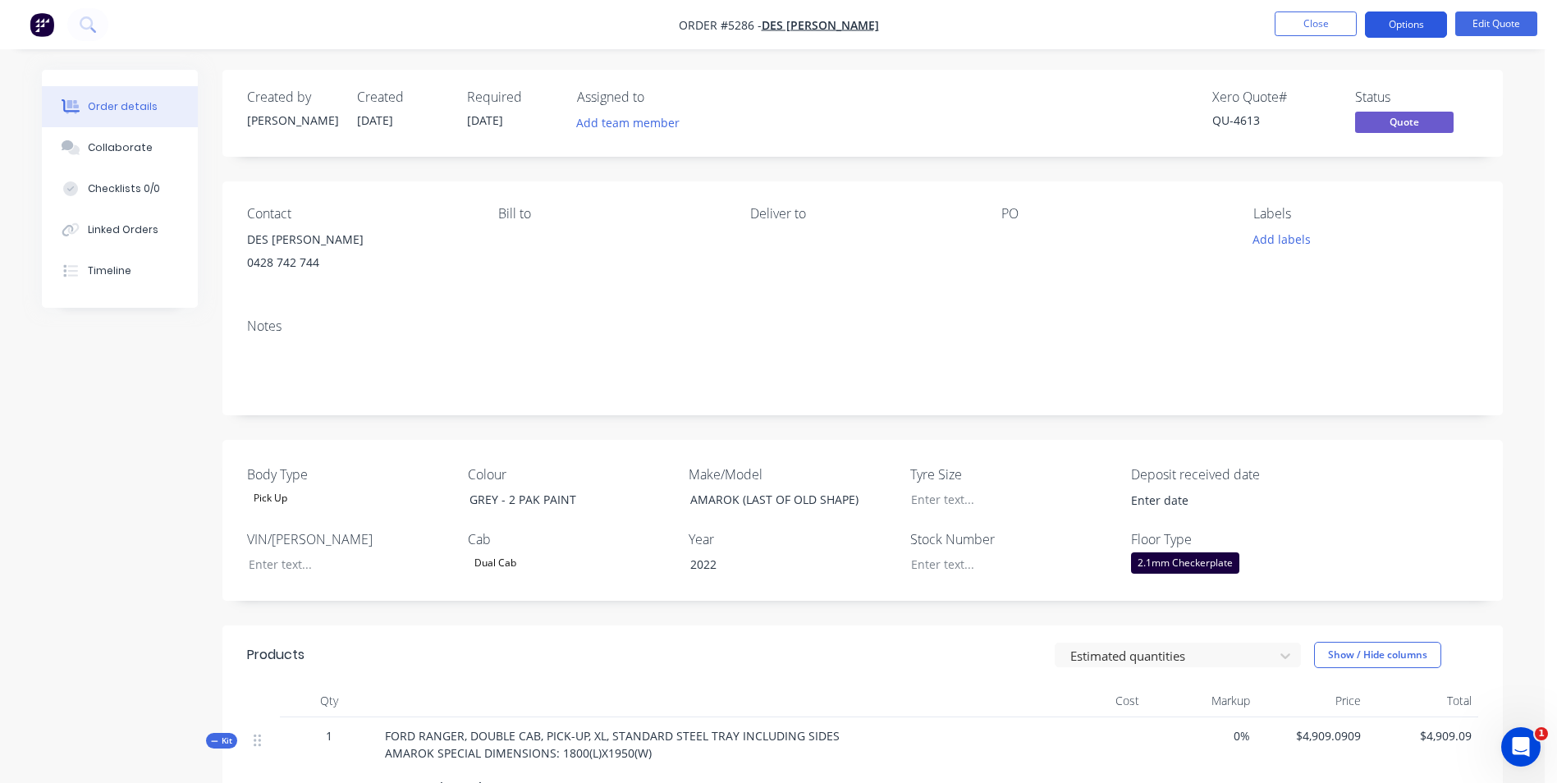
click at [1423, 26] on button "Options" at bounding box center [1406, 24] width 82 height 26
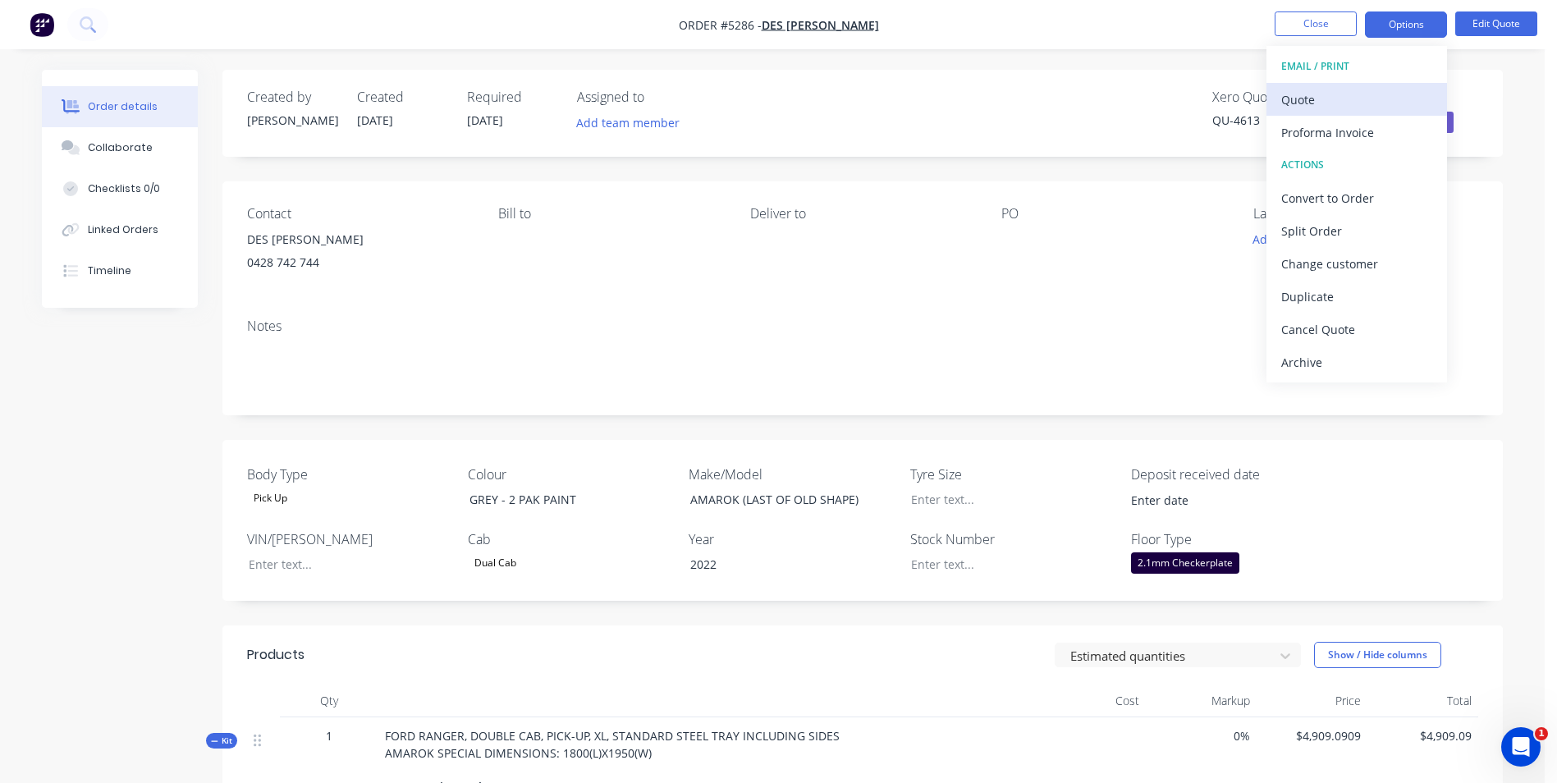
click at [1360, 101] on div "Quote" at bounding box center [1357, 100] width 151 height 24
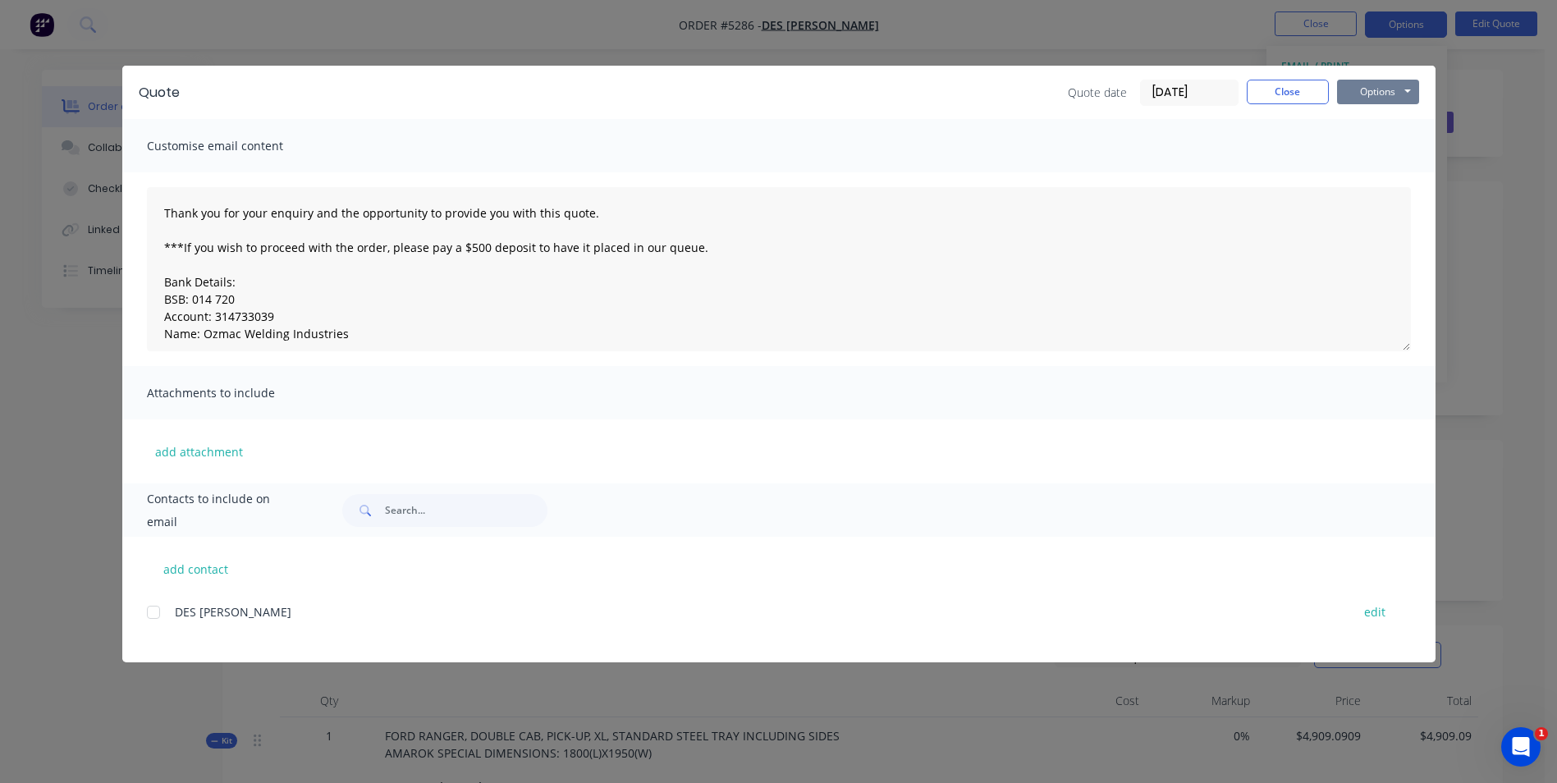
click at [1375, 96] on button "Options" at bounding box center [1378, 92] width 82 height 25
click at [1399, 150] on button "Print" at bounding box center [1389, 148] width 105 height 27
click at [1302, 91] on button "Close" at bounding box center [1288, 92] width 82 height 25
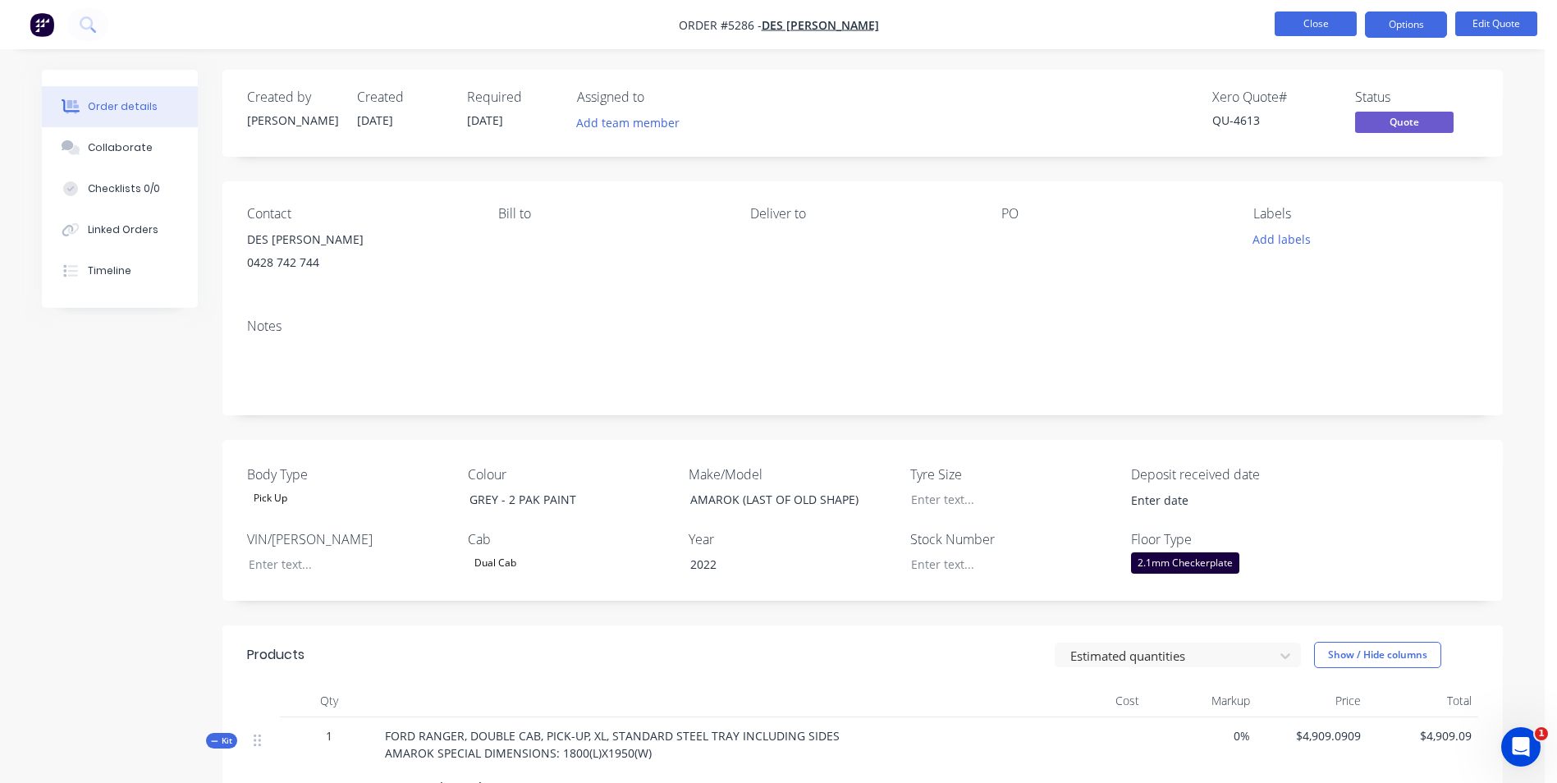
click at [1323, 16] on button "Close" at bounding box center [1316, 23] width 82 height 25
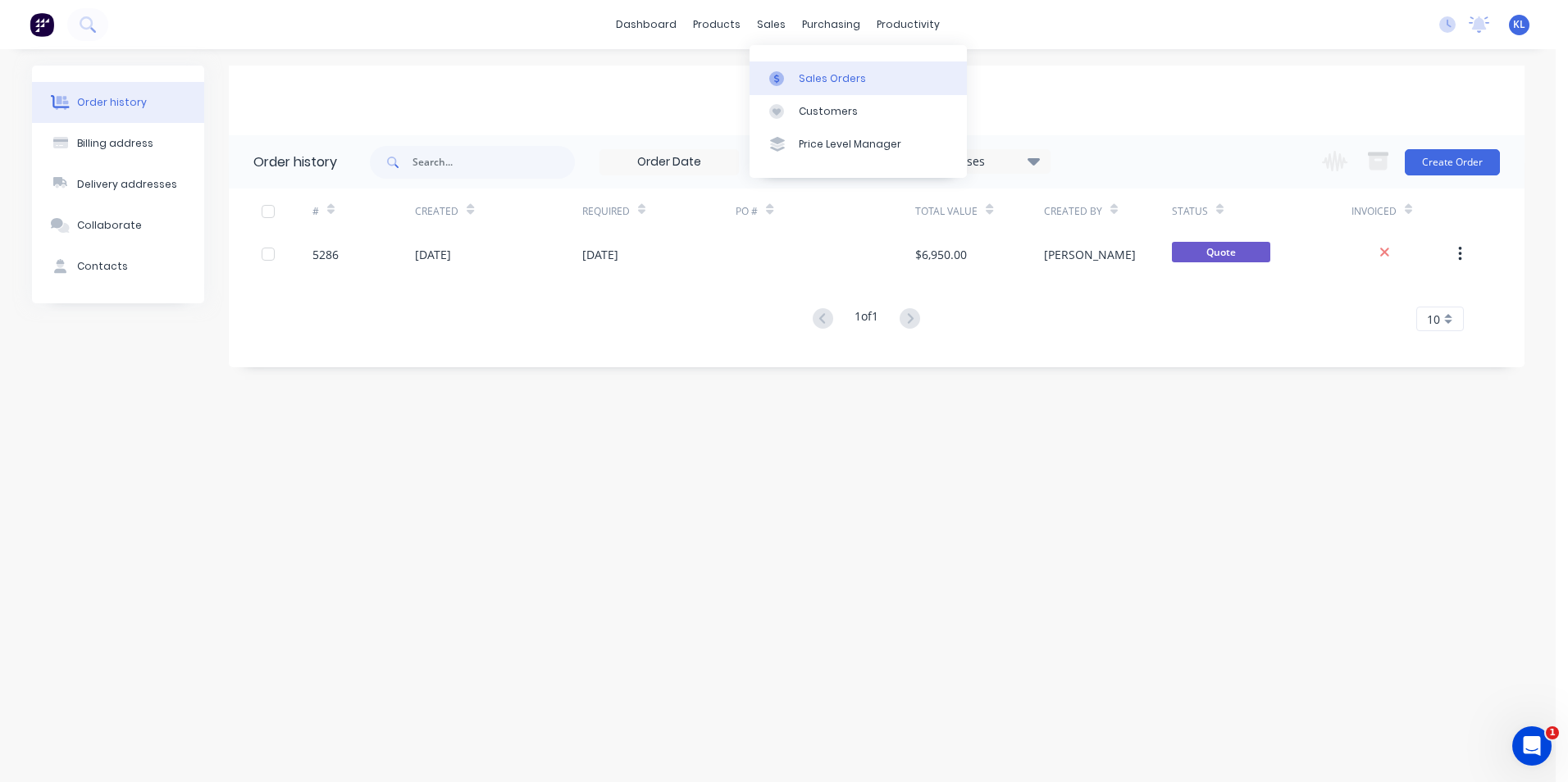
click at [832, 76] on div "Sales Orders" at bounding box center [832, 78] width 67 height 15
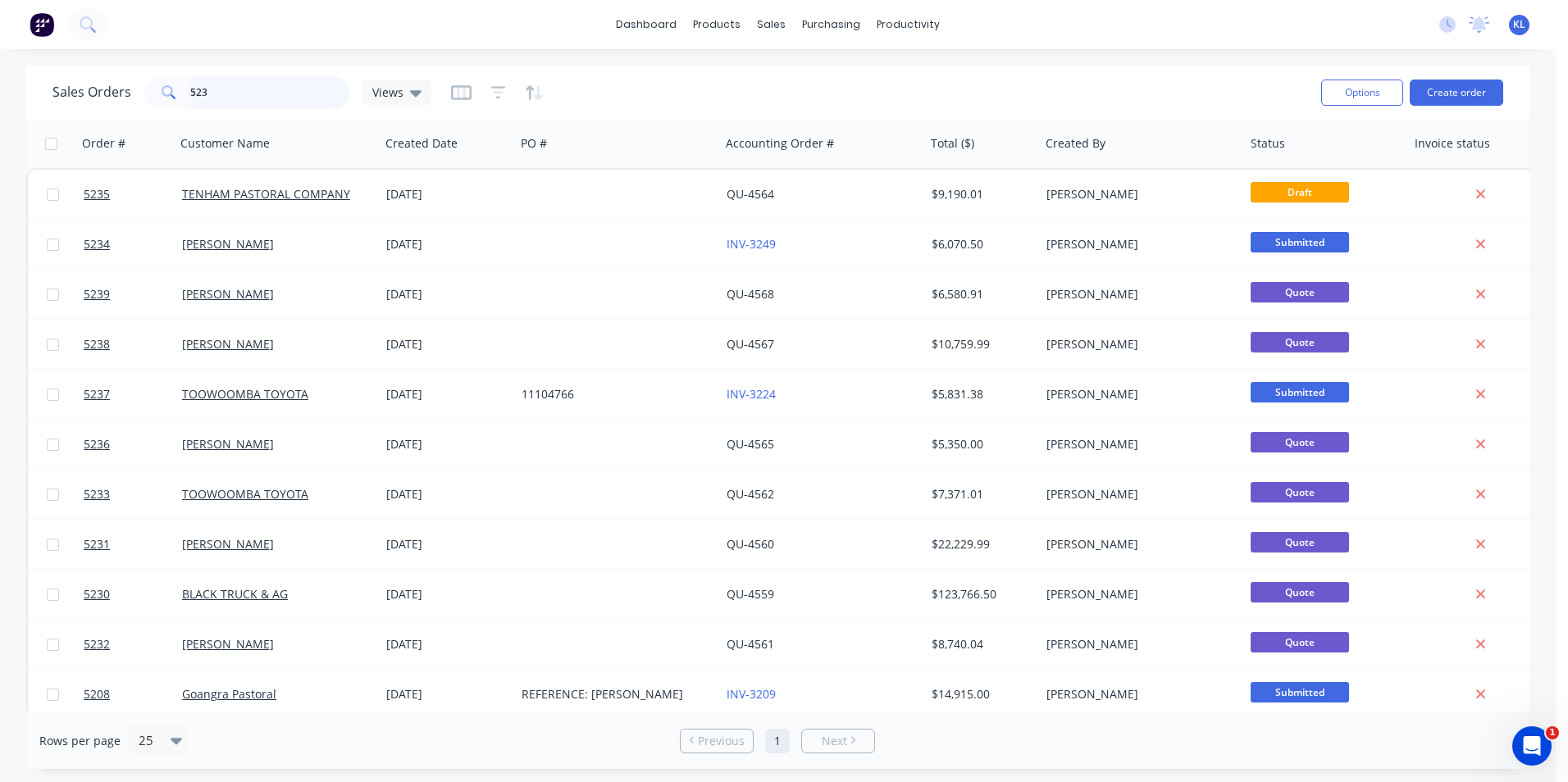
click at [278, 95] on input "523" at bounding box center [270, 92] width 160 height 33
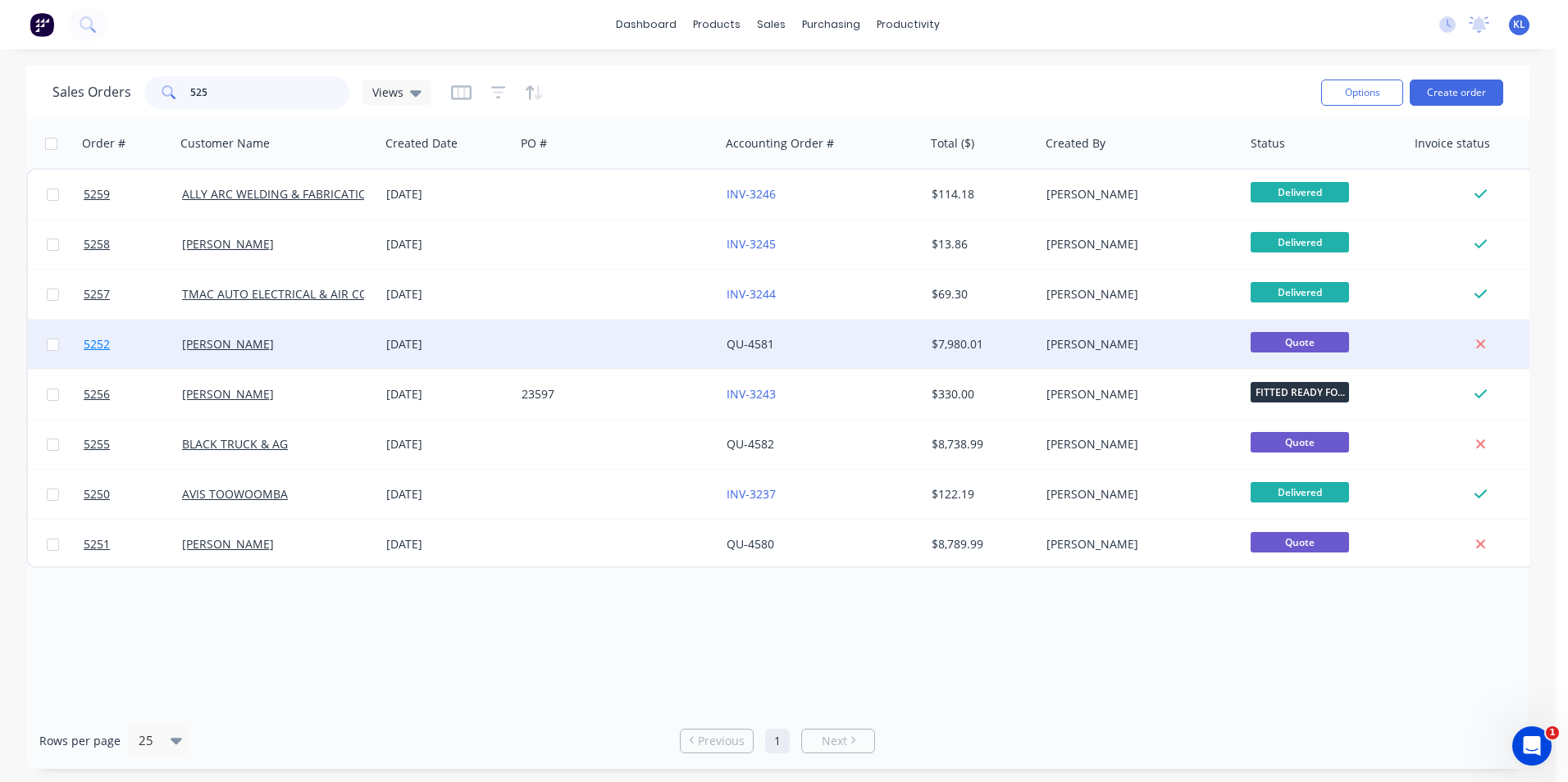
type input "525"
click at [101, 341] on span "5252" at bounding box center [97, 345] width 26 height 16
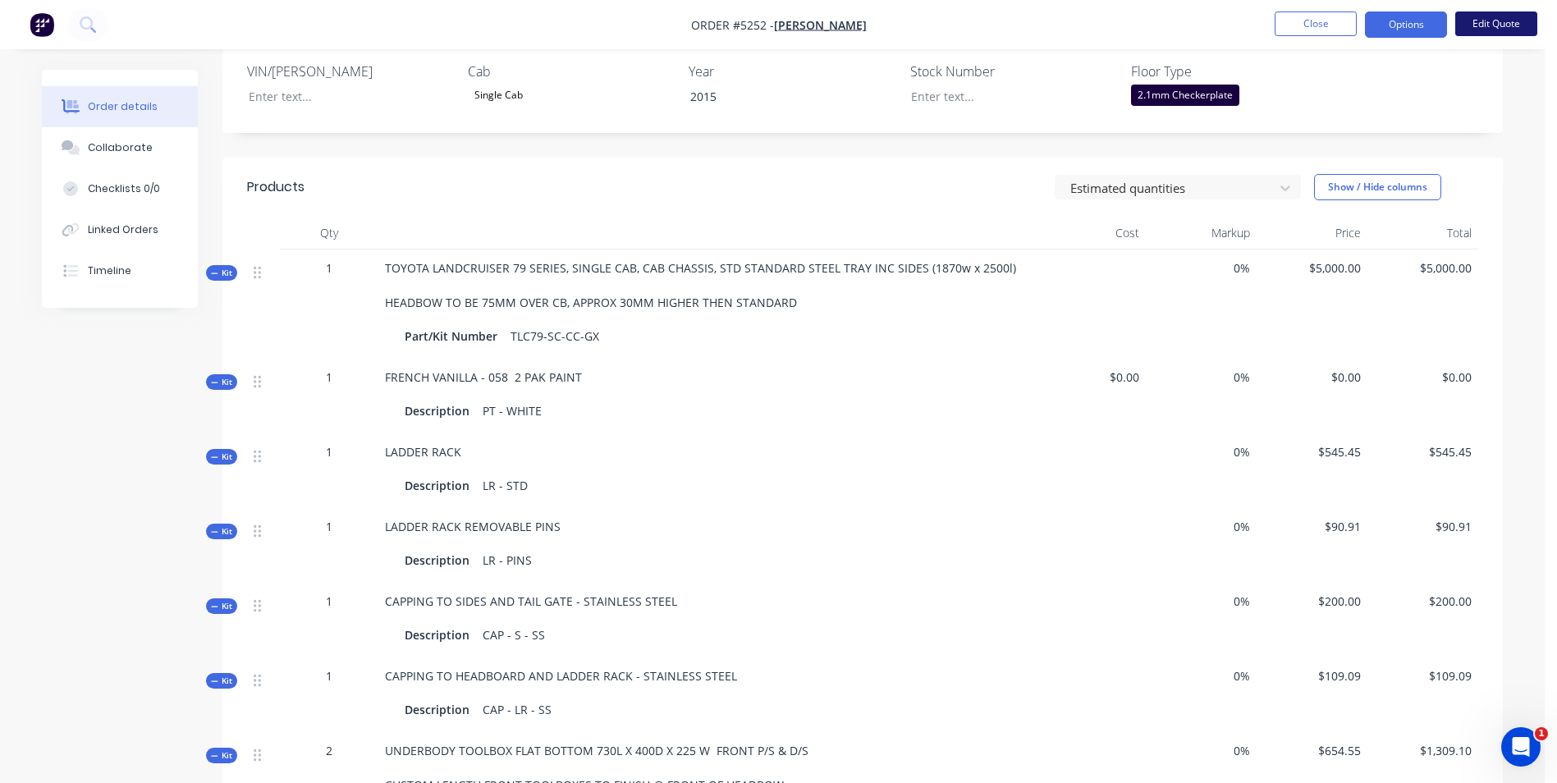
scroll to position [493, 0]
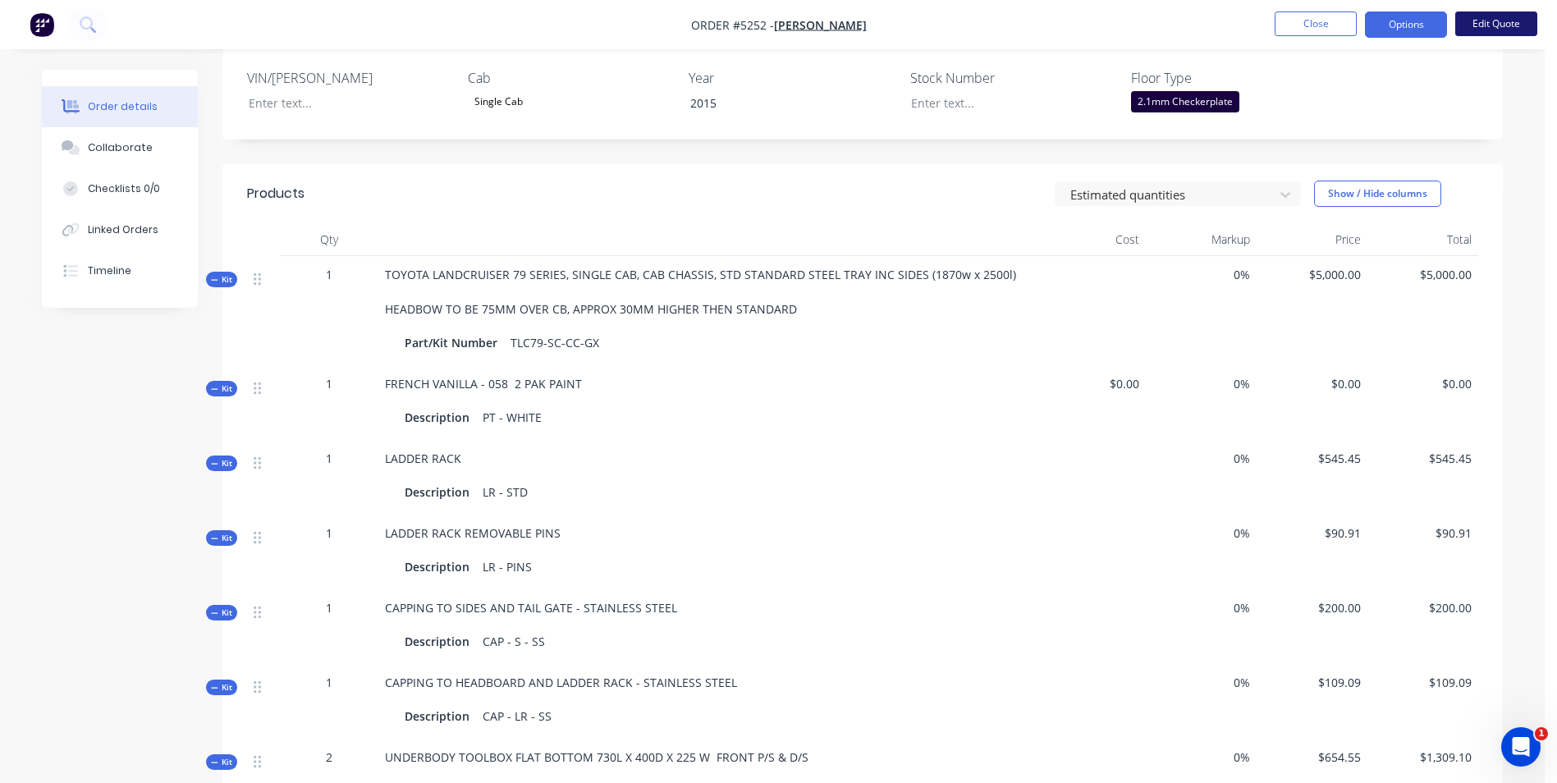
click at [1503, 29] on button "Edit Quote" at bounding box center [1497, 23] width 82 height 25
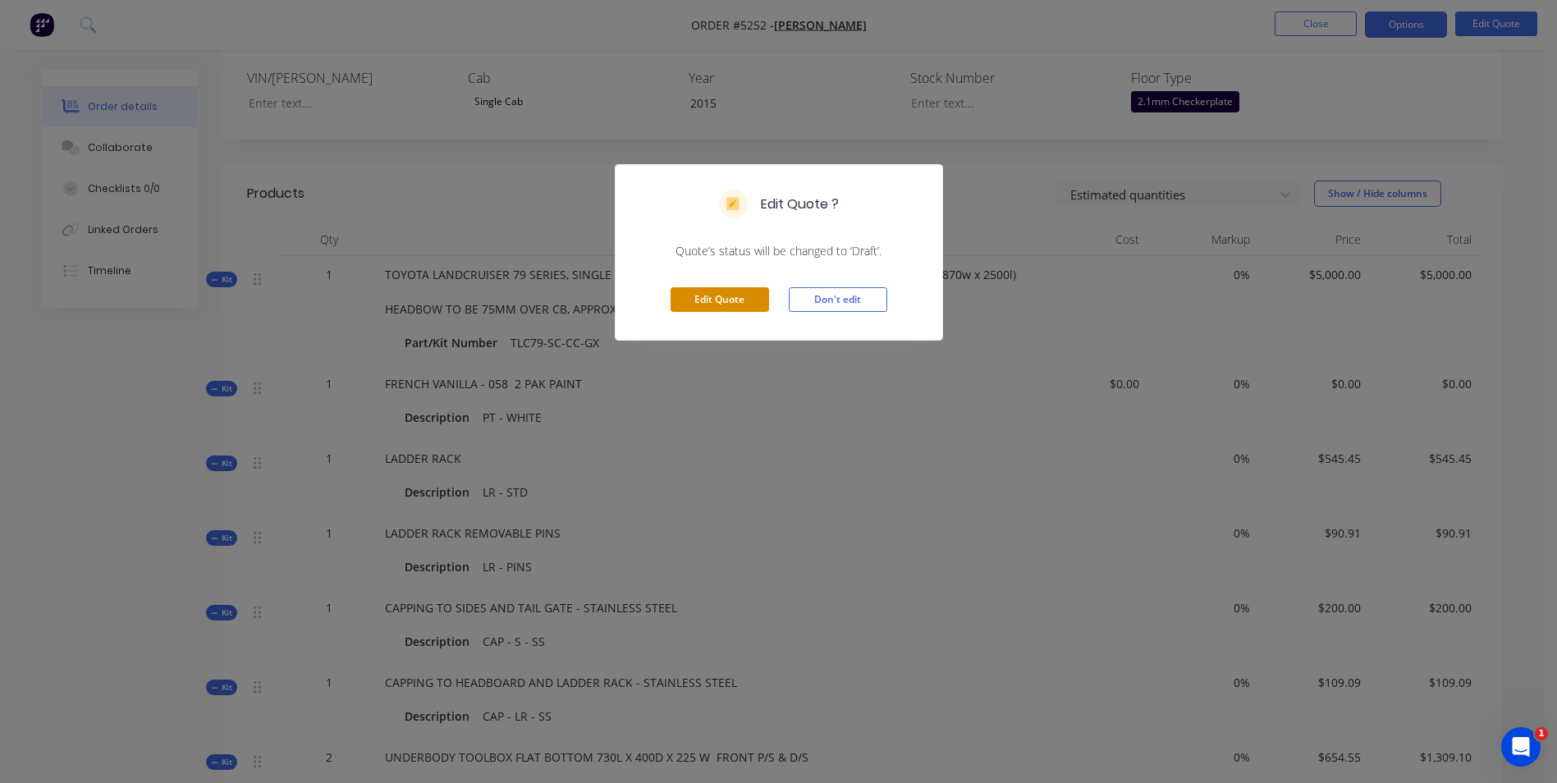
click at [717, 294] on button "Edit Quote" at bounding box center [720, 299] width 99 height 25
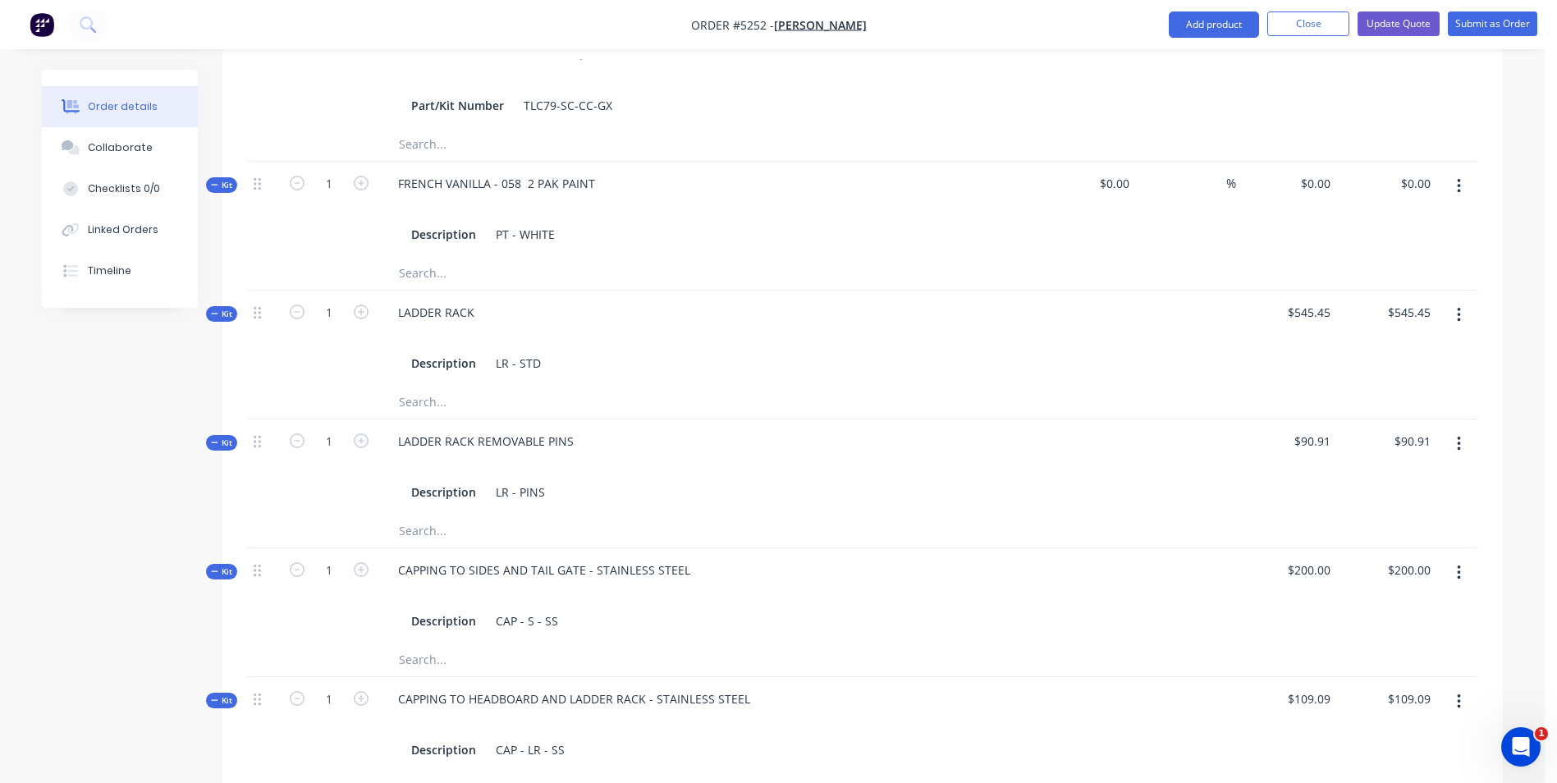
scroll to position [821, 0]
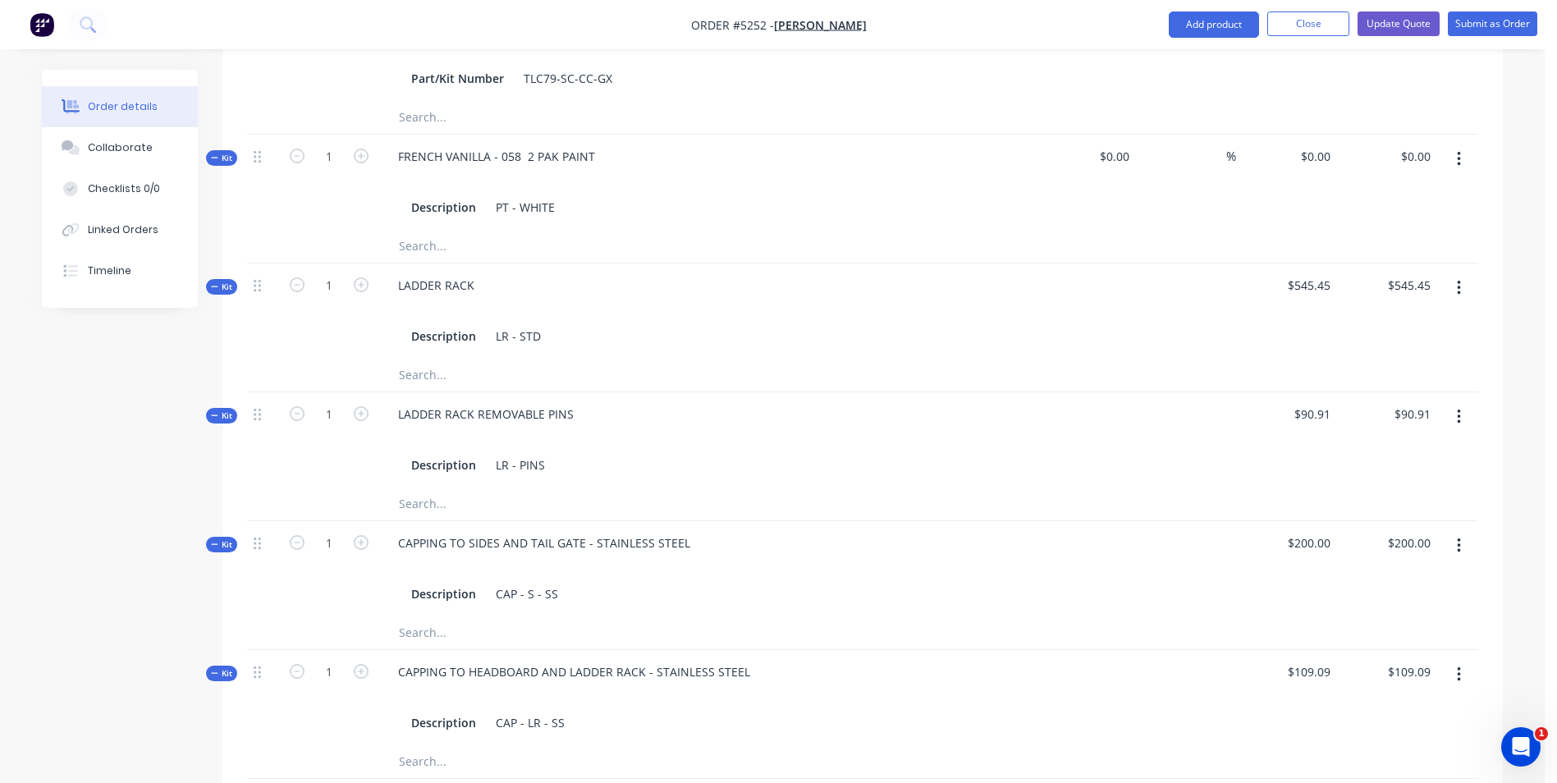
click at [1457, 279] on icon "button" at bounding box center [1459, 288] width 4 height 18
click at [1373, 451] on div "Delete" at bounding box center [1400, 463] width 126 height 24
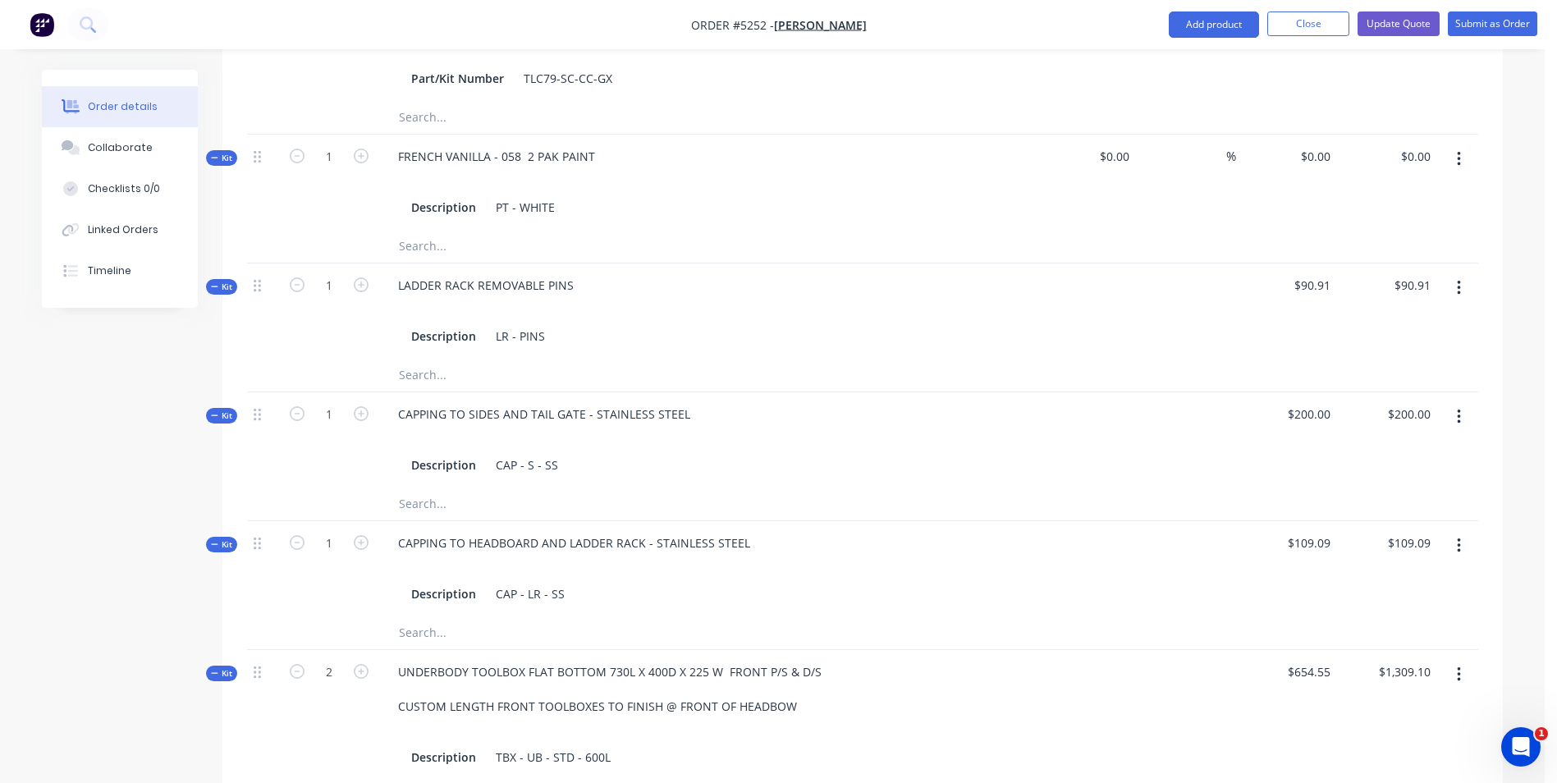
click at [1460, 279] on icon "button" at bounding box center [1459, 288] width 4 height 18
click at [1398, 451] on div "Delete" at bounding box center [1400, 463] width 126 height 24
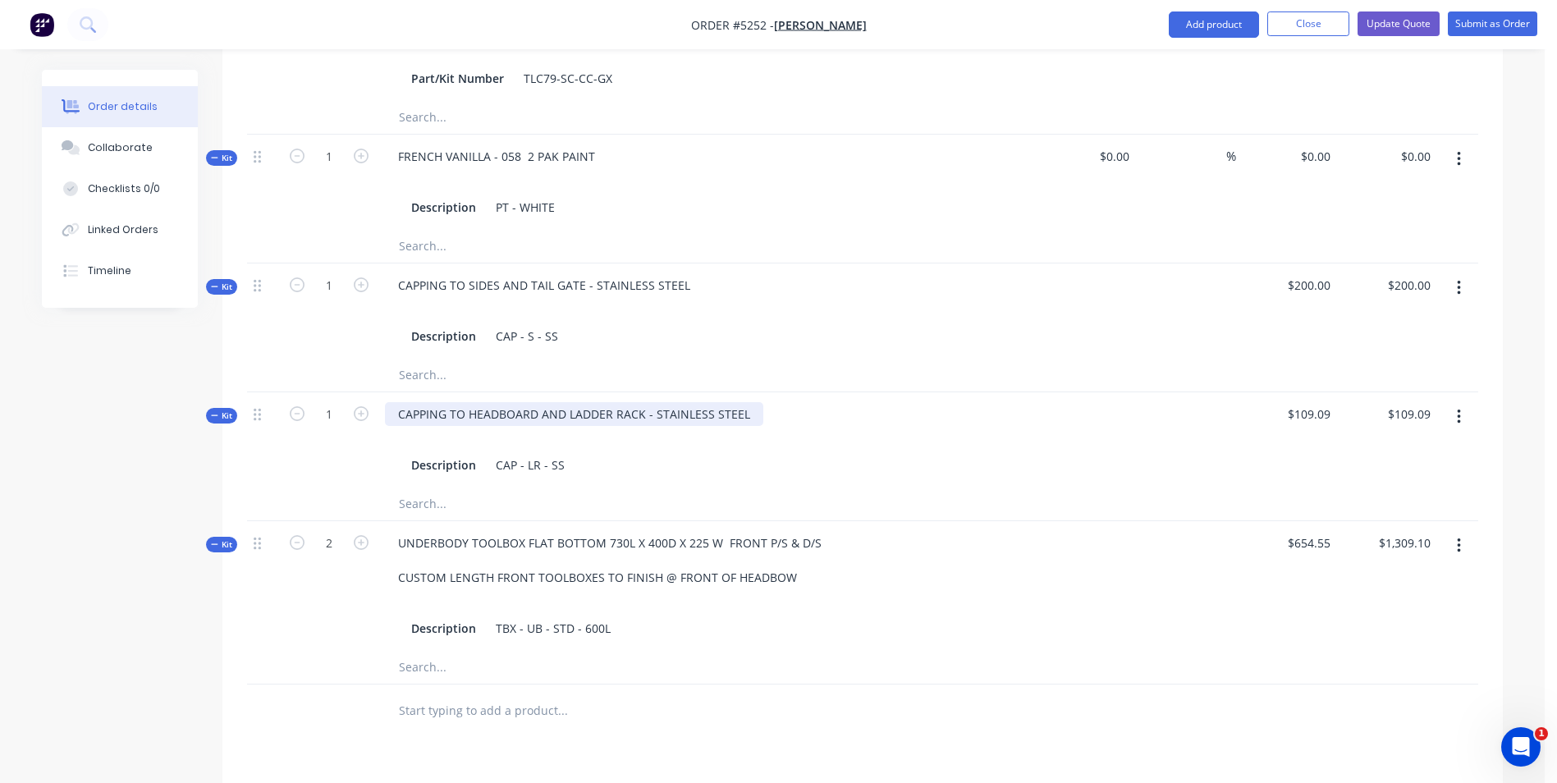
click at [640, 402] on div "CAPPING TO HEADBOARD AND LADDER RACK - STAINLESS STEEL" at bounding box center [574, 414] width 378 height 24
click at [1320, 402] on input "109.09" at bounding box center [1312, 414] width 51 height 24
type input "$54.545"
type input "54.55"
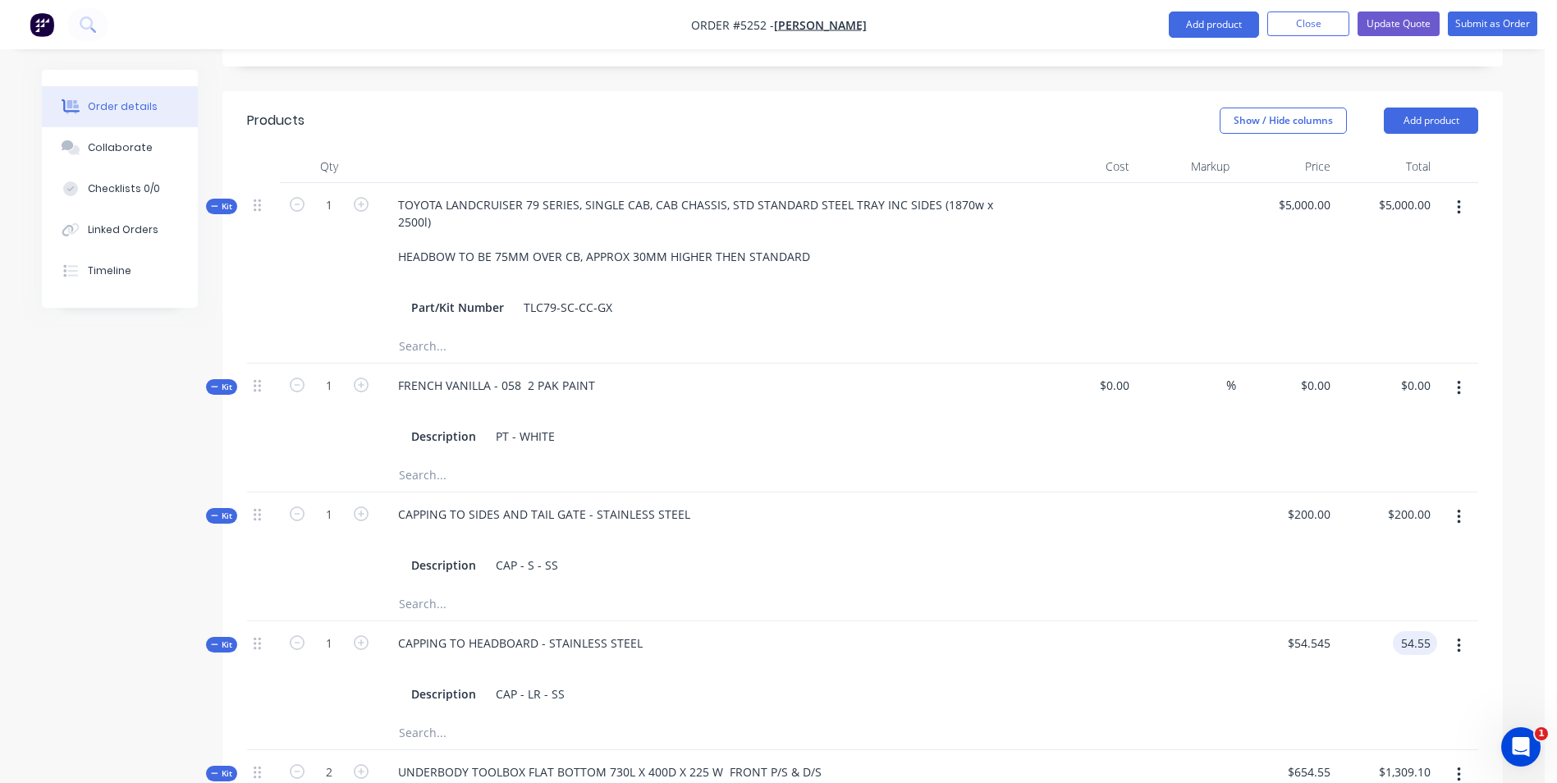
scroll to position [493, 0]
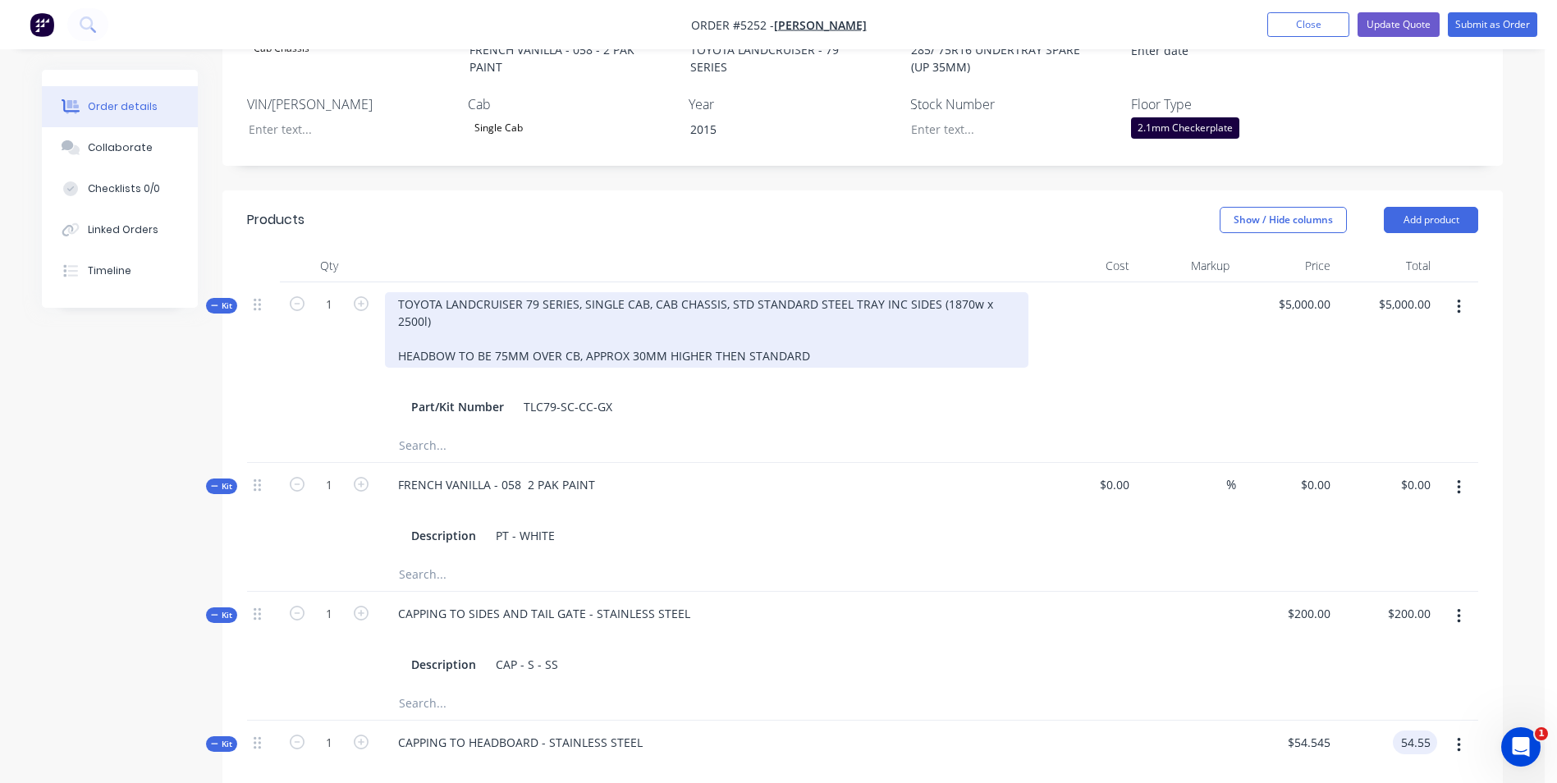
type input "$54.55"
click at [828, 316] on div "TOYOTA LANDCRUISER 79 SERIES, SINGLE CAB, CAB CHASSIS, STD STANDARD STEEL TRAY …" at bounding box center [707, 330] width 644 height 76
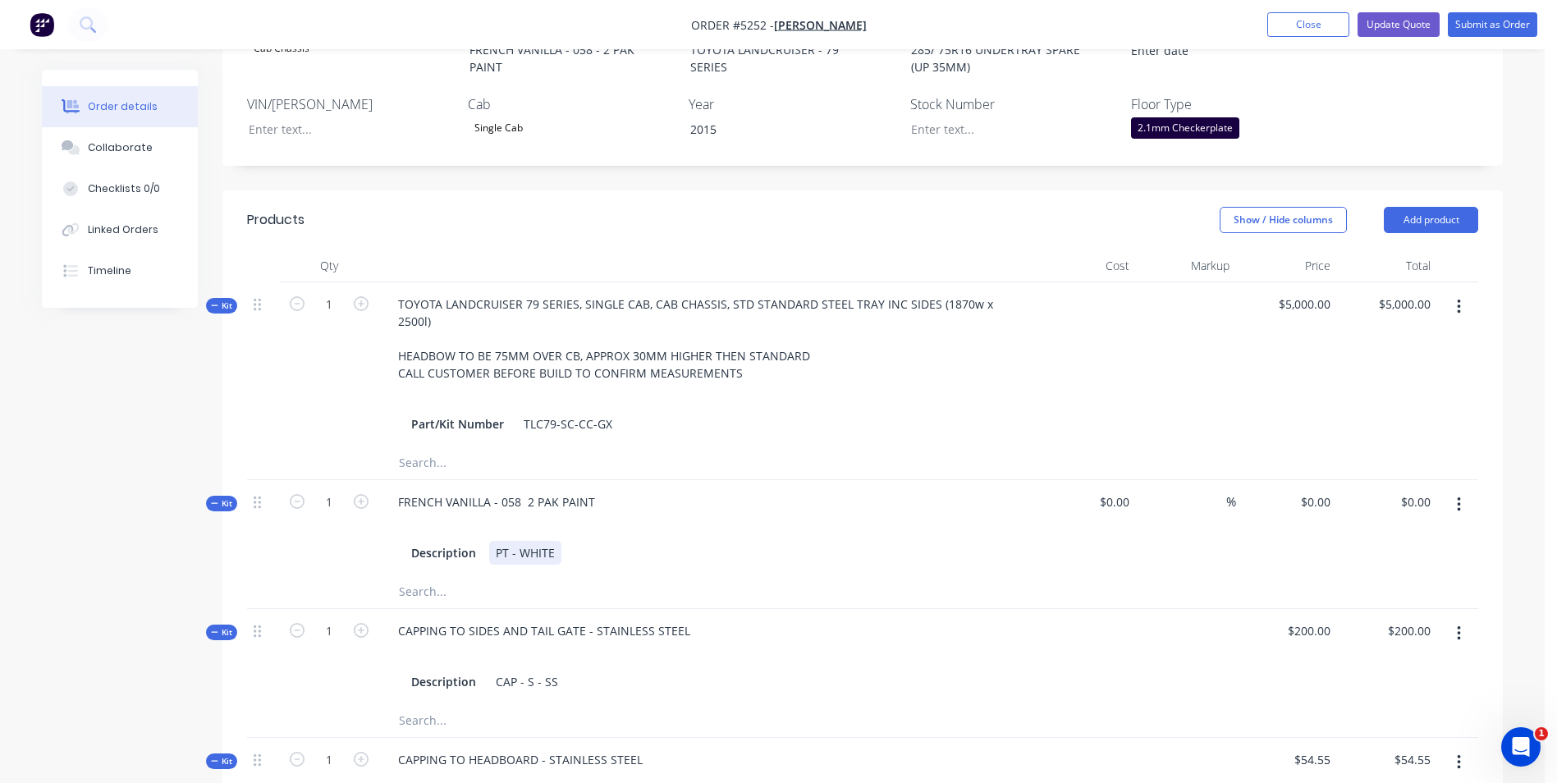
click at [839, 541] on div "Description PT - WHITE" at bounding box center [707, 553] width 604 height 24
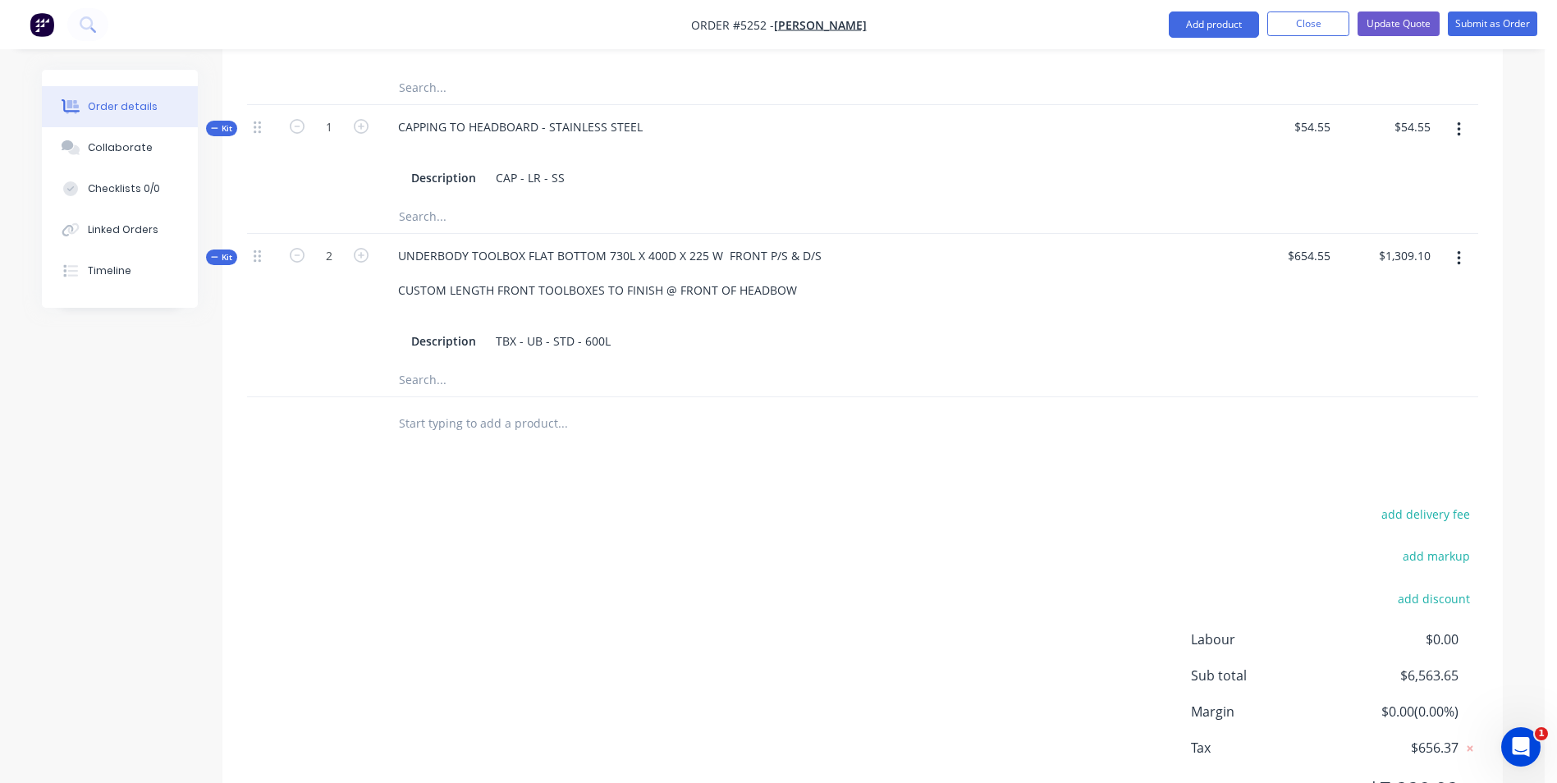
scroll to position [1172, 0]
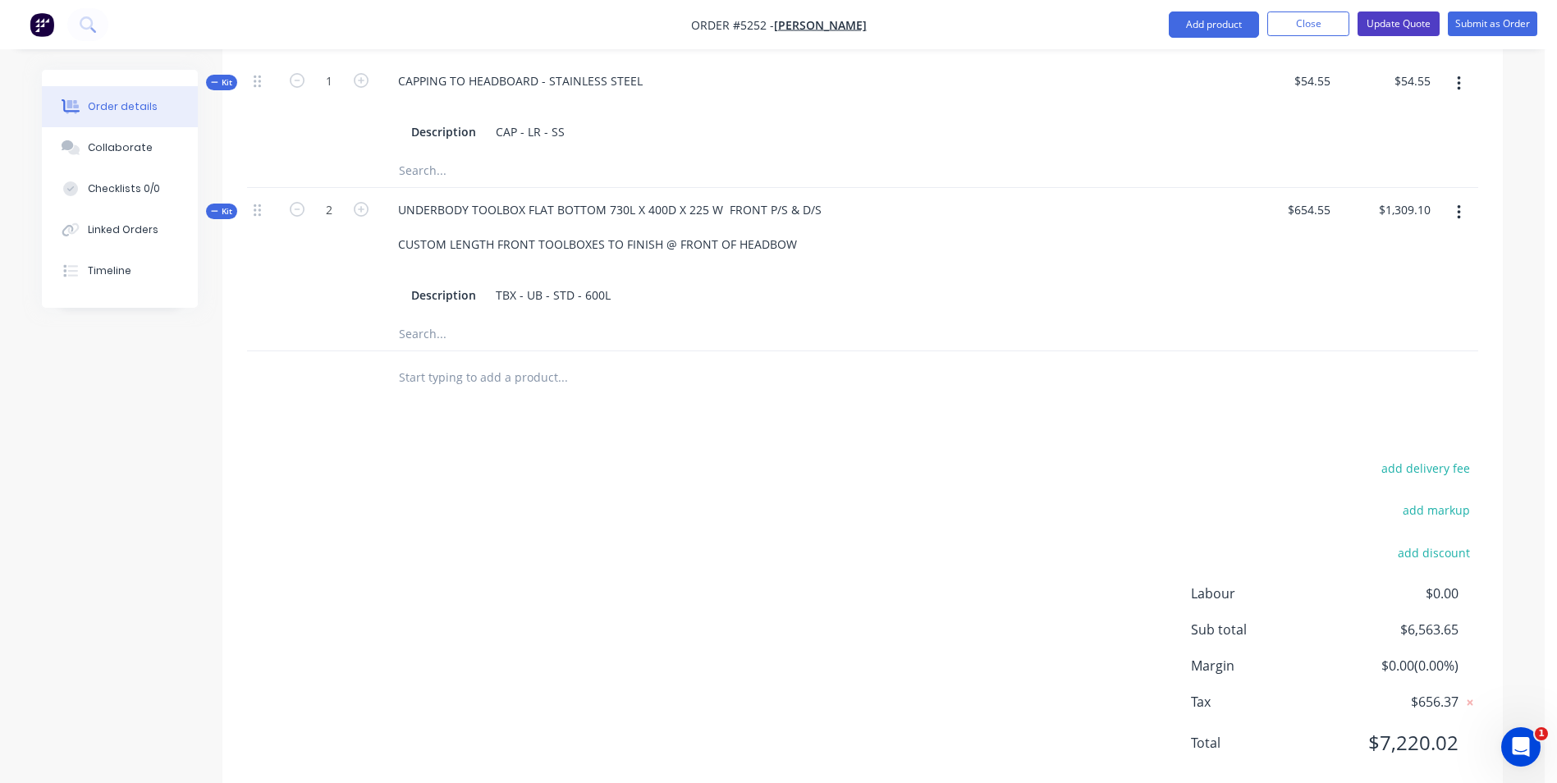
click at [1422, 30] on button "Update Quote" at bounding box center [1399, 23] width 82 height 25
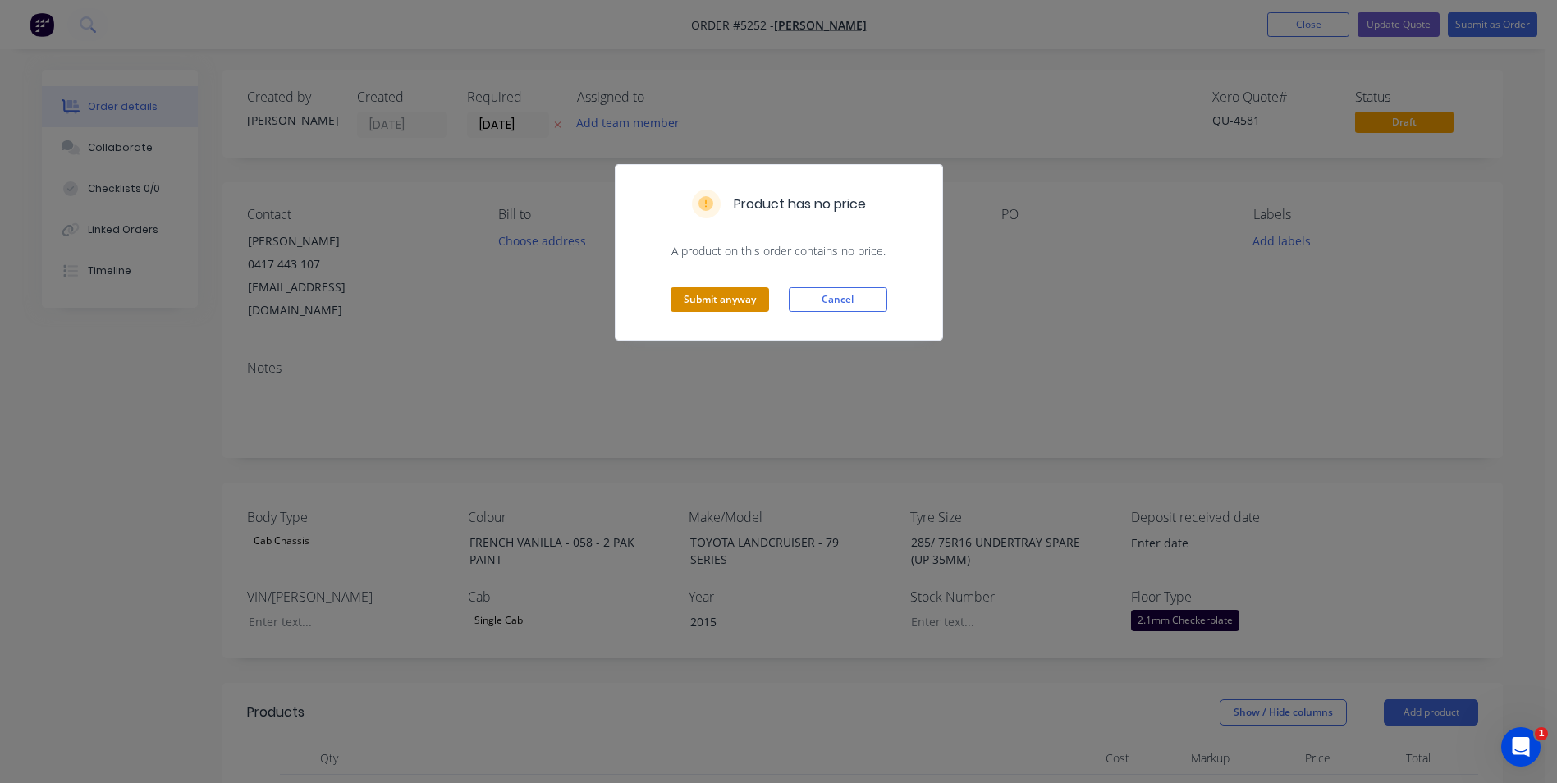
click at [737, 299] on button "Submit anyway" at bounding box center [720, 299] width 99 height 25
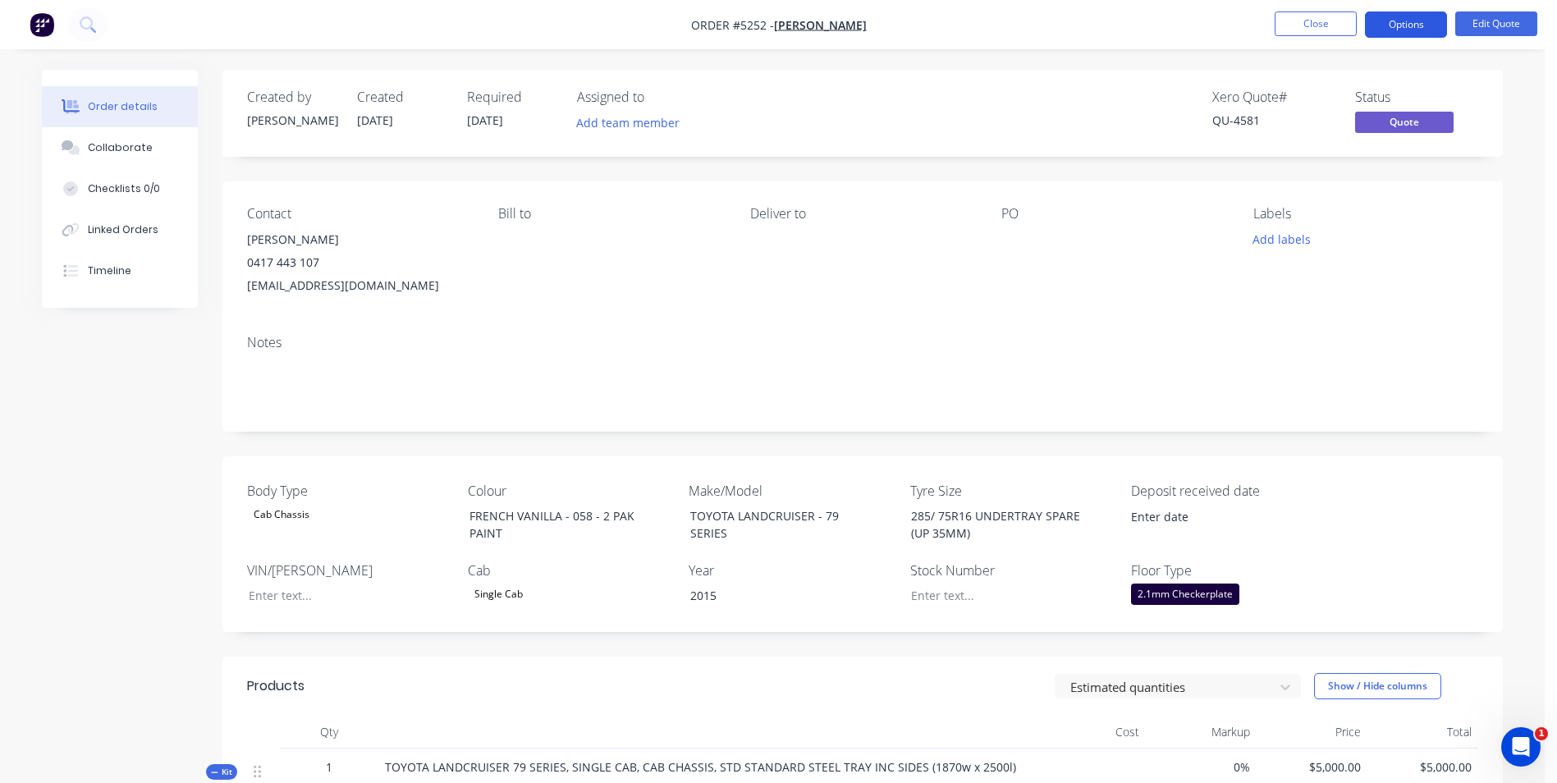
click at [1401, 30] on button "Options" at bounding box center [1406, 24] width 82 height 26
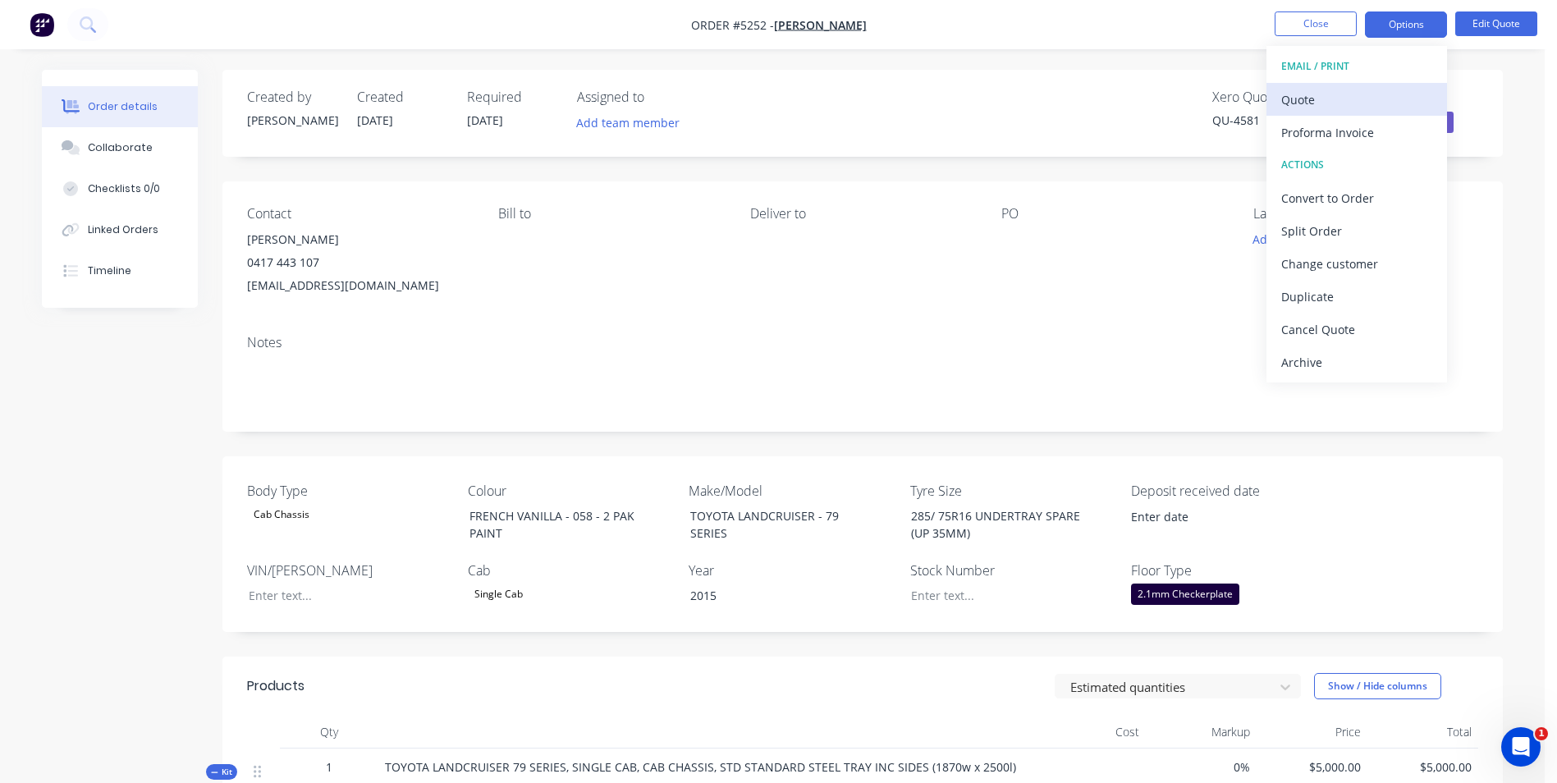
click at [1341, 101] on div "Quote" at bounding box center [1357, 100] width 151 height 24
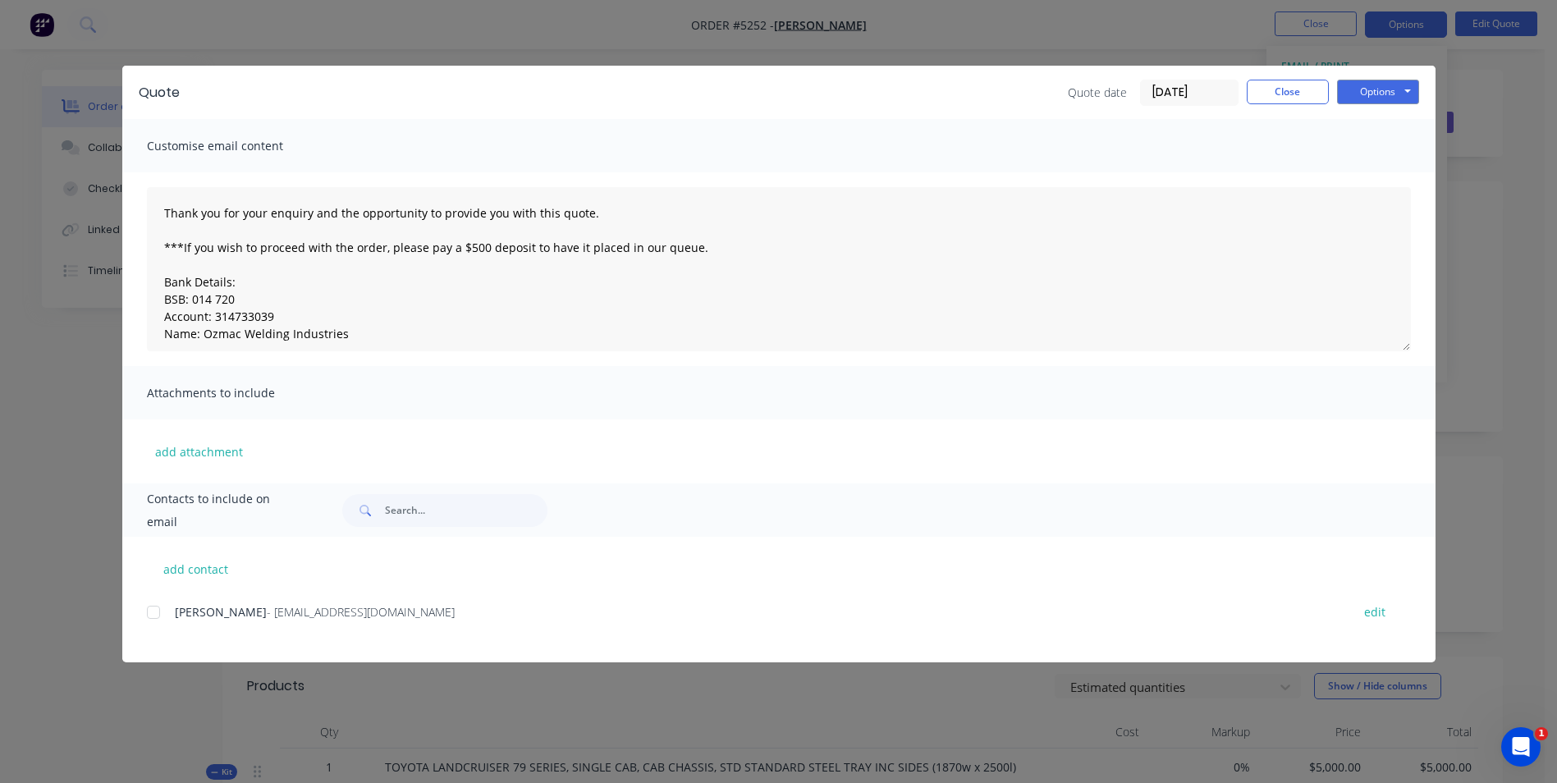
click at [154, 612] on div at bounding box center [153, 612] width 33 height 33
click at [1398, 93] on button "Options" at bounding box center [1378, 92] width 82 height 25
click at [1388, 174] on button "Email" at bounding box center [1389, 175] width 105 height 27
click at [1393, 94] on button "Options" at bounding box center [1378, 92] width 82 height 25
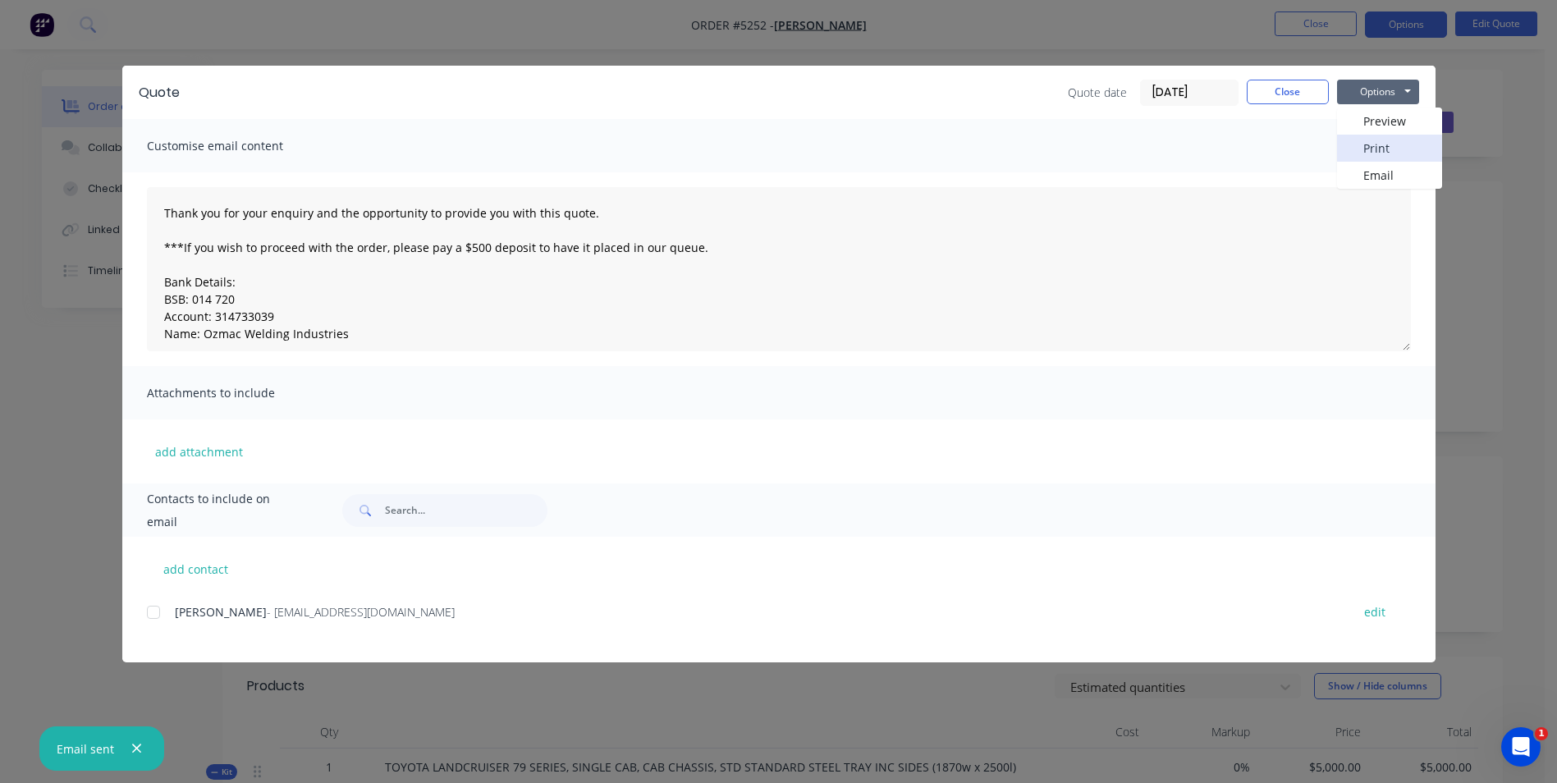
click at [1399, 144] on button "Print" at bounding box center [1389, 148] width 105 height 27
click at [1311, 95] on button "Close" at bounding box center [1288, 92] width 82 height 25
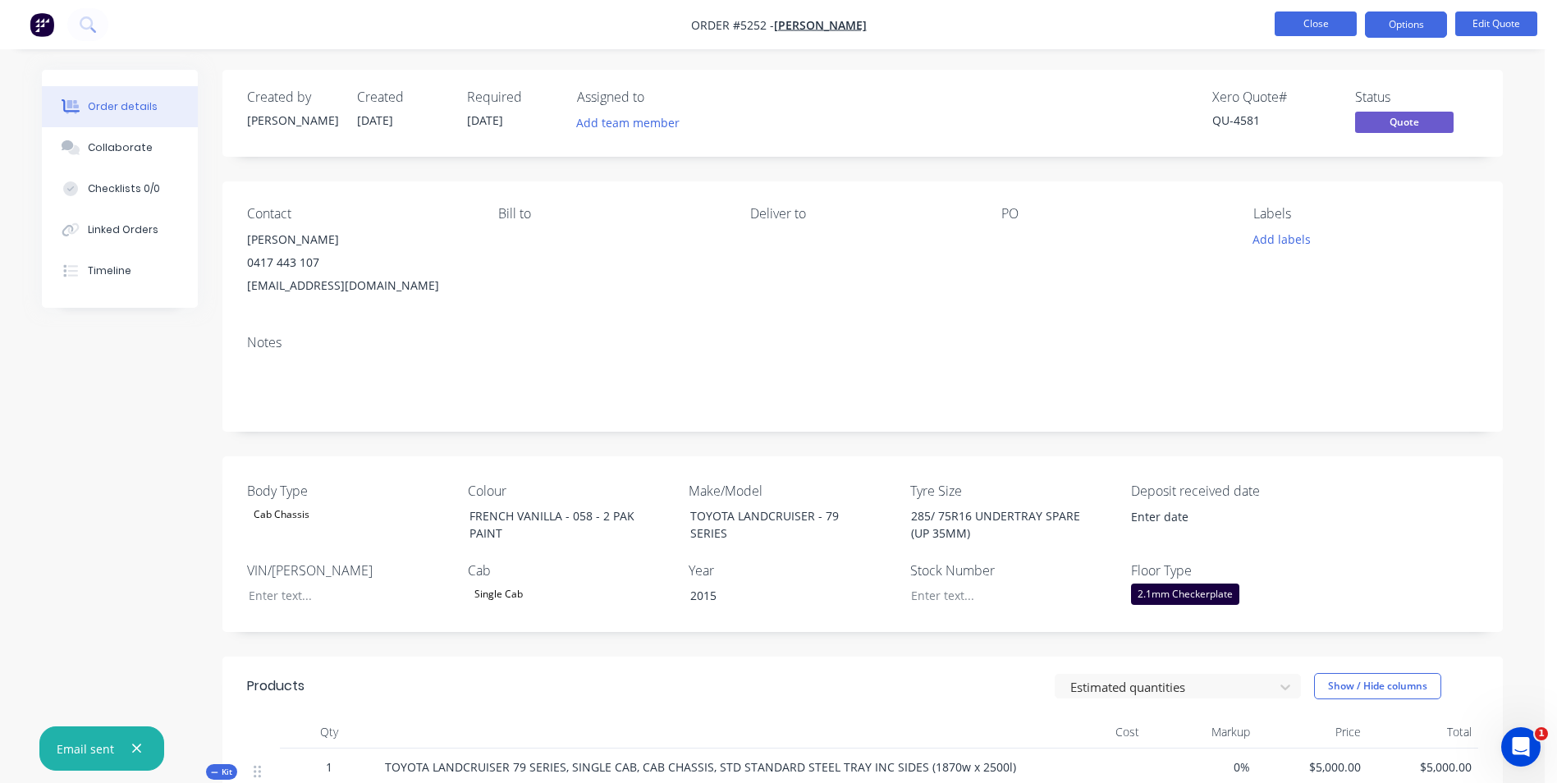
click at [1331, 33] on button "Close" at bounding box center [1316, 23] width 82 height 25
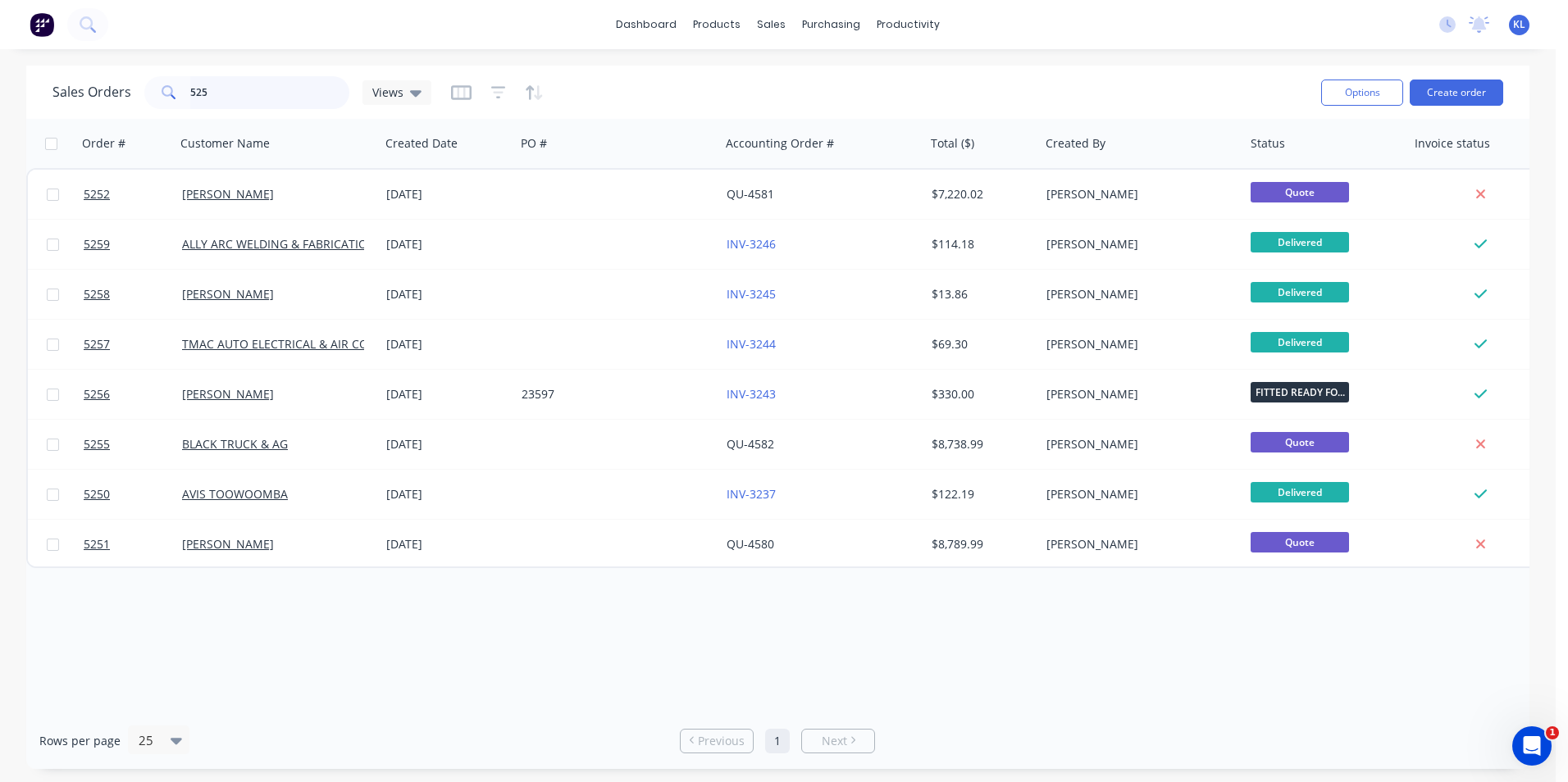
click at [263, 92] on input "525" at bounding box center [270, 92] width 160 height 33
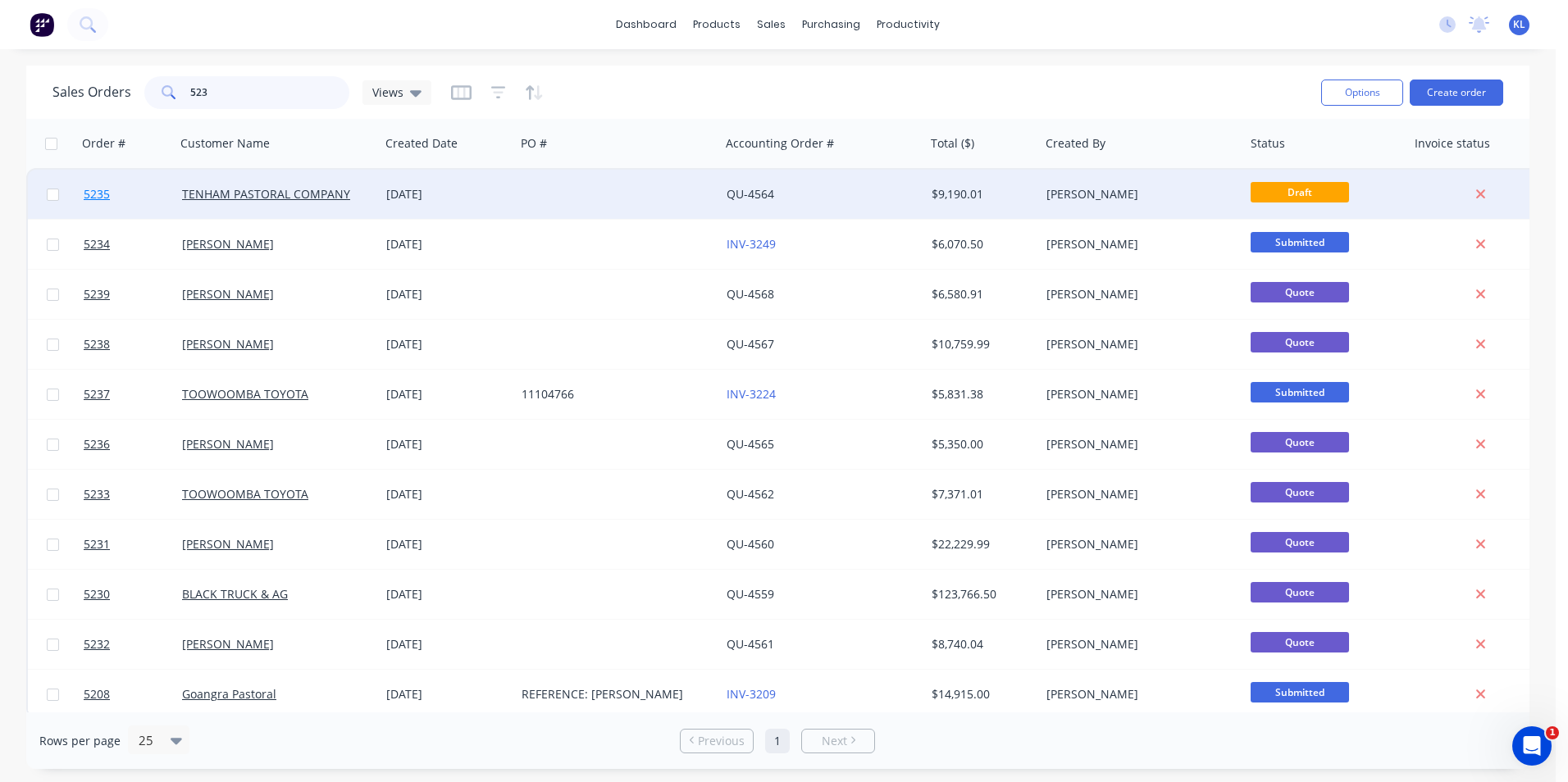
type input "523"
click at [87, 196] on span "5235" at bounding box center [97, 194] width 26 height 16
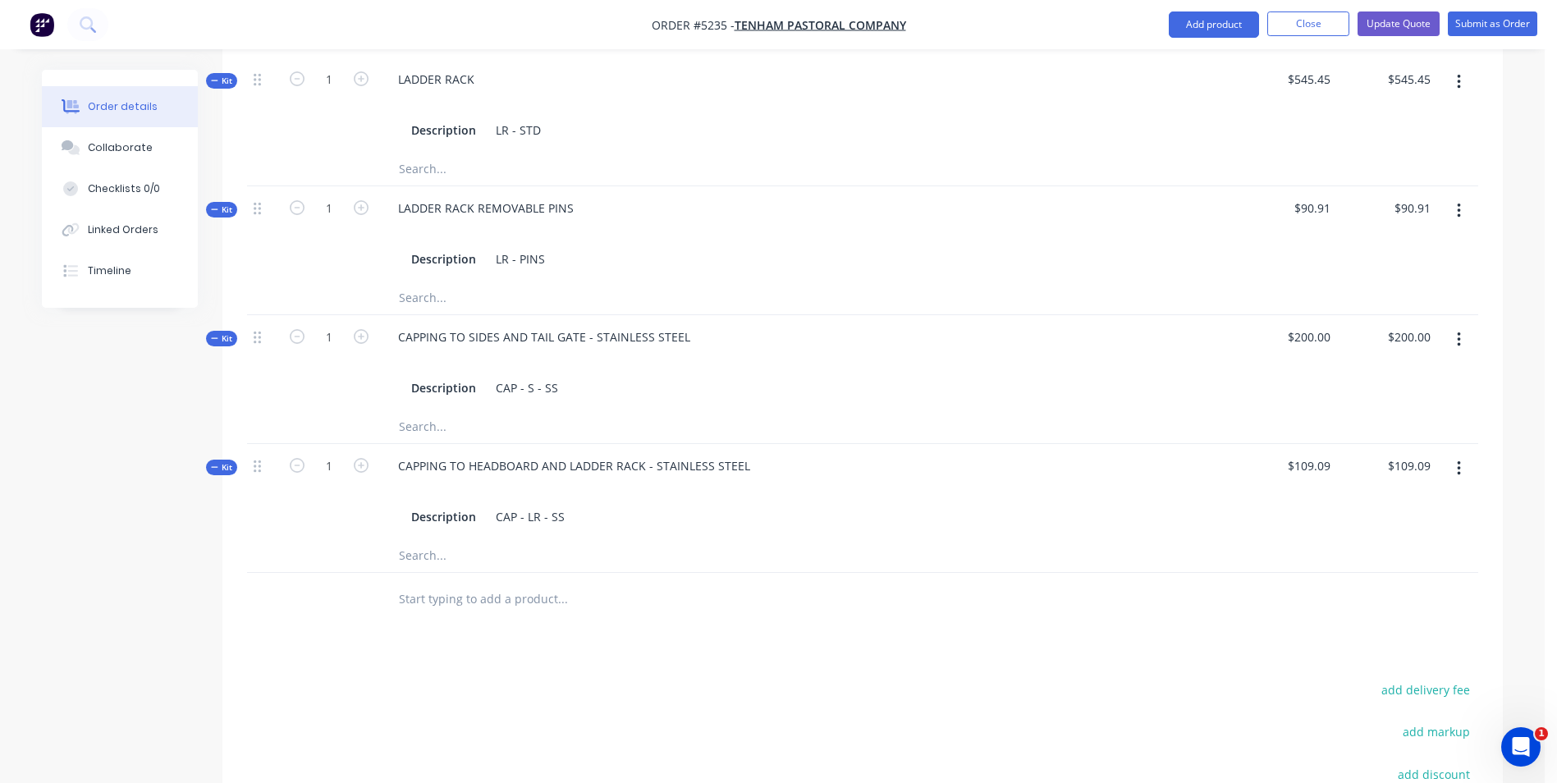
scroll to position [1478, 0]
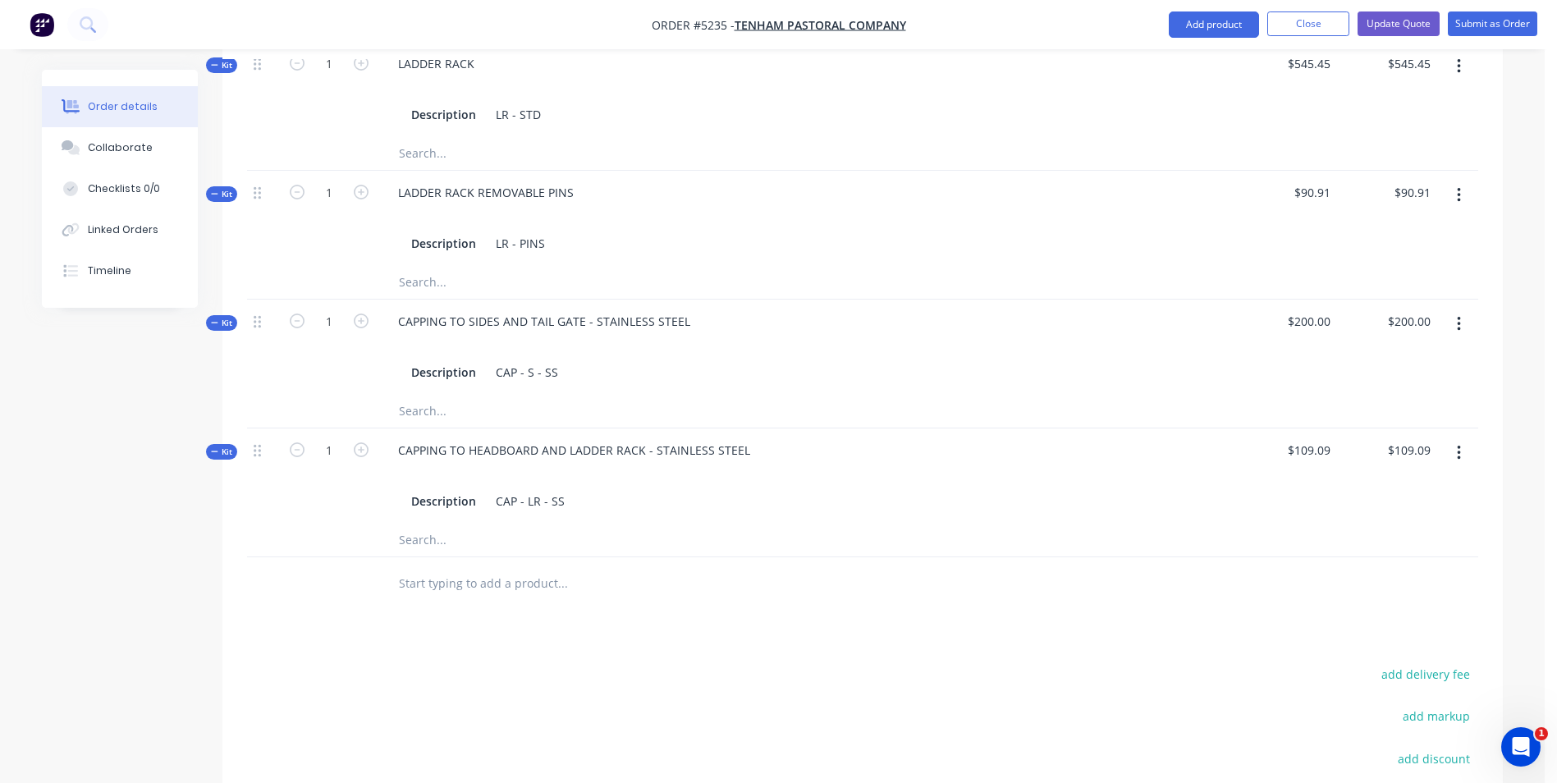
click at [486, 567] on input "text" at bounding box center [562, 583] width 328 height 33
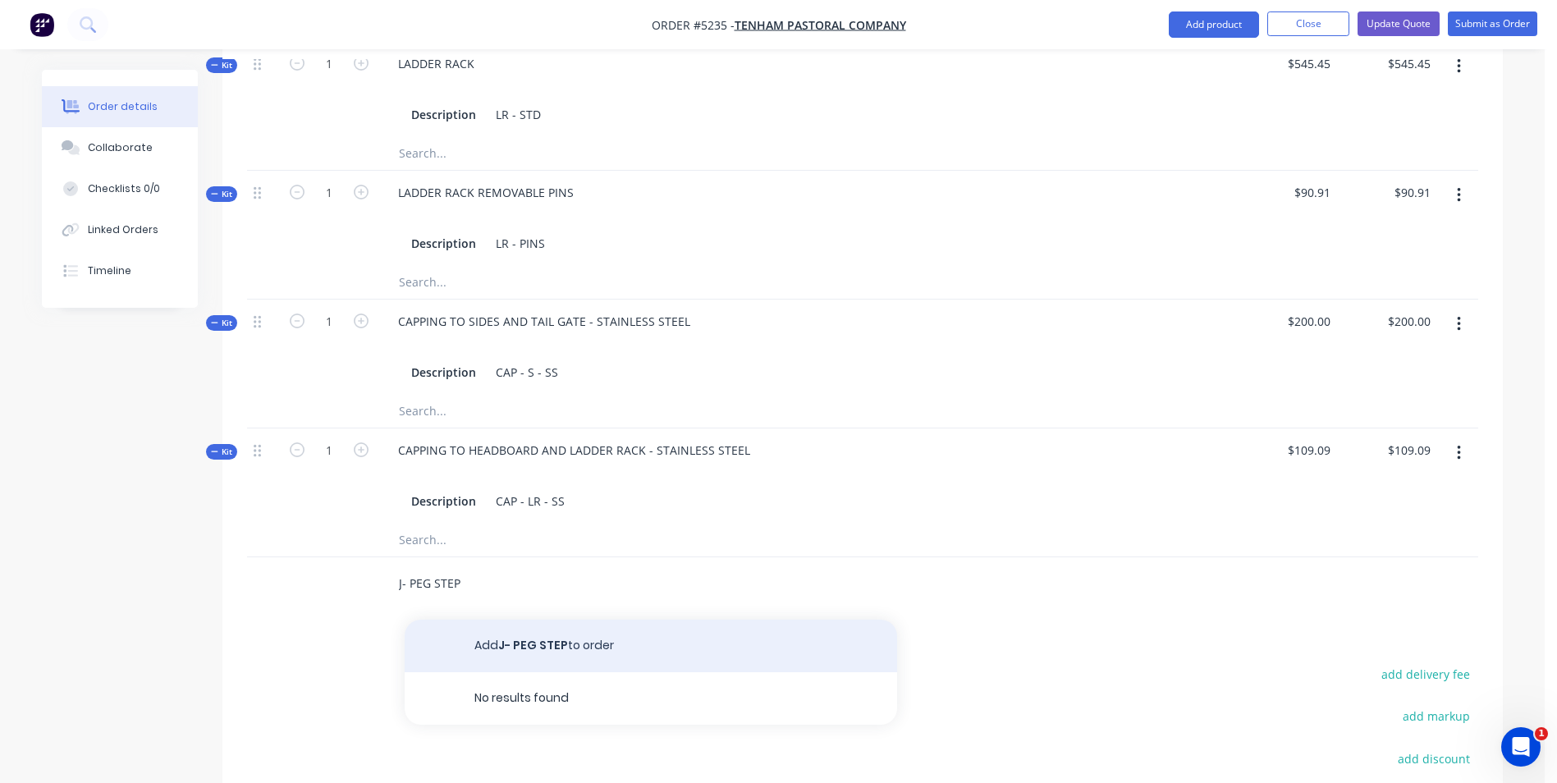
type input "J- PEG STEP"
click at [581, 620] on button "Add J- PEG STEP to order" at bounding box center [651, 646] width 493 height 53
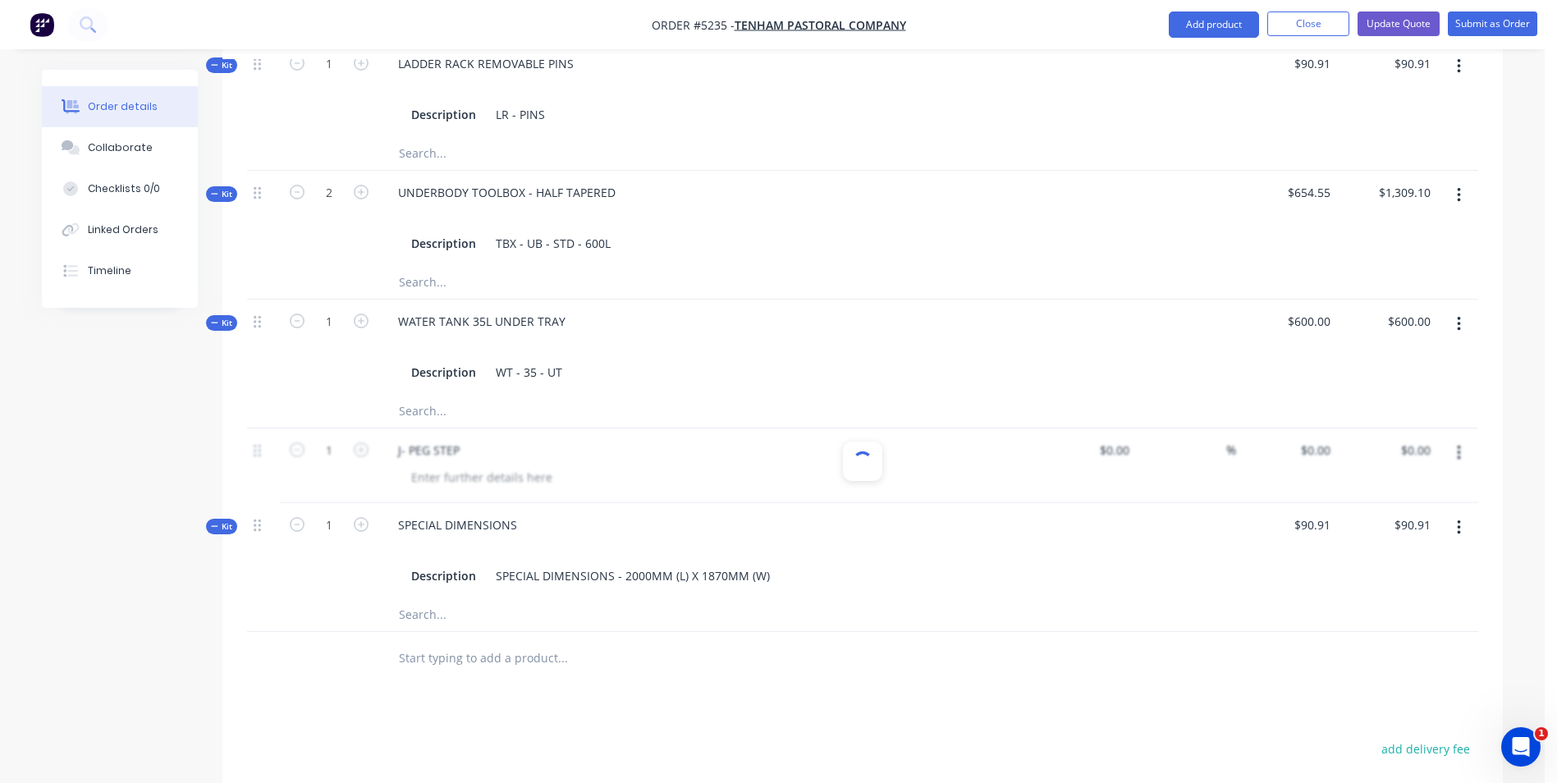
click at [921, 643] on div "Products Show / Hide columns Add product Qty Cost Markup Price Total Kit 1 PAIN…" at bounding box center [862, 146] width 1281 height 1866
click at [1285, 16] on button "Close" at bounding box center [1309, 23] width 82 height 25
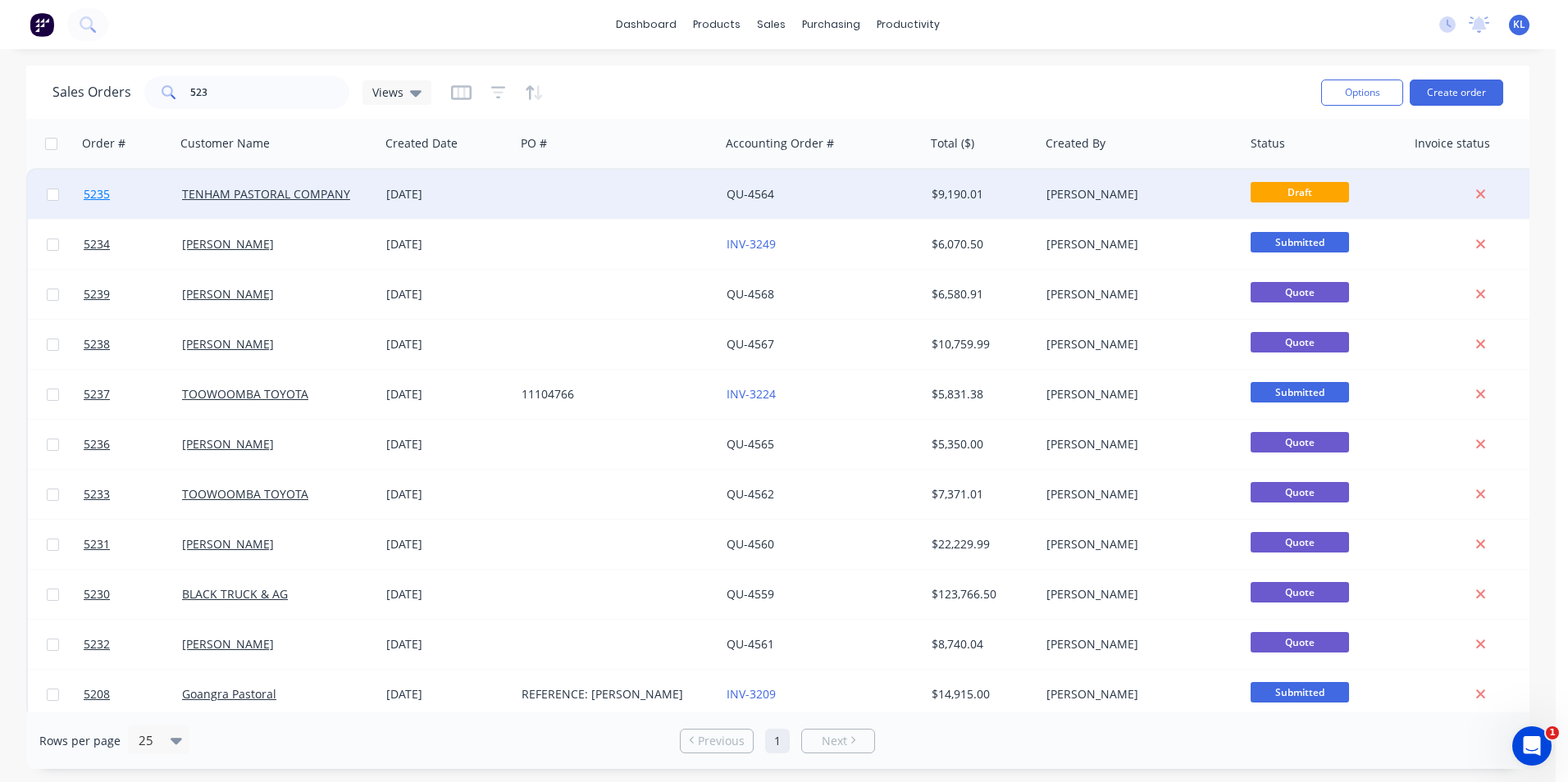
click at [90, 194] on span "5235" at bounding box center [97, 194] width 26 height 16
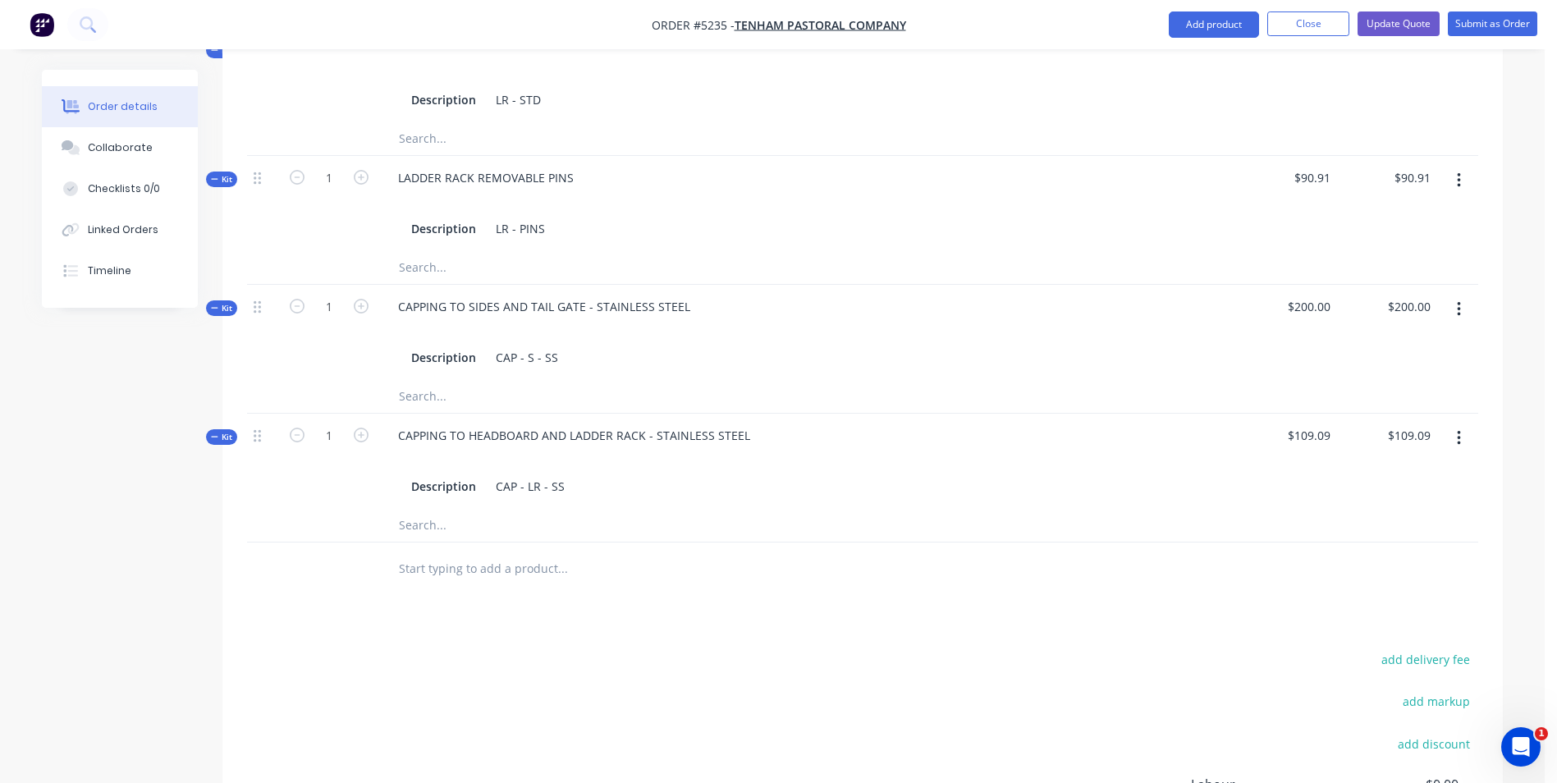
scroll to position [1642, 0]
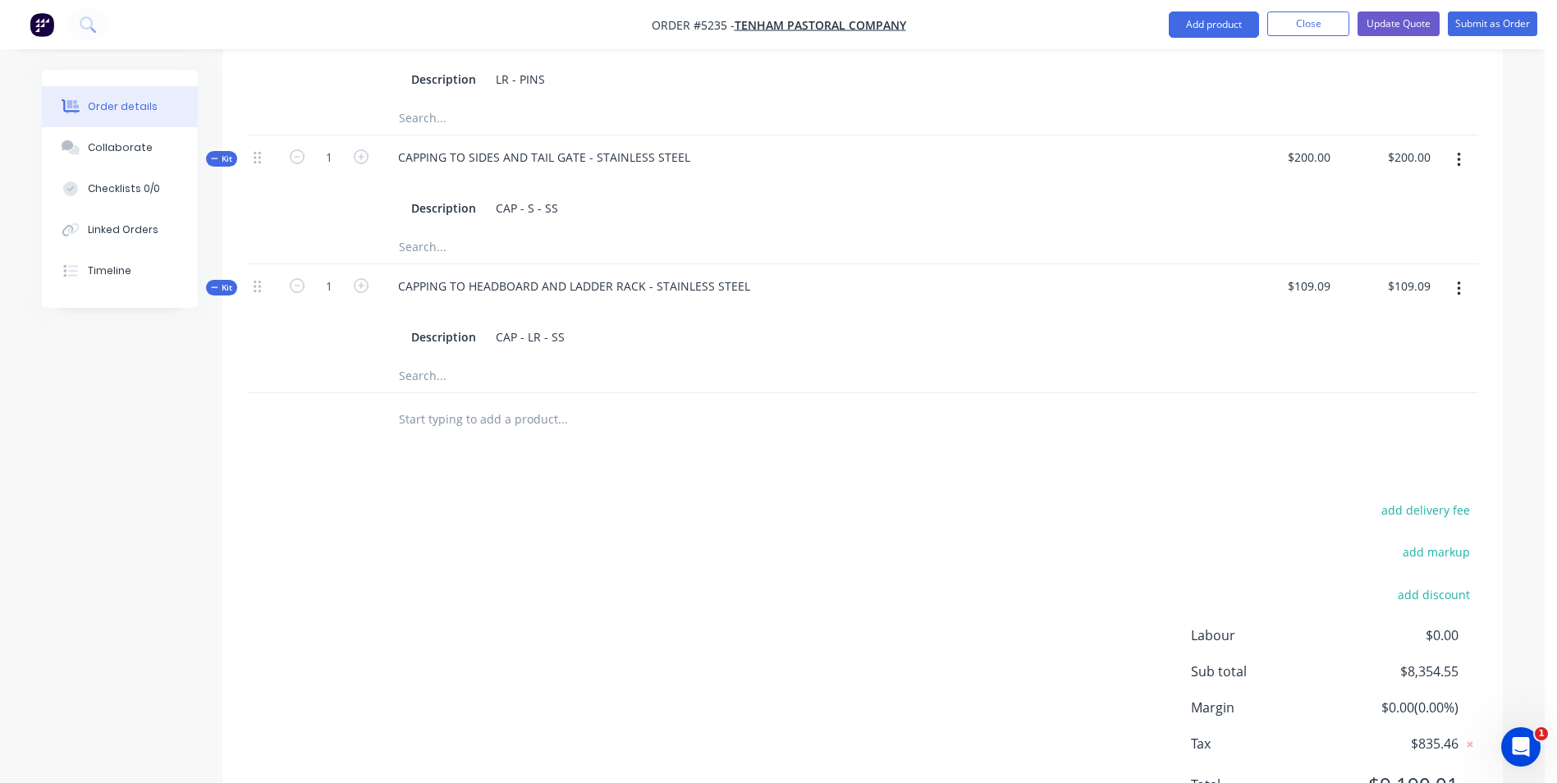
click at [488, 403] on input "text" at bounding box center [562, 419] width 328 height 33
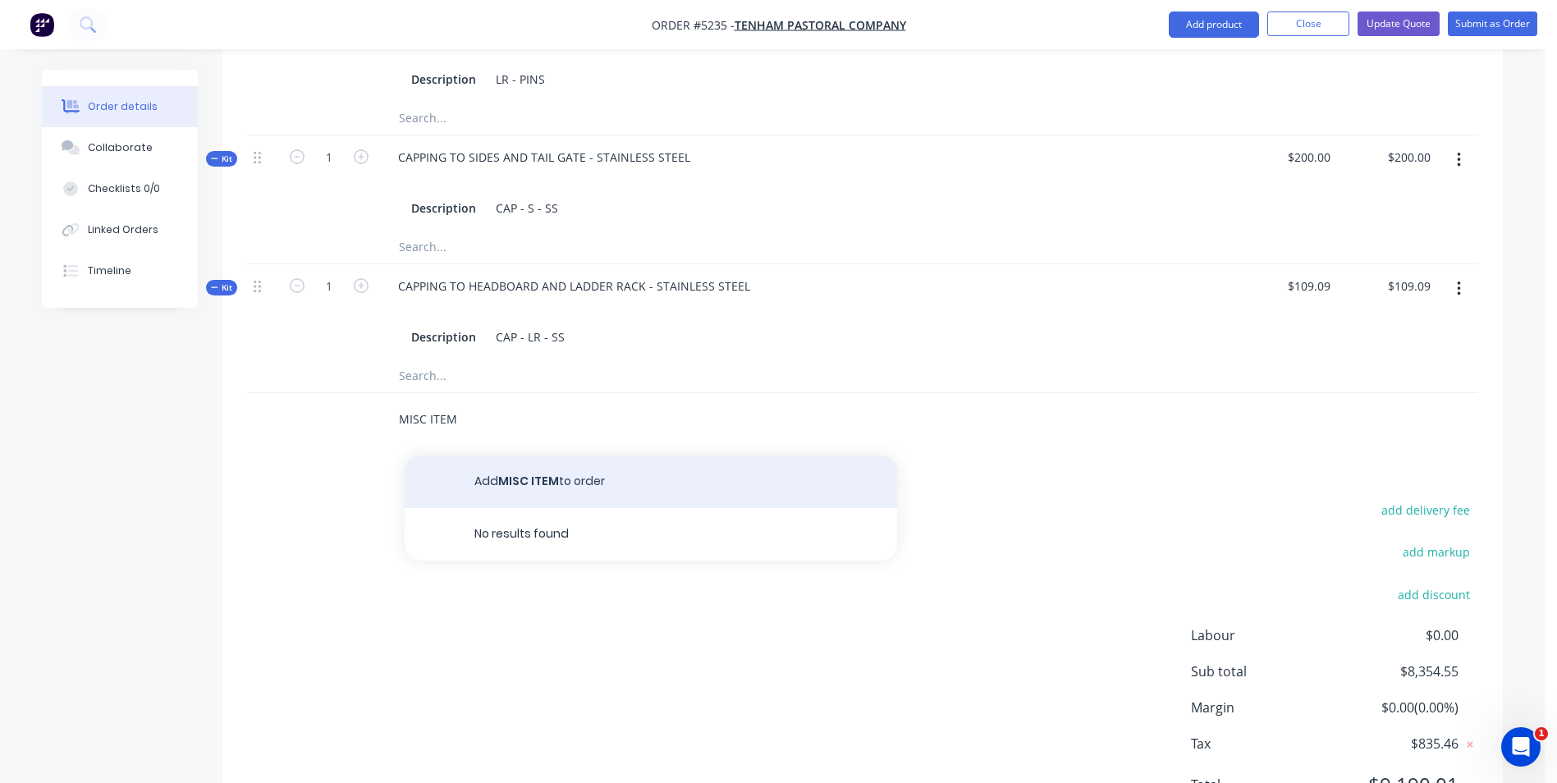
type input "MISC ITEM"
click at [558, 456] on button "Add MISC ITEM to order" at bounding box center [651, 482] width 493 height 53
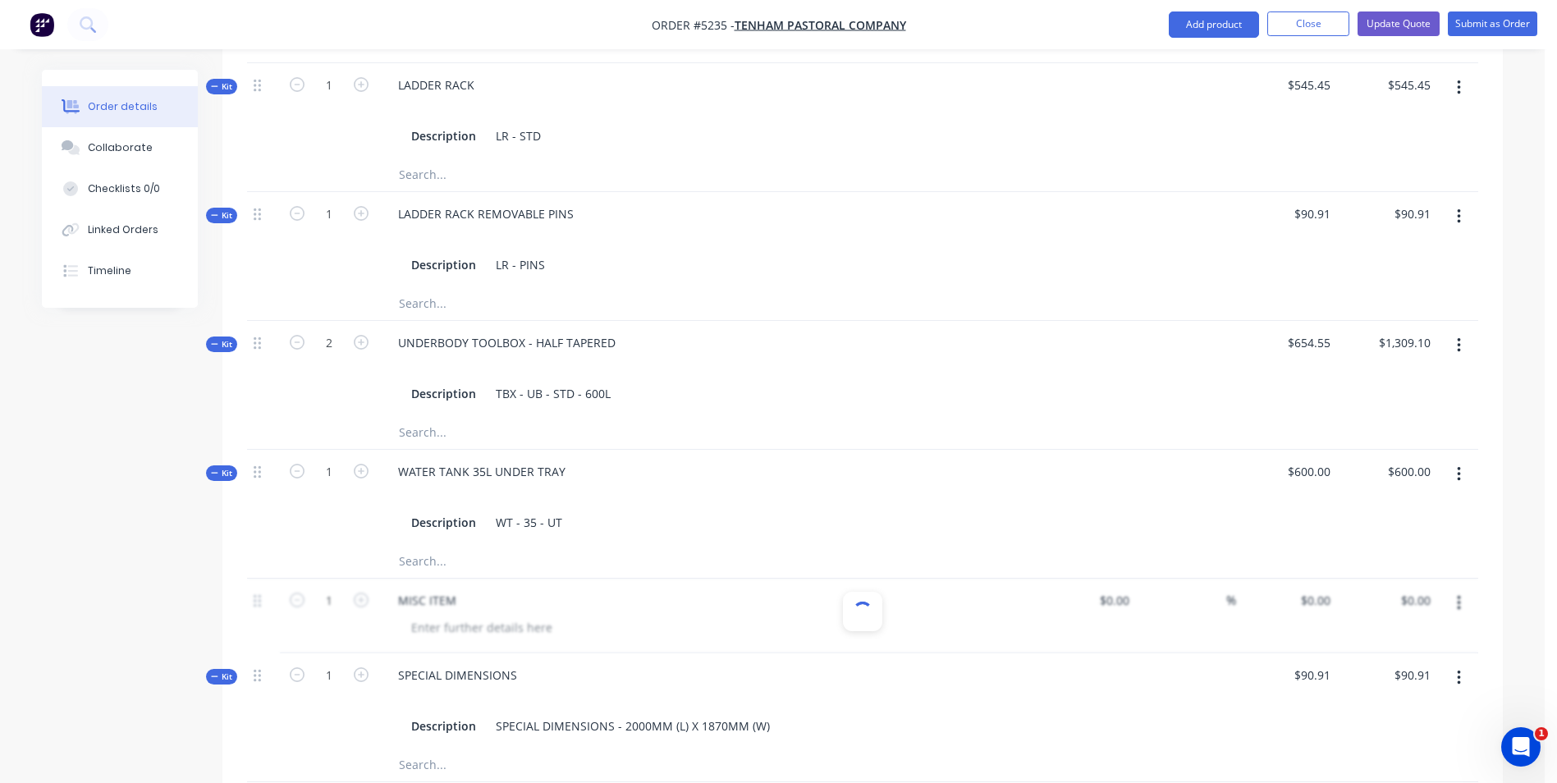
scroll to position [1314, 0]
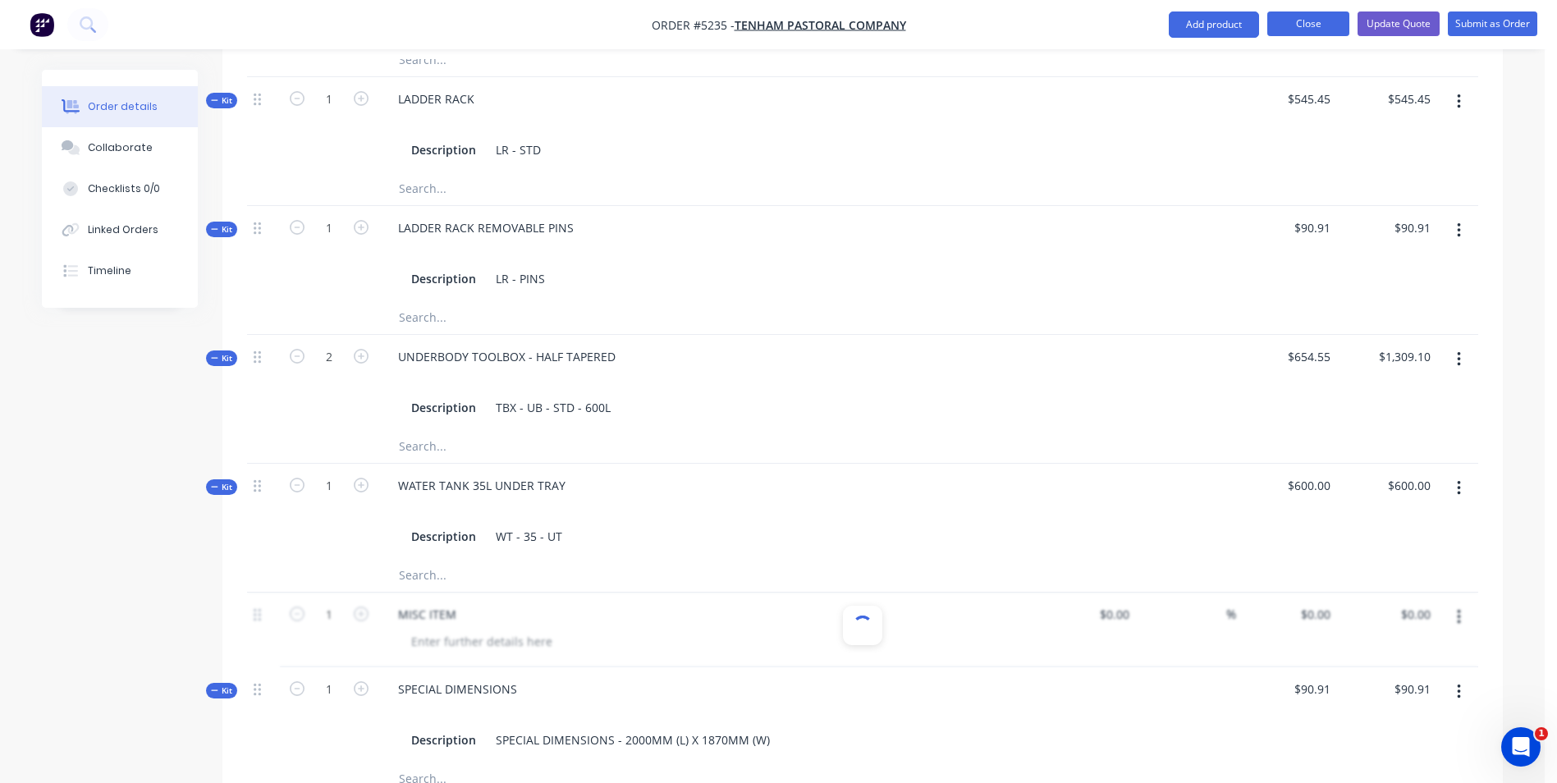
click at [1316, 25] on button "Close" at bounding box center [1309, 23] width 82 height 25
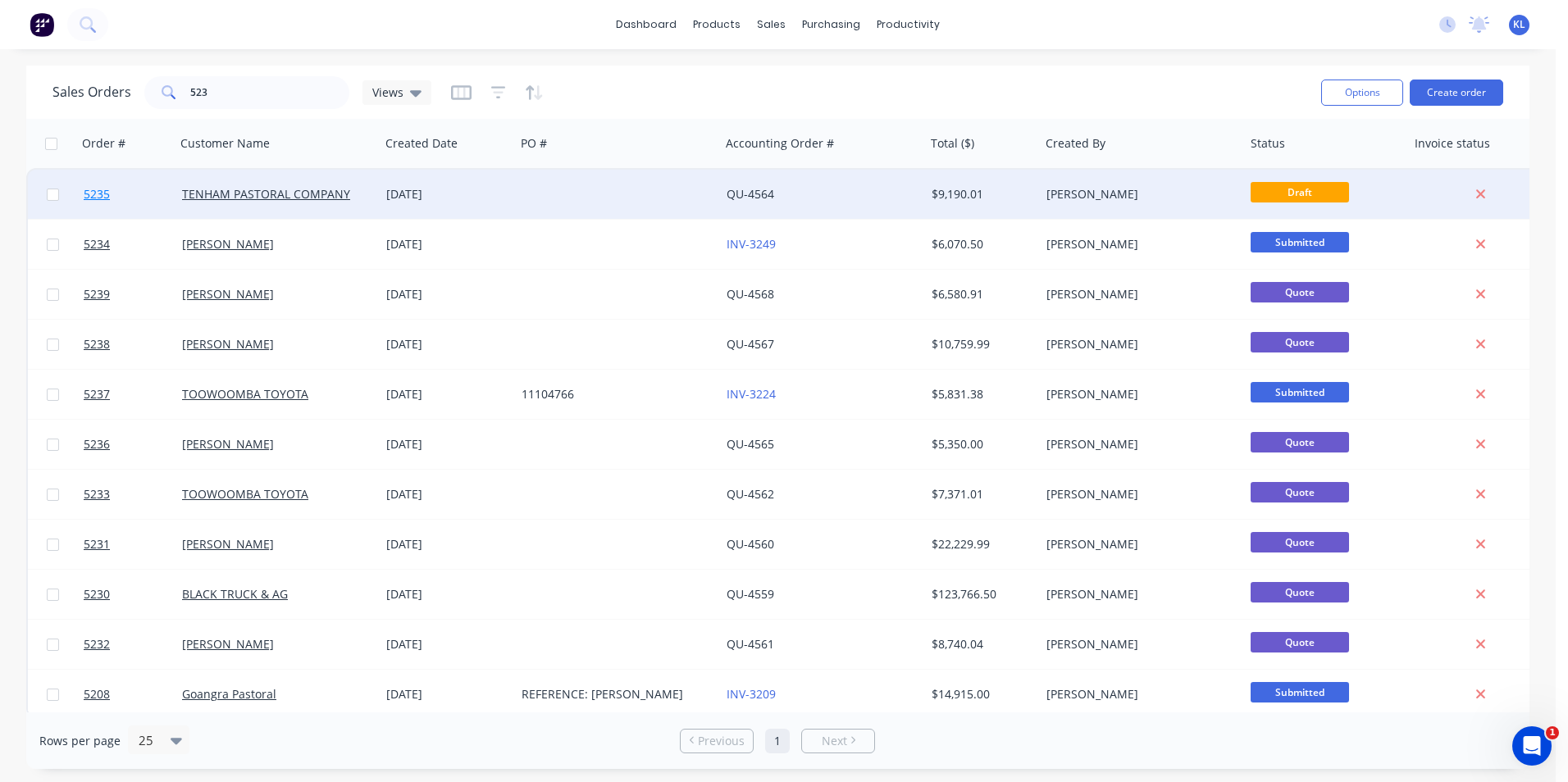
click at [95, 201] on span "5235" at bounding box center [97, 194] width 26 height 16
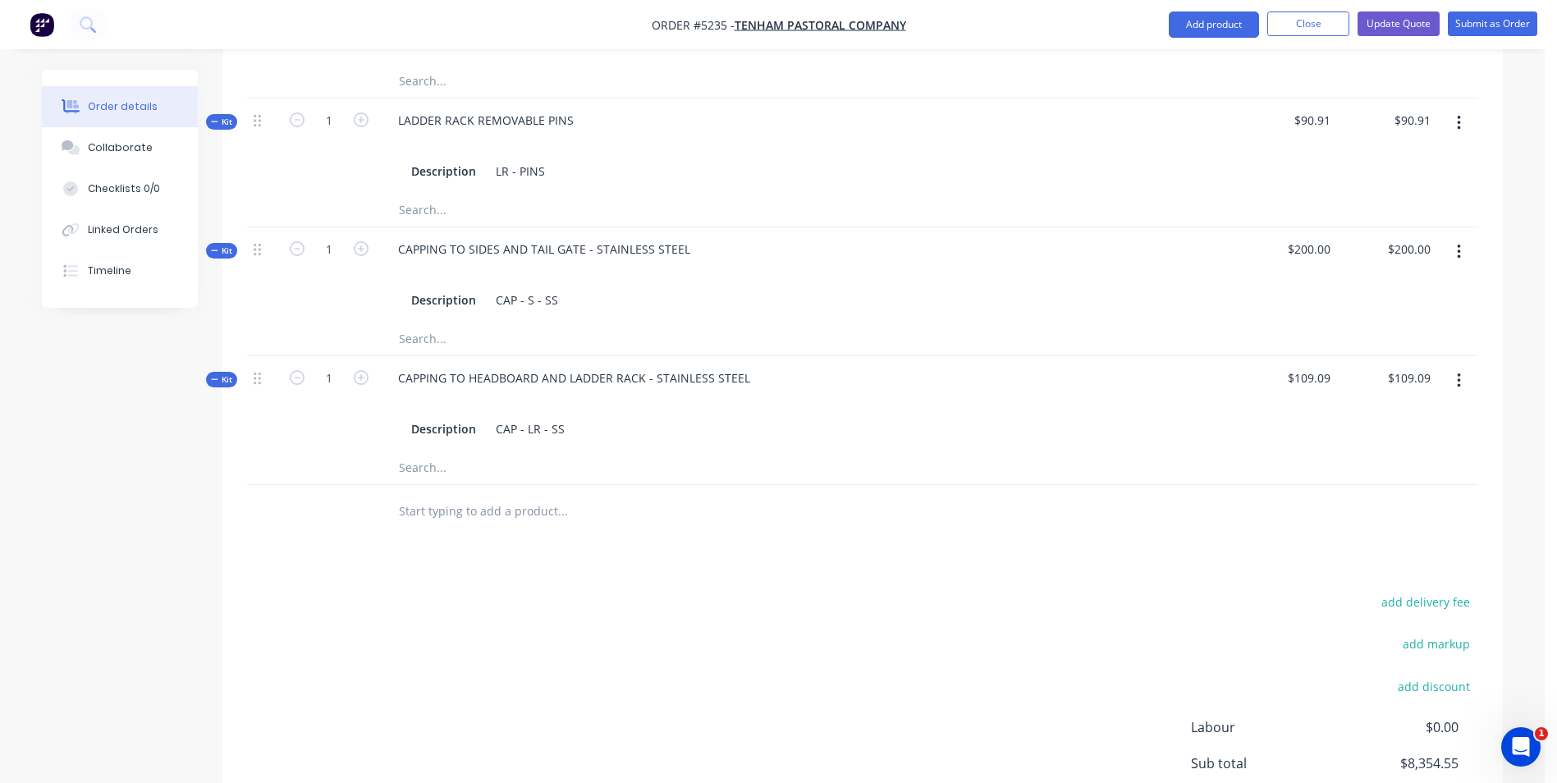
scroll to position [1560, 0]
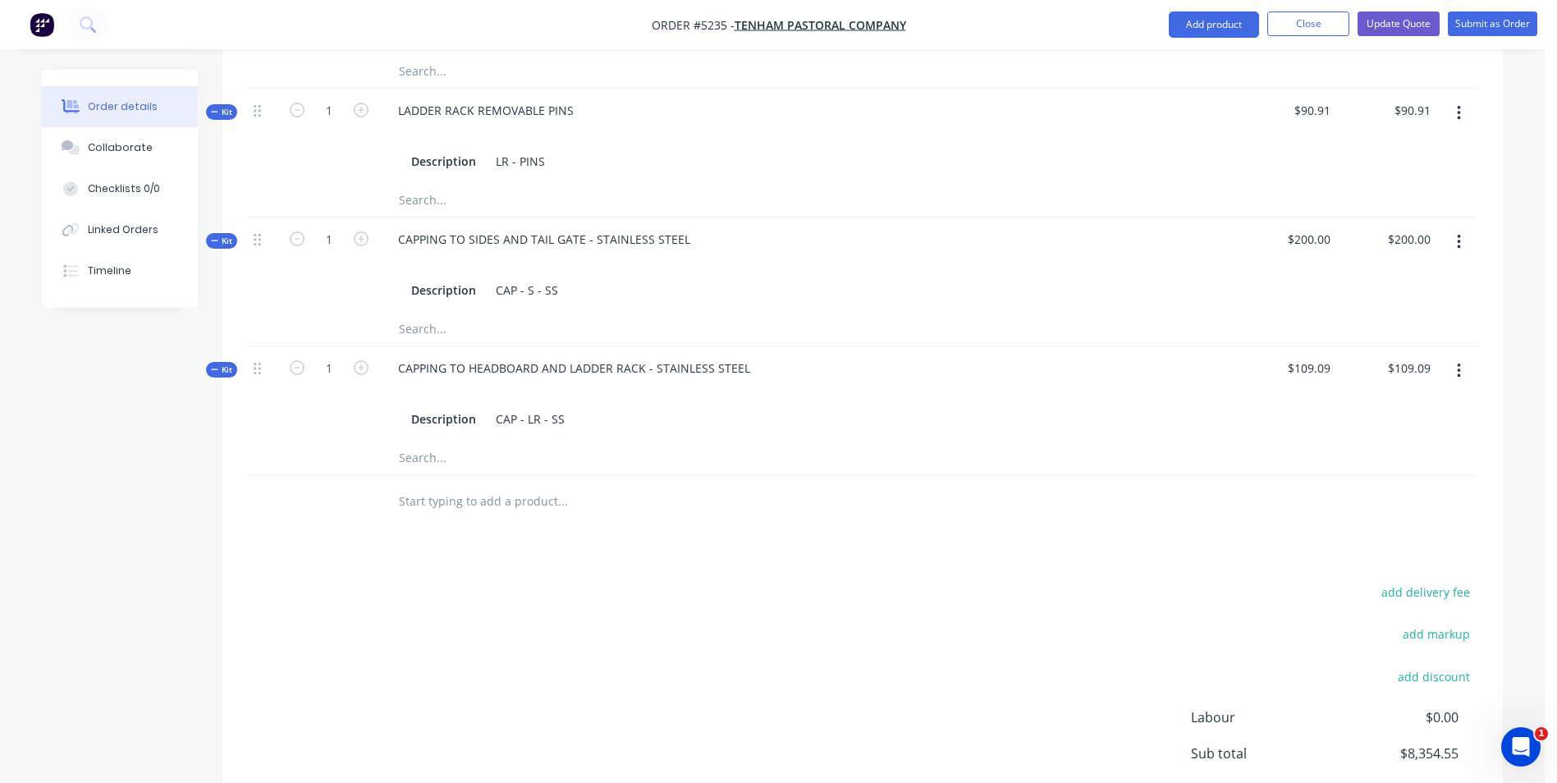
click at [445, 485] on input "text" at bounding box center [562, 501] width 328 height 33
type input "WIBBLY WOBBLY"
click at [608, 538] on button "Add WIBBLY WOBBLY to order" at bounding box center [651, 564] width 493 height 53
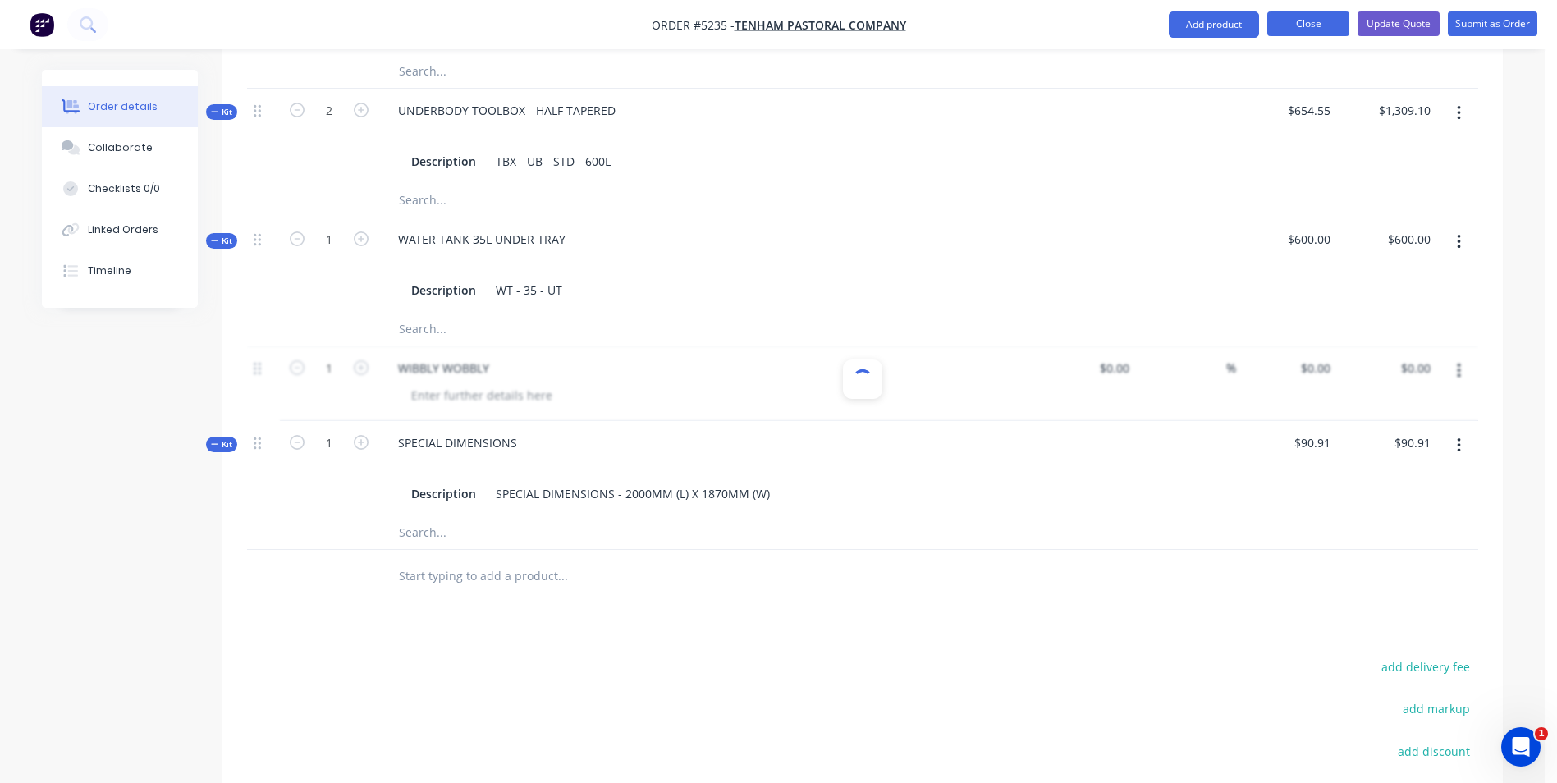
click at [1307, 30] on button "Close" at bounding box center [1309, 23] width 82 height 25
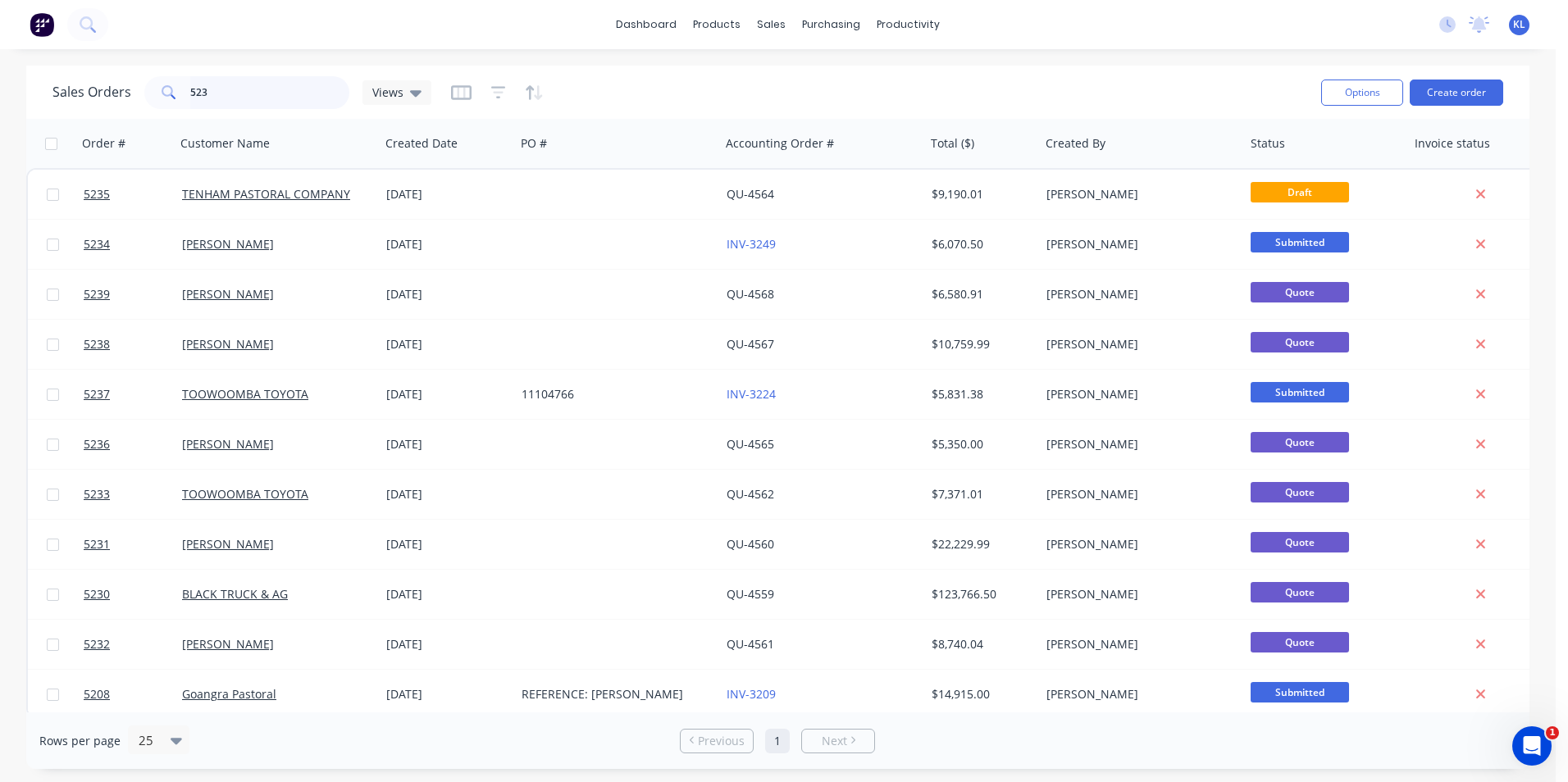
click at [220, 92] on input "523" at bounding box center [270, 92] width 160 height 33
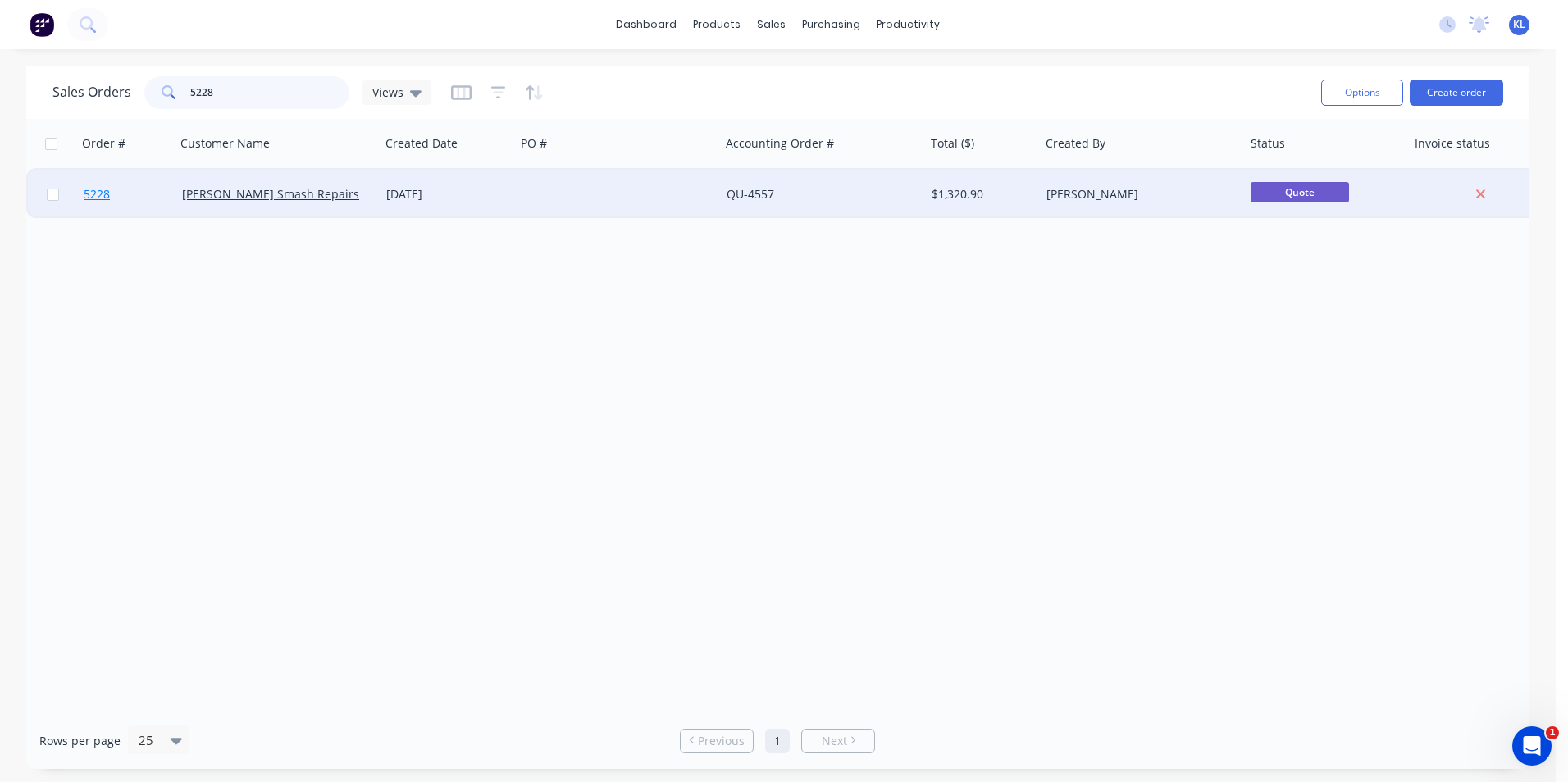
type input "5228"
click at [104, 197] on span "5228" at bounding box center [97, 194] width 26 height 16
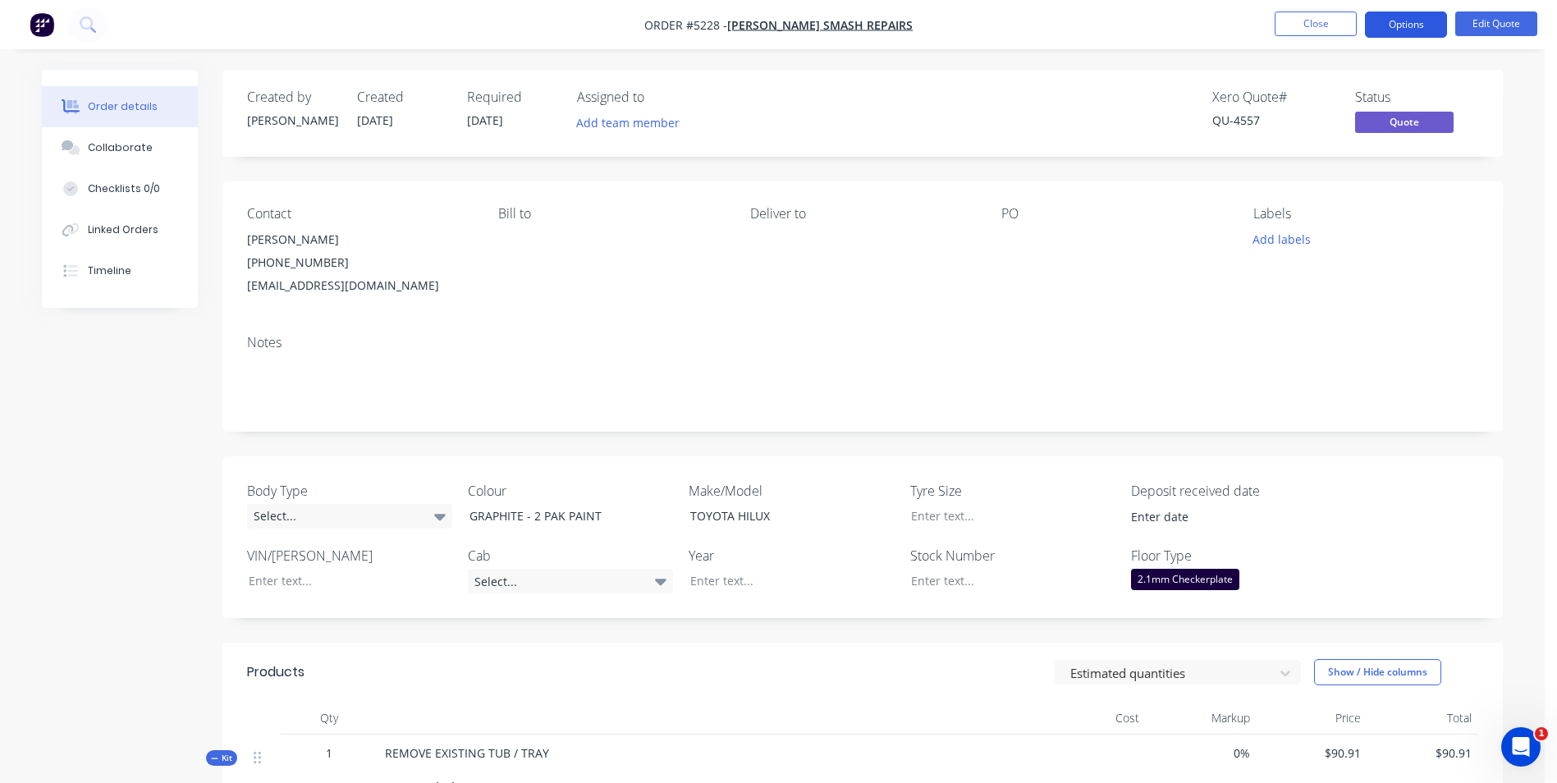
click at [1426, 29] on button "Options" at bounding box center [1406, 24] width 82 height 26
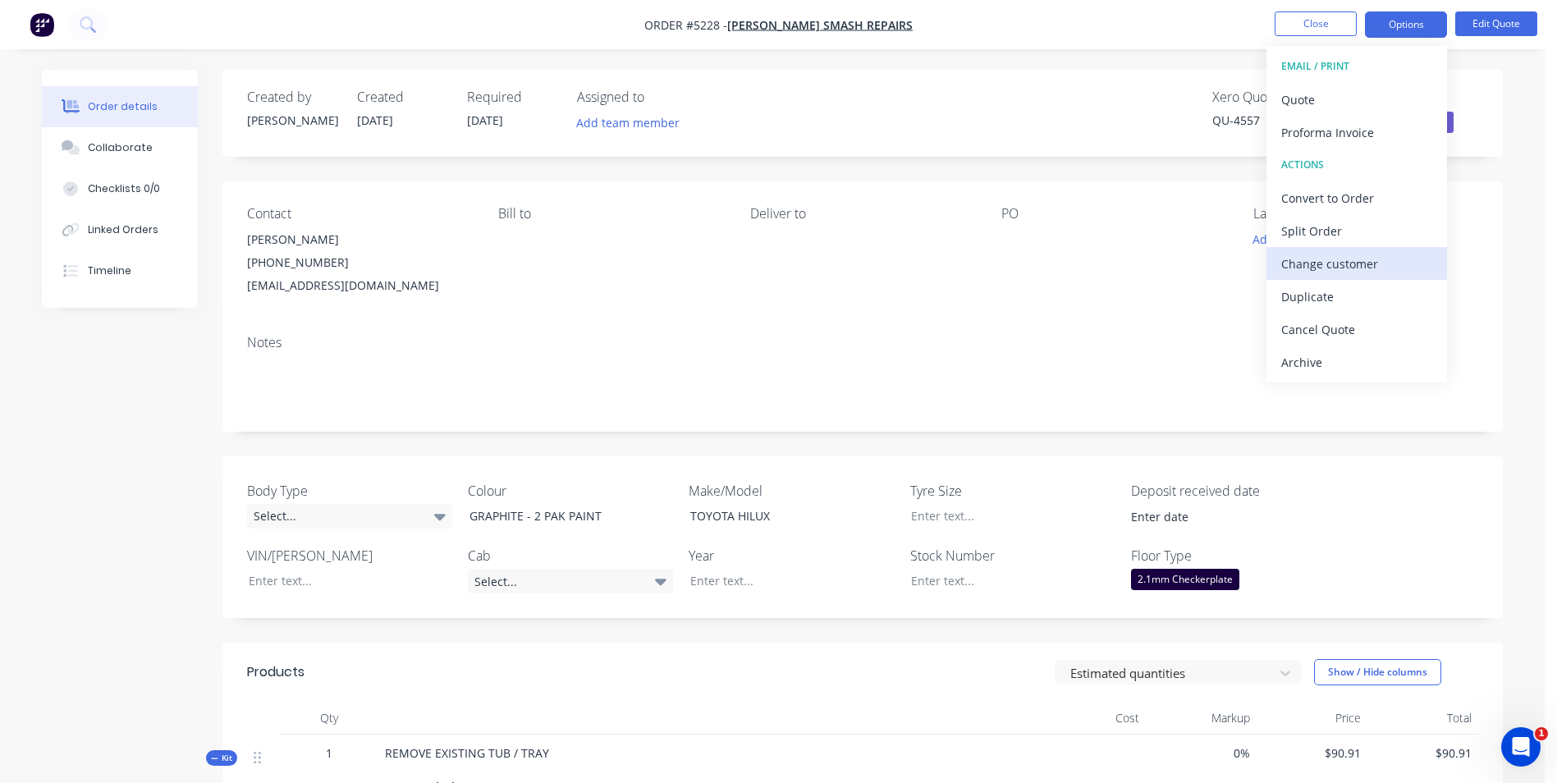
click at [1365, 264] on div "Change customer" at bounding box center [1357, 264] width 151 height 24
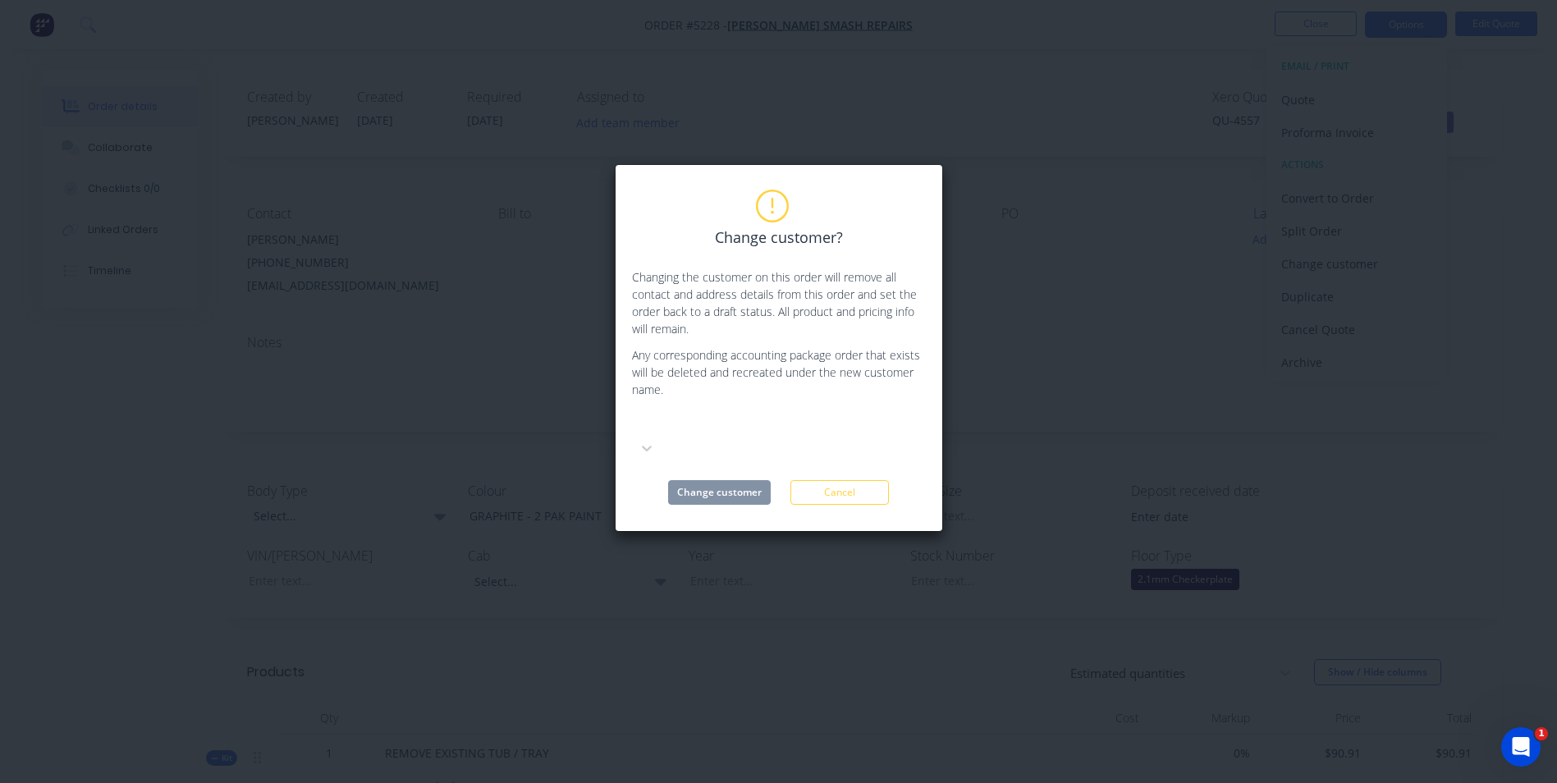
click at [778, 423] on div at bounding box center [755, 424] width 236 height 21
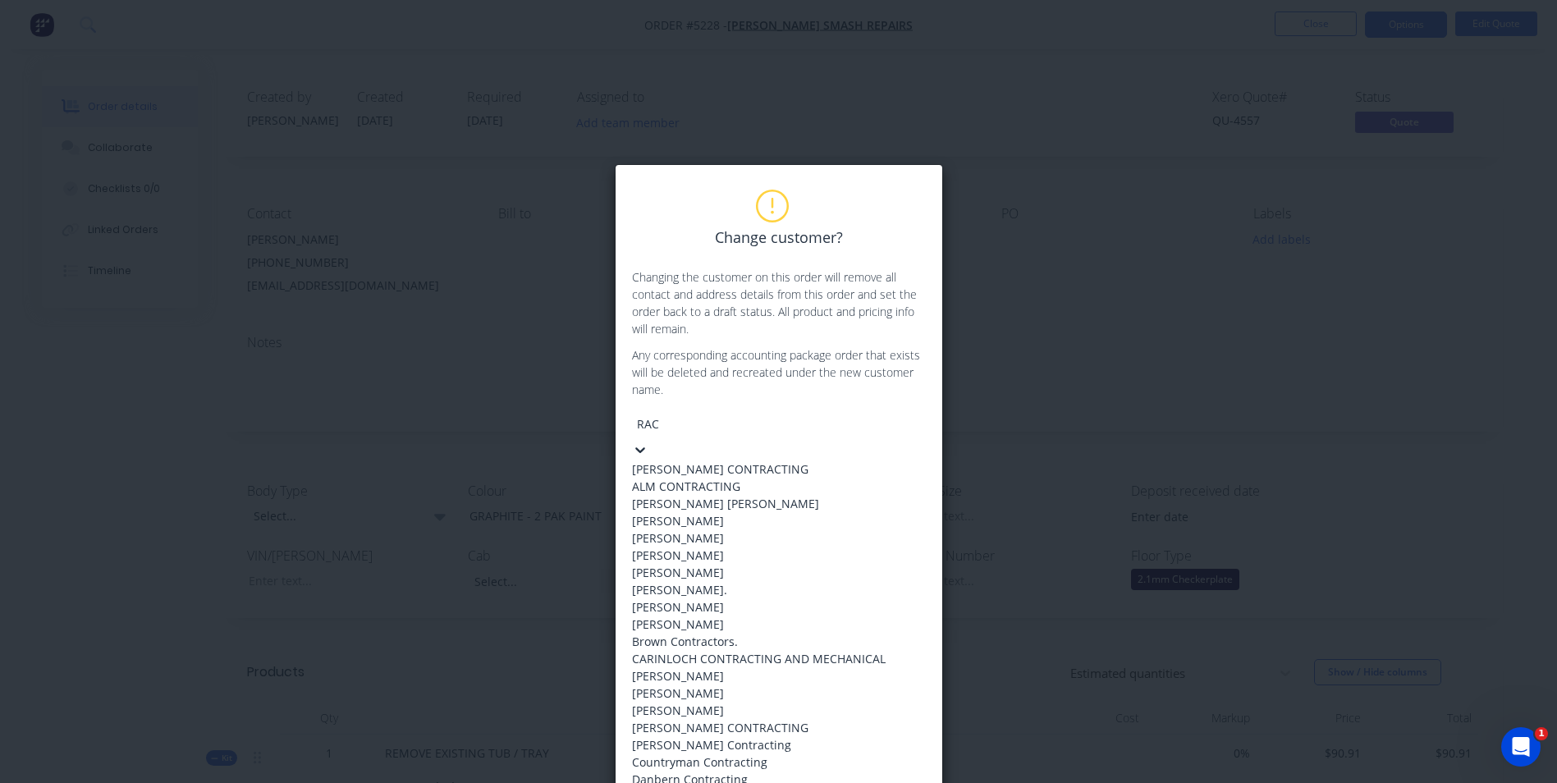
type input "RACQ"
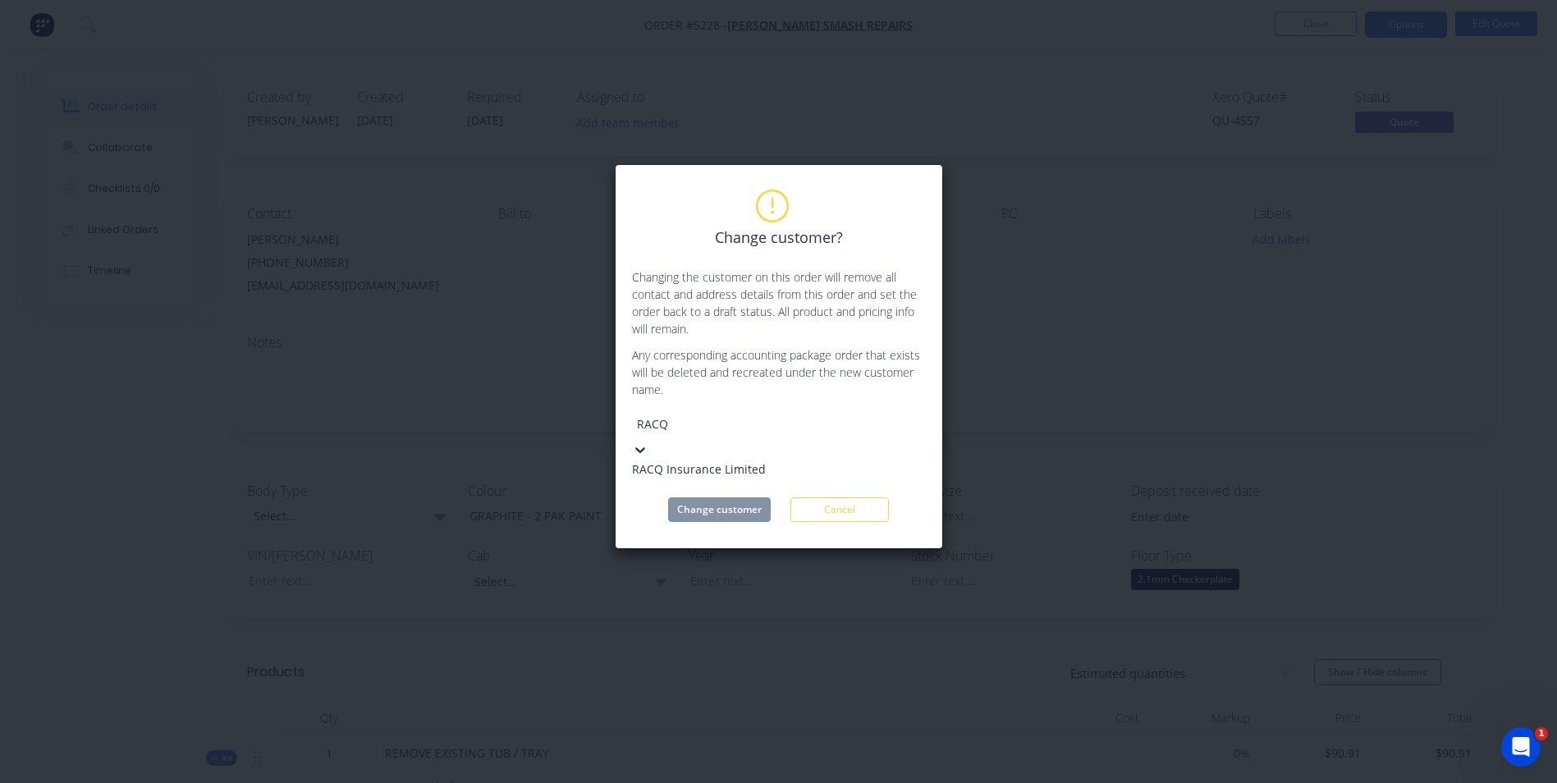
click at [777, 462] on div "RACQ Insurance Limited" at bounding box center [755, 469] width 246 height 17
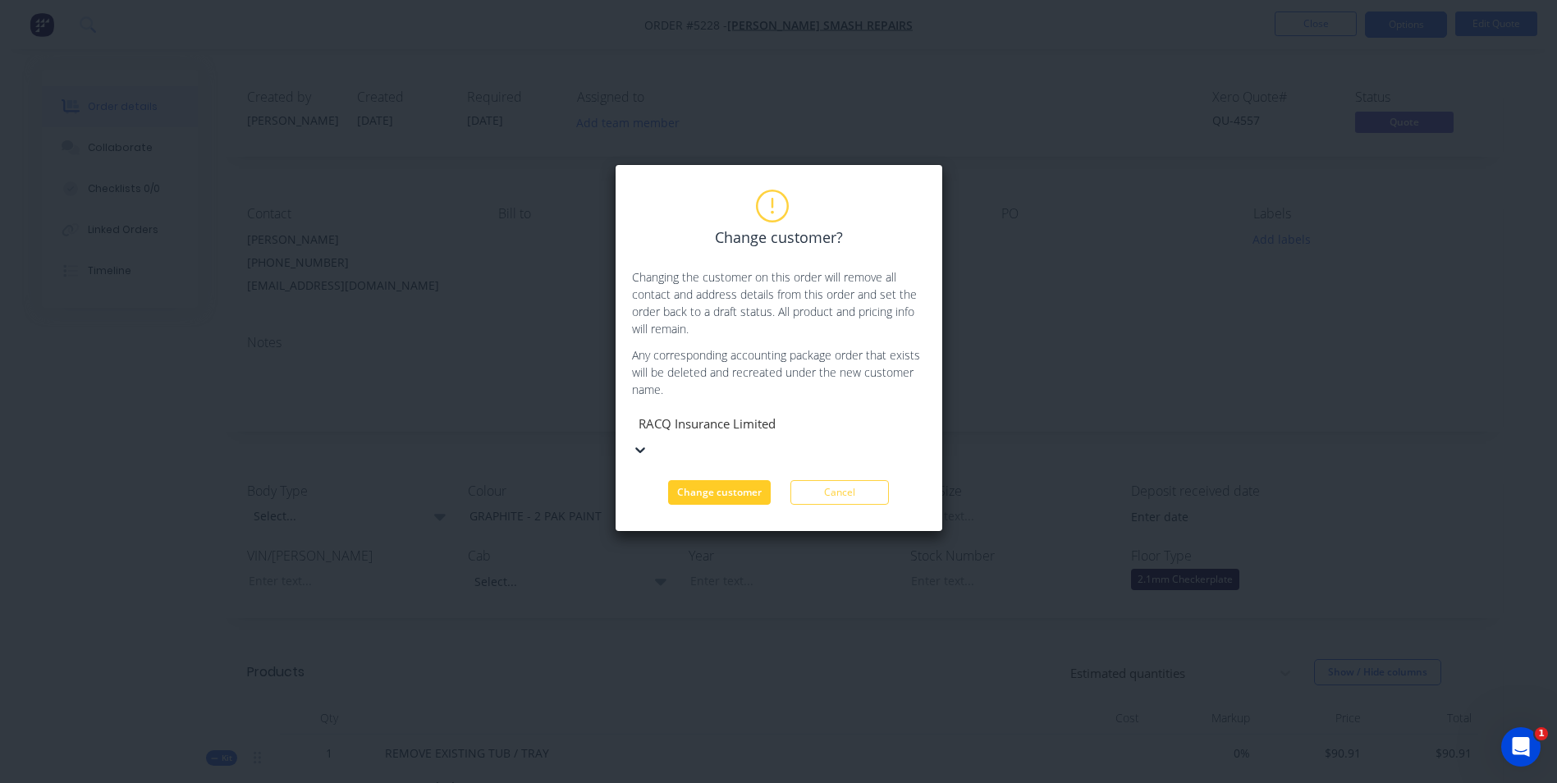
click at [727, 480] on button "Change customer" at bounding box center [719, 492] width 103 height 25
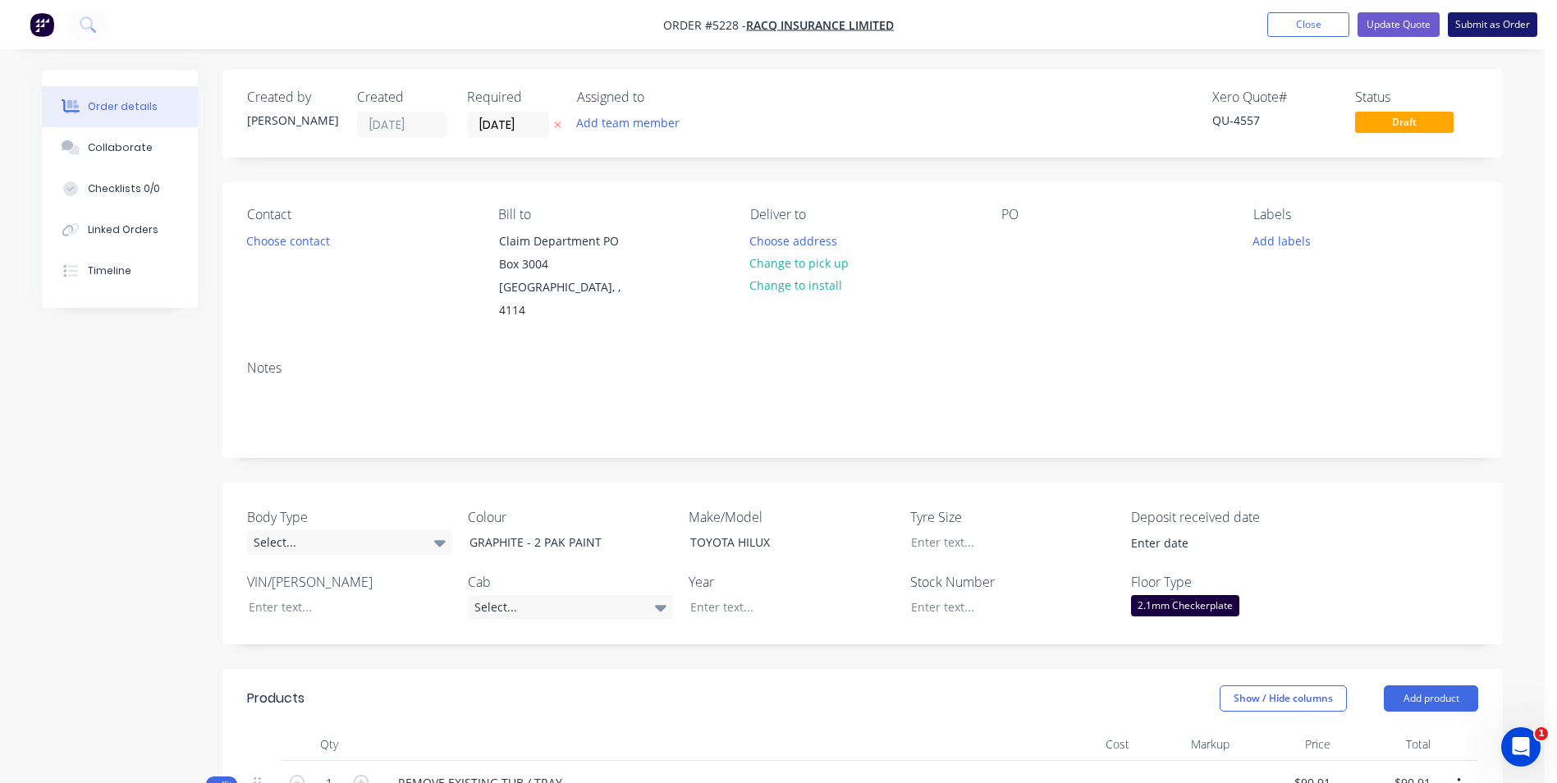
click at [1488, 23] on button "Submit as Order" at bounding box center [1492, 24] width 89 height 25
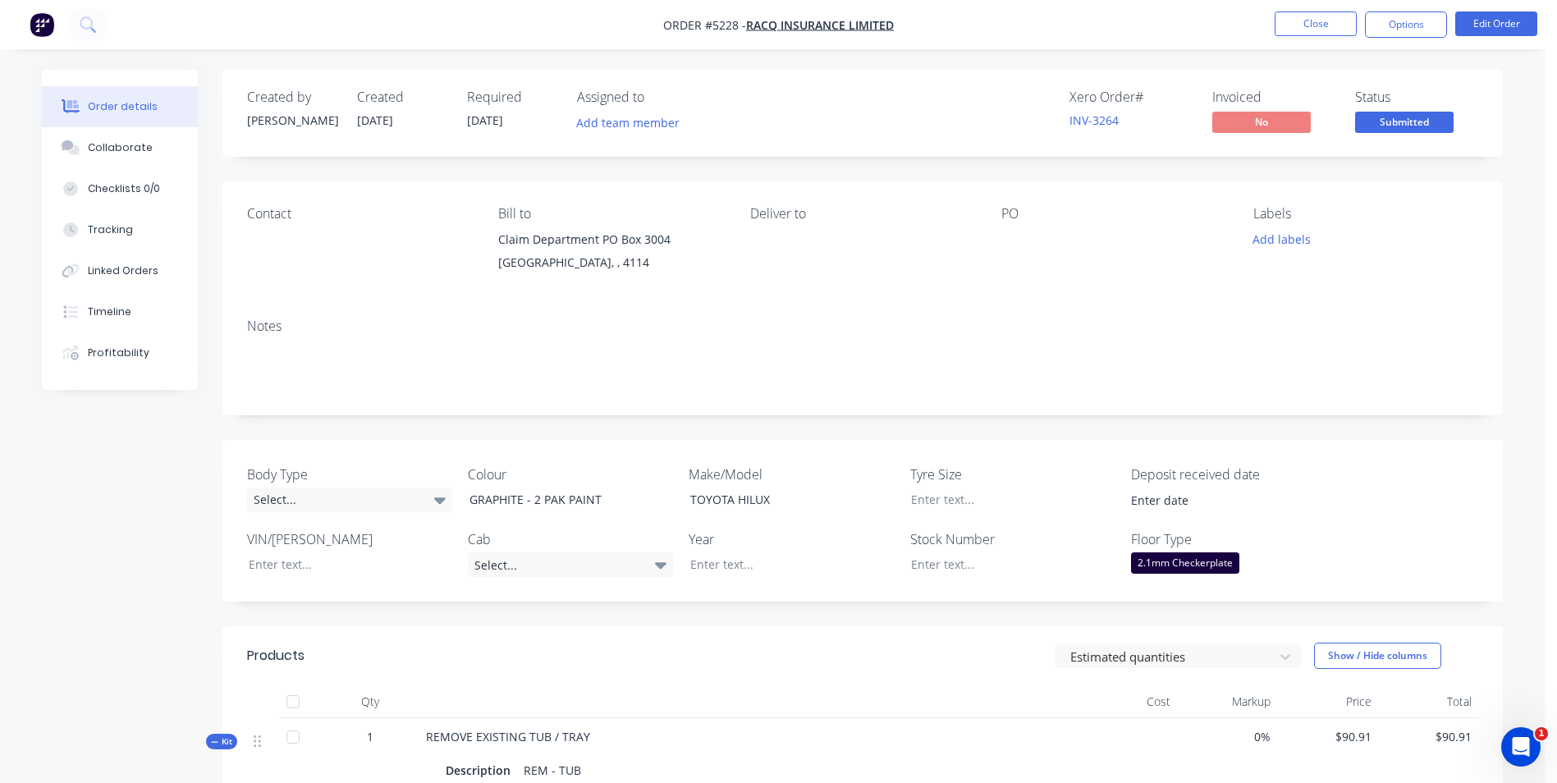
click at [278, 234] on div "Contact" at bounding box center [359, 243] width 225 height 75
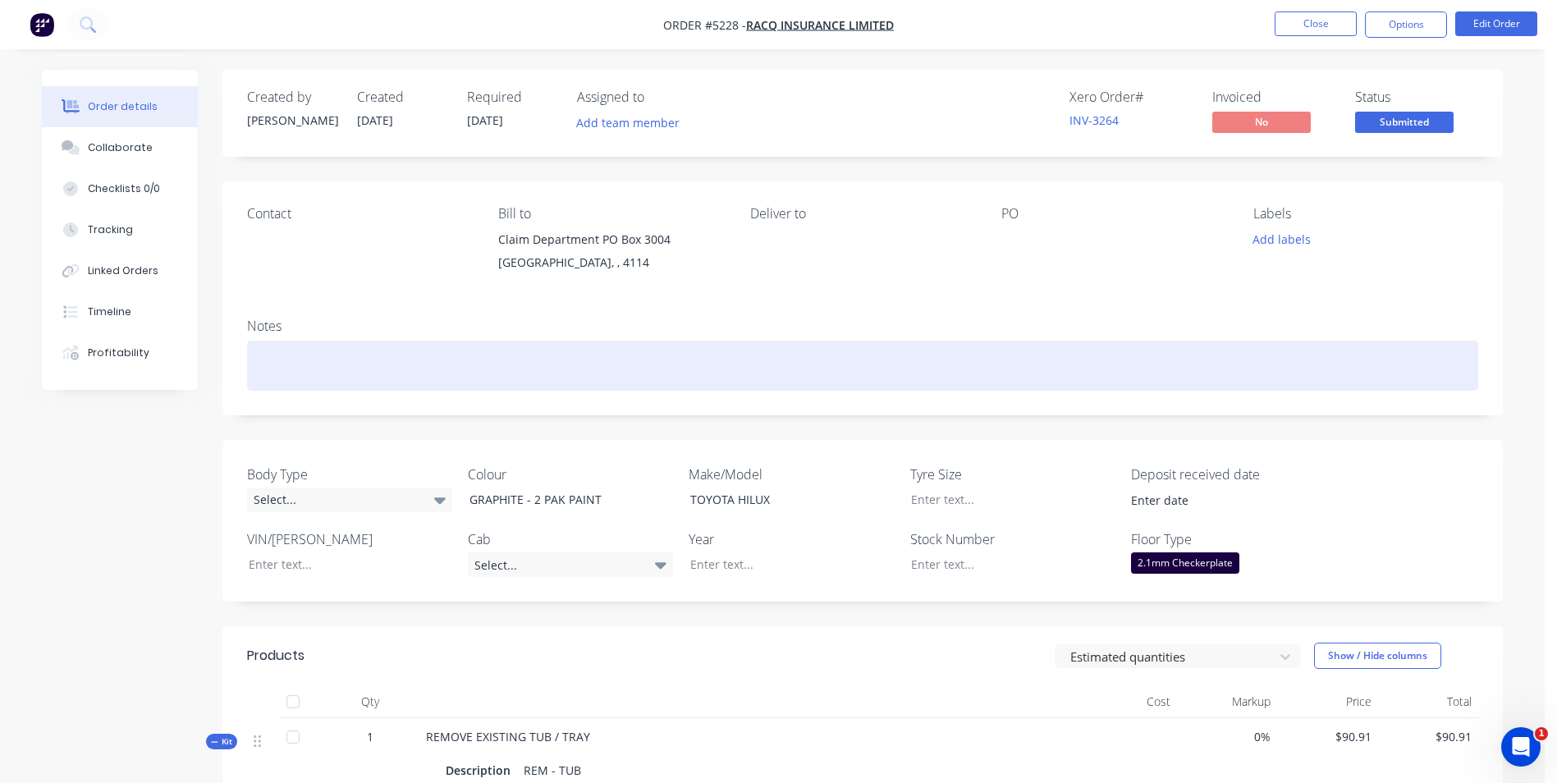
click at [268, 345] on div at bounding box center [863, 366] width 1232 height 50
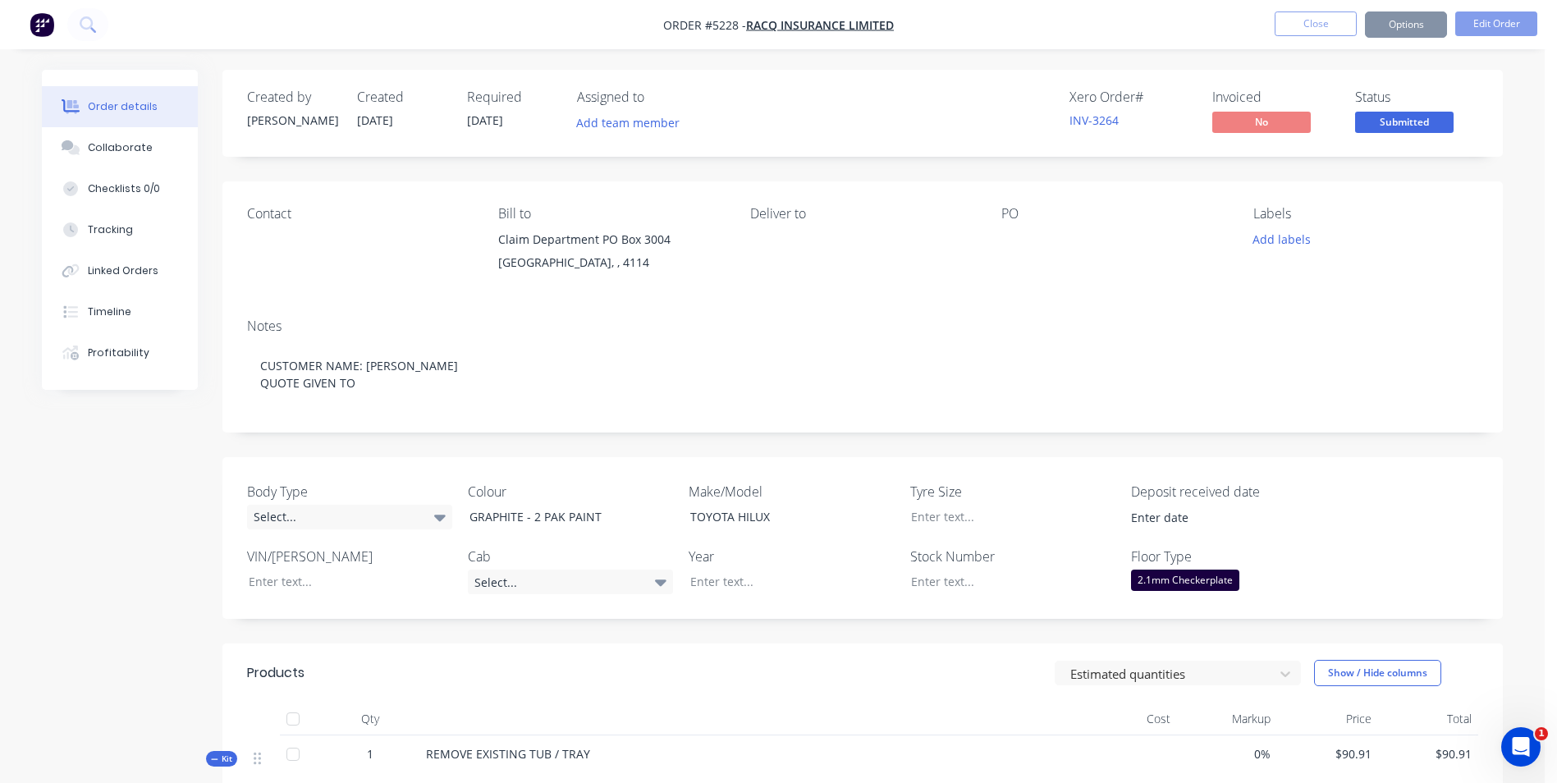
click at [271, 215] on div "Contact" at bounding box center [359, 214] width 225 height 16
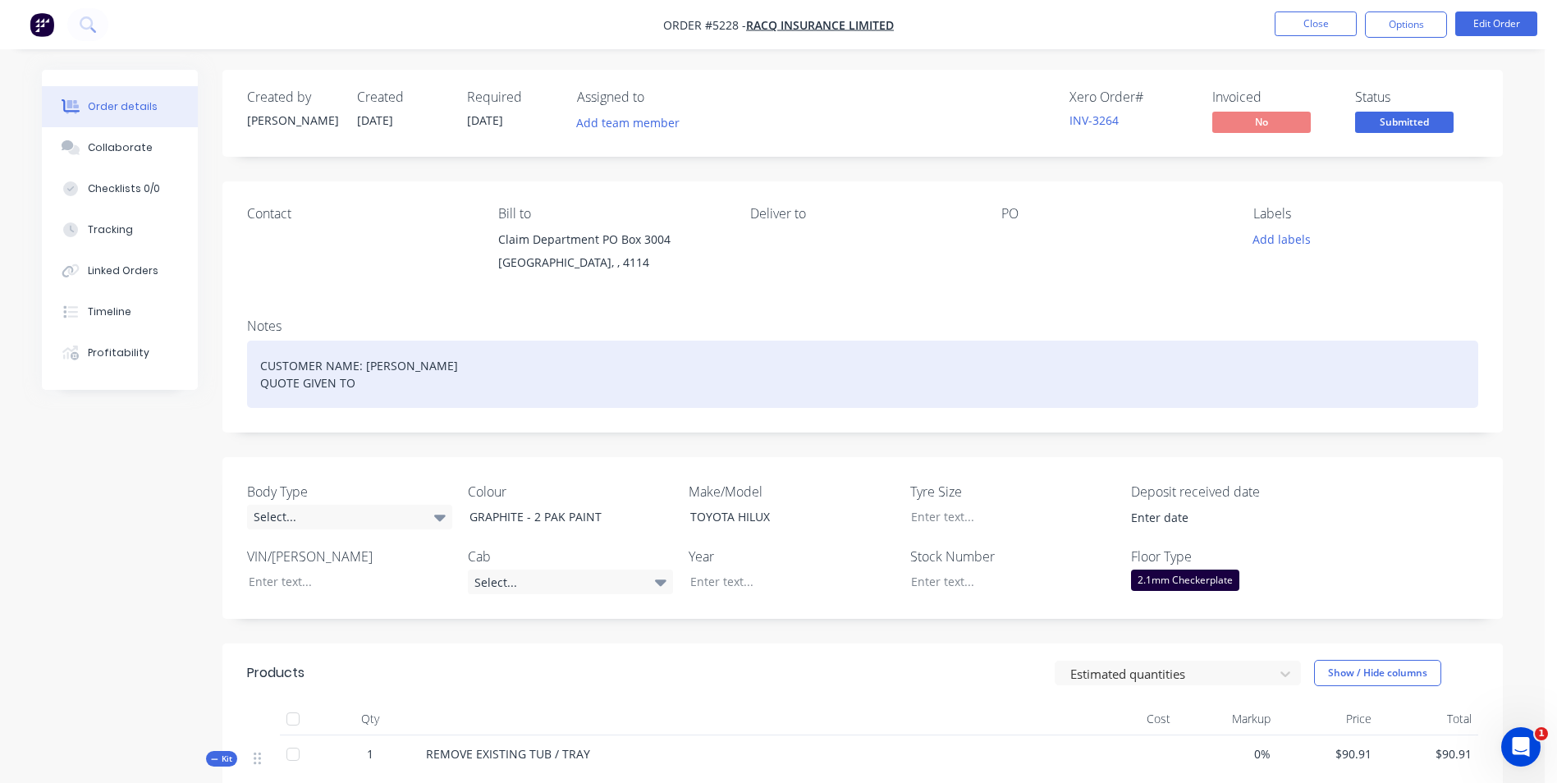
click at [392, 381] on div "CUSTOMER NAME: [PERSON_NAME] QUOTE GIVEN TO" at bounding box center [863, 374] width 1232 height 67
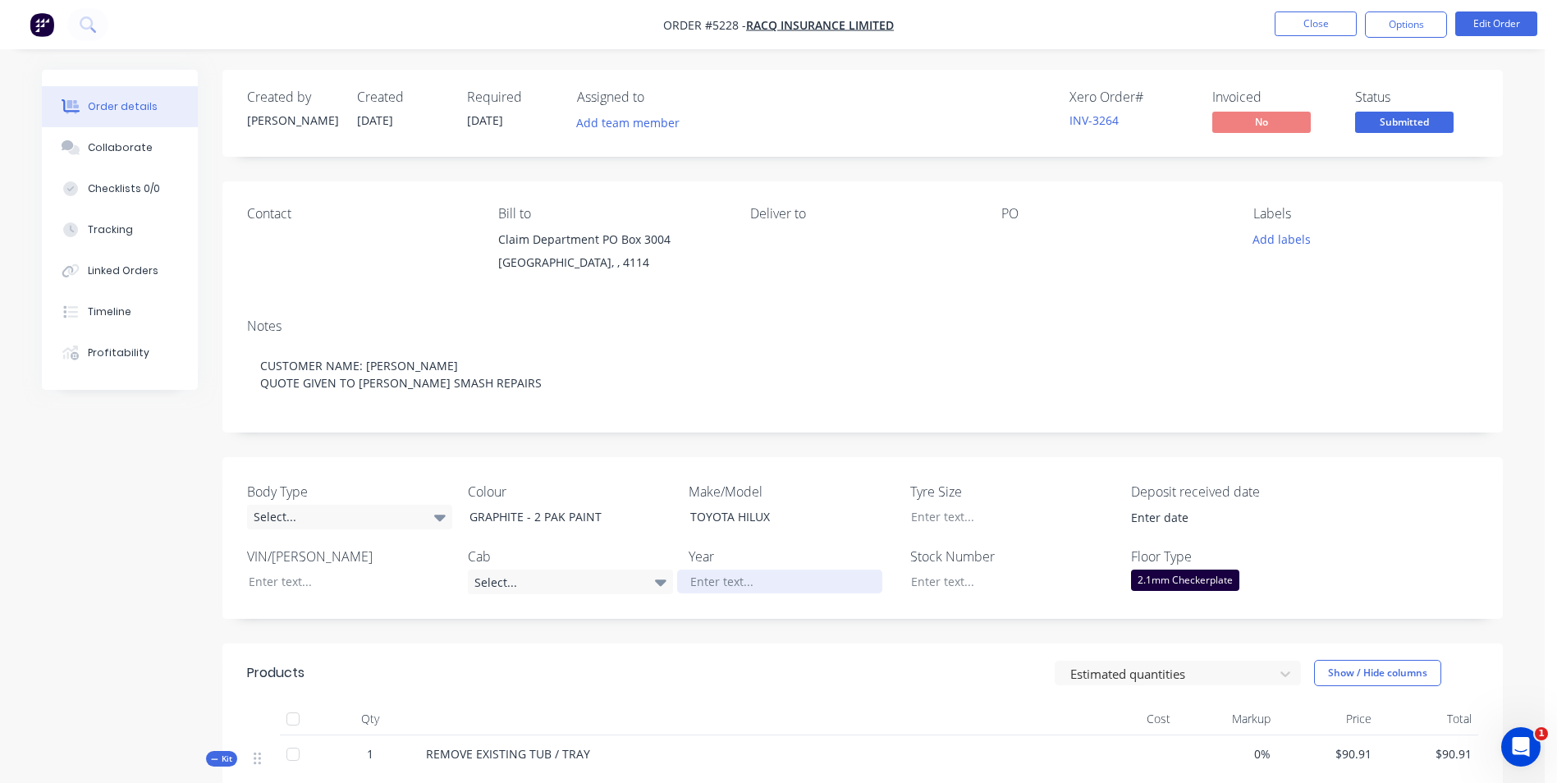
click at [731, 578] on div at bounding box center [779, 582] width 205 height 24
click at [1012, 222] on div "PO" at bounding box center [1114, 243] width 225 height 75
click at [1015, 233] on div at bounding box center [1104, 239] width 205 height 23
click at [1011, 213] on div "PO" at bounding box center [1114, 214] width 225 height 16
click at [1024, 224] on div "PO" at bounding box center [1114, 243] width 225 height 75
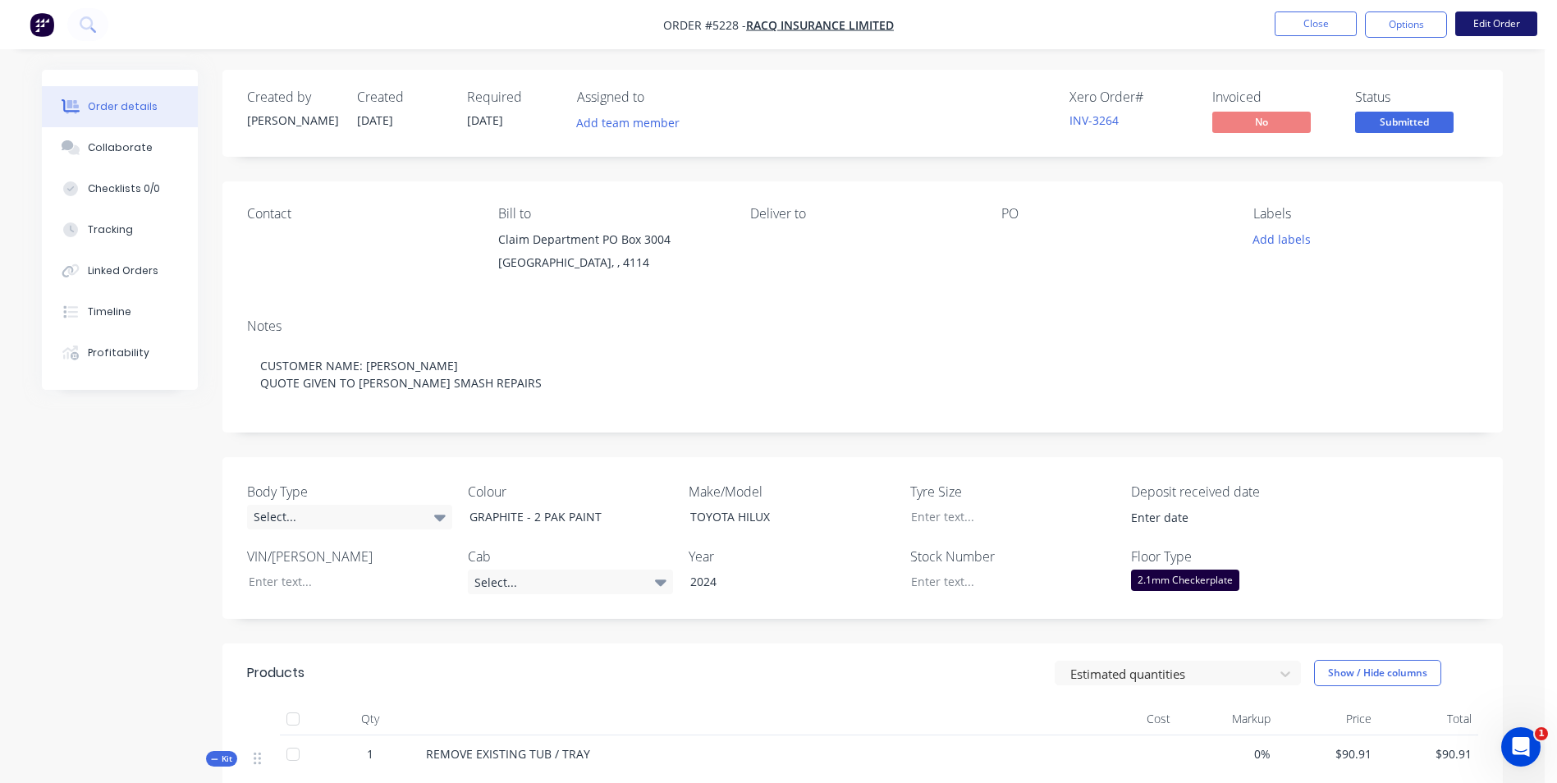
click at [1520, 17] on button "Edit Order" at bounding box center [1497, 23] width 82 height 25
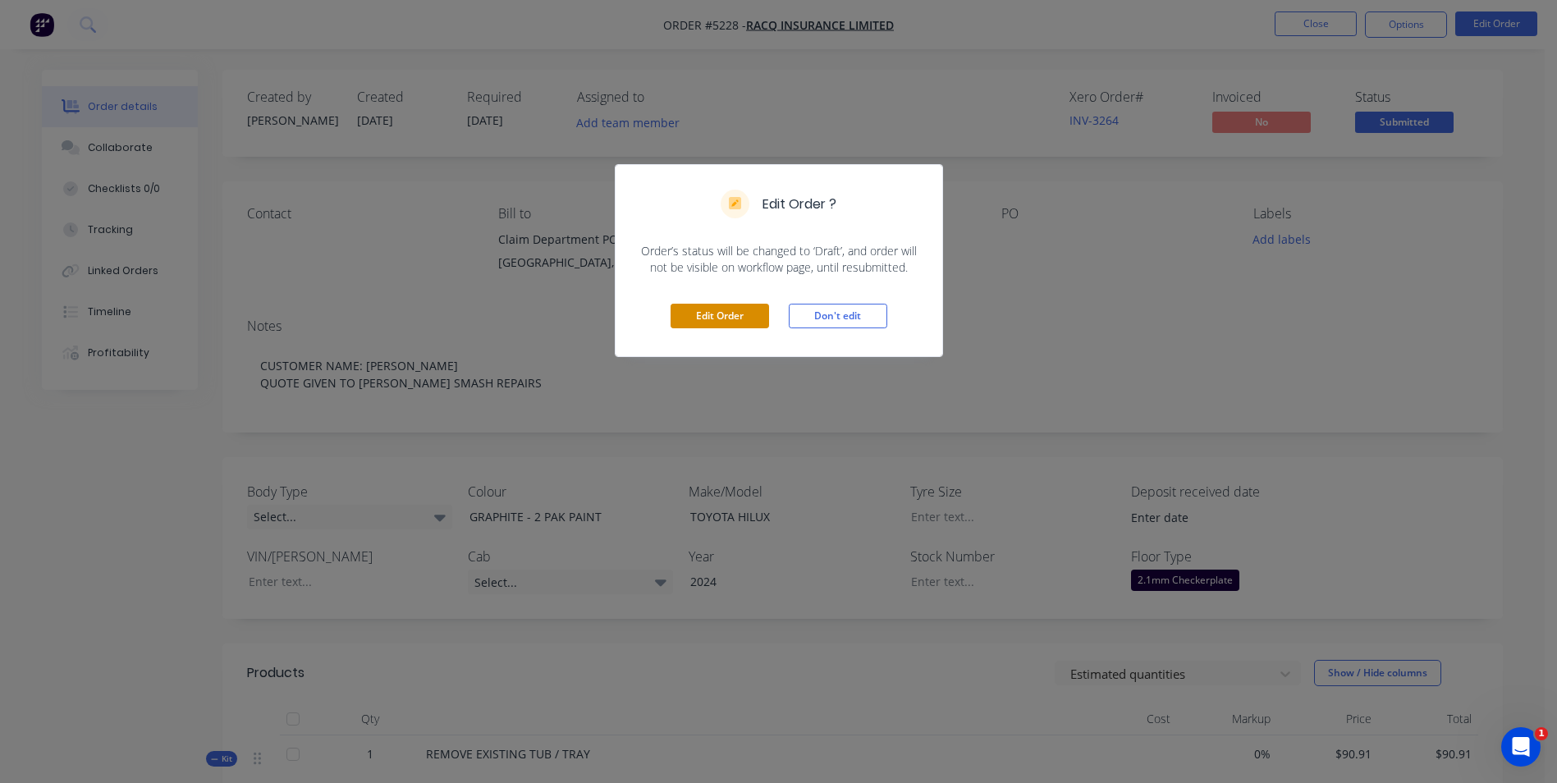
click at [719, 316] on button "Edit Order" at bounding box center [720, 316] width 99 height 25
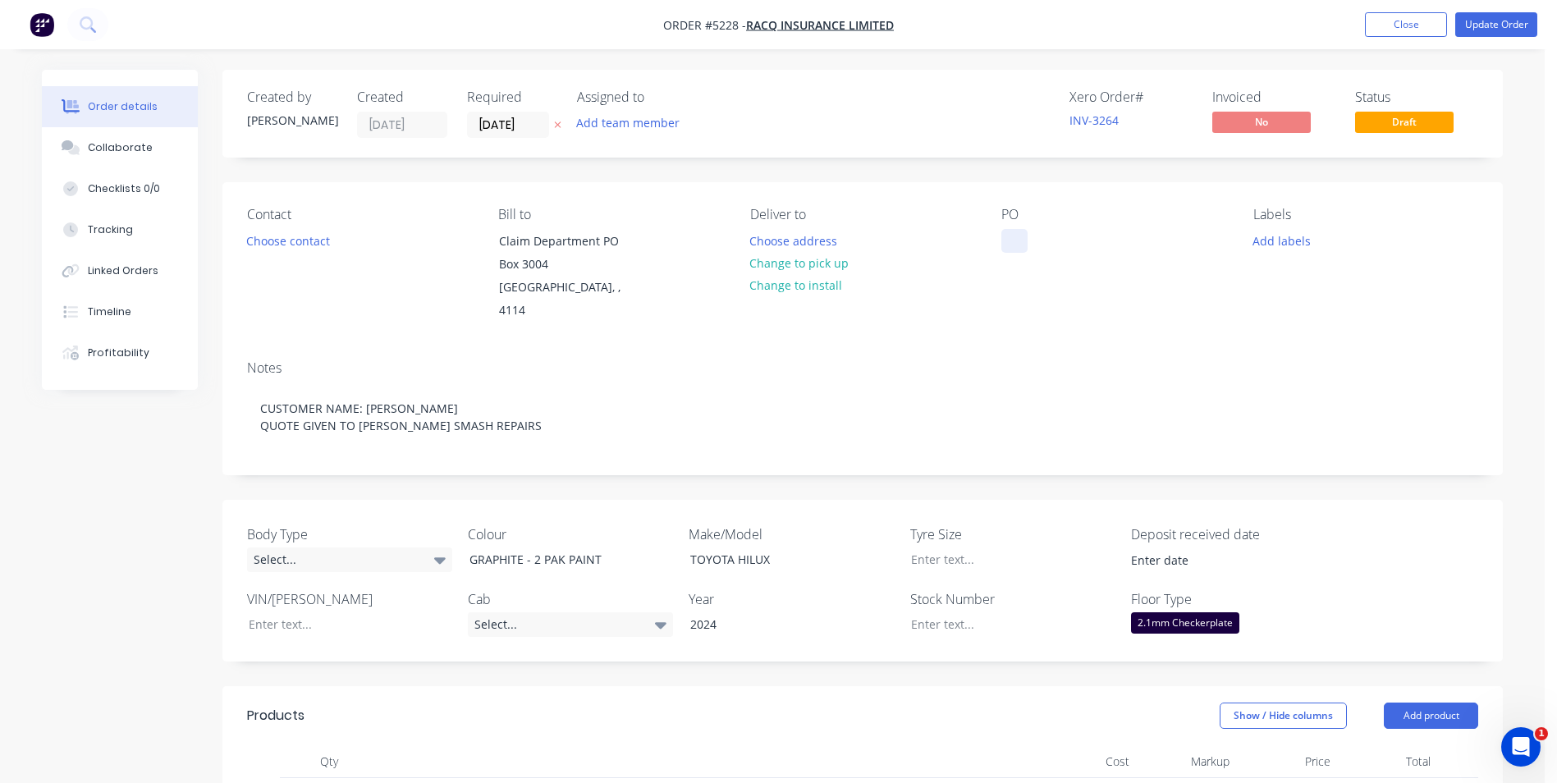
click at [1002, 232] on div at bounding box center [1015, 241] width 26 height 24
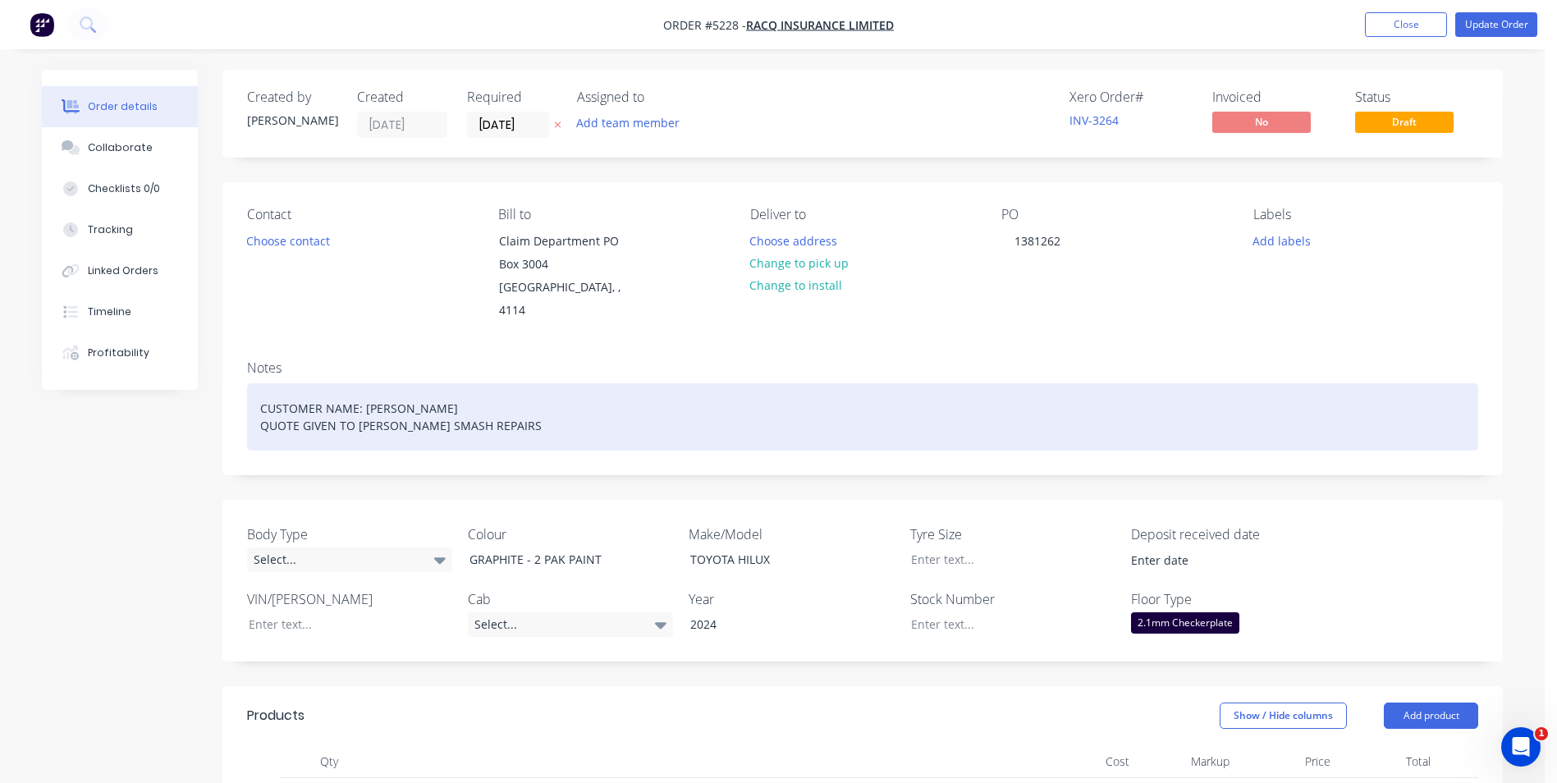
click at [529, 404] on div "CUSTOMER NAME: [PERSON_NAME] QUOTE GIVEN TO [PERSON_NAME] SMASH REPAIRS" at bounding box center [863, 416] width 1232 height 67
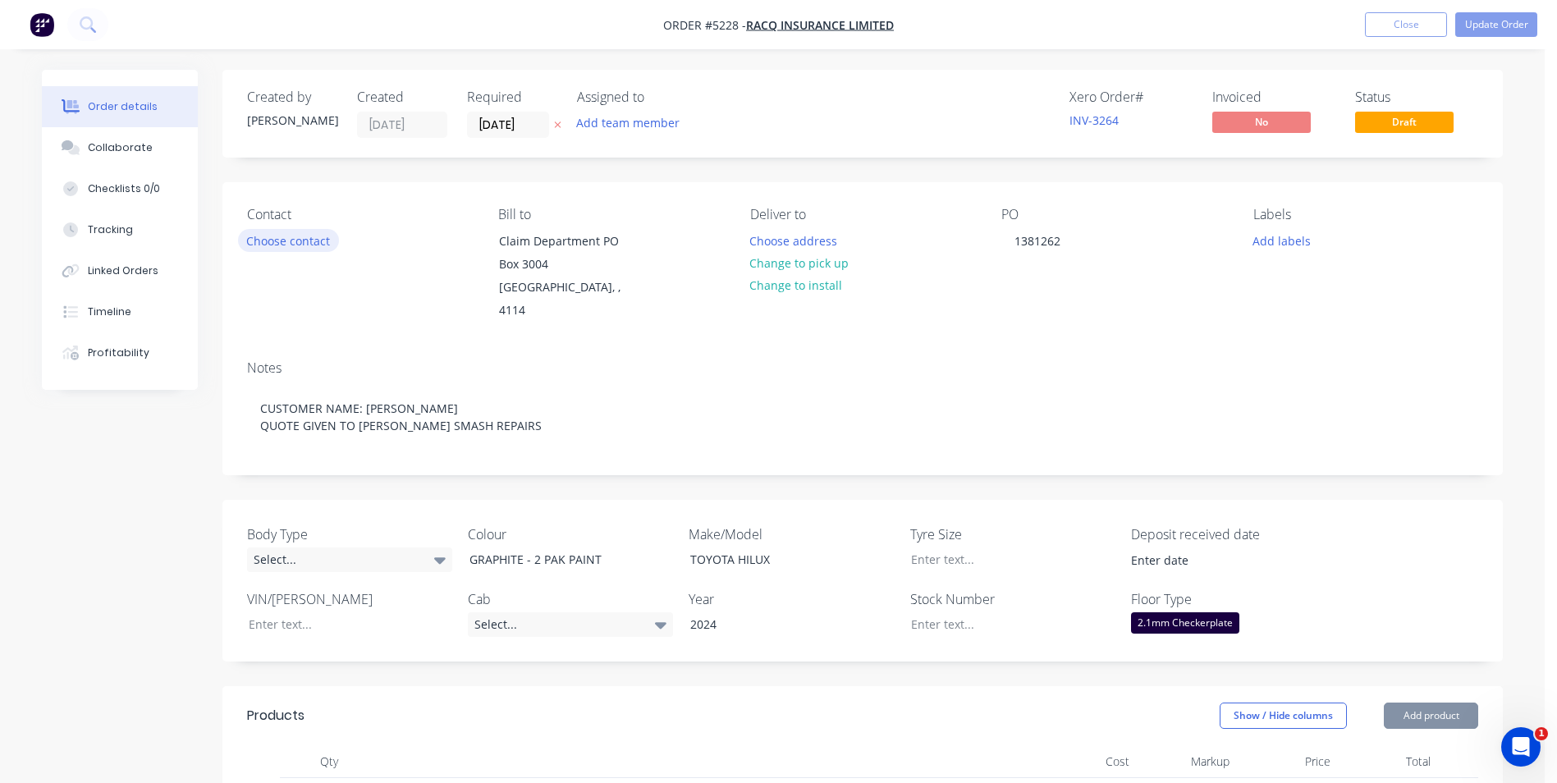
click at [293, 245] on button "Choose contact" at bounding box center [288, 240] width 101 height 22
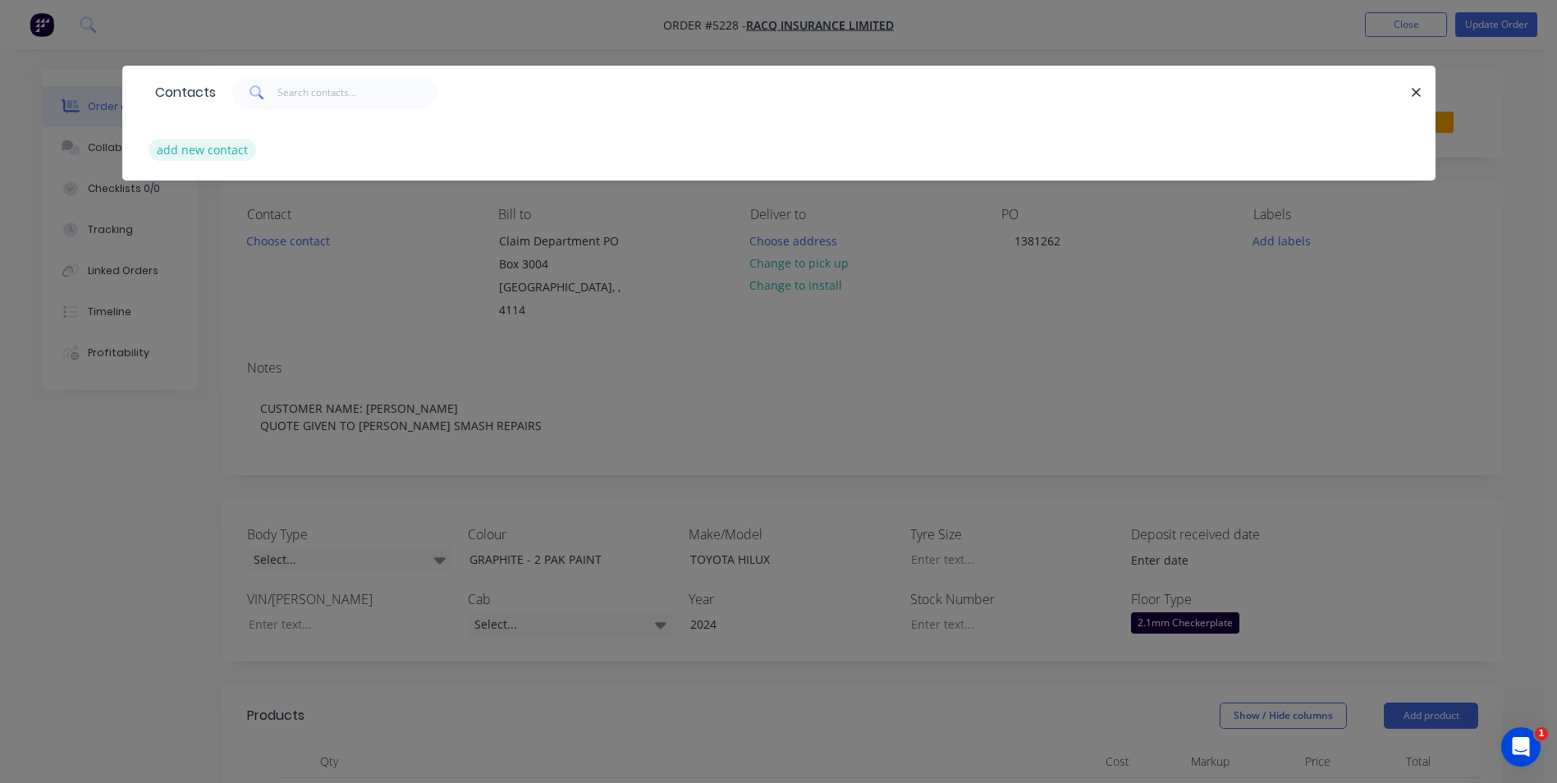
click at [207, 145] on button "add new contact" at bounding box center [203, 150] width 108 height 22
select select "AU"
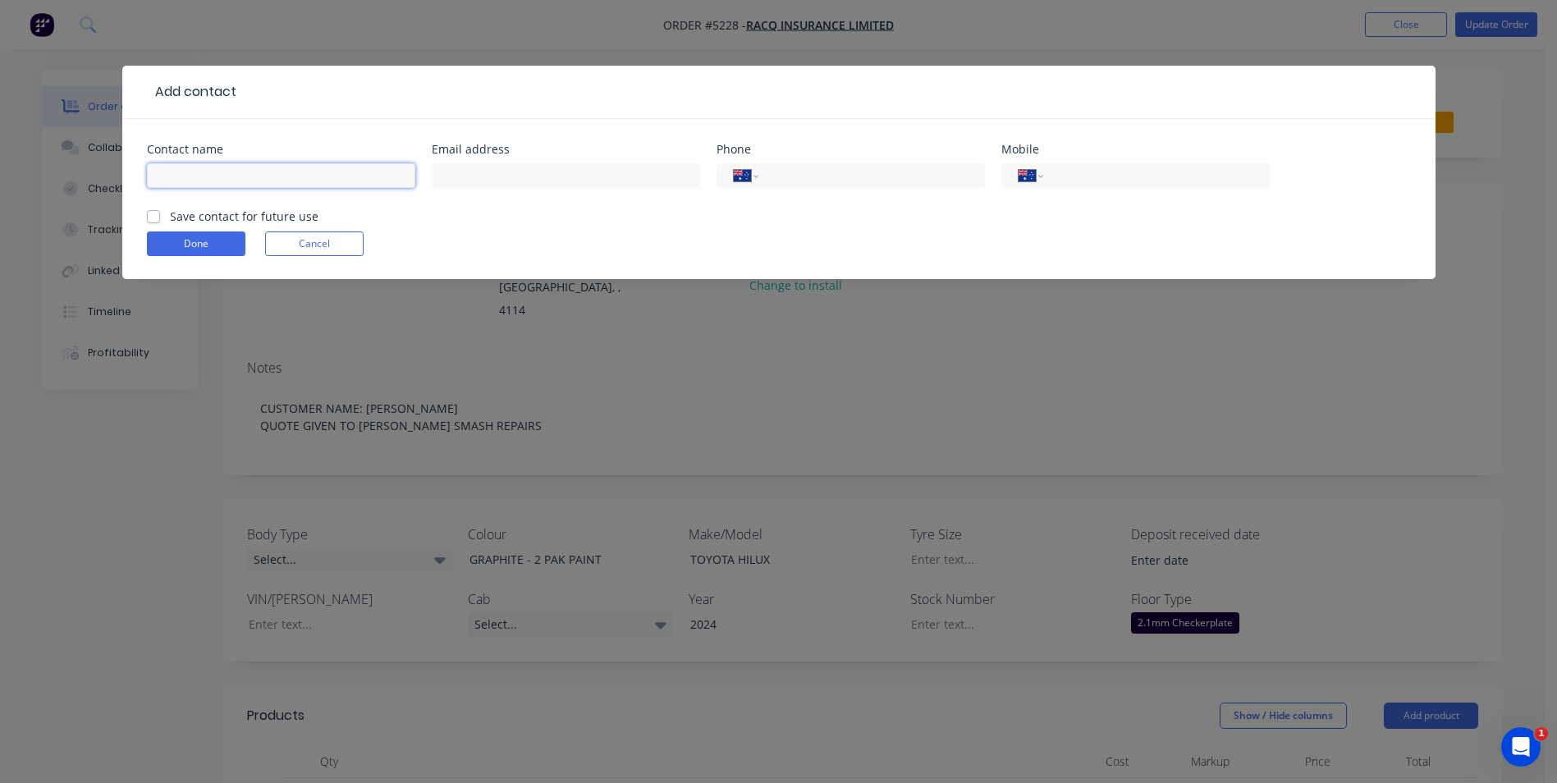
click at [250, 172] on input "text" at bounding box center [281, 175] width 268 height 25
type input "[PERSON_NAME]"
drag, startPoint x: 152, startPoint y: 218, endPoint x: 289, endPoint y: 209, distance: 137.4
click at [170, 217] on label "Save contact for future use" at bounding box center [244, 216] width 149 height 17
click at [152, 217] on input "Save contact for future use" at bounding box center [153, 216] width 13 height 16
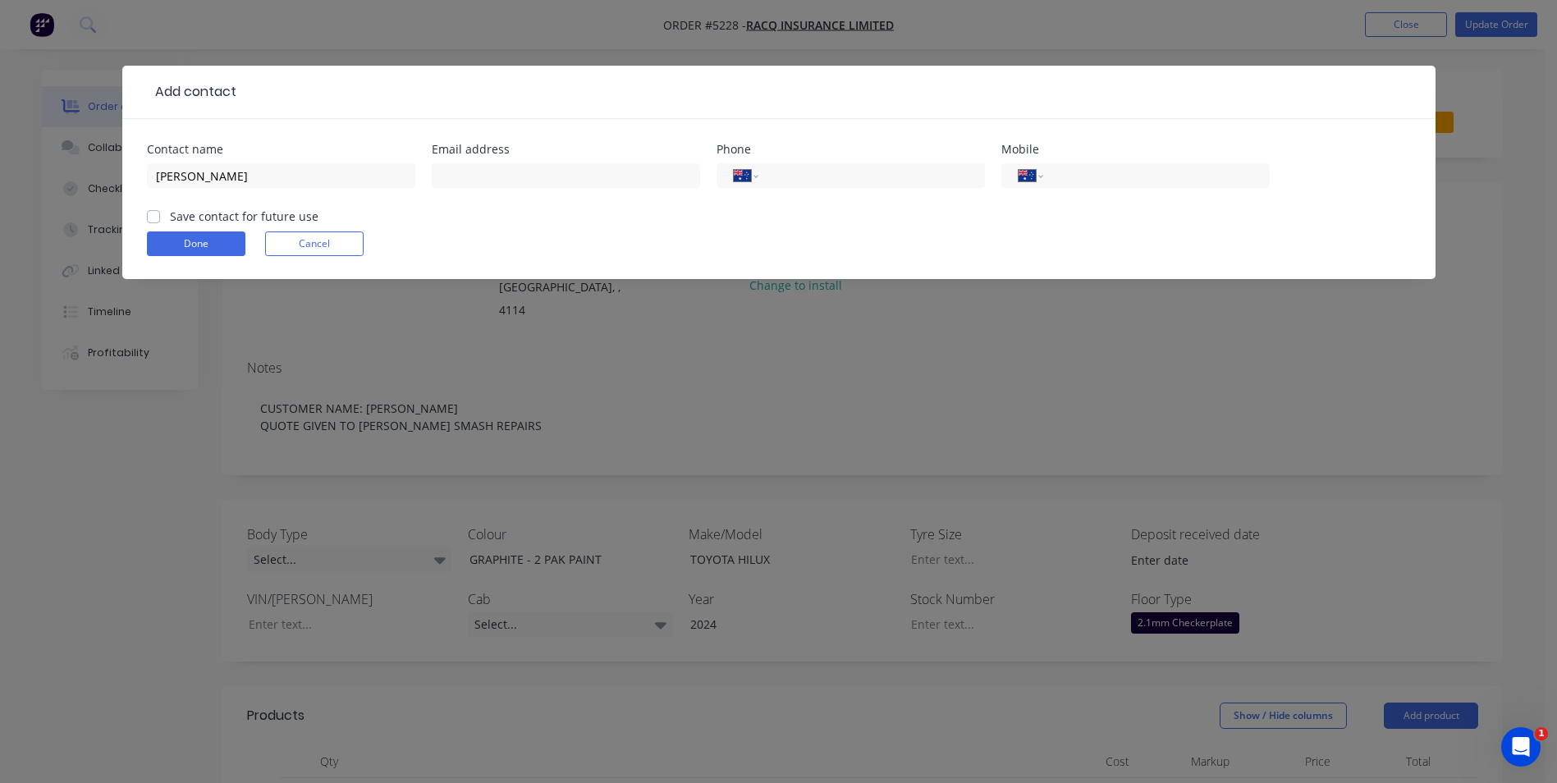
checkbox input "true"
click at [495, 178] on input "text" at bounding box center [566, 175] width 268 height 25
click at [469, 175] on input "text" at bounding box center [566, 175] width 268 height 25
type input "[PERSON_NAME][EMAIL_ADDRESS][PERSON_NAME][DOMAIN_NAME]"
click at [1062, 176] on input "tel" at bounding box center [1153, 176] width 197 height 19
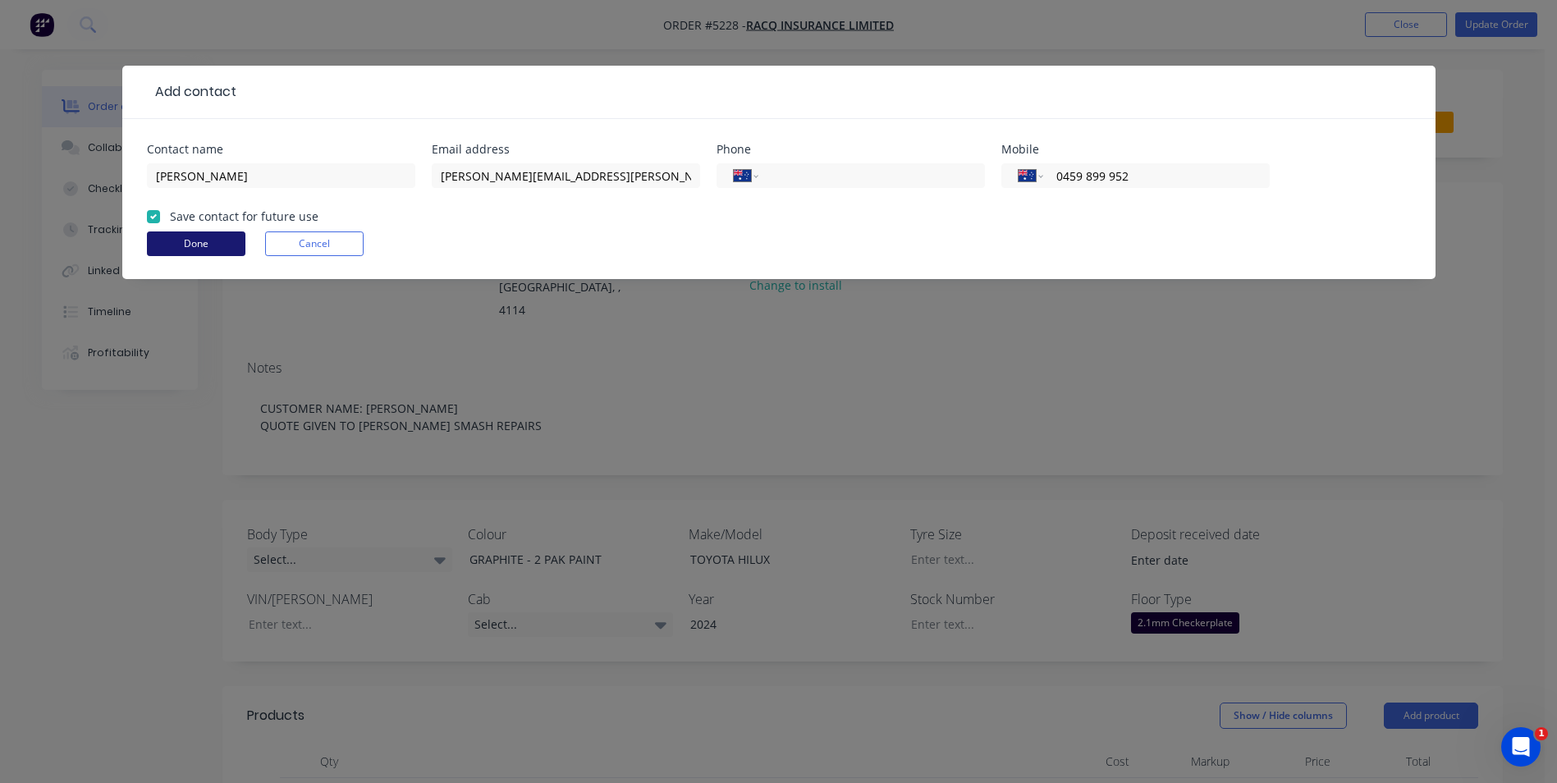
type input "0459 899 952"
click at [205, 247] on button "Done" at bounding box center [196, 244] width 99 height 25
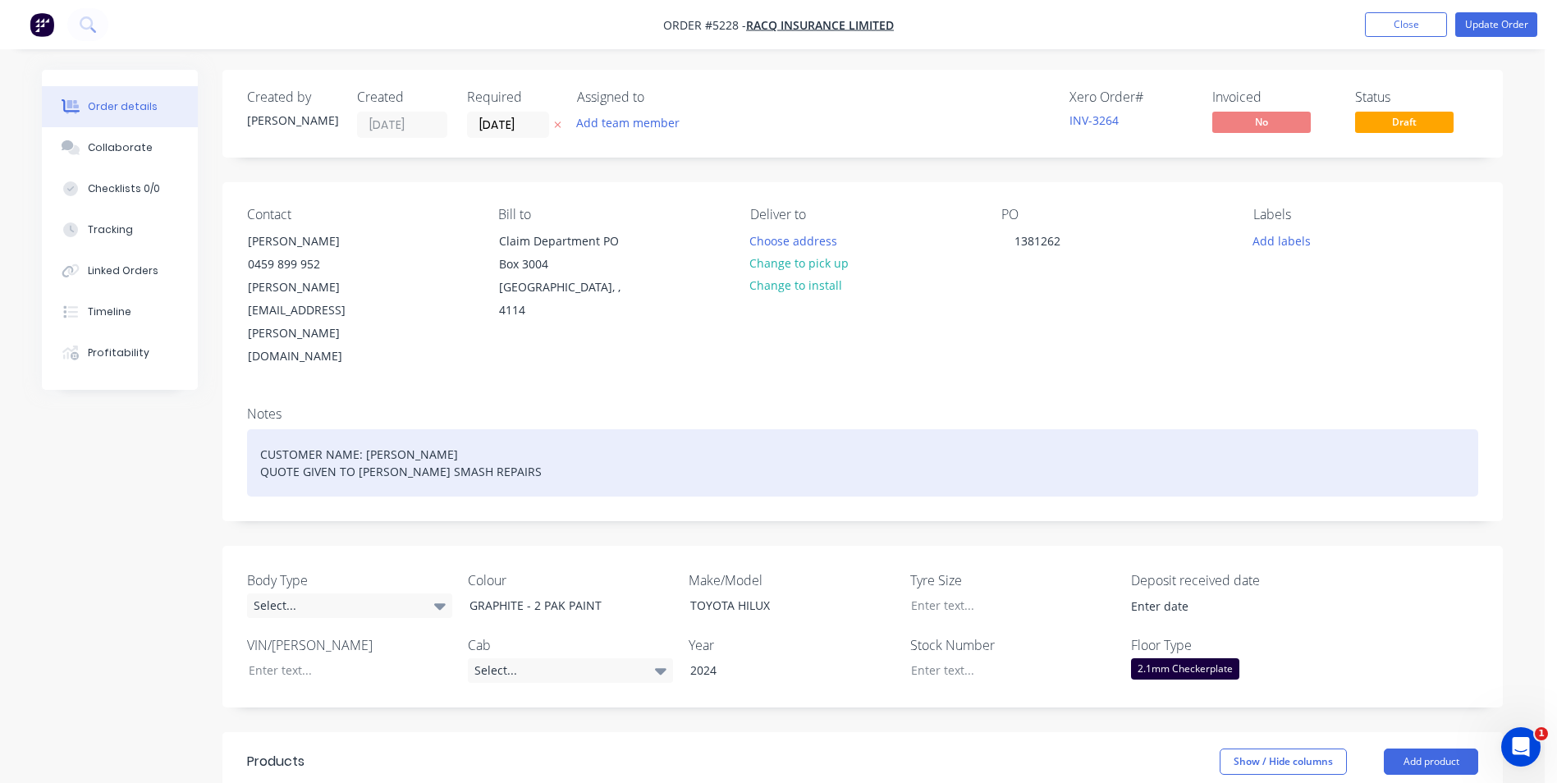
click at [568, 429] on div "CUSTOMER NAME: [PERSON_NAME] QUOTE GIVEN TO [PERSON_NAME] SMASH REPAIRS" at bounding box center [863, 462] width 1232 height 67
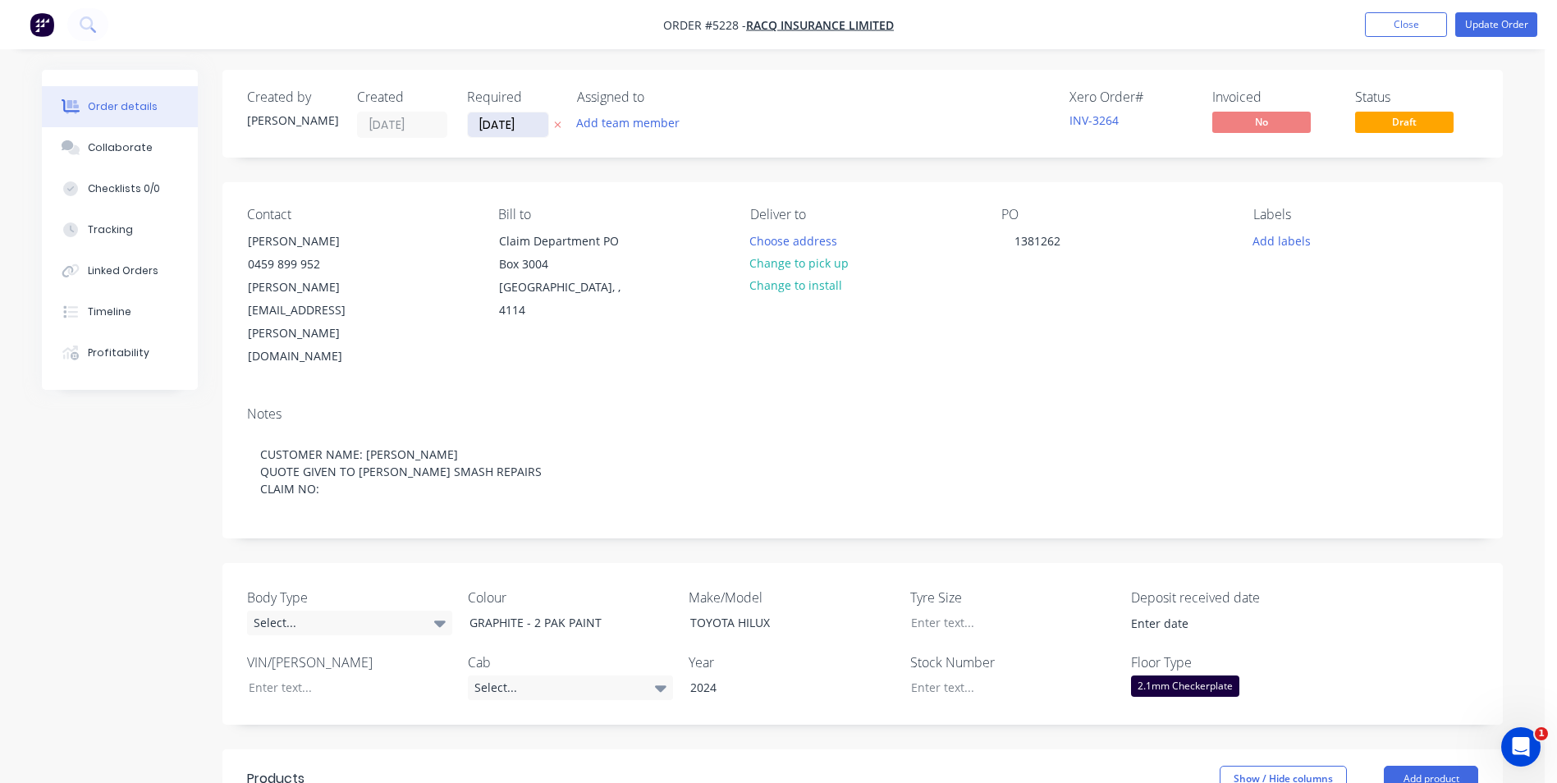
click at [530, 129] on input "[DATE]" at bounding box center [508, 124] width 80 height 25
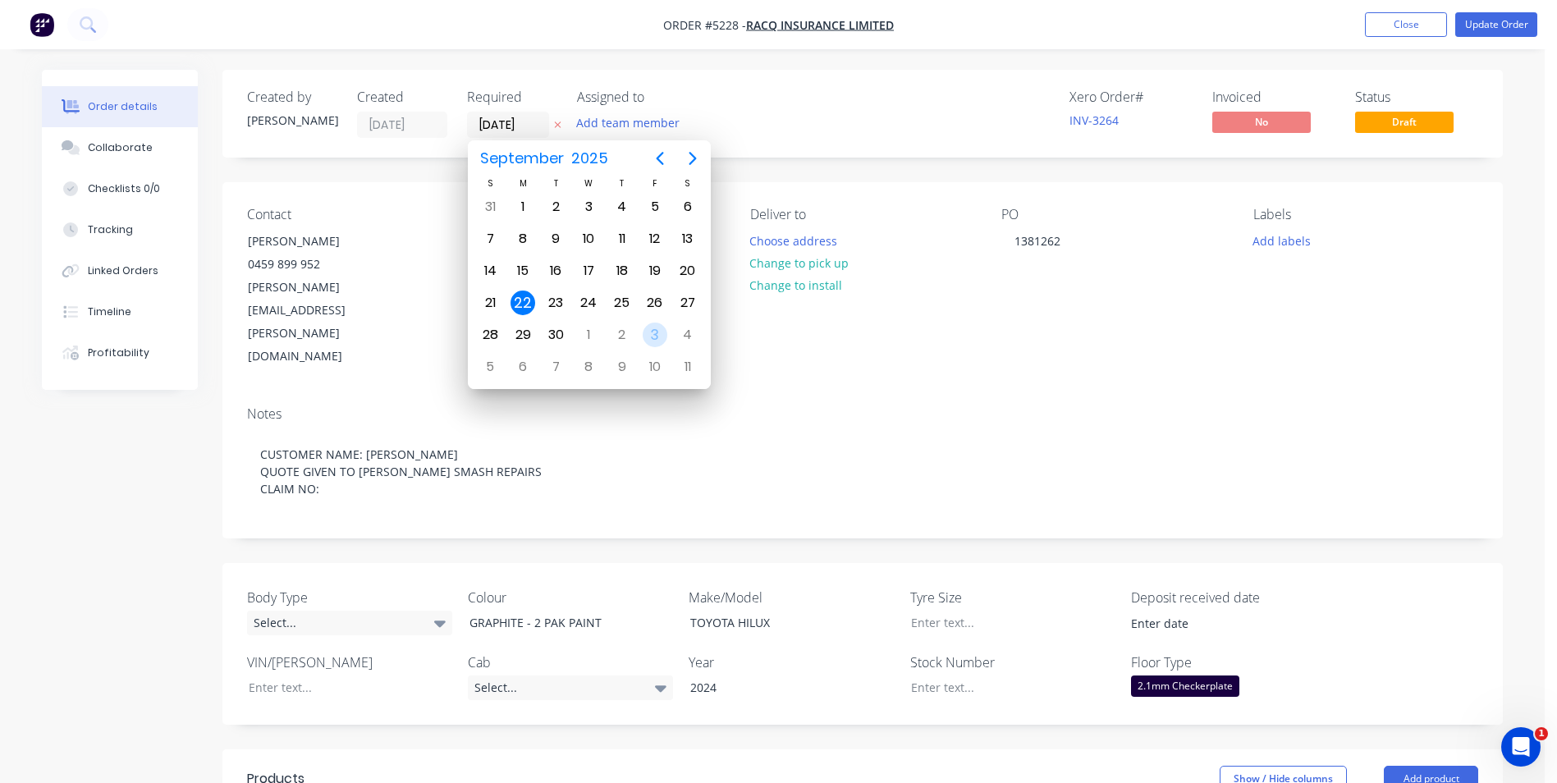
click at [652, 331] on div "3" at bounding box center [655, 335] width 25 height 25
type input "[DATE]"
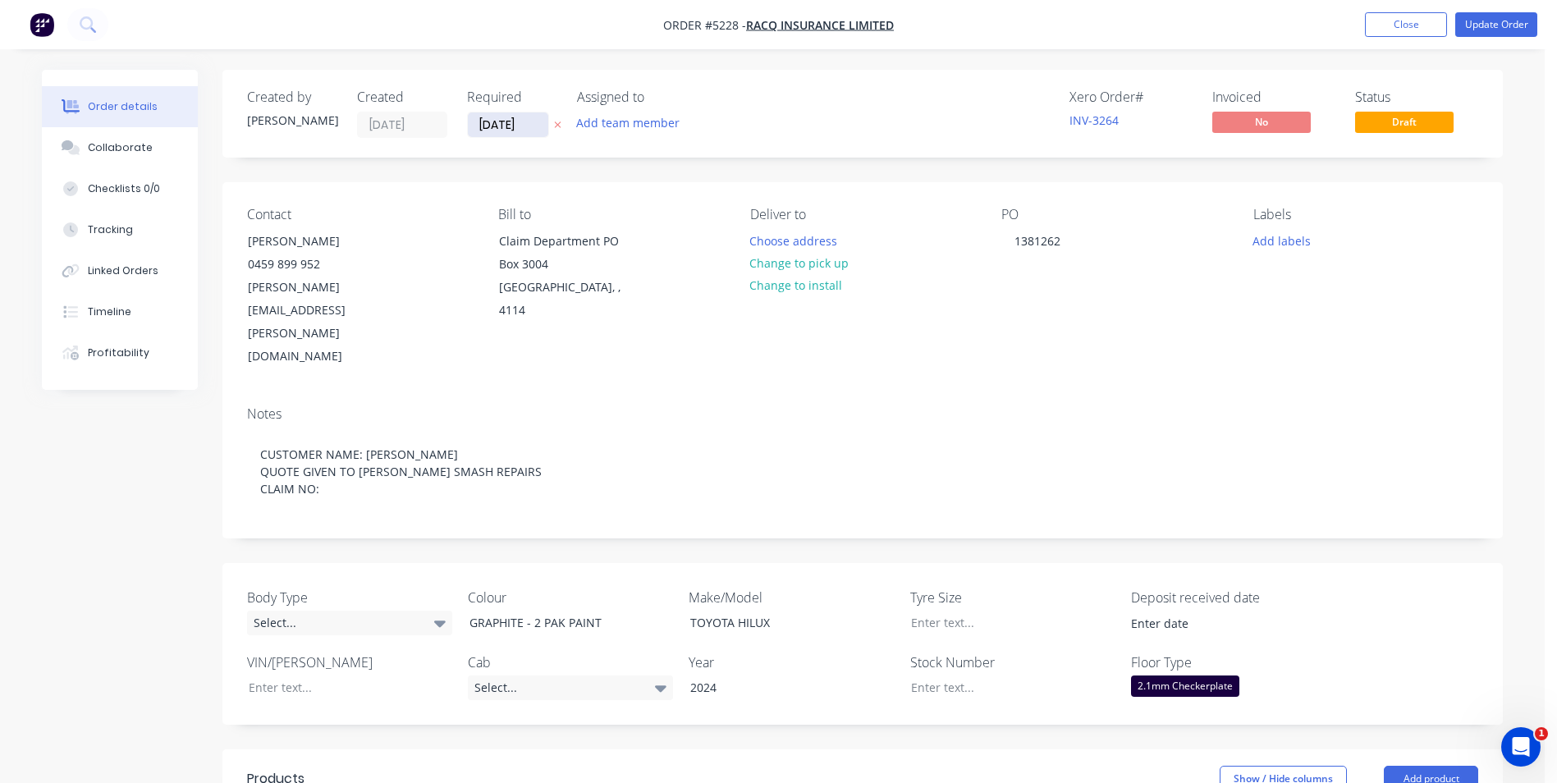
click at [530, 125] on input "[DATE]" at bounding box center [508, 124] width 80 height 25
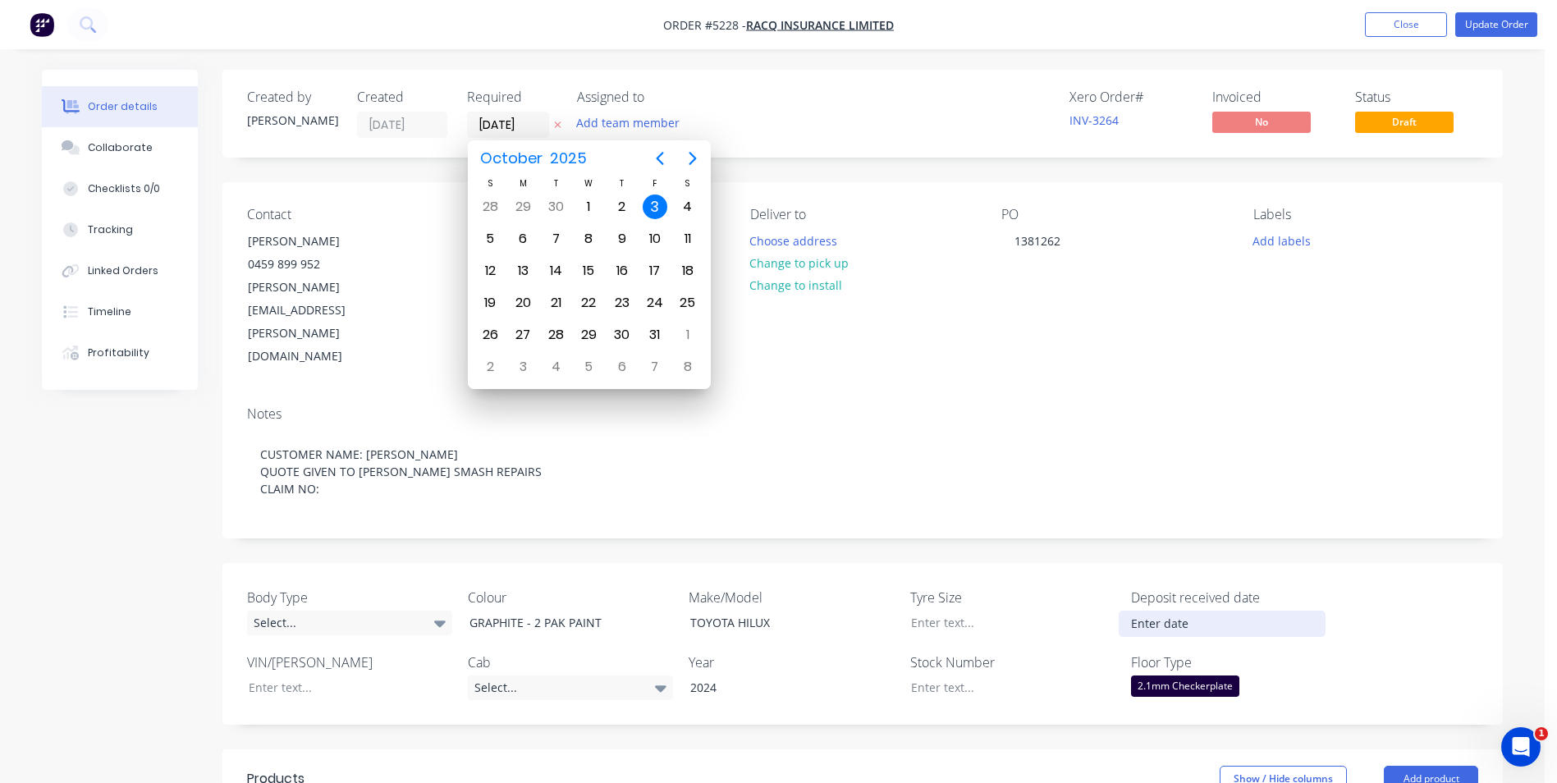
click at [1197, 612] on input at bounding box center [1222, 624] width 204 height 25
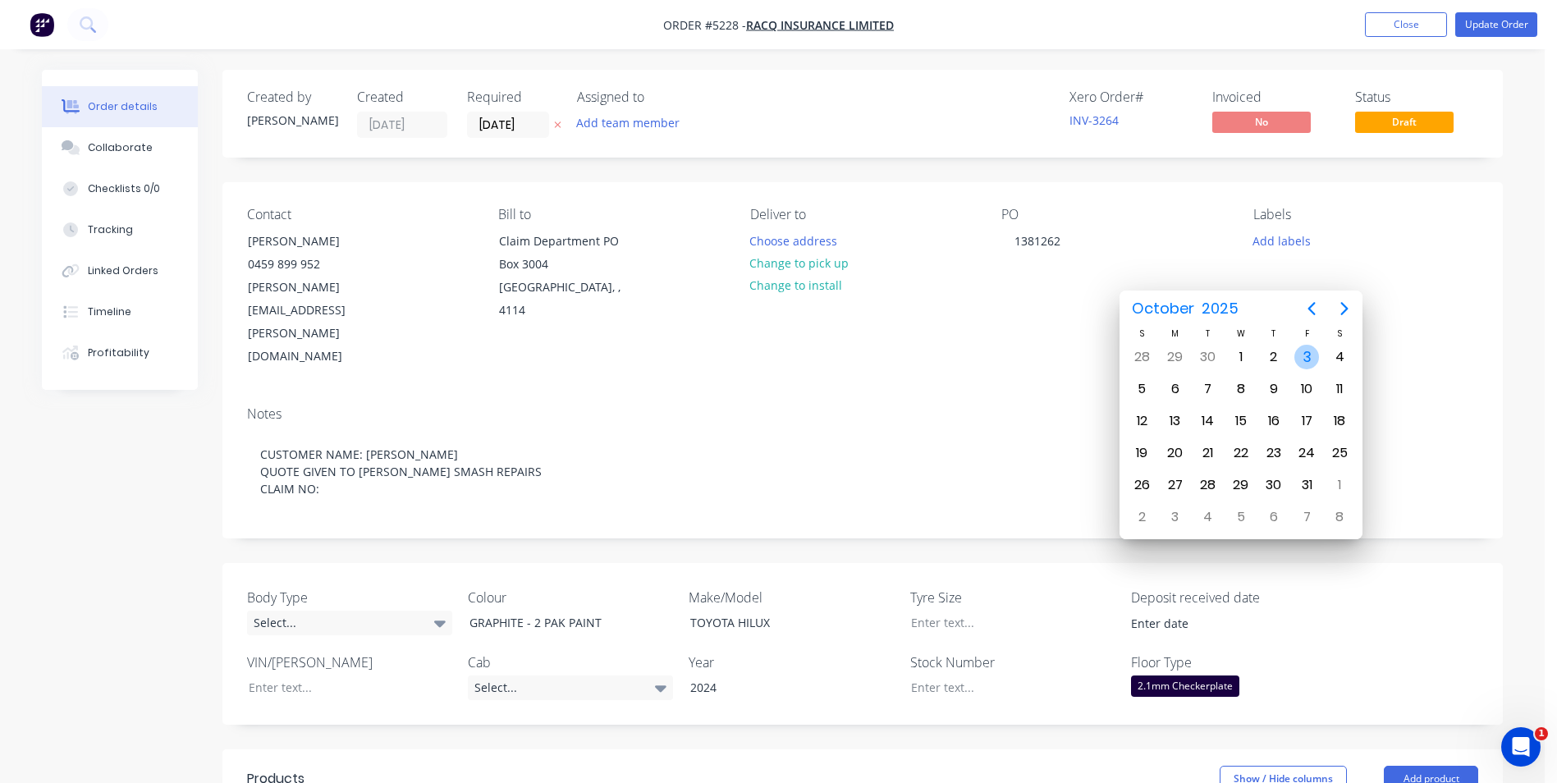
click at [1310, 353] on div "3" at bounding box center [1307, 357] width 25 height 25
type input "[DATE]"
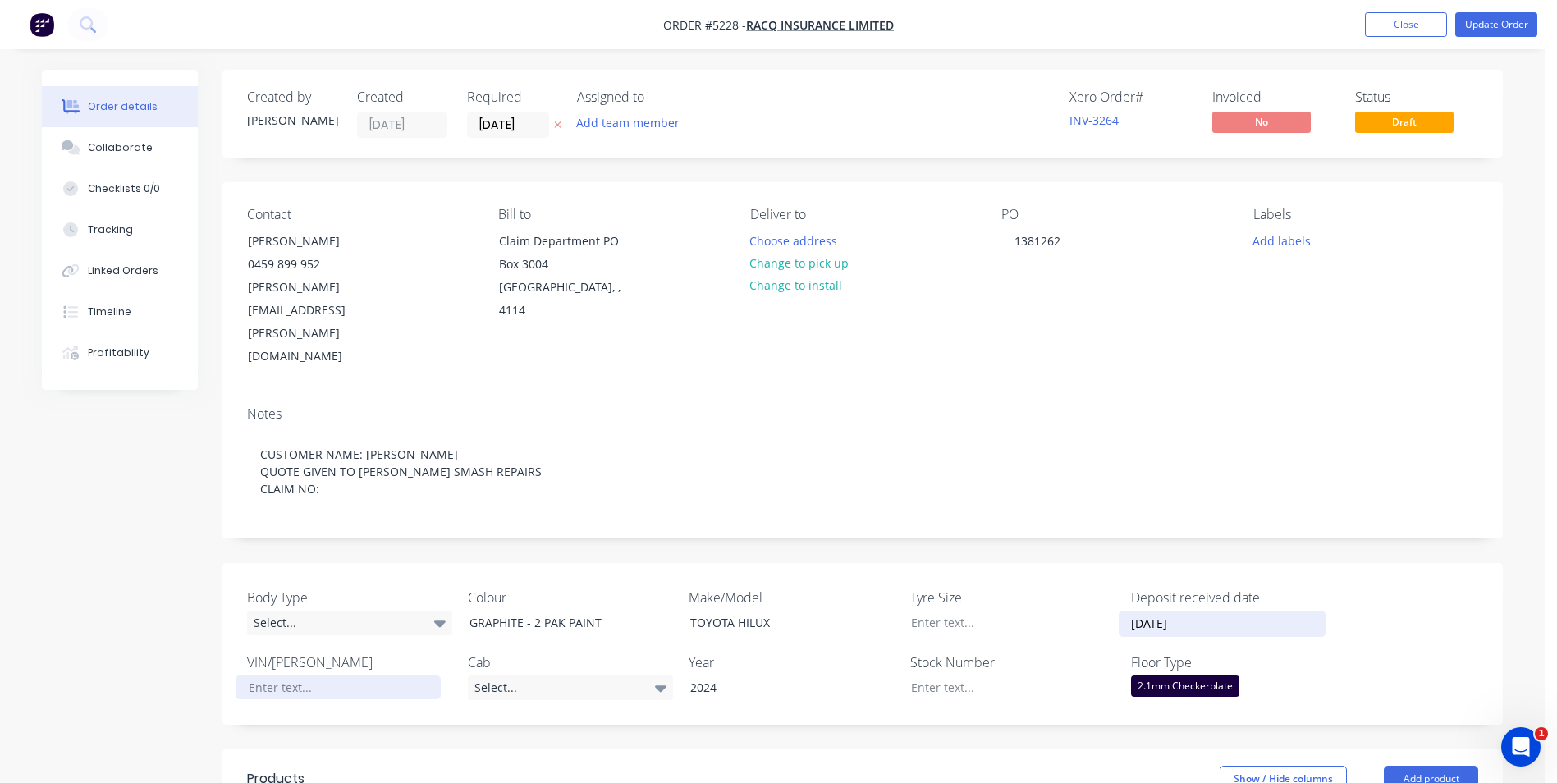
click at [326, 676] on div at bounding box center [338, 688] width 205 height 24
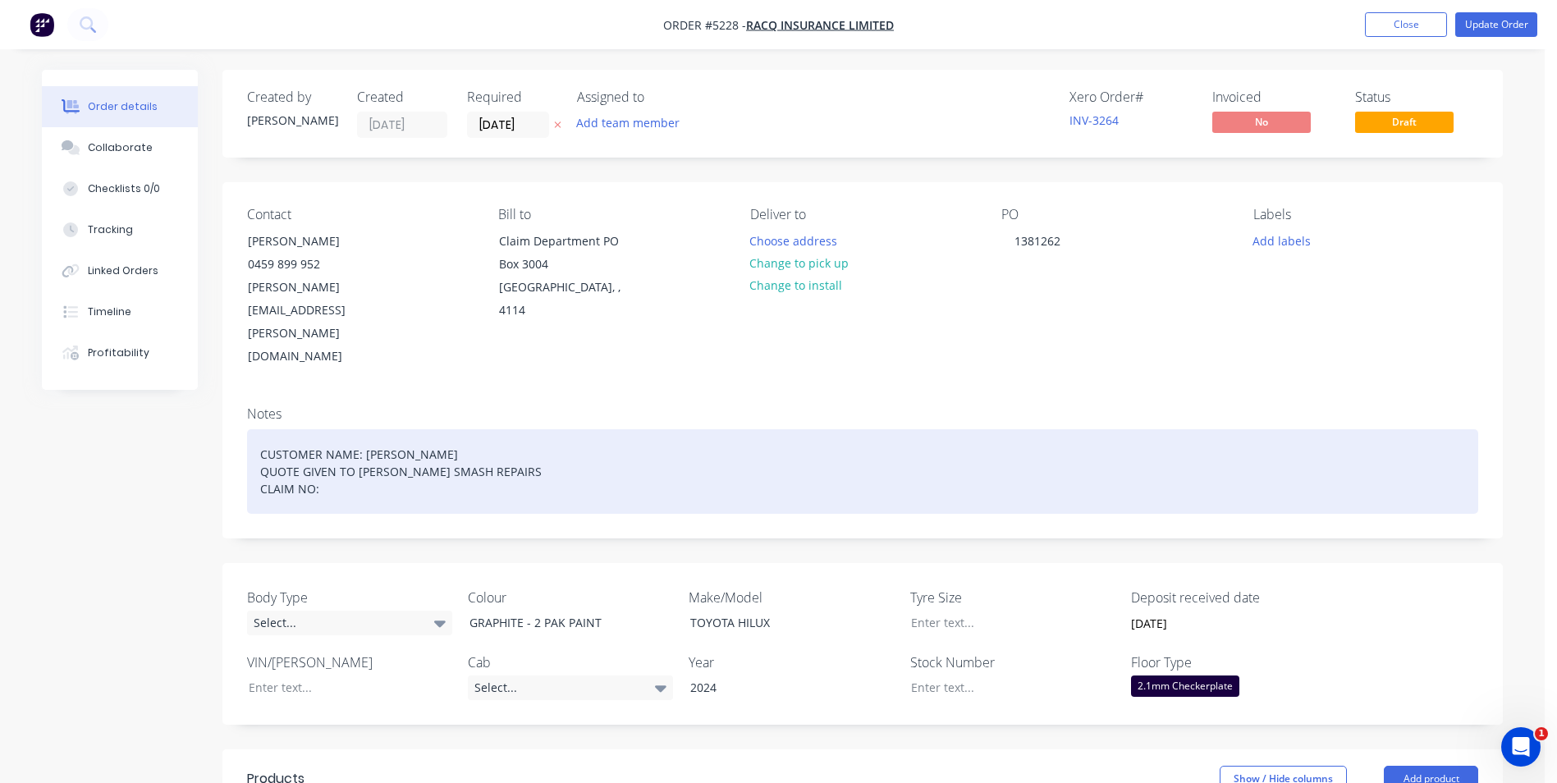
click at [345, 429] on div "CUSTOMER NAME: [PERSON_NAME] QUOTE GIVEN TO [PERSON_NAME] SMASH REPAIRS CLAIM N…" at bounding box center [863, 471] width 1232 height 85
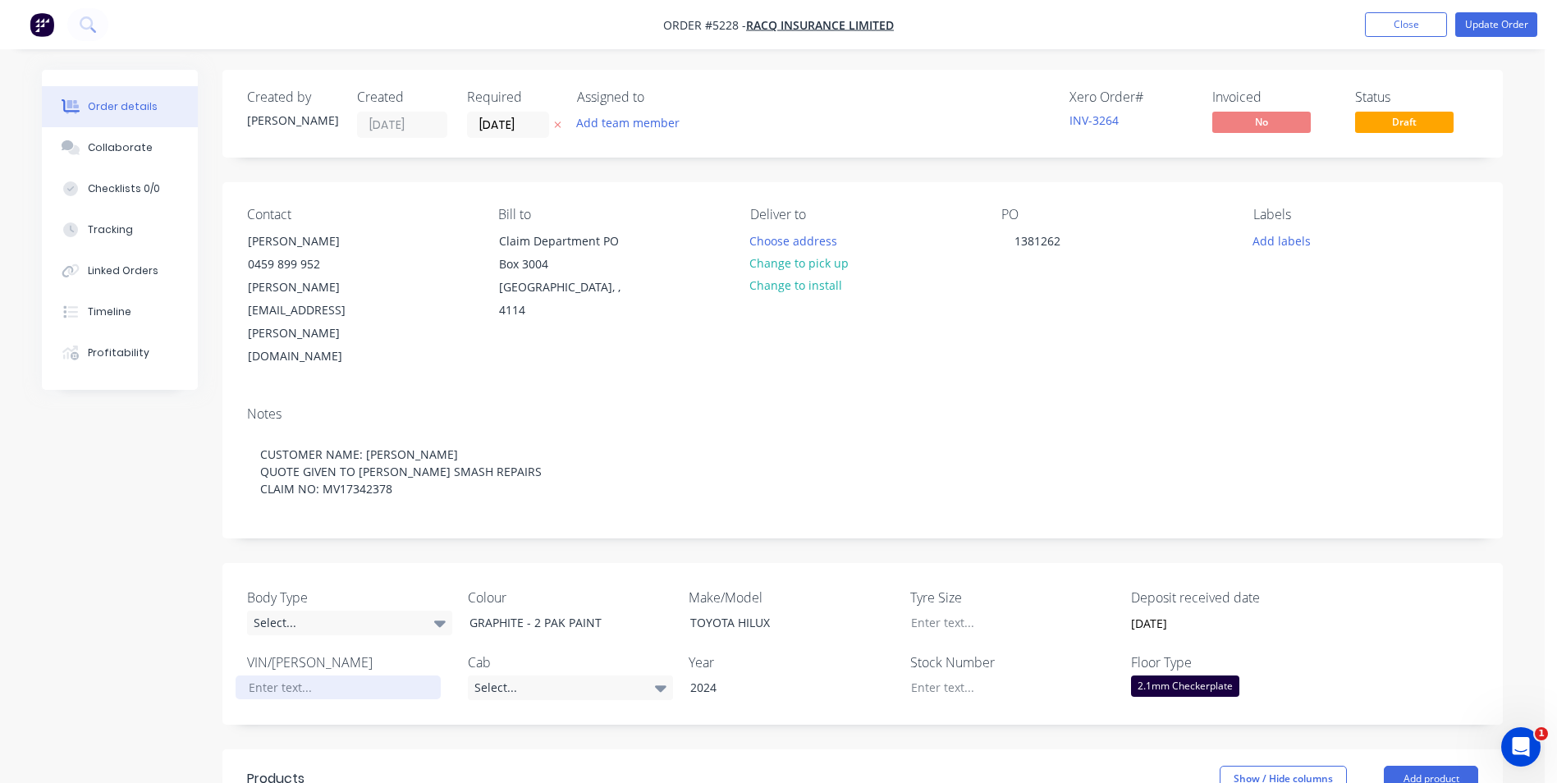
click at [311, 676] on div at bounding box center [338, 688] width 205 height 24
click at [812, 611] on div "TOYOTA HILUX" at bounding box center [779, 623] width 205 height 24
click at [663, 679] on icon at bounding box center [660, 688] width 11 height 18
click at [647, 649] on div "Body Type Select... Colour GRAPHITE - 2 PAK PAINT Make/Model TOYOTA HILUX SR Ty…" at bounding box center [862, 644] width 1281 height 162
click at [350, 611] on div "Select..." at bounding box center [349, 623] width 205 height 25
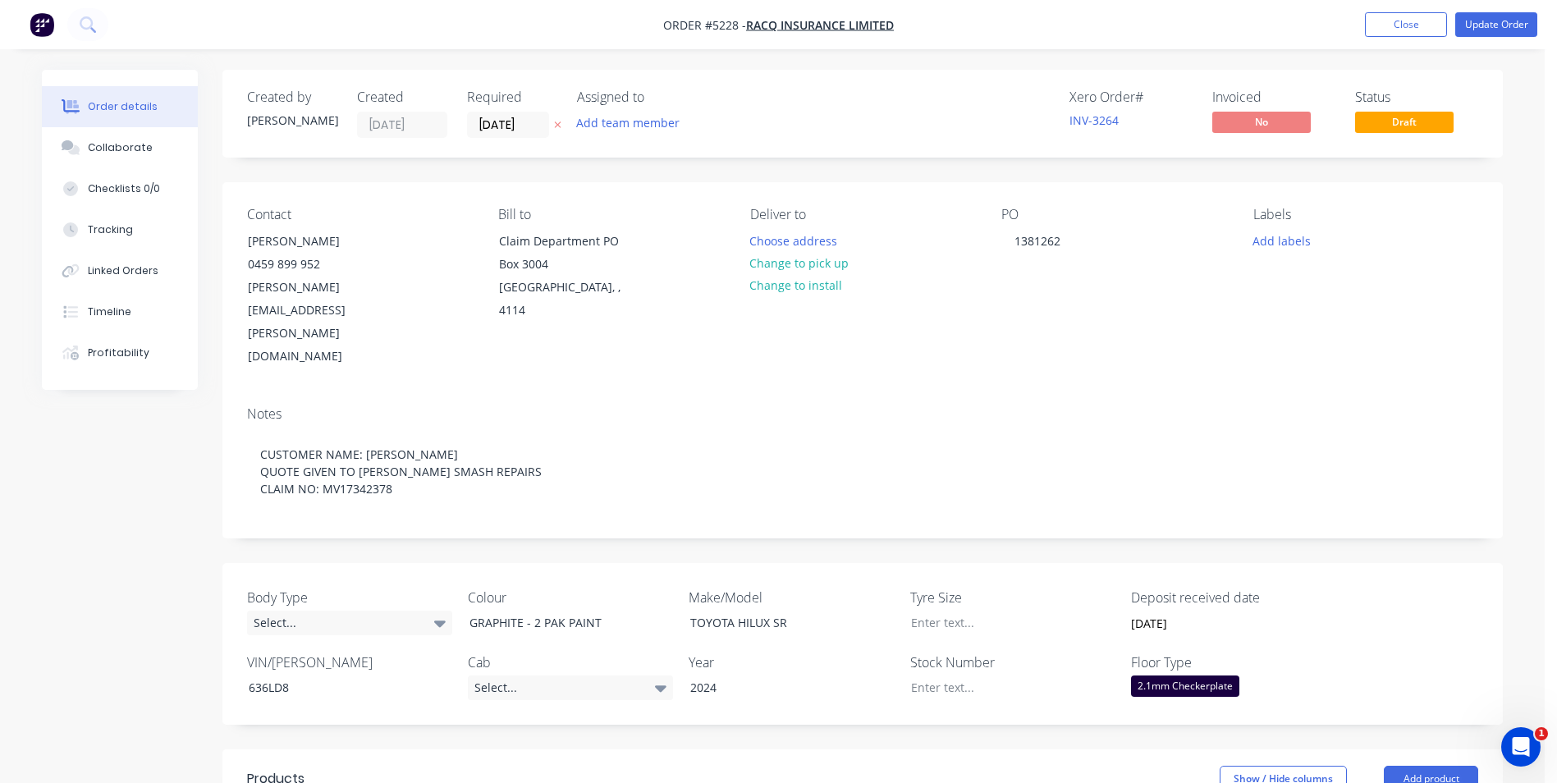
click at [589, 766] on div "Show / Hide columns Add product" at bounding box center [994, 779] width 970 height 26
click at [1505, 25] on button "Update Order" at bounding box center [1497, 24] width 82 height 25
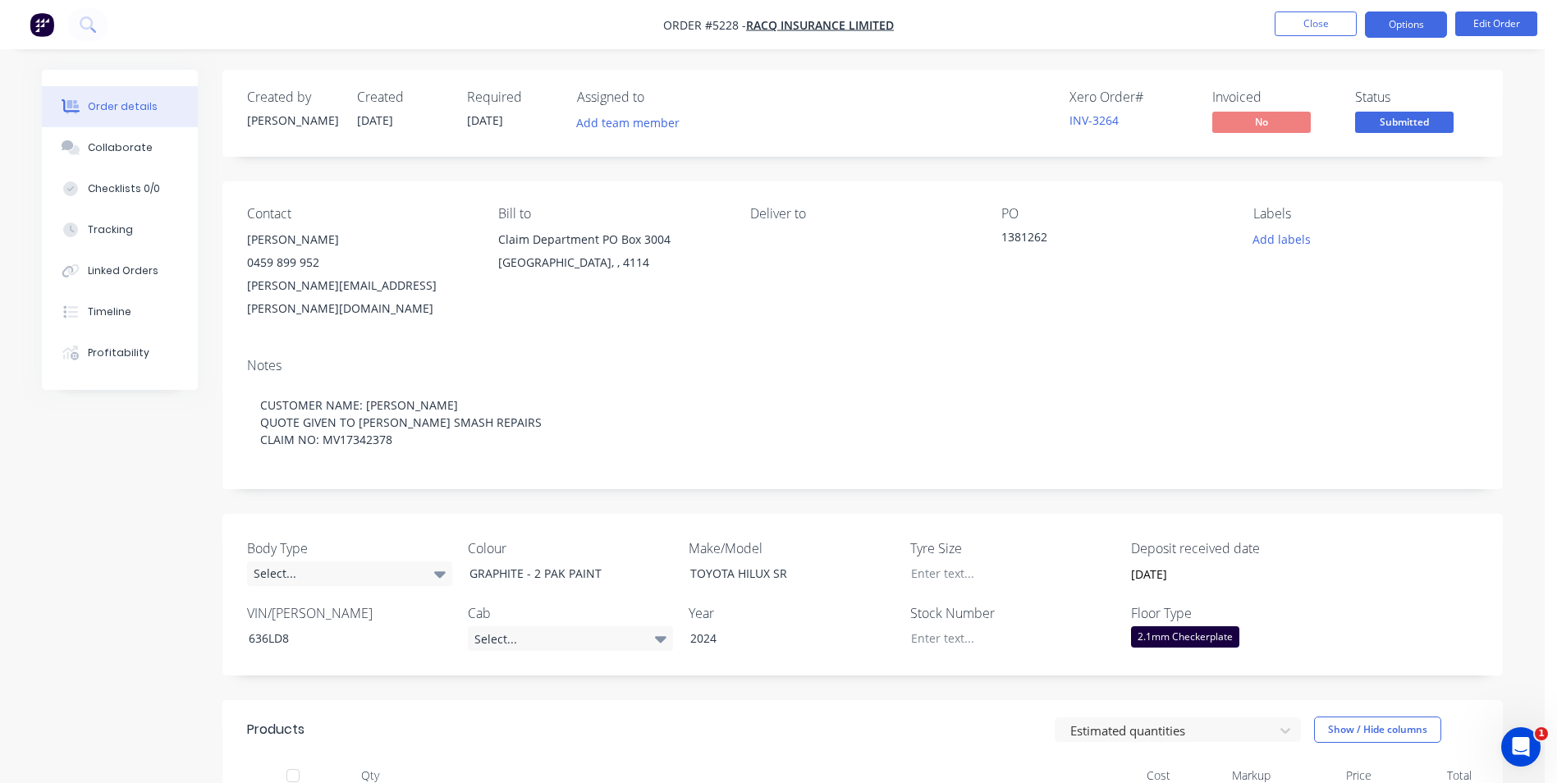
click at [1412, 21] on button "Options" at bounding box center [1406, 24] width 82 height 26
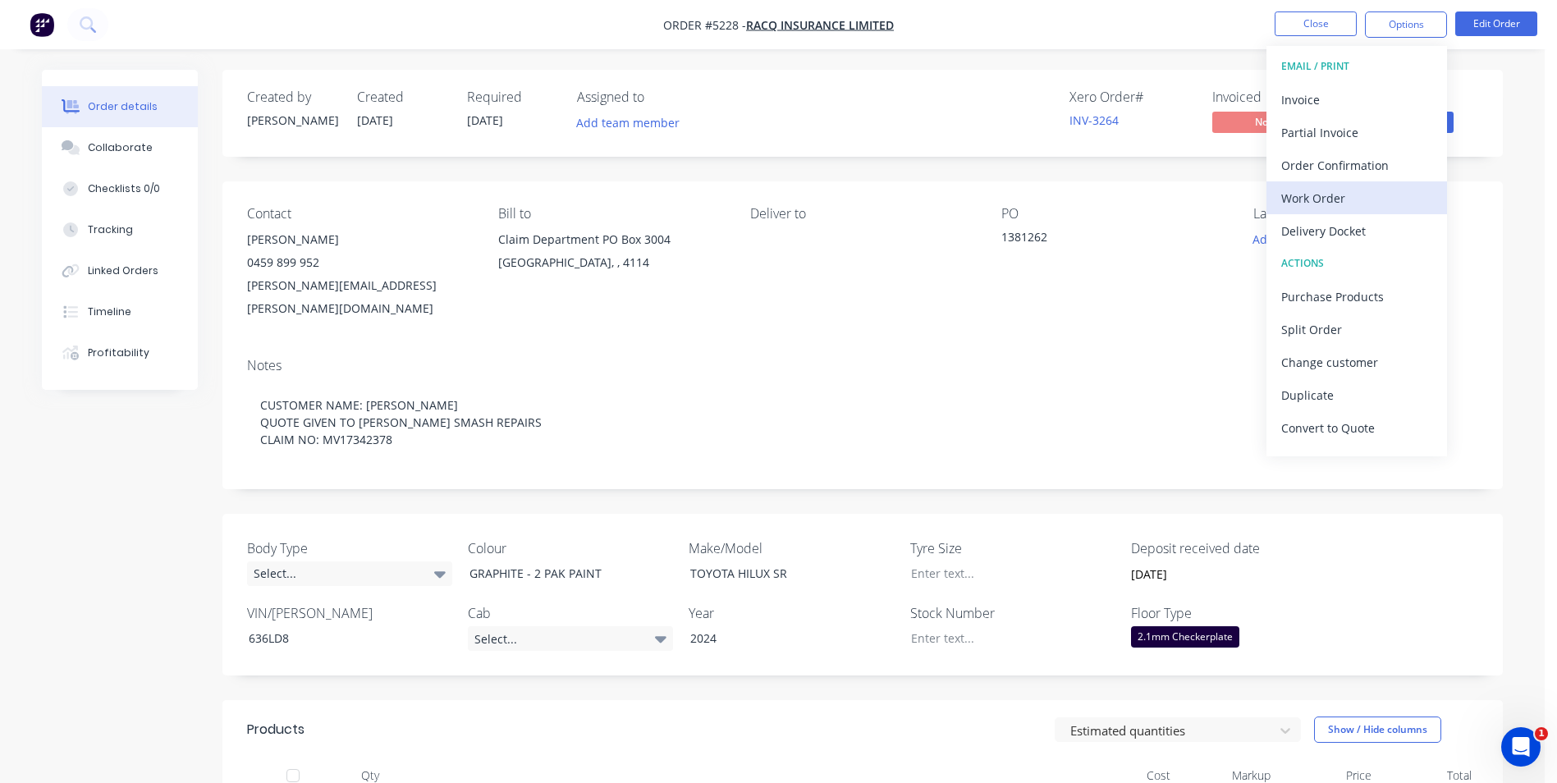
click at [1333, 204] on div "Work Order" at bounding box center [1357, 198] width 151 height 24
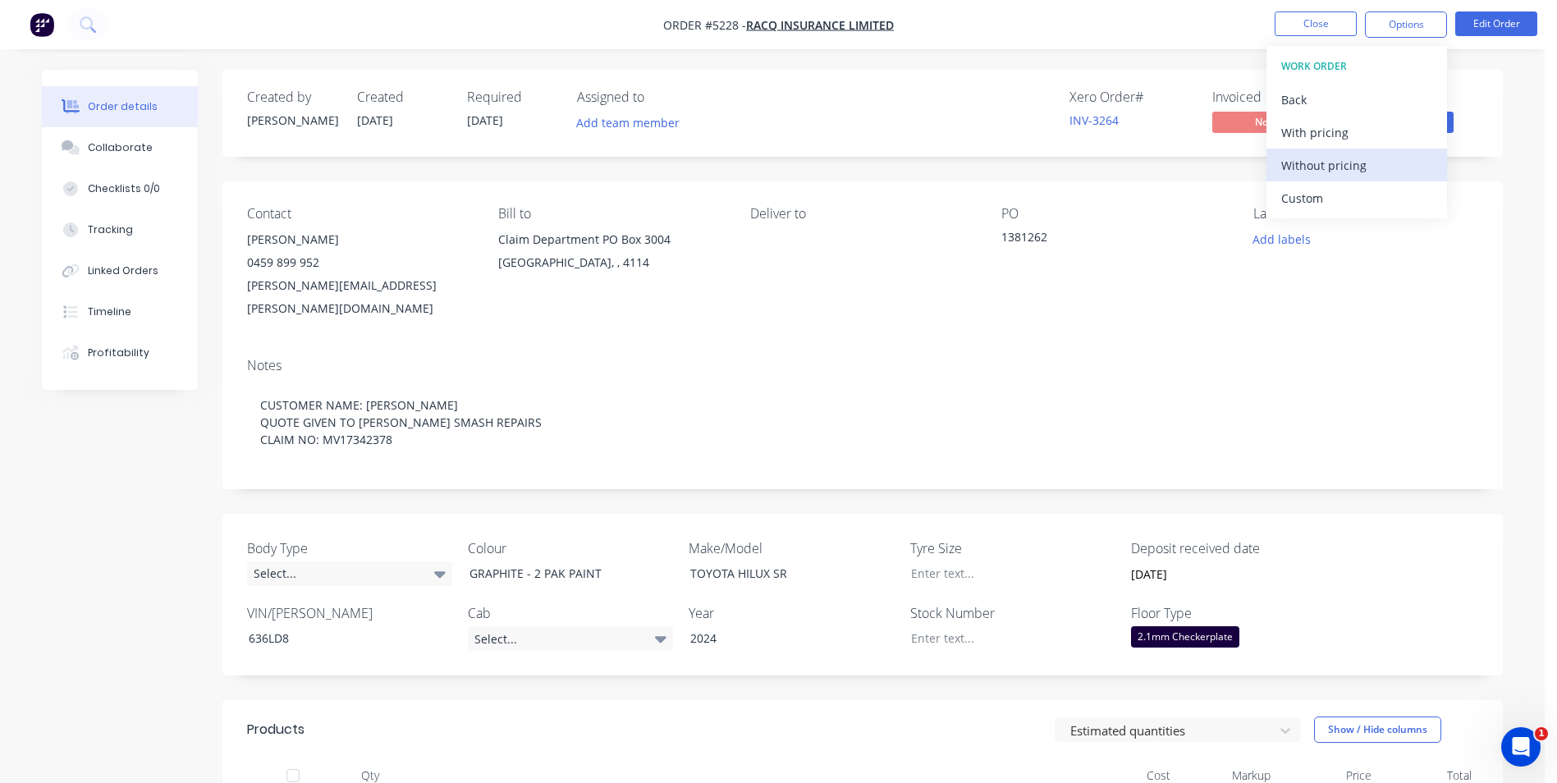
click at [1323, 166] on div "Without pricing" at bounding box center [1357, 166] width 151 height 24
